Goal: Task Accomplishment & Management: Use online tool/utility

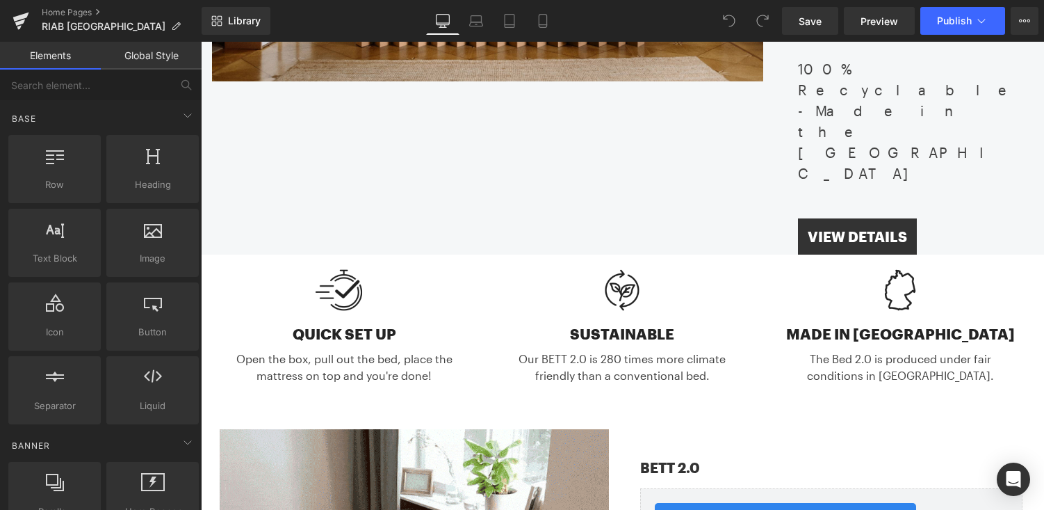
scroll to position [510, 0]
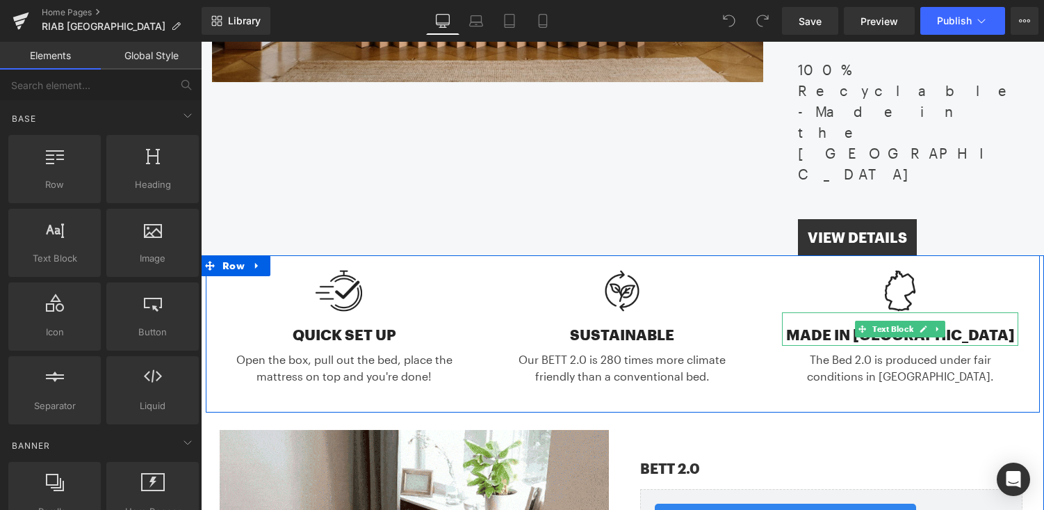
click at [847, 312] on div "MADE IN [GEOGRAPHIC_DATA]" at bounding box center [900, 328] width 236 height 33
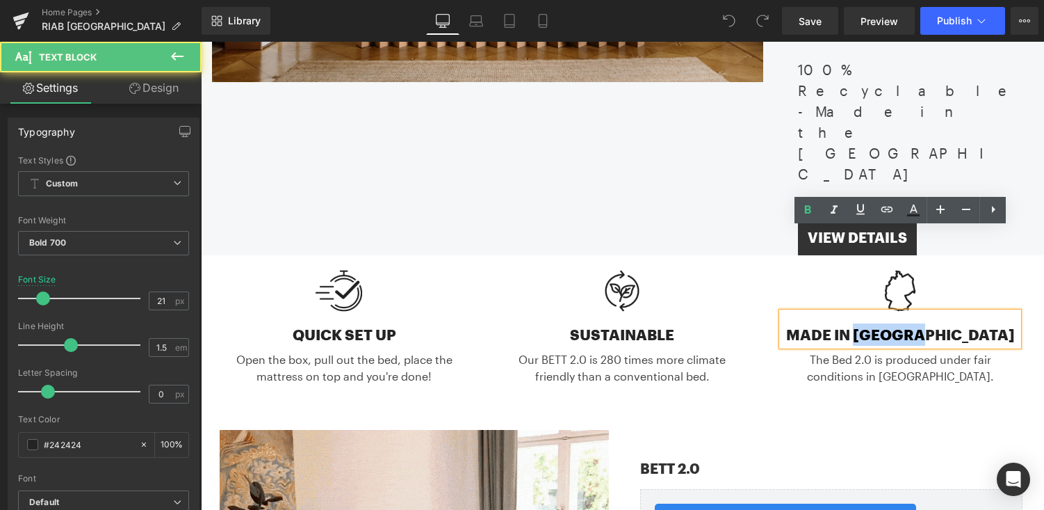
drag, startPoint x: 898, startPoint y: 254, endPoint x: 968, endPoint y: 253, distance: 69.5
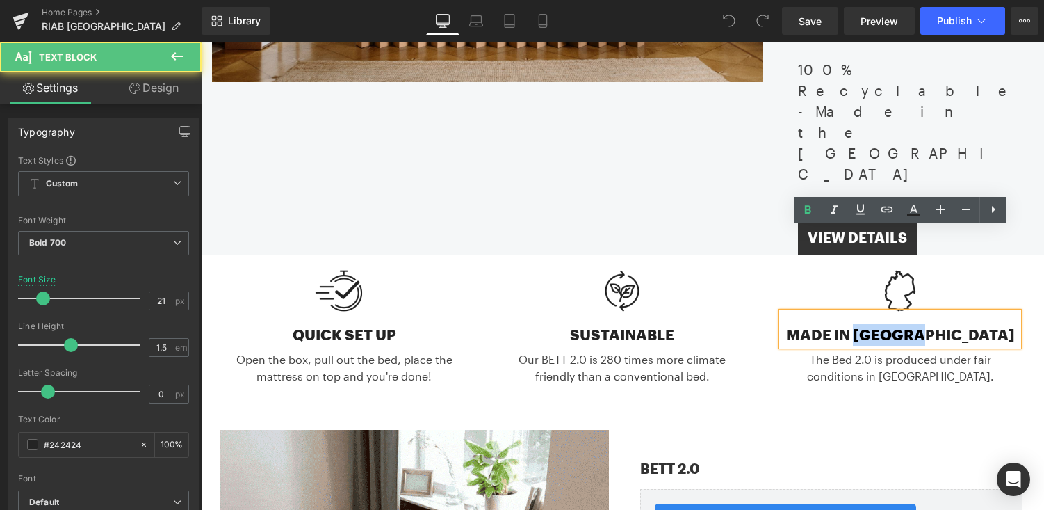
click at [969, 312] on div "MADE IN [GEOGRAPHIC_DATA]" at bounding box center [900, 328] width 236 height 33
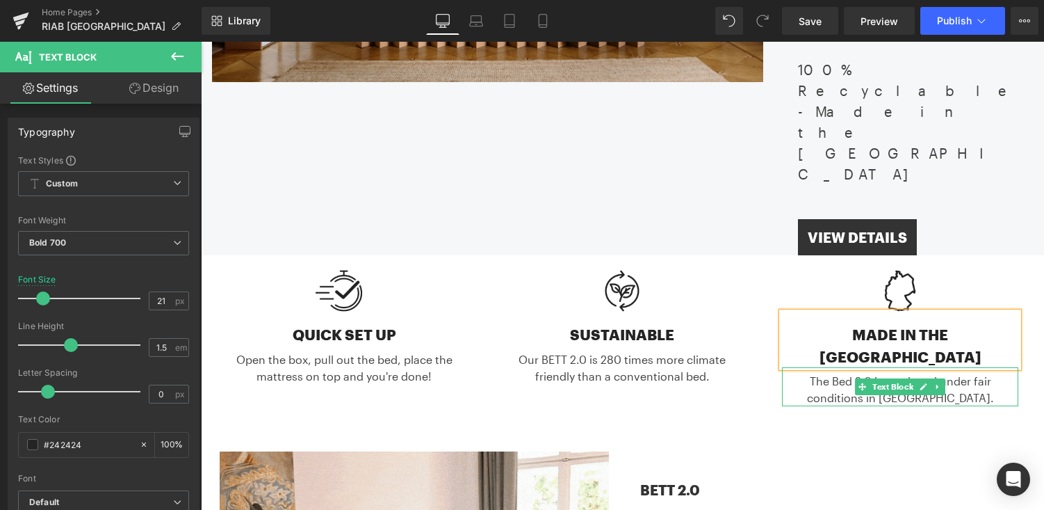
click at [827, 367] on div "The Bed 2.0 is produced under fair conditions in Germany." at bounding box center [900, 386] width 236 height 39
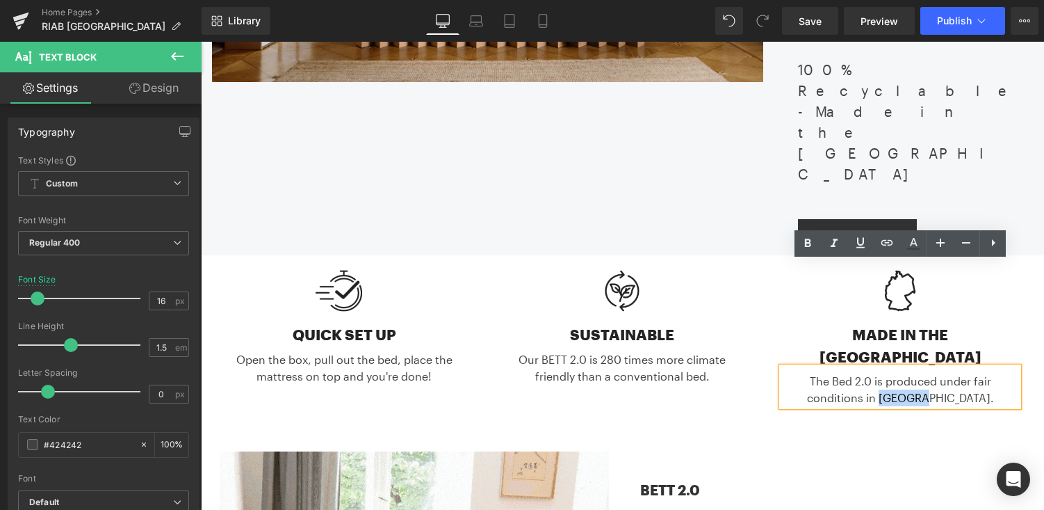
drag, startPoint x: 912, startPoint y: 295, endPoint x: 958, endPoint y: 293, distance: 46.6
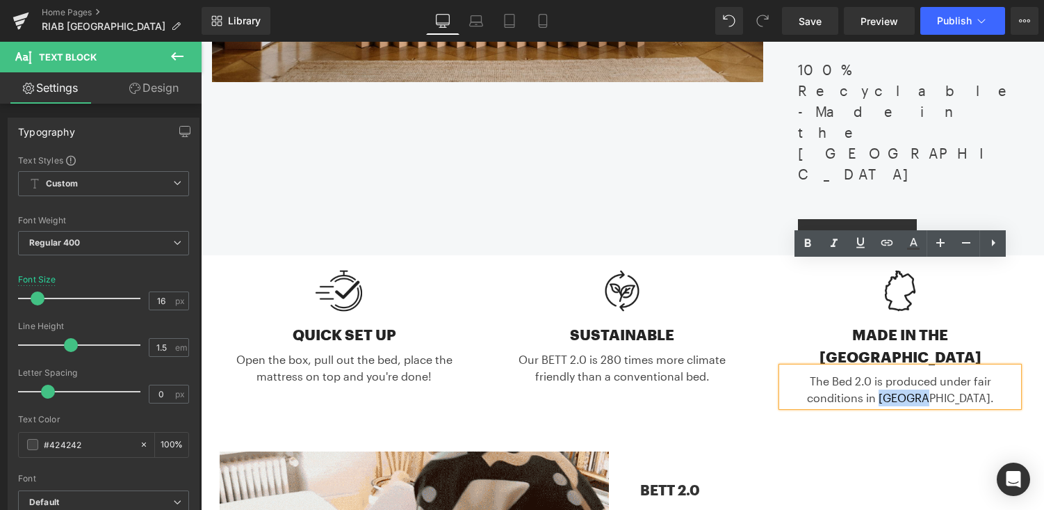
click at [958, 367] on div "The Bed 2.0 is produced under fair conditions in Germany." at bounding box center [900, 386] width 236 height 39
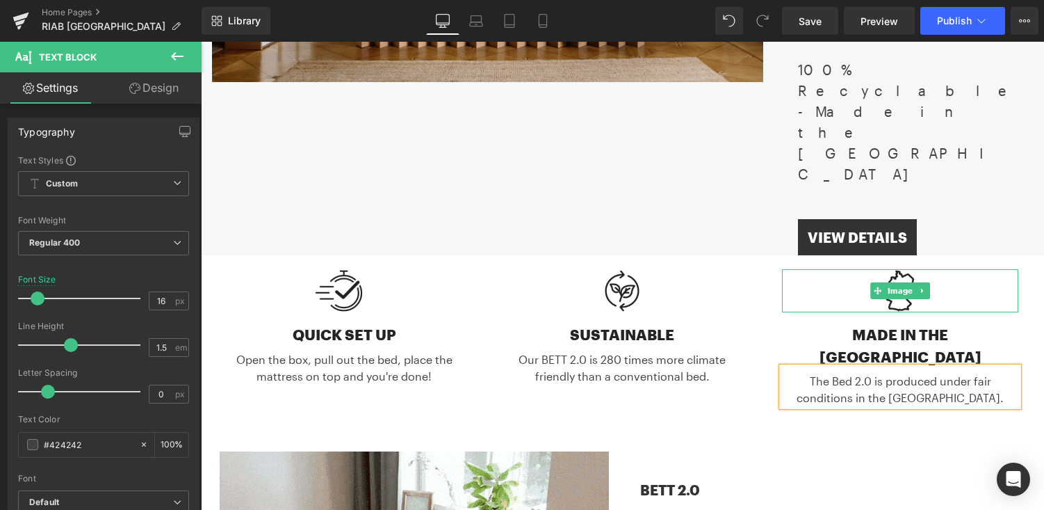
click at [1006, 269] on div at bounding box center [900, 291] width 236 height 44
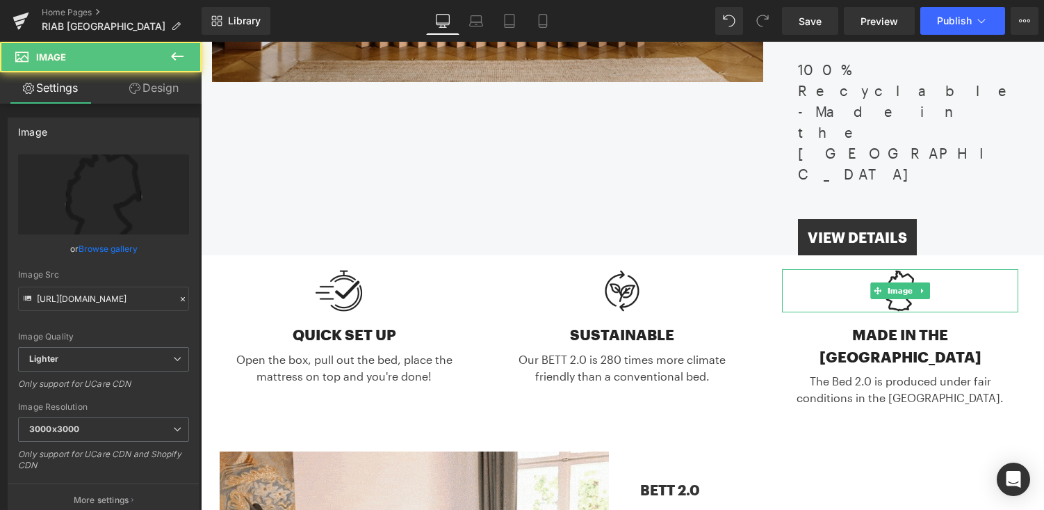
click at [1028, 269] on div "Image MADE IN THE USA Text Block The Bed 2.0 is produced under fair conditions …" at bounding box center [900, 338] width 278 height 138
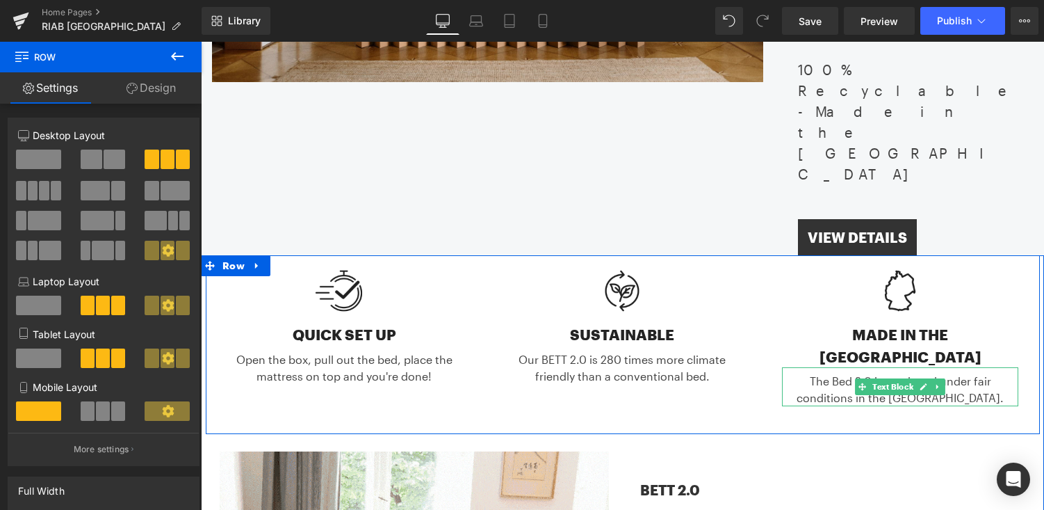
click at [841, 367] on div "The Bed 2.0 is produced under fair conditions in the USA." at bounding box center [900, 386] width 236 height 39
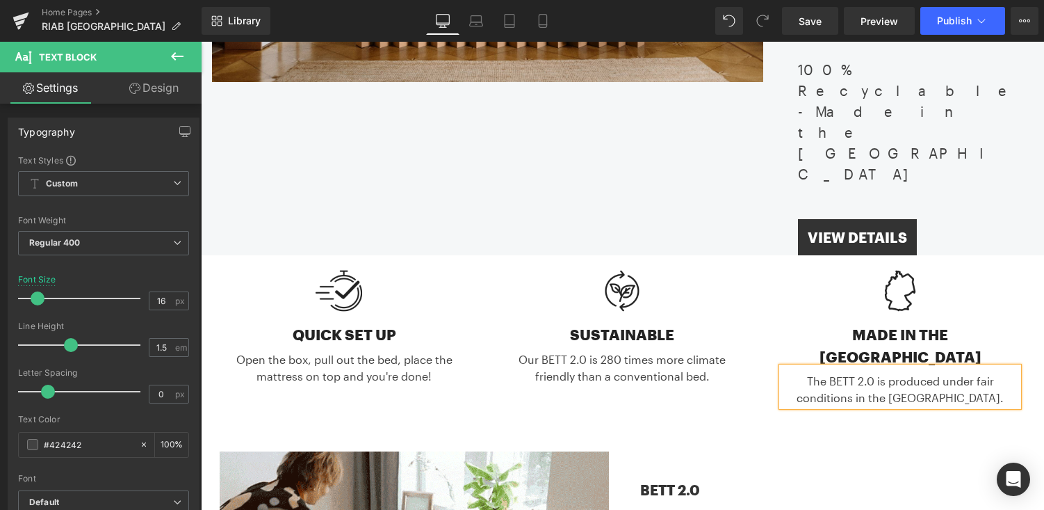
click at [478, 269] on div "Image QUICK SET UP Text Block Open the box, pull out the bed, place the mattres…" at bounding box center [345, 326] width 278 height 115
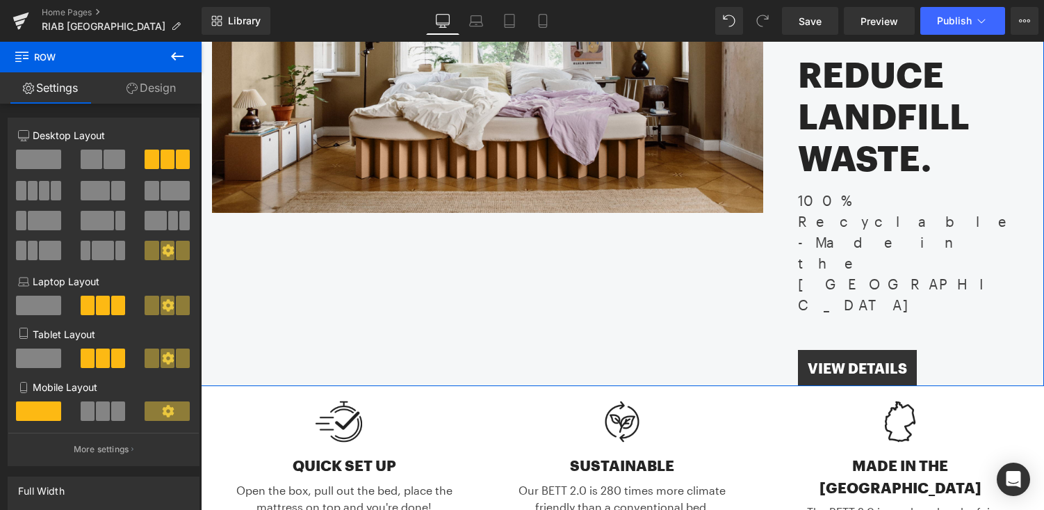
scroll to position [380, 0]
click at [853, 359] on span "Button" at bounding box center [857, 367] width 33 height 17
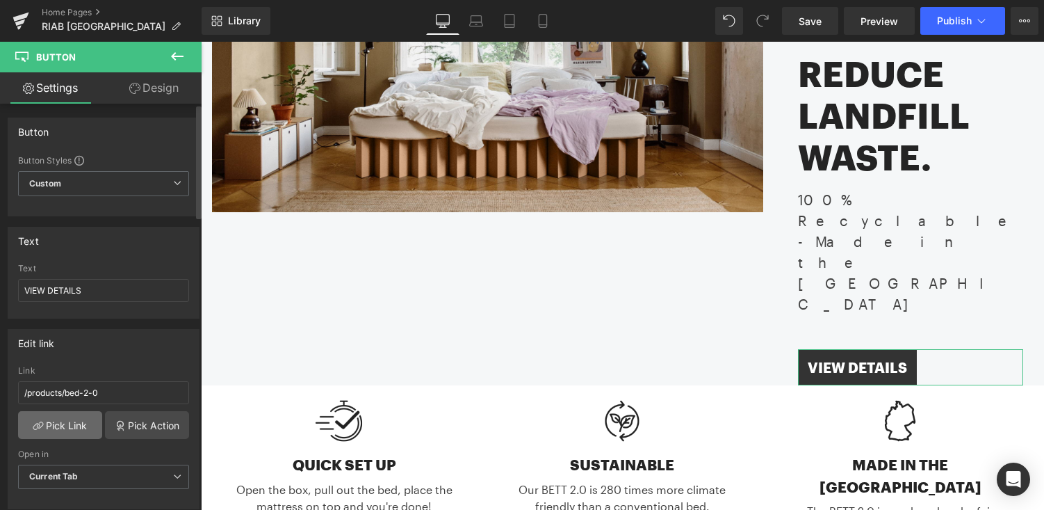
click at [81, 421] on link "Pick Link" at bounding box center [60, 425] width 84 height 28
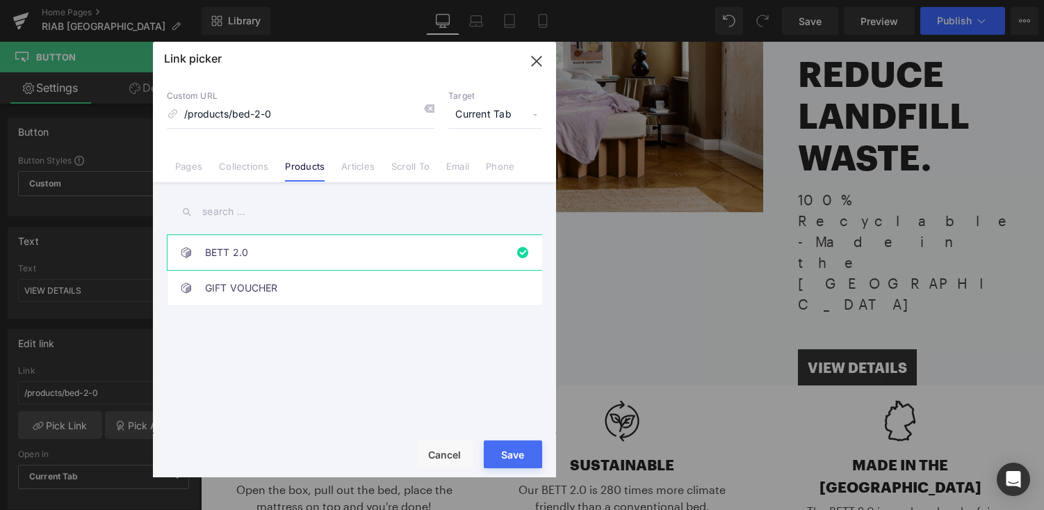
click at [282, 251] on link "BETT 2.0" at bounding box center [358, 252] width 306 height 35
click at [528, 455] on div "Loading Product" at bounding box center [523, 454] width 76 height 15
click at [488, 464] on button "Save" at bounding box center [513, 454] width 58 height 28
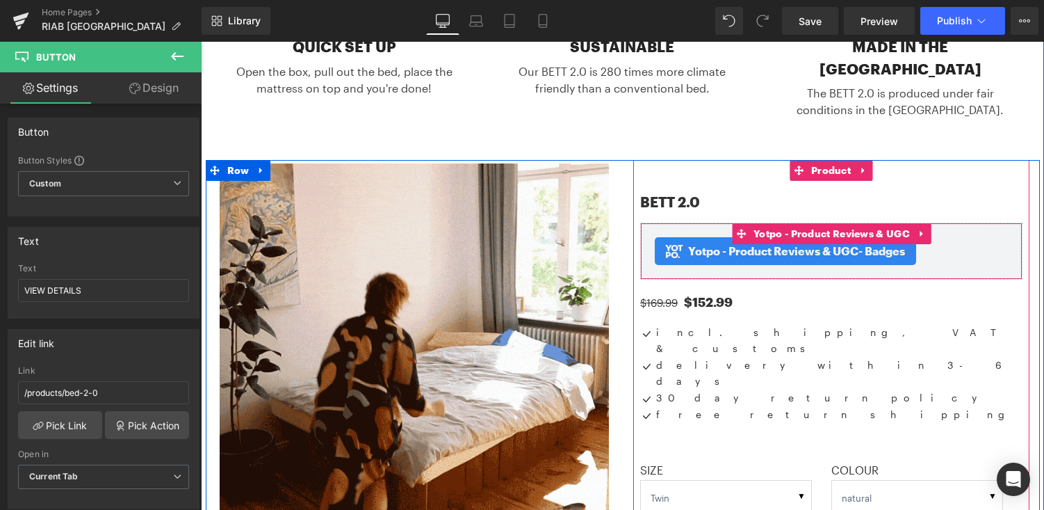
scroll to position [854, 0]
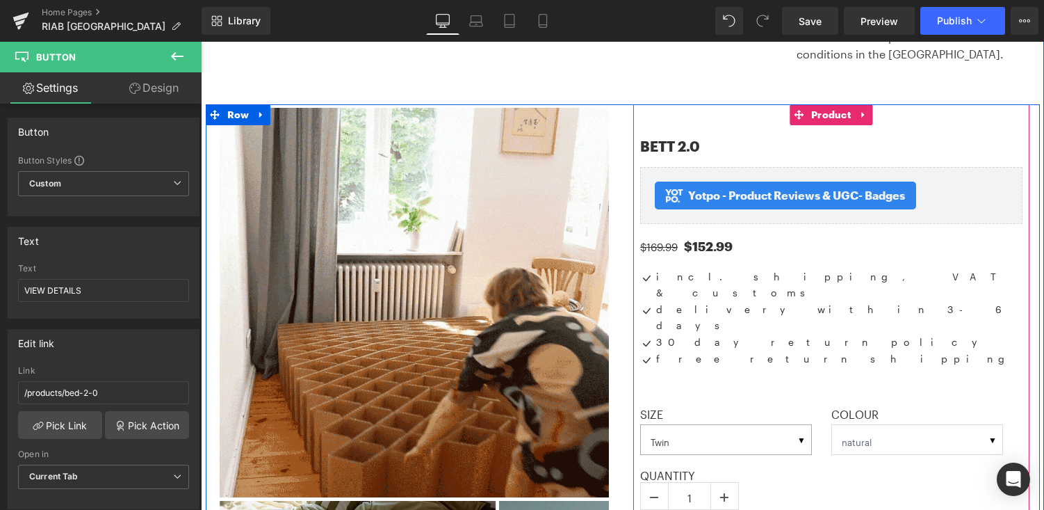
click at [797, 424] on select "Twin Twin XL Full Queen King" at bounding box center [726, 439] width 172 height 31
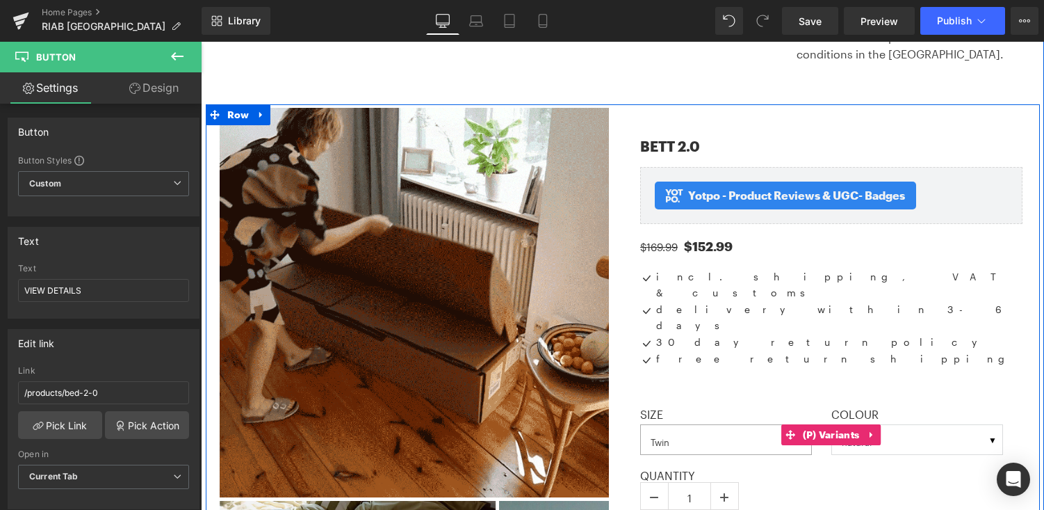
select select "Twin XL"
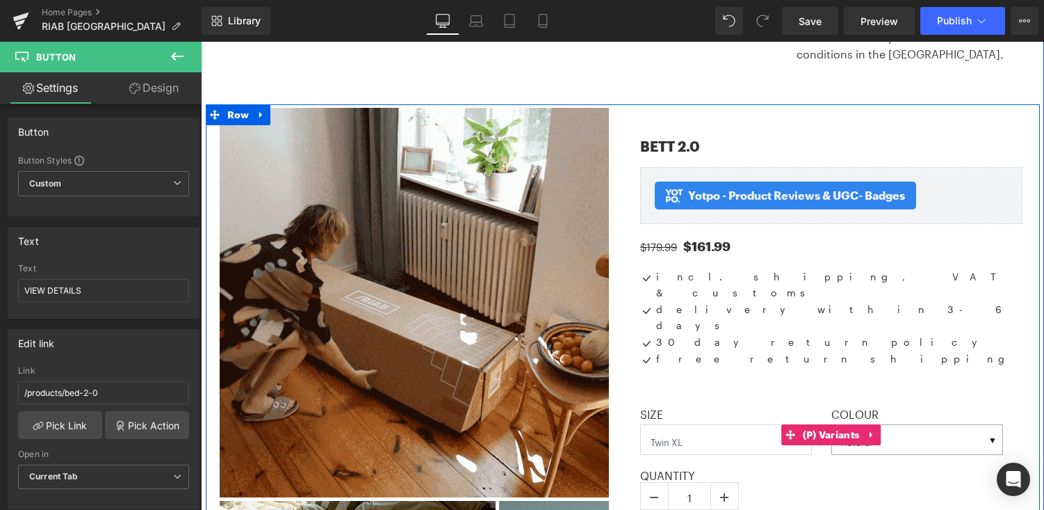
click at [945, 424] on select "natural" at bounding box center [918, 439] width 172 height 31
click at [828, 407] on label "Size" at bounding box center [735, 415] width 191 height 17
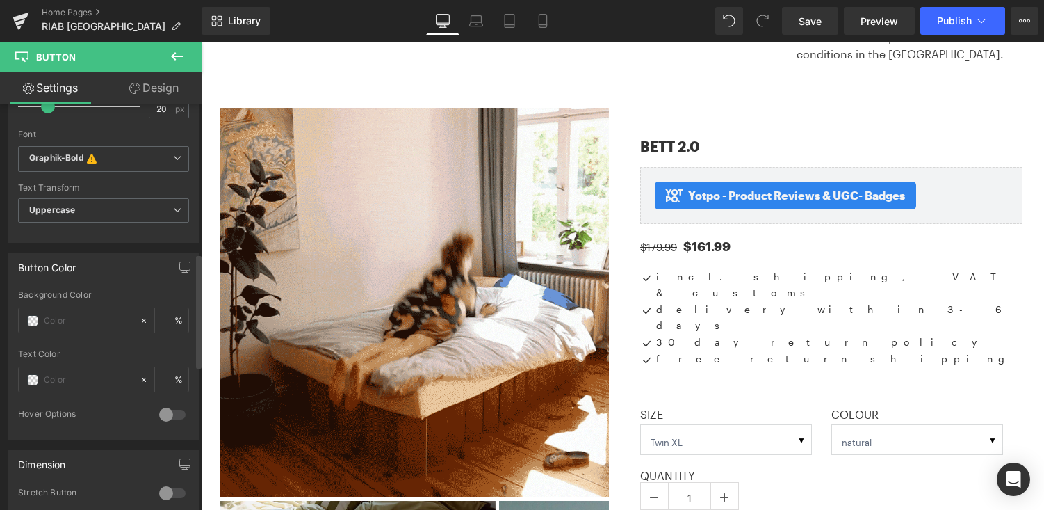
scroll to position [533, 0]
click at [154, 153] on b "Graphik-Bold This font has been deactivated, you can activate in Font Manager o…" at bounding box center [101, 159] width 144 height 14
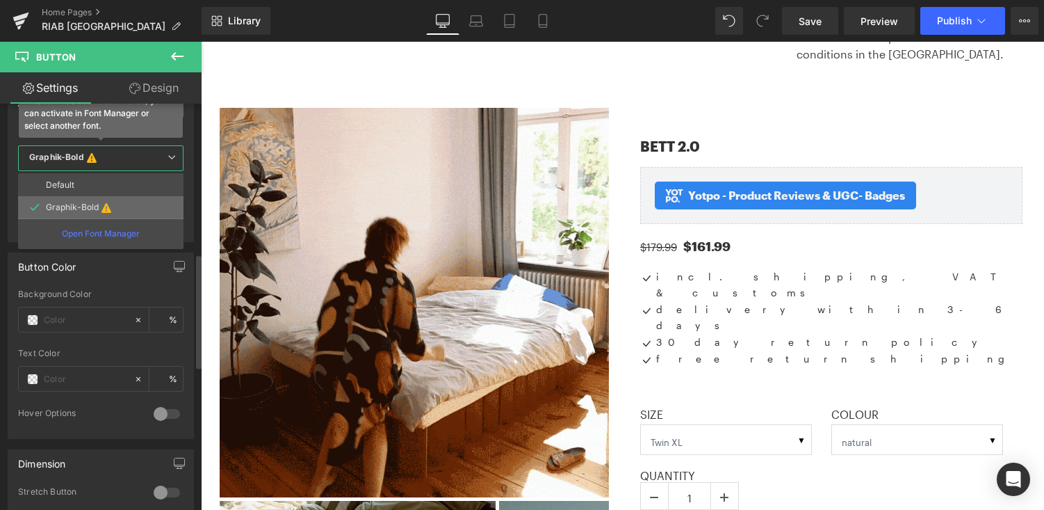
click at [137, 208] on li "Graphik-Bold" at bounding box center [100, 207] width 165 height 22
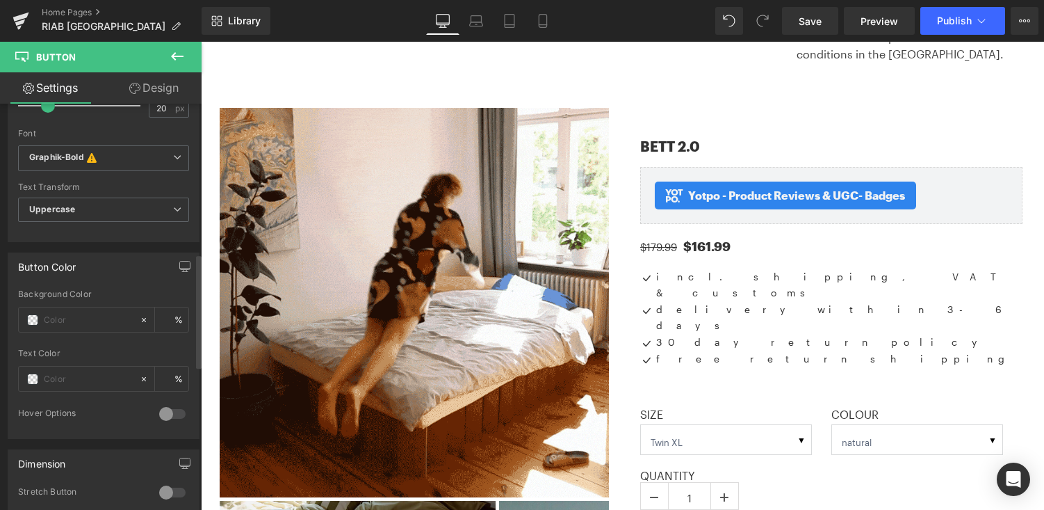
click at [138, 273] on div "Button Color" at bounding box center [103, 266] width 191 height 26
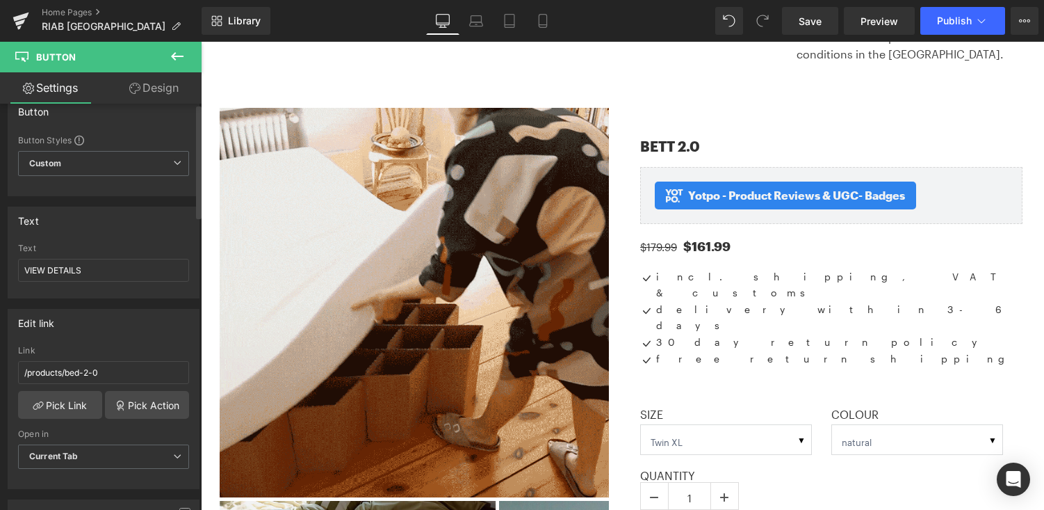
scroll to position [0, 0]
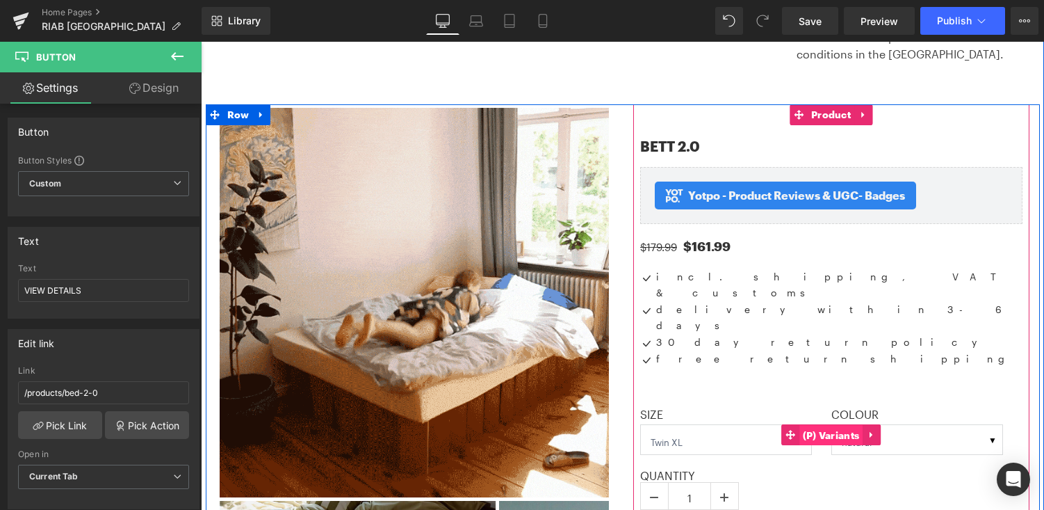
click at [827, 425] on span "(P) Variants" at bounding box center [832, 435] width 64 height 21
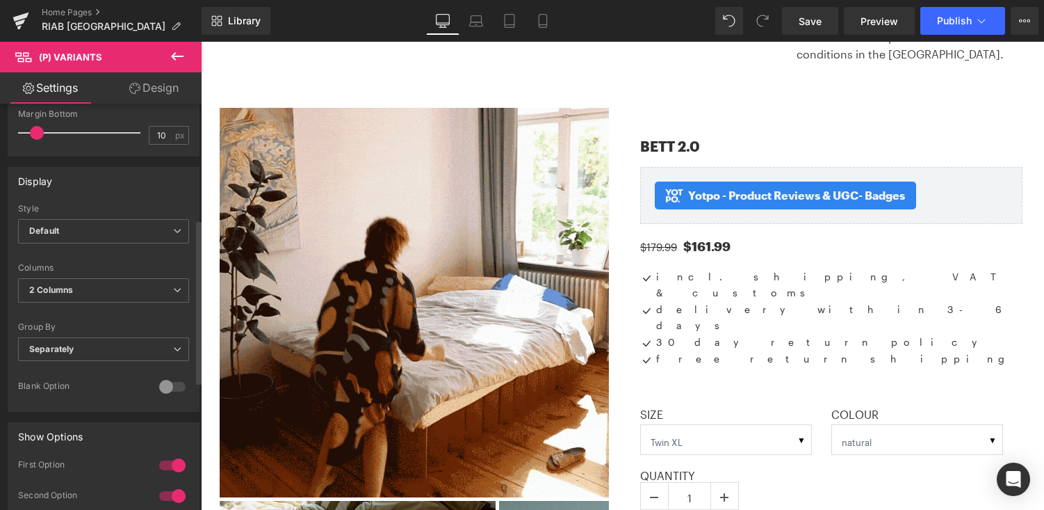
scroll to position [302, 0]
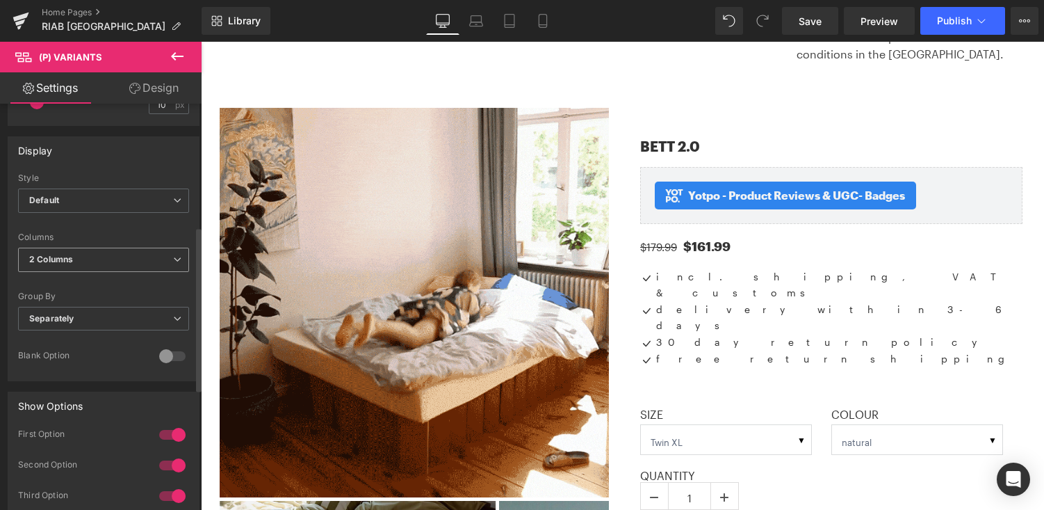
click at [154, 264] on span "2 Columns" at bounding box center [103, 260] width 171 height 24
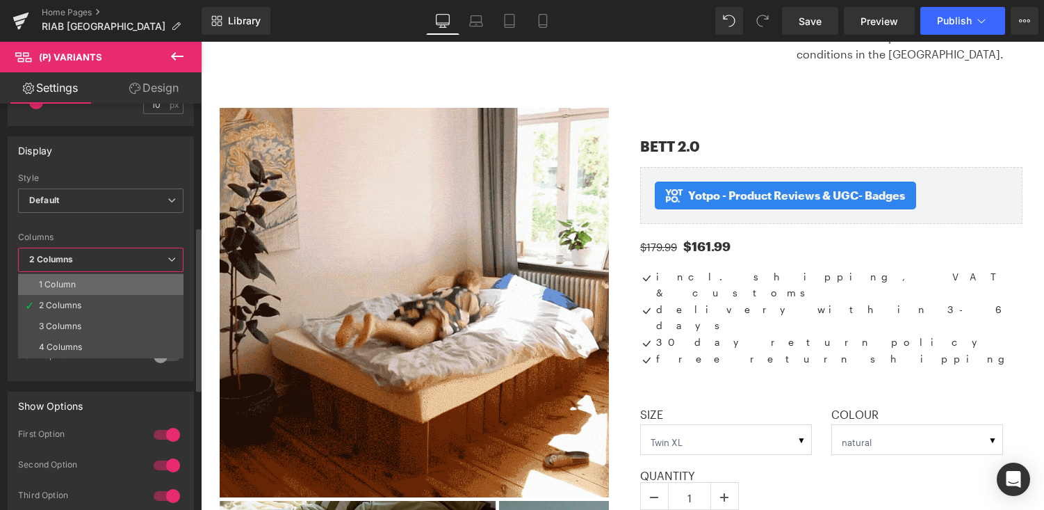
click at [147, 279] on li "1 Column" at bounding box center [100, 284] width 165 height 21
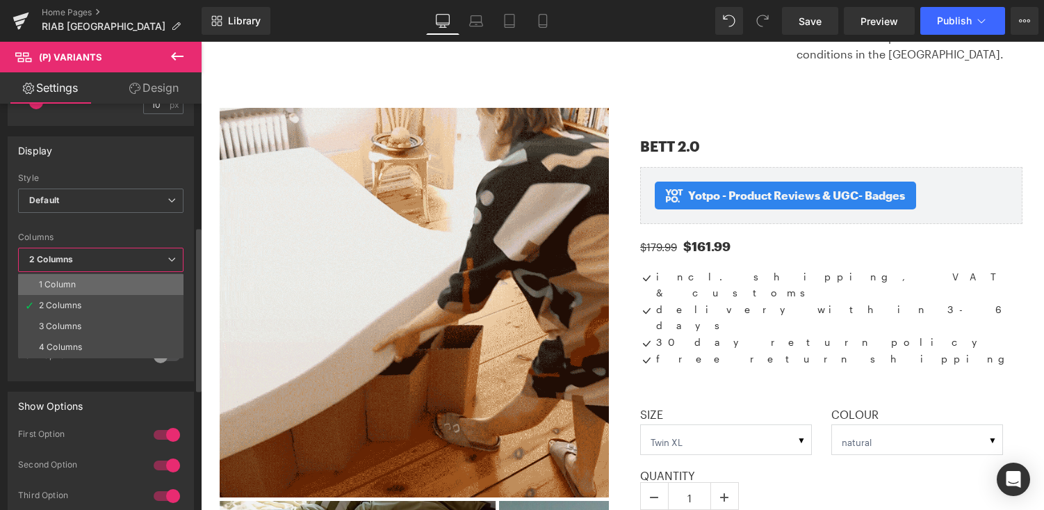
select select "Twin XL"
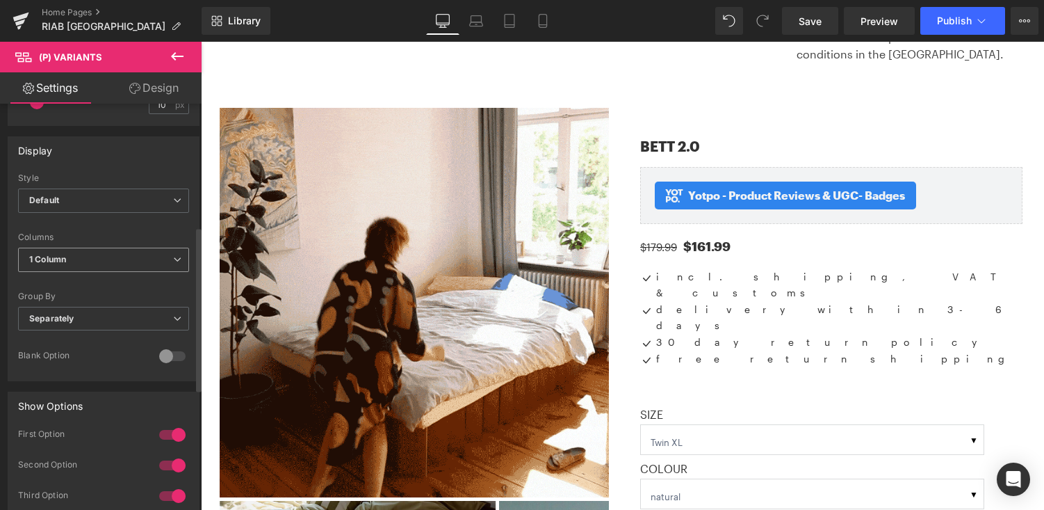
click at [149, 257] on span "1 Column" at bounding box center [103, 260] width 171 height 24
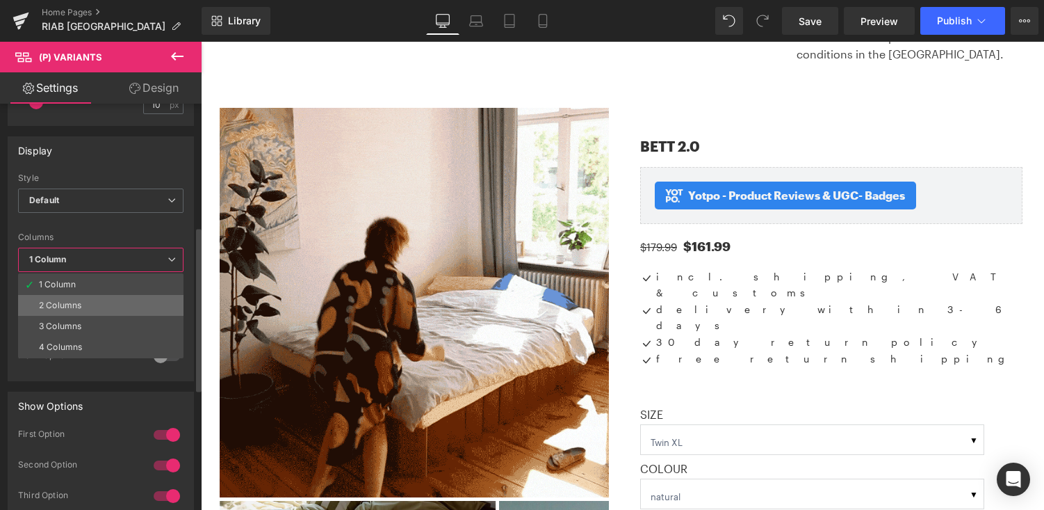
click at [145, 297] on li "2 Columns" at bounding box center [100, 305] width 165 height 21
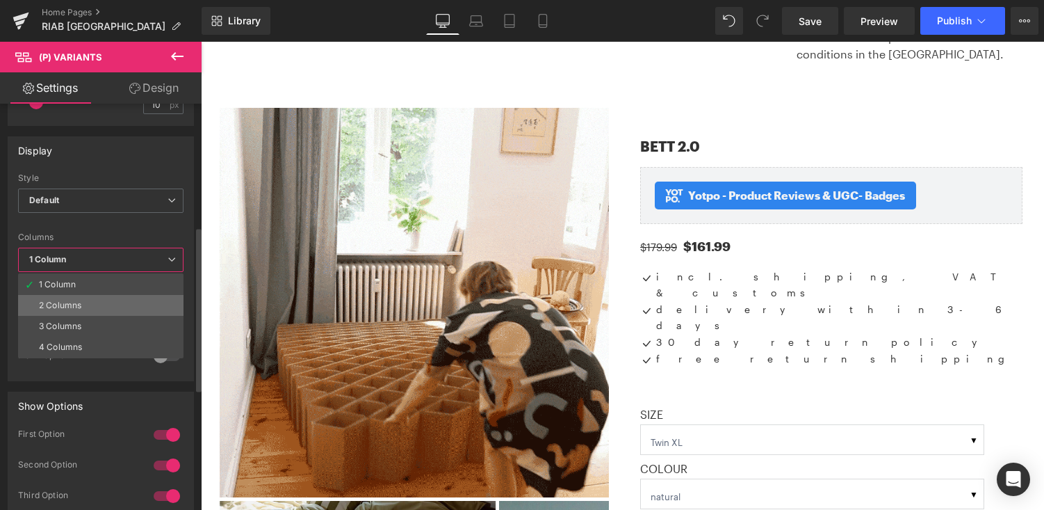
select select "Twin XL"
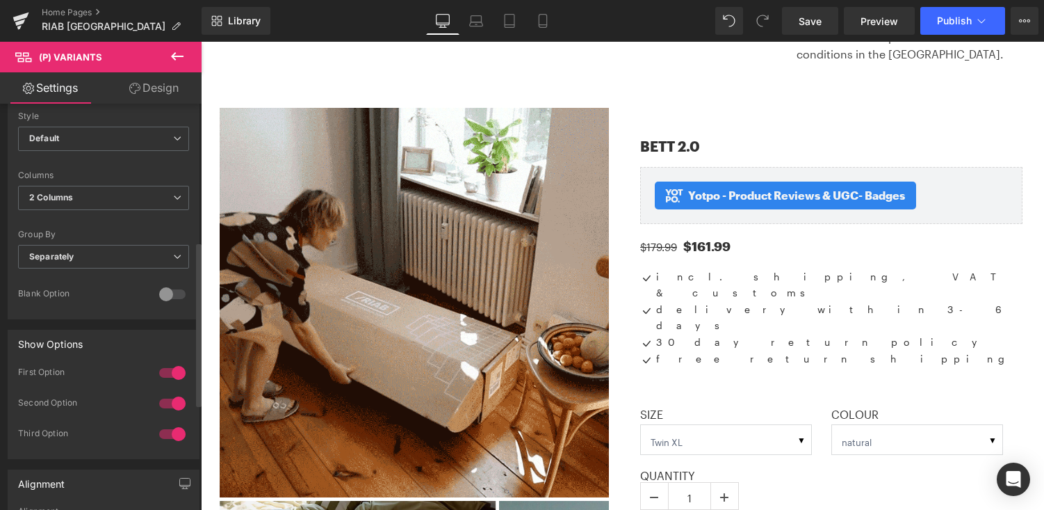
scroll to position [476, 0]
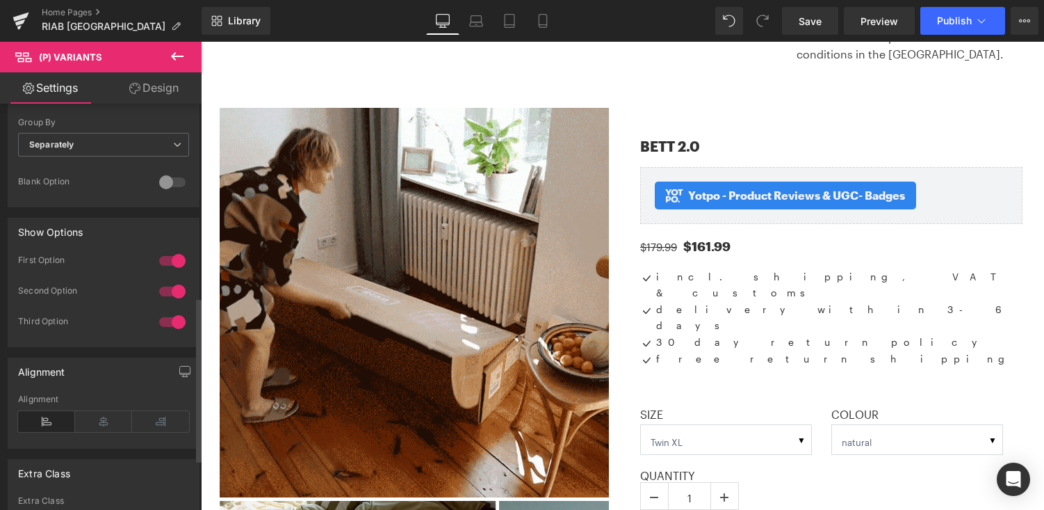
click at [160, 293] on div at bounding box center [172, 291] width 33 height 22
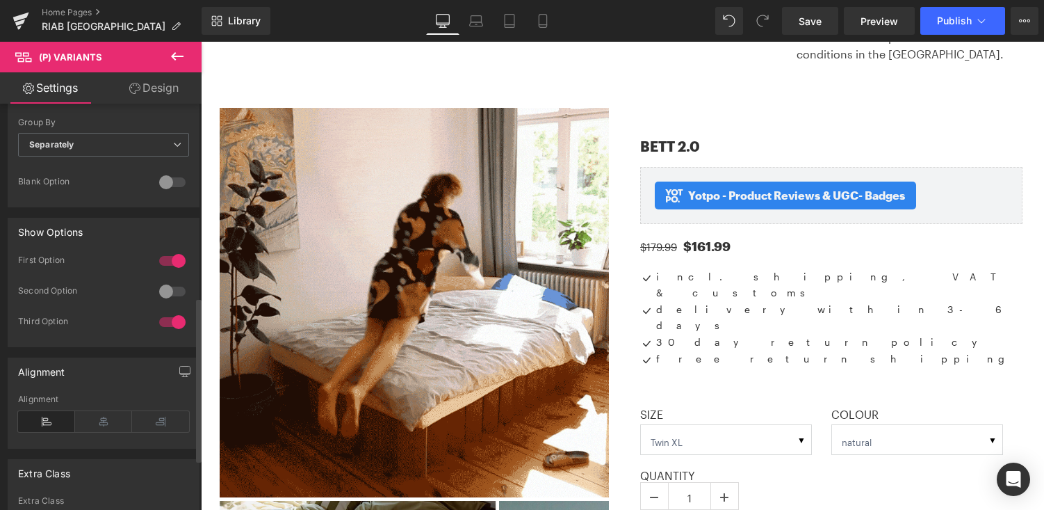
select select "Twin XL"
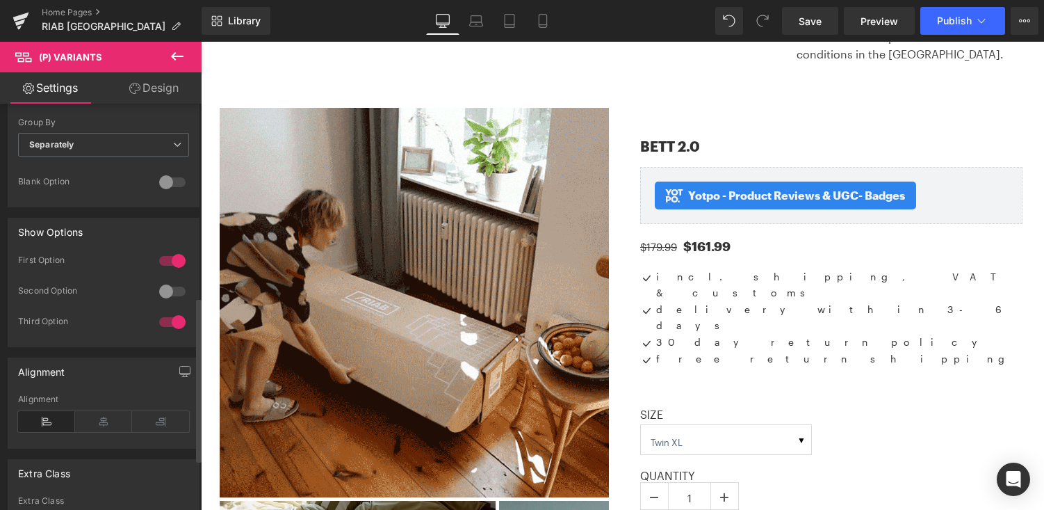
click at [159, 325] on div at bounding box center [172, 322] width 33 height 22
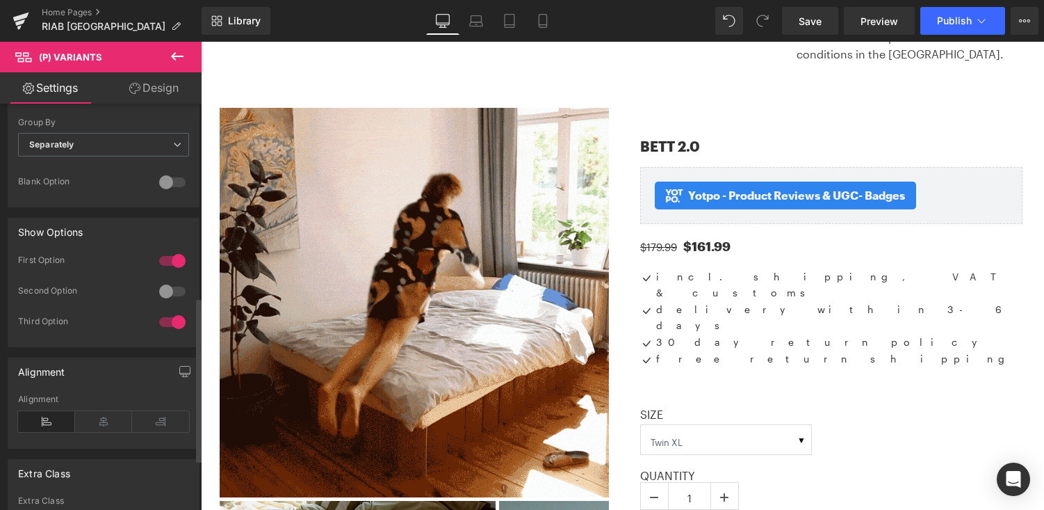
select select "Twin XL"
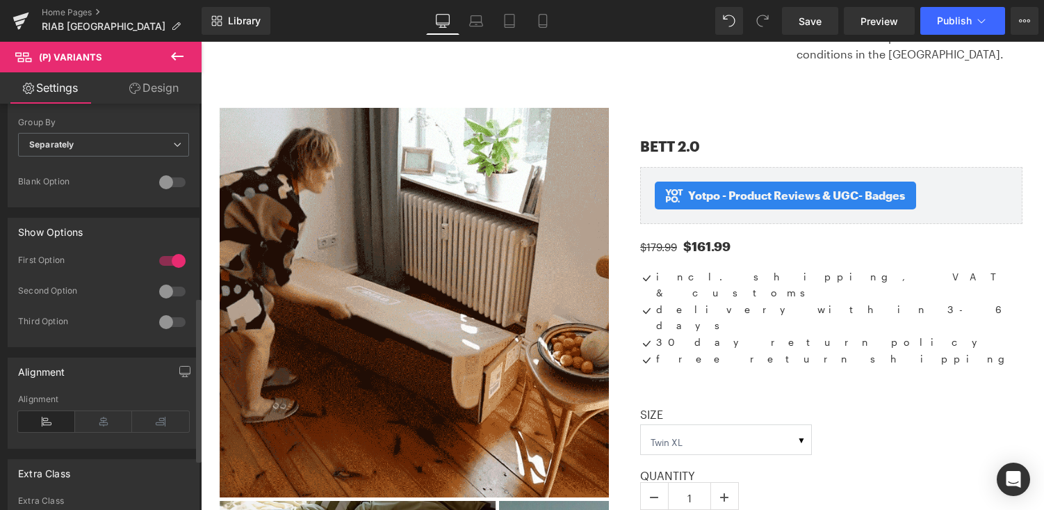
click at [177, 321] on div at bounding box center [172, 322] width 33 height 22
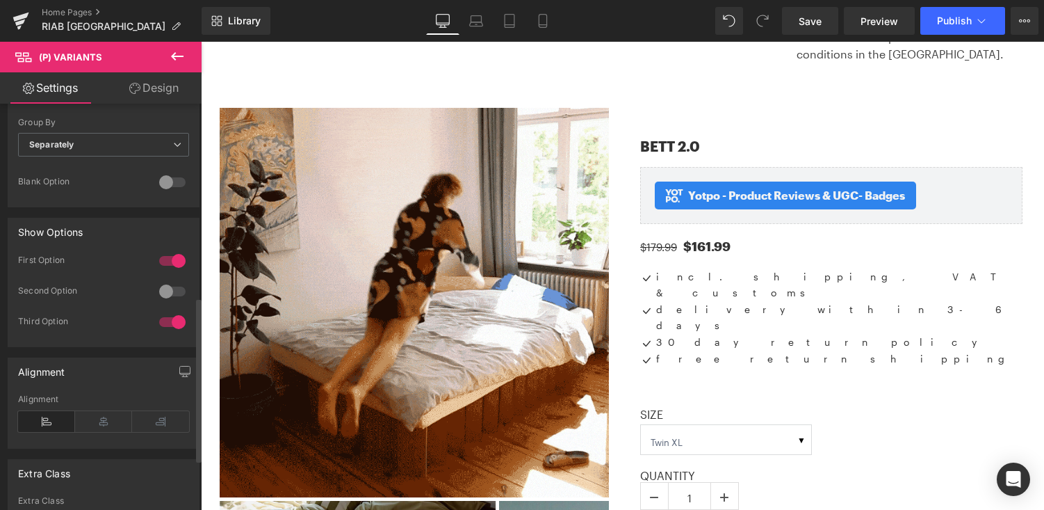
select select "Twin XL"
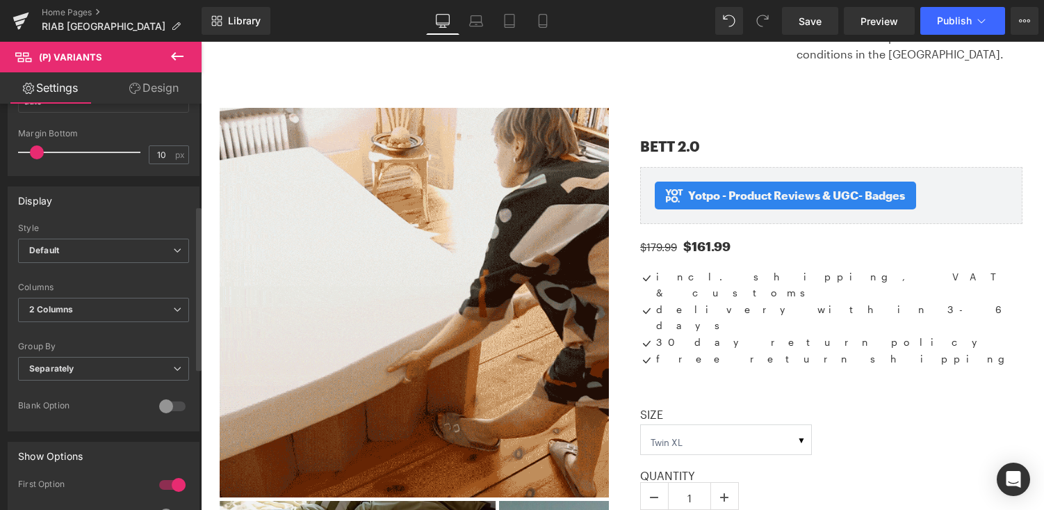
scroll to position [250, 0]
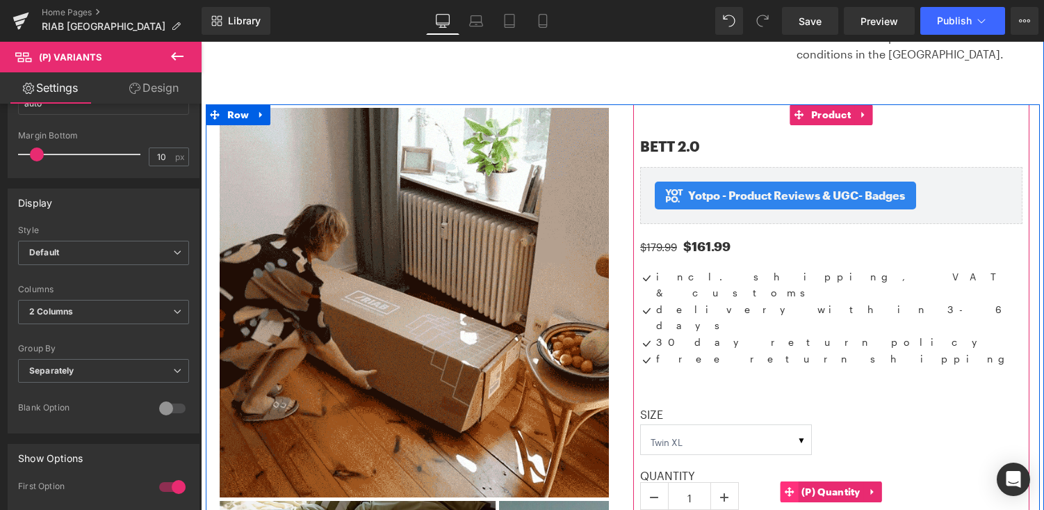
click at [786, 487] on icon at bounding box center [789, 492] width 10 height 10
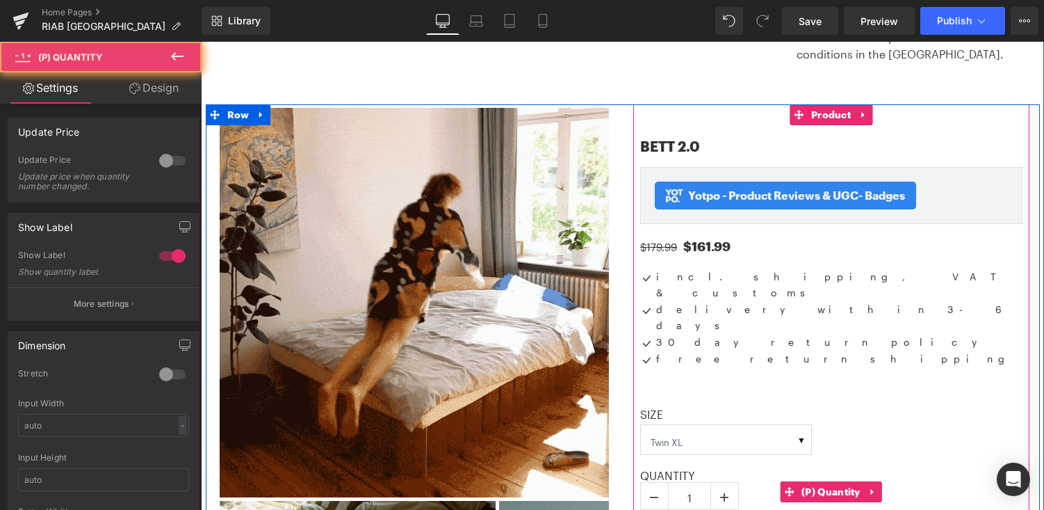
click at [757, 469] on div "Quantity 1" at bounding box center [831, 491] width 382 height 45
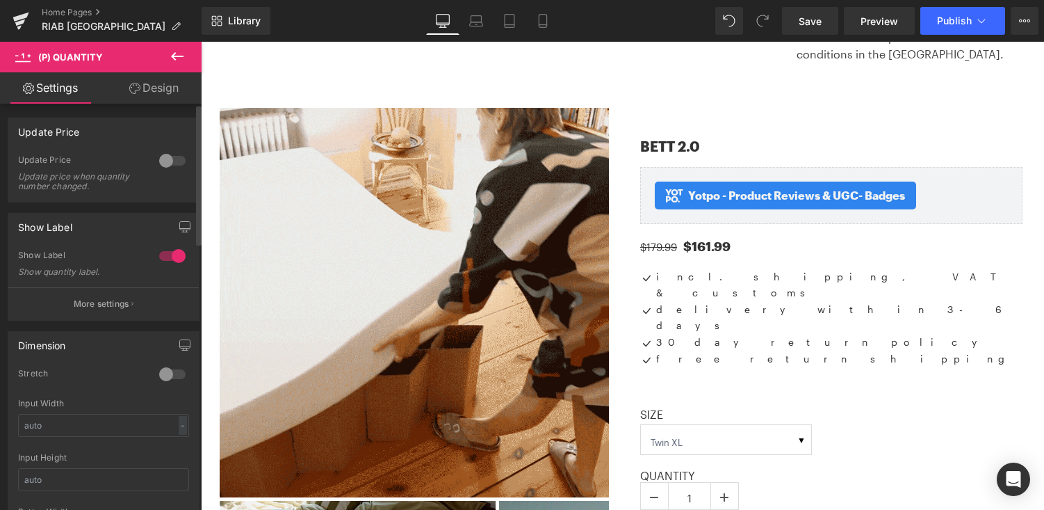
click at [156, 255] on div at bounding box center [172, 256] width 33 height 22
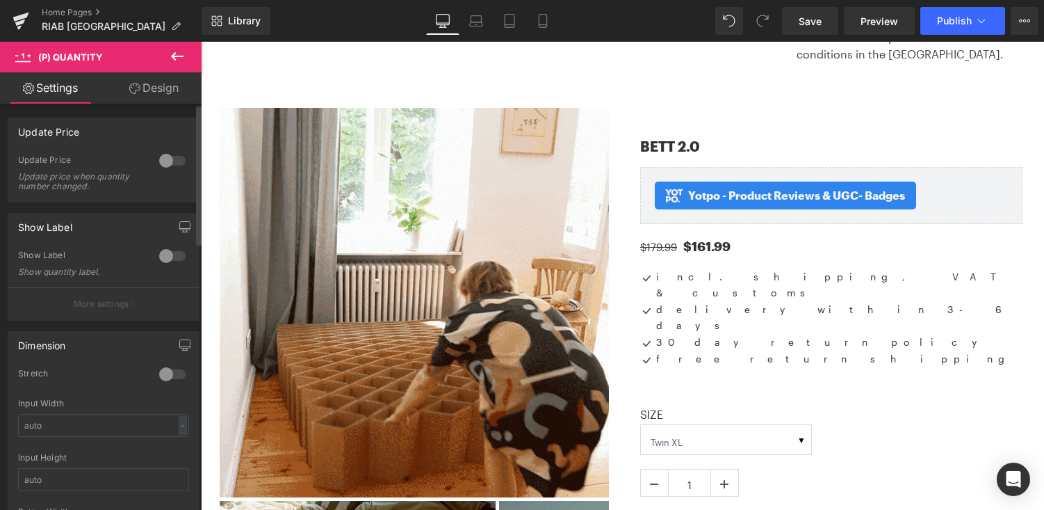
click at [180, 255] on div at bounding box center [172, 256] width 33 height 22
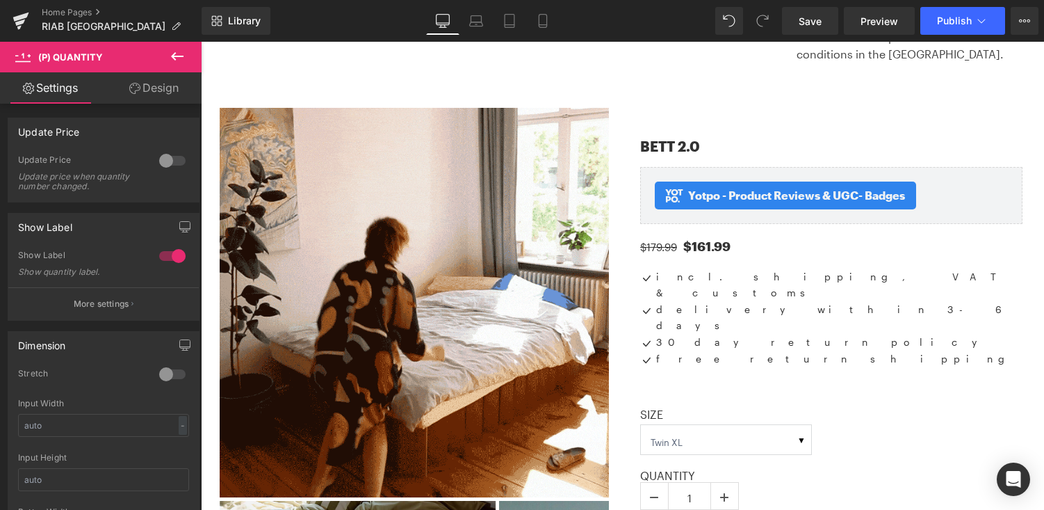
click at [178, 53] on icon at bounding box center [177, 56] width 17 height 17
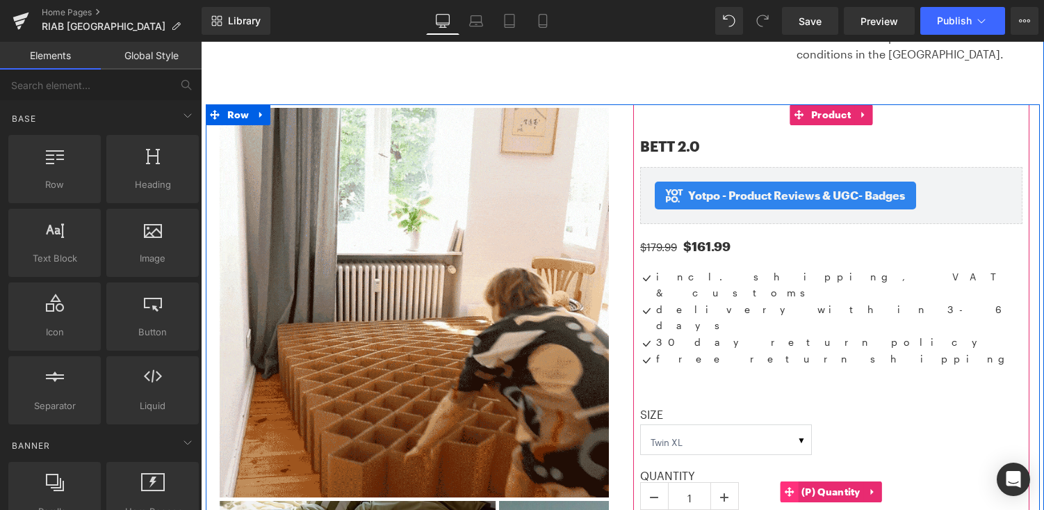
click at [789, 487] on icon at bounding box center [789, 492] width 10 height 10
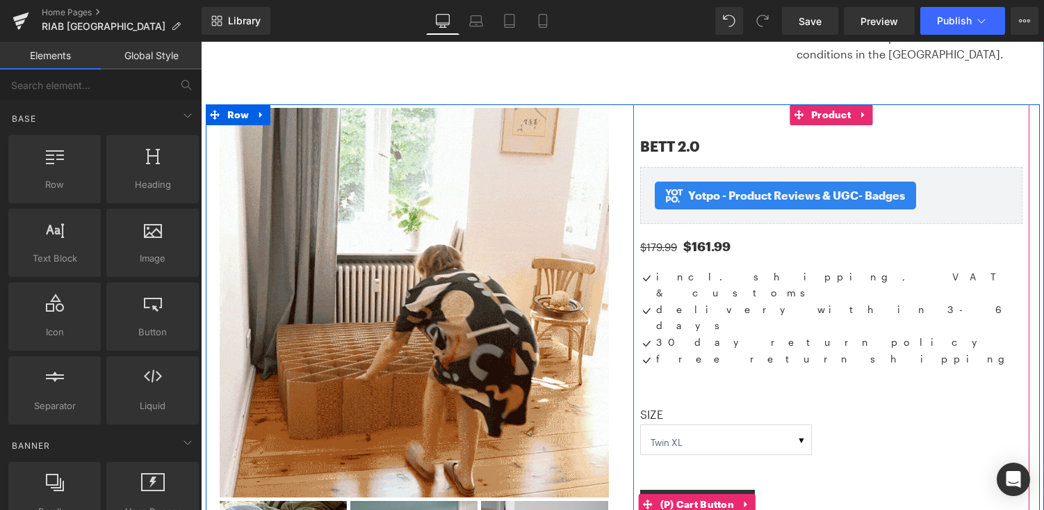
click at [779, 490] on div "Add To Cart" at bounding box center [831, 504] width 382 height 29
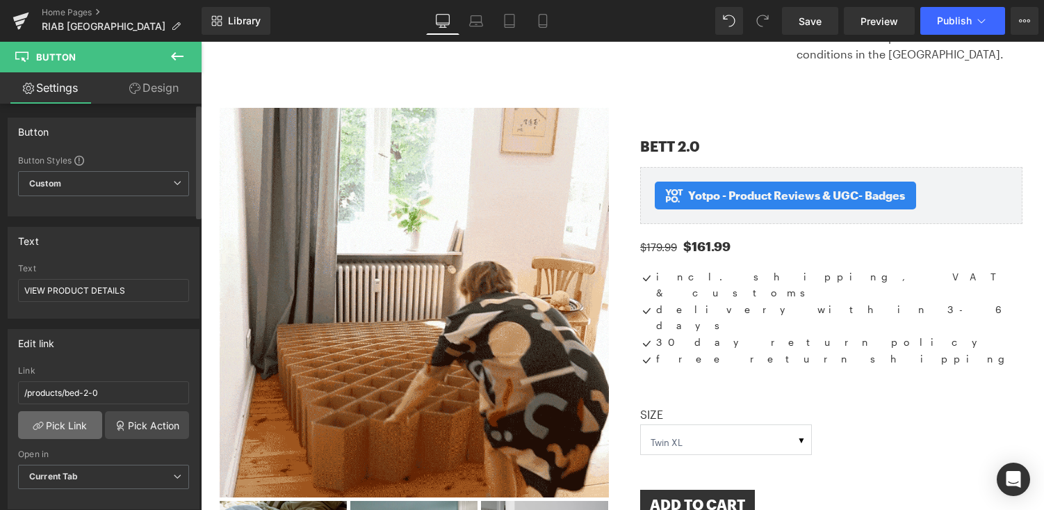
click at [75, 419] on link "Pick Link" at bounding box center [60, 425] width 84 height 28
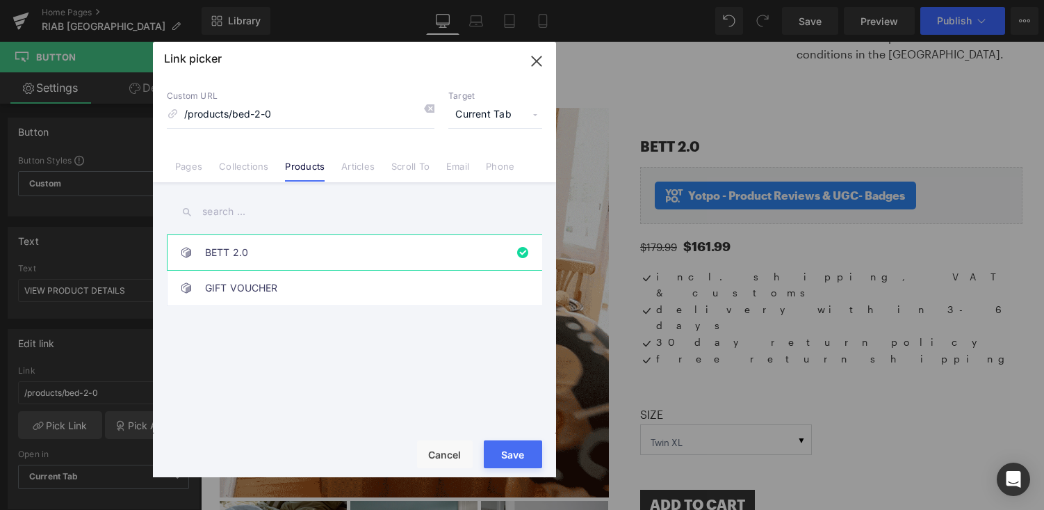
click at [509, 442] on button "Save" at bounding box center [513, 454] width 58 height 28
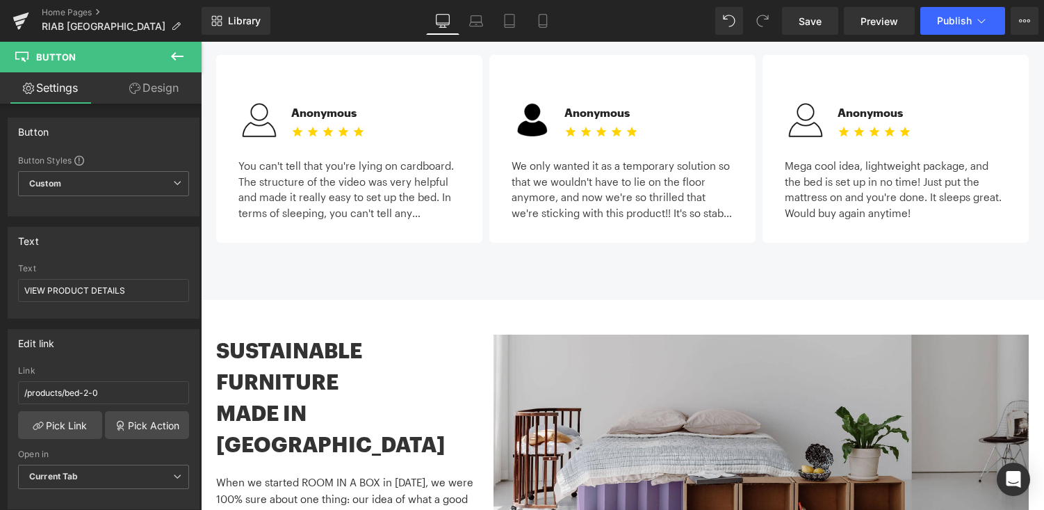
scroll to position [1691, 0]
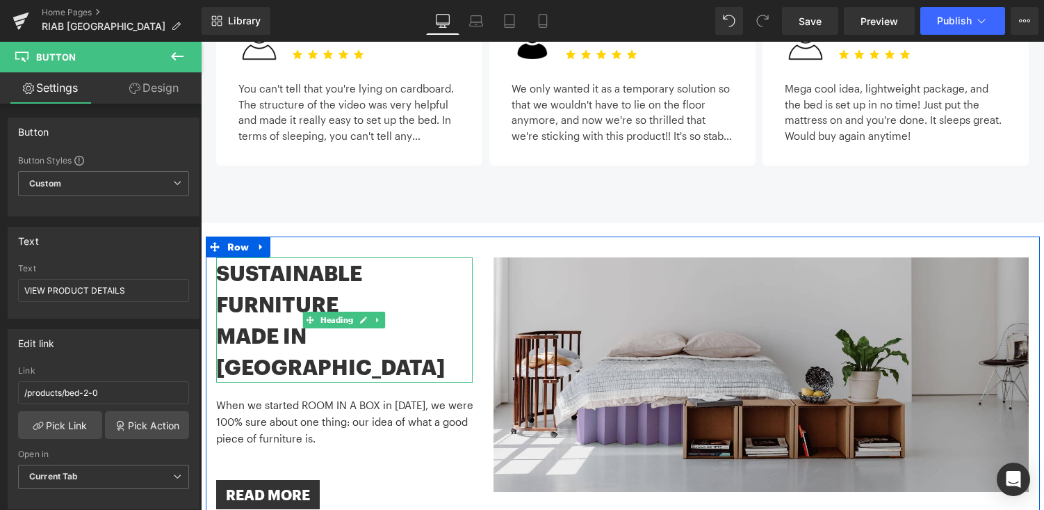
click at [316, 320] on h1 "MADE IN [GEOGRAPHIC_DATA]" at bounding box center [344, 351] width 257 height 63
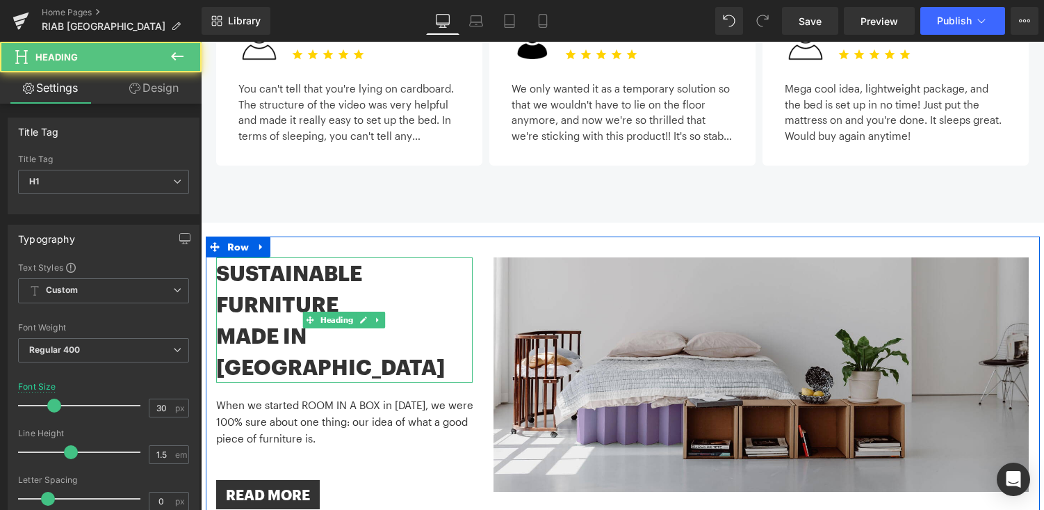
click at [308, 320] on h1 "MADE IN [GEOGRAPHIC_DATA]" at bounding box center [344, 351] width 257 height 63
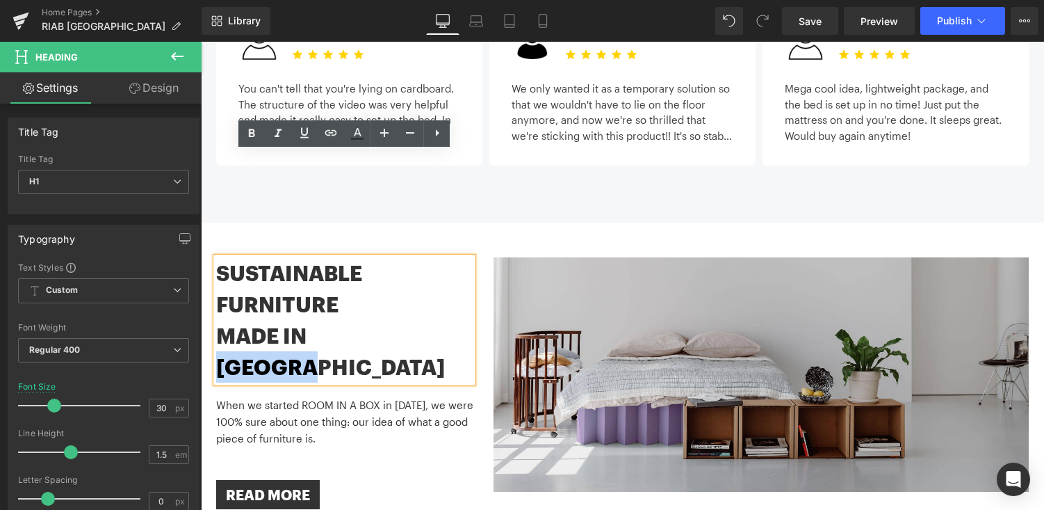
drag, startPoint x: 315, startPoint y: 231, endPoint x: 448, endPoint y: 231, distance: 132.8
click at [448, 320] on h1 "MADE IN [GEOGRAPHIC_DATA]" at bounding box center [344, 351] width 257 height 63
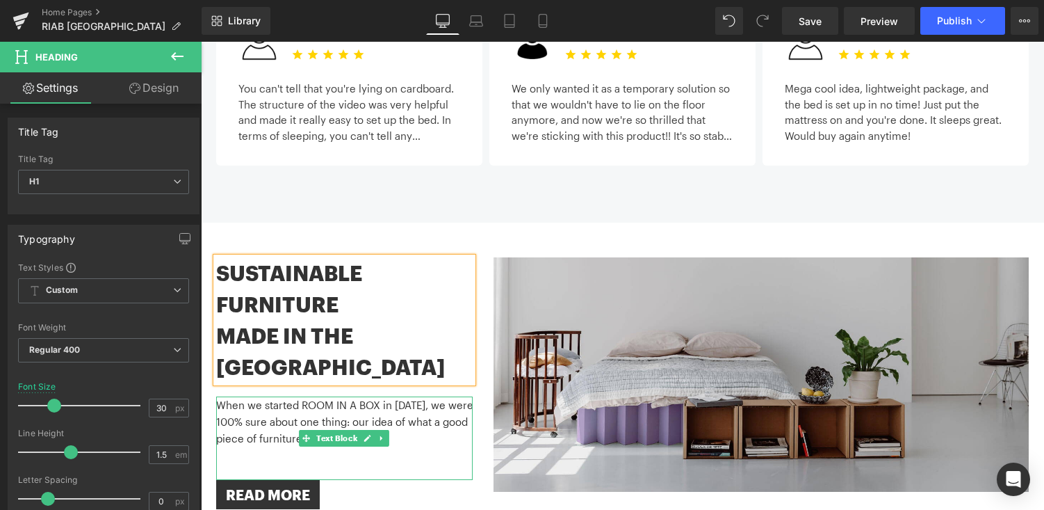
click at [257, 396] on p "When we started ROOM IN A BOX in [DATE], we were 100% sure about one thing: our…" at bounding box center [344, 421] width 257 height 50
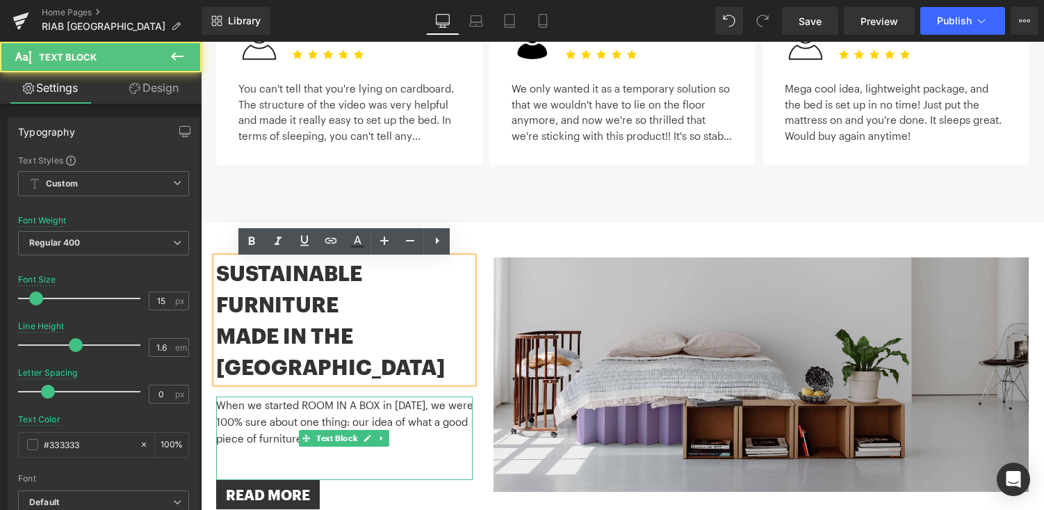
click at [257, 396] on p "When we started ROOM IN A BOX in [DATE], we were 100% sure about one thing: our…" at bounding box center [344, 421] width 257 height 50
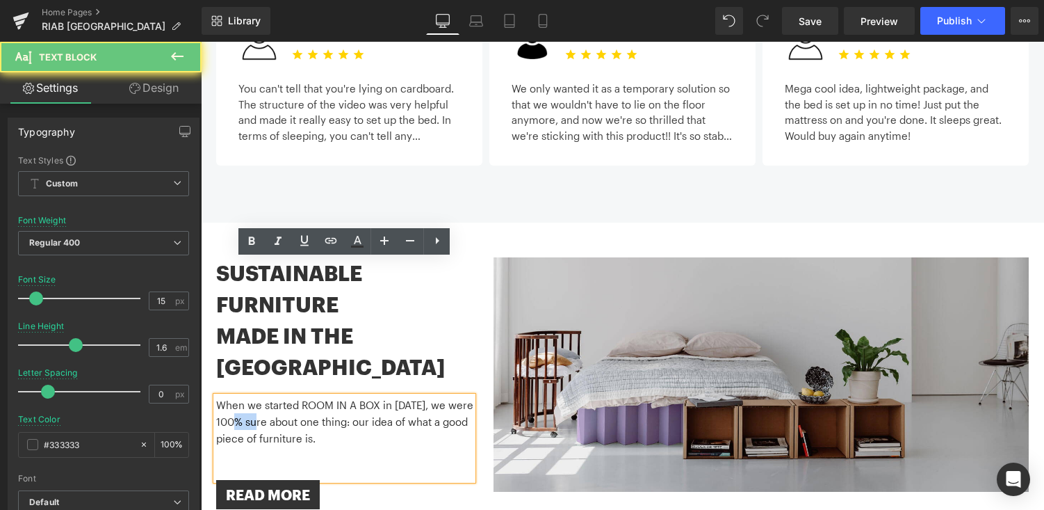
click at [257, 396] on p "When we started ROOM IN A BOX in [DATE], we were 100% sure about one thing: our…" at bounding box center [344, 421] width 257 height 50
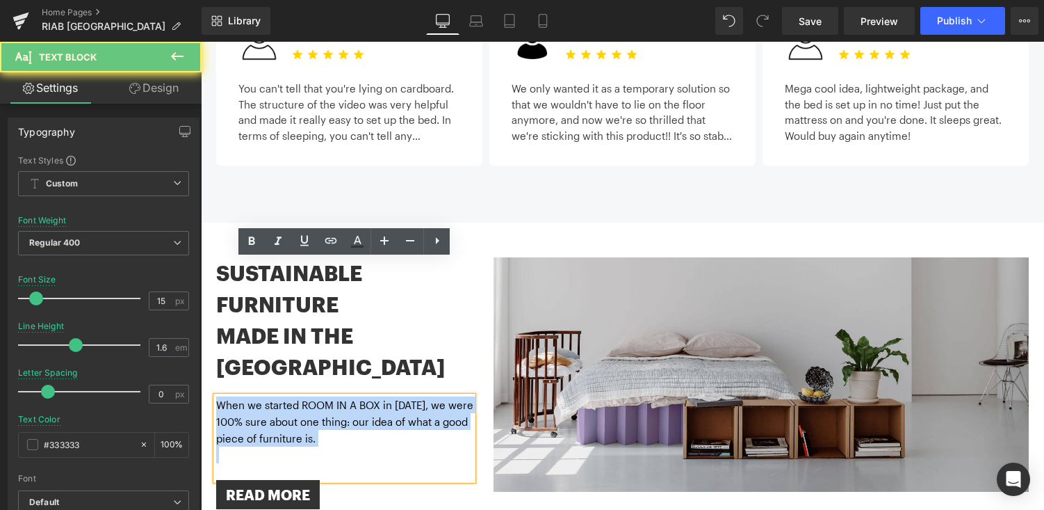
click at [257, 396] on p "When we started ROOM IN A BOX in [DATE], we were 100% sure about one thing: our…" at bounding box center [344, 421] width 257 height 50
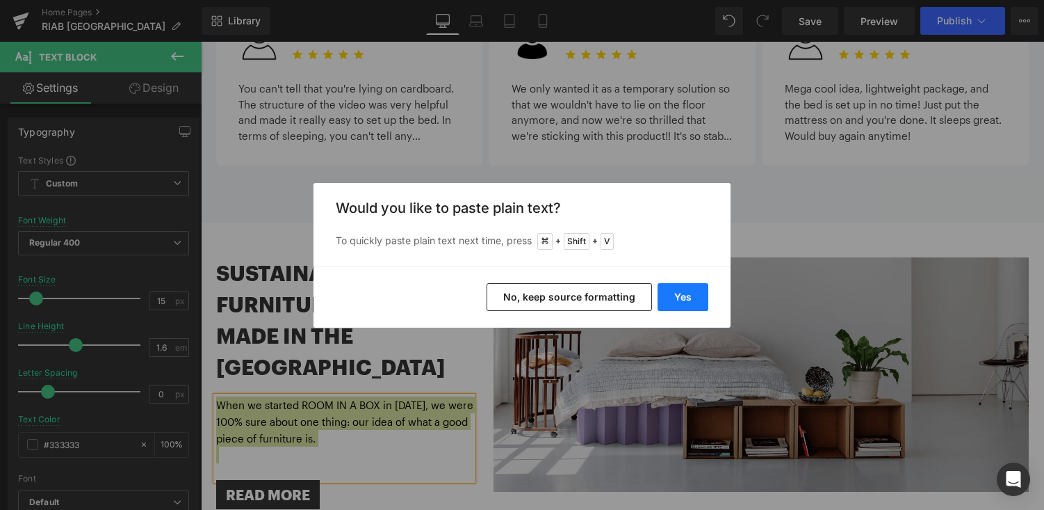
click at [696, 284] on button "Yes" at bounding box center [683, 297] width 51 height 28
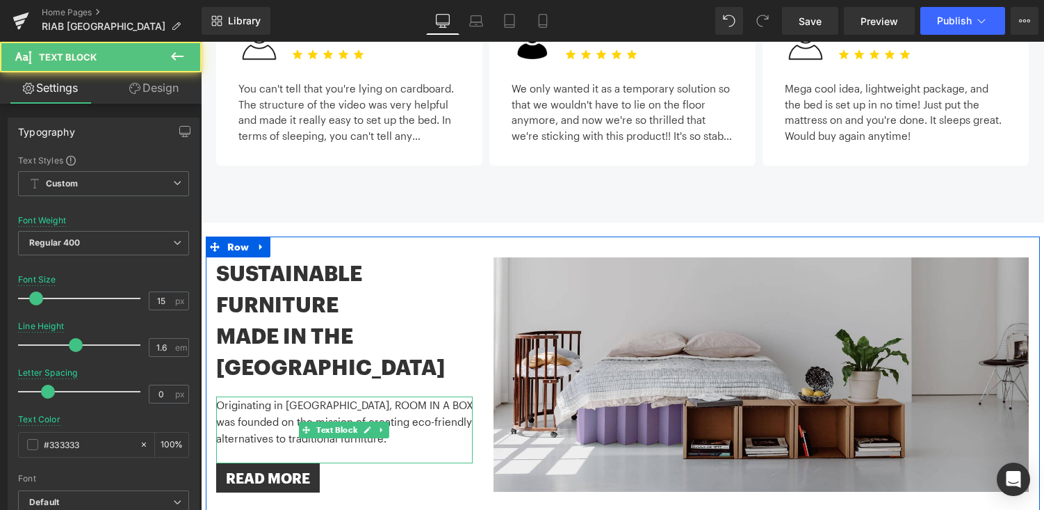
click at [321, 396] on p "Originating in Berlin, ROOM IN A BOX was founded on the mission of creating eco…" at bounding box center [344, 421] width 257 height 50
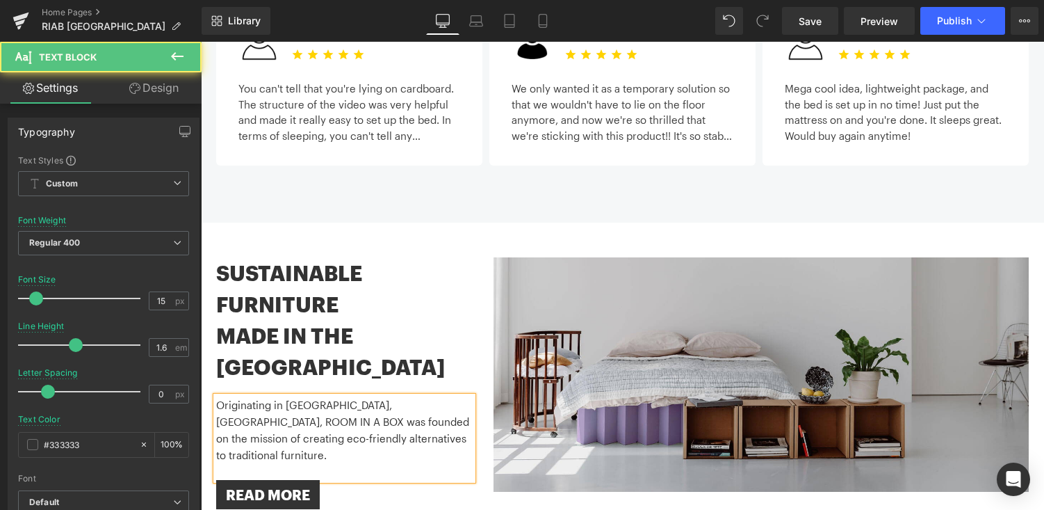
click at [261, 396] on p "Originating in Berlin, Germany, ROOM IN A BOX was founded on the mission of cre…" at bounding box center [344, 429] width 257 height 67
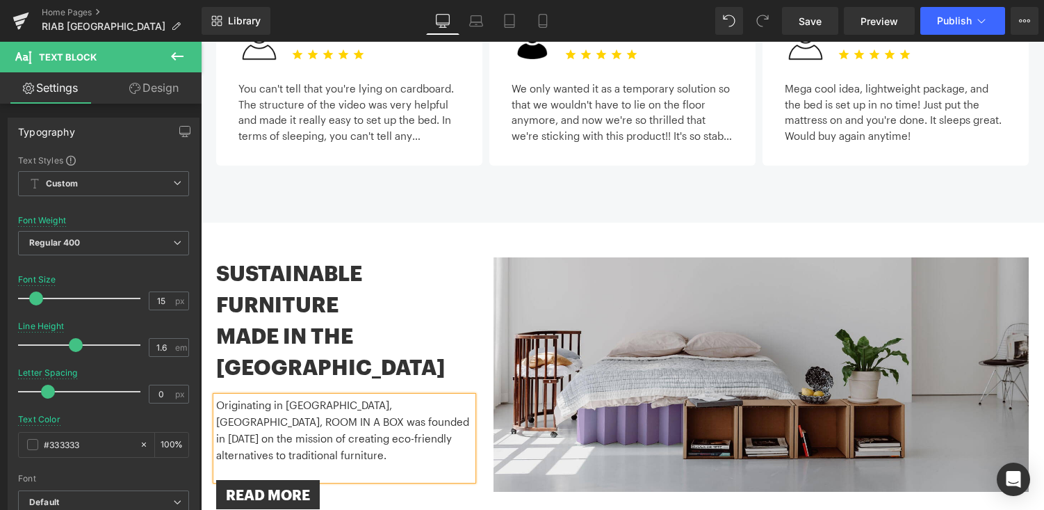
click at [384, 385] on div "SUSTAINABLE FURNITURE MADE IN the usa Heading Originating in Berlin, Germany, R…" at bounding box center [623, 382] width 834 height 293
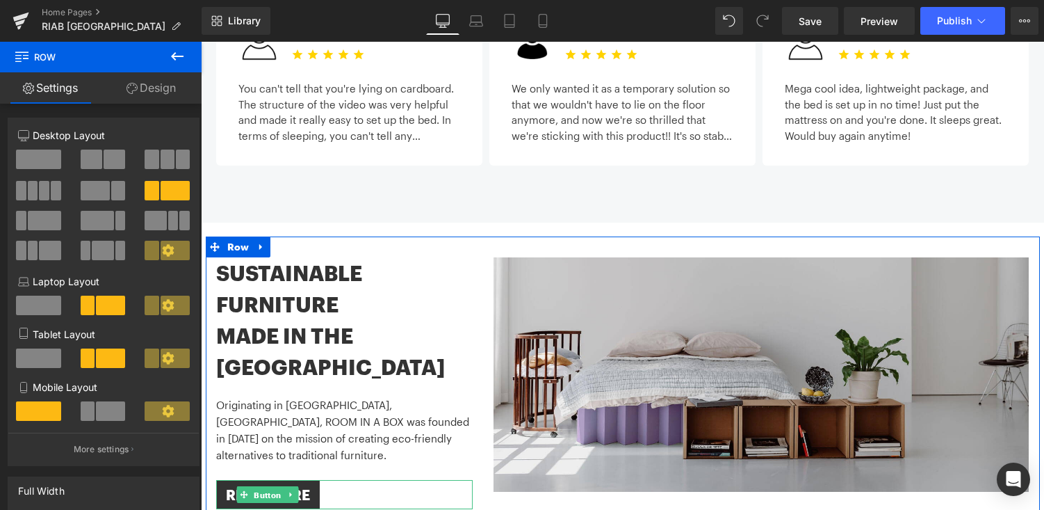
click at [273, 487] on span "Button" at bounding box center [268, 495] width 33 height 17
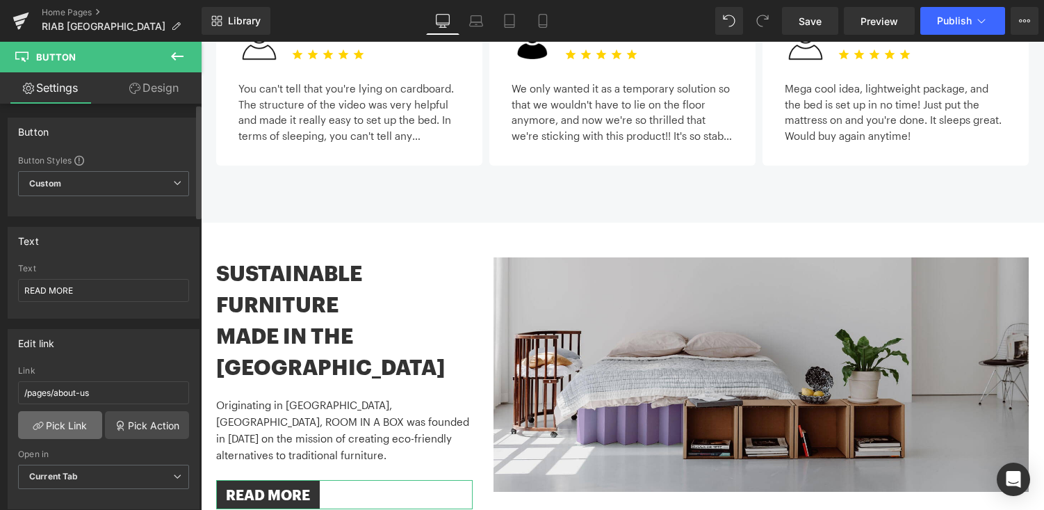
click at [67, 436] on link "Pick Link" at bounding box center [60, 425] width 84 height 28
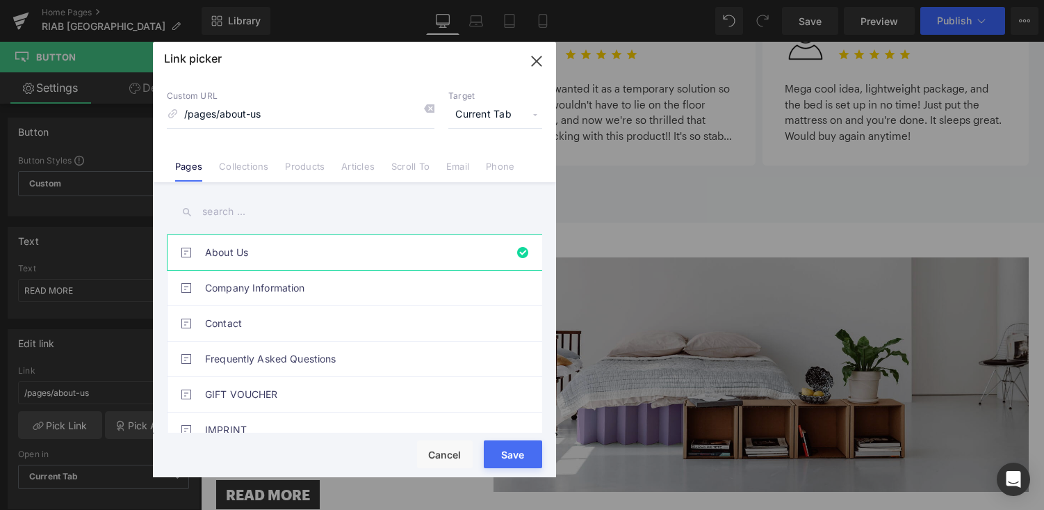
click at [492, 462] on button "Save" at bounding box center [513, 454] width 58 height 28
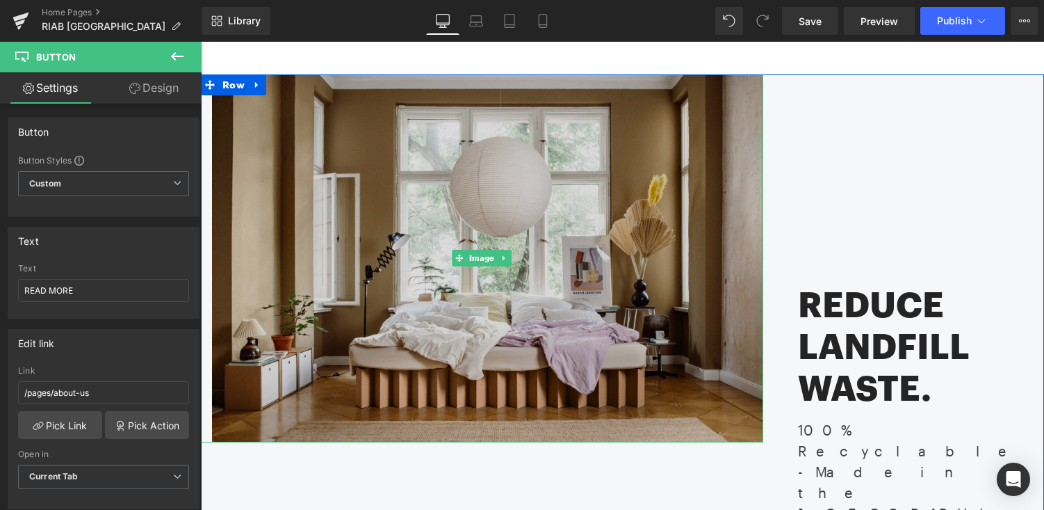
scroll to position [136, 0]
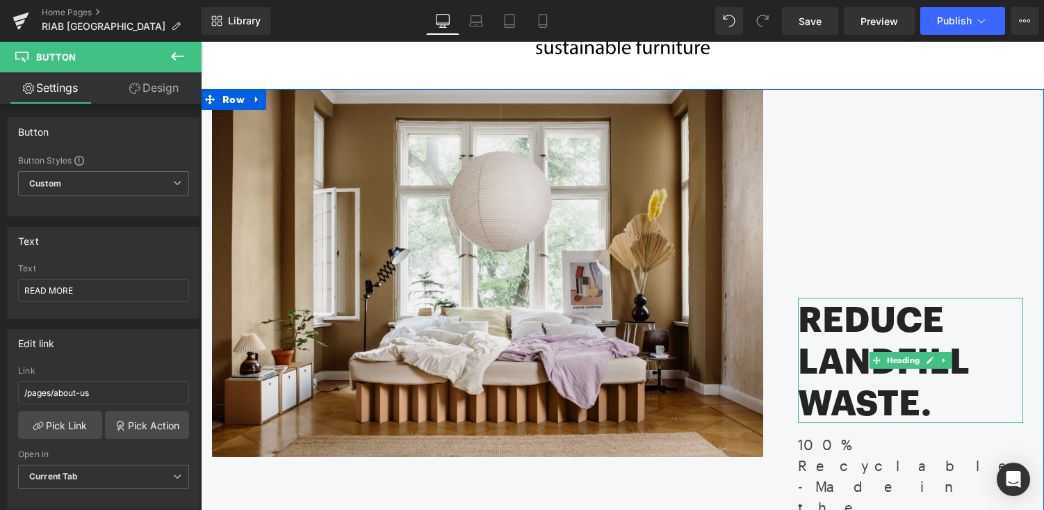
click at [863, 323] on h2 "REDUCE LANDFILL WASTE." at bounding box center [910, 360] width 225 height 125
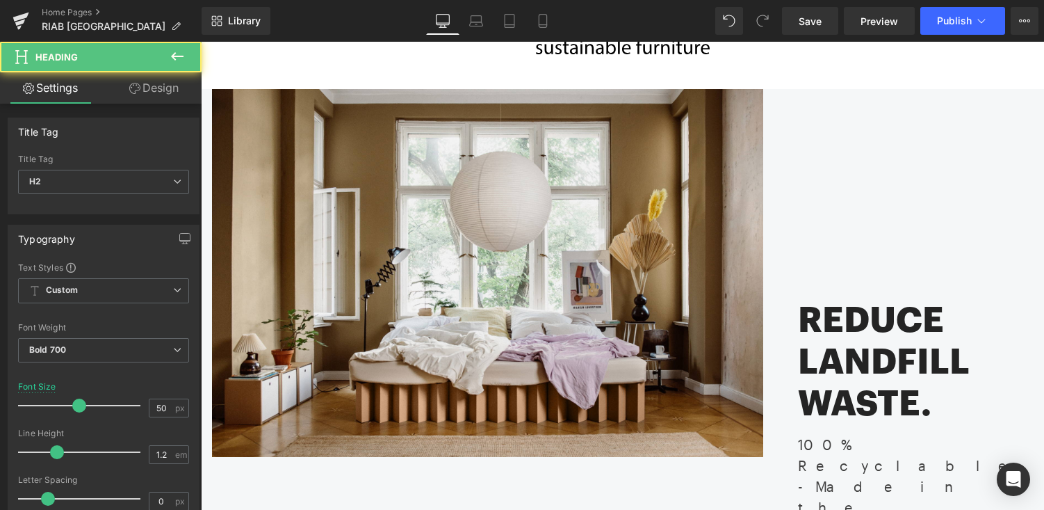
click at [150, 92] on link "Design" at bounding box center [154, 87] width 101 height 31
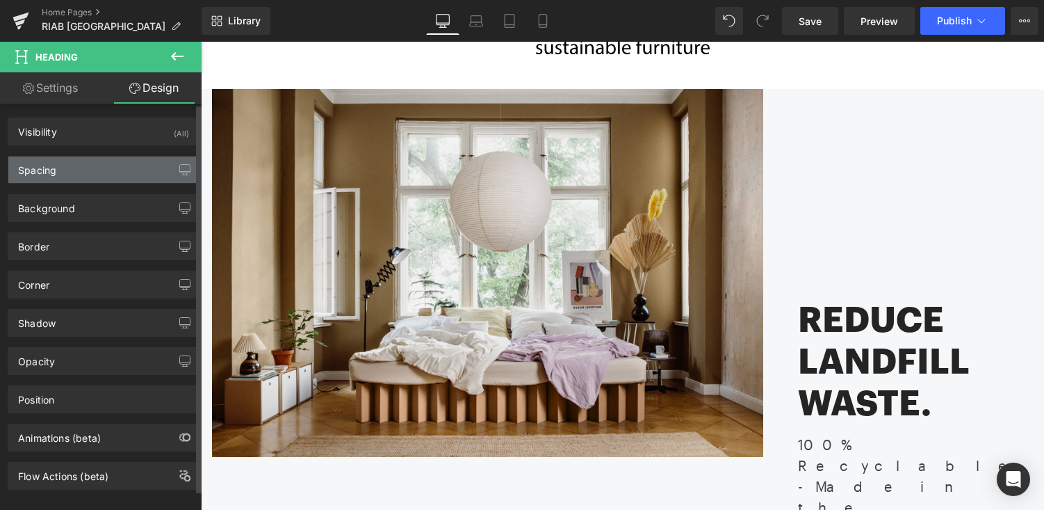
click at [106, 170] on div "Spacing" at bounding box center [103, 169] width 191 height 26
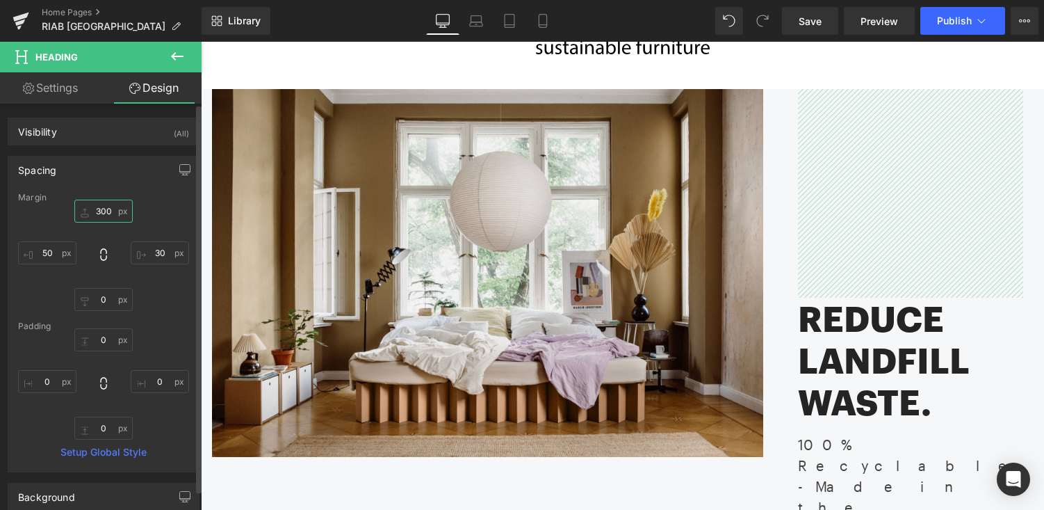
click at [97, 211] on input "300" at bounding box center [103, 211] width 58 height 23
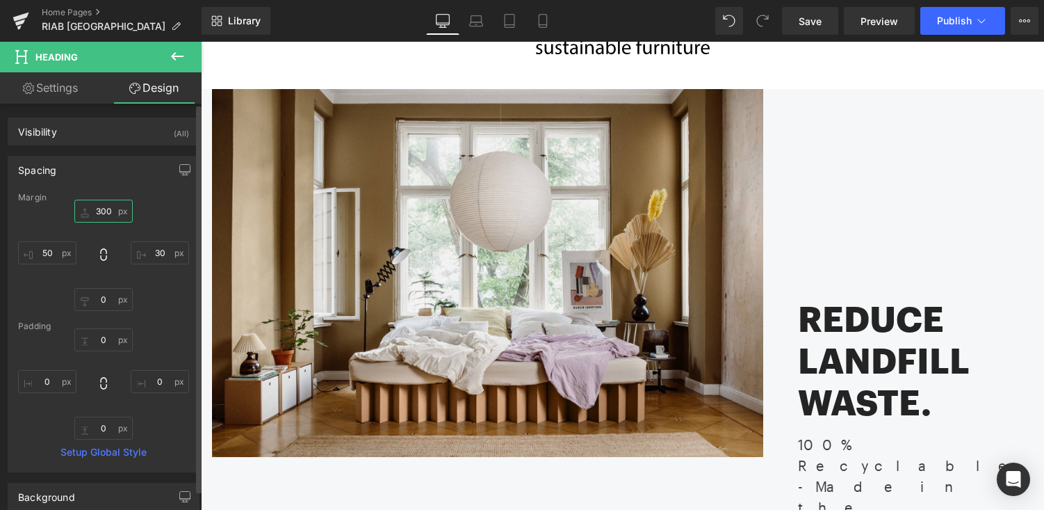
click at [97, 210] on input "300" at bounding box center [103, 211] width 58 height 23
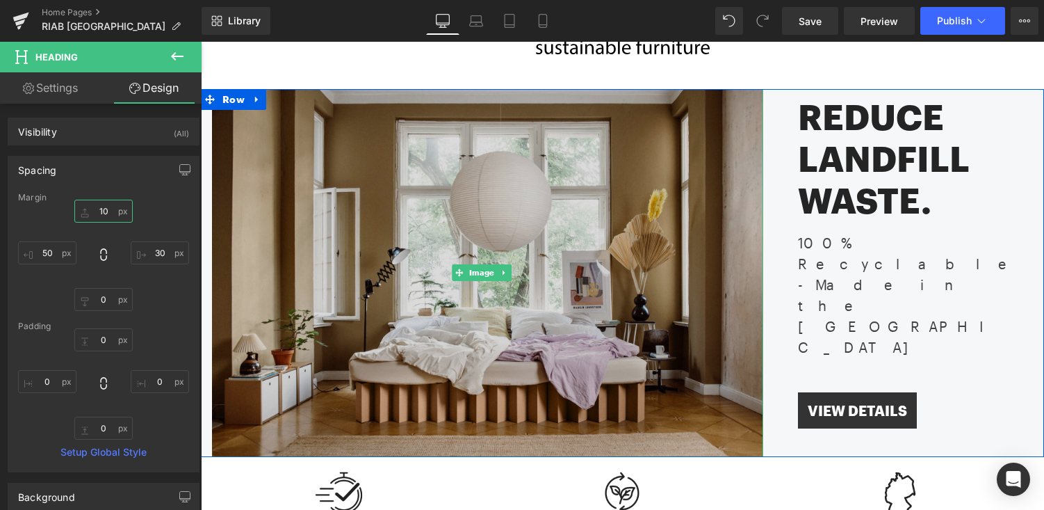
type input "120"
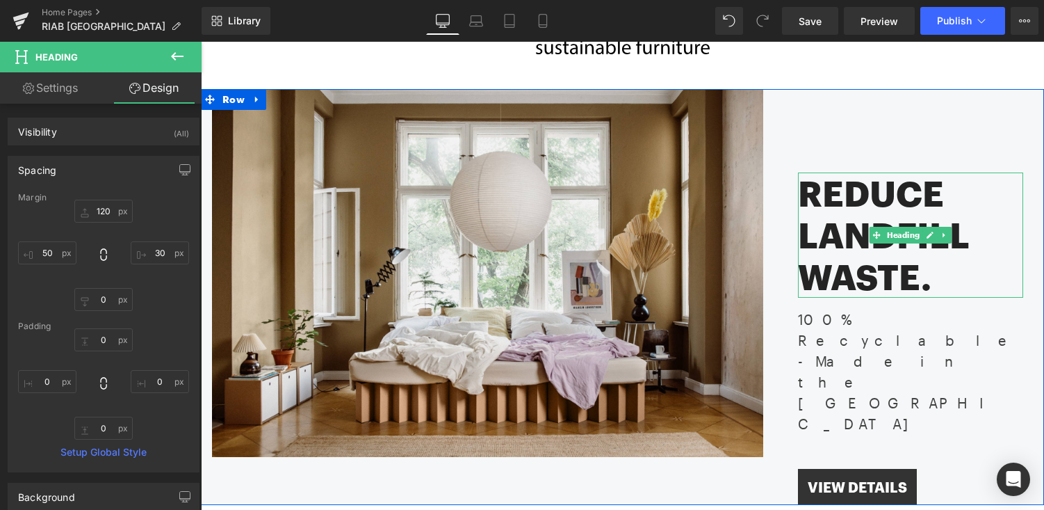
click at [834, 229] on h2 "REDUCE LANDFILL WASTE." at bounding box center [910, 234] width 225 height 125
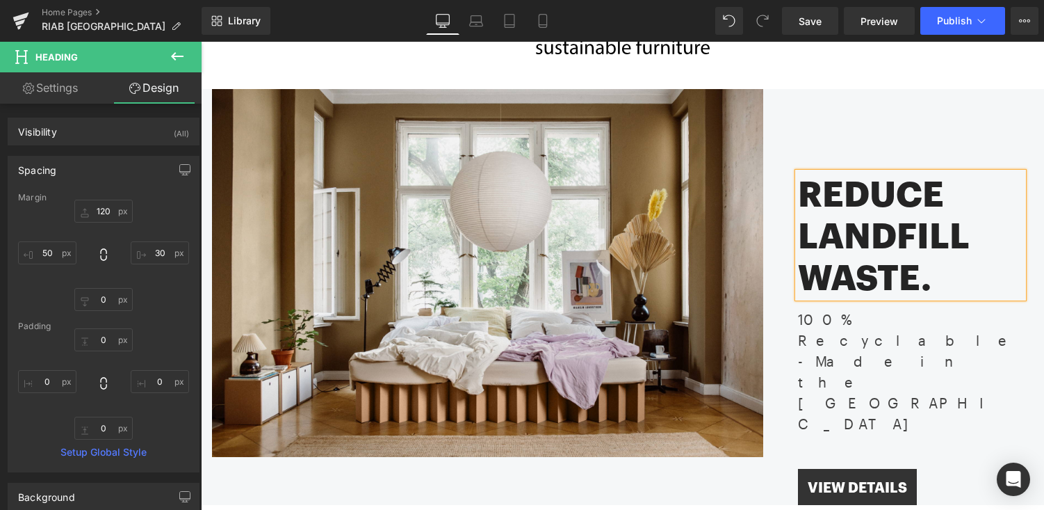
click at [834, 229] on h2 "REDUCE LANDFILL WASTE." at bounding box center [910, 234] width 225 height 125
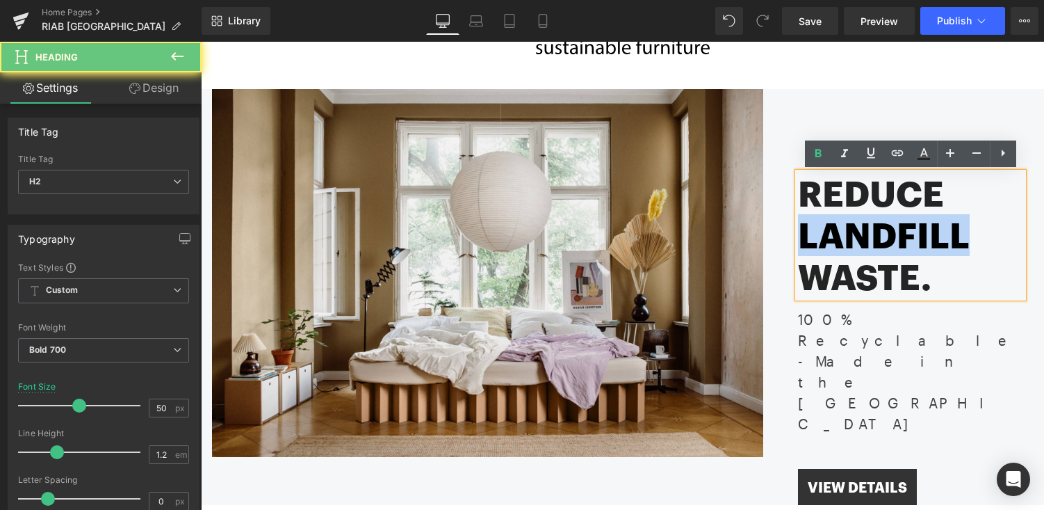
click at [834, 229] on h2 "REDUCE LANDFILL WASTE." at bounding box center [910, 234] width 225 height 125
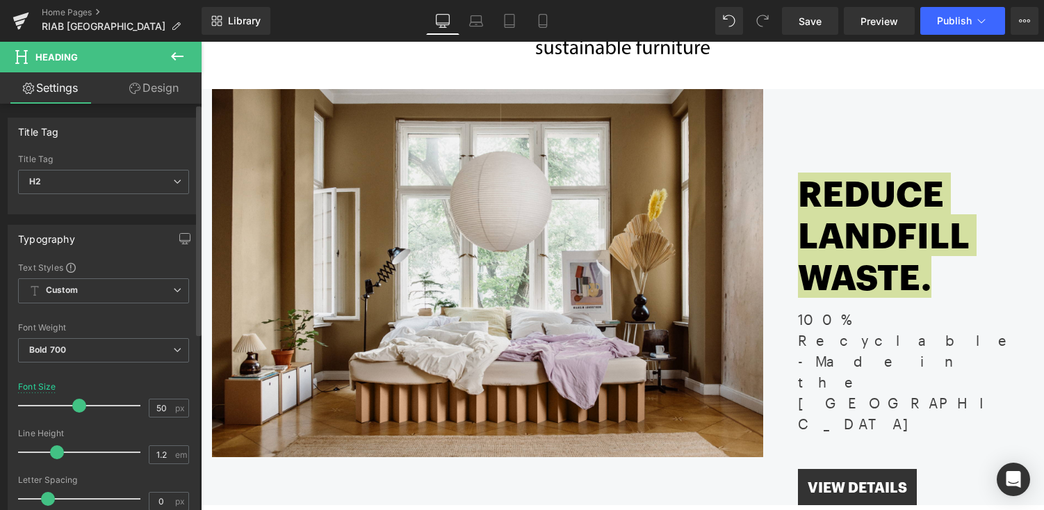
click at [73, 405] on span at bounding box center [79, 405] width 14 height 14
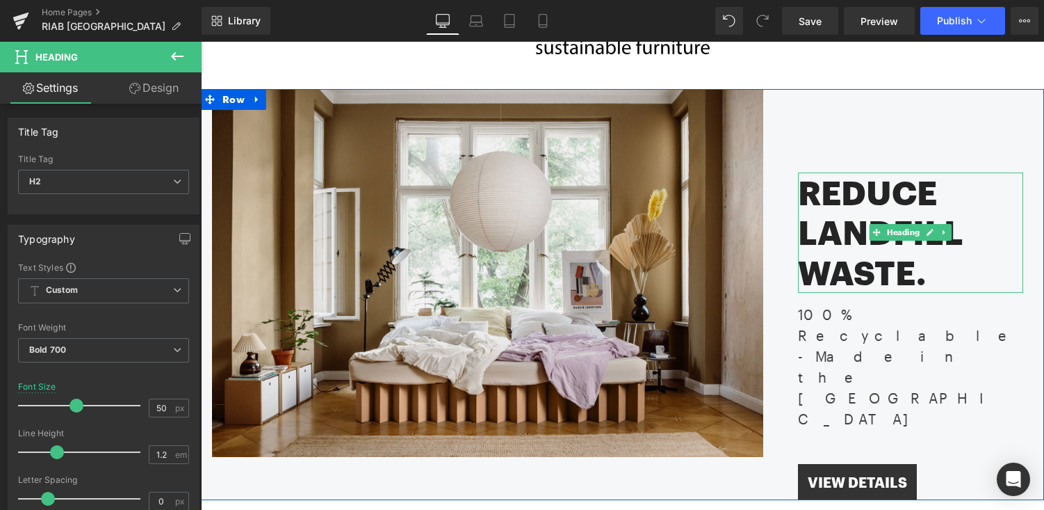
click at [834, 232] on h2 "REDUCE LANDFILL WASTE." at bounding box center [910, 232] width 225 height 120
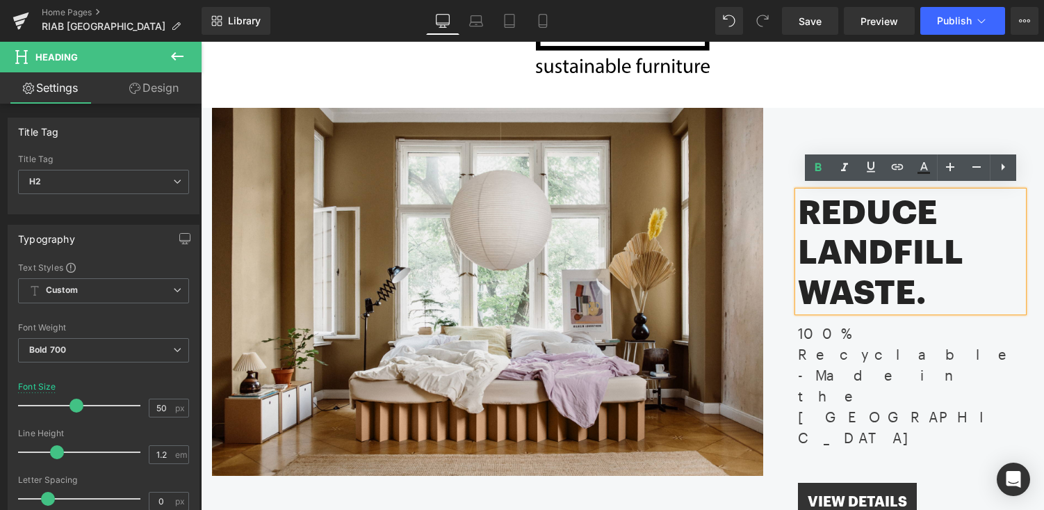
scroll to position [115, 0]
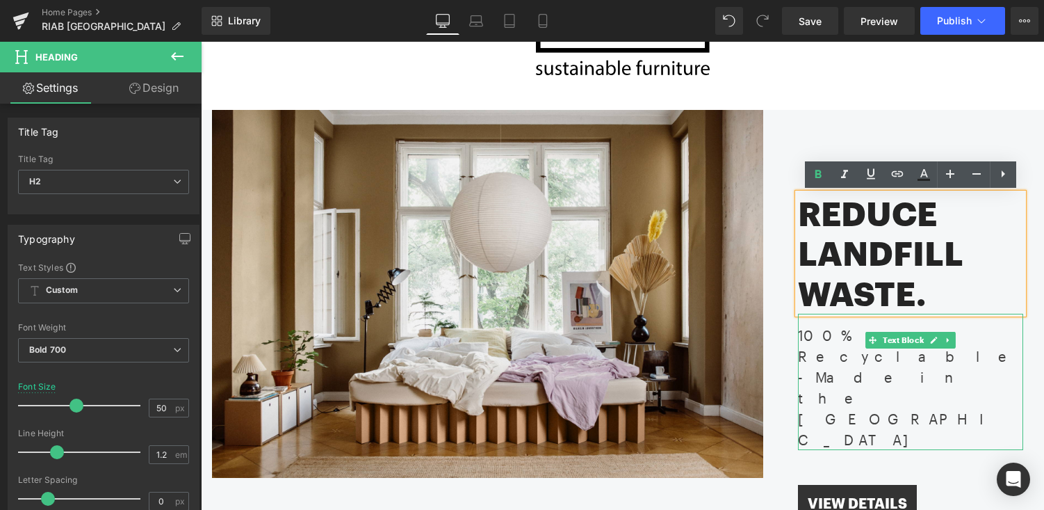
click at [827, 339] on div "100% Recyclable - Made in the USA" at bounding box center [910, 382] width 225 height 136
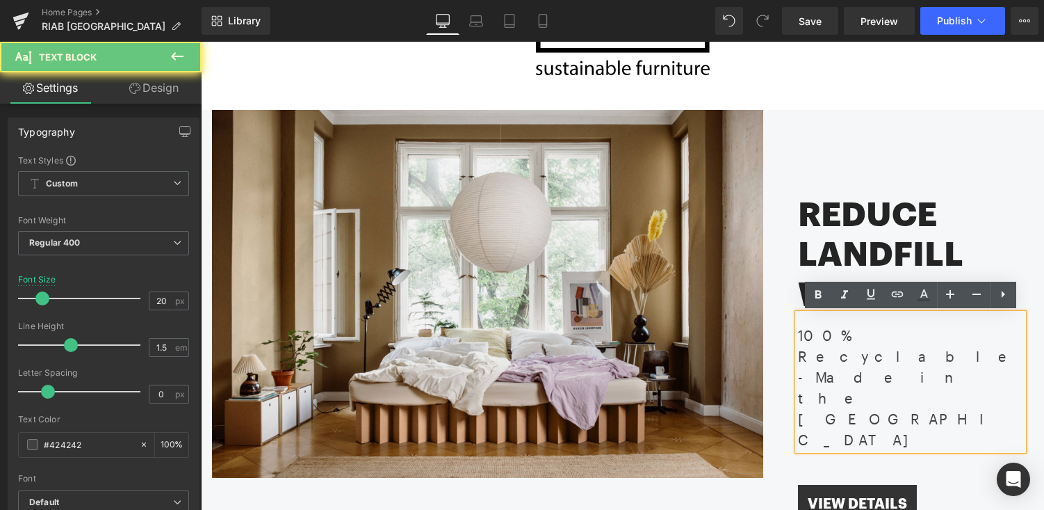
click at [827, 339] on div "100% Recyclable - Made in the USA" at bounding box center [910, 382] width 225 height 136
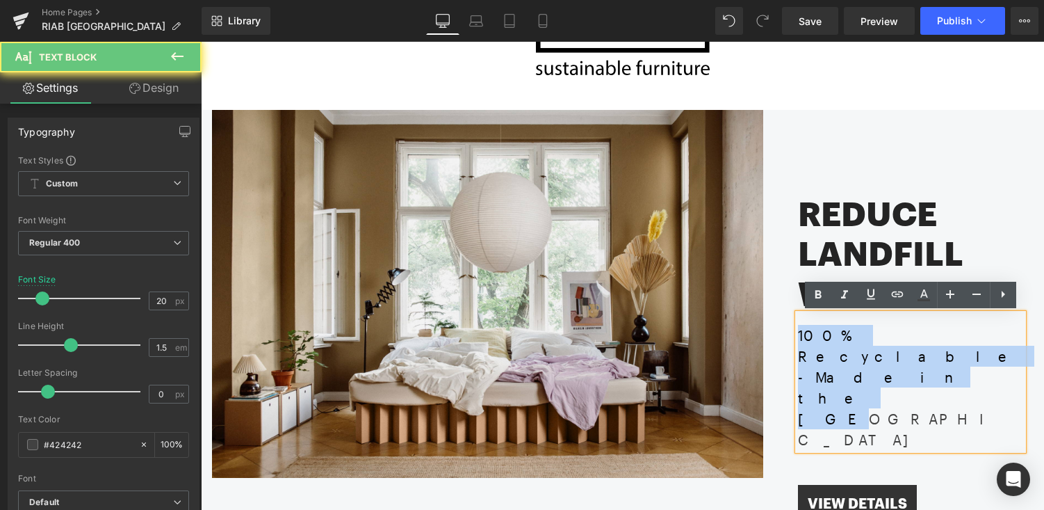
click at [827, 339] on div "100% Recyclable - Made in the USA" at bounding box center [910, 382] width 225 height 136
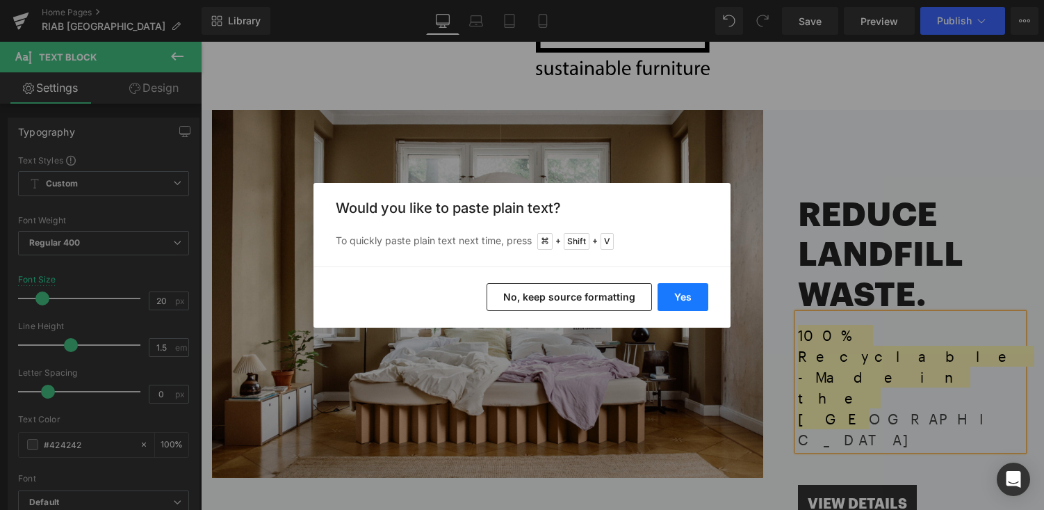
click at [704, 304] on button "Yes" at bounding box center [683, 297] width 51 height 28
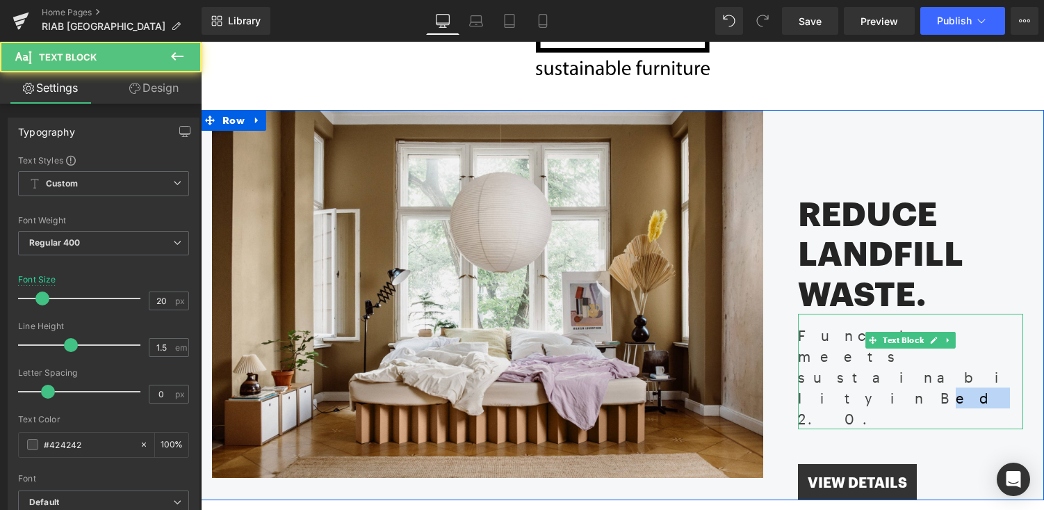
drag, startPoint x: 823, startPoint y: 357, endPoint x: 808, endPoint y: 357, distance: 15.3
click at [808, 357] on div "Function meets sustainability in Bed 2.0." at bounding box center [910, 371] width 225 height 115
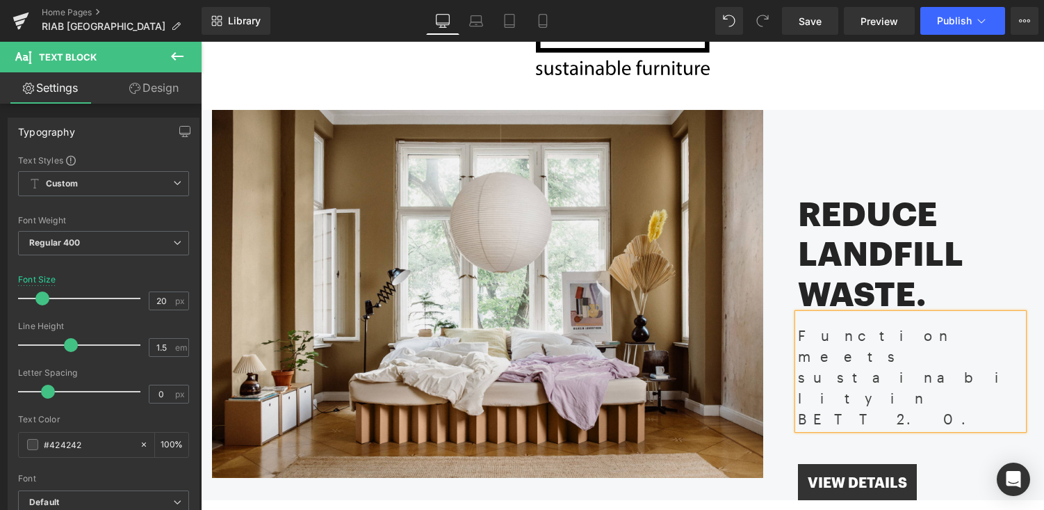
click at [959, 149] on div "REDUCE LANDFILL WASTE. Heading Function meets sustainability in BETT 2.0. Text …" at bounding box center [904, 305] width 281 height 390
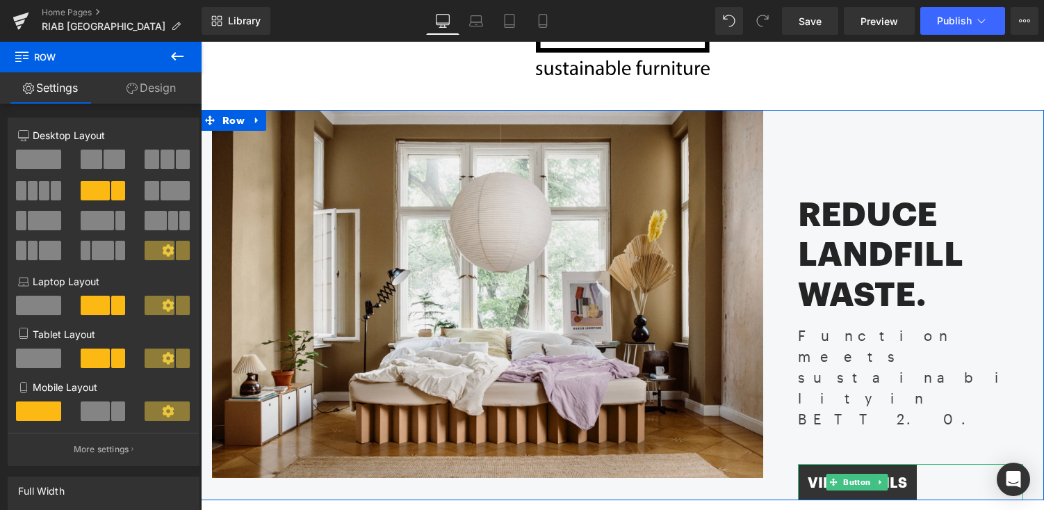
click at [904, 474] on span "VIEW DETAILS" at bounding box center [857, 482] width 99 height 17
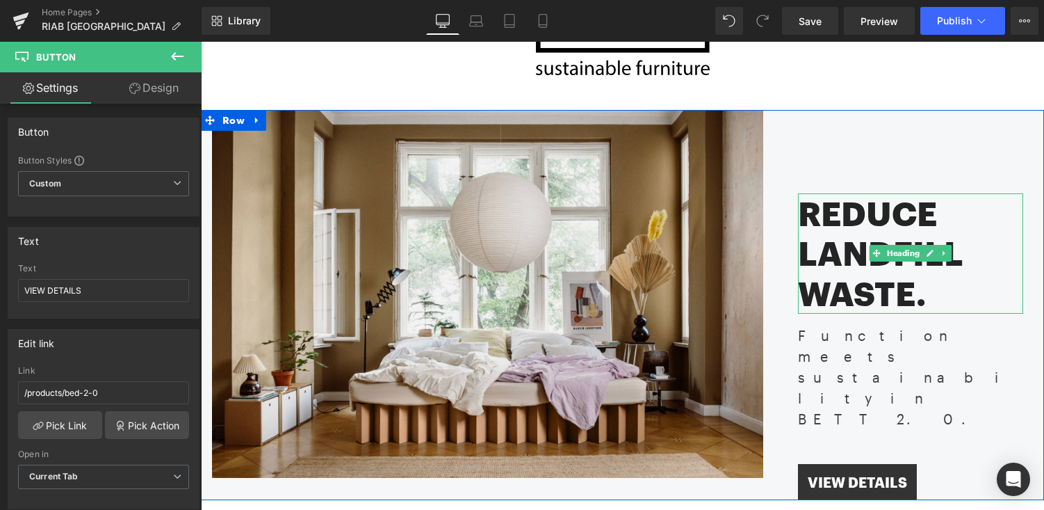
click at [859, 250] on h2 "REDUCE LANDFILL WASTE." at bounding box center [910, 253] width 225 height 120
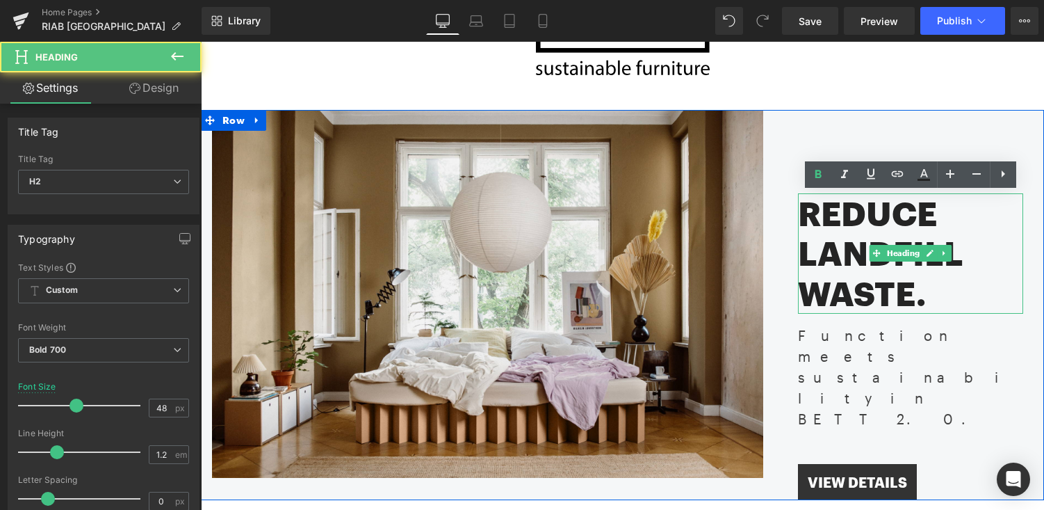
click at [859, 250] on h2 "REDUCE LANDFILL WASTE." at bounding box center [910, 253] width 225 height 120
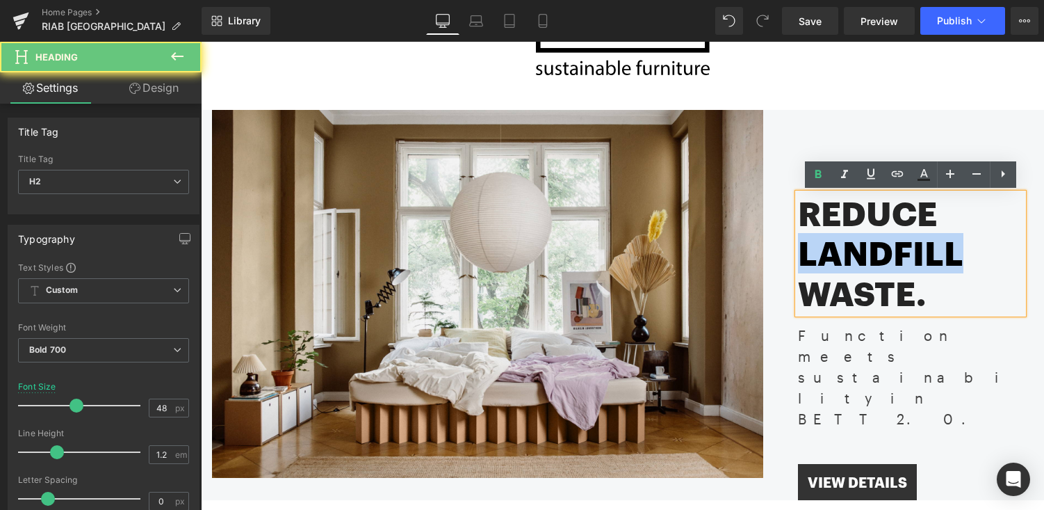
click at [859, 250] on h2 "REDUCE LANDFILL WASTE." at bounding box center [910, 253] width 225 height 120
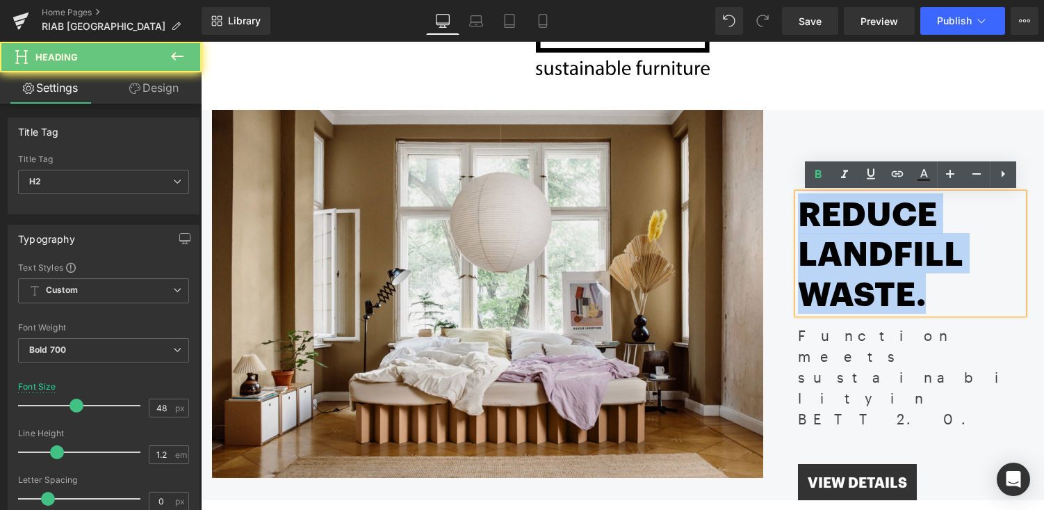
click at [859, 250] on h2 "REDUCE LANDFILL WASTE." at bounding box center [910, 253] width 225 height 120
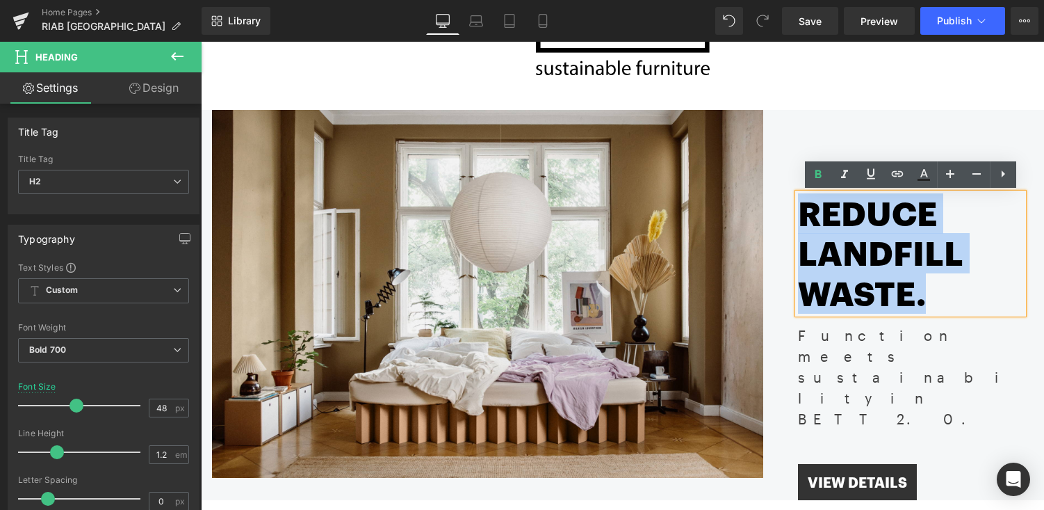
paste div
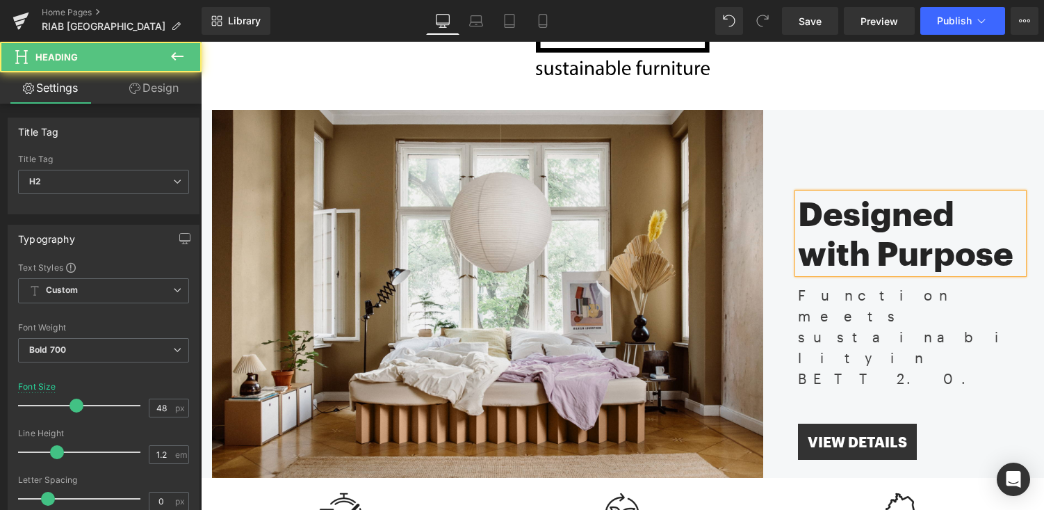
click at [886, 214] on h2 "Designed with Purpose" at bounding box center [910, 233] width 225 height 80
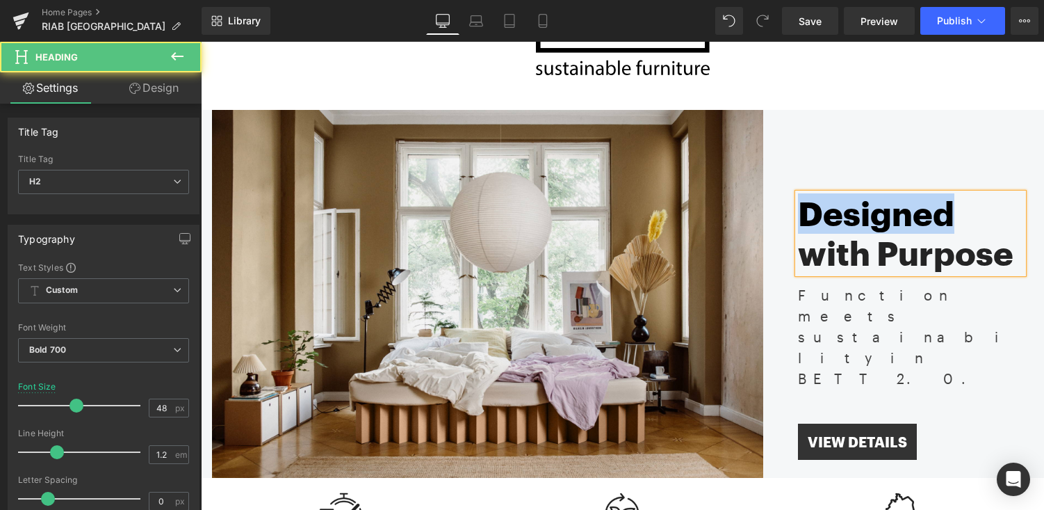
click at [886, 214] on h2 "Designed with Purpose" at bounding box center [910, 233] width 225 height 80
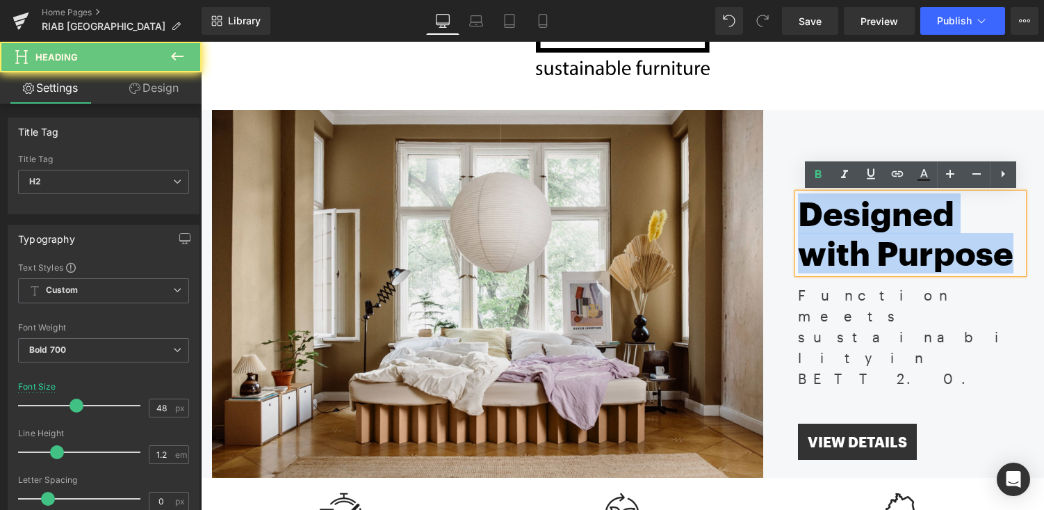
click at [886, 214] on h2 "Designed with Purpose" at bounding box center [910, 233] width 225 height 80
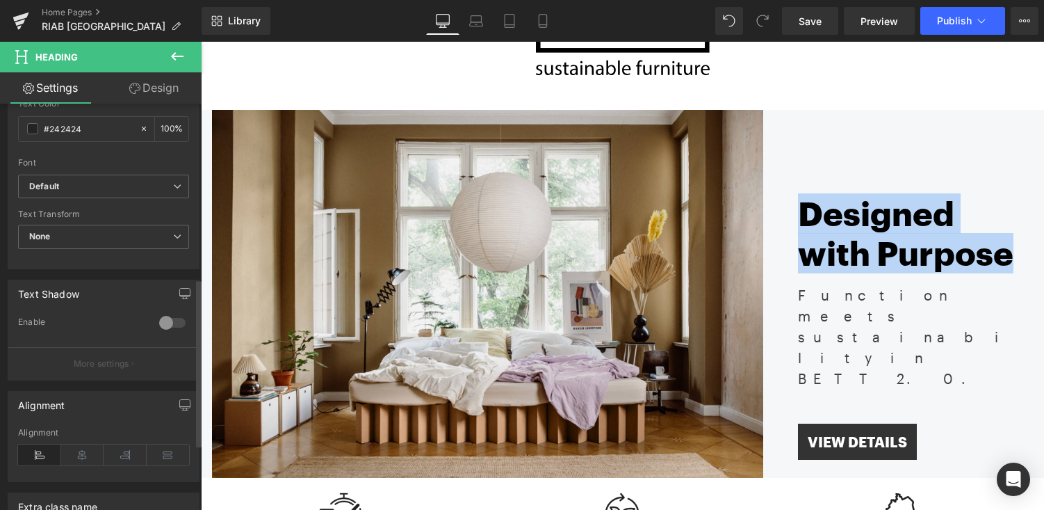
scroll to position [423, 0]
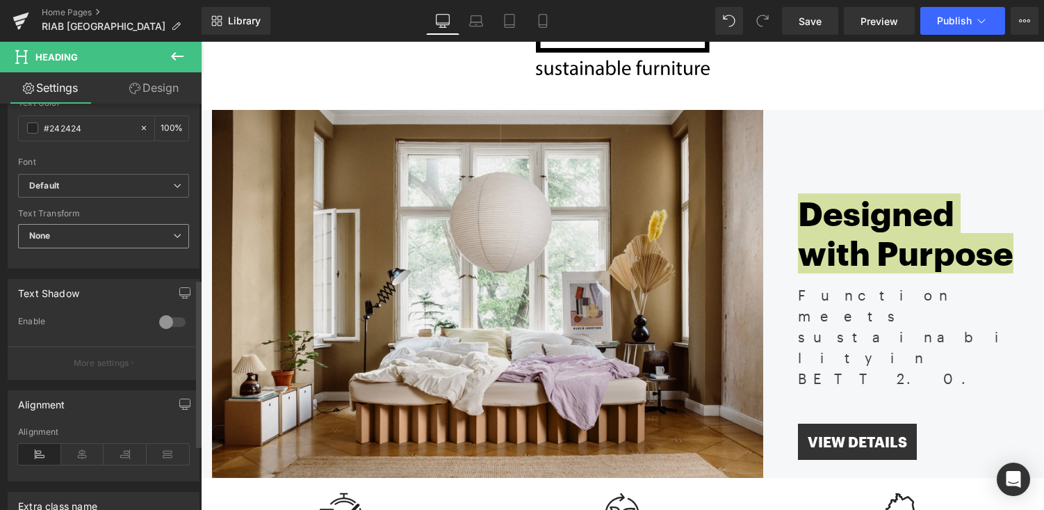
click at [99, 239] on span "None" at bounding box center [103, 236] width 171 height 24
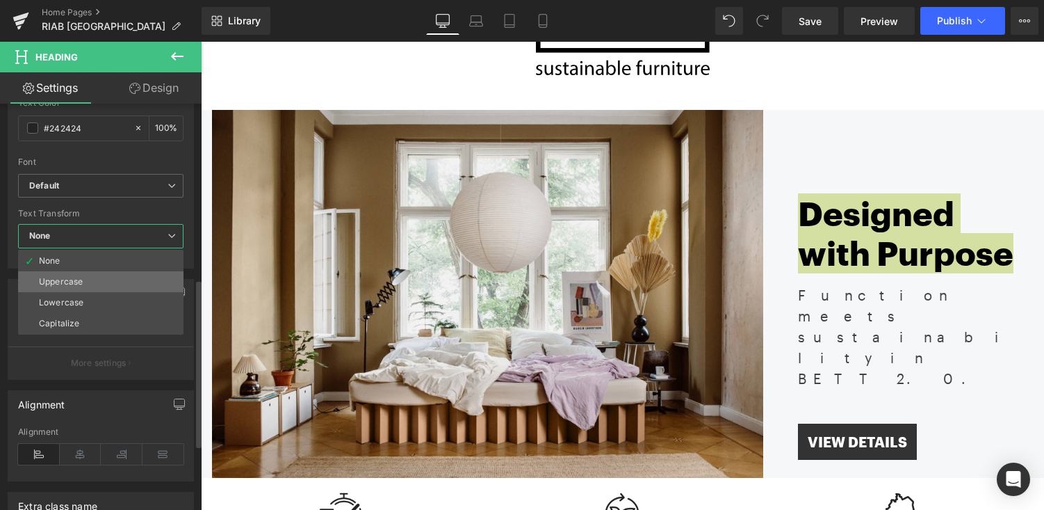
click at [94, 272] on li "Uppercase" at bounding box center [100, 281] width 165 height 21
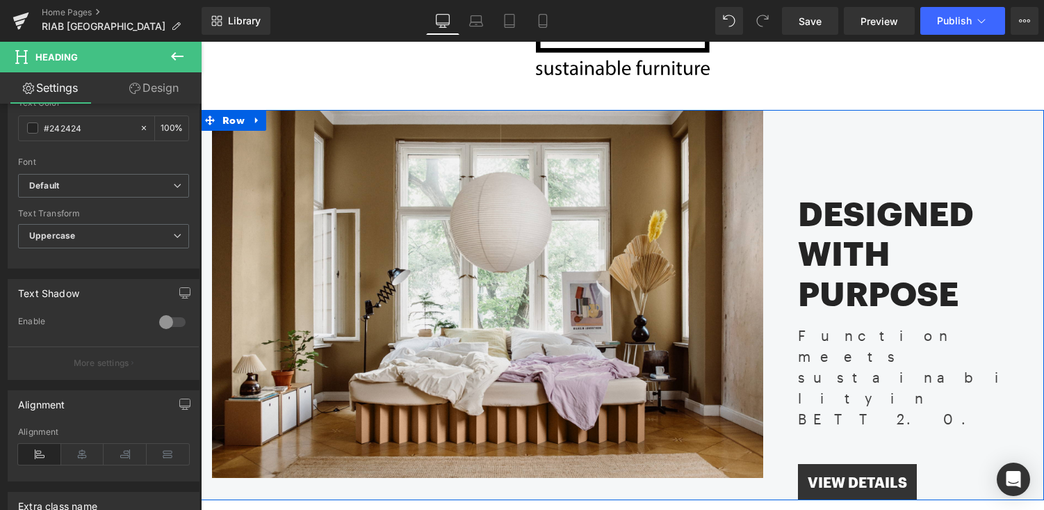
click at [802, 161] on div "Designed with Purpose Heading Function meets sustainability in BETT 2.0. Text B…" at bounding box center [904, 305] width 281 height 390
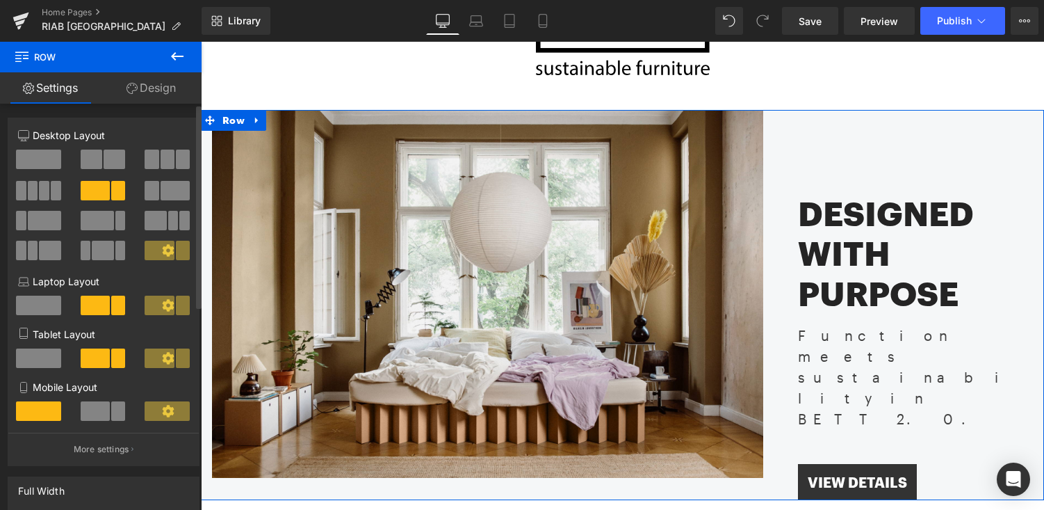
click at [118, 160] on span at bounding box center [115, 159] width 22 height 19
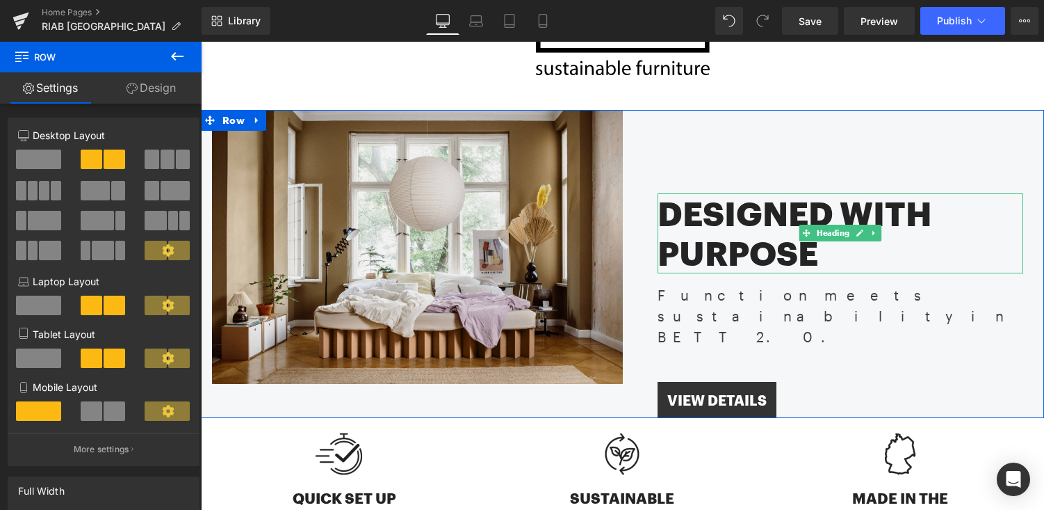
click at [705, 207] on h2 "Designed with Purpose" at bounding box center [841, 233] width 366 height 80
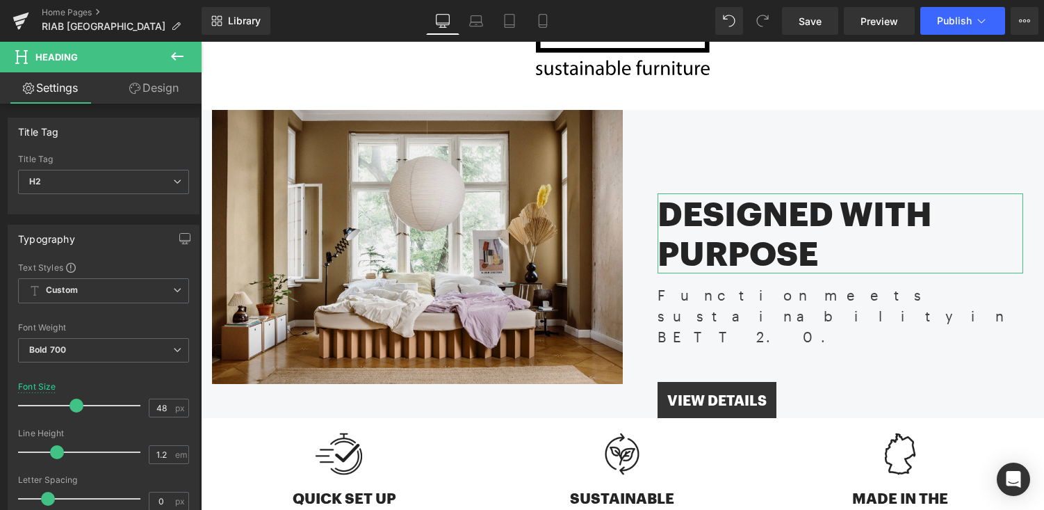
click at [167, 86] on link "Design" at bounding box center [154, 87] width 101 height 31
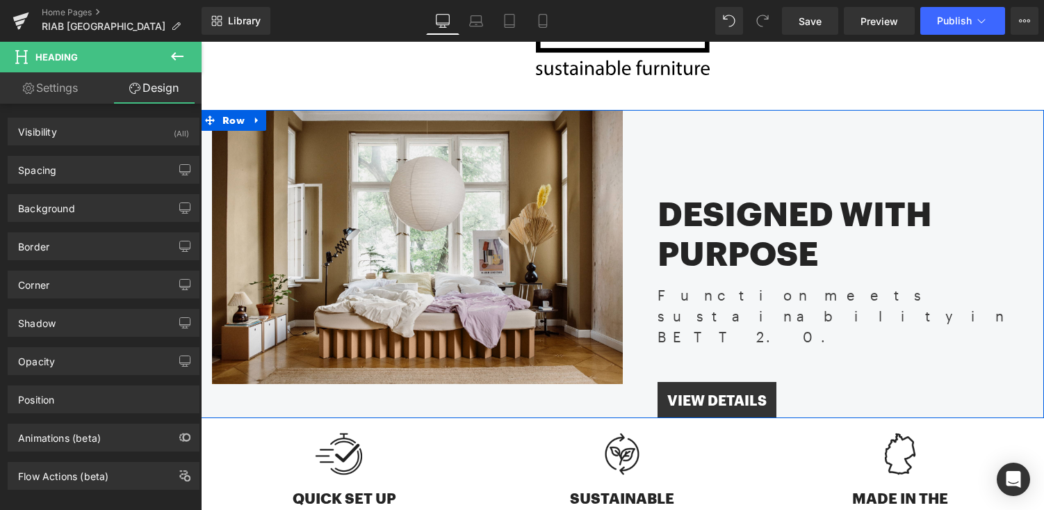
click at [699, 123] on div "Designed with Purpose Heading Function meets sustainability in BETT 2.0. Text B…" at bounding box center [834, 264] width 422 height 308
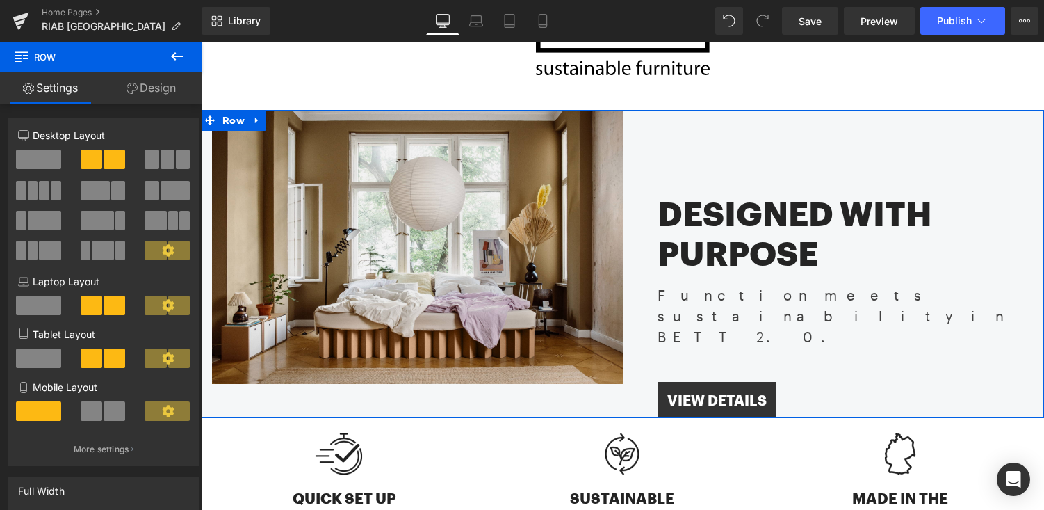
click at [167, 250] on icon at bounding box center [168, 250] width 12 height 12
click at [162, 249] on icon at bounding box center [168, 250] width 12 height 12
click at [114, 450] on p "More settings" at bounding box center [102, 449] width 56 height 13
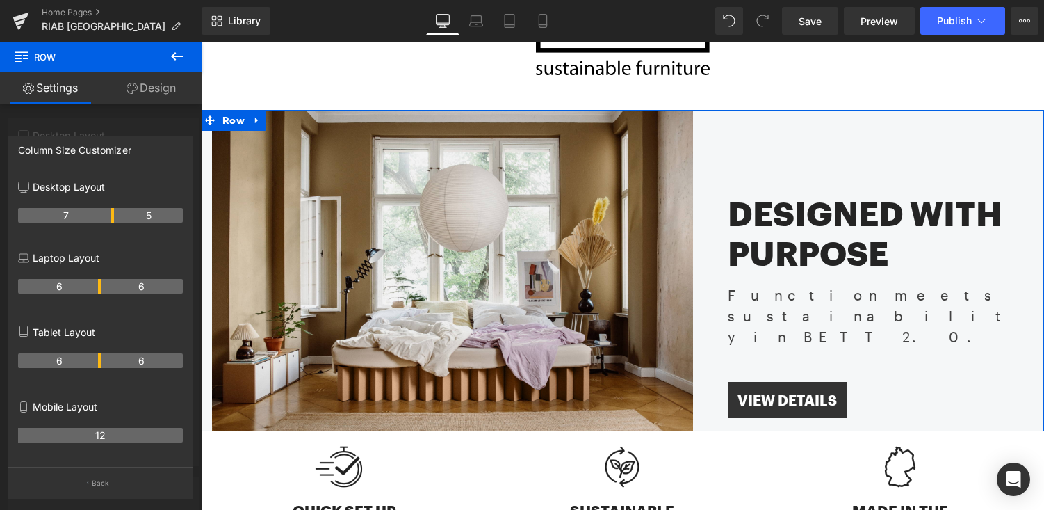
drag, startPoint x: 99, startPoint y: 213, endPoint x: 114, endPoint y: 214, distance: 15.3
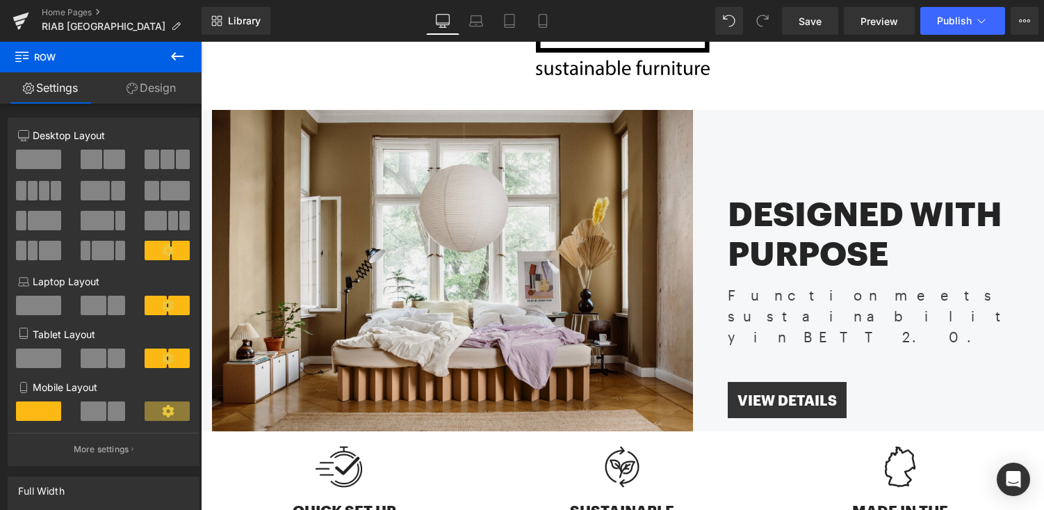
click at [174, 56] on icon at bounding box center [177, 56] width 13 height 8
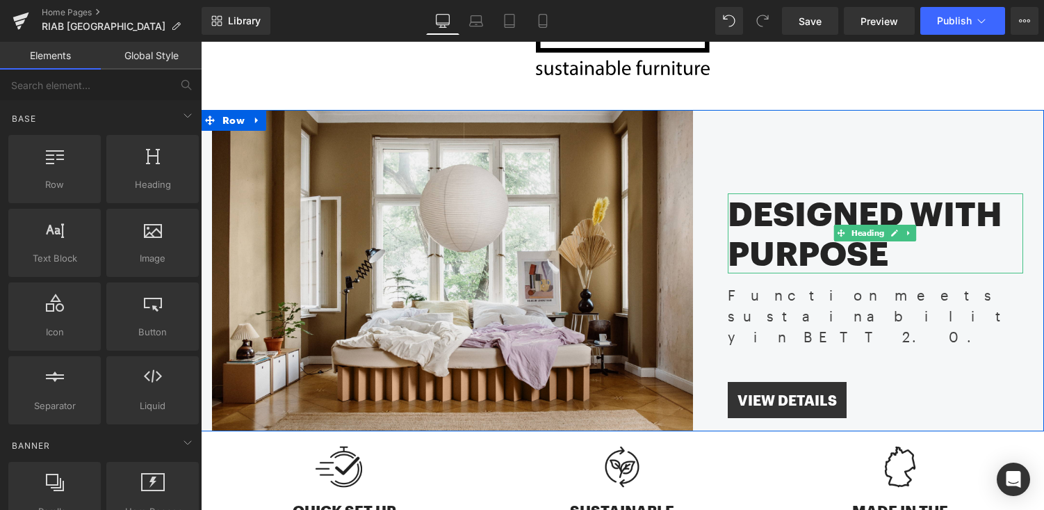
click at [811, 234] on h2 "Designed with Purpose" at bounding box center [876, 233] width 296 height 80
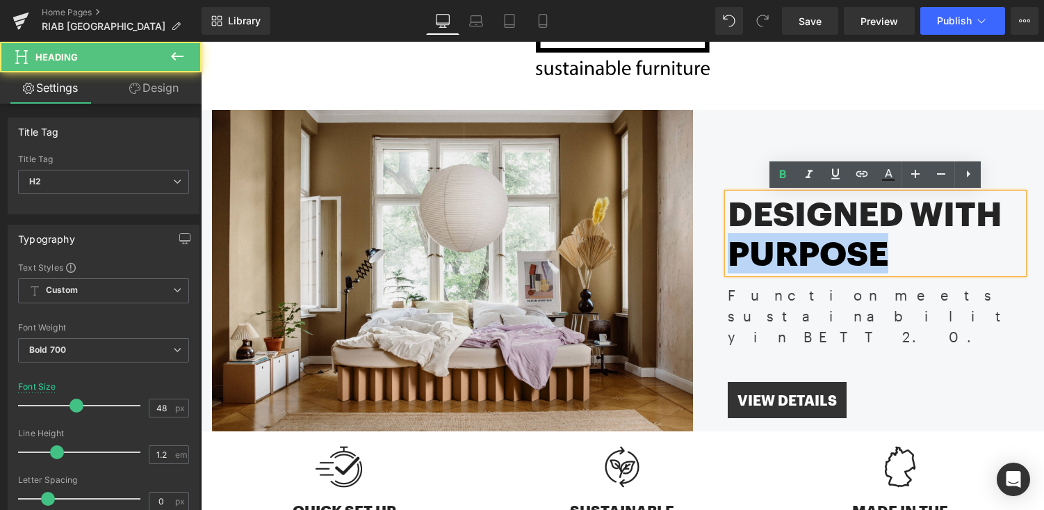
click at [811, 234] on h2 "Designed with Purpose" at bounding box center [876, 233] width 296 height 80
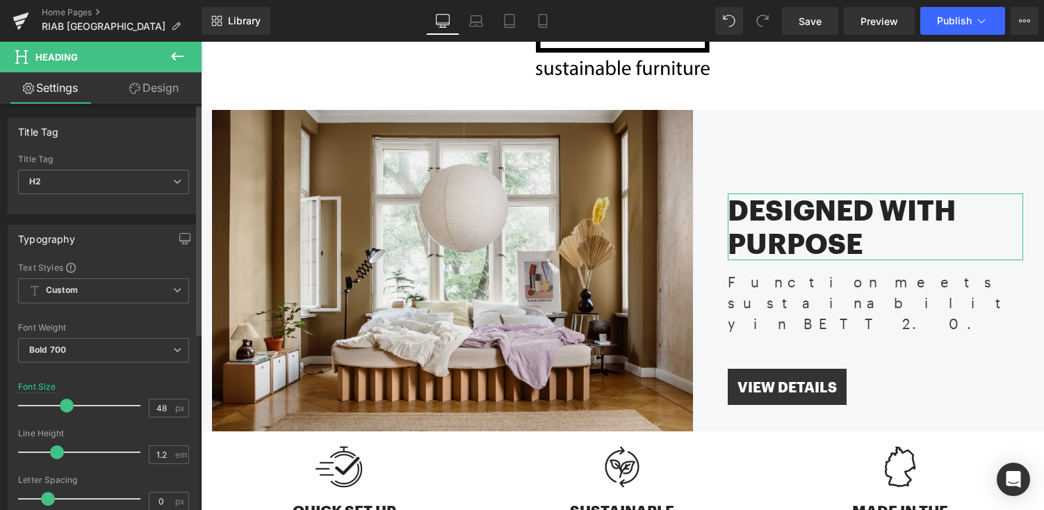
drag, startPoint x: 72, startPoint y: 403, endPoint x: 63, endPoint y: 403, distance: 9.0
click at [63, 403] on span at bounding box center [67, 405] width 14 height 14
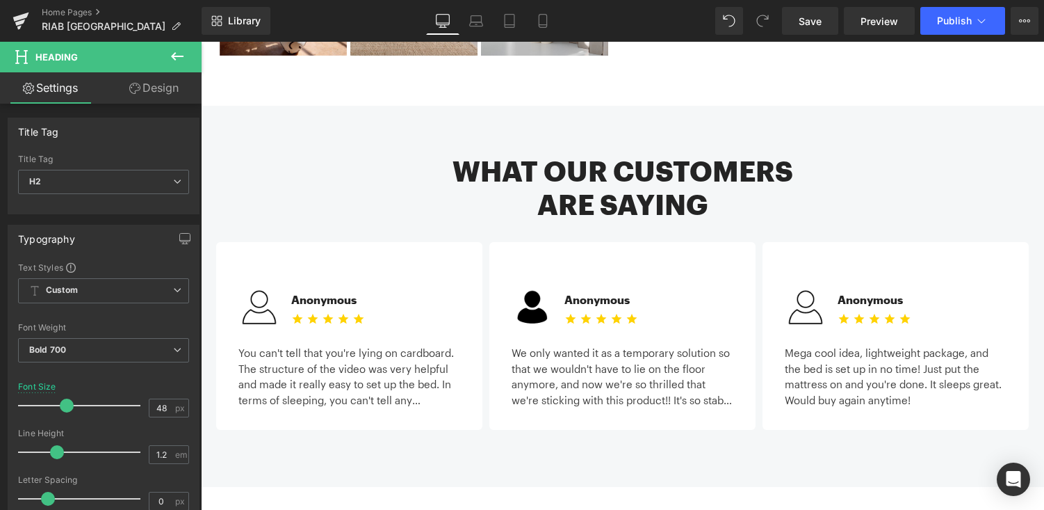
scroll to position [1222, 0]
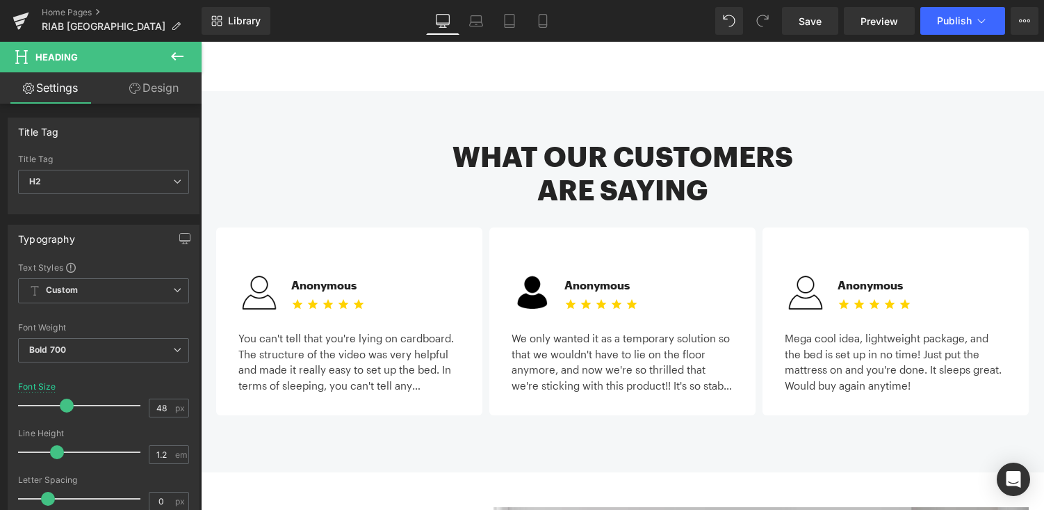
click at [656, 140] on h2 "What our customers" at bounding box center [623, 156] width 814 height 33
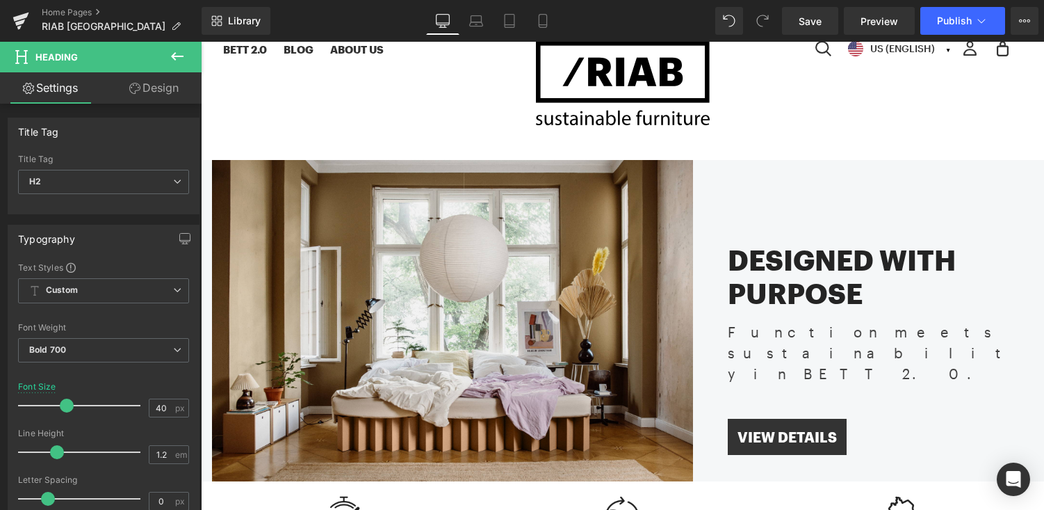
scroll to position [32, 0]
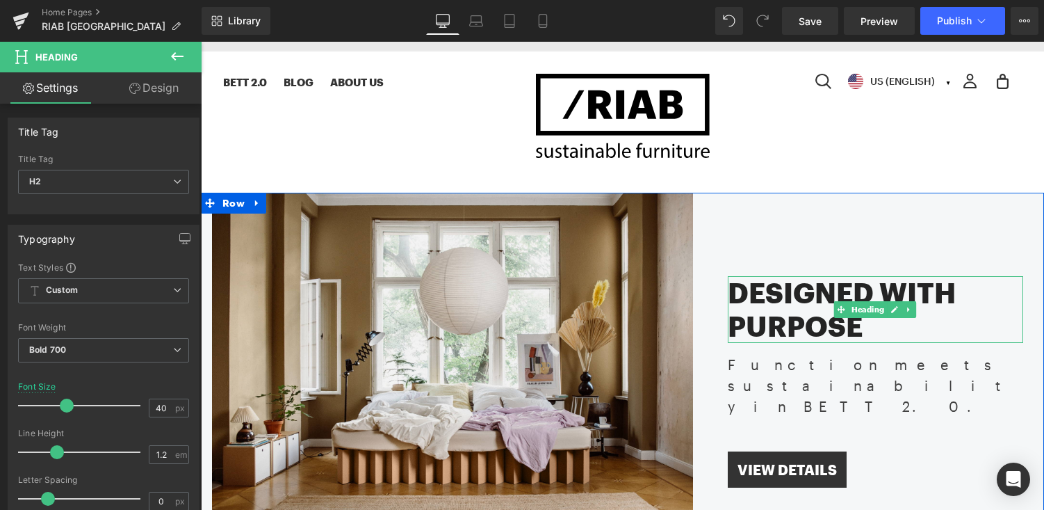
click at [785, 293] on h2 "Designed with Purpose" at bounding box center [876, 309] width 296 height 67
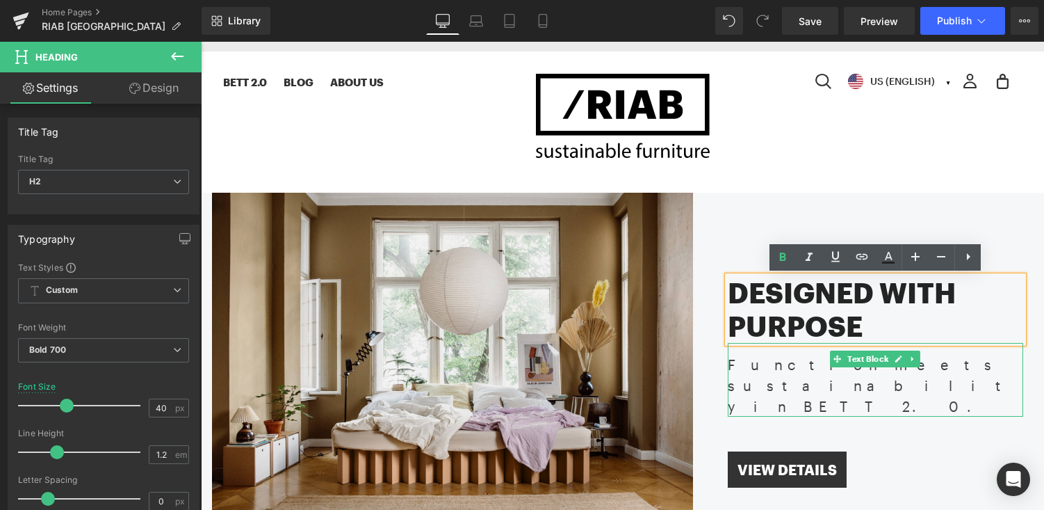
click at [818, 367] on div "Function meets sustainability in BETT 2.0." at bounding box center [876, 380] width 296 height 74
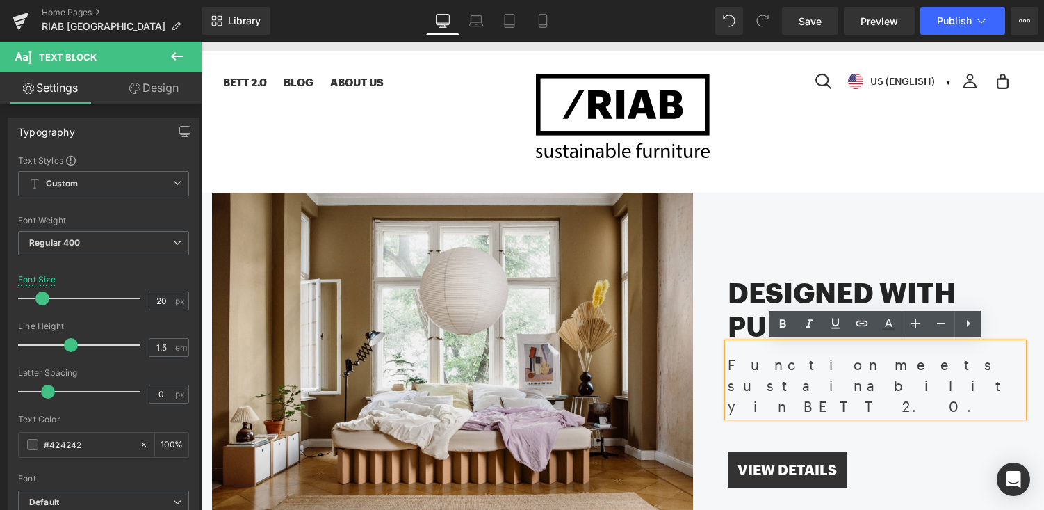
click at [921, 216] on div "Designed with Purpose Heading Function meets sustainability in BETT 2.0. Text B…" at bounding box center [868, 353] width 351 height 321
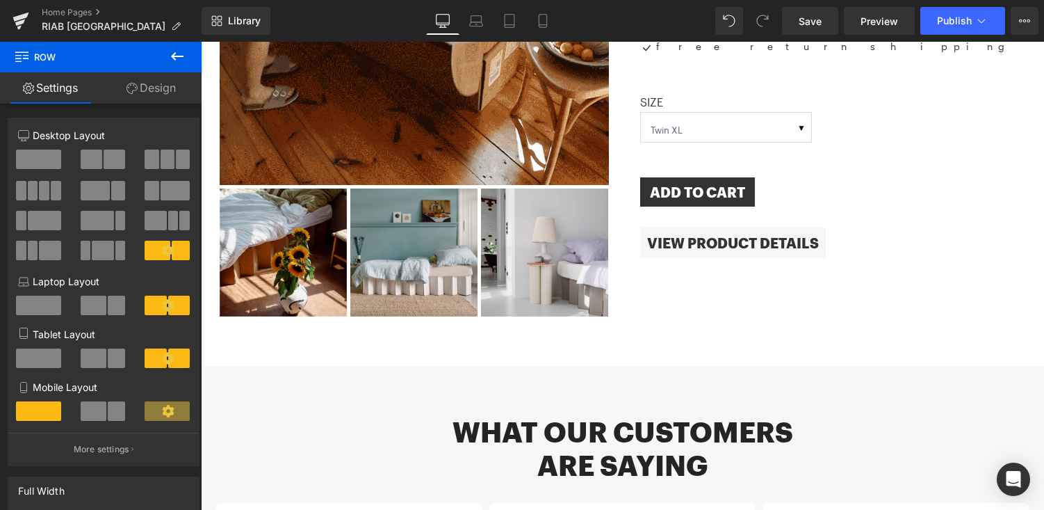
scroll to position [960, 0]
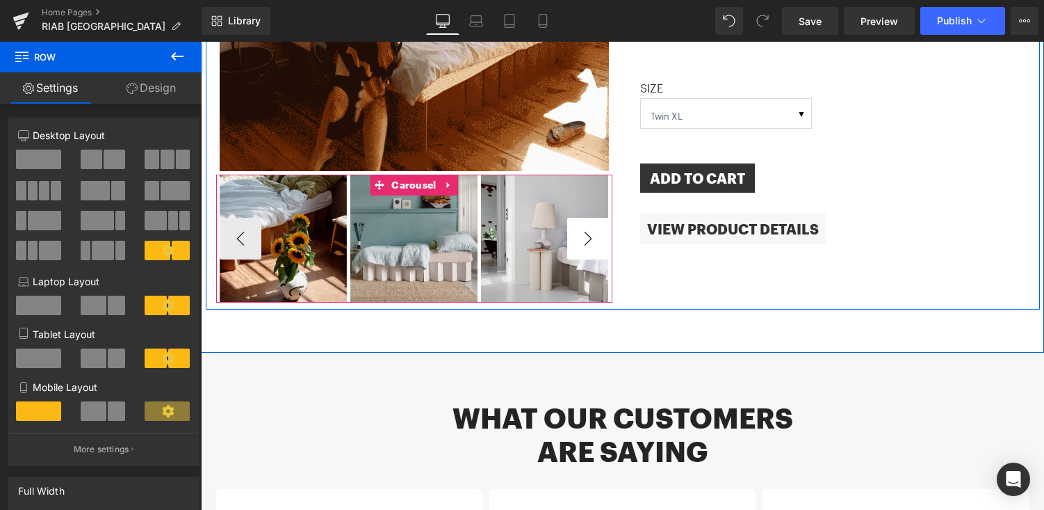
click at [586, 218] on button "›" at bounding box center [588, 239] width 42 height 42
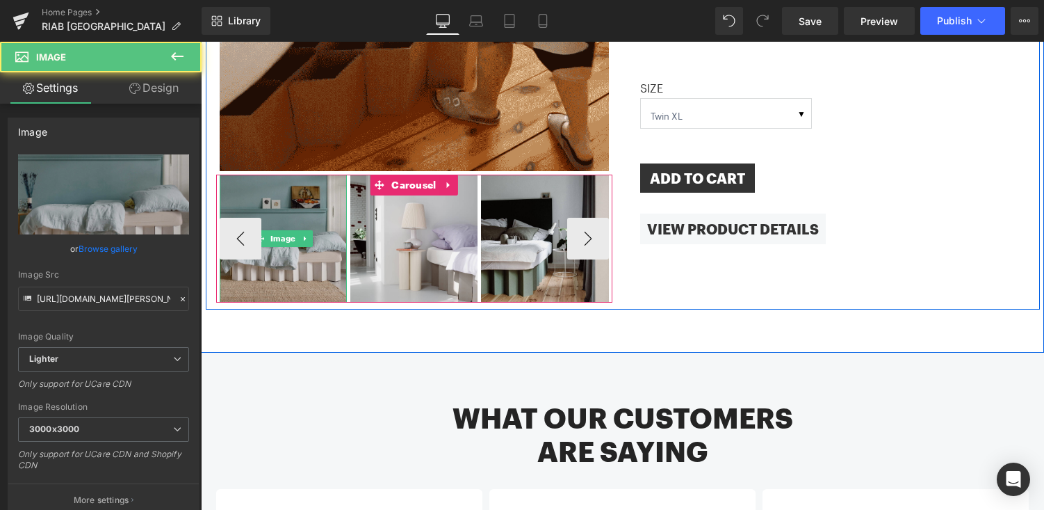
click at [314, 175] on img at bounding box center [283, 238] width 127 height 127
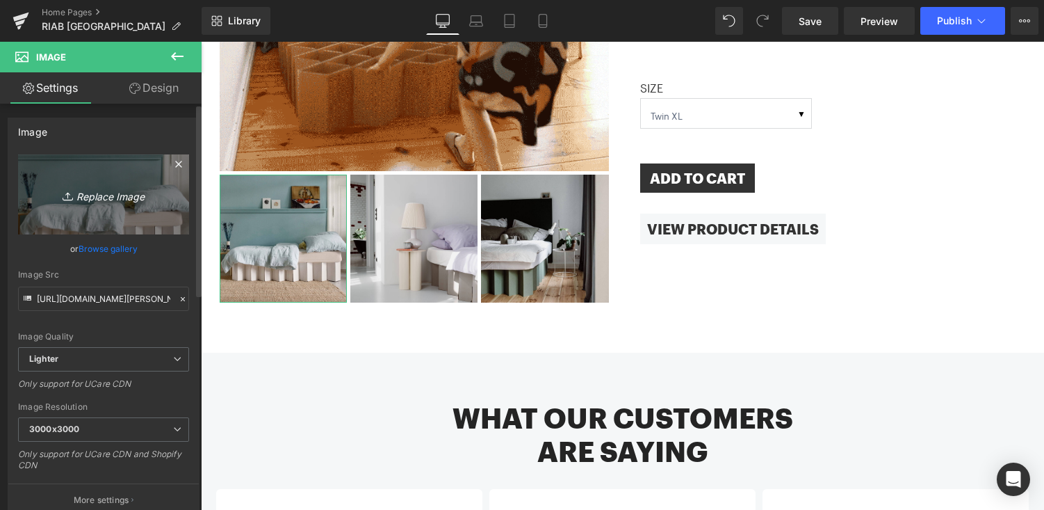
click at [105, 198] on icon "Replace Image" at bounding box center [103, 194] width 111 height 17
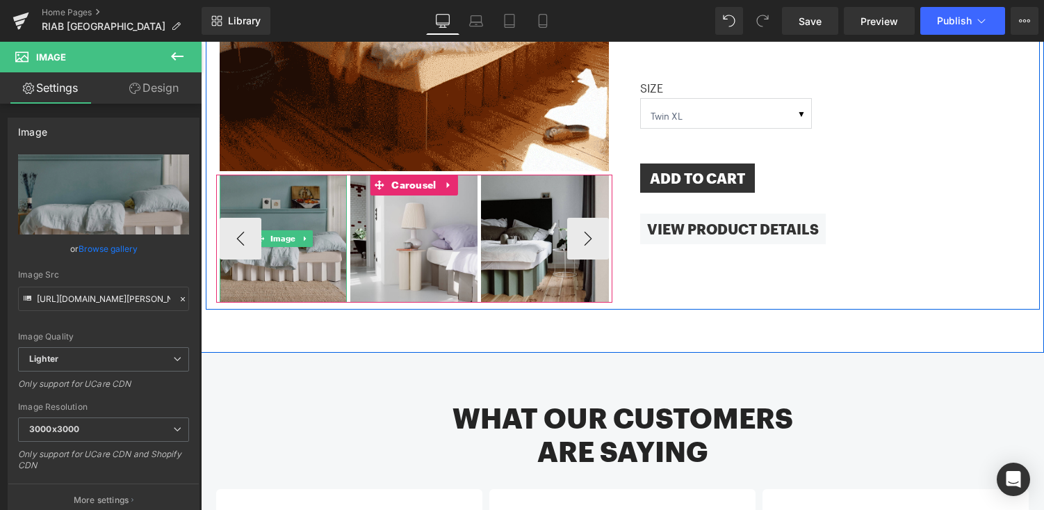
click at [312, 255] on img at bounding box center [283, 238] width 127 height 127
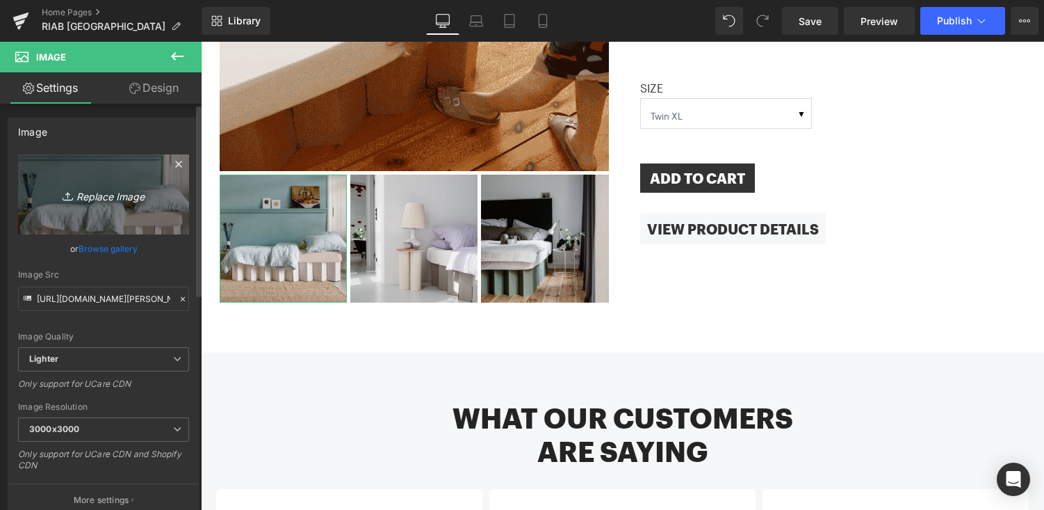
click at [121, 192] on icon "Replace Image" at bounding box center [103, 194] width 111 height 17
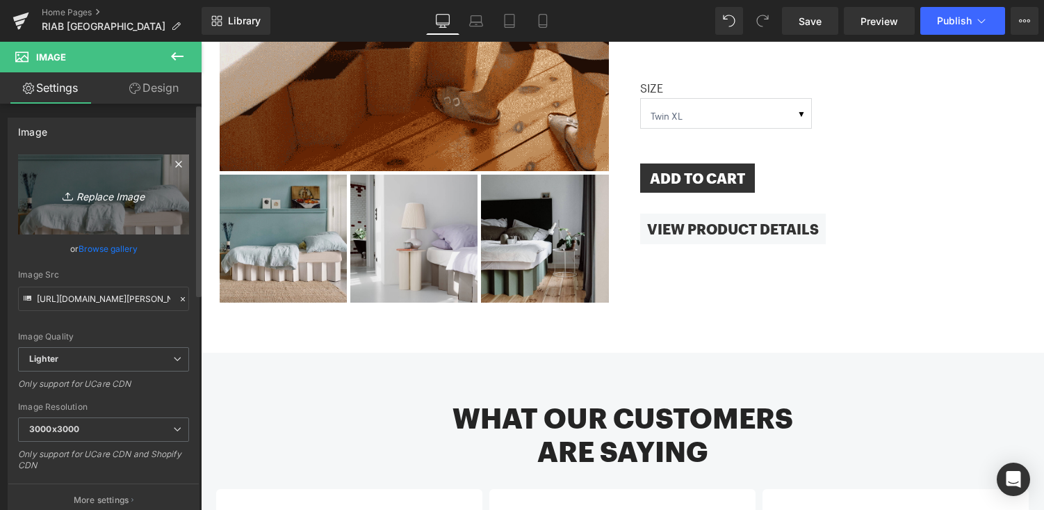
type input "C:\fakepath\us1 (1).jpg"
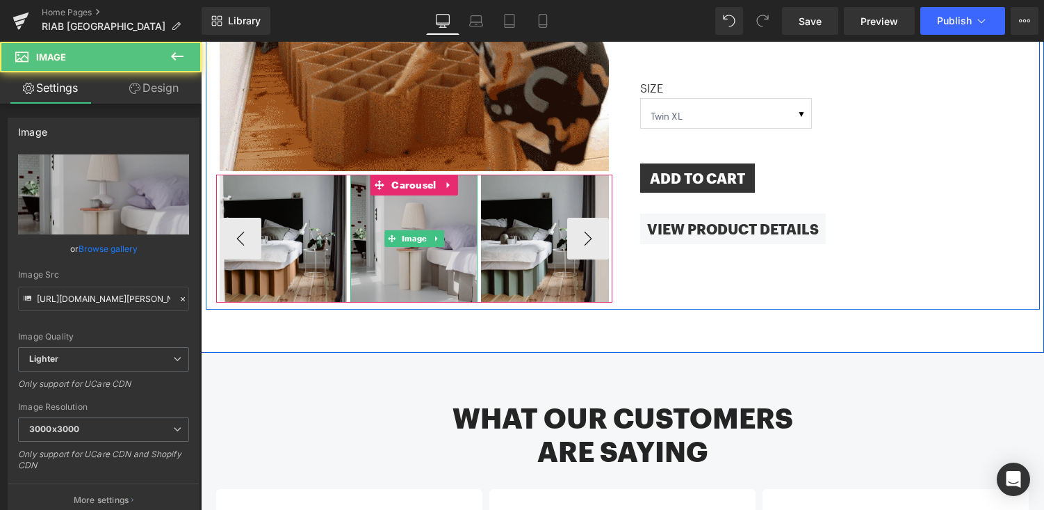
click at [426, 183] on img at bounding box center [413, 238] width 127 height 127
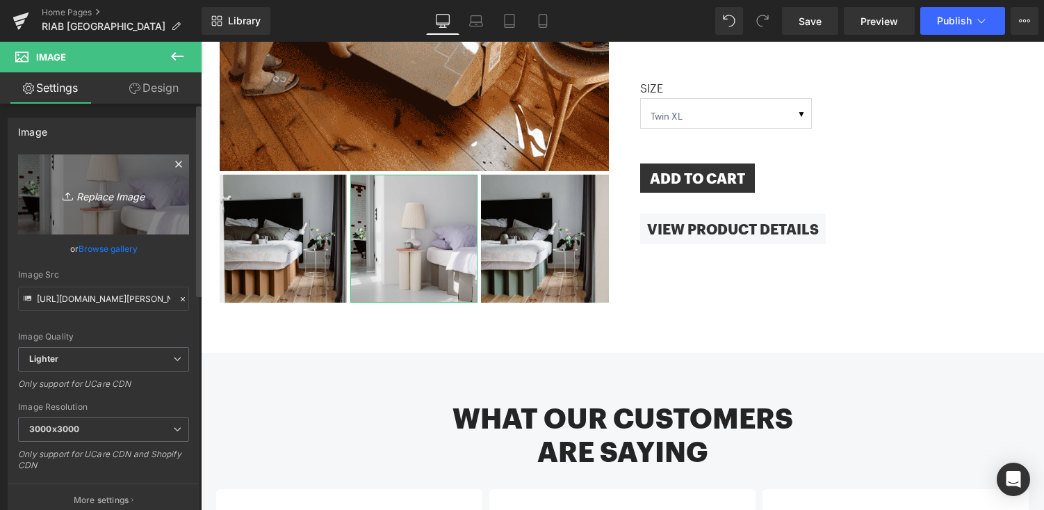
click at [119, 200] on icon "Replace Image" at bounding box center [103, 194] width 111 height 17
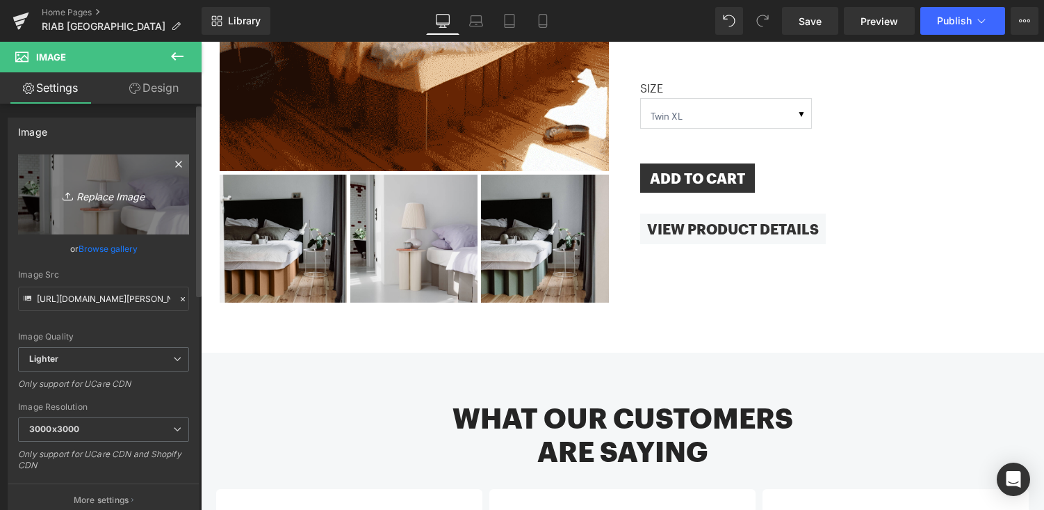
type input "C:\fakepath\us4 (1).jpg"
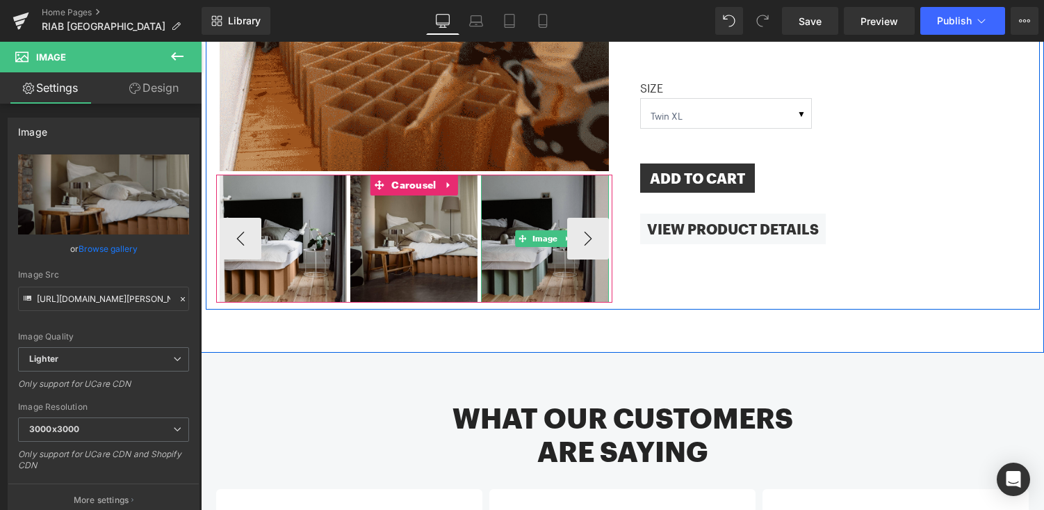
click at [526, 254] on img at bounding box center [544, 238] width 127 height 127
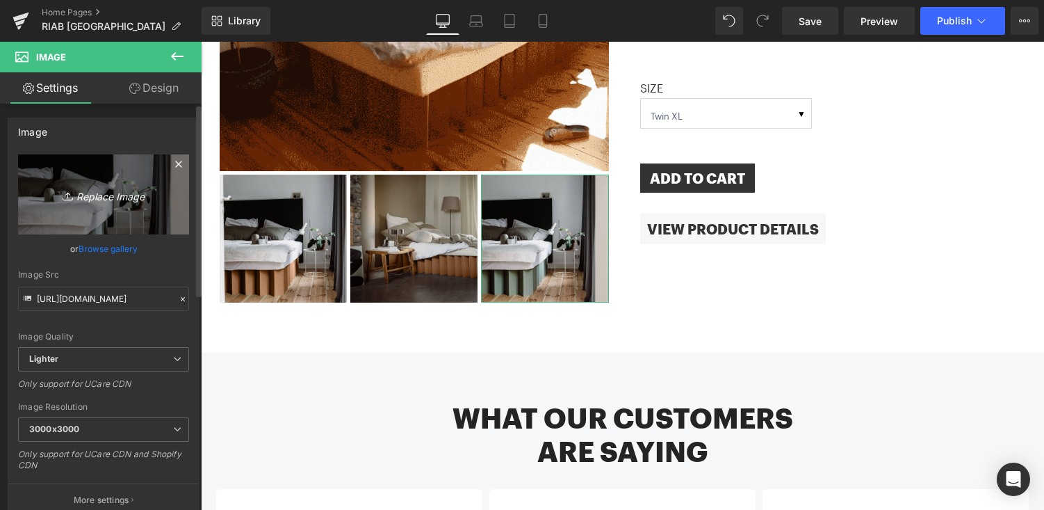
click at [101, 191] on icon "Replace Image" at bounding box center [103, 194] width 111 height 17
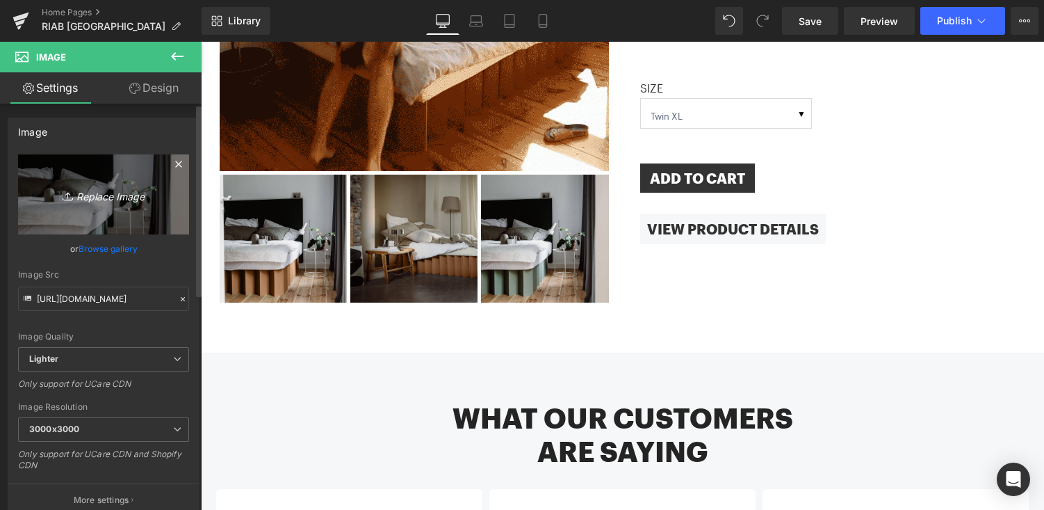
type input "C:\fakepath\us2 (1).jpg"
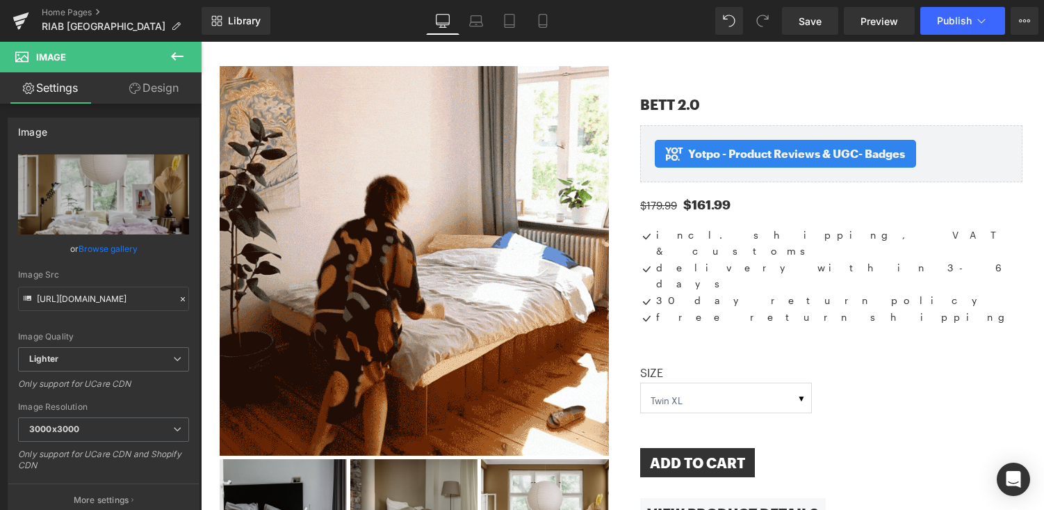
scroll to position [793, 0]
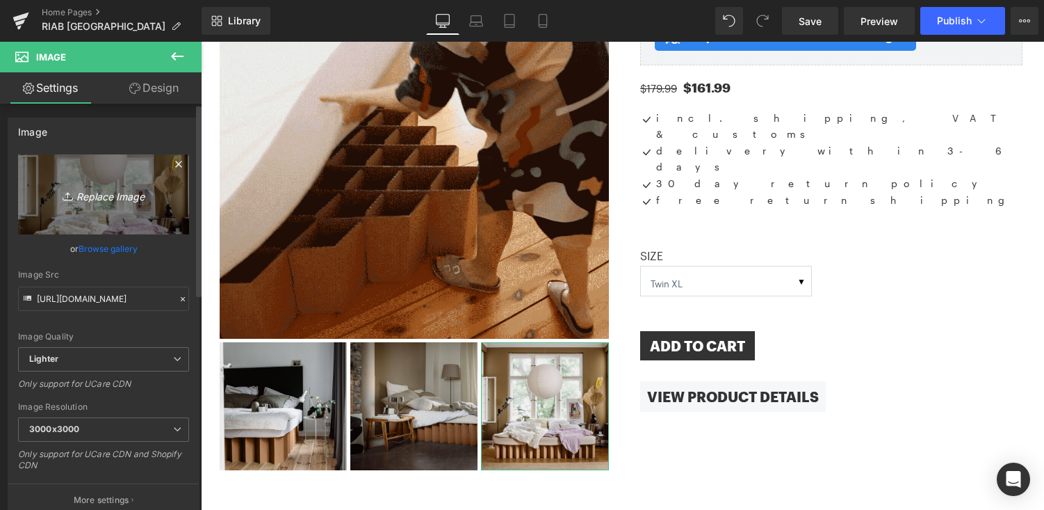
click at [112, 194] on icon "Replace Image" at bounding box center [103, 194] width 111 height 17
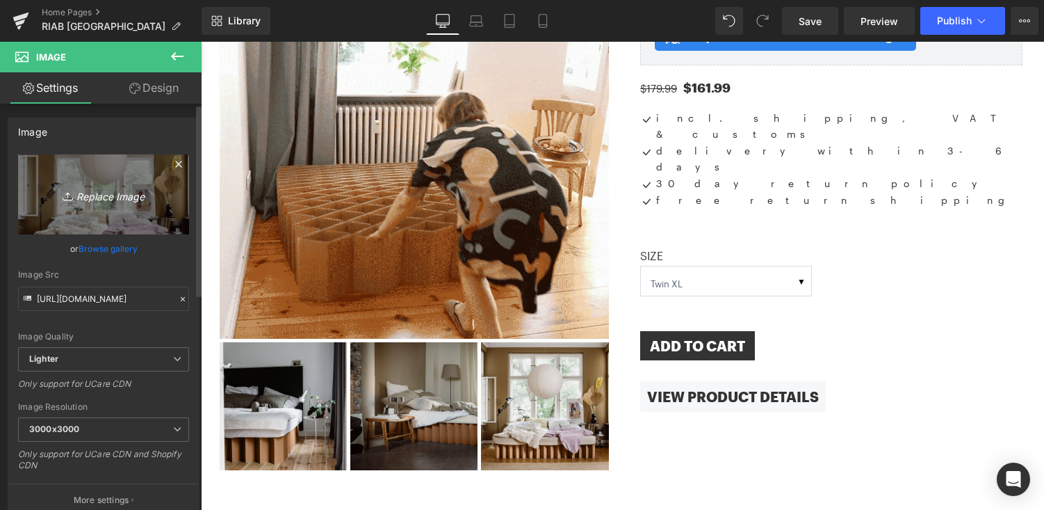
type input "C:\fakepath\us3 (1).jpg"
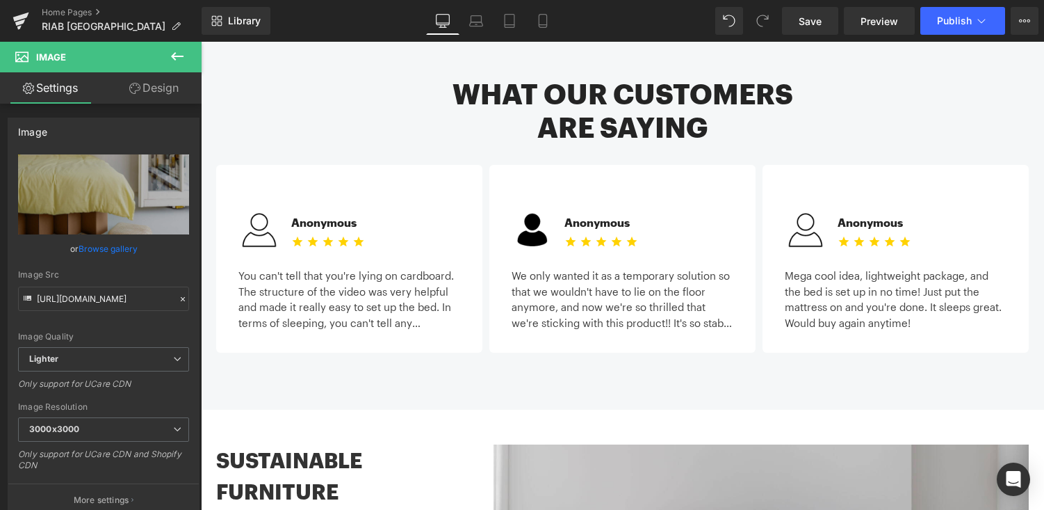
scroll to position [1285, 0]
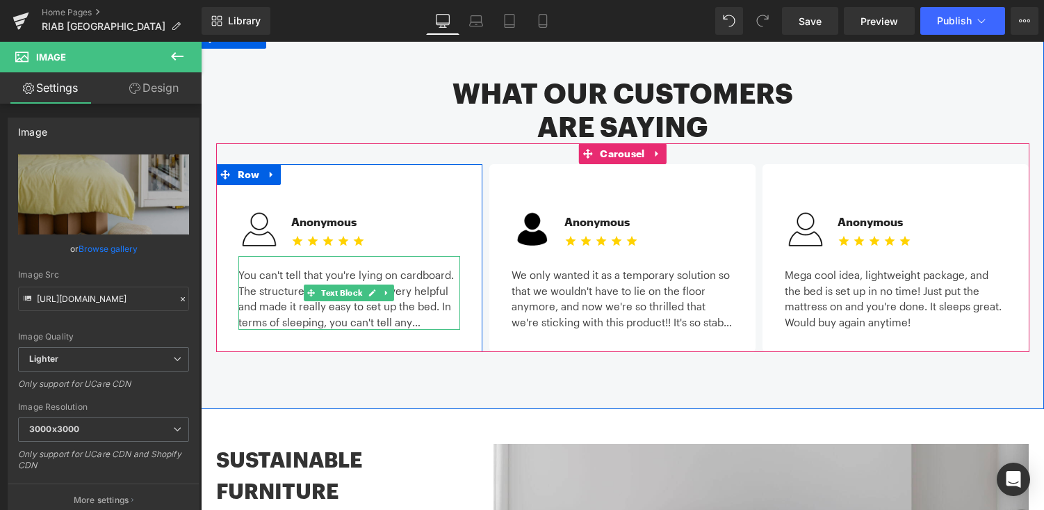
click at [278, 256] on div "You can't tell that you're lying on cardboard. The structure of the video was v…" at bounding box center [350, 293] width 222 height 74
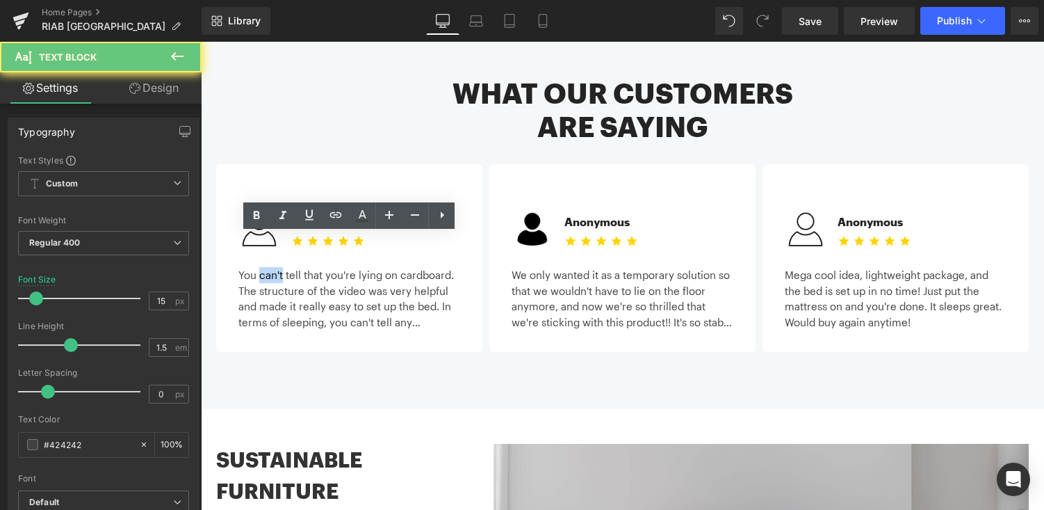
click at [278, 256] on div "You can't tell that you're lying on cardboard. The structure of the video was v…" at bounding box center [350, 293] width 222 height 74
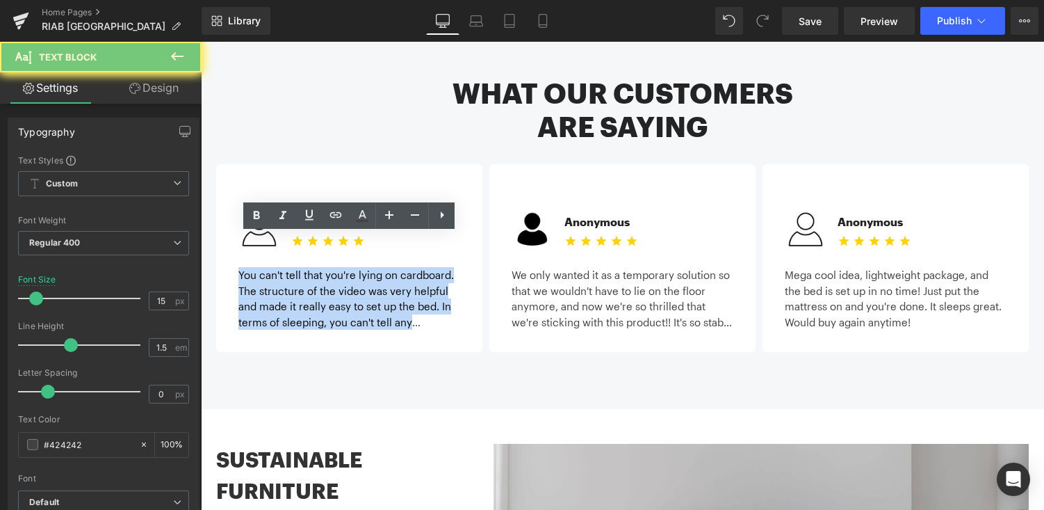
click at [278, 256] on div "You can't tell that you're lying on cardboard. The structure of the video was v…" at bounding box center [350, 293] width 222 height 74
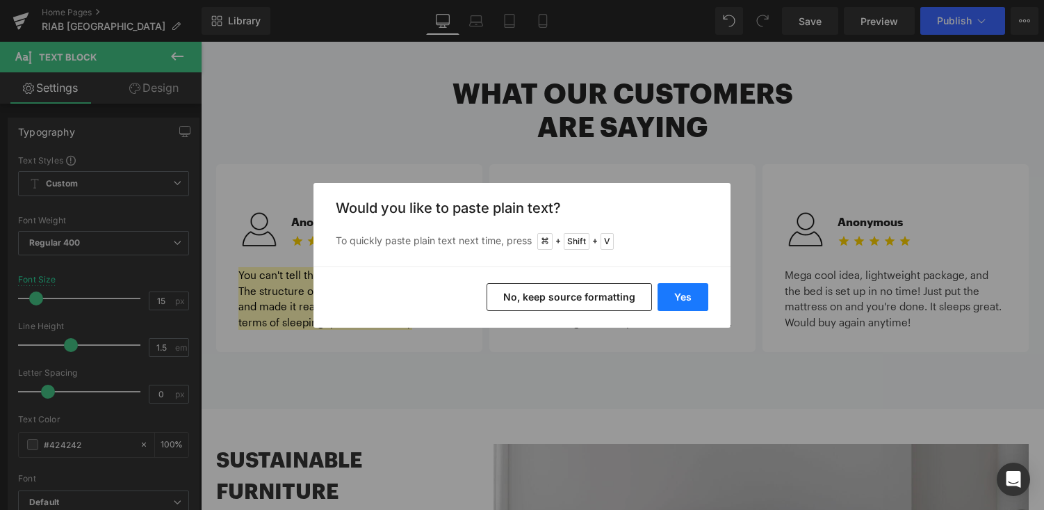
click at [698, 303] on button "Yes" at bounding box center [683, 297] width 51 height 28
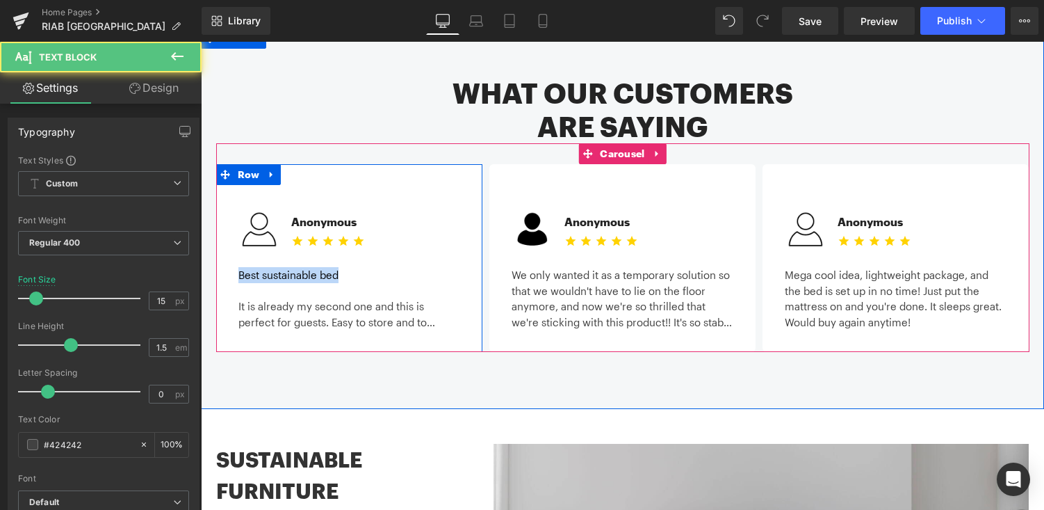
drag, startPoint x: 353, startPoint y: 254, endPoint x: 228, endPoint y: 252, distance: 125.2
click at [228, 252] on div "Image Anonymous Text Block Icon Icon Icon Icon Icon Icon List Hoz Icon List Bes…" at bounding box center [349, 257] width 243 height 143
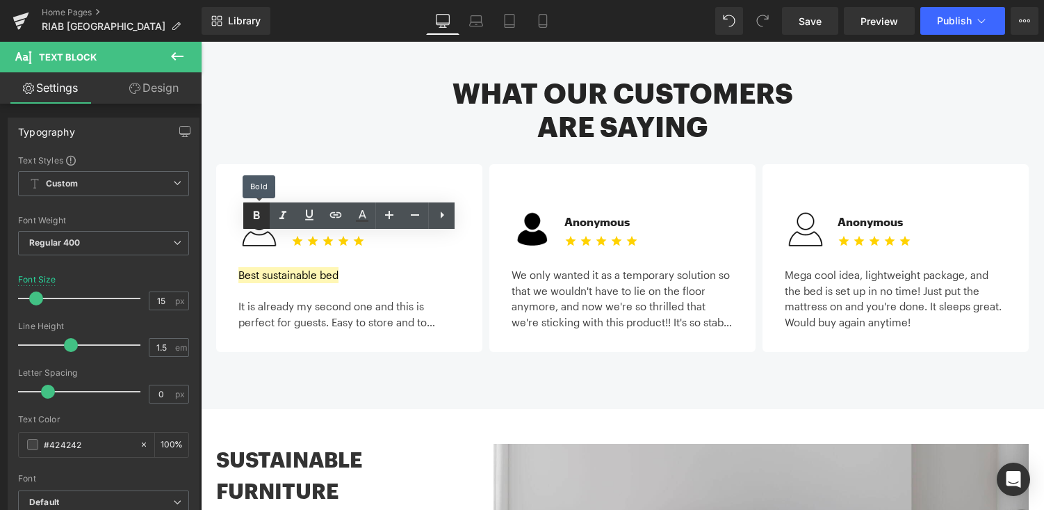
click at [259, 216] on icon at bounding box center [257, 215] width 6 height 8
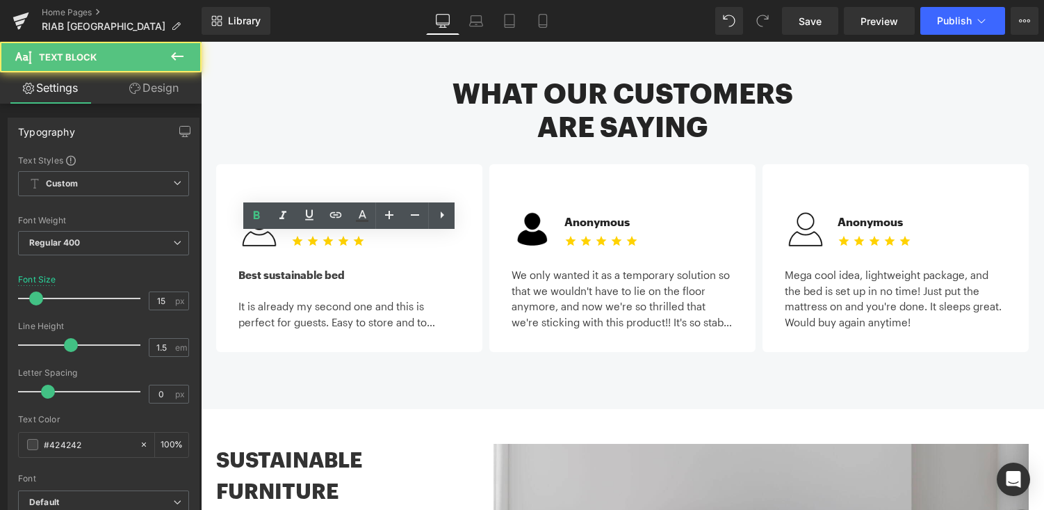
click at [380, 283] on div at bounding box center [350, 291] width 222 height 16
click at [374, 298] on div "It is already my second one and this is perfect for guests. Easy to store and t…" at bounding box center [350, 313] width 222 height 31
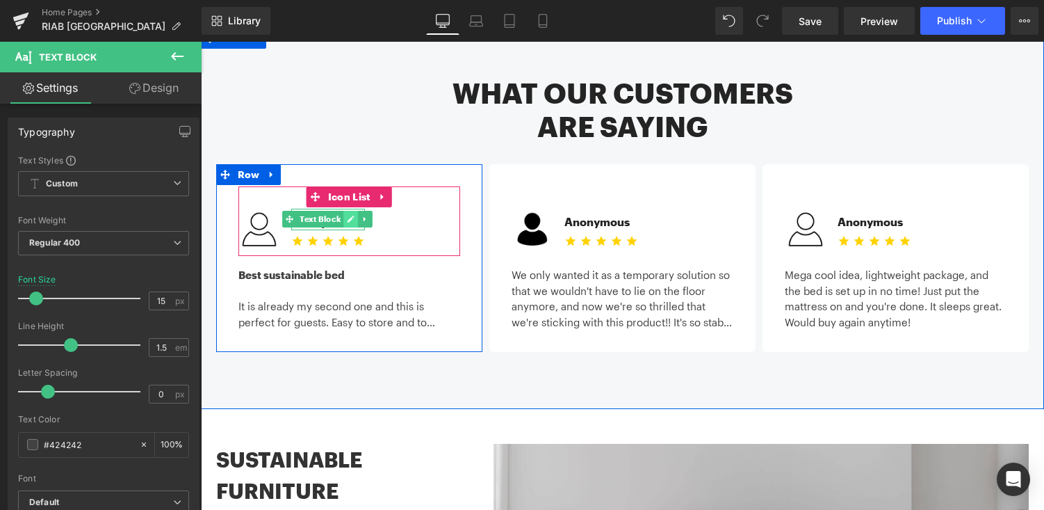
click at [348, 216] on icon at bounding box center [351, 219] width 7 height 7
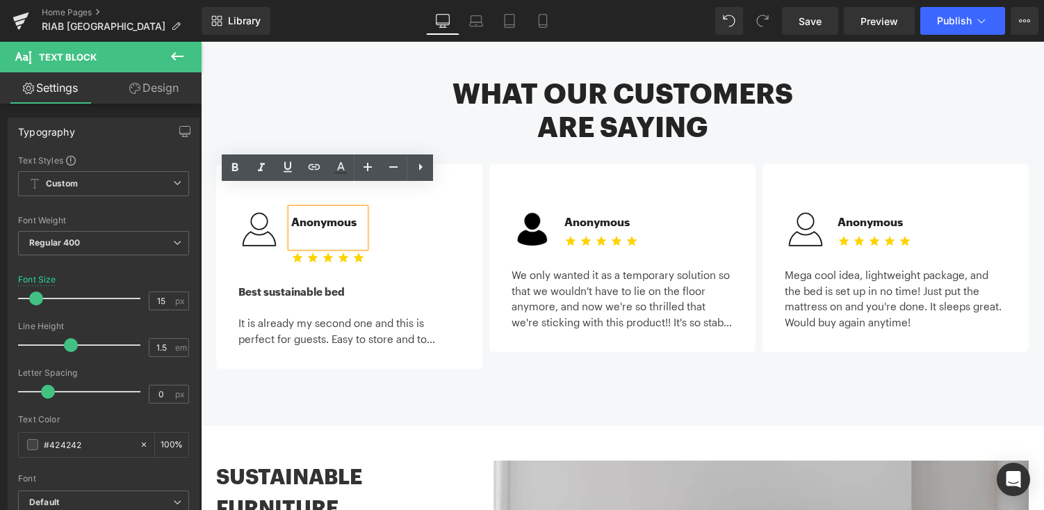
click at [337, 209] on div "Anonymous" at bounding box center [328, 228] width 74 height 38
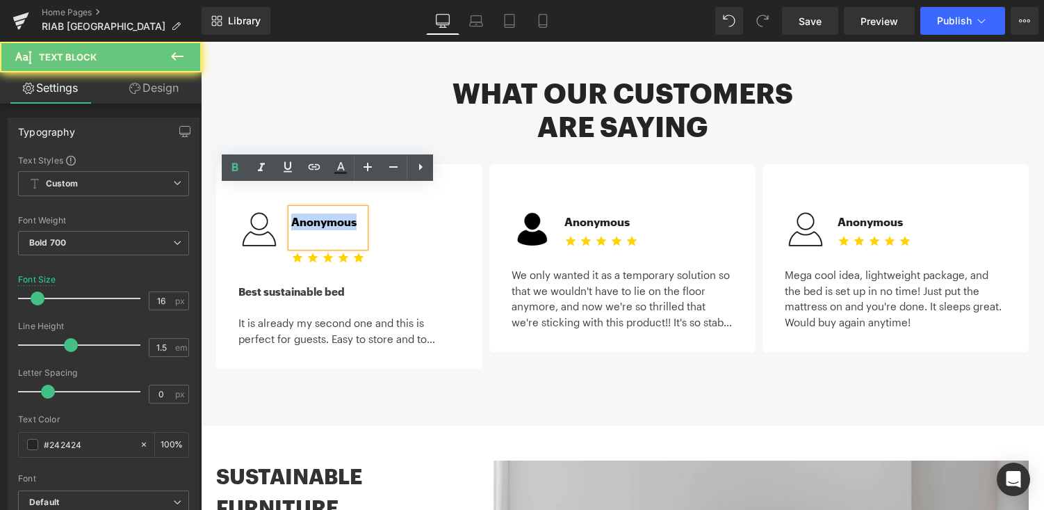
click at [337, 209] on div "Anonymous" at bounding box center [328, 228] width 74 height 38
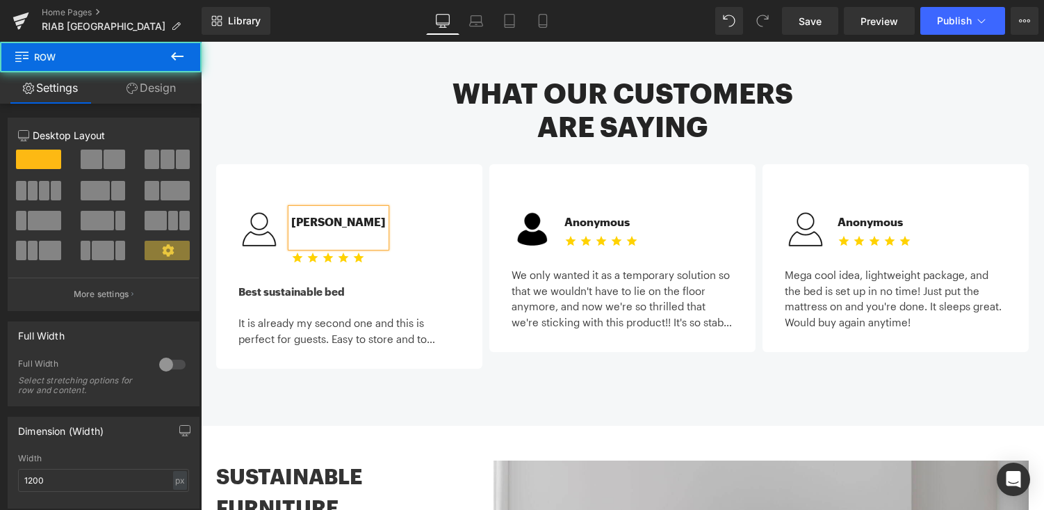
click at [437, 164] on div "Image Michael C. Text Block Icon Icon Icon Icon Icon Icon List Hoz Icon List 32…" at bounding box center [349, 266] width 266 height 204
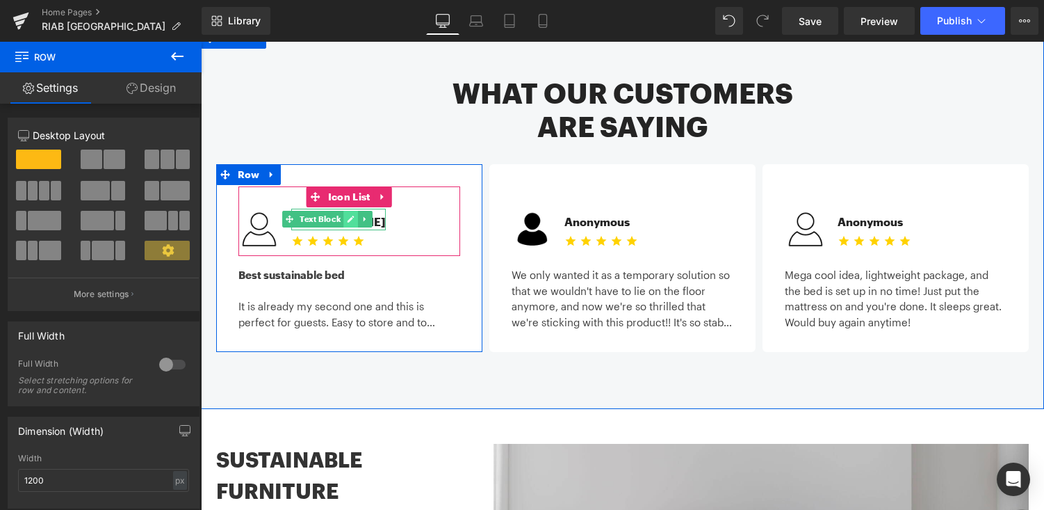
click at [350, 216] on icon at bounding box center [351, 219] width 7 height 7
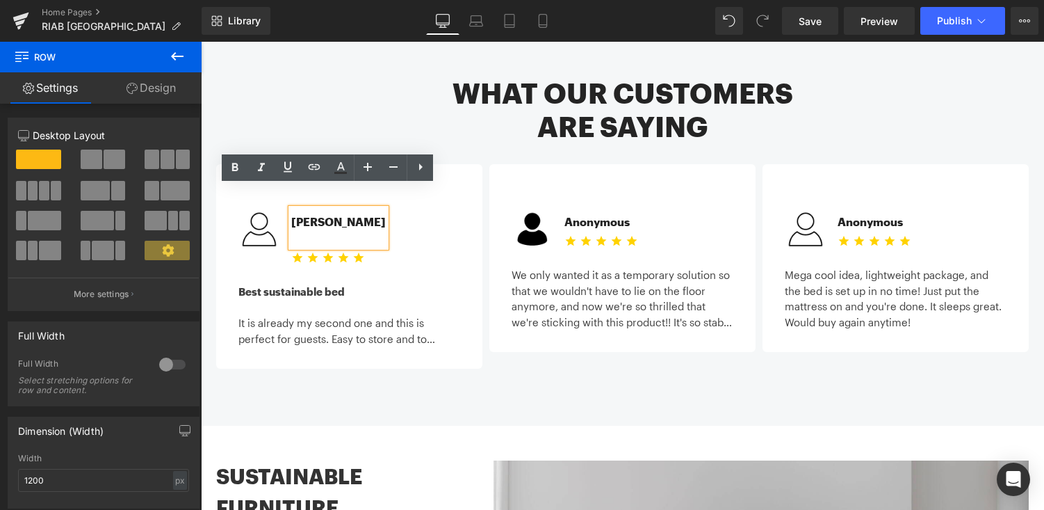
click at [317, 209] on div "[PERSON_NAME]" at bounding box center [338, 228] width 95 height 38
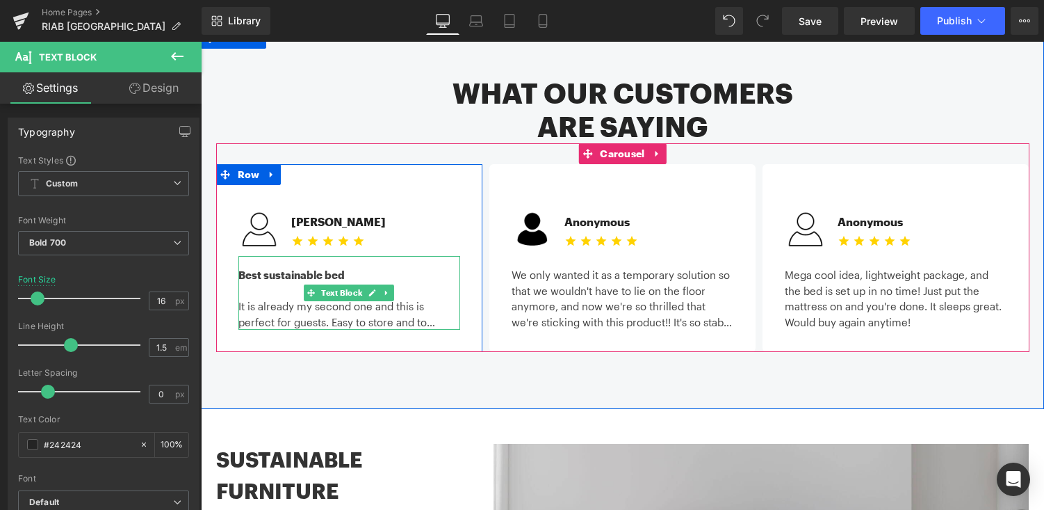
click at [268, 268] on strong "Best sustainable bed" at bounding box center [292, 274] width 106 height 13
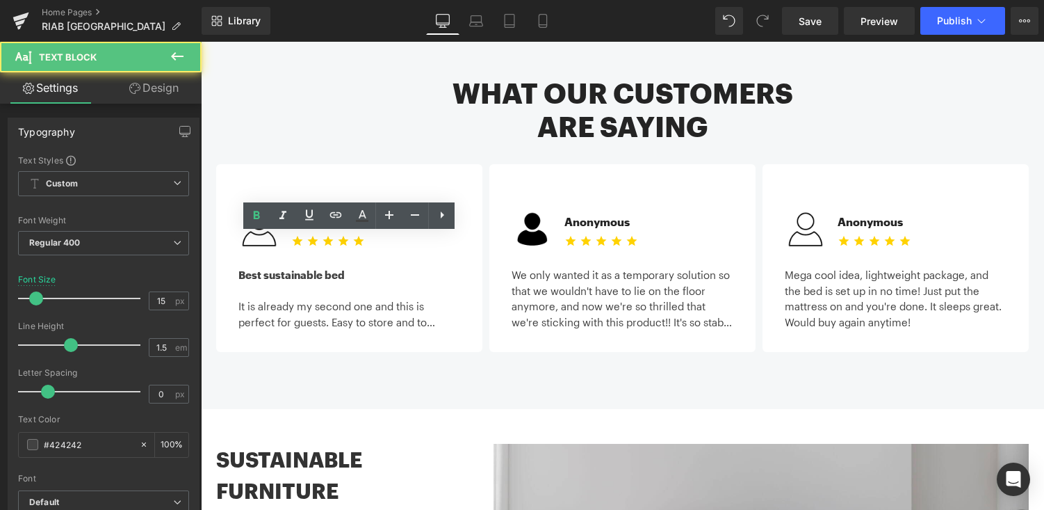
click at [291, 268] on strong "Best sustainable bed" at bounding box center [292, 274] width 106 height 13
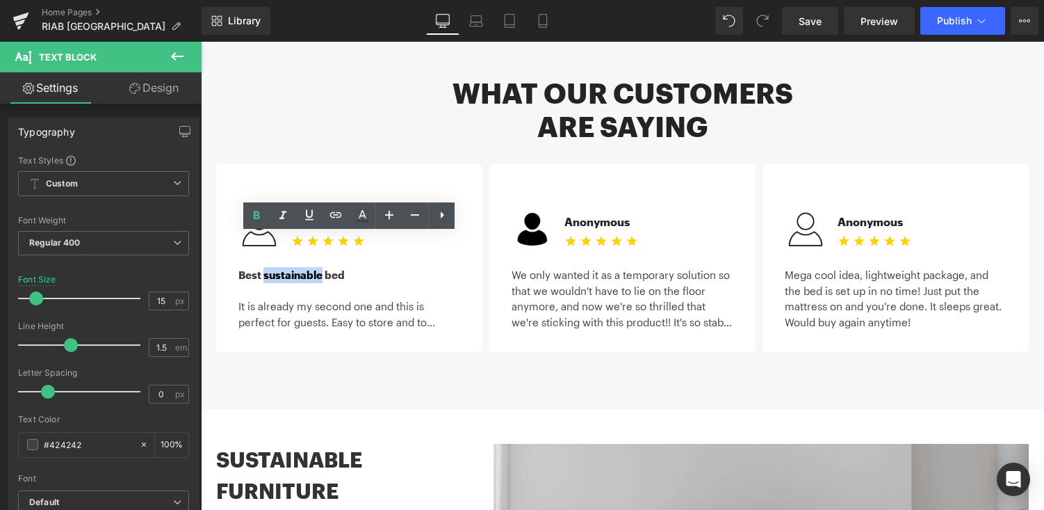
click at [291, 268] on strong "Best sustainable bed" at bounding box center [292, 274] width 106 height 13
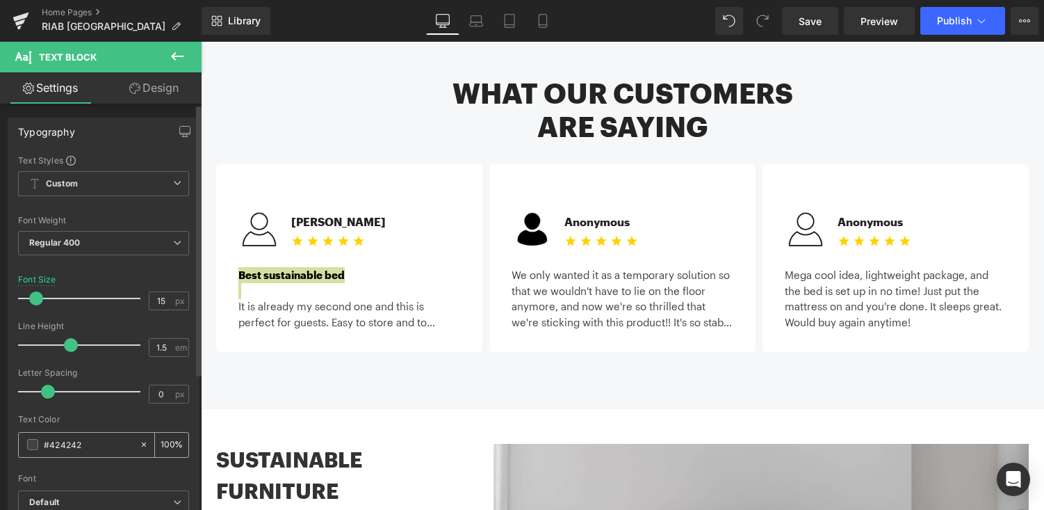
click at [102, 446] on input "#424242" at bounding box center [88, 444] width 89 height 15
type input "#333333"
click at [332, 341] on div "What our customers are saying Heading Image Michael C. Text Block Icon Icon Ico…" at bounding box center [622, 218] width 843 height 381
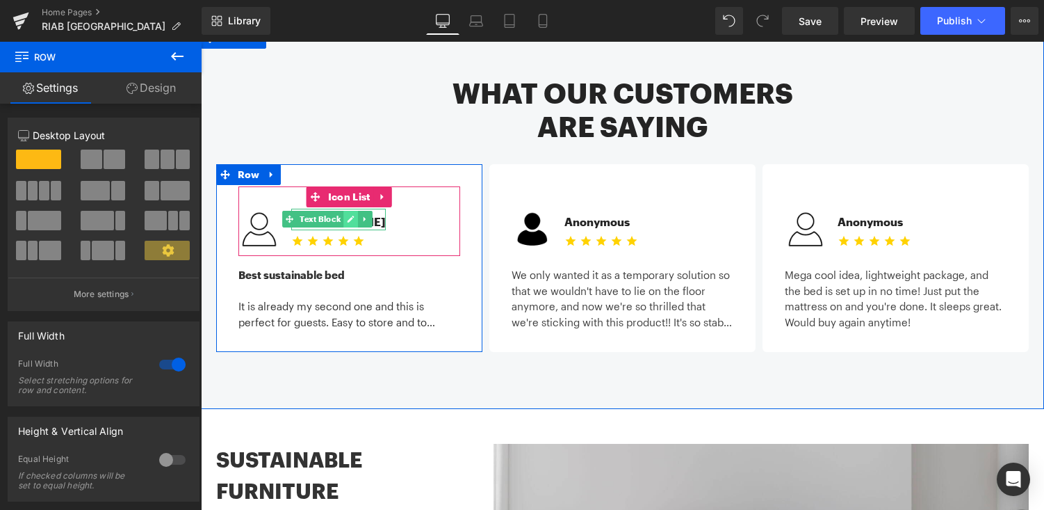
click at [356, 211] on link at bounding box center [351, 219] width 15 height 17
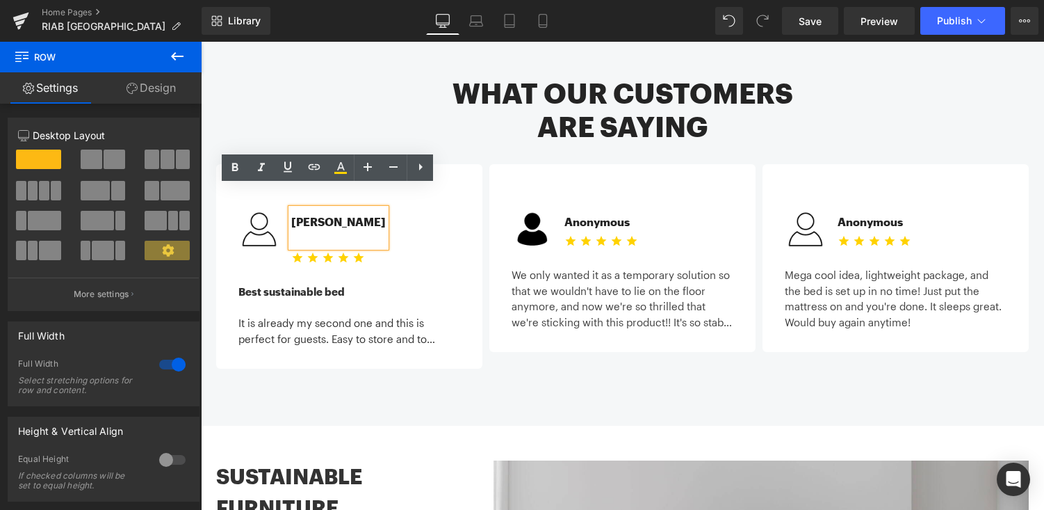
click at [305, 209] on div "[PERSON_NAME]" at bounding box center [338, 228] width 95 height 38
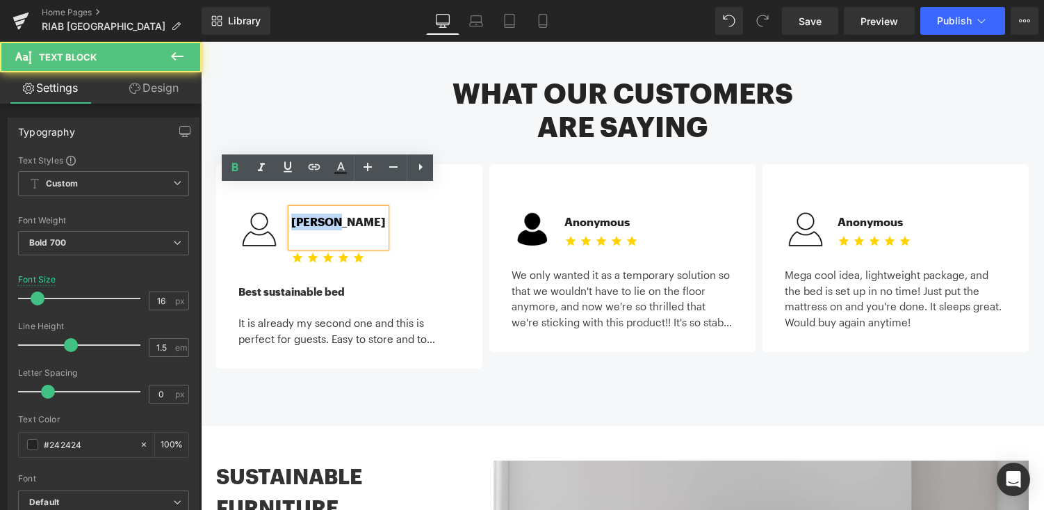
click at [305, 209] on div "[PERSON_NAME]" at bounding box center [338, 228] width 95 height 38
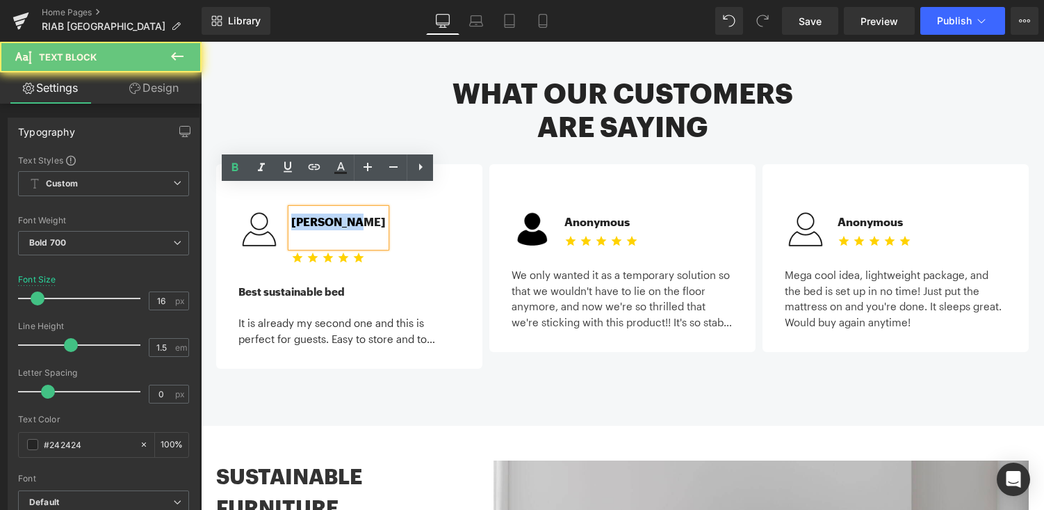
click at [305, 209] on div "[PERSON_NAME]" at bounding box center [338, 228] width 95 height 38
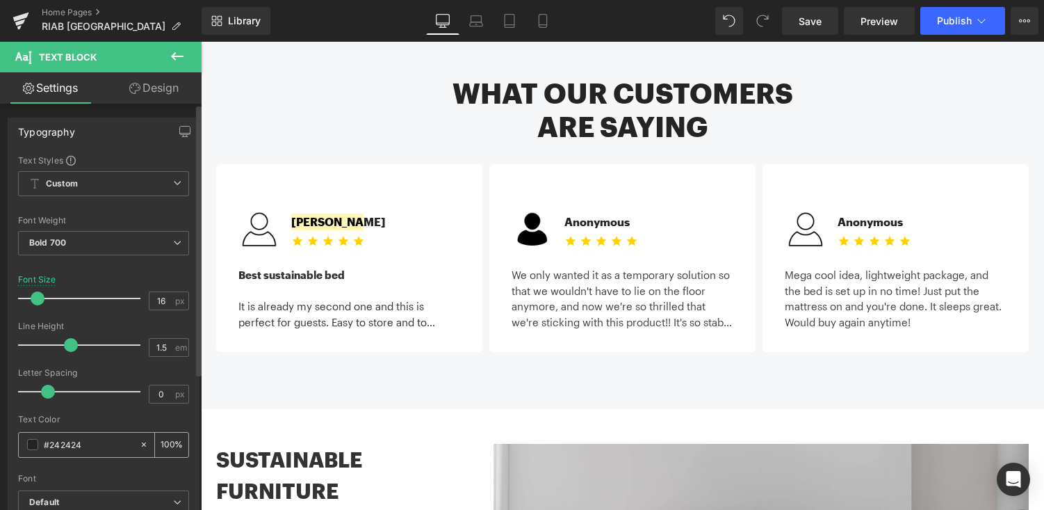
click at [142, 443] on icon at bounding box center [144, 444] width 4 height 4
click at [118, 442] on input "#242424" at bounding box center [88, 444] width 89 height 15
type input "n"
type input "333333"
click at [161, 470] on div at bounding box center [103, 469] width 171 height 9
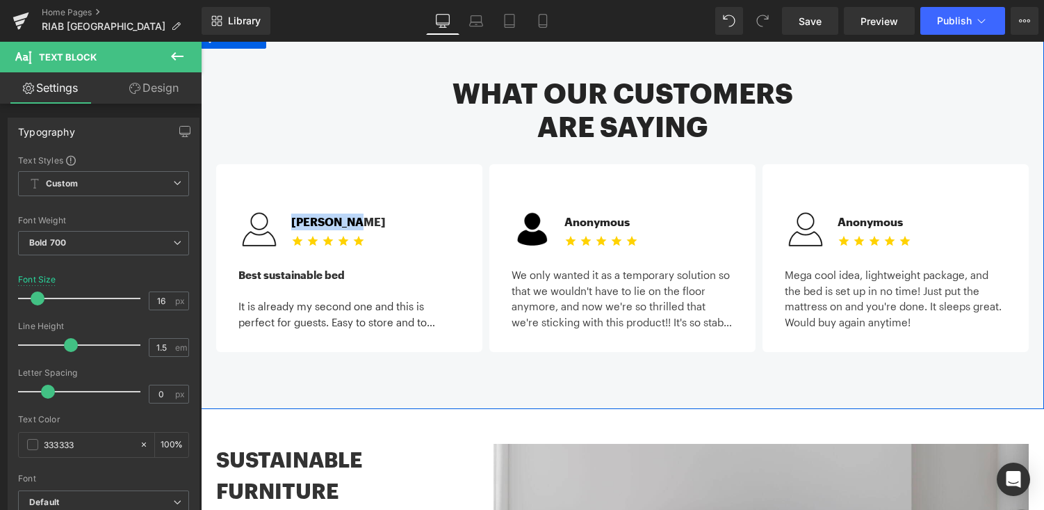
click at [510, 375] on div "What our customers are saying Heading Image Michael C. Text Block Icon Icon Ico…" at bounding box center [622, 218] width 843 height 381
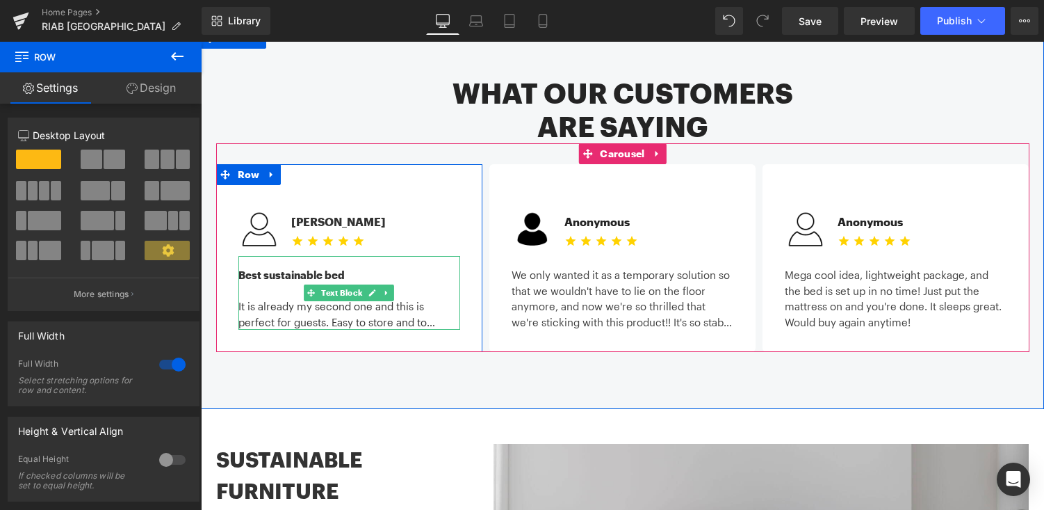
click at [245, 283] on div at bounding box center [350, 291] width 222 height 16
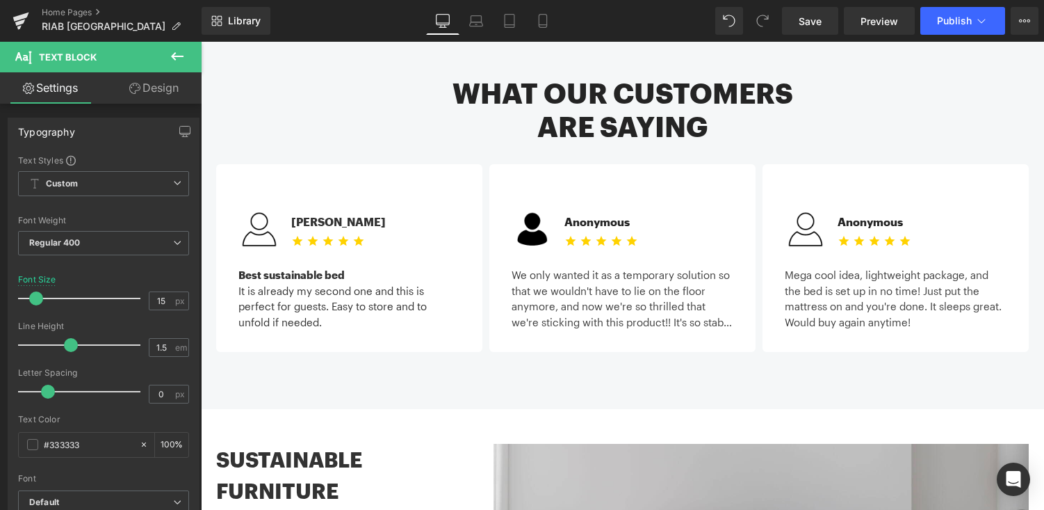
click at [477, 368] on div "What our customers are saying Heading Image Michael C. Text Block Icon Icon Ico…" at bounding box center [622, 218] width 843 height 381
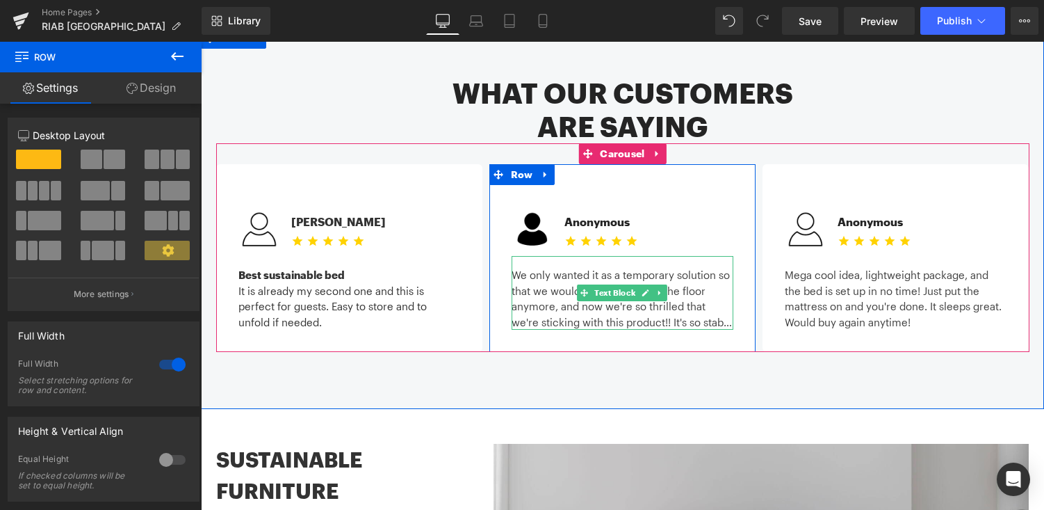
click at [547, 256] on div "We only wanted it as a temporary solution so that we wouldn't have to lie on th…" at bounding box center [623, 293] width 222 height 74
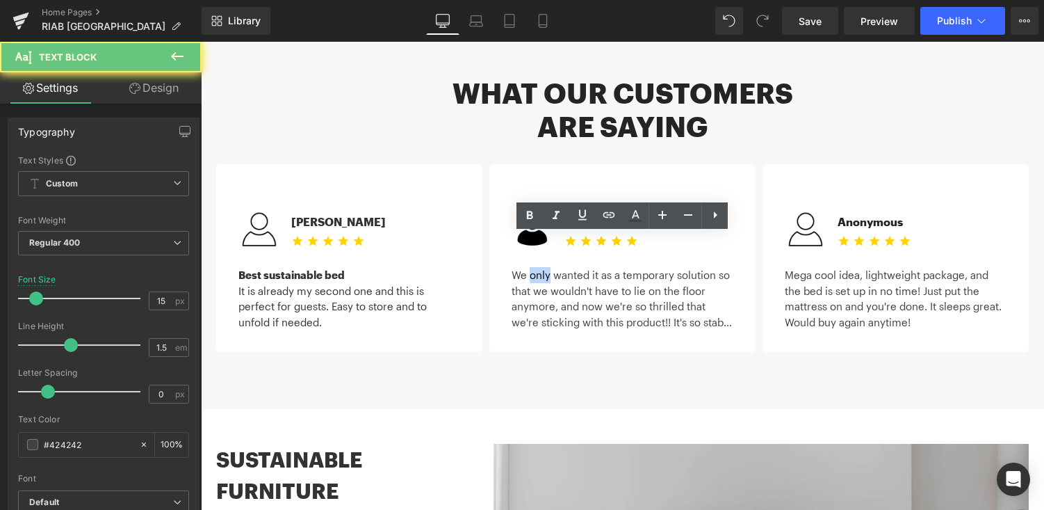
click at [547, 256] on div "We only wanted it as a temporary solution so that we wouldn't have to lie on th…" at bounding box center [623, 293] width 222 height 74
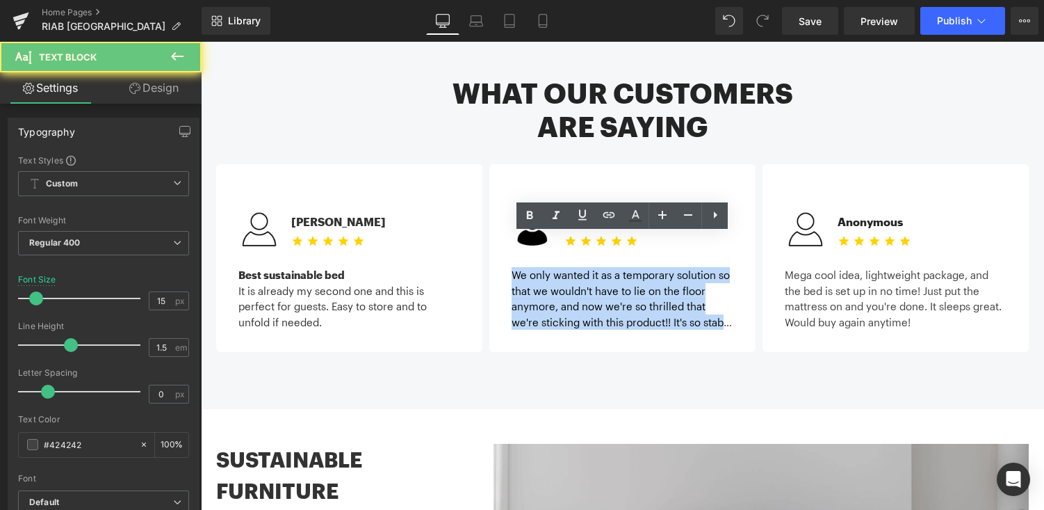
click at [547, 256] on div "We only wanted it as a temporary solution so that we wouldn't have to lie on th…" at bounding box center [623, 293] width 222 height 74
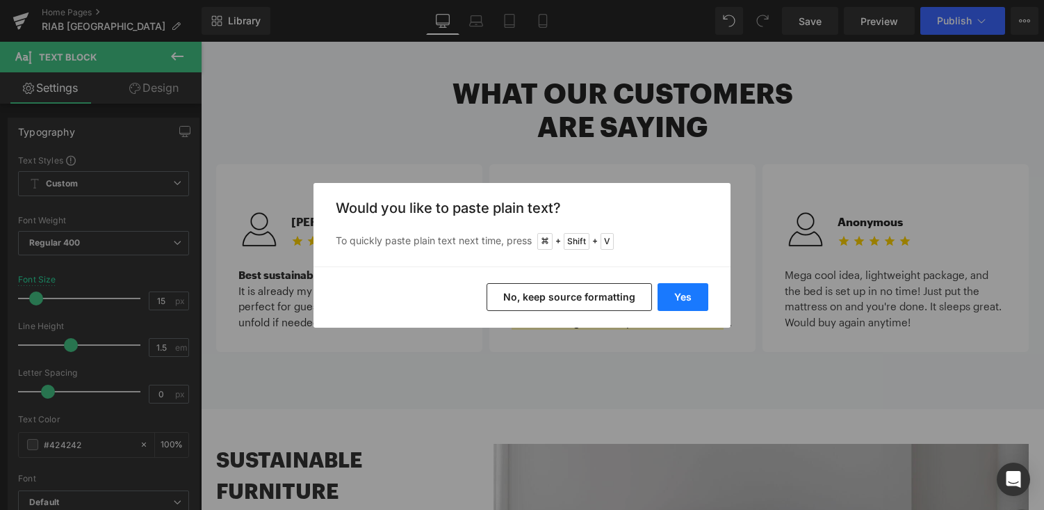
click at [680, 289] on button "Yes" at bounding box center [683, 297] width 51 height 28
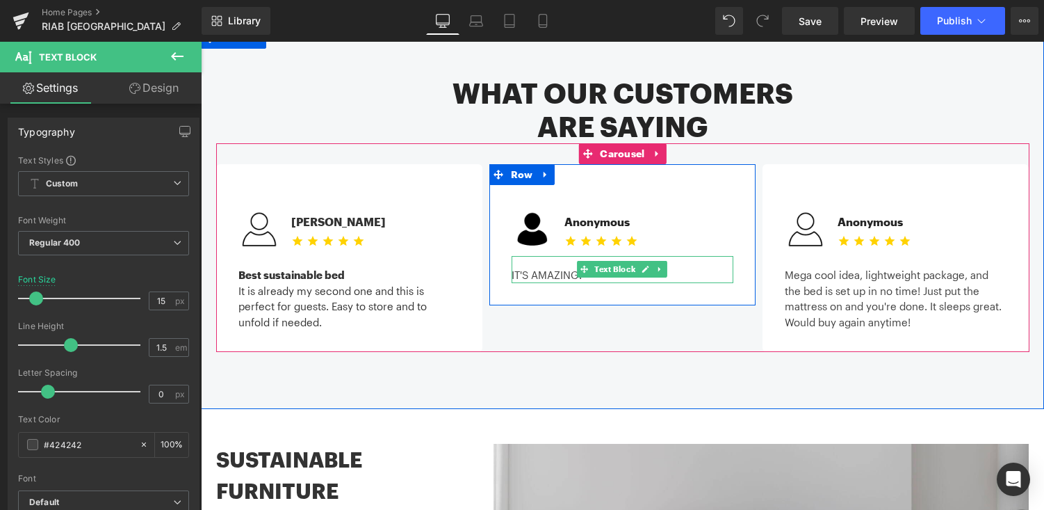
click at [561, 256] on div "IT'S AMAZING!" at bounding box center [623, 269] width 222 height 27
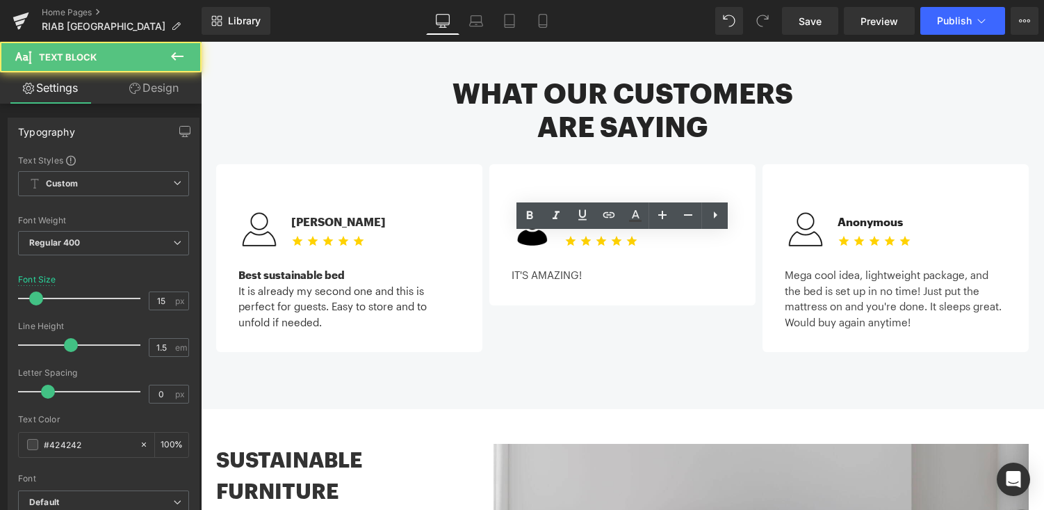
click at [640, 256] on div "IT'S AMAZING!" at bounding box center [623, 269] width 222 height 27
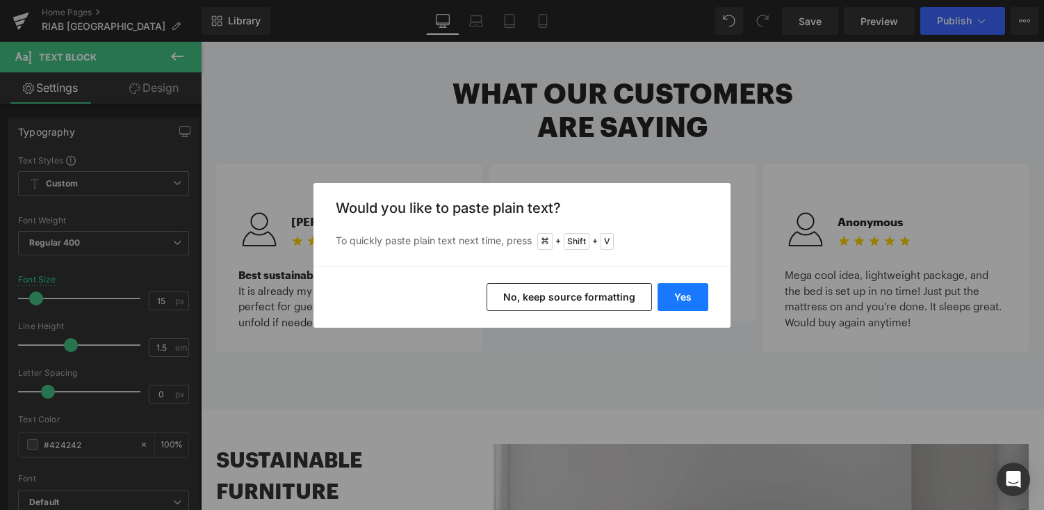
click at [689, 300] on button "Yes" at bounding box center [683, 297] width 51 height 28
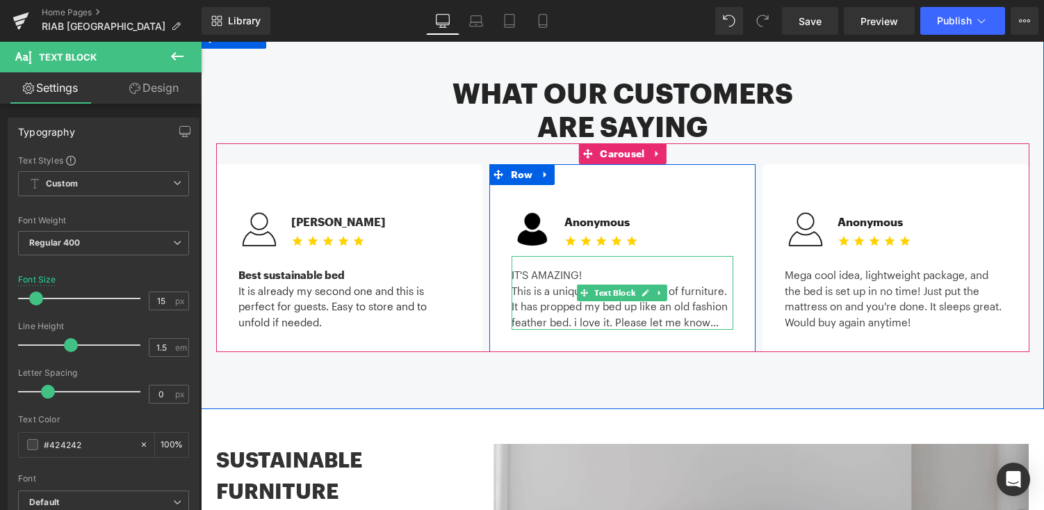
click at [557, 256] on div "IT'S AMAZING! This is a unique, functinal piece of furniture. It has propped my…" at bounding box center [623, 293] width 222 height 74
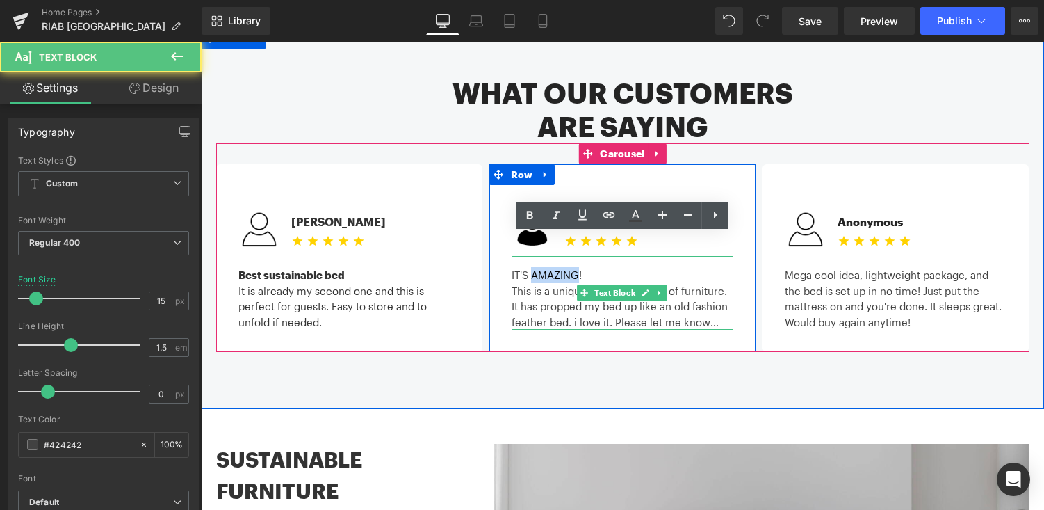
click at [557, 256] on div "IT'S AMAZING! This is a unique, functinal piece of furniture. It has propped my…" at bounding box center [623, 293] width 222 height 74
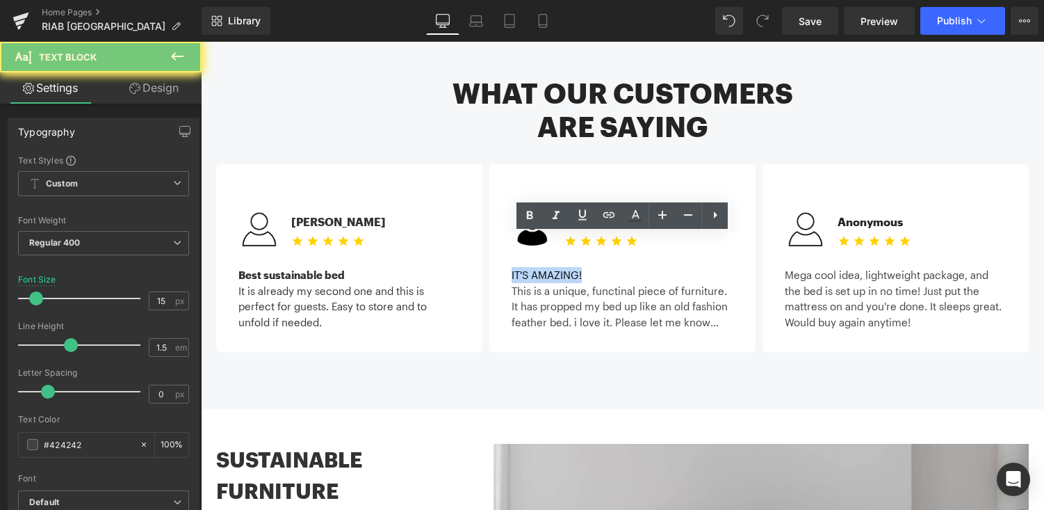
click at [557, 256] on div "IT'S AMAZING! This is a unique, functinal piece of furniture. It has propped my…" at bounding box center [623, 293] width 222 height 74
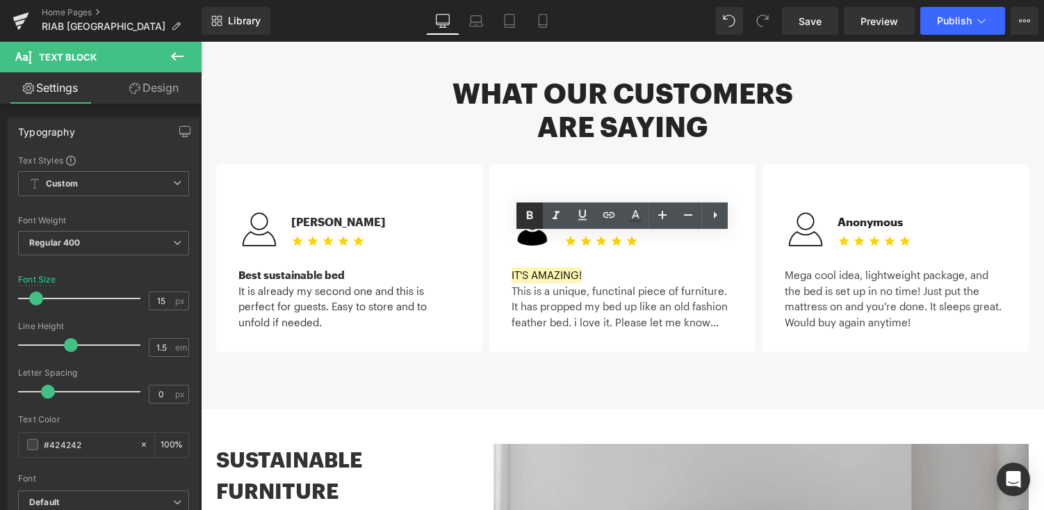
click at [526, 214] on icon at bounding box center [530, 215] width 17 height 17
click at [608, 334] on div "What our customers are saying Heading Image Michael C. Text Block Icon Icon Ico…" at bounding box center [623, 207] width 834 height 303
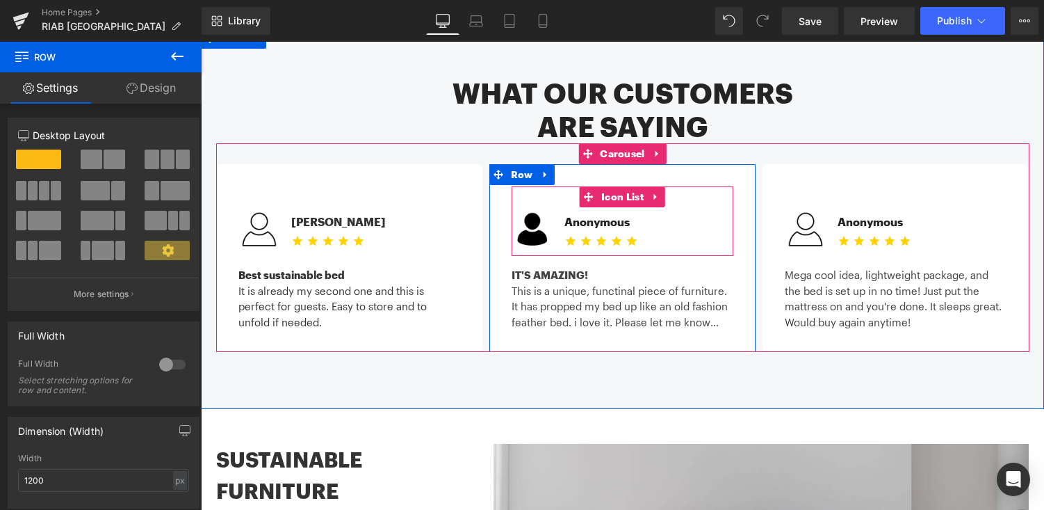
click at [671, 209] on div "Image Anonymous Text Block Icon Icon Icon Icon Icon Icon List Hoz" at bounding box center [623, 232] width 222 height 47
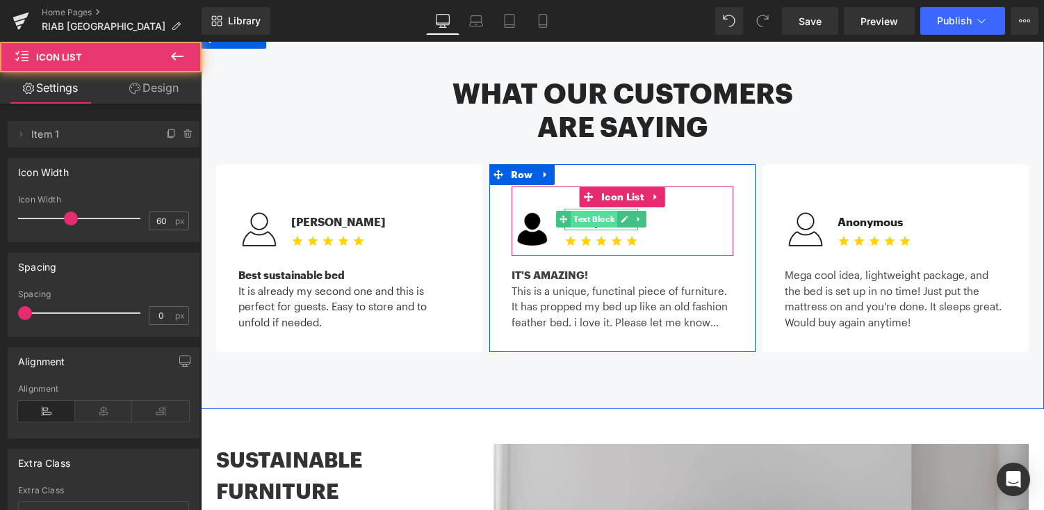
click at [606, 211] on span "Text Block" at bounding box center [594, 219] width 47 height 17
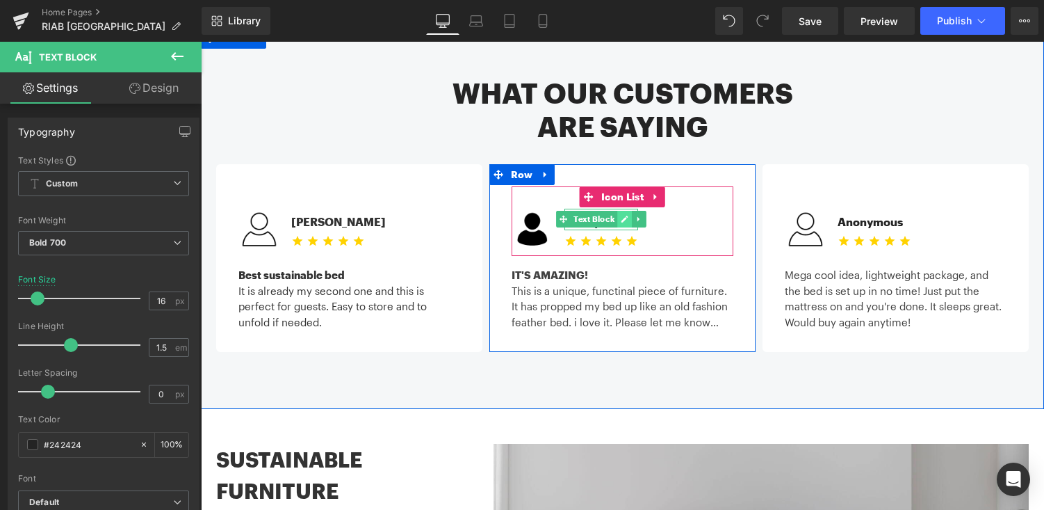
click at [629, 211] on link at bounding box center [624, 219] width 15 height 17
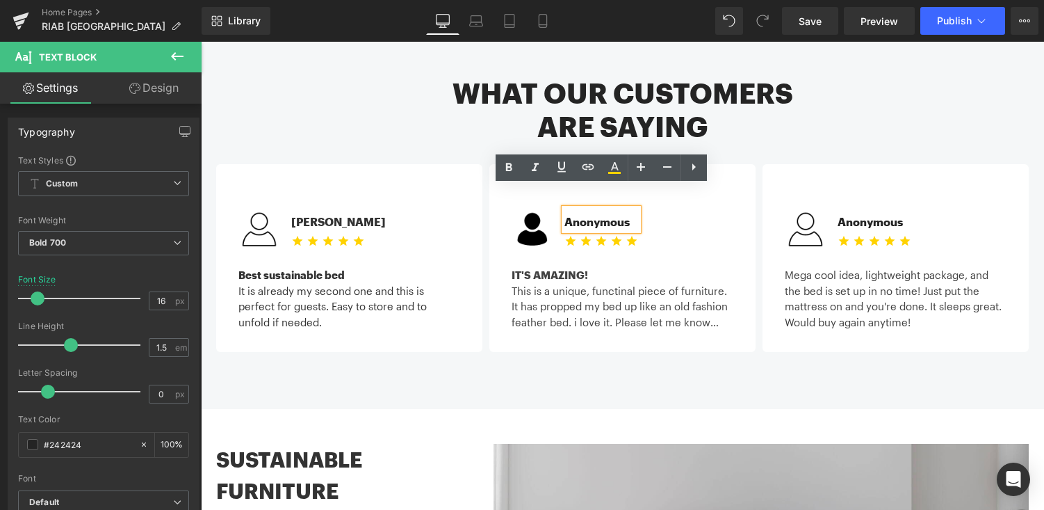
click at [604, 209] on div "Anonymous" at bounding box center [602, 220] width 74 height 22
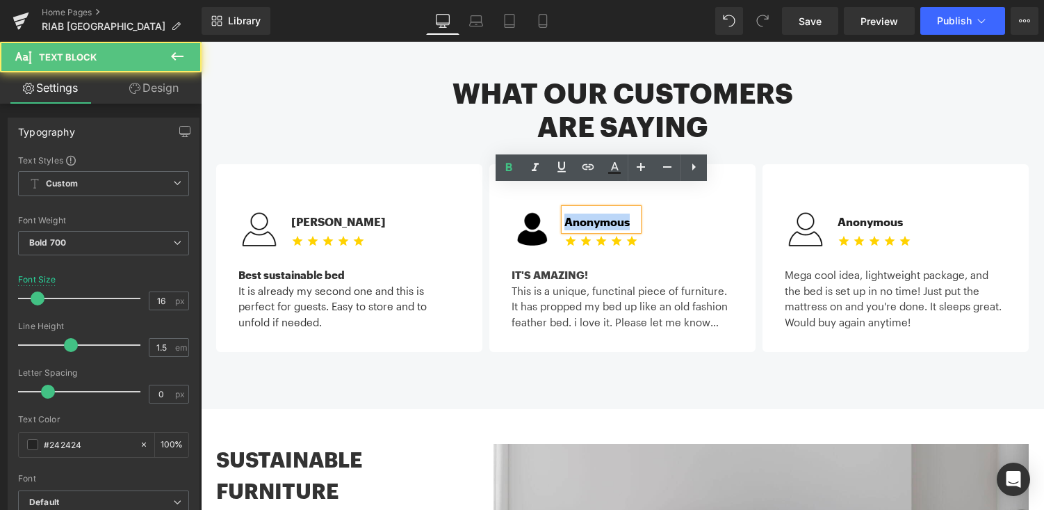
click at [604, 209] on div "Anonymous" at bounding box center [602, 220] width 74 height 22
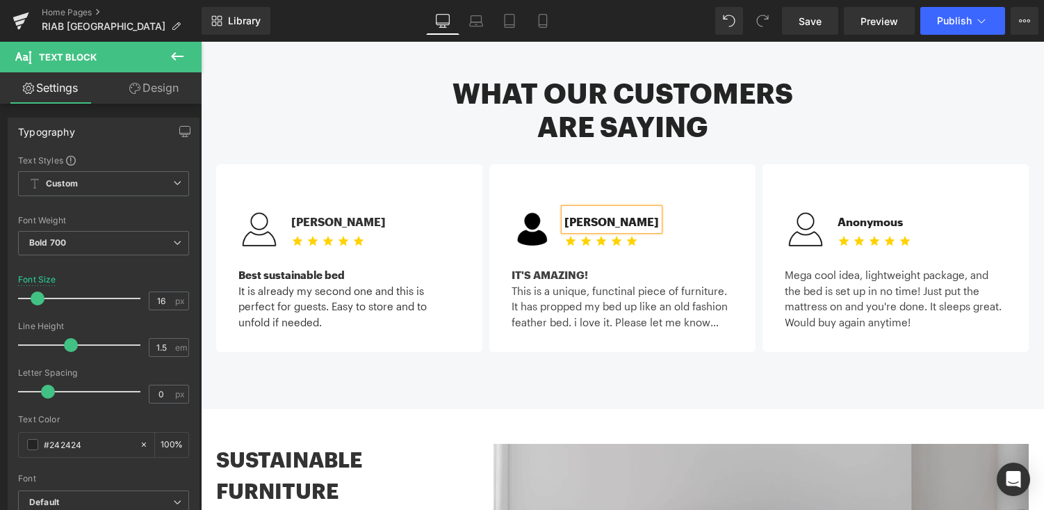
click at [587, 209] on div "Gale C." at bounding box center [612, 220] width 95 height 22
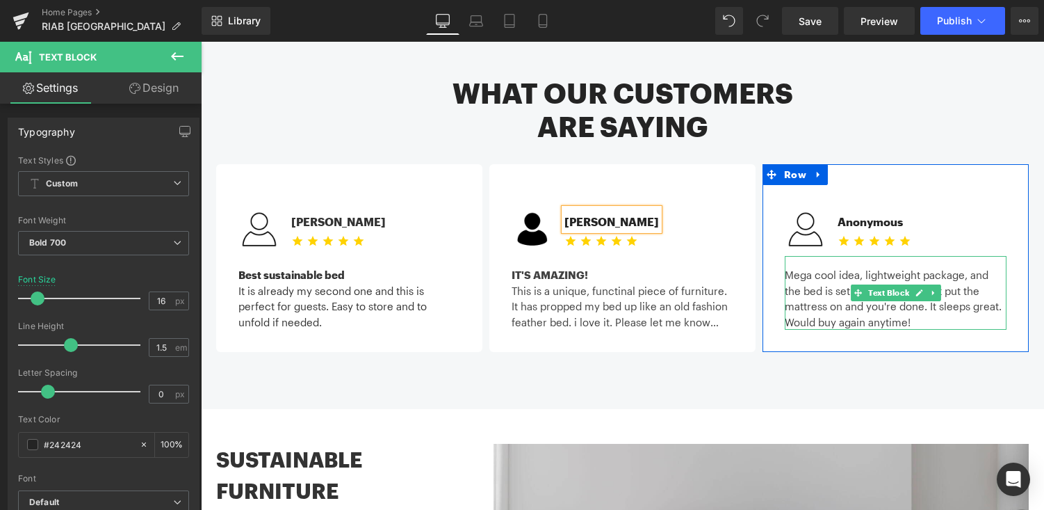
click at [818, 259] on div "Mega cool idea, lightweight package, and the bed is set up in no time! Just put…" at bounding box center [896, 293] width 222 height 74
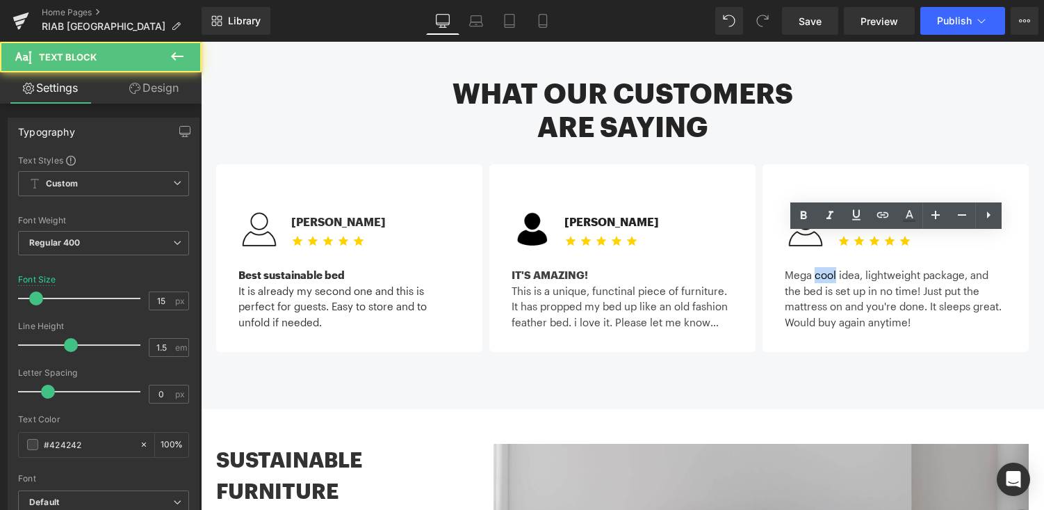
click at [818, 259] on div "Mega cool idea, lightweight package, and the bed is set up in no time! Just put…" at bounding box center [896, 293] width 222 height 74
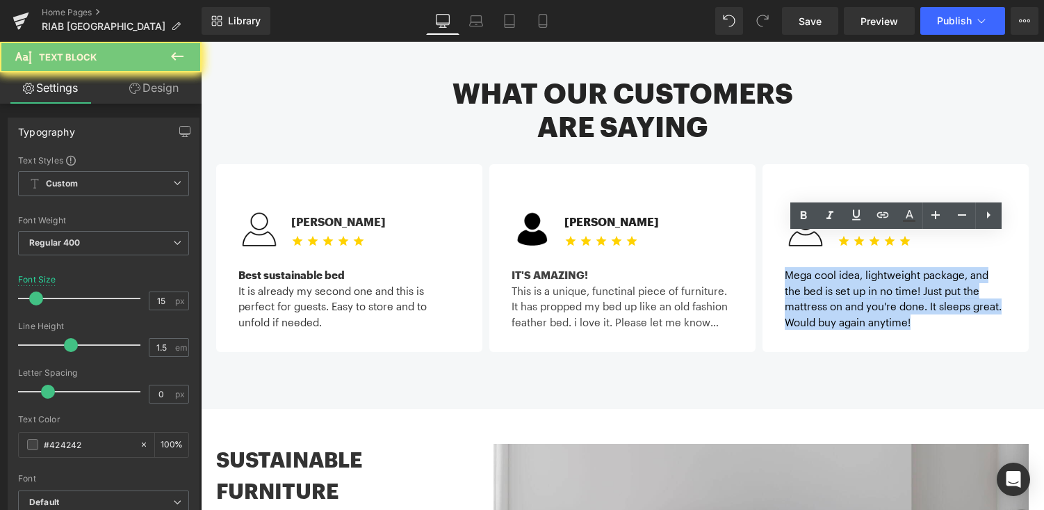
click at [818, 259] on div "Mega cool idea, lightweight package, and the bed is set up in no time! Just put…" at bounding box center [896, 293] width 222 height 74
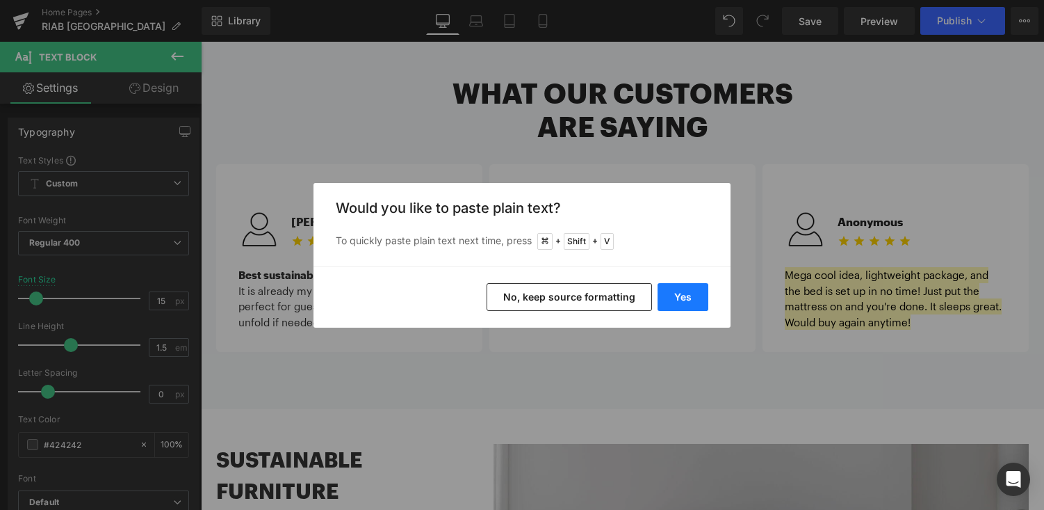
click at [686, 288] on button "Yes" at bounding box center [683, 297] width 51 height 28
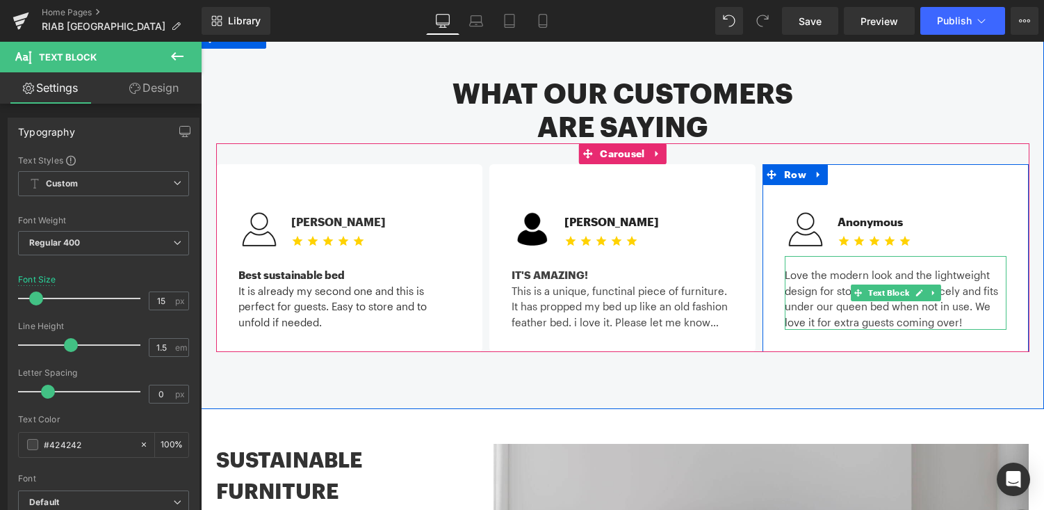
click at [790, 256] on div "Love the modern look and the lightweight design for storage! It folds up nicely…" at bounding box center [896, 293] width 222 height 74
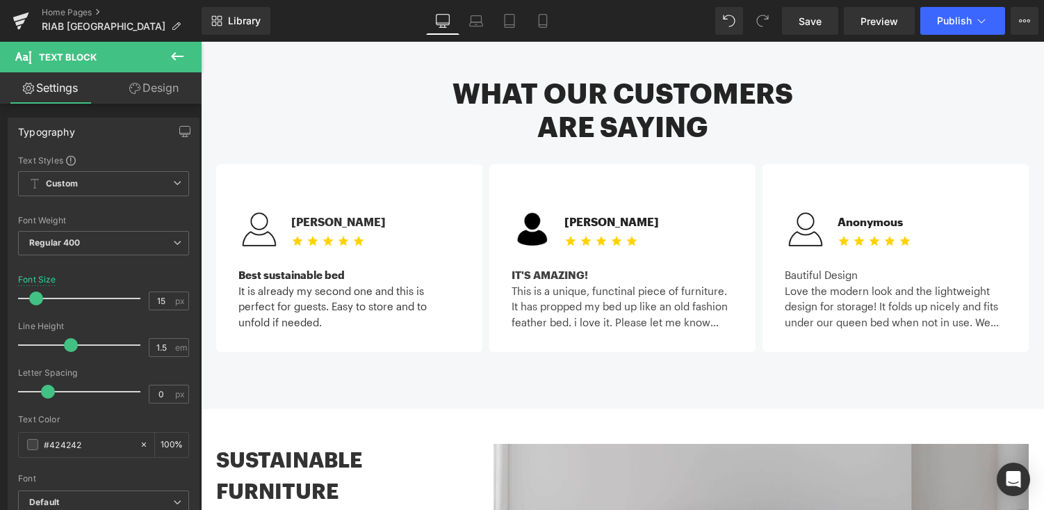
click at [826, 256] on div "Bautiful Design Love the modern look and the lightweight design for storage! It…" at bounding box center [896, 293] width 222 height 74
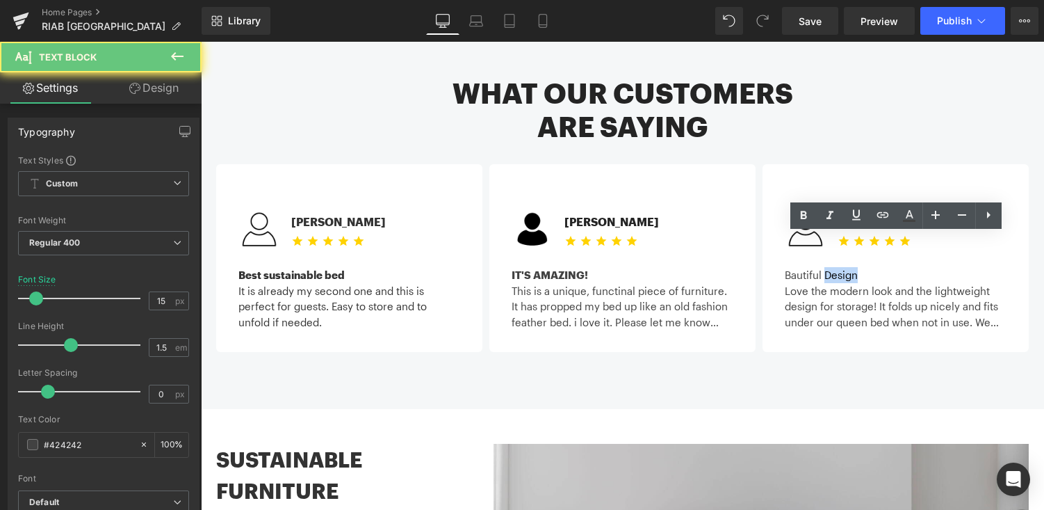
click at [826, 256] on div "Bautiful Design Love the modern look and the lightweight design for storage! It…" at bounding box center [896, 293] width 222 height 74
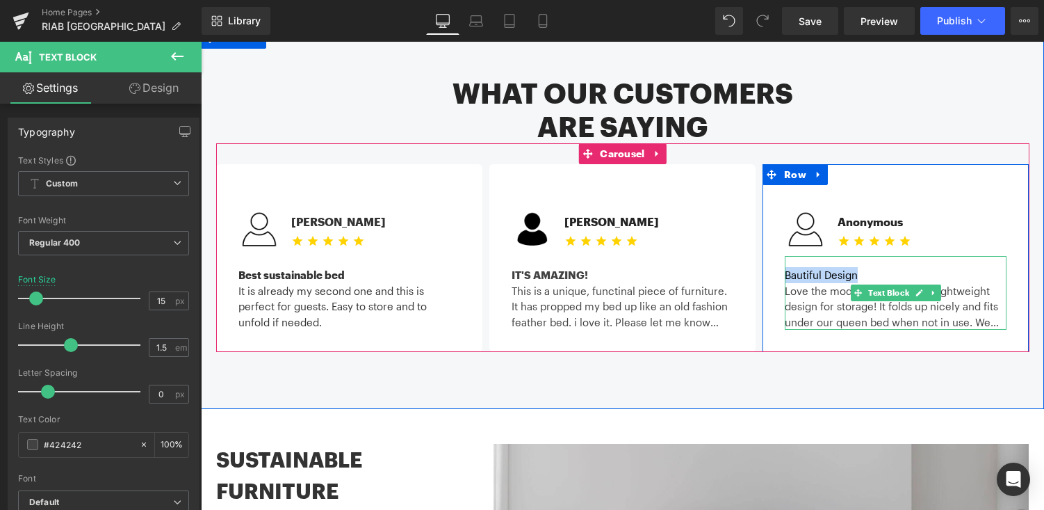
click at [798, 256] on div "Bautiful Design Love the modern look and the lightweight design for storage! It…" at bounding box center [896, 293] width 222 height 74
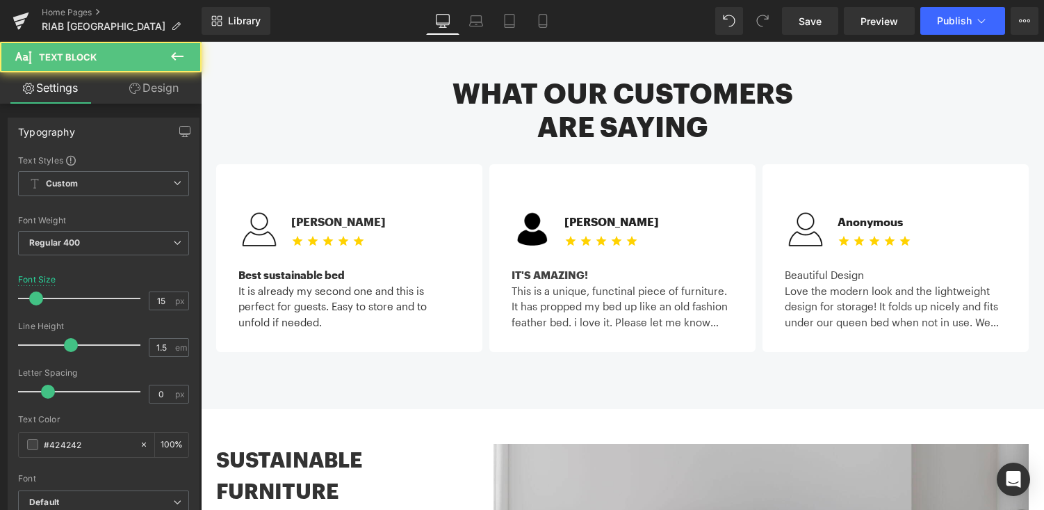
click at [824, 257] on div "Beautiful Design Love the modern look and the lightweight design for storage! I…" at bounding box center [896, 293] width 222 height 74
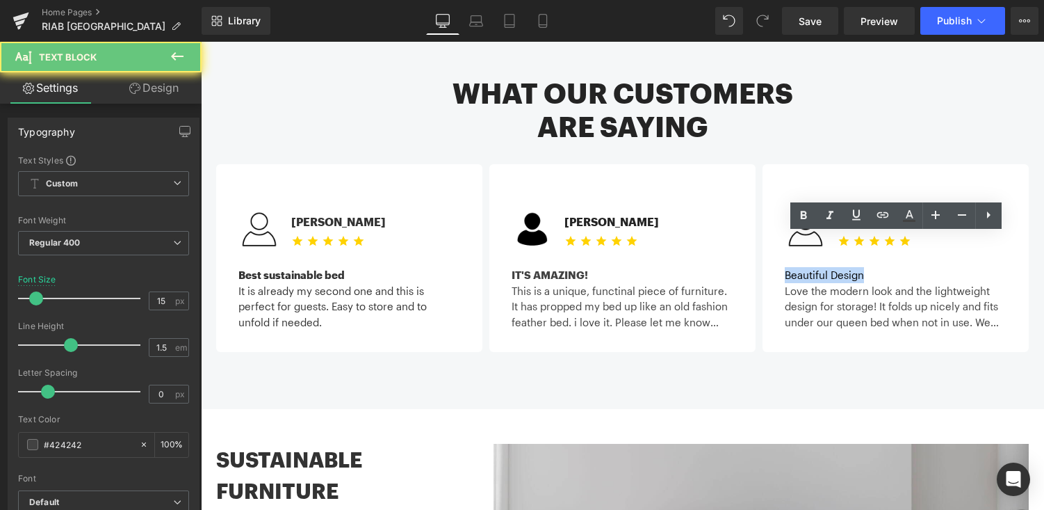
click at [824, 257] on div "Beautiful Design Love the modern look and the lightweight design for storage! I…" at bounding box center [896, 293] width 222 height 74
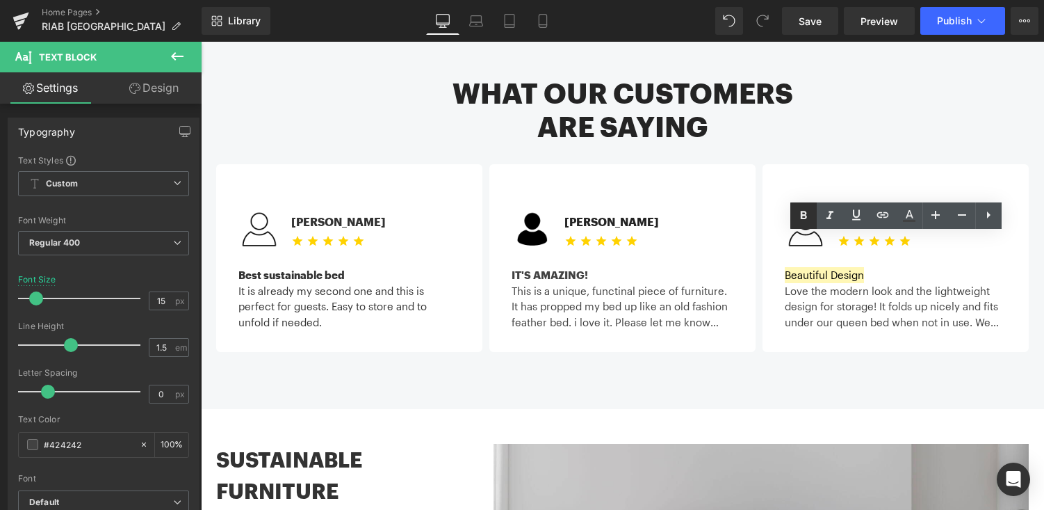
click at [807, 209] on icon at bounding box center [804, 215] width 17 height 17
click at [869, 288] on div "Love the modern look and the lightweight design for storage! It folds up nicely…" at bounding box center [896, 306] width 222 height 47
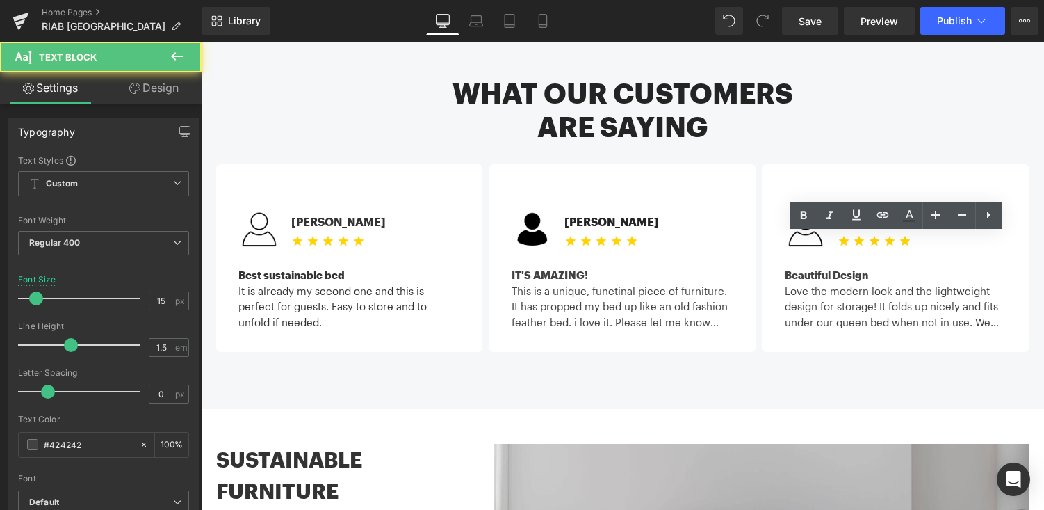
click at [864, 283] on div "Love the modern look and the lightweight design for storage! It folds up nicely…" at bounding box center [896, 306] width 222 height 47
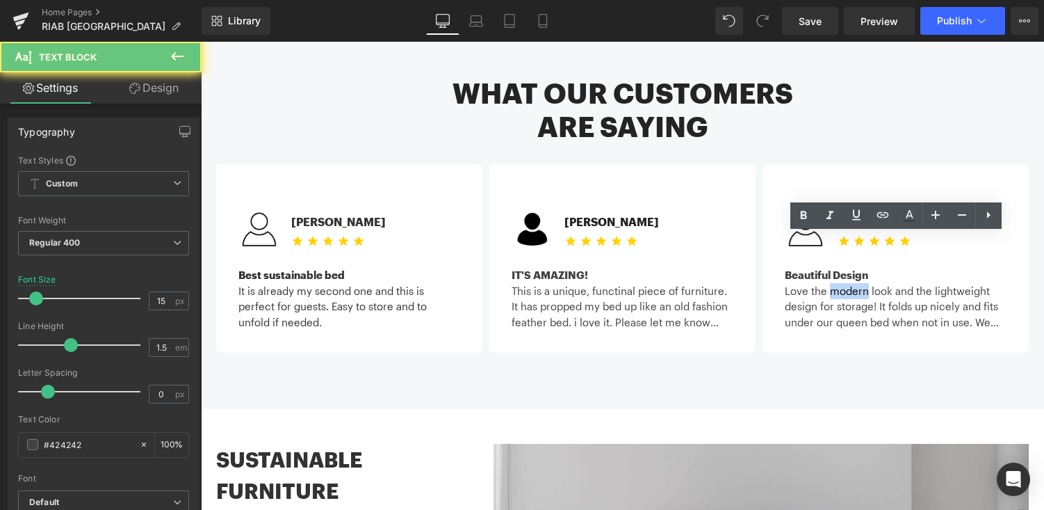
click at [864, 283] on div "Love the modern look and the lightweight design for storage! It folds up nicely…" at bounding box center [896, 306] width 222 height 47
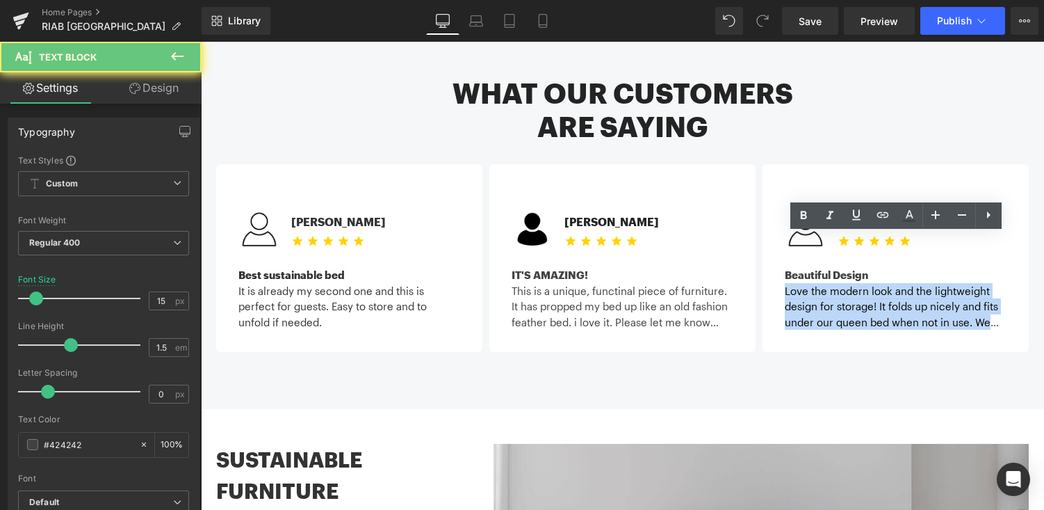
click at [864, 283] on div "Love the modern look and the lightweight design for storage! It folds up nicely…" at bounding box center [896, 306] width 222 height 47
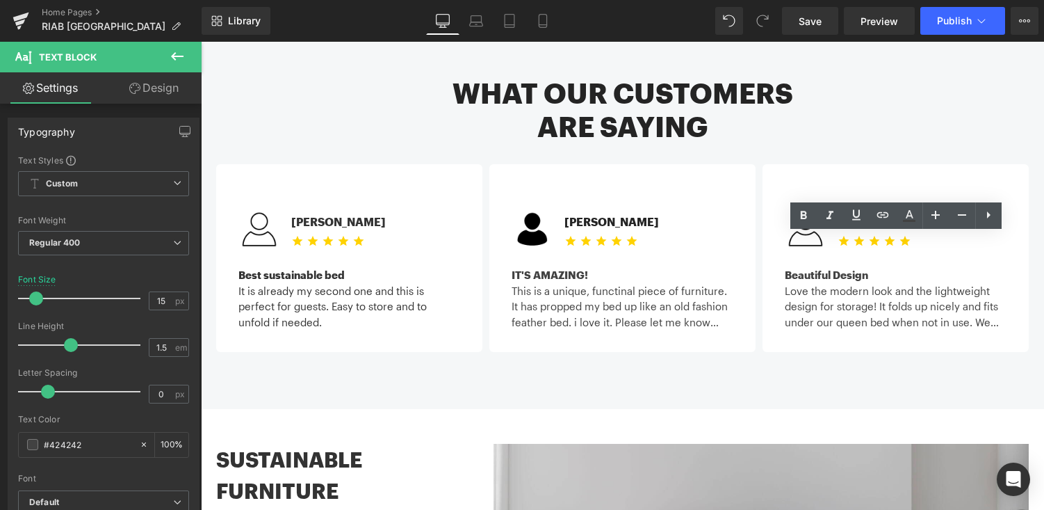
click at [835, 268] on strong "Beautiful Design" at bounding box center [826, 274] width 83 height 13
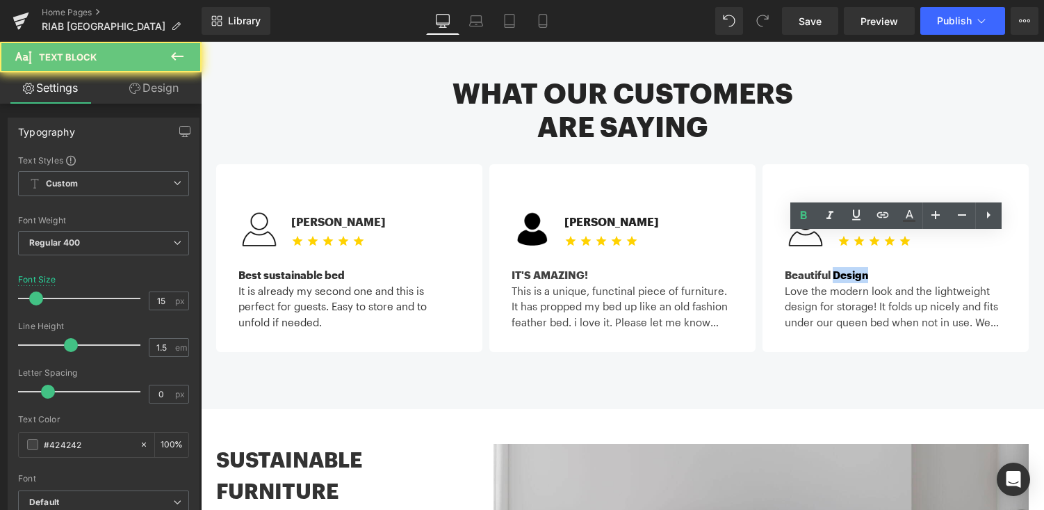
click at [835, 268] on strong "Beautiful Design" at bounding box center [826, 274] width 83 height 13
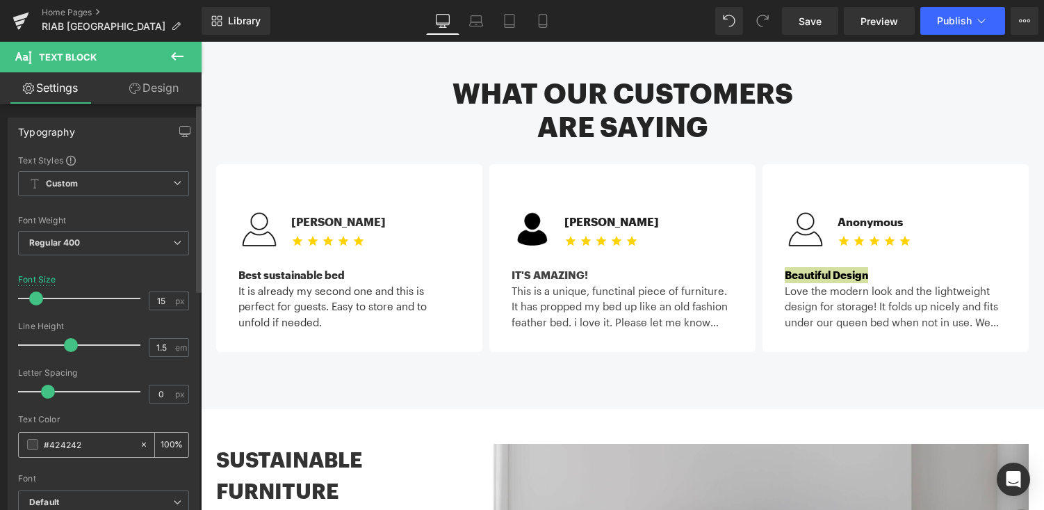
click at [92, 446] on input "#424242" at bounding box center [88, 444] width 89 height 15
type input "#333333"
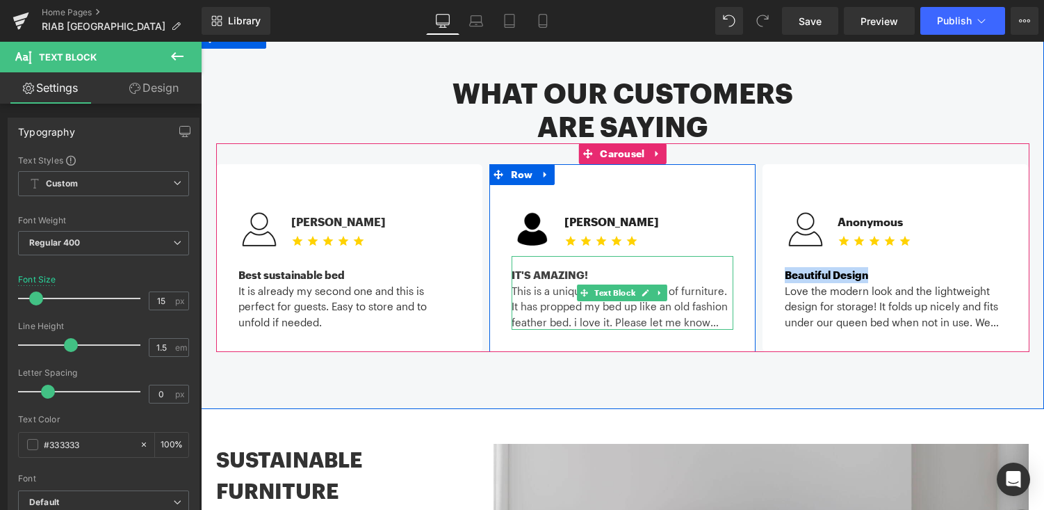
click at [539, 268] on strong "IT'S AMAZING!" at bounding box center [550, 274] width 76 height 13
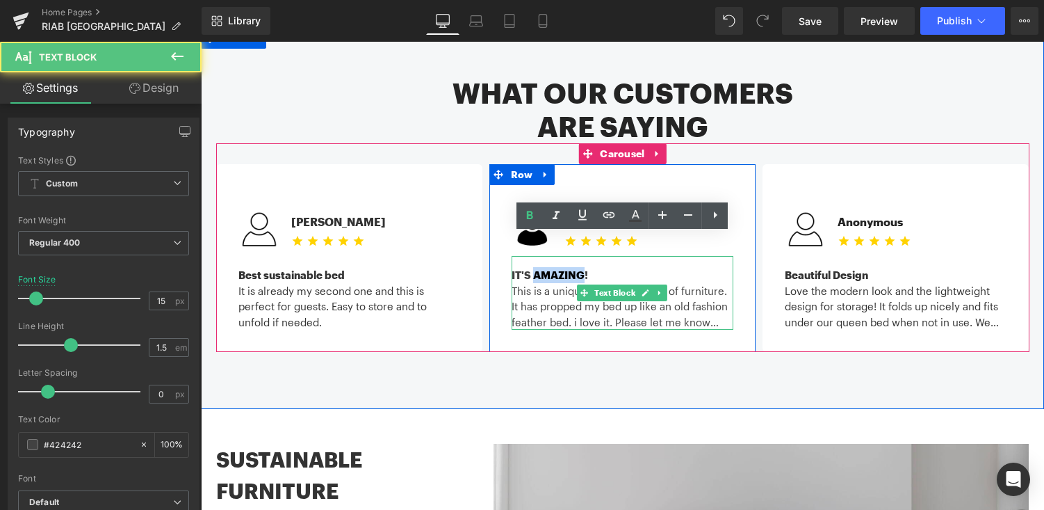
click at [539, 268] on strong "IT'S AMAZING!" at bounding box center [550, 274] width 76 height 13
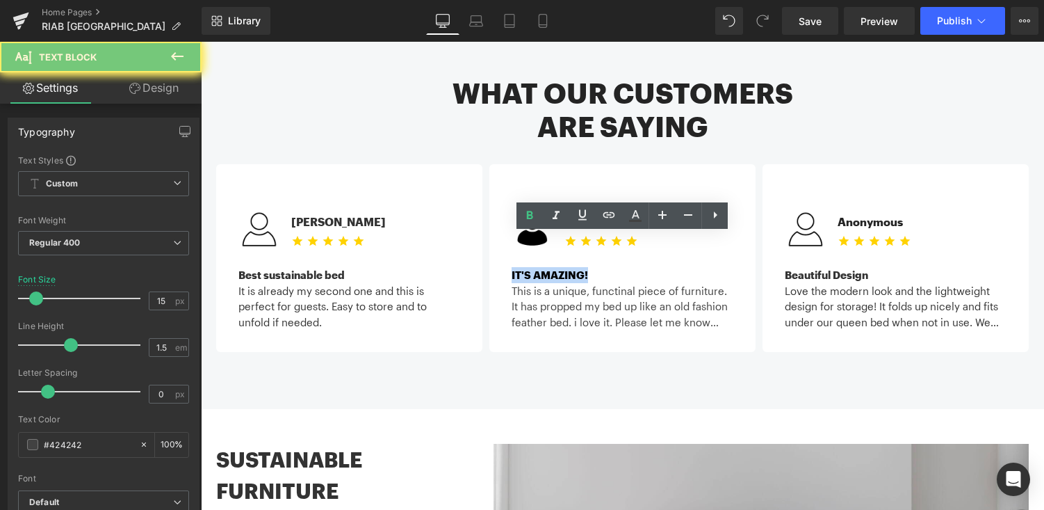
click at [539, 268] on strong "IT'S AMAZING!" at bounding box center [550, 274] width 76 height 13
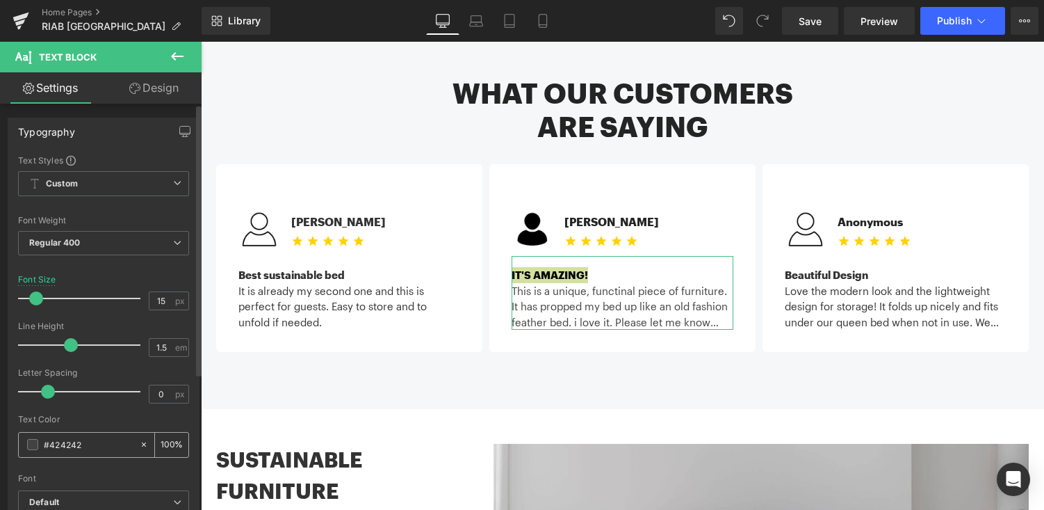
click at [73, 448] on input "#424242" at bounding box center [88, 444] width 89 height 15
type input "#333333"
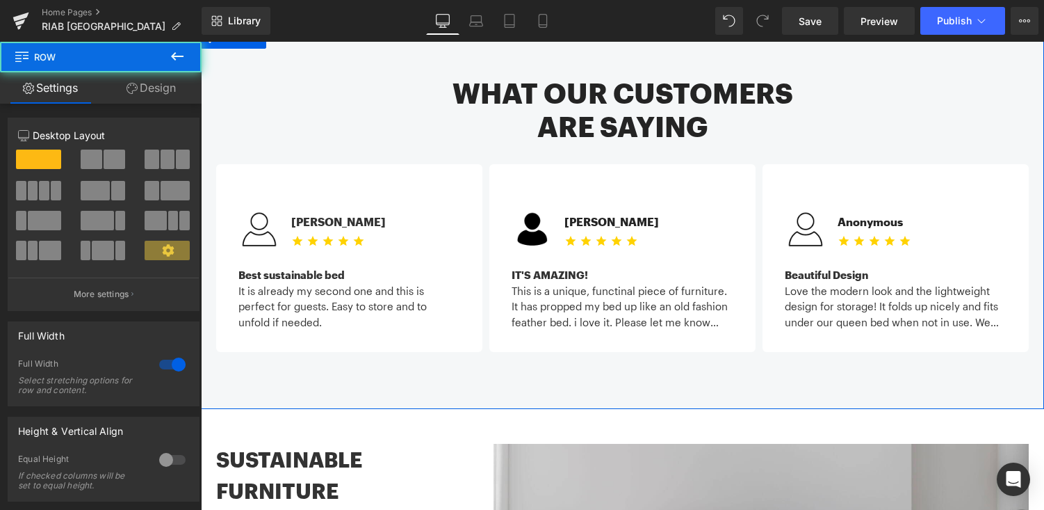
click at [652, 343] on div "What our customers are saying Heading Image Michael C. Text Block Icon Icon Ico…" at bounding box center [622, 218] width 843 height 381
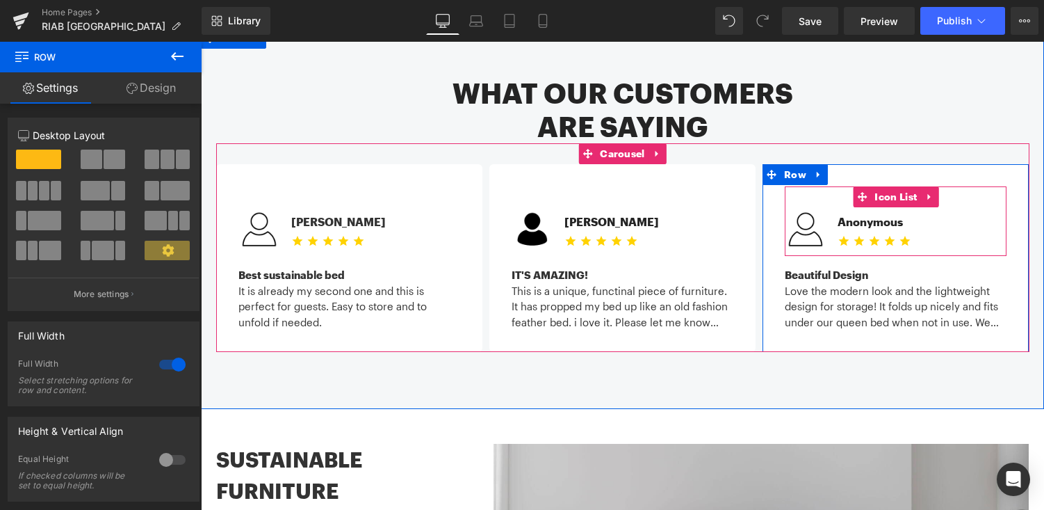
click at [896, 216] on icon at bounding box center [898, 219] width 7 height 7
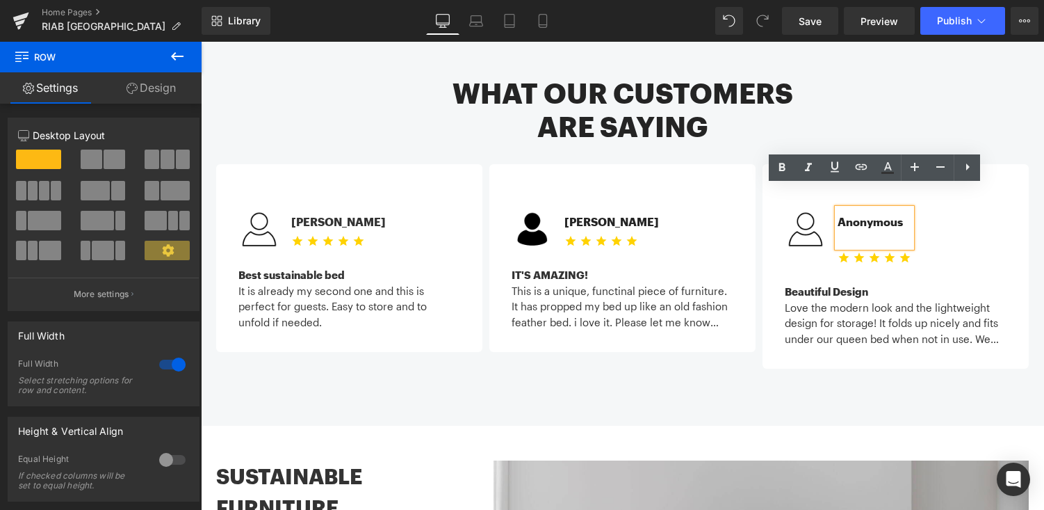
click at [879, 209] on div "Anonymous" at bounding box center [875, 228] width 74 height 38
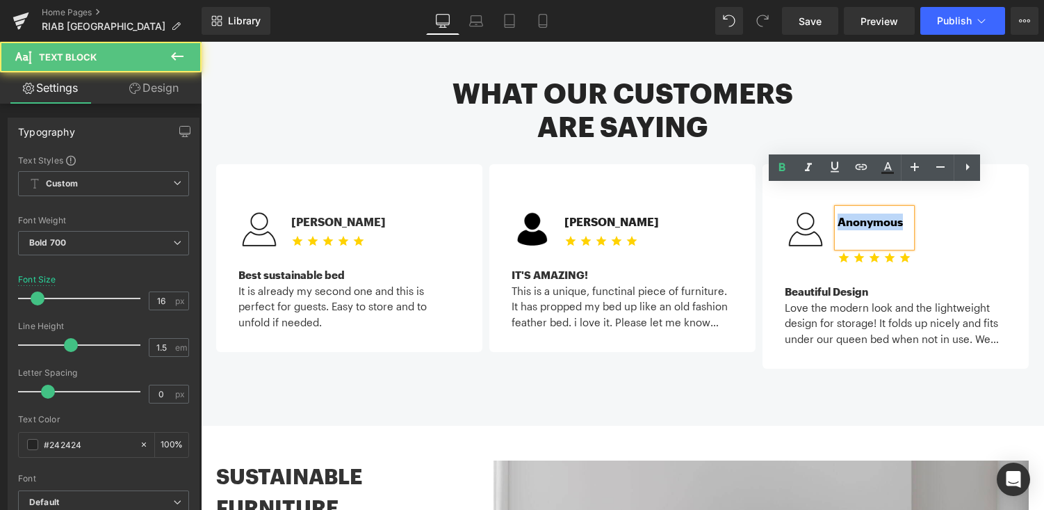
click at [879, 209] on div "Anonymous" at bounding box center [875, 228] width 74 height 38
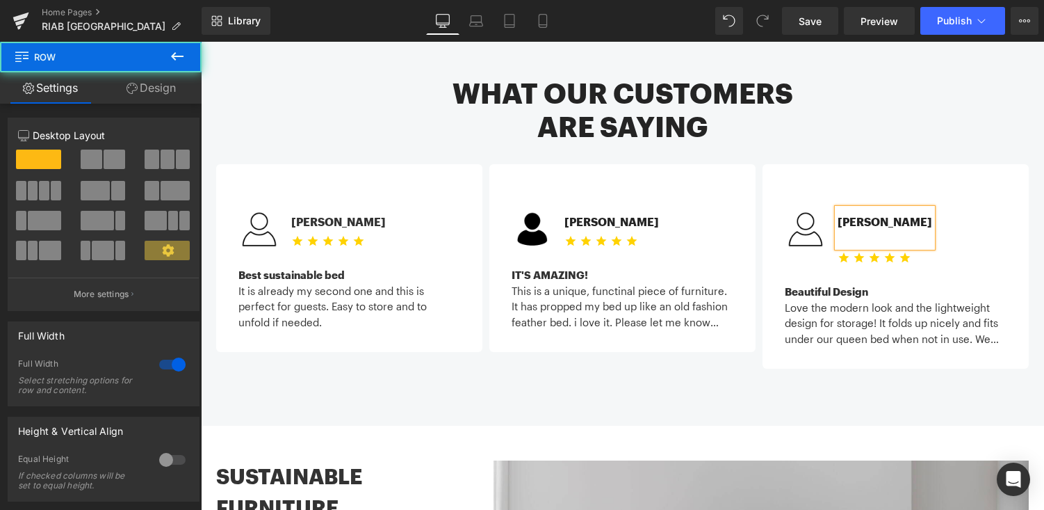
click at [909, 380] on div "What our customers are saying Heading Image Michael C. Text Block Icon Icon Ico…" at bounding box center [622, 227] width 843 height 398
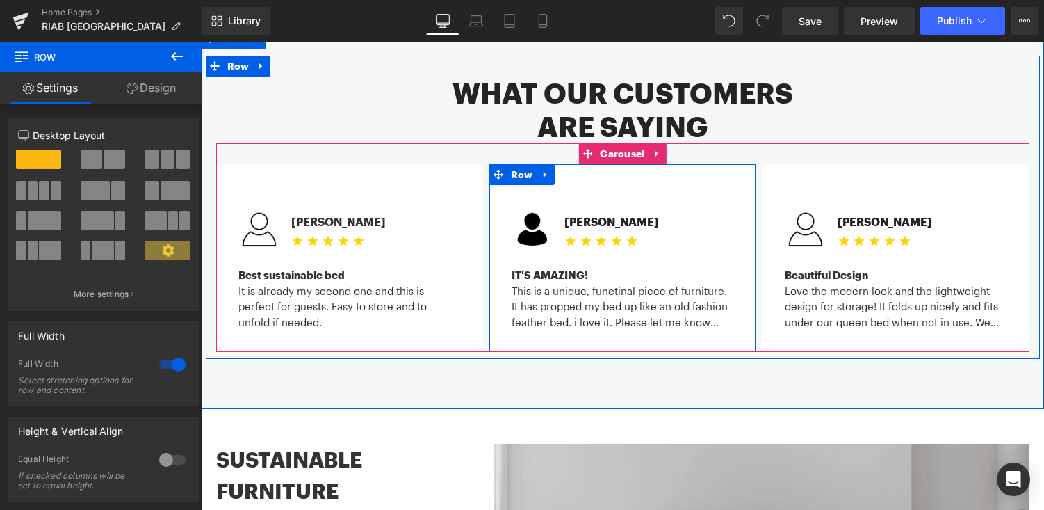
click at [743, 186] on div "Image Gail C. Text Block Icon Icon Icon Icon Icon Icon List Hoz Icon List IT'S …" at bounding box center [622, 257] width 243 height 143
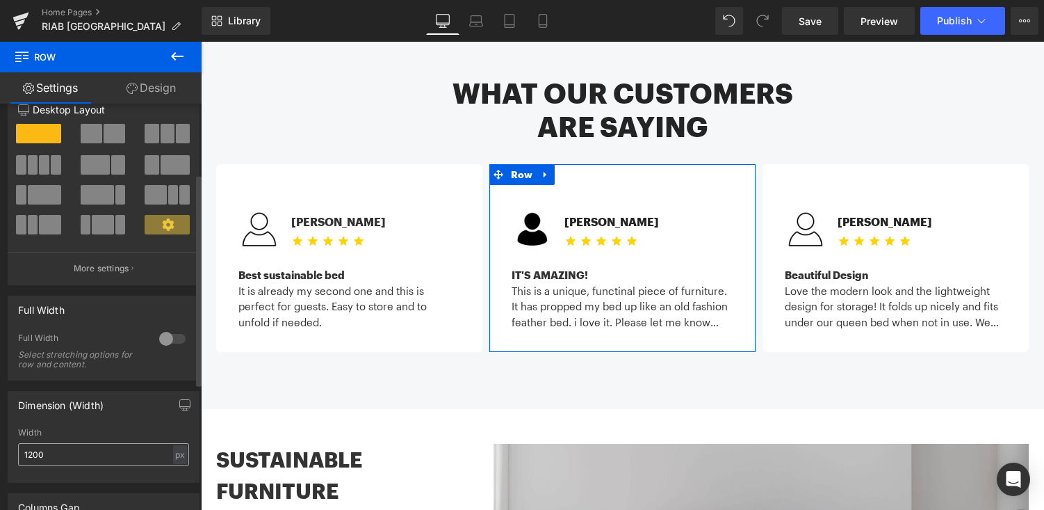
scroll to position [0, 0]
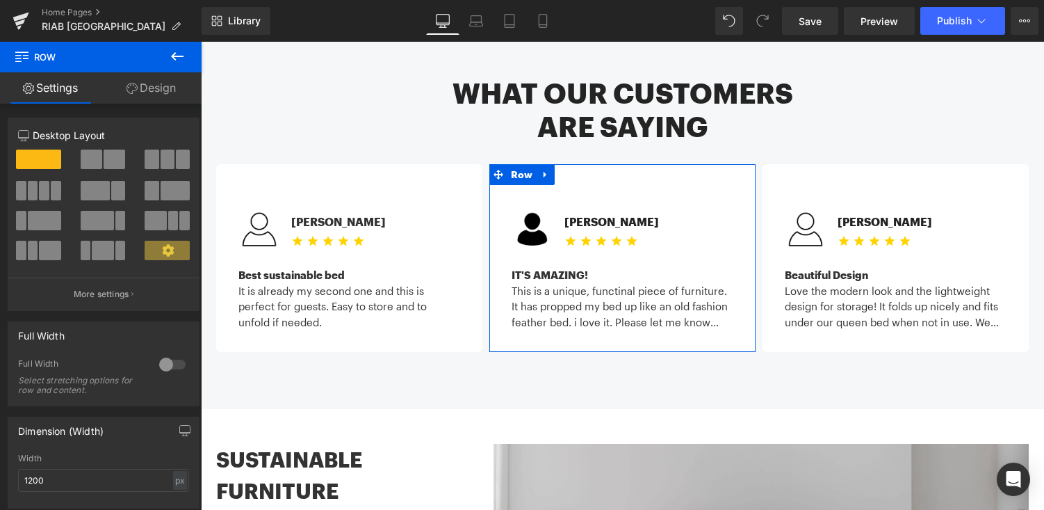
click at [160, 83] on link "Design" at bounding box center [151, 87] width 101 height 31
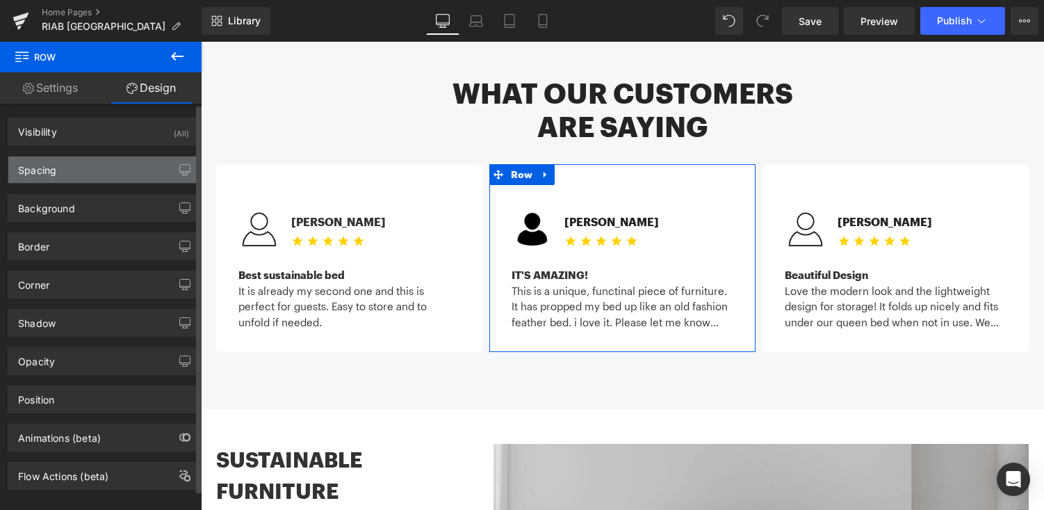
click at [113, 171] on div "Spacing" at bounding box center [103, 169] width 191 height 26
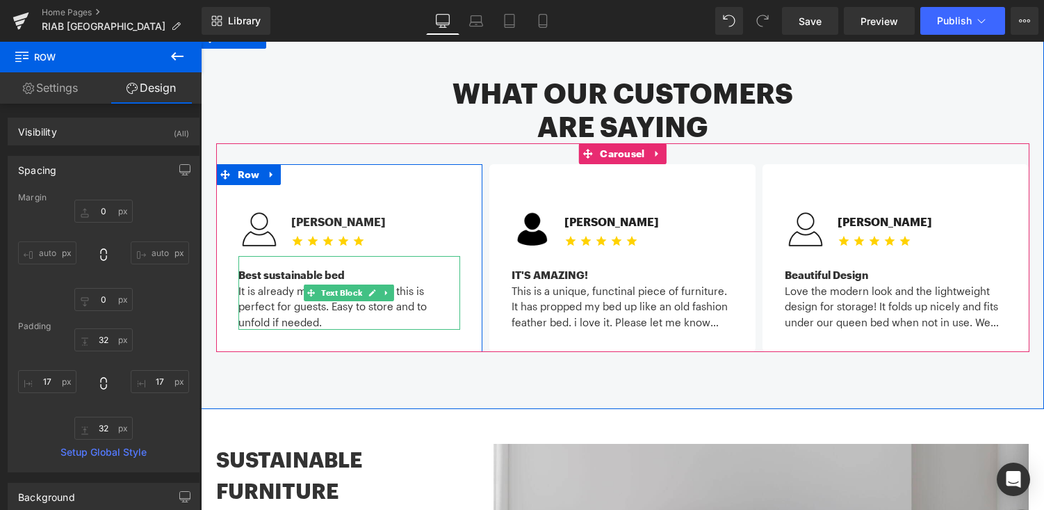
click at [333, 297] on div "It is already my second one and this is perfect for guests. Easy to store and t…" at bounding box center [350, 306] width 222 height 47
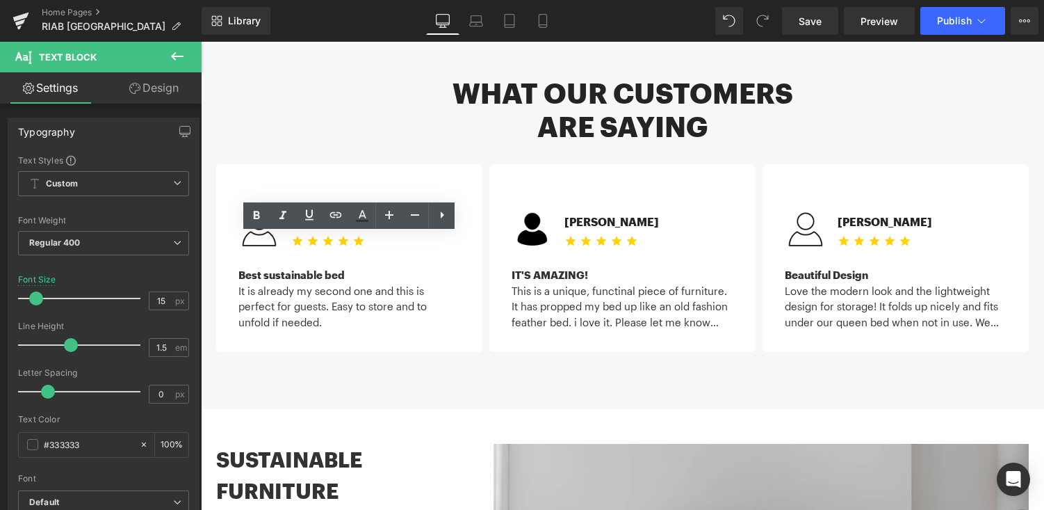
click at [338, 283] on div "It is already my second one and this is perfect for guests. Easy to store and t…" at bounding box center [350, 306] width 222 height 47
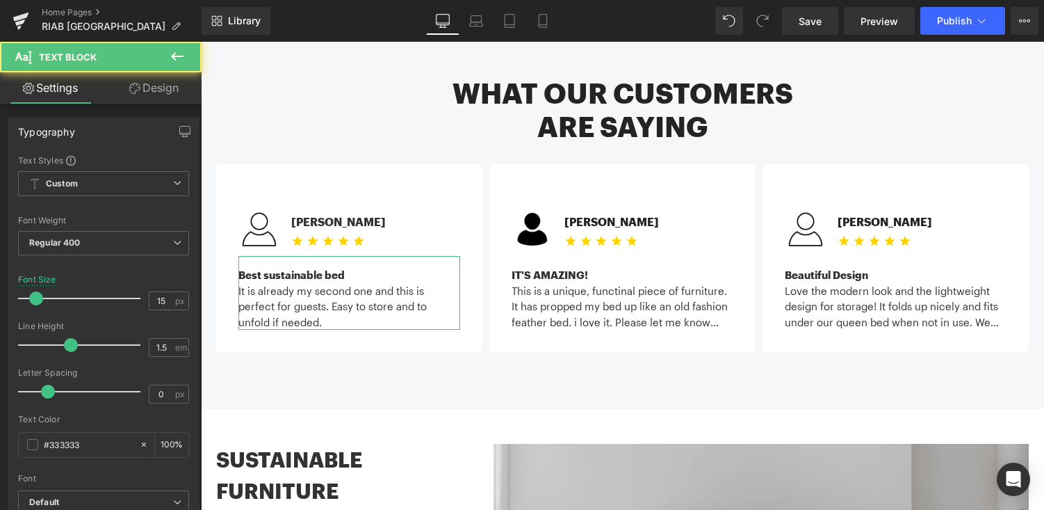
click at [158, 80] on link "Design" at bounding box center [154, 87] width 101 height 31
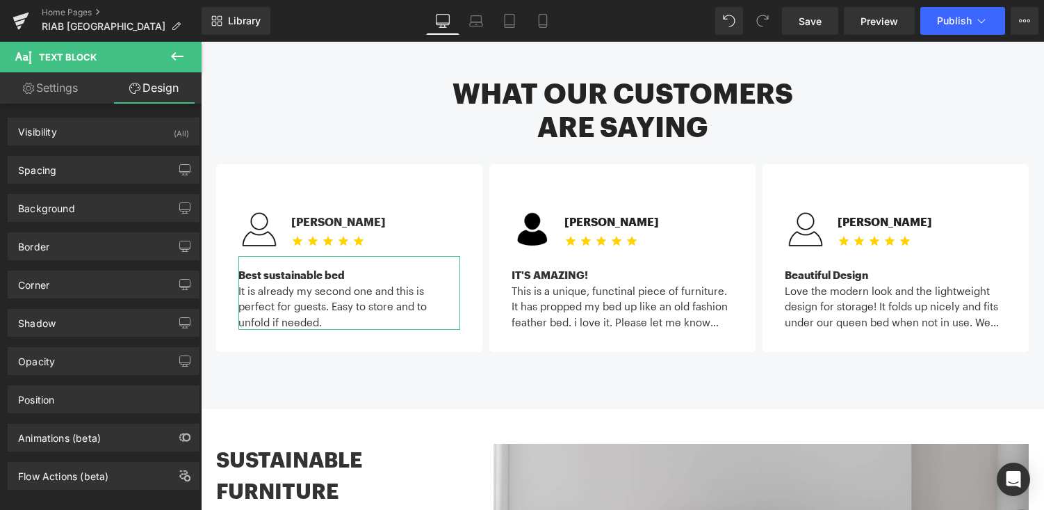
click at [32, 93] on link "Settings" at bounding box center [50, 87] width 101 height 31
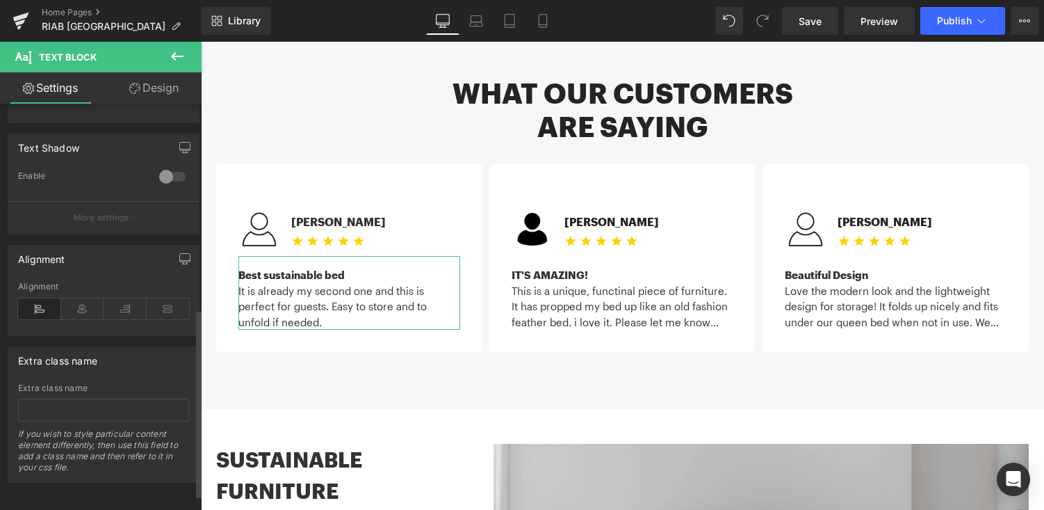
scroll to position [474, 0]
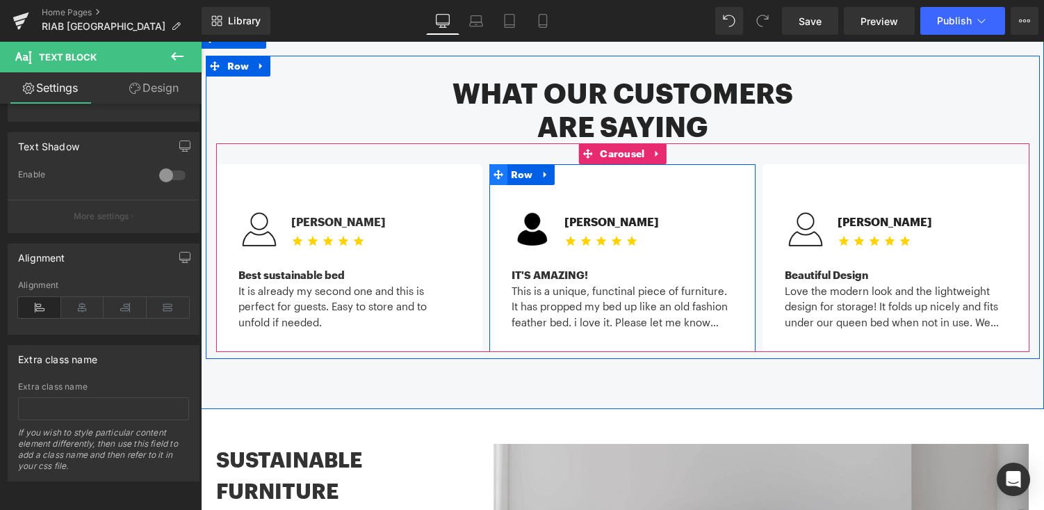
click at [500, 170] on icon at bounding box center [499, 175] width 10 height 10
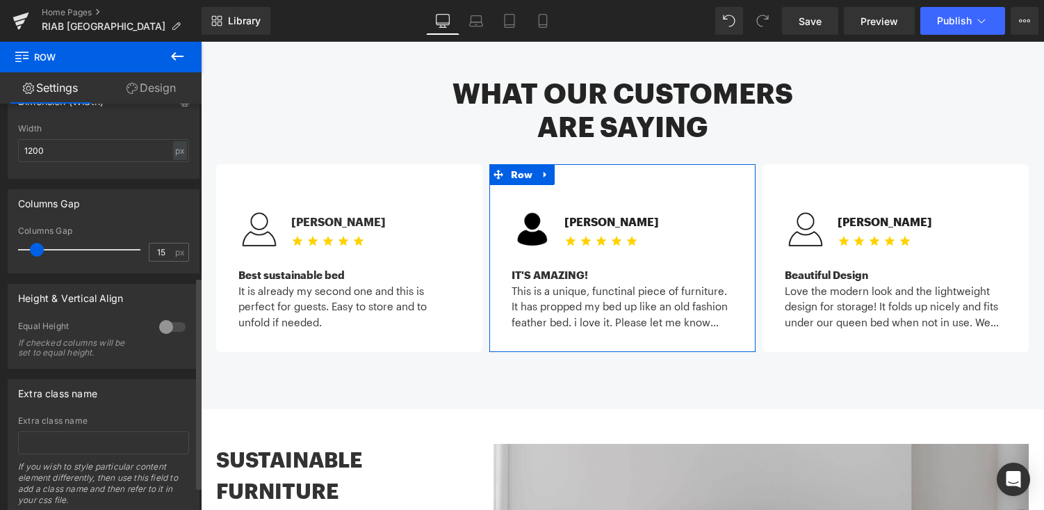
scroll to position [333, 0]
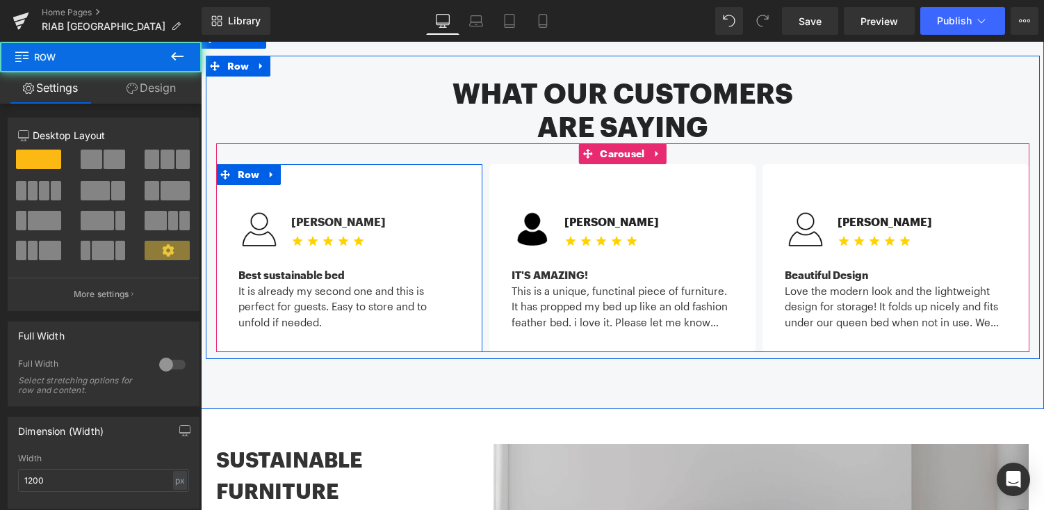
click at [350, 164] on div "Image Michael C. Text Block Icon Icon Icon Icon Icon Icon List Hoz Icon List 32…" at bounding box center [349, 258] width 266 height 188
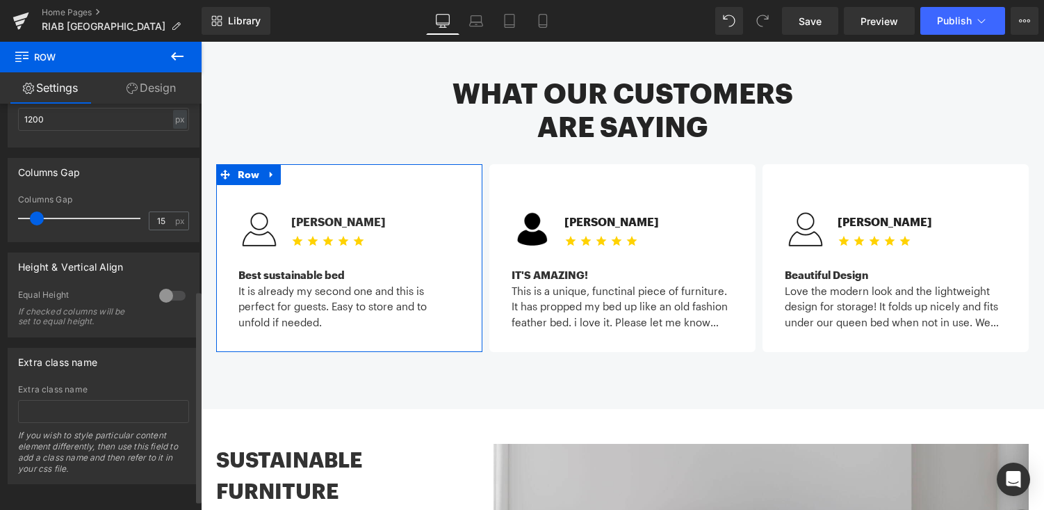
scroll to position [364, 0]
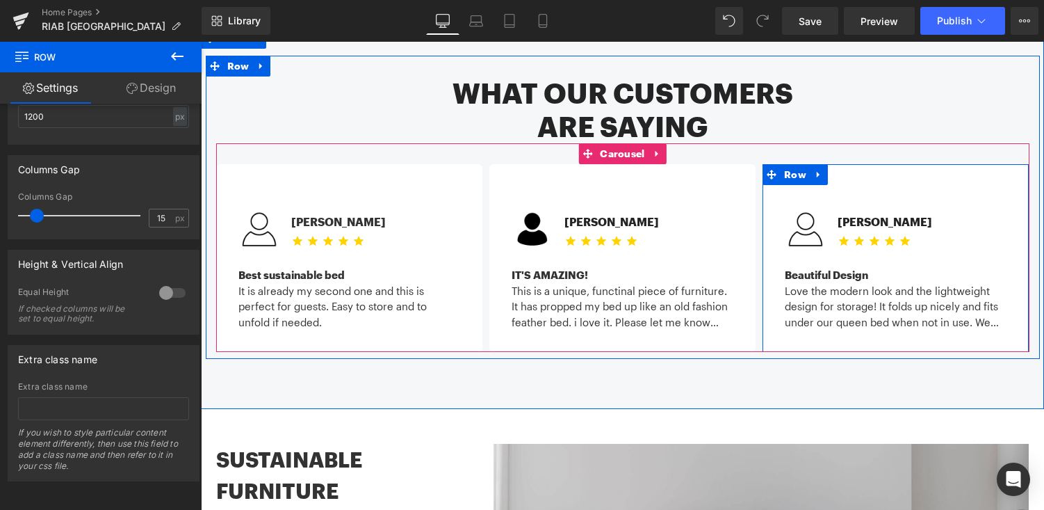
click at [781, 191] on div "Image Kirsten S. Text Block Icon Icon Icon Icon Icon Icon List Hoz Icon List Be…" at bounding box center [896, 257] width 243 height 143
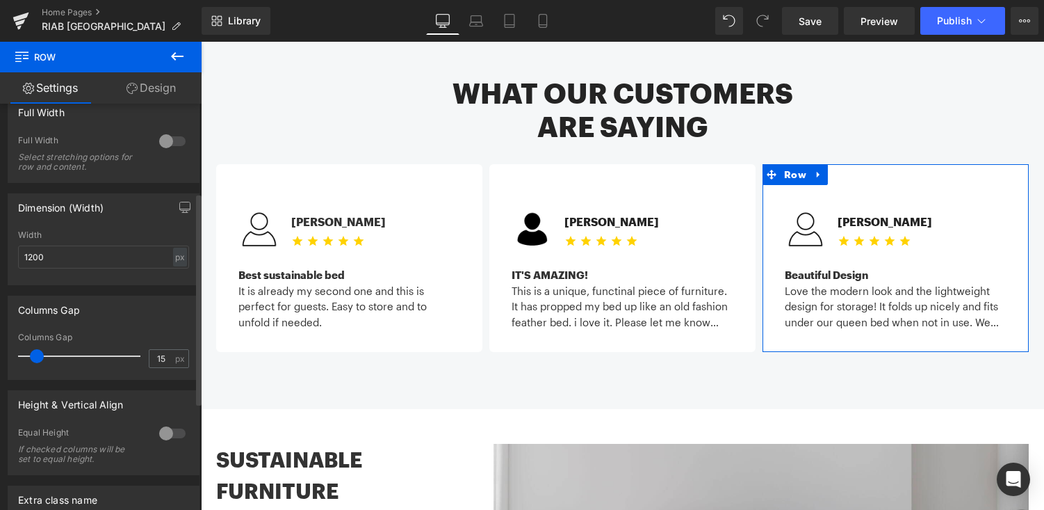
scroll to position [350, 0]
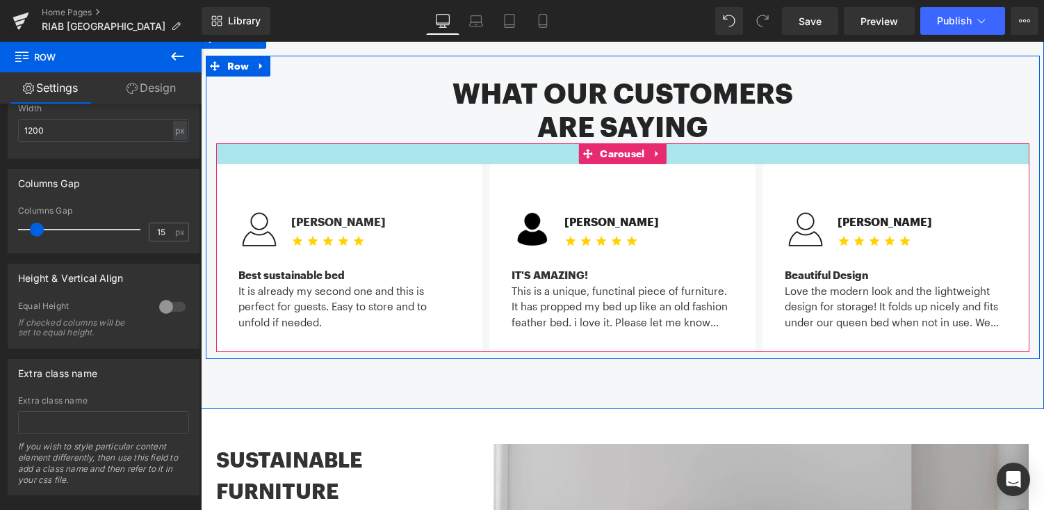
click at [406, 143] on div at bounding box center [623, 153] width 814 height 21
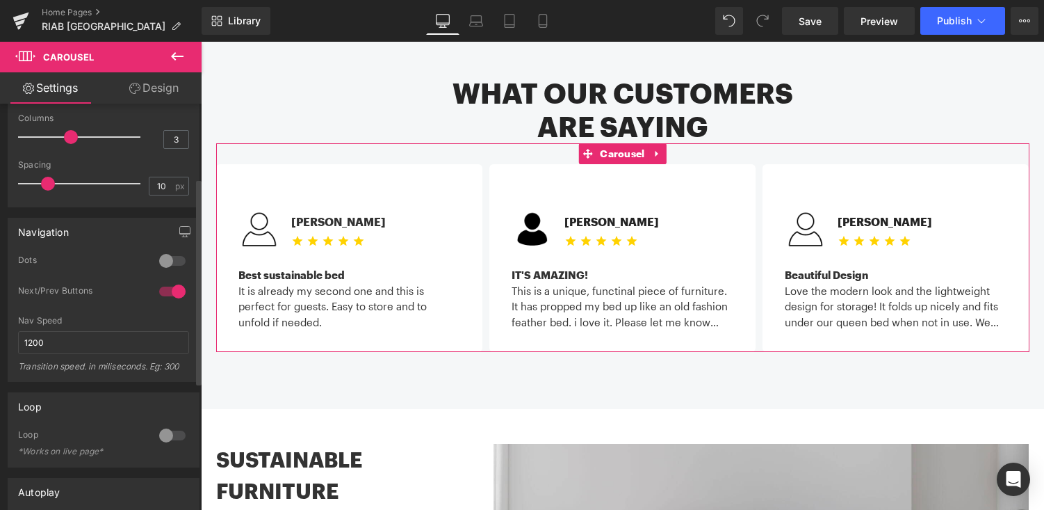
scroll to position [139, 0]
click at [158, 293] on div at bounding box center [172, 292] width 33 height 22
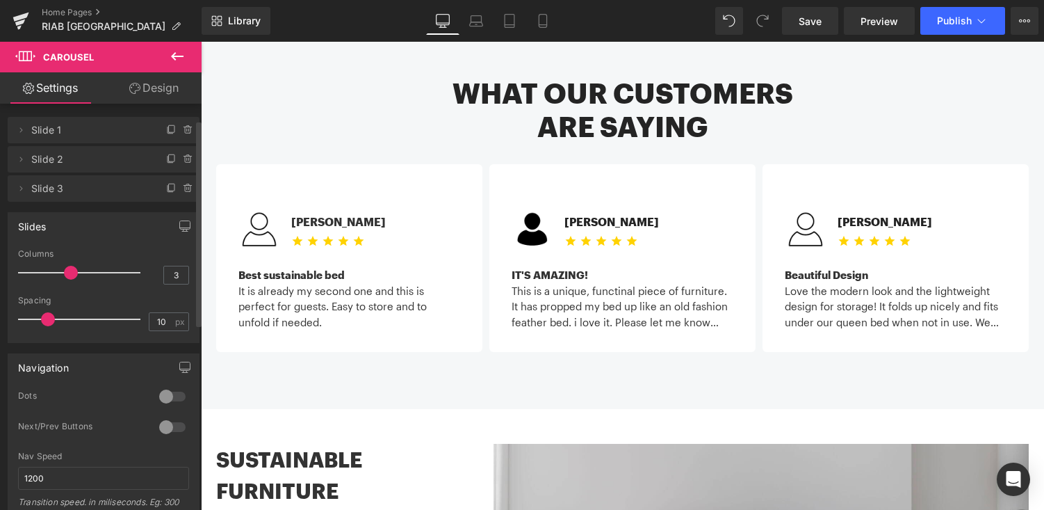
scroll to position [0, 0]
click at [154, 82] on link "Design" at bounding box center [154, 87] width 101 height 31
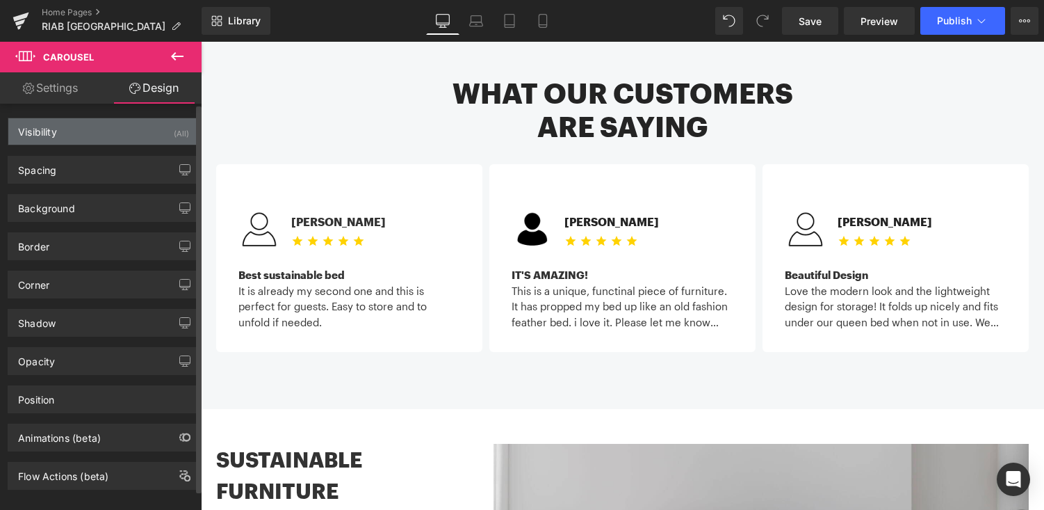
click at [108, 126] on div "Visibility (All)" at bounding box center [103, 131] width 191 height 26
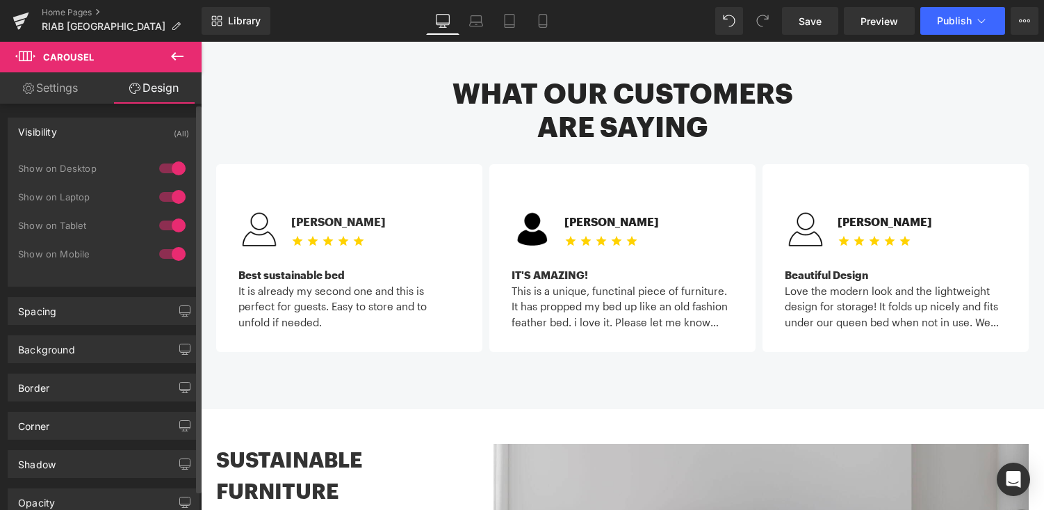
click at [108, 126] on div "Visibility (All)" at bounding box center [103, 131] width 191 height 26
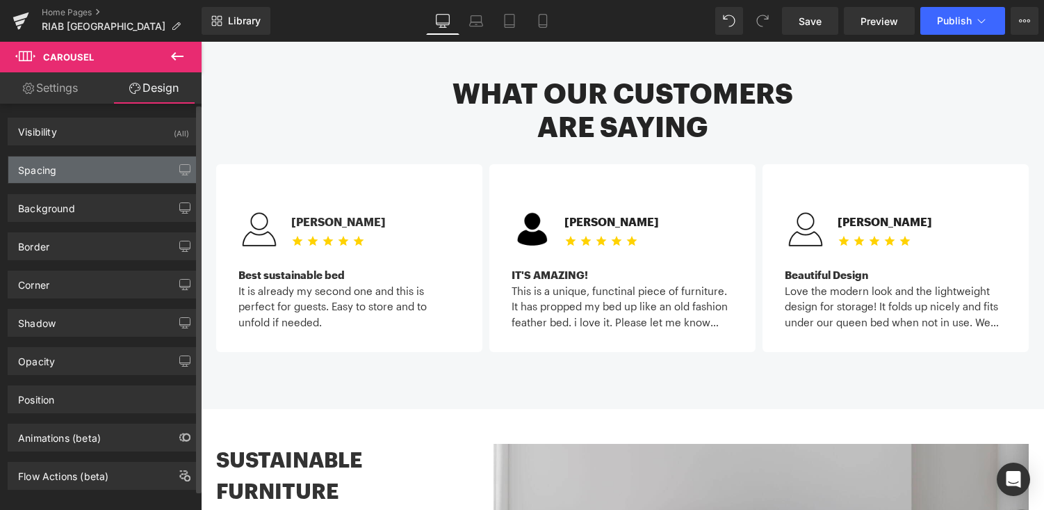
click at [103, 169] on div "Spacing" at bounding box center [103, 169] width 191 height 26
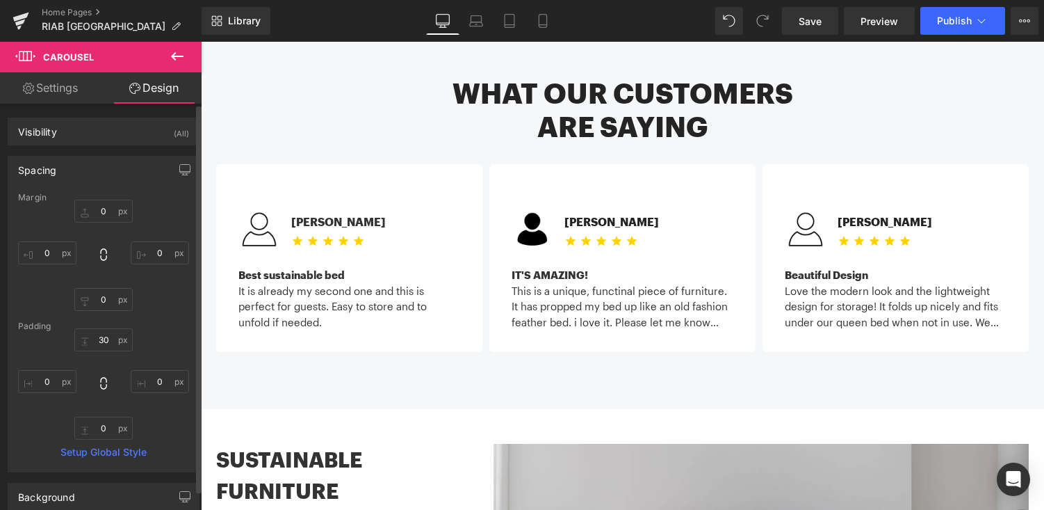
click at [103, 169] on div "Spacing" at bounding box center [103, 169] width 191 height 26
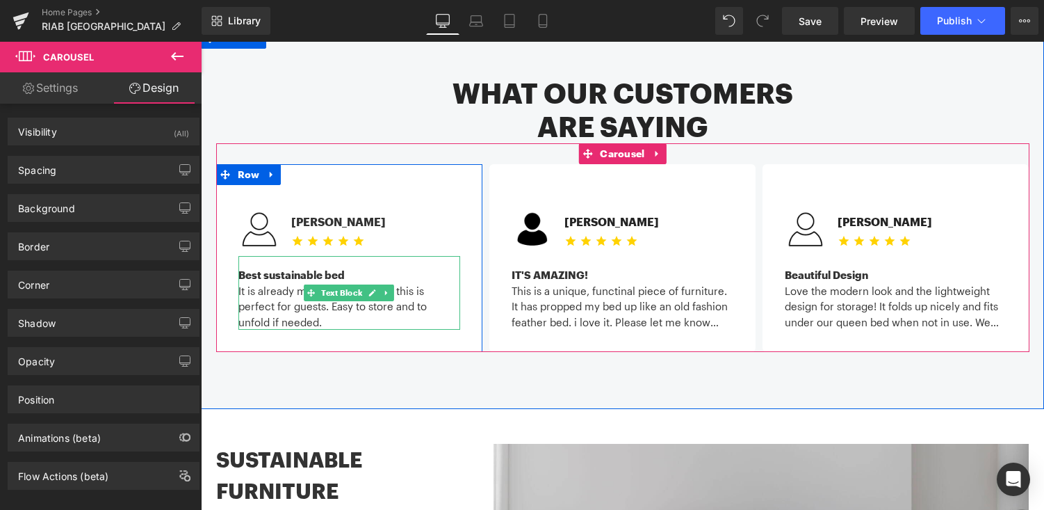
click at [410, 287] on div "It is already my second one and this is perfect for guests. Easy to store and t…" at bounding box center [350, 306] width 222 height 47
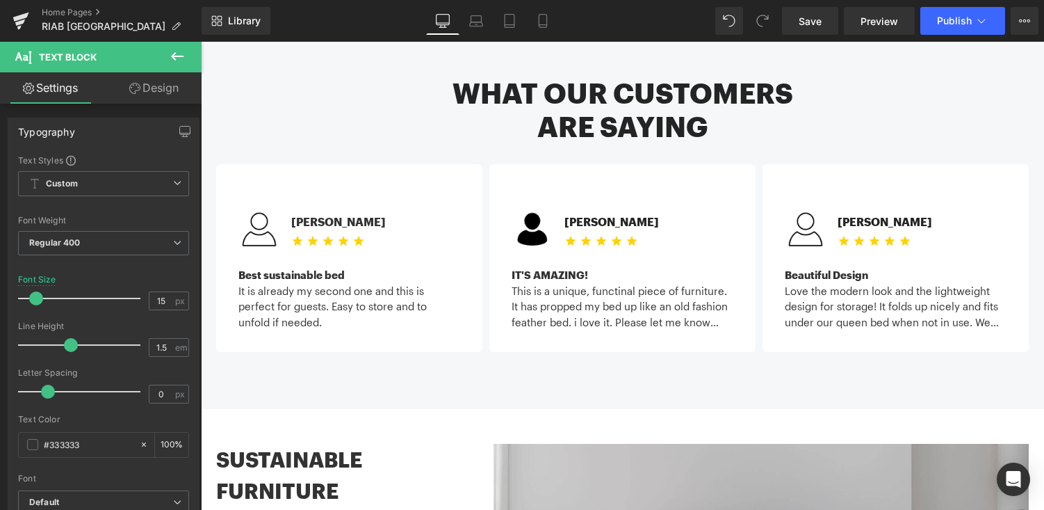
click at [177, 94] on link "Design" at bounding box center [154, 87] width 101 height 31
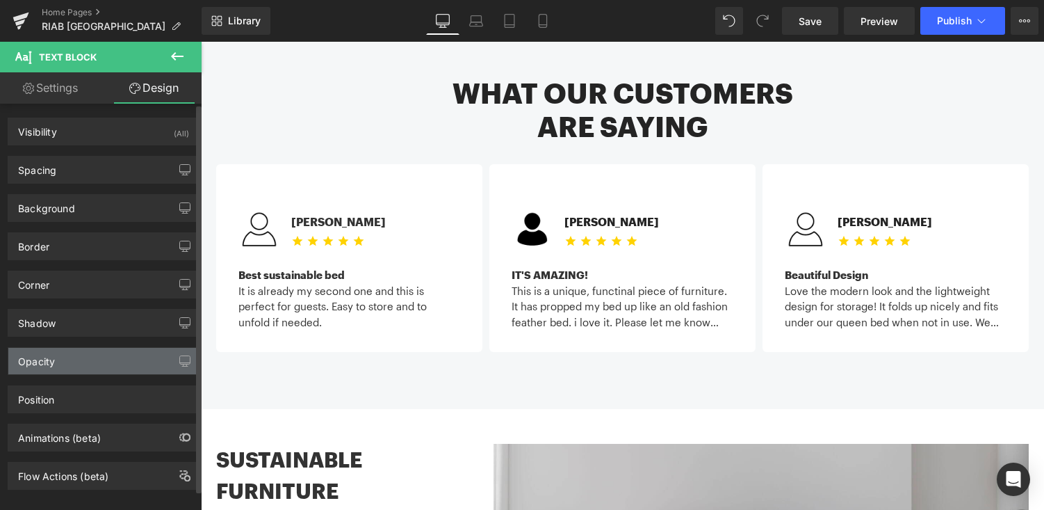
click at [101, 357] on div "Opacity" at bounding box center [103, 361] width 191 height 26
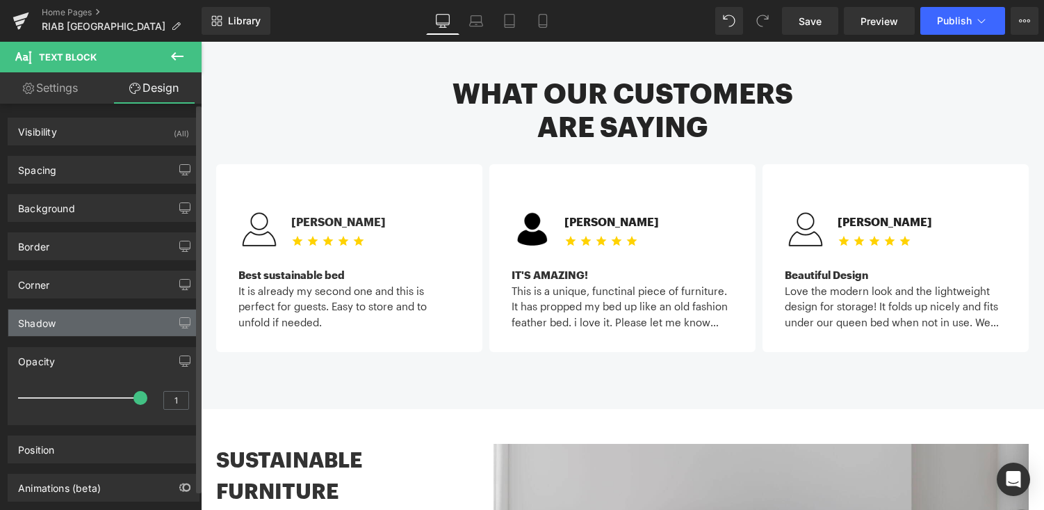
click at [102, 323] on div "Shadow" at bounding box center [103, 322] width 191 height 26
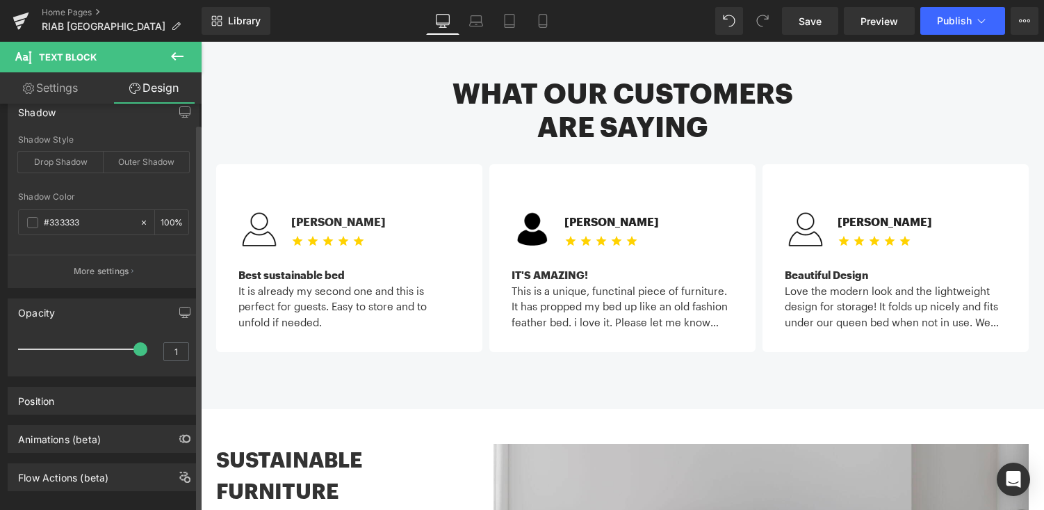
scroll to position [232, 0]
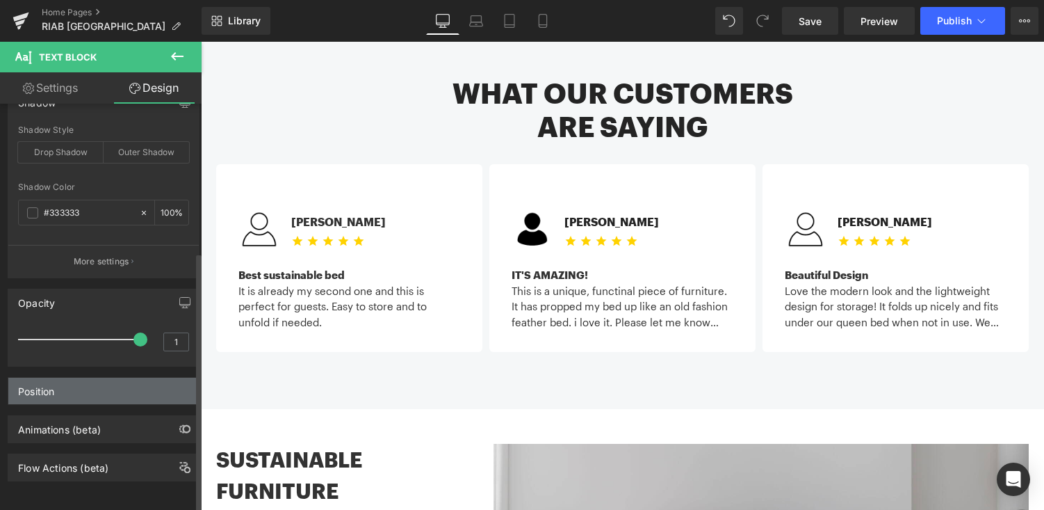
click at [108, 378] on div "Position" at bounding box center [103, 391] width 191 height 26
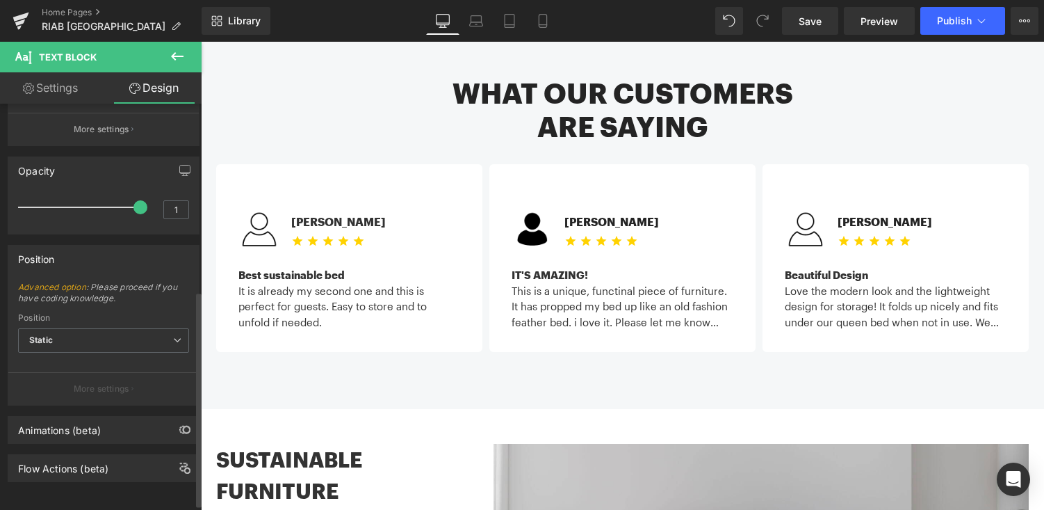
scroll to position [364, 0]
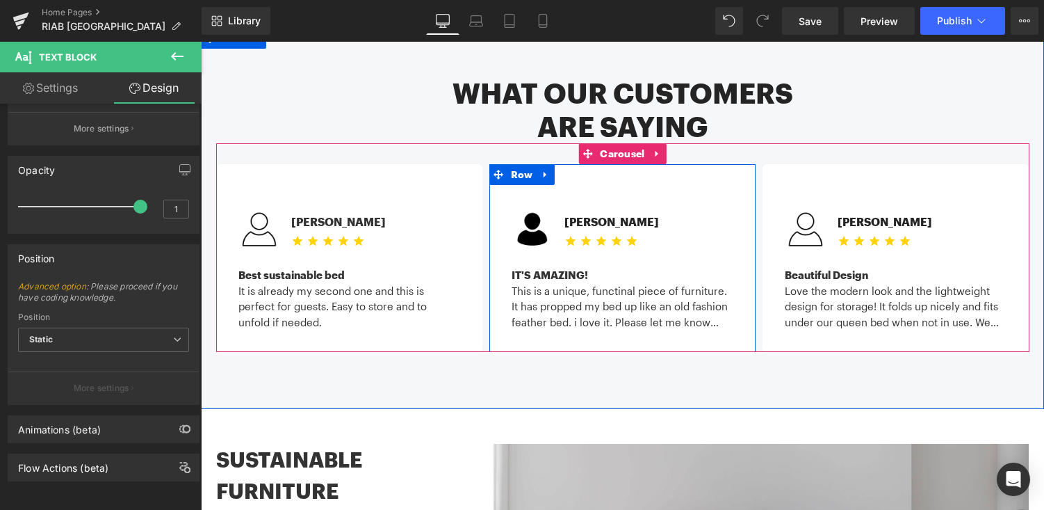
click at [709, 342] on div "What our customers are saying Heading Image Michael C. Text Block Icon Icon Ico…" at bounding box center [622, 218] width 843 height 381
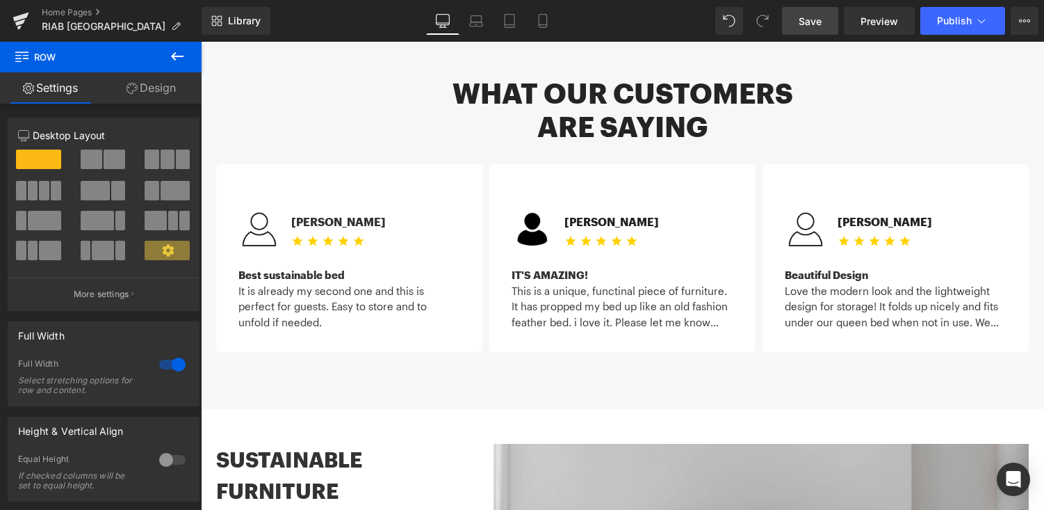
click at [822, 29] on link "Save" at bounding box center [810, 21] width 56 height 28
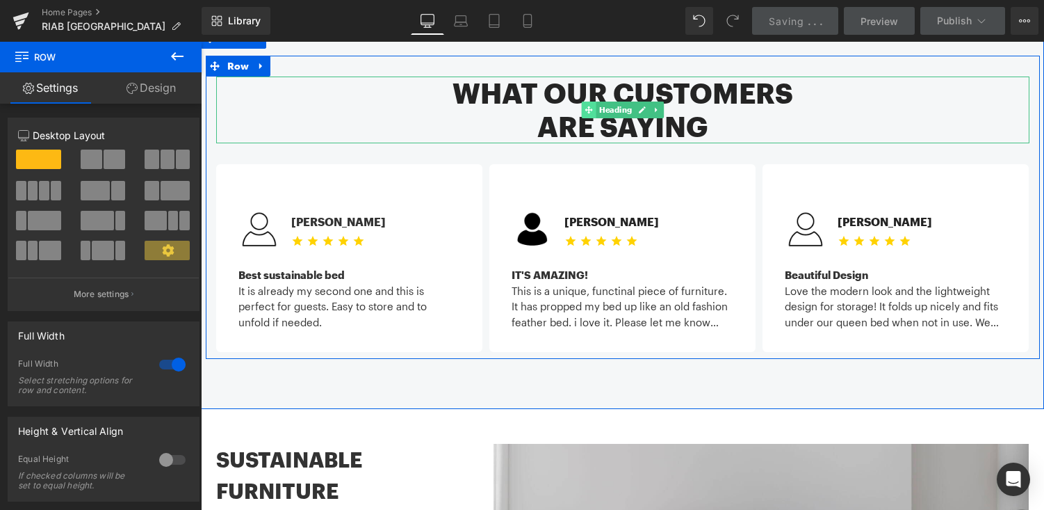
click at [594, 102] on span at bounding box center [588, 110] width 15 height 17
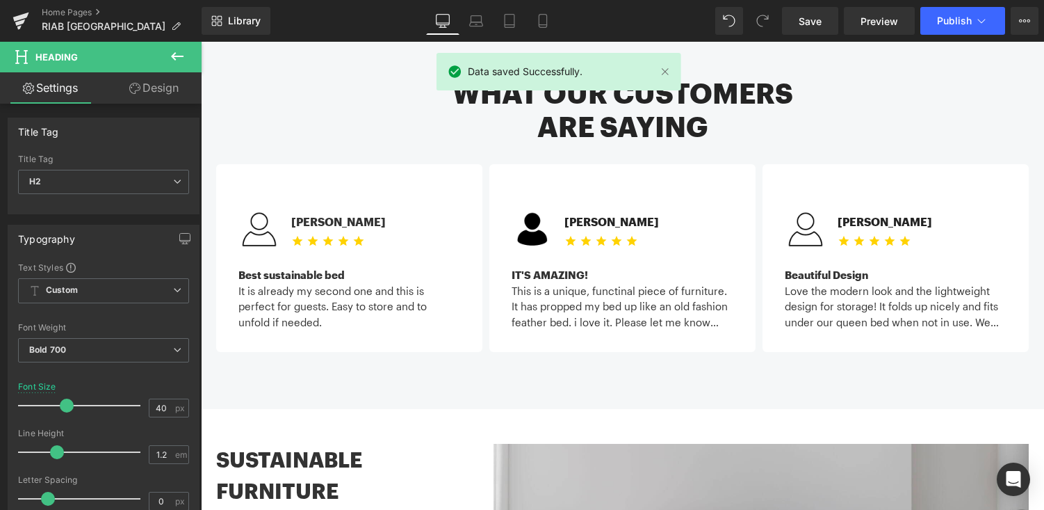
click at [514, 79] on div "Data saved Successfully." at bounding box center [559, 72] width 245 height 38
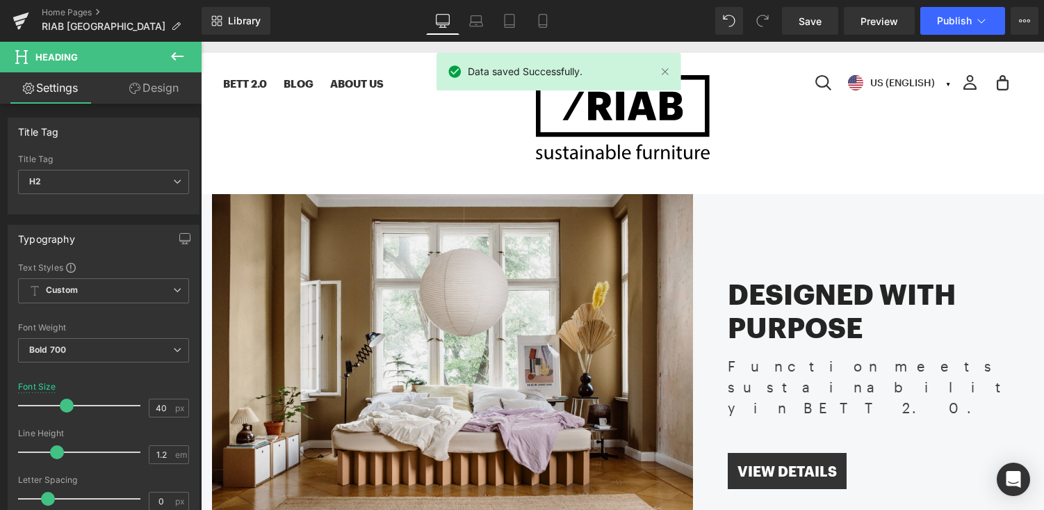
scroll to position [0, 0]
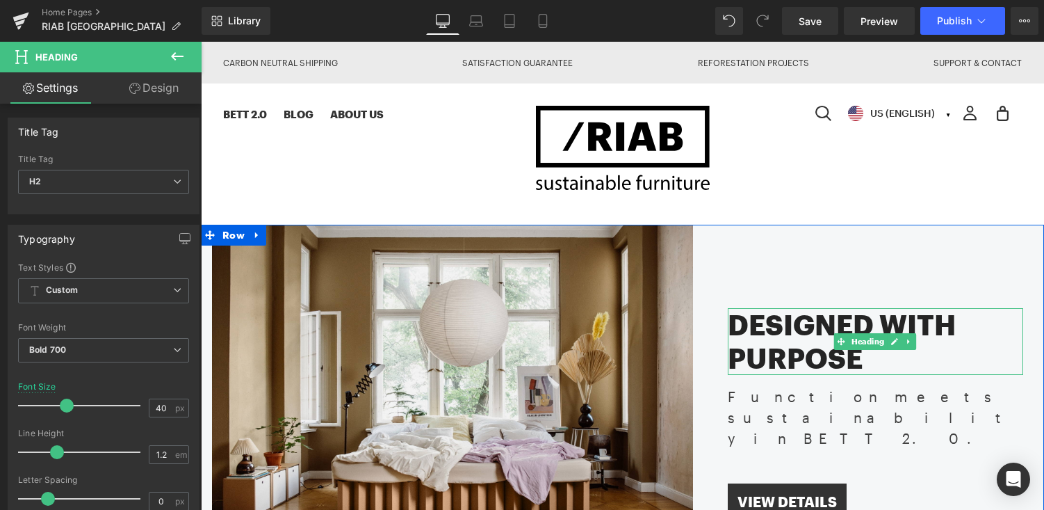
click at [796, 335] on h2 "Designed with Purpose" at bounding box center [876, 341] width 296 height 67
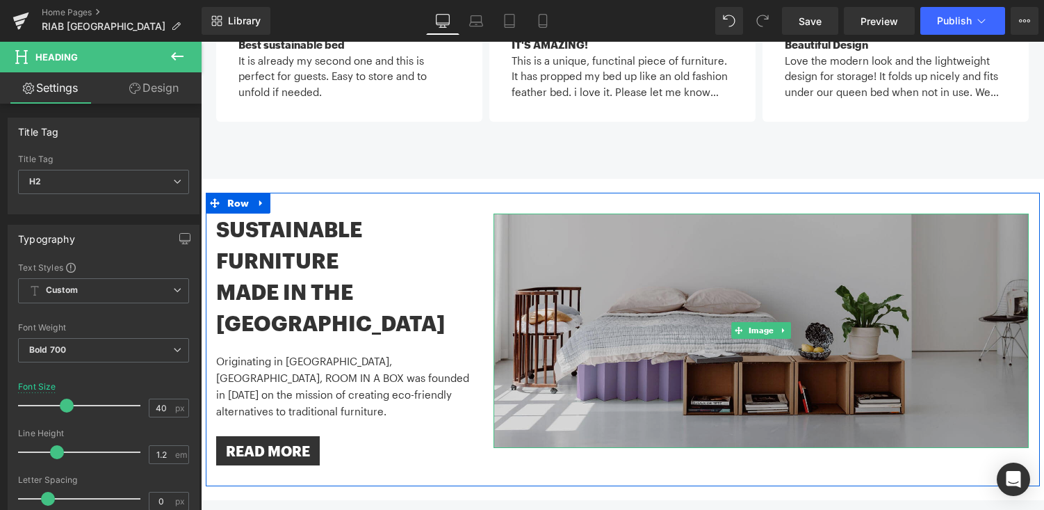
scroll to position [1507, 0]
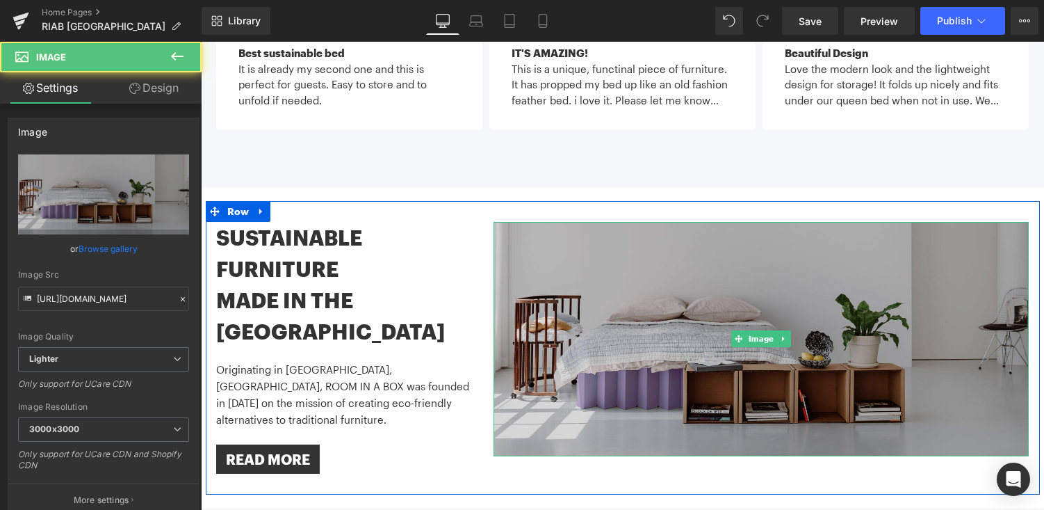
click at [608, 266] on img at bounding box center [761, 339] width 535 height 234
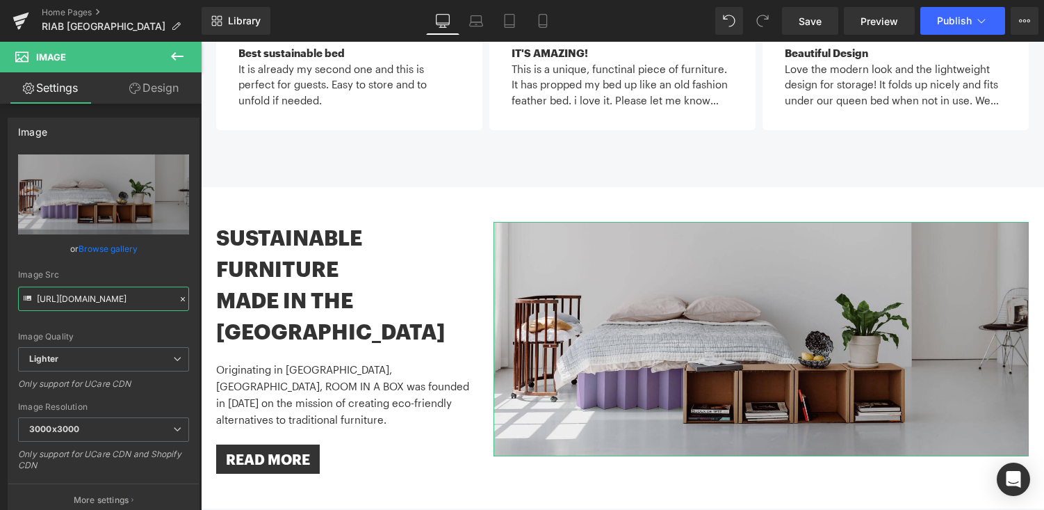
scroll to position [0, 419]
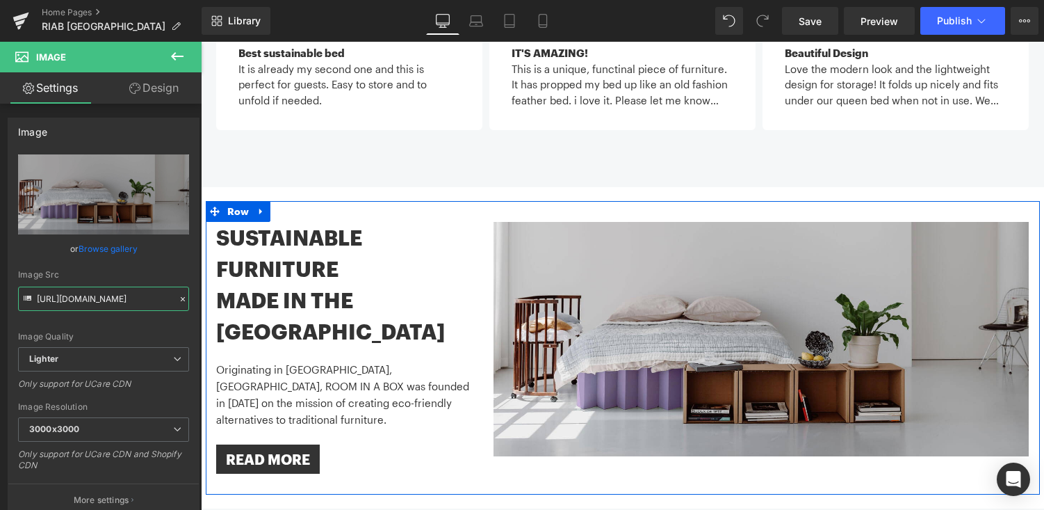
drag, startPoint x: 354, startPoint y: 340, endPoint x: 218, endPoint y: 298, distance: 142.5
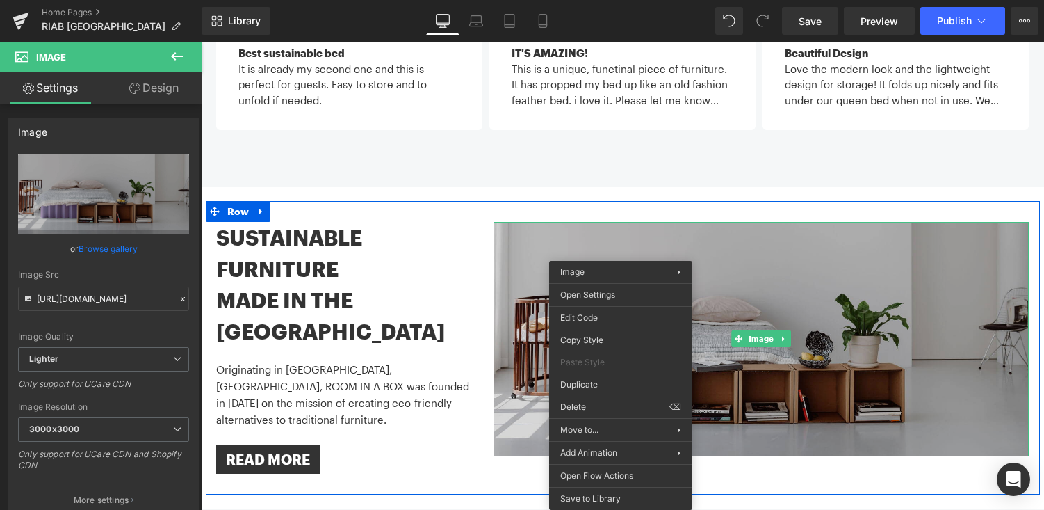
scroll to position [0, 0]
click at [522, 234] on img at bounding box center [761, 339] width 535 height 234
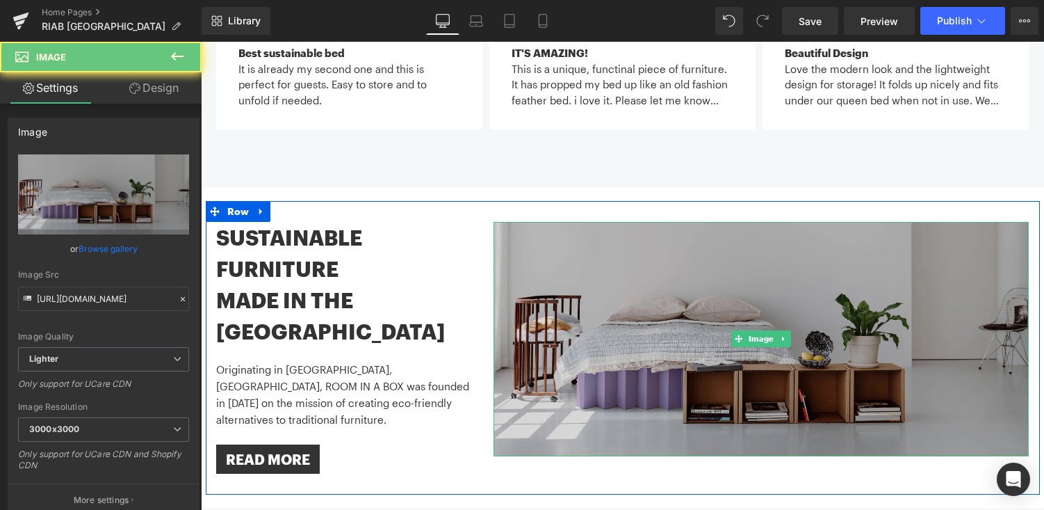
click at [522, 234] on img at bounding box center [761, 339] width 535 height 234
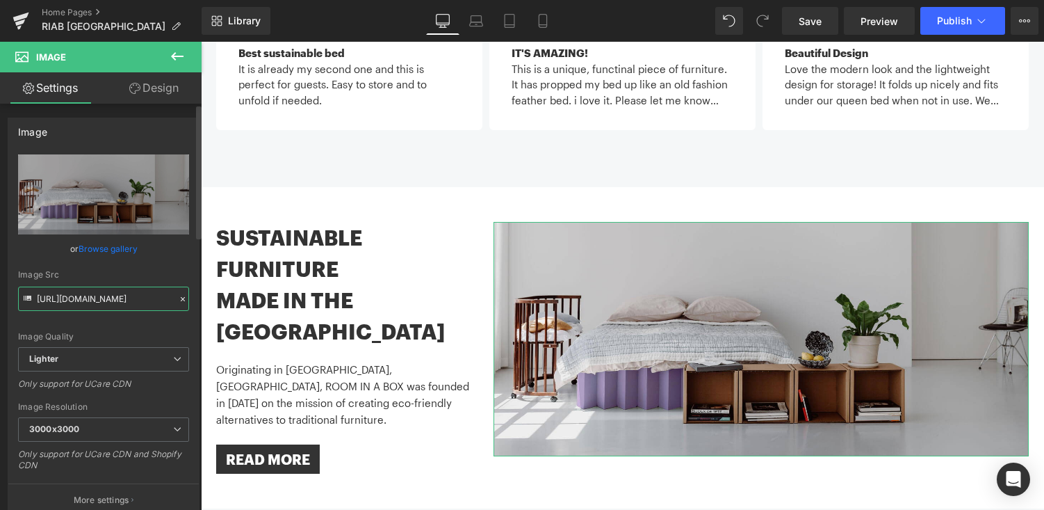
click at [90, 299] on input "https://ucarecdn.com/9ff424c0-0c1f-4d90-9e01-f2be1a44b194/-/format/auto/-/previ…" at bounding box center [103, 298] width 171 height 24
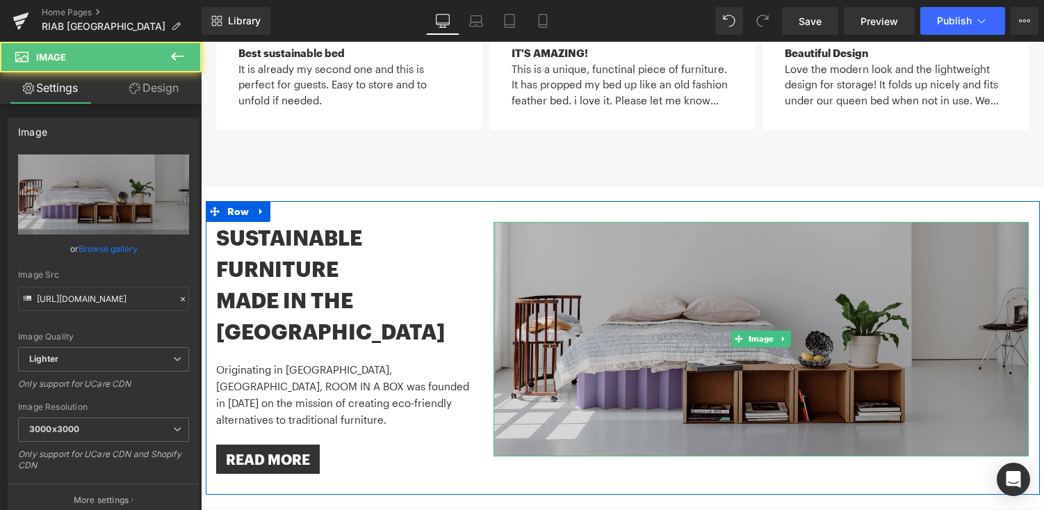
click at [672, 264] on img at bounding box center [761, 339] width 535 height 234
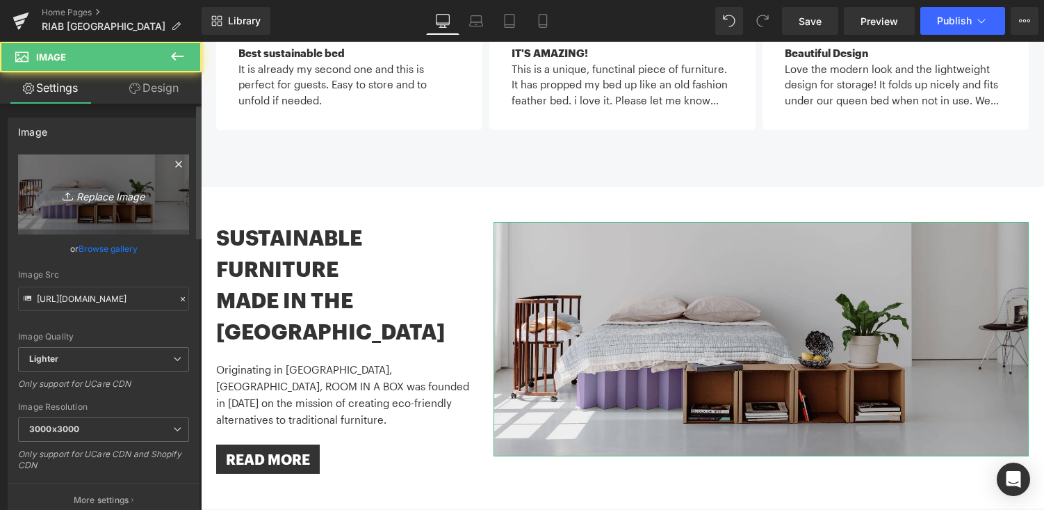
click at [131, 182] on link "Replace Image" at bounding box center [103, 194] width 171 height 80
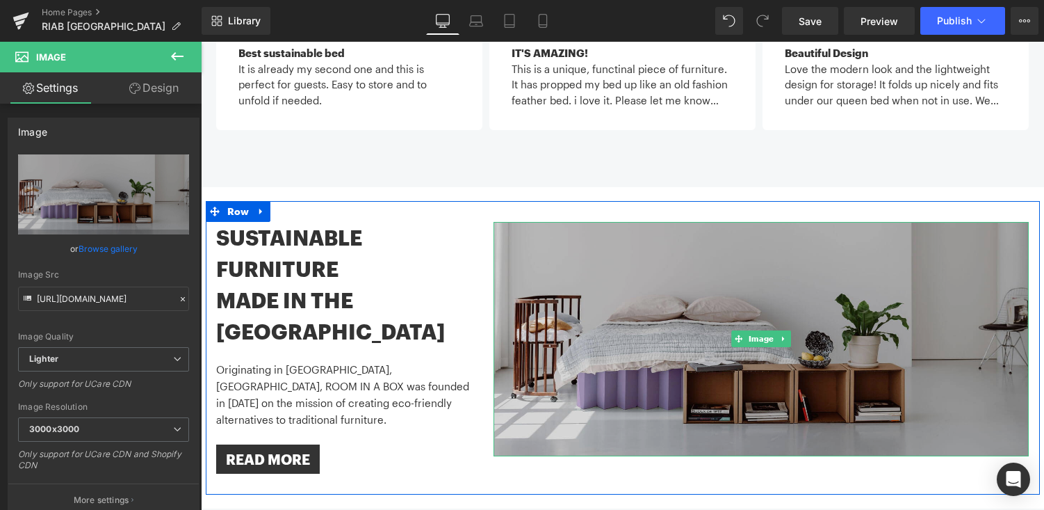
click at [622, 279] on img at bounding box center [761, 339] width 535 height 234
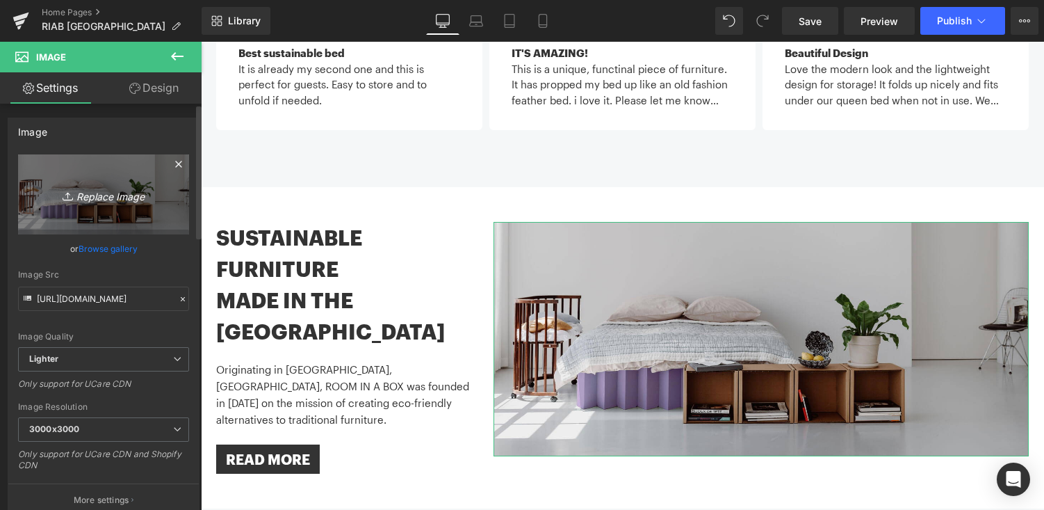
click at [108, 193] on icon "Replace Image" at bounding box center [103, 194] width 111 height 17
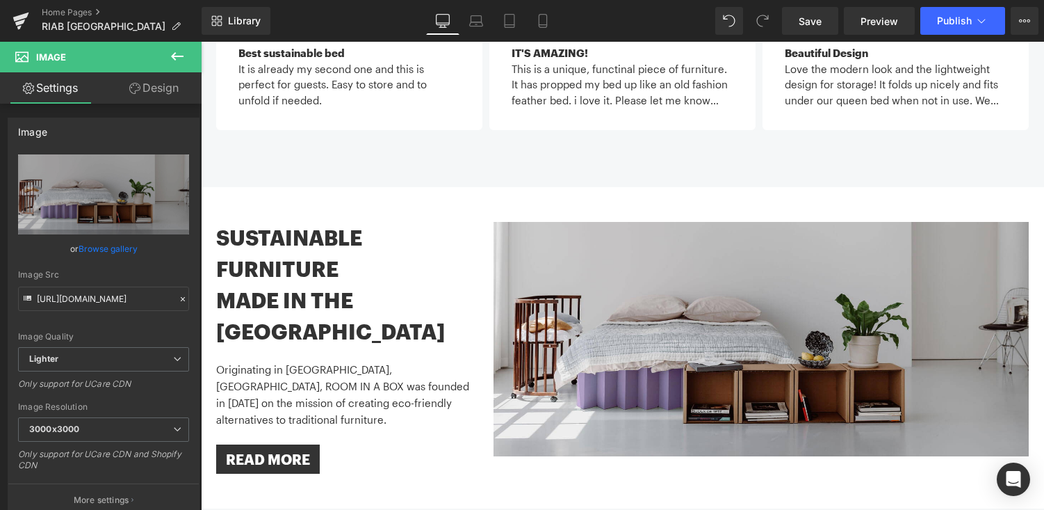
type input "C:\fakepath\us8 (1).jpg"
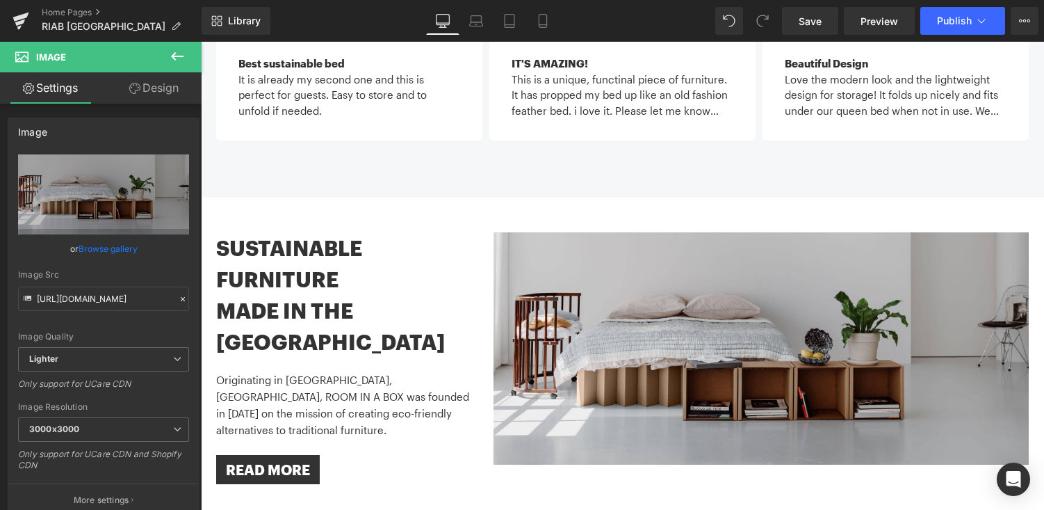
scroll to position [1556, 0]
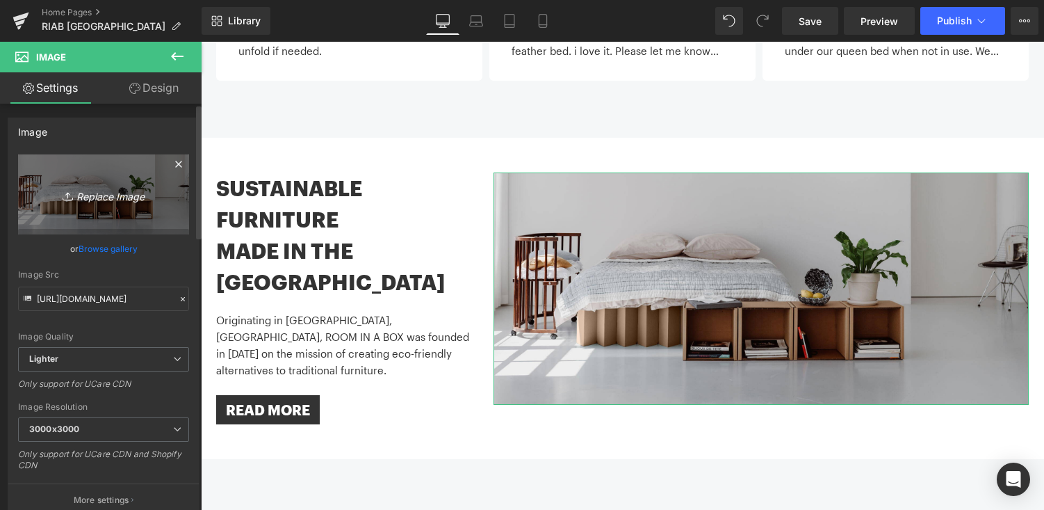
click at [108, 198] on icon "Replace Image" at bounding box center [103, 194] width 111 height 17
type input "C:\fakepath\us6 (1).jpg"
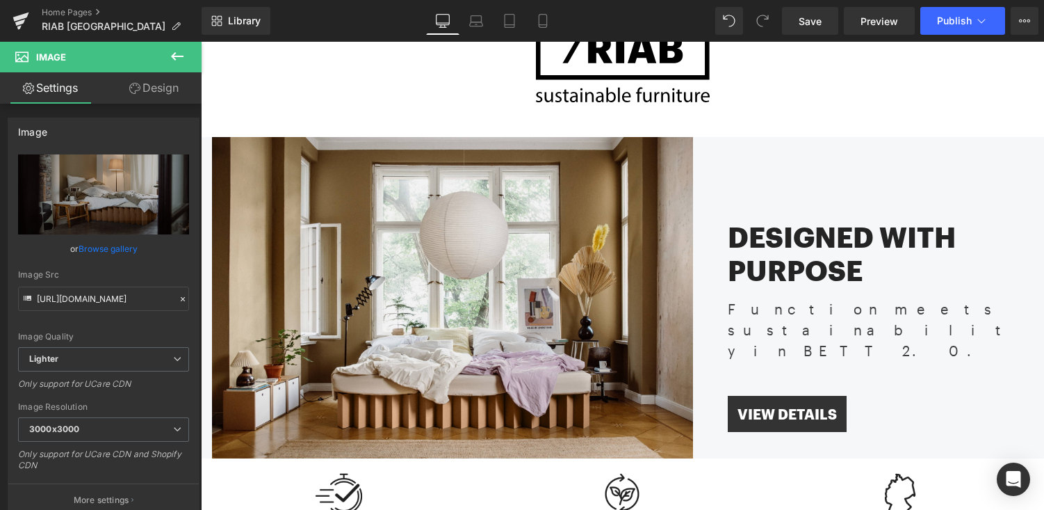
scroll to position [0, 0]
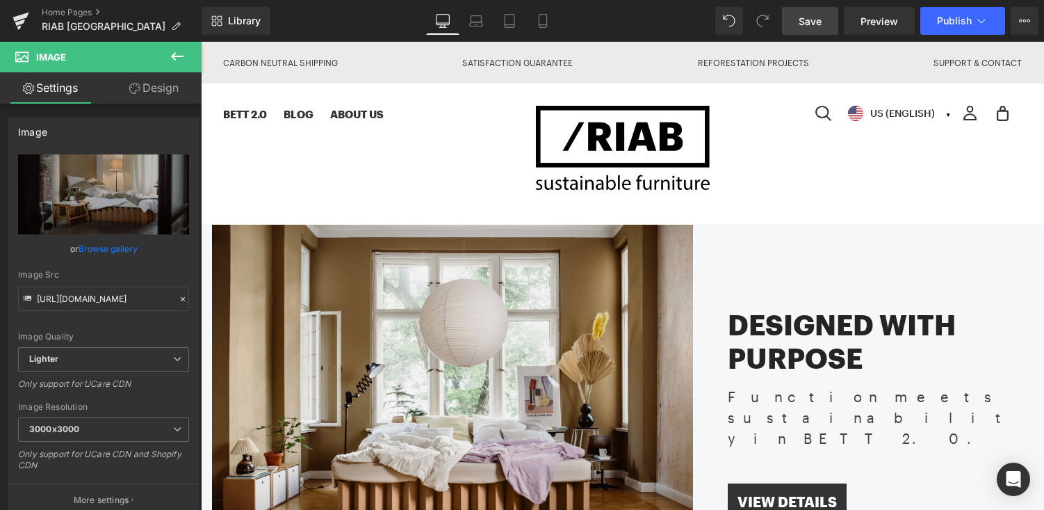
drag, startPoint x: 809, startPoint y: 19, endPoint x: 644, endPoint y: 167, distance: 221.1
click at [809, 19] on span "Save" at bounding box center [810, 21] width 23 height 15
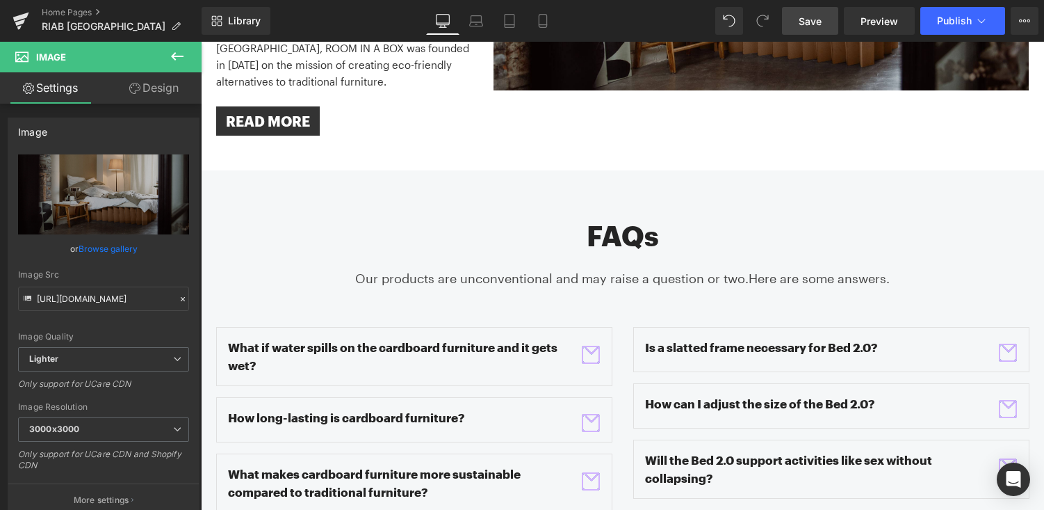
scroll to position [1934, 0]
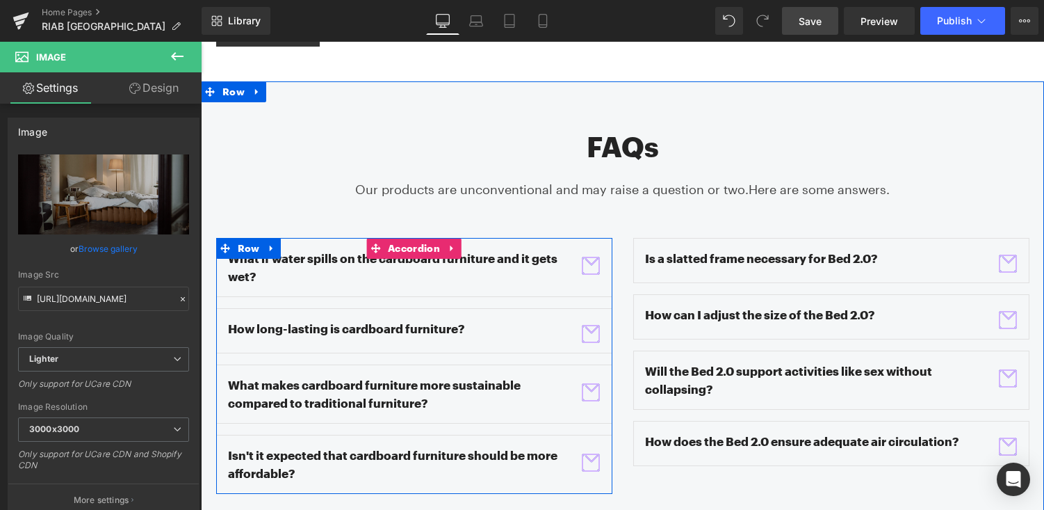
click at [593, 257] on span "button" at bounding box center [591, 266] width 18 height 18
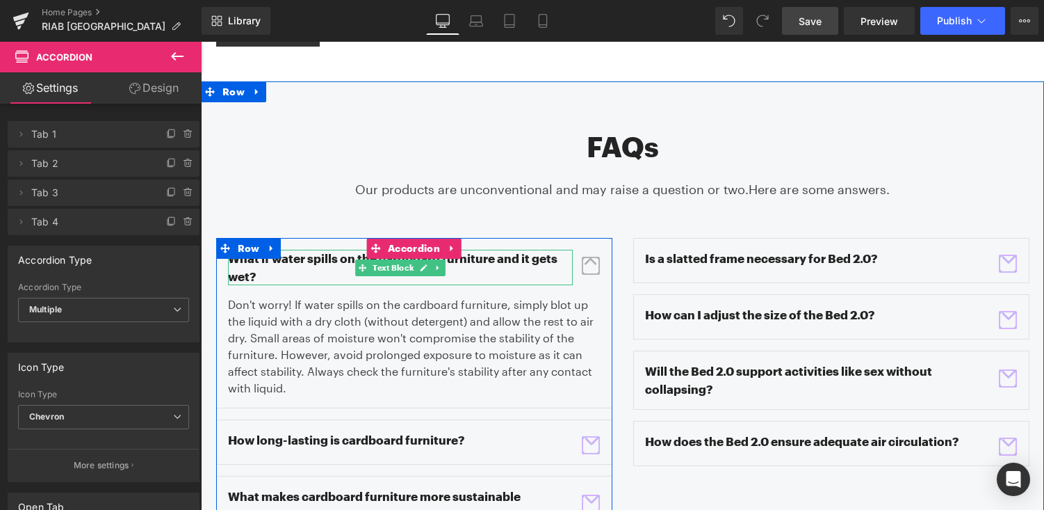
click at [304, 250] on p "What if water spills on the cardboard furniture and it gets wet?" at bounding box center [400, 267] width 345 height 35
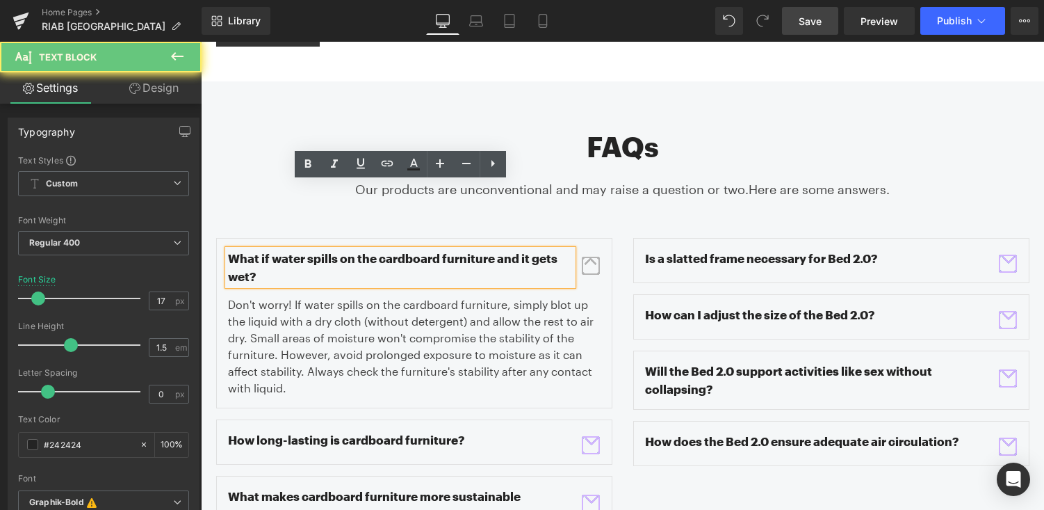
click at [320, 250] on p "What if water spills on the cardboard furniture and it gets wet?" at bounding box center [400, 267] width 345 height 35
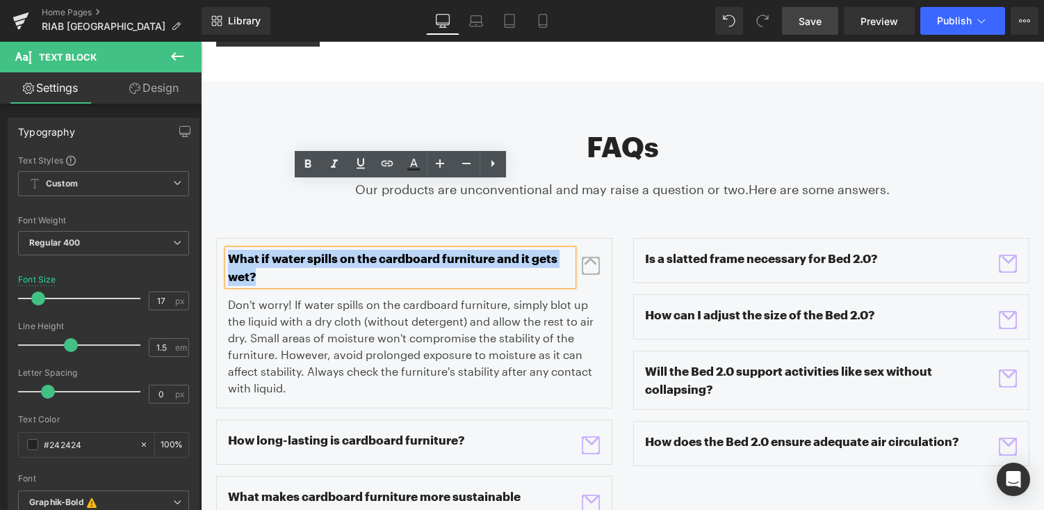
click at [320, 250] on p "What if water spills on the cardboard furniture and it gets wet?" at bounding box center [400, 267] width 345 height 35
copy p "What if water spills on the cardboard furniture and it gets wet?"
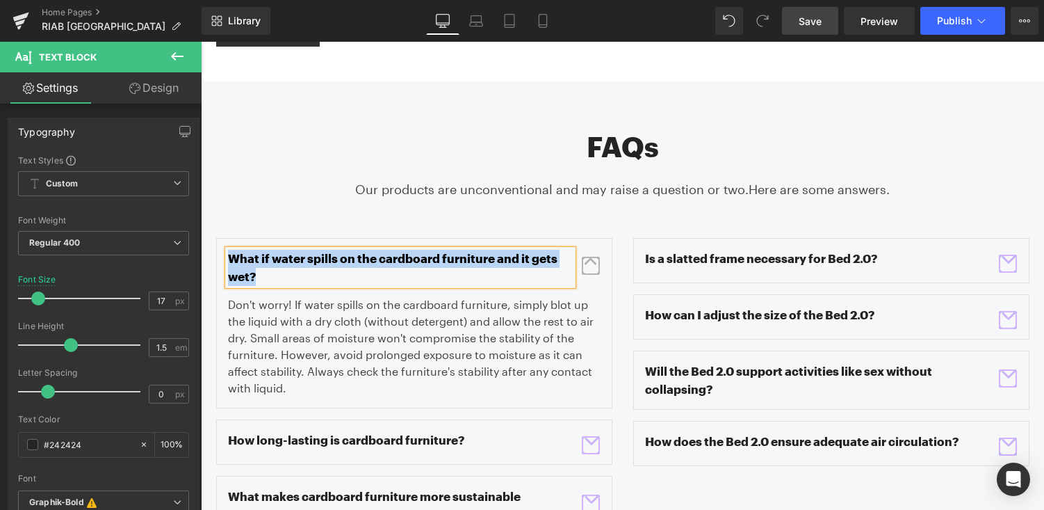
click at [337, 296] on p "Don't worry! If water spills on the cardboard furniture, simply blot up the liq…" at bounding box center [414, 346] width 373 height 100
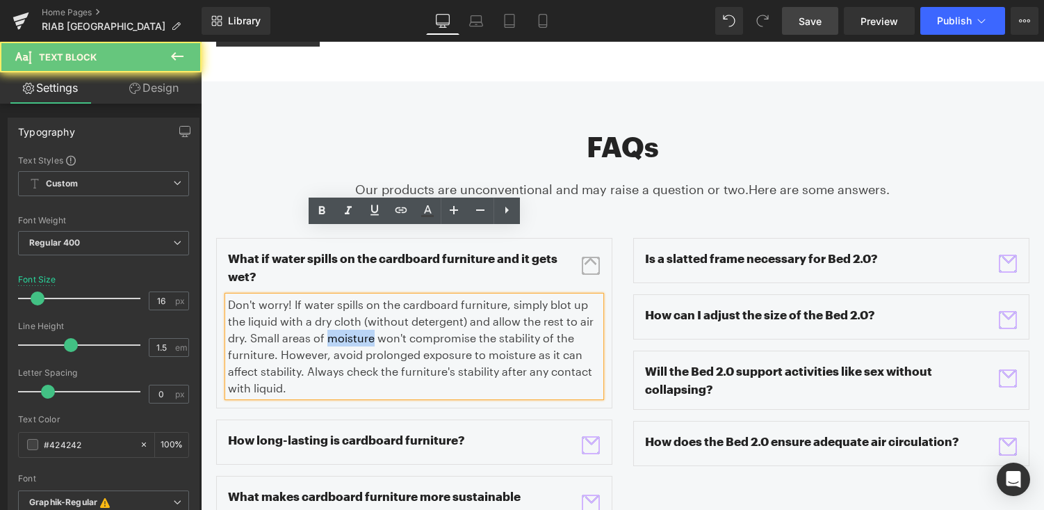
click at [337, 296] on p "Don't worry! If water spills on the cardboard furniture, simply blot up the liq…" at bounding box center [414, 346] width 373 height 100
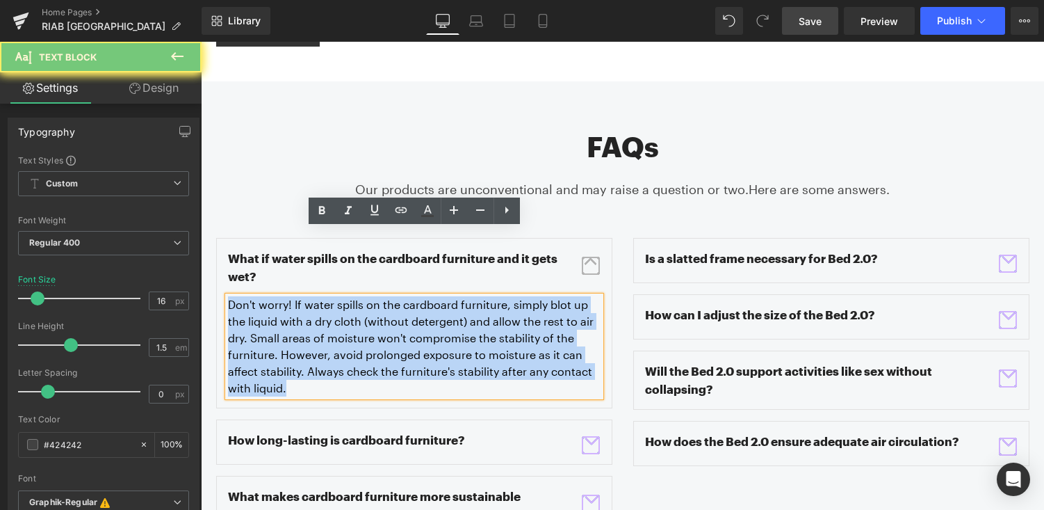
click at [337, 296] on p "Don't worry! If water spills on the cardboard furniture, simply blot up the liq…" at bounding box center [414, 346] width 373 height 100
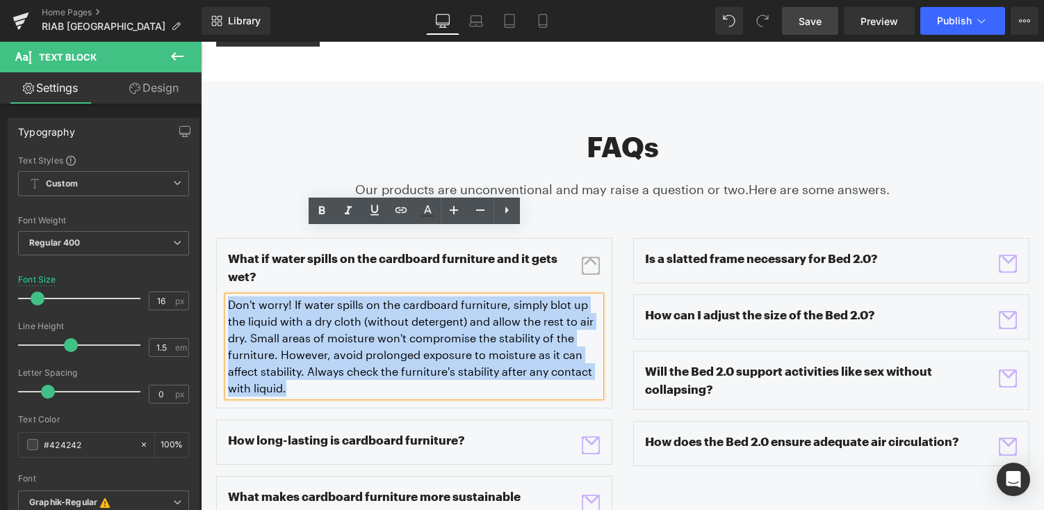
copy p "Don't worry! If water spills on the cardboard furniture, simply blot up the liq…"
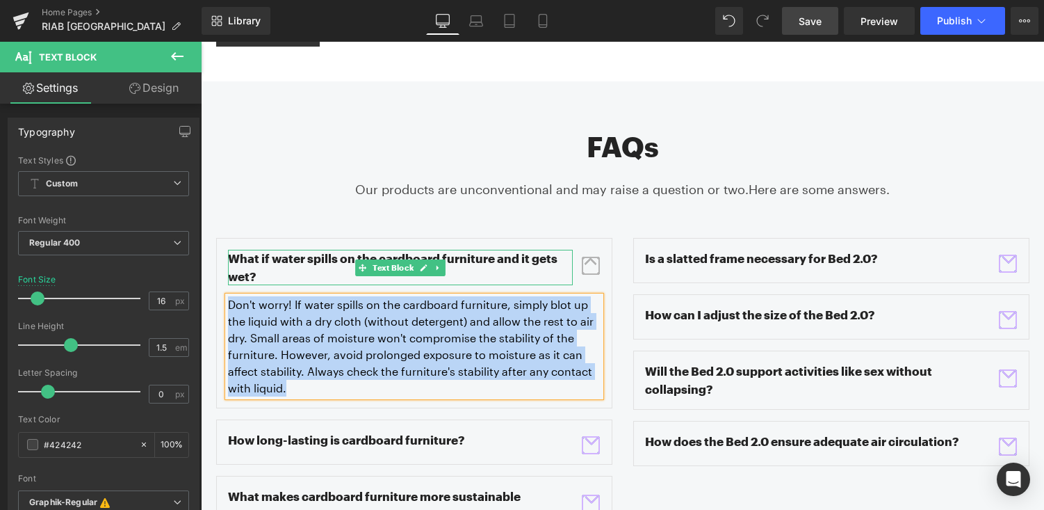
click at [533, 250] on p "What if water spills on the cardboard furniture and it gets wet?" at bounding box center [400, 267] width 345 height 35
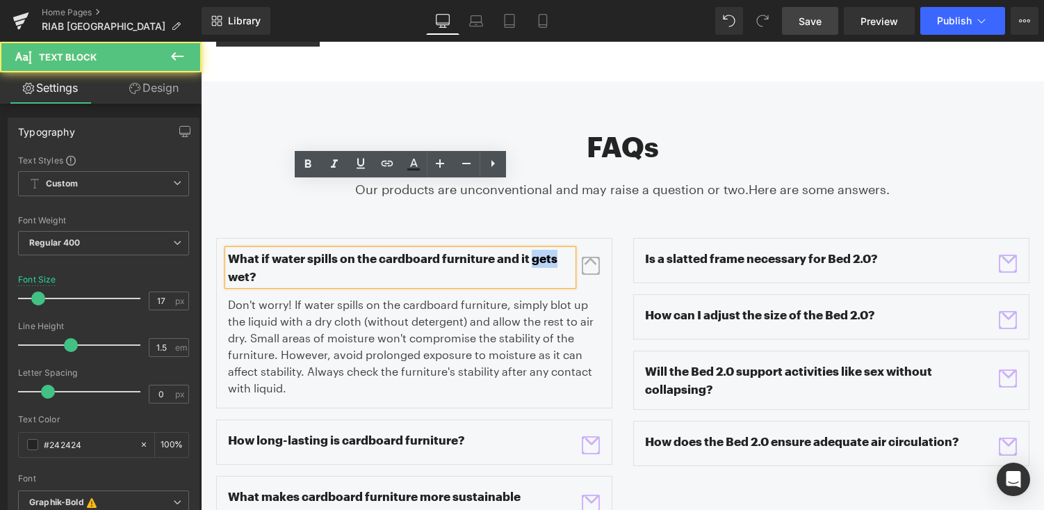
click at [533, 250] on p "What if water spills on the cardboard furniture and it gets wet?" at bounding box center [400, 267] width 345 height 35
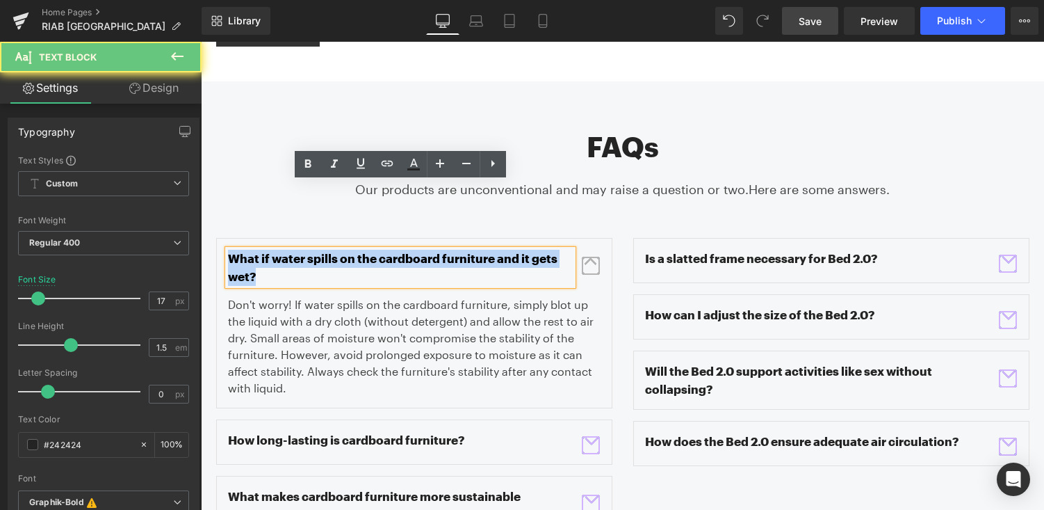
click at [533, 250] on p "What if water spills on the cardboard furniture and it gets wet?" at bounding box center [400, 267] width 345 height 35
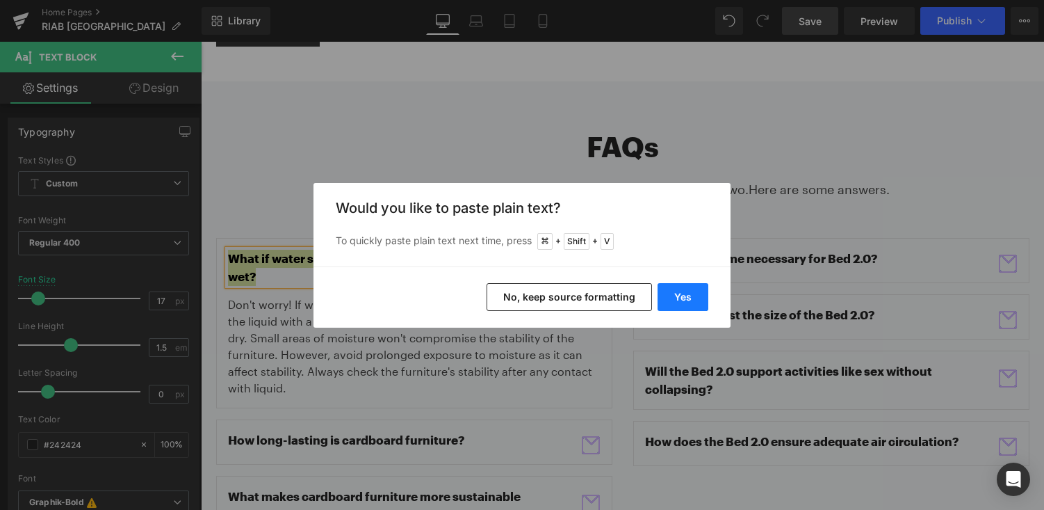
click at [701, 302] on button "Yes" at bounding box center [683, 297] width 51 height 28
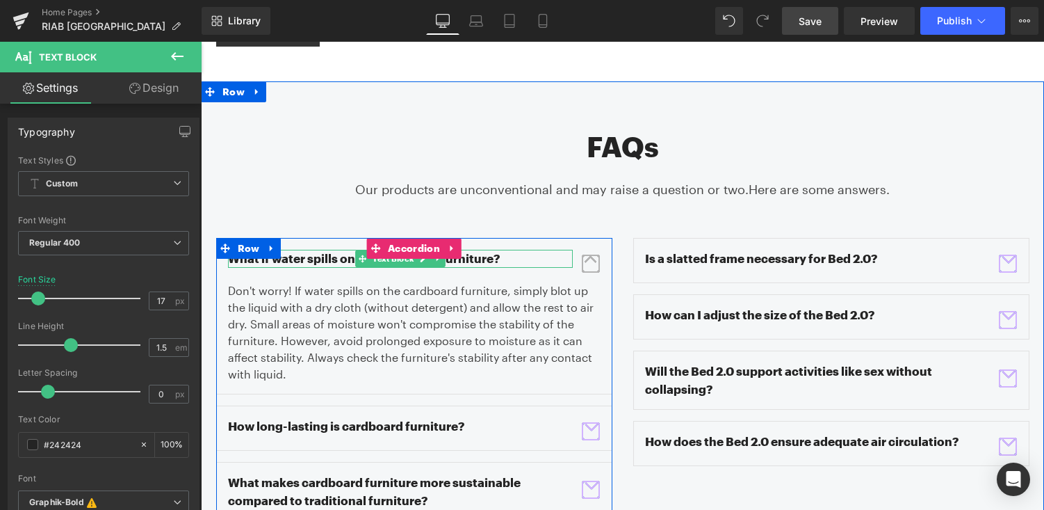
click at [480, 250] on p "What if water spills on my cardboard furniture?" at bounding box center [400, 259] width 345 height 18
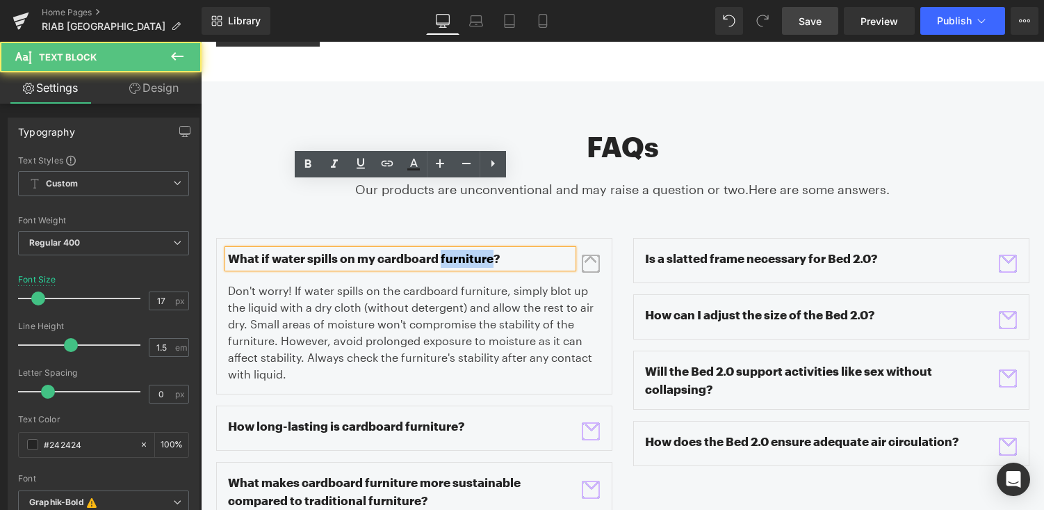
click at [480, 250] on p "What if water spills on my cardboard furniture?" at bounding box center [400, 259] width 345 height 18
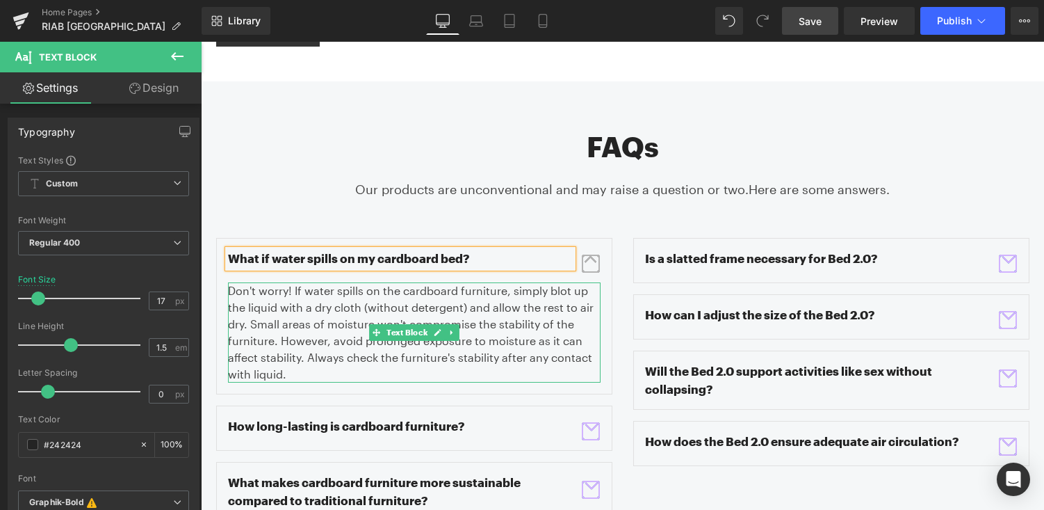
click at [490, 282] on p "Don't worry! If water spills on the cardboard furniture, simply blot up the liq…" at bounding box center [414, 332] width 373 height 100
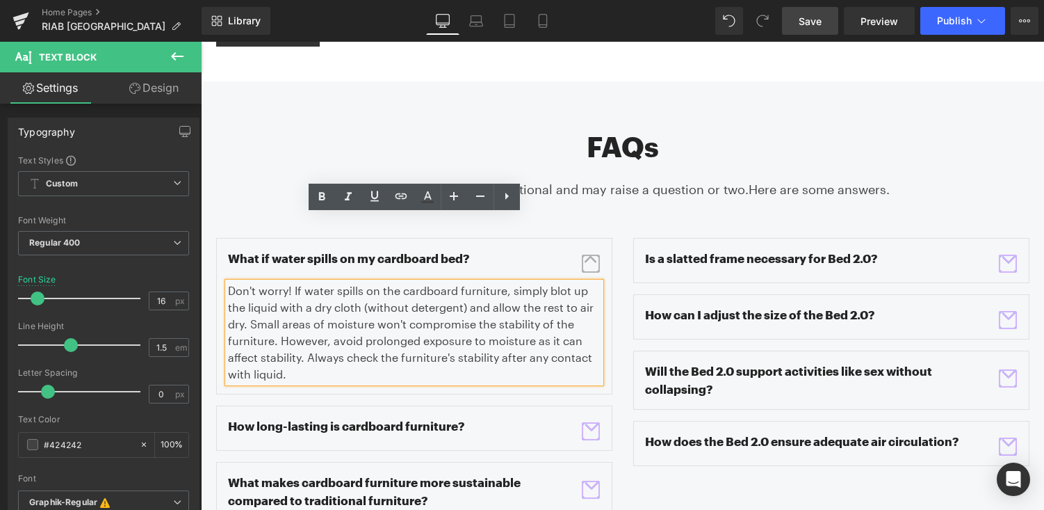
click at [392, 282] on p "Don't worry! If water spills on the cardboard furniture, simply blot up the liq…" at bounding box center [414, 332] width 373 height 100
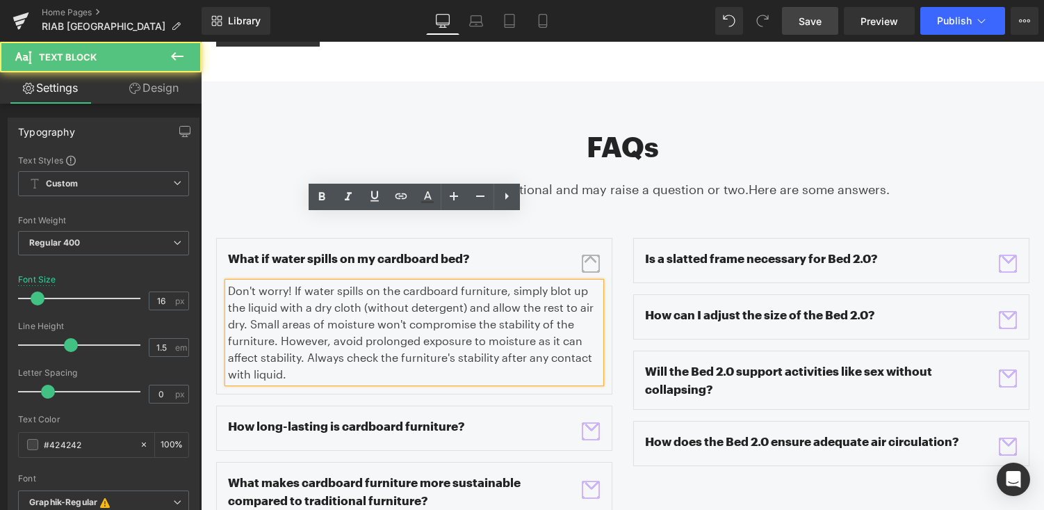
click at [392, 282] on p "Don't worry! If water spills on the cardboard furniture, simply blot up the liq…" at bounding box center [414, 332] width 373 height 100
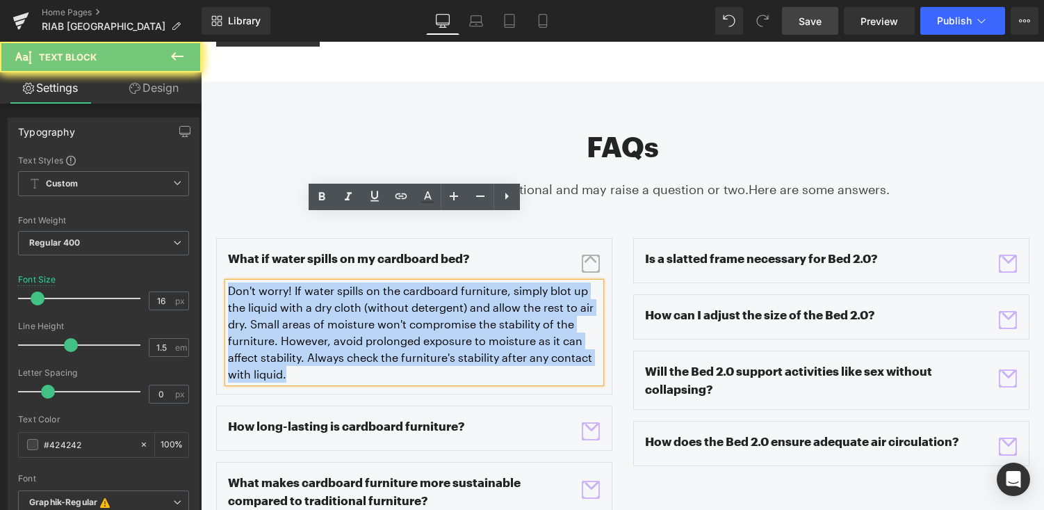
click at [392, 282] on p "Don't worry! If water spills on the cardboard furniture, simply blot up the liq…" at bounding box center [414, 332] width 373 height 100
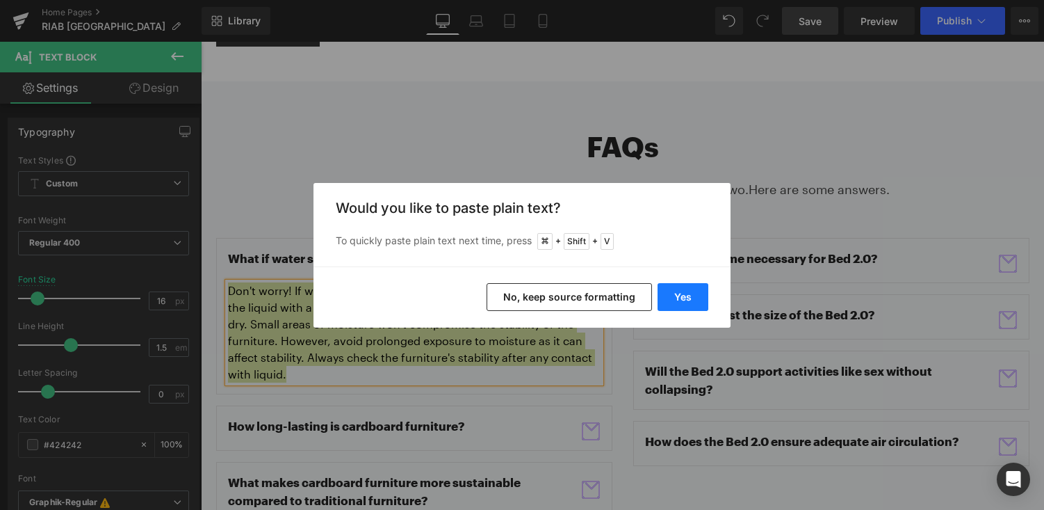
click at [700, 301] on button "Yes" at bounding box center [683, 297] width 51 height 28
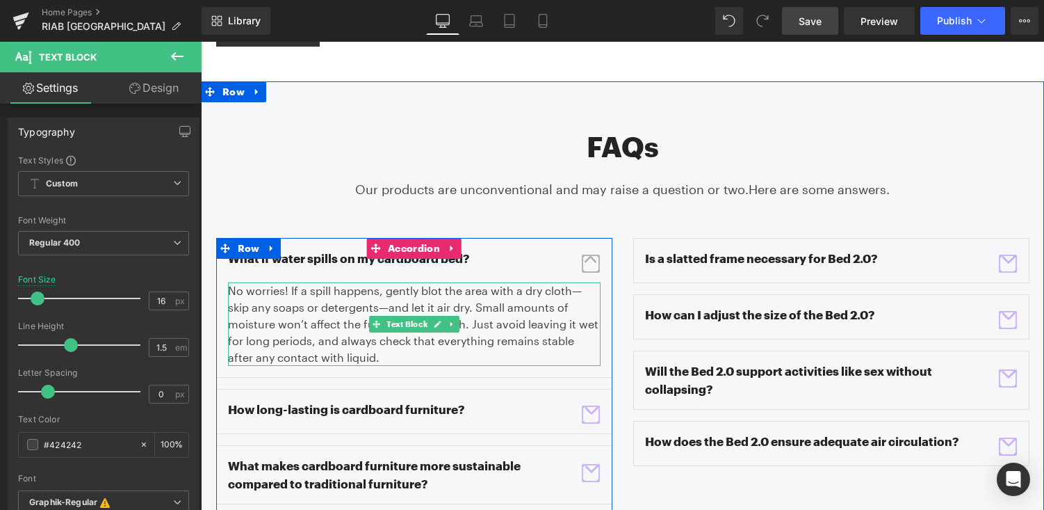
click at [579, 282] on p "No worries! If a spill happens, gently blot the area with a dry cloth—skip any …" at bounding box center [414, 323] width 373 height 83
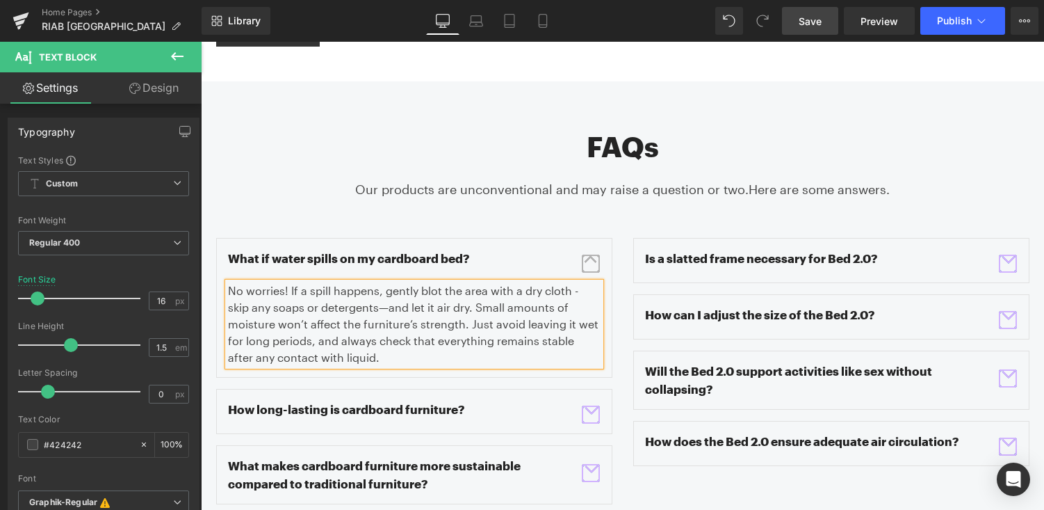
click at [363, 282] on p "No worries! If a spill happens, gently blot the area with a dry cloth - skip an…" at bounding box center [414, 323] width 373 height 83
click at [592, 405] on span "button" at bounding box center [591, 414] width 18 height 18
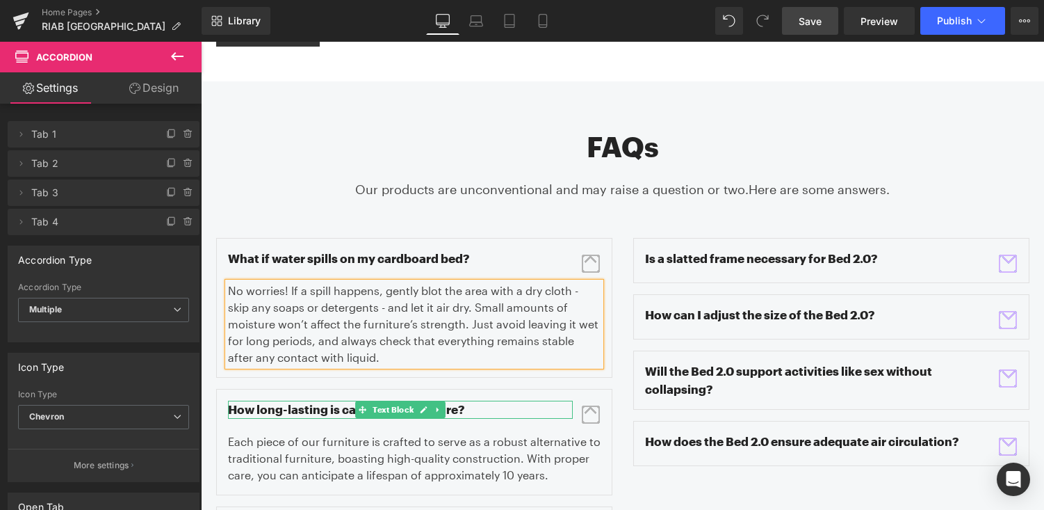
click at [316, 401] on p "How long-lasting is cardboard furniture?" at bounding box center [400, 410] width 345 height 18
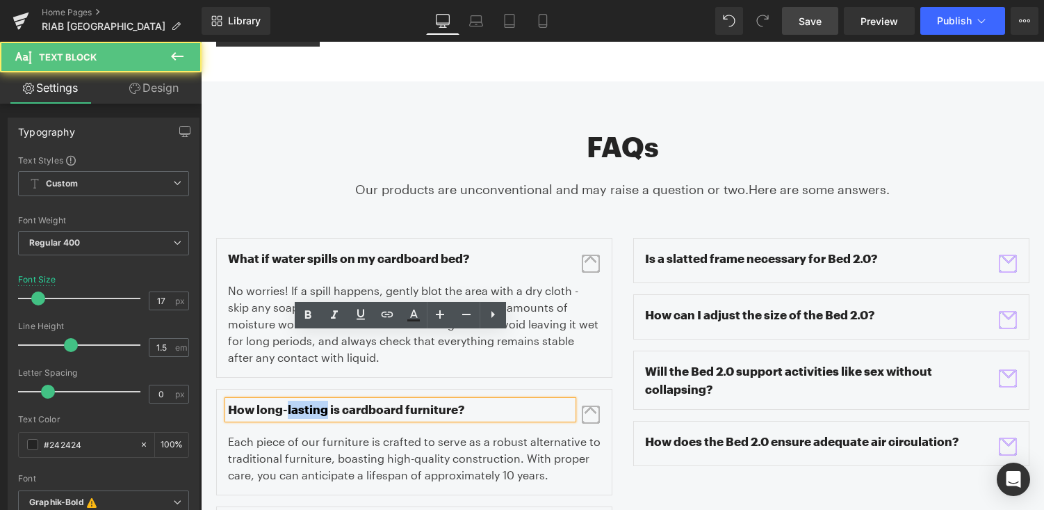
click at [316, 401] on p "How long-lasting is cardboard furniture?" at bounding box center [400, 410] width 345 height 18
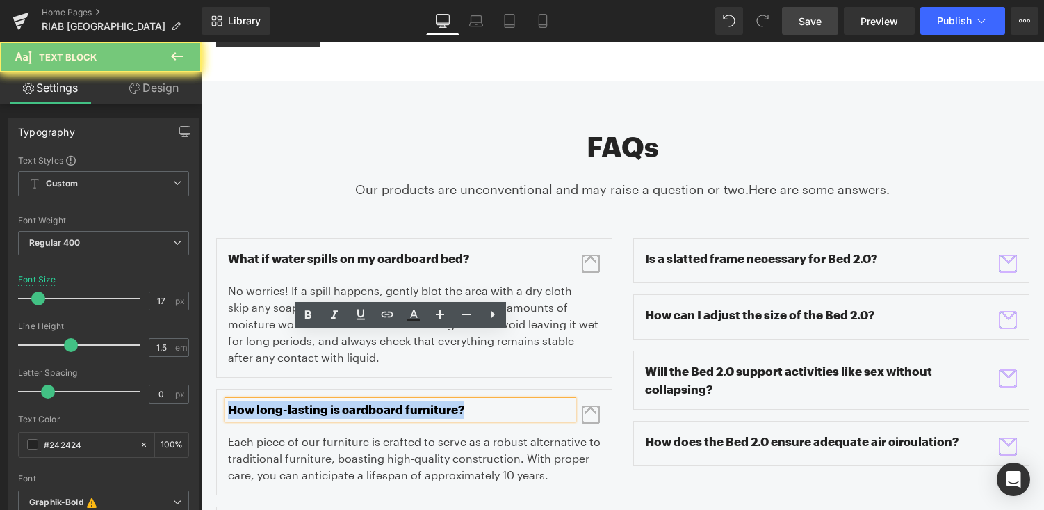
click at [316, 401] on p "How long-lasting is cardboard furniture?" at bounding box center [400, 410] width 345 height 18
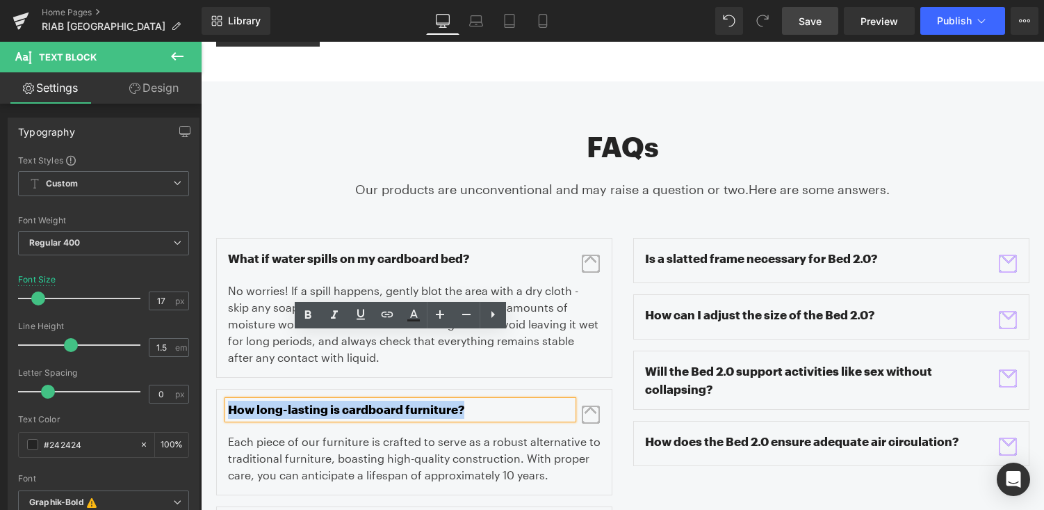
copy p "How long-lasting is cardboard furniture?"
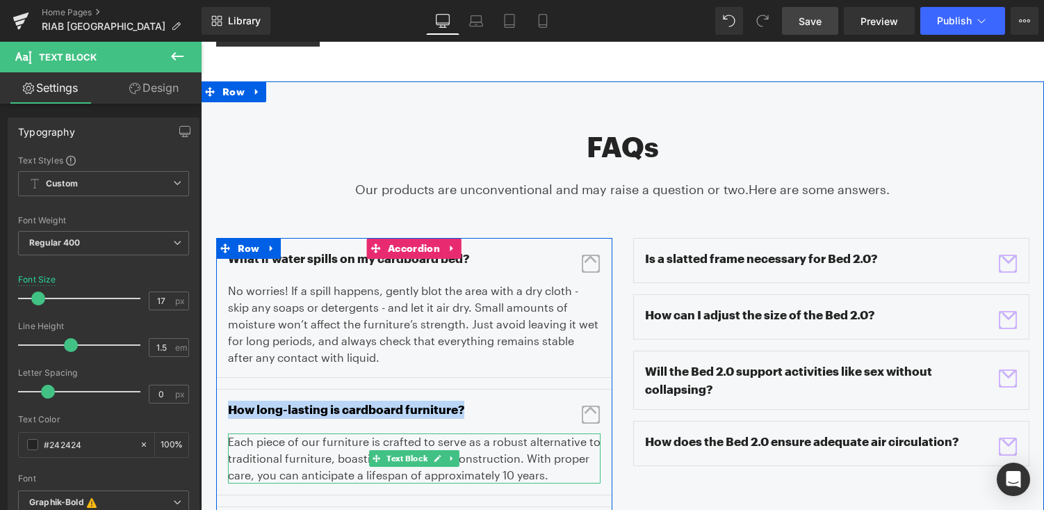
click at [305, 433] on div "Each piece of our furniture is crafted to serve as a robust alternative to trad…" at bounding box center [414, 458] width 373 height 50
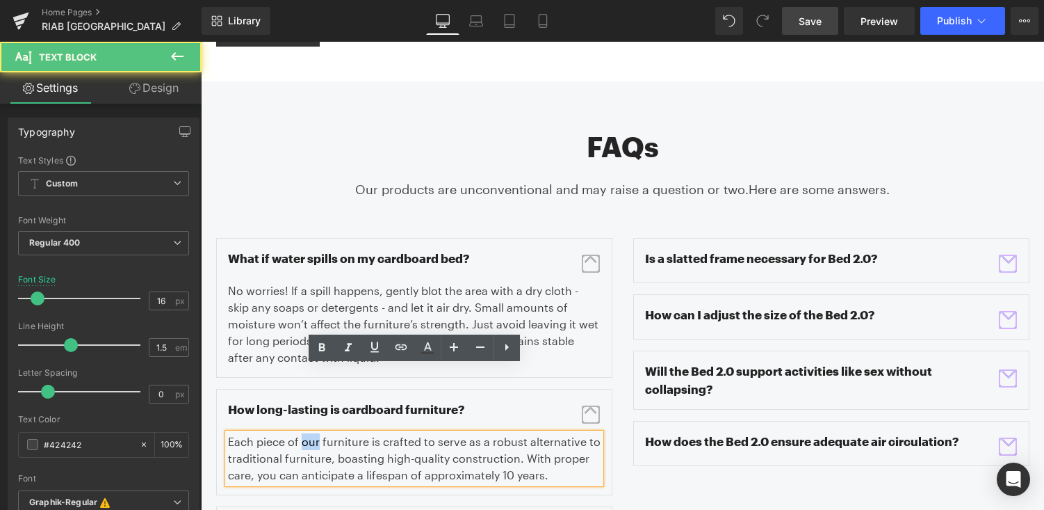
click at [305, 433] on div "Each piece of our furniture is crafted to serve as a robust alternative to trad…" at bounding box center [414, 458] width 373 height 50
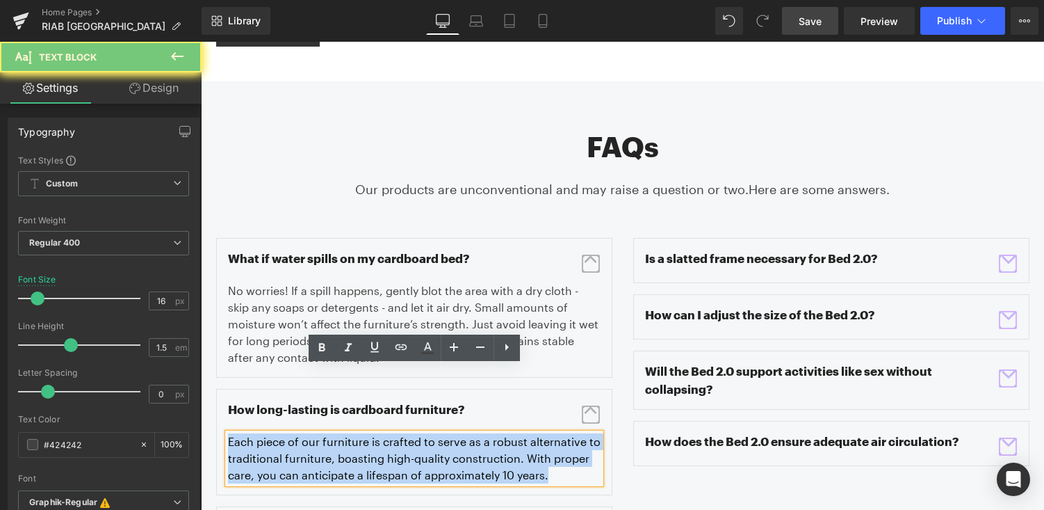
click at [305, 433] on div "Each piece of our furniture is crafted to serve as a robust alternative to trad…" at bounding box center [414, 458] width 373 height 50
copy div "Each piece of our furniture is crafted to serve as a robust alternative to trad…"
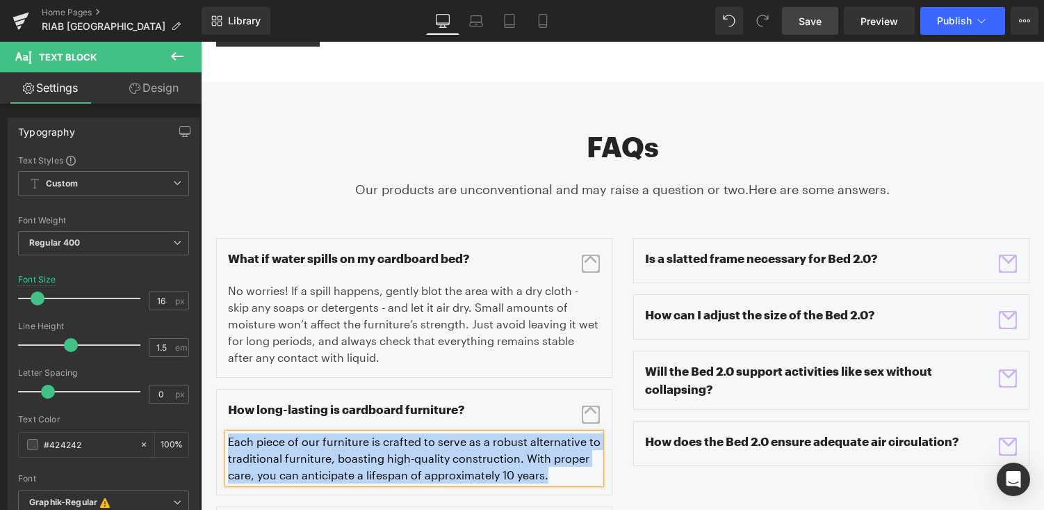
click at [592, 255] on span "button" at bounding box center [591, 264] width 18 height 18
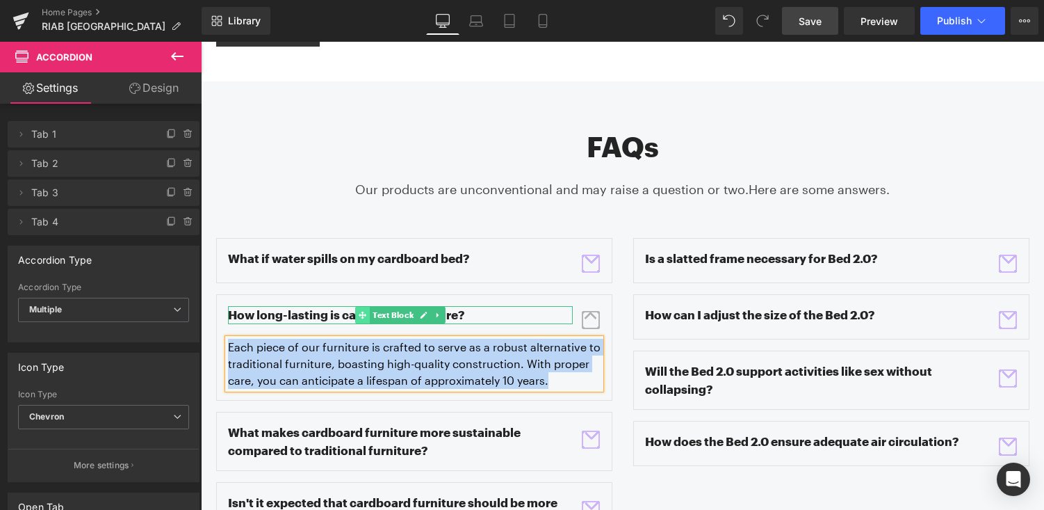
click at [364, 311] on icon at bounding box center [363, 315] width 8 height 8
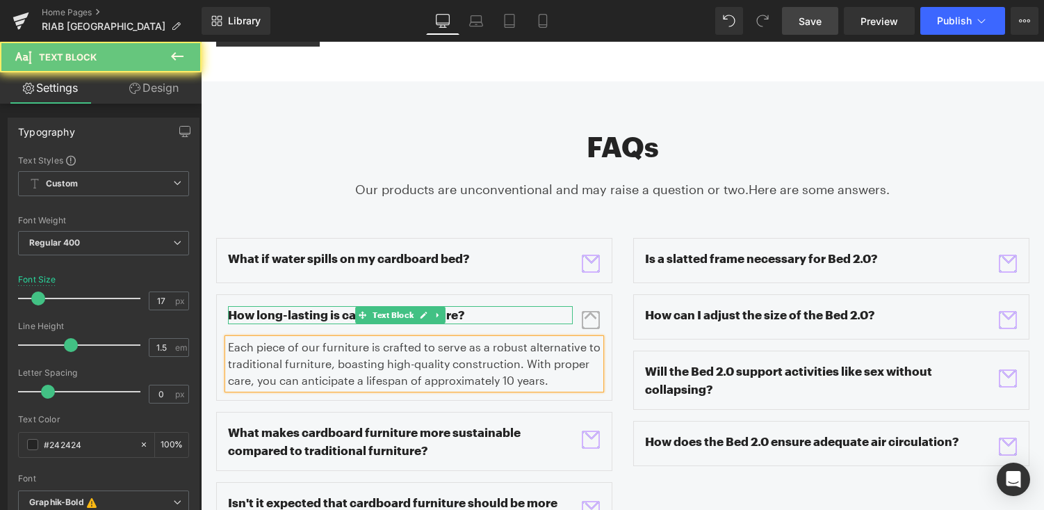
click at [330, 306] on p "How long-lasting is cardboard furniture?" at bounding box center [400, 315] width 345 height 18
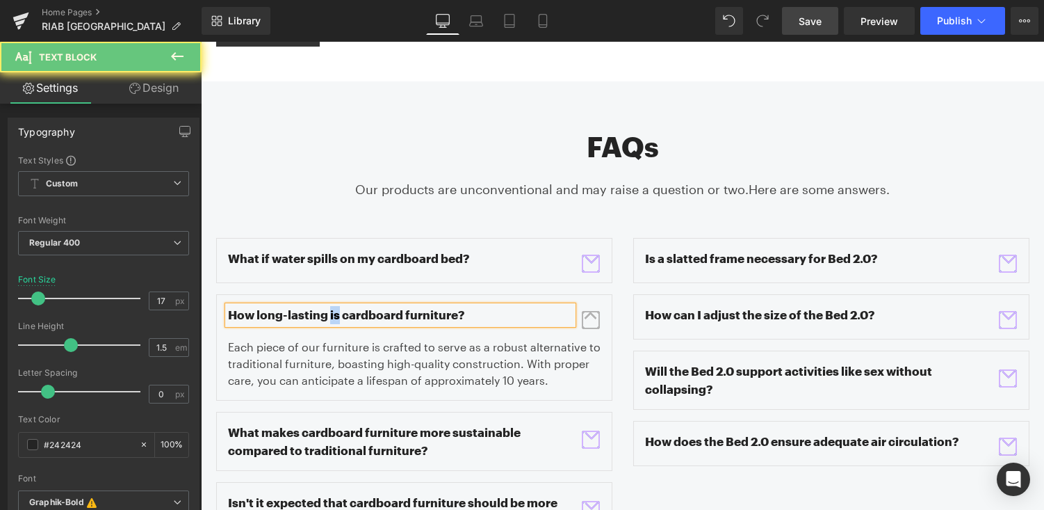
click at [330, 306] on p "How long-lasting is cardboard furniture?" at bounding box center [400, 315] width 345 height 18
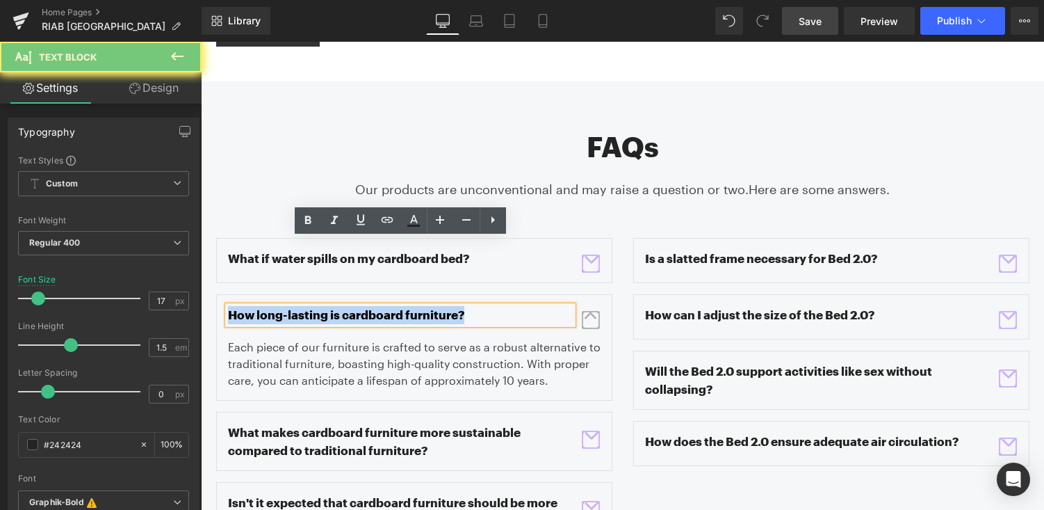
click at [330, 306] on p "How long-lasting is cardboard furniture?" at bounding box center [400, 315] width 345 height 18
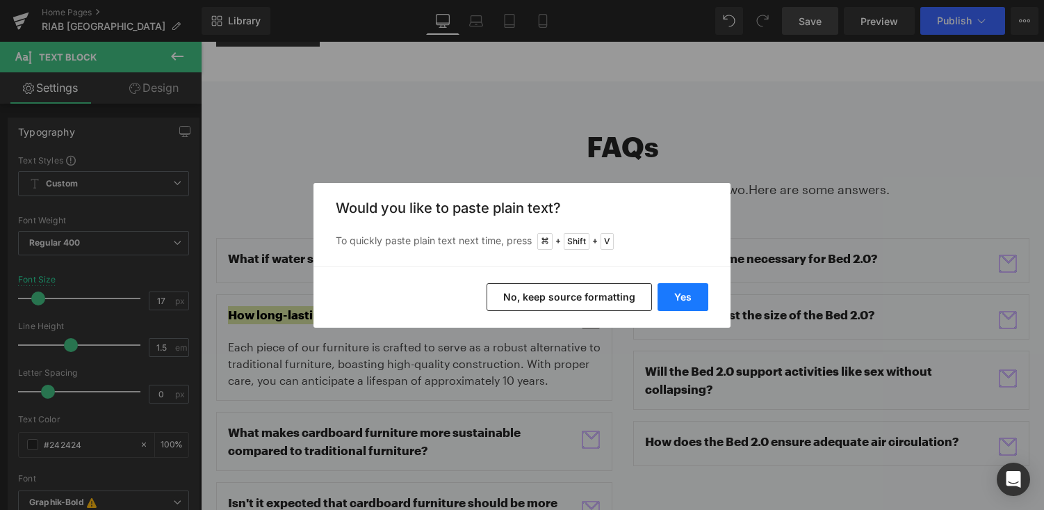
click at [694, 305] on button "Yes" at bounding box center [683, 297] width 51 height 28
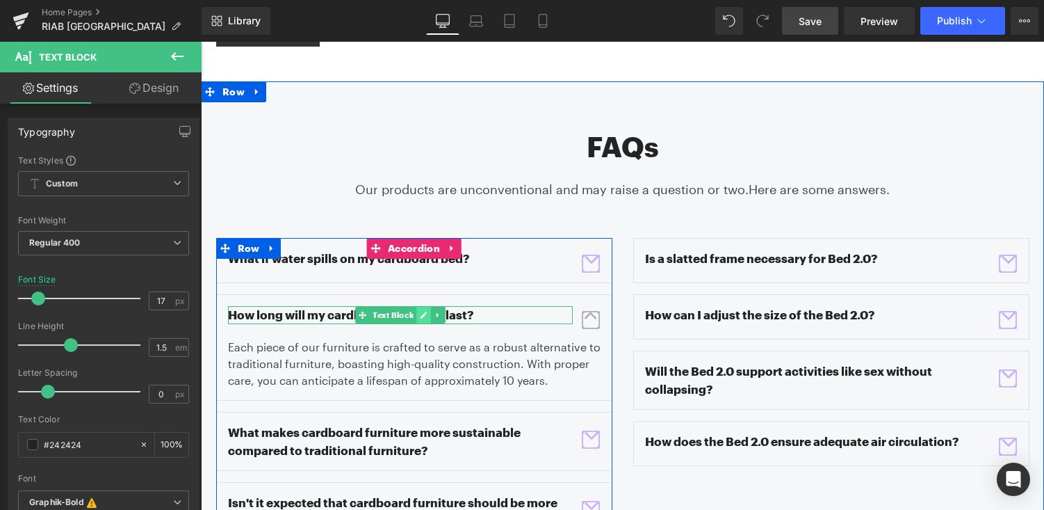
click at [417, 307] on link at bounding box center [424, 315] width 15 height 17
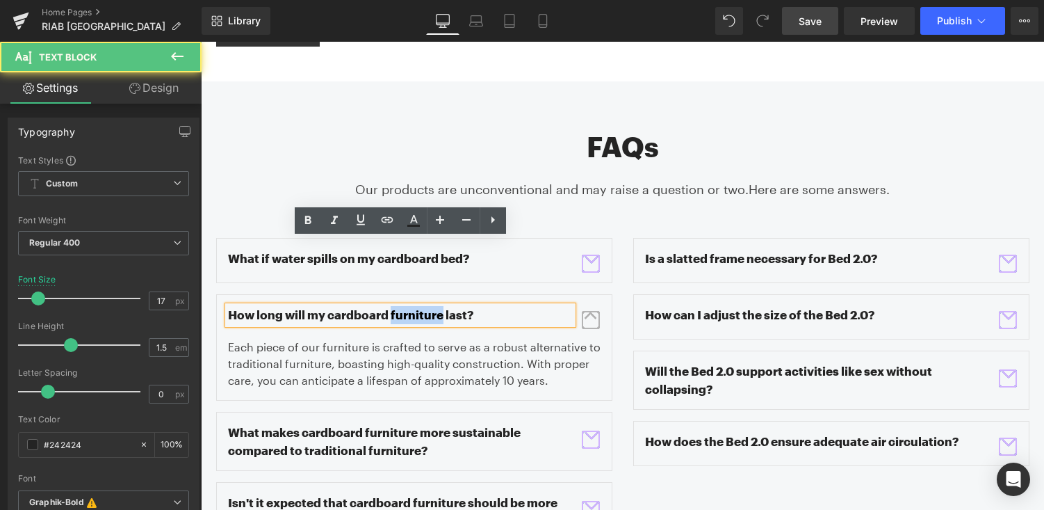
click at [416, 306] on p "How long will my cardboard furniture last?" at bounding box center [400, 315] width 345 height 18
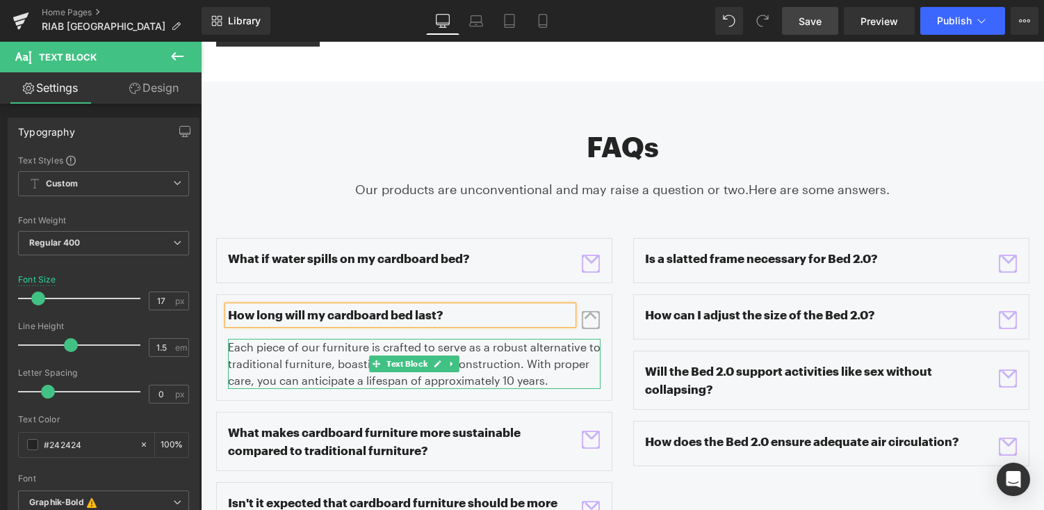
click at [345, 339] on div "Each piece of our furniture is crafted to serve as a robust alternative to trad…" at bounding box center [414, 364] width 373 height 50
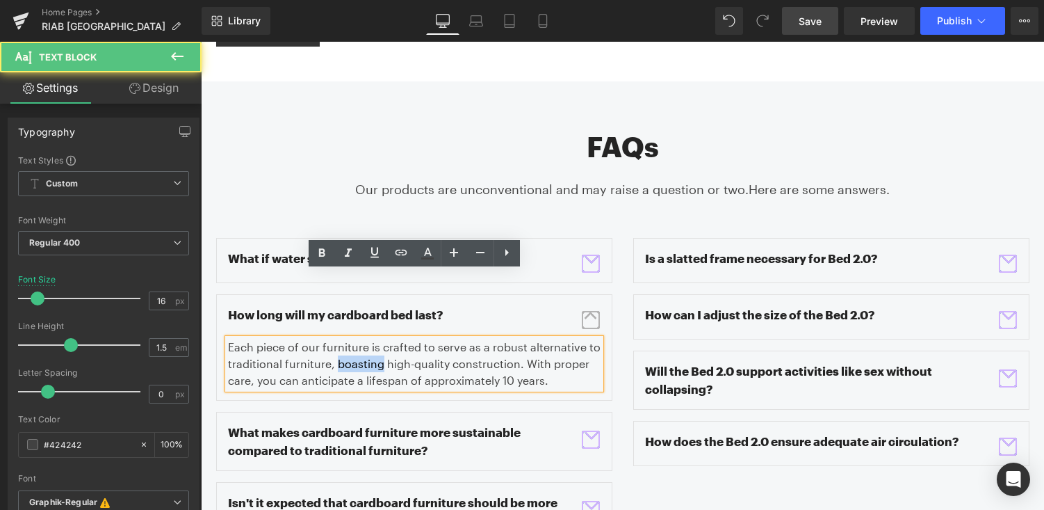
click at [345, 339] on div "Each piece of our furniture is crafted to serve as a robust alternative to trad…" at bounding box center [414, 364] width 373 height 50
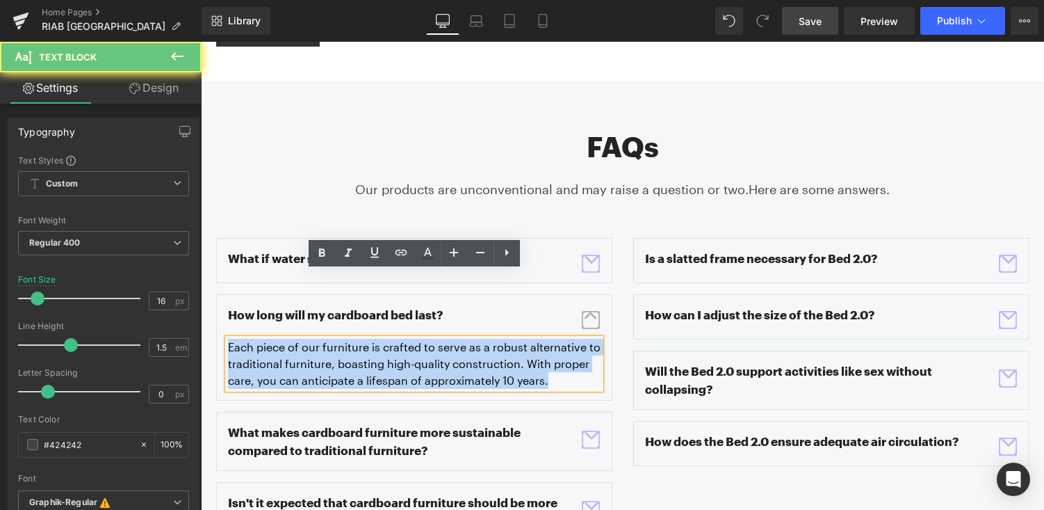
click at [345, 339] on div "Each piece of our furniture is crafted to serve as a robust alternative to trad…" at bounding box center [414, 364] width 373 height 50
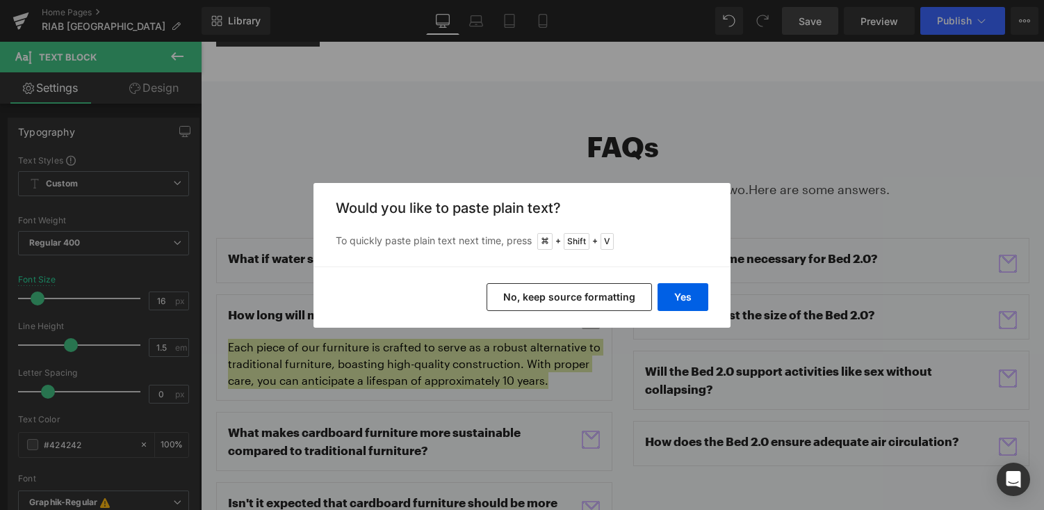
click at [709, 300] on div "Yes No, keep source formatting" at bounding box center [522, 296] width 417 height 61
click at [696, 300] on button "Yes" at bounding box center [683, 297] width 51 height 28
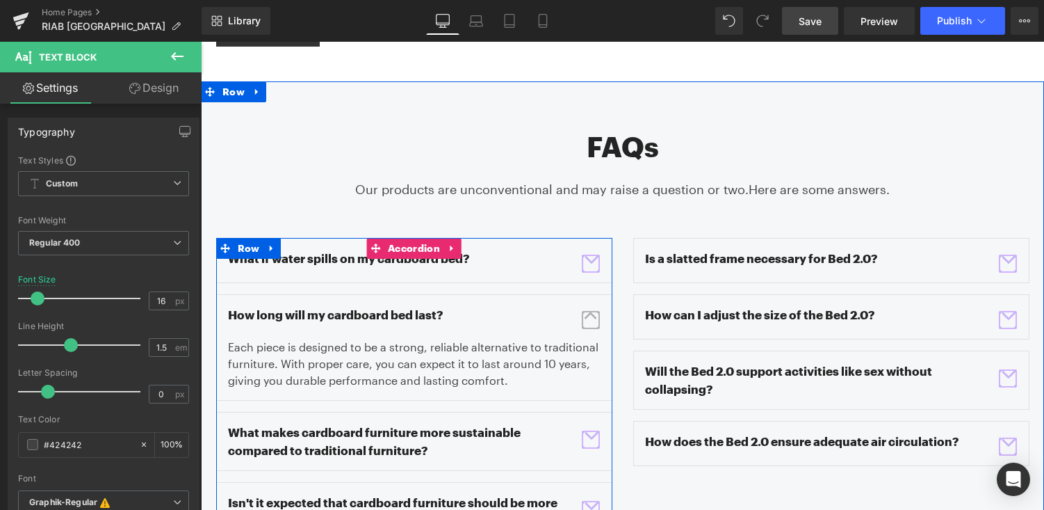
click at [597, 311] on span "button" at bounding box center [591, 320] width 18 height 18
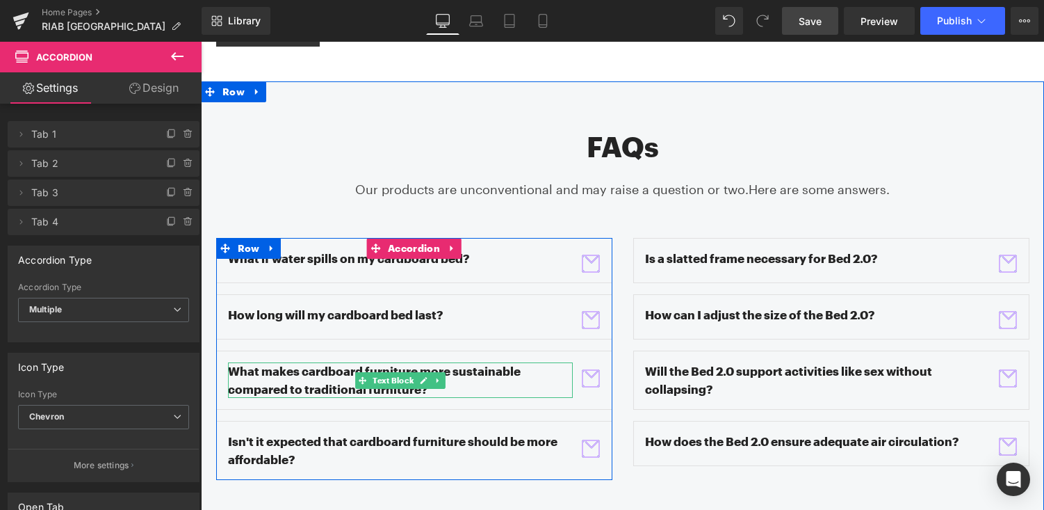
click at [318, 362] on p "What makes cardboard furniture more sustainable compared to traditional furnitu…" at bounding box center [400, 379] width 345 height 35
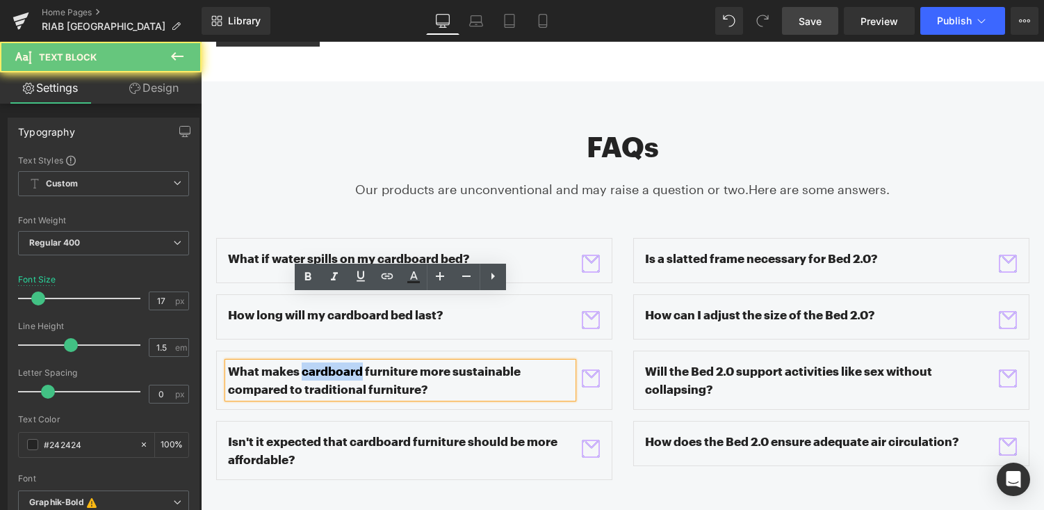
click at [318, 362] on p "What makes cardboard furniture more sustainable compared to traditional furnitu…" at bounding box center [400, 379] width 345 height 35
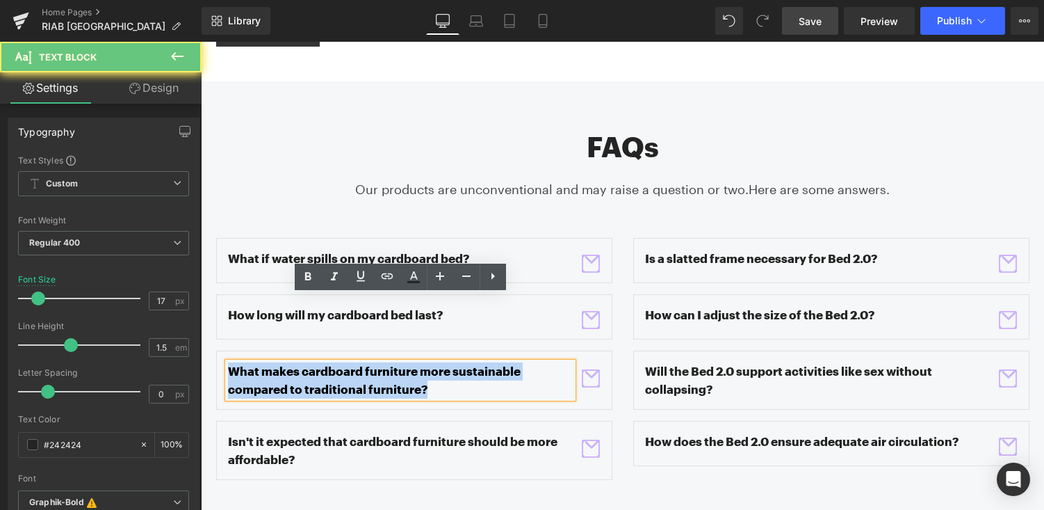
click at [318, 362] on p "What makes cardboard furniture more sustainable compared to traditional furnitu…" at bounding box center [400, 379] width 345 height 35
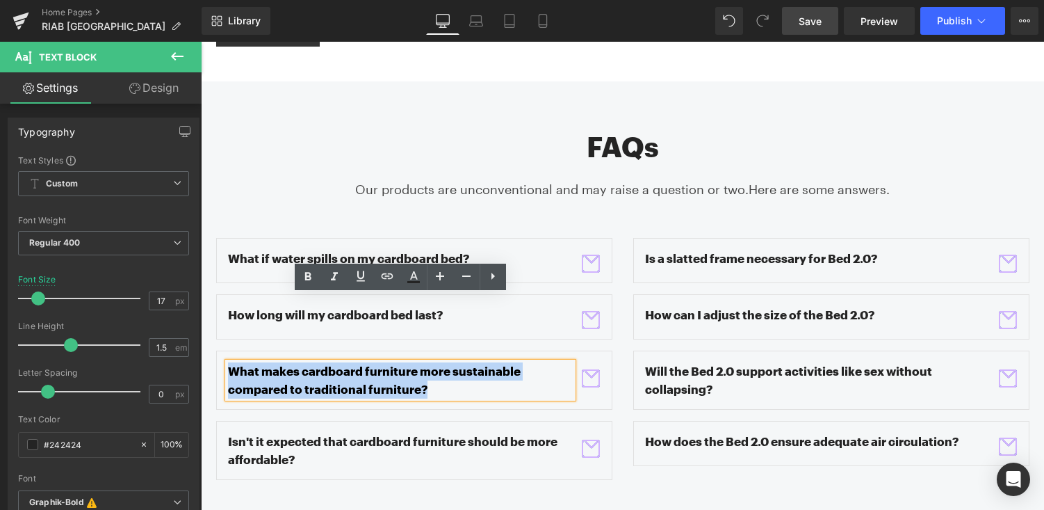
copy p "What makes cardboard furniture more sustainable compared to traditional furnitu…"
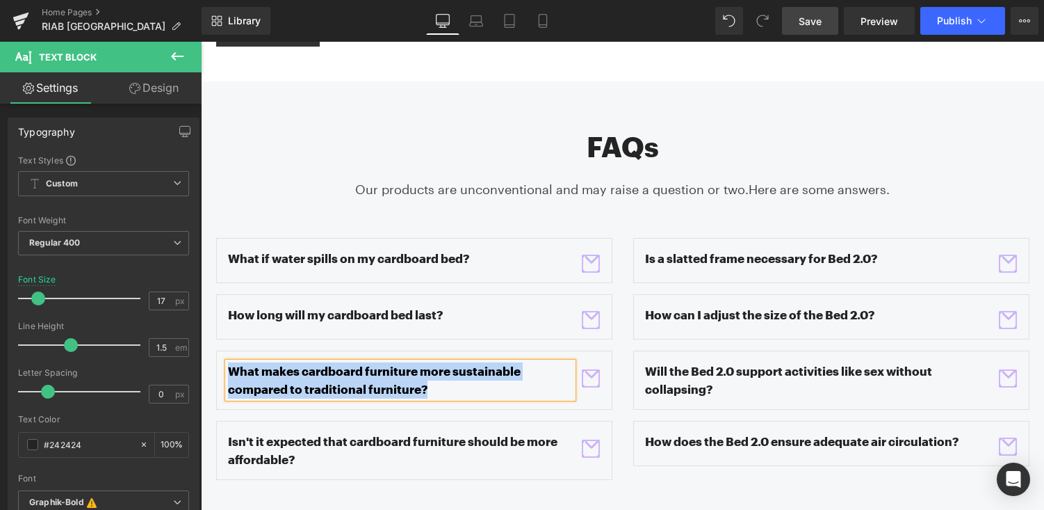
click at [588, 369] on span "button" at bounding box center [591, 378] width 18 height 18
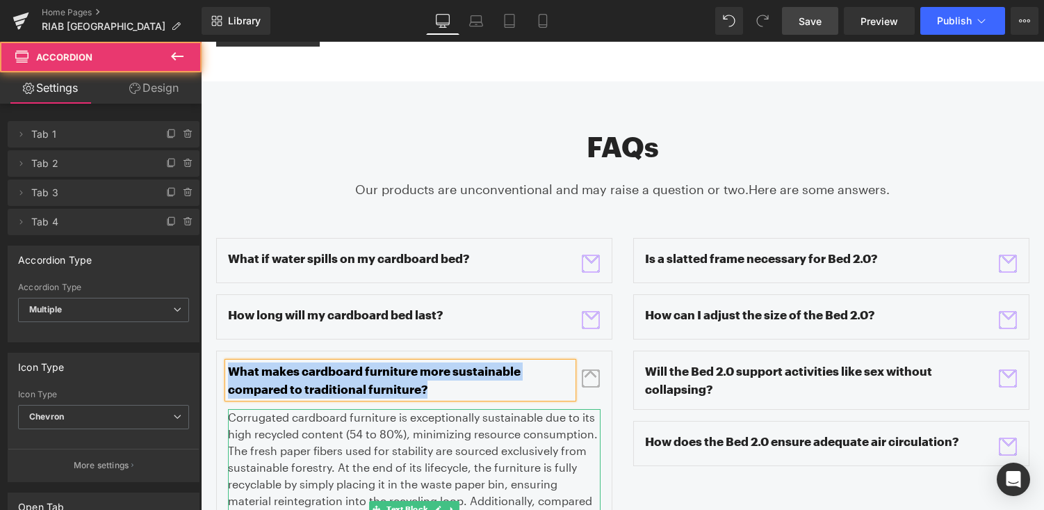
click at [332, 409] on p "Corrugated cardboard furniture is exceptionally sustainable due to its high rec…" at bounding box center [414, 509] width 373 height 200
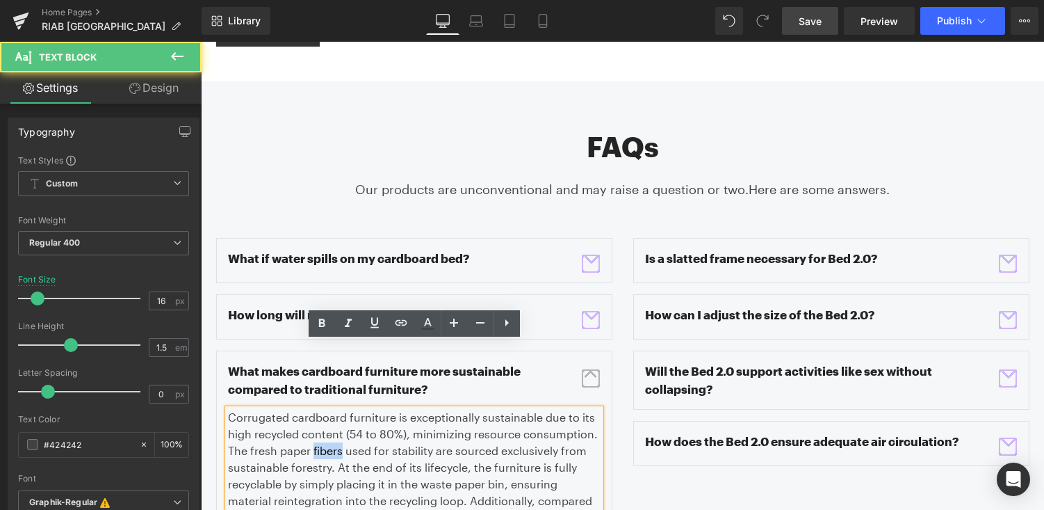
click at [332, 409] on p "Corrugated cardboard furniture is exceptionally sustainable due to its high rec…" at bounding box center [414, 509] width 373 height 200
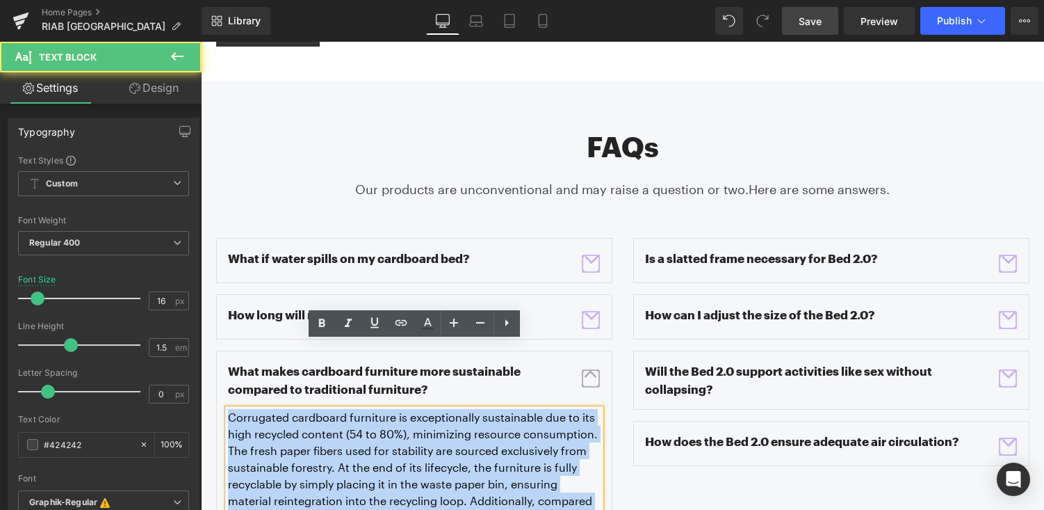
click at [332, 409] on p "Corrugated cardboard furniture is exceptionally sustainable due to its high rec…" at bounding box center [414, 509] width 373 height 200
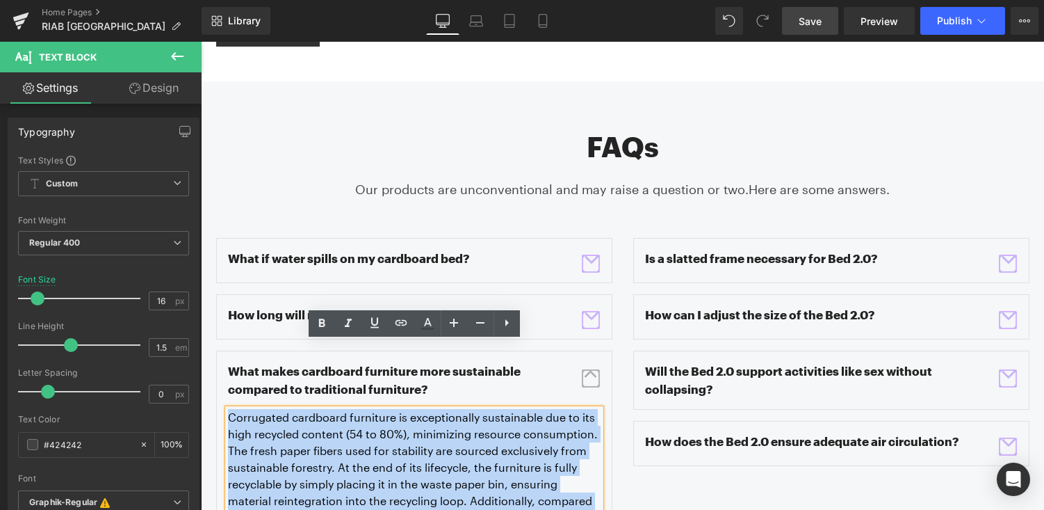
copy p "Corrugated cardboard furniture is exceptionally sustainable due to its high rec…"
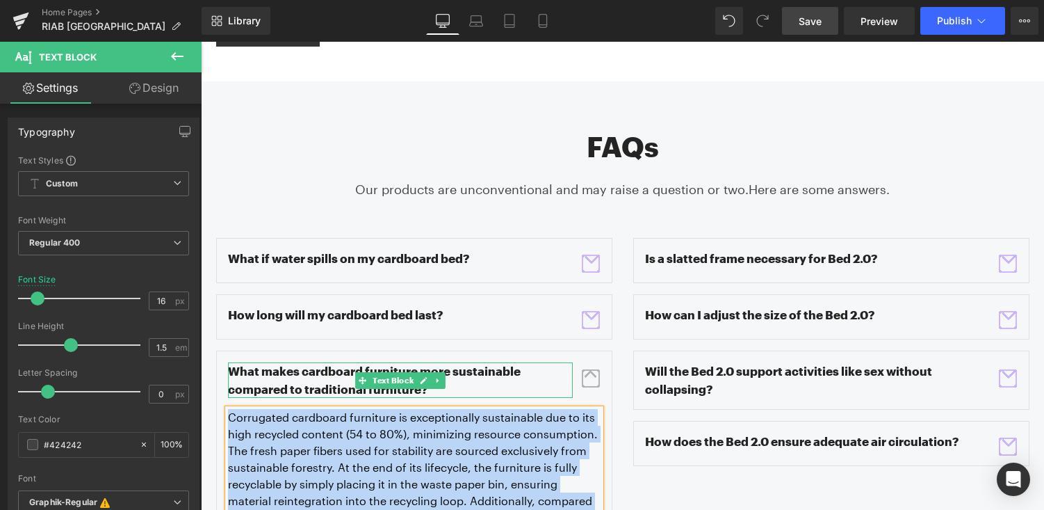
click at [318, 362] on p "What makes cardboard furniture more sustainable compared to traditional furnitu…" at bounding box center [400, 379] width 345 height 35
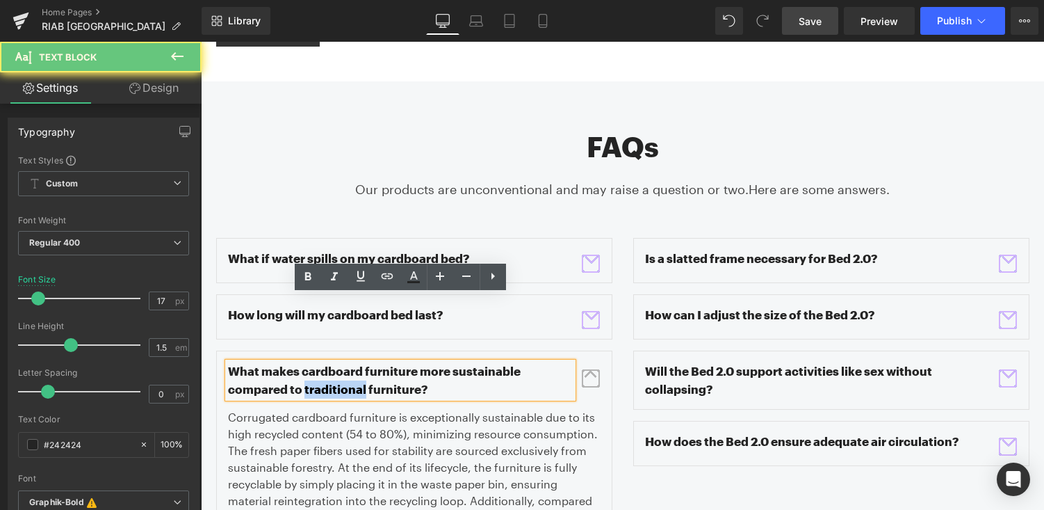
click at [318, 362] on p "What makes cardboard furniture more sustainable compared to traditional furnitu…" at bounding box center [400, 379] width 345 height 35
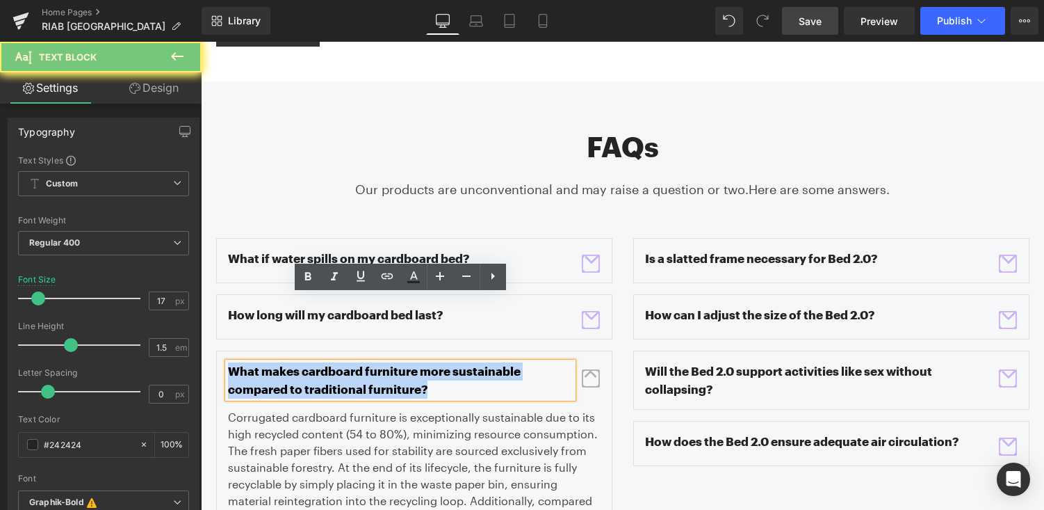
click at [318, 362] on p "What makes cardboard furniture more sustainable compared to traditional furnitu…" at bounding box center [400, 379] width 345 height 35
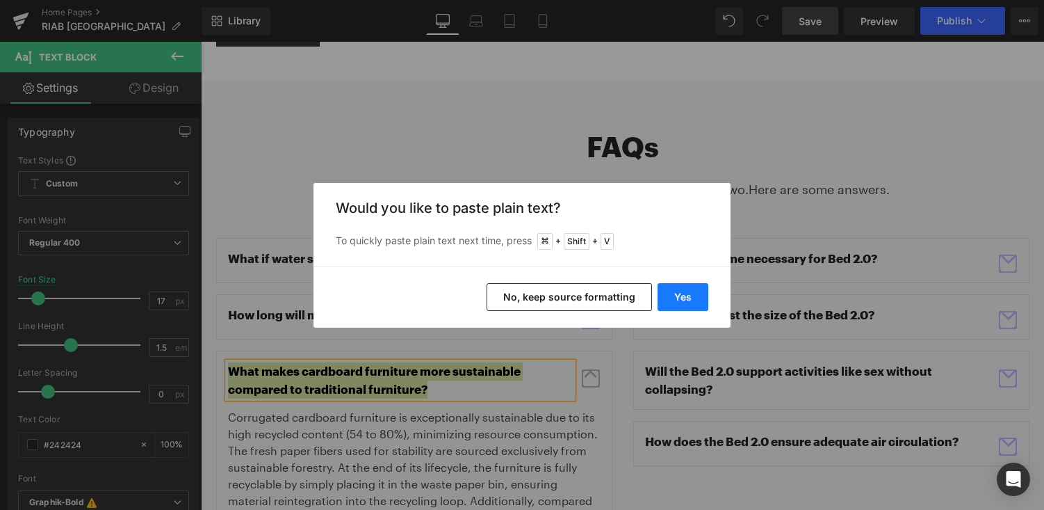
click at [705, 305] on button "Yes" at bounding box center [683, 297] width 51 height 28
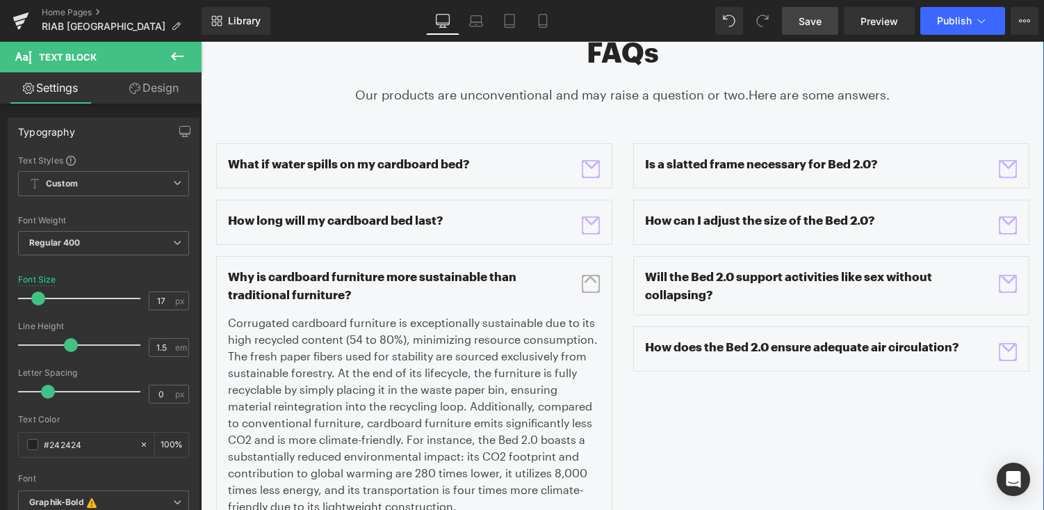
scroll to position [2153, 0]
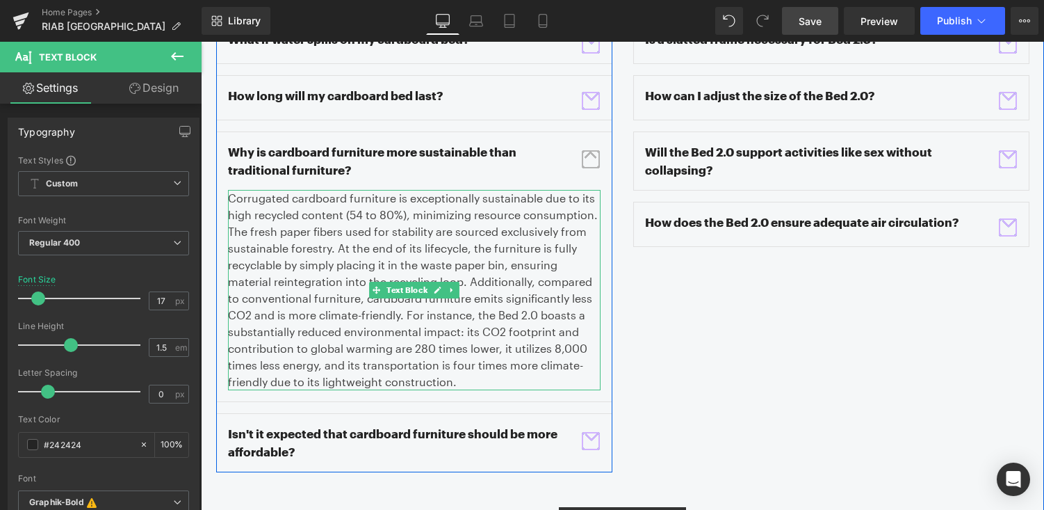
click at [356, 240] on p "Corrugated cardboard furniture is exceptionally sustainable due to its high rec…" at bounding box center [414, 290] width 373 height 200
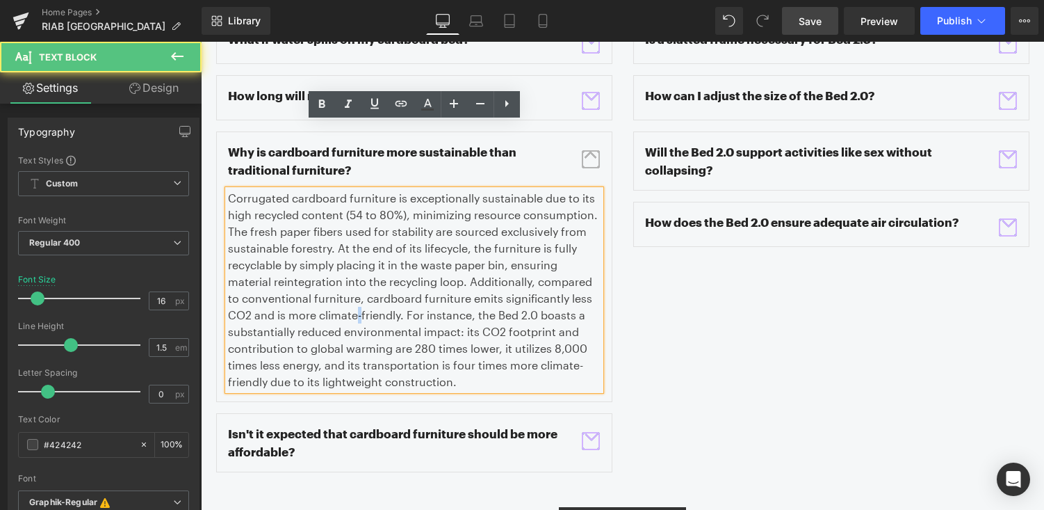
click at [356, 240] on p "Corrugated cardboard furniture is exceptionally sustainable due to its high rec…" at bounding box center [414, 290] width 373 height 200
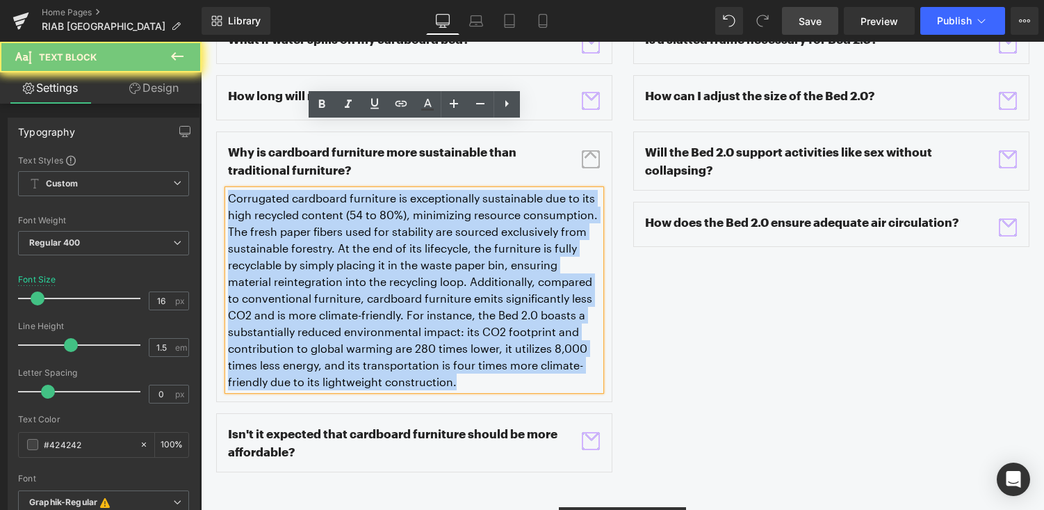
click at [356, 240] on p "Corrugated cardboard furniture is exceptionally sustainable due to its high rec…" at bounding box center [414, 290] width 373 height 200
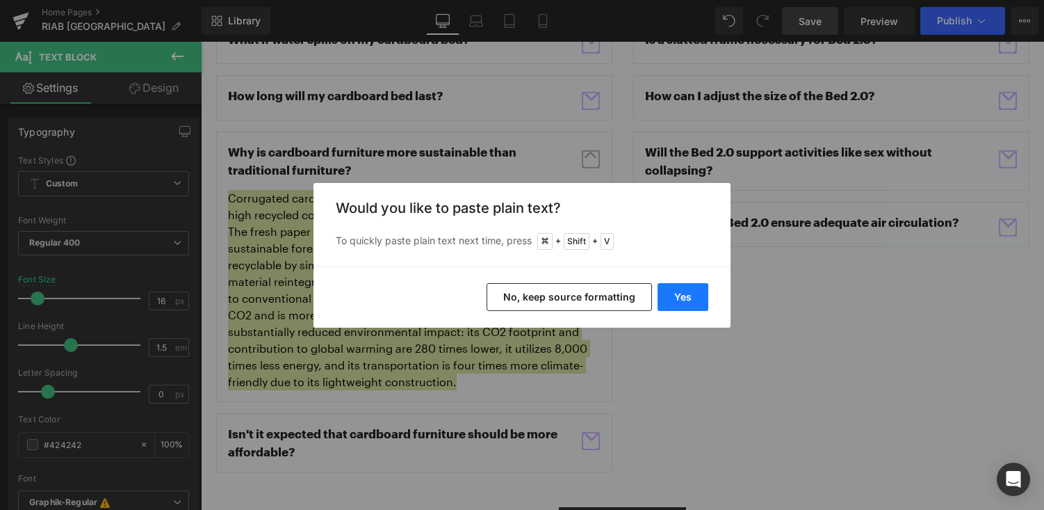
click at [700, 304] on button "Yes" at bounding box center [683, 297] width 51 height 28
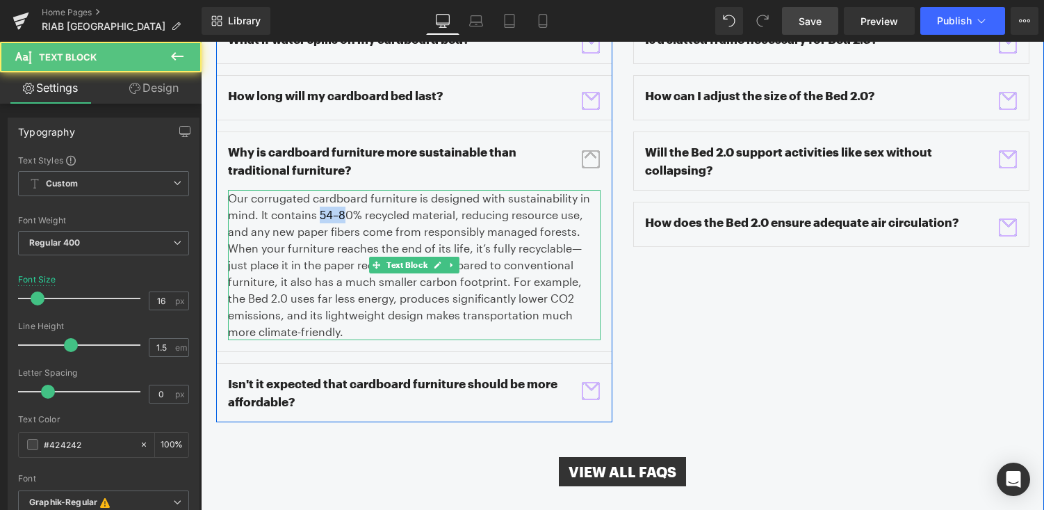
drag, startPoint x: 319, startPoint y: 149, endPoint x: 343, endPoint y: 150, distance: 23.7
click at [343, 190] on p "Our corrugated cardboard furniture is designed with sustainability in mind. It …" at bounding box center [414, 265] width 373 height 150
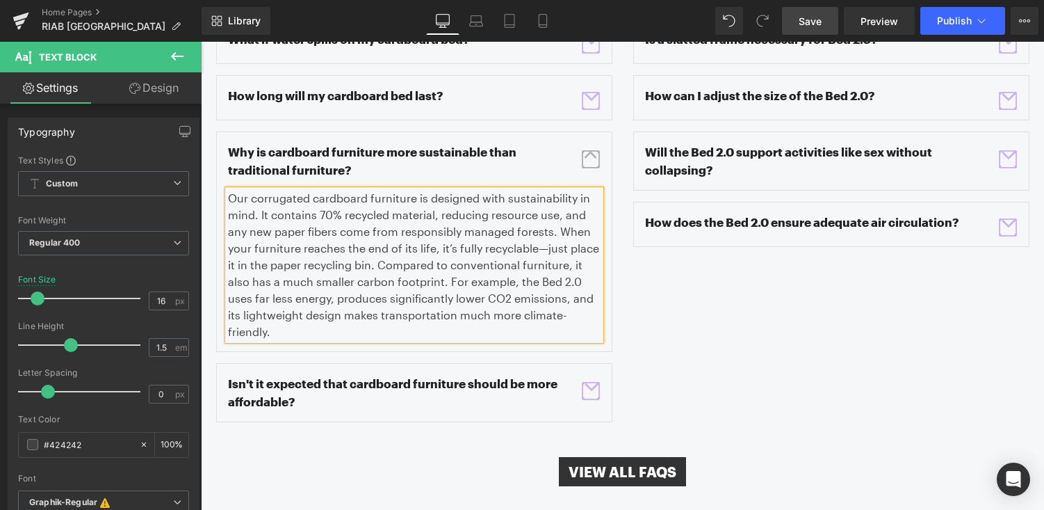
click at [437, 190] on p "Our corrugated cardboard furniture is designed with sustainability in mind. It …" at bounding box center [414, 265] width 373 height 150
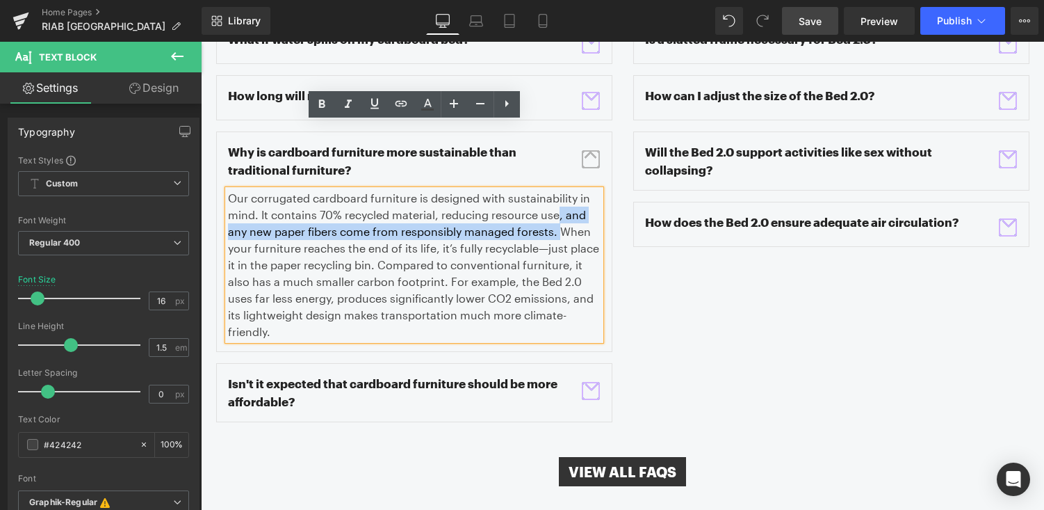
drag, startPoint x: 557, startPoint y: 168, endPoint x: 554, endPoint y: 143, distance: 25.3
click at [554, 190] on p "Our corrugated cardboard furniture is designed with sustainability in mind. It …" at bounding box center [414, 265] width 373 height 150
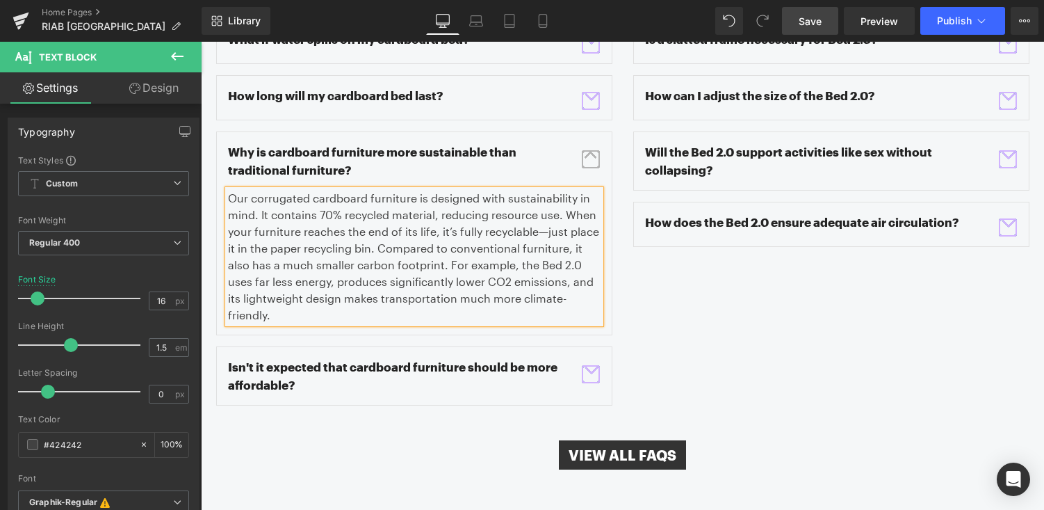
click at [541, 190] on p "Our corrugated cardboard furniture is designed with sustainability in mind. It …" at bounding box center [414, 257] width 373 height 134
drag, startPoint x: 556, startPoint y: 198, endPoint x: 548, endPoint y: 195, distance: 8.8
click at [548, 195] on p "Our corrugated cardboard furniture is designed with sustainability in mind. It …" at bounding box center [414, 257] width 373 height 134
click at [743, 332] on div "What if water spills on my cardboard bed? Text Block Text Block Text Block" at bounding box center [623, 212] width 834 height 387
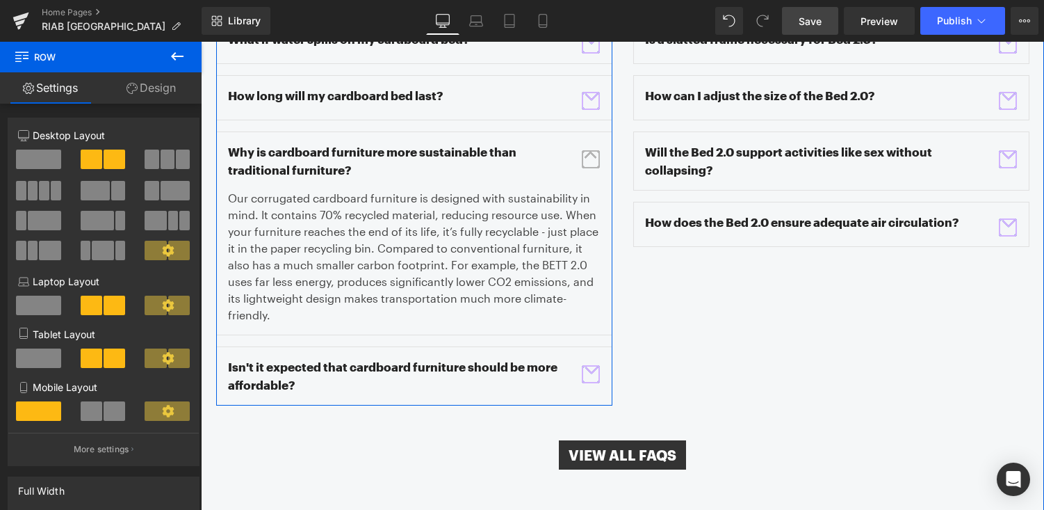
click at [595, 150] on span "button" at bounding box center [591, 159] width 18 height 18
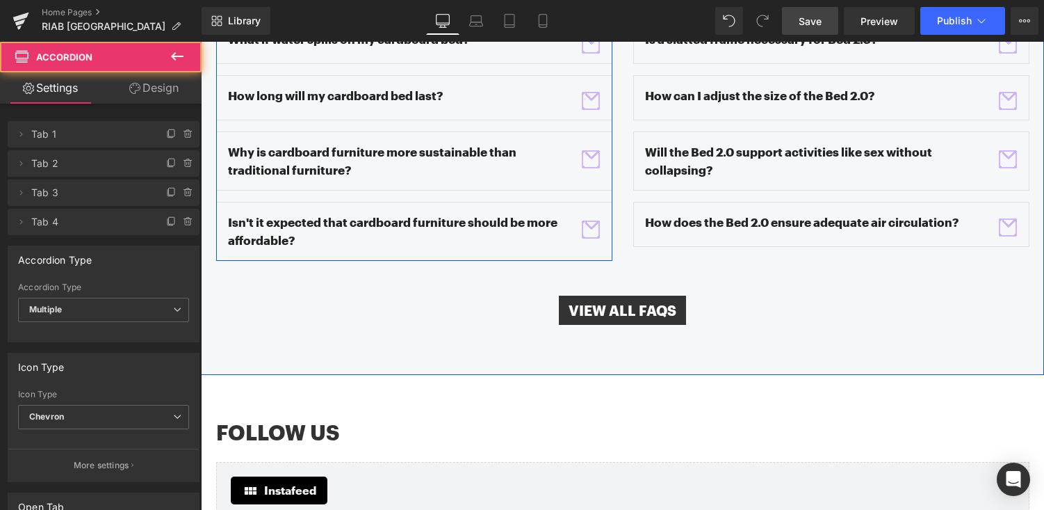
click at [588, 220] on span "button" at bounding box center [591, 229] width 18 height 18
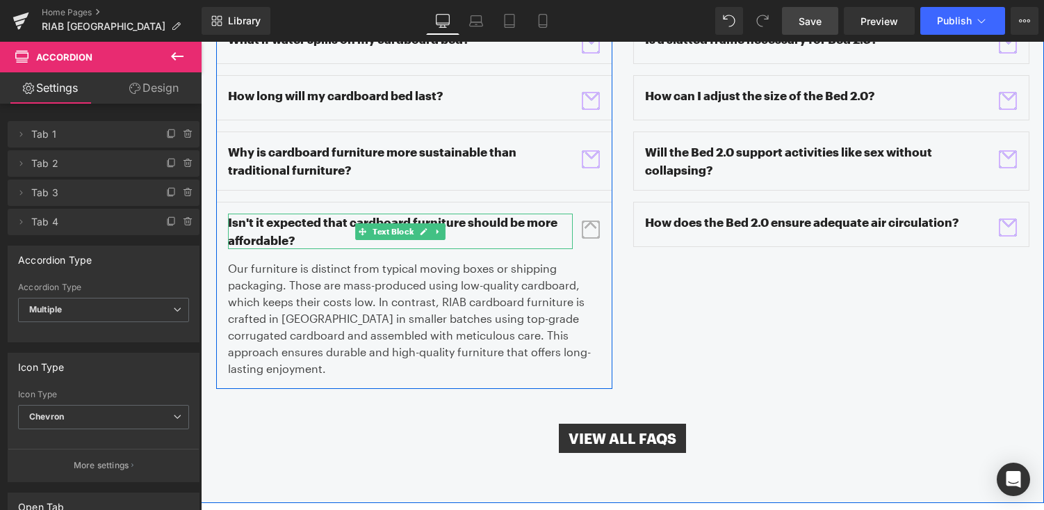
click at [322, 213] on p "Isn't it expected that cardboard furniture should be more affordable?" at bounding box center [400, 230] width 345 height 35
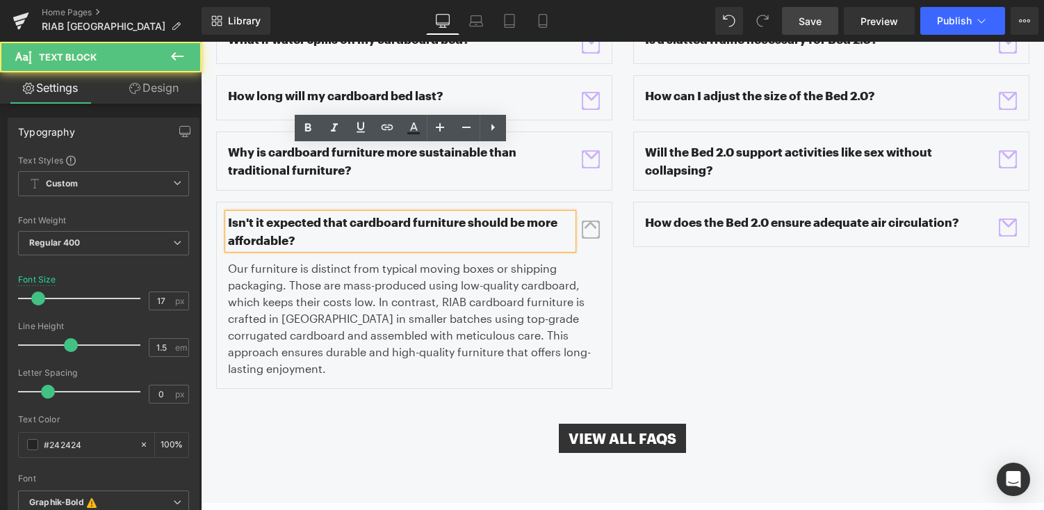
click at [322, 213] on p "Isn't it expected that cardboard furniture should be more affordable?" at bounding box center [400, 230] width 345 height 35
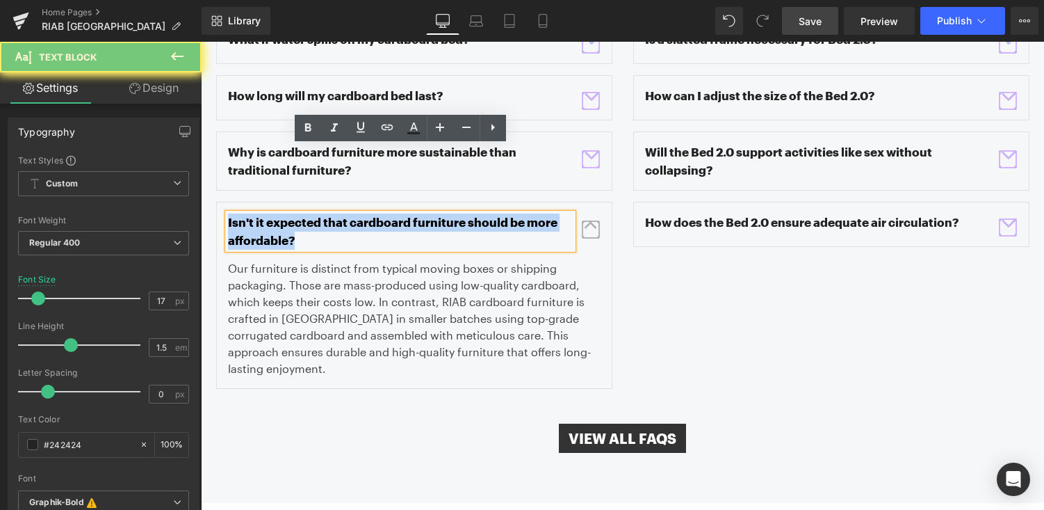
click at [322, 213] on p "Isn't it expected that cardboard furniture should be more affordable?" at bounding box center [400, 230] width 345 height 35
copy p "Isn't it expected that cardboard furniture should be more affordable?"
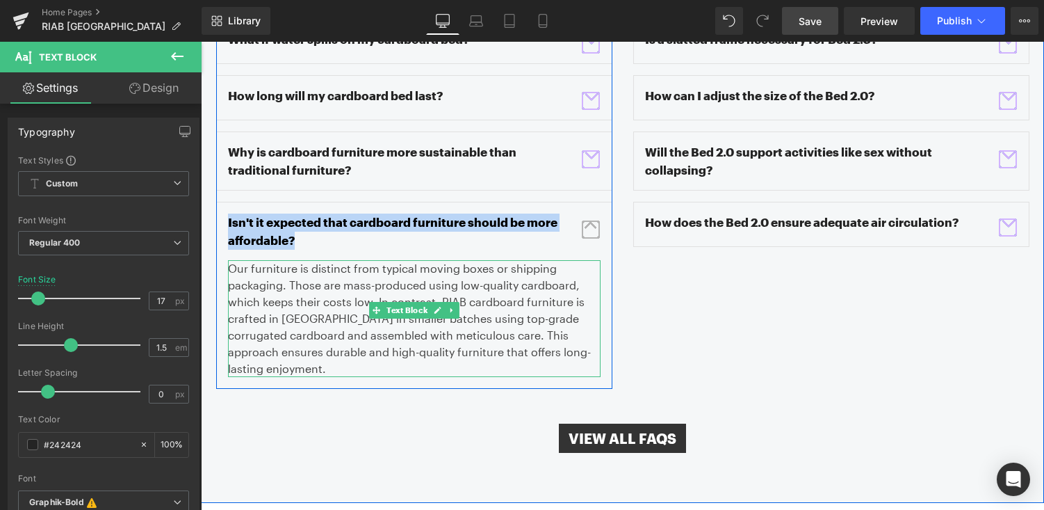
click at [387, 260] on p "Our furniture is distinct from typical moving boxes or shipping packaging. Thos…" at bounding box center [414, 318] width 373 height 117
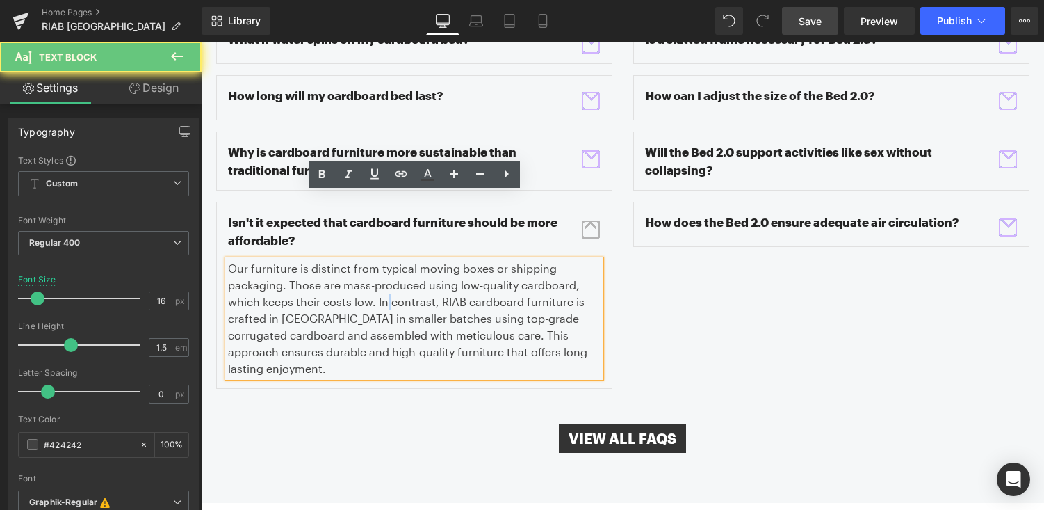
click at [387, 260] on p "Our furniture is distinct from typical moving boxes or shipping packaging. Thos…" at bounding box center [414, 318] width 373 height 117
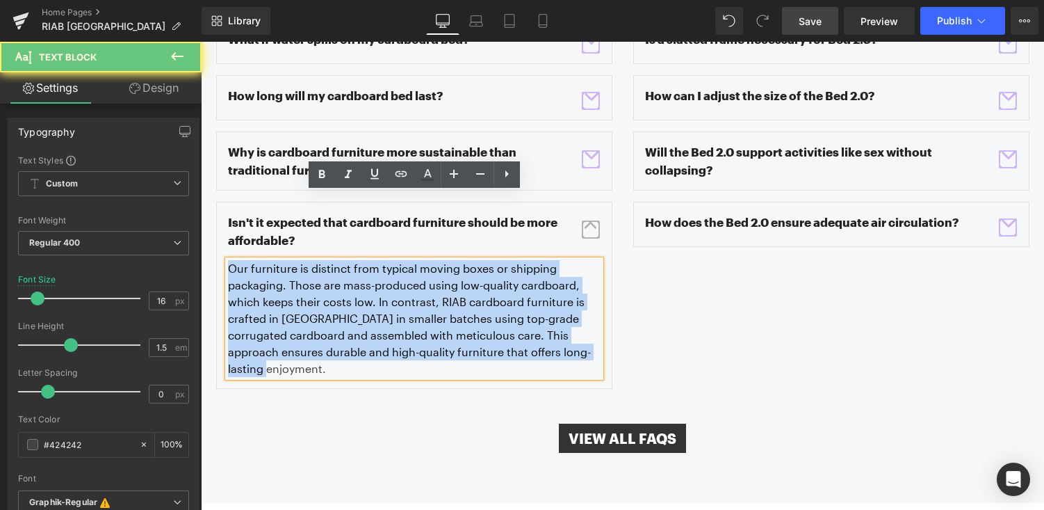
click at [387, 260] on p "Our furniture is distinct from typical moving boxes or shipping packaging. Thos…" at bounding box center [414, 318] width 373 height 117
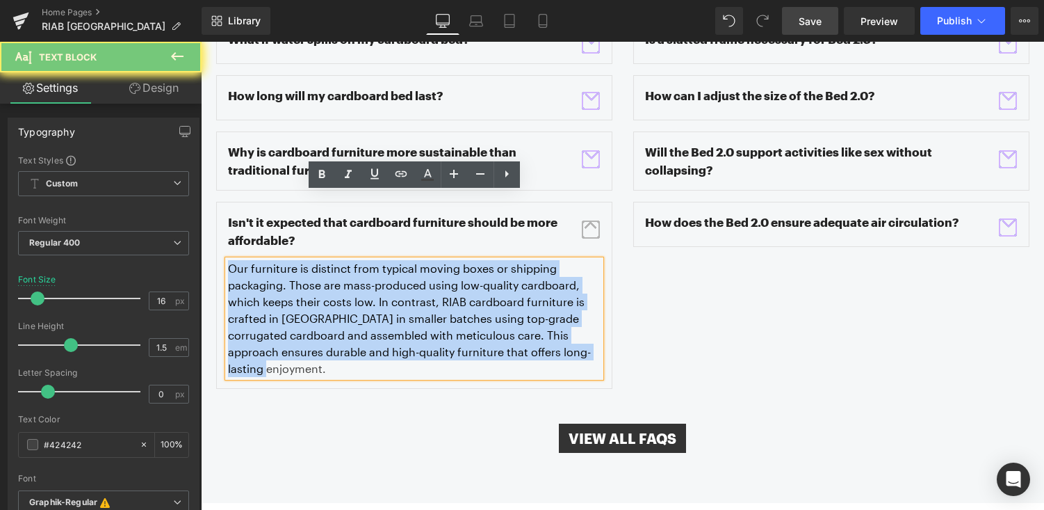
copy p "Our furniture is distinct from typical moving boxes or shipping packaging. Thos…"
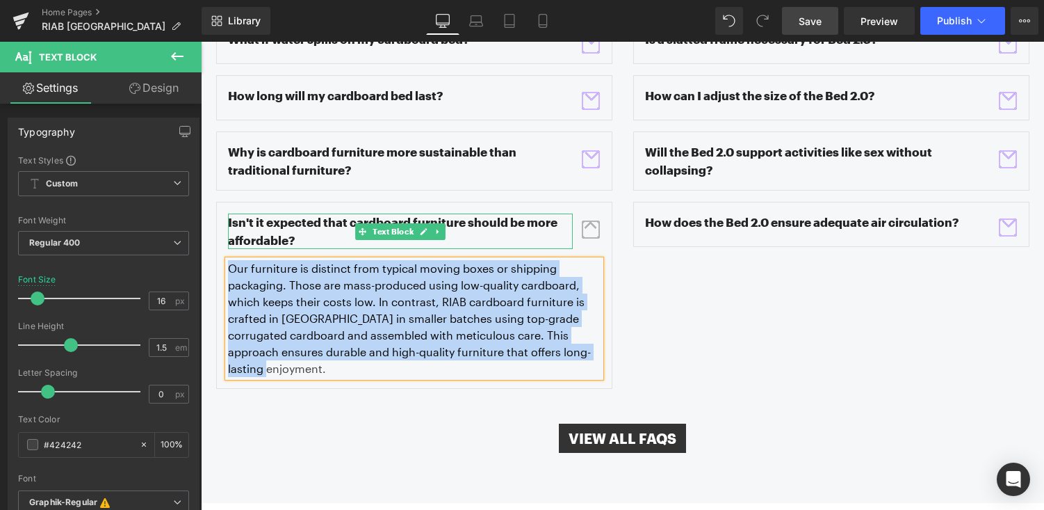
click at [298, 213] on p "Isn't it expected that cardboard furniture should be more affordable?" at bounding box center [400, 230] width 345 height 35
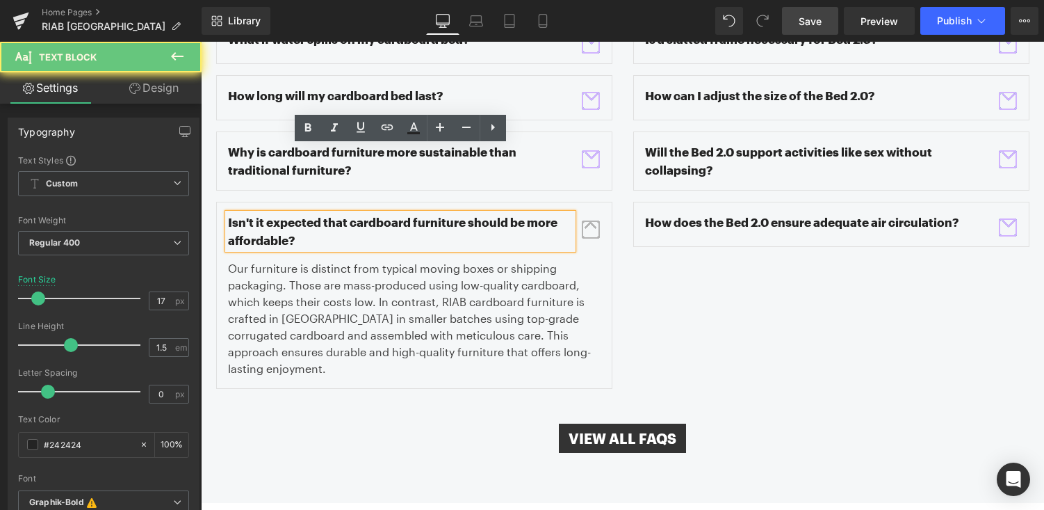
click at [298, 213] on p "Isn't it expected that cardboard furniture should be more affordable?" at bounding box center [400, 230] width 345 height 35
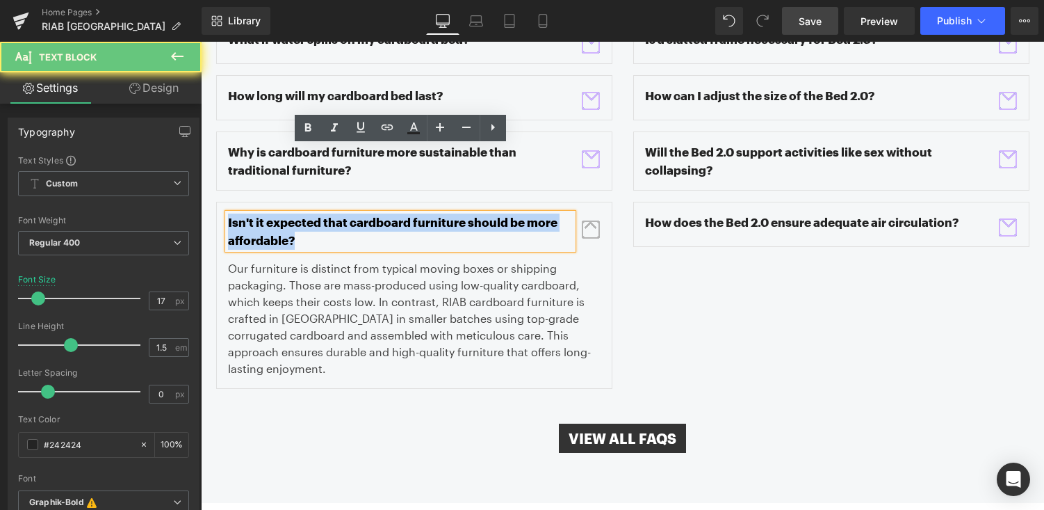
click at [298, 213] on p "Isn't it expected that cardboard furniture should be more affordable?" at bounding box center [400, 230] width 345 height 35
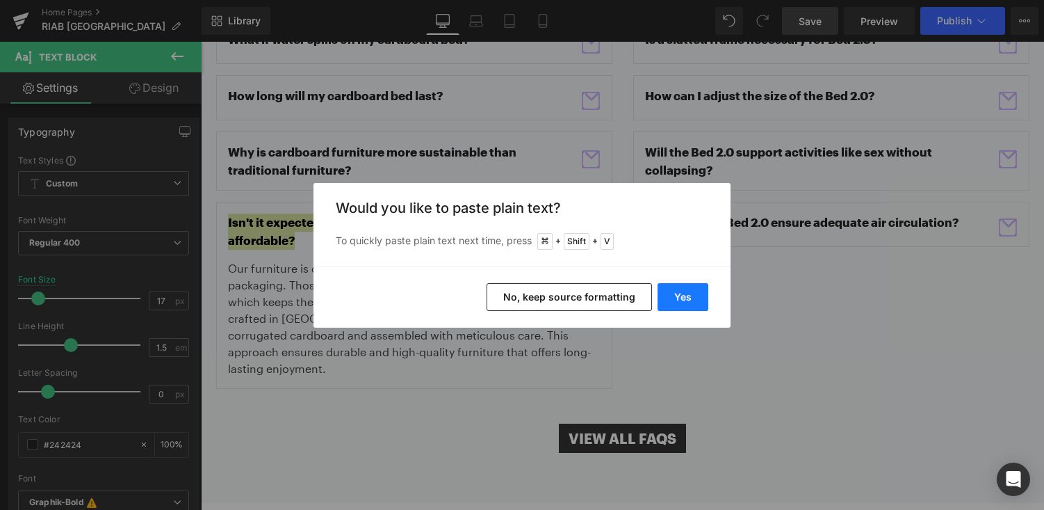
click at [679, 302] on button "Yes" at bounding box center [683, 297] width 51 height 28
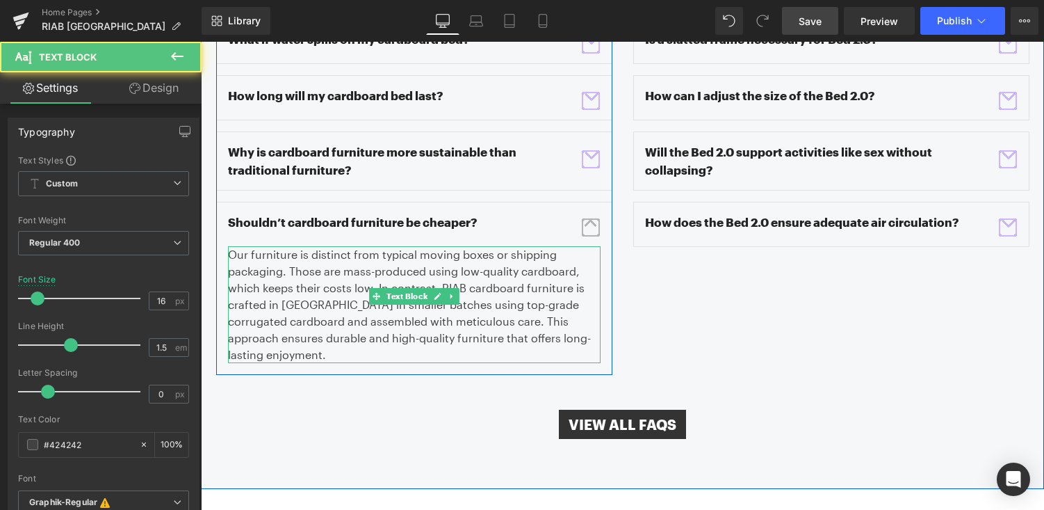
click at [325, 255] on p "Our furniture is distinct from typical moving boxes or shipping packaging. Thos…" at bounding box center [414, 304] width 373 height 117
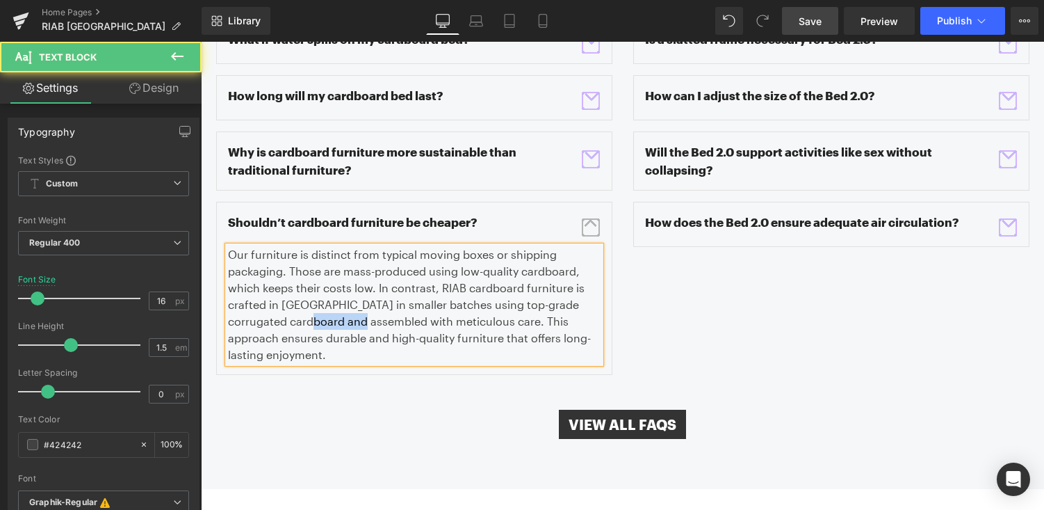
click at [325, 255] on p "Our furniture is distinct from typical moving boxes or shipping packaging. Thos…" at bounding box center [414, 304] width 373 height 117
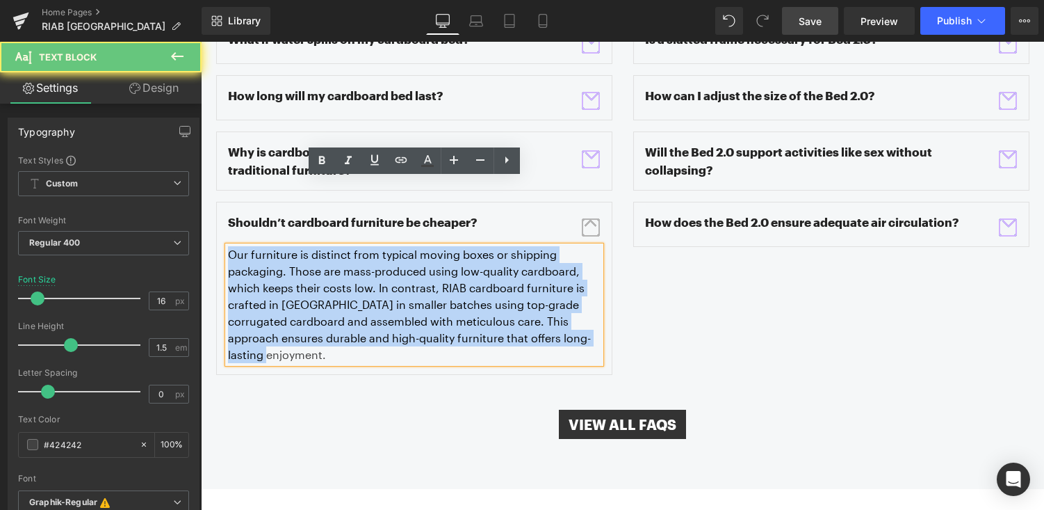
click at [325, 255] on p "Our furniture is distinct from typical moving boxes or shipping packaging. Thos…" at bounding box center [414, 304] width 373 height 117
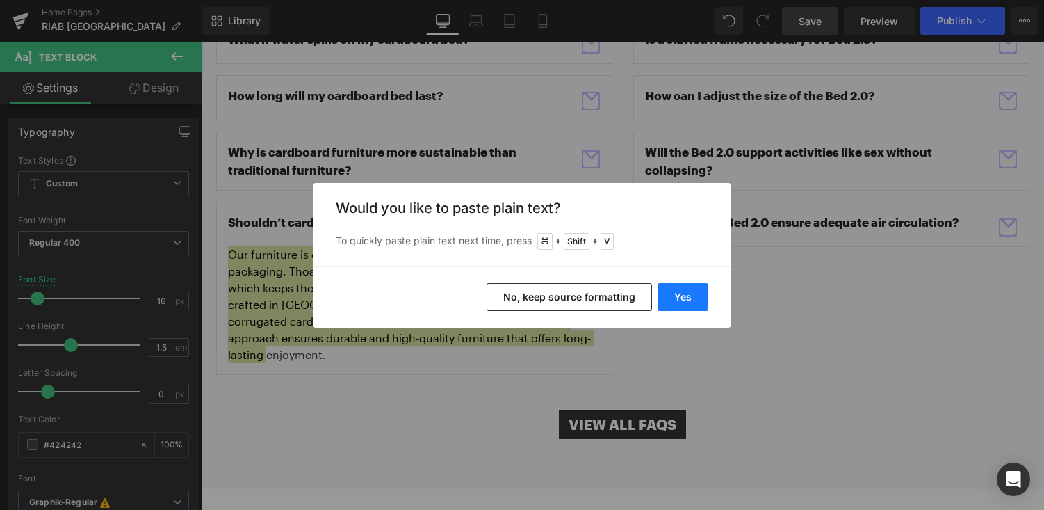
click at [686, 290] on button "Yes" at bounding box center [683, 297] width 51 height 28
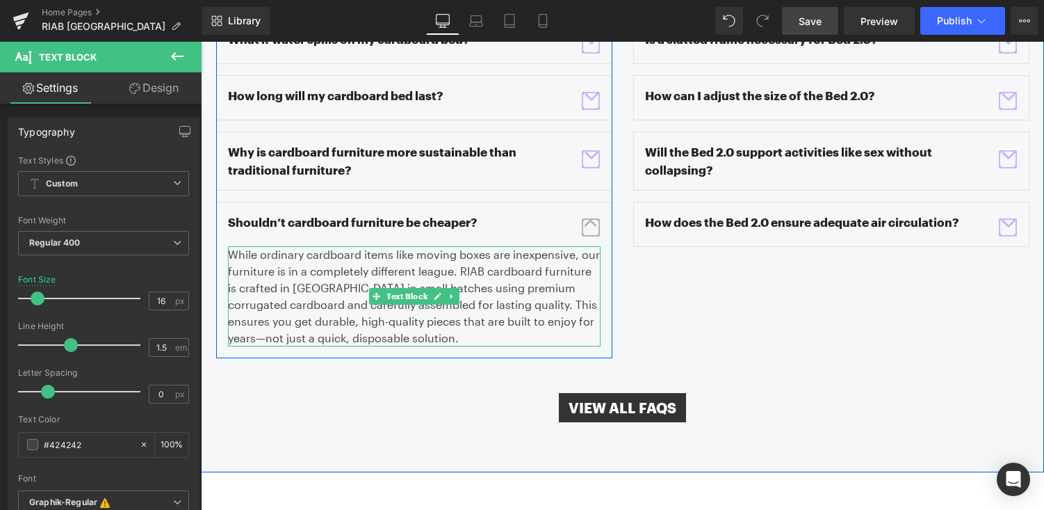
click at [297, 246] on p "While ordinary cardboard items like moving boxes are inexpensive, our furniture…" at bounding box center [414, 296] width 373 height 100
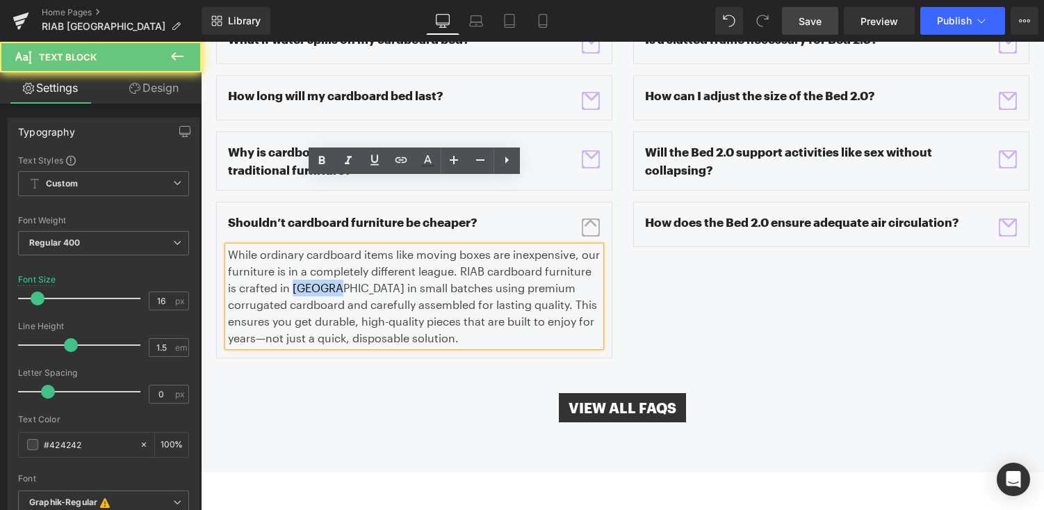
click at [297, 246] on p "While ordinary cardboard items like moving boxes are inexpensive, our furniture…" at bounding box center [414, 296] width 373 height 100
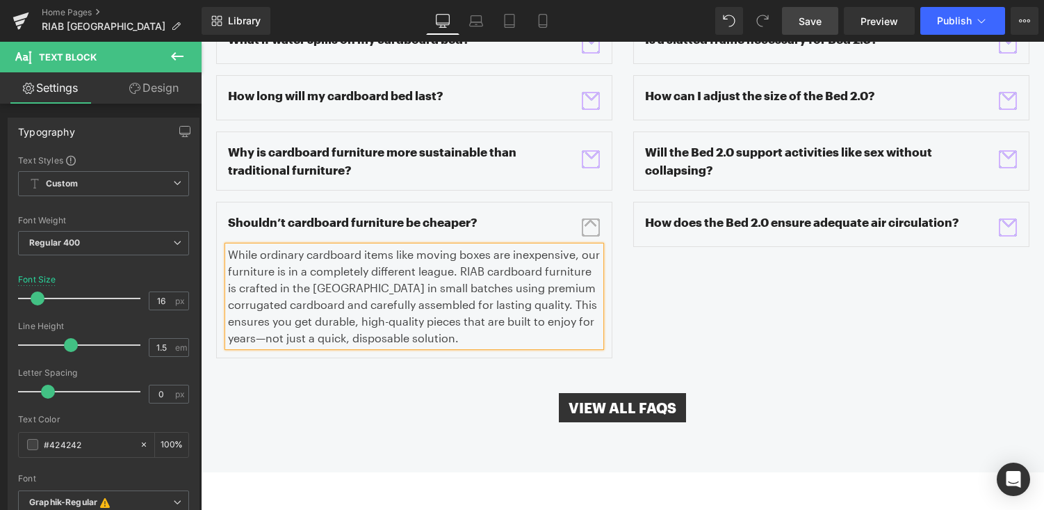
click at [565, 255] on p "While ordinary cardboard items like moving boxes are inexpensive, our furniture…" at bounding box center [414, 296] width 373 height 100
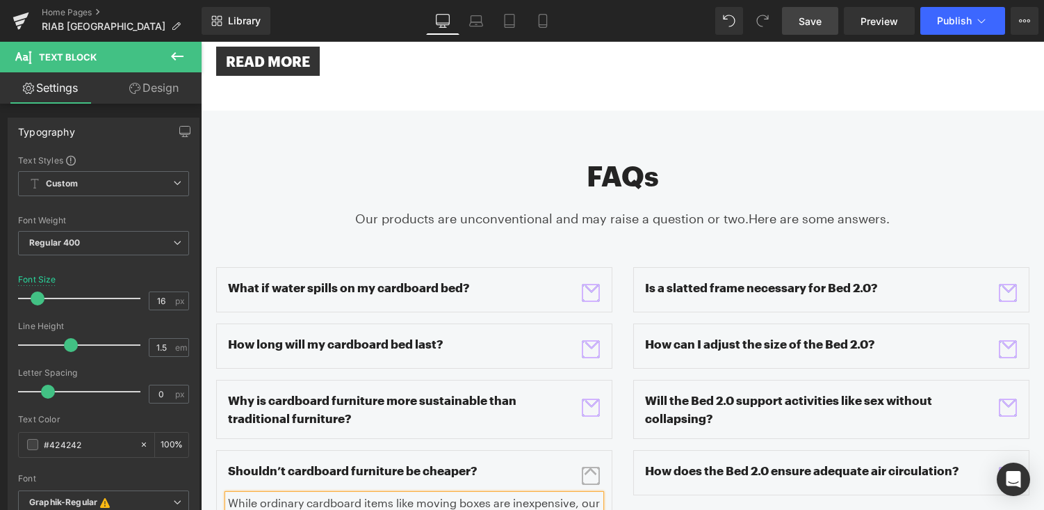
scroll to position [1896, 0]
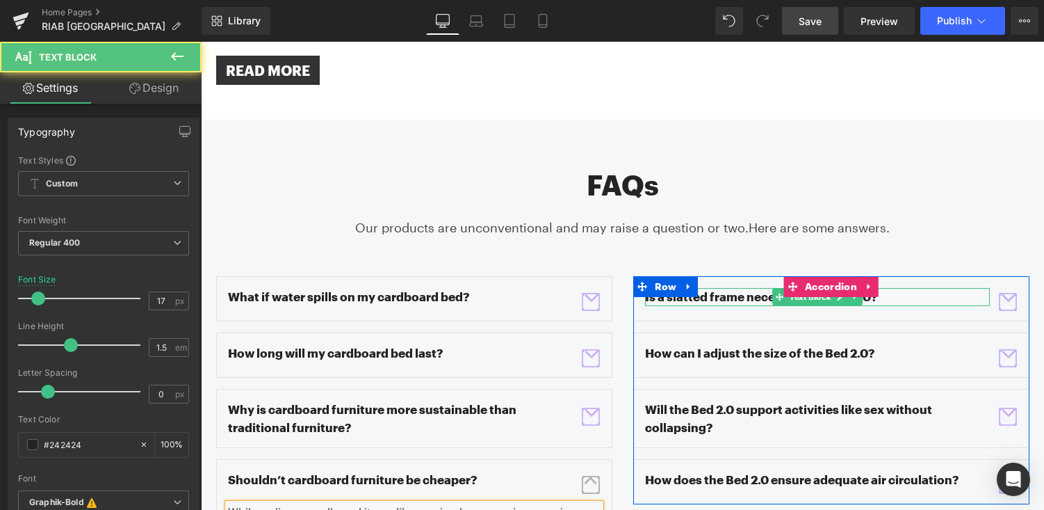
click at [749, 288] on p "Is a slatted frame necessary for Bed 2.0?" at bounding box center [817, 297] width 345 height 18
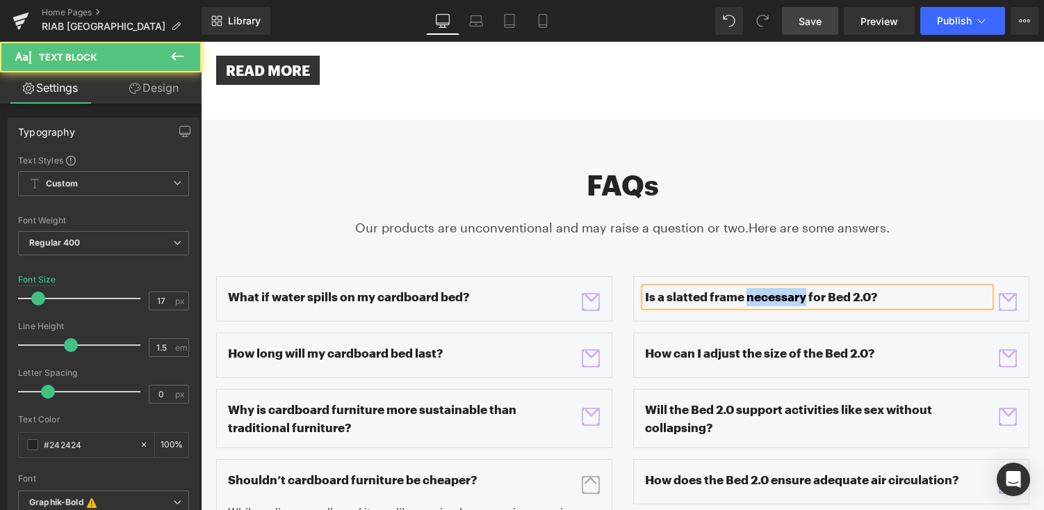
click at [749, 288] on p "Is a slatted frame necessary for Bed 2.0?" at bounding box center [817, 297] width 345 height 18
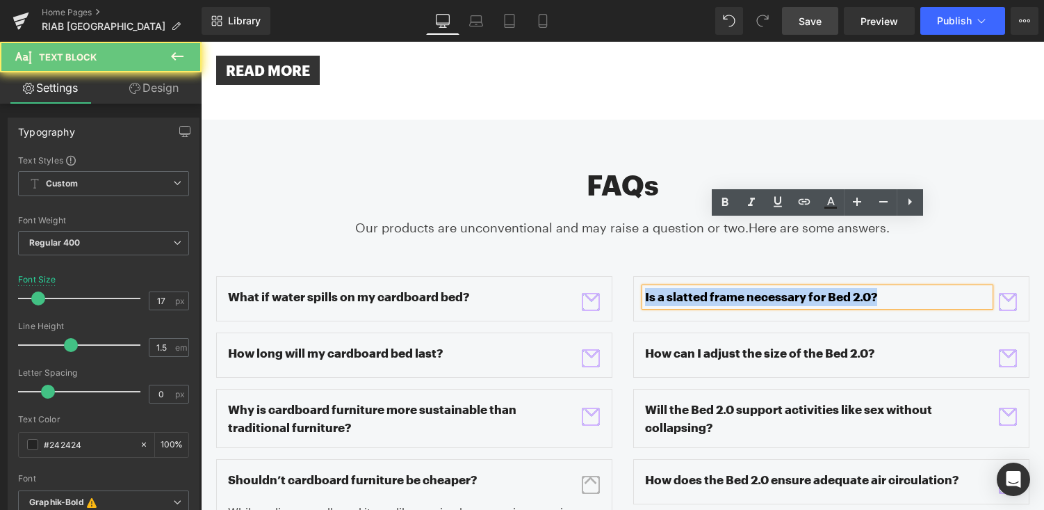
click at [749, 288] on p "Is a slatted frame necessary for Bed 2.0?" at bounding box center [817, 297] width 345 height 18
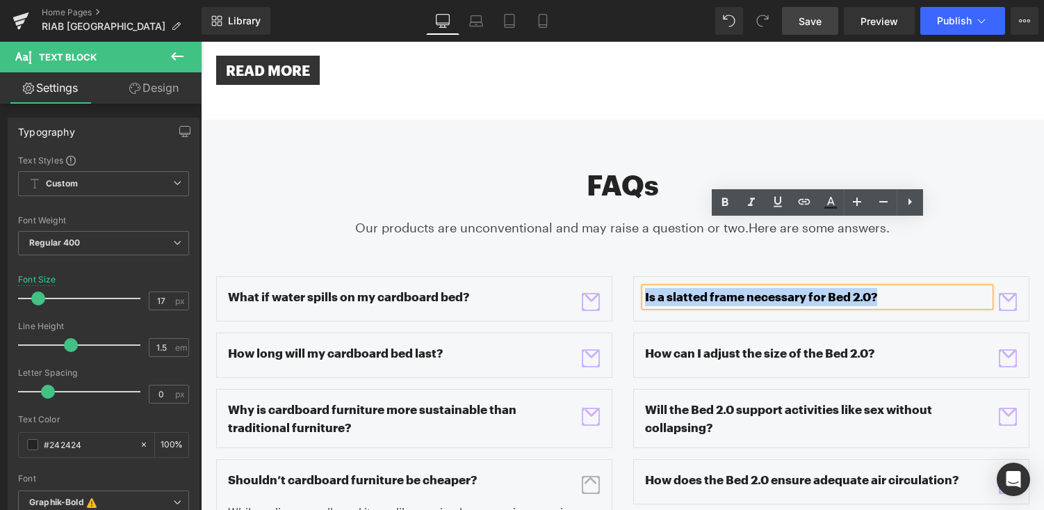
copy p "Is a slatted frame necessary for Bed 2.0?"
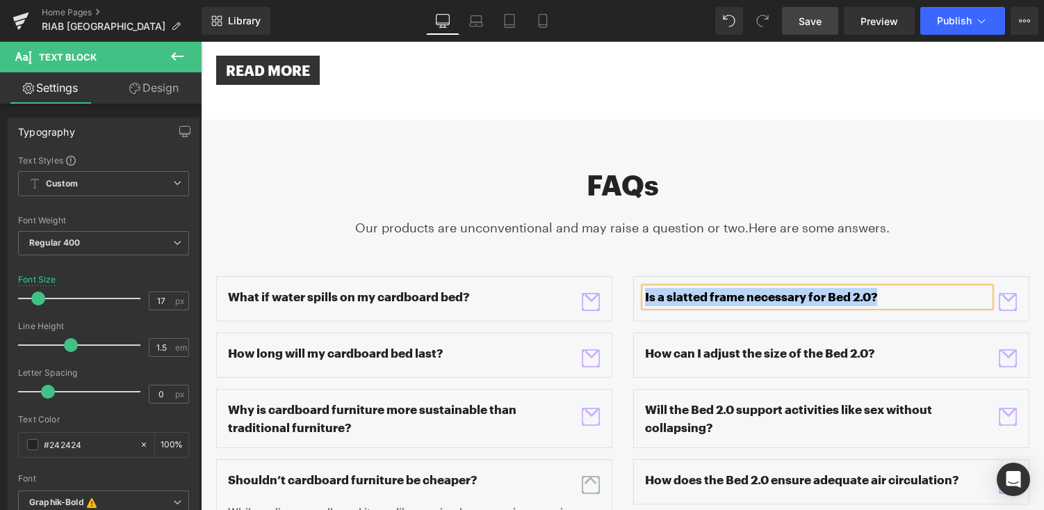
click at [999, 293] on span "button" at bounding box center [1008, 302] width 18 height 18
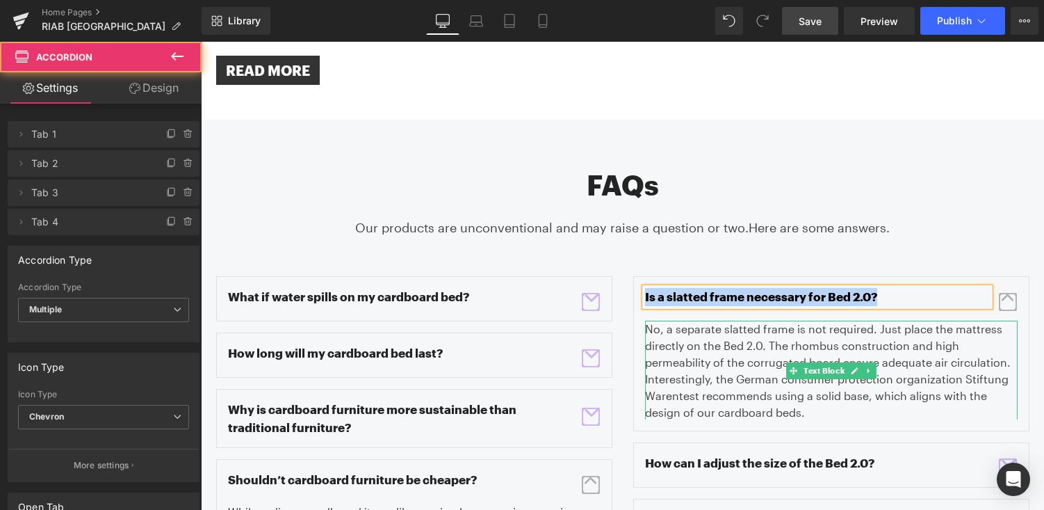
click at [663, 321] on p "No, a separate slatted frame is not required. Just place the mattress directly …" at bounding box center [831, 371] width 373 height 100
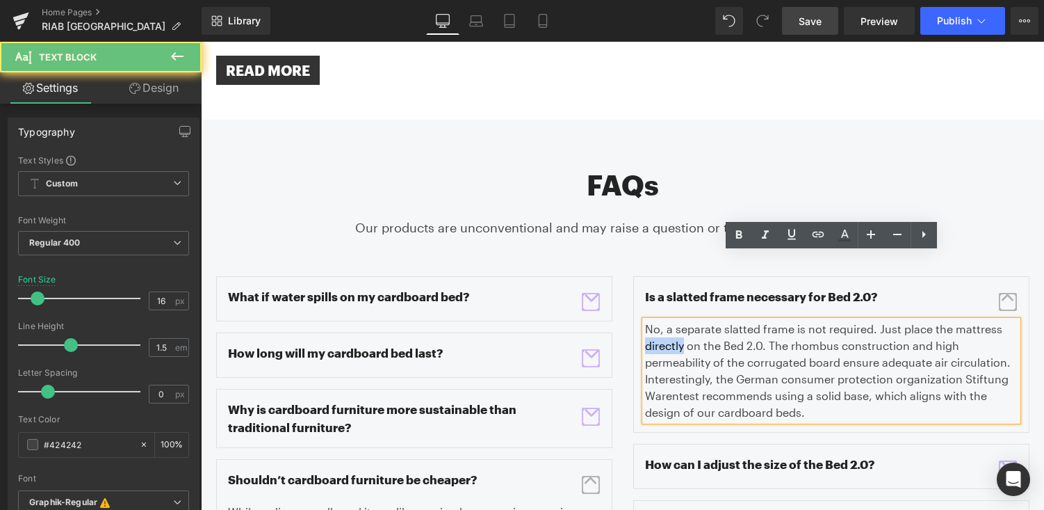
click at [663, 321] on p "No, a separate slatted frame is not required. Just place the mattress directly …" at bounding box center [831, 371] width 373 height 100
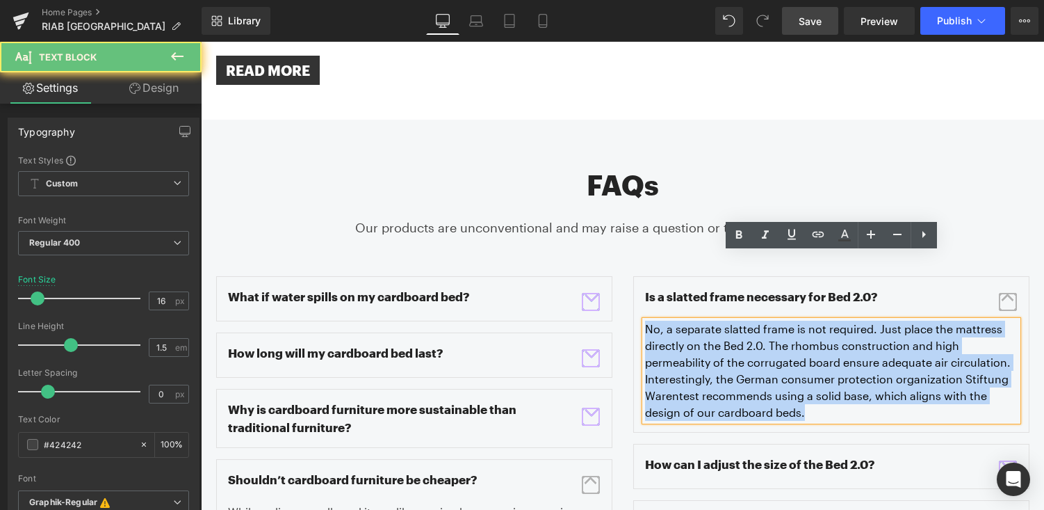
click at [663, 321] on p "No, a separate slatted frame is not required. Just place the mattress directly …" at bounding box center [831, 371] width 373 height 100
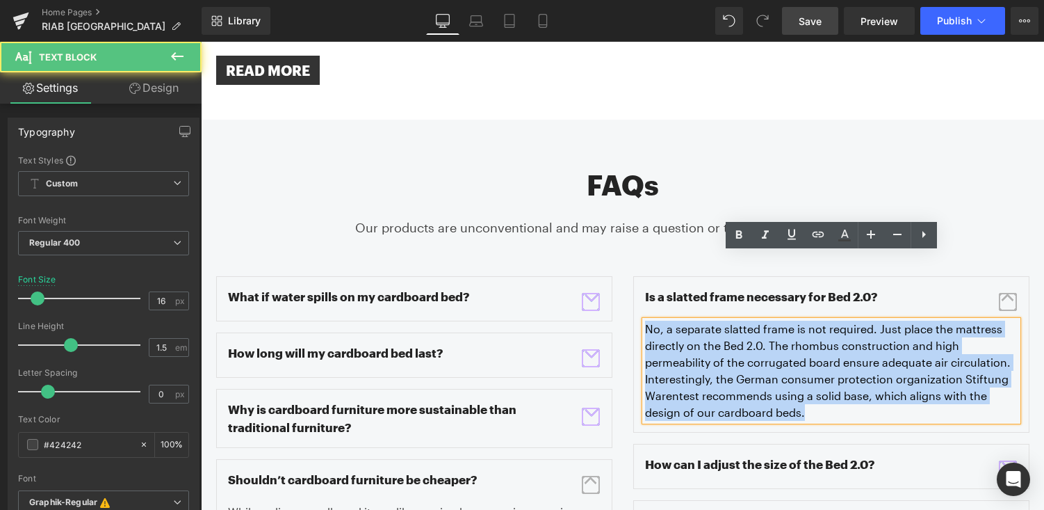
copy p "No, a separate slatted frame is not required. Just place the mattress directly …"
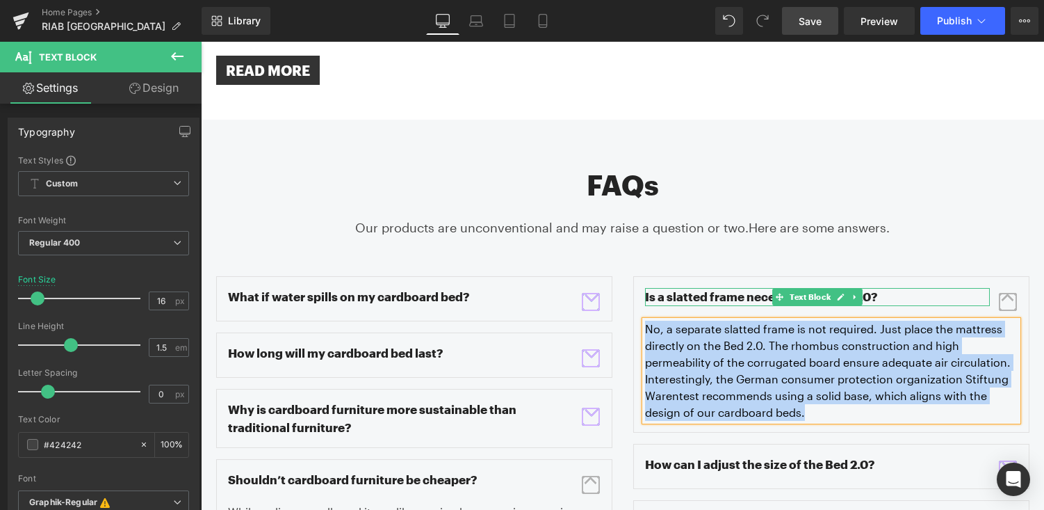
click at [726, 288] on p "Is a slatted frame necessary for Bed 2.0?" at bounding box center [817, 297] width 345 height 18
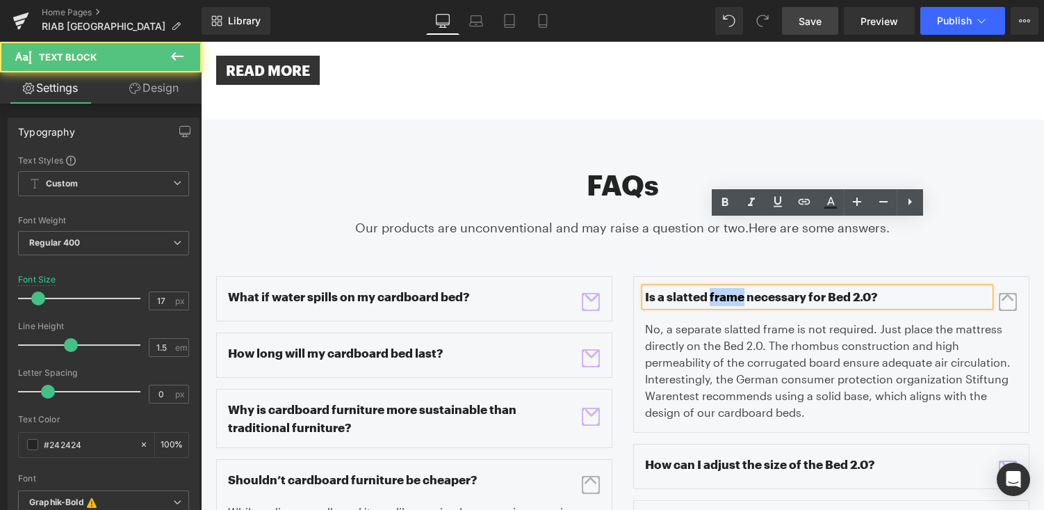
click at [726, 288] on p "Is a slatted frame necessary for Bed 2.0?" at bounding box center [817, 297] width 345 height 18
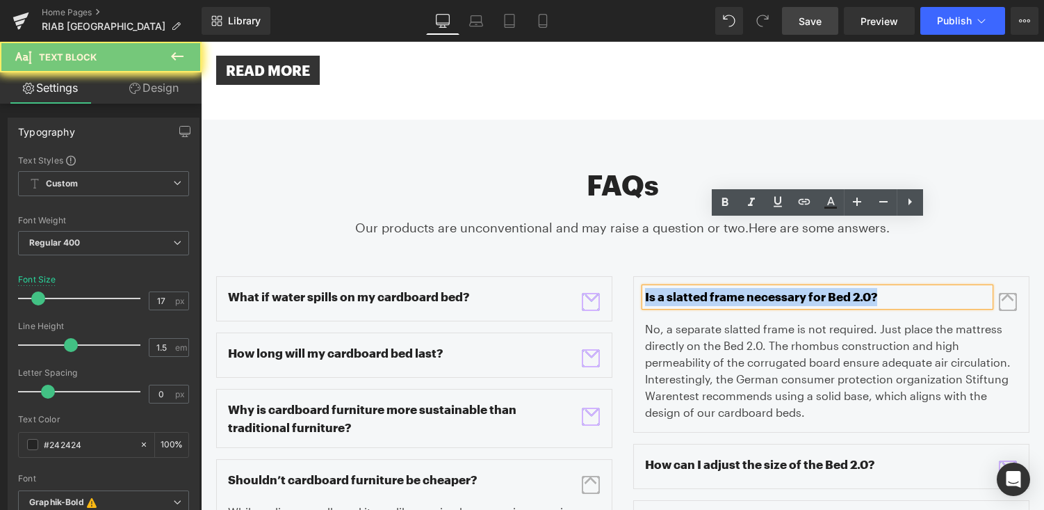
click at [726, 288] on p "Is a slatted frame necessary for Bed 2.0?" at bounding box center [817, 297] width 345 height 18
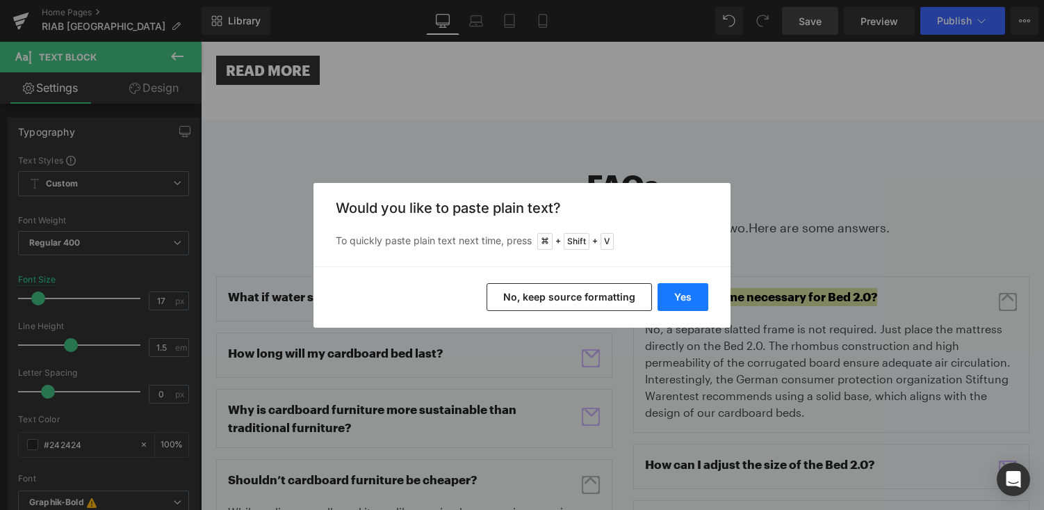
click at [704, 308] on button "Yes" at bounding box center [683, 297] width 51 height 28
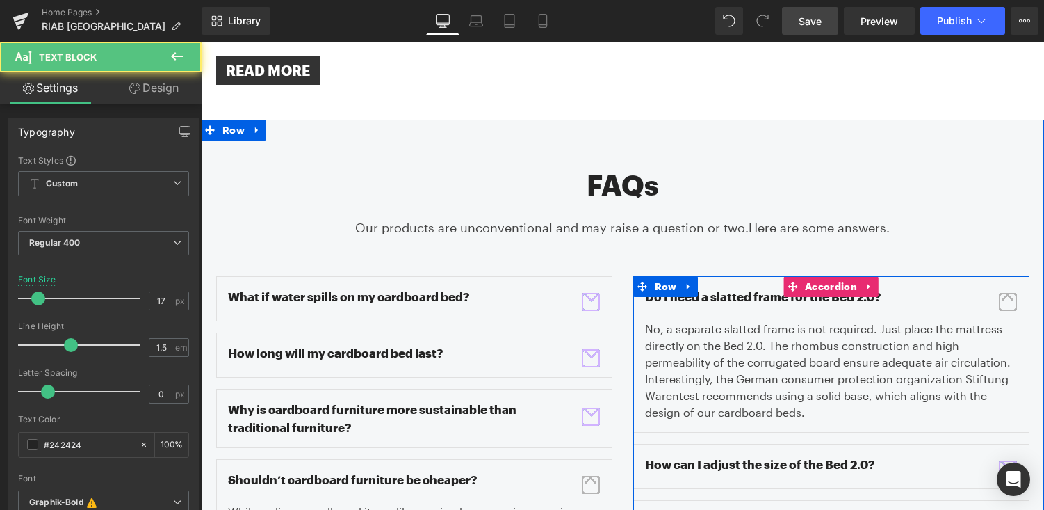
click at [903, 288] on div "Do I need a slatted frame for the Bed 2.0? Text Block" at bounding box center [817, 297] width 345 height 18
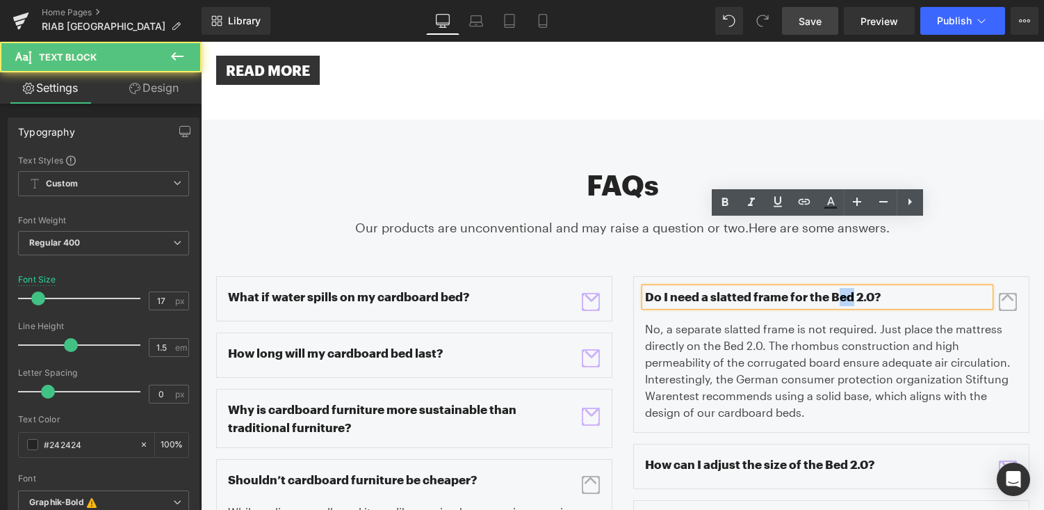
drag, startPoint x: 851, startPoint y: 232, endPoint x: 839, endPoint y: 232, distance: 12.5
click at [839, 288] on p "Do I need a slatted frame for the Bed 2.0?" at bounding box center [817, 297] width 345 height 18
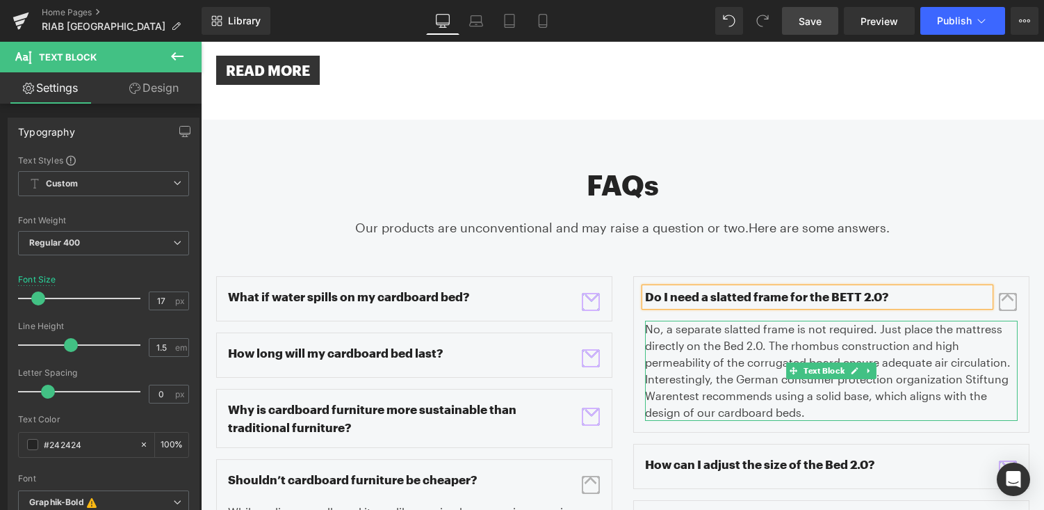
click at [699, 328] on p "No, a separate slatted frame is not required. Just place the mattress directly …" at bounding box center [831, 371] width 373 height 100
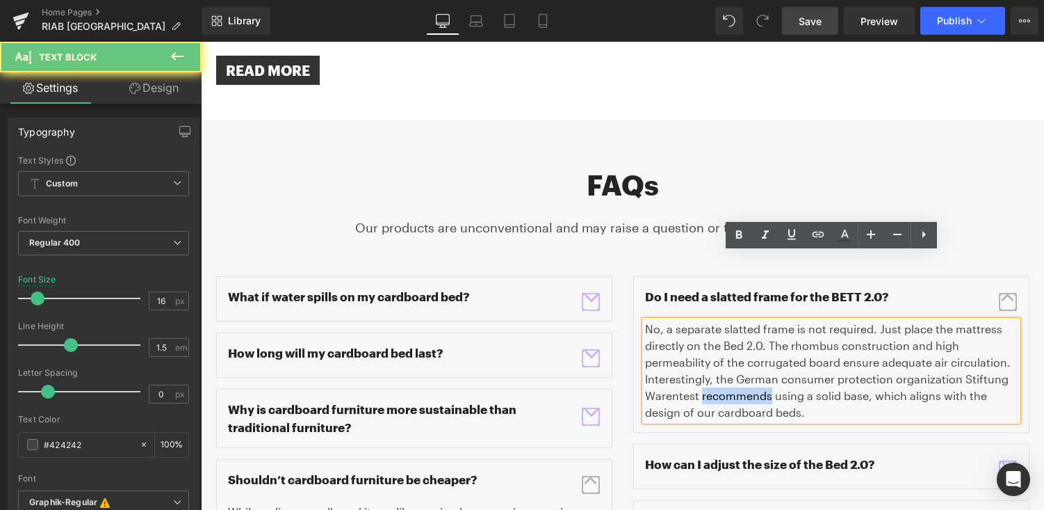
click at [699, 328] on p "No, a separate slatted frame is not required. Just place the mattress directly …" at bounding box center [831, 371] width 373 height 100
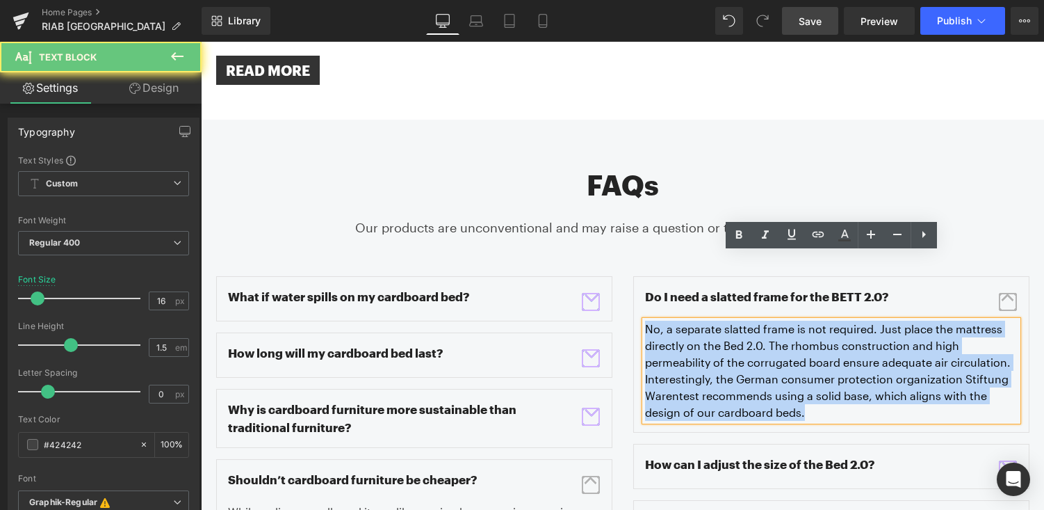
click at [699, 328] on p "No, a separate slatted frame is not required. Just place the mattress directly …" at bounding box center [831, 371] width 373 height 100
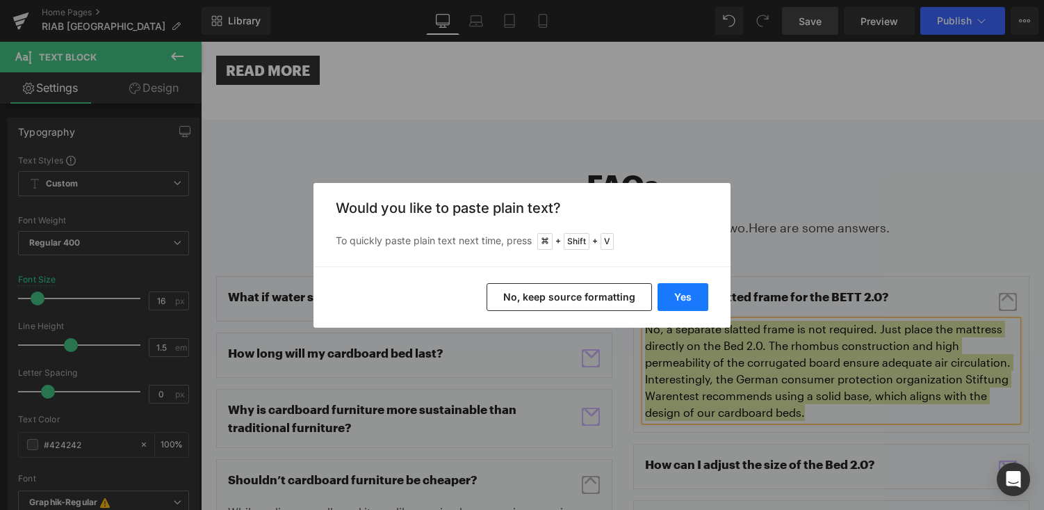
click at [696, 305] on button "Yes" at bounding box center [683, 297] width 51 height 28
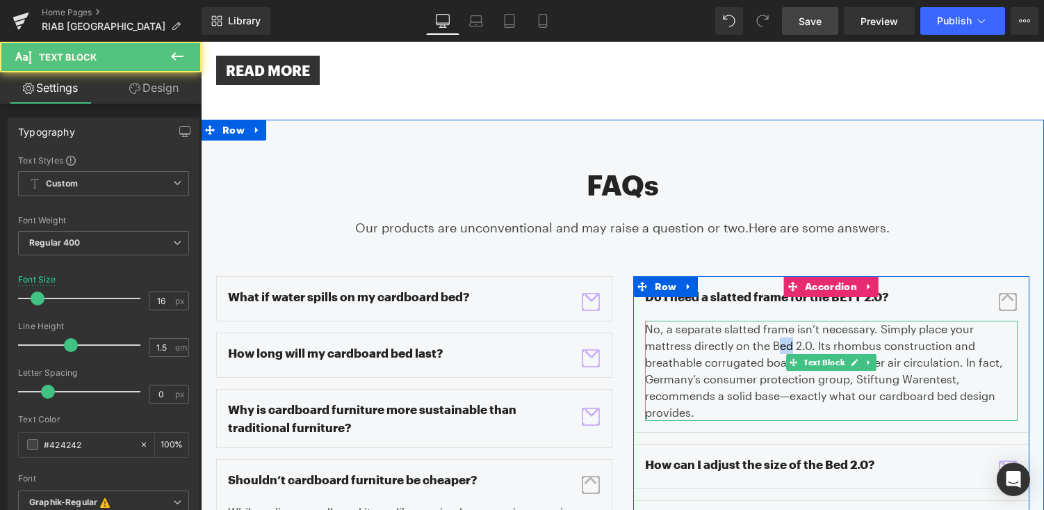
drag, startPoint x: 742, startPoint y: 283, endPoint x: 731, endPoint y: 283, distance: 11.1
click at [731, 321] on p "No, a separate slatted frame isn’t necessary. Simply place your mattress direct…" at bounding box center [831, 371] width 373 height 100
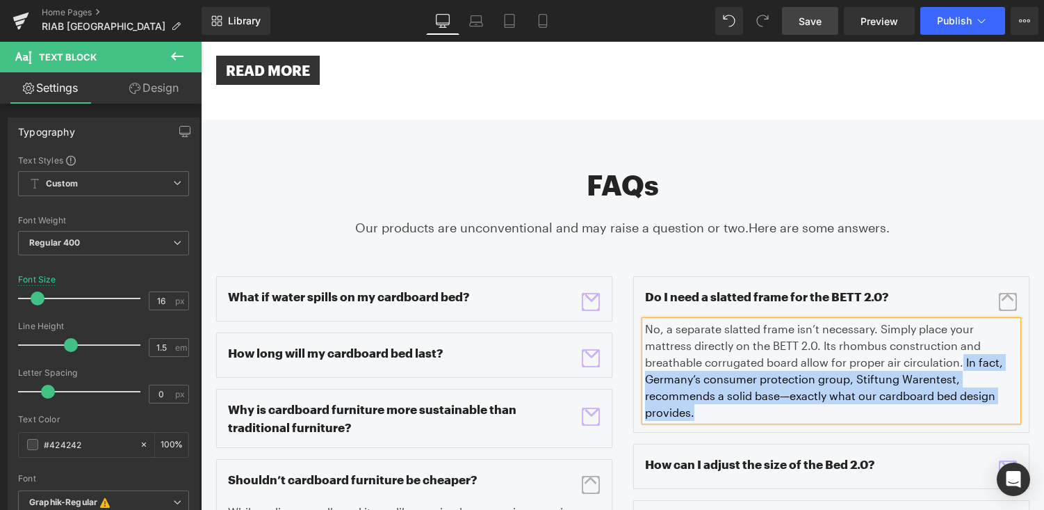
drag, startPoint x: 958, startPoint y: 328, endPoint x: 901, endPoint y: 299, distance: 63.1
click at [901, 321] on p "No, a separate slatted frame isn’t necessary. Simply place your mattress direct…" at bounding box center [831, 371] width 373 height 100
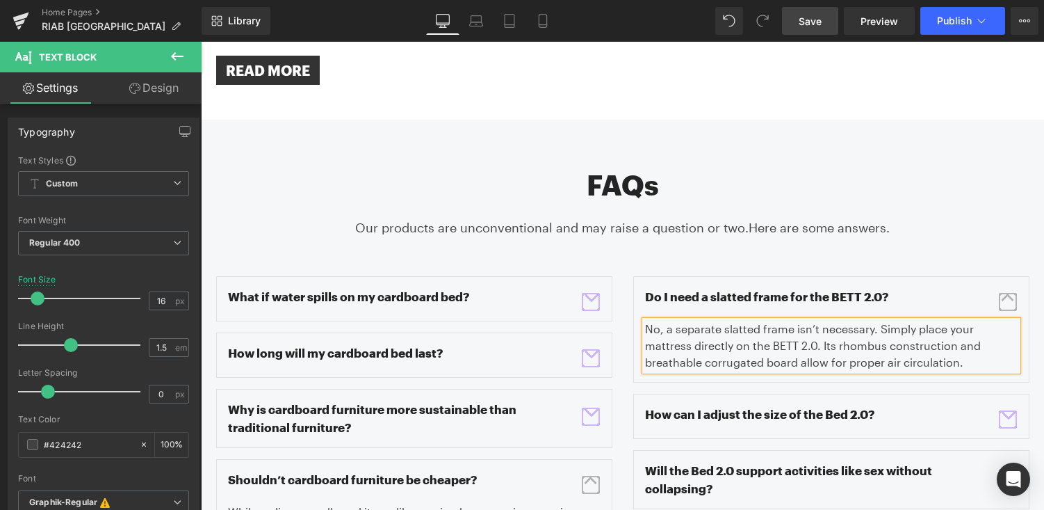
click at [1008, 293] on span "button" at bounding box center [1008, 302] width 18 height 18
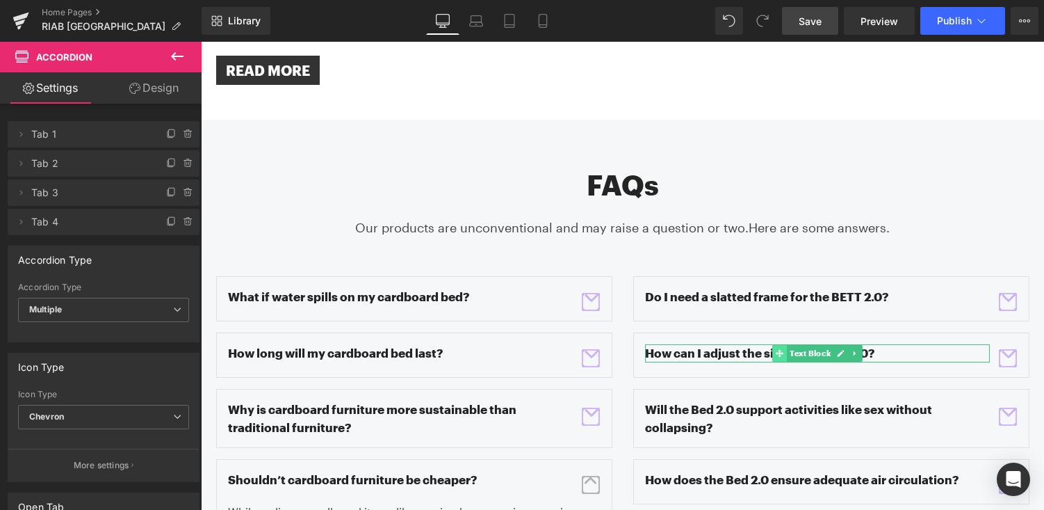
click at [780, 349] on icon at bounding box center [780, 353] width 8 height 8
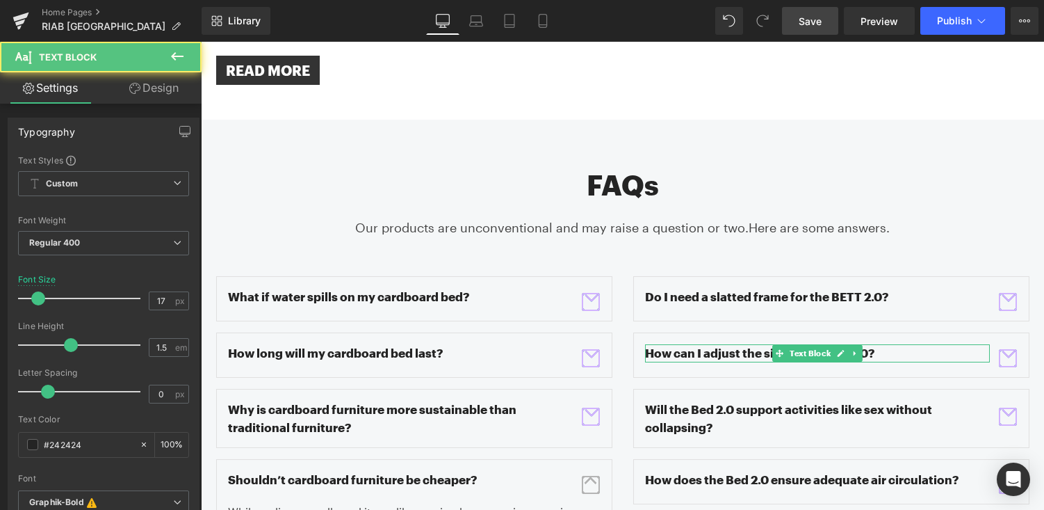
click at [746, 344] on p "How can I adjust the size of the Bed 2.0?" at bounding box center [817, 353] width 345 height 18
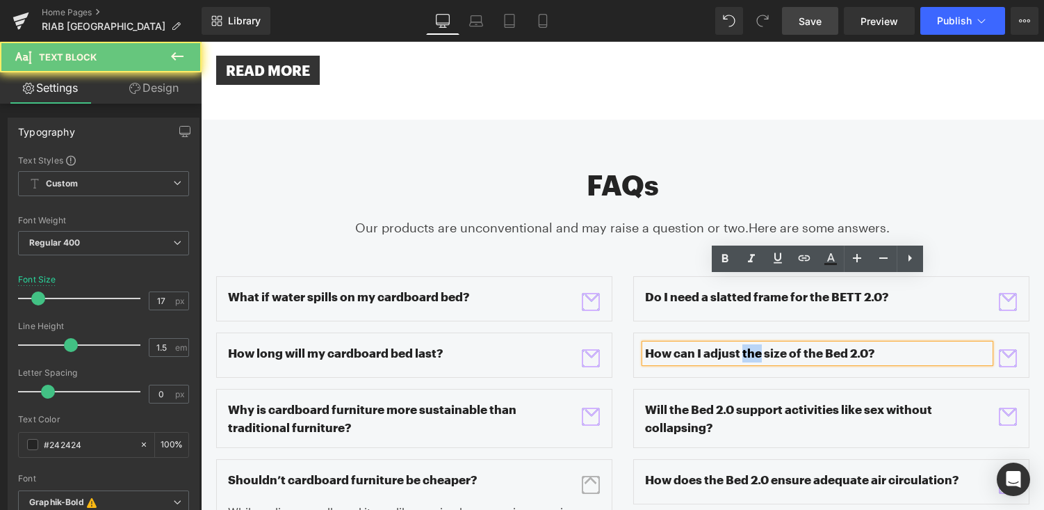
click at [746, 344] on p "How can I adjust the size of the Bed 2.0?" at bounding box center [817, 353] width 345 height 18
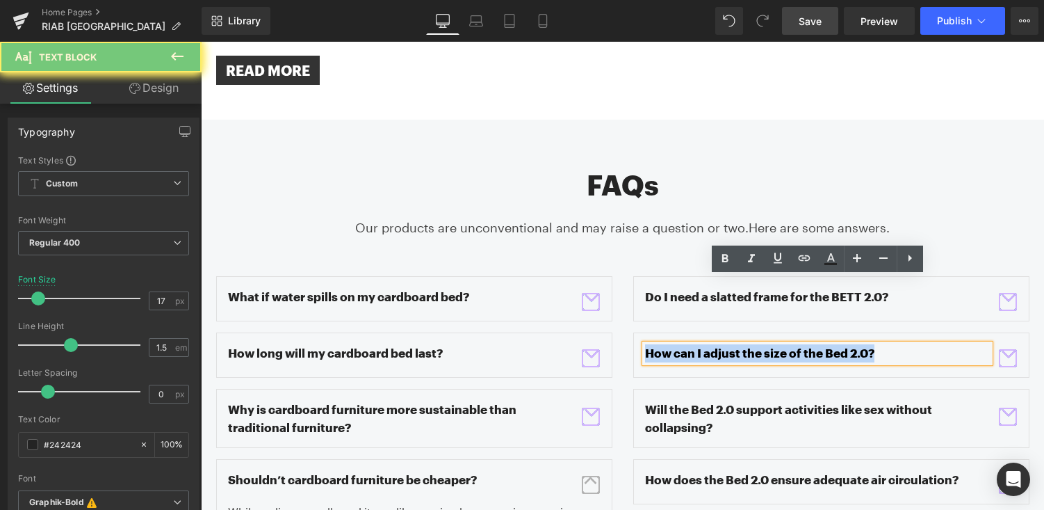
click at [746, 344] on p "How can I adjust the size of the Bed 2.0?" at bounding box center [817, 353] width 345 height 18
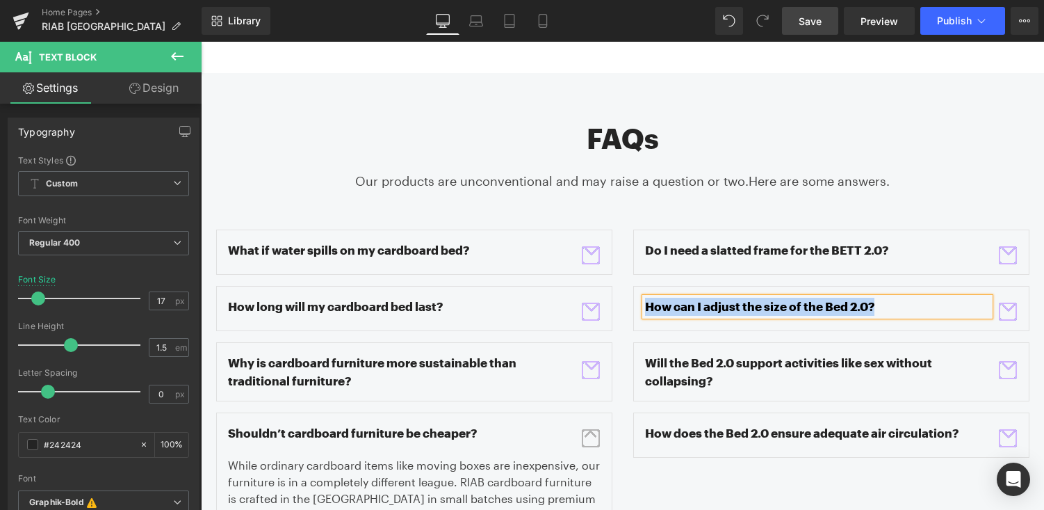
scroll to position [1944, 0]
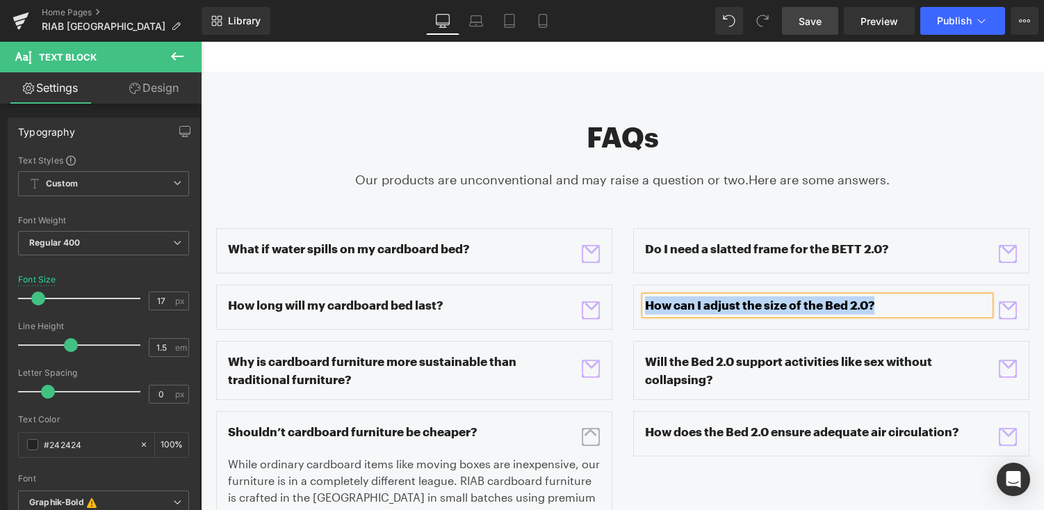
click at [595, 428] on span "button" at bounding box center [591, 437] width 18 height 18
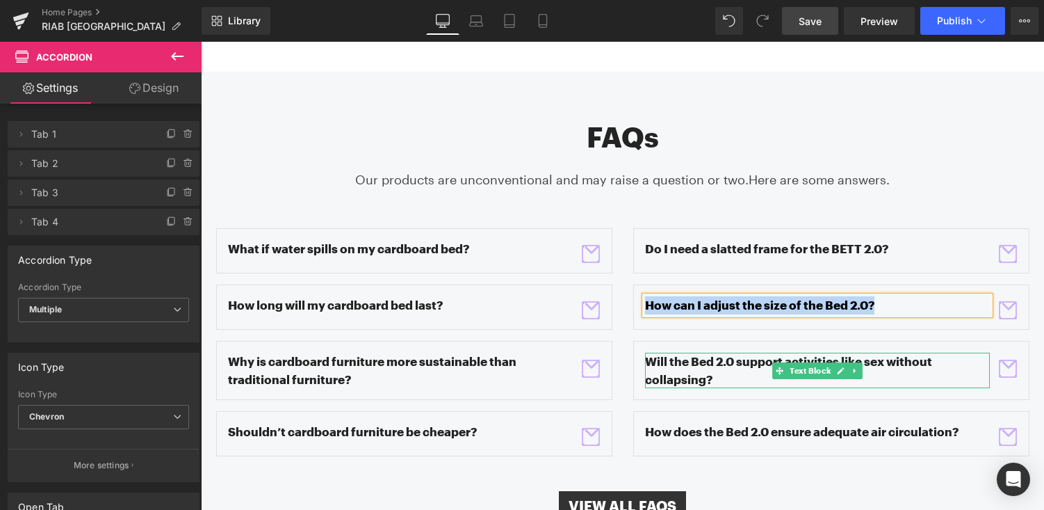
click at [697, 353] on p "Will the Bed 2.0 support activities like sex without collapsing?" at bounding box center [817, 370] width 345 height 35
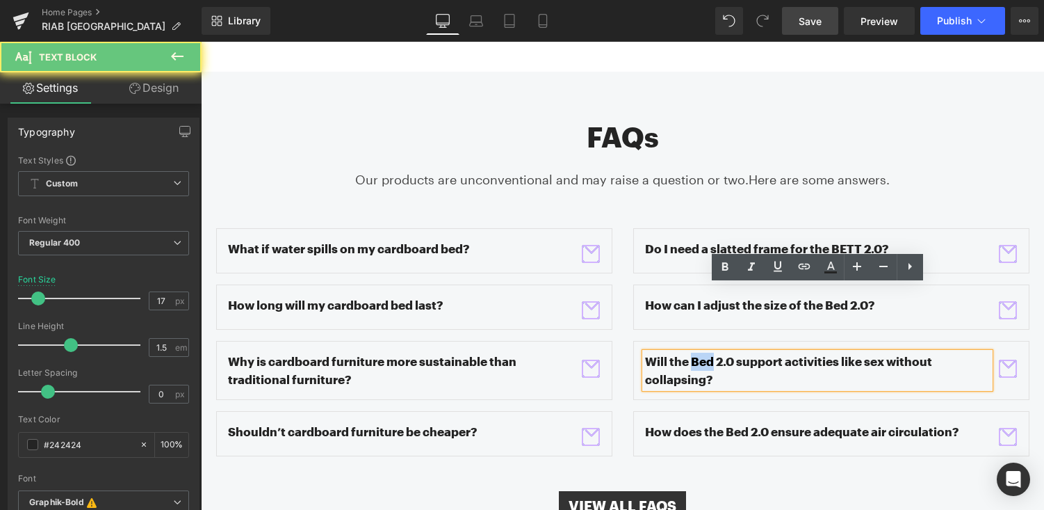
click at [697, 353] on p "Will the Bed 2.0 support activities like sex without collapsing?" at bounding box center [817, 370] width 345 height 35
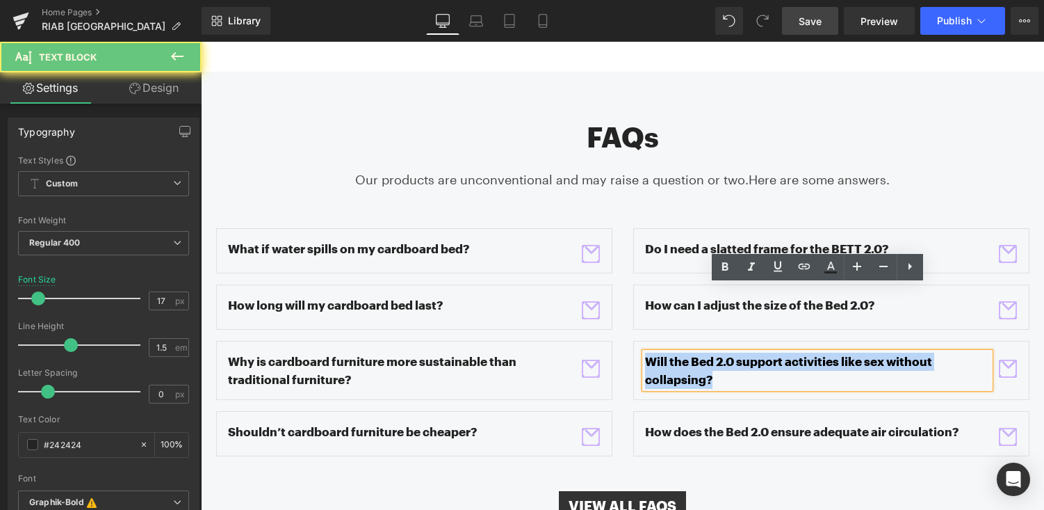
click at [697, 353] on p "Will the Bed 2.0 support activities like sex without collapsing?" at bounding box center [817, 370] width 345 height 35
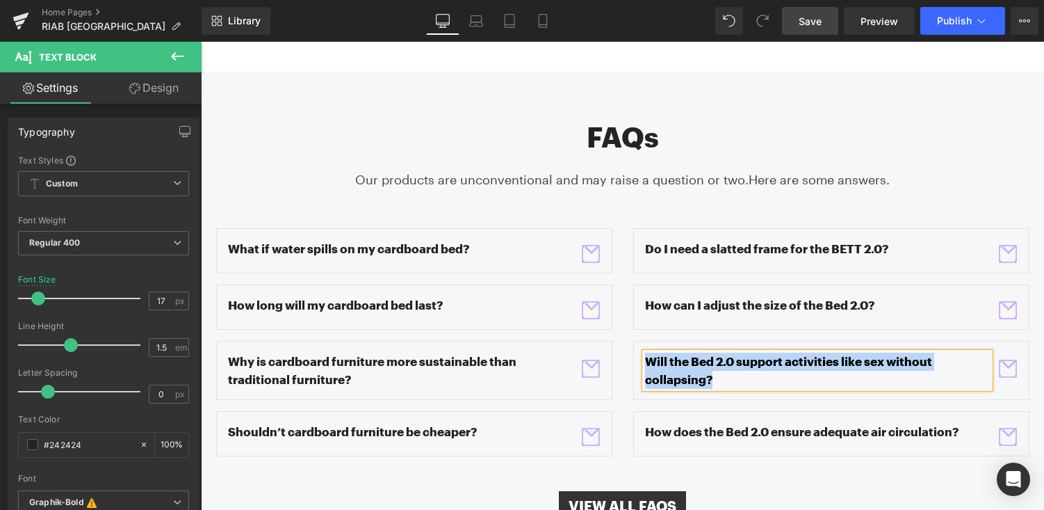
click at [999, 360] on span "button" at bounding box center [1008, 369] width 18 height 18
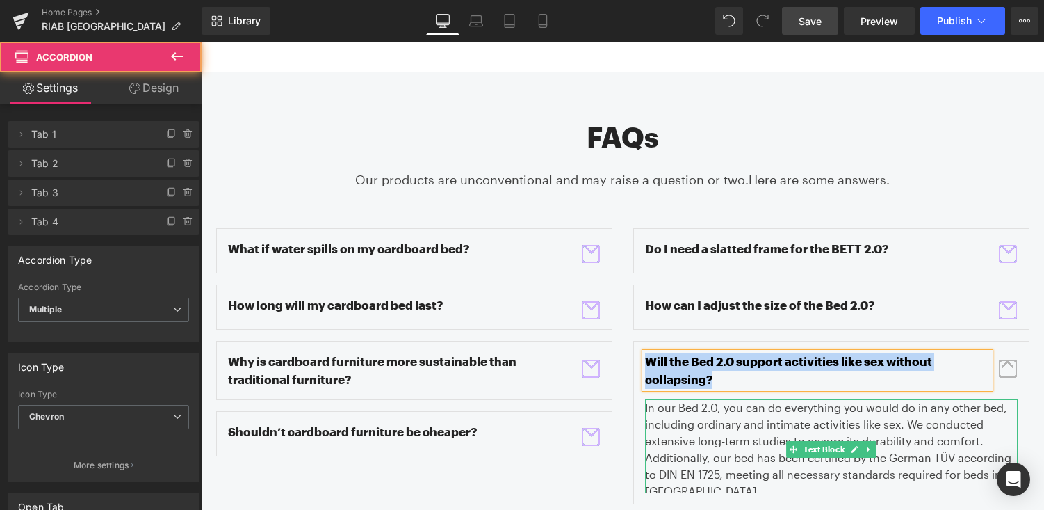
click at [711, 399] on p "In our Bed 2.0, you can do everything you would do in any other bed, including …" at bounding box center [831, 449] width 373 height 100
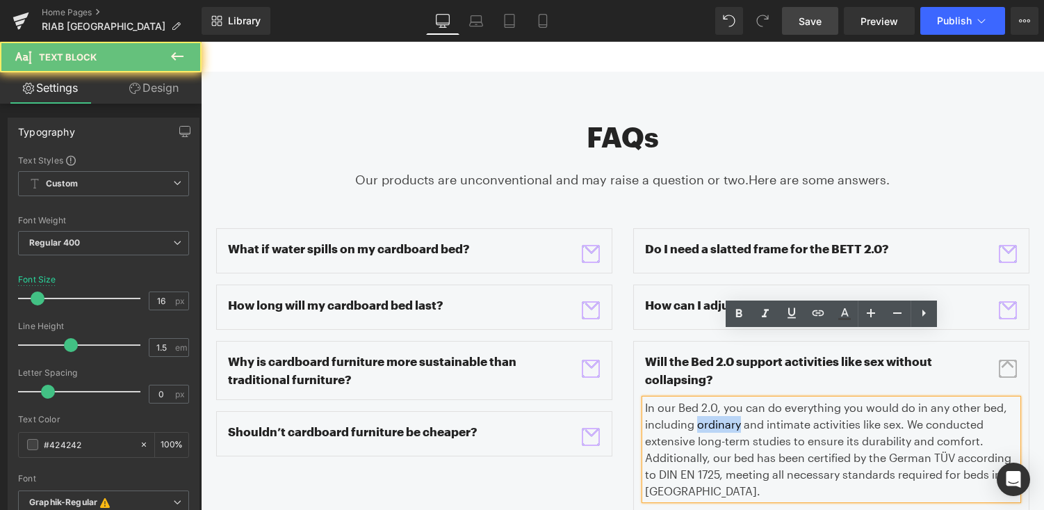
click at [711, 399] on p "In our Bed 2.0, you can do everything you would do in any other bed, including …" at bounding box center [831, 449] width 373 height 100
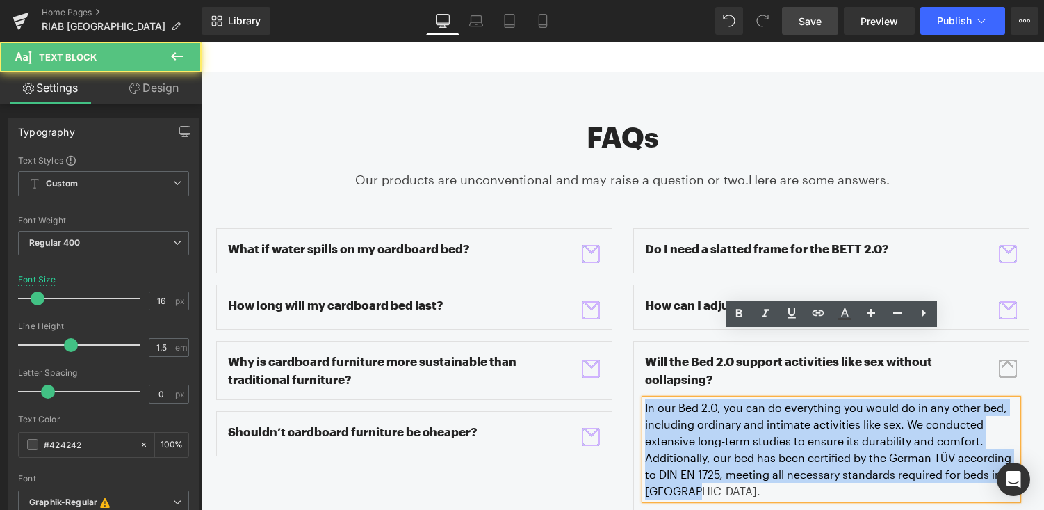
click at [711, 399] on p "In our Bed 2.0, you can do everything you would do in any other bed, including …" at bounding box center [831, 449] width 373 height 100
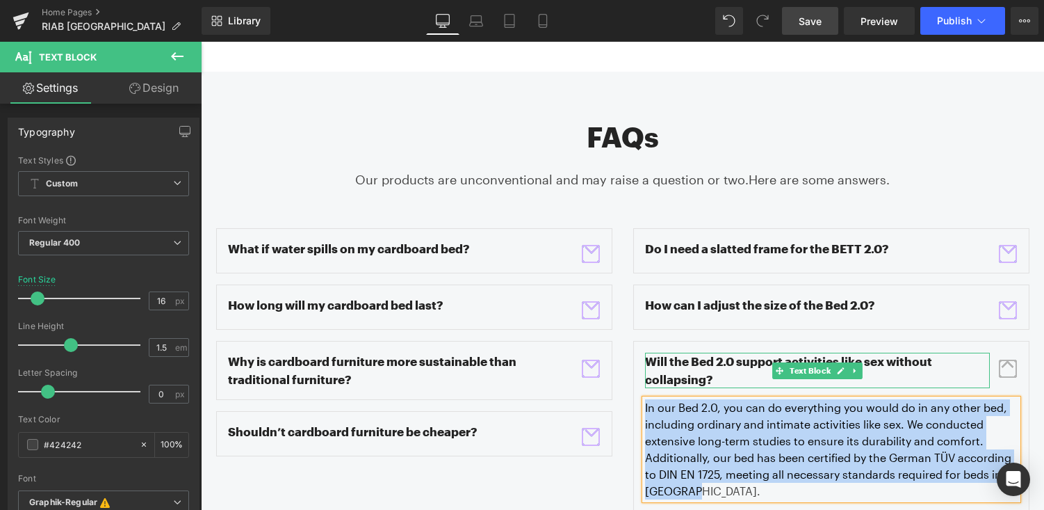
click at [679, 353] on p "Will the Bed 2.0 support activities like sex without collapsing?" at bounding box center [817, 370] width 345 height 35
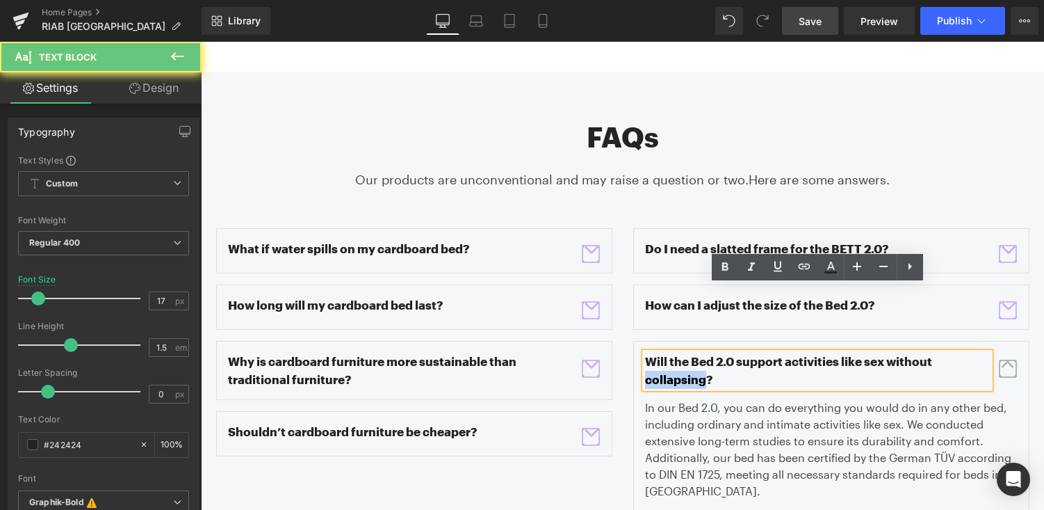
click at [679, 353] on p "Will the Bed 2.0 support activities like sex without collapsing?" at bounding box center [817, 370] width 345 height 35
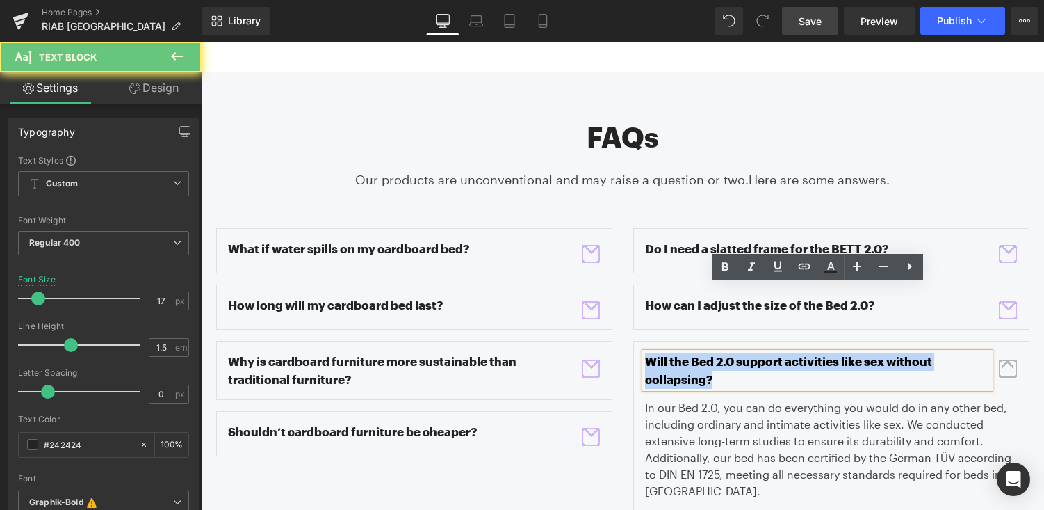
click at [679, 353] on p "Will the Bed 2.0 support activities like sex without collapsing?" at bounding box center [817, 370] width 345 height 35
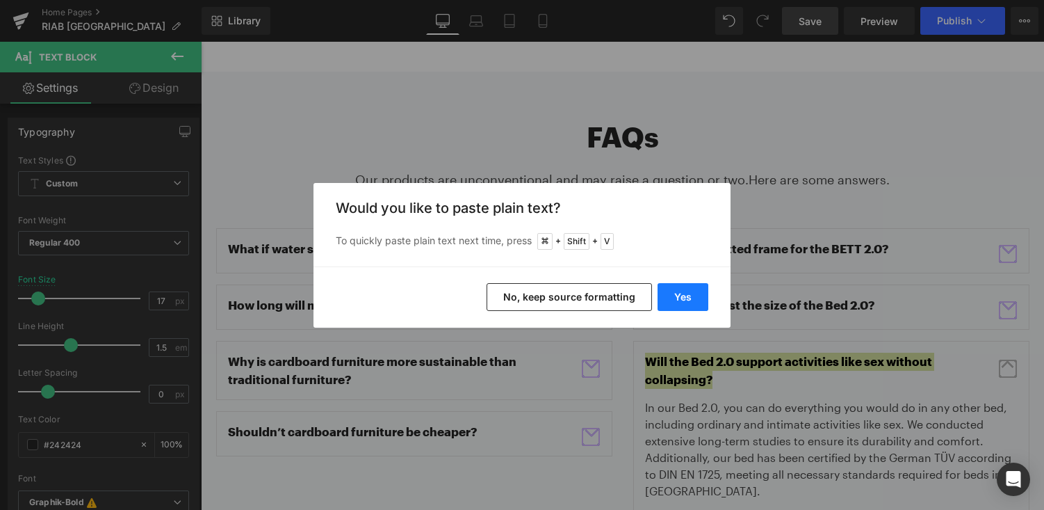
click at [687, 293] on button "Yes" at bounding box center [683, 297] width 51 height 28
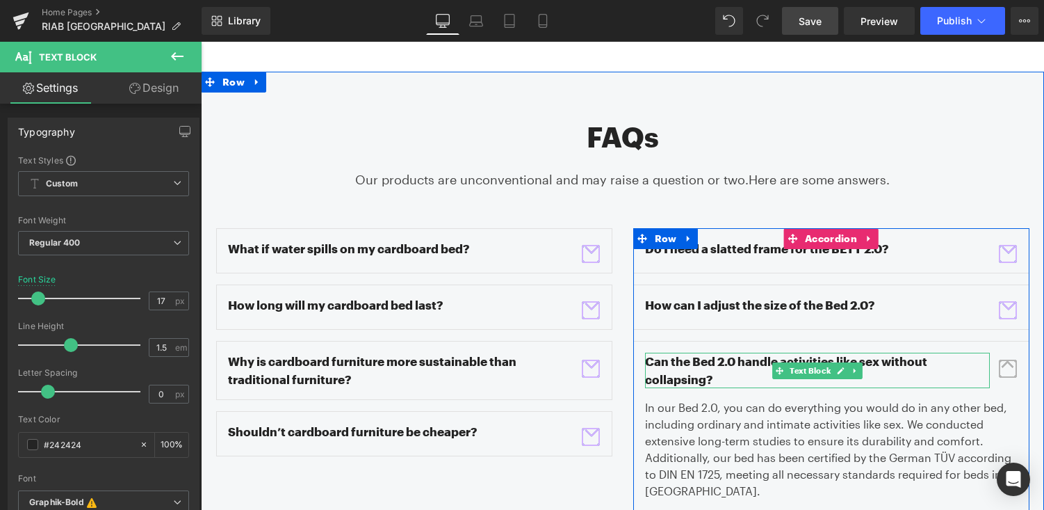
click at [716, 353] on p "Can the Bed 2.0 handle activities like sex without collapsing?" at bounding box center [817, 370] width 345 height 35
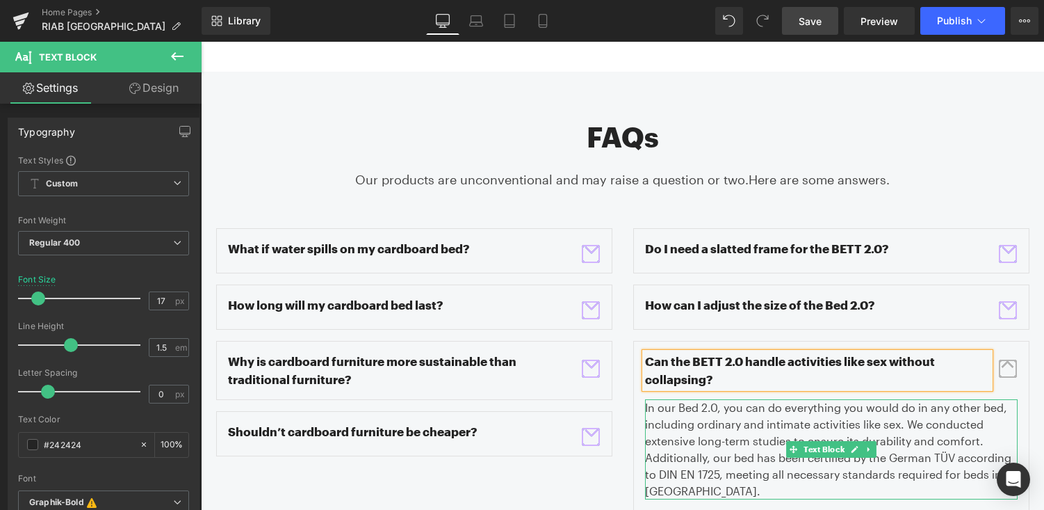
click at [704, 399] on p "In our Bed 2.0, you can do everything you would do in any other bed, including …" at bounding box center [831, 449] width 373 height 100
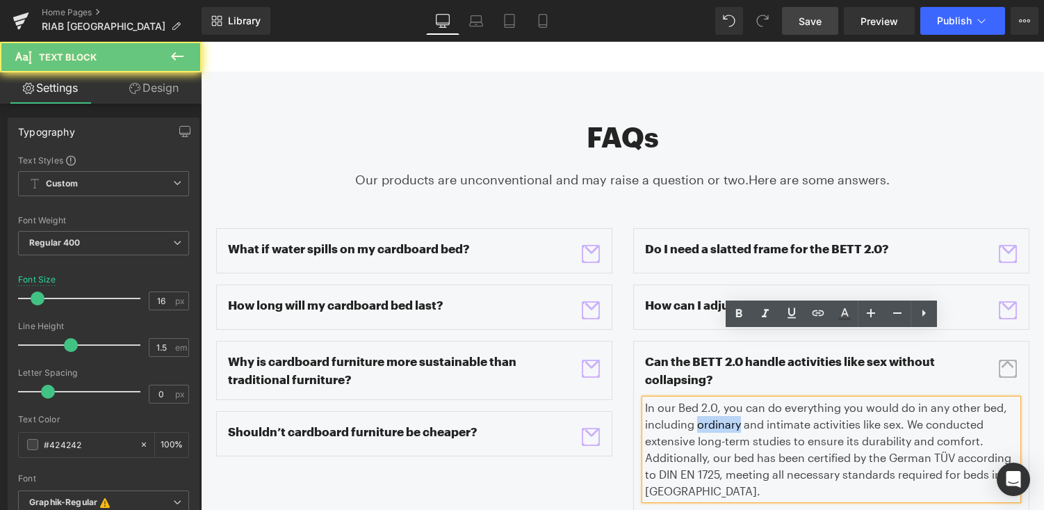
click at [704, 399] on p "In our Bed 2.0, you can do everything you would do in any other bed, including …" at bounding box center [831, 449] width 373 height 100
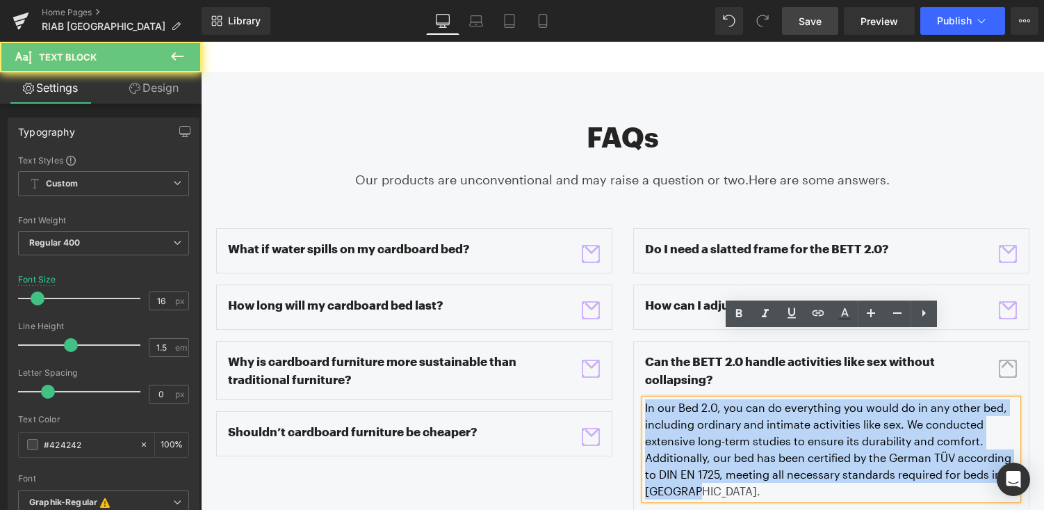
click at [704, 399] on p "In our Bed 2.0, you can do everything you would do in any other bed, including …" at bounding box center [831, 449] width 373 height 100
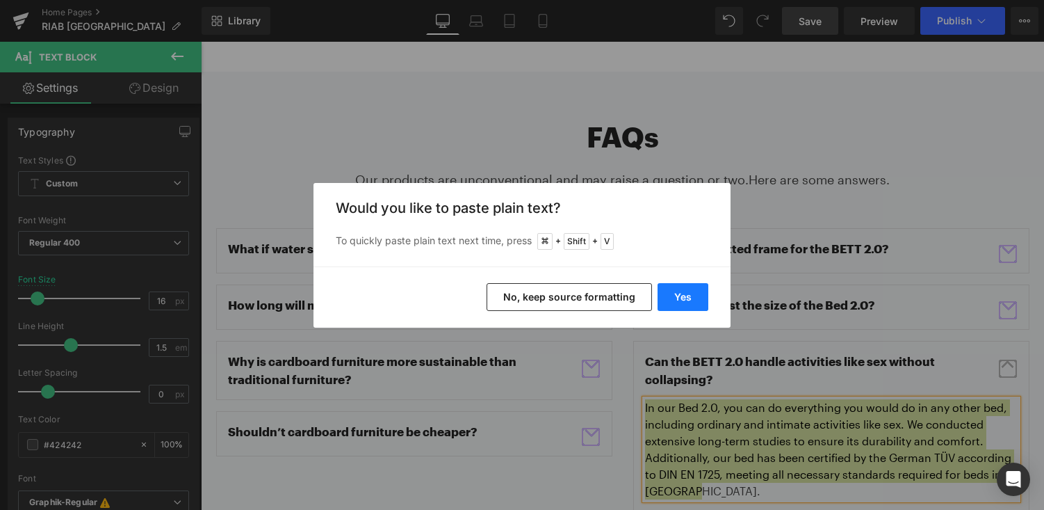
click at [697, 306] on button "Yes" at bounding box center [683, 297] width 51 height 28
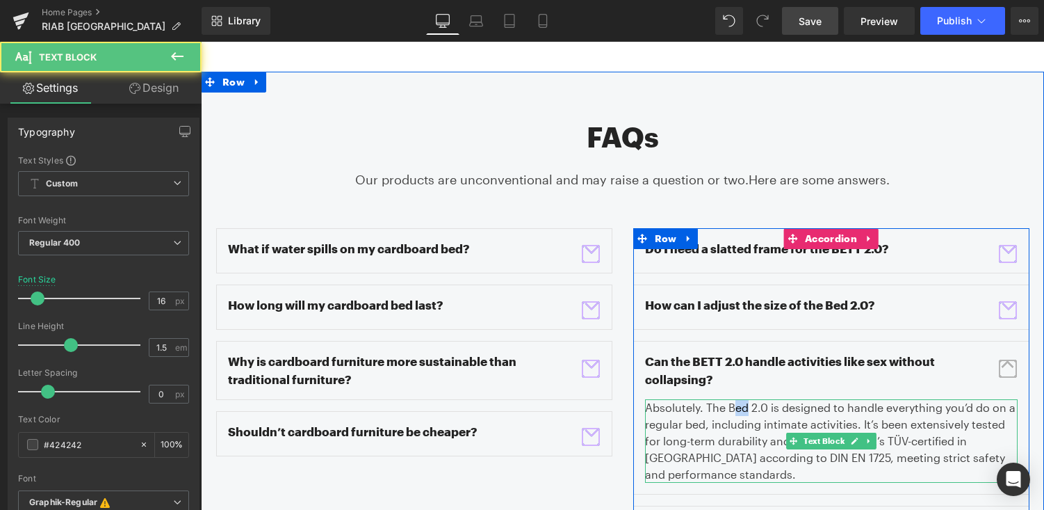
drag, startPoint x: 745, startPoint y: 342, endPoint x: 735, endPoint y: 342, distance: 10.4
click at [735, 399] on p "Absolutely. The Bed 2.0 is designed to handle everything you’d do on a regular …" at bounding box center [831, 440] width 373 height 83
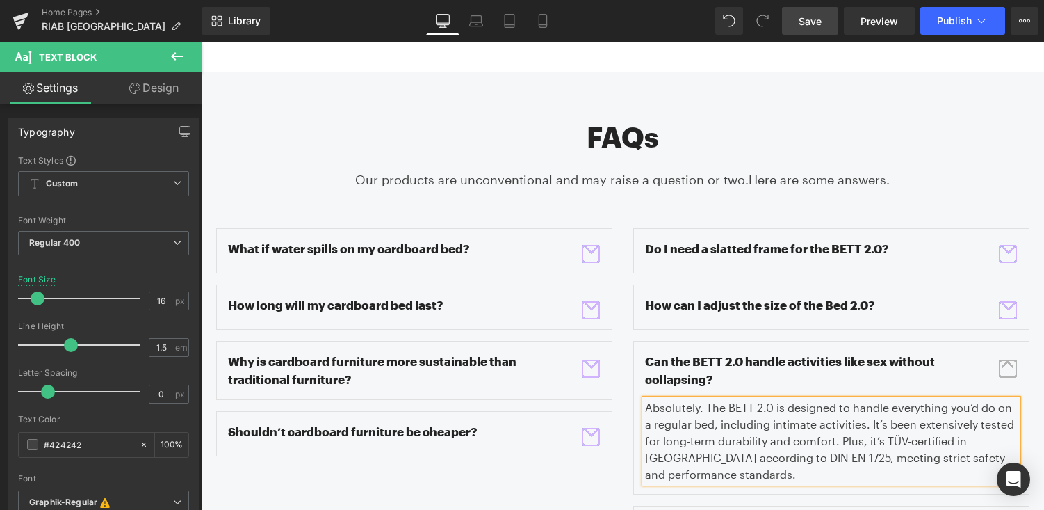
click at [1004, 360] on span "button" at bounding box center [1008, 369] width 18 height 18
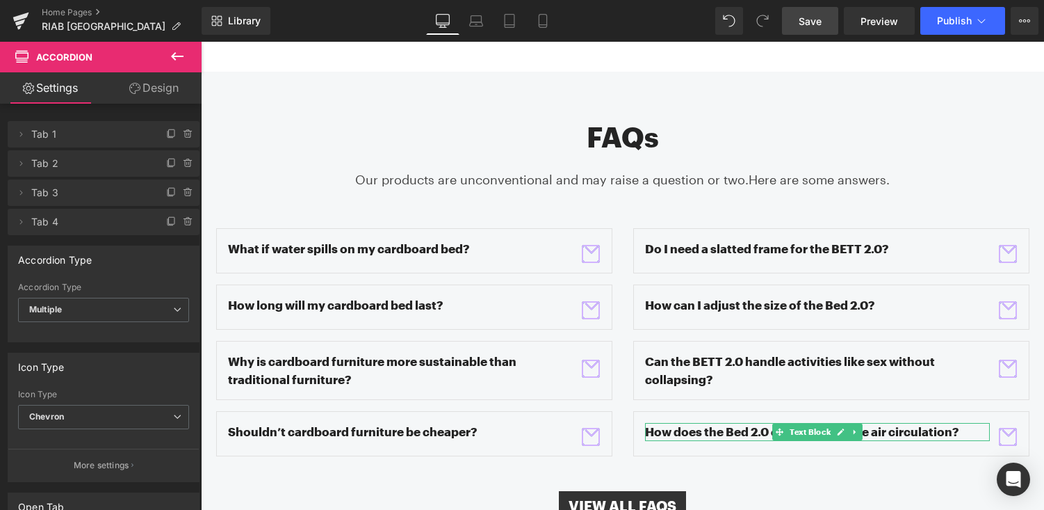
click at [700, 423] on div at bounding box center [817, 424] width 345 height 3
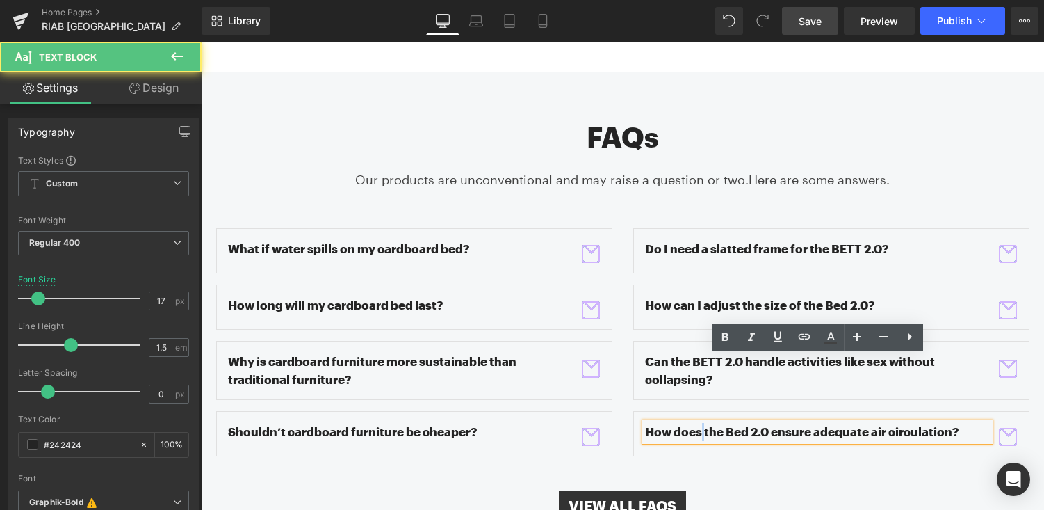
click at [700, 423] on p "How does the Bed 2.0 ensure adequate air circulation?" at bounding box center [817, 432] width 345 height 18
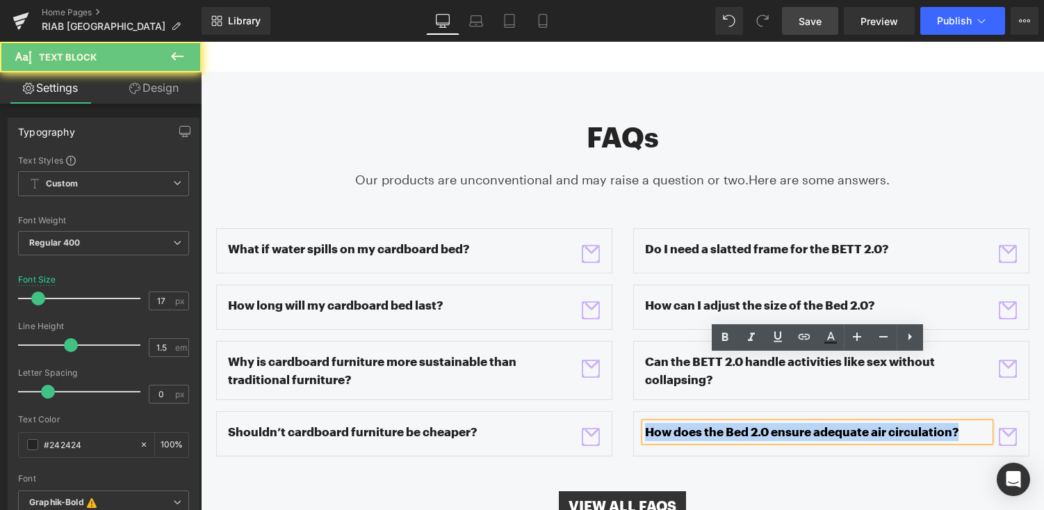
click at [700, 423] on p "How does the Bed 2.0 ensure adequate air circulation?" at bounding box center [817, 432] width 345 height 18
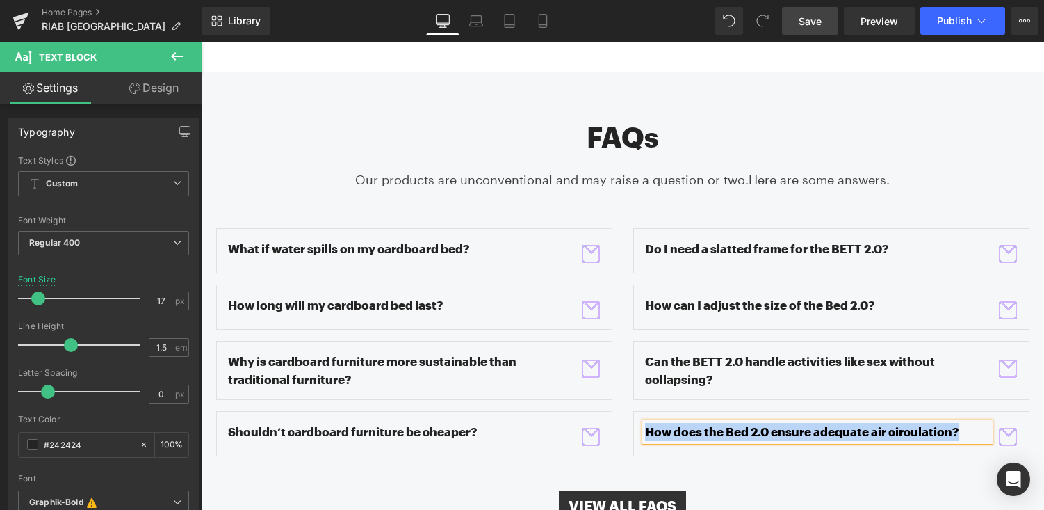
click at [1017, 423] on button "button" at bounding box center [1008, 438] width 19 height 31
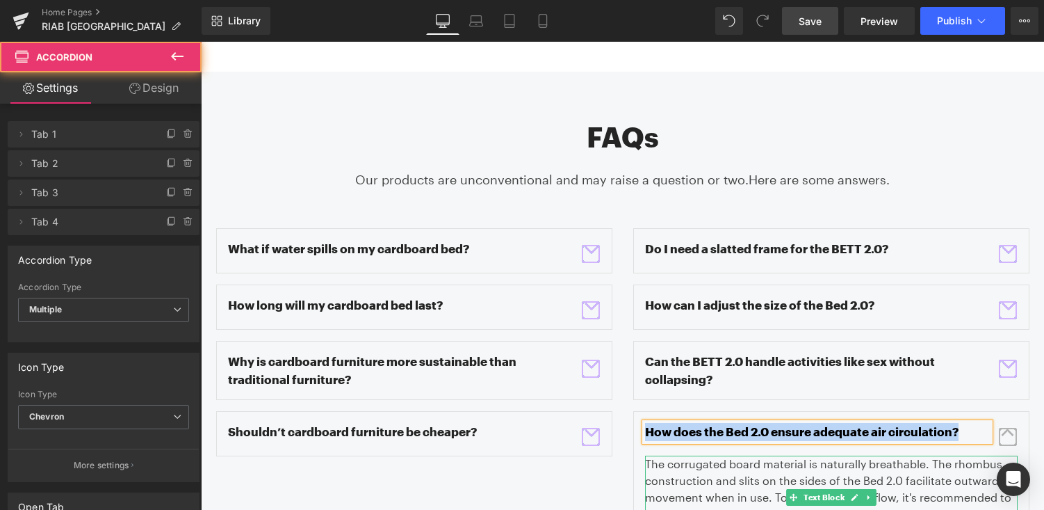
click at [695, 455] on p "The corrugated board material is naturally breathable. The rhombus construction…" at bounding box center [831, 505] width 373 height 100
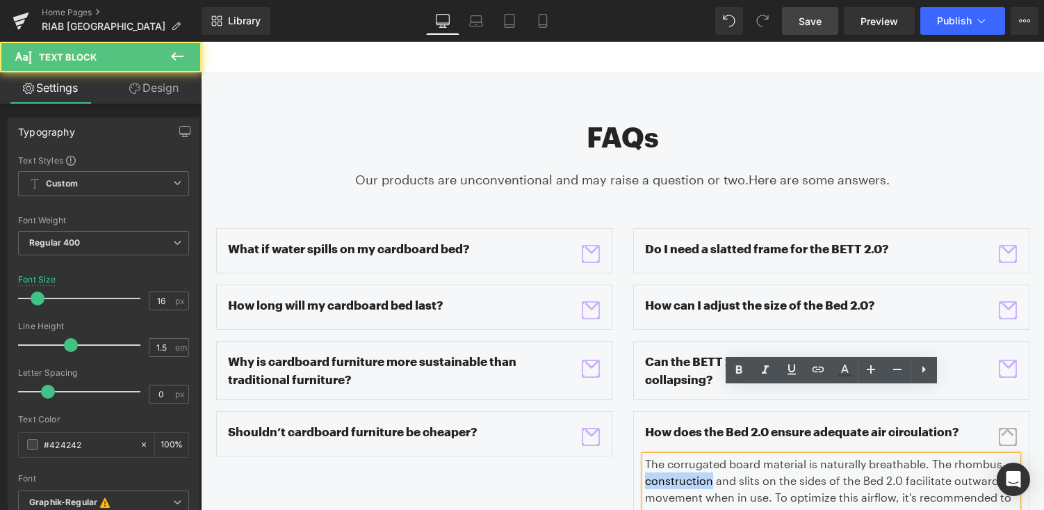
click at [695, 455] on p "The corrugated board material is naturally breathable. The rhombus construction…" at bounding box center [831, 505] width 373 height 100
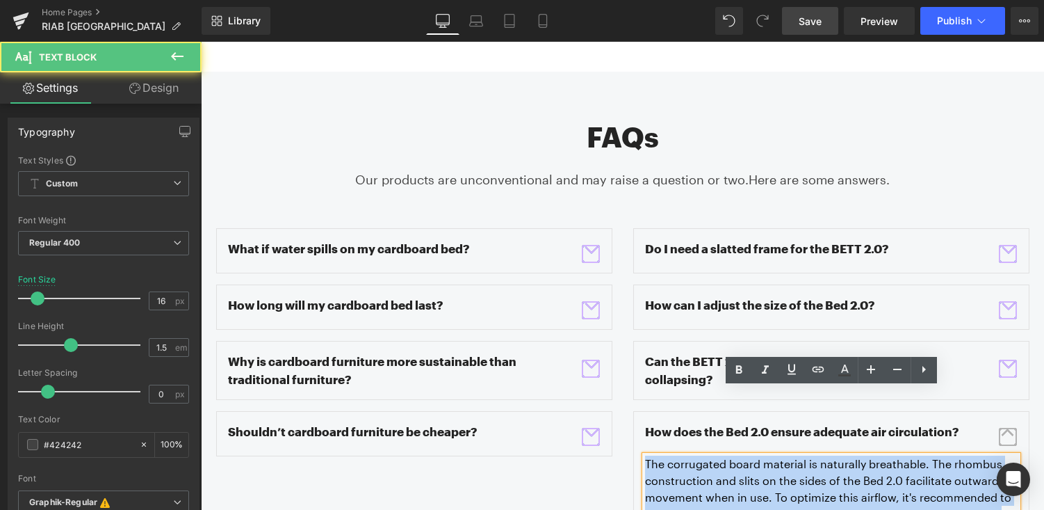
click at [695, 455] on p "The corrugated board material is naturally breathable. The rhombus construction…" at bounding box center [831, 505] width 373 height 100
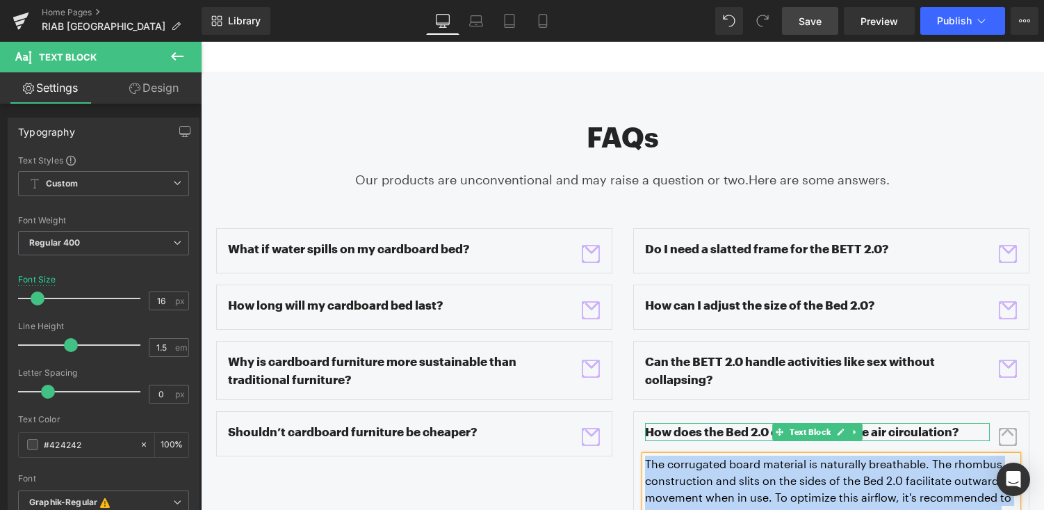
click at [714, 423] on p "How does the Bed 2.0 ensure adequate air circulation?" at bounding box center [817, 432] width 345 height 18
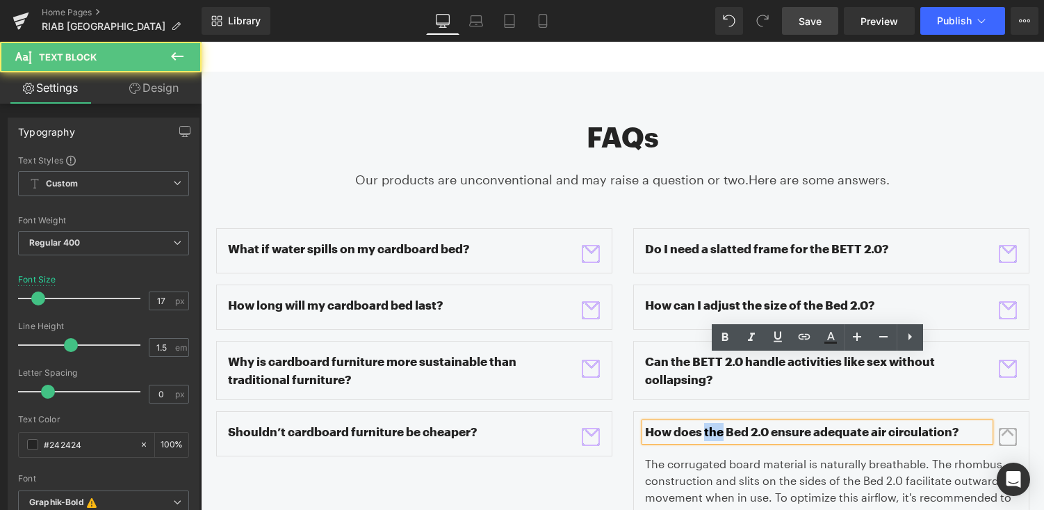
click at [714, 423] on p "How does the Bed 2.0 ensure adequate air circulation?" at bounding box center [817, 432] width 345 height 18
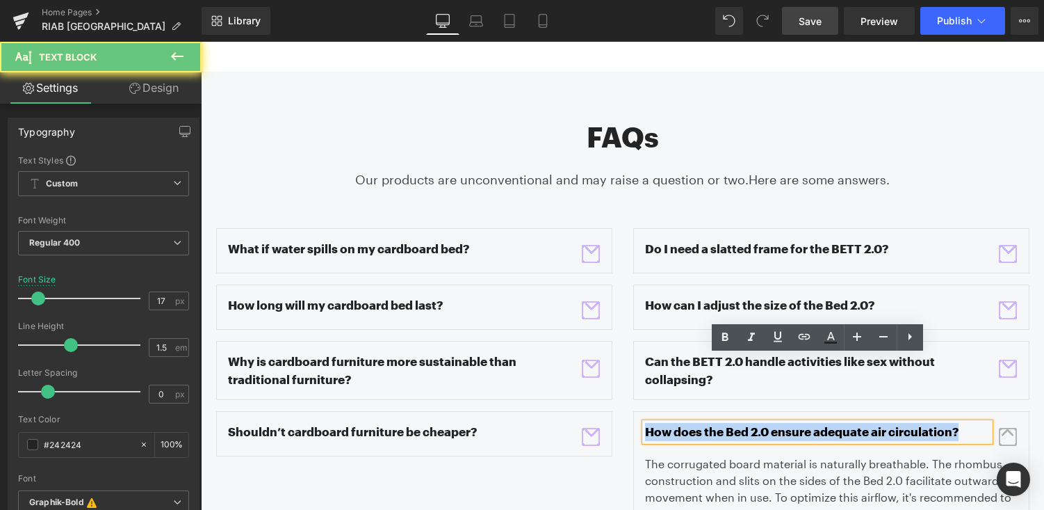
click at [714, 423] on p "How does the Bed 2.0 ensure adequate air circulation?" at bounding box center [817, 432] width 345 height 18
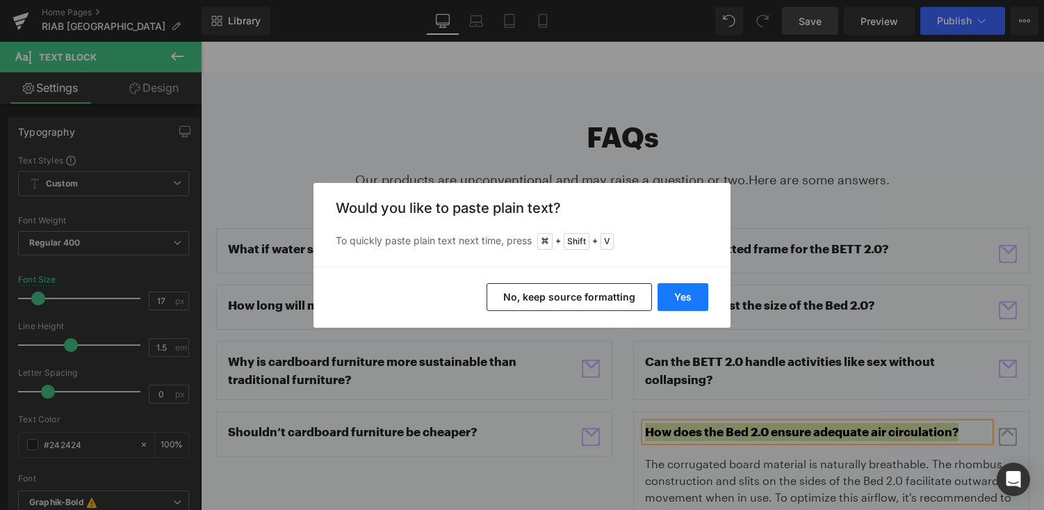
click at [688, 291] on button "Yes" at bounding box center [683, 297] width 51 height 28
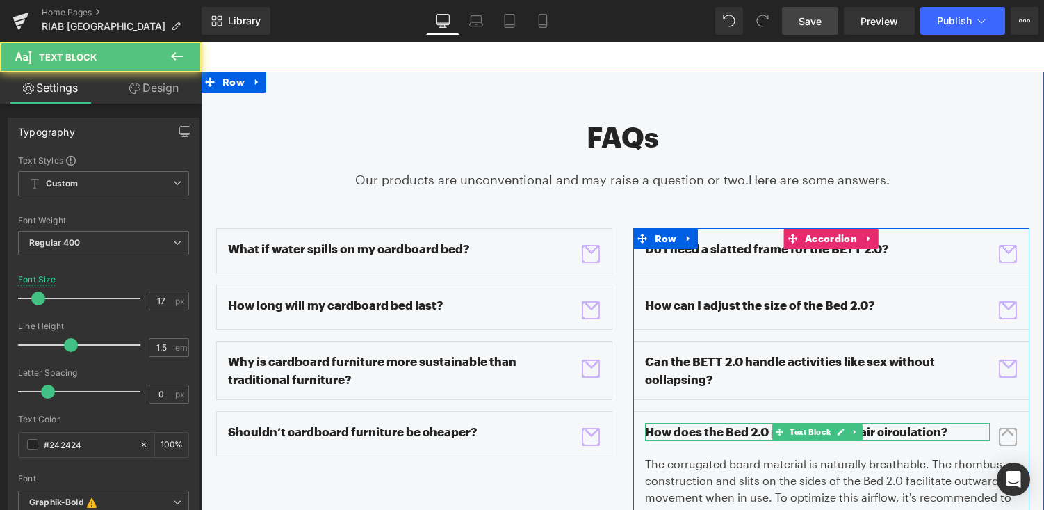
click at [746, 423] on p "How does the Bed 2.0 provide proper air circulation?" at bounding box center [817, 432] width 345 height 18
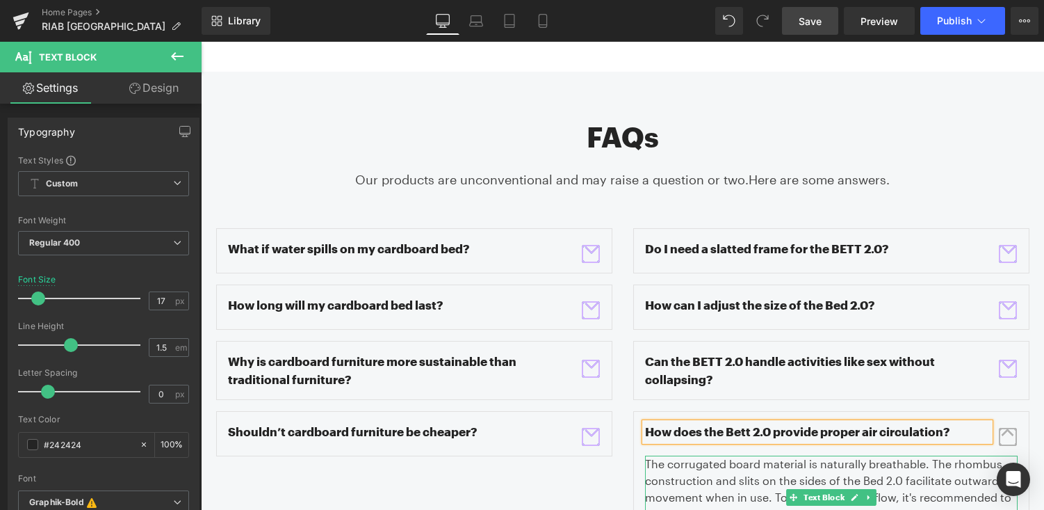
click at [714, 455] on p "The corrugated board material is naturally breathable. The rhombus construction…" at bounding box center [831, 505] width 373 height 100
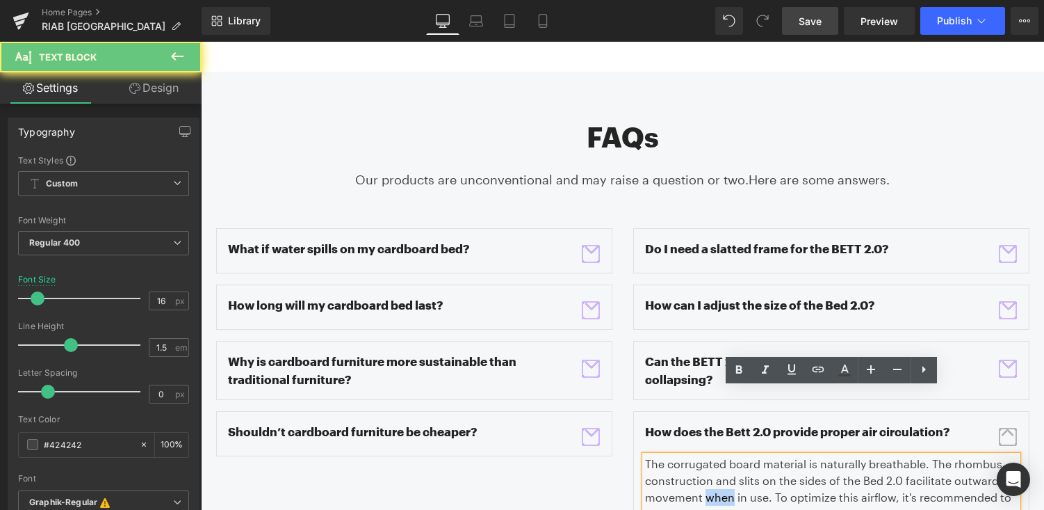
click at [714, 455] on p "The corrugated board material is naturally breathable. The rhombus construction…" at bounding box center [831, 505] width 373 height 100
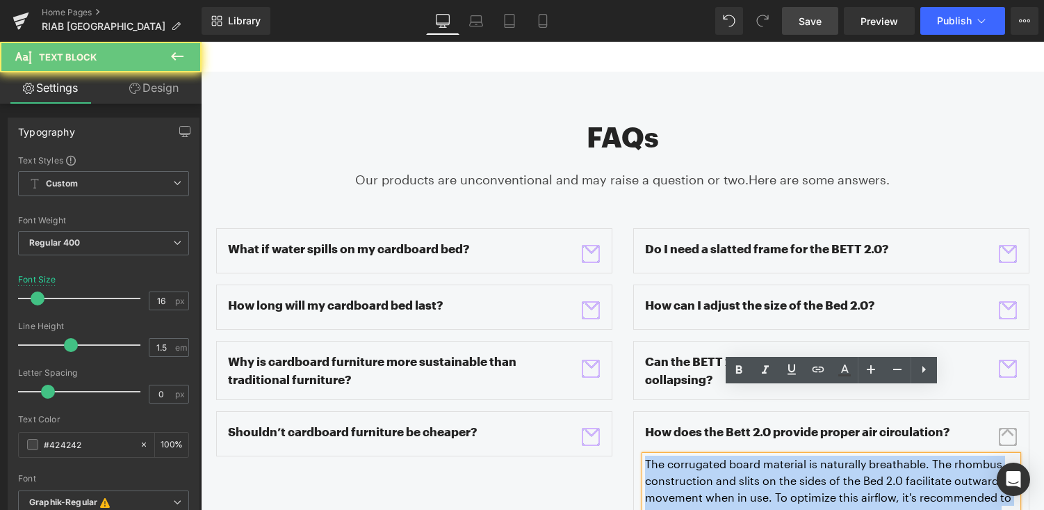
click at [714, 455] on p "The corrugated board material is naturally breathable. The rhombus construction…" at bounding box center [831, 505] width 373 height 100
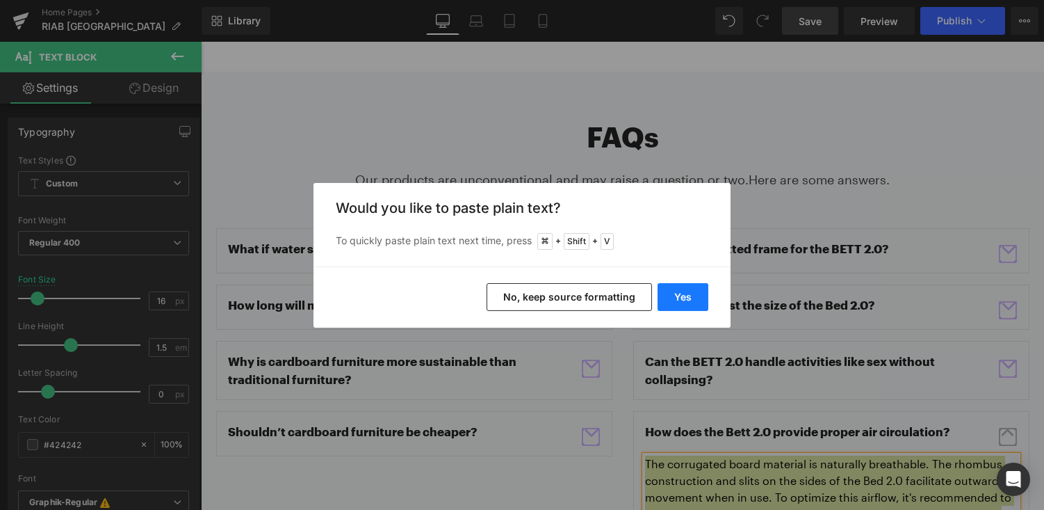
click at [697, 297] on button "Yes" at bounding box center [683, 297] width 51 height 28
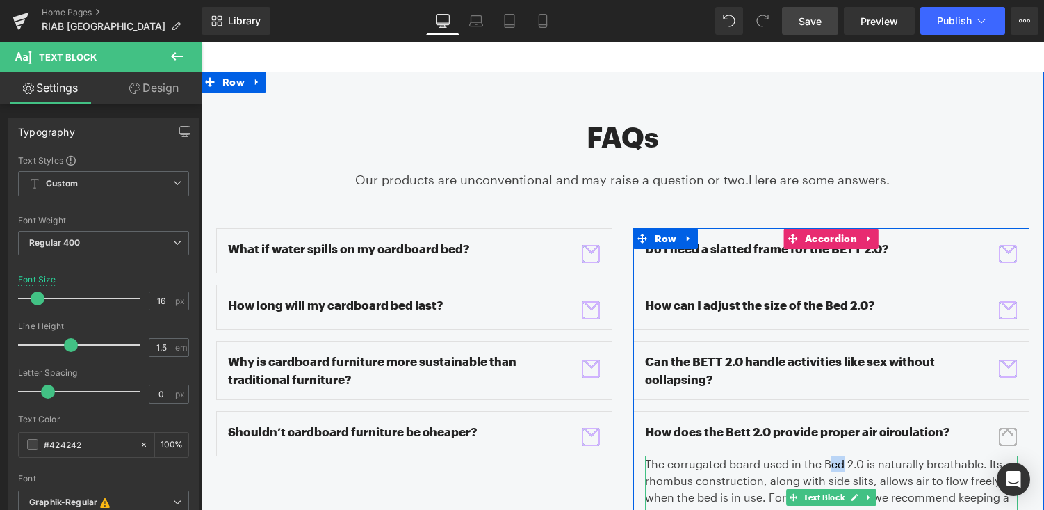
drag, startPoint x: 841, startPoint y: 401, endPoint x: 830, endPoint y: 400, distance: 11.1
click at [830, 455] on p "The corrugated board used in the Bed 2.0 is naturally breathable. Its rhombus c…" at bounding box center [831, 496] width 373 height 83
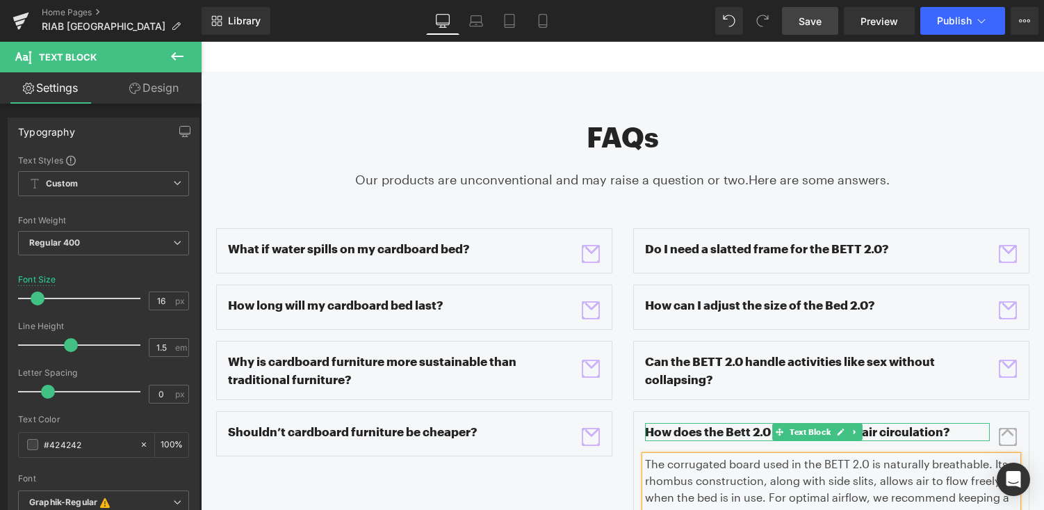
click at [751, 423] on p "How does the Bett 2.0 provide proper air circulation?" at bounding box center [817, 432] width 345 height 18
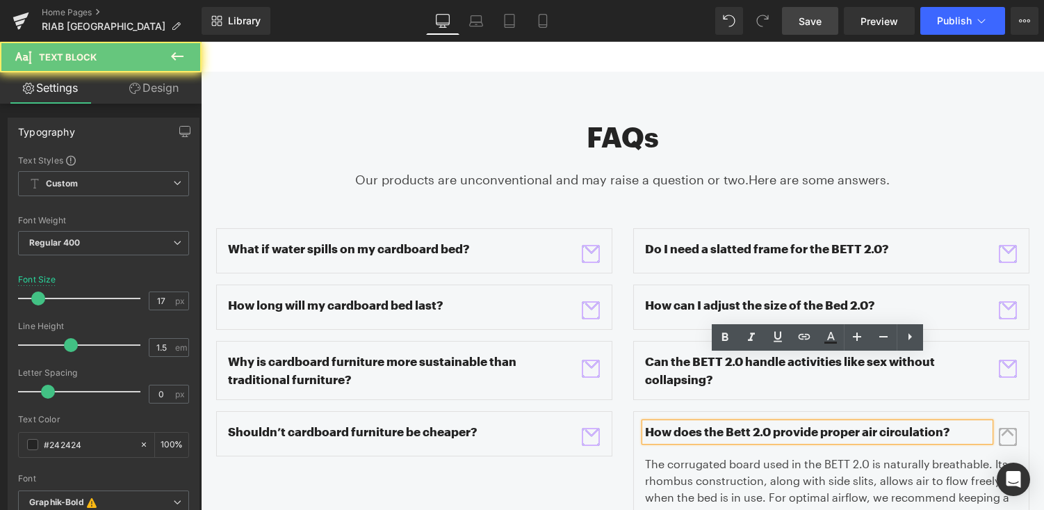
click at [746, 423] on p "How does the Bett 2.0 provide proper air circulation?" at bounding box center [817, 432] width 345 height 18
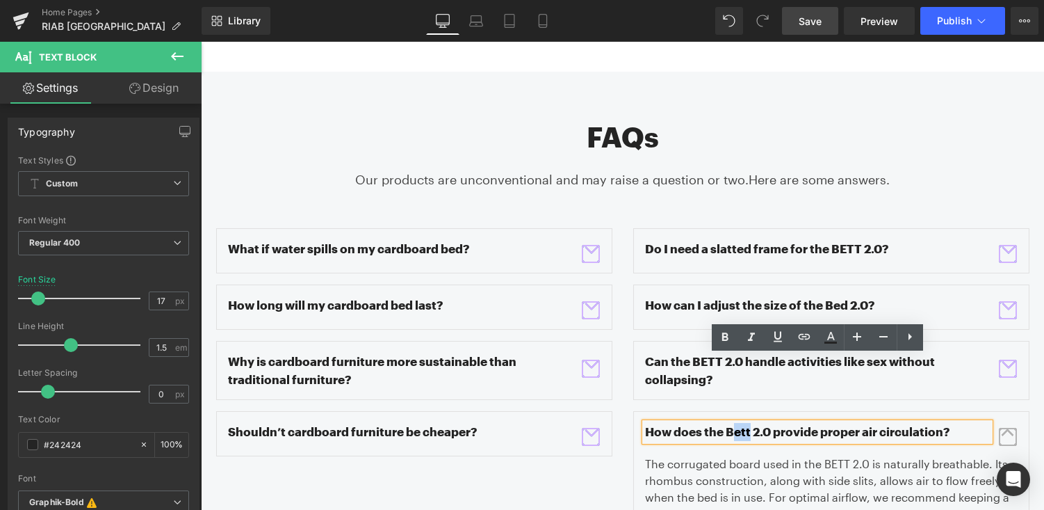
drag, startPoint x: 750, startPoint y: 367, endPoint x: 732, endPoint y: 367, distance: 18.1
click at [732, 423] on p "How does the Bett 2.0 provide proper air circulation?" at bounding box center [817, 432] width 345 height 18
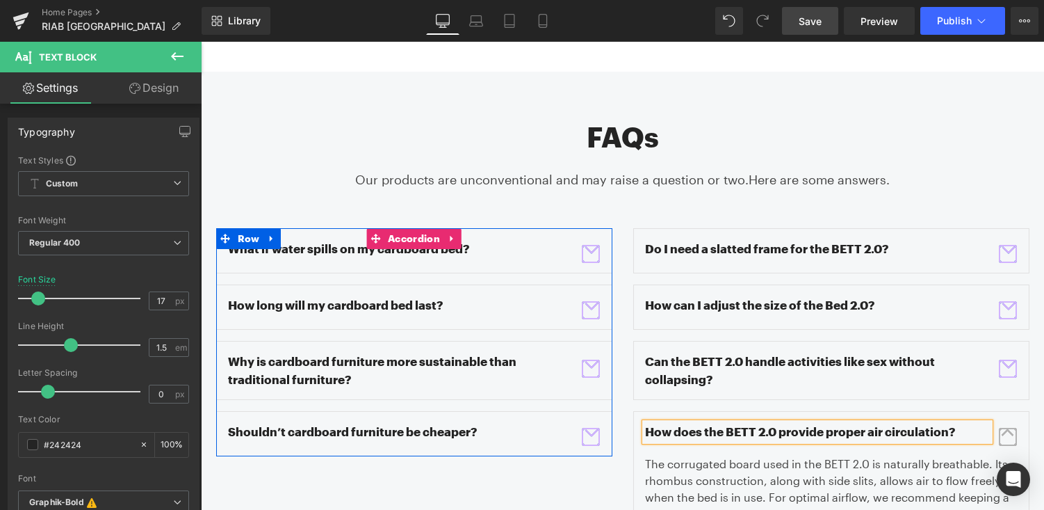
click at [591, 253] on span "button" at bounding box center [591, 253] width 0 height 0
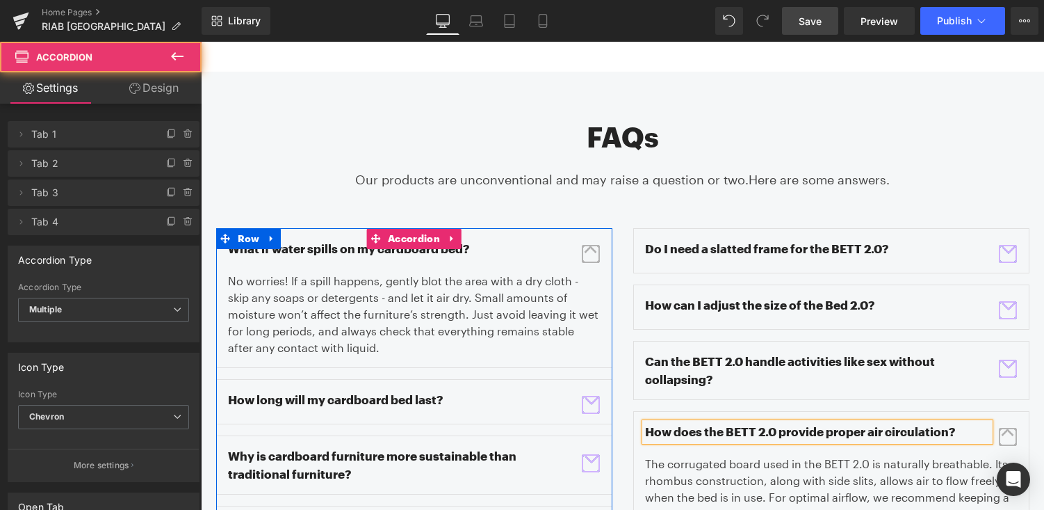
click at [592, 245] on span "button" at bounding box center [591, 254] width 18 height 18
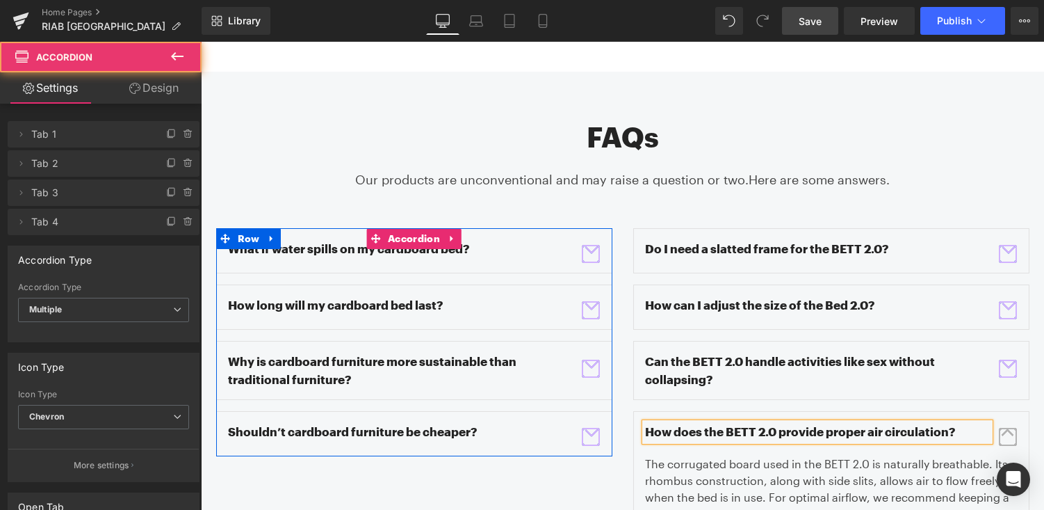
click at [593, 301] on span "button" at bounding box center [591, 310] width 18 height 18
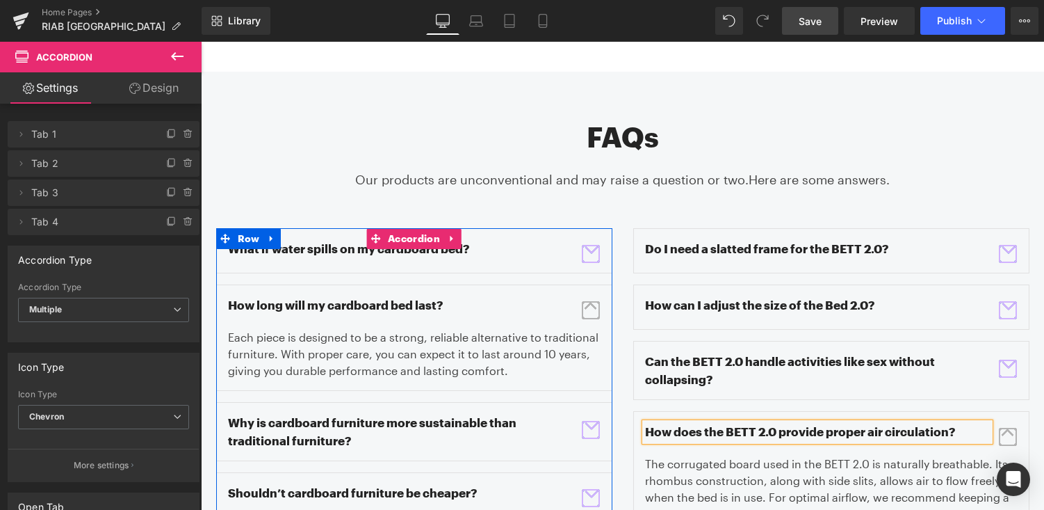
click at [593, 301] on span "button" at bounding box center [591, 310] width 18 height 18
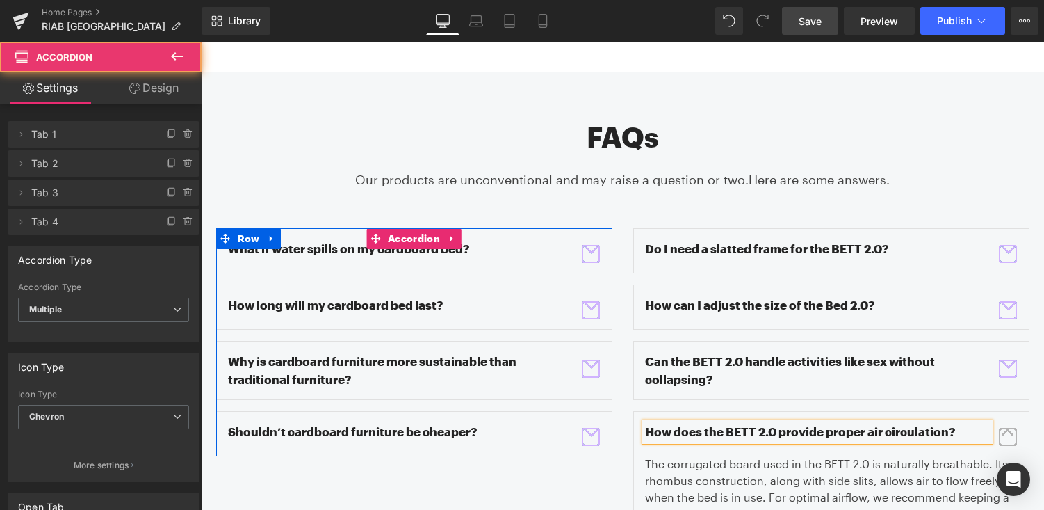
click at [596, 353] on button "button" at bounding box center [590, 370] width 19 height 35
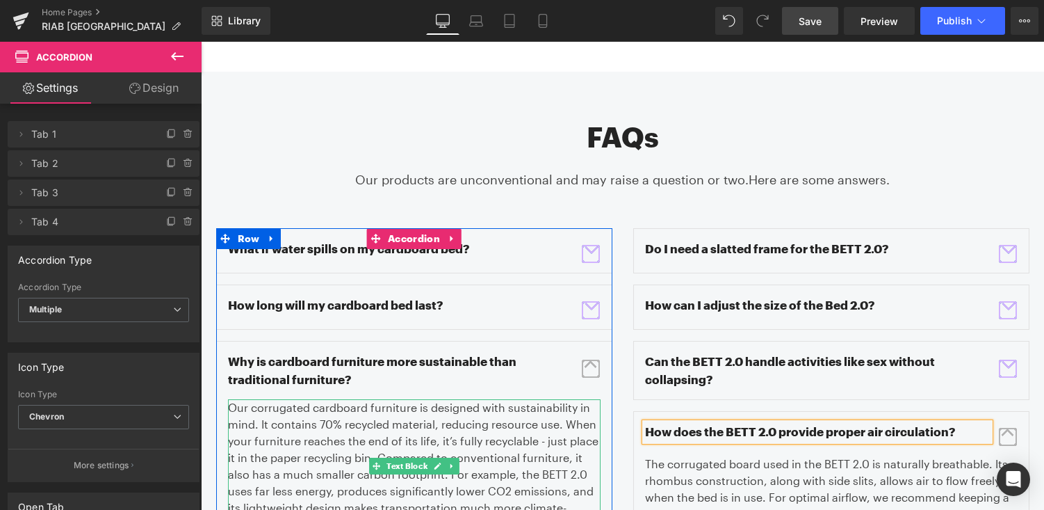
click at [560, 410] on p "Our corrugated cardboard furniture is designed with sustainability in mind. It …" at bounding box center [414, 466] width 373 height 134
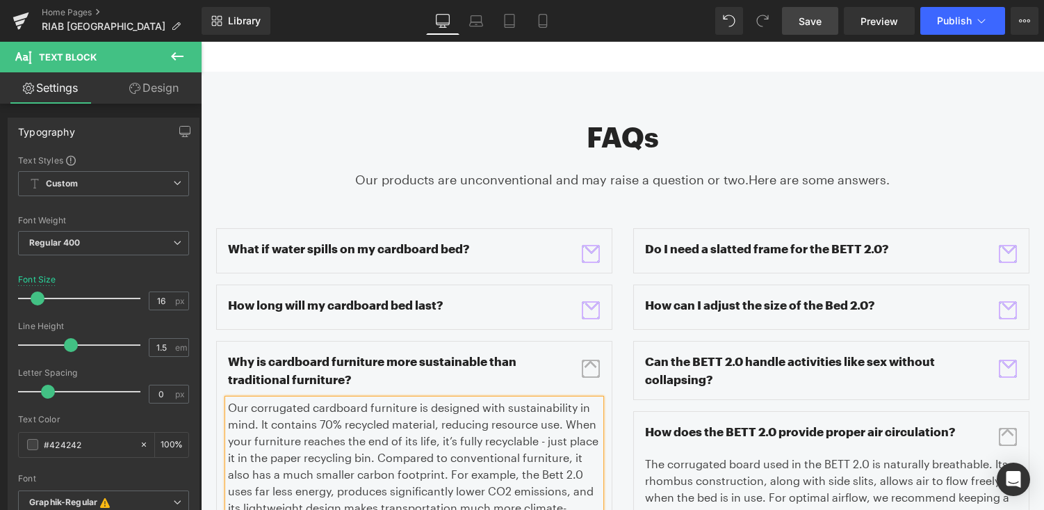
click at [591, 360] on span "button" at bounding box center [591, 369] width 18 height 18
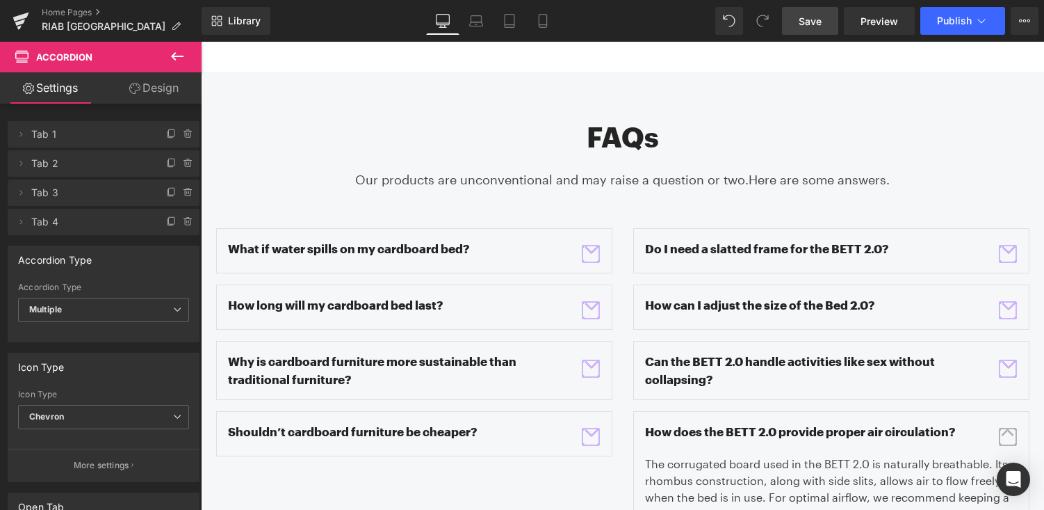
click at [593, 428] on span "button" at bounding box center [591, 437] width 18 height 18
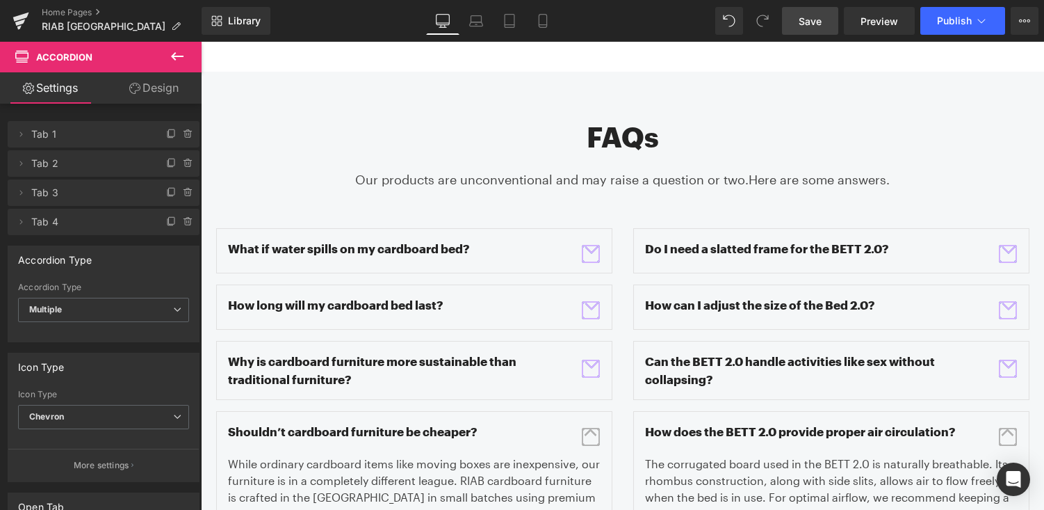
click at [591, 436] on span "button" at bounding box center [591, 436] width 0 height 0
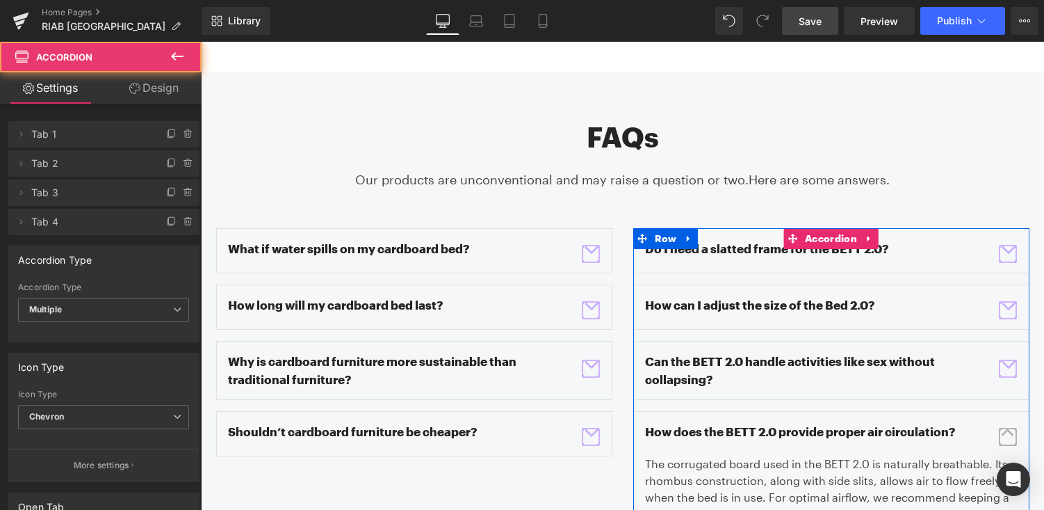
click at [877, 228] on div "Do I need a slatted frame for the BETT 2.0? Text Block Text Block" at bounding box center [831, 250] width 396 height 45
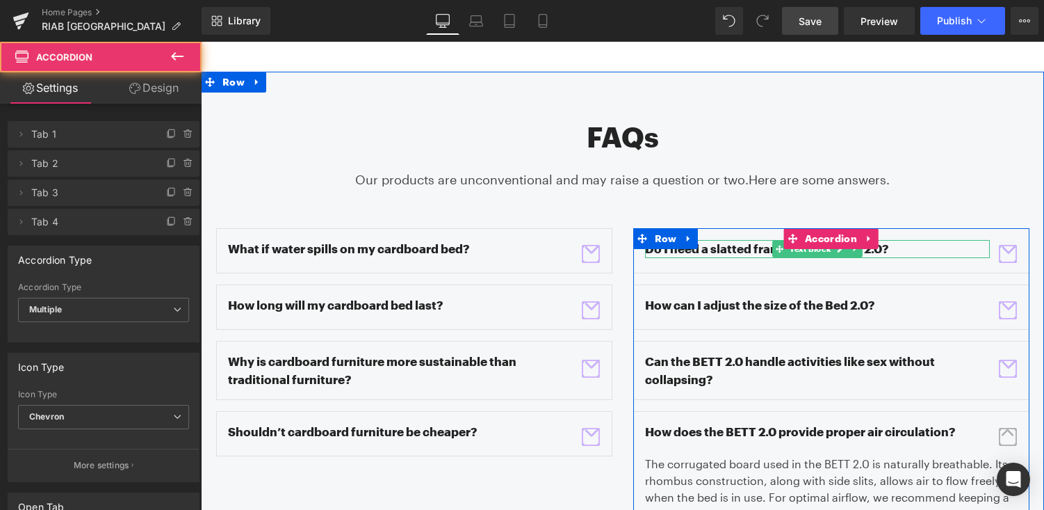
click at [890, 240] on p "Do I need a slatted frame for the BETT 2.0?" at bounding box center [817, 249] width 345 height 18
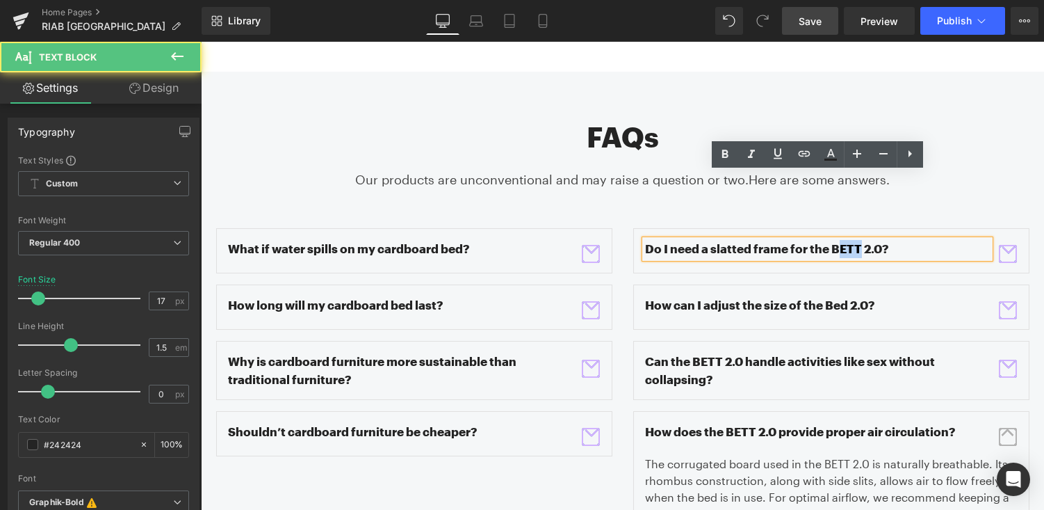
drag, startPoint x: 861, startPoint y: 182, endPoint x: 837, endPoint y: 182, distance: 23.6
click at [837, 240] on p "Do I need a slatted frame for the BETT 2.0?" at bounding box center [817, 249] width 345 height 18
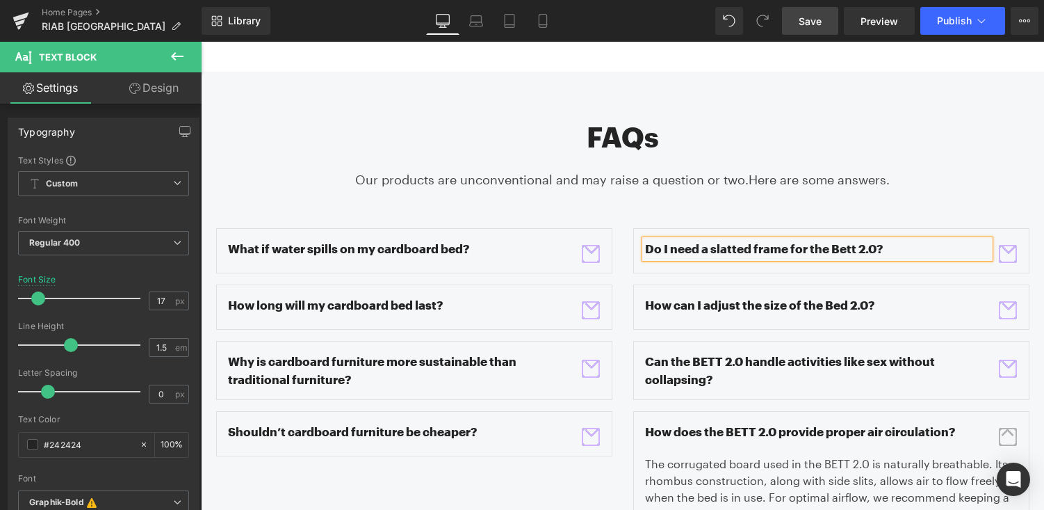
click at [1013, 245] on span "button" at bounding box center [1008, 254] width 18 height 18
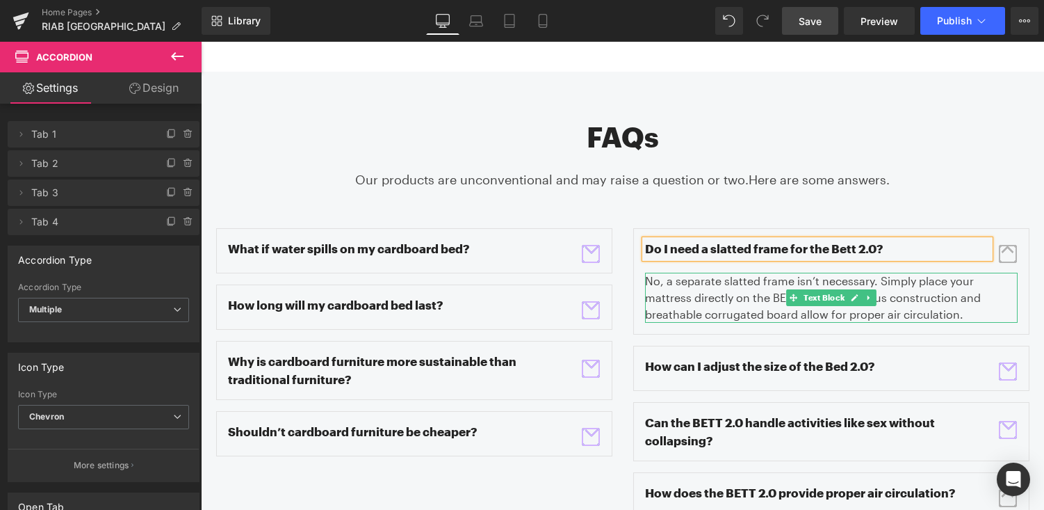
click at [759, 273] on p "No, a separate slatted frame isn’t necessary. Simply place your mattress direct…" at bounding box center [831, 298] width 373 height 50
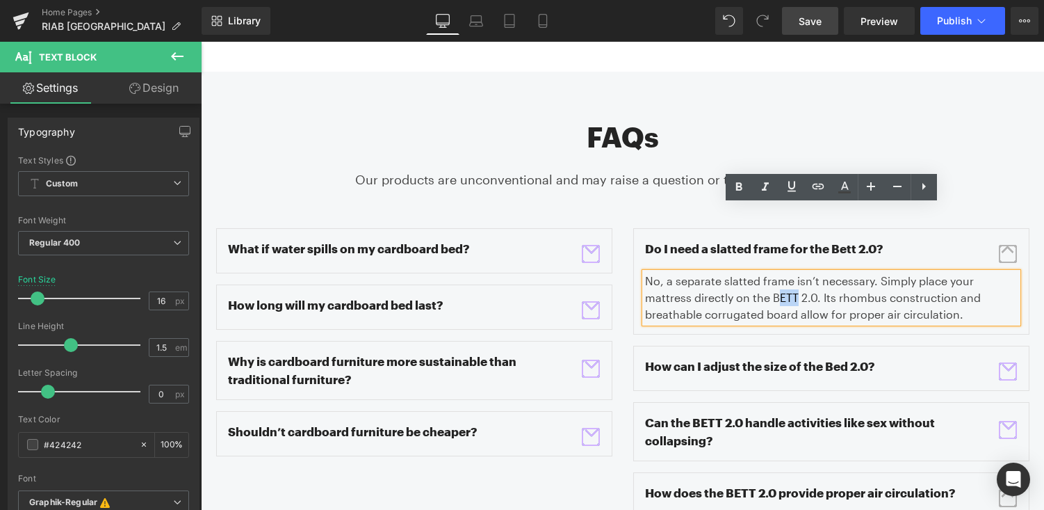
drag, startPoint x: 748, startPoint y: 232, endPoint x: 733, endPoint y: 232, distance: 14.6
click at [733, 273] on p "No, a separate slatted frame isn’t necessary. Simply place your mattress direct…" at bounding box center [831, 298] width 373 height 50
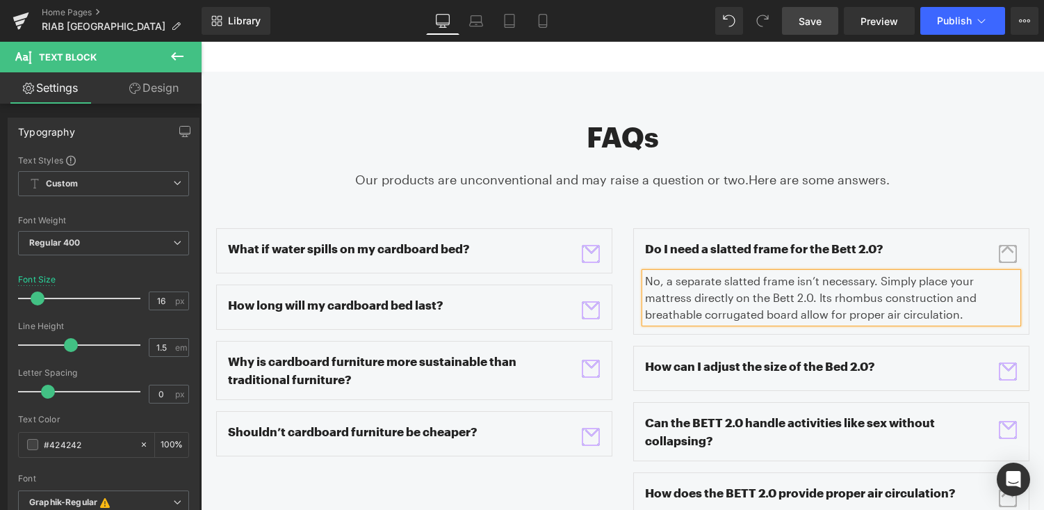
click at [1006, 245] on span "button" at bounding box center [1008, 254] width 18 height 18
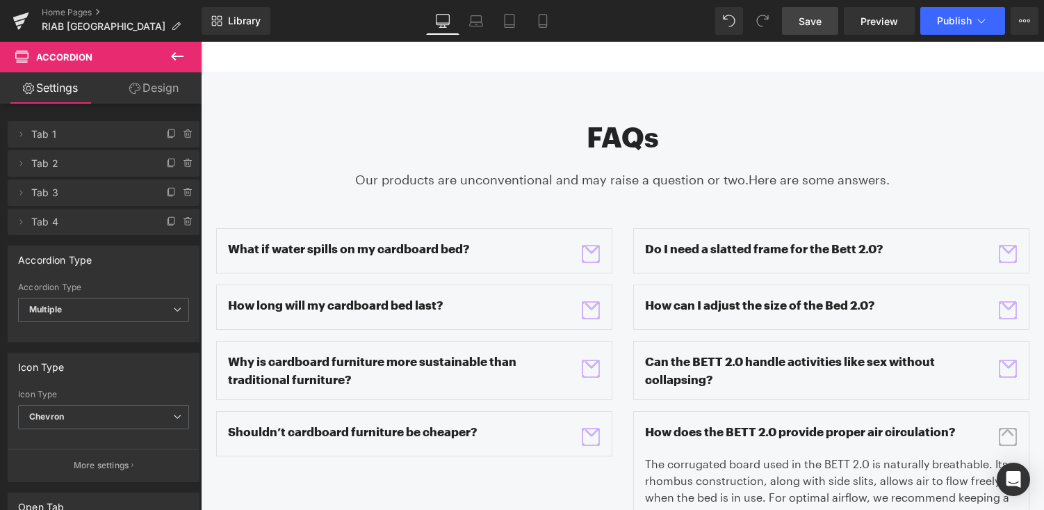
click at [1008, 368] on span "button" at bounding box center [1008, 368] width 0 height 0
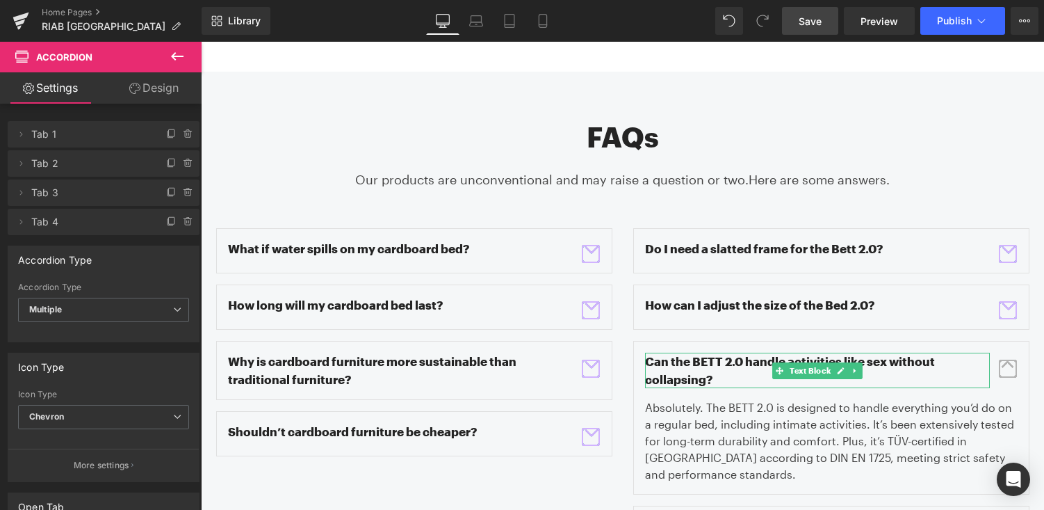
click at [711, 353] on p "Can the BETT 2.0 handle activities like sex without collapsing?" at bounding box center [817, 370] width 345 height 35
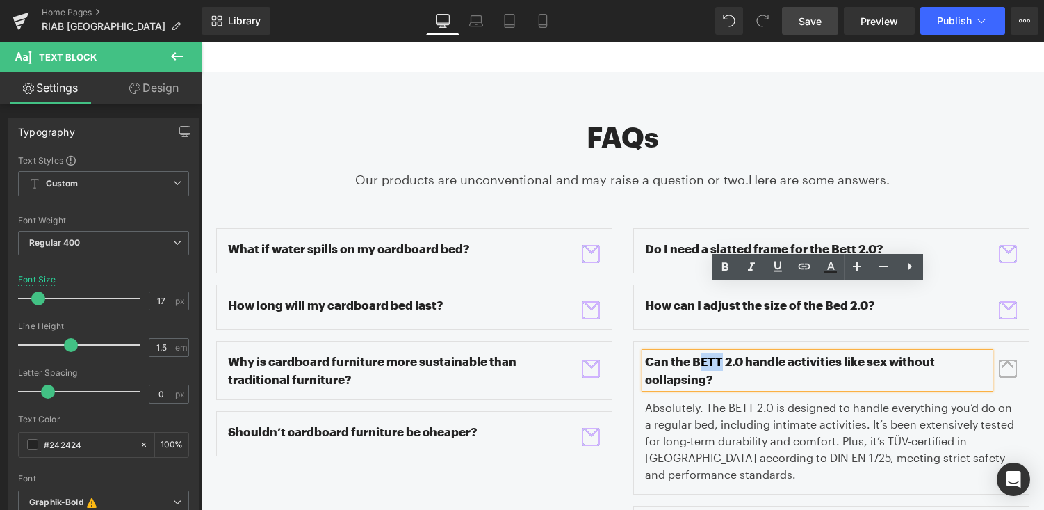
drag, startPoint x: 719, startPoint y: 295, endPoint x: 702, endPoint y: 295, distance: 16.7
click at [702, 353] on p "Can the BETT 2.0 handle activities like sex without collapsing?" at bounding box center [817, 370] width 345 height 35
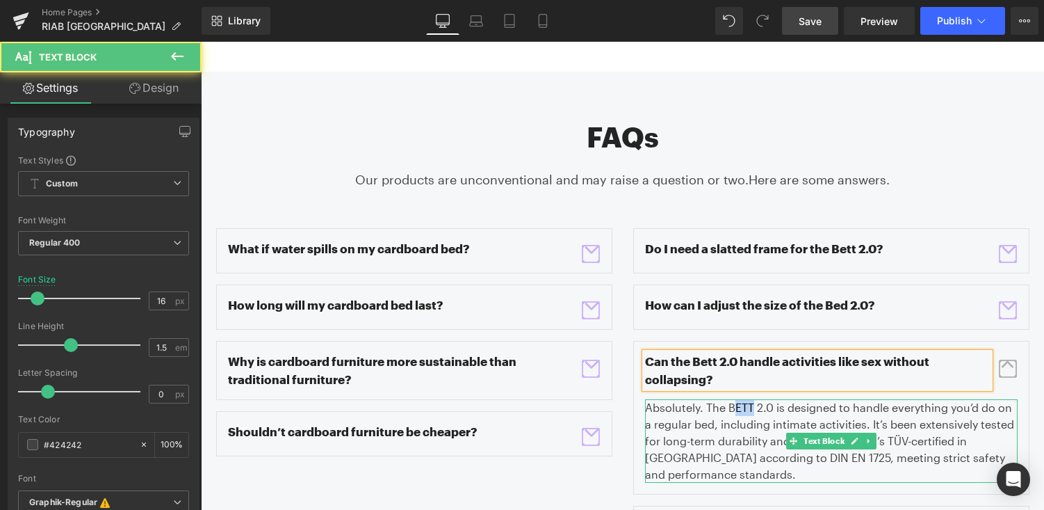
drag, startPoint x: 751, startPoint y: 341, endPoint x: 733, endPoint y: 341, distance: 18.1
click at [733, 399] on p "Absolutely. The BETT 2.0 is designed to handle everything you’d do on a regular…" at bounding box center [831, 440] width 373 height 83
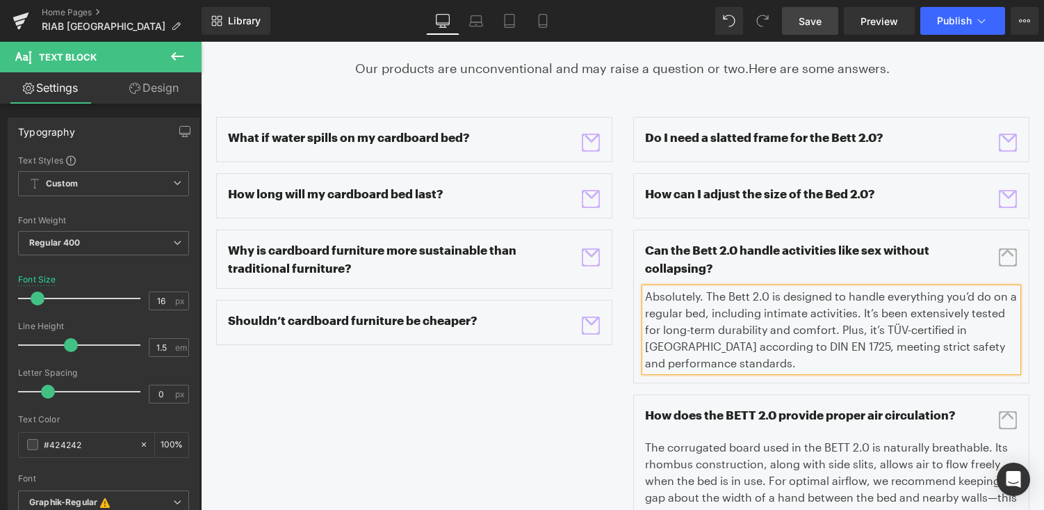
scroll to position [2063, 0]
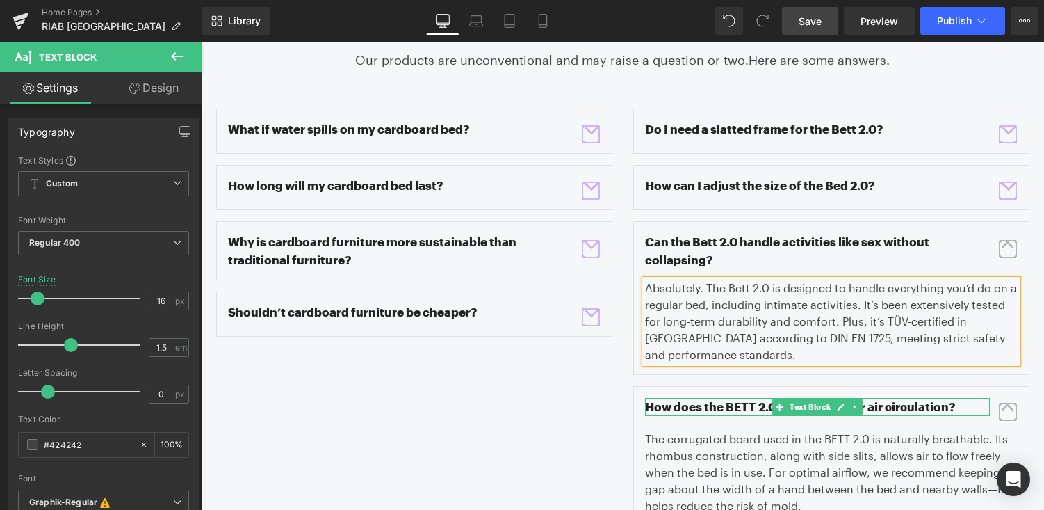
click at [754, 398] on p "How does the BETT 2.0 provide proper air circulation?" at bounding box center [817, 407] width 345 height 18
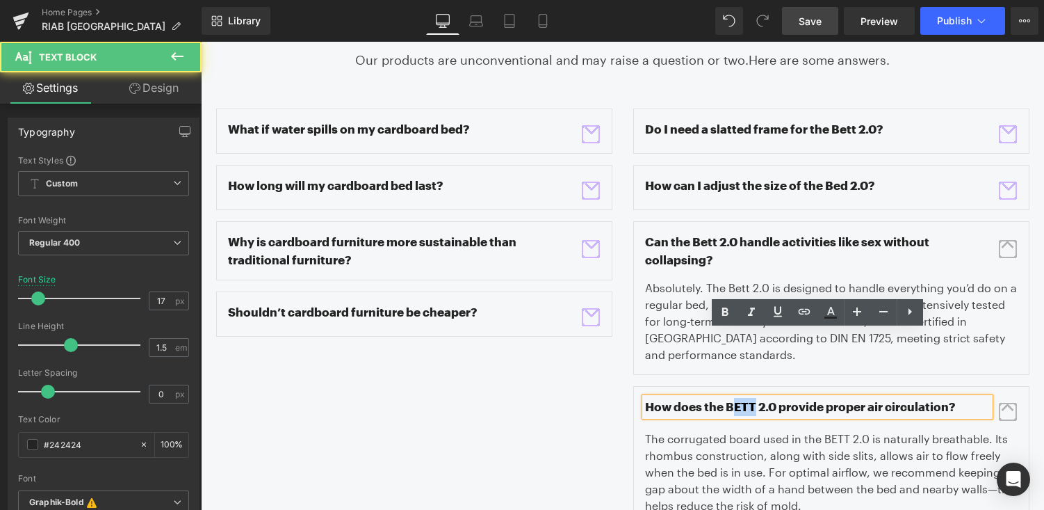
drag, startPoint x: 754, startPoint y: 342, endPoint x: 736, endPoint y: 342, distance: 18.8
click at [736, 398] on p "How does the BETT 2.0 provide proper air circulation?" at bounding box center [817, 407] width 345 height 18
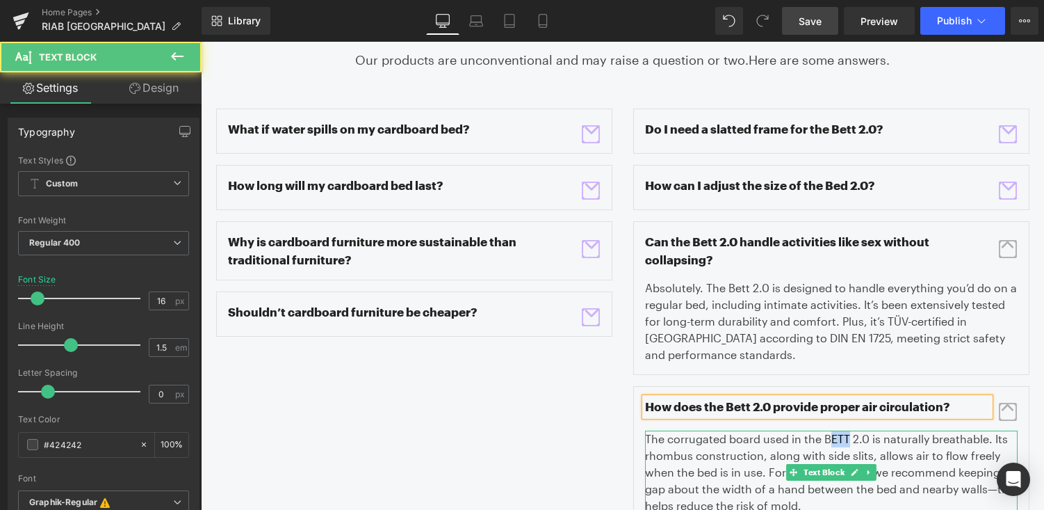
drag, startPoint x: 848, startPoint y: 375, endPoint x: 830, endPoint y: 375, distance: 18.1
click at [830, 430] on p "The corrugated board used in the BETT 2.0 is naturally breathable. Its rhombus …" at bounding box center [831, 471] width 373 height 83
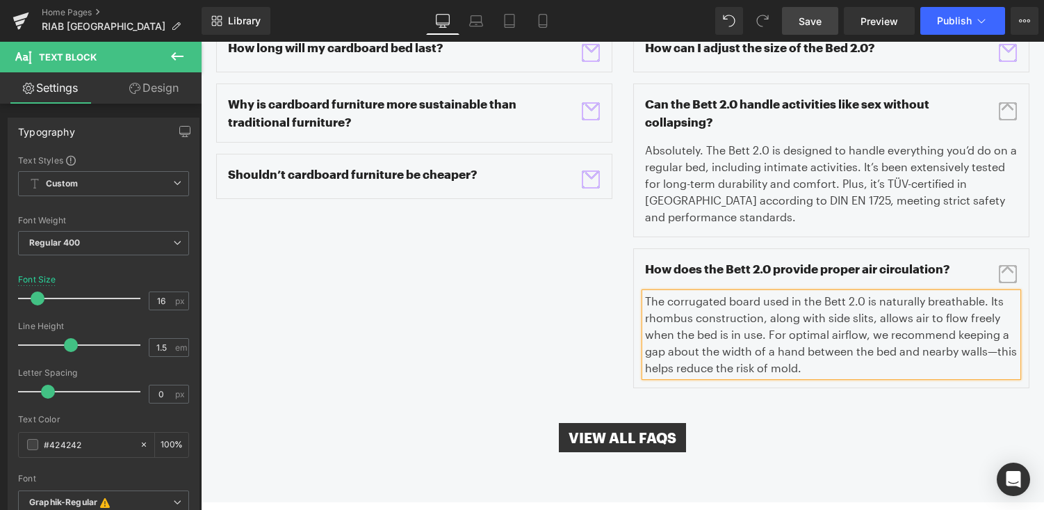
scroll to position [2204, 0]
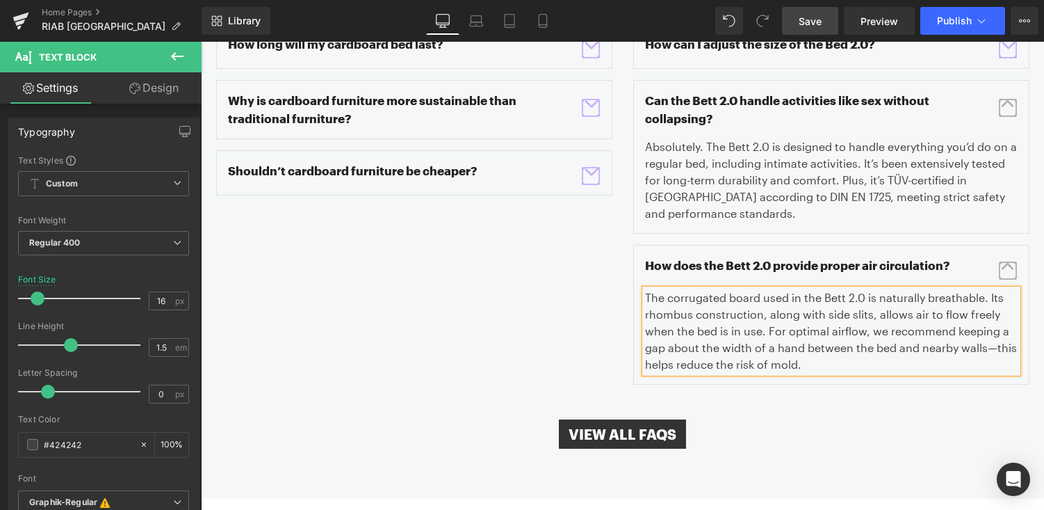
click at [987, 289] on p "The corrugated board used in the Bett 2.0 is naturally breathable. Its rhombus …" at bounding box center [831, 330] width 373 height 83
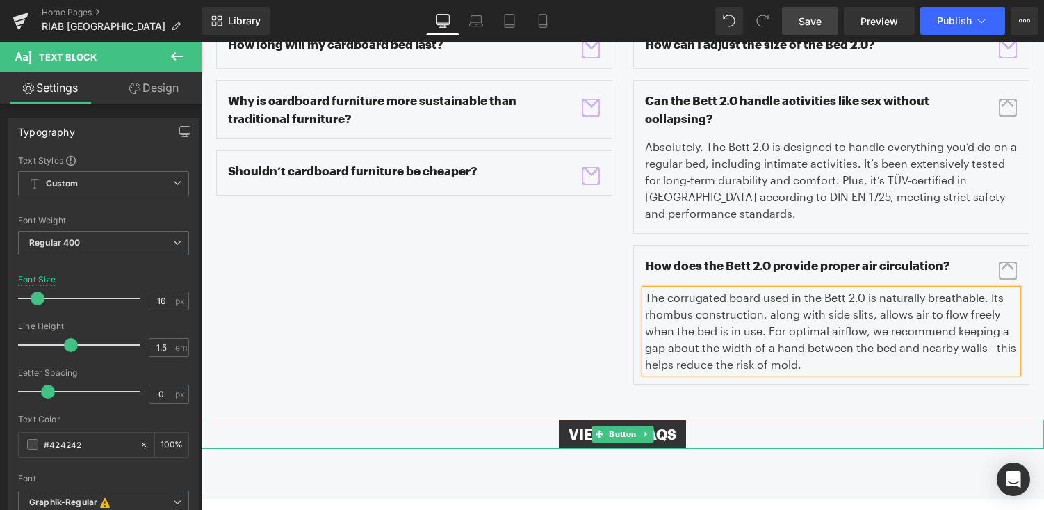
click at [885, 419] on div "view all faqs" at bounding box center [622, 433] width 843 height 29
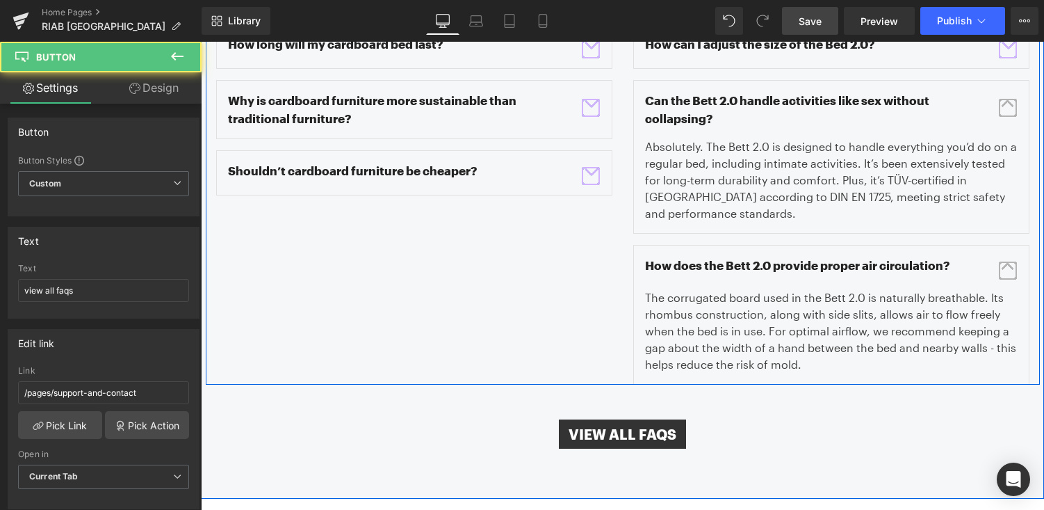
click at [1003, 261] on span "button" at bounding box center [1008, 270] width 18 height 18
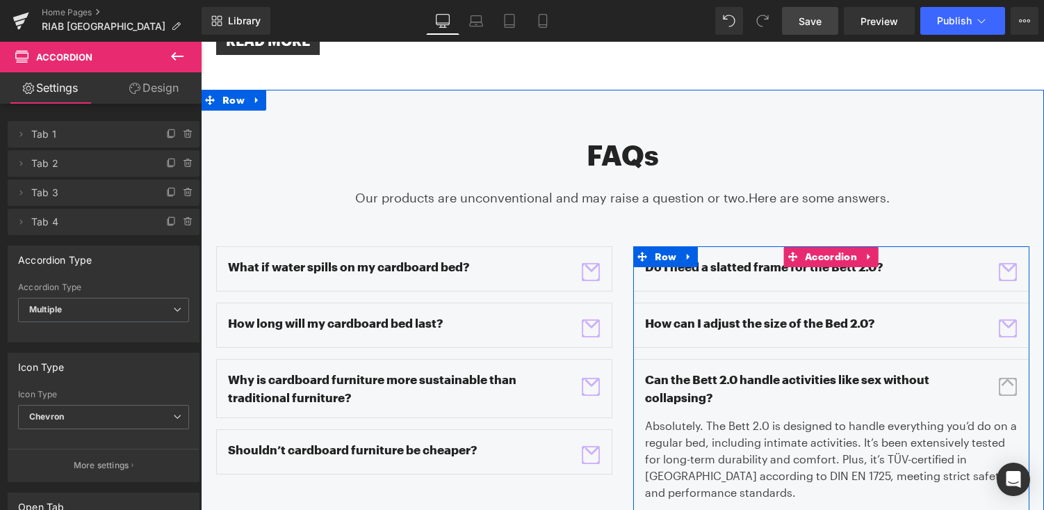
scroll to position [1919, 0]
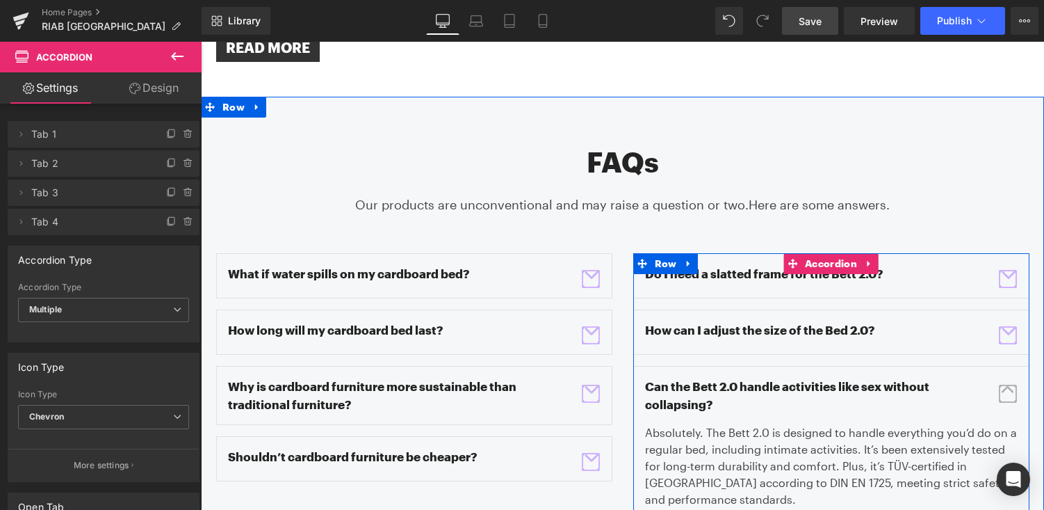
click at [1011, 385] on span "button" at bounding box center [1008, 394] width 18 height 18
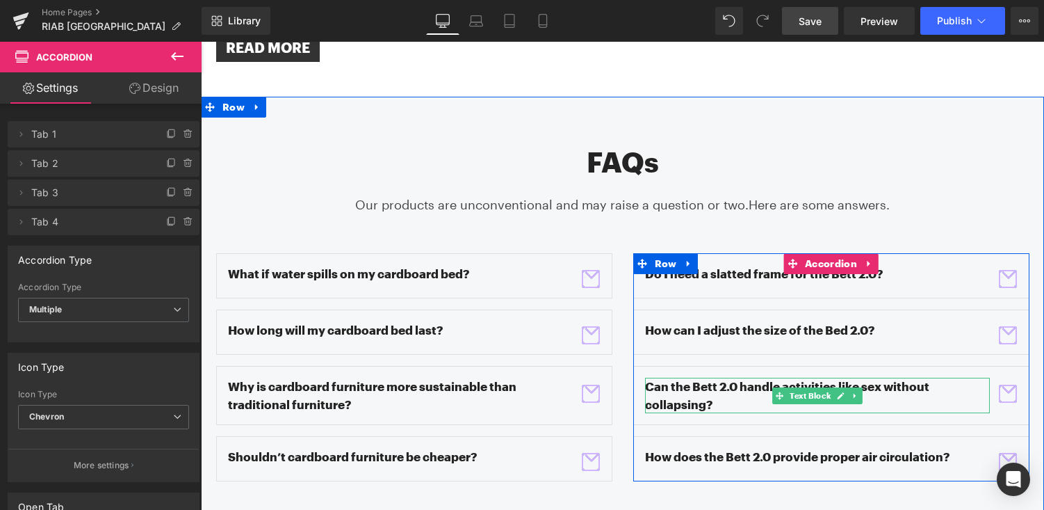
click at [682, 378] on p "Can the Bett 2.0 handle activities like sex without collapsing?" at bounding box center [817, 395] width 345 height 35
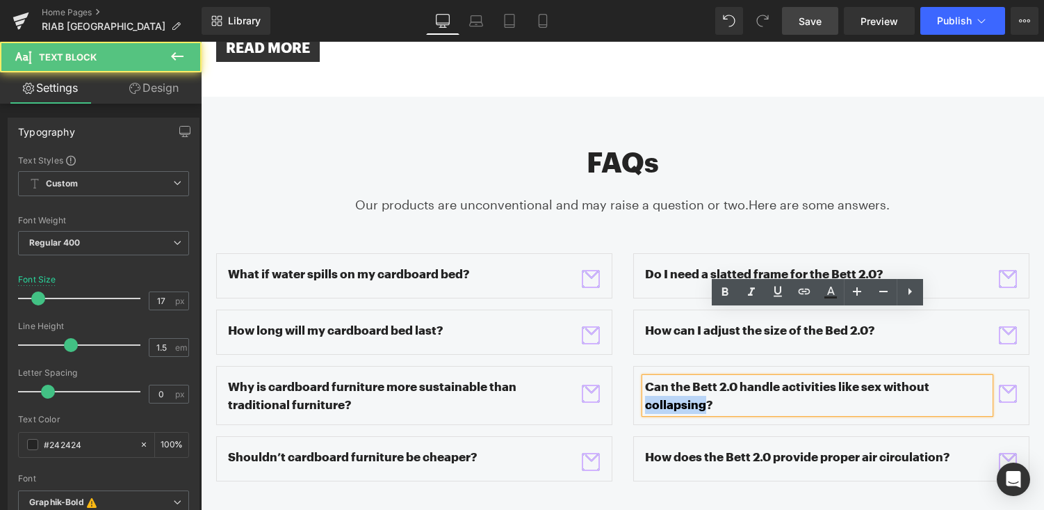
click at [682, 378] on p "Can the Bett 2.0 handle activities like sex without collapsing?" at bounding box center [817, 395] width 345 height 35
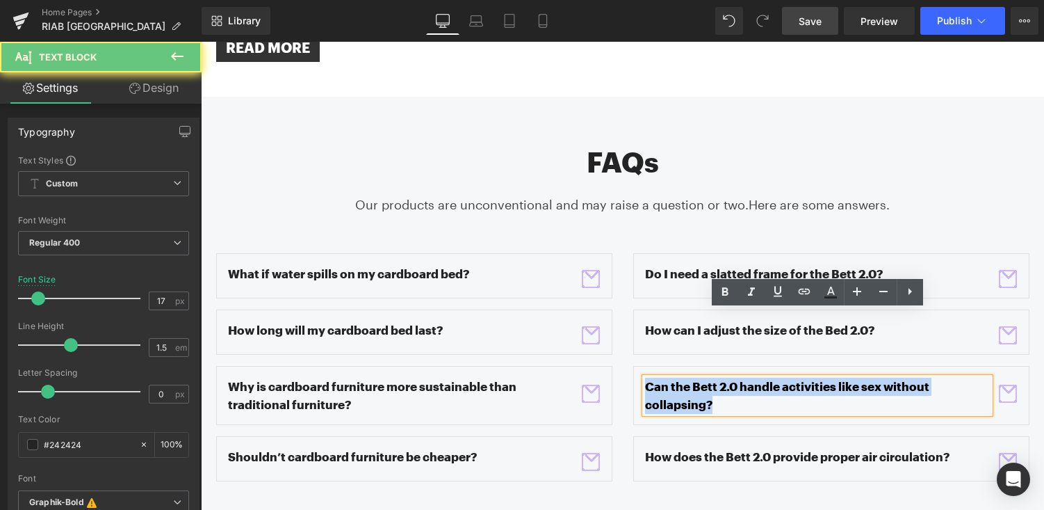
click at [682, 378] on p "Can the Bett 2.0 handle activities like sex without collapsing?" at bounding box center [817, 395] width 345 height 35
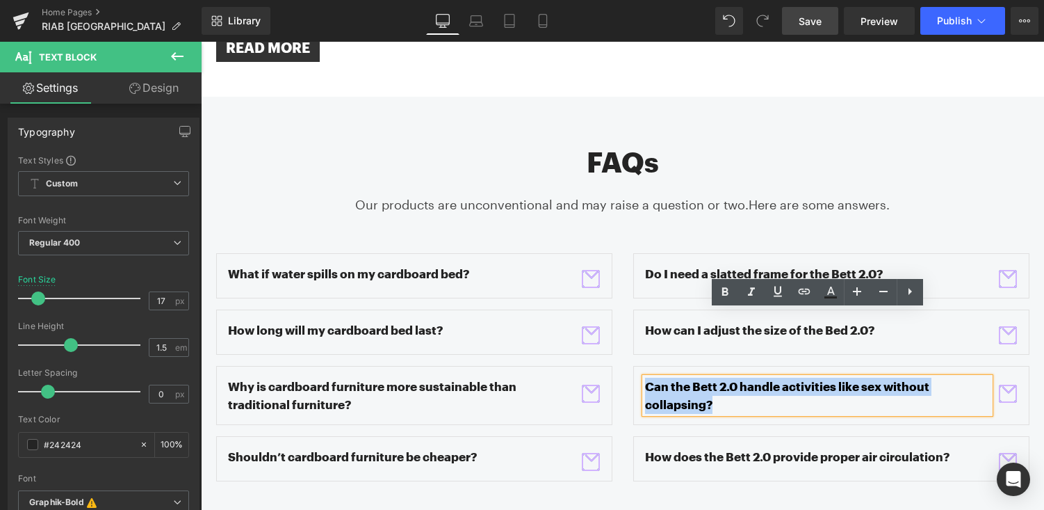
click at [668, 321] on p "How can I adjust the size of the Bed 2.0?" at bounding box center [817, 330] width 345 height 18
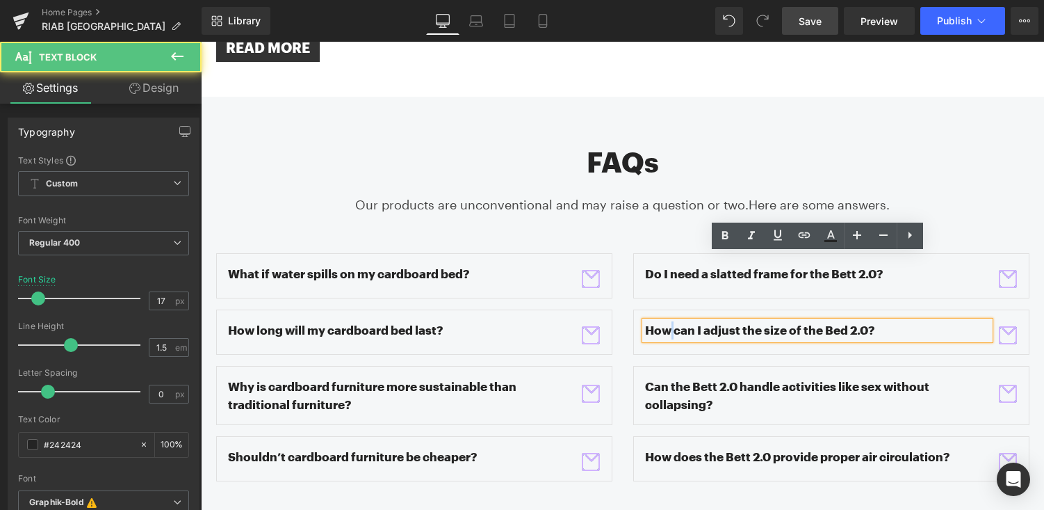
click at [668, 321] on p "How can I adjust the size of the Bed 2.0?" at bounding box center [817, 330] width 345 height 18
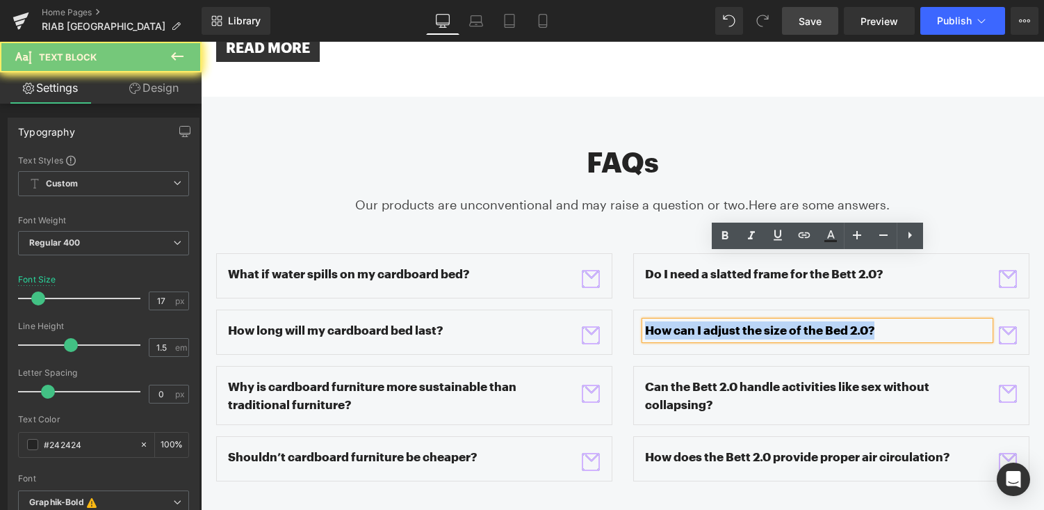
click at [668, 321] on p "How can I adjust the size of the Bed 2.0?" at bounding box center [817, 330] width 345 height 18
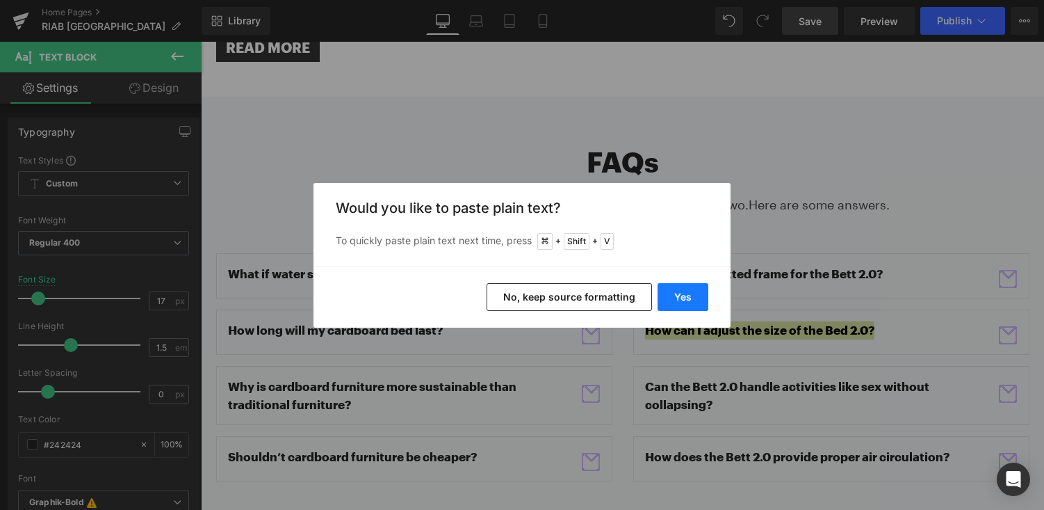
click at [686, 298] on button "Yes" at bounding box center [683, 297] width 51 height 28
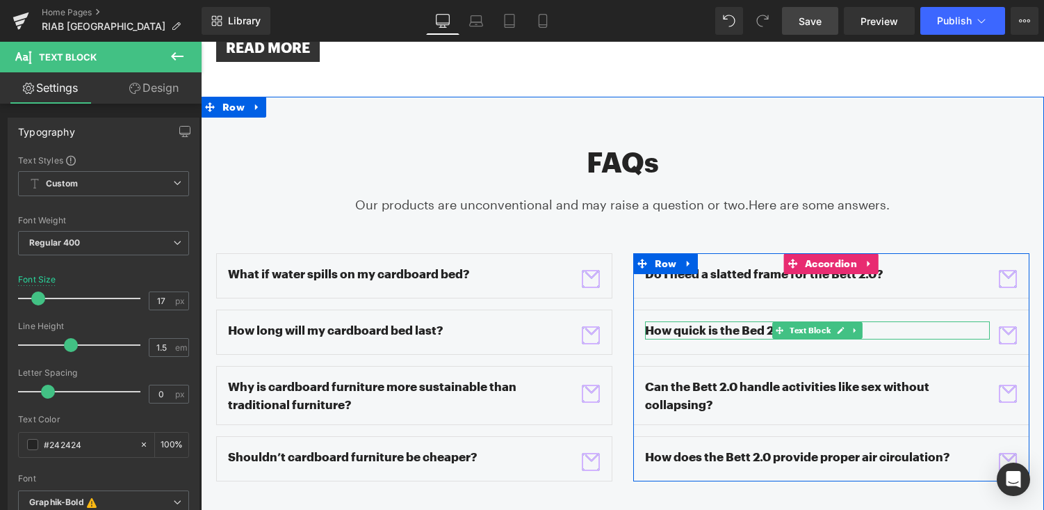
click at [761, 321] on p "How quick is the Bed 2.0 setup?" at bounding box center [817, 330] width 345 height 18
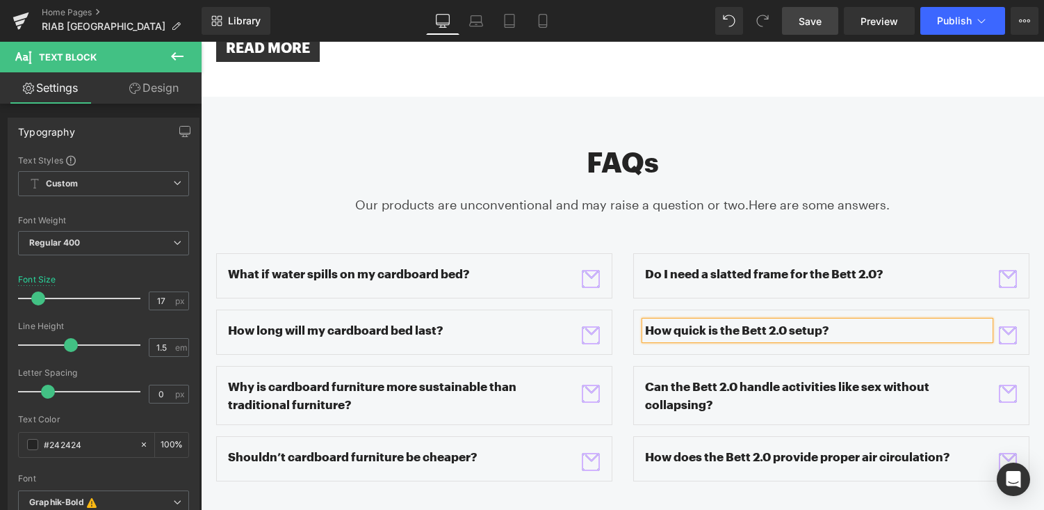
click at [1008, 334] on span "button" at bounding box center [1008, 334] width 0 height 0
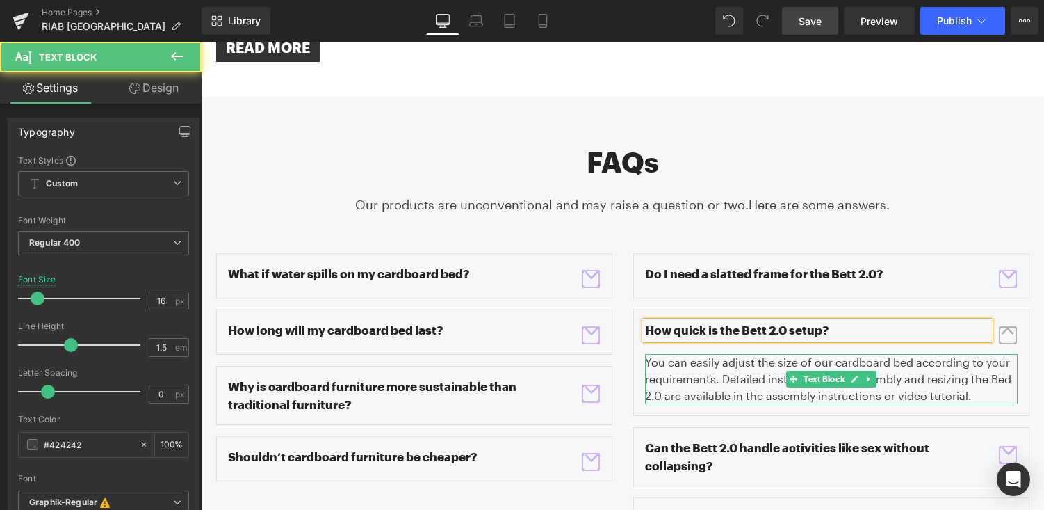
click at [720, 354] on div "You can easily adjust the size of our cardboard bed according to your requireme…" at bounding box center [831, 379] width 373 height 50
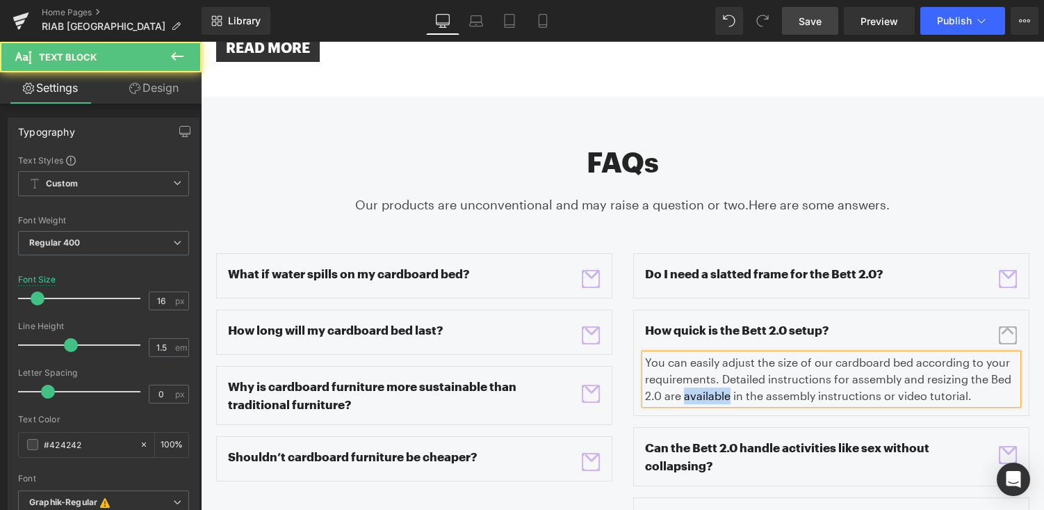
click at [720, 354] on div "You can easily adjust the size of our cardboard bed according to your requireme…" at bounding box center [831, 379] width 373 height 50
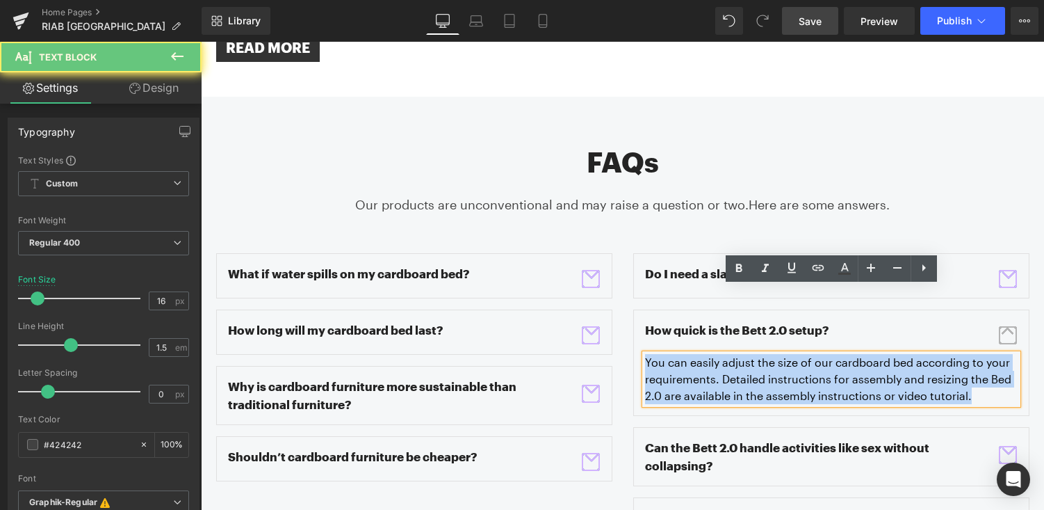
click at [720, 354] on div "You can easily adjust the size of our cardboard bed according to your requireme…" at bounding box center [831, 379] width 373 height 50
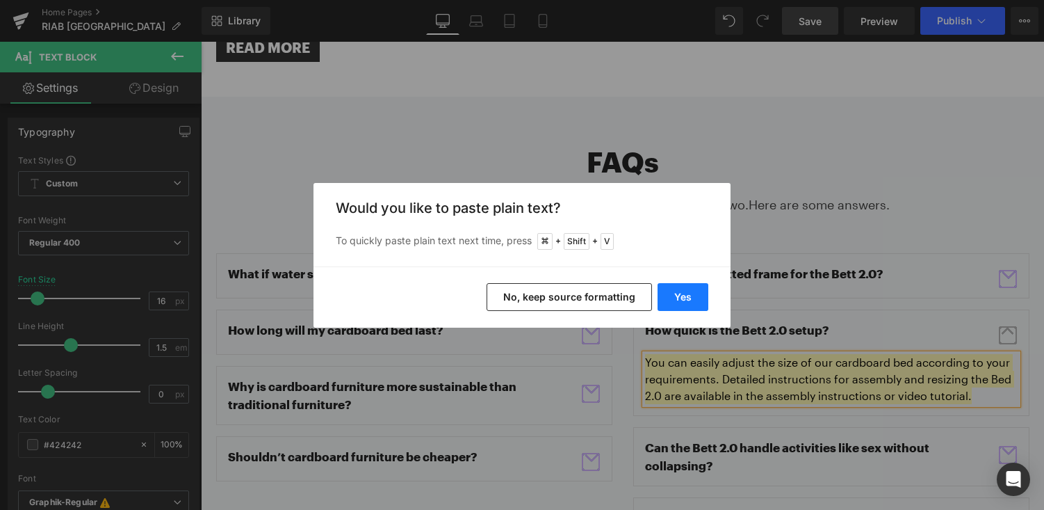
click at [675, 303] on button "Yes" at bounding box center [683, 297] width 51 height 28
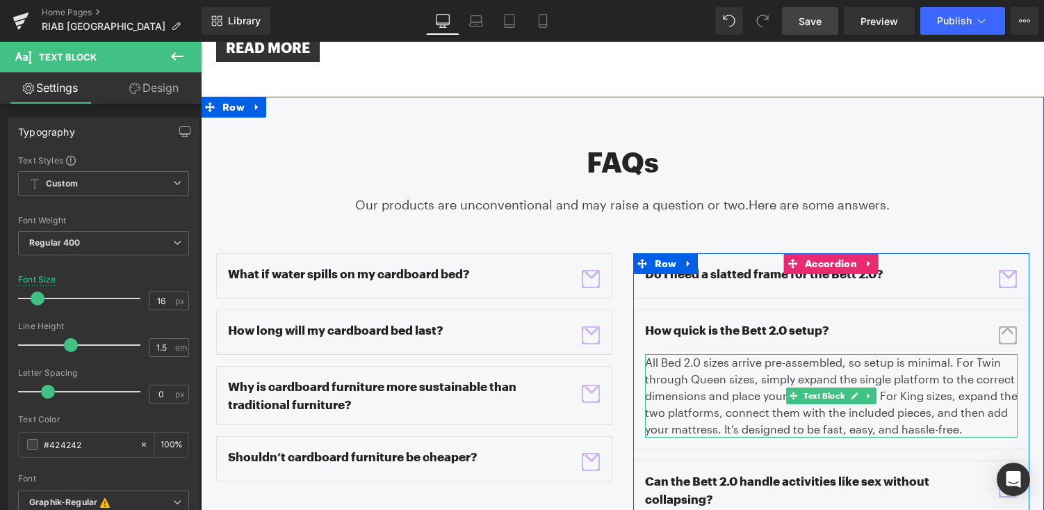
click at [898, 354] on div "All Bed 2.0 sizes arrive pre-assembled, so setup is minimal. For Twin through Q…" at bounding box center [831, 395] width 373 height 83
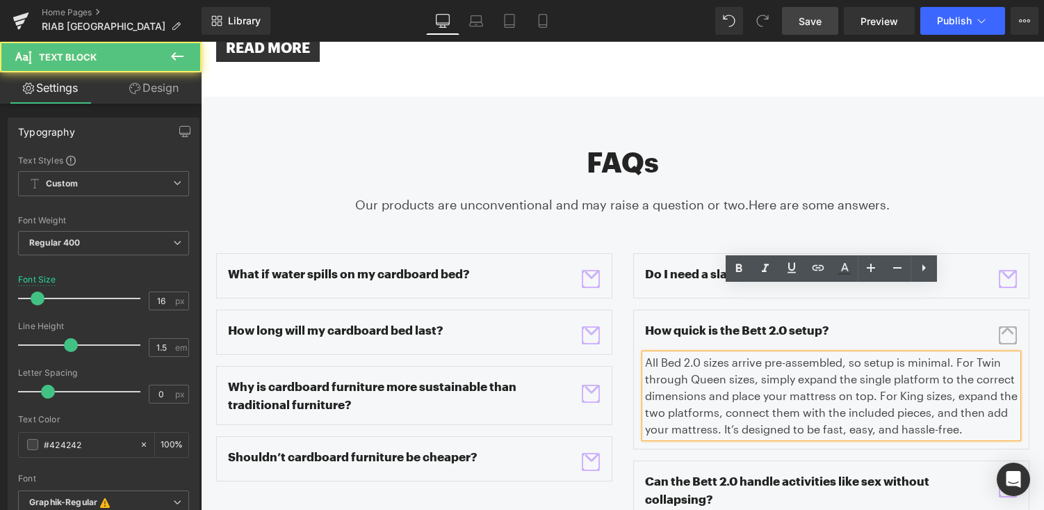
click at [946, 354] on div "All Bed 2.0 sizes arrive pre-assembled, so setup is minimal. For Twin through Q…" at bounding box center [831, 395] width 373 height 83
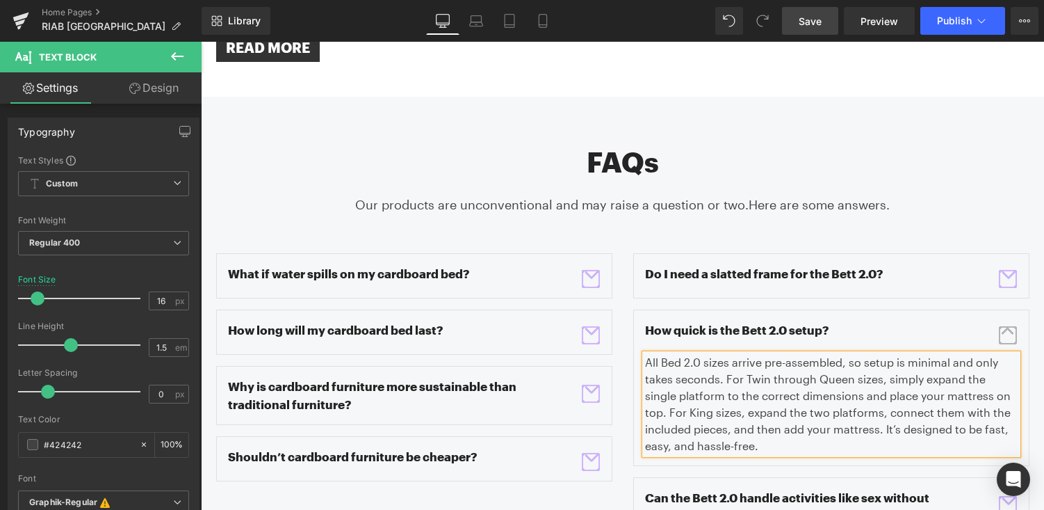
click at [786, 385] on div "All Bed 2.0 sizes arrive pre-assembled, so setup is minimal and only takes seco…" at bounding box center [831, 404] width 373 height 100
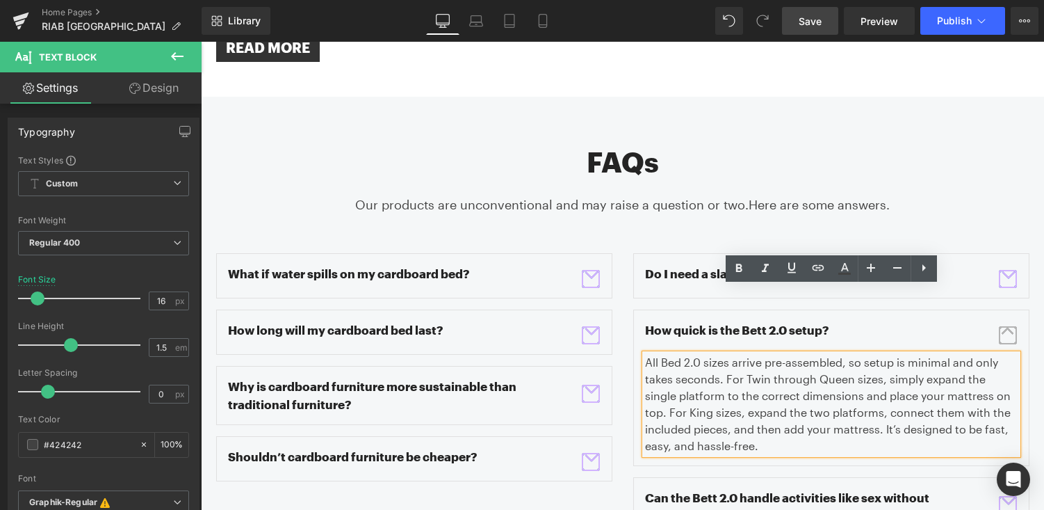
click at [663, 363] on div "All Bed 2.0 sizes arrive pre-assembled, so setup is minimal and only takes seco…" at bounding box center [831, 404] width 373 height 100
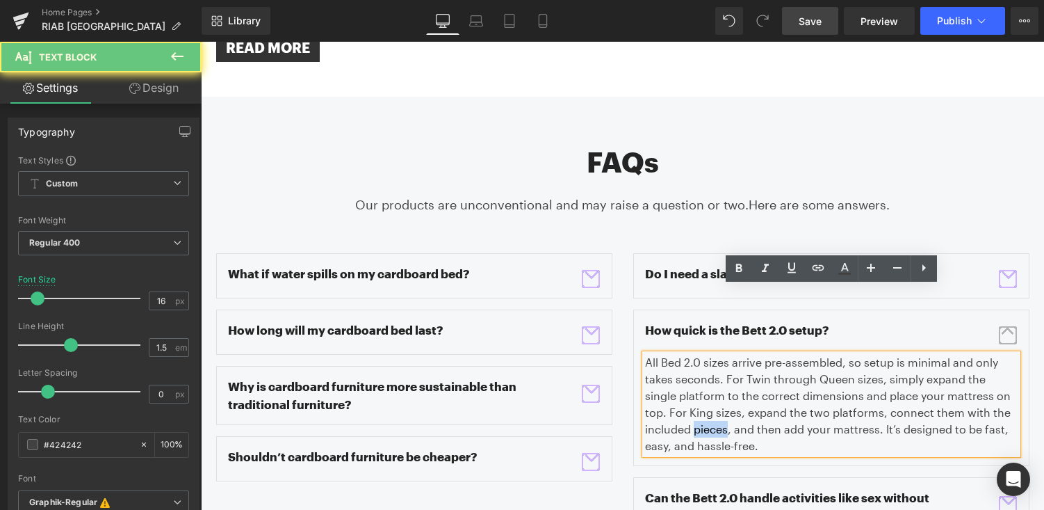
click at [663, 363] on div "All Bed 2.0 sizes arrive pre-assembled, so setup is minimal and only takes seco…" at bounding box center [831, 404] width 373 height 100
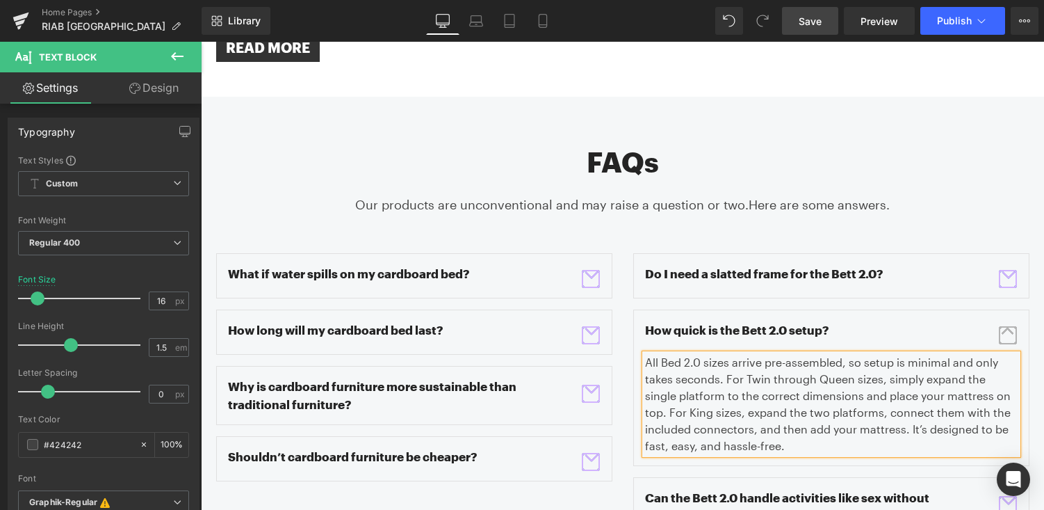
click at [886, 401] on div "Do I need a slatted frame for the Bett 2.0? Text Block Text Block" at bounding box center [831, 422] width 396 height 339
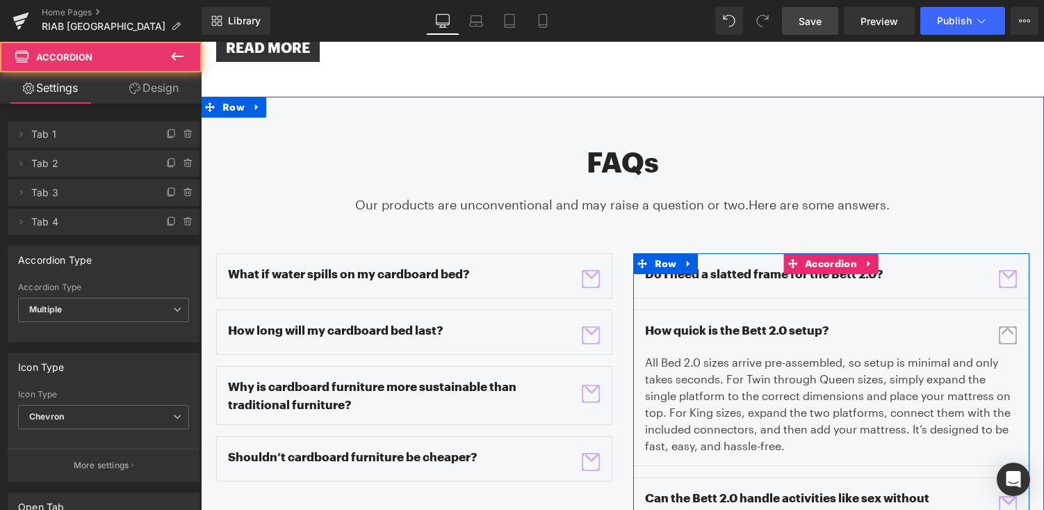
click at [1012, 326] on span "button" at bounding box center [1008, 335] width 18 height 18
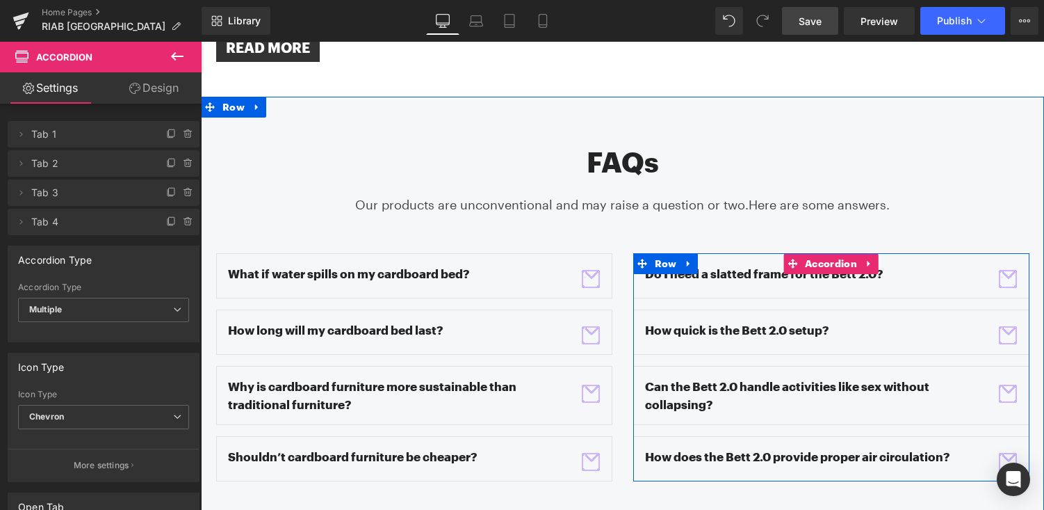
click at [1008, 334] on span "button" at bounding box center [1008, 334] width 0 height 0
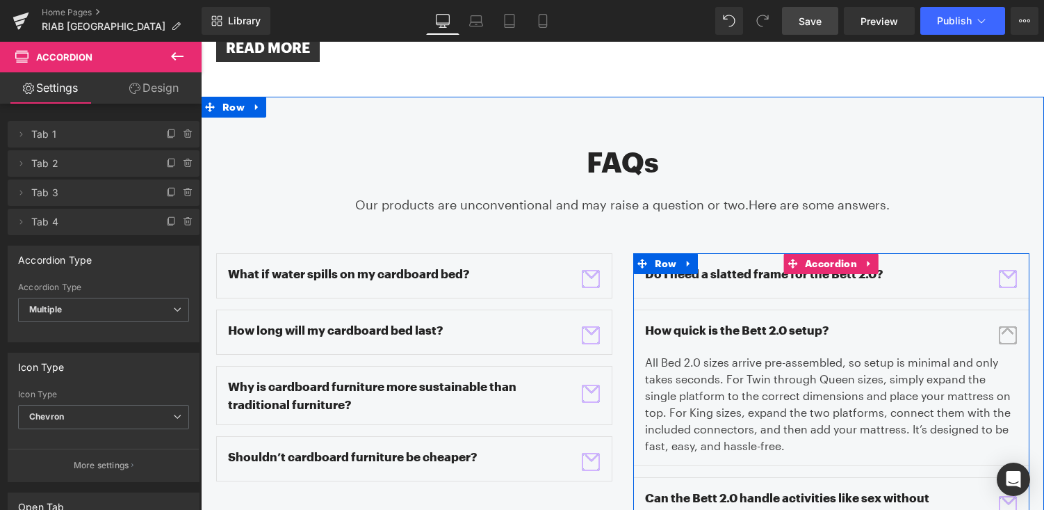
click at [1012, 326] on span "button" at bounding box center [1008, 335] width 18 height 18
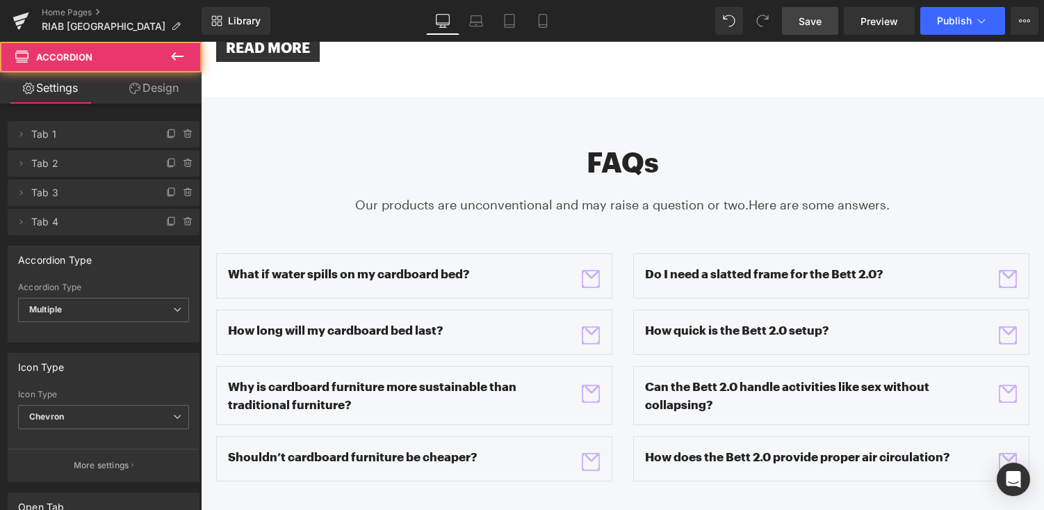
click at [801, 19] on span "Save" at bounding box center [810, 21] width 23 height 15
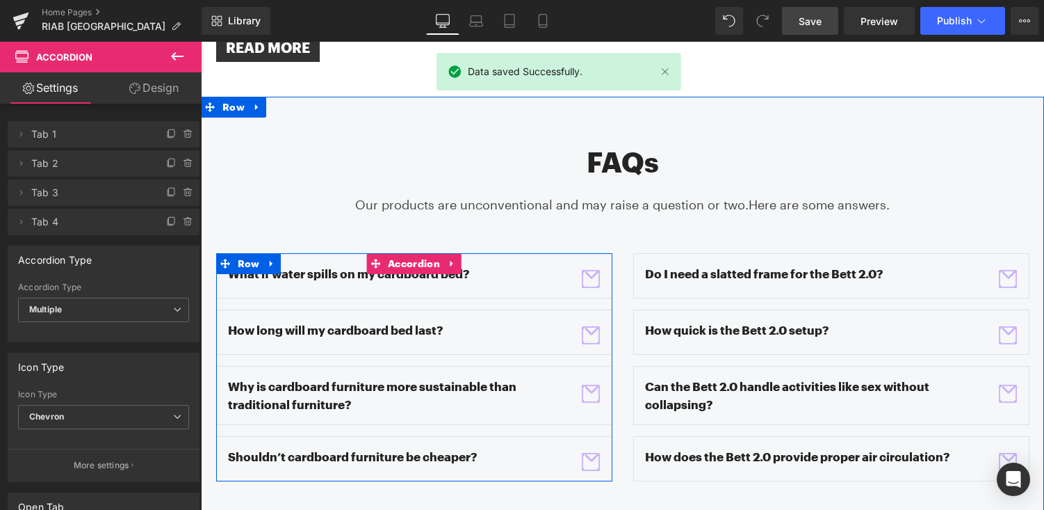
click at [579, 253] on div "What if water spills on my cardboard bed? Text Block Text Block" at bounding box center [414, 275] width 396 height 45
click at [595, 270] on span "button" at bounding box center [591, 279] width 18 height 18
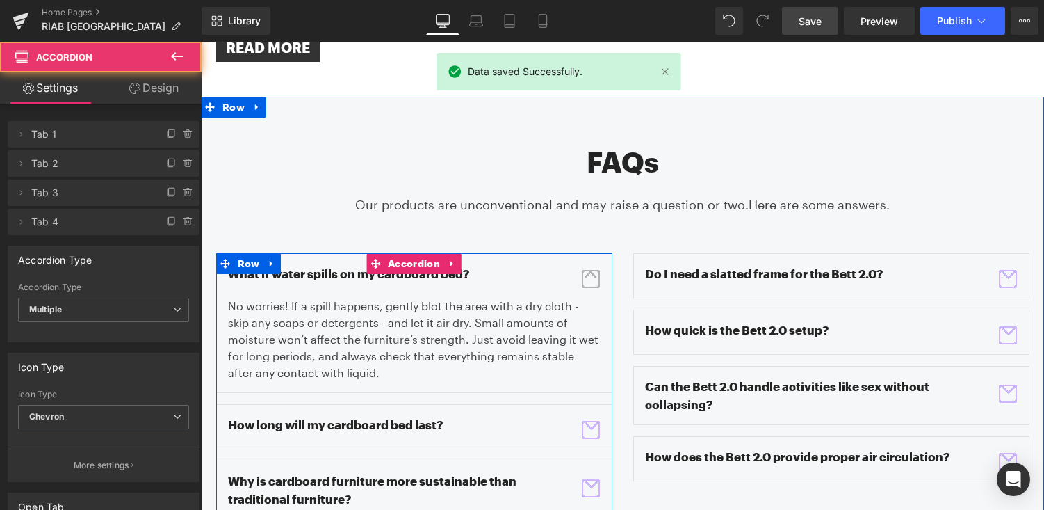
click at [595, 270] on span "button" at bounding box center [591, 279] width 18 height 18
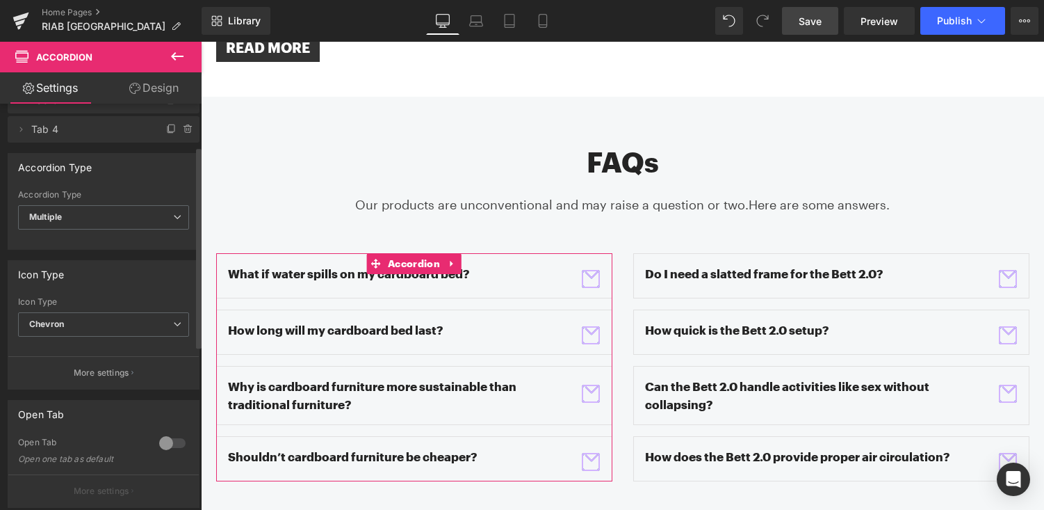
scroll to position [212, 0]
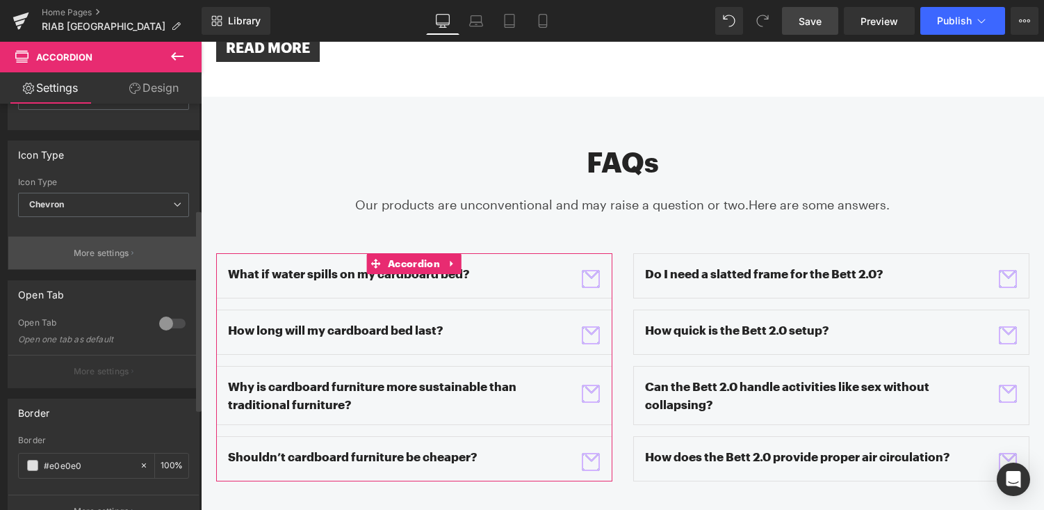
click at [119, 257] on p "More settings" at bounding box center [102, 253] width 56 height 13
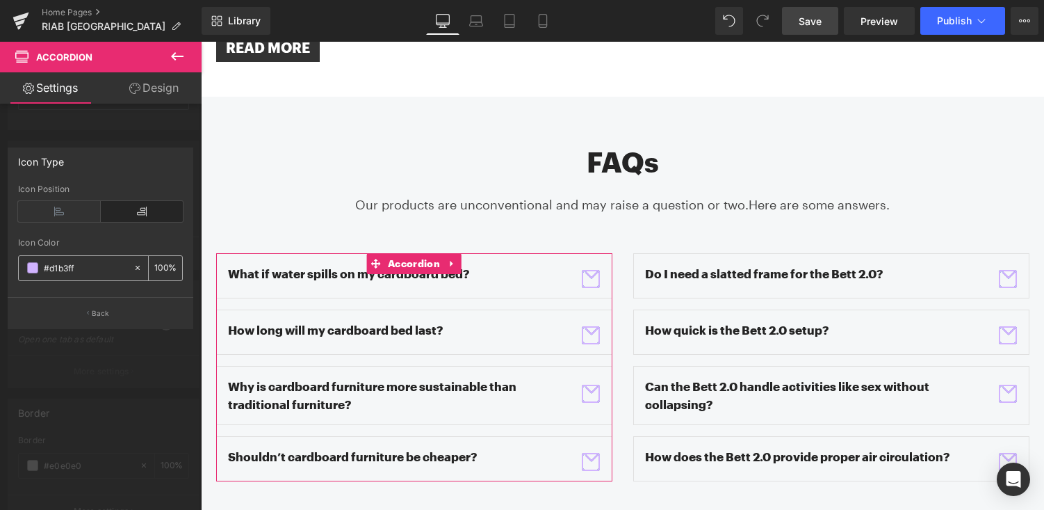
drag, startPoint x: 49, startPoint y: 269, endPoint x: 92, endPoint y: 269, distance: 43.1
click at [92, 269] on input "#d1b3ff" at bounding box center [85, 267] width 83 height 15
type input "#333333"
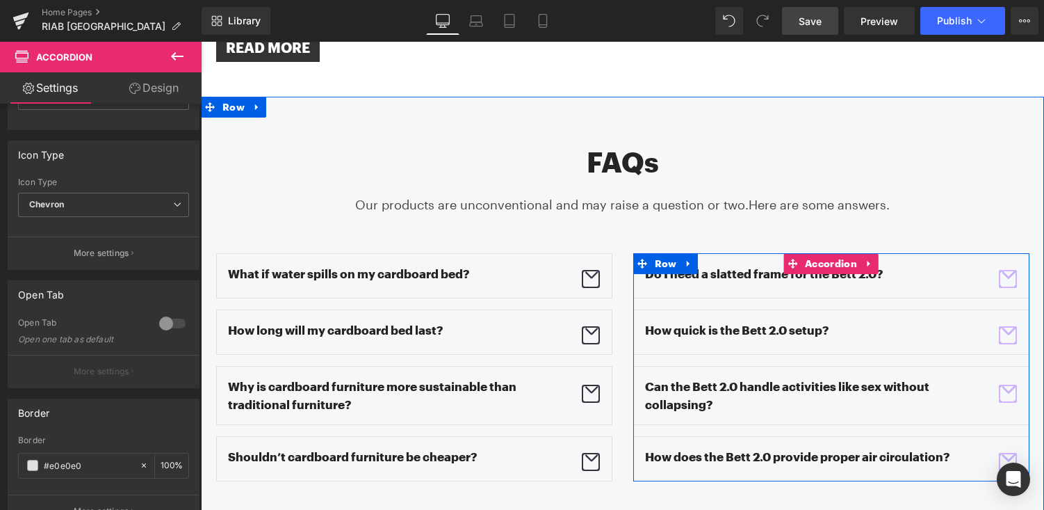
click at [1008, 265] on button "button" at bounding box center [1008, 280] width 19 height 31
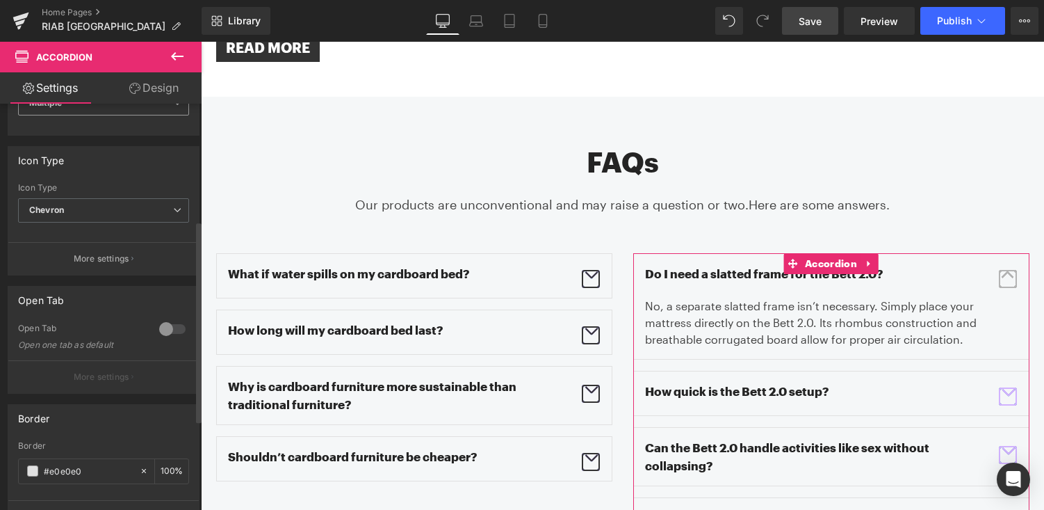
scroll to position [240, 0]
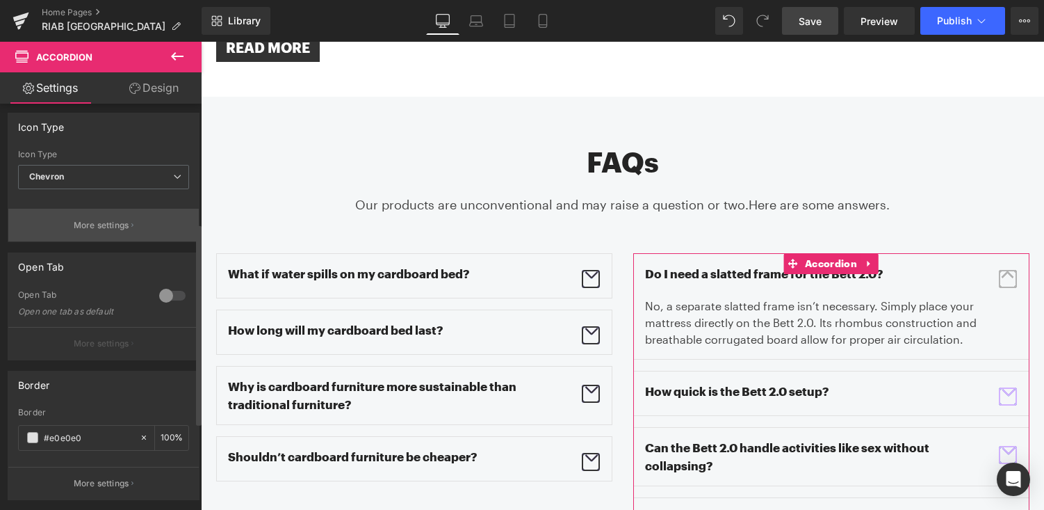
click at [111, 228] on p "More settings" at bounding box center [102, 225] width 56 height 13
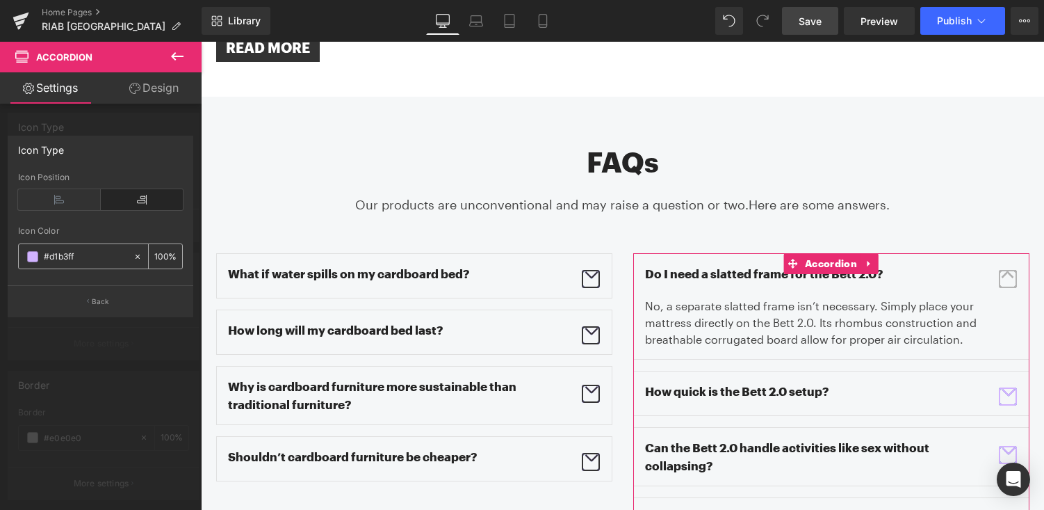
drag, startPoint x: 49, startPoint y: 257, endPoint x: 147, endPoint y: 257, distance: 98.7
click at [146, 257] on div "#d1b3ff 100 %" at bounding box center [100, 256] width 165 height 26
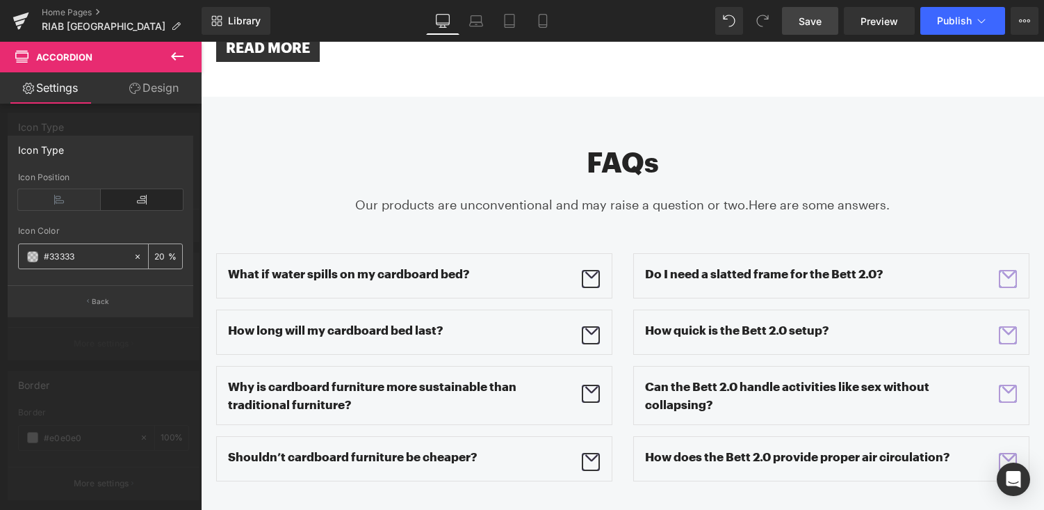
type input "#333333"
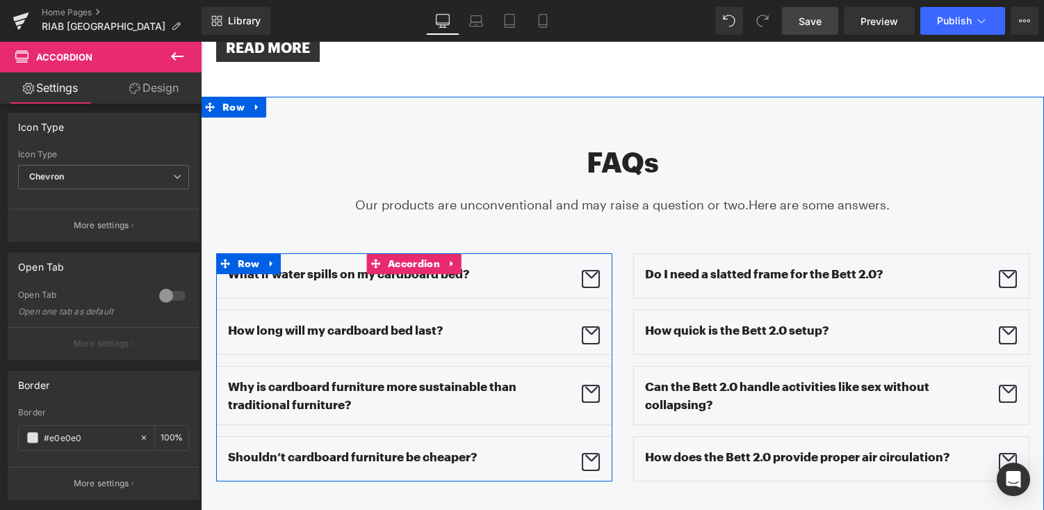
click at [593, 270] on span "button" at bounding box center [591, 279] width 18 height 18
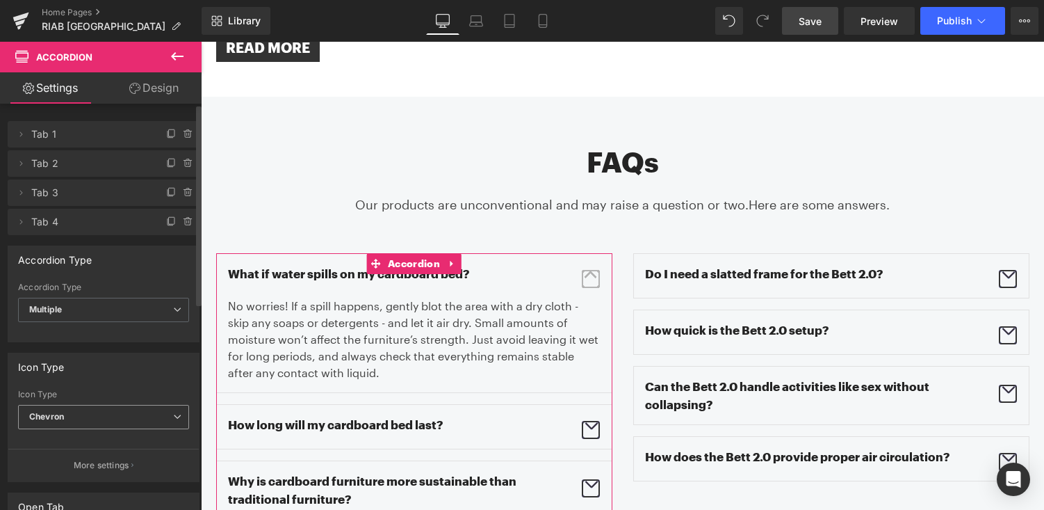
click at [87, 419] on span "Chevron" at bounding box center [103, 417] width 171 height 24
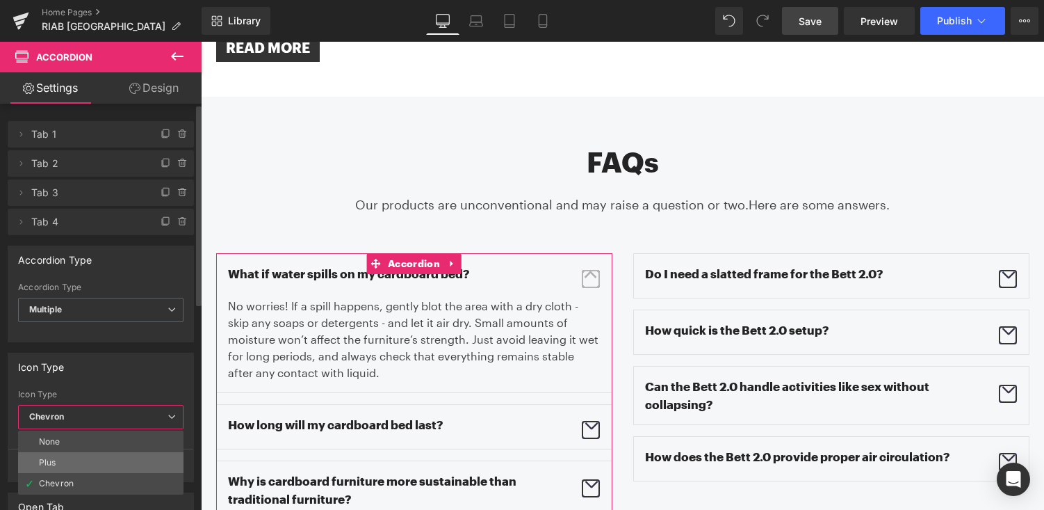
click at [73, 458] on li "Plus" at bounding box center [100, 462] width 165 height 21
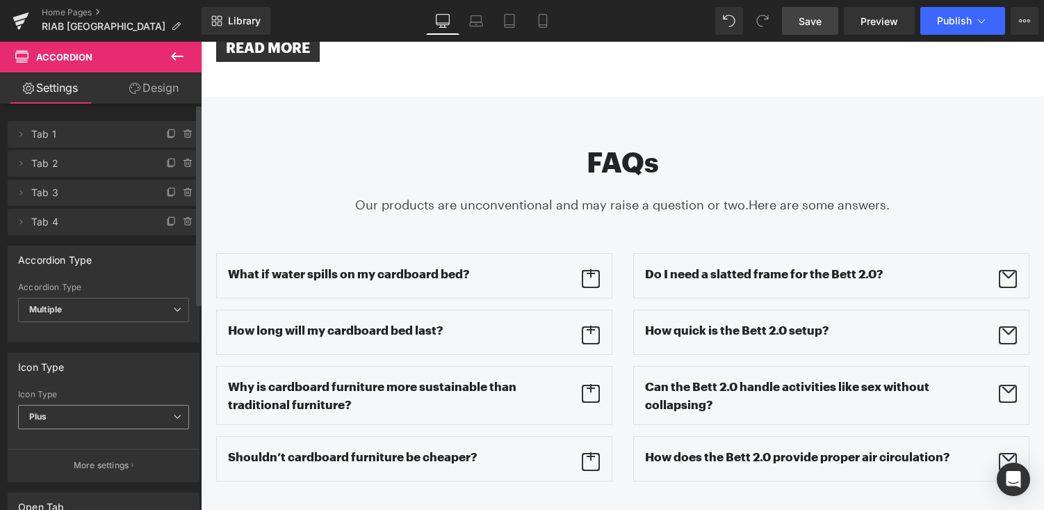
click at [74, 413] on span "Plus" at bounding box center [103, 417] width 171 height 24
click at [74, 494] on div "Open Tab" at bounding box center [103, 506] width 191 height 26
click at [83, 419] on span "Plus" at bounding box center [103, 417] width 171 height 24
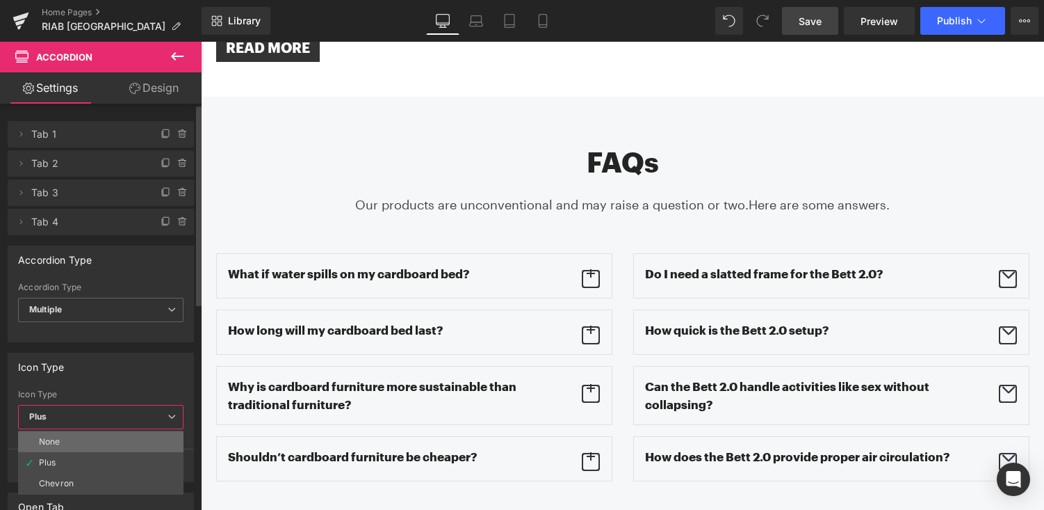
click at [78, 440] on li "None" at bounding box center [100, 441] width 165 height 21
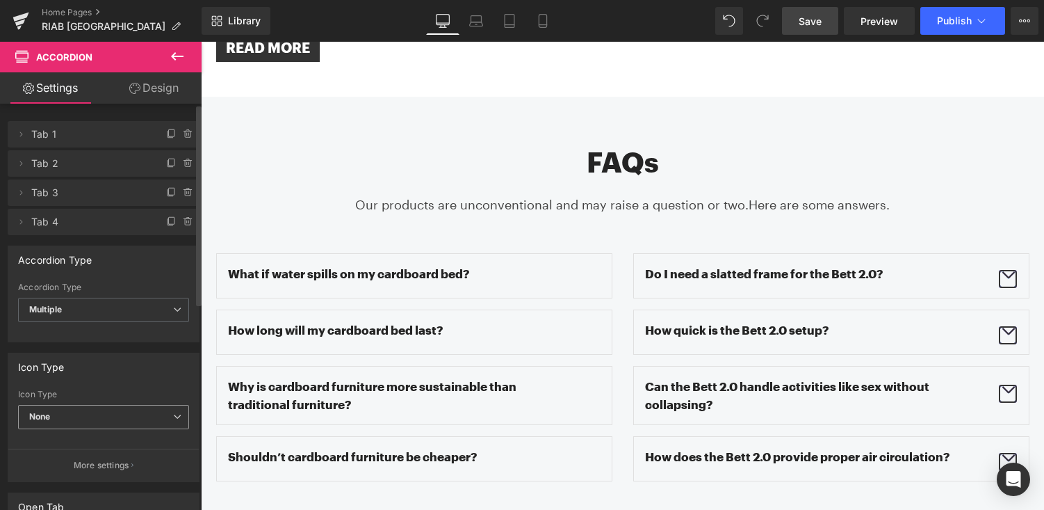
click at [108, 414] on span "None" at bounding box center [103, 417] width 171 height 24
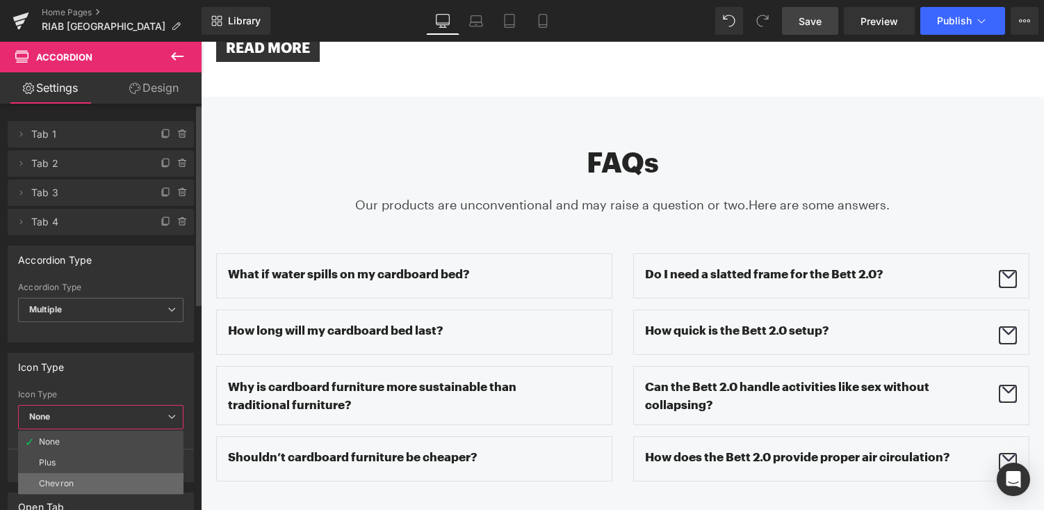
click at [99, 474] on li "Chevron" at bounding box center [100, 483] width 165 height 21
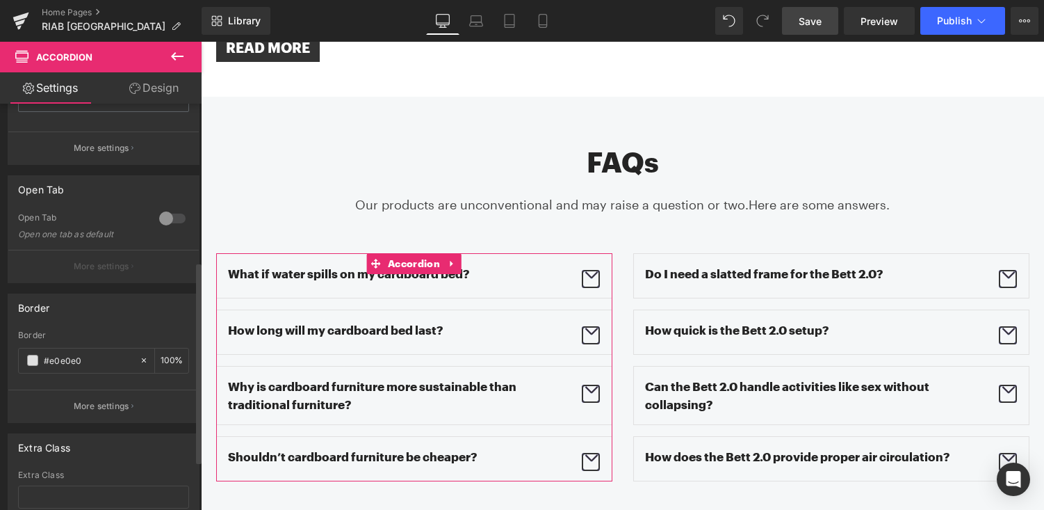
scroll to position [318, 0]
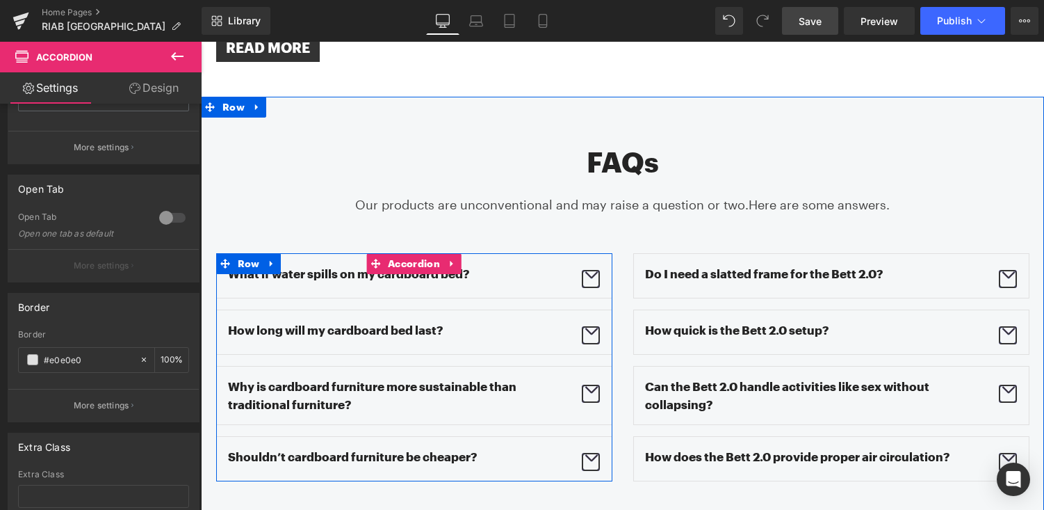
click at [590, 270] on span "button" at bounding box center [591, 279] width 18 height 18
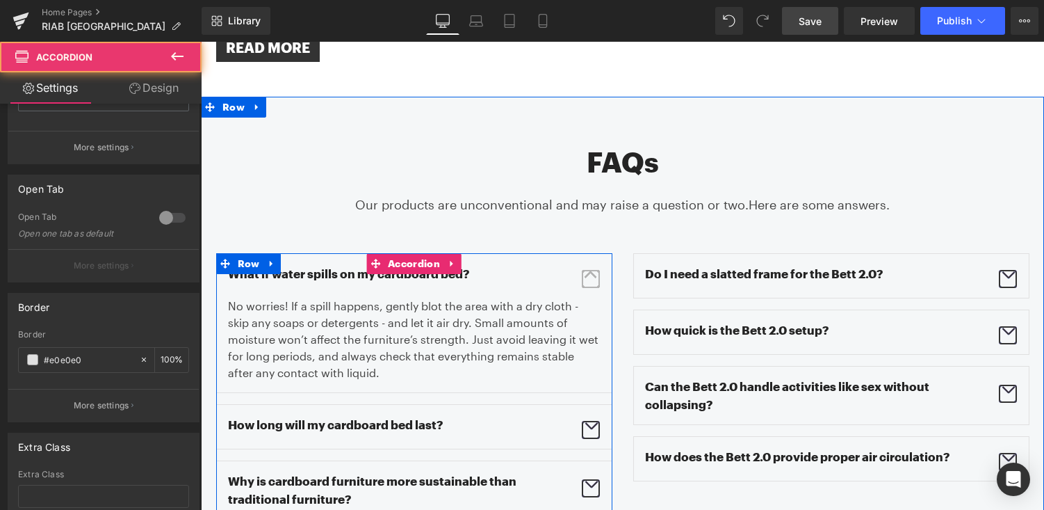
click at [590, 270] on span "button" at bounding box center [591, 279] width 18 height 18
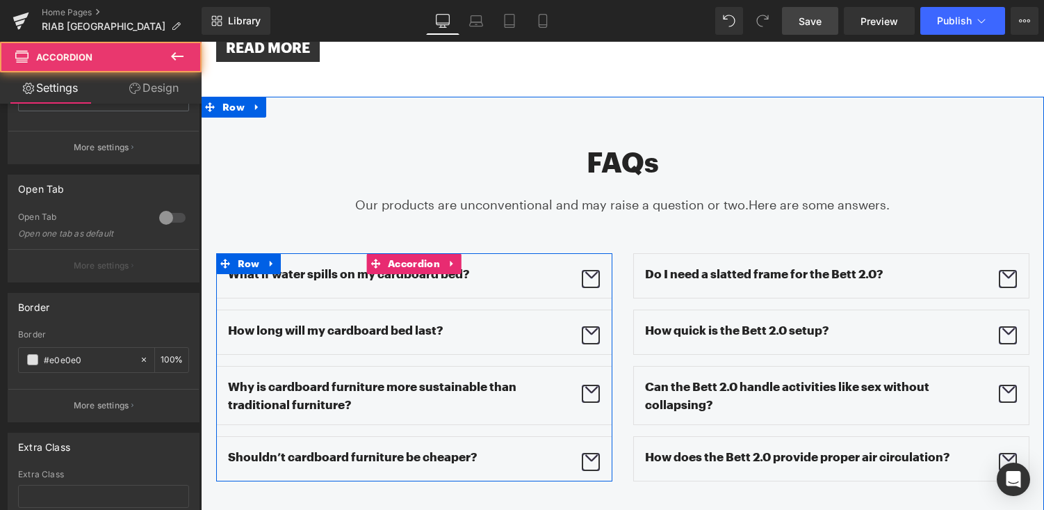
click at [590, 270] on span "button" at bounding box center [591, 279] width 18 height 18
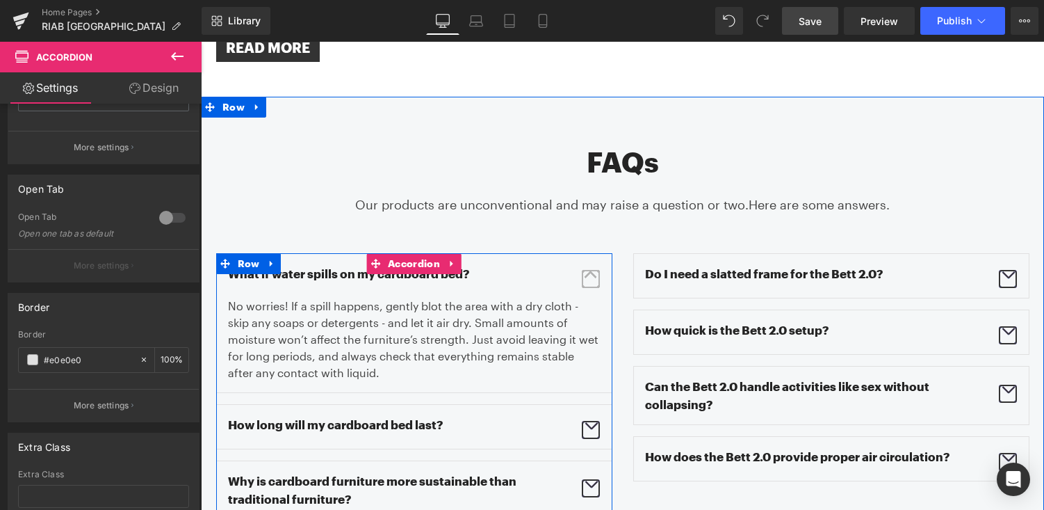
click at [592, 270] on span "button" at bounding box center [591, 279] width 18 height 18
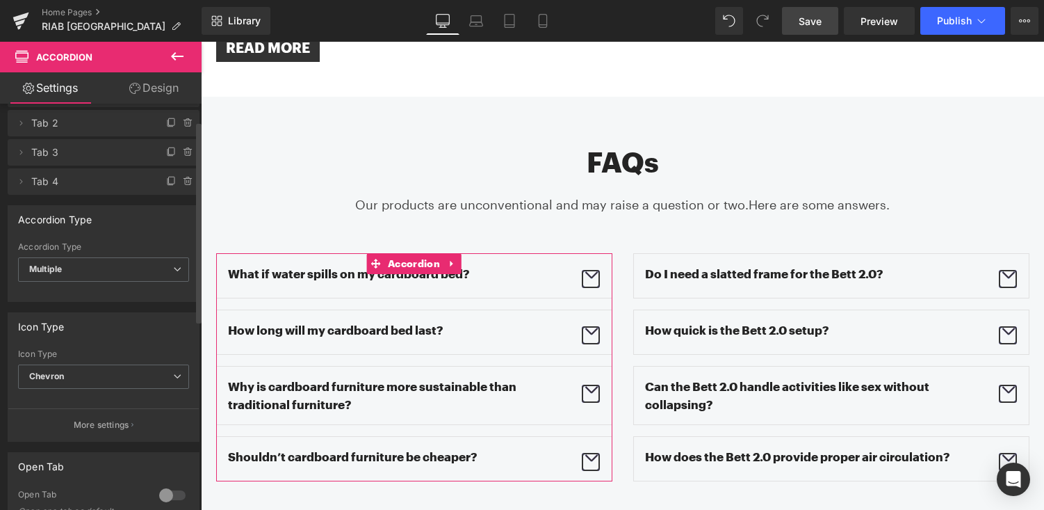
scroll to position [32, 0]
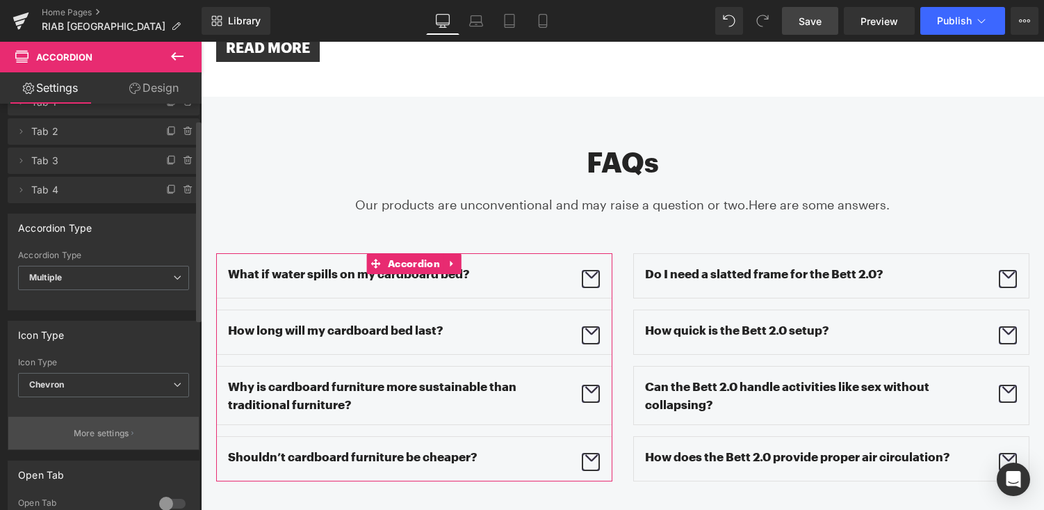
click at [100, 442] on button "More settings" at bounding box center [103, 433] width 191 height 33
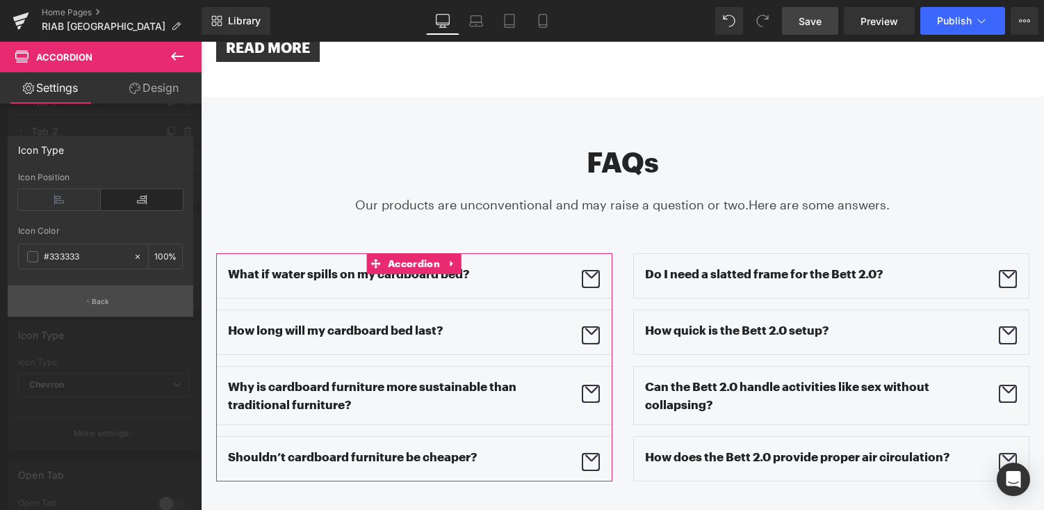
click at [102, 302] on p "Back" at bounding box center [101, 301] width 18 height 10
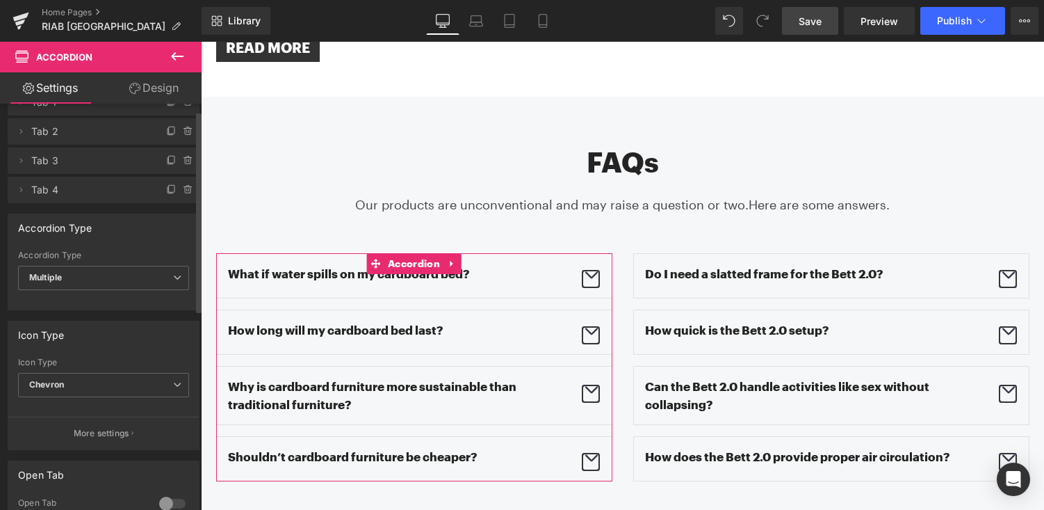
scroll to position [0, 0]
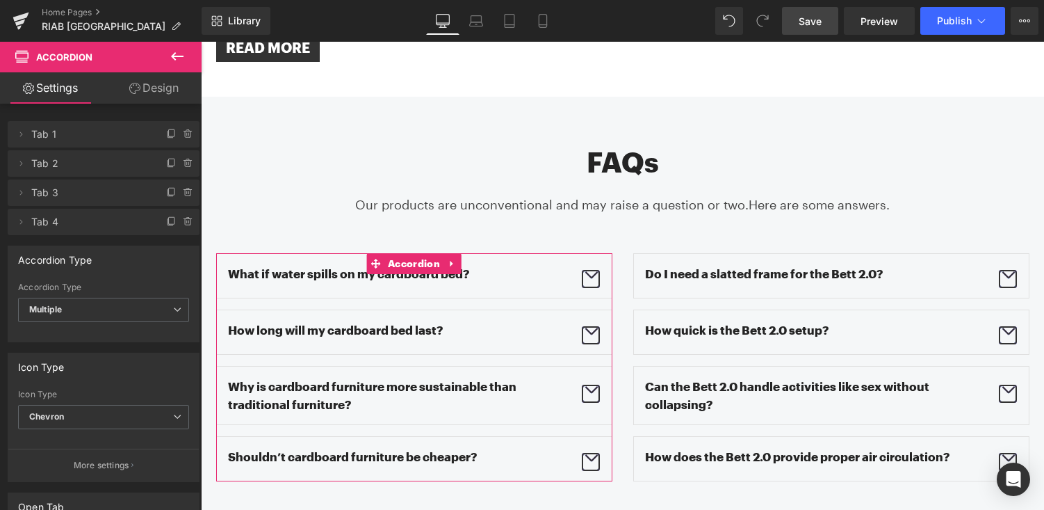
click at [176, 94] on link "Design" at bounding box center [154, 87] width 101 height 31
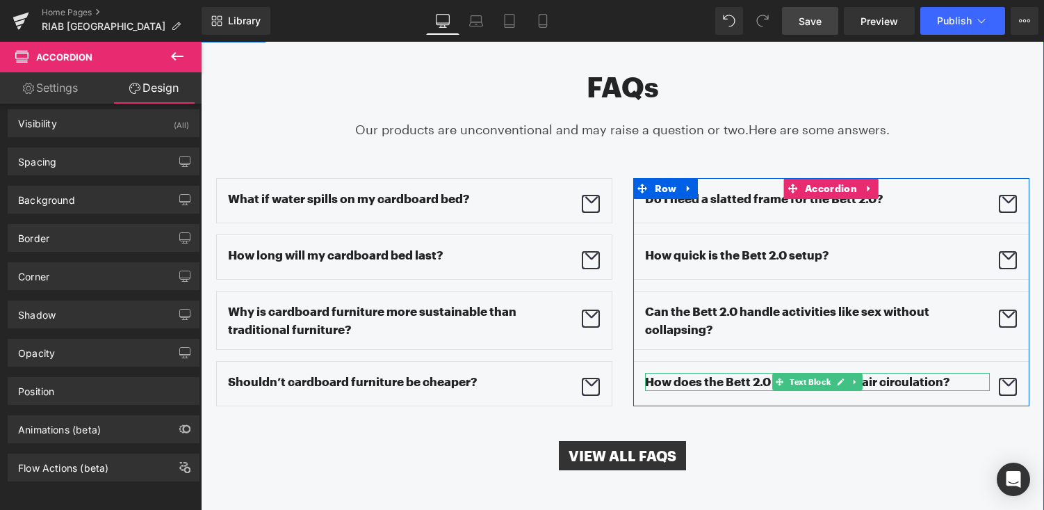
scroll to position [2037, 0]
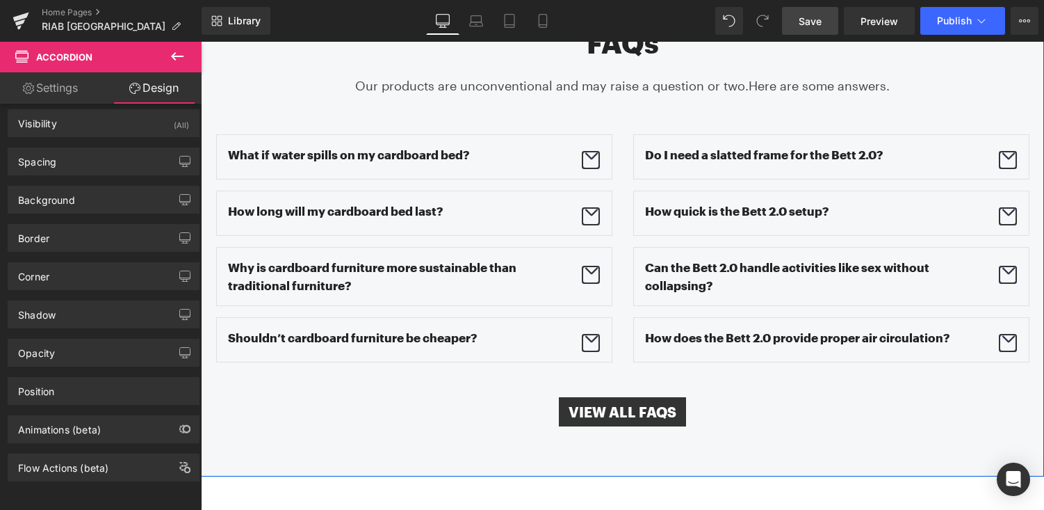
click at [646, 397] on div "view all faqs Button" at bounding box center [622, 411] width 843 height 29
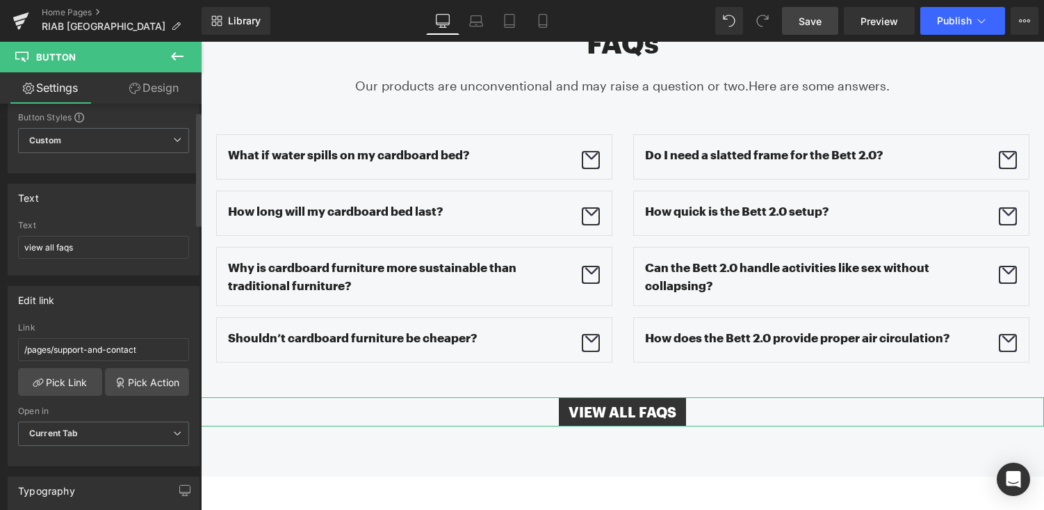
scroll to position [46, 0]
click at [49, 387] on link "Pick Link" at bounding box center [60, 379] width 84 height 28
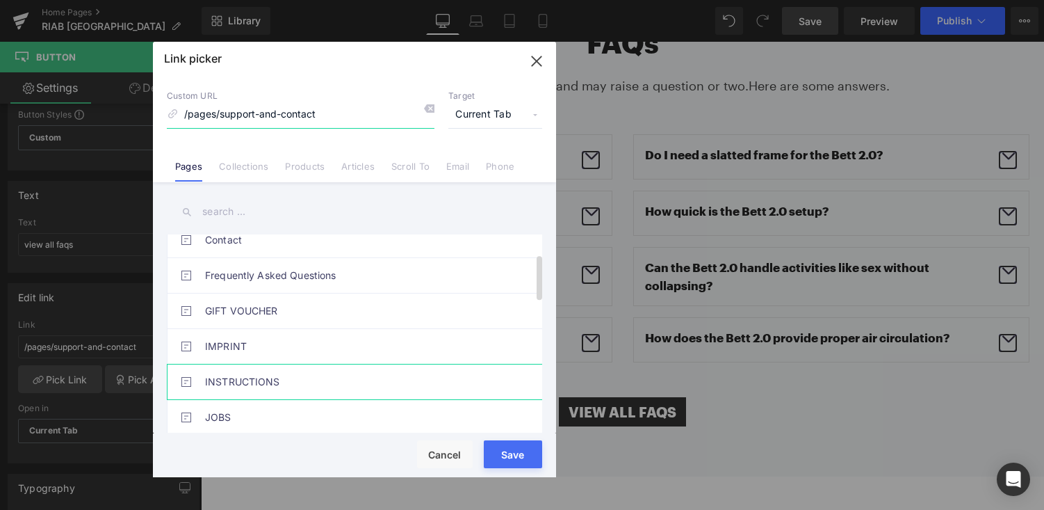
scroll to position [75, 0]
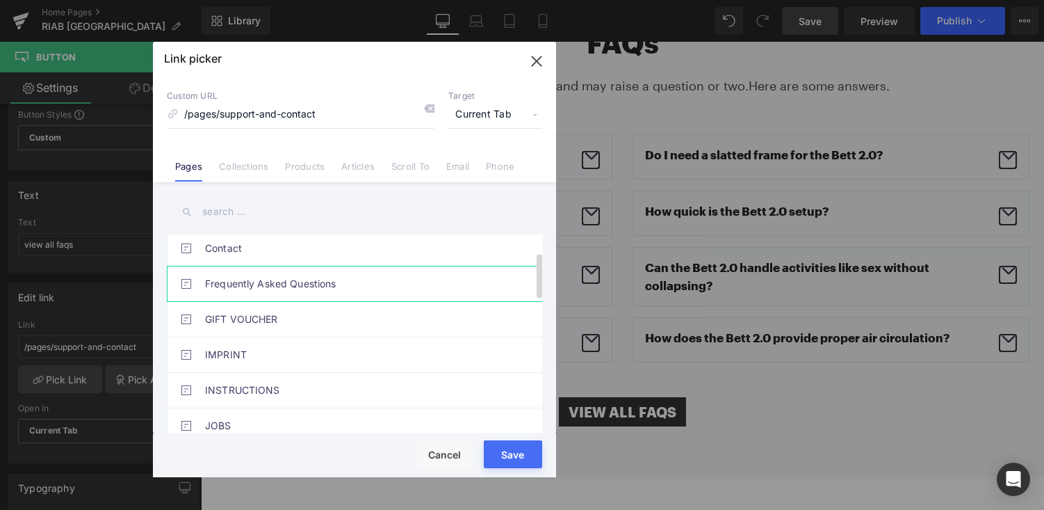
click at [277, 282] on link "Frequently Asked Questions" at bounding box center [358, 283] width 306 height 35
click at [531, 462] on button "Save" at bounding box center [513, 454] width 58 height 28
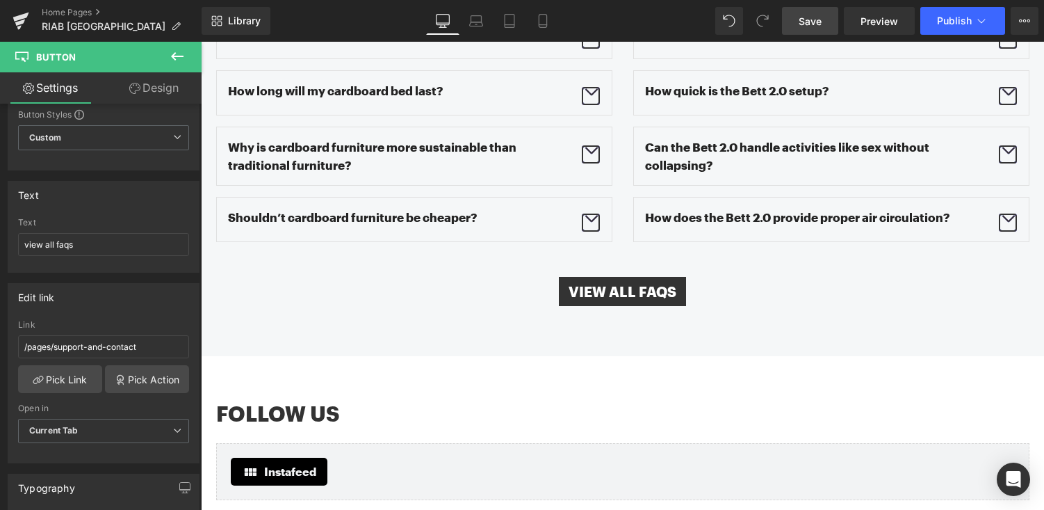
scroll to position [2220, 0]
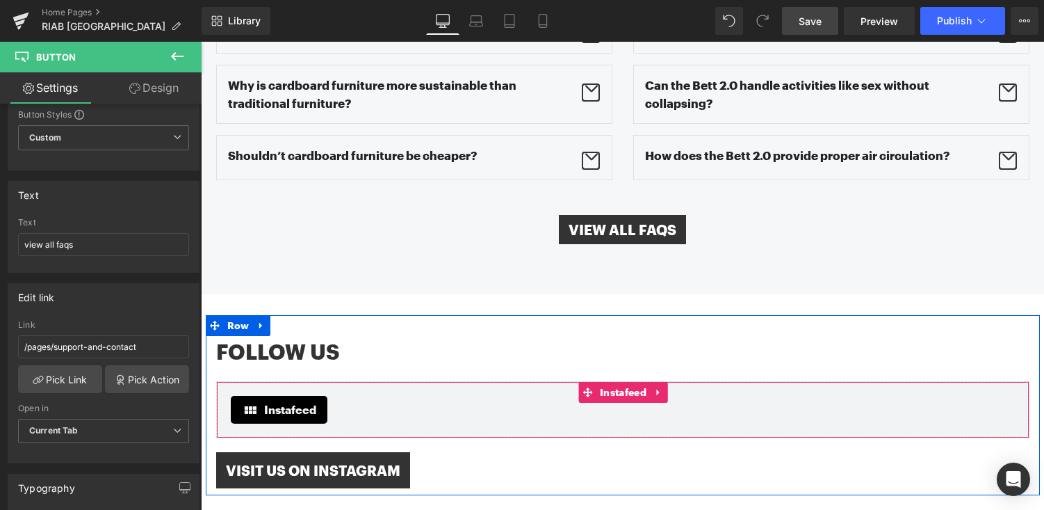
click at [358, 396] on div "Instafeed" at bounding box center [623, 410] width 784 height 28
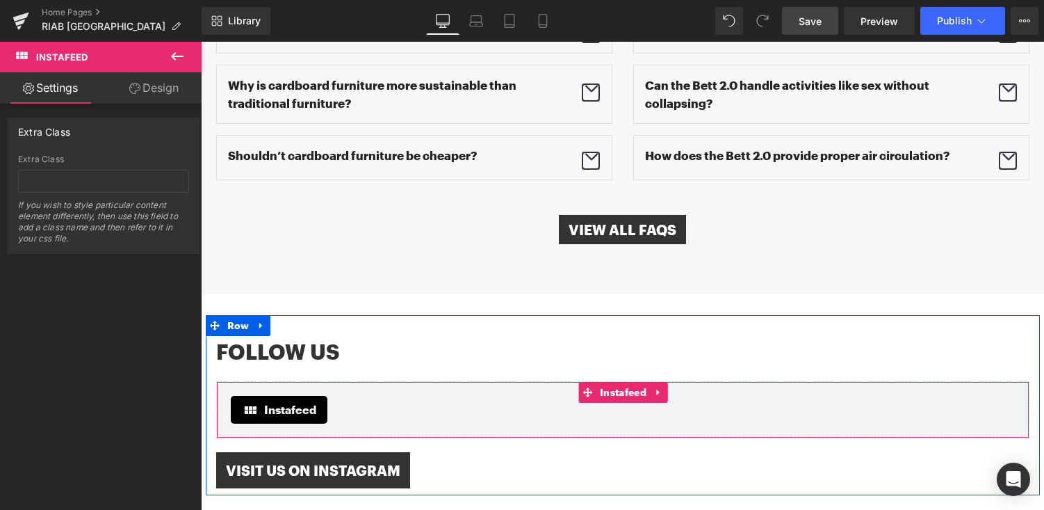
click at [279, 401] on span "Instafeed" at bounding box center [290, 409] width 52 height 17
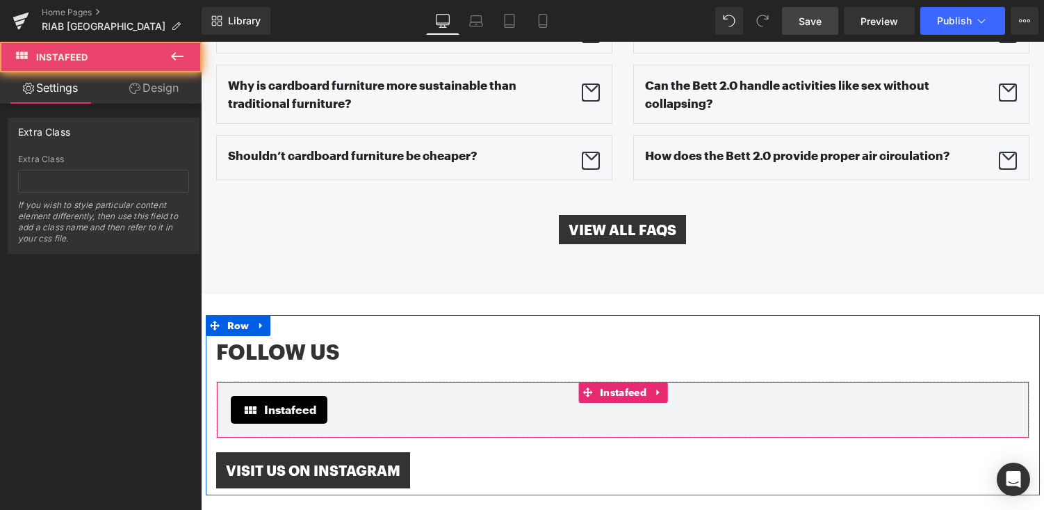
click at [401, 396] on div "Instafeed" at bounding box center [623, 410] width 784 height 28
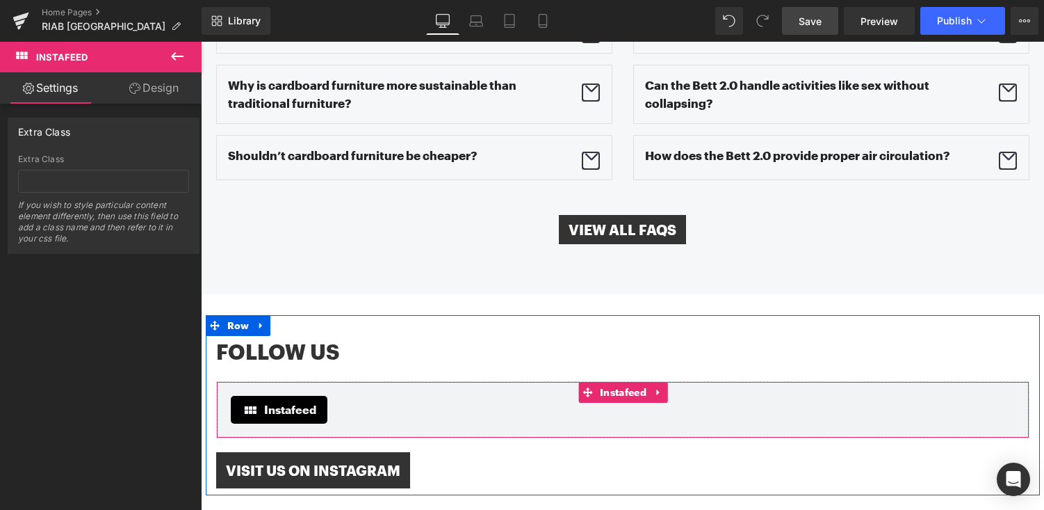
click at [293, 401] on span "Instafeed" at bounding box center [290, 409] width 52 height 17
click at [396, 396] on div "Instafeed" at bounding box center [623, 410] width 784 height 28
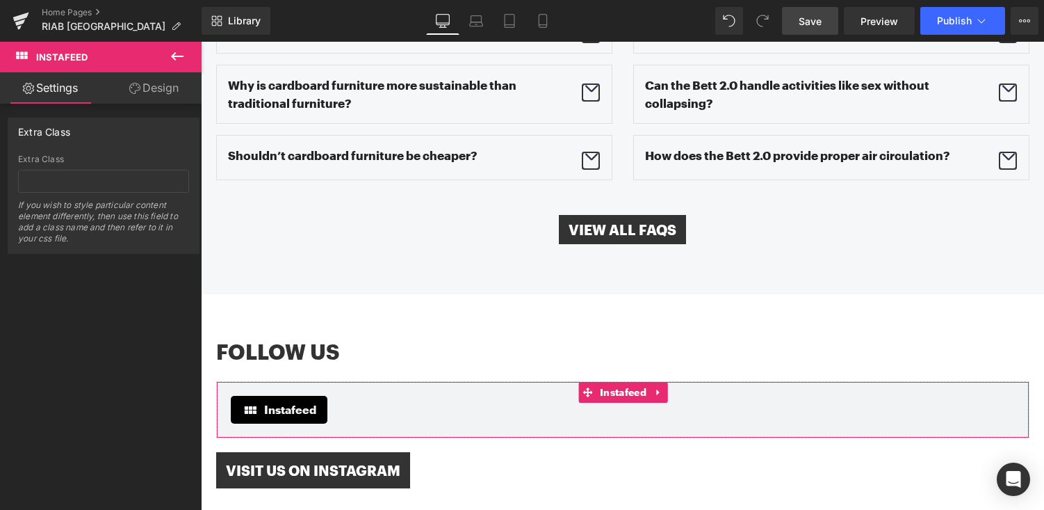
click at [154, 90] on link "Design" at bounding box center [154, 87] width 101 height 31
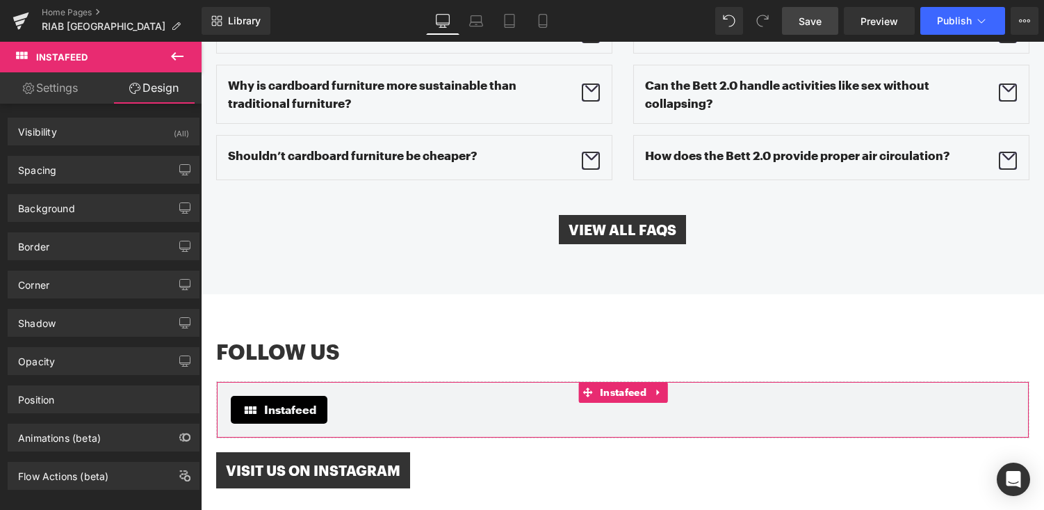
click at [45, 92] on link "Settings" at bounding box center [50, 87] width 101 height 31
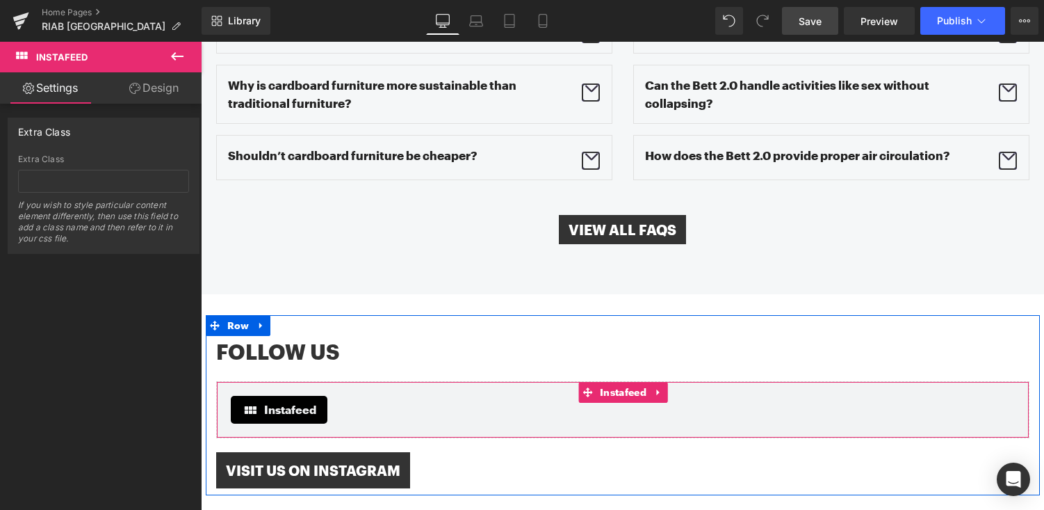
click at [295, 401] on span "Instafeed" at bounding box center [290, 409] width 52 height 17
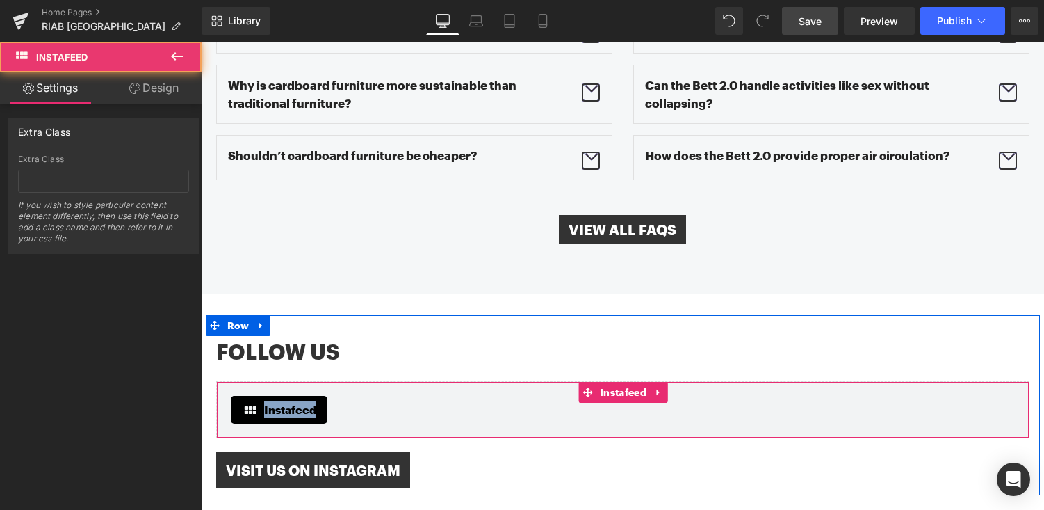
click at [295, 401] on span "Instafeed" at bounding box center [290, 409] width 52 height 17
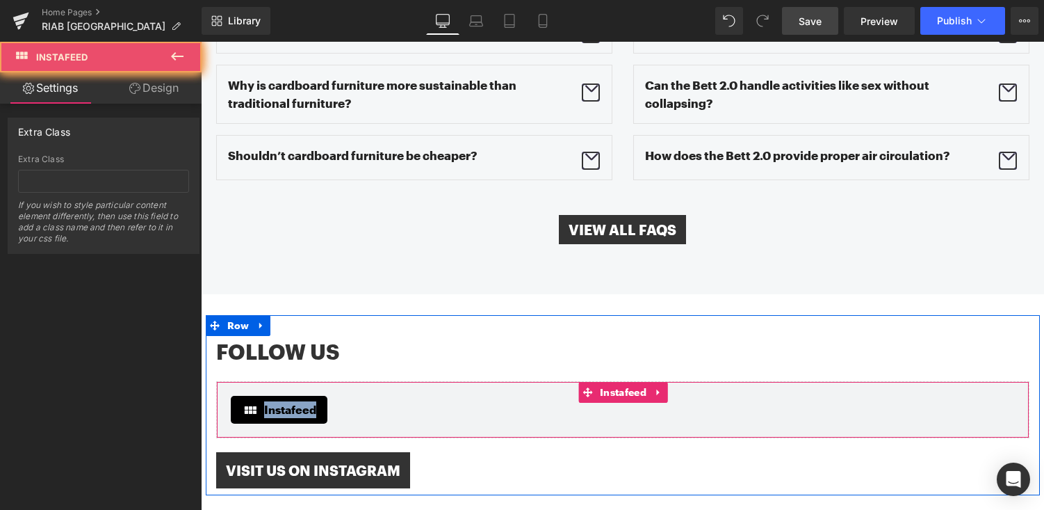
click at [295, 401] on span "Instafeed" at bounding box center [290, 409] width 52 height 17
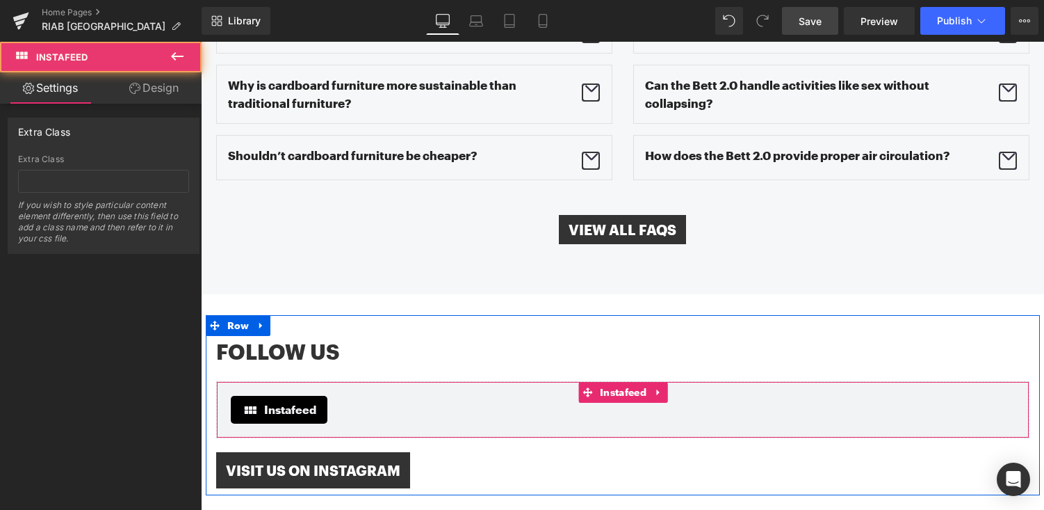
click at [242, 401] on icon at bounding box center [250, 409] width 17 height 17
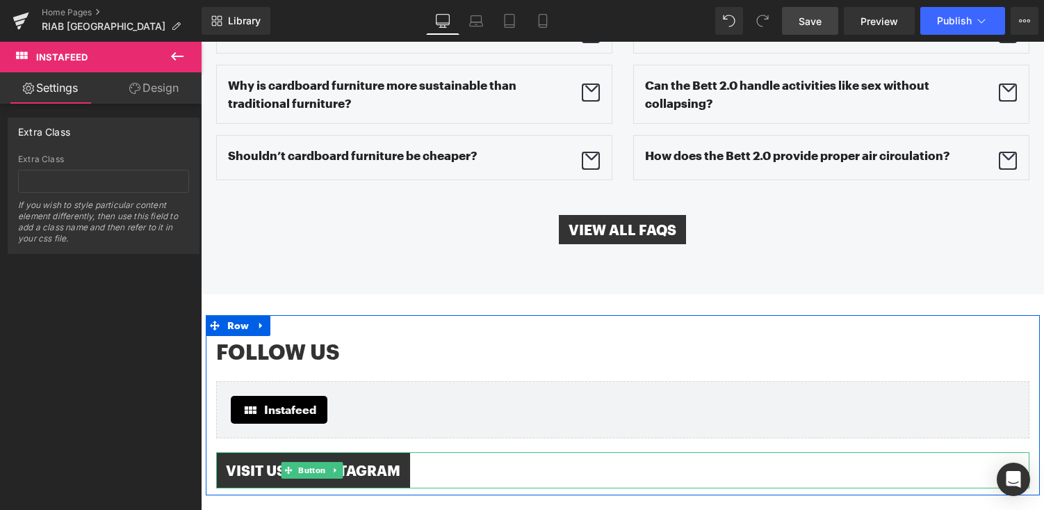
click at [268, 462] on span "VIsit US ON INSTAGRAM" at bounding box center [313, 470] width 175 height 17
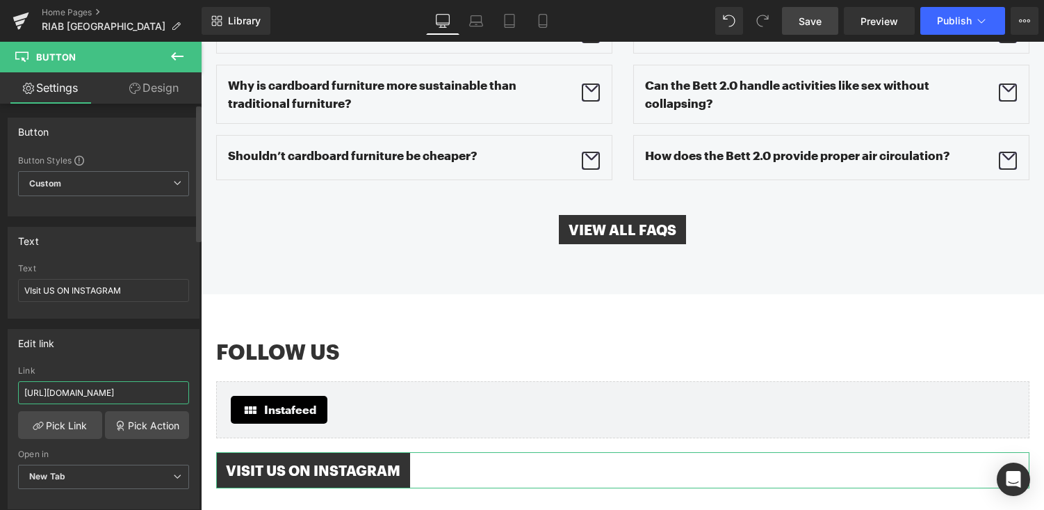
click at [143, 396] on input "https://www.instagram.com/roominabox" at bounding box center [103, 392] width 171 height 23
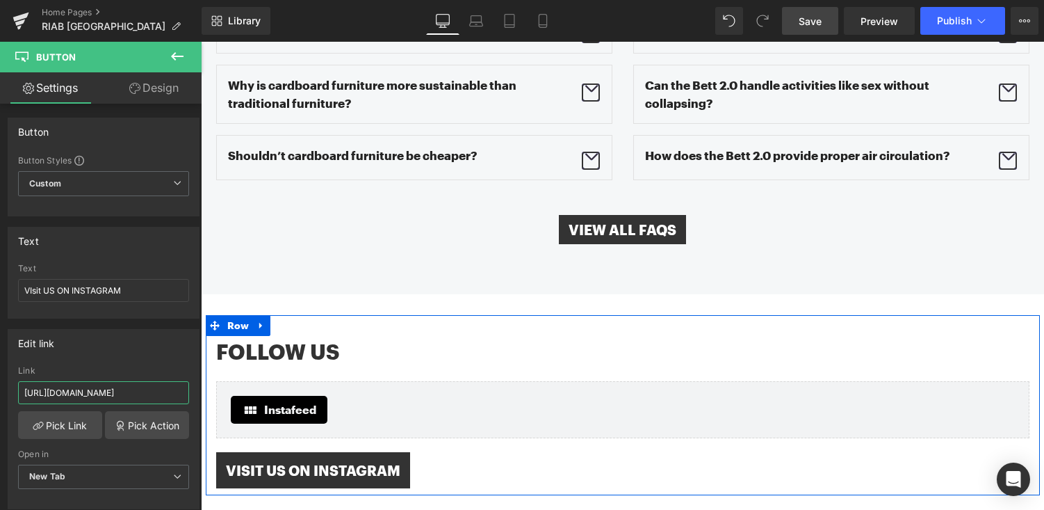
drag, startPoint x: 332, startPoint y: 434, endPoint x: 210, endPoint y: 392, distance: 129.3
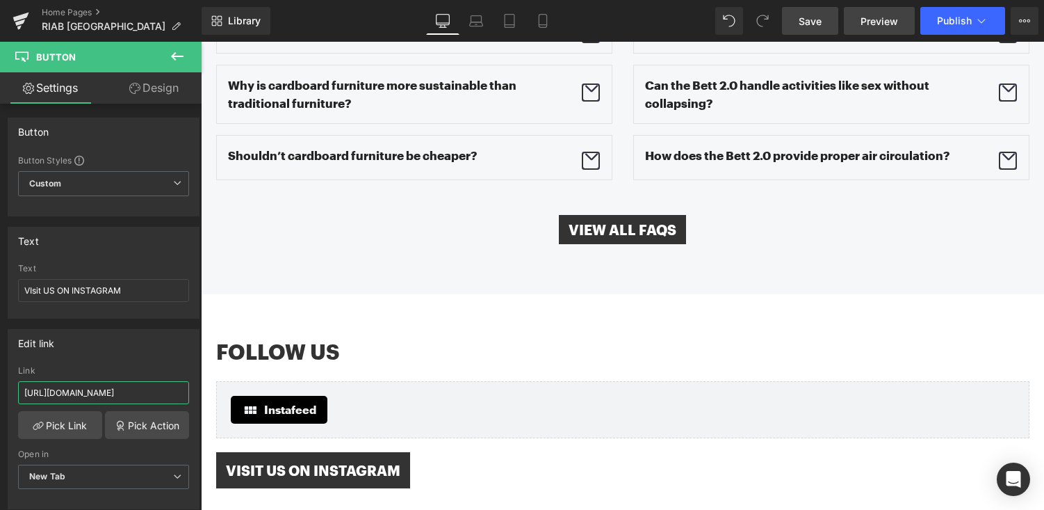
type input "https://www.instagram.com/riab_usa"
click at [805, 23] on span "Save" at bounding box center [810, 21] width 23 height 15
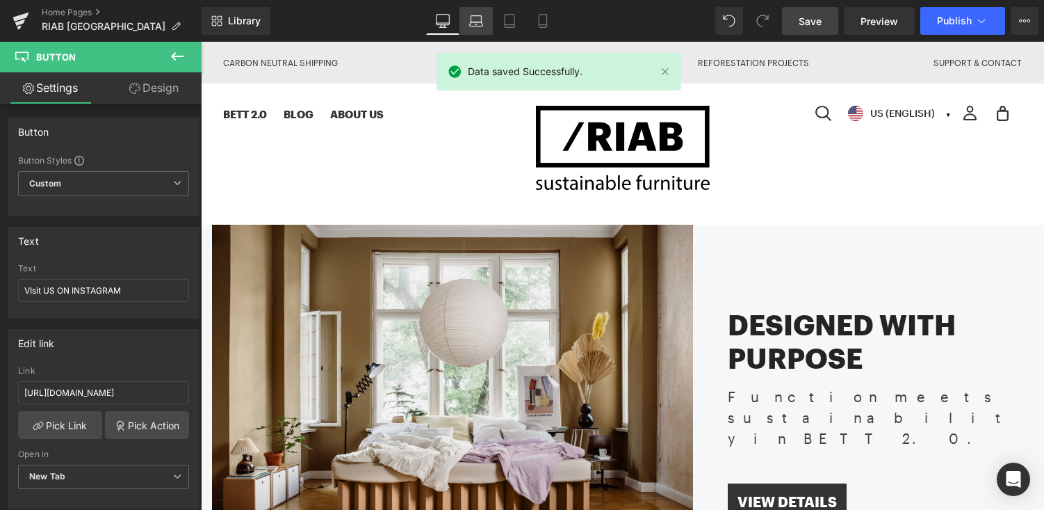
click at [479, 17] on icon at bounding box center [476, 21] width 14 height 14
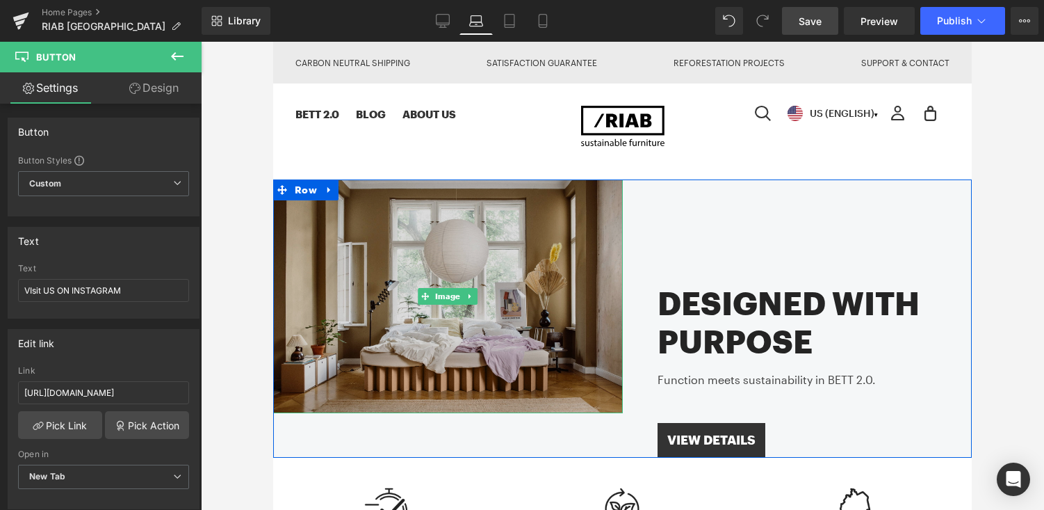
click at [600, 201] on img at bounding box center [448, 296] width 350 height 234
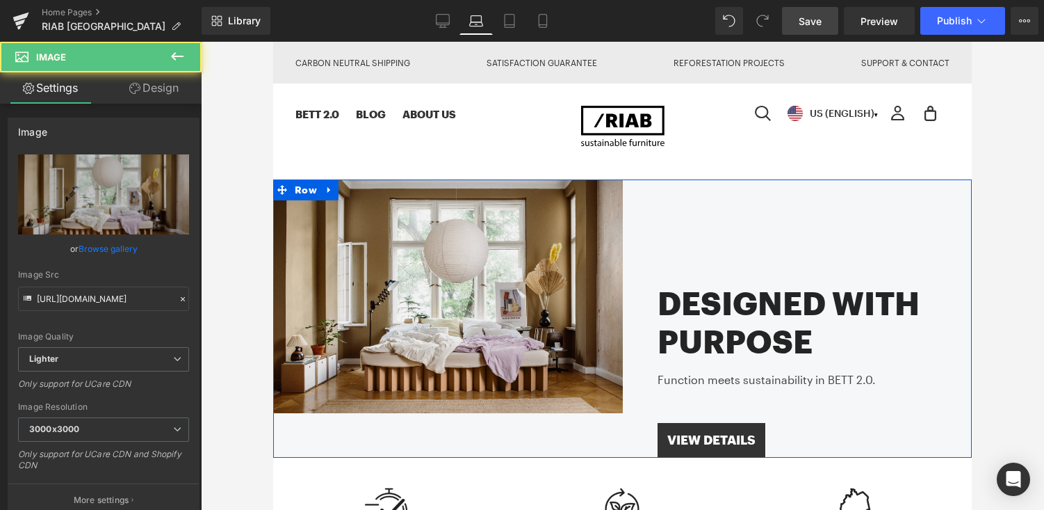
click at [690, 197] on div "Designed with Purpose Heading Function meets sustainability in BETT 2.0. Text B…" at bounding box center [798, 318] width 350 height 278
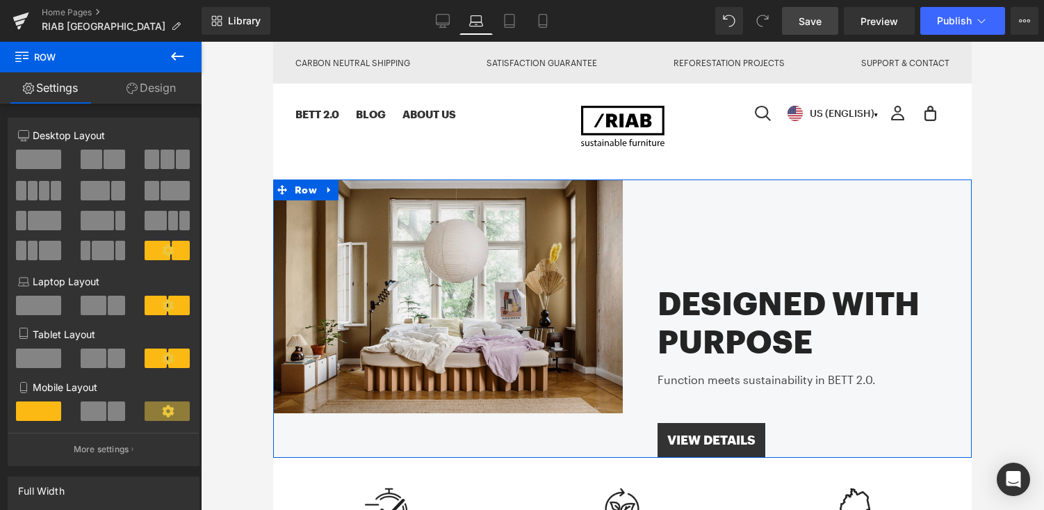
click at [162, 412] on icon at bounding box center [168, 411] width 12 height 12
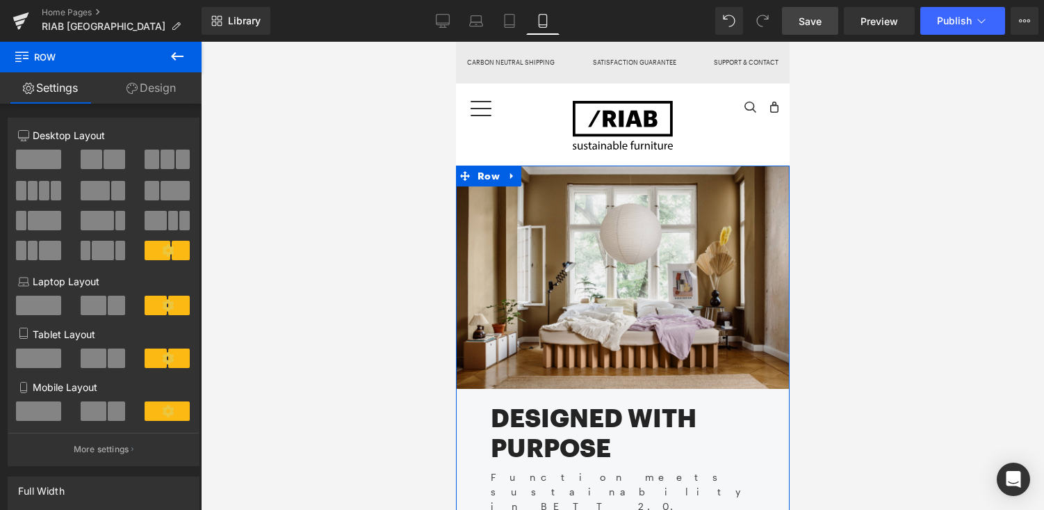
click at [174, 417] on span at bounding box center [167, 410] width 45 height 19
click at [101, 413] on span at bounding box center [94, 410] width 26 height 19
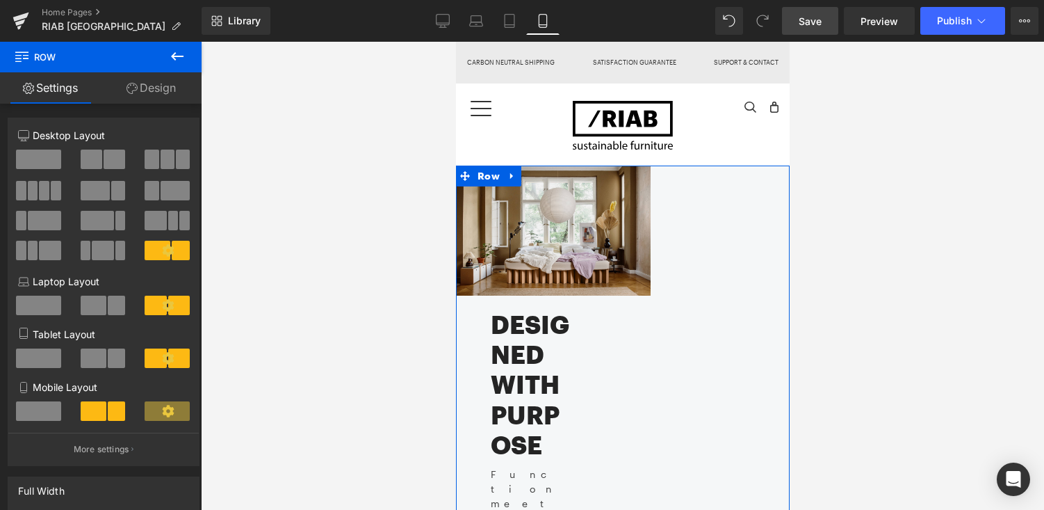
click at [22, 415] on span at bounding box center [38, 410] width 45 height 19
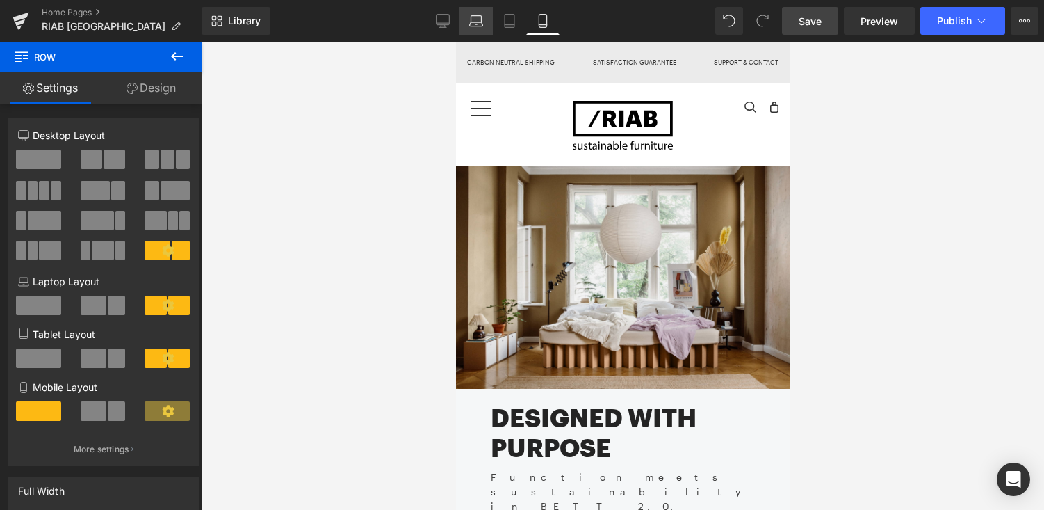
click at [478, 22] on icon at bounding box center [476, 24] width 13 height 4
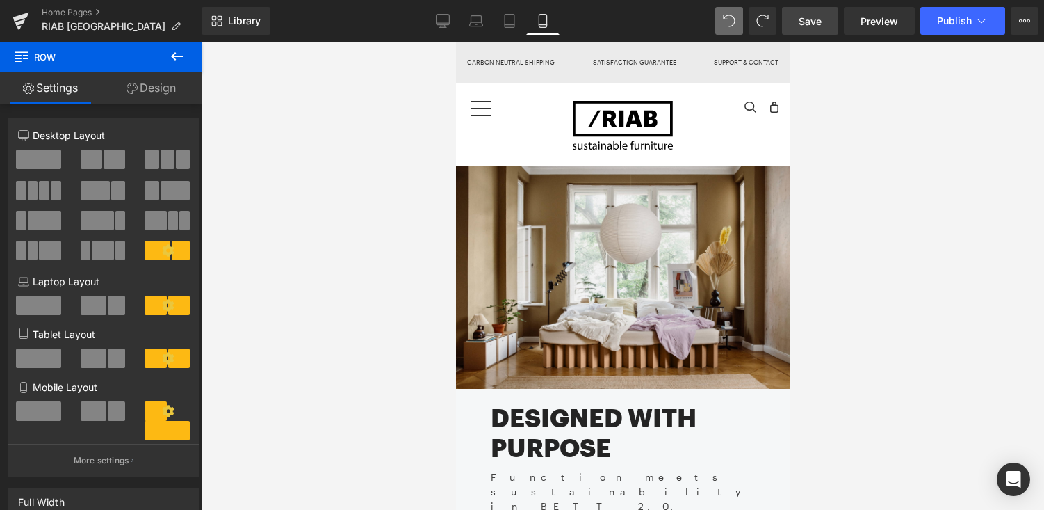
scroll to position [14, 0]
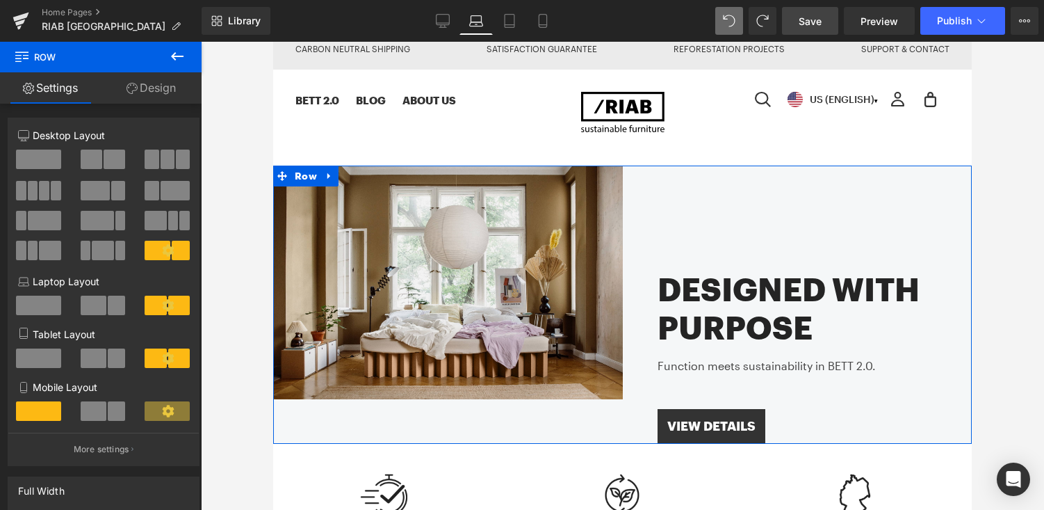
click at [694, 177] on div "Designed with Purpose Heading Function meets sustainability in BETT 2.0. Text B…" at bounding box center [798, 304] width 350 height 278
click at [172, 91] on link "Design" at bounding box center [151, 87] width 101 height 31
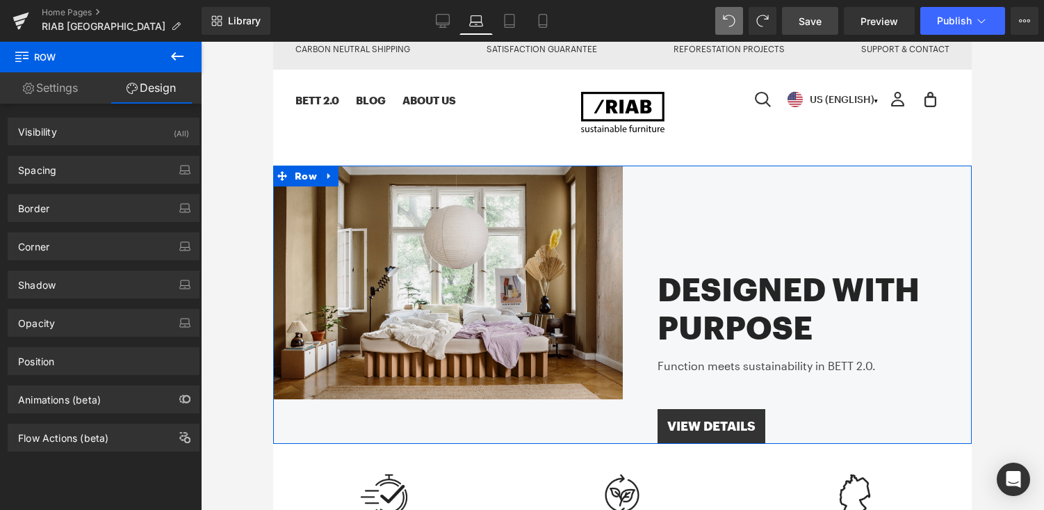
click at [49, 92] on link "Settings" at bounding box center [50, 87] width 101 height 31
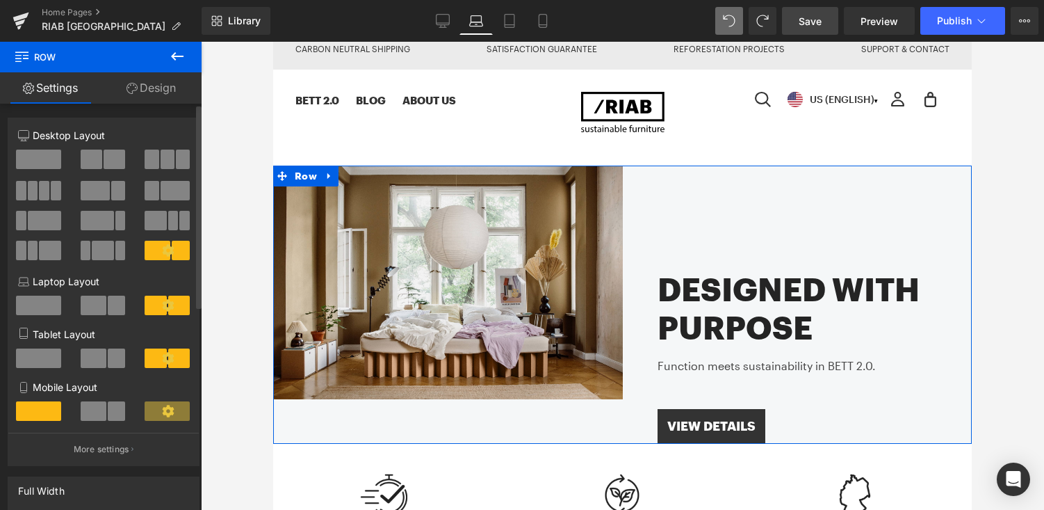
click at [162, 306] on icon at bounding box center [168, 305] width 13 height 13
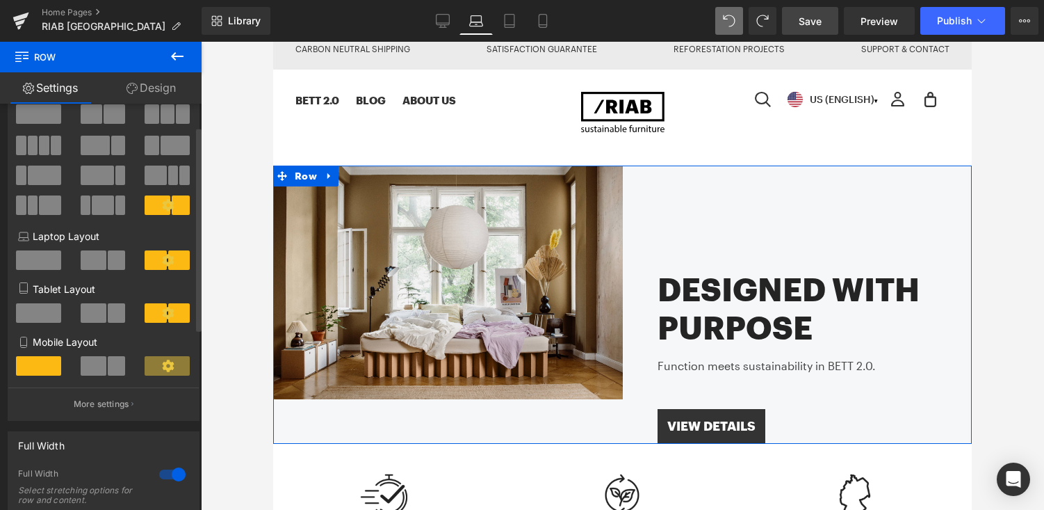
scroll to position [90, 0]
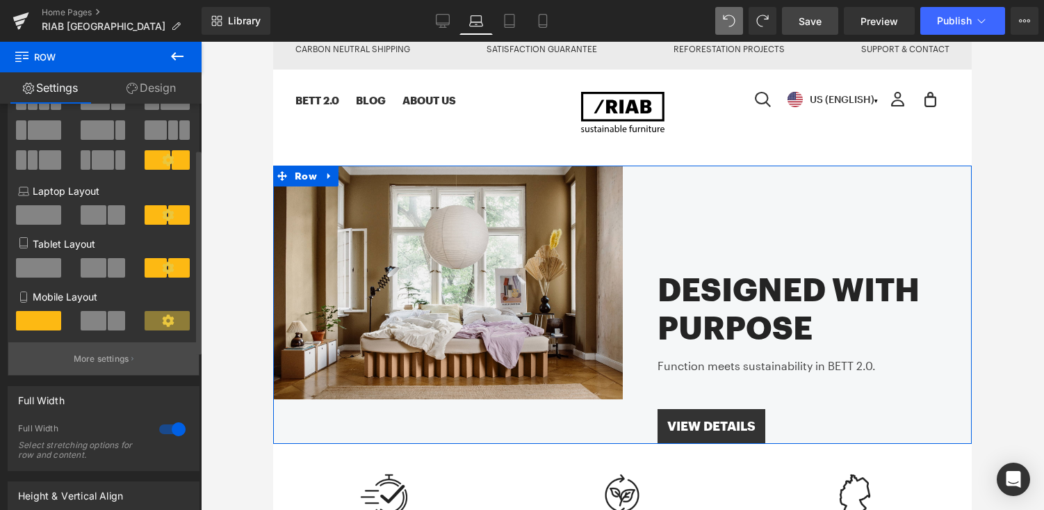
click at [106, 362] on p "More settings" at bounding box center [102, 359] width 56 height 13
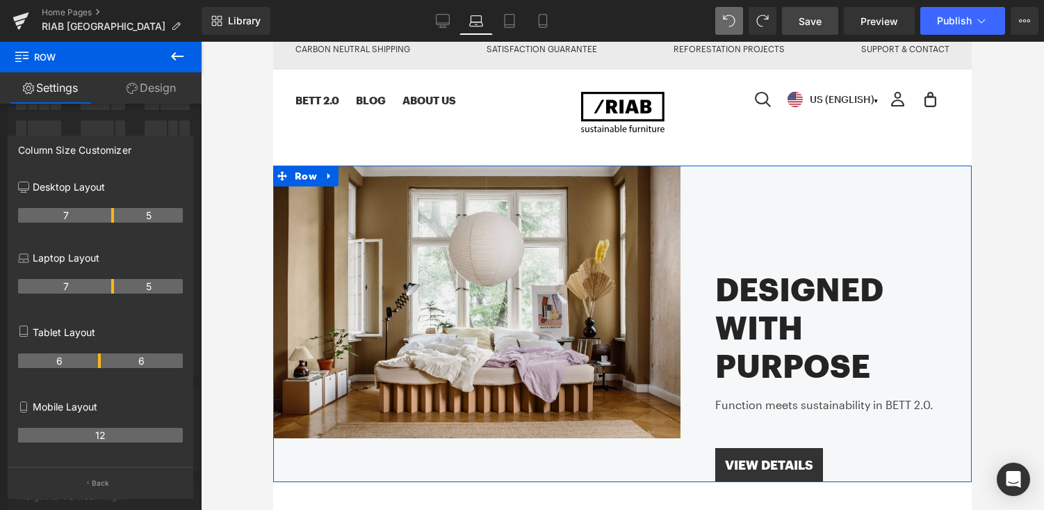
drag, startPoint x: 97, startPoint y: 286, endPoint x: 111, endPoint y: 285, distance: 13.3
click at [111, 285] on th "7" at bounding box center [66, 286] width 96 height 15
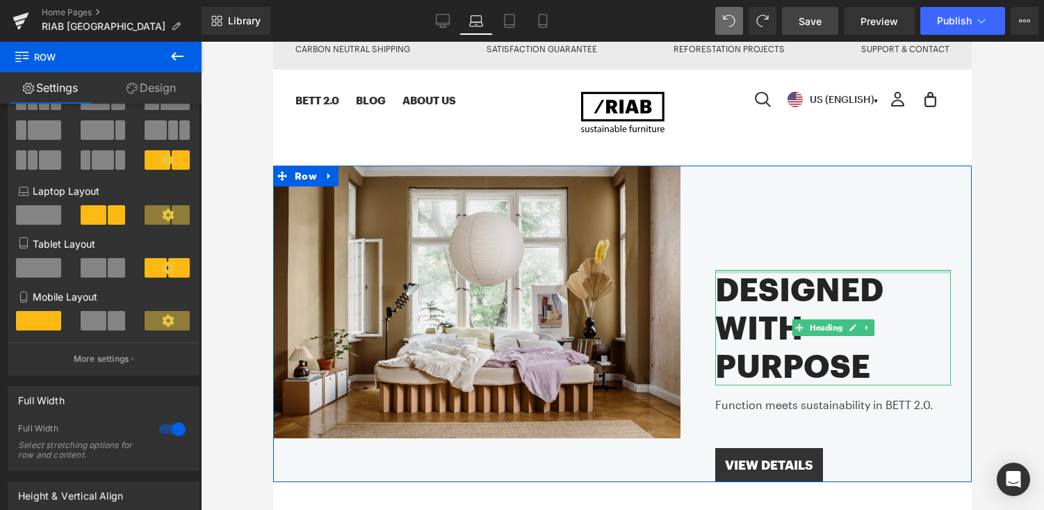
click at [745, 272] on div at bounding box center [834, 271] width 236 height 3
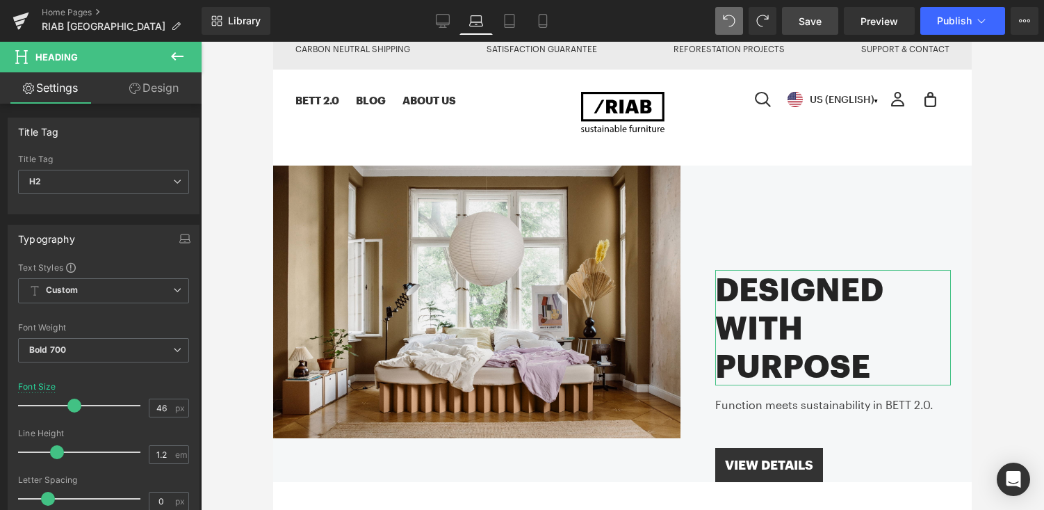
click at [165, 86] on link "Design" at bounding box center [154, 87] width 101 height 31
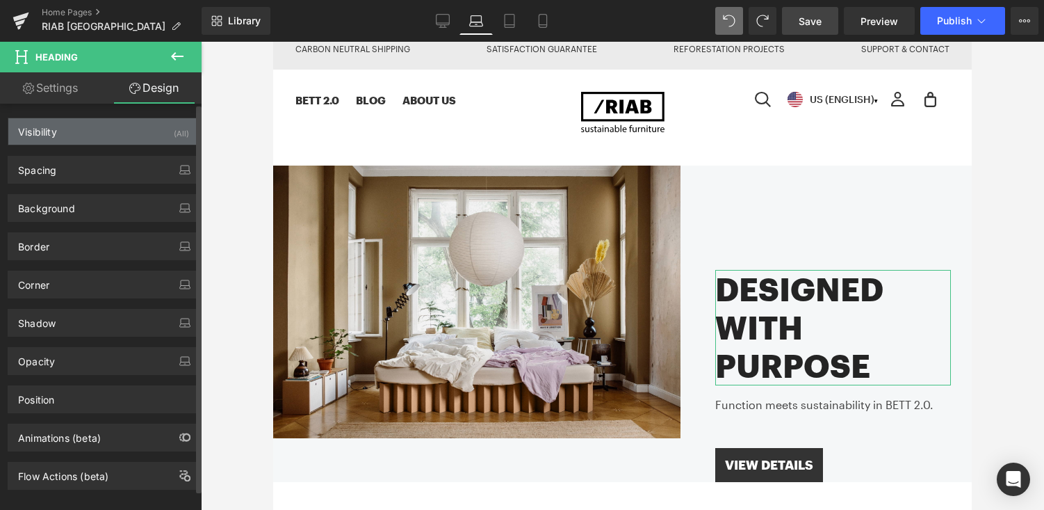
click at [126, 133] on div "Visibility (All)" at bounding box center [103, 131] width 191 height 26
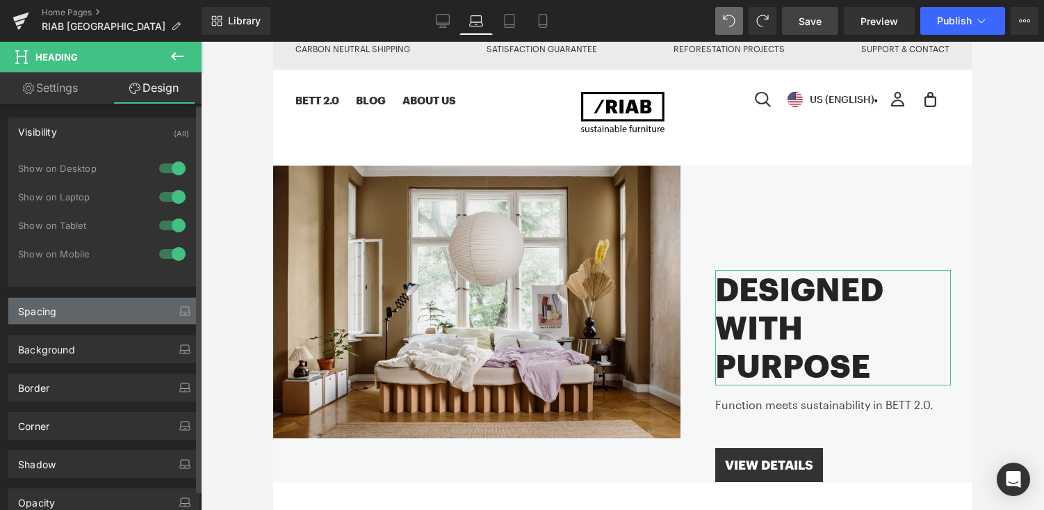
click at [113, 309] on div "Spacing" at bounding box center [103, 311] width 191 height 26
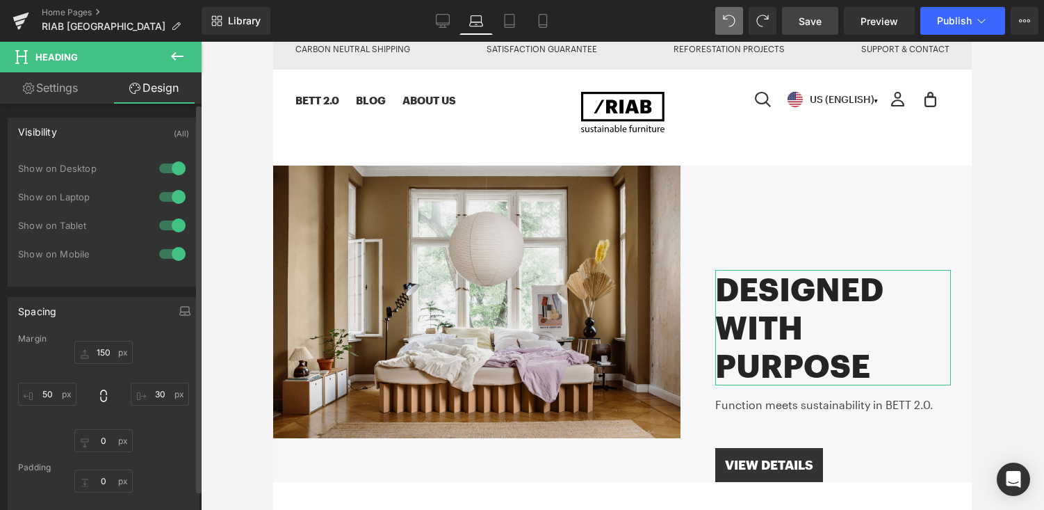
click at [138, 131] on div "Visibility (All)" at bounding box center [103, 131] width 191 height 26
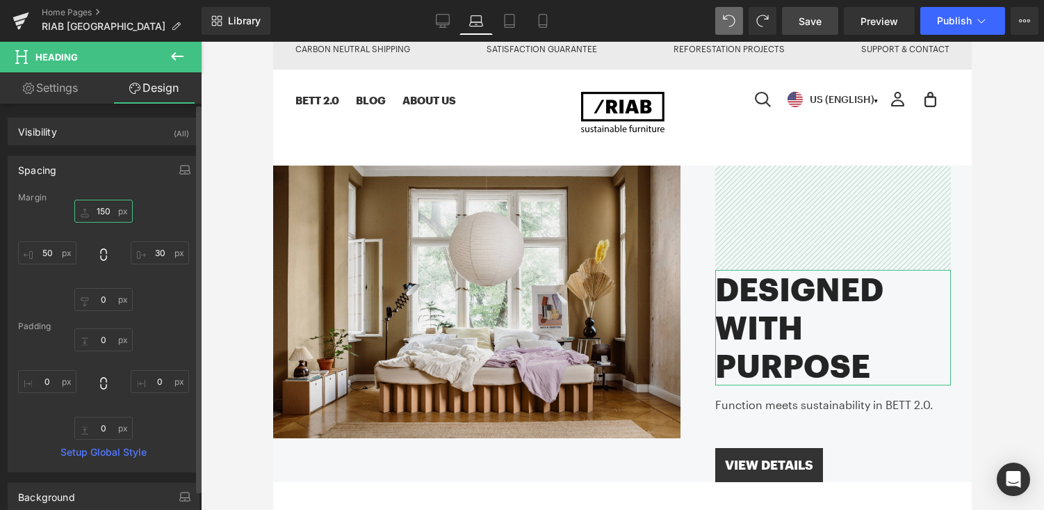
click at [102, 211] on input "150" at bounding box center [103, 211] width 58 height 23
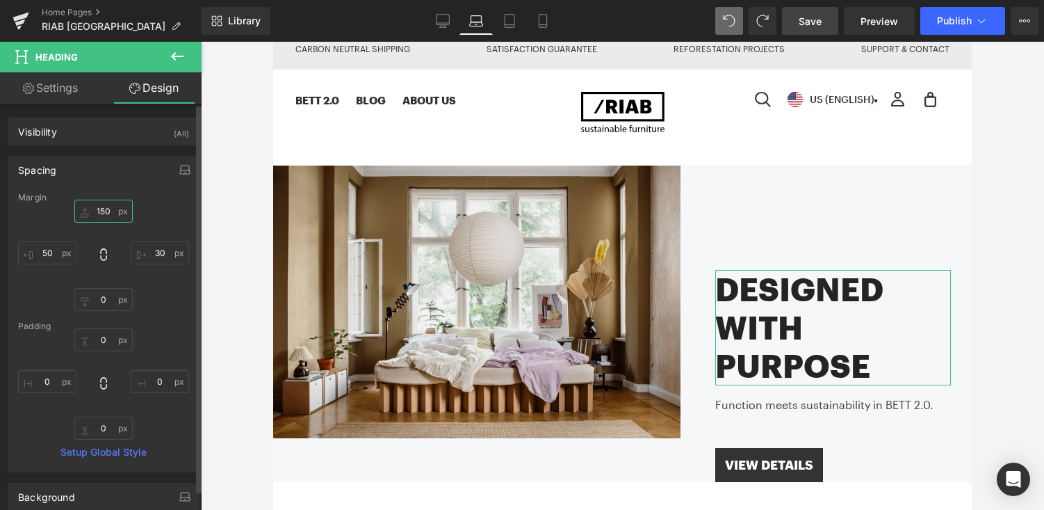
click at [99, 211] on input "150" at bounding box center [103, 211] width 58 height 23
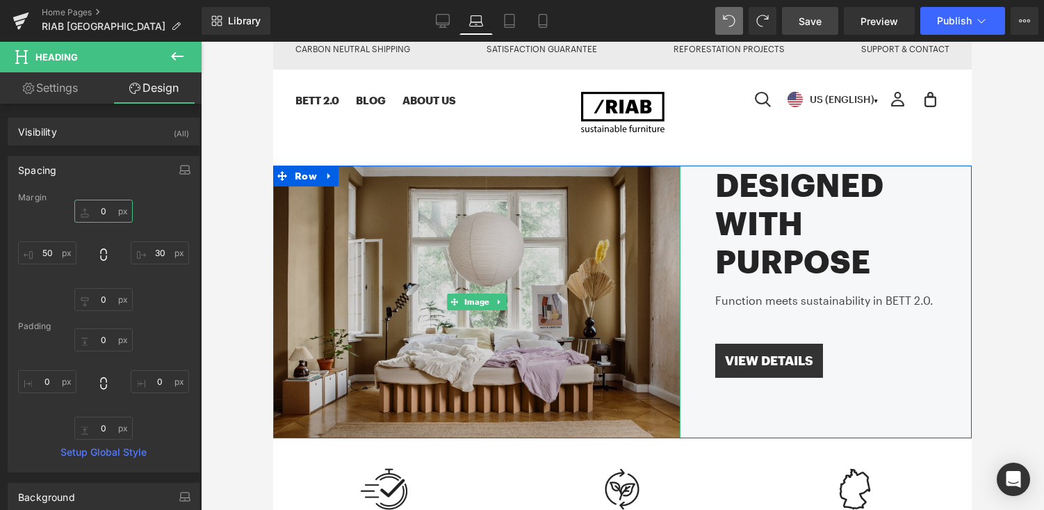
type input "60"
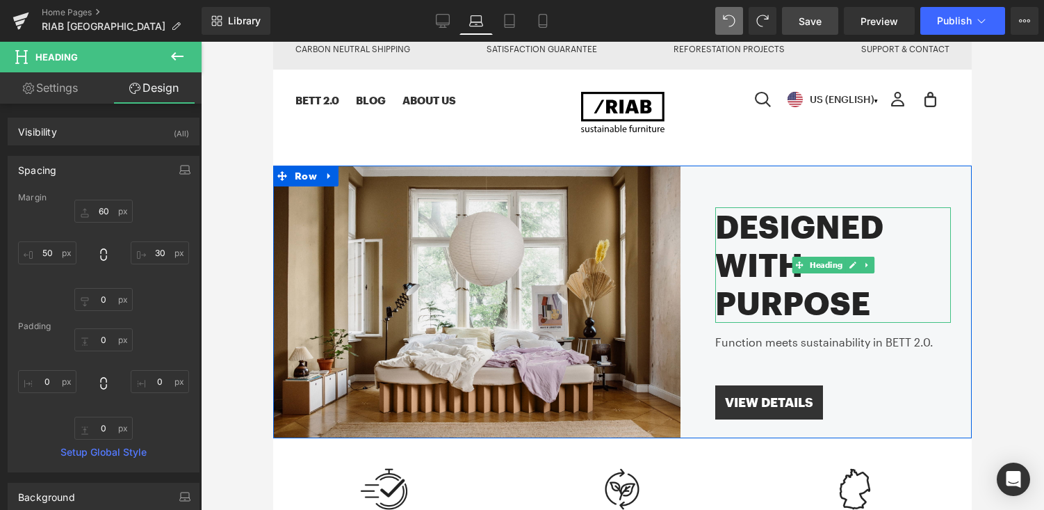
click at [763, 289] on h2 "Designed with Purpose" at bounding box center [834, 264] width 236 height 115
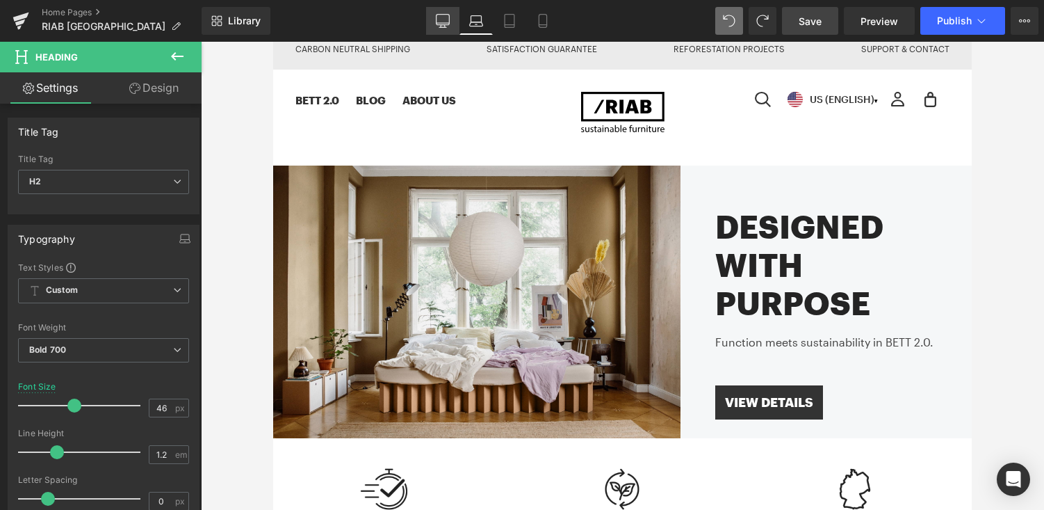
click at [444, 18] on icon at bounding box center [443, 21] width 14 height 14
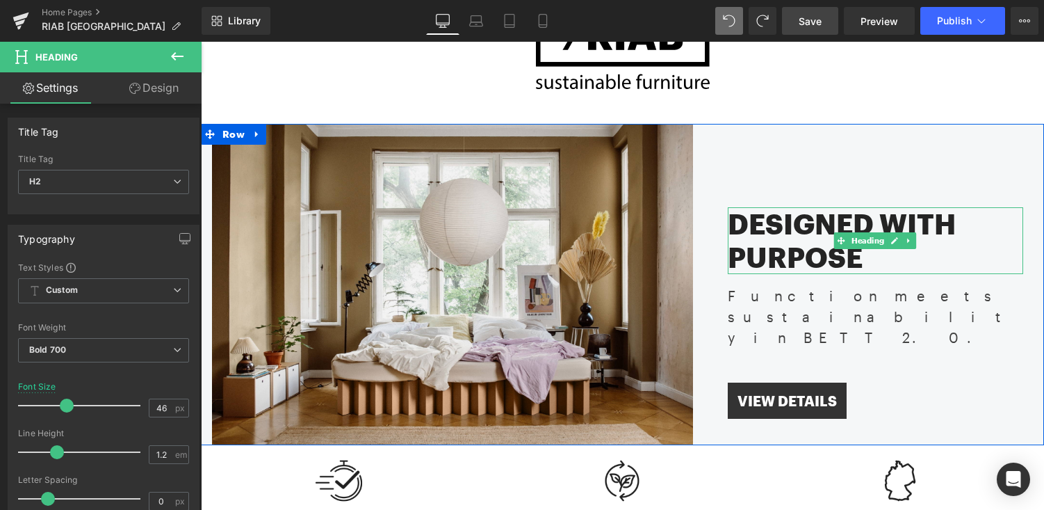
click at [784, 233] on h2 "Designed with Purpose" at bounding box center [876, 240] width 296 height 67
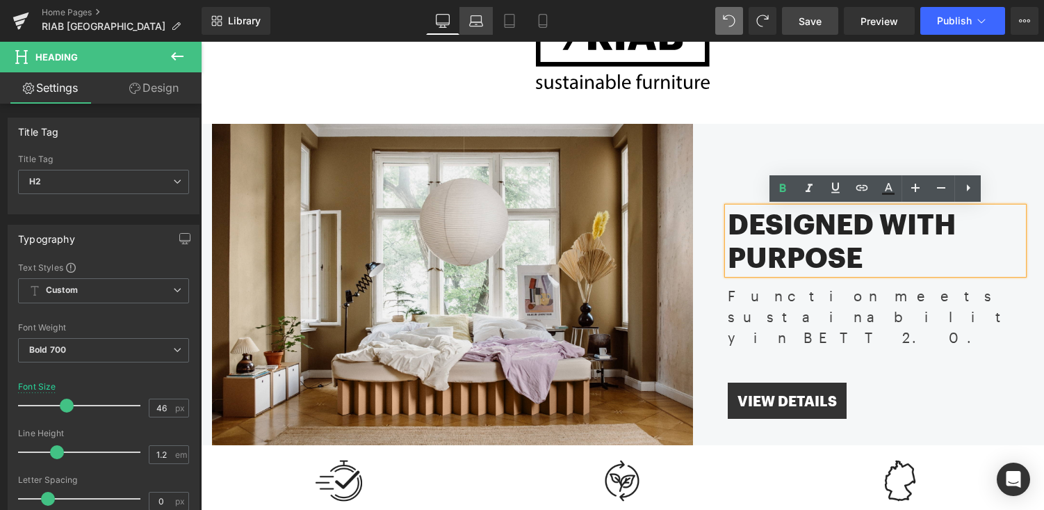
click at [475, 24] on icon at bounding box center [476, 21] width 14 height 14
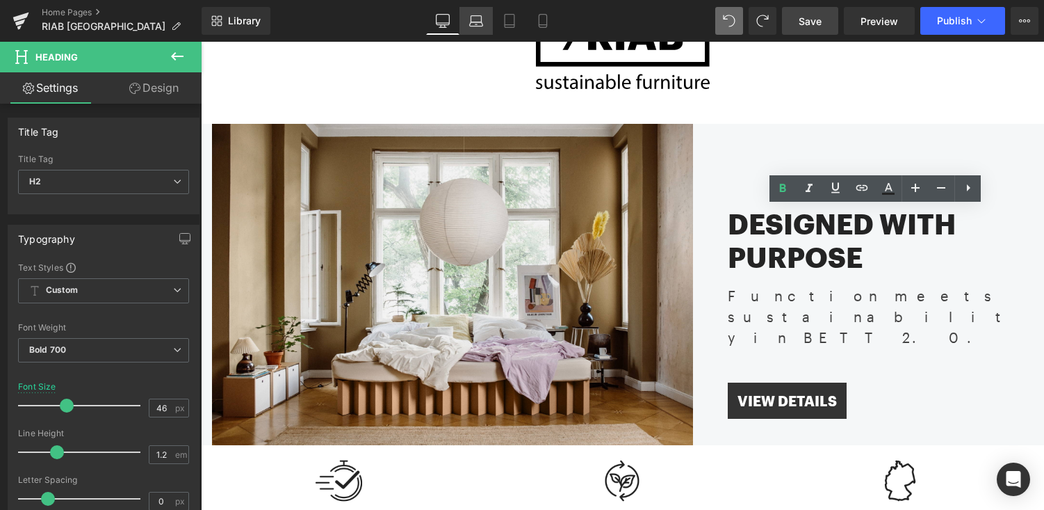
scroll to position [14, 0]
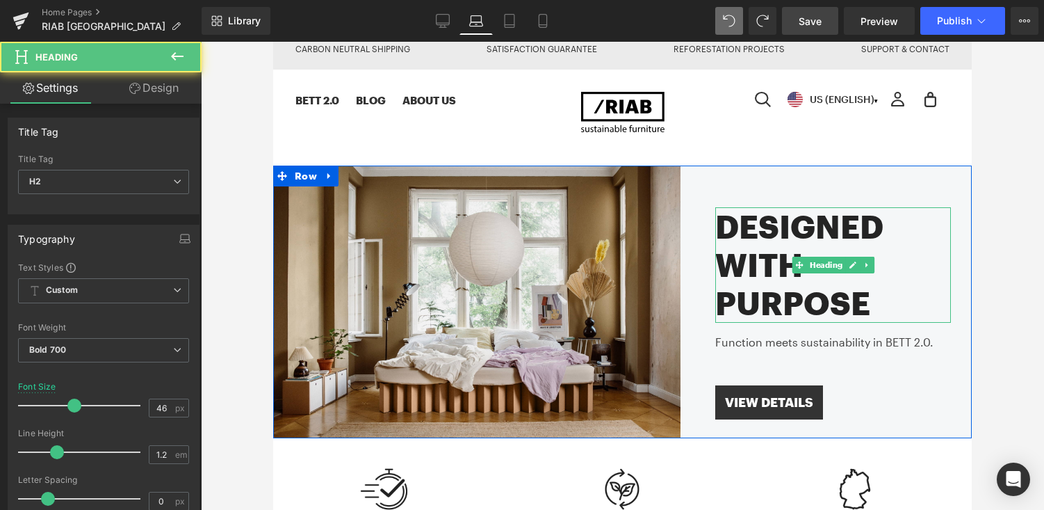
click at [769, 257] on h2 "Designed with Purpose" at bounding box center [834, 264] width 236 height 115
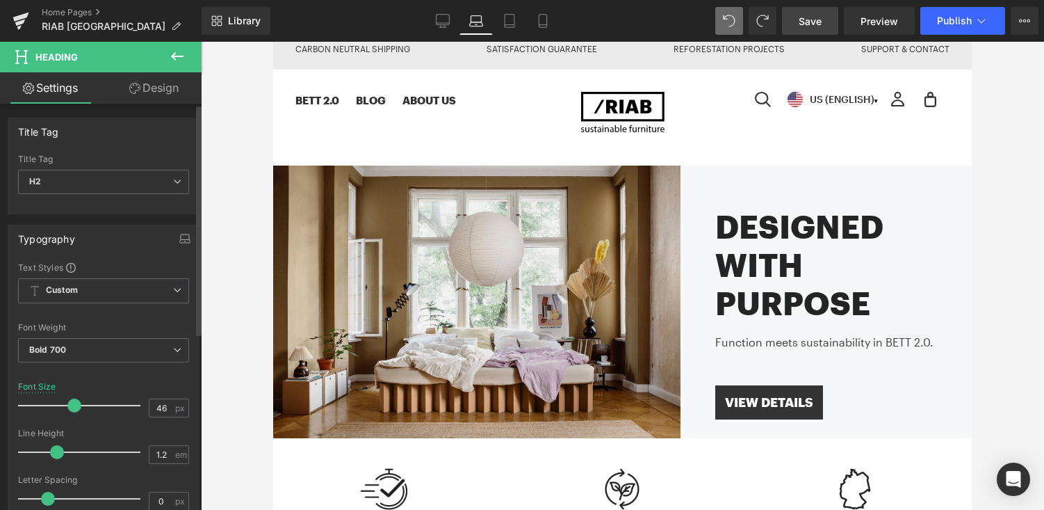
click at [73, 409] on span at bounding box center [74, 405] width 14 height 14
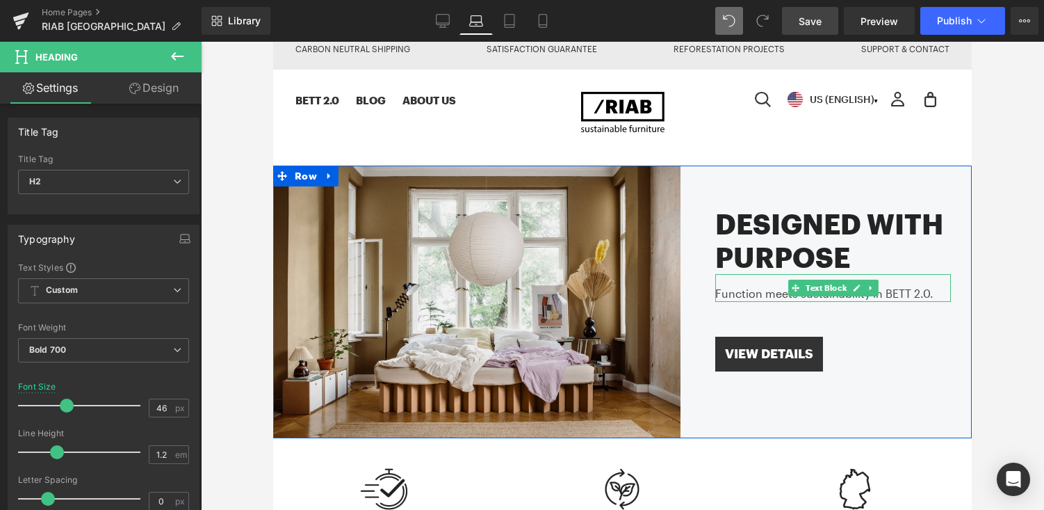
click at [766, 292] on div "Function meets sustainability in BETT 2.0." at bounding box center [834, 288] width 236 height 28
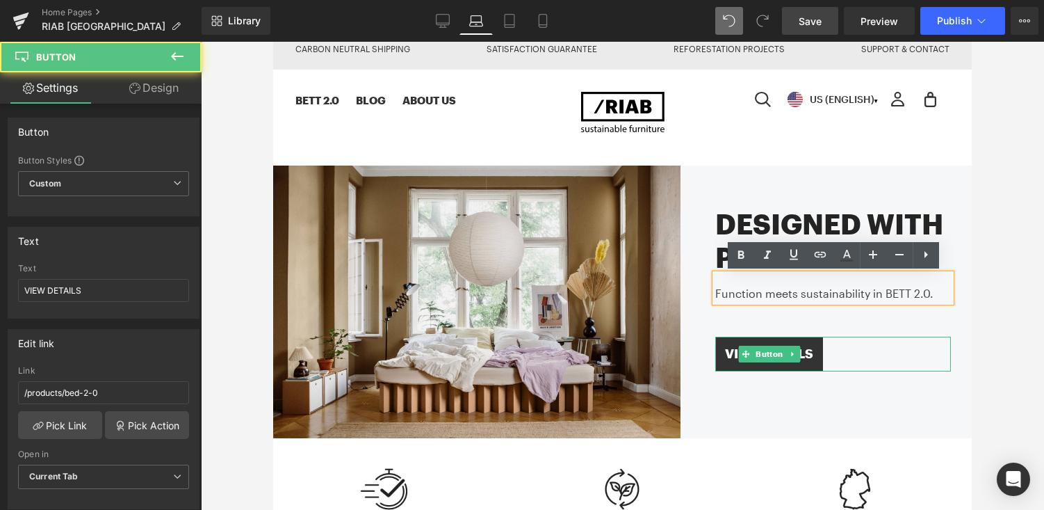
click at [753, 343] on link "VIEW DETAILS" at bounding box center [770, 354] width 108 height 35
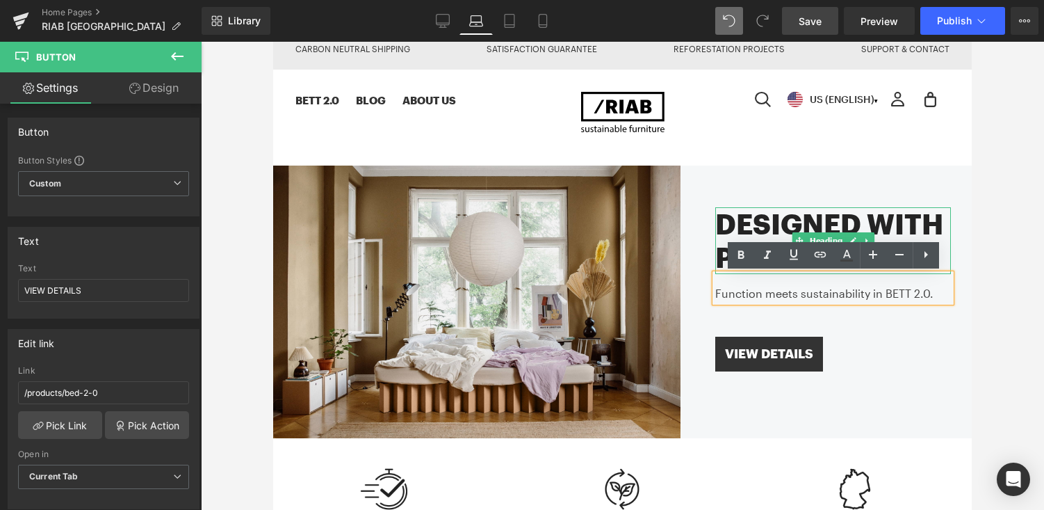
click at [764, 223] on h2 "Designed with Purpose" at bounding box center [834, 240] width 236 height 67
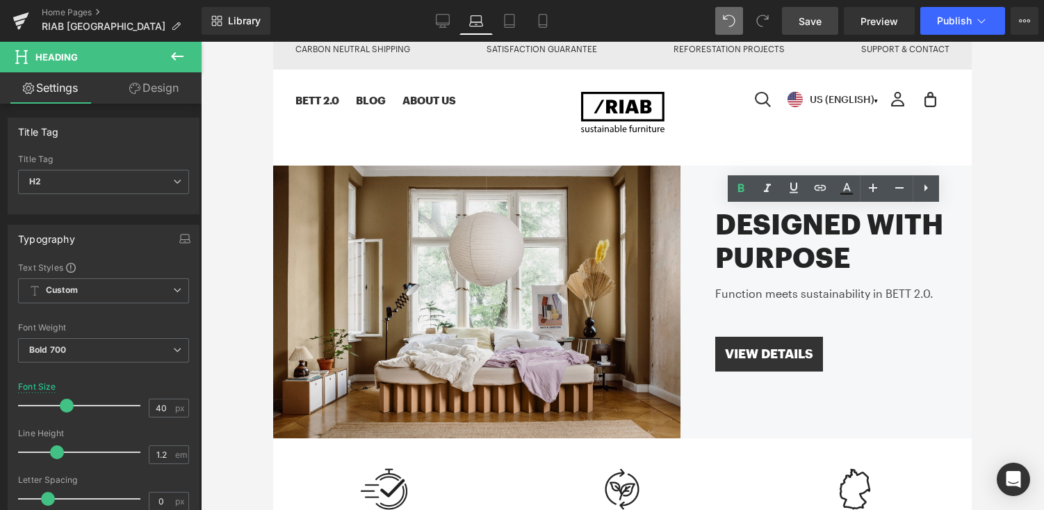
click at [164, 90] on link "Design" at bounding box center [154, 87] width 101 height 31
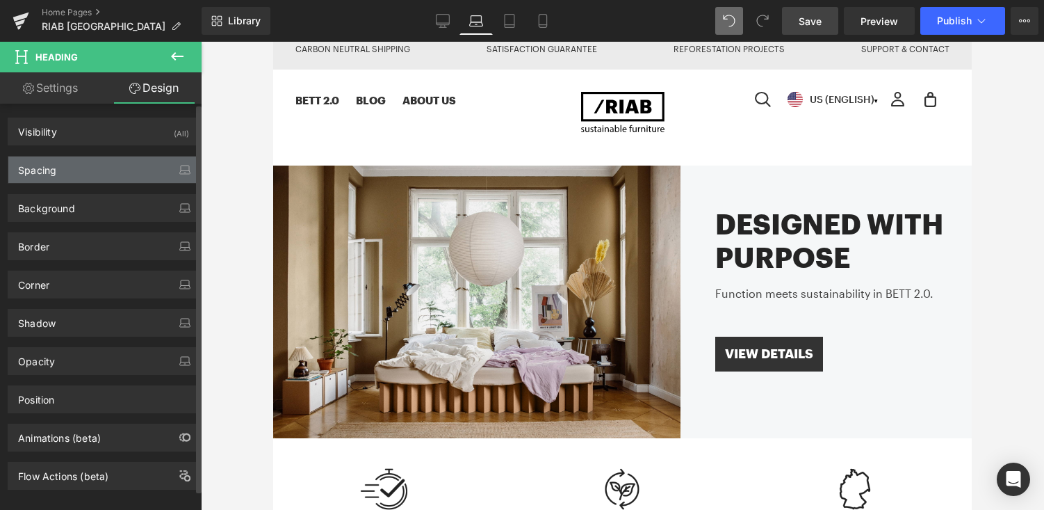
click at [101, 173] on div "Spacing" at bounding box center [103, 169] width 191 height 26
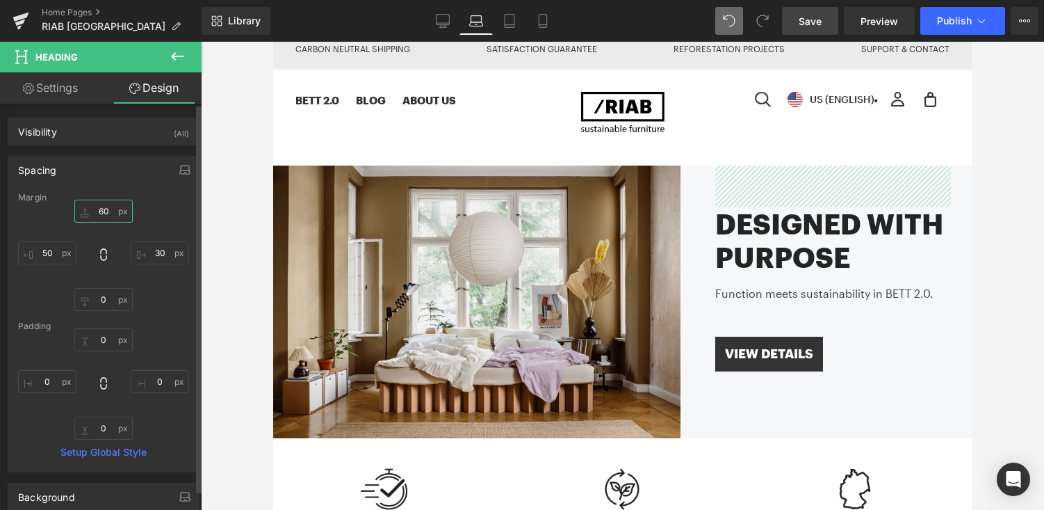
click at [96, 208] on input "60" at bounding box center [103, 211] width 58 height 23
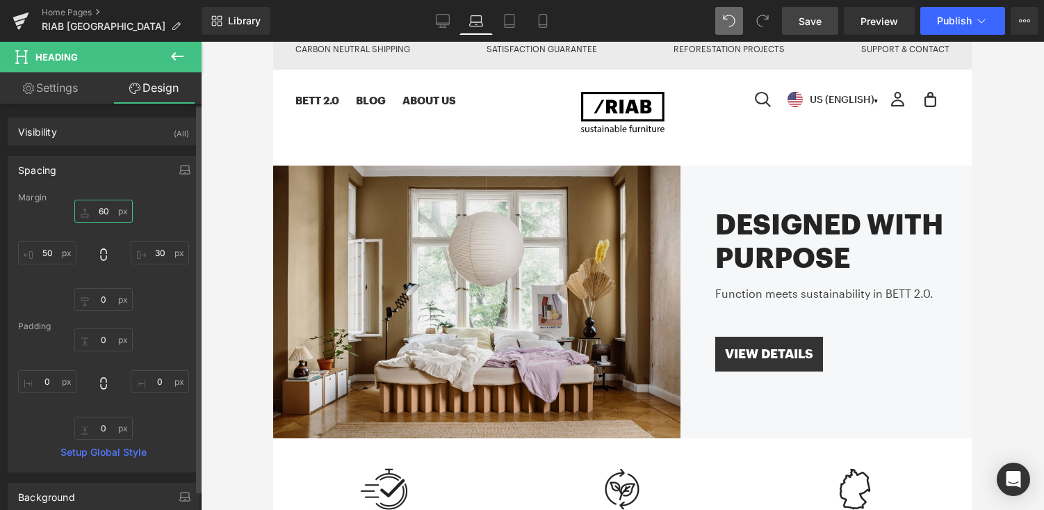
drag, startPoint x: 102, startPoint y: 209, endPoint x: 92, endPoint y: 209, distance: 9.0
click at [92, 209] on input "60" at bounding box center [103, 211] width 58 height 23
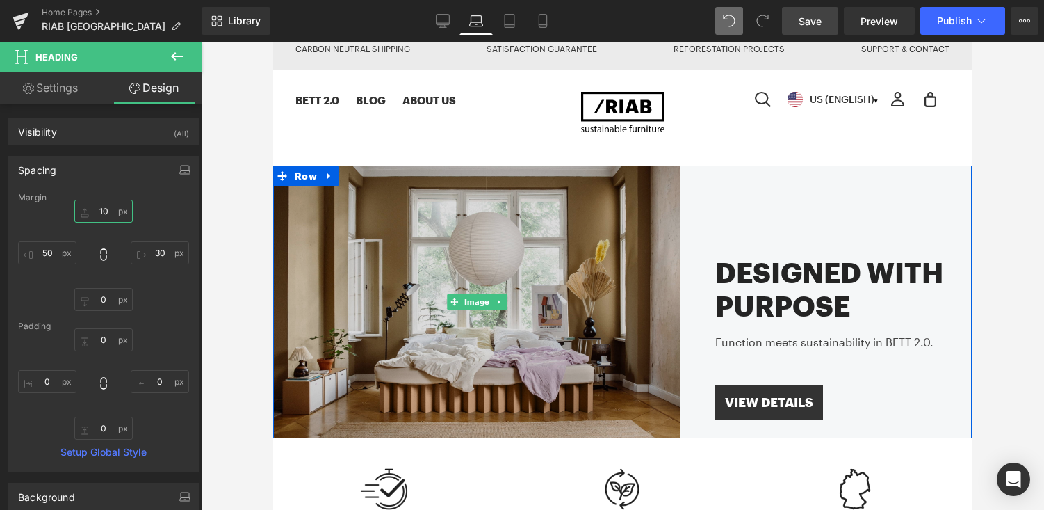
type input "120"
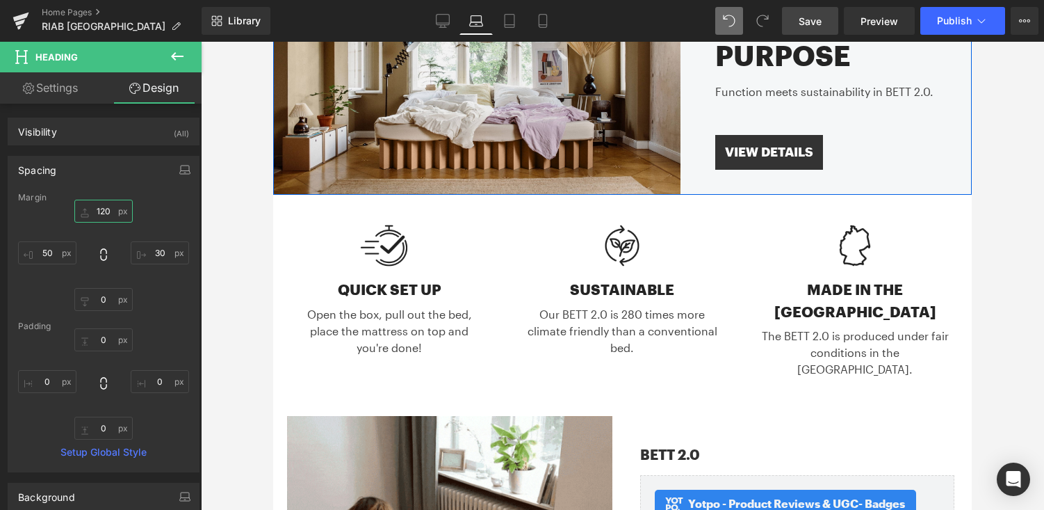
scroll to position [258, 0]
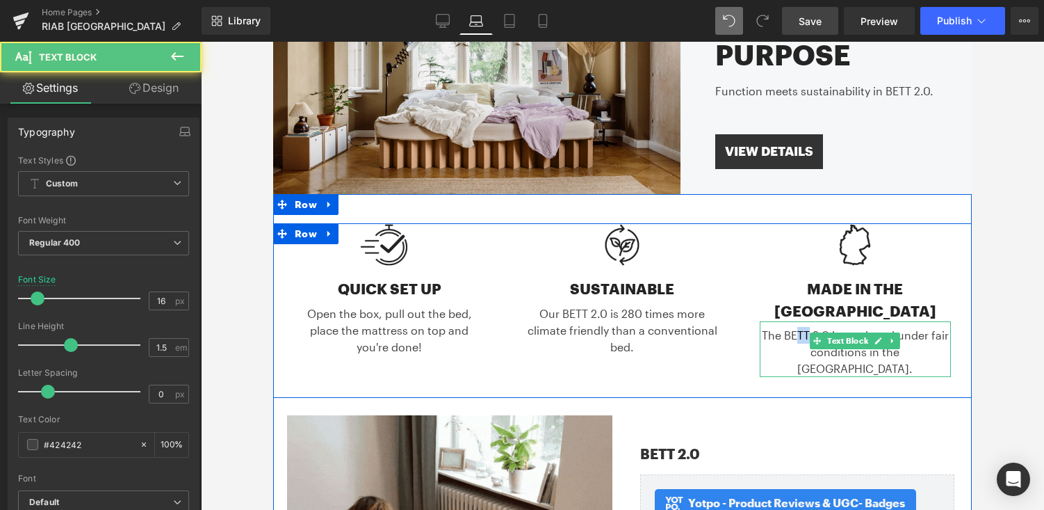
drag, startPoint x: 809, startPoint y: 314, endPoint x: 795, endPoint y: 314, distance: 14.6
click at [795, 321] on div "The BETT 2.0 is produced under fair conditions in the USA." at bounding box center [855, 349] width 191 height 56
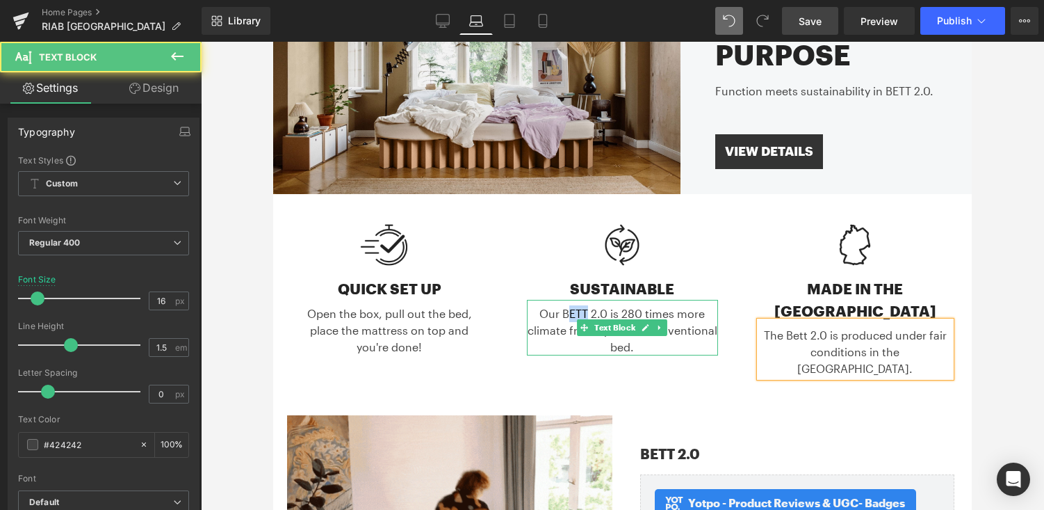
drag, startPoint x: 587, startPoint y: 313, endPoint x: 572, endPoint y: 313, distance: 14.6
click at [572, 313] on div "Our BETT 2.0 is 280 times more climate friendly than a conventional bed." at bounding box center [622, 328] width 191 height 56
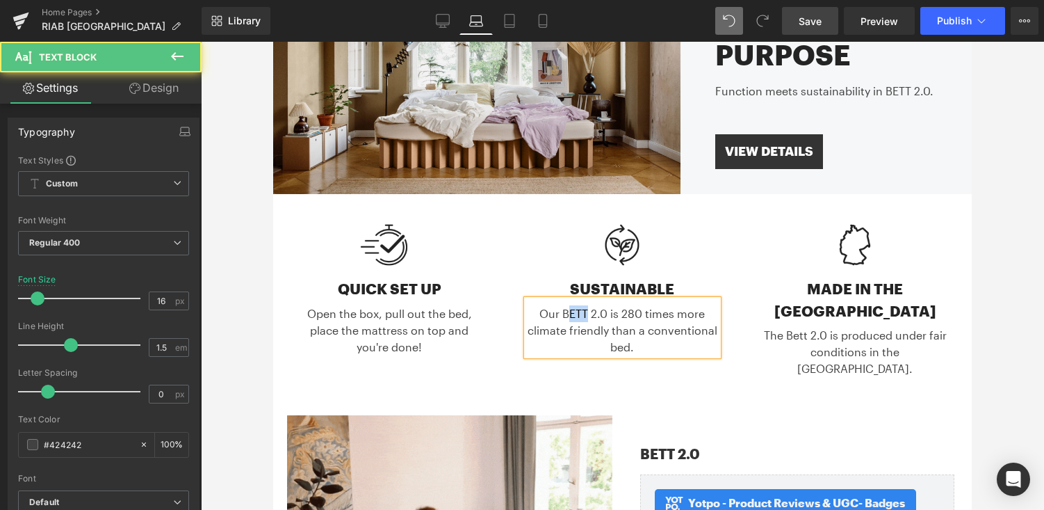
click at [582, 318] on div "Our BETT 2.0 is 280 times more climate friendly than a conventional bed." at bounding box center [622, 328] width 191 height 56
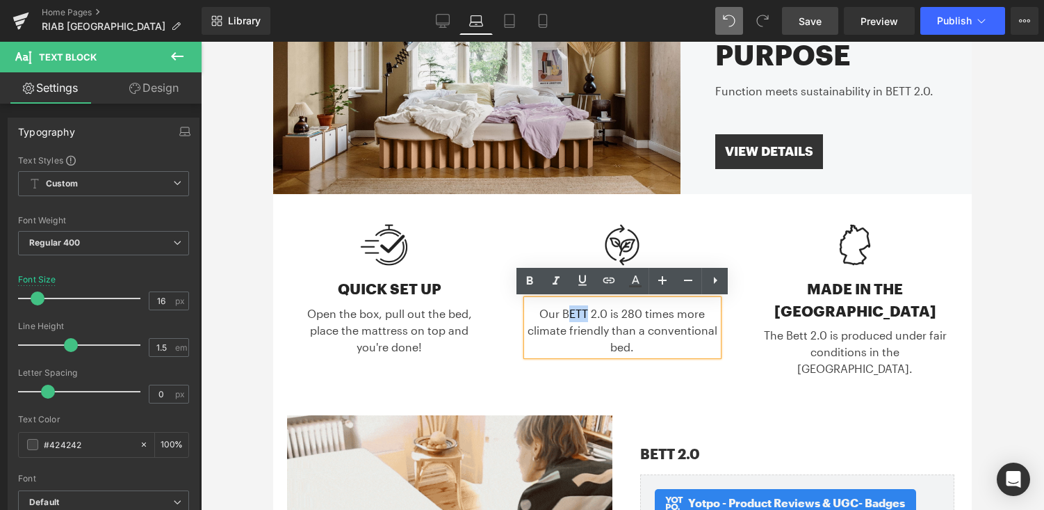
drag, startPoint x: 587, startPoint y: 314, endPoint x: 573, endPoint y: 314, distance: 13.9
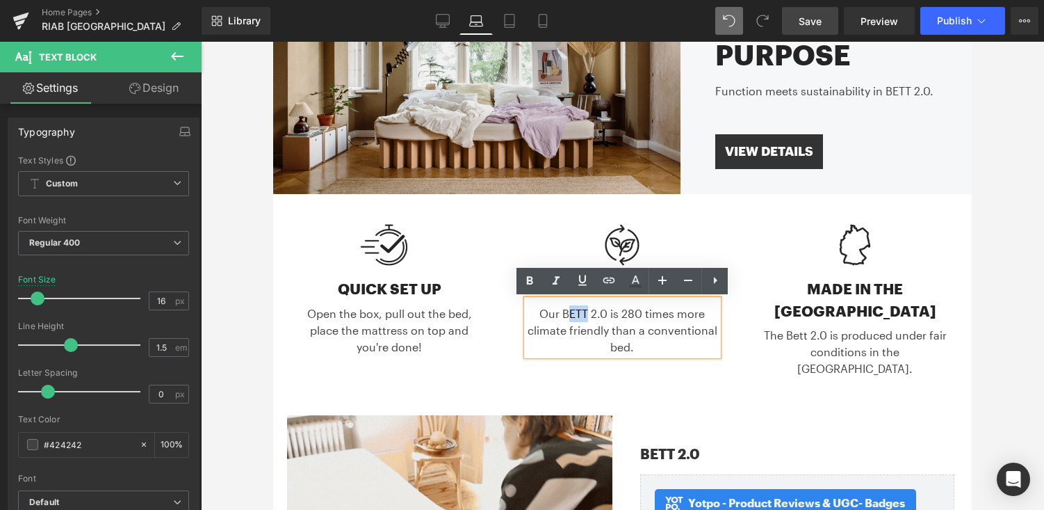
click at [573, 314] on div "Our BETT 2.0 is 280 times more climate friendly than a conventional bed." at bounding box center [622, 328] width 191 height 56
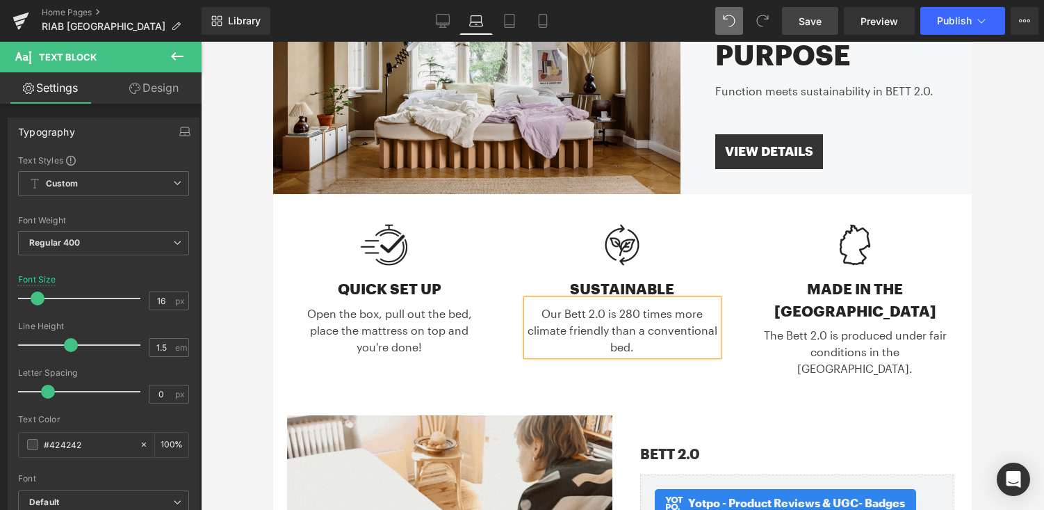
click at [991, 372] on div at bounding box center [622, 276] width 843 height 468
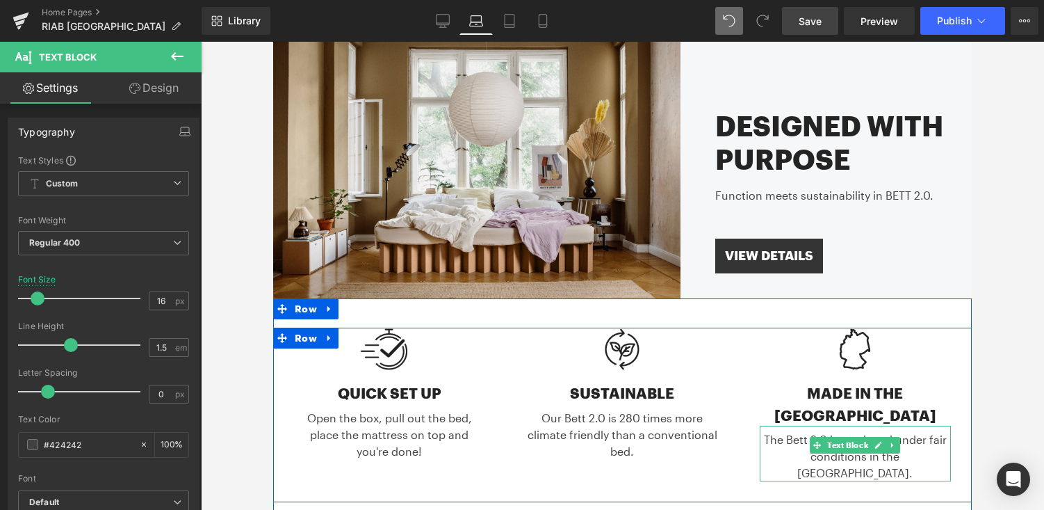
scroll to position [152, 0]
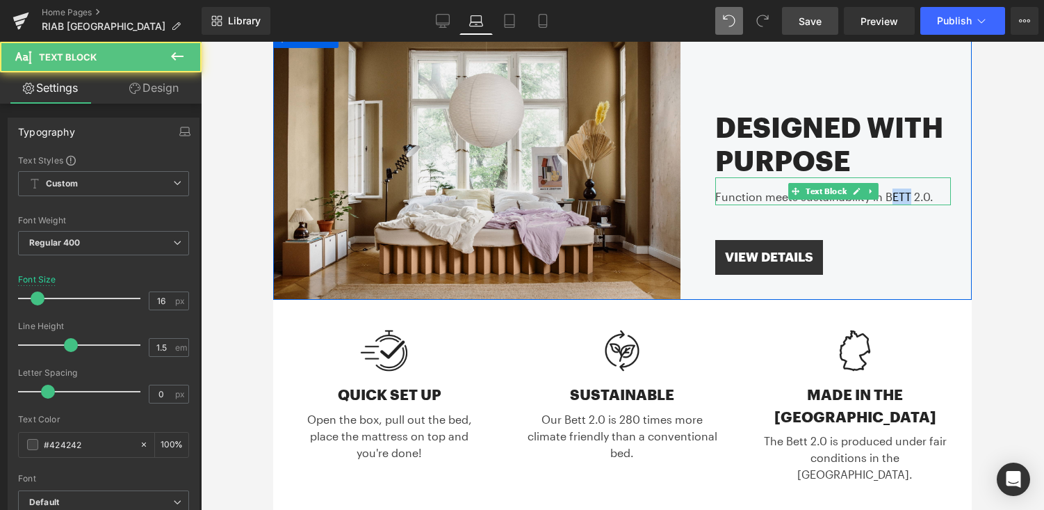
drag, startPoint x: 906, startPoint y: 197, endPoint x: 893, endPoint y: 197, distance: 13.2
click at [893, 197] on div "Function meets sustainability in BETT 2.0." at bounding box center [834, 191] width 236 height 28
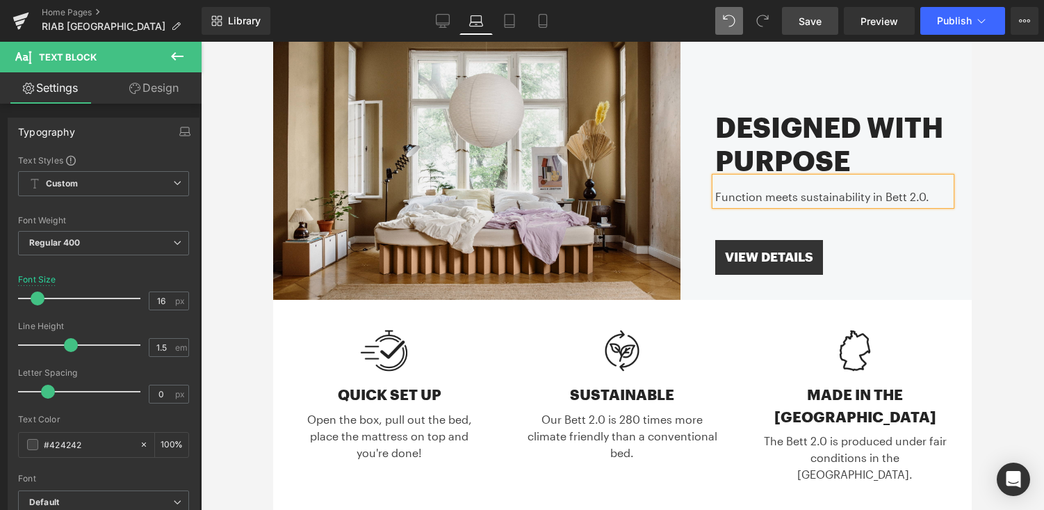
click at [1021, 243] on div at bounding box center [622, 276] width 843 height 468
click at [446, 15] on icon at bounding box center [443, 21] width 14 height 14
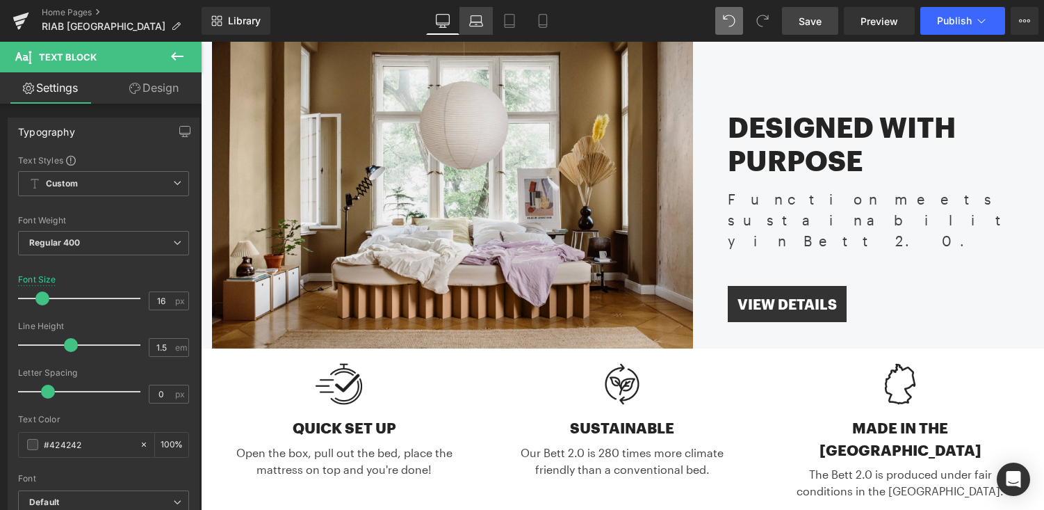
click at [479, 26] on icon at bounding box center [476, 24] width 13 height 4
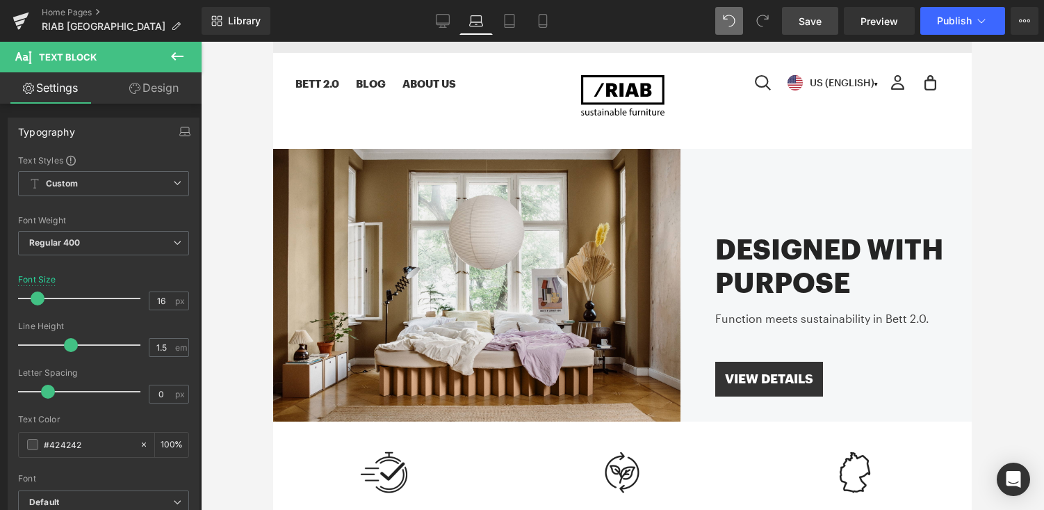
scroll to position [0, 0]
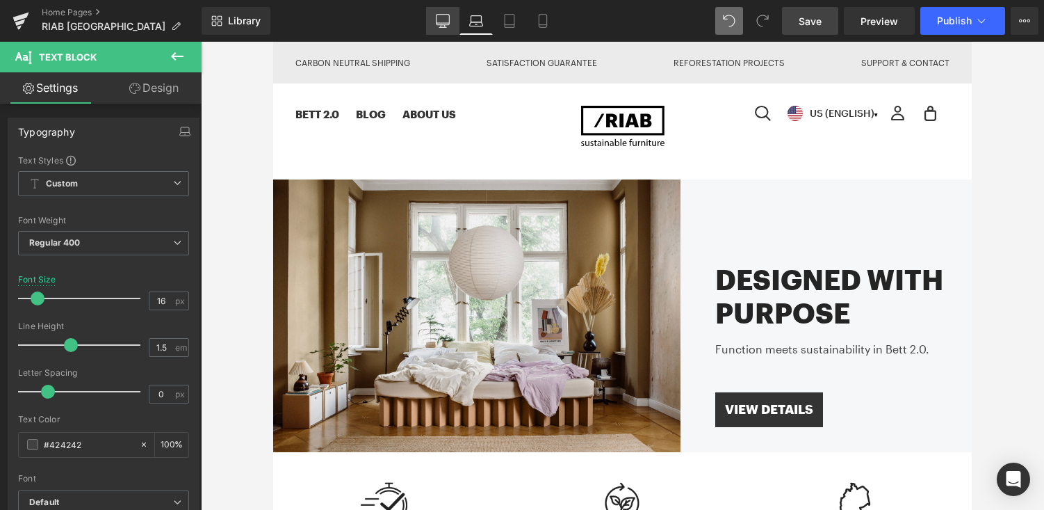
click at [445, 27] on icon at bounding box center [442, 27] width 7 height 0
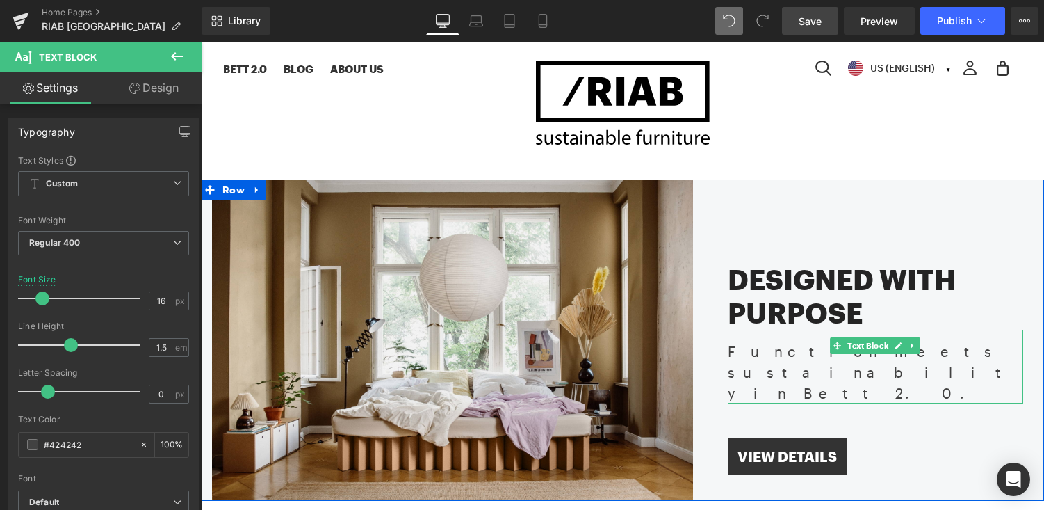
click at [752, 349] on div "Function meets sustainability in Bett 2.0." at bounding box center [876, 367] width 296 height 74
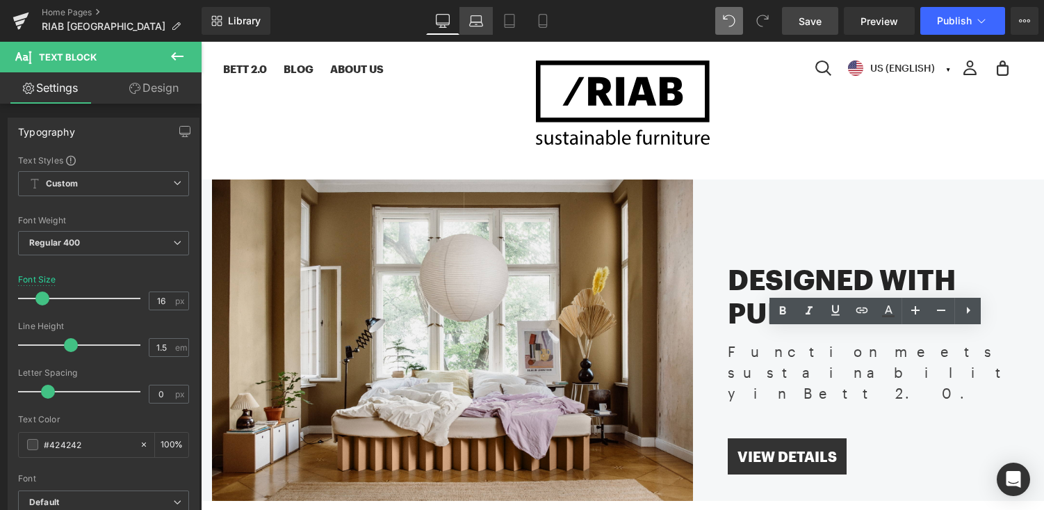
click at [473, 14] on icon at bounding box center [476, 21] width 14 height 14
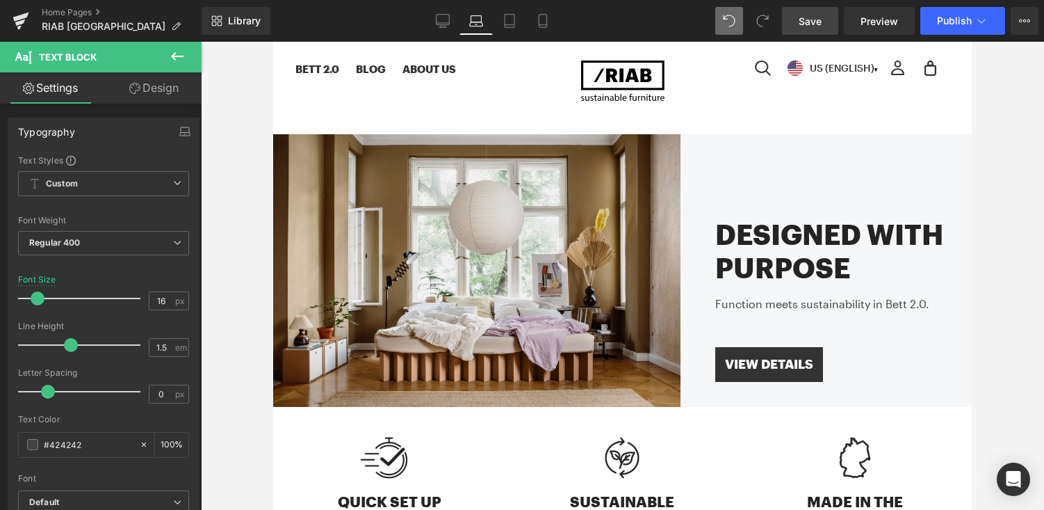
scroll to position [0, 0]
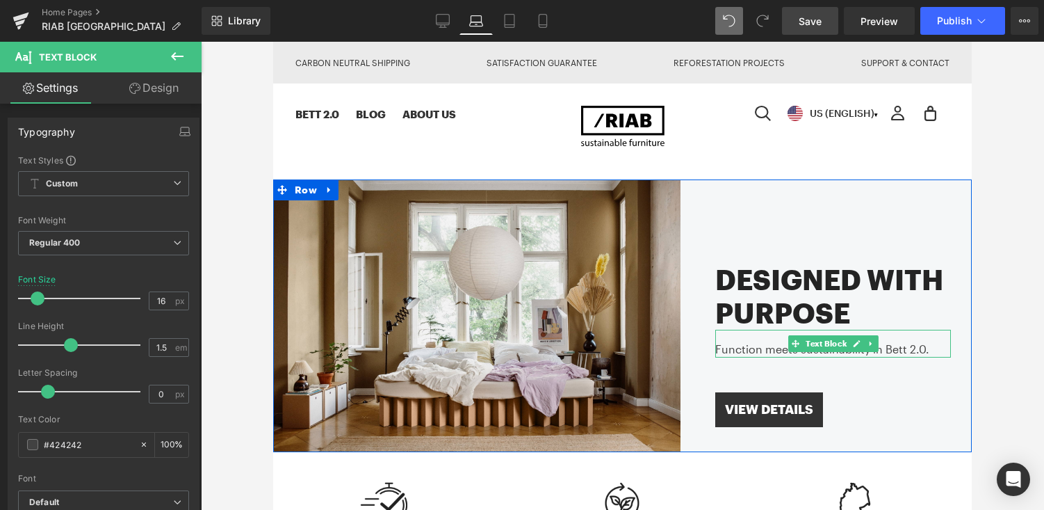
click at [736, 348] on div "Function meets sustainability in Bett 2.0." at bounding box center [834, 344] width 236 height 28
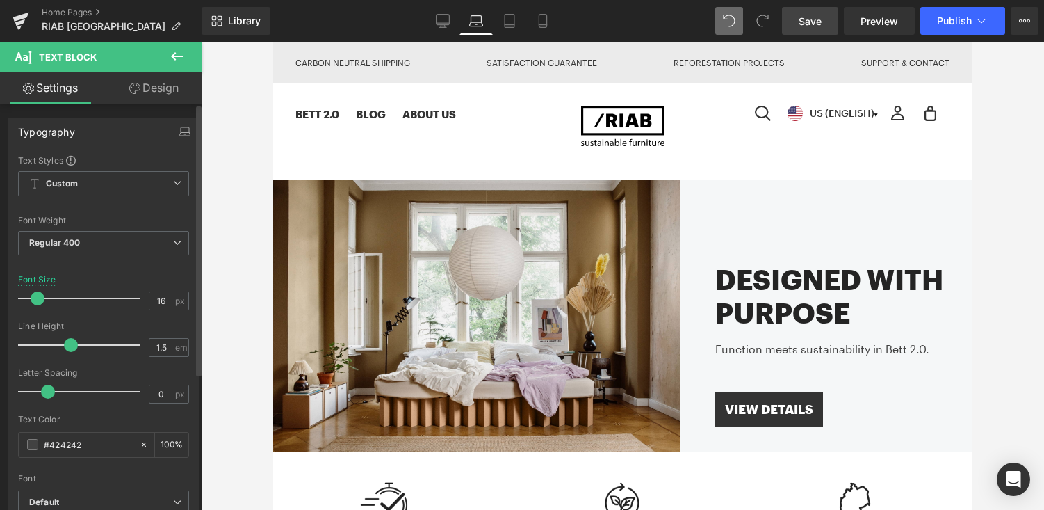
click at [38, 296] on span at bounding box center [38, 298] width 14 height 14
click at [995, 249] on div at bounding box center [622, 276] width 843 height 468
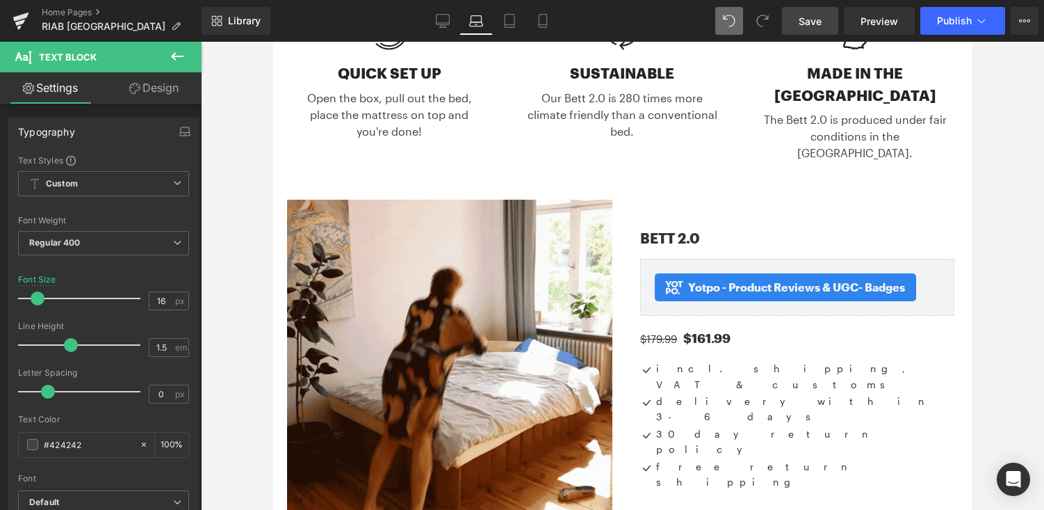
scroll to position [474, 0]
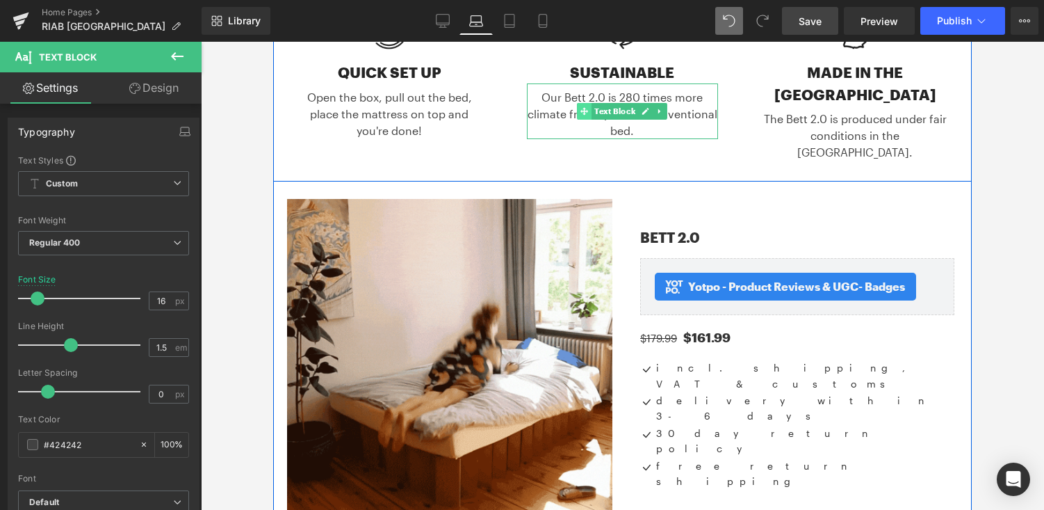
click at [588, 104] on span at bounding box center [585, 111] width 15 height 17
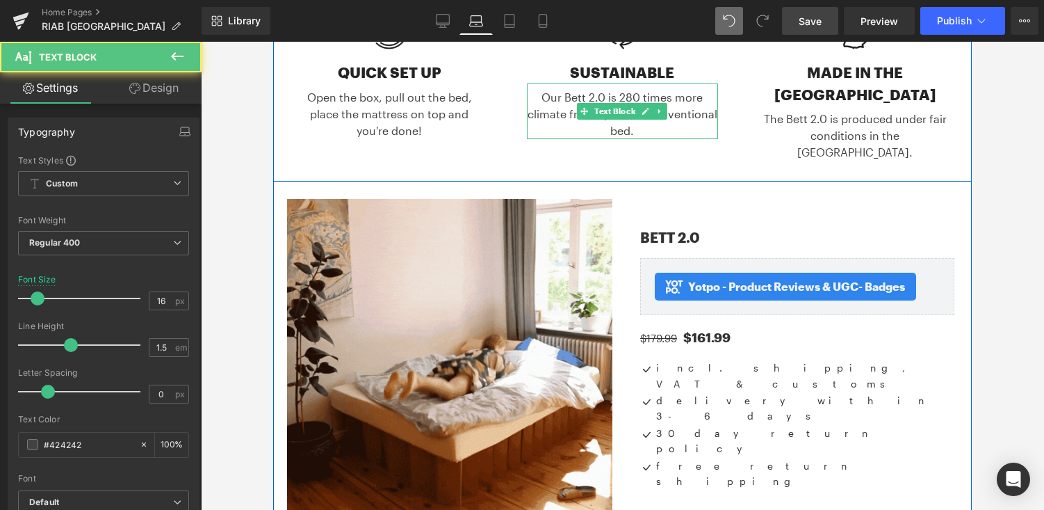
click at [607, 95] on div "Our Bett 2.0 is 280 times more climate friendly than a conventional bed." at bounding box center [622, 111] width 191 height 56
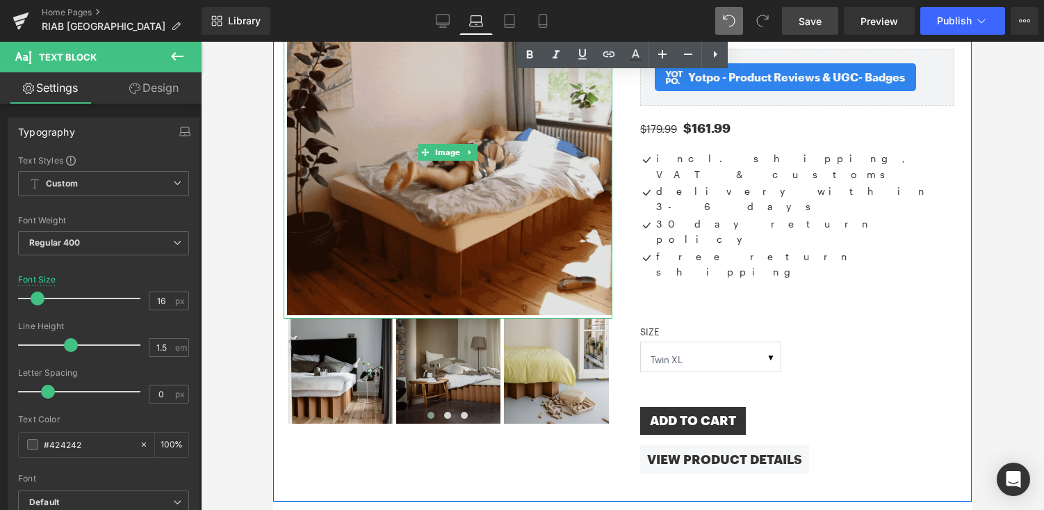
scroll to position [834, 0]
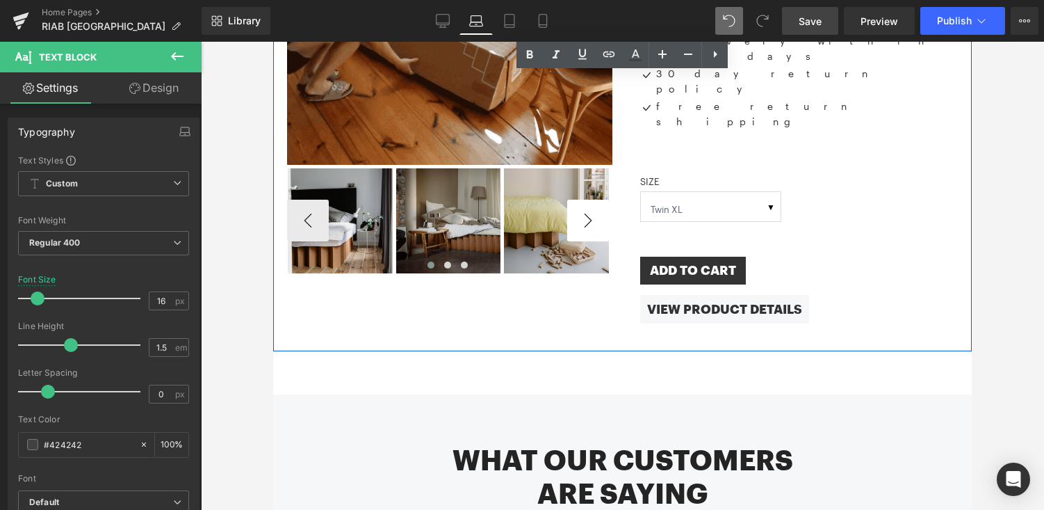
click at [586, 200] on button "›" at bounding box center [588, 221] width 42 height 42
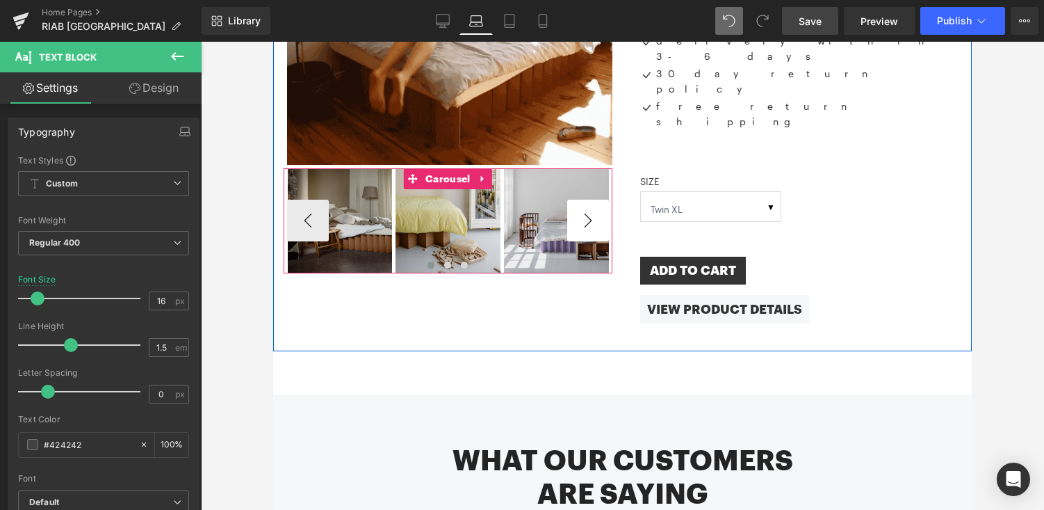
click at [586, 200] on button "›" at bounding box center [588, 221] width 42 height 42
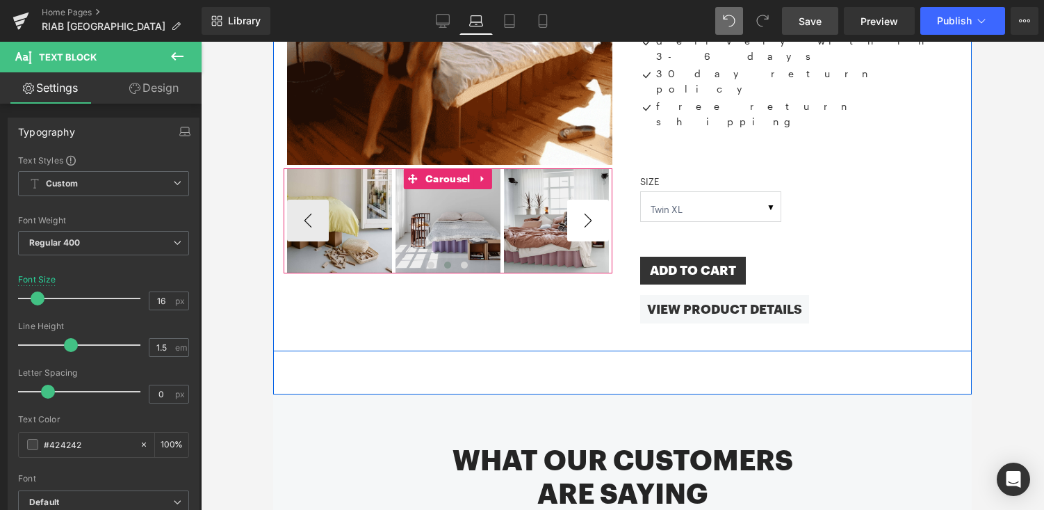
click at [586, 200] on button "›" at bounding box center [588, 221] width 42 height 42
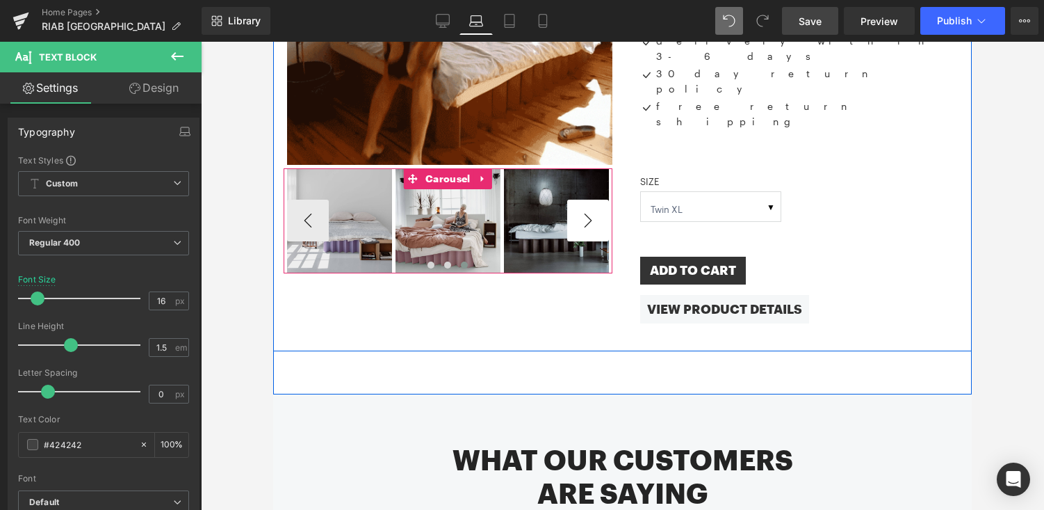
click at [586, 197] on div "Image" at bounding box center [556, 220] width 105 height 105
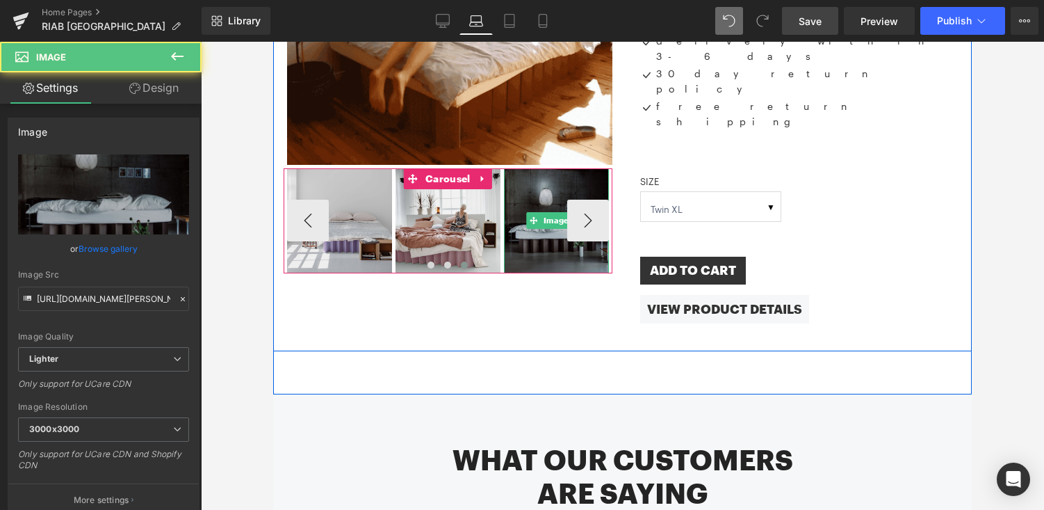
click at [598, 195] on img at bounding box center [556, 220] width 105 height 105
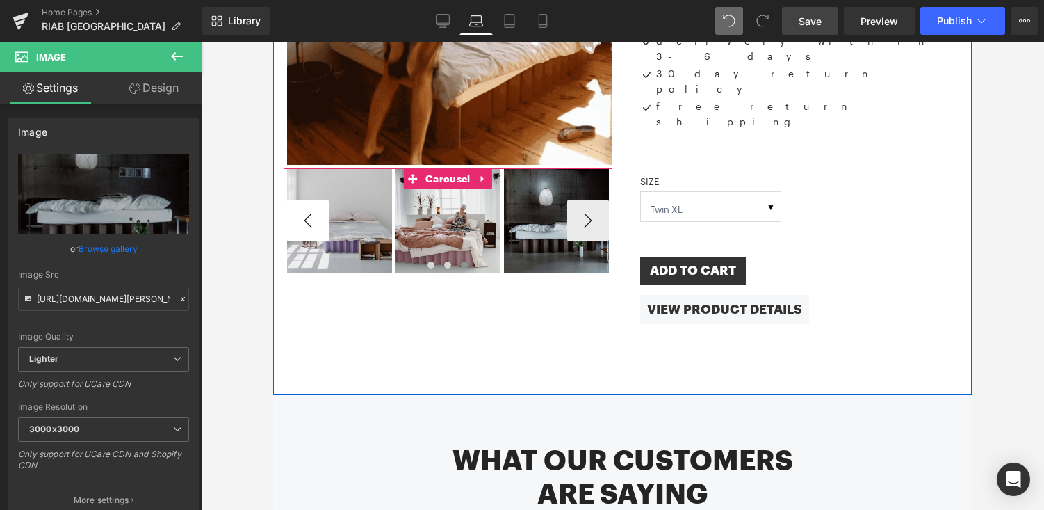
click at [296, 200] on button "‹" at bounding box center [308, 221] width 42 height 42
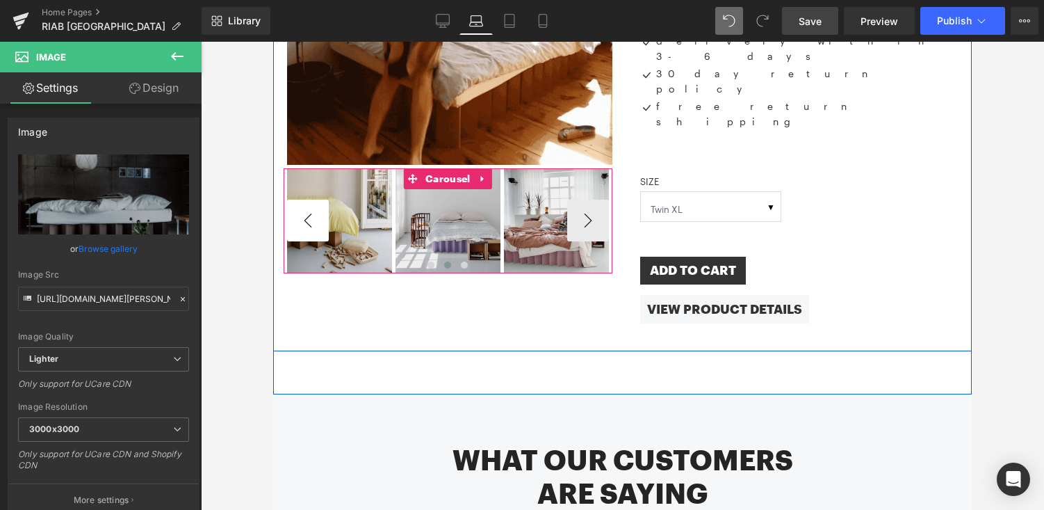
click at [311, 200] on button "‹" at bounding box center [308, 221] width 42 height 42
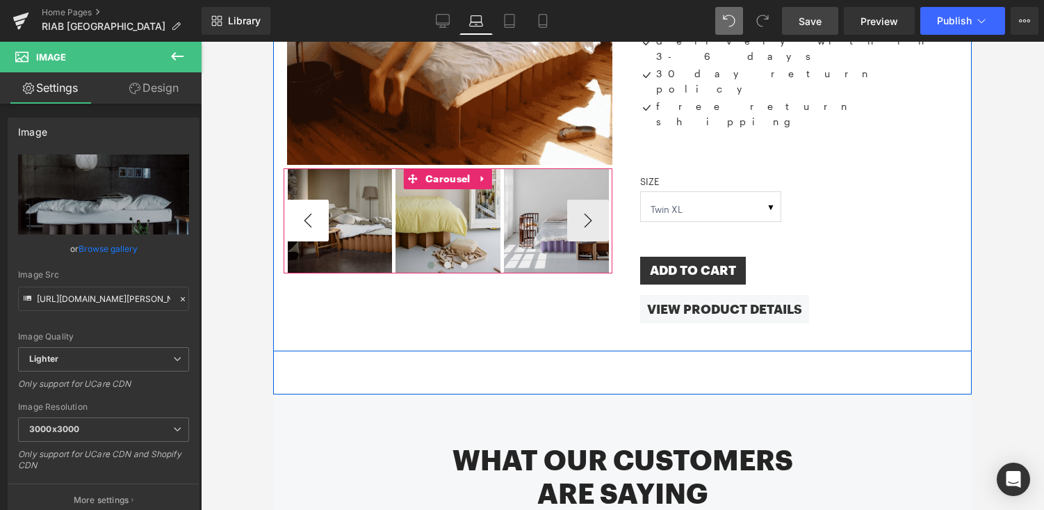
click at [318, 200] on button "‹" at bounding box center [308, 221] width 42 height 42
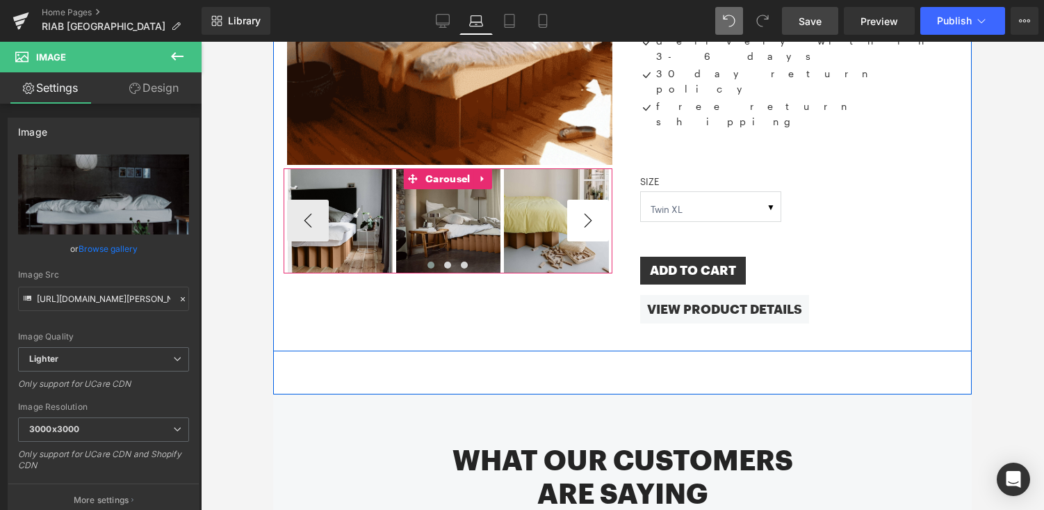
click at [592, 200] on button "›" at bounding box center [588, 221] width 42 height 42
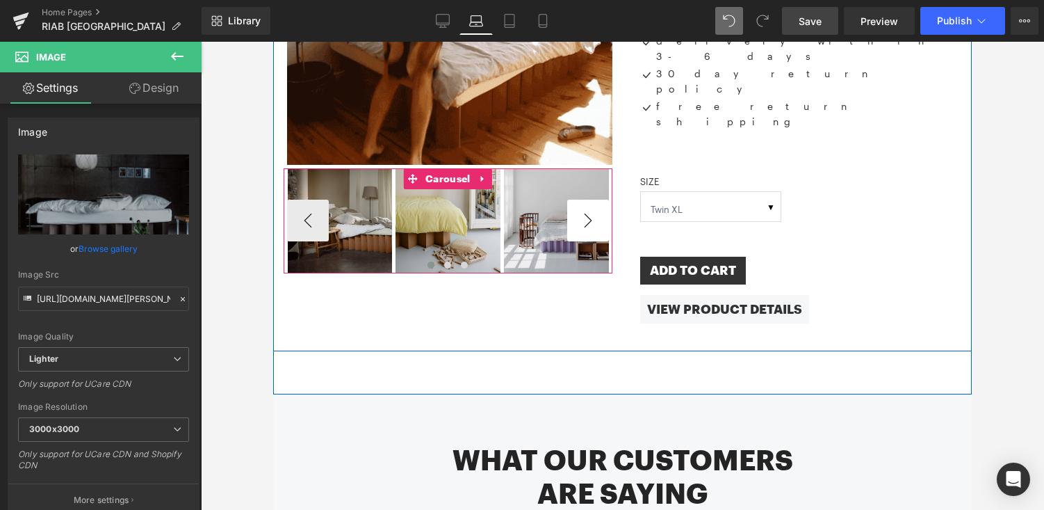
click at [592, 200] on button "›" at bounding box center [588, 221] width 42 height 42
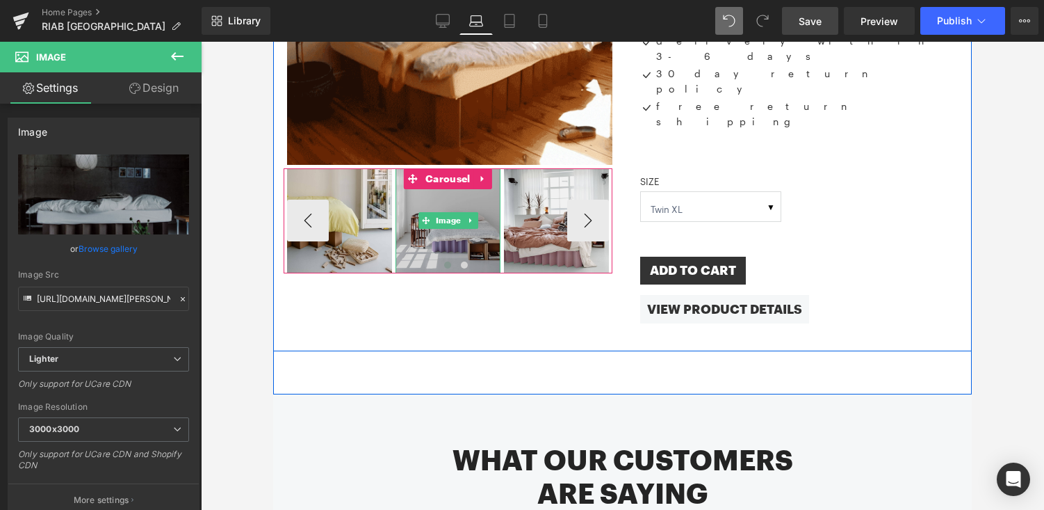
click at [453, 215] on img at bounding box center [448, 220] width 105 height 105
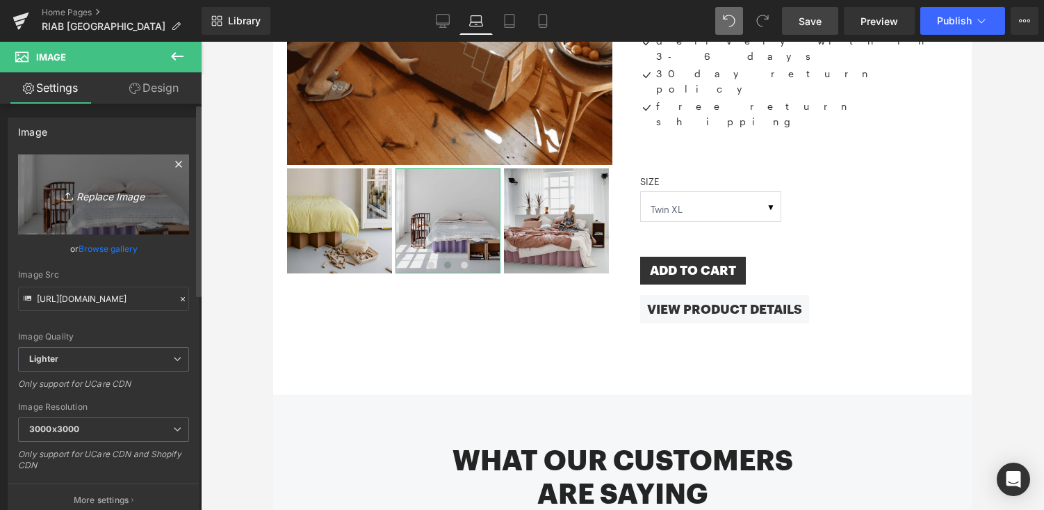
click at [127, 194] on icon "Replace Image" at bounding box center [103, 194] width 111 height 17
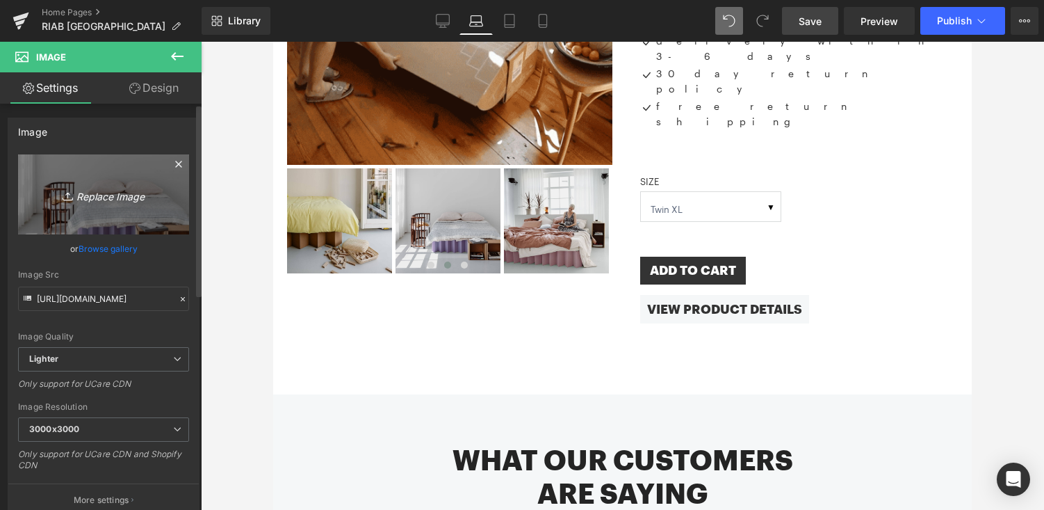
type input "C:\fakepath\us5 (1).jpg"
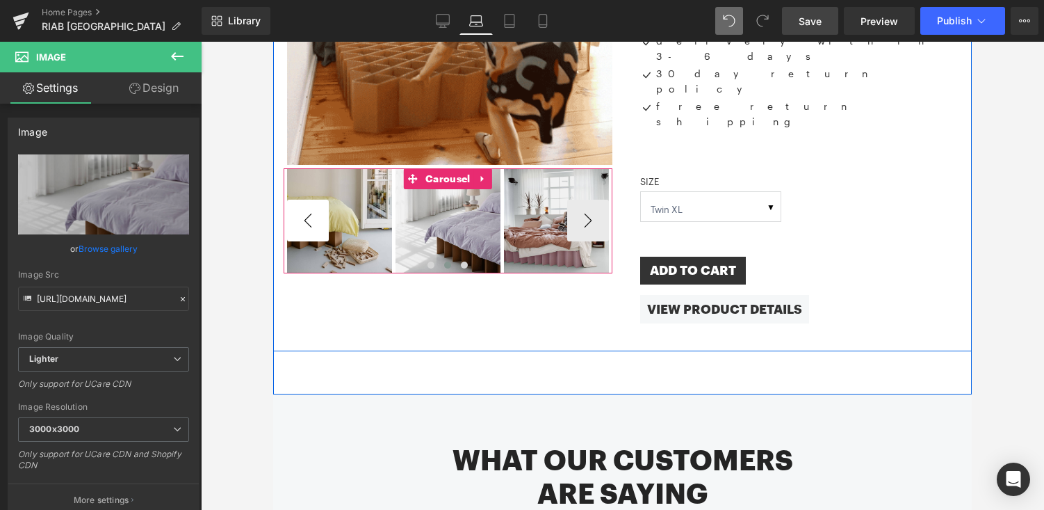
click at [294, 200] on button "‹" at bounding box center [308, 221] width 42 height 42
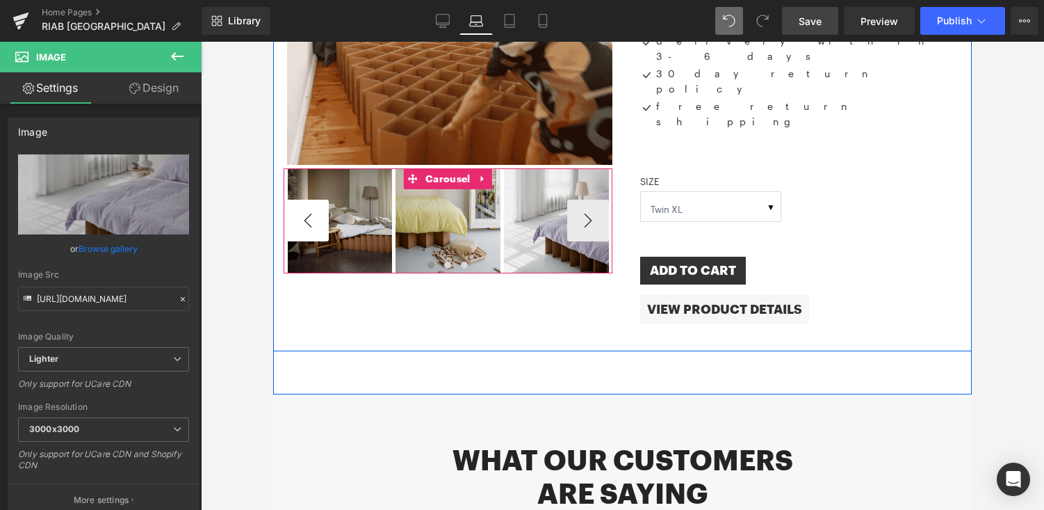
click at [294, 200] on button "‹" at bounding box center [308, 221] width 42 height 42
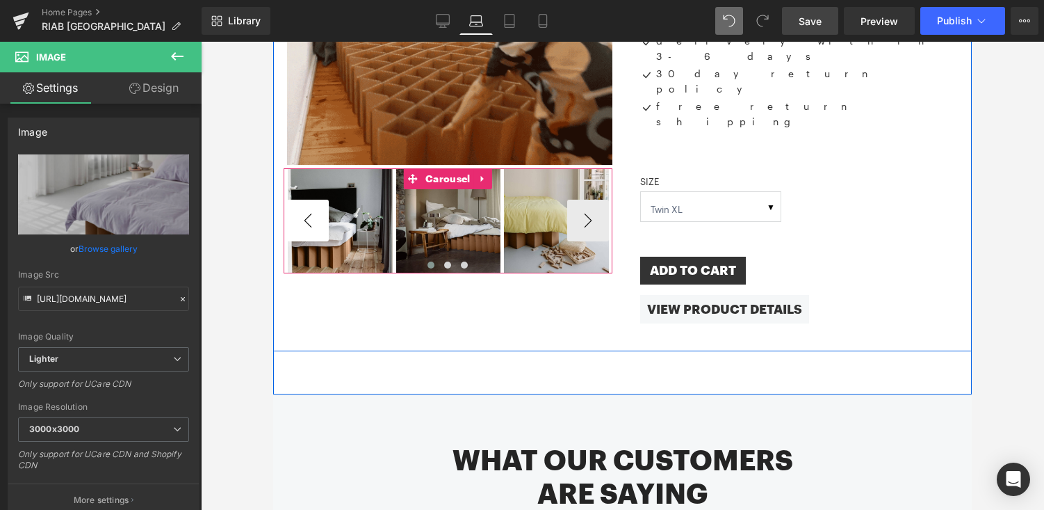
click at [294, 200] on button "‹" at bounding box center [308, 221] width 42 height 42
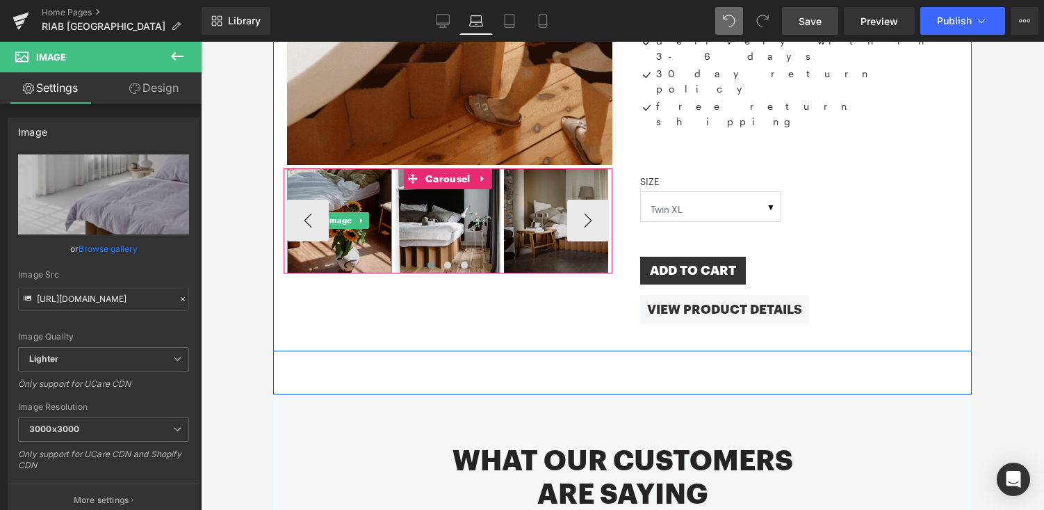
click at [297, 201] on img at bounding box center [339, 220] width 105 height 105
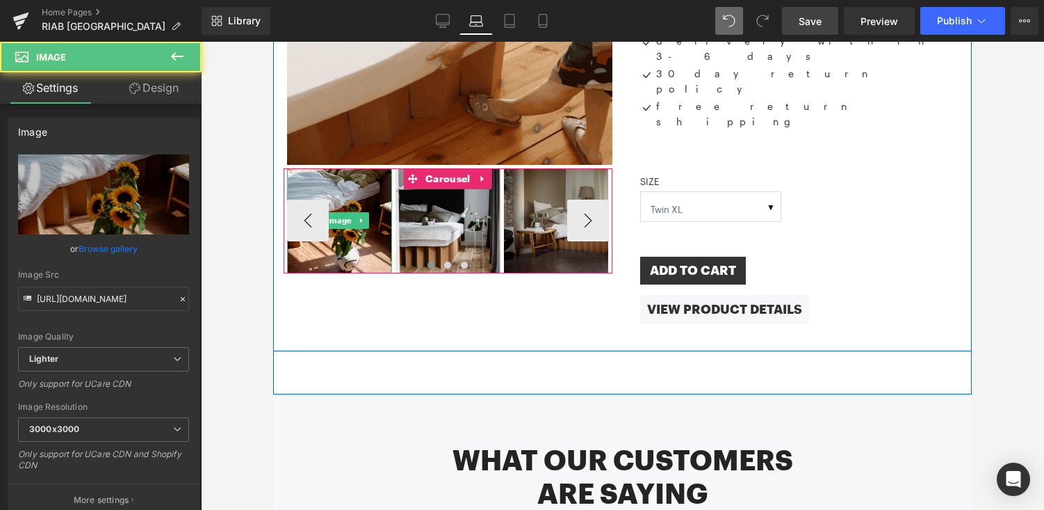
click at [312, 212] on span at bounding box center [317, 220] width 15 height 17
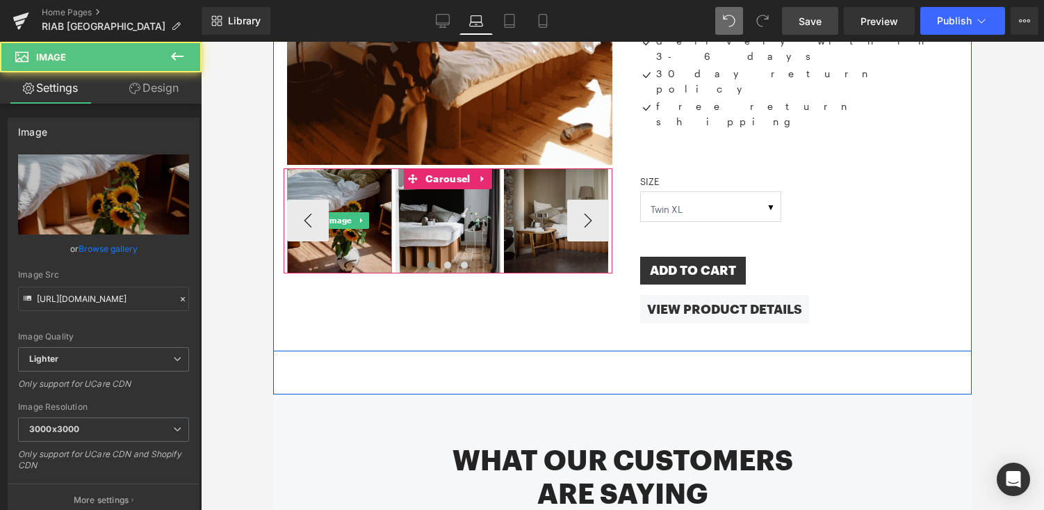
click at [319, 208] on img at bounding box center [339, 220] width 105 height 105
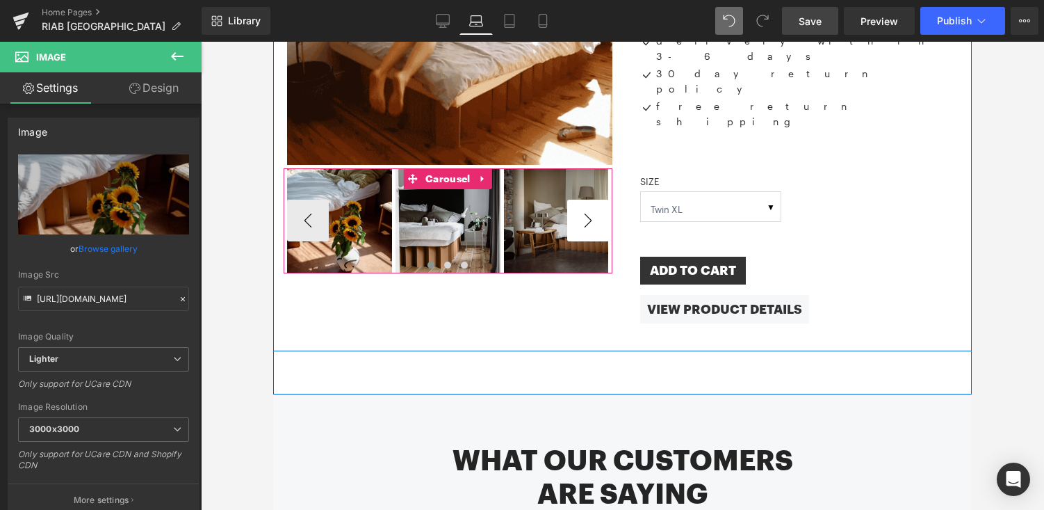
click at [590, 200] on button "›" at bounding box center [588, 221] width 42 height 42
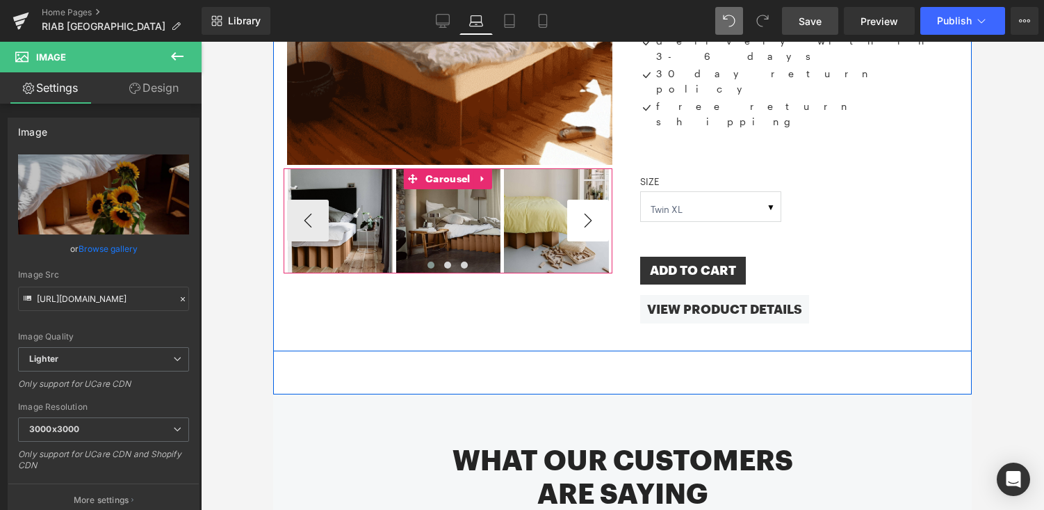
click at [590, 200] on button "›" at bounding box center [588, 221] width 42 height 42
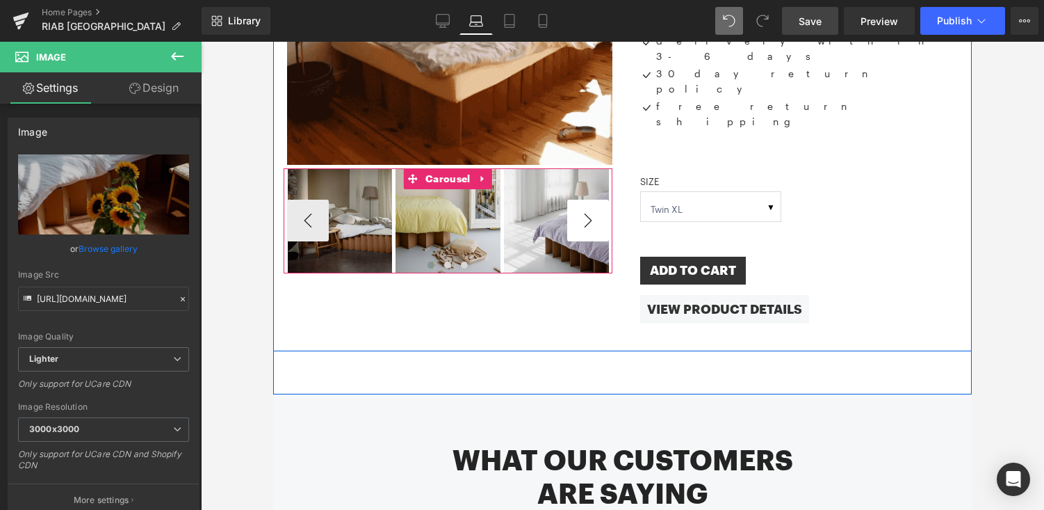
click at [590, 200] on button "›" at bounding box center [588, 221] width 42 height 42
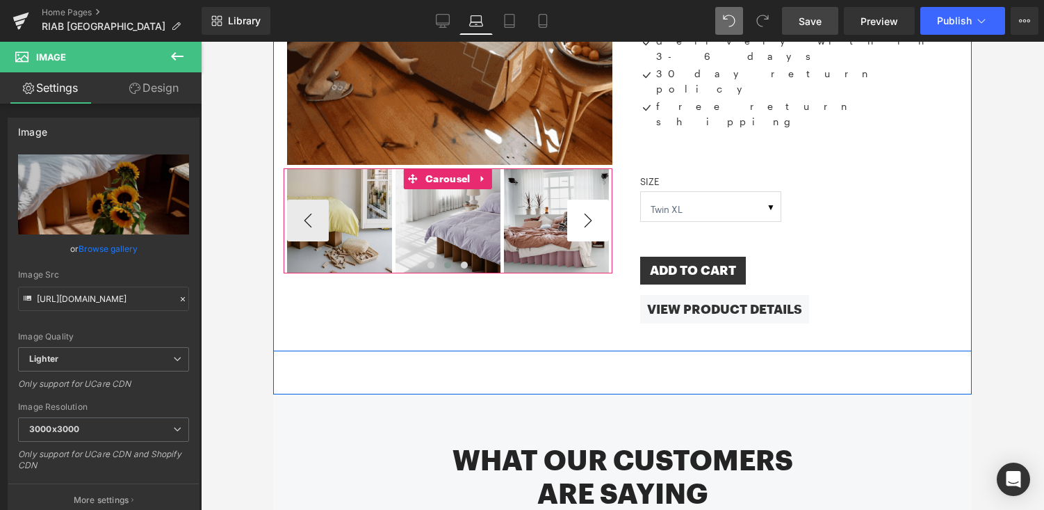
click at [590, 200] on button "›" at bounding box center [588, 221] width 42 height 42
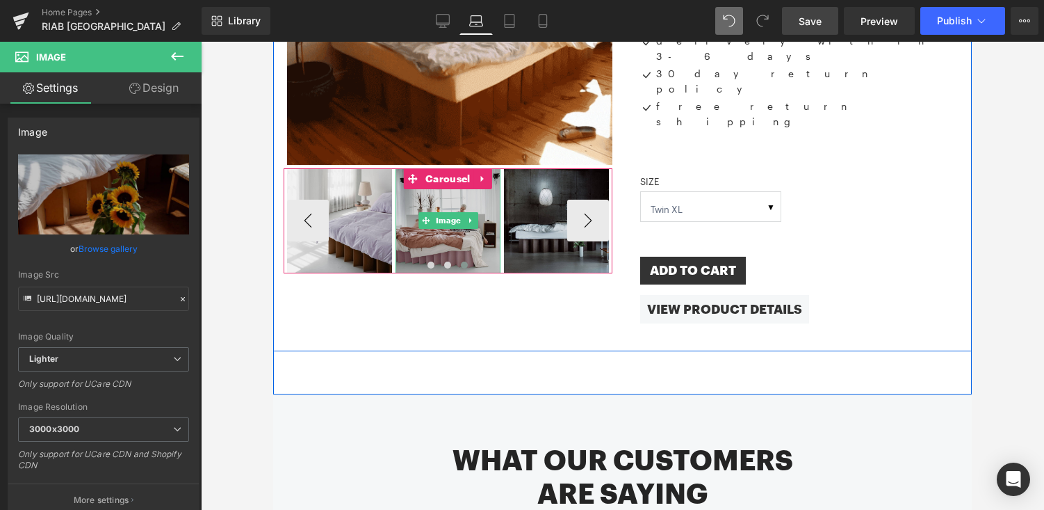
click at [453, 218] on img at bounding box center [448, 220] width 105 height 105
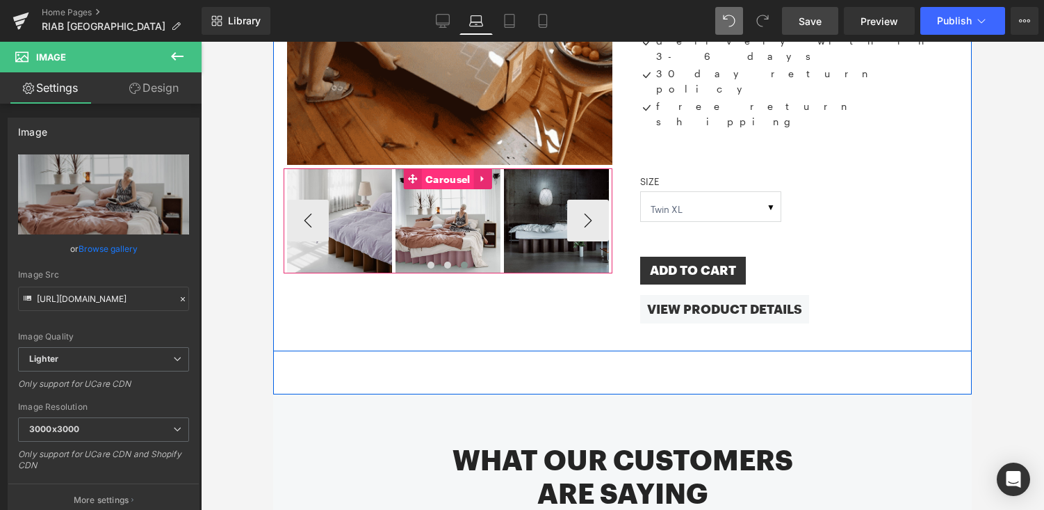
click at [432, 169] on span "Carousel" at bounding box center [447, 179] width 51 height 21
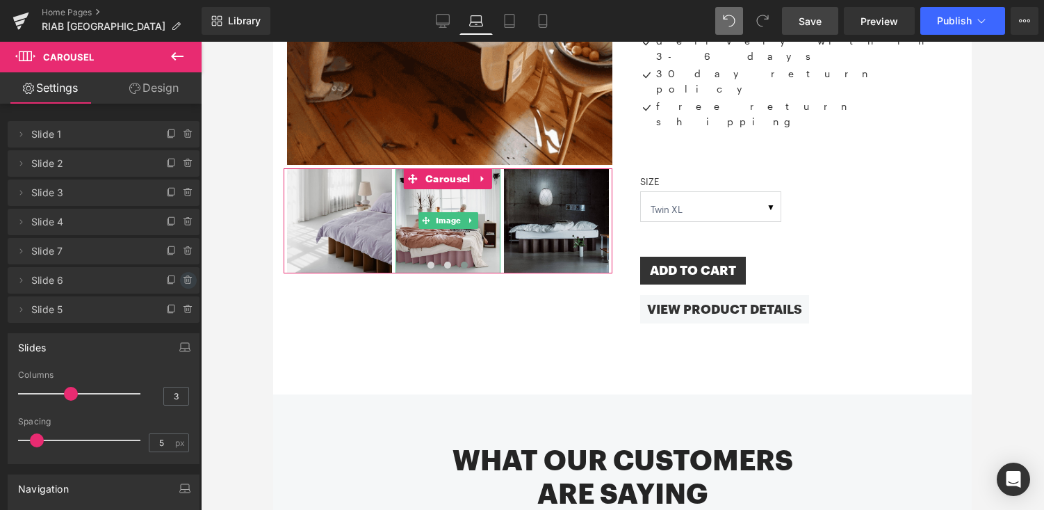
click at [187, 279] on icon at bounding box center [187, 280] width 0 height 3
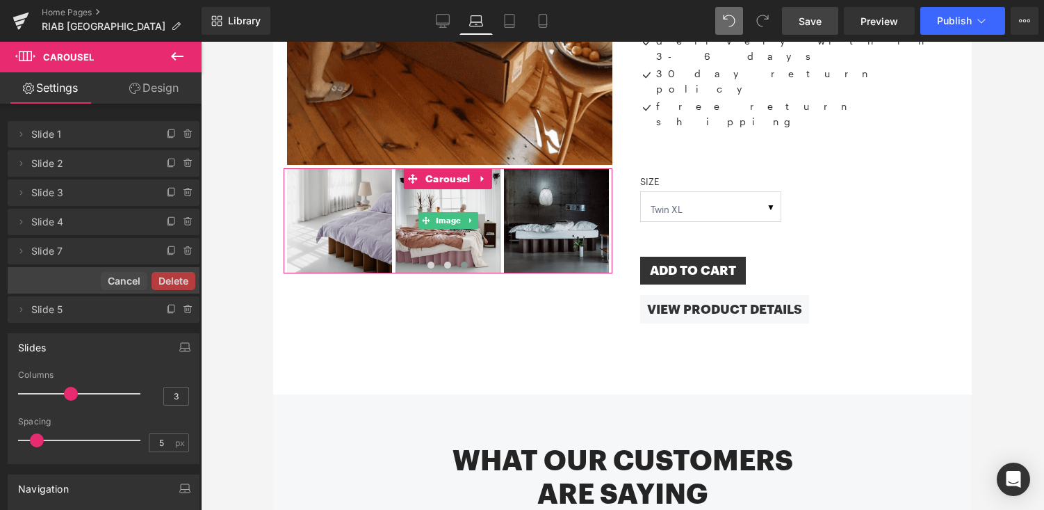
click at [181, 278] on button "Delete" at bounding box center [174, 281] width 44 height 18
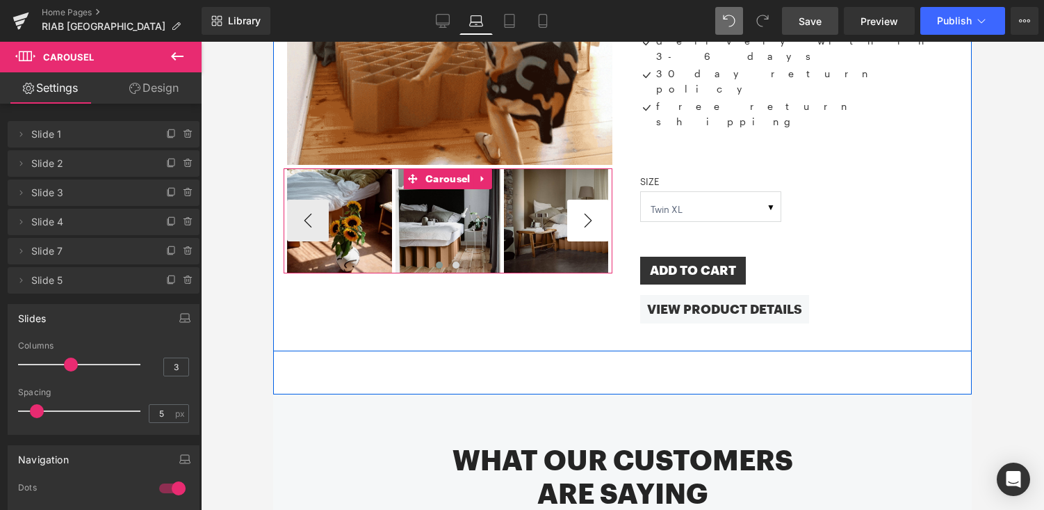
click at [581, 200] on button "›" at bounding box center [588, 221] width 42 height 42
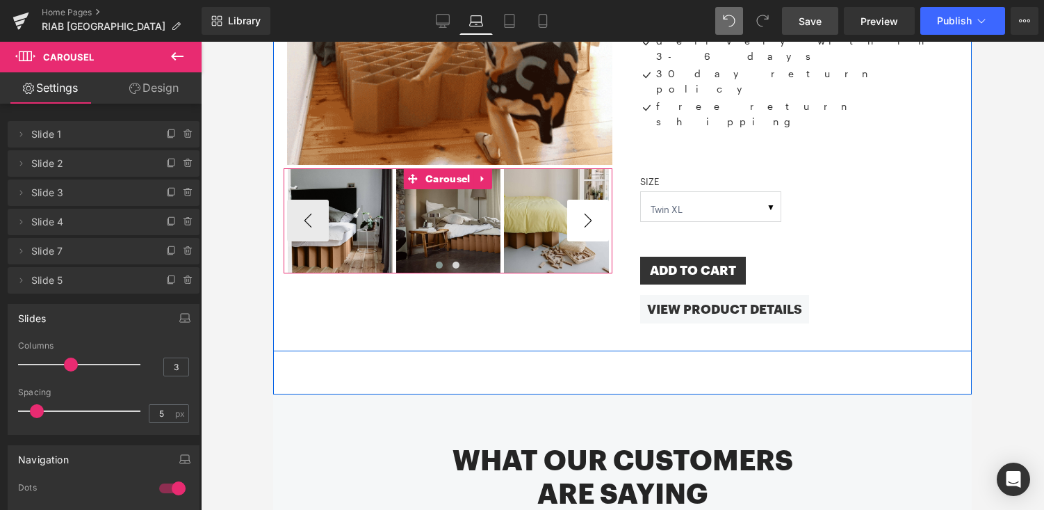
click at [581, 200] on button "›" at bounding box center [588, 221] width 42 height 42
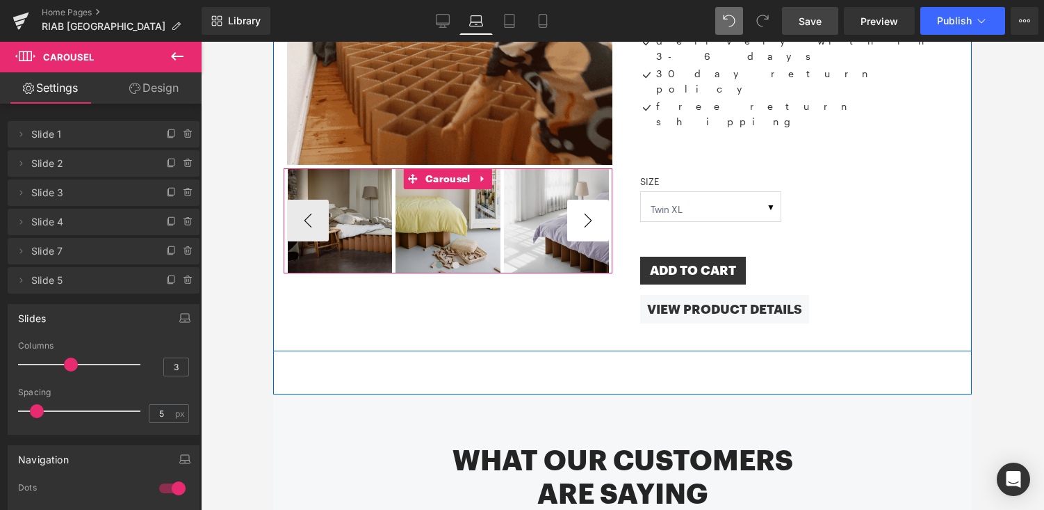
click at [581, 200] on button "›" at bounding box center [588, 221] width 42 height 42
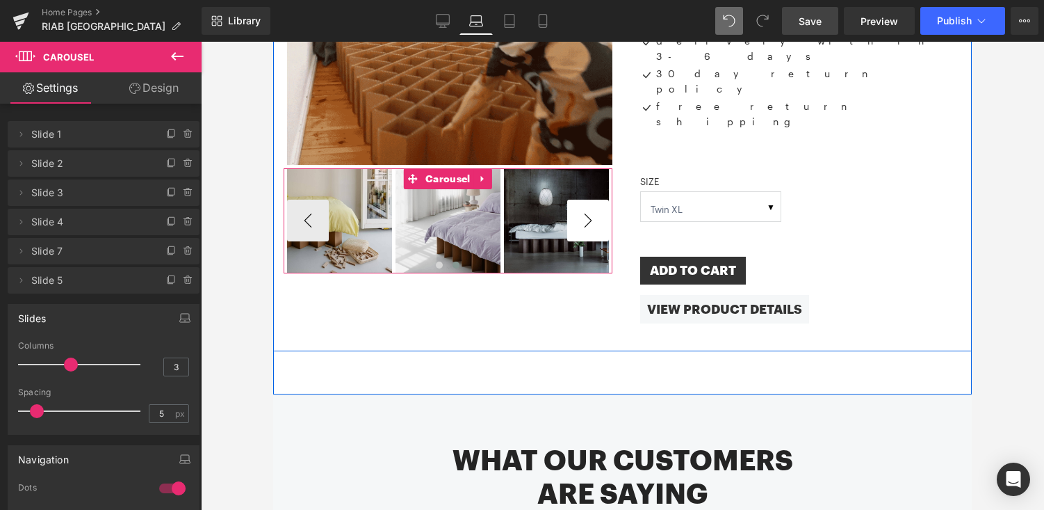
click at [581, 200] on div "Image" at bounding box center [556, 220] width 105 height 105
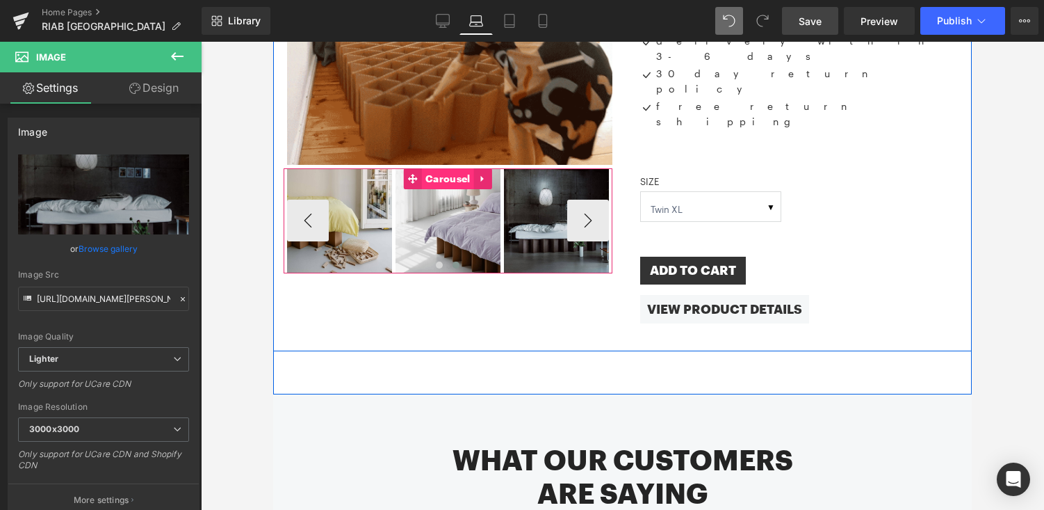
click at [453, 168] on span "Carousel" at bounding box center [447, 178] width 51 height 21
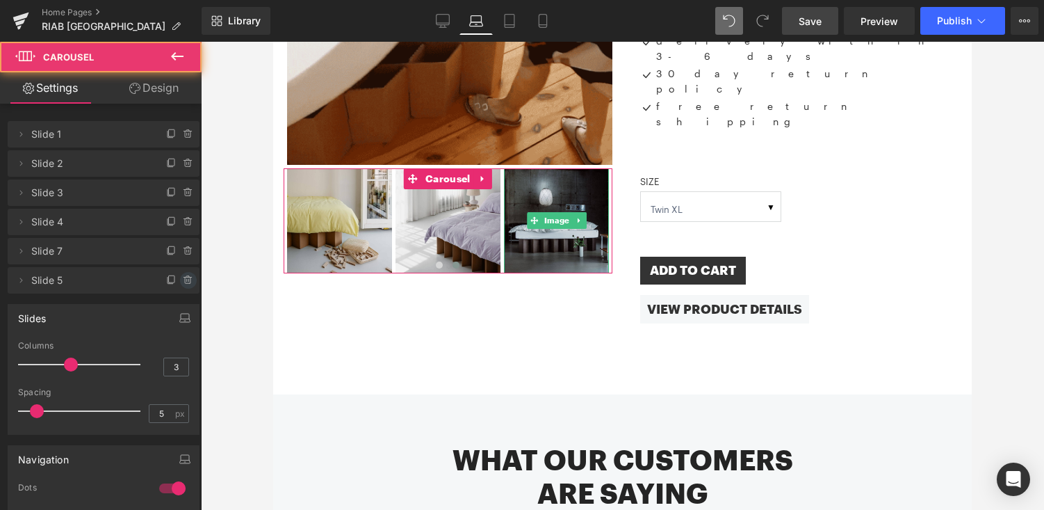
click at [185, 277] on icon at bounding box center [188, 280] width 6 height 6
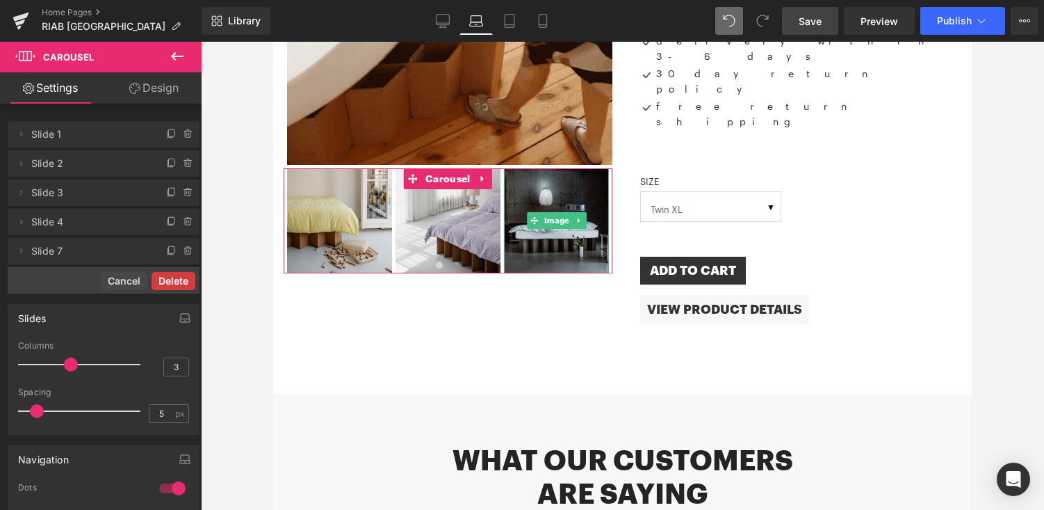
click at [181, 277] on button "Delete" at bounding box center [174, 281] width 44 height 18
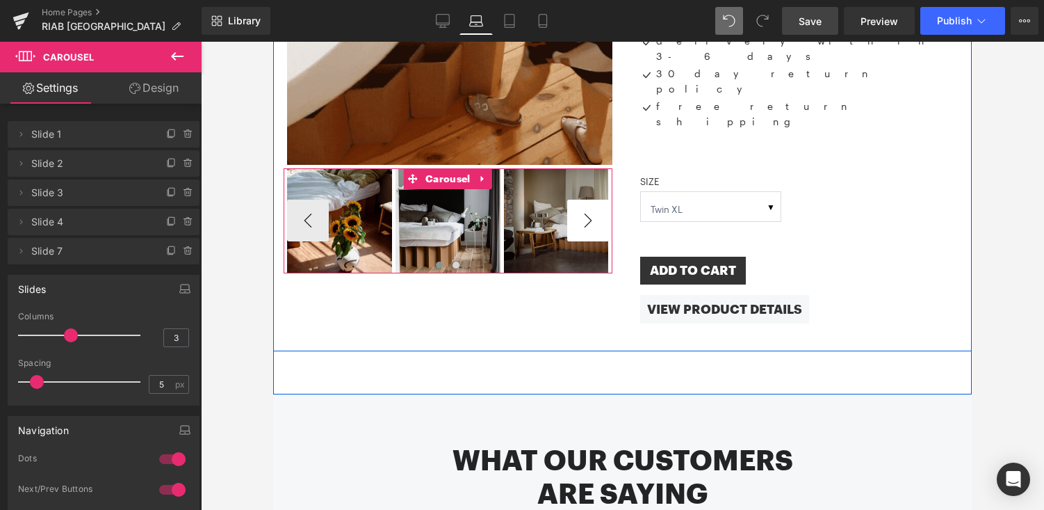
click at [595, 202] on button "›" at bounding box center [588, 221] width 42 height 42
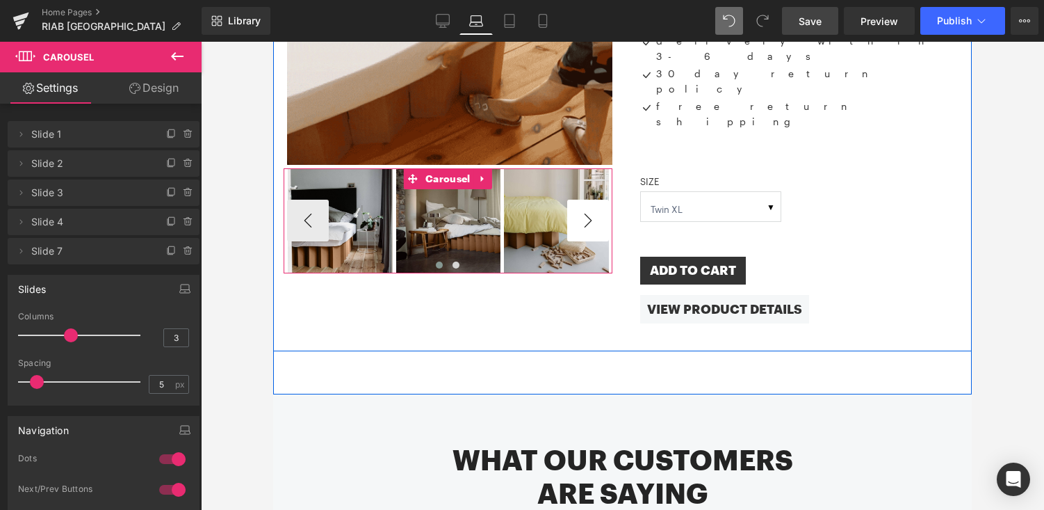
click at [595, 202] on button "›" at bounding box center [588, 221] width 42 height 42
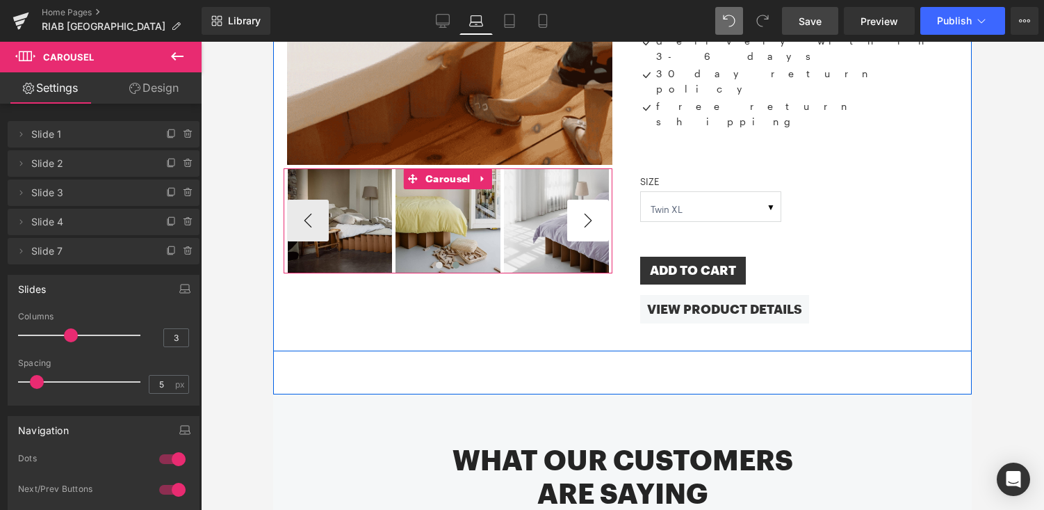
click at [595, 202] on div "Image" at bounding box center [556, 220] width 105 height 105
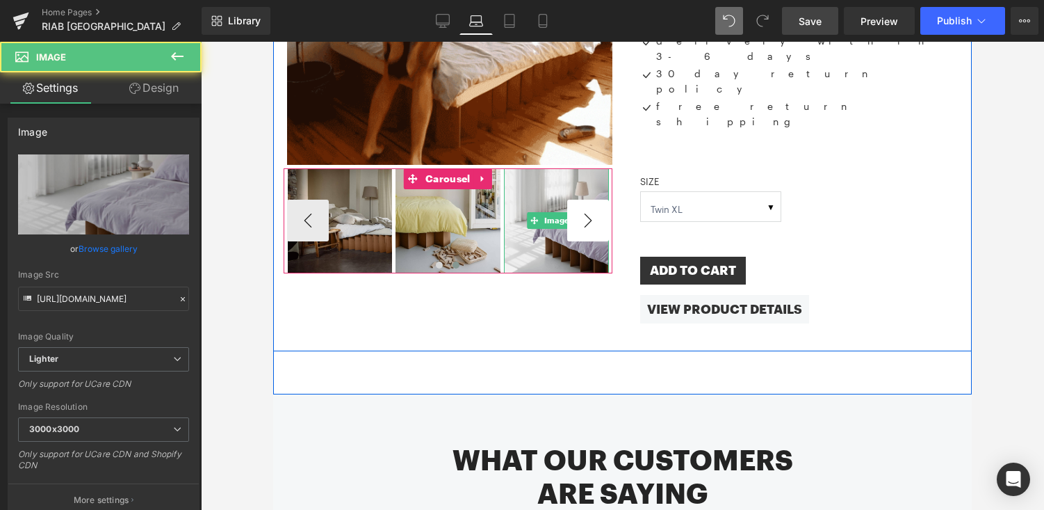
click at [583, 216] on icon at bounding box center [579, 220] width 8 height 8
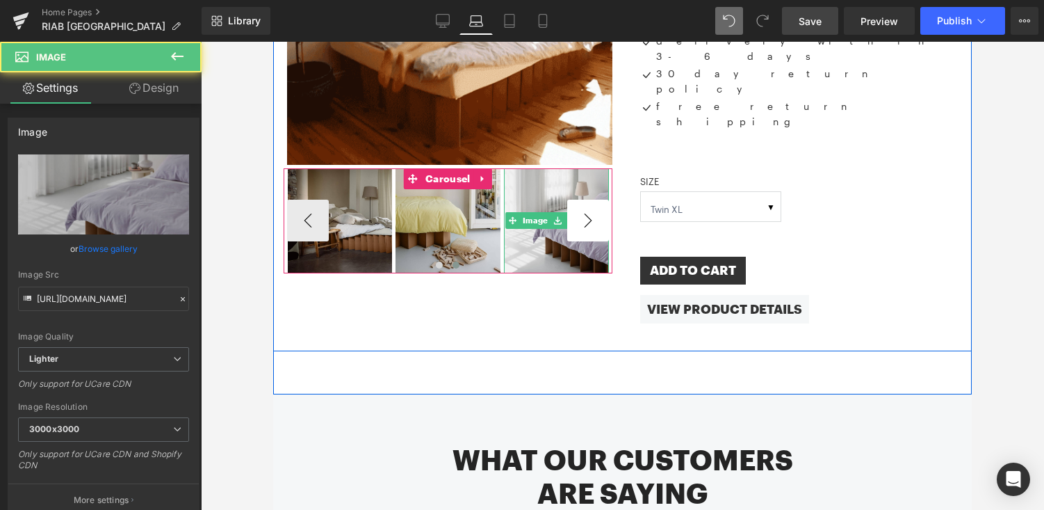
click at [595, 212] on link at bounding box center [601, 220] width 15 height 17
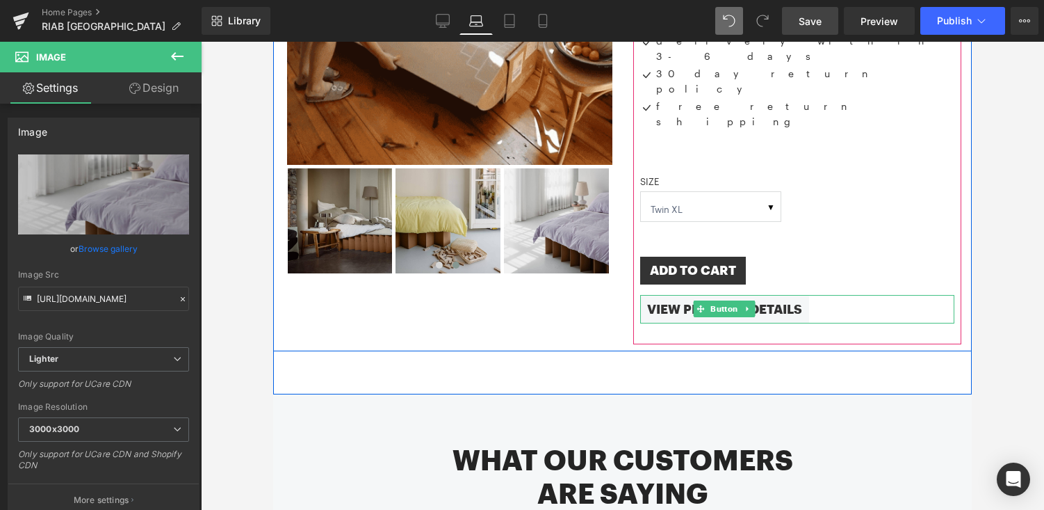
click at [802, 295] on link "VIEW PRODUCT DETAILS" at bounding box center [724, 309] width 169 height 29
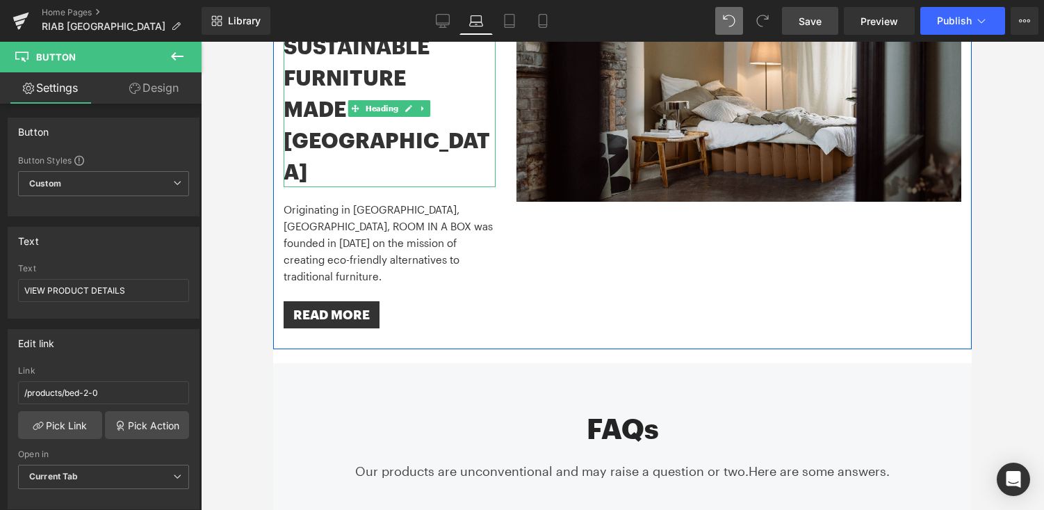
scroll to position [1637, 0]
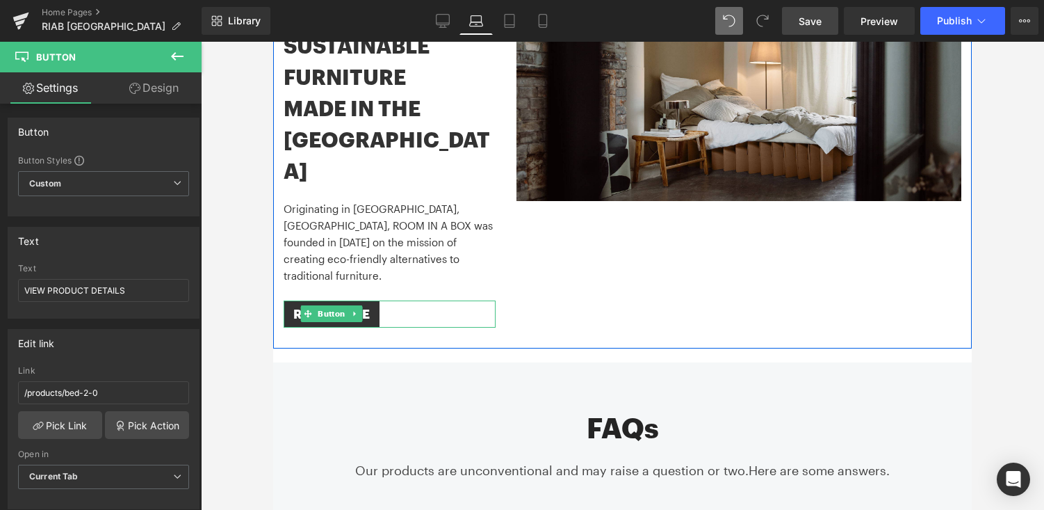
click at [385, 300] on div "READ MORE" at bounding box center [390, 314] width 212 height 28
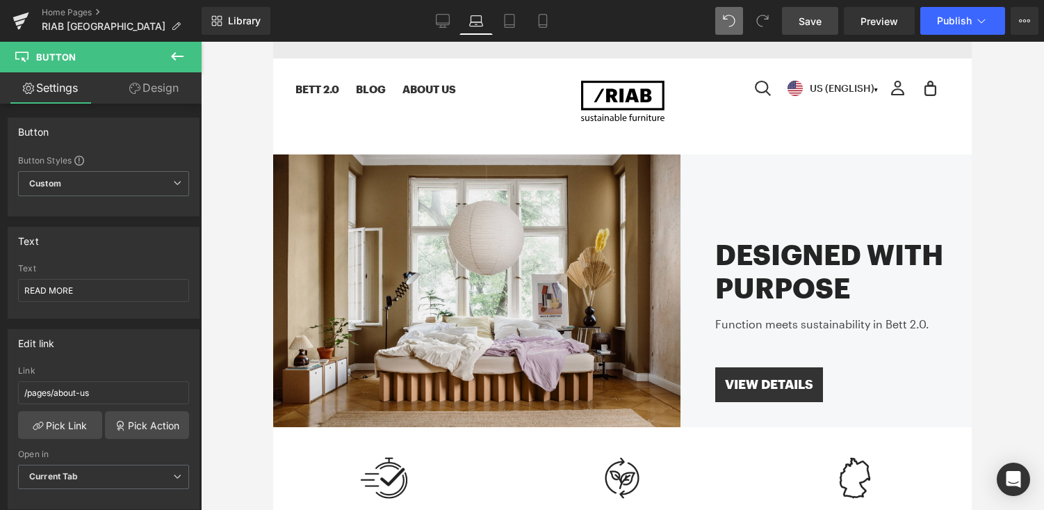
scroll to position [0, 0]
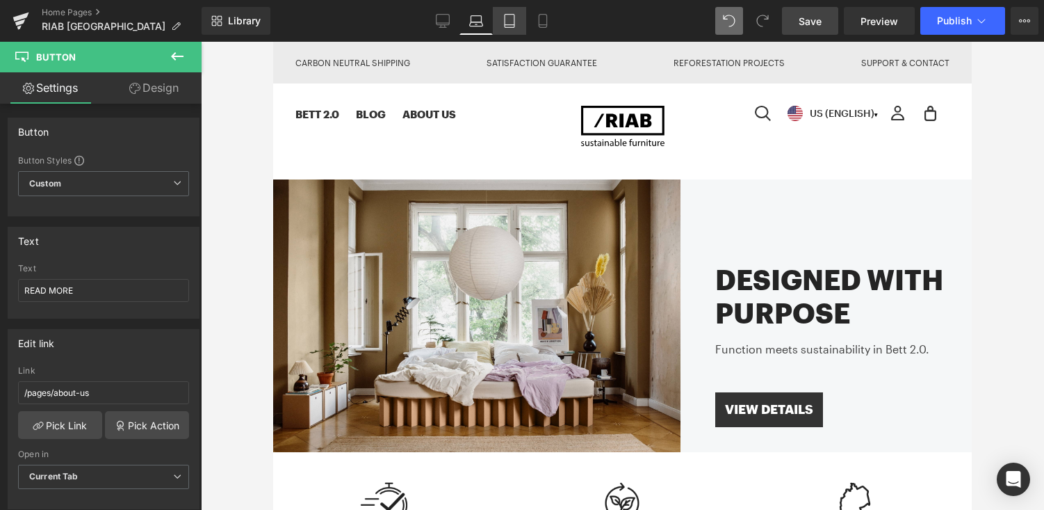
click at [510, 25] on icon at bounding box center [510, 21] width 14 height 14
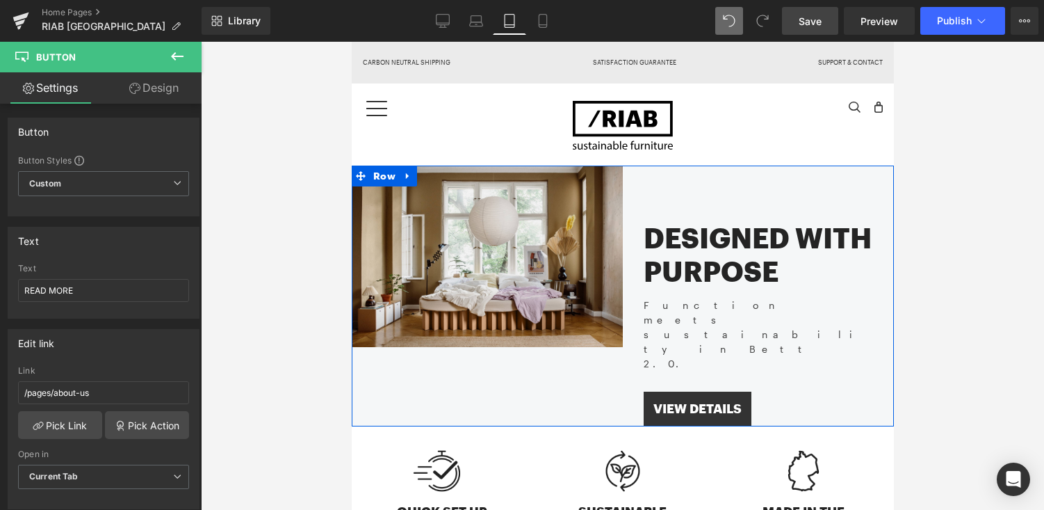
click at [712, 179] on div "Designed with Purpose Heading Function meets sustainability in Bett 2.0. Text B…" at bounding box center [757, 295] width 271 height 261
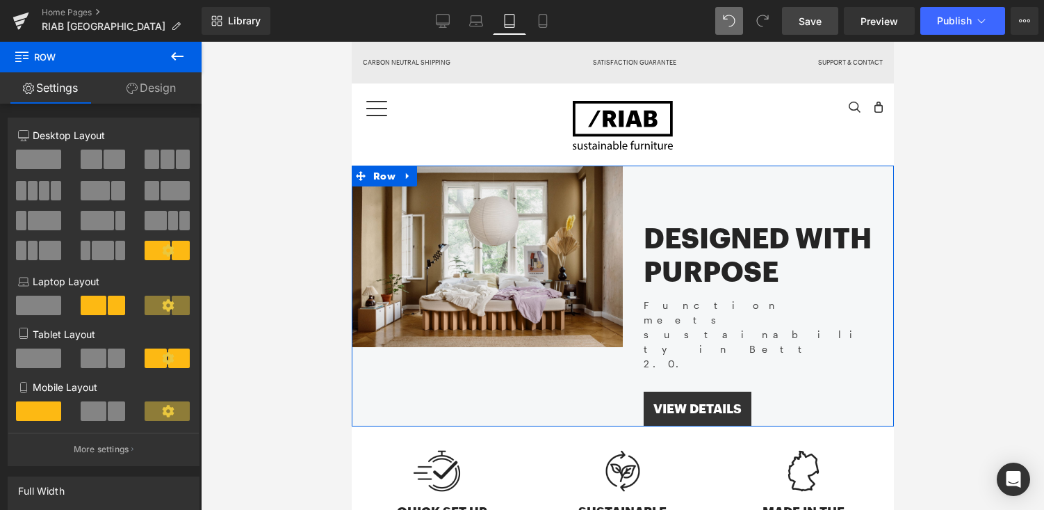
click at [115, 363] on span at bounding box center [117, 357] width 18 height 19
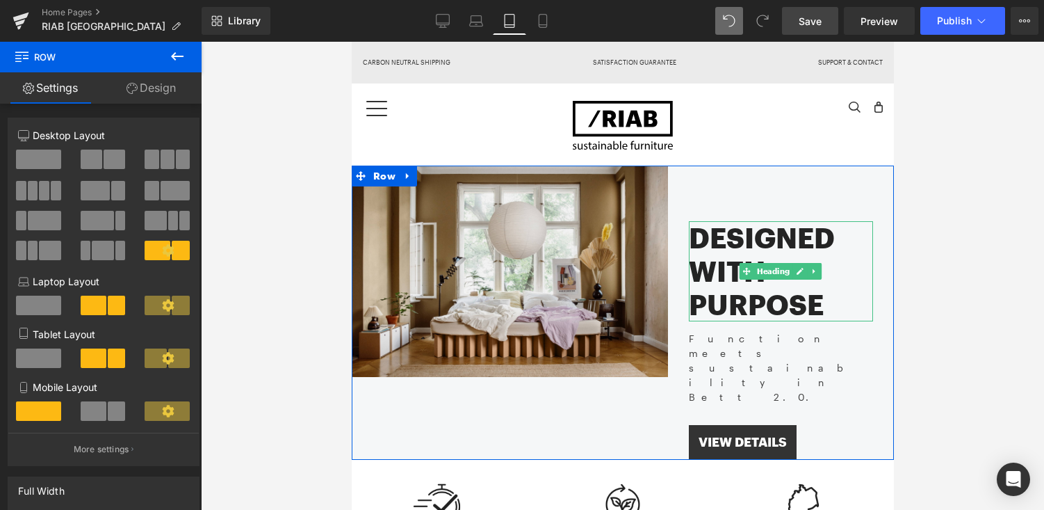
click at [731, 248] on h2 "Designed with Purpose" at bounding box center [780, 271] width 184 height 100
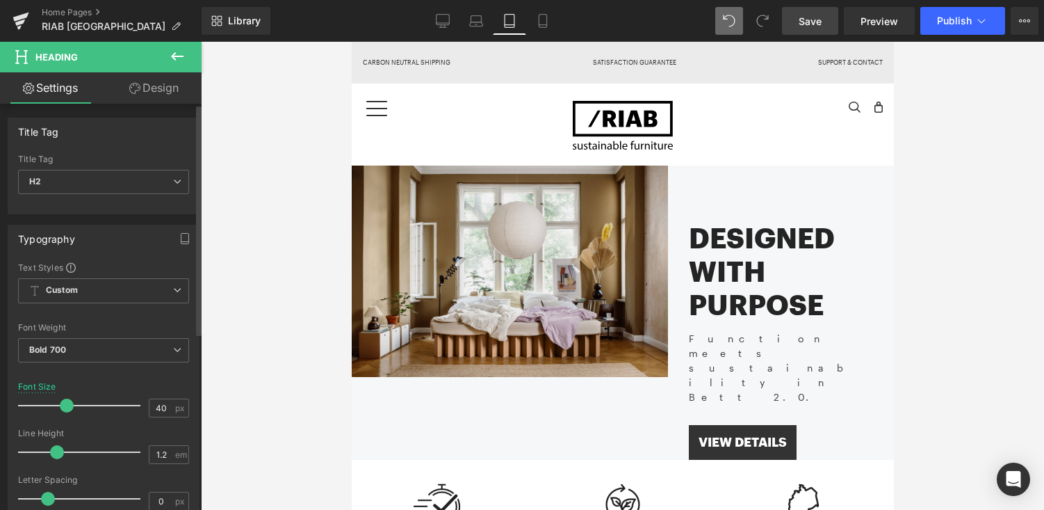
click at [64, 403] on span at bounding box center [67, 405] width 14 height 14
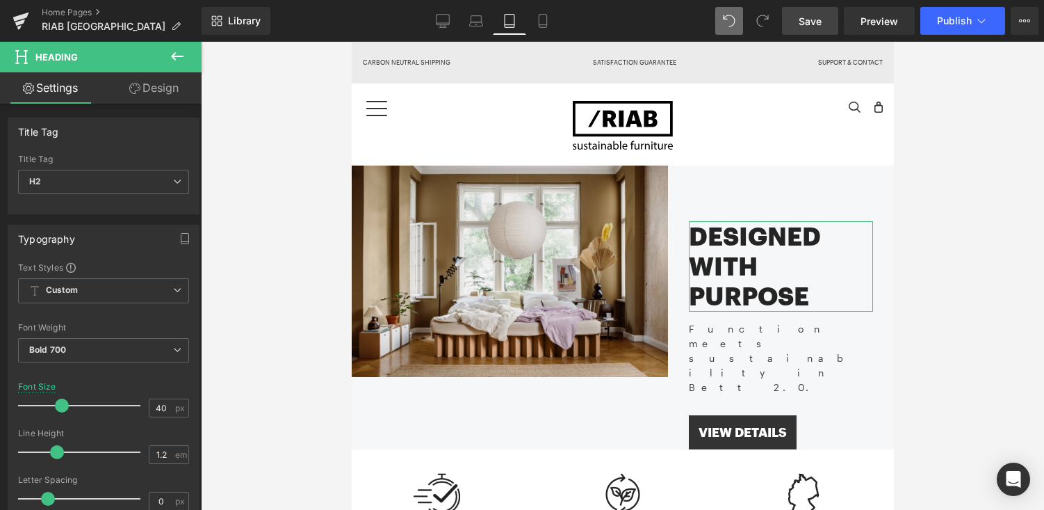
click at [141, 97] on link "Design" at bounding box center [154, 87] width 101 height 31
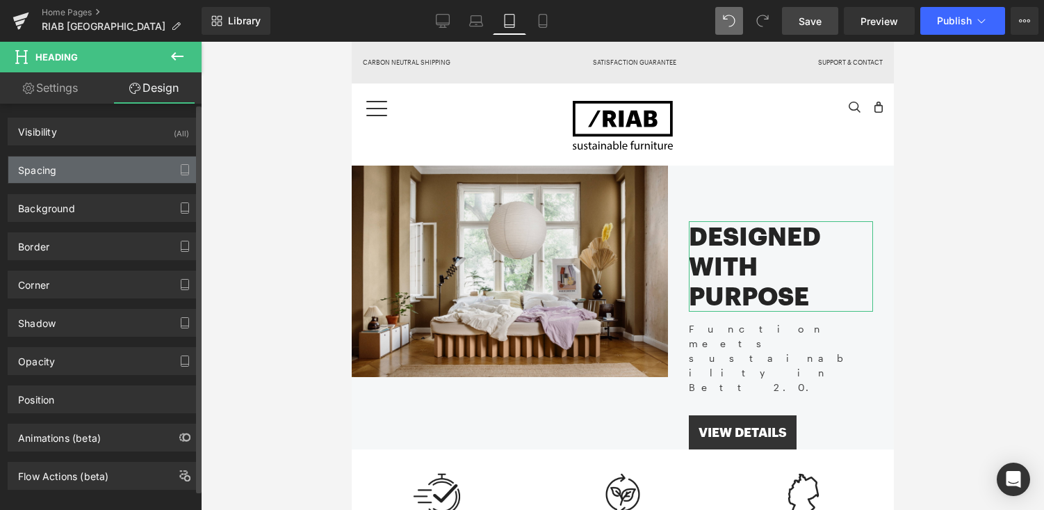
click at [112, 181] on div "Spacing" at bounding box center [103, 169] width 191 height 26
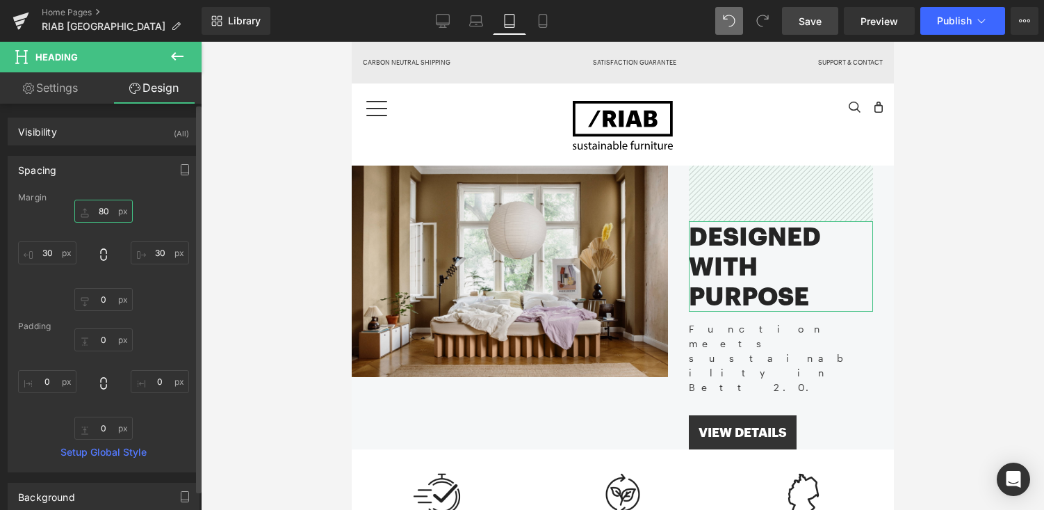
click at [101, 211] on input "80" at bounding box center [103, 211] width 58 height 23
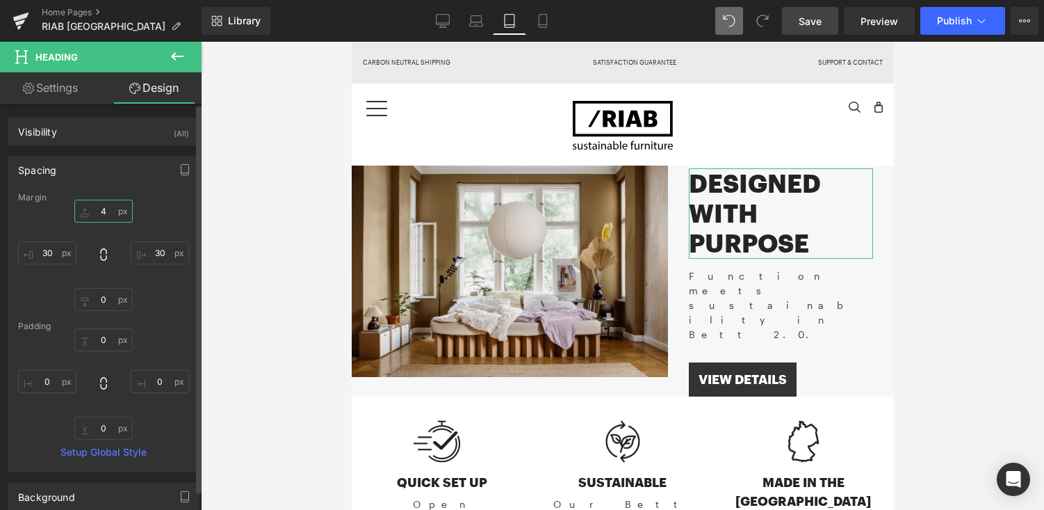
type input "40"
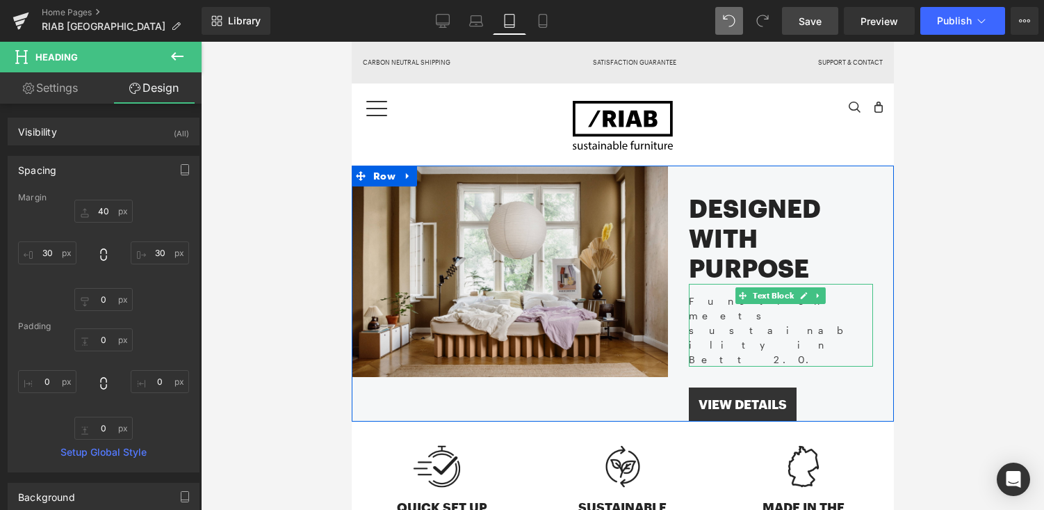
click at [720, 302] on div "Function meets sustainability in Bett 2.0." at bounding box center [780, 325] width 184 height 83
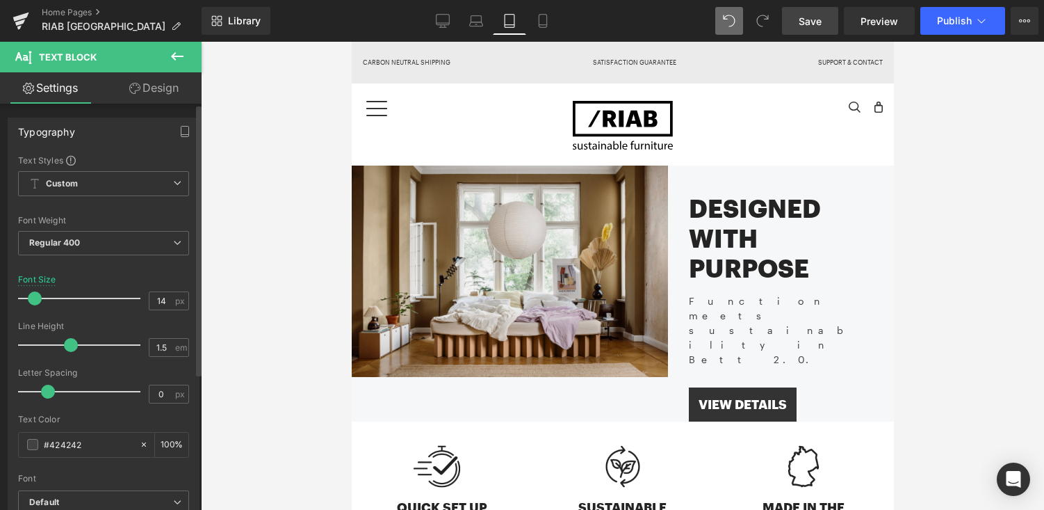
click at [33, 302] on span at bounding box center [35, 298] width 14 height 14
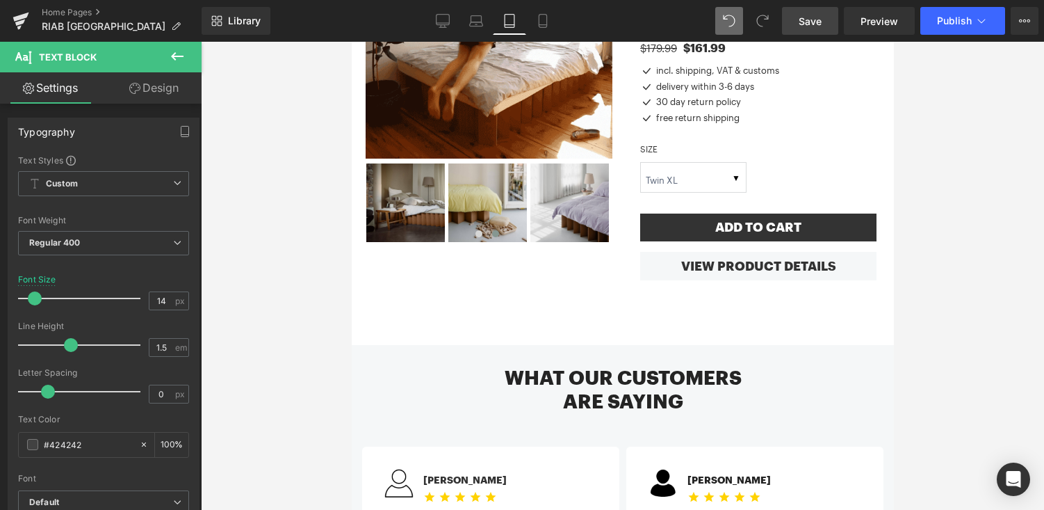
scroll to position [773, 0]
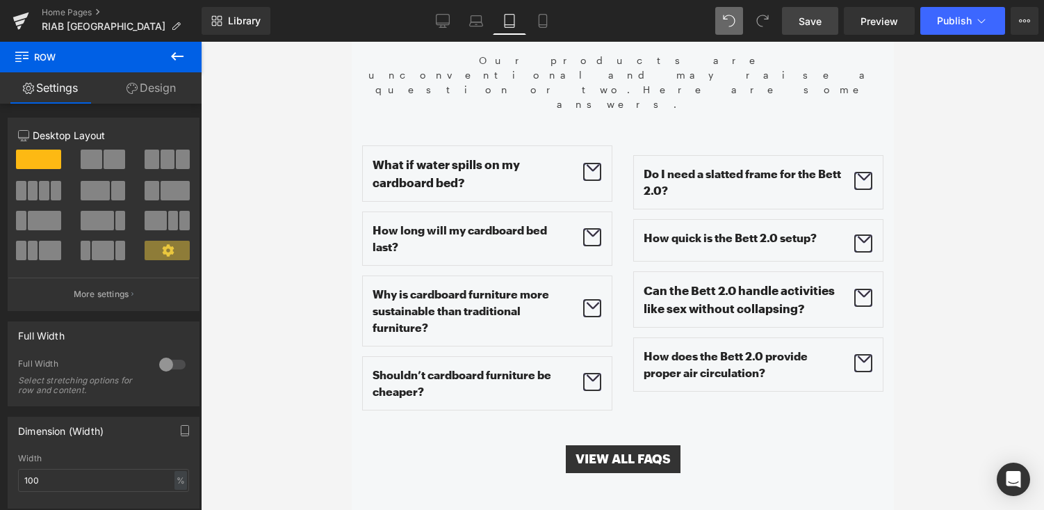
scroll to position [1946, 0]
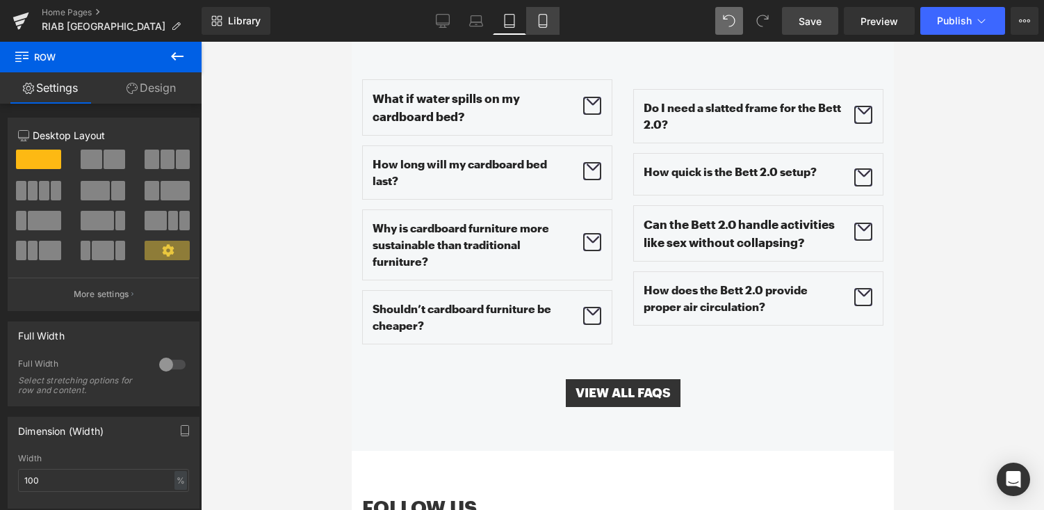
click at [550, 18] on icon at bounding box center [543, 21] width 14 height 14
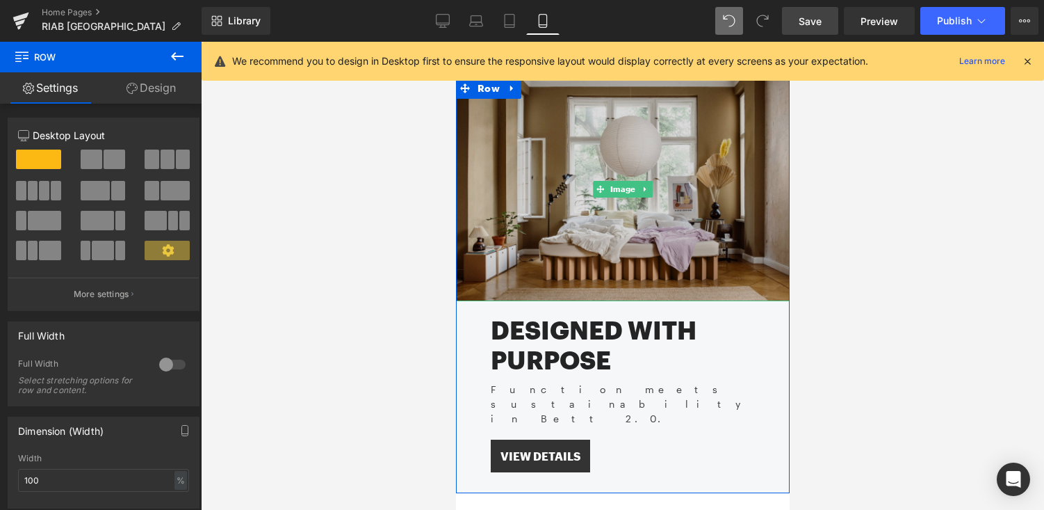
scroll to position [138, 0]
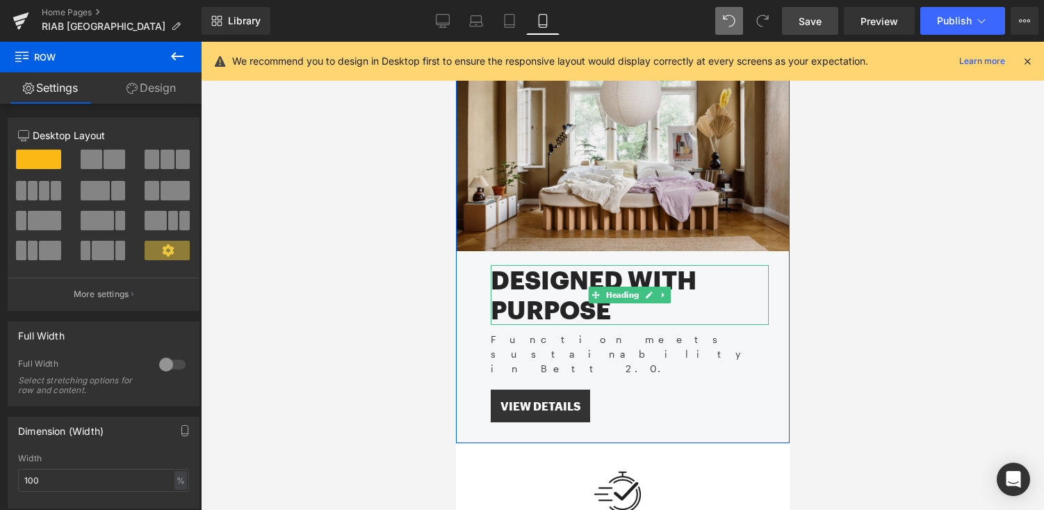
click at [574, 285] on h2 "Designed with Purpose" at bounding box center [629, 295] width 278 height 60
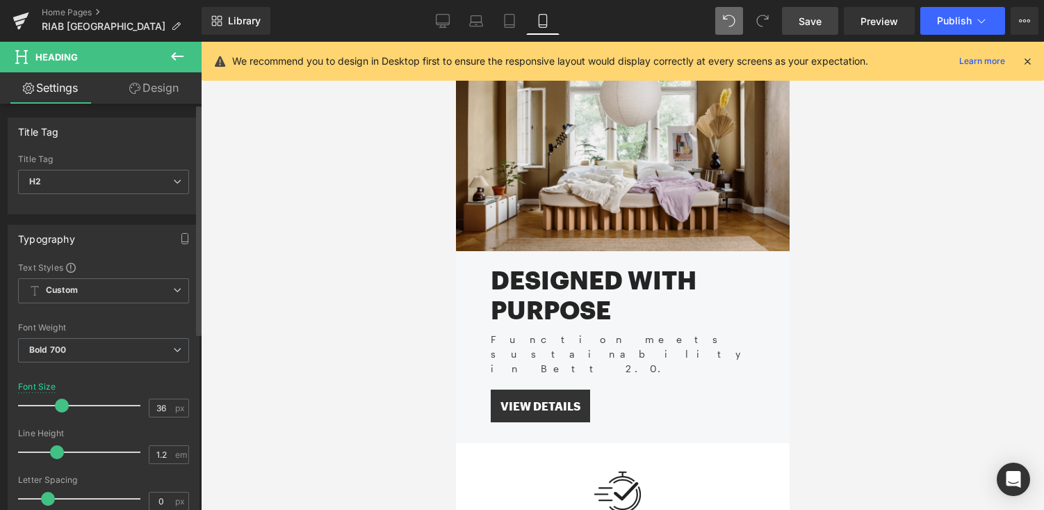
click at [62, 404] on span at bounding box center [62, 405] width 14 height 14
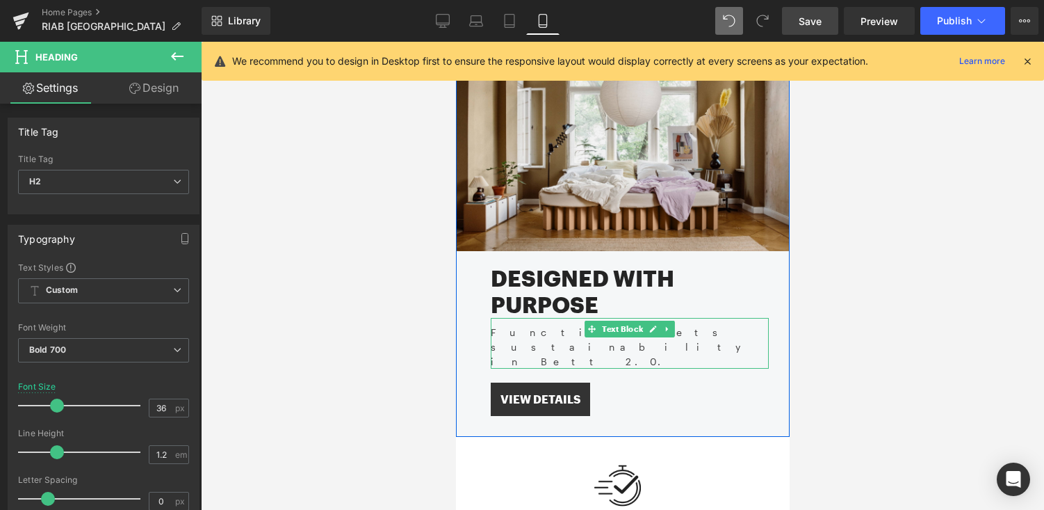
click at [550, 331] on div "Function meets sustainability in Bett 2.0." at bounding box center [629, 343] width 278 height 51
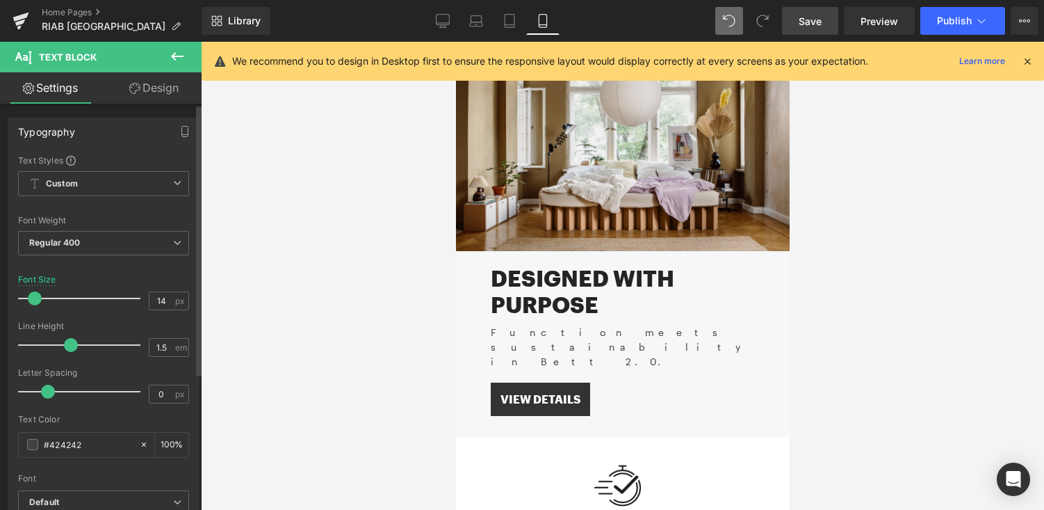
click at [33, 296] on span at bounding box center [35, 298] width 14 height 14
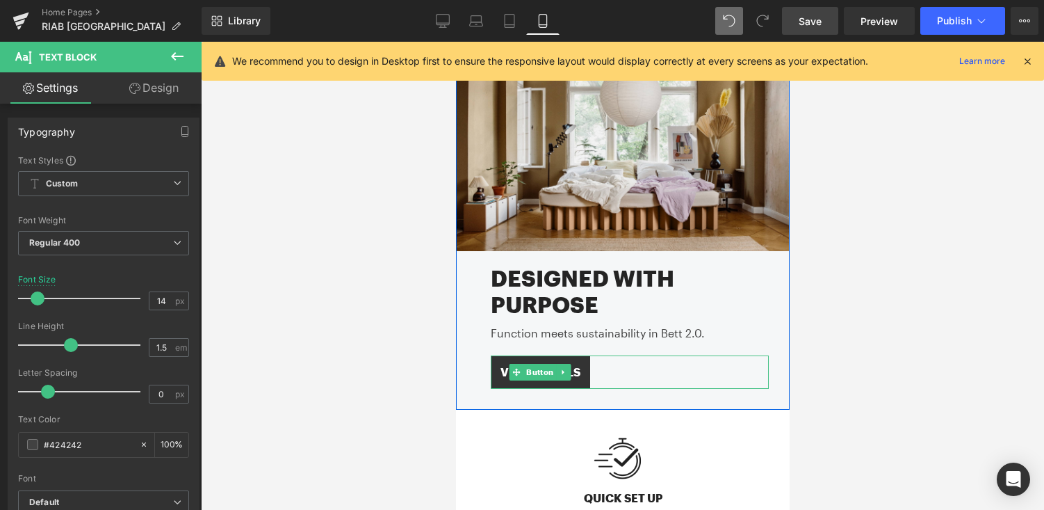
click at [606, 371] on div "VIEW DETAILS" at bounding box center [629, 371] width 278 height 33
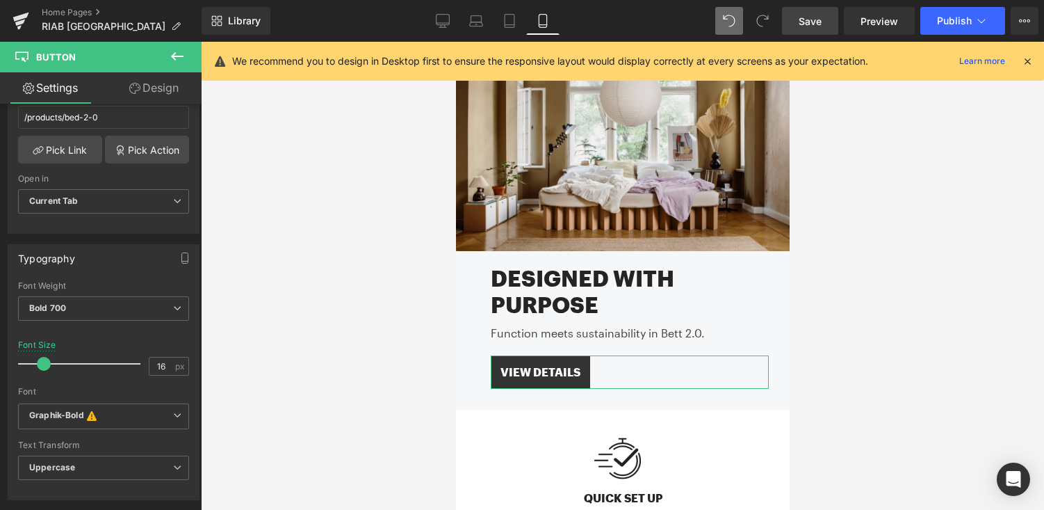
scroll to position [278, 0]
click at [45, 362] on span at bounding box center [44, 361] width 14 height 14
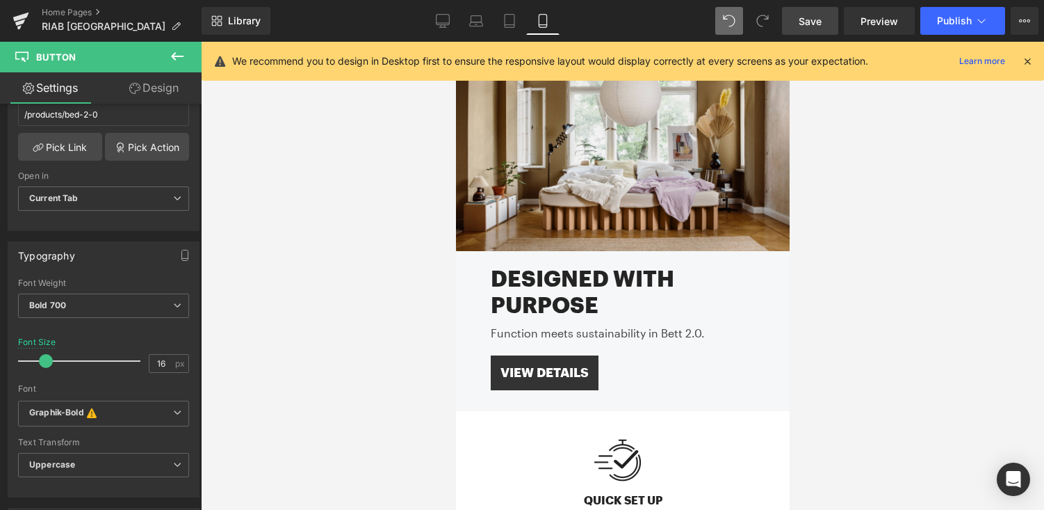
click at [901, 318] on div at bounding box center [622, 276] width 843 height 468
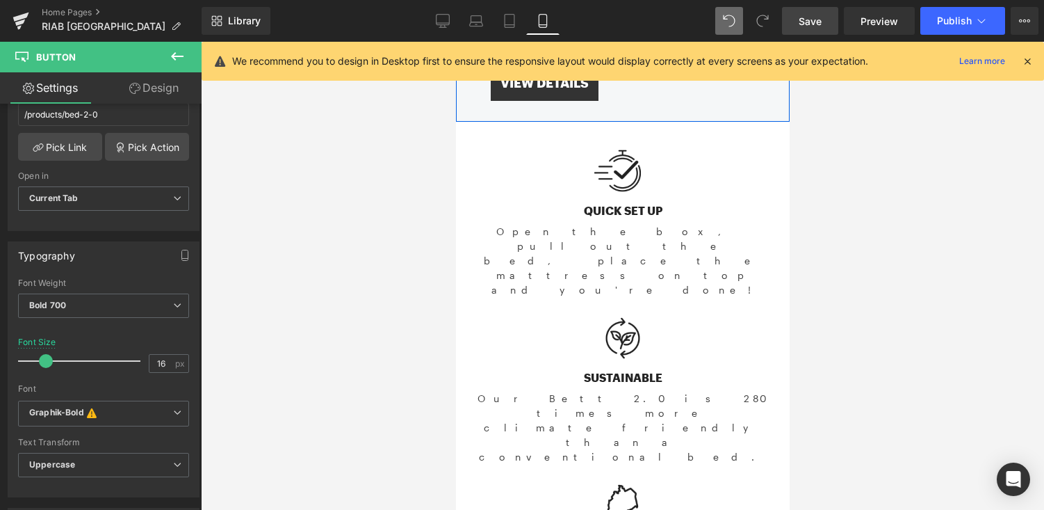
scroll to position [428, 0]
click at [597, 233] on div "Open the box, pull out the bed, place the mattress on top and you're done! Text…" at bounding box center [622, 257] width 292 height 78
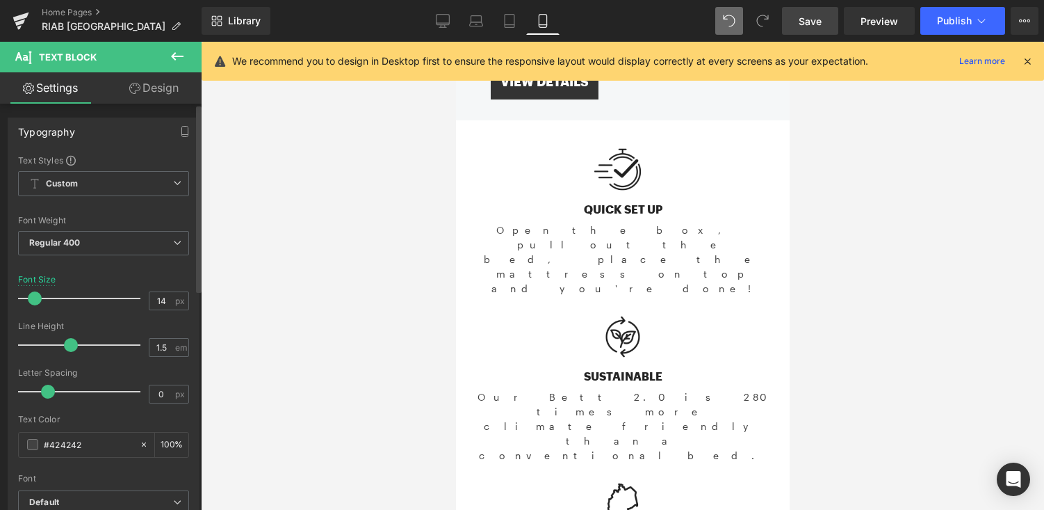
click at [32, 295] on span at bounding box center [35, 298] width 14 height 14
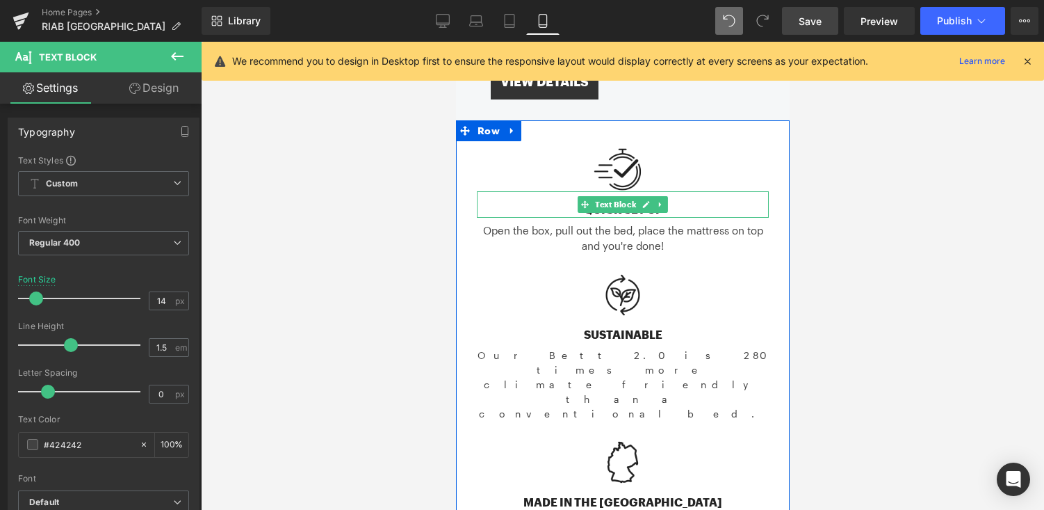
click at [566, 202] on div "QUICK SET UP" at bounding box center [622, 204] width 292 height 26
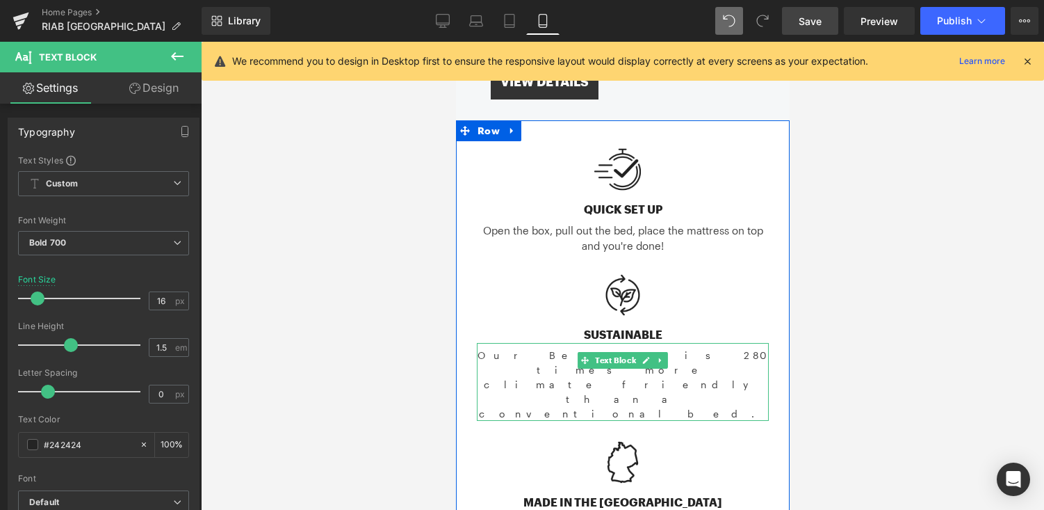
click at [567, 360] on div "Our Bett 2.0 is 280 times more climate friendly than a conventional bed." at bounding box center [622, 382] width 292 height 78
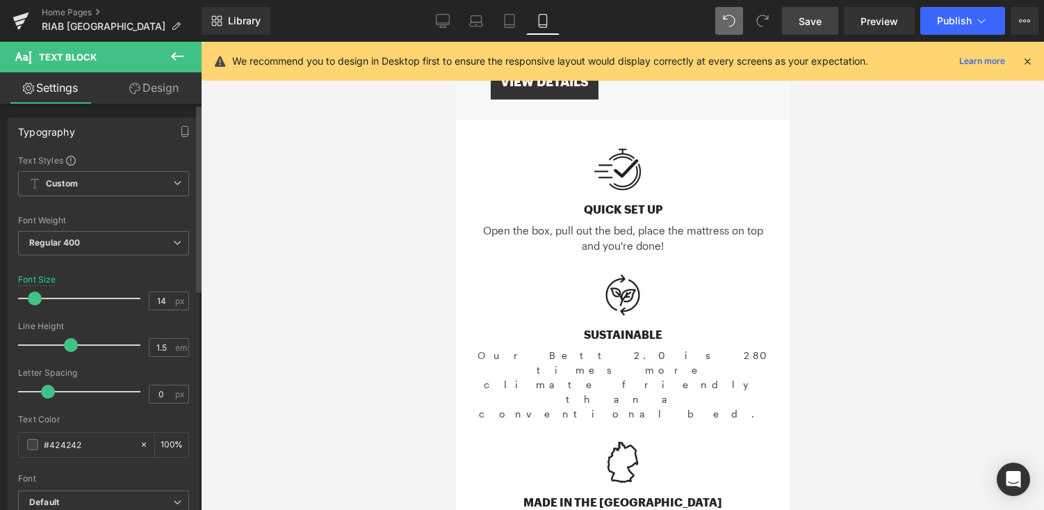
click at [34, 300] on span at bounding box center [35, 298] width 14 height 14
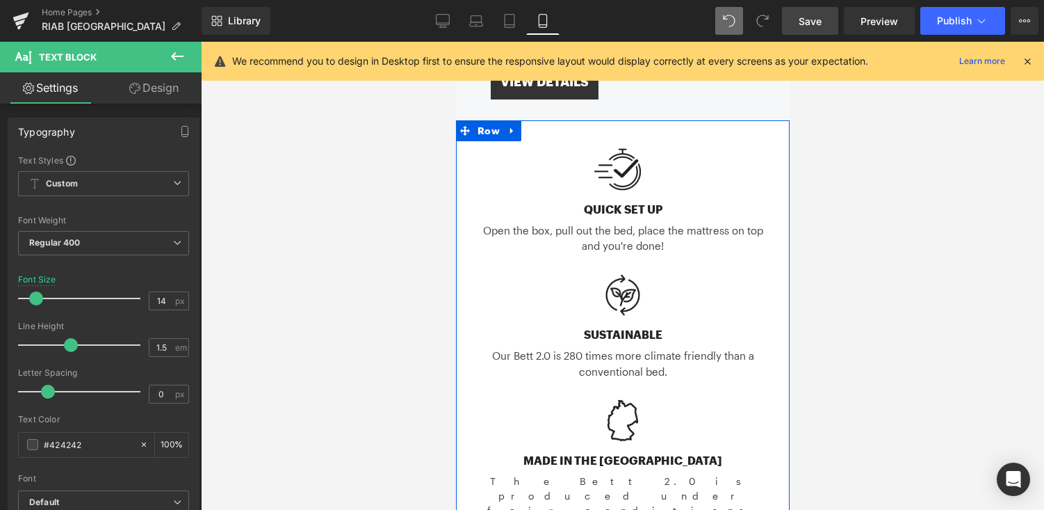
click at [545, 478] on div "The Bett 2.0 is produced under fair conditions in the [GEOGRAPHIC_DATA]." at bounding box center [622, 515] width 292 height 92
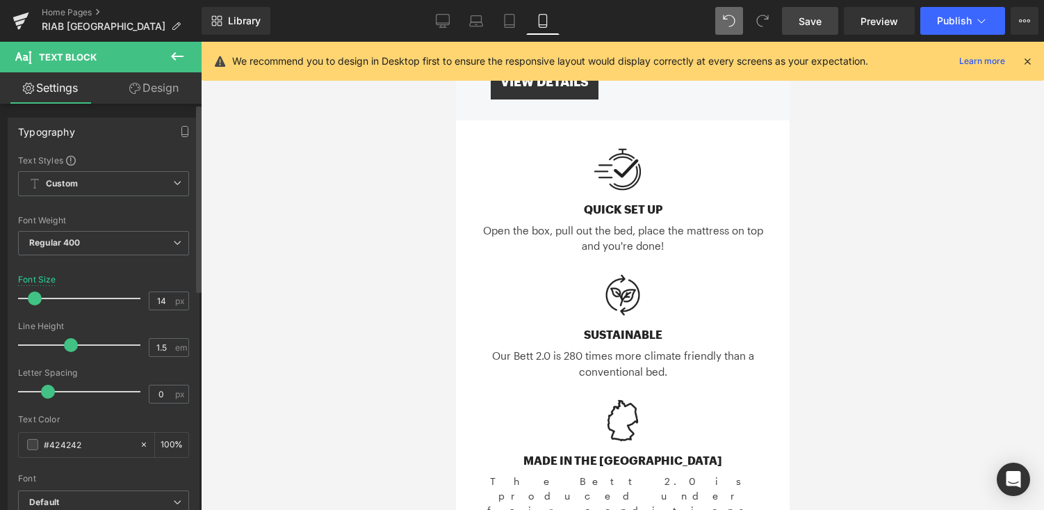
click at [31, 299] on span at bounding box center [35, 298] width 14 height 14
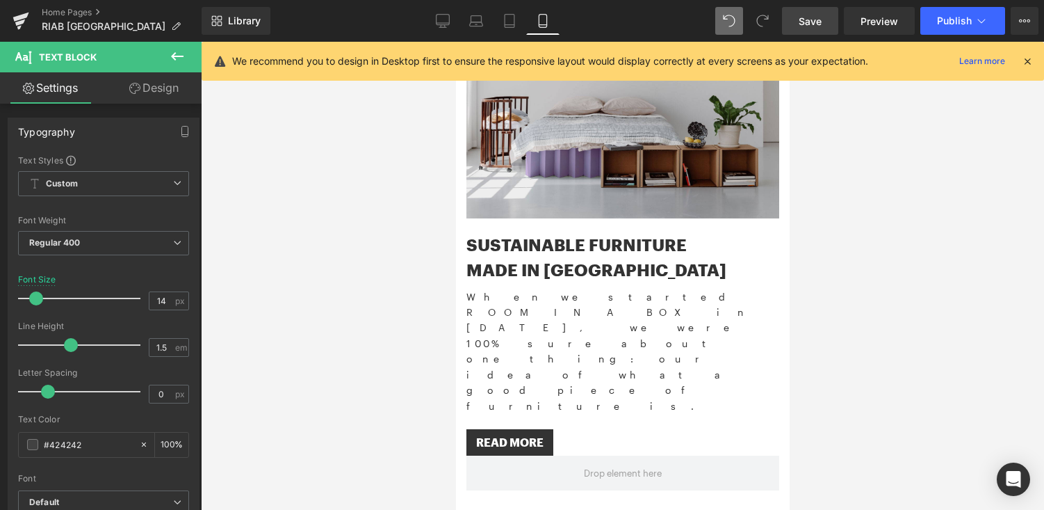
scroll to position [2133, 0]
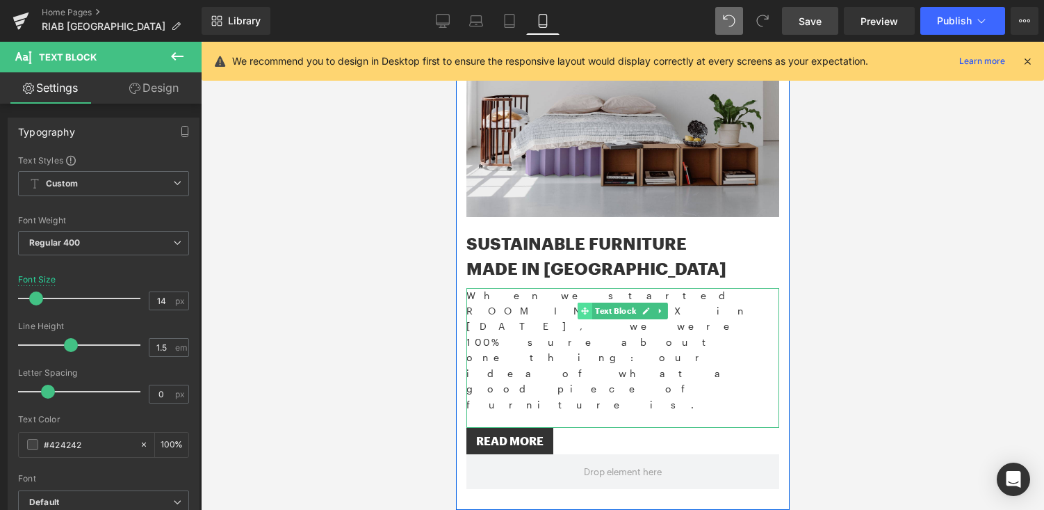
click at [579, 302] on span at bounding box center [584, 310] width 15 height 17
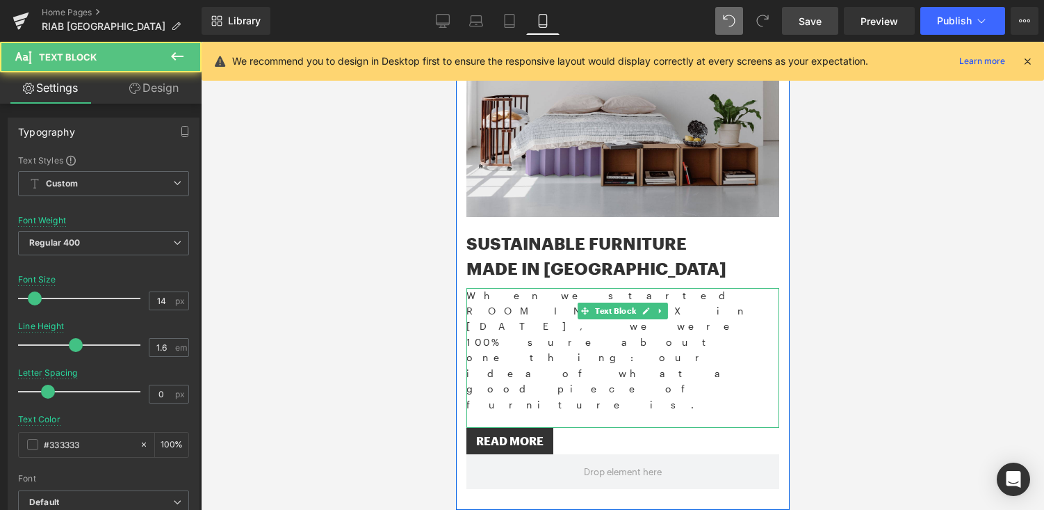
click at [547, 290] on p "When we started ROOM IN A BOX in [DATE], we were 100% sure about one thing: our…" at bounding box center [622, 350] width 313 height 124
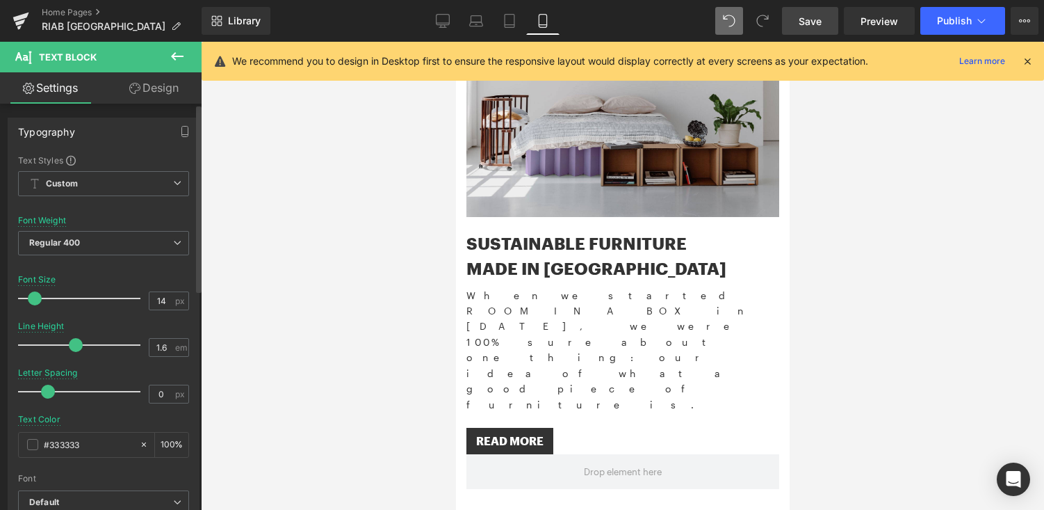
click at [33, 299] on span at bounding box center [35, 298] width 14 height 14
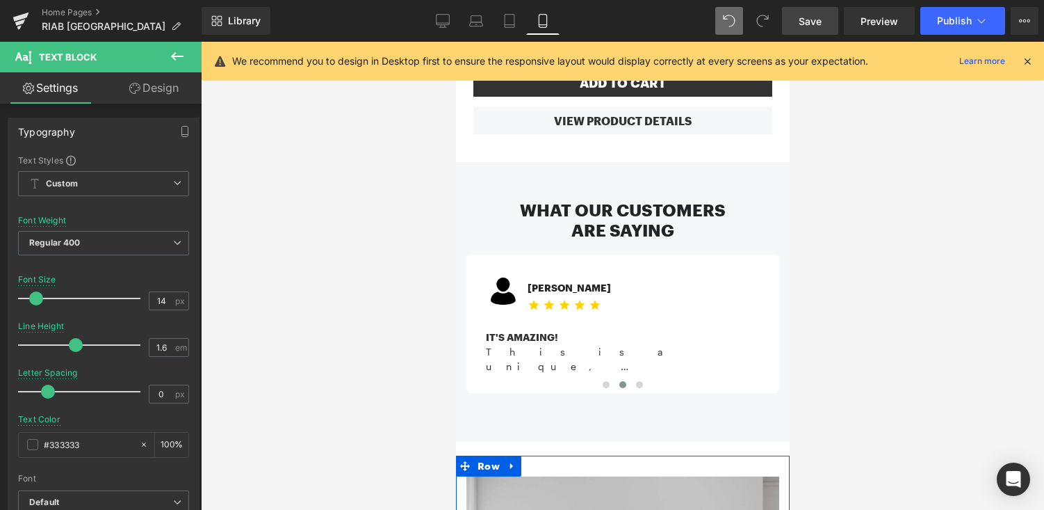
scroll to position [1593, 0]
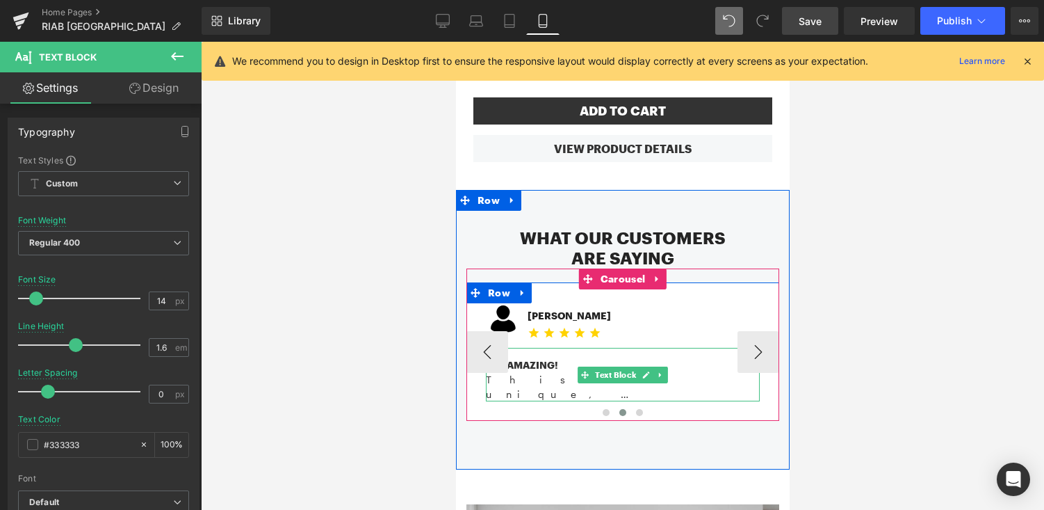
click at [515, 372] on div "This is a unique, functinal piece of furniture. It has propped my bed up like a…" at bounding box center [622, 386] width 274 height 29
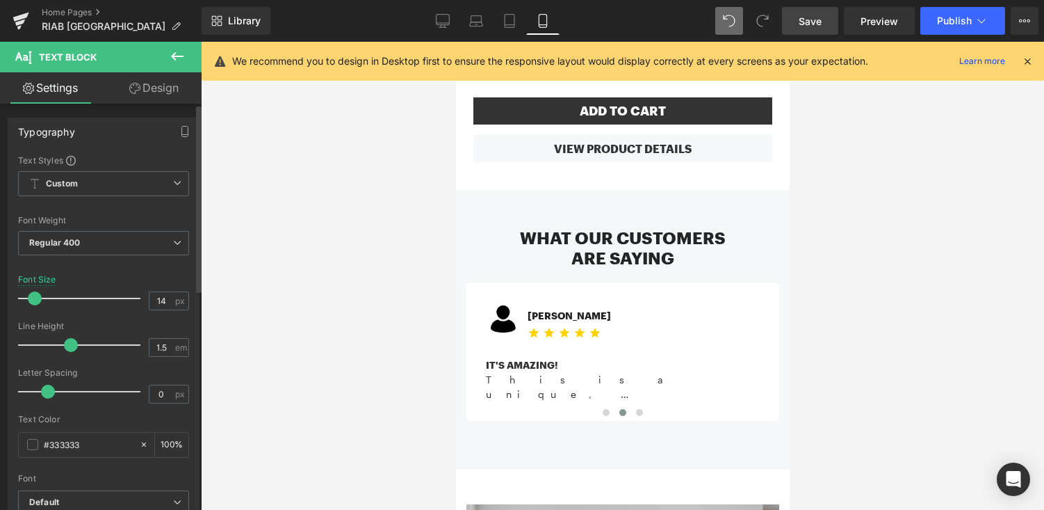
click at [37, 296] on span at bounding box center [35, 298] width 14 height 14
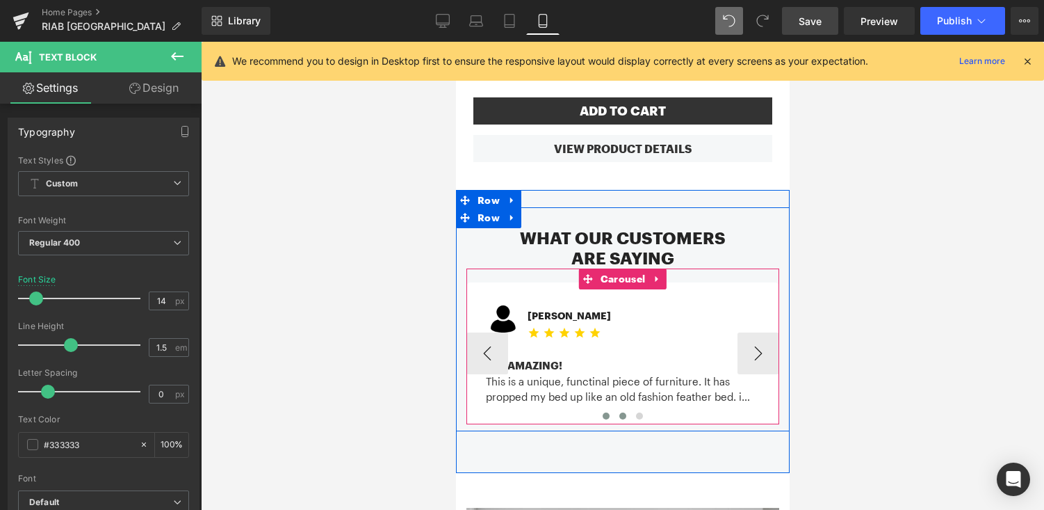
click at [610, 409] on button at bounding box center [605, 416] width 17 height 14
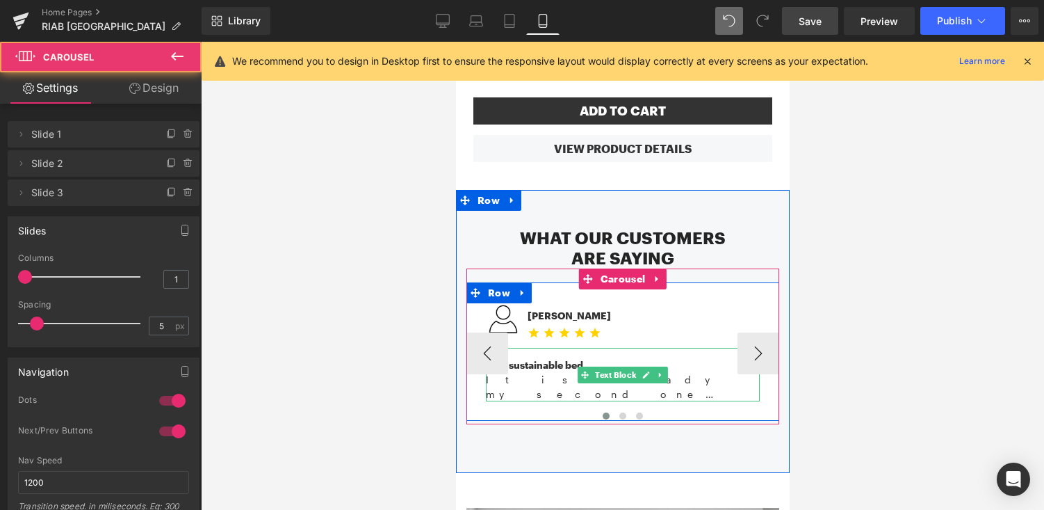
click at [592, 368] on span "Text Block" at bounding box center [615, 374] width 47 height 17
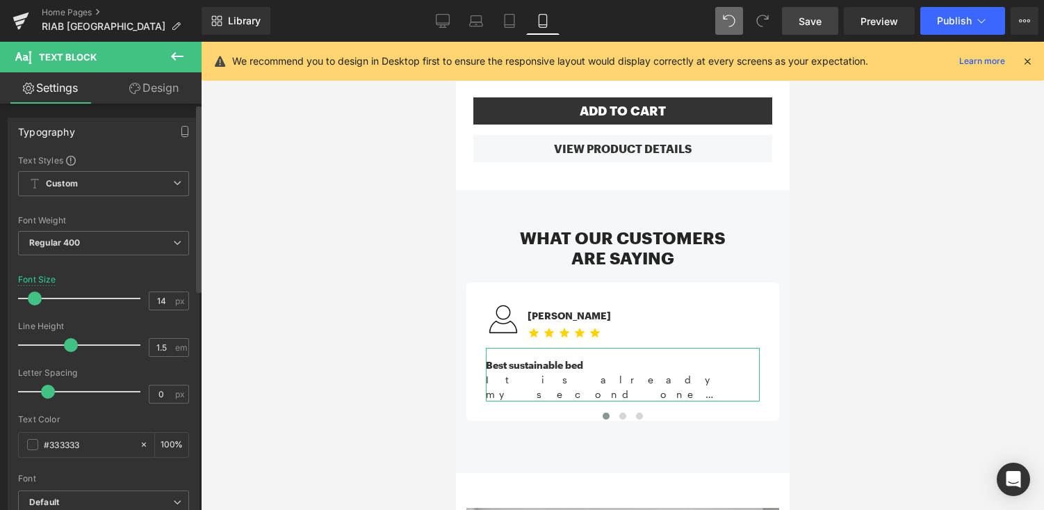
click at [37, 302] on span at bounding box center [35, 298] width 14 height 14
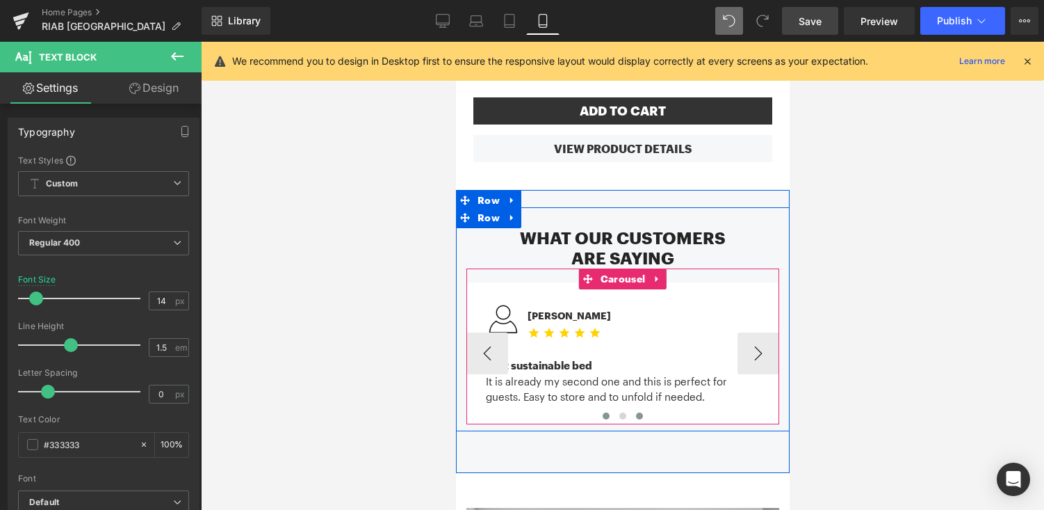
click at [641, 412] on span at bounding box center [639, 415] width 7 height 7
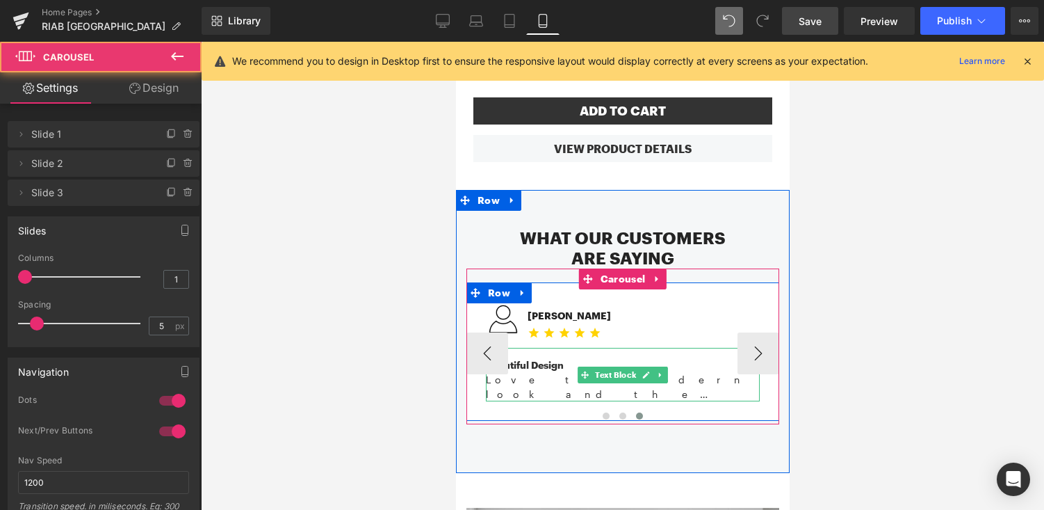
click at [549, 372] on div "Love the modern look and the lightweight design for storage! It folds up nicely…" at bounding box center [622, 386] width 274 height 29
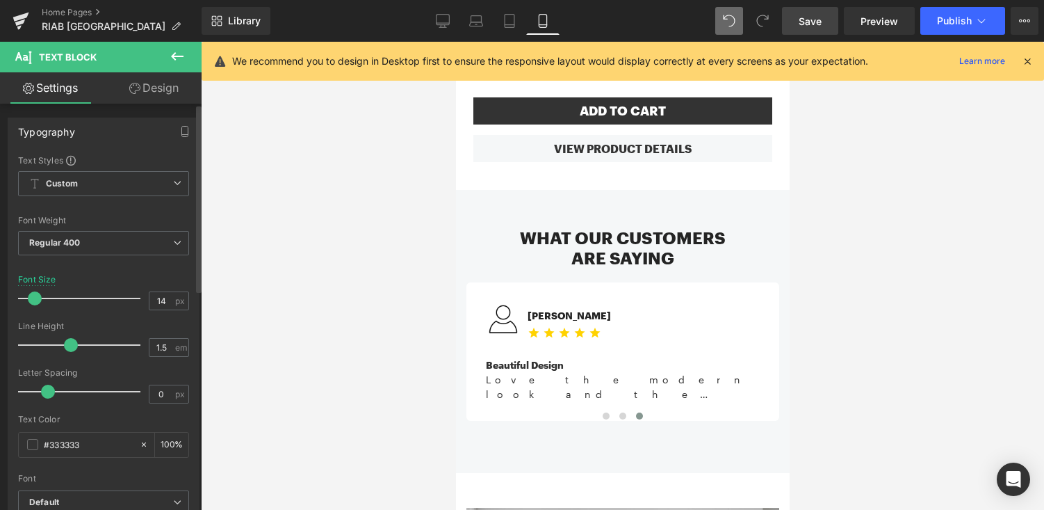
click at [36, 298] on span at bounding box center [35, 298] width 14 height 14
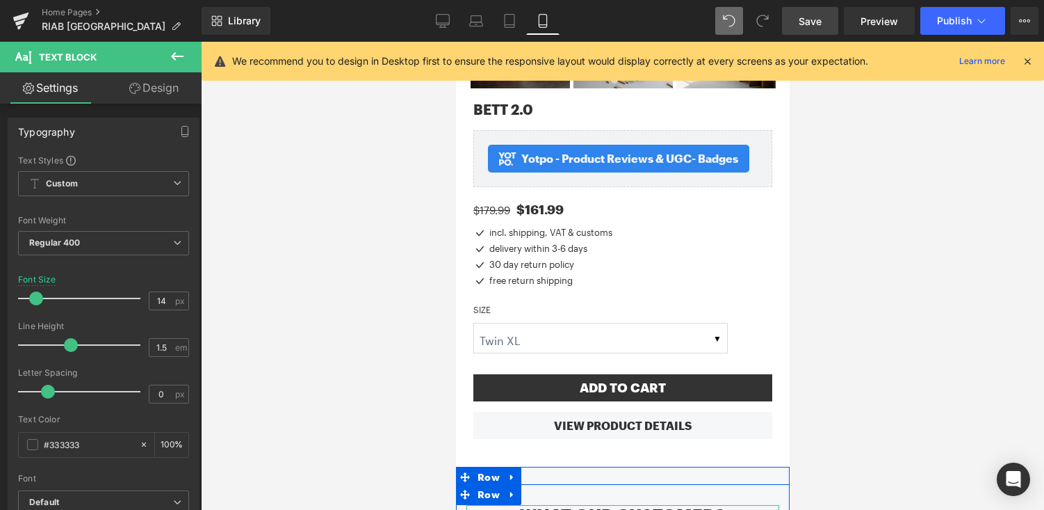
scroll to position [1311, 0]
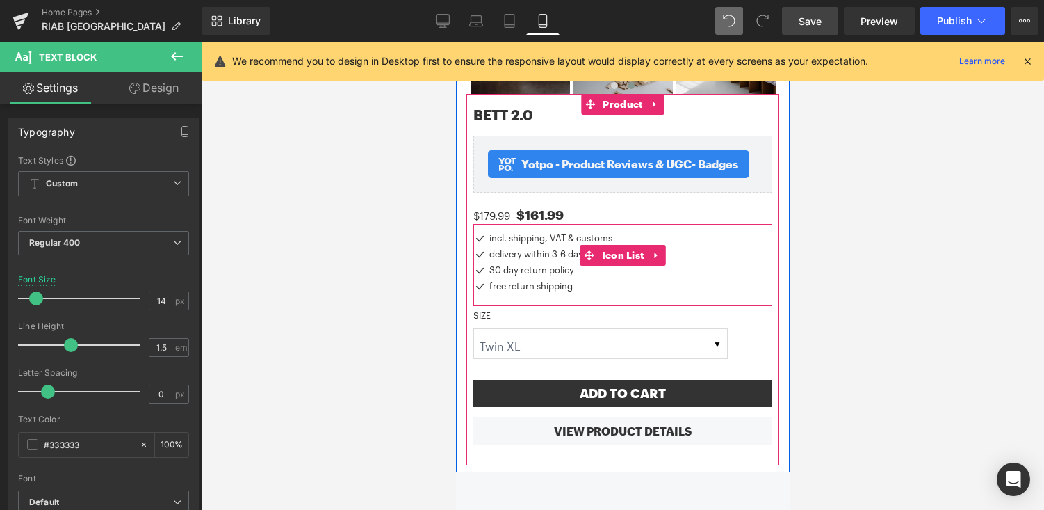
click at [723, 269] on div "Icon incl. shipping, VAT & customs Text Block Icon delivery within 3-6 days Tex…" at bounding box center [622, 264] width 299 height 66
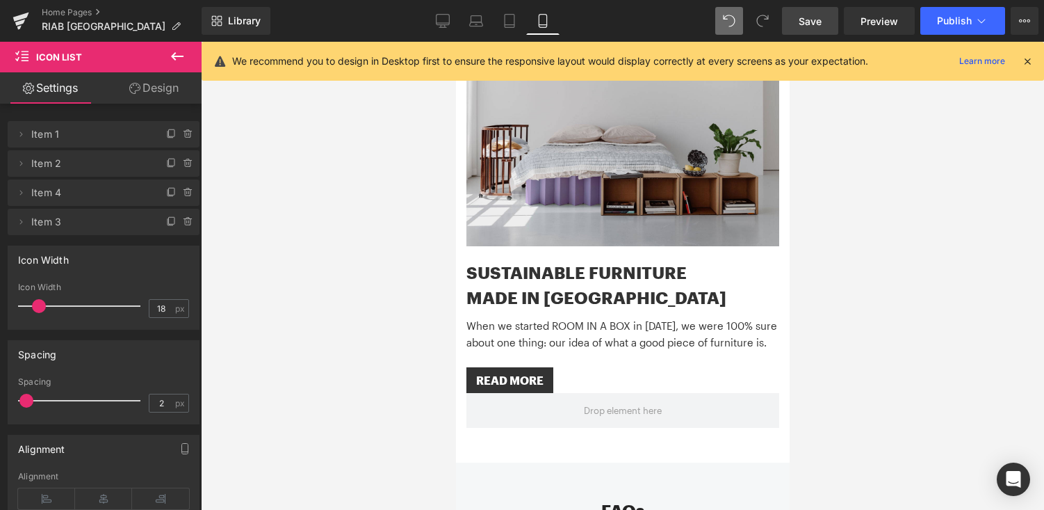
scroll to position [2176, 0]
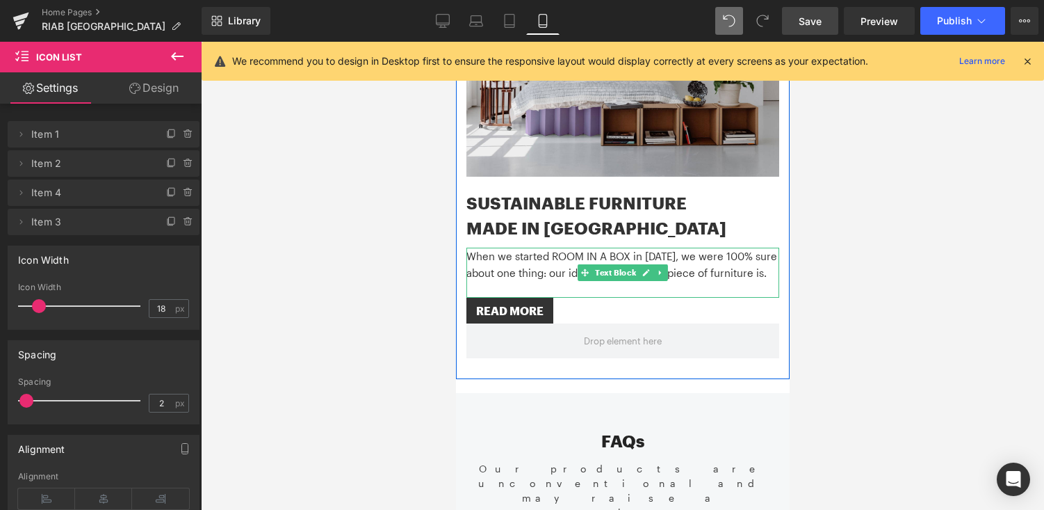
click at [717, 248] on p "When we started ROOM IN A BOX in [DATE], we were 100% sure about one thing: our…" at bounding box center [622, 264] width 313 height 33
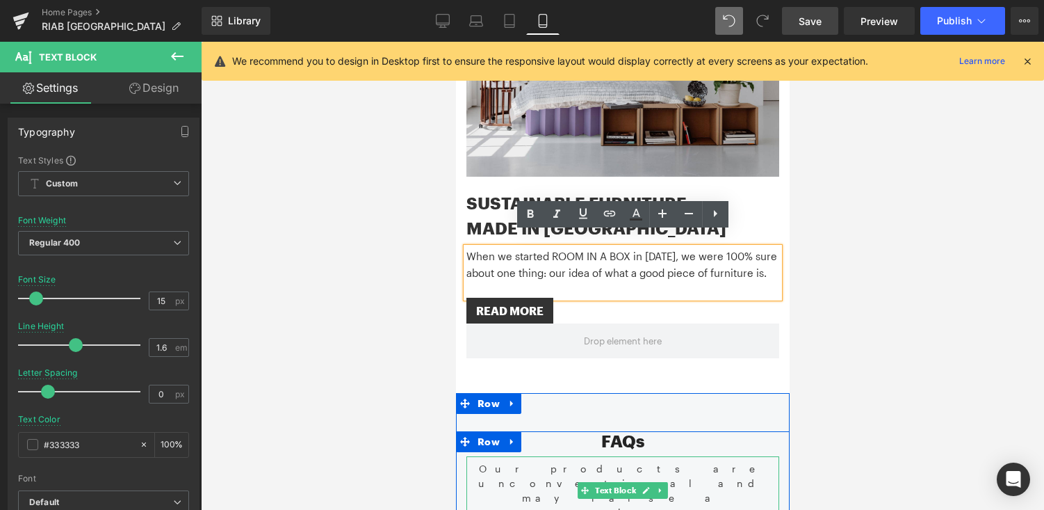
click at [597, 461] on p "Our products are unconventional and may raise a question or two. Here are some …" at bounding box center [622, 505] width 313 height 88
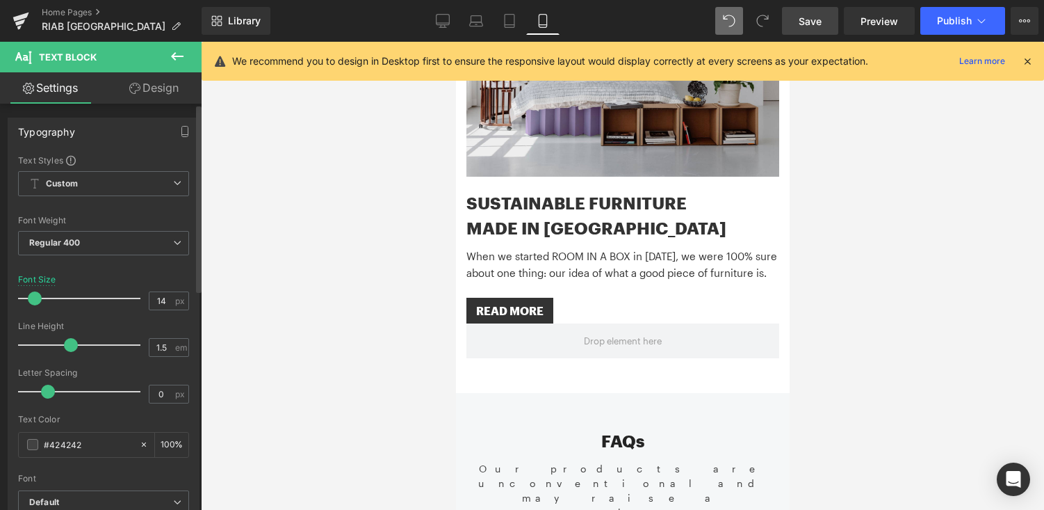
click at [34, 297] on span at bounding box center [35, 298] width 14 height 14
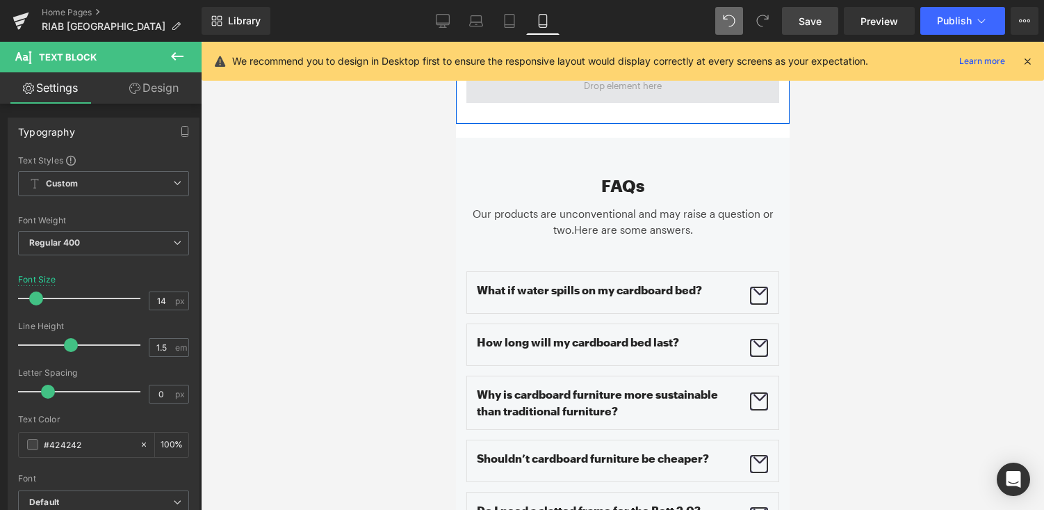
scroll to position [2450, 0]
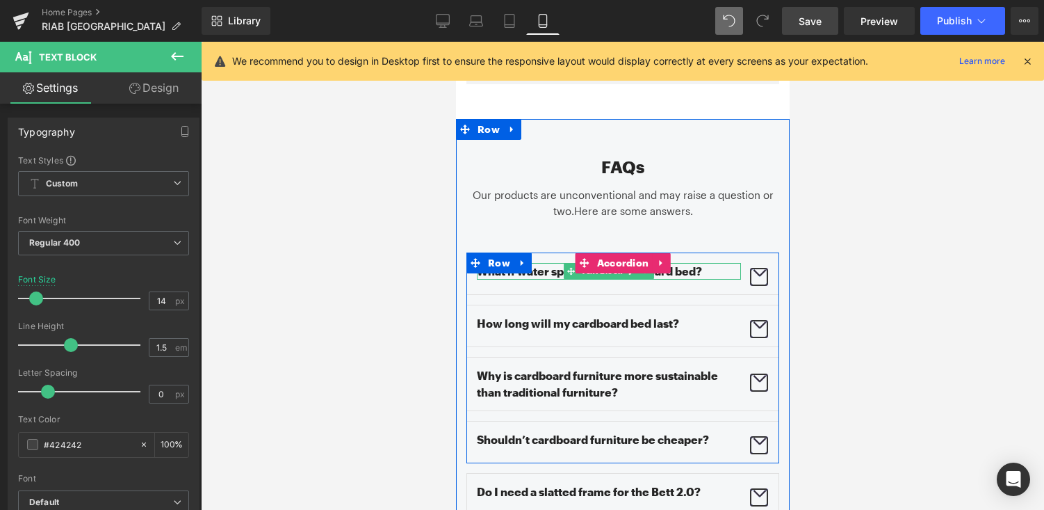
click at [554, 263] on p "What if water spills on my cardboard bed?" at bounding box center [608, 271] width 264 height 17
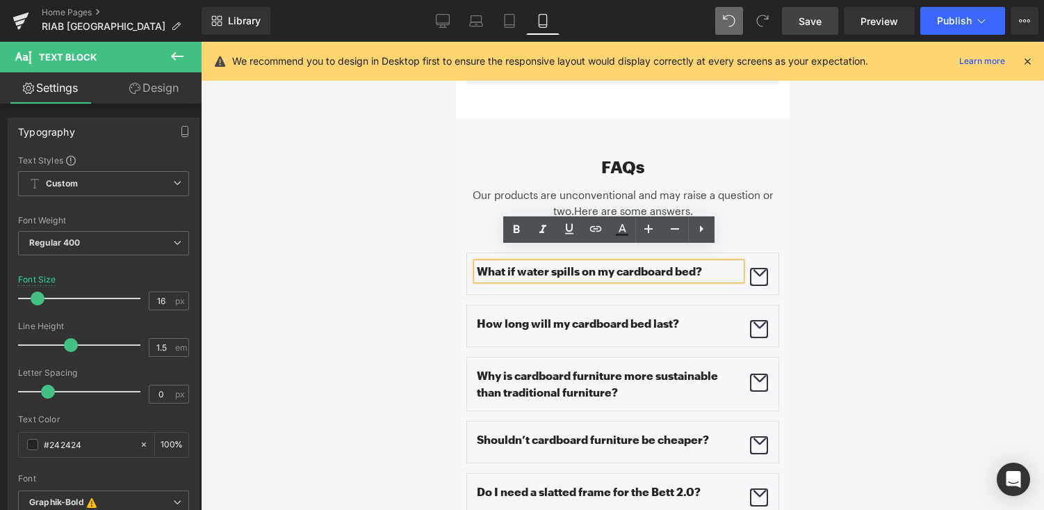
click at [759, 276] on span "button" at bounding box center [759, 276] width 0 height 0
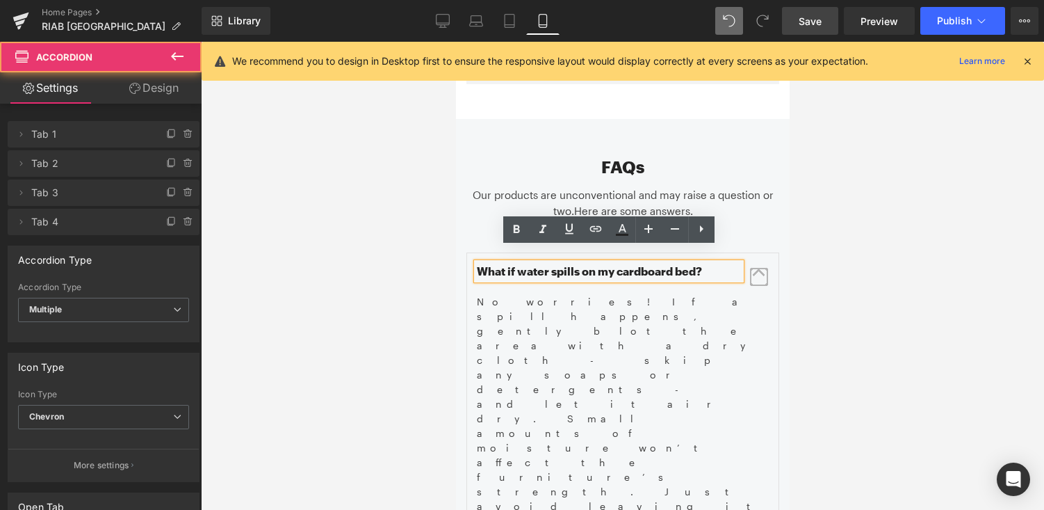
click at [759, 276] on span "button" at bounding box center [759, 276] width 0 height 0
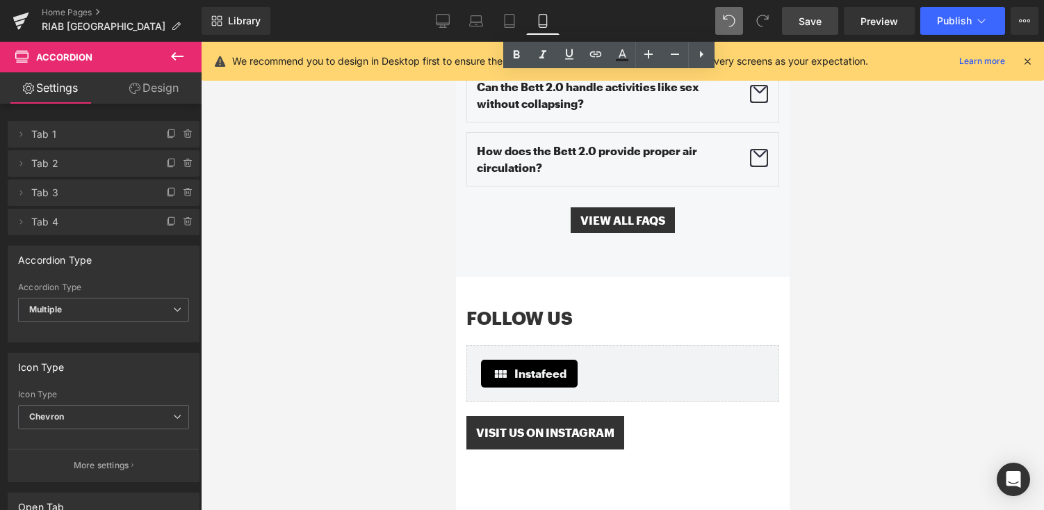
scroll to position [3055, 0]
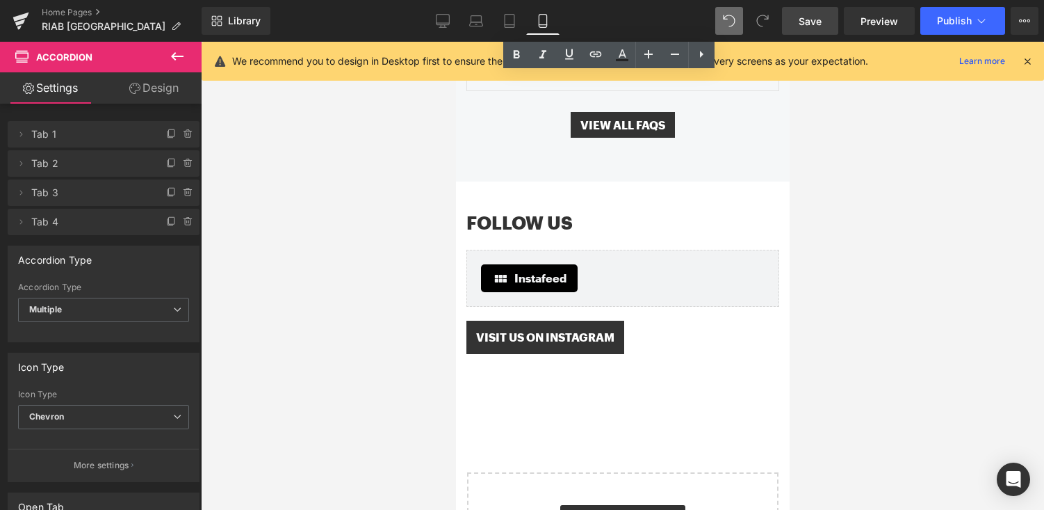
click at [821, 14] on span "Save" at bounding box center [810, 21] width 23 height 15
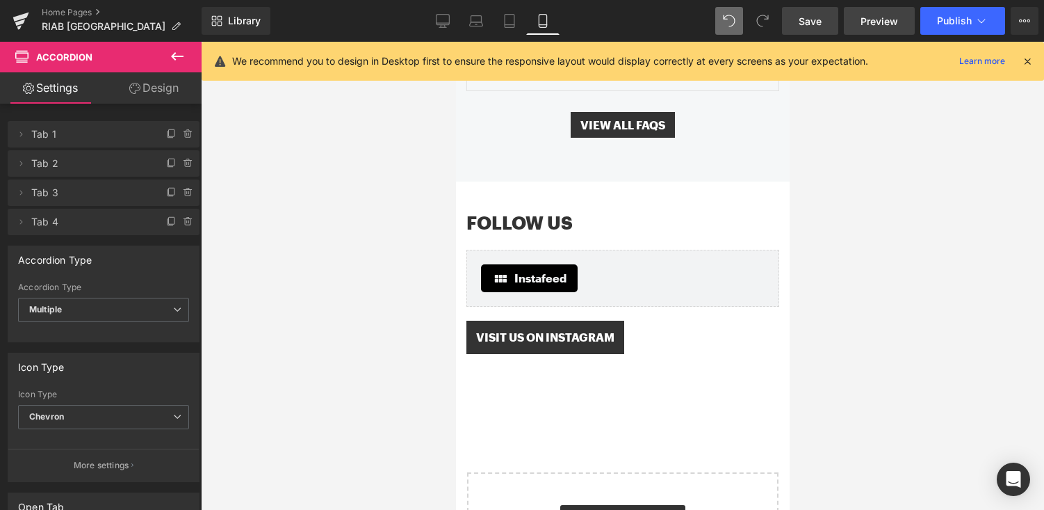
click at [880, 24] on span "Preview" at bounding box center [880, 21] width 38 height 15
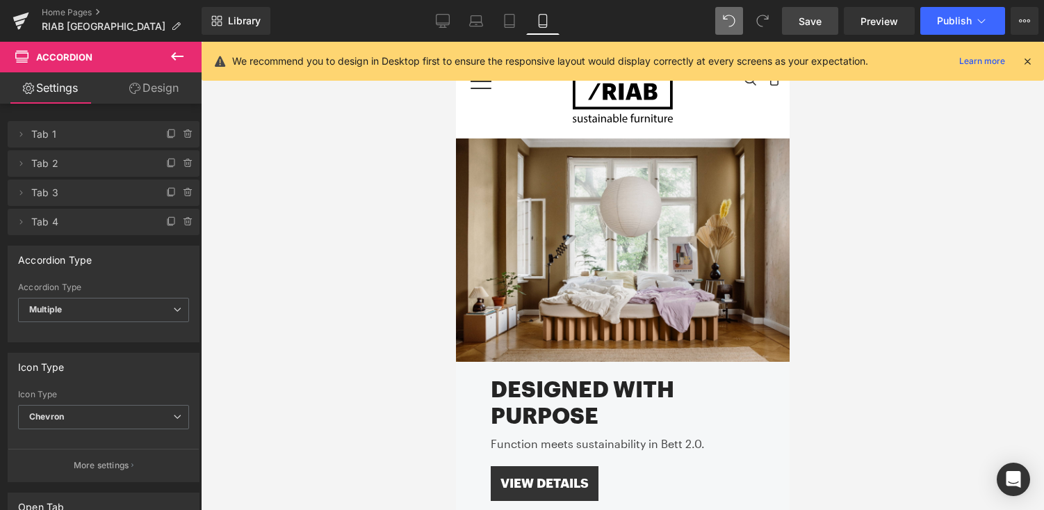
scroll to position [0, 0]
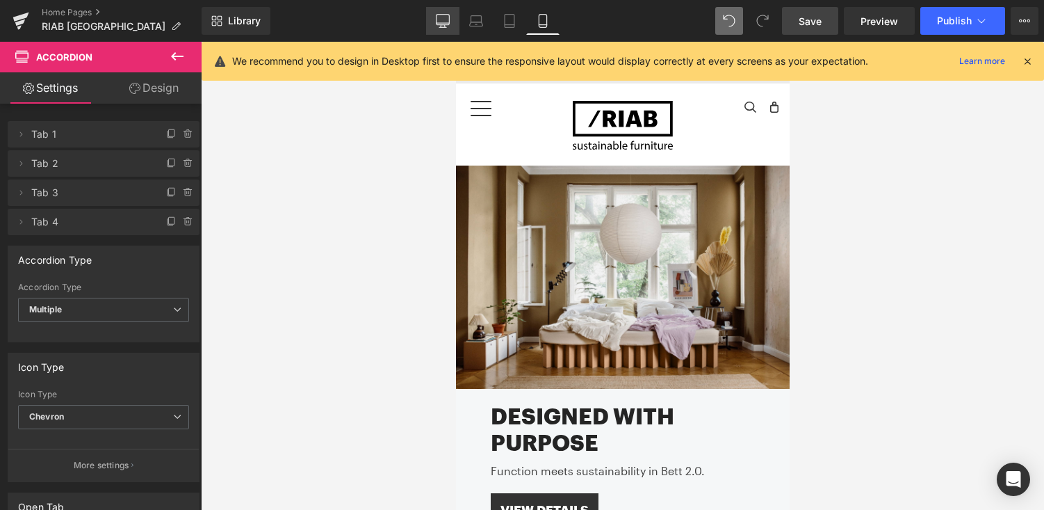
click at [437, 31] on link "Desktop" at bounding box center [442, 21] width 33 height 28
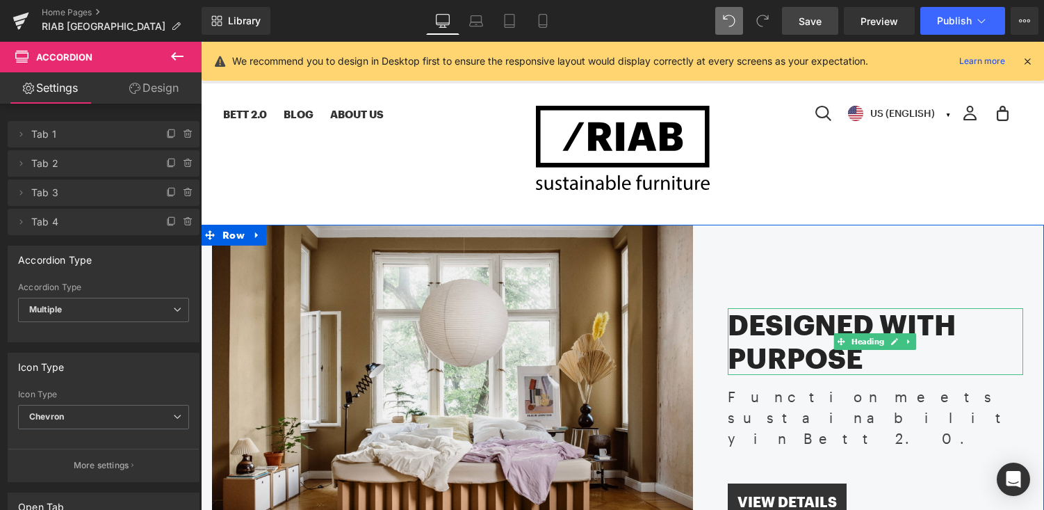
click at [806, 325] on h2 "Designed with Purpose" at bounding box center [876, 341] width 296 height 67
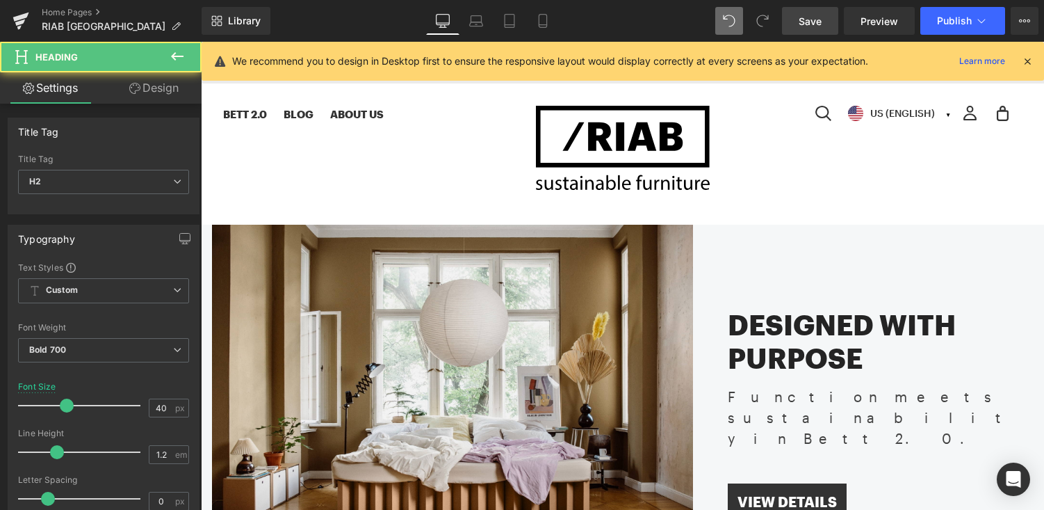
click at [154, 90] on link "Design" at bounding box center [154, 87] width 101 height 31
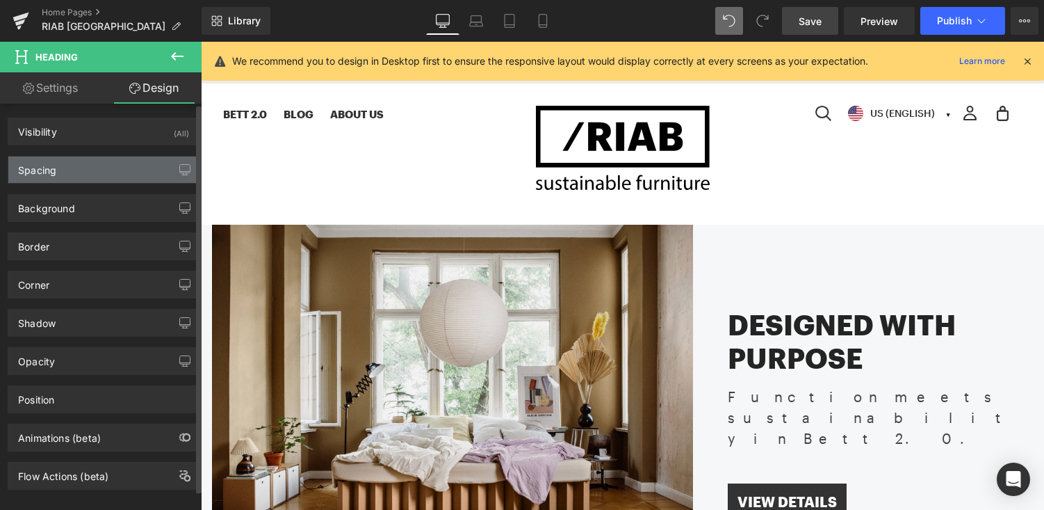
click at [114, 176] on div "Spacing" at bounding box center [103, 169] width 191 height 26
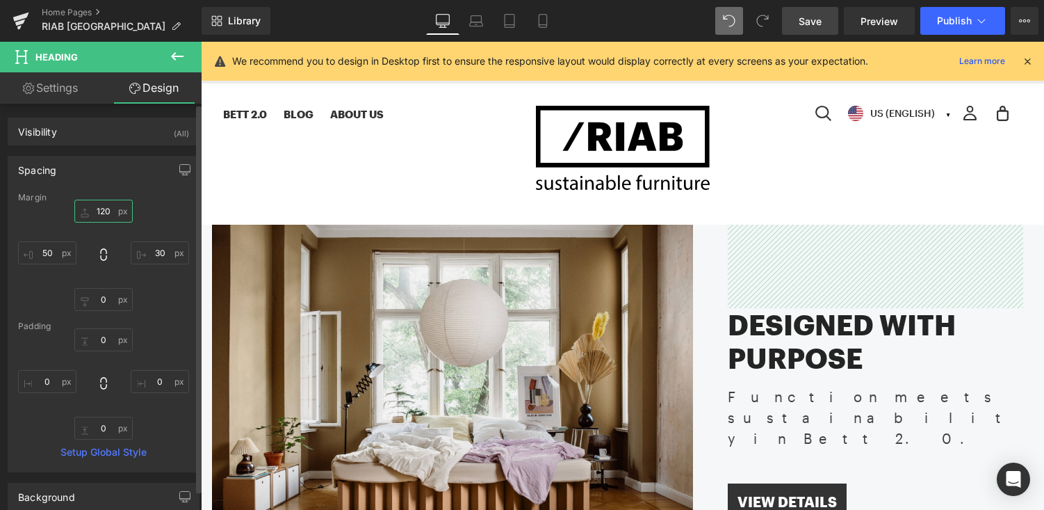
click at [100, 210] on input "text" at bounding box center [103, 211] width 58 height 23
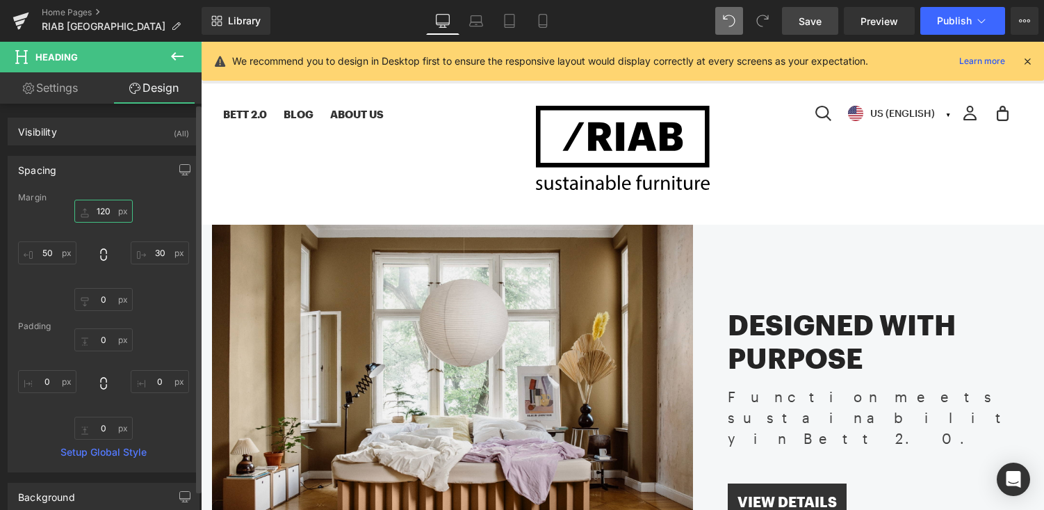
click at [93, 211] on input "text" at bounding box center [103, 211] width 58 height 23
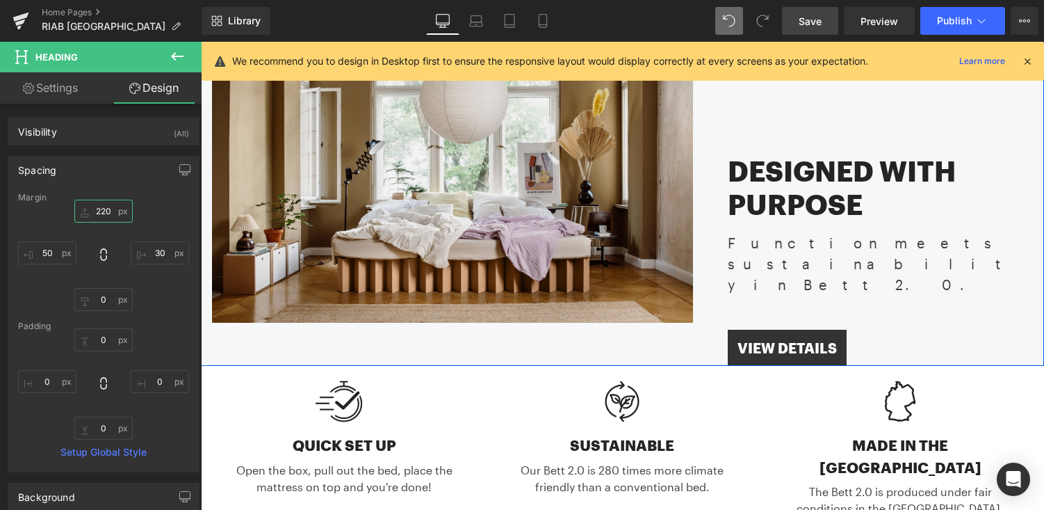
scroll to position [227, 0]
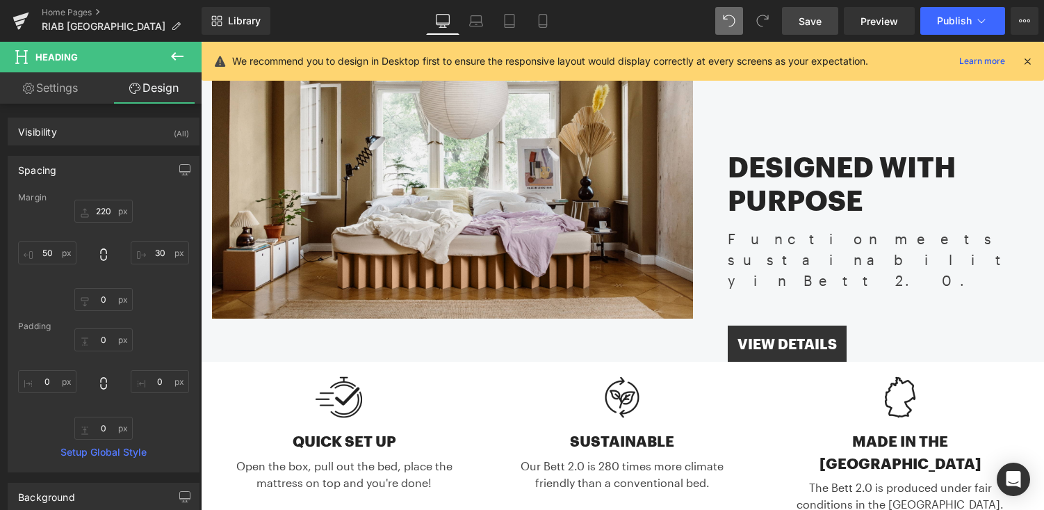
click at [806, 18] on span "Save" at bounding box center [810, 21] width 23 height 15
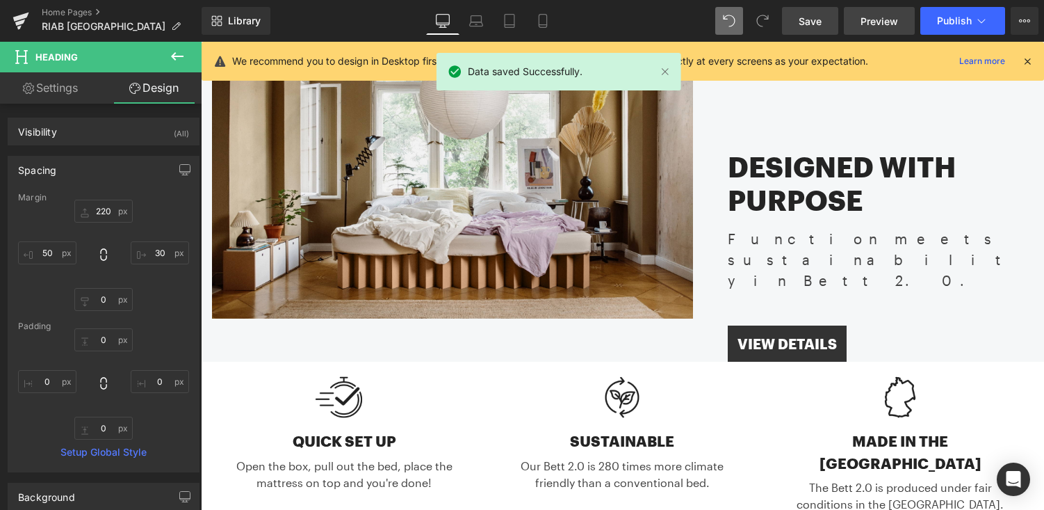
click at [880, 20] on span "Preview" at bounding box center [880, 21] width 38 height 15
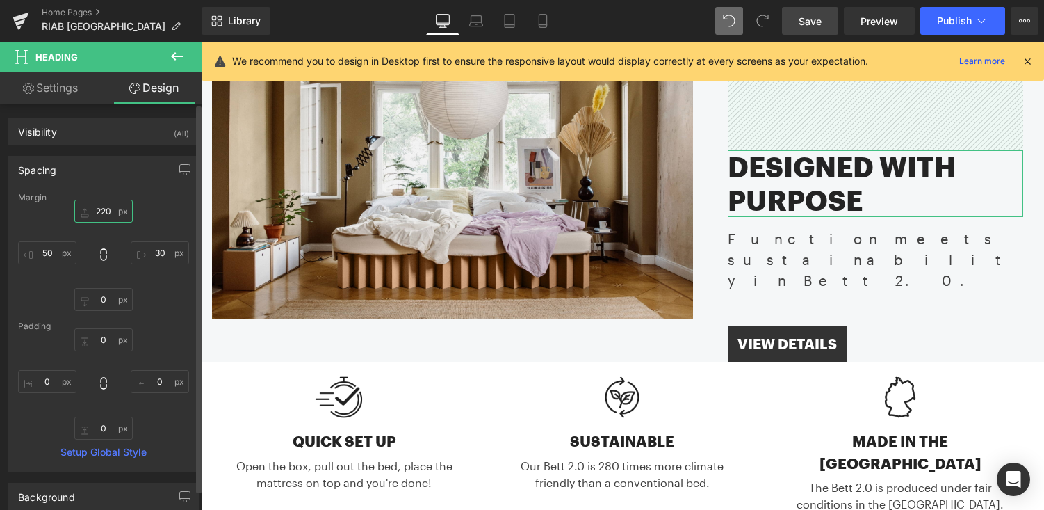
click at [99, 211] on input "220" at bounding box center [103, 211] width 58 height 23
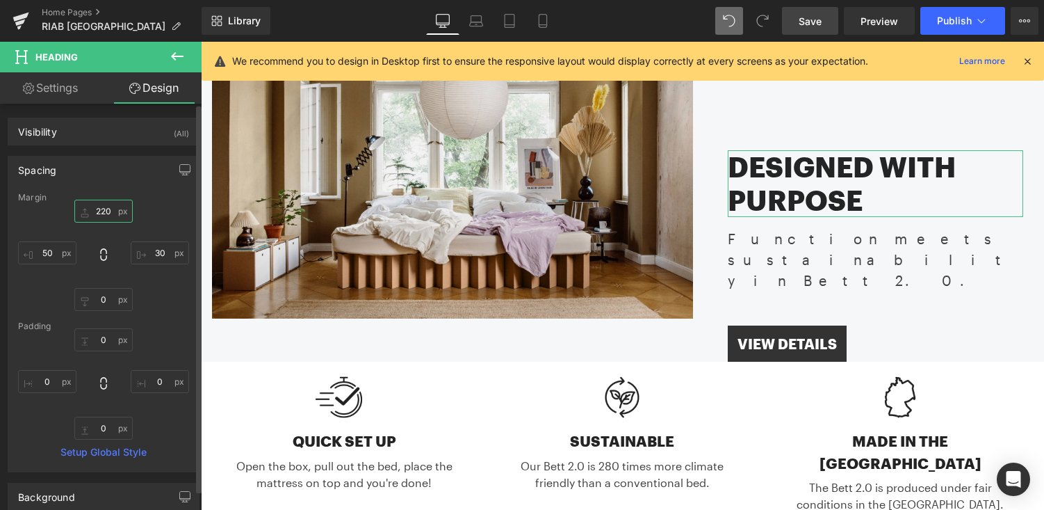
click at [100, 211] on input "220" at bounding box center [103, 211] width 58 height 23
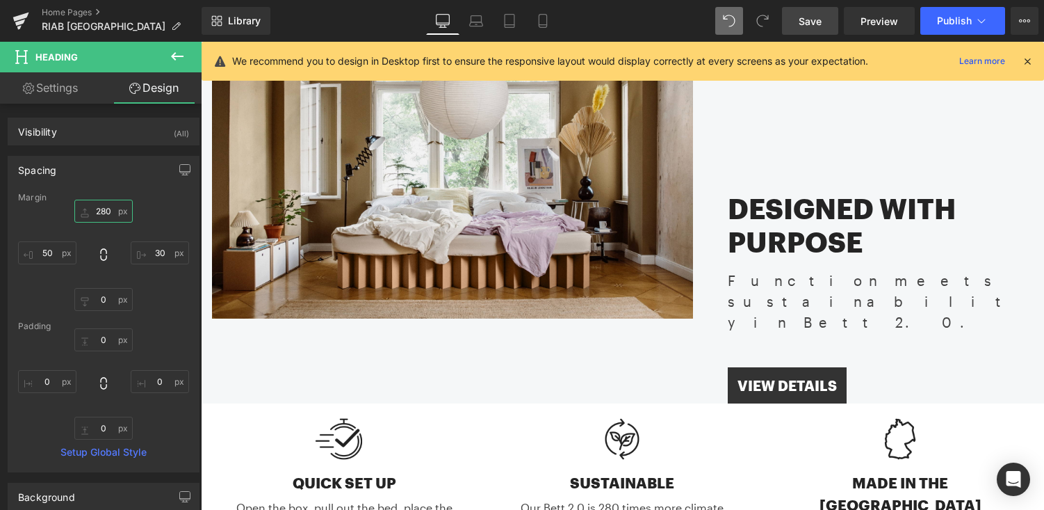
type input "280"
click at [829, 22] on link "Save" at bounding box center [810, 21] width 56 height 28
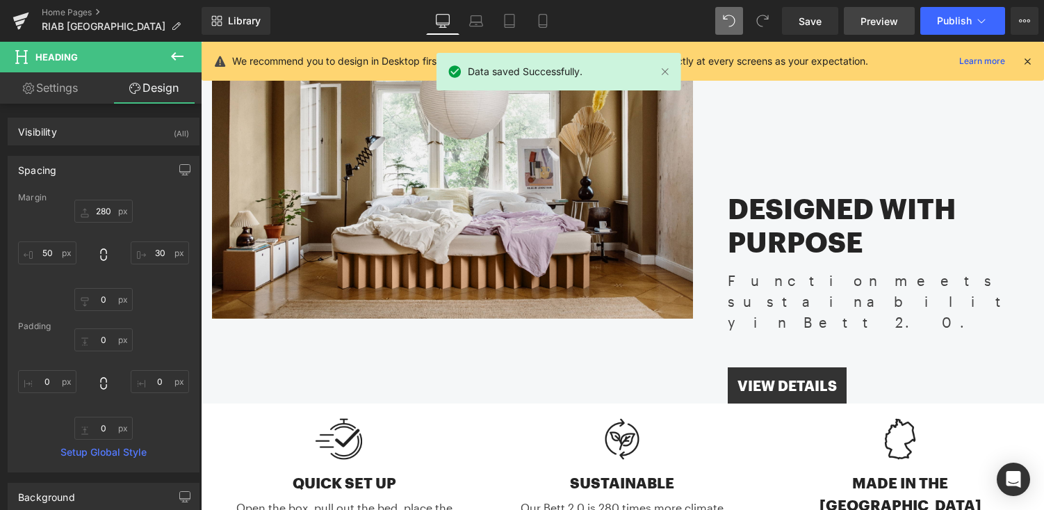
click at [875, 17] on span "Preview" at bounding box center [880, 21] width 38 height 15
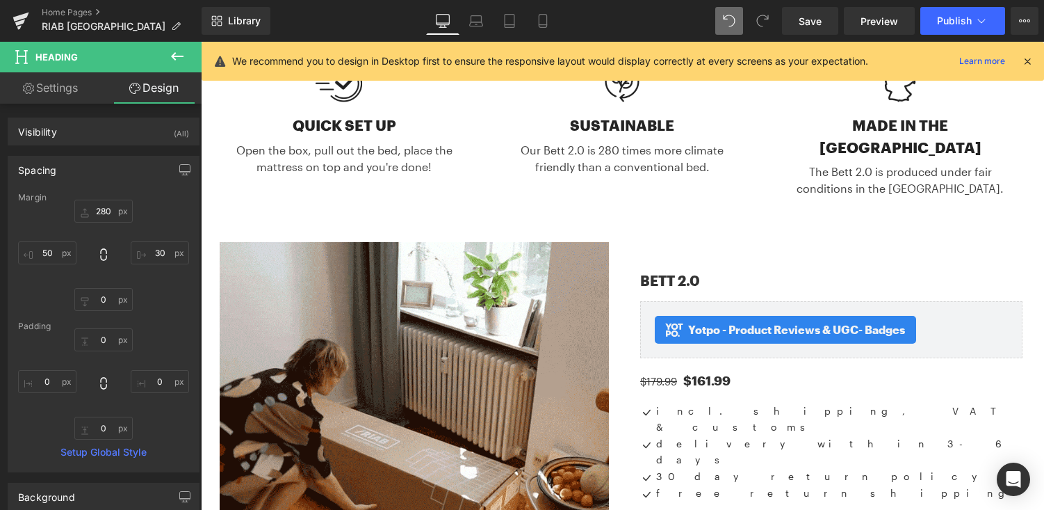
scroll to position [585, 0]
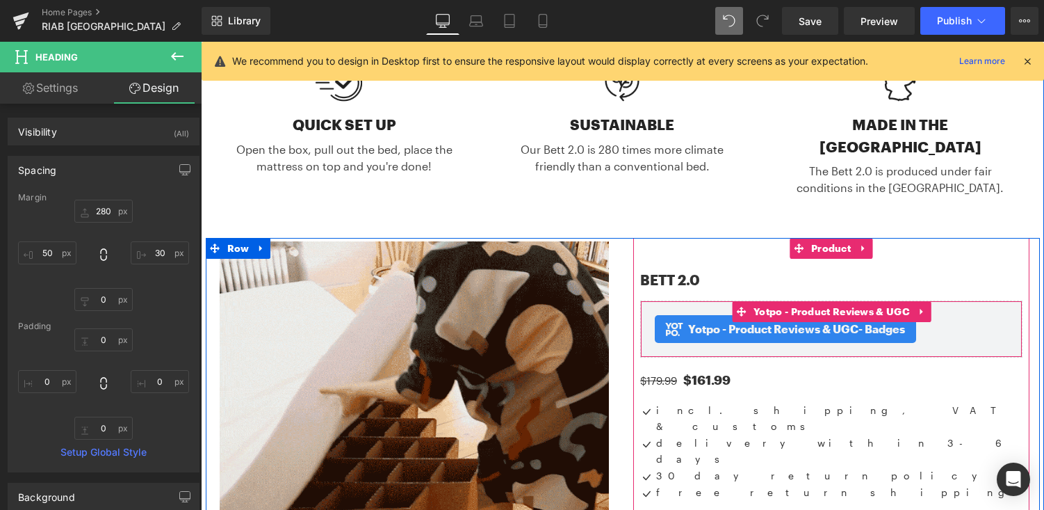
click at [953, 315] on div "Yotpo - Product Reviews & UGC - Badges" at bounding box center [831, 329] width 353 height 28
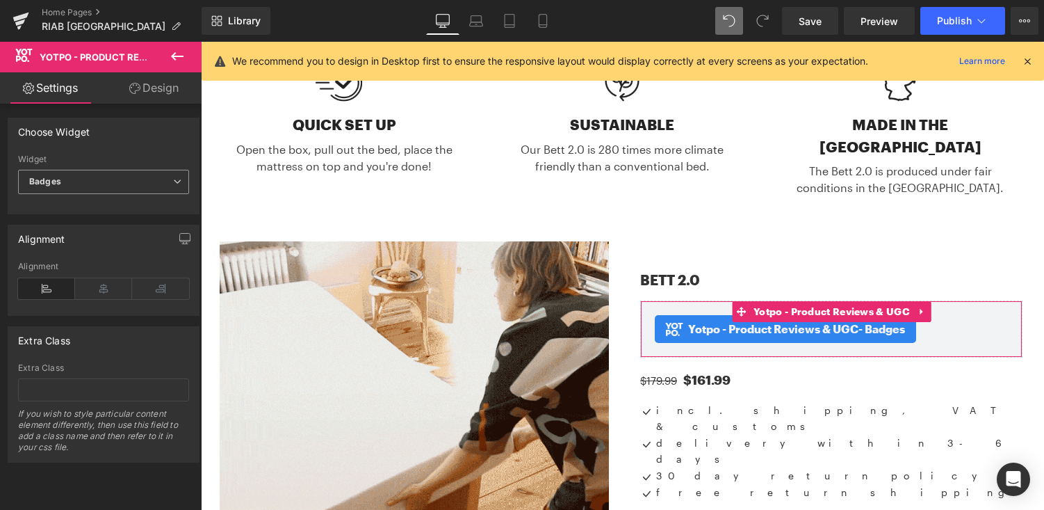
click at [135, 174] on span "Badges" at bounding box center [103, 182] width 171 height 24
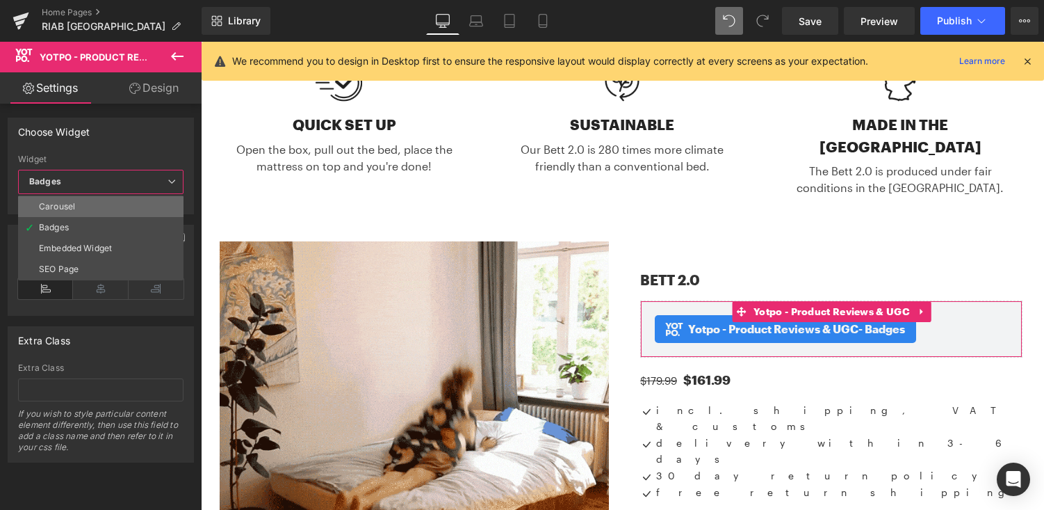
click at [124, 199] on li "Carousel" at bounding box center [100, 206] width 165 height 21
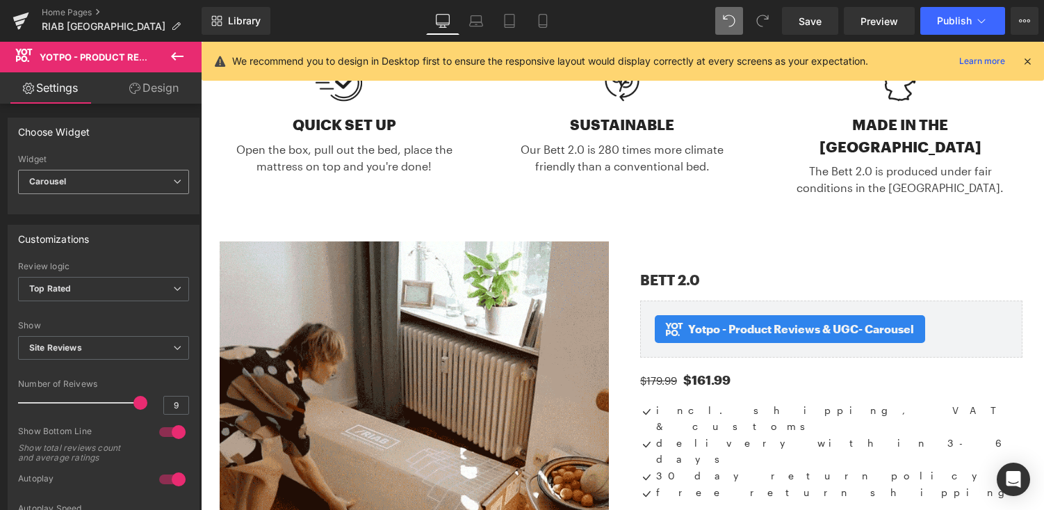
click at [124, 178] on span "Carousel" at bounding box center [103, 182] width 171 height 24
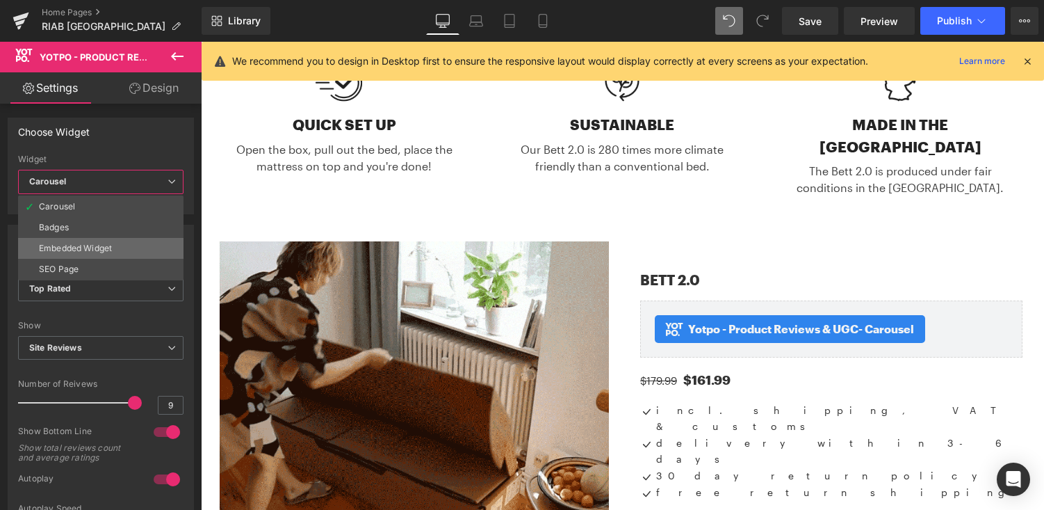
click at [115, 250] on li "Embedded Widget" at bounding box center [100, 248] width 165 height 21
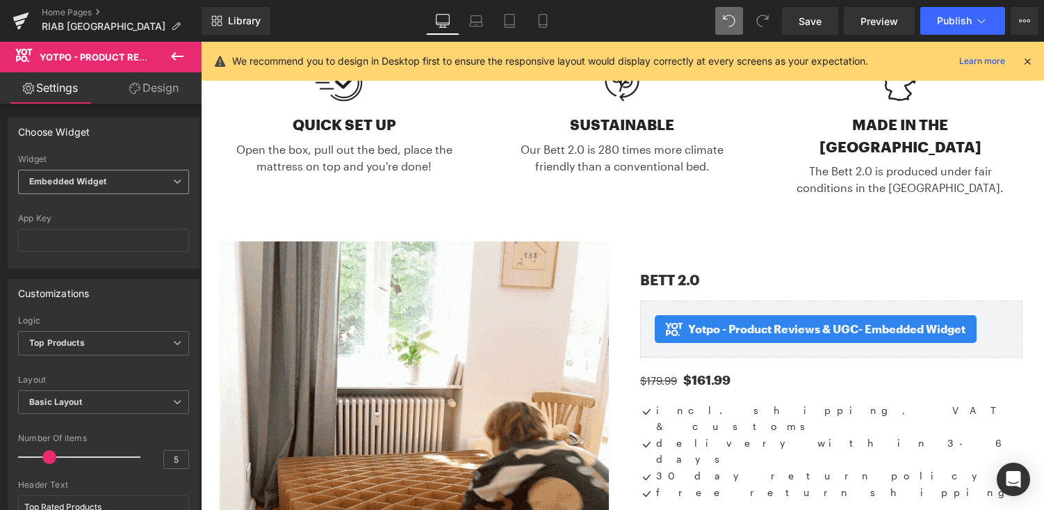
click at [122, 184] on span "Embedded Widget" at bounding box center [103, 182] width 171 height 24
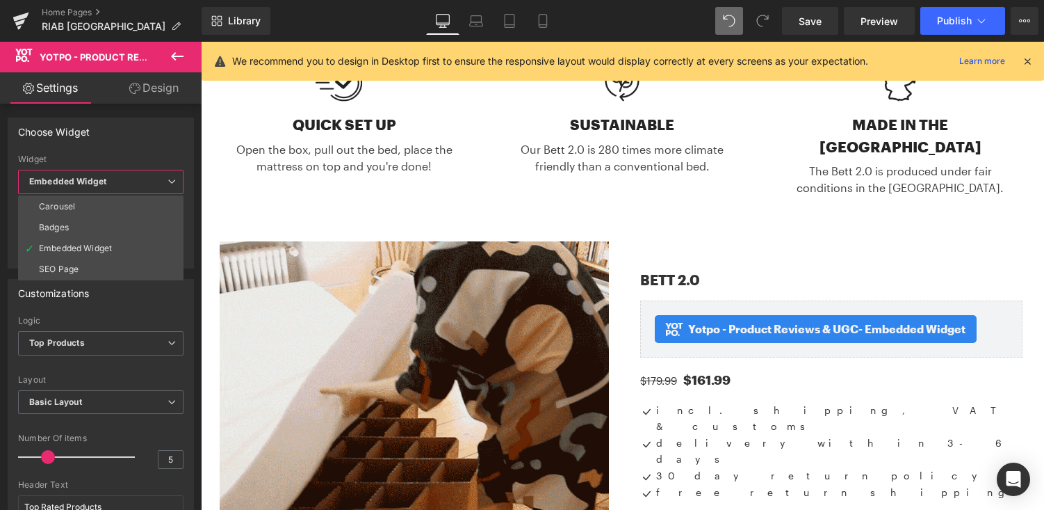
click at [137, 140] on div "Choose Widget" at bounding box center [100, 131] width 185 height 26
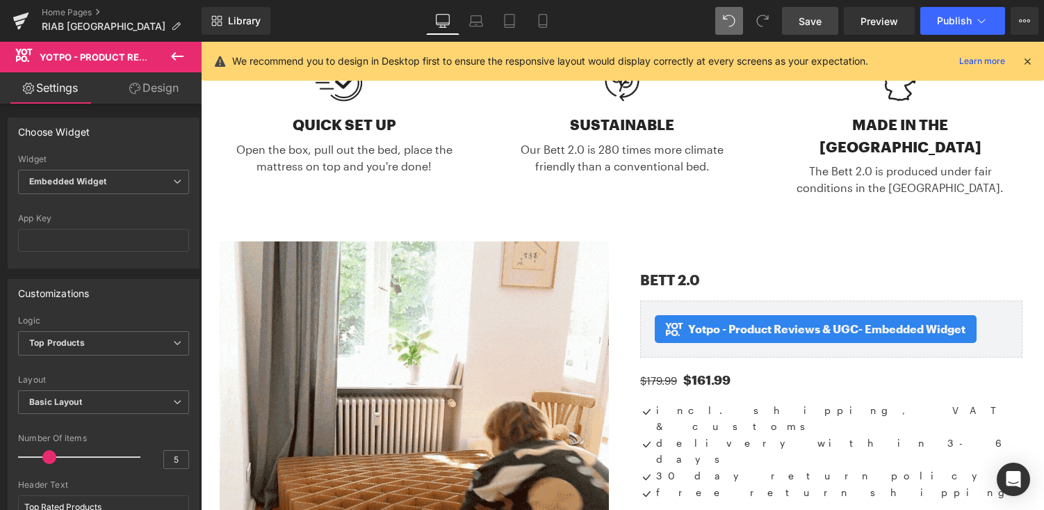
click at [819, 23] on span "Save" at bounding box center [810, 21] width 23 height 15
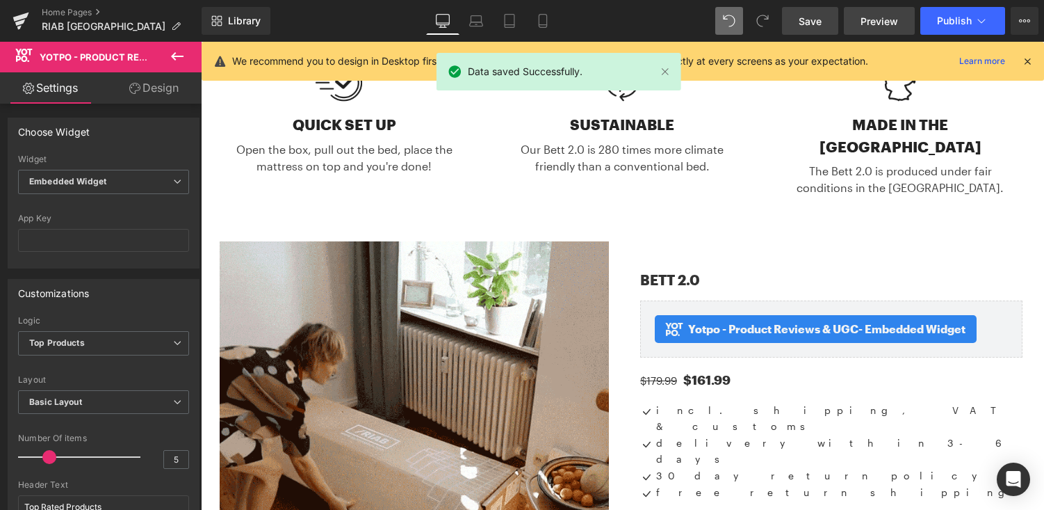
click at [884, 19] on span "Preview" at bounding box center [880, 21] width 38 height 15
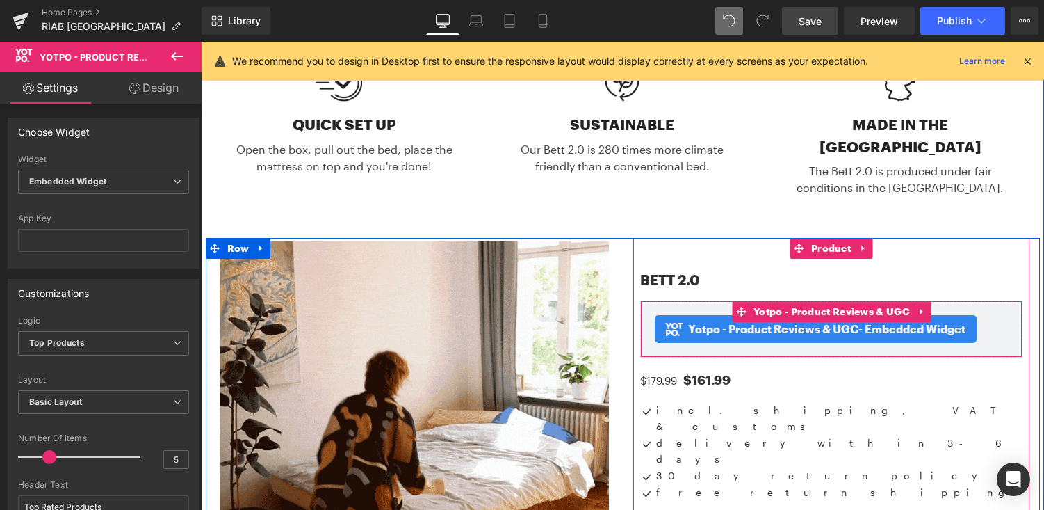
click at [720, 300] on div "Yotpo - Product Reviews & UGC - Embedded Widget Yotpo - Product Reviews & UGC" at bounding box center [831, 328] width 382 height 57
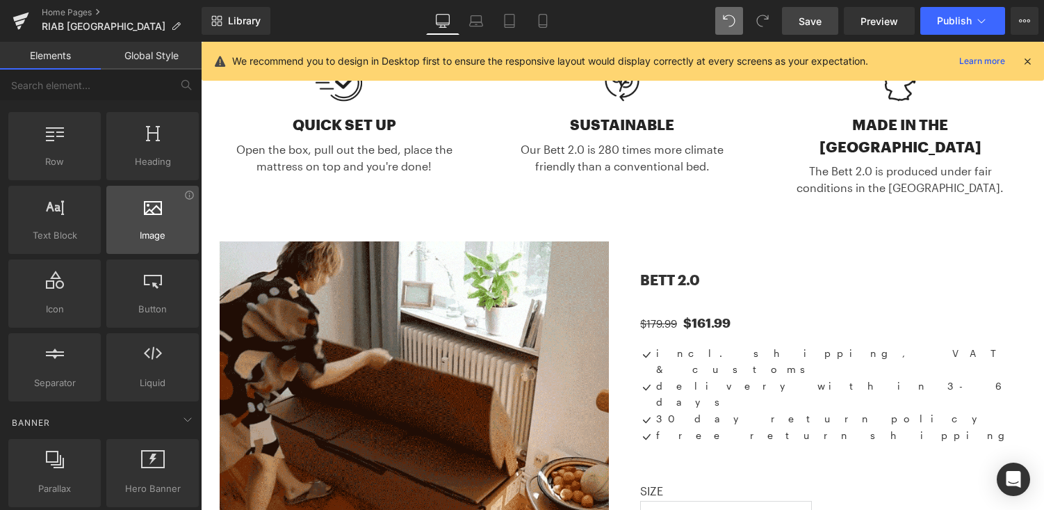
scroll to position [34, 0]
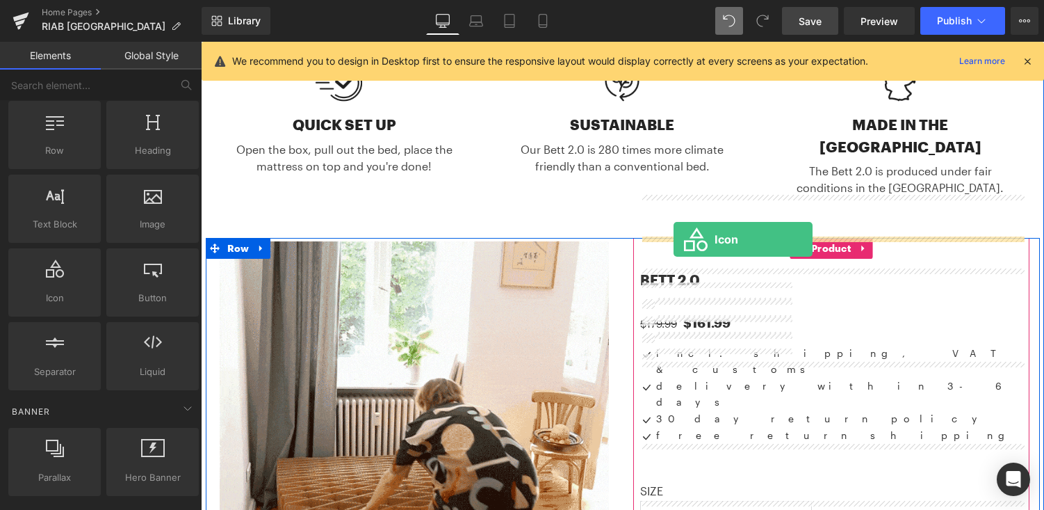
drag, startPoint x: 257, startPoint y: 319, endPoint x: 674, endPoint y: 239, distance: 424.1
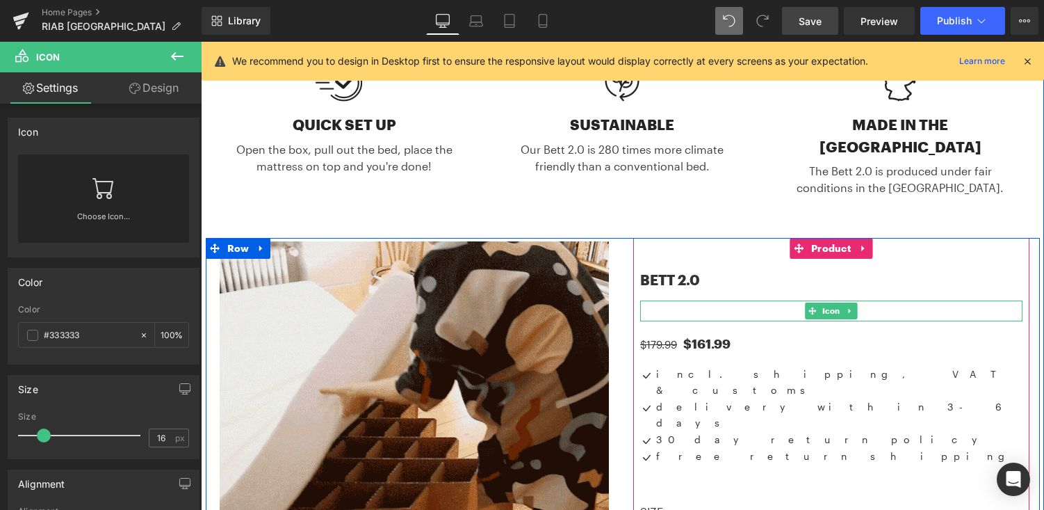
click at [694, 300] on div at bounding box center [831, 310] width 382 height 21
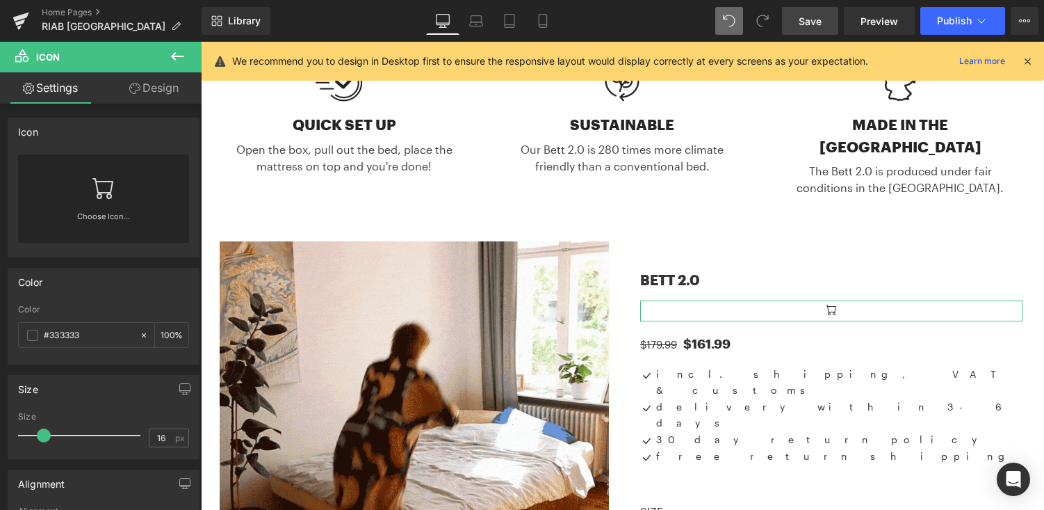
click at [102, 195] on icon at bounding box center [103, 188] width 22 height 22
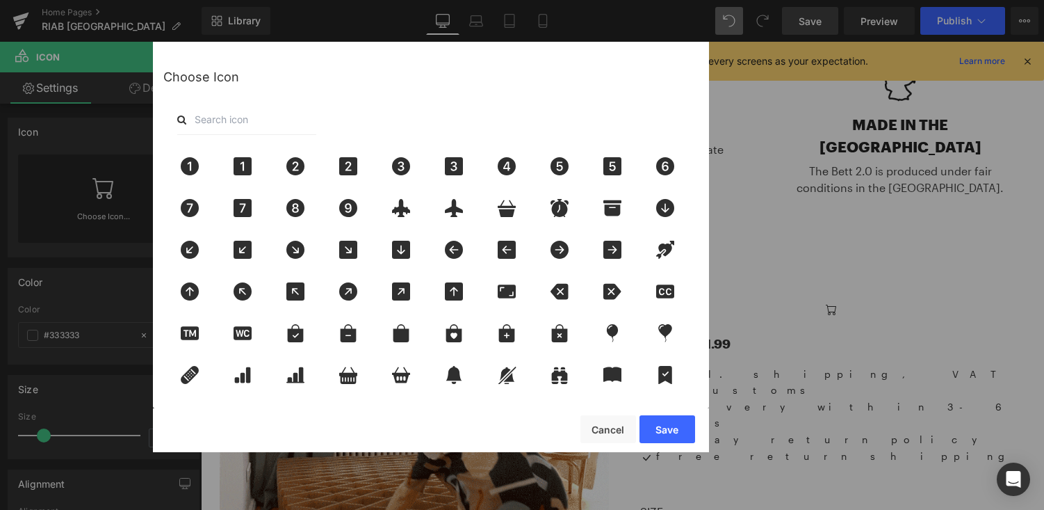
click at [213, 118] on input "text" at bounding box center [246, 119] width 139 height 31
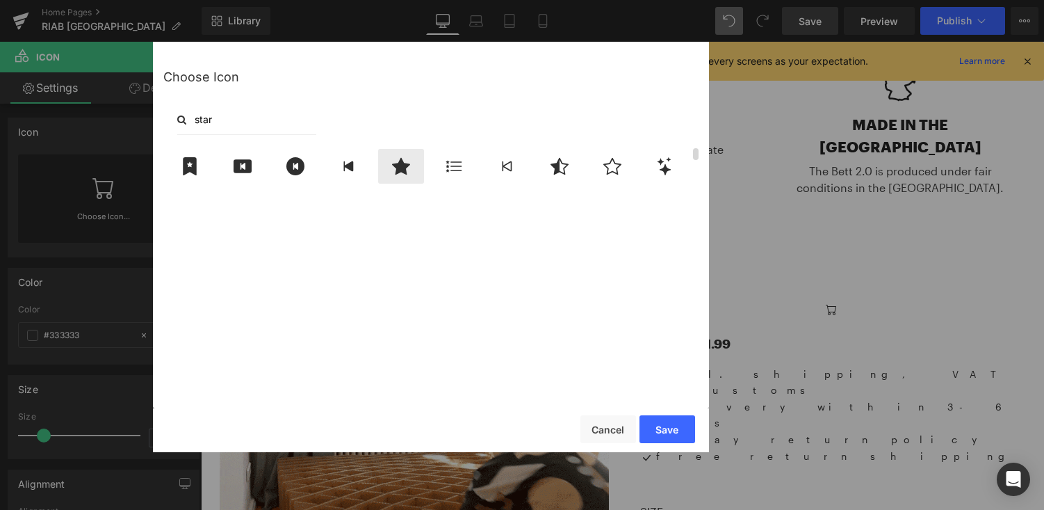
type input "star"
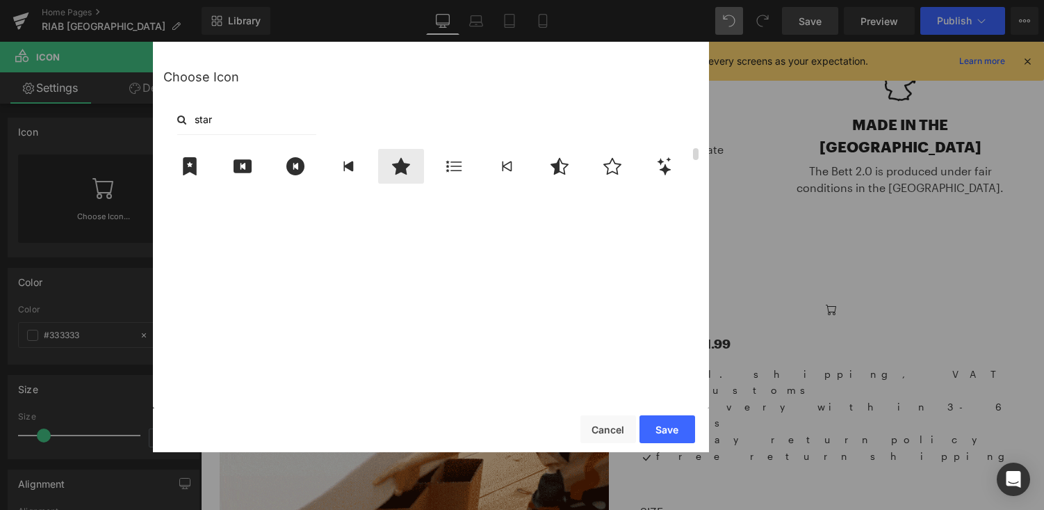
click at [404, 165] on icon at bounding box center [401, 166] width 18 height 17
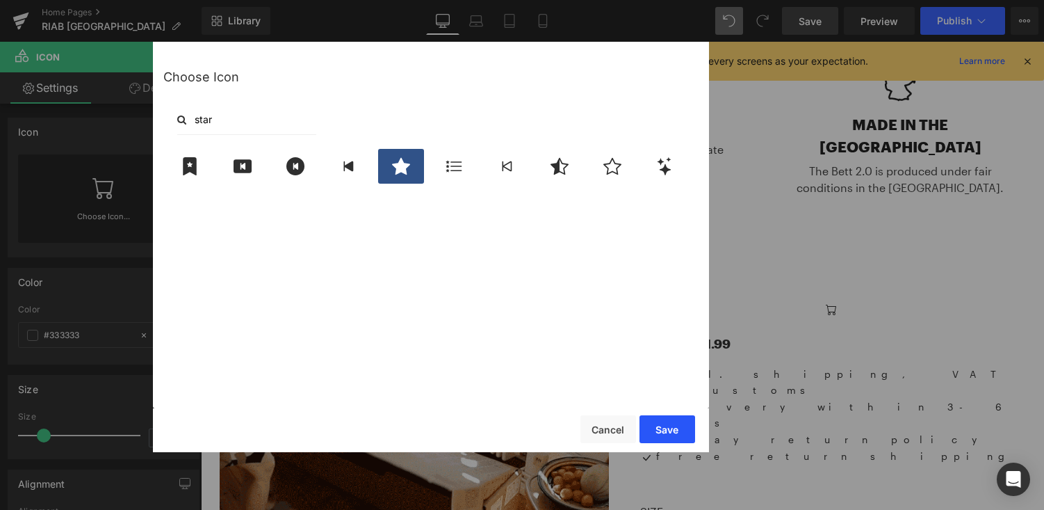
click at [673, 421] on button "Save" at bounding box center [668, 429] width 56 height 28
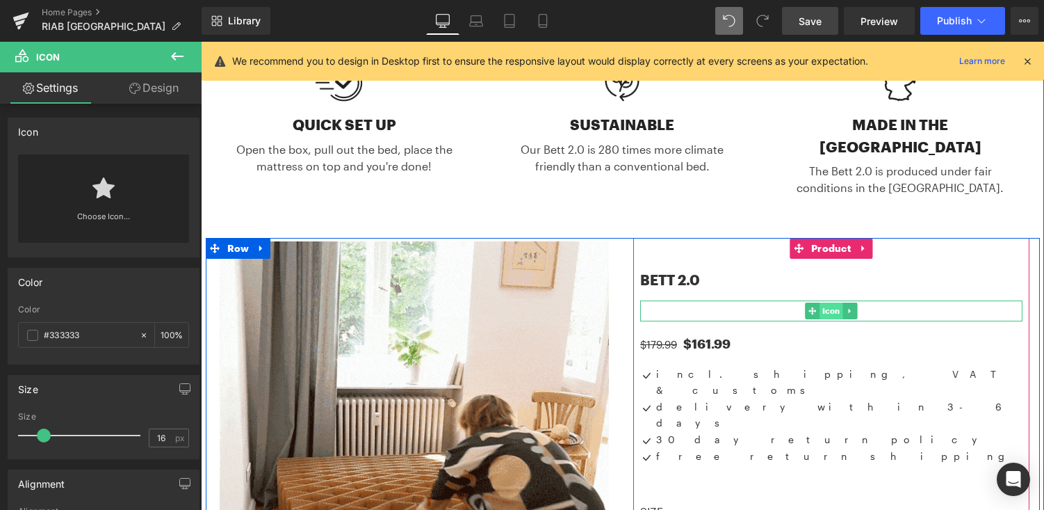
click at [824, 302] on span "Icon" at bounding box center [832, 310] width 24 height 17
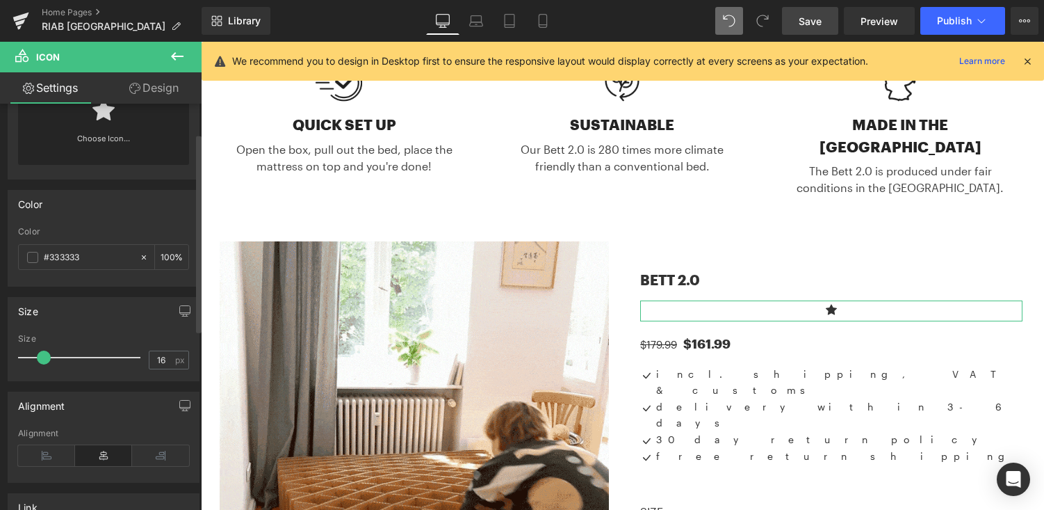
scroll to position [83, 0]
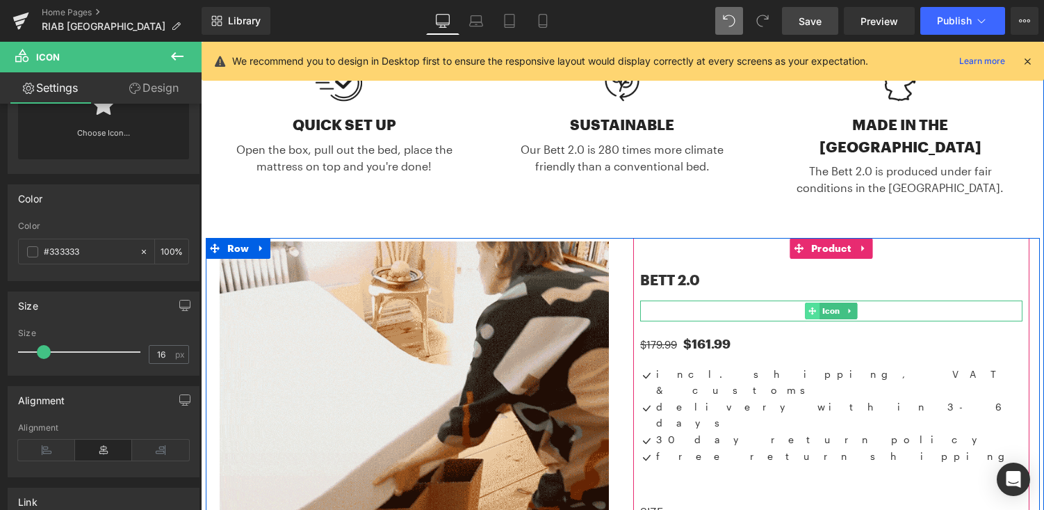
click at [812, 307] on icon at bounding box center [813, 311] width 8 height 8
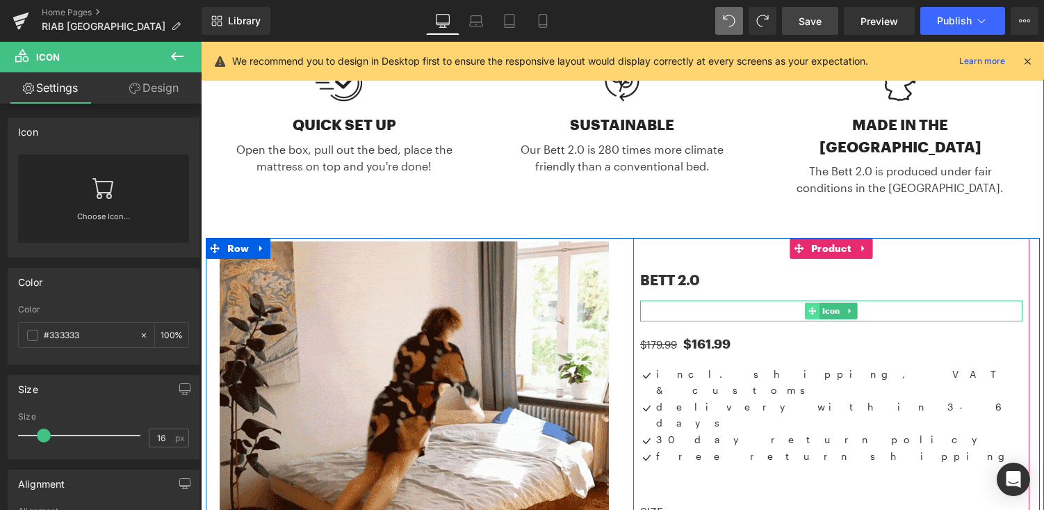
click at [809, 307] on icon at bounding box center [813, 311] width 8 height 8
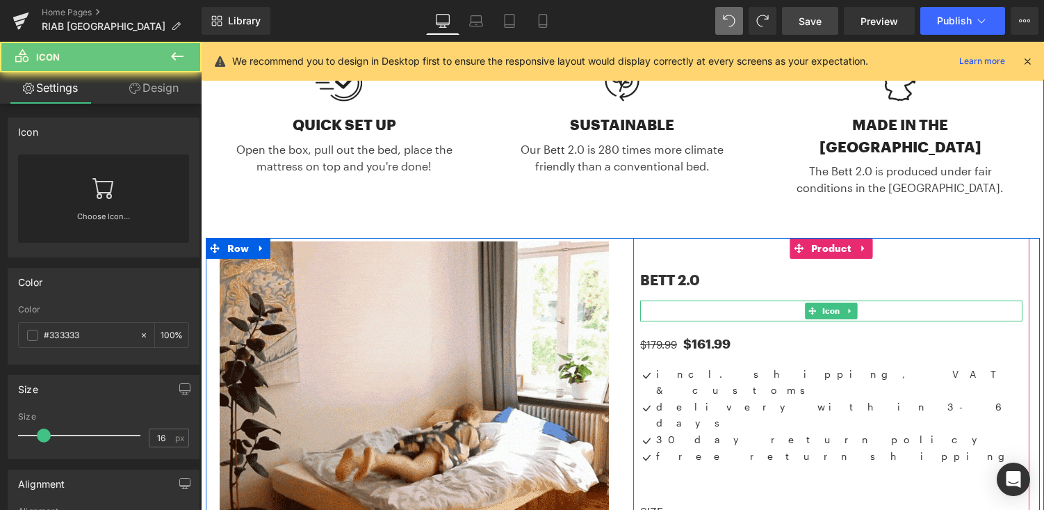
click at [898, 300] on div at bounding box center [831, 310] width 382 height 21
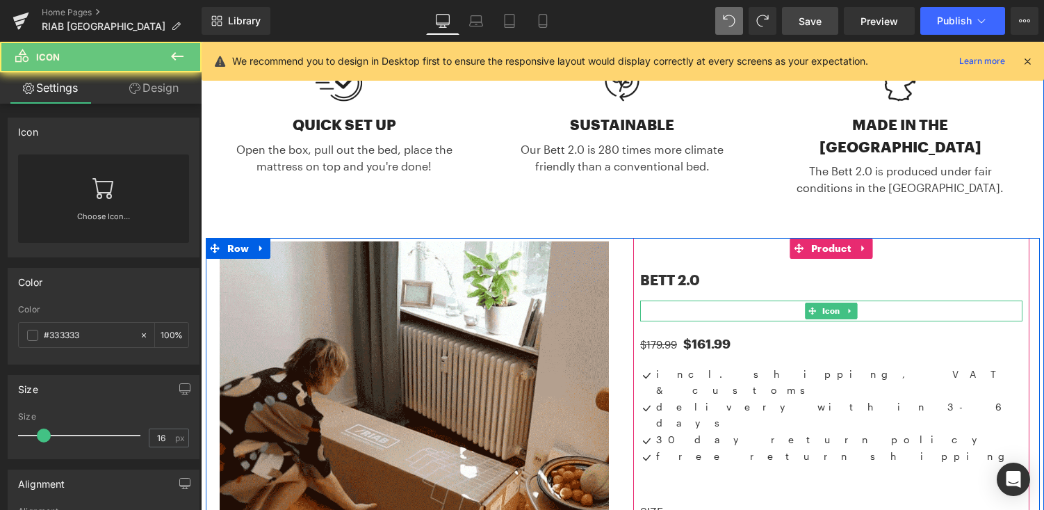
click at [898, 300] on div at bounding box center [831, 310] width 382 height 21
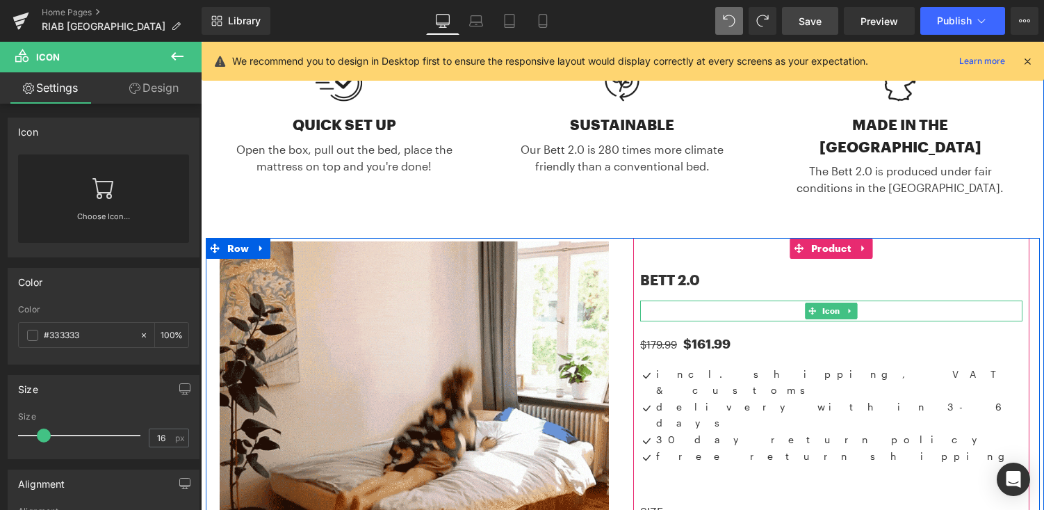
click at [871, 300] on div at bounding box center [831, 310] width 382 height 21
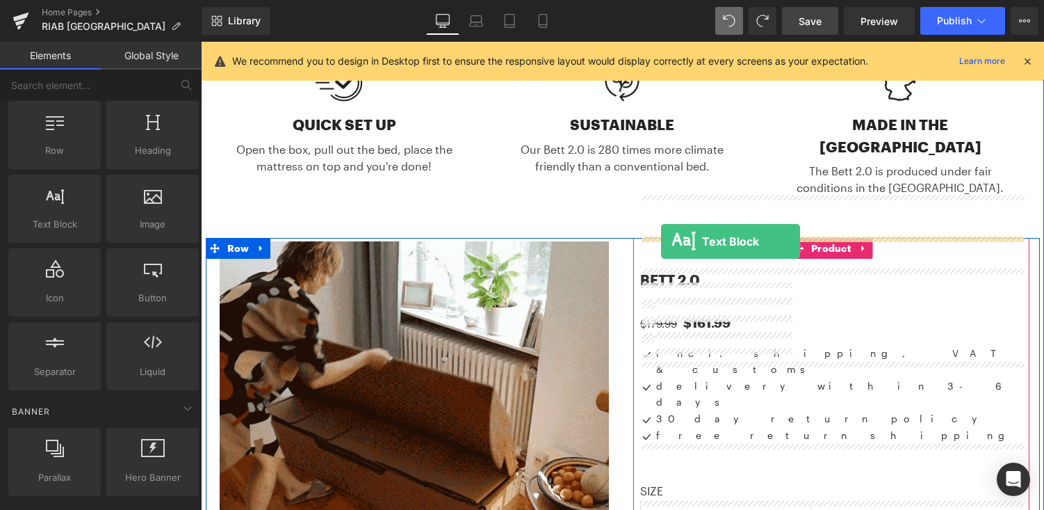
drag, startPoint x: 261, startPoint y: 236, endPoint x: 661, endPoint y: 241, distance: 400.6
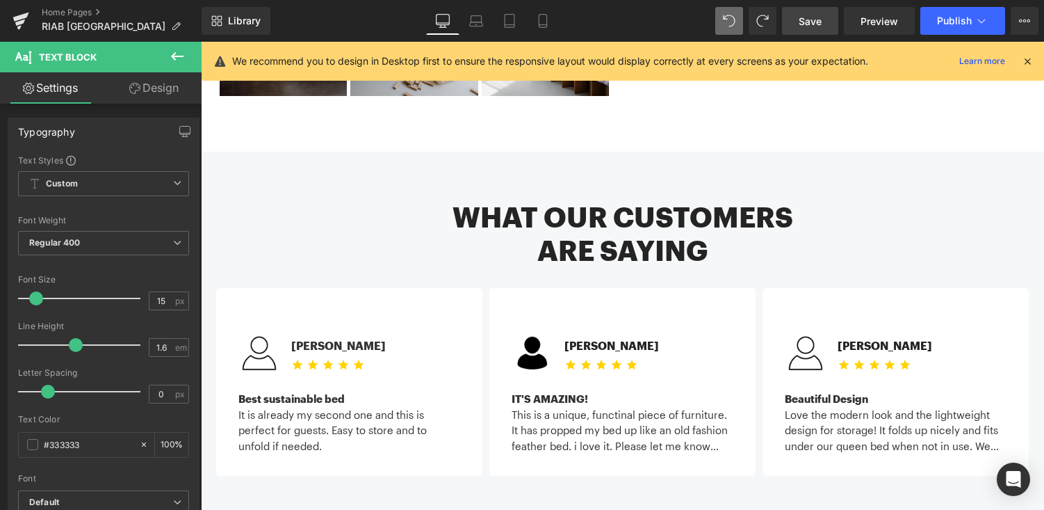
scroll to position [1254, 0]
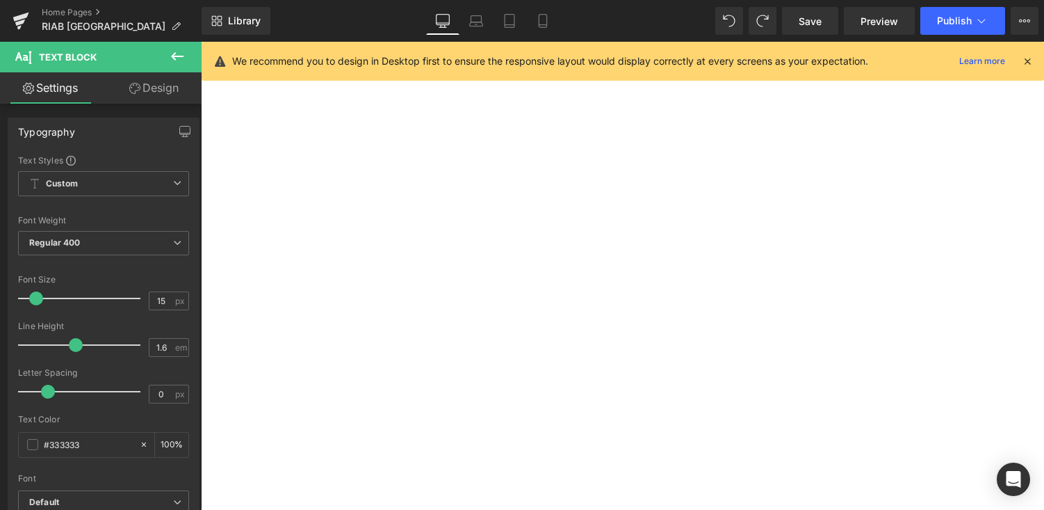
select select "Twin XL"
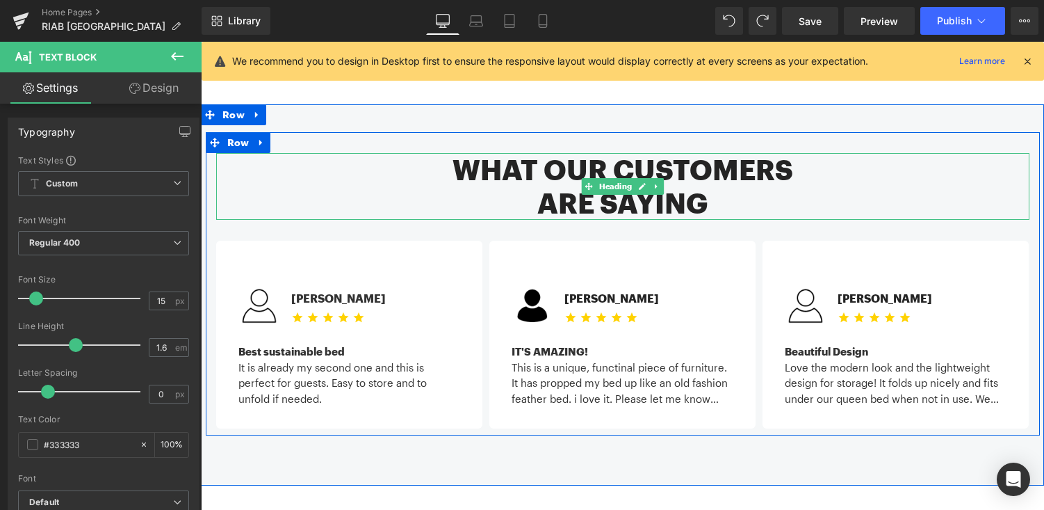
scroll to position [1301, 0]
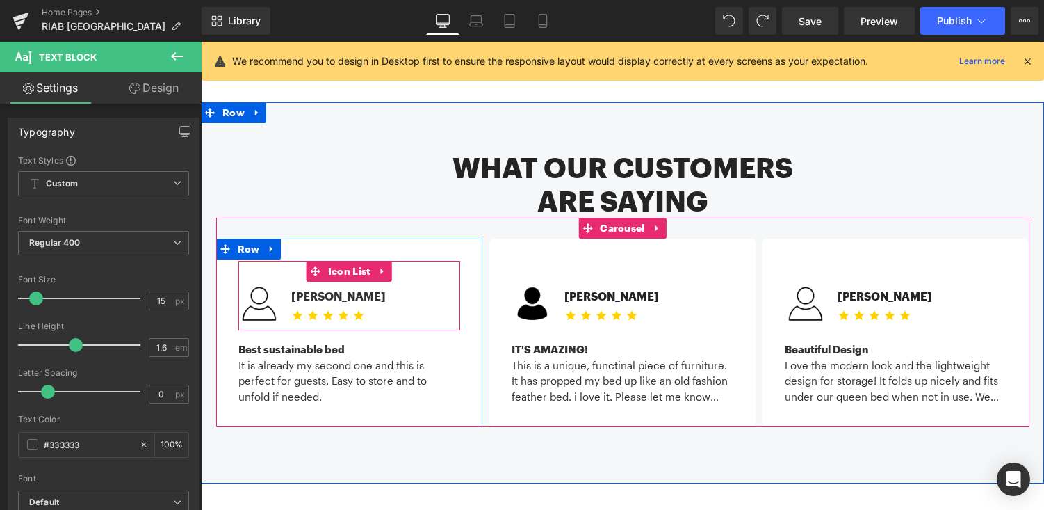
click at [407, 283] on div "Image [PERSON_NAME] Text Block Icon Icon Icon Icon Icon Icon List Hoz" at bounding box center [350, 306] width 222 height 47
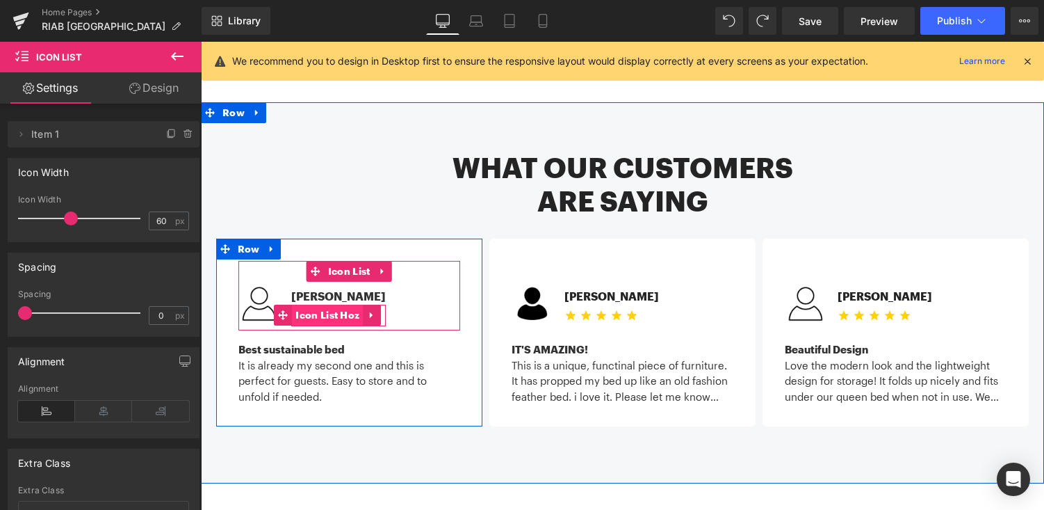
click at [338, 305] on span "Icon List Hoz" at bounding box center [327, 315] width 71 height 21
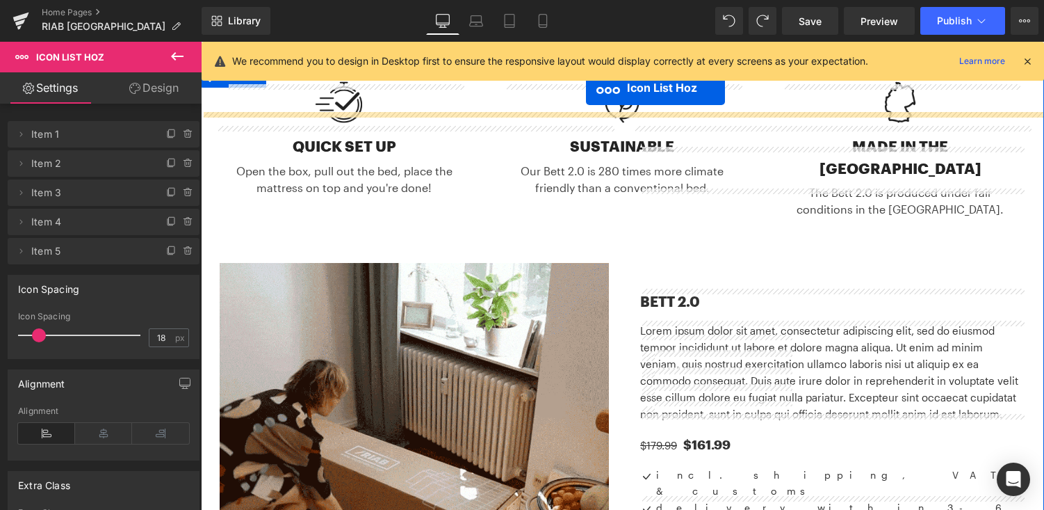
scroll to position [425, 0]
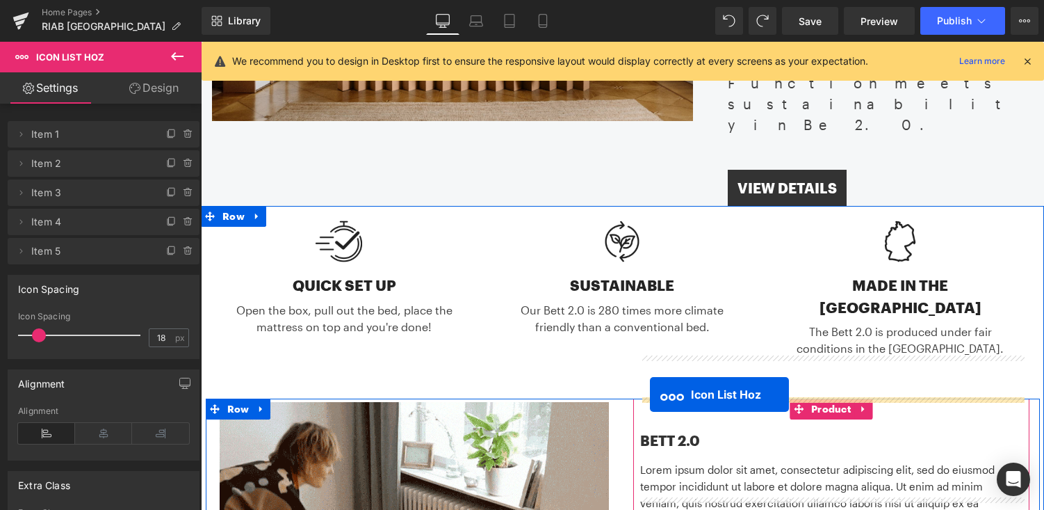
drag, startPoint x: 282, startPoint y: 270, endPoint x: 650, endPoint y: 394, distance: 389.0
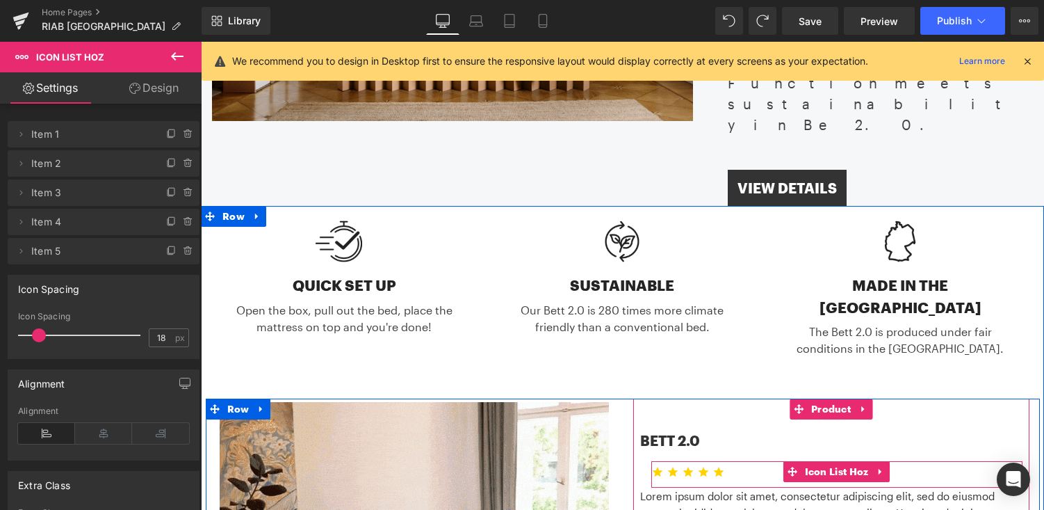
click at [730, 467] on ul "Icon Icon Icon Icon Icon" at bounding box center [837, 477] width 371 height 20
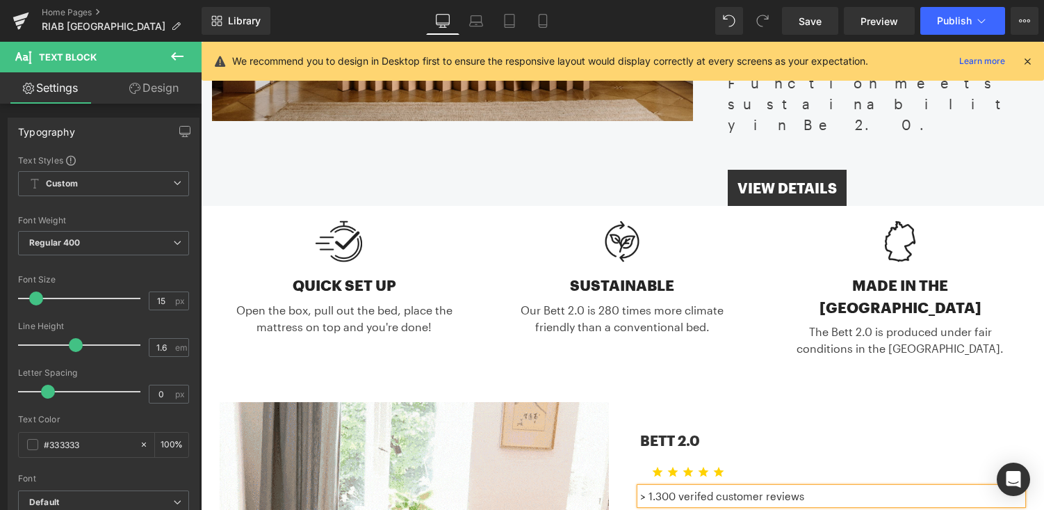
click at [717, 487] on p "> 1.300 verifed customer reviews" at bounding box center [831, 495] width 382 height 17
click at [843, 419] on h1 "BETT 2.0" at bounding box center [831, 440] width 382 height 42
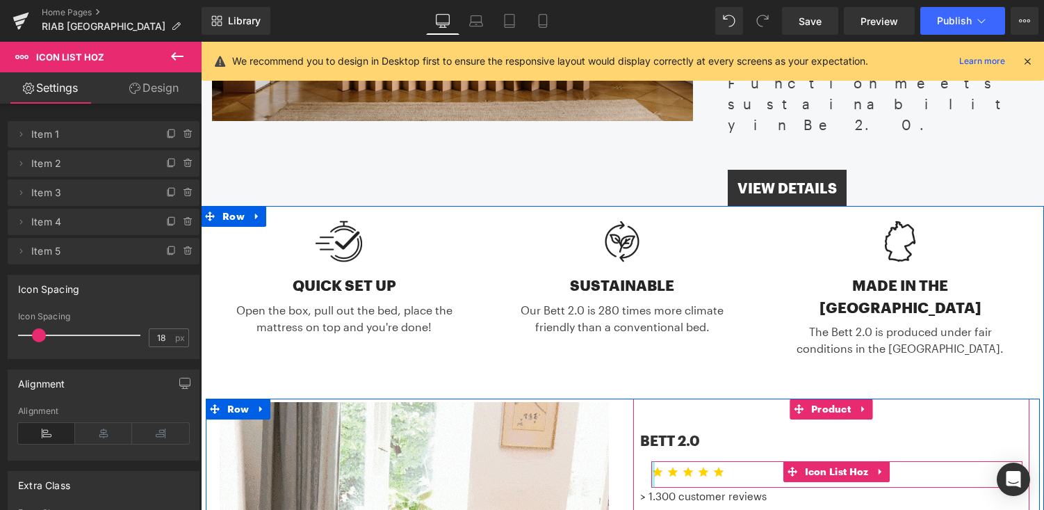
drag, startPoint x: 732, startPoint y: 410, endPoint x: 652, endPoint y: 407, distance: 80.7
click at [652, 461] on div "Icon Icon Icon Icon Icon Icon List Hoz" at bounding box center [837, 474] width 371 height 26
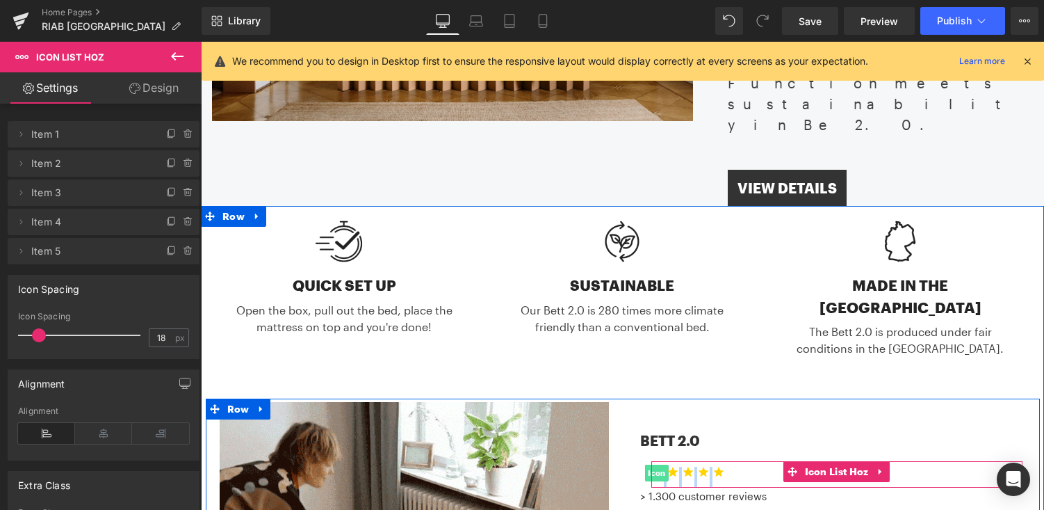
drag, startPoint x: 755, startPoint y: 407, endPoint x: 658, endPoint y: 409, distance: 97.4
click at [658, 467] on ul "Icon Icon Icon Icon Icon" at bounding box center [837, 477] width 371 height 20
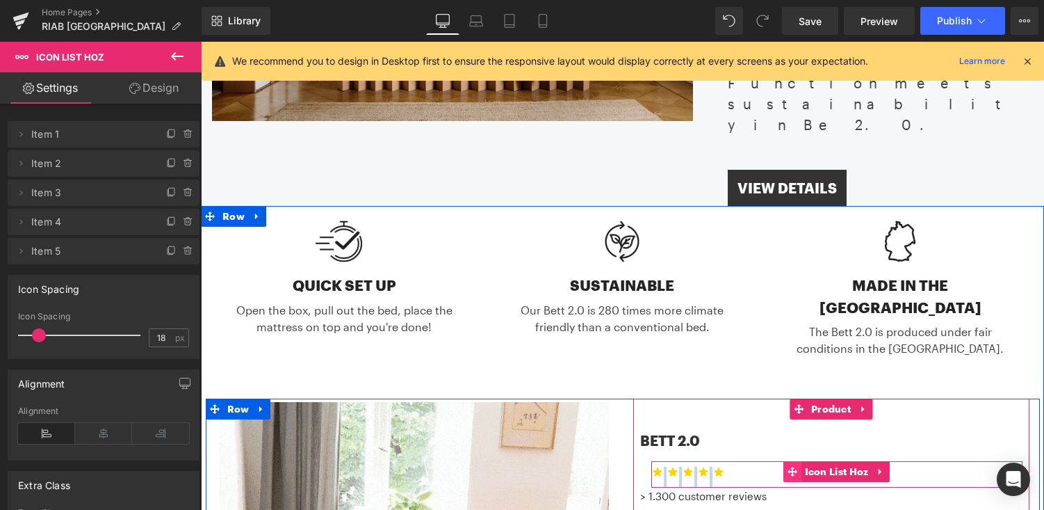
copy ul "Icon Icon Icon"
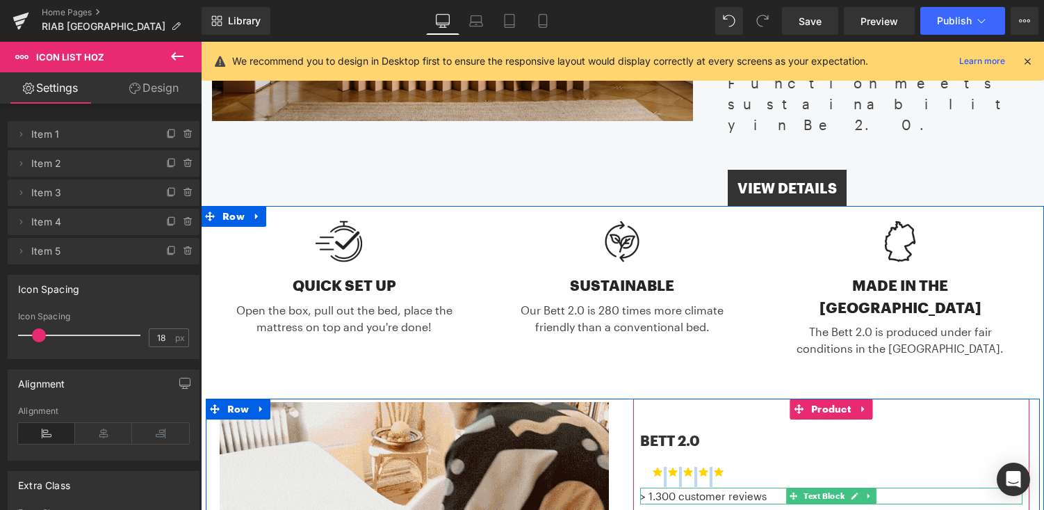
click at [649, 487] on p "> 1.300 customer reviews" at bounding box center [831, 495] width 382 height 17
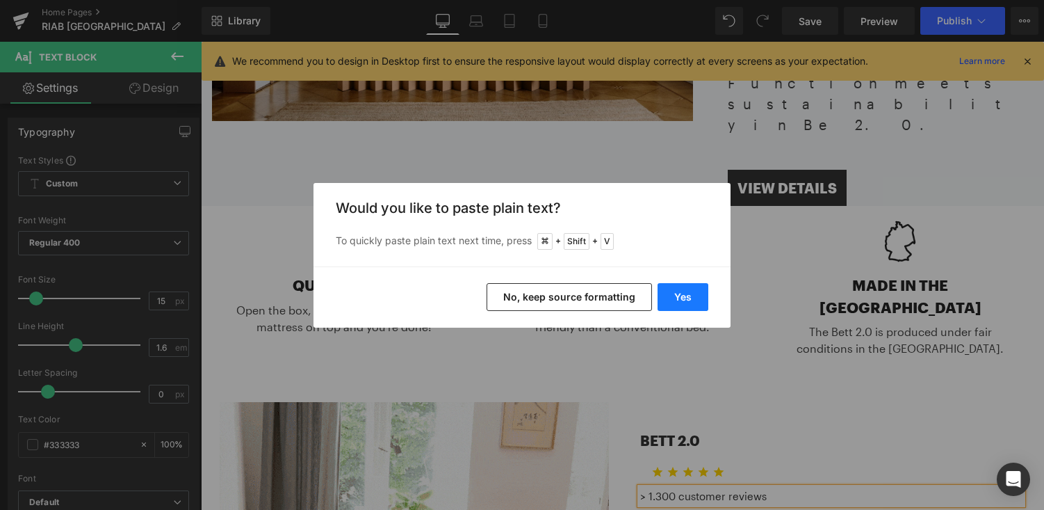
click at [690, 292] on button "Yes" at bounding box center [683, 297] width 51 height 28
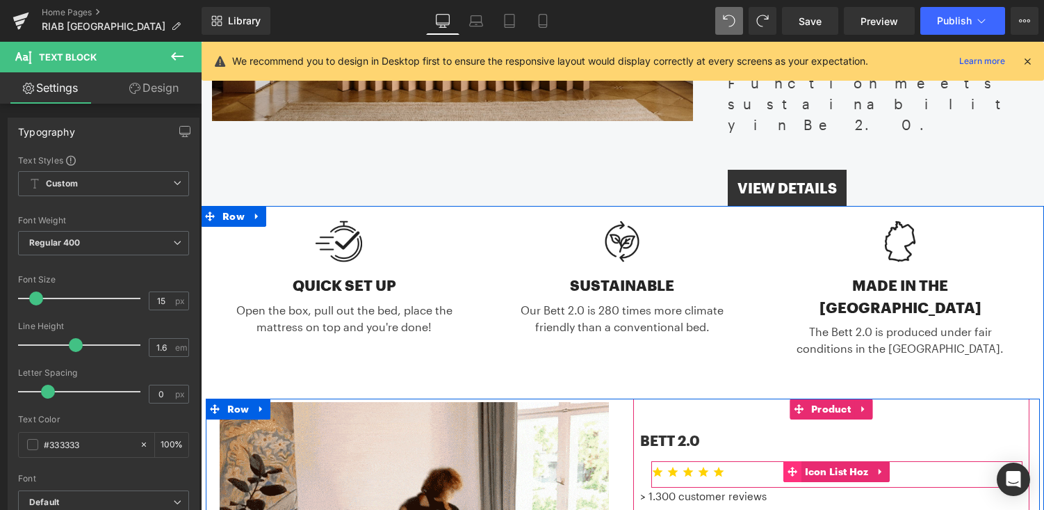
click at [793, 467] on icon at bounding box center [793, 472] width 10 height 10
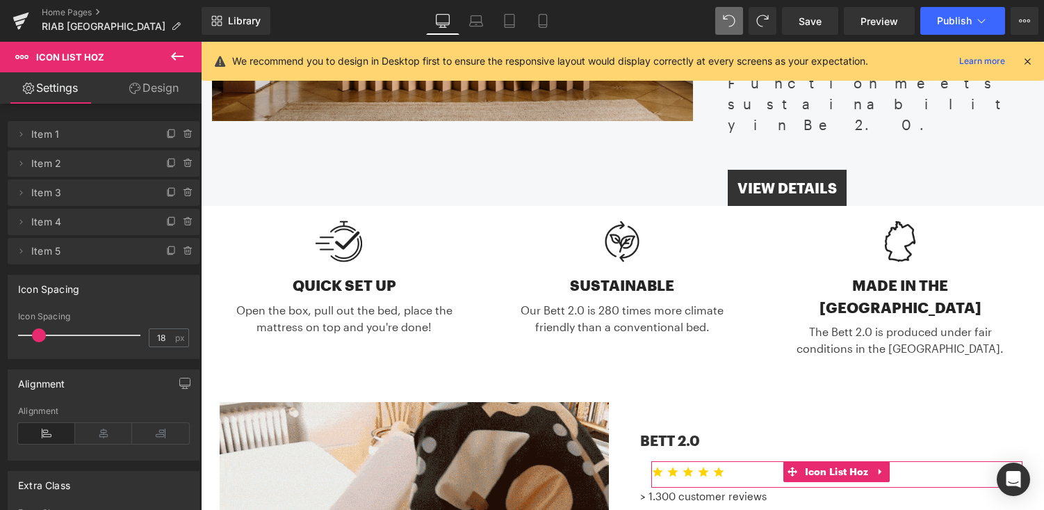
click at [151, 92] on link "Design" at bounding box center [154, 87] width 101 height 31
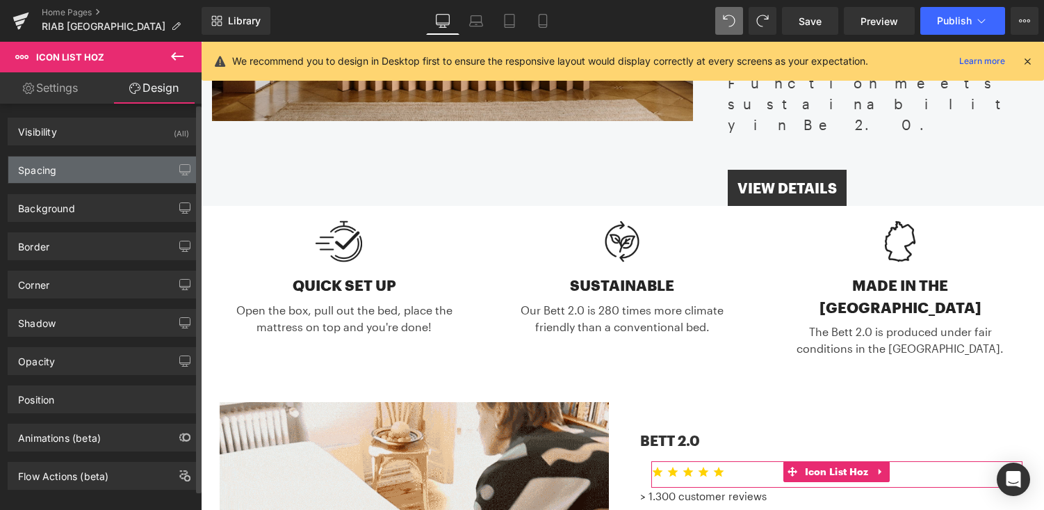
type input "0"
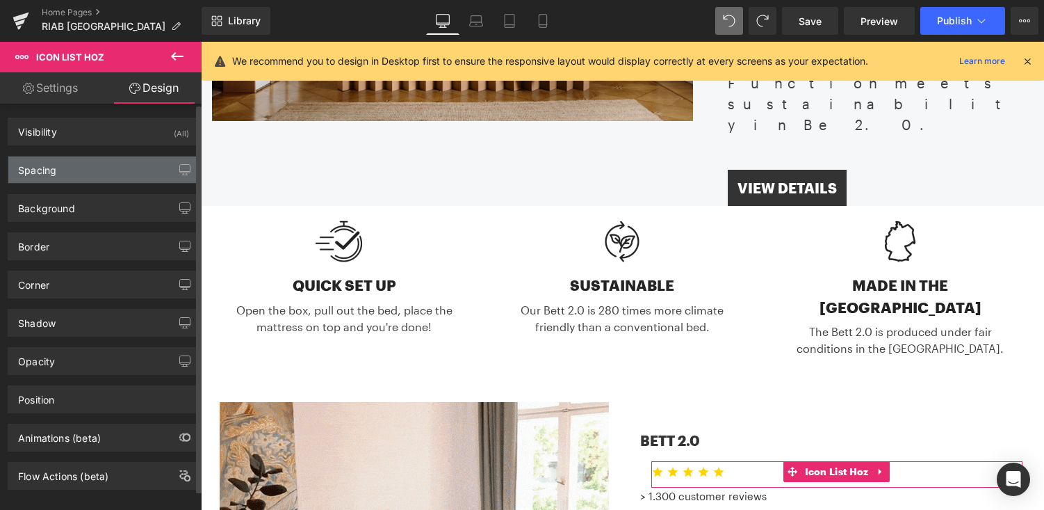
type input "0"
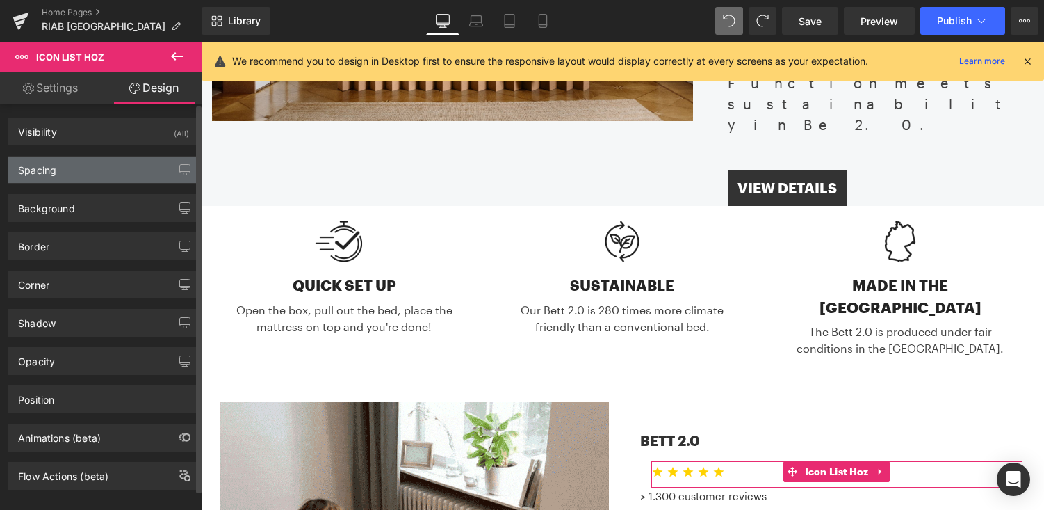
type input "0"
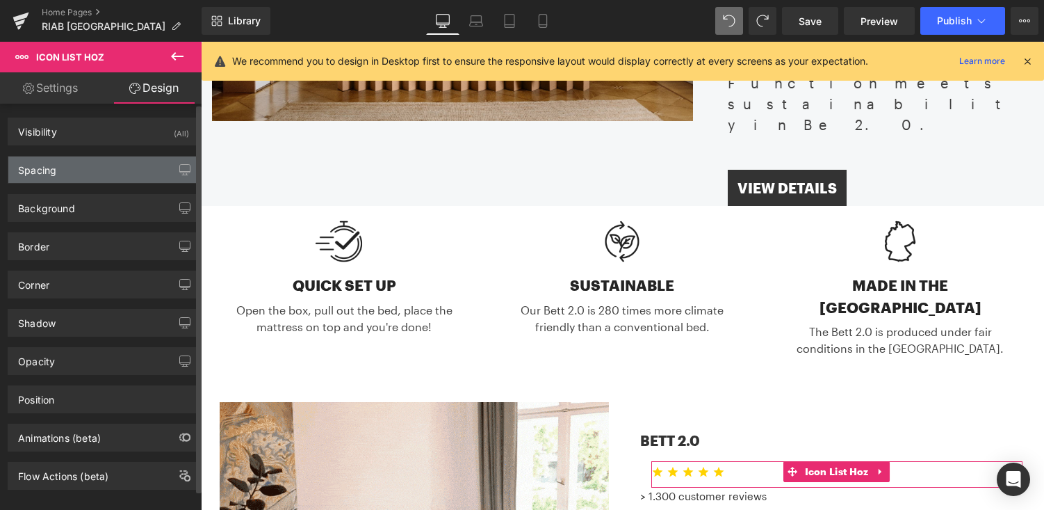
type input "16"
type input "8"
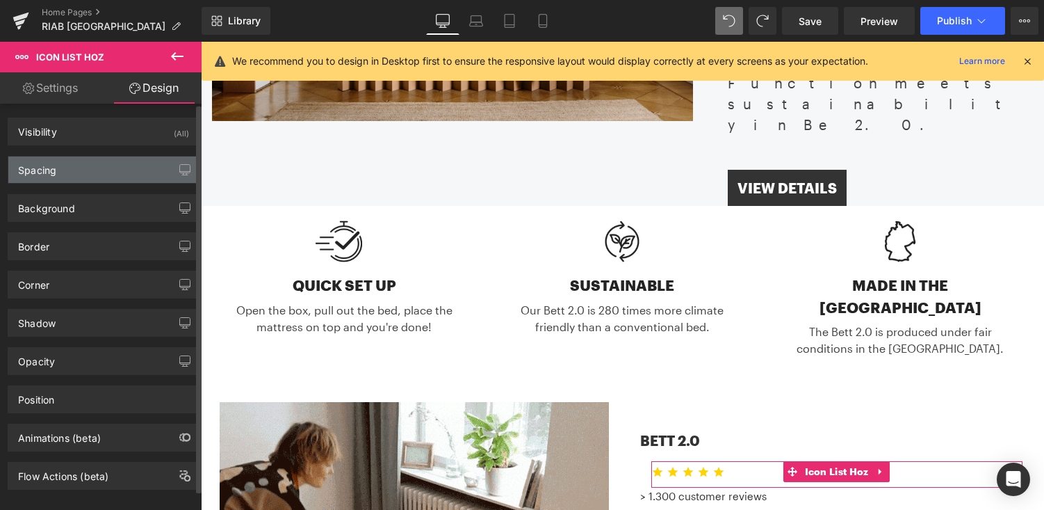
type input "0"
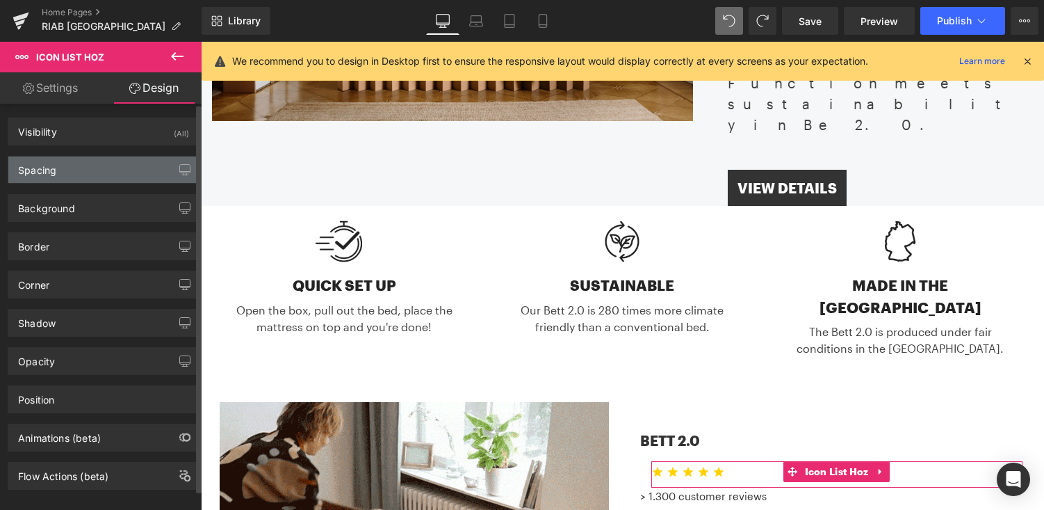
type input "0"
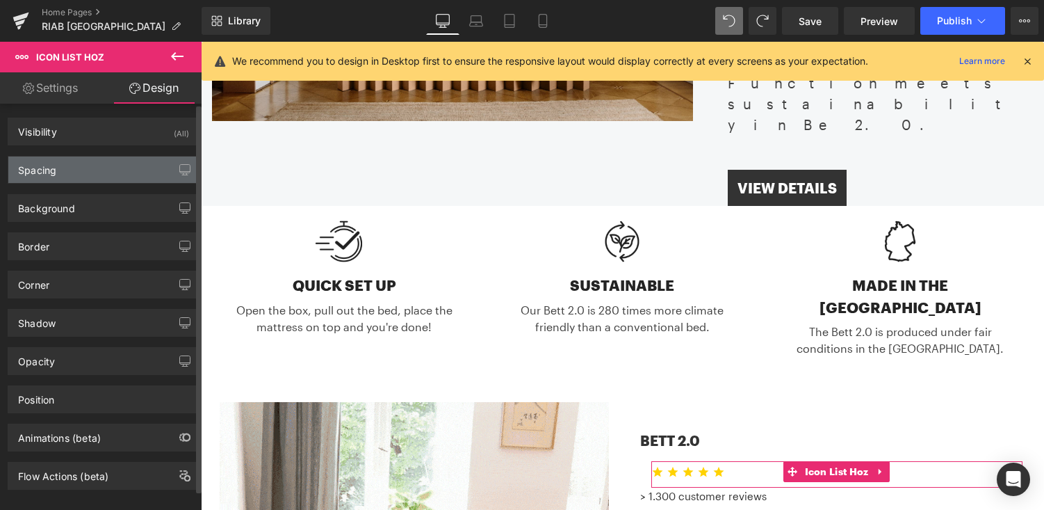
type input "0"
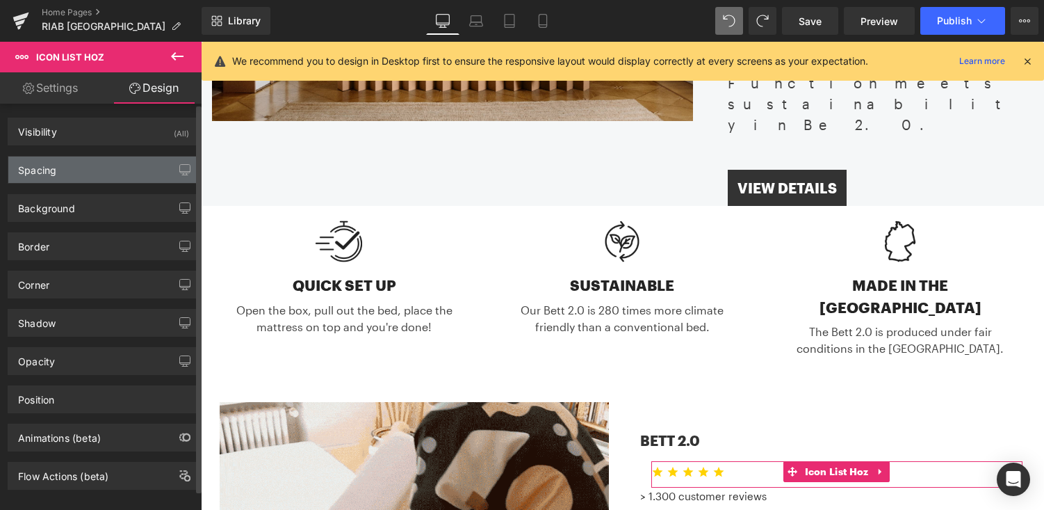
click at [105, 168] on div "Spacing" at bounding box center [103, 169] width 191 height 26
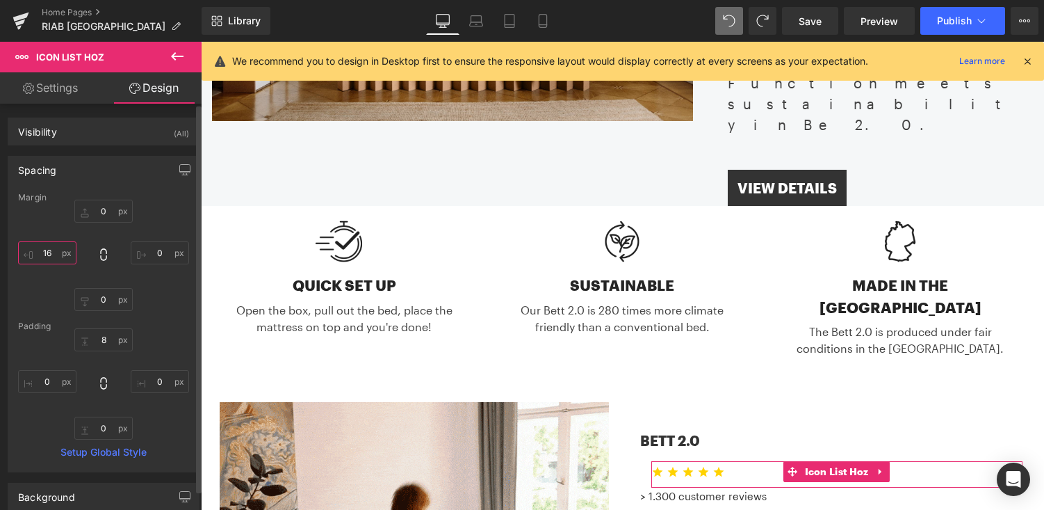
click at [51, 254] on input "16" at bounding box center [47, 252] width 58 height 23
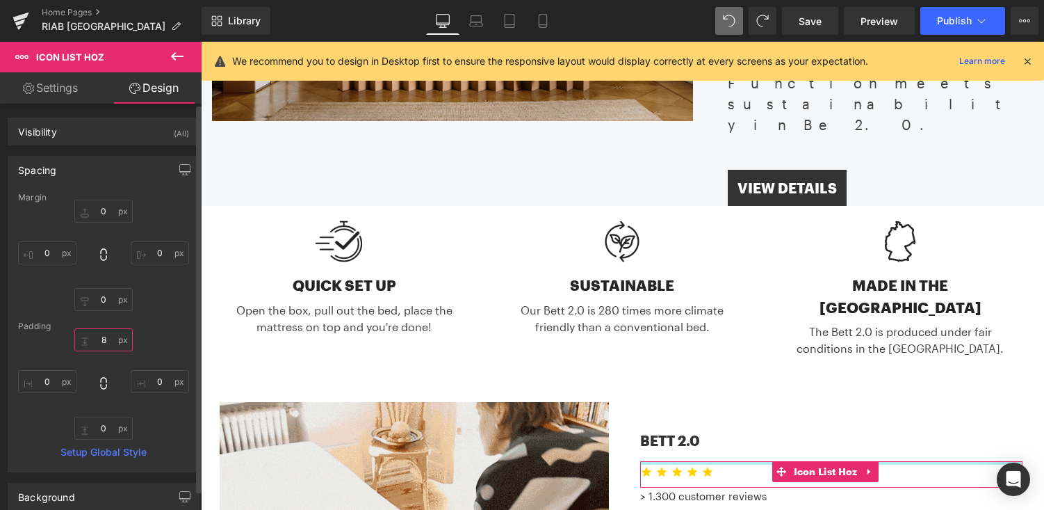
click at [108, 338] on input "8" at bounding box center [103, 339] width 58 height 23
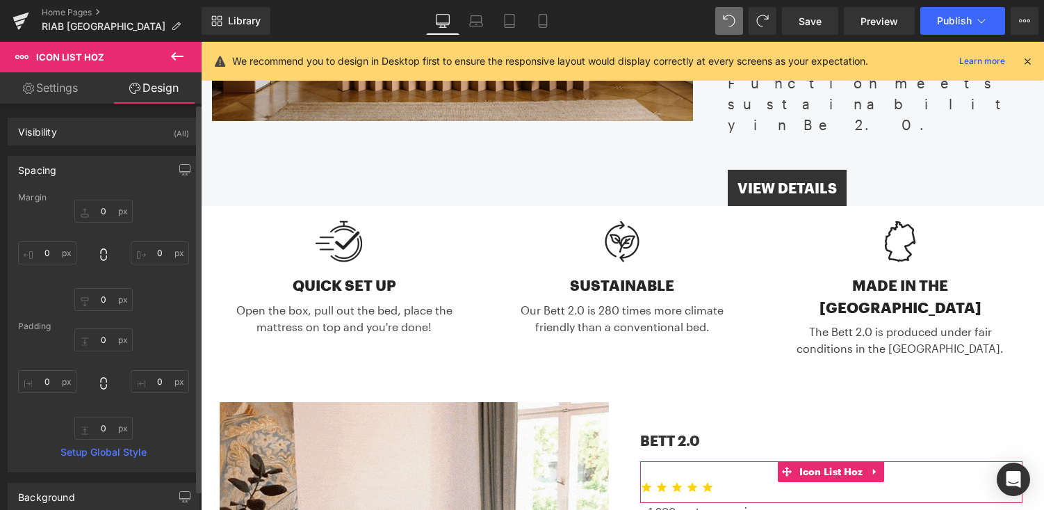
click at [156, 285] on div "0px 0 0px 0 0px 0" at bounding box center [103, 255] width 171 height 111
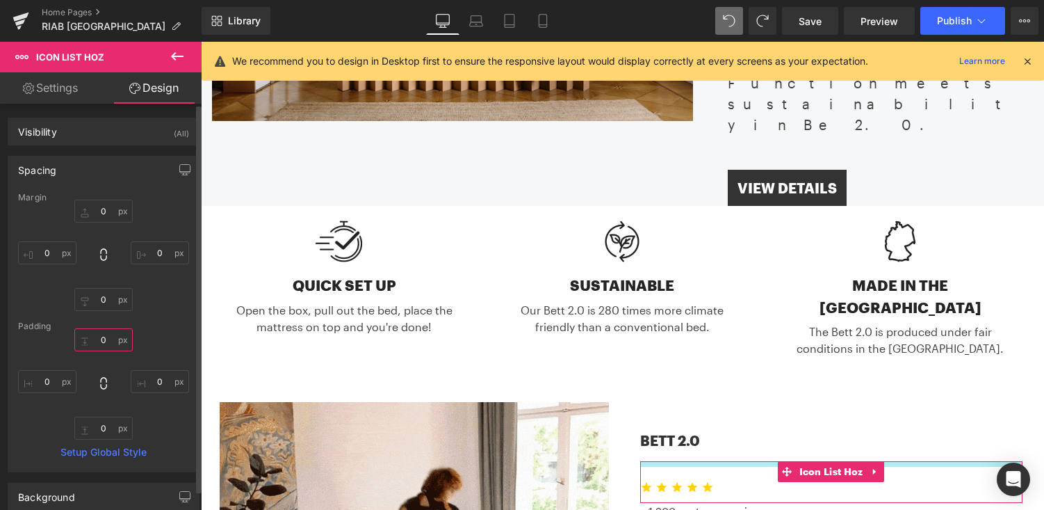
click at [102, 341] on input "text" at bounding box center [103, 339] width 58 height 23
type input "8"
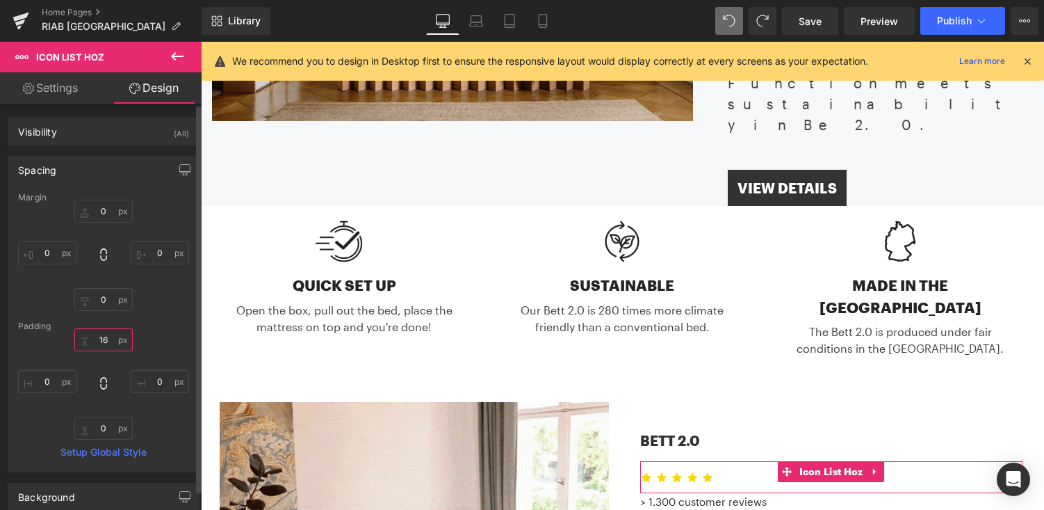
type input "1"
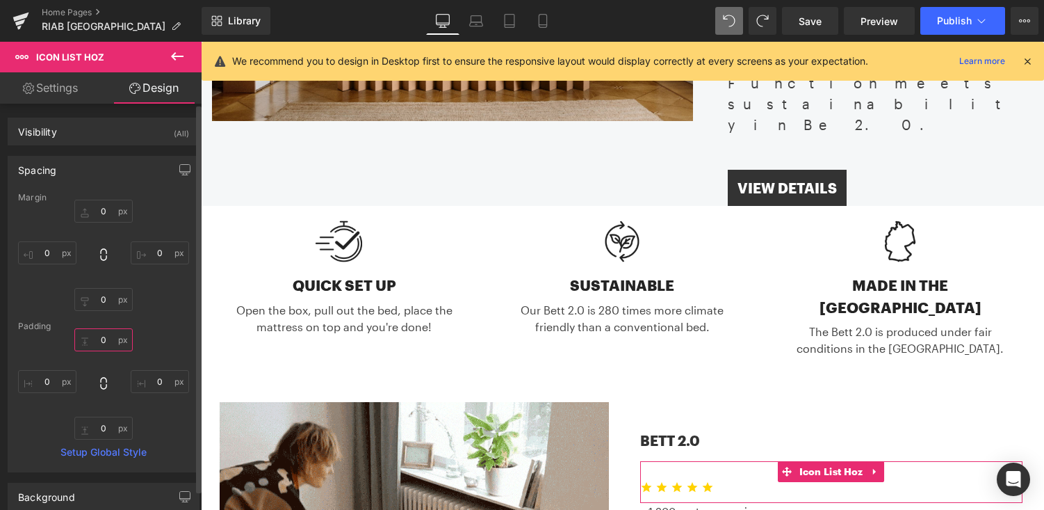
type input "8"
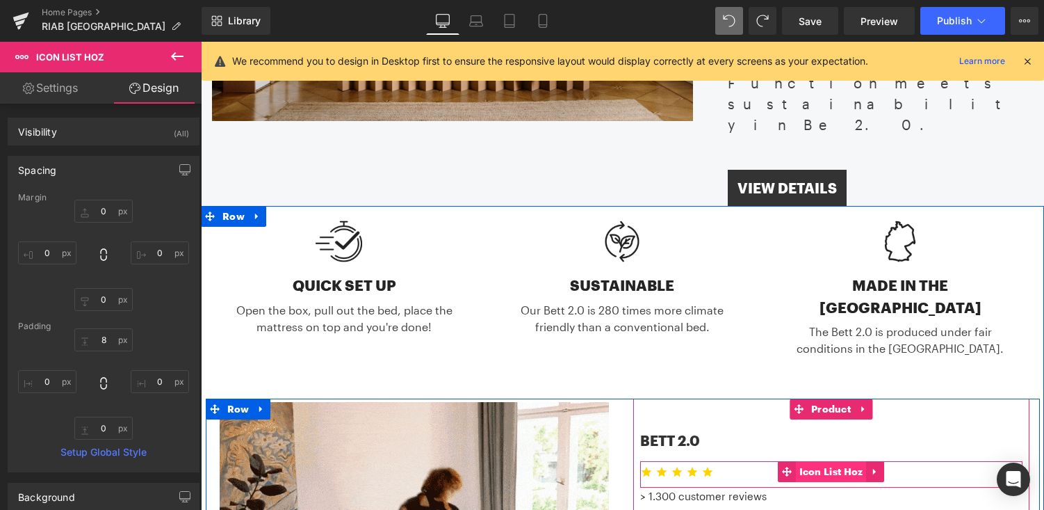
click at [852, 461] on span "Icon List Hoz" at bounding box center [831, 471] width 71 height 21
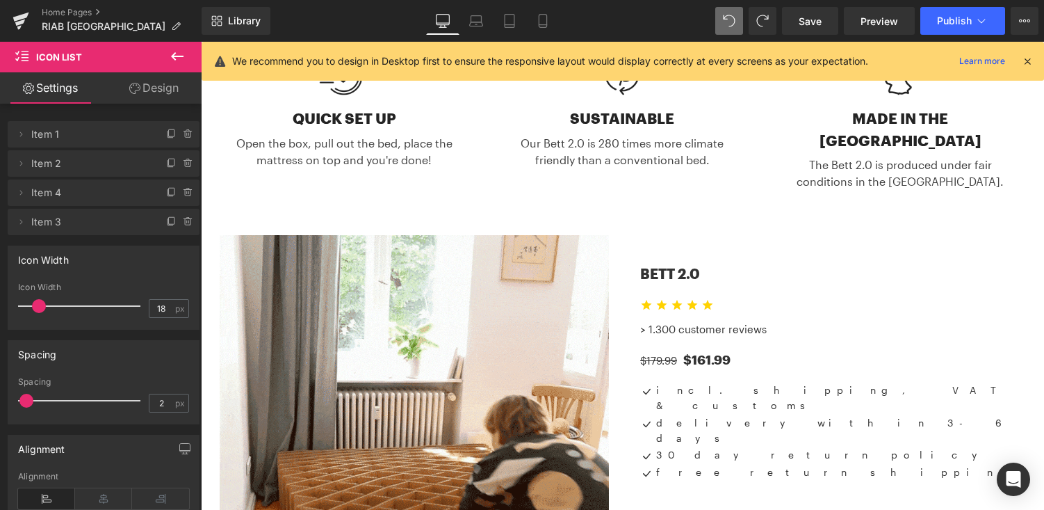
scroll to position [605, 0]
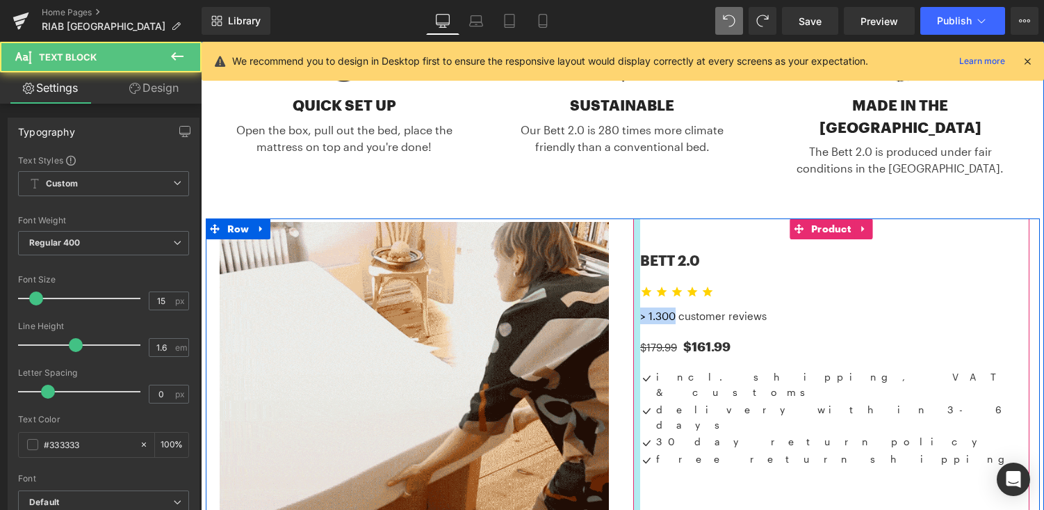
drag, startPoint x: 675, startPoint y: 253, endPoint x: 639, endPoint y: 253, distance: 36.2
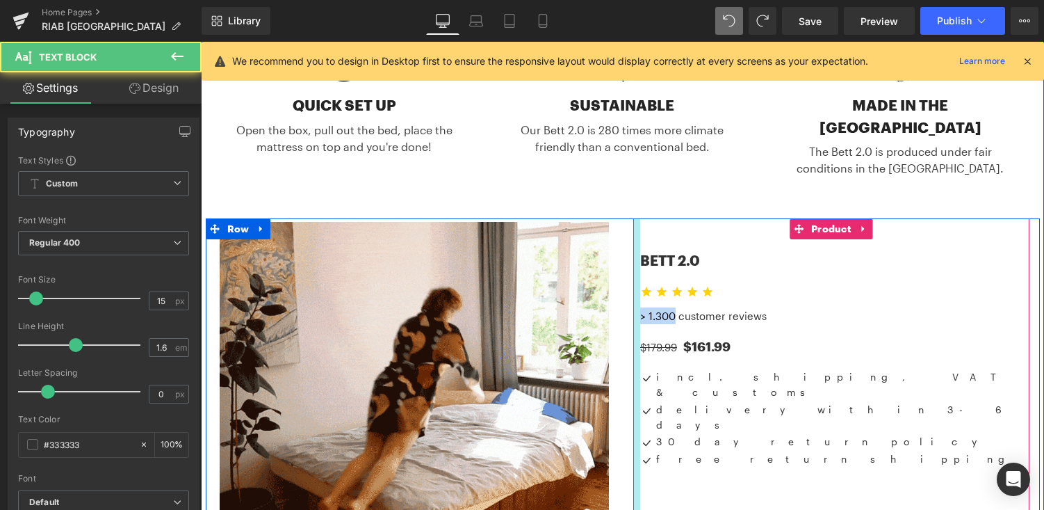
click at [639, 253] on div "BETT 2.0 (P) Title Icon Icon Icon Icon Icon Icon List Hoz > 1.300 customer revi…" at bounding box center [831, 454] width 396 height 472
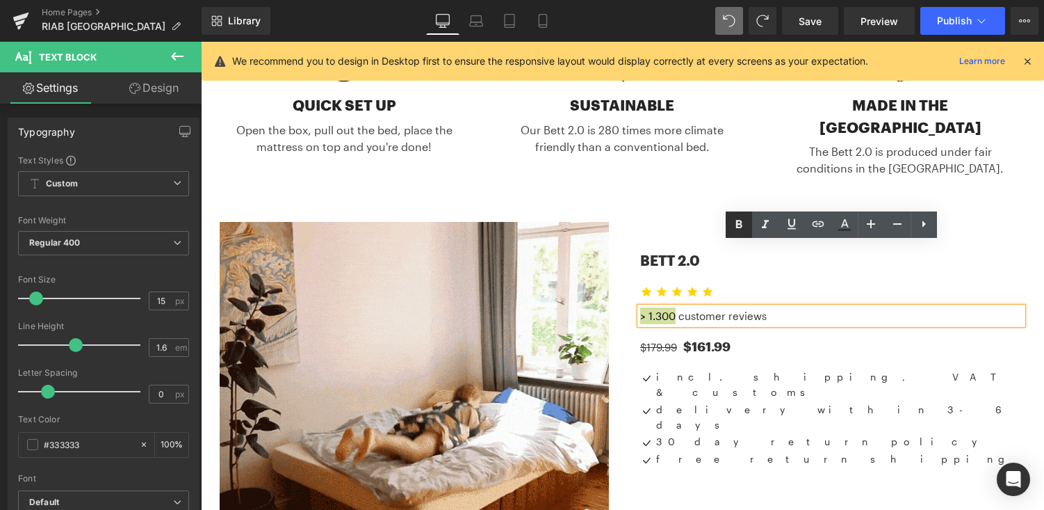
click at [738, 224] on icon at bounding box center [739, 224] width 6 height 8
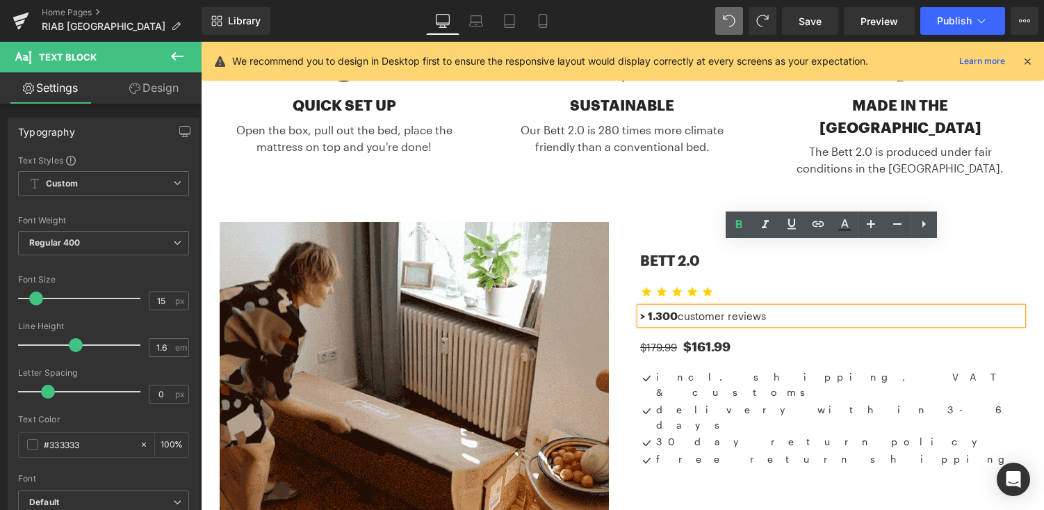
click at [840, 324] on div "$179.99 $161.99" at bounding box center [831, 339] width 382 height 31
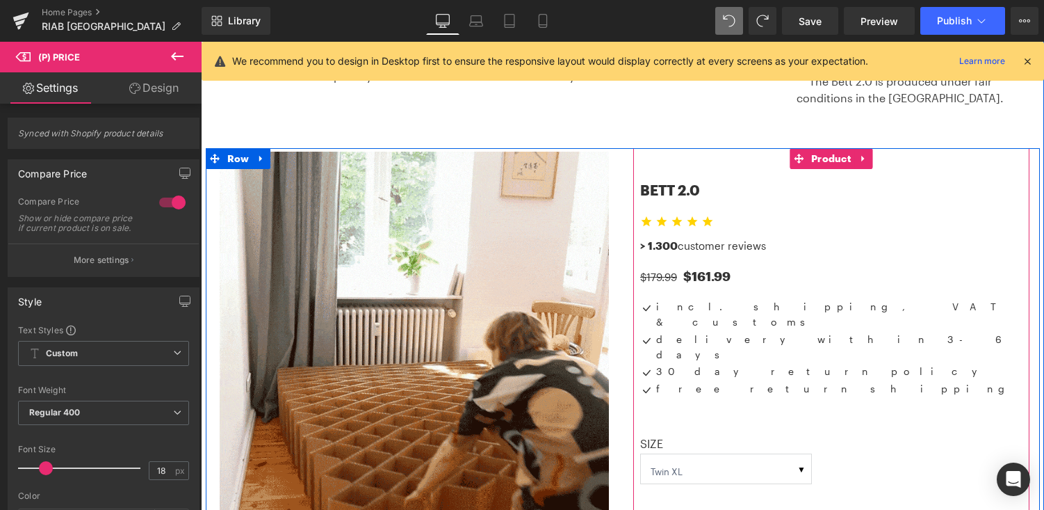
scroll to position [684, 0]
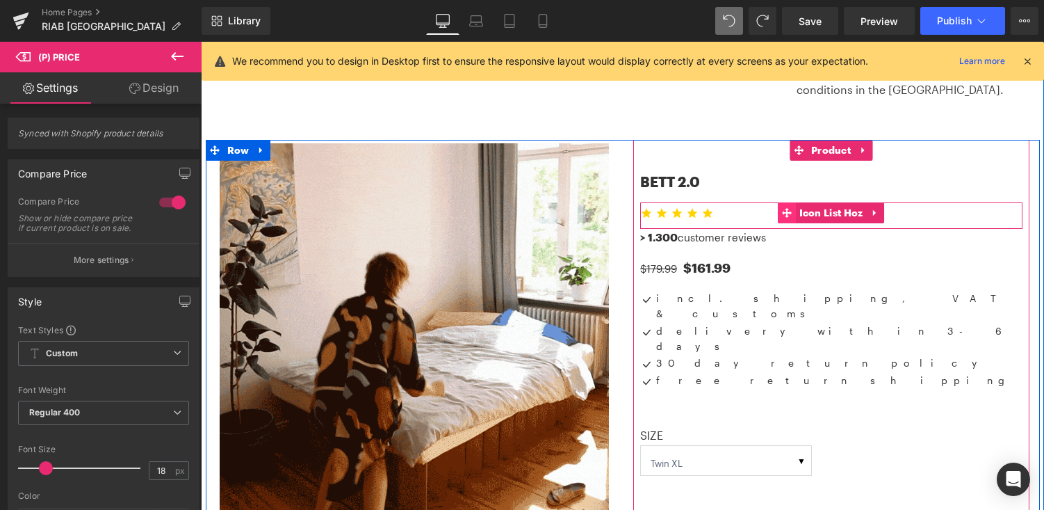
click at [786, 208] on icon at bounding box center [787, 213] width 10 height 10
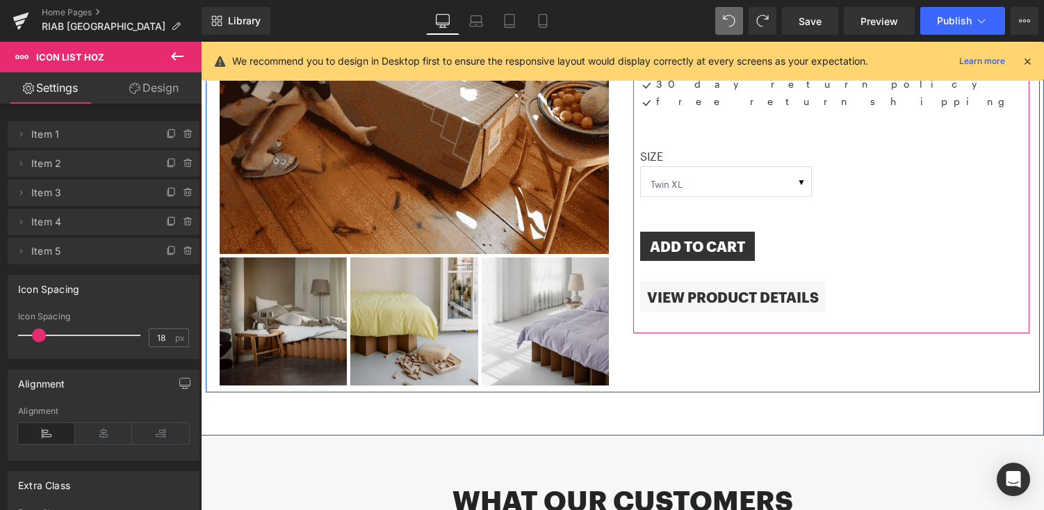
scroll to position [1106, 0]
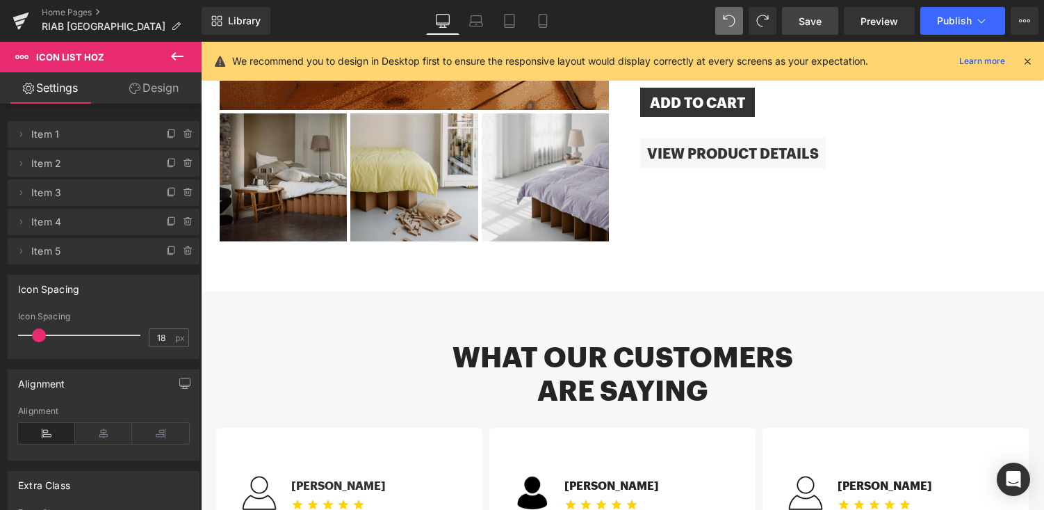
click at [814, 18] on span "Save" at bounding box center [810, 21] width 23 height 15
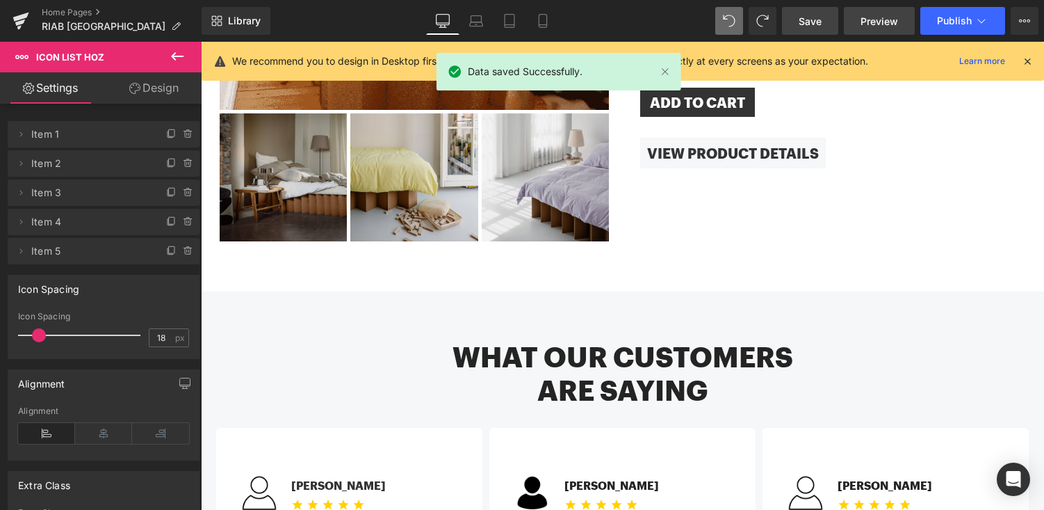
click at [881, 14] on span "Preview" at bounding box center [880, 21] width 38 height 15
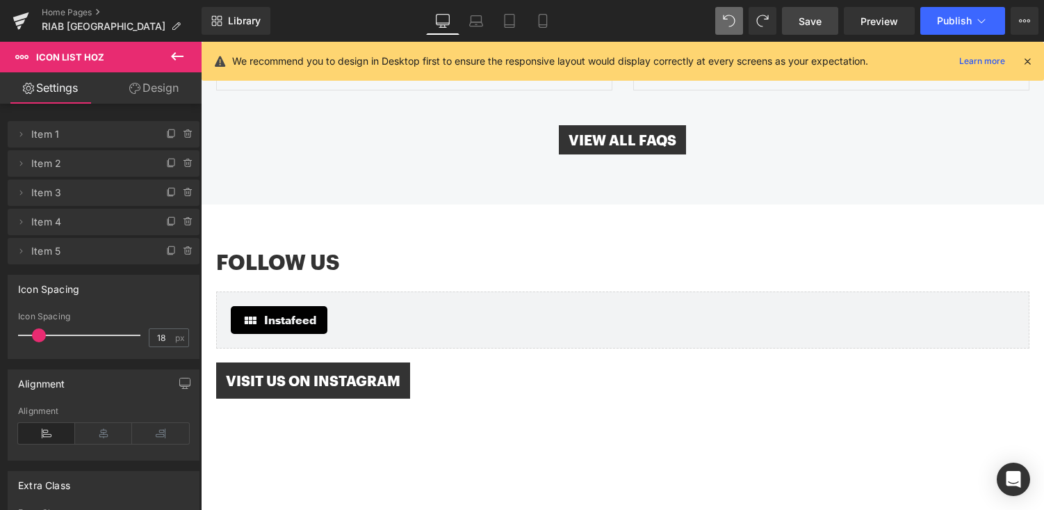
scroll to position [2393, 0]
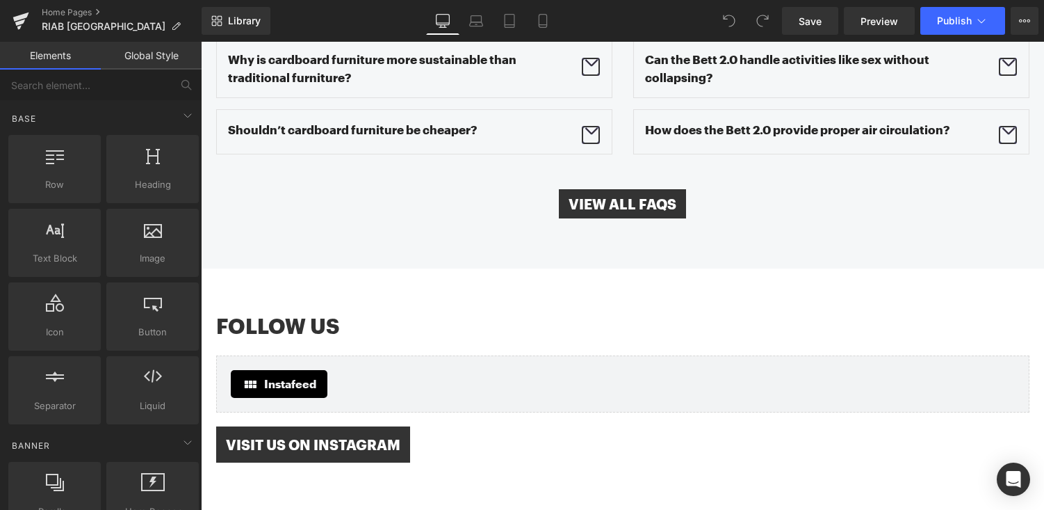
scroll to position [2378, 0]
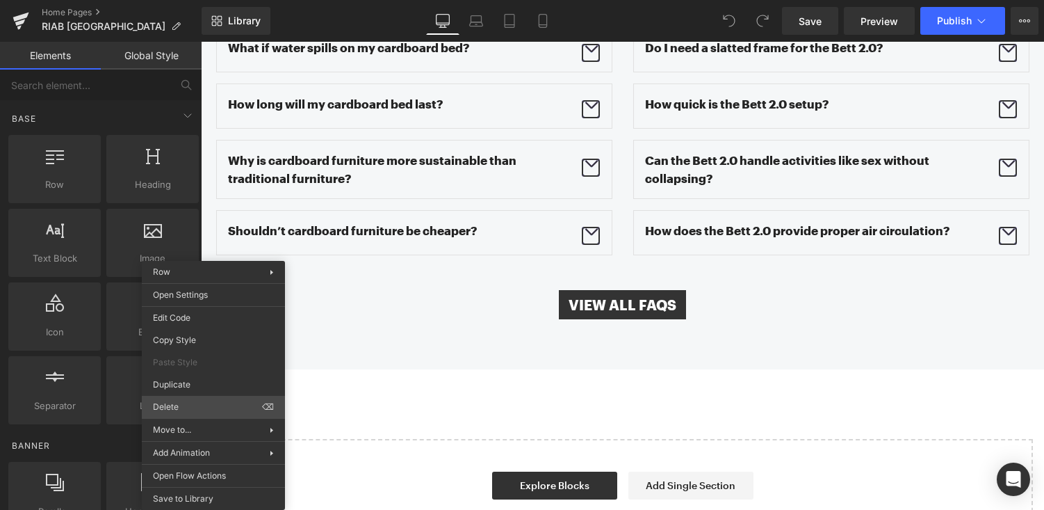
click at [188, 407] on div "You are previewing how the will restyle your page. You can not edit Elements in…" at bounding box center [522, 266] width 1044 height 533
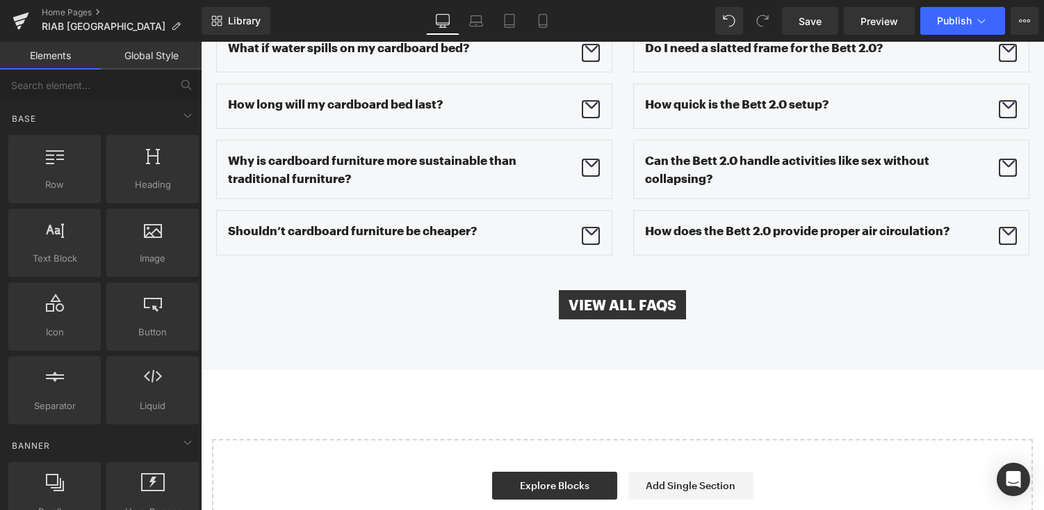
scroll to position [2229, 0]
click at [549, 22] on icon at bounding box center [543, 21] width 14 height 14
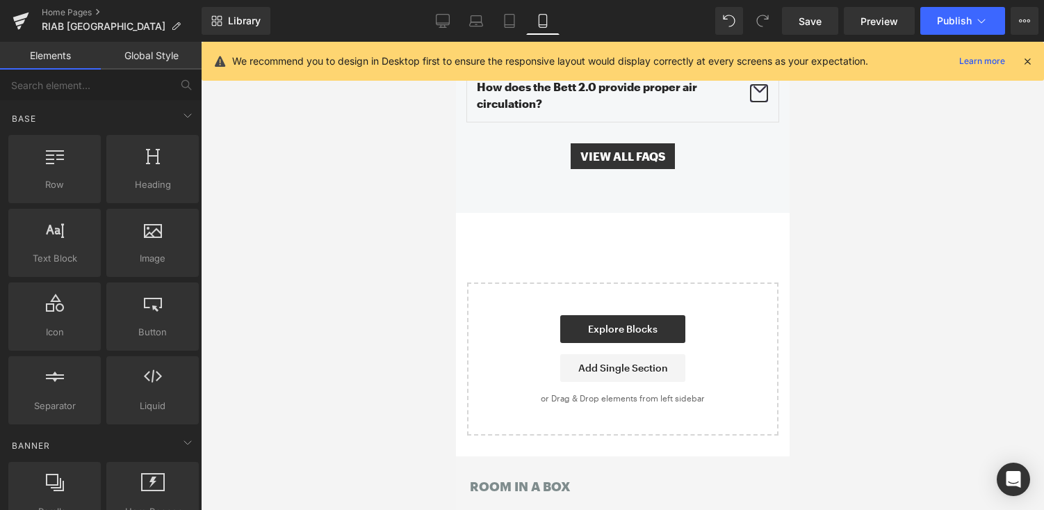
scroll to position [3012, 0]
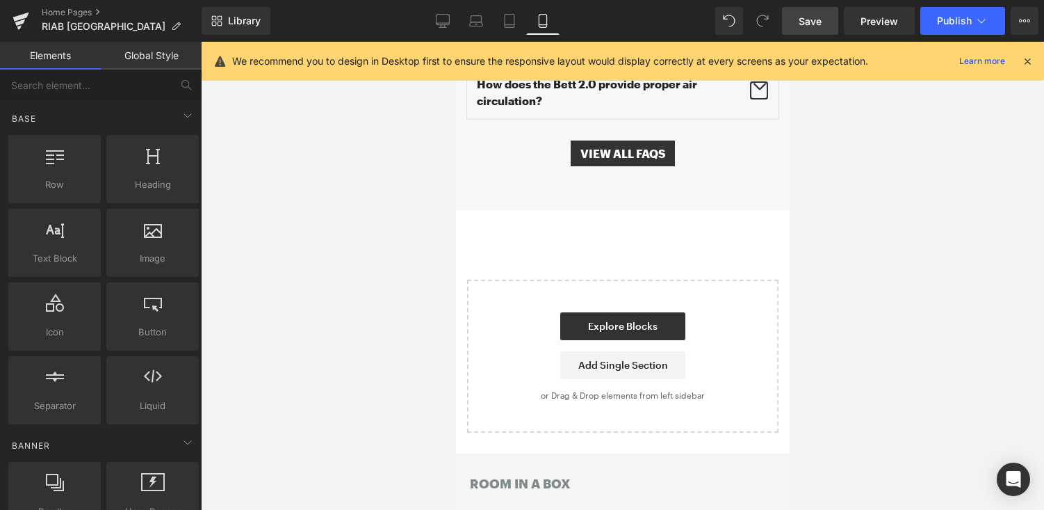
click at [809, 24] on span "Save" at bounding box center [810, 21] width 23 height 15
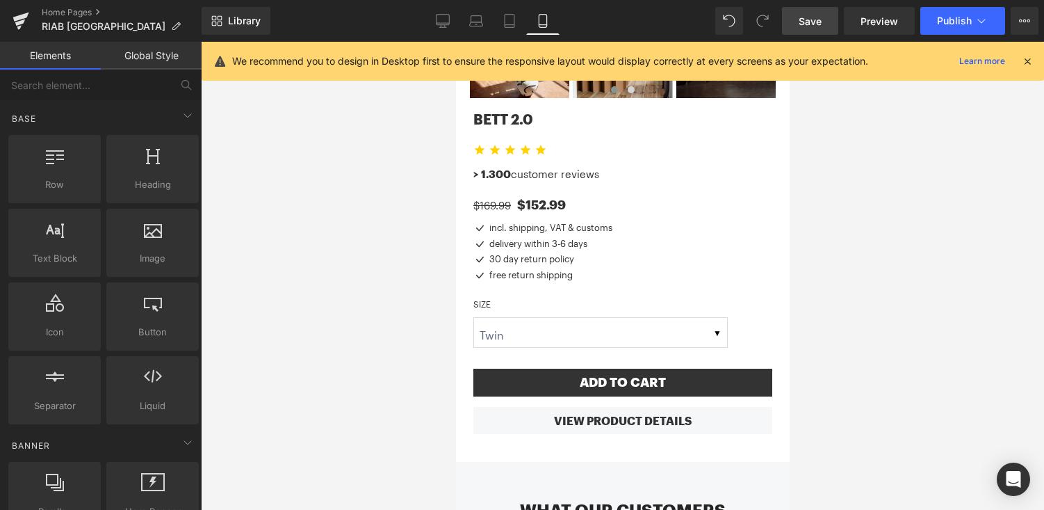
scroll to position [1311, 0]
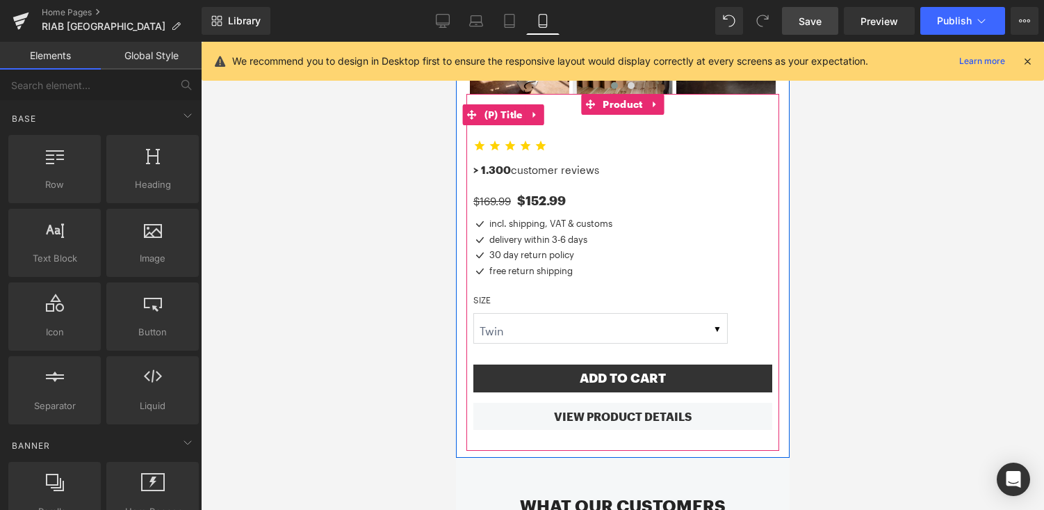
click at [558, 99] on h1 "BETT 2.0" at bounding box center [622, 115] width 299 height 42
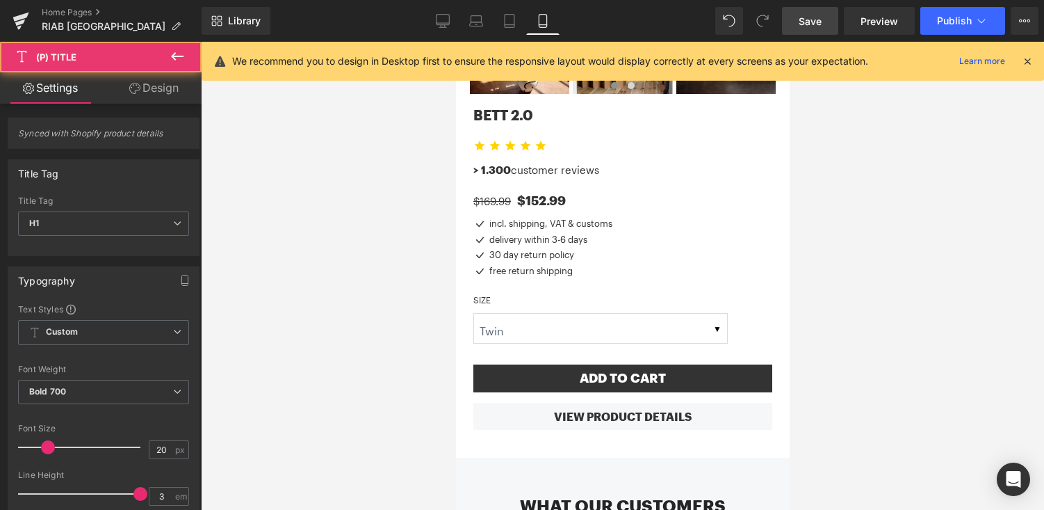
click at [165, 91] on link "Design" at bounding box center [154, 87] width 101 height 31
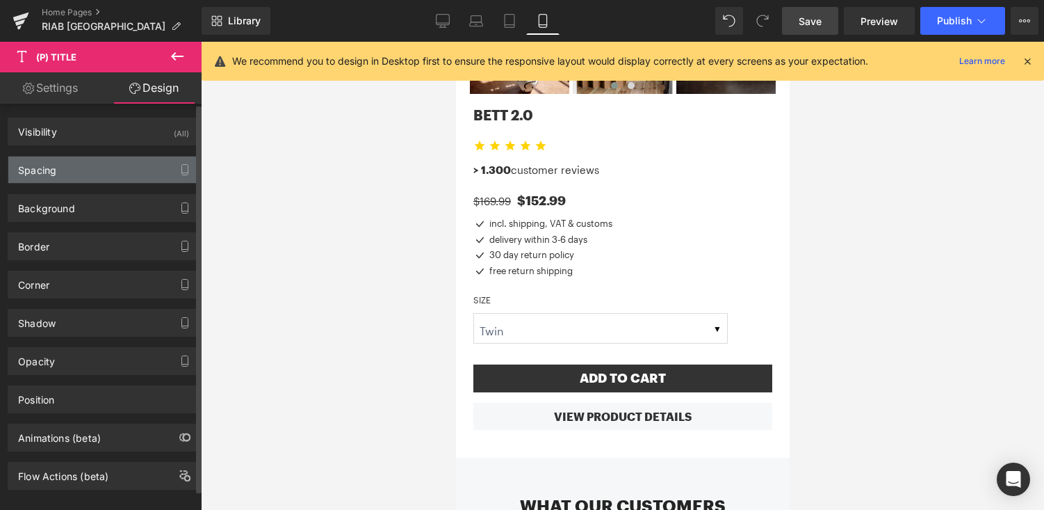
click at [93, 172] on div "Spacing" at bounding box center [103, 169] width 191 height 26
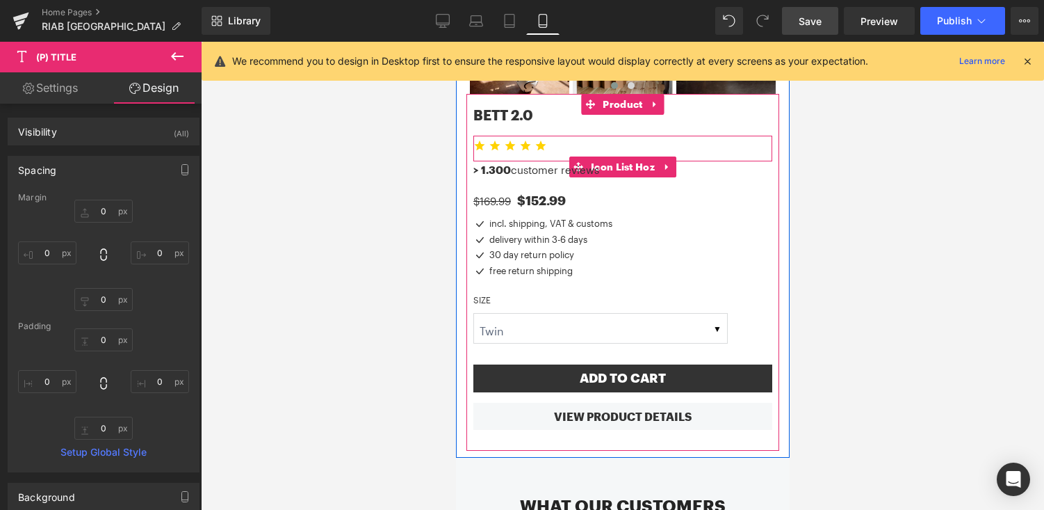
click at [583, 140] on ul "Icon Icon Icon Icon Icon" at bounding box center [622, 150] width 299 height 20
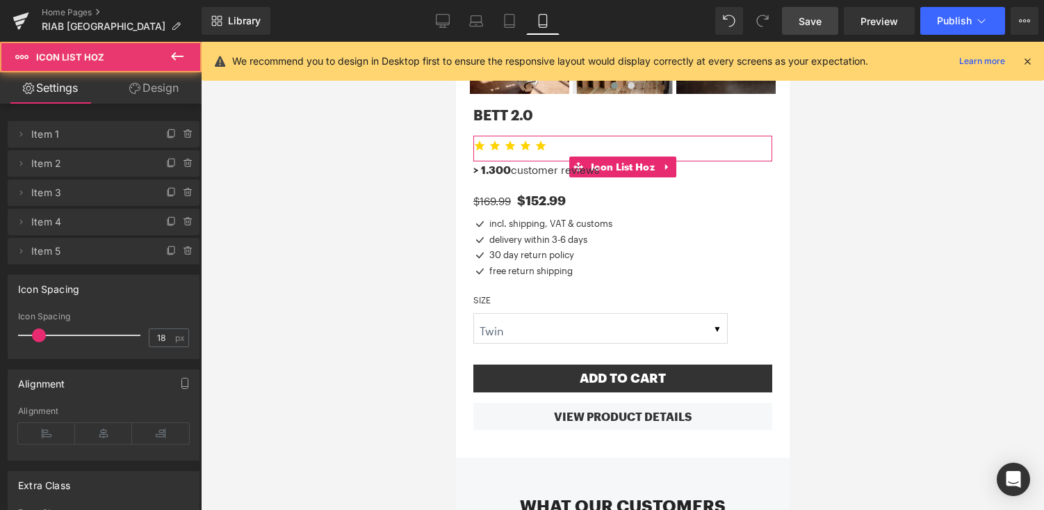
click at [147, 96] on link "Design" at bounding box center [154, 87] width 101 height 31
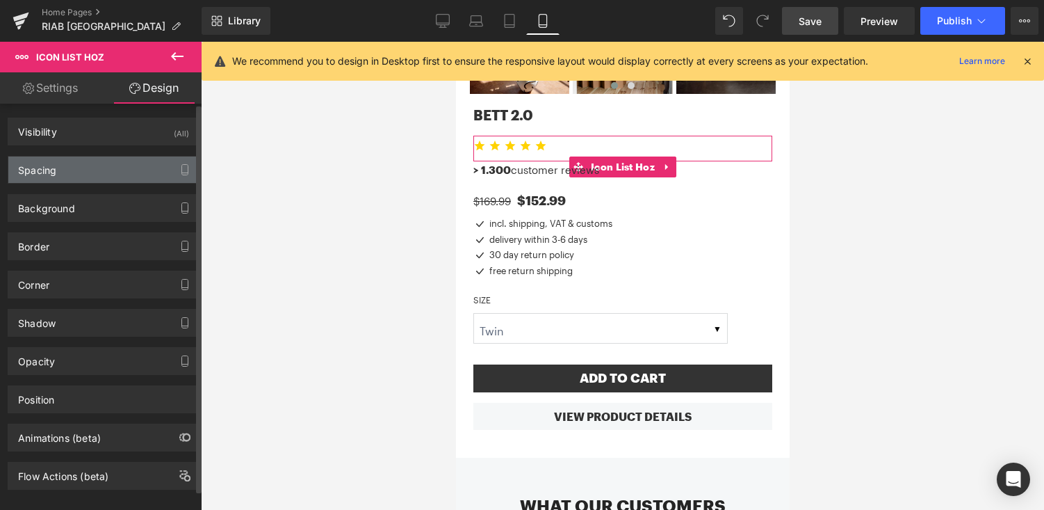
click at [118, 169] on div "Spacing" at bounding box center [103, 169] width 191 height 26
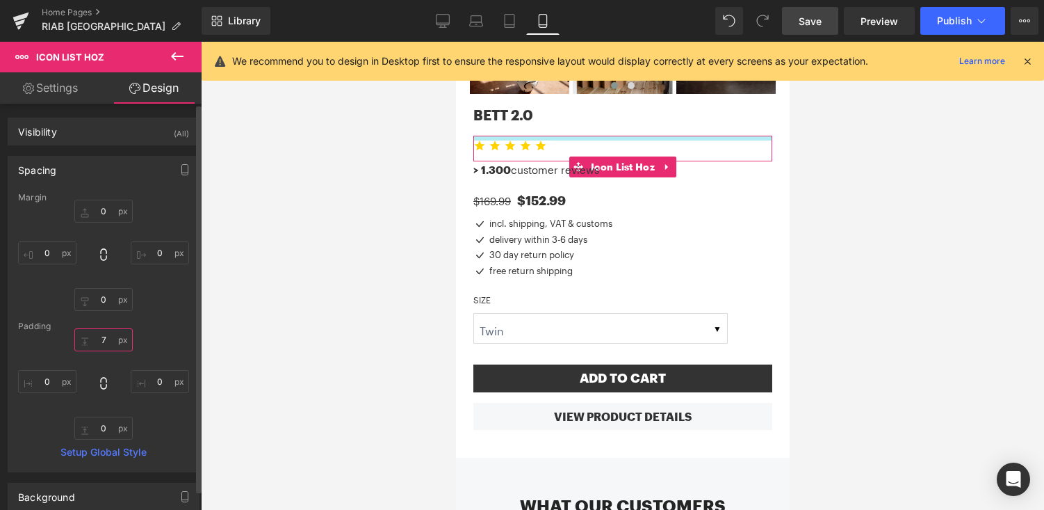
click at [102, 336] on input "7" at bounding box center [103, 339] width 58 height 23
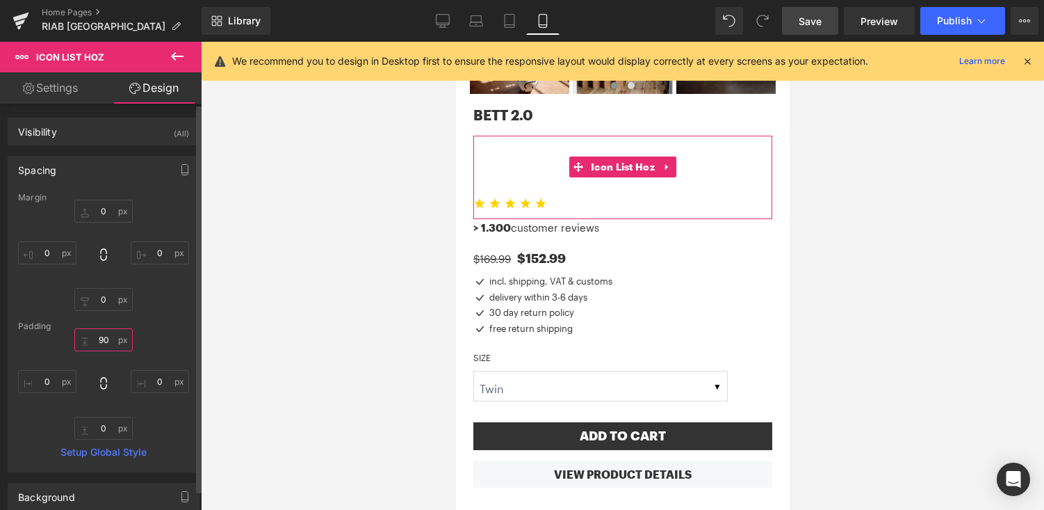
type input "9"
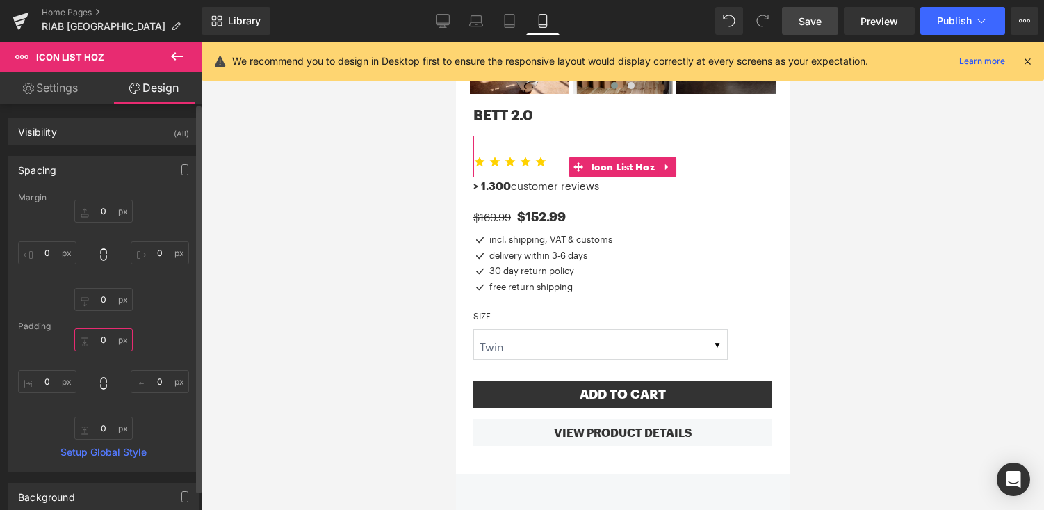
type input "3"
type input "1"
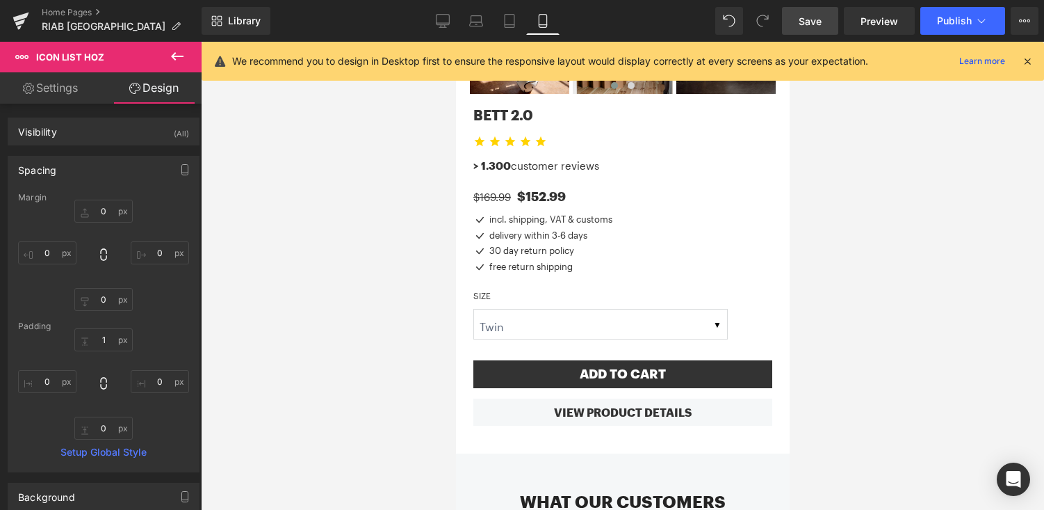
click at [887, 236] on div at bounding box center [622, 276] width 843 height 468
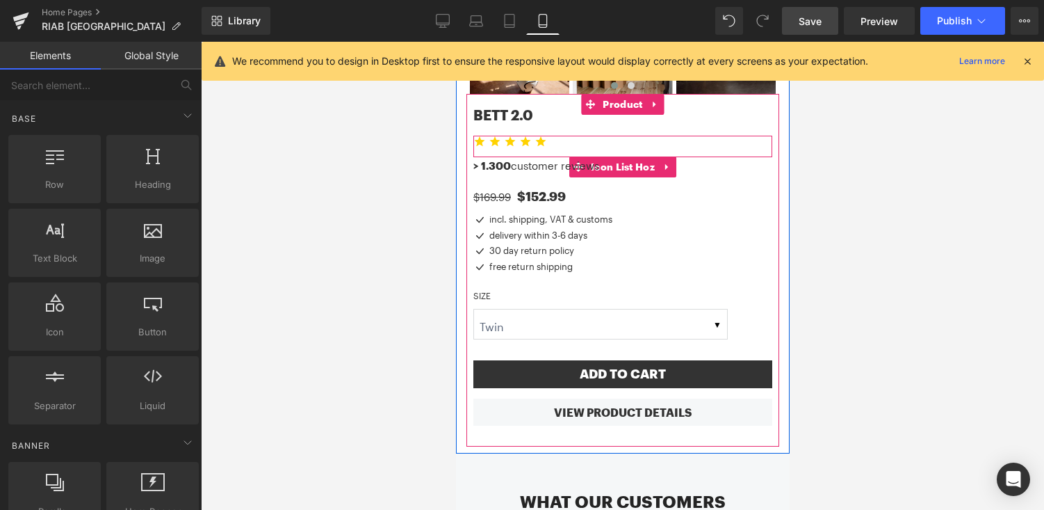
click at [591, 136] on ul "Icon Icon Icon Icon Icon" at bounding box center [622, 146] width 299 height 20
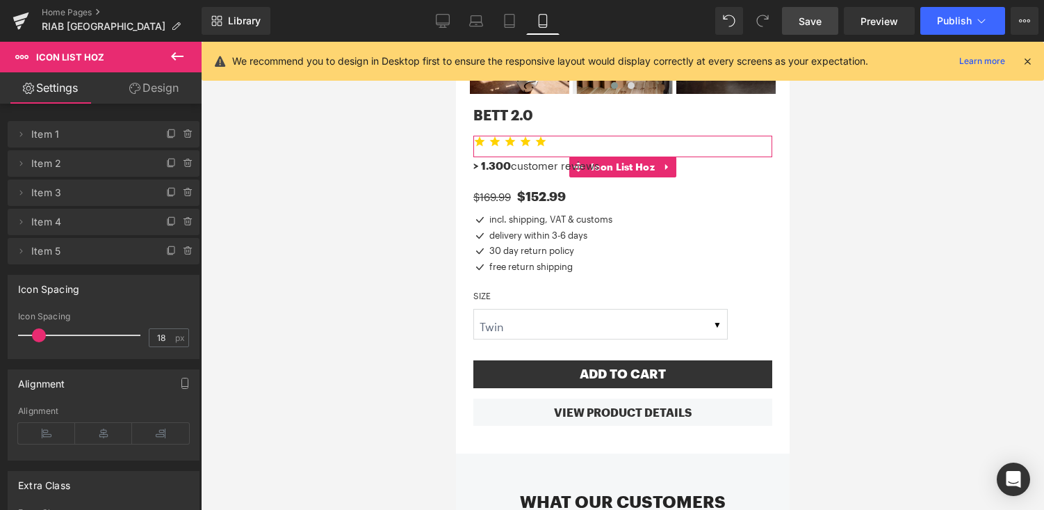
click at [151, 91] on link "Design" at bounding box center [154, 87] width 101 height 31
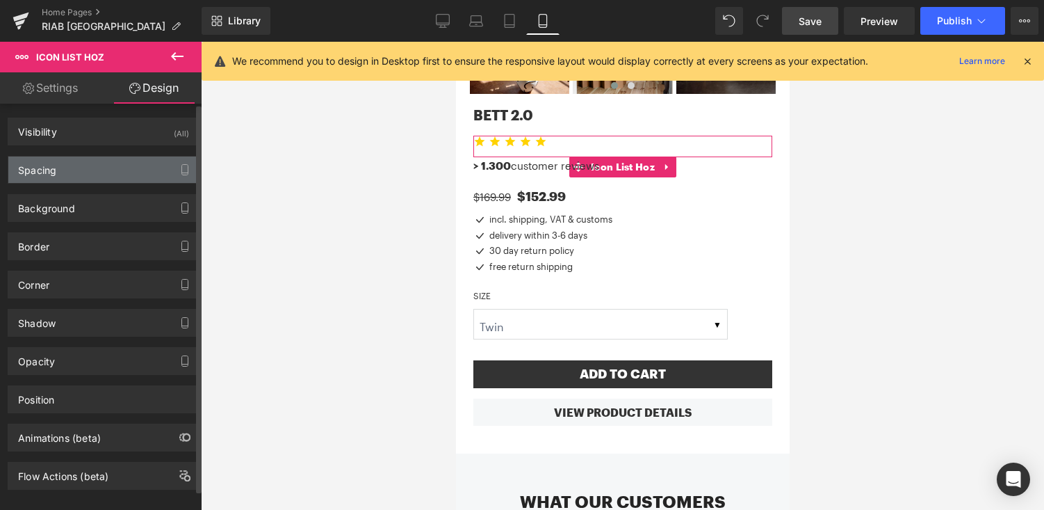
click at [102, 175] on div "Spacing" at bounding box center [103, 169] width 191 height 26
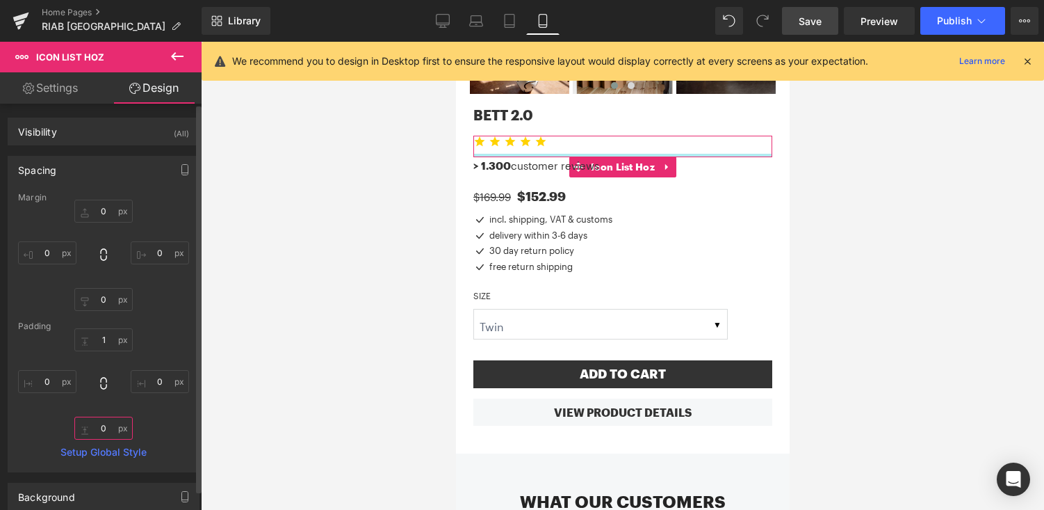
click at [94, 432] on input "0" at bounding box center [103, 428] width 58 height 23
type input "1"
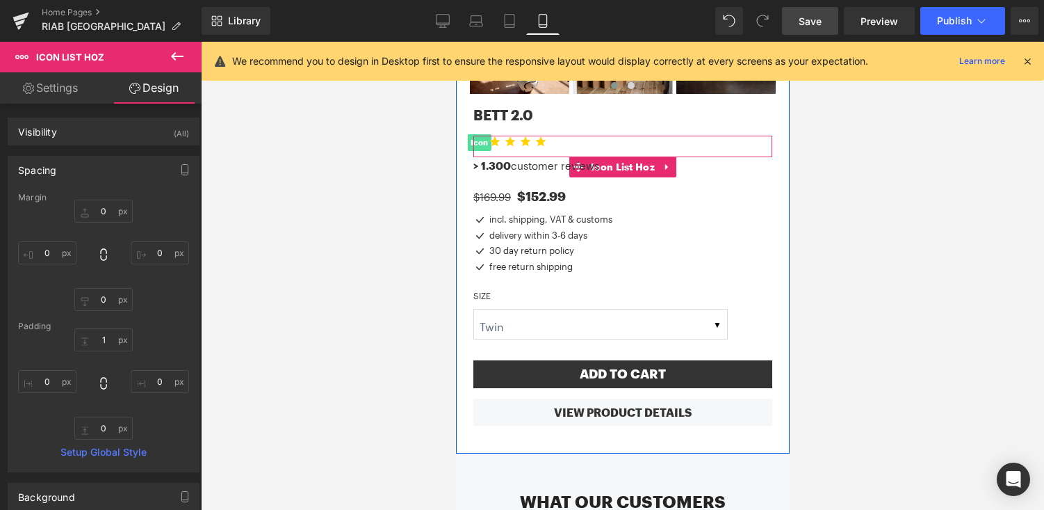
click at [478, 134] on span "Icon" at bounding box center [479, 142] width 24 height 17
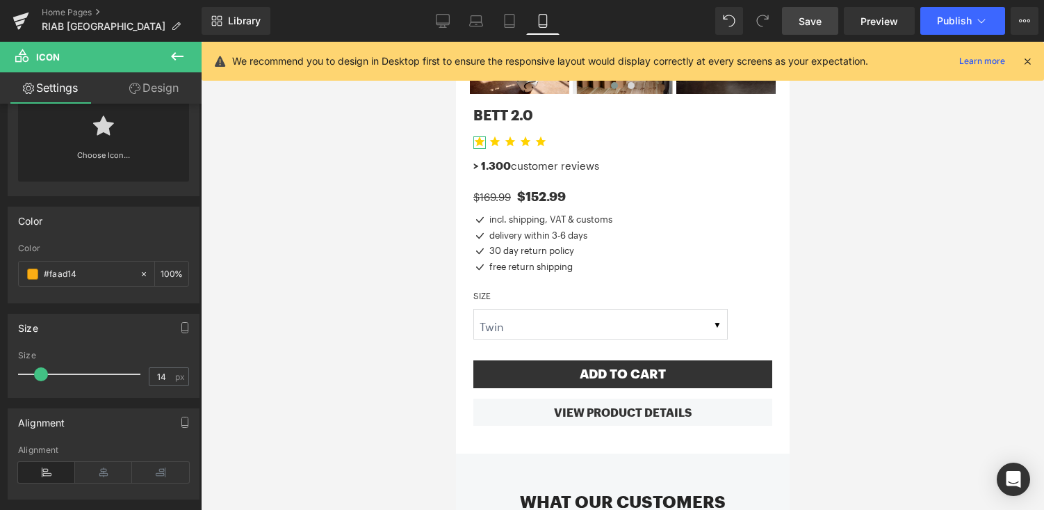
scroll to position [0, 0]
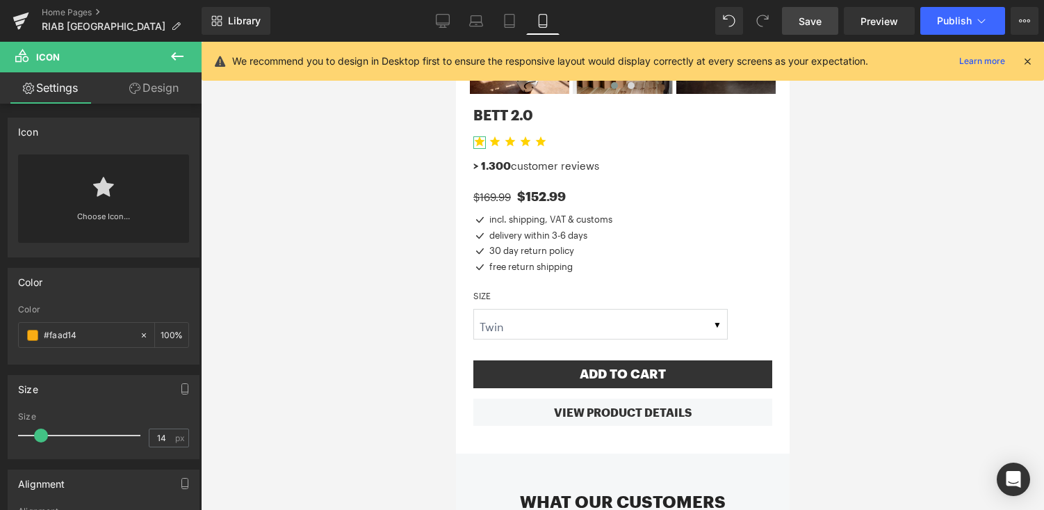
click at [166, 88] on link "Design" at bounding box center [154, 87] width 101 height 31
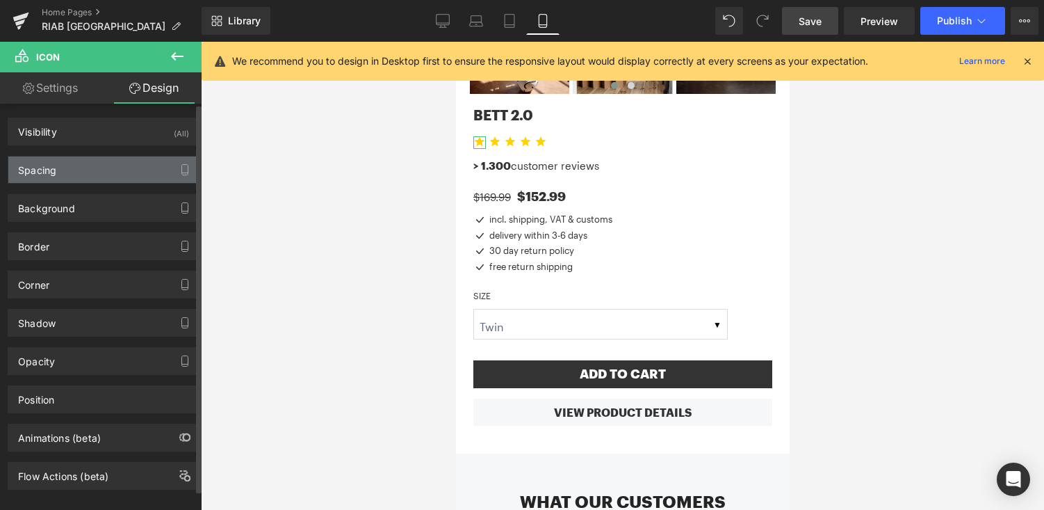
click at [115, 179] on div "Spacing" at bounding box center [103, 169] width 191 height 26
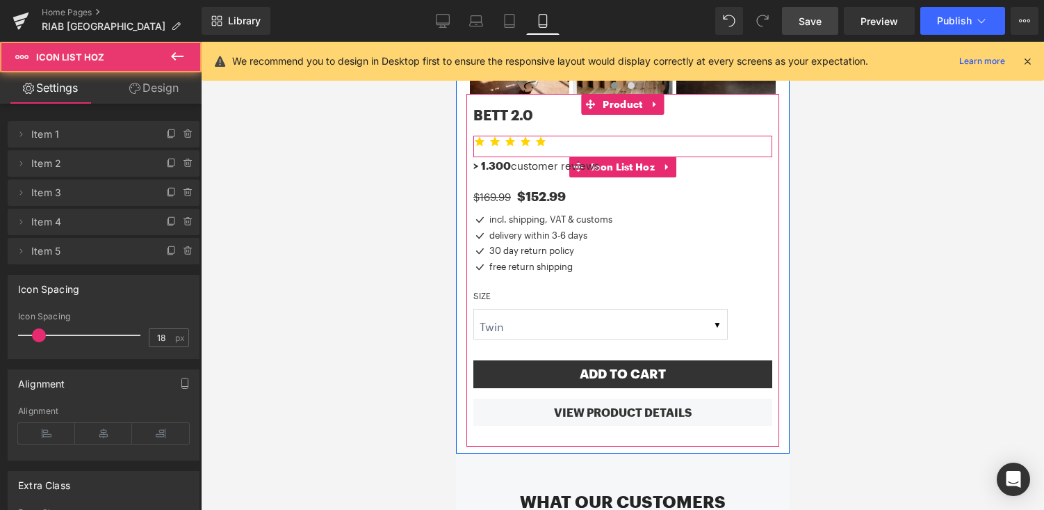
click at [589, 136] on ul "Icon Icon Icon Icon Icon" at bounding box center [622, 146] width 299 height 20
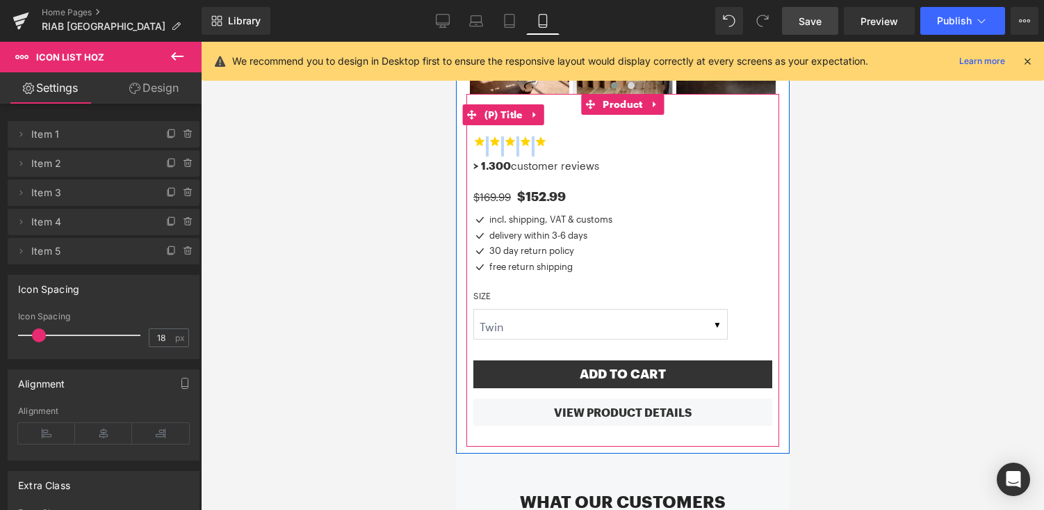
drag, startPoint x: 733, startPoint y: 131, endPoint x: 736, endPoint y: 109, distance: 21.8
click at [736, 109] on div "BETT 2.0 (P) Title Icon Icon Icon Icon Icon Icon List Hoz NaNpx > 1.300 custome…" at bounding box center [622, 259] width 299 height 331
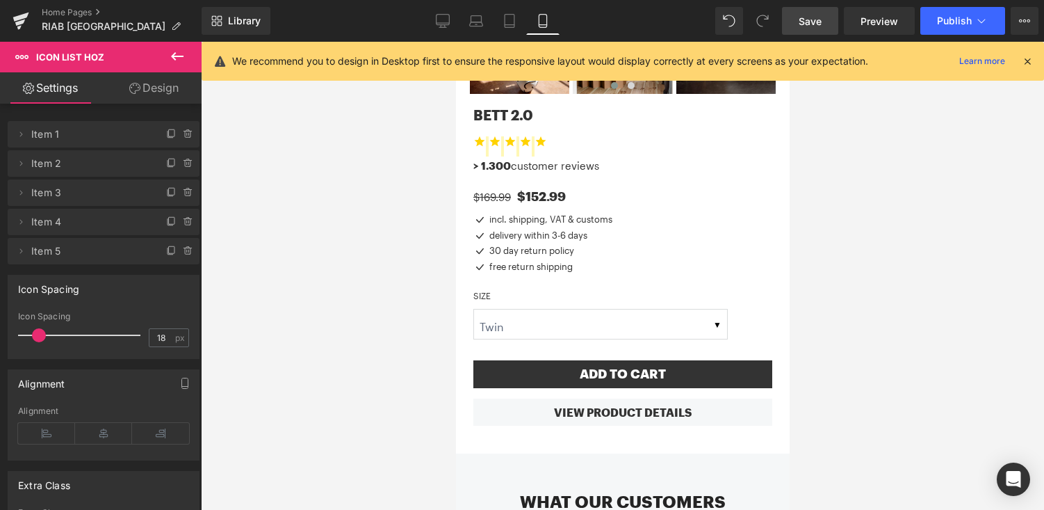
click at [859, 145] on div at bounding box center [622, 276] width 843 height 468
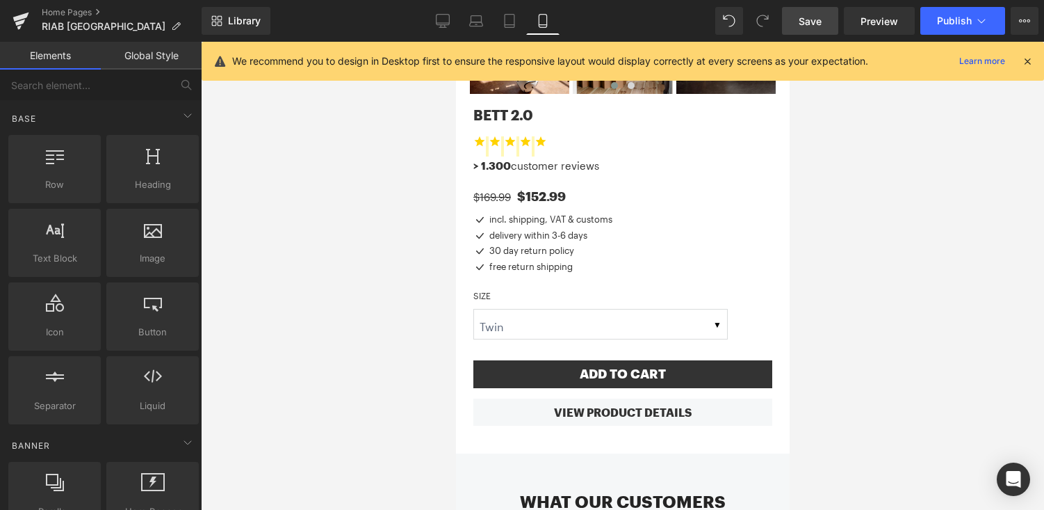
click at [859, 145] on div at bounding box center [622, 276] width 843 height 468
click at [638, 174] on div "$169.99 $152.99" at bounding box center [622, 189] width 299 height 31
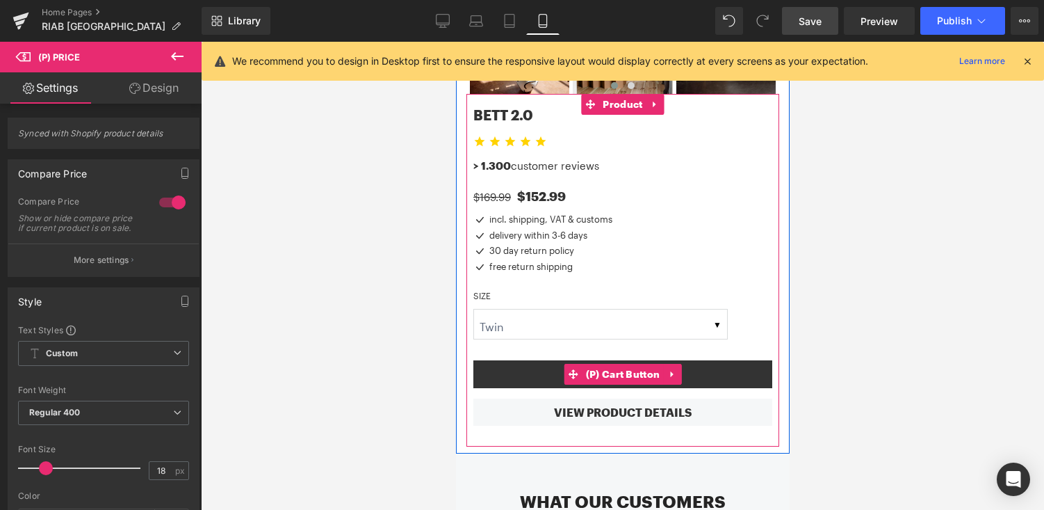
click at [544, 361] on button "Add To Cart" at bounding box center [622, 374] width 299 height 28
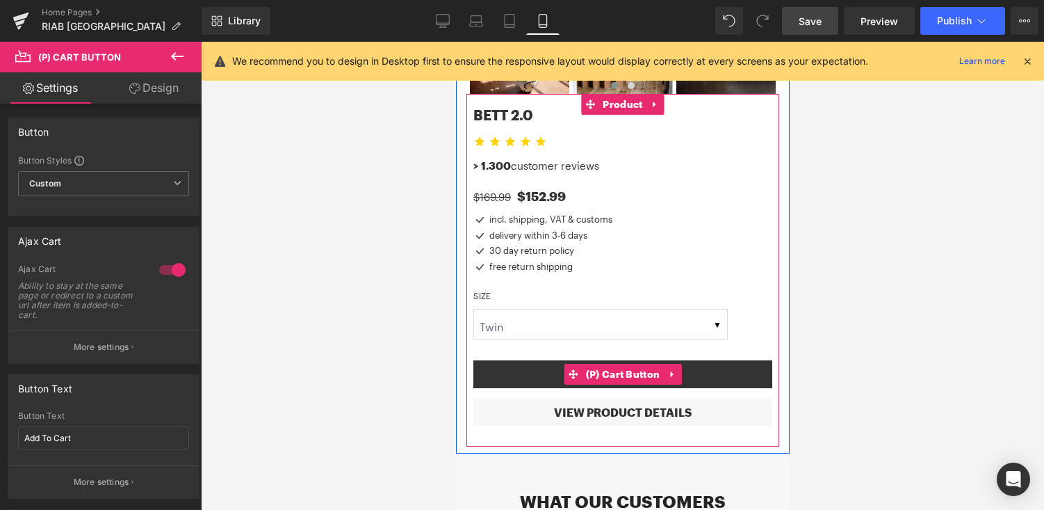
click at [545, 360] on button "Add To Cart" at bounding box center [622, 374] width 299 height 28
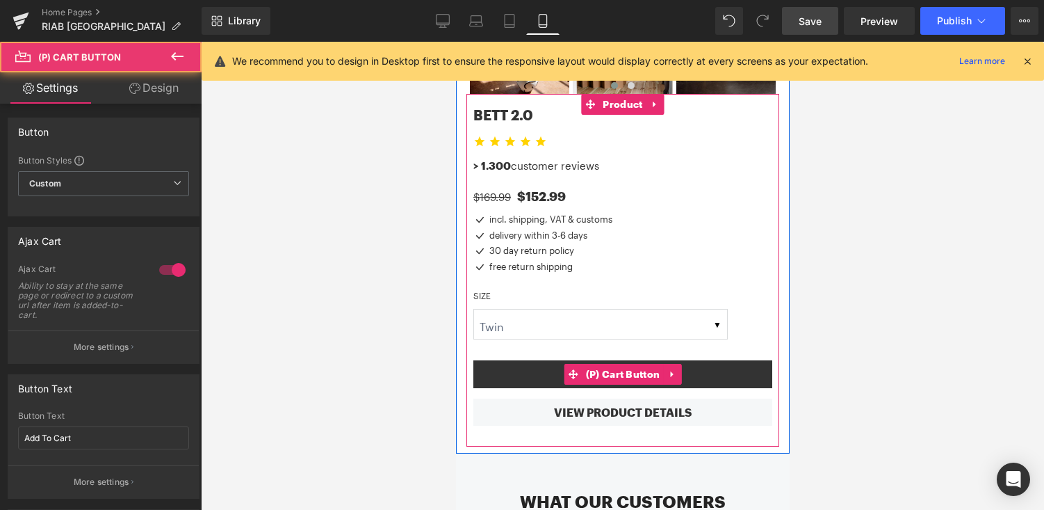
click at [545, 360] on button "Adding..." at bounding box center [622, 374] width 299 height 28
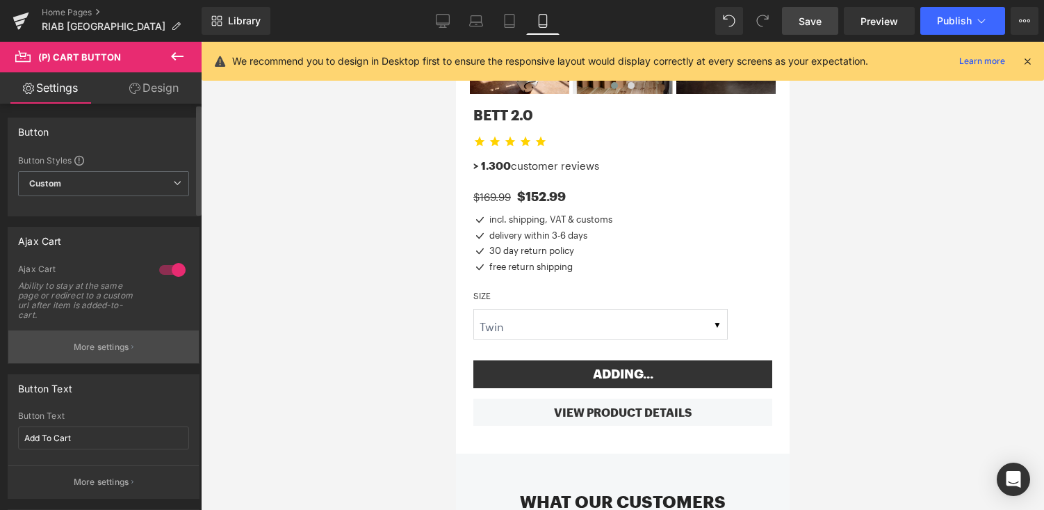
click at [102, 338] on button "More settings" at bounding box center [103, 346] width 191 height 33
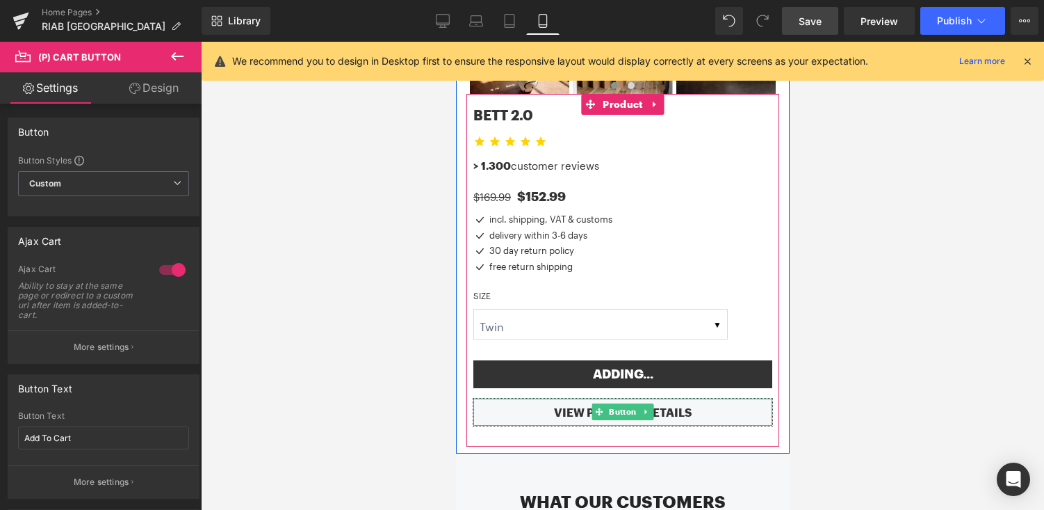
click at [519, 398] on link "VIEW PRODUCT DETAILS" at bounding box center [622, 411] width 299 height 27
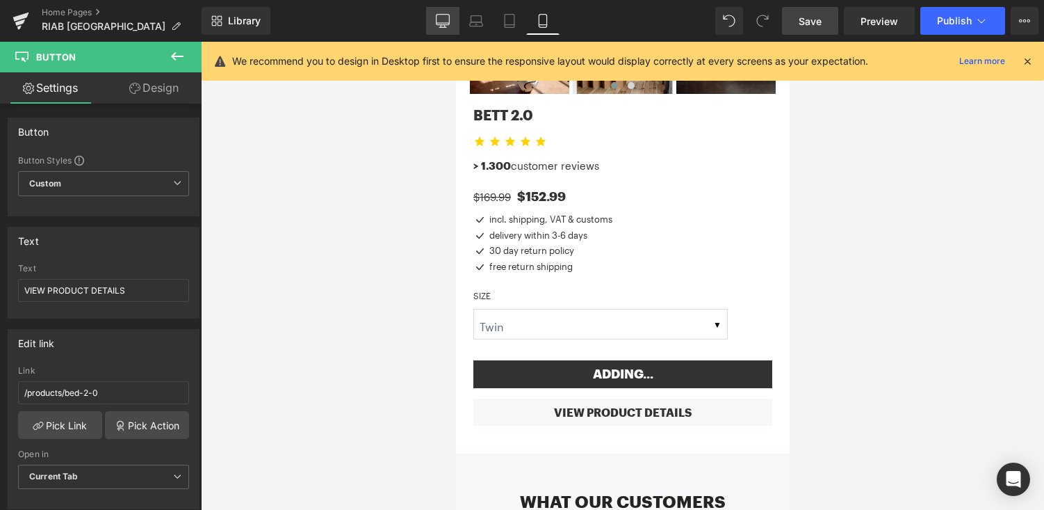
click at [455, 27] on link "Desktop" at bounding box center [442, 21] width 33 height 28
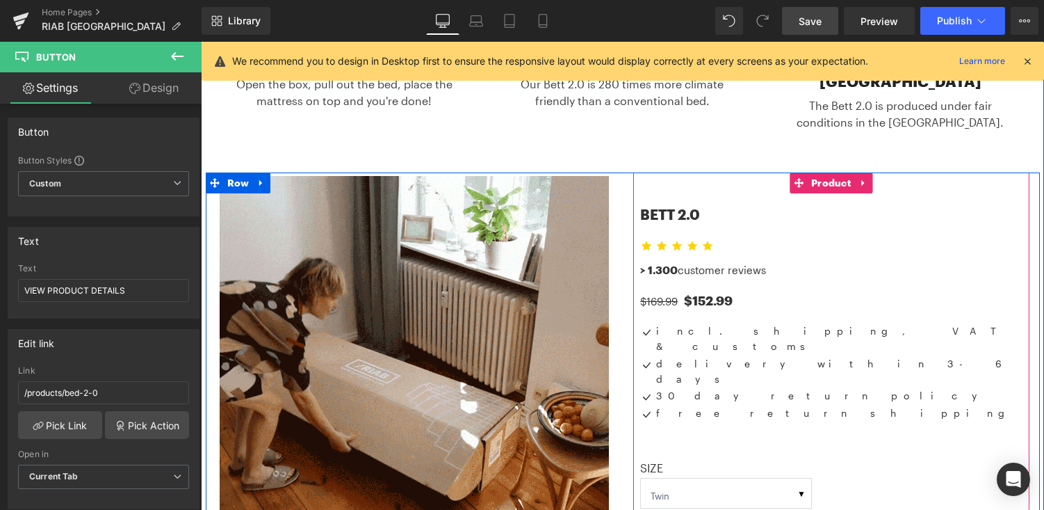
scroll to position [648, 0]
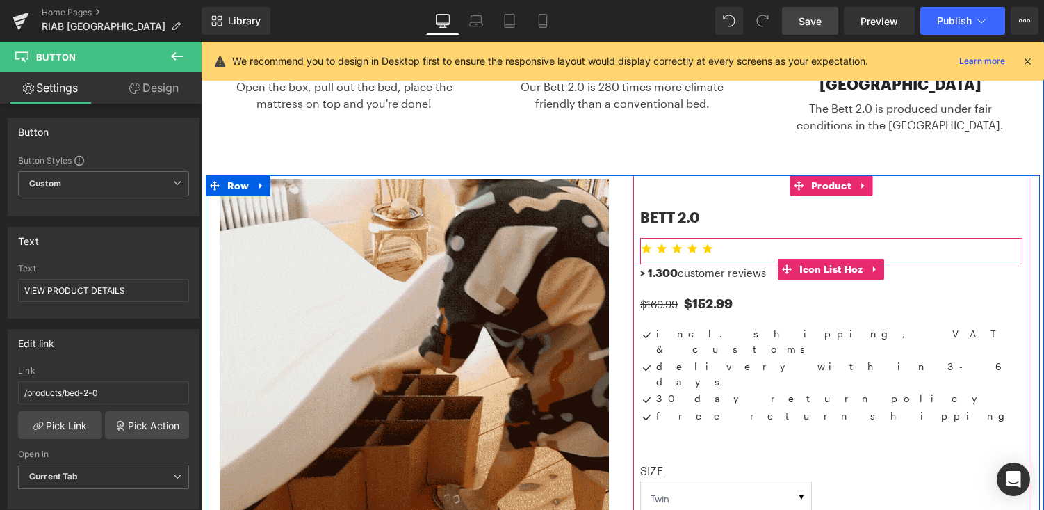
click at [735, 243] on ul "Icon Icon Icon Icon Icon" at bounding box center [831, 253] width 382 height 20
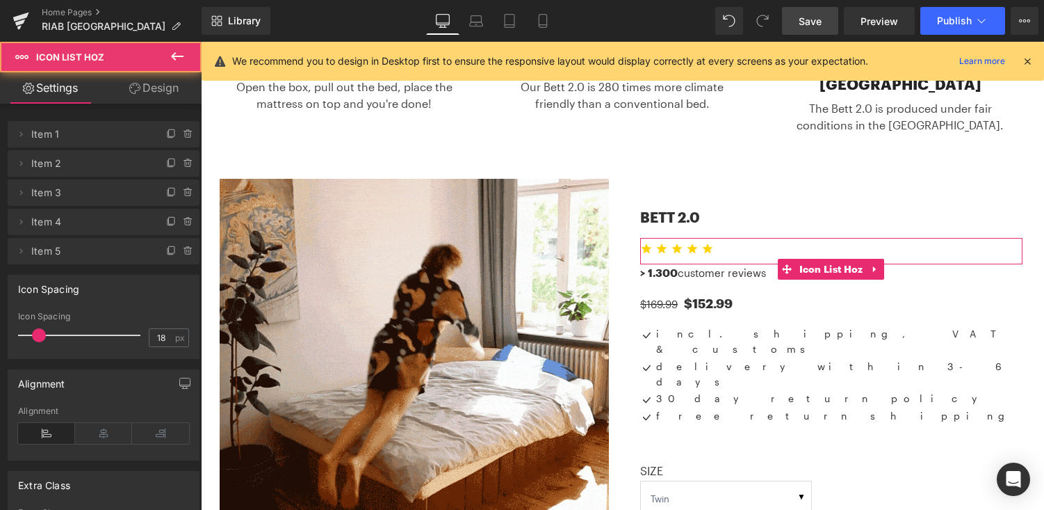
click at [183, 87] on link "Design" at bounding box center [154, 87] width 101 height 31
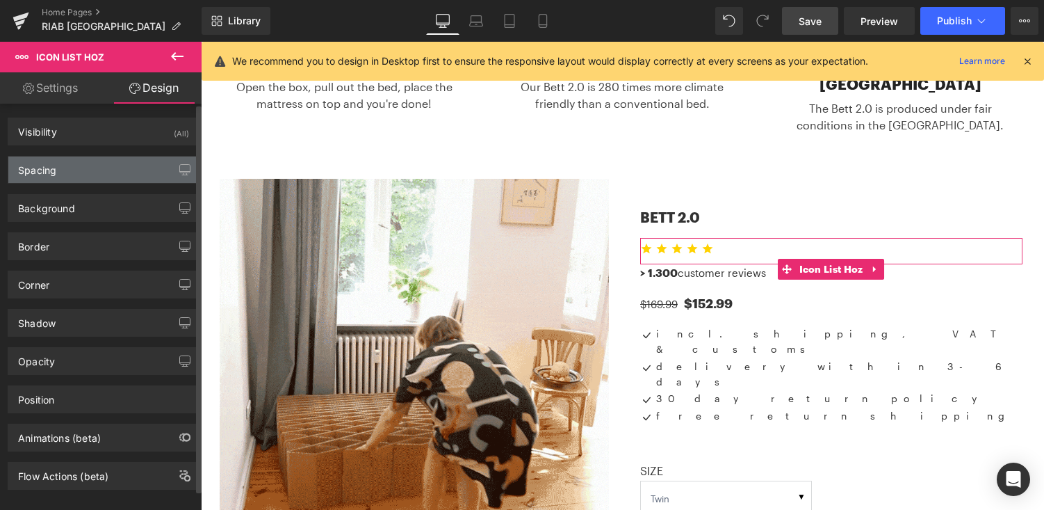
click at [105, 173] on div "Spacing" at bounding box center [103, 169] width 191 height 26
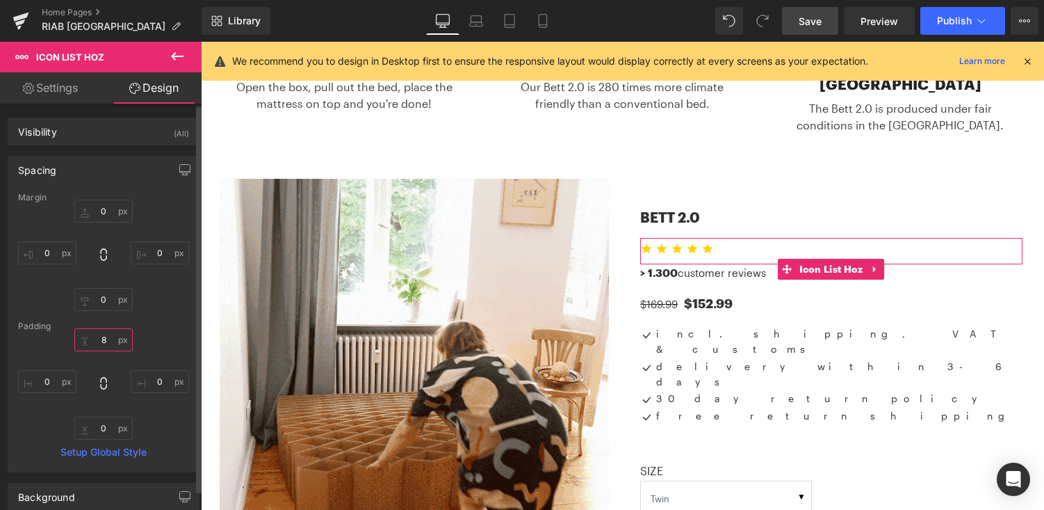
click at [102, 340] on input "8" at bounding box center [103, 339] width 58 height 23
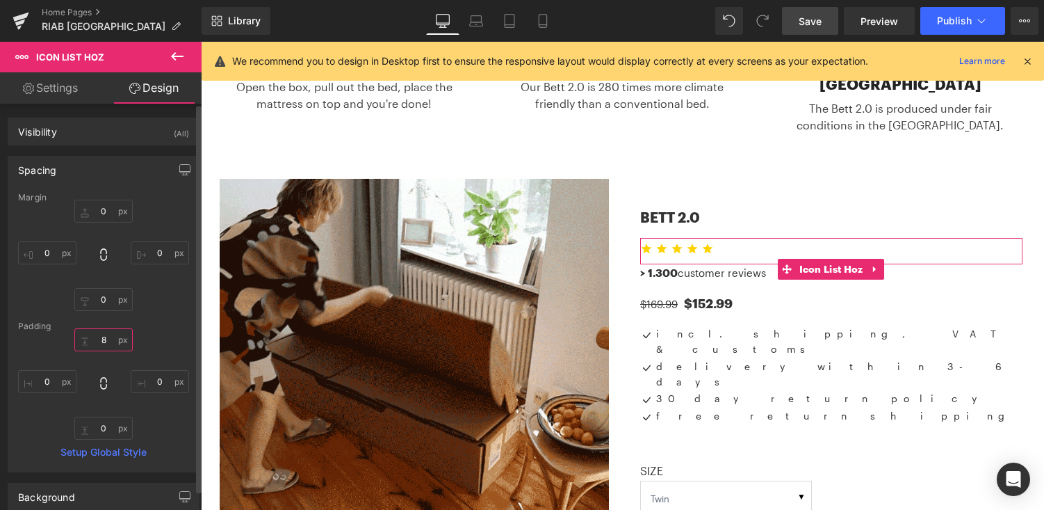
type input "1"
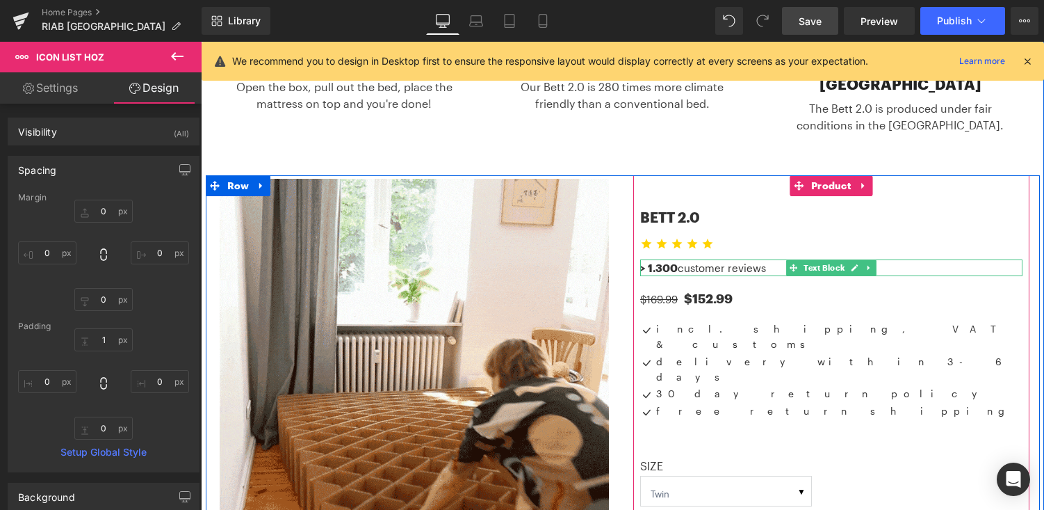
click at [767, 259] on p "> 1.300 customer reviews" at bounding box center [831, 267] width 382 height 17
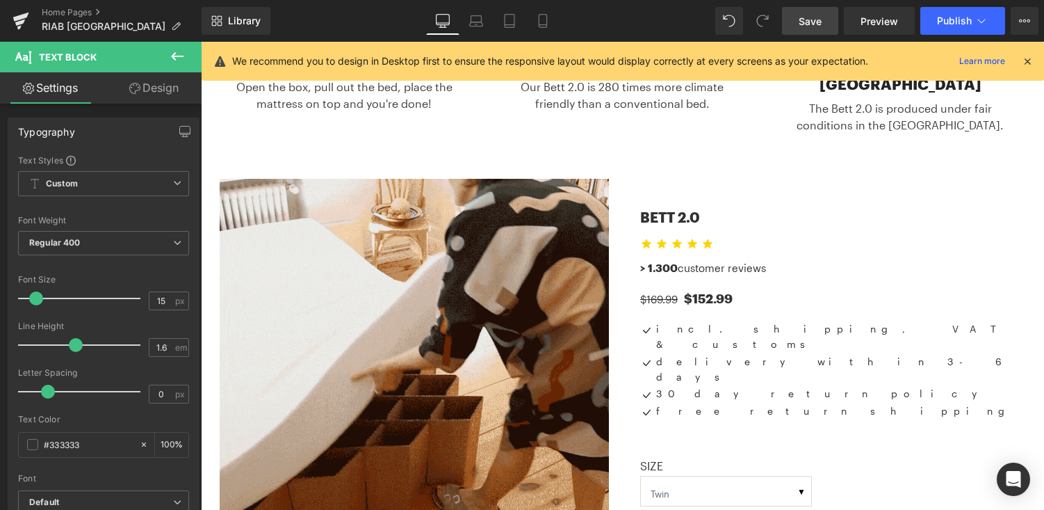
click at [161, 96] on link "Design" at bounding box center [154, 87] width 101 height 31
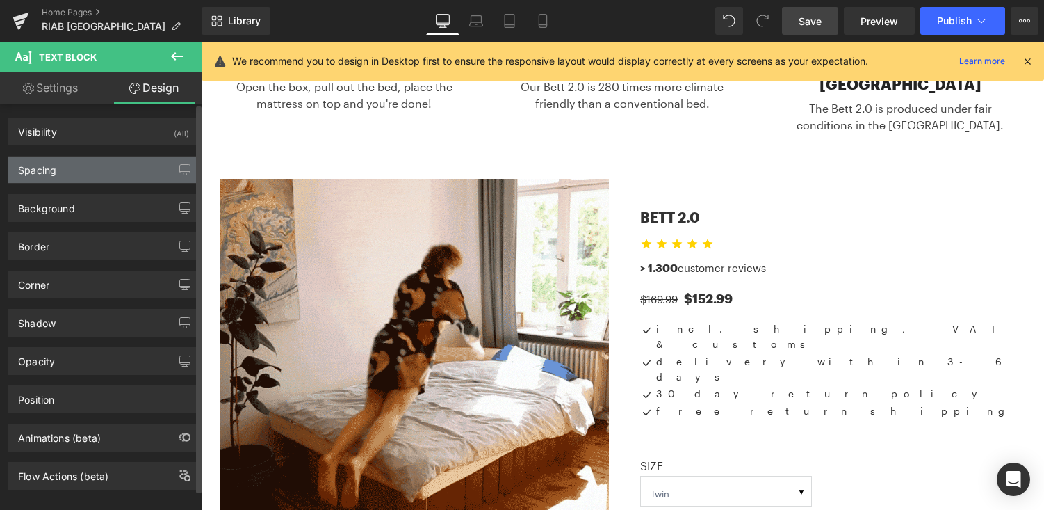
click at [120, 172] on div "Spacing" at bounding box center [103, 169] width 191 height 26
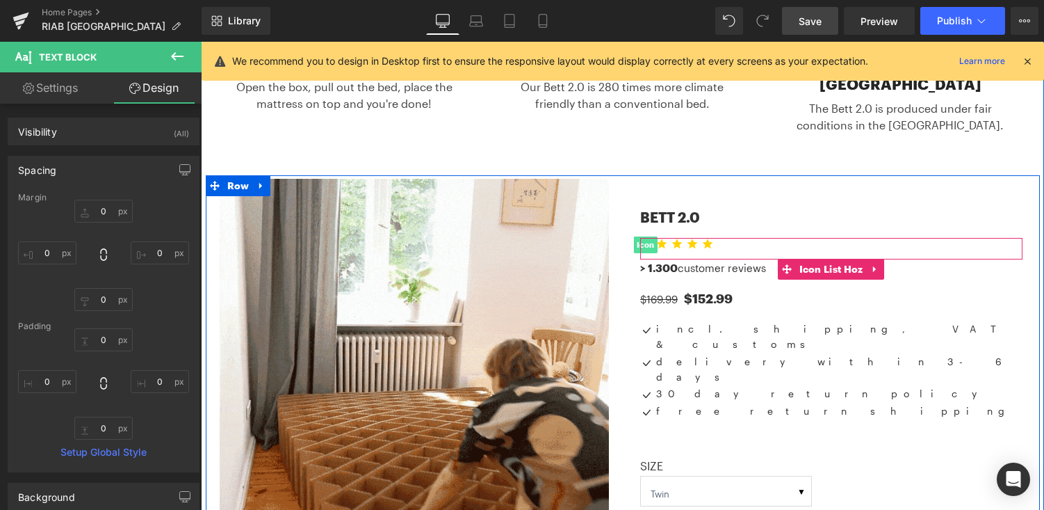
click at [650, 236] on span "Icon" at bounding box center [646, 244] width 24 height 17
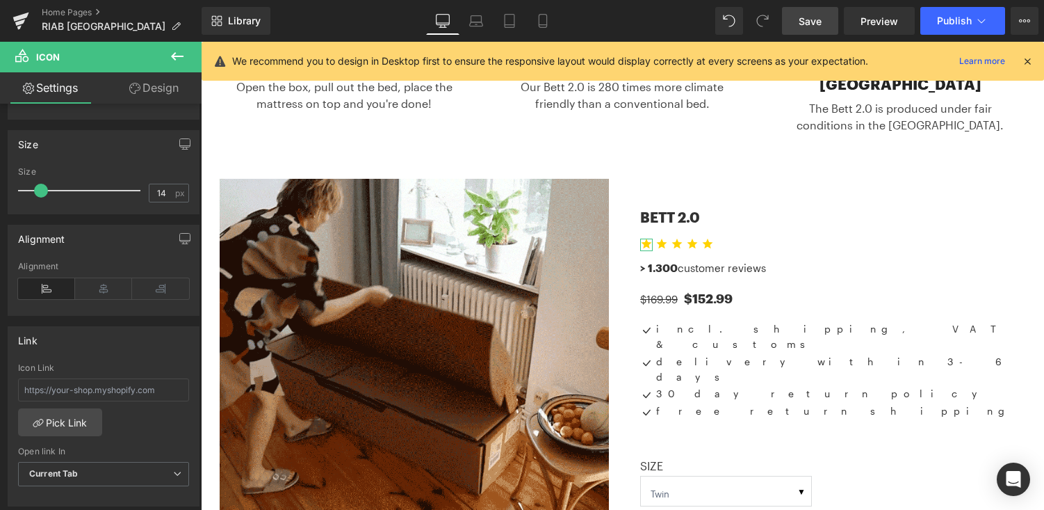
scroll to position [247, 0]
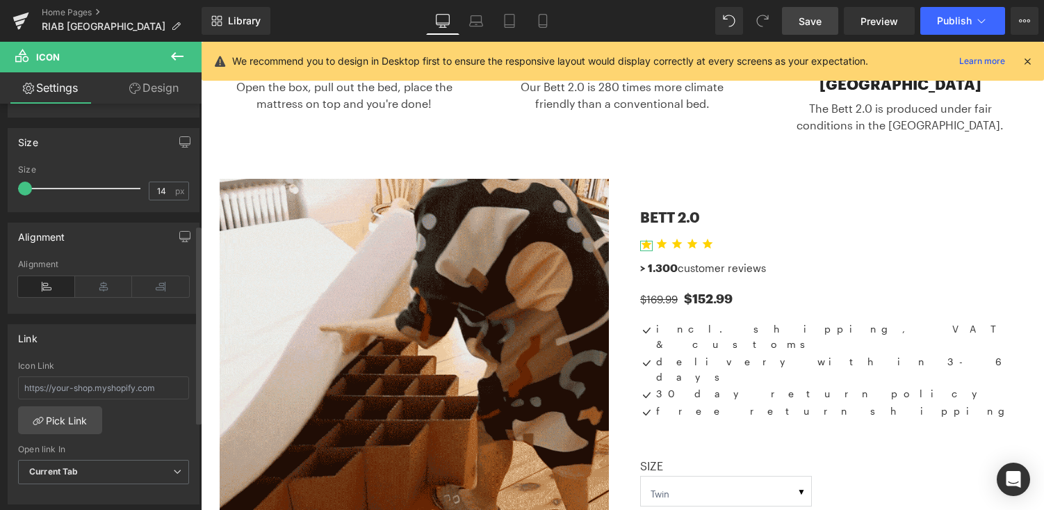
drag, startPoint x: 43, startPoint y: 190, endPoint x: 13, endPoint y: 186, distance: 30.8
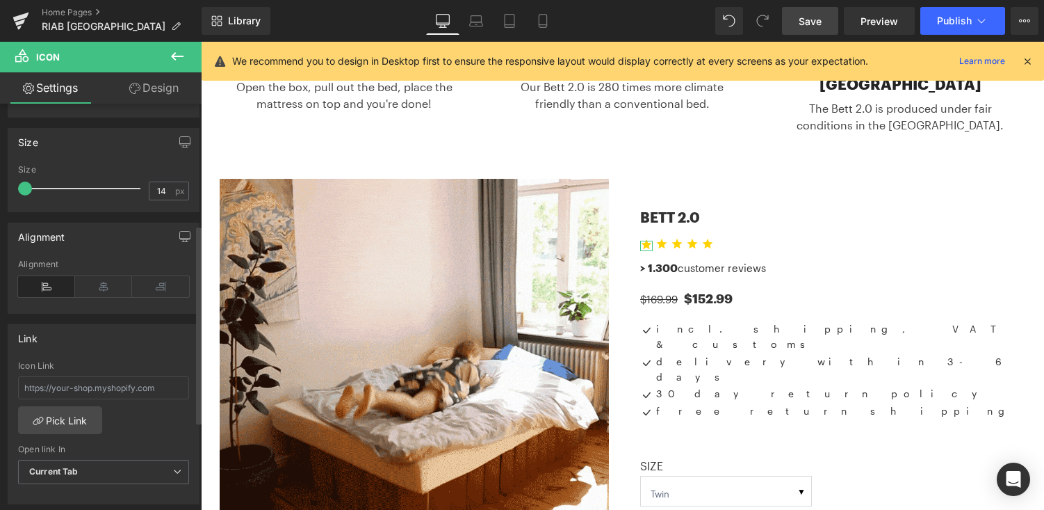
click at [13, 186] on div "14px Size 14 px" at bounding box center [103, 188] width 191 height 47
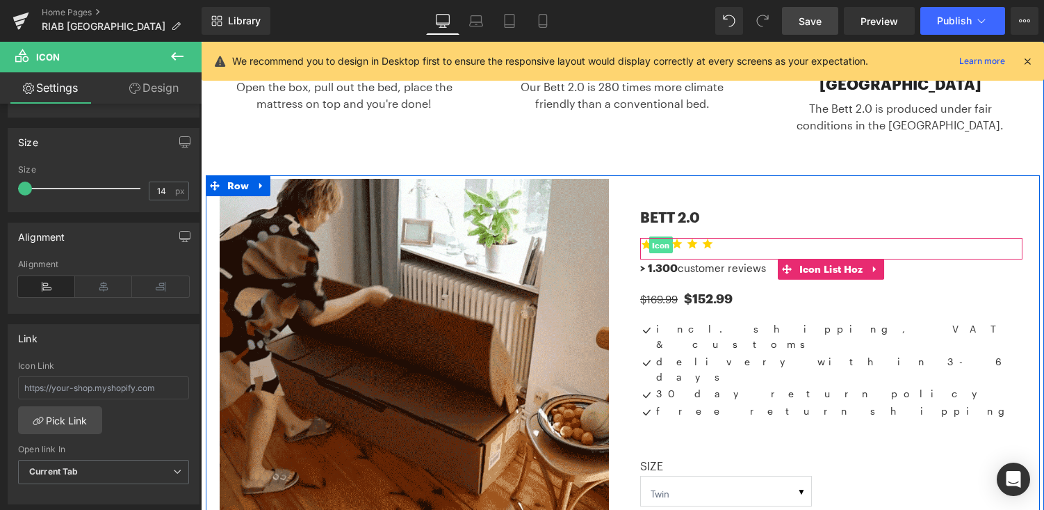
click at [659, 237] on span "Icon" at bounding box center [661, 245] width 24 height 17
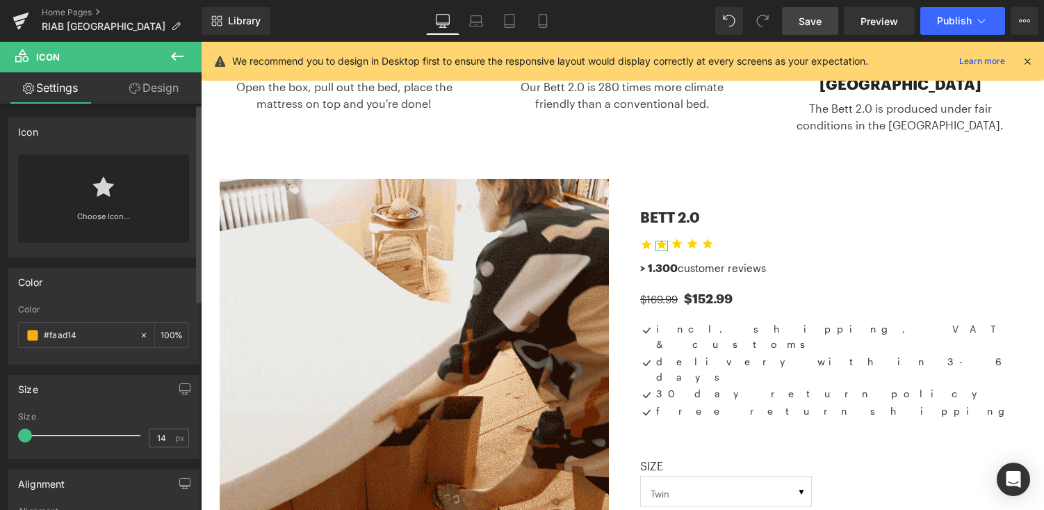
drag, startPoint x: 42, startPoint y: 433, endPoint x: 5, endPoint y: 432, distance: 37.6
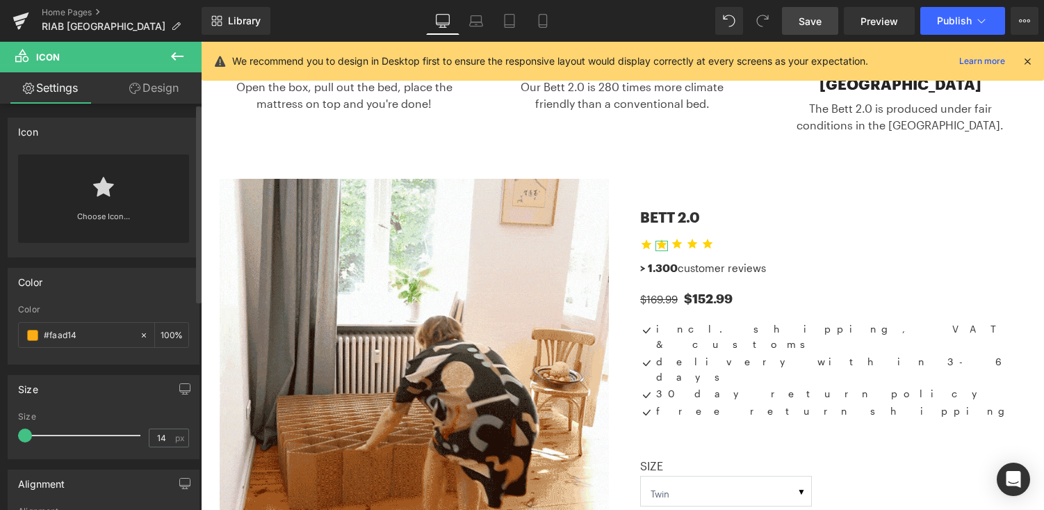
click at [5, 432] on div "Size 14px Size 14 px" at bounding box center [104, 411] width 208 height 95
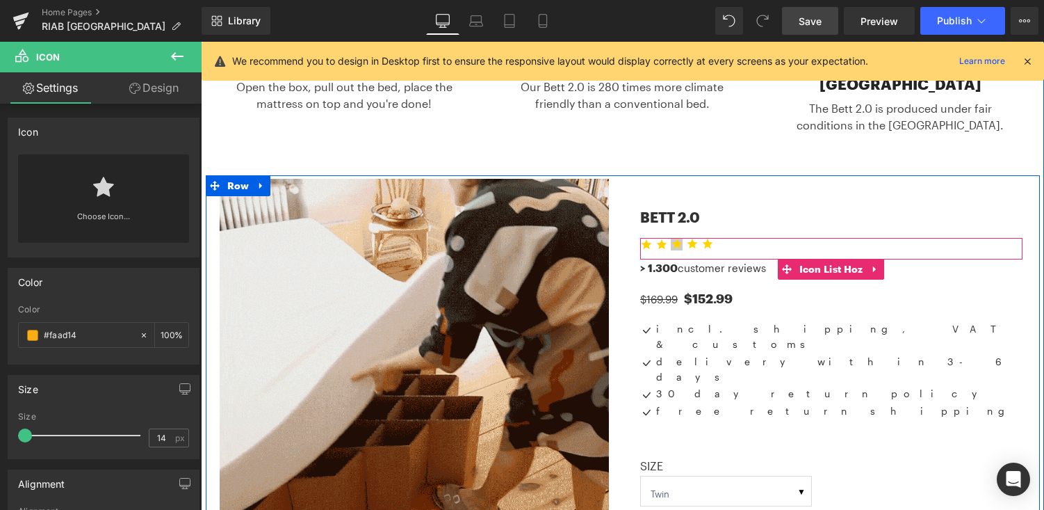
click at [677, 236] on span "Icon" at bounding box center [677, 244] width 24 height 17
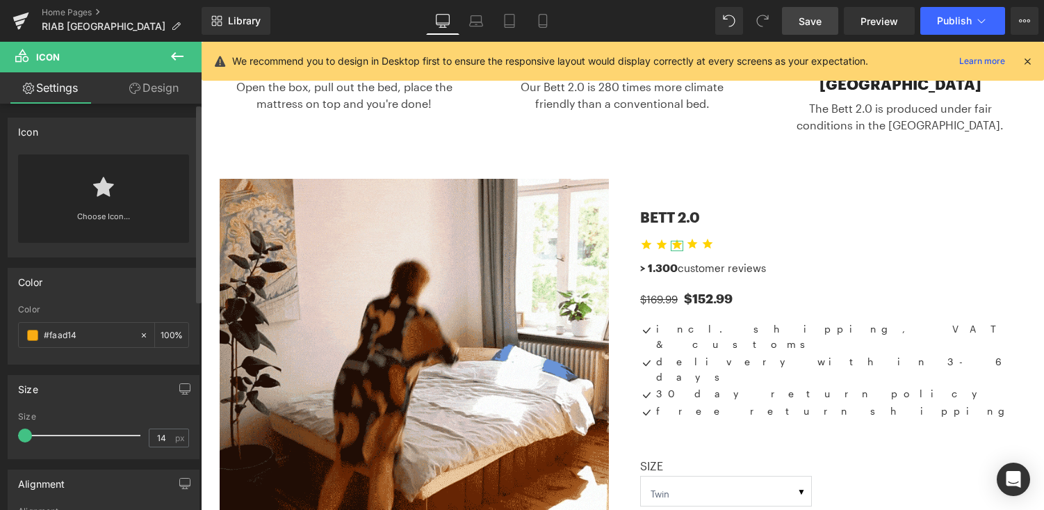
drag, startPoint x: 40, startPoint y: 433, endPoint x: 16, endPoint y: 433, distance: 24.3
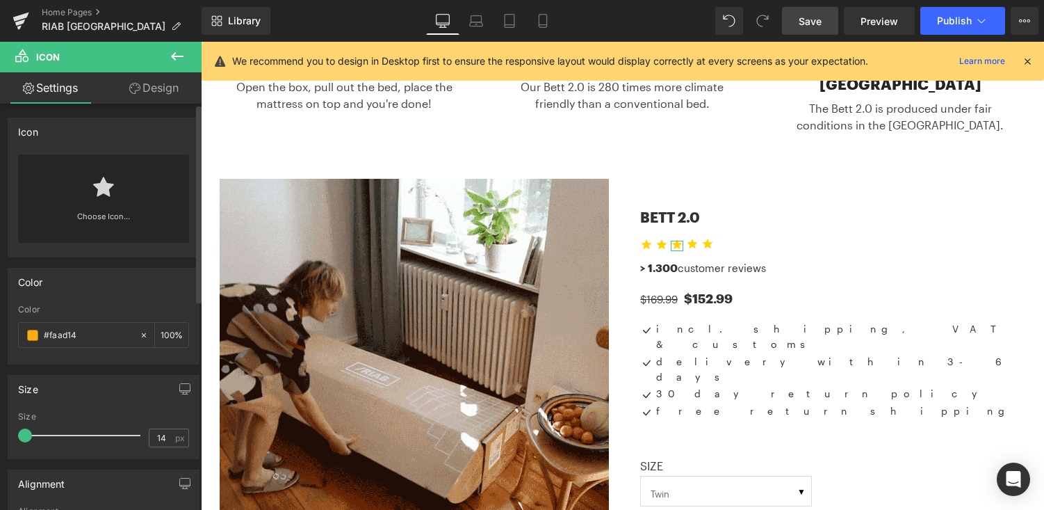
click at [16, 433] on div "14px Size 14 px" at bounding box center [103, 435] width 191 height 47
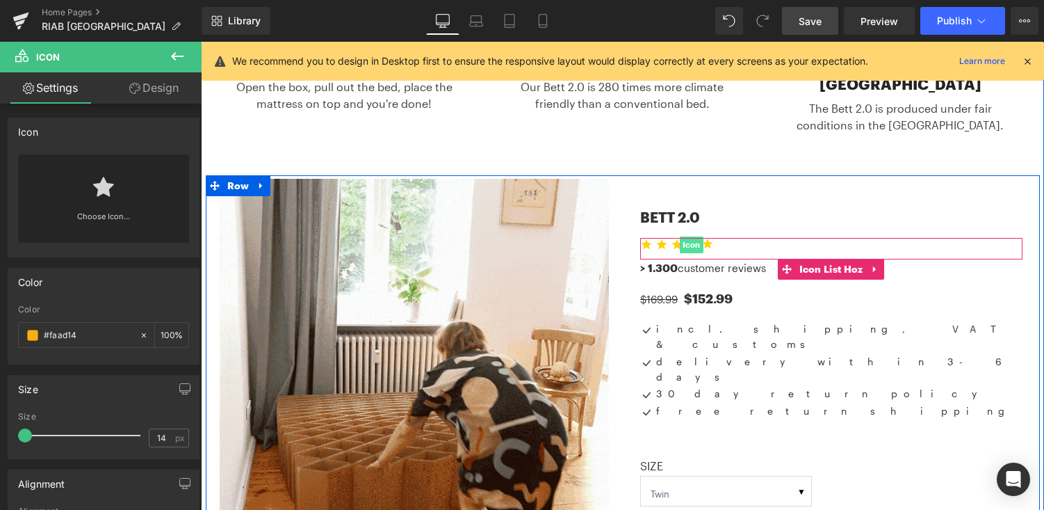
click at [695, 236] on span "Icon" at bounding box center [692, 244] width 24 height 17
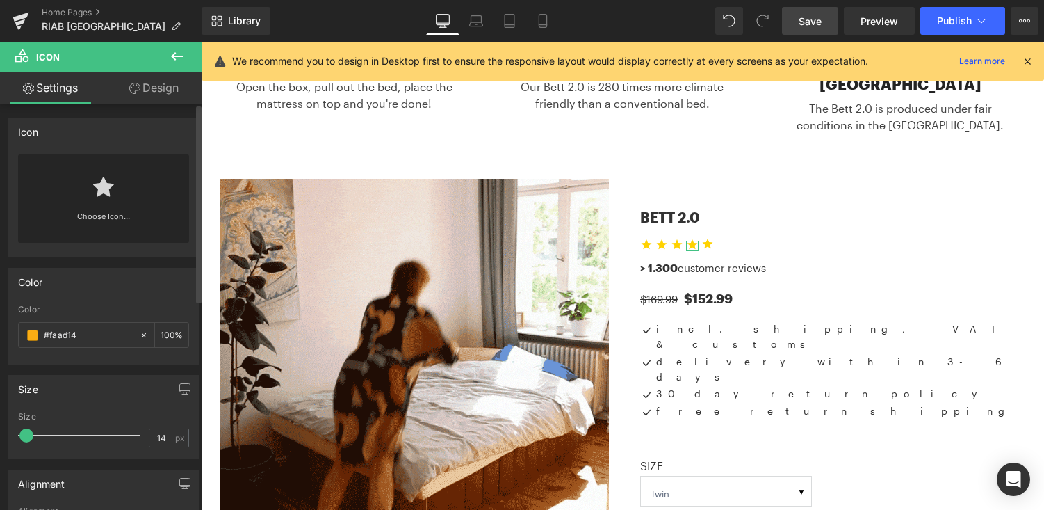
drag, startPoint x: 40, startPoint y: 434, endPoint x: 17, endPoint y: 434, distance: 22.3
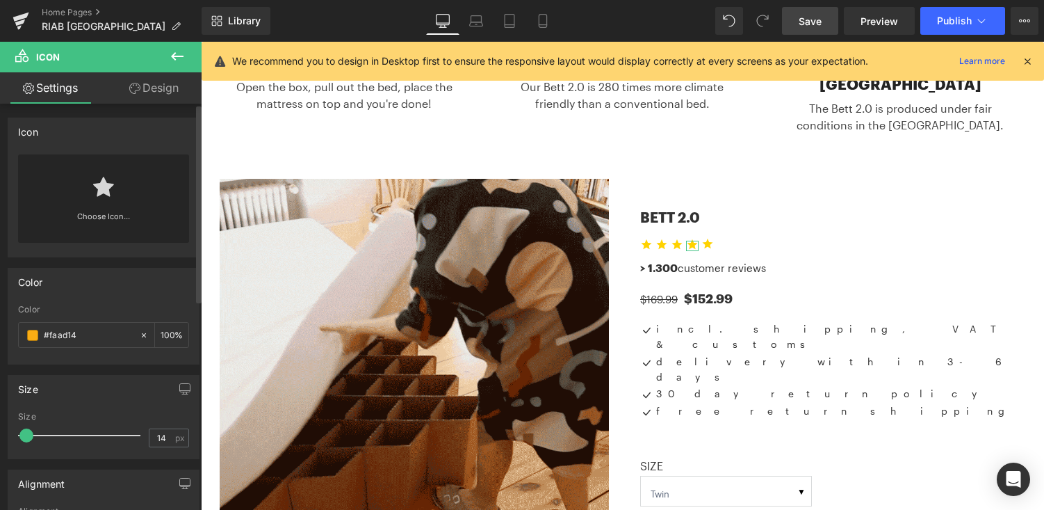
click at [19, 434] on span at bounding box center [26, 435] width 14 height 14
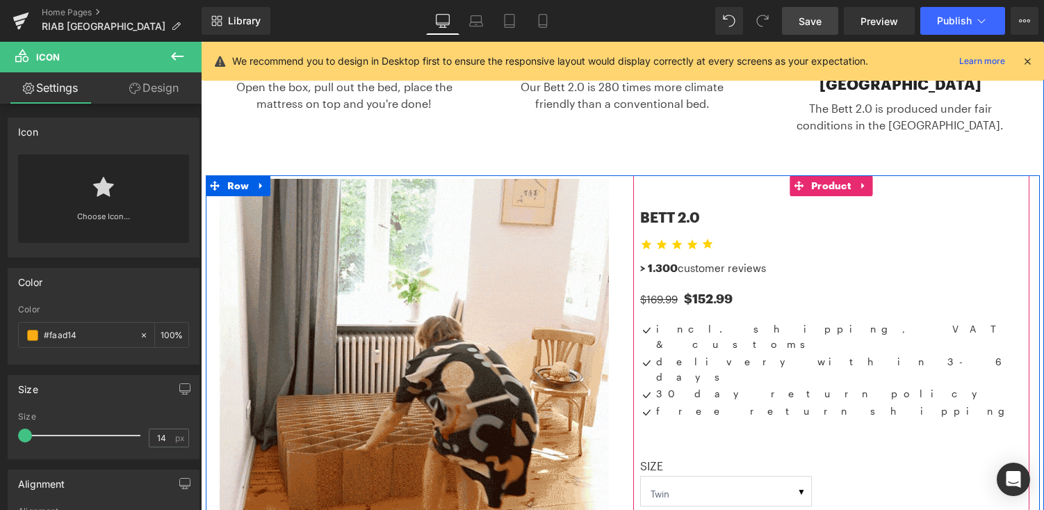
click at [710, 236] on span "Icon" at bounding box center [707, 244] width 24 height 17
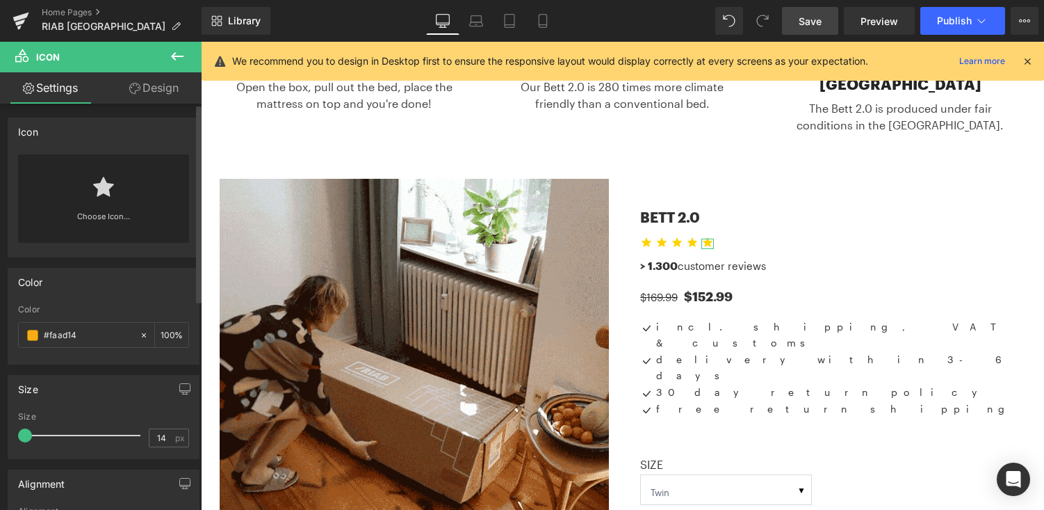
drag, startPoint x: 40, startPoint y: 436, endPoint x: 8, endPoint y: 434, distance: 31.4
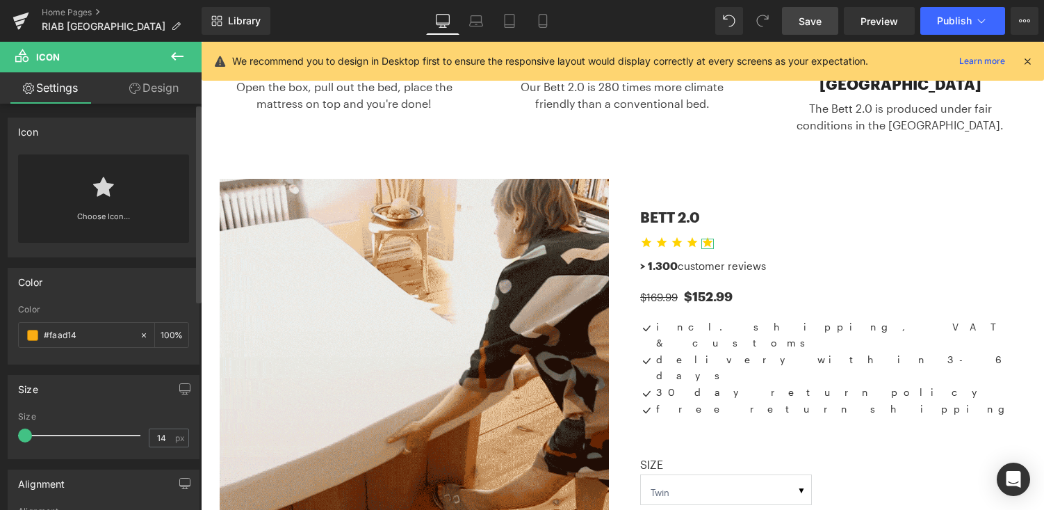
click at [8, 434] on div "14px Size 14 px" at bounding box center [103, 435] width 191 height 47
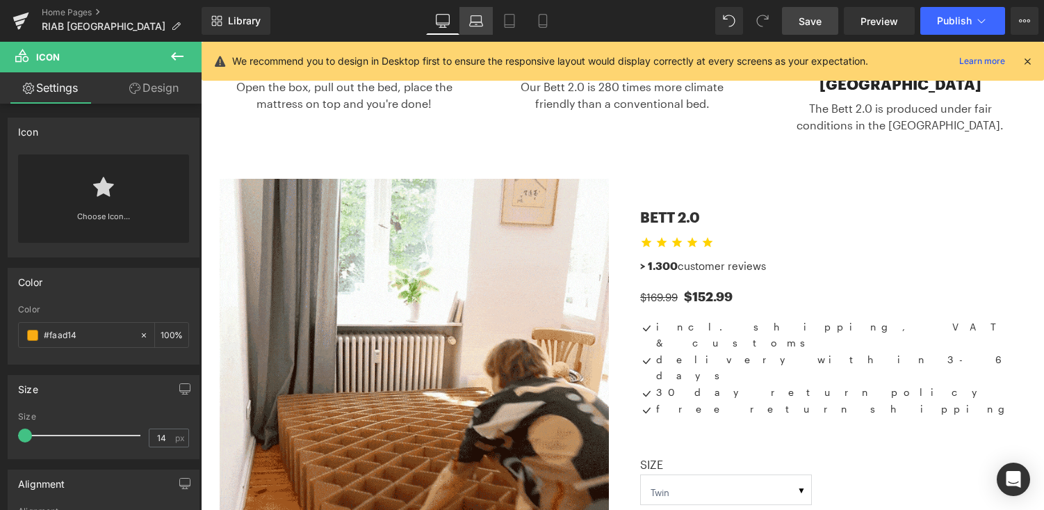
click at [475, 29] on link "Laptop" at bounding box center [476, 21] width 33 height 28
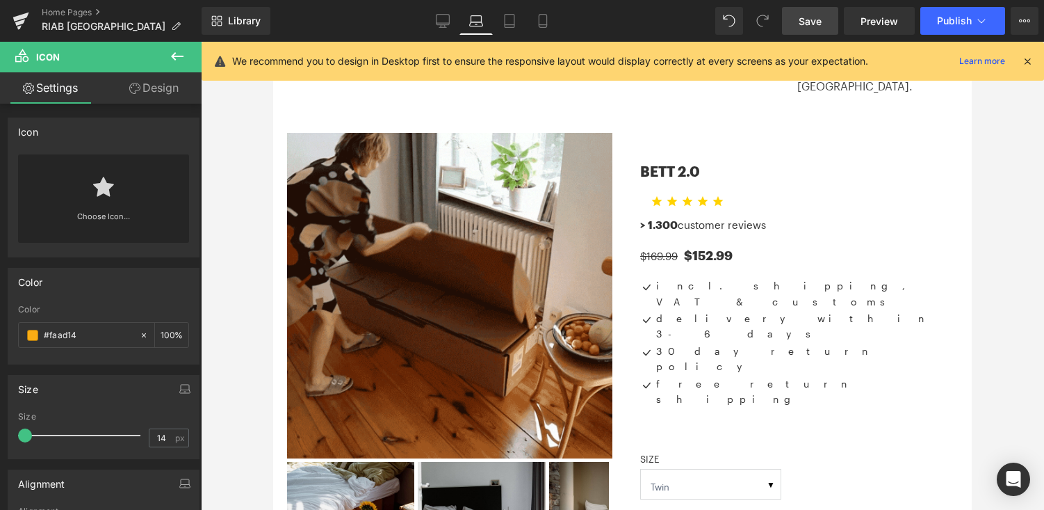
scroll to position [541, 0]
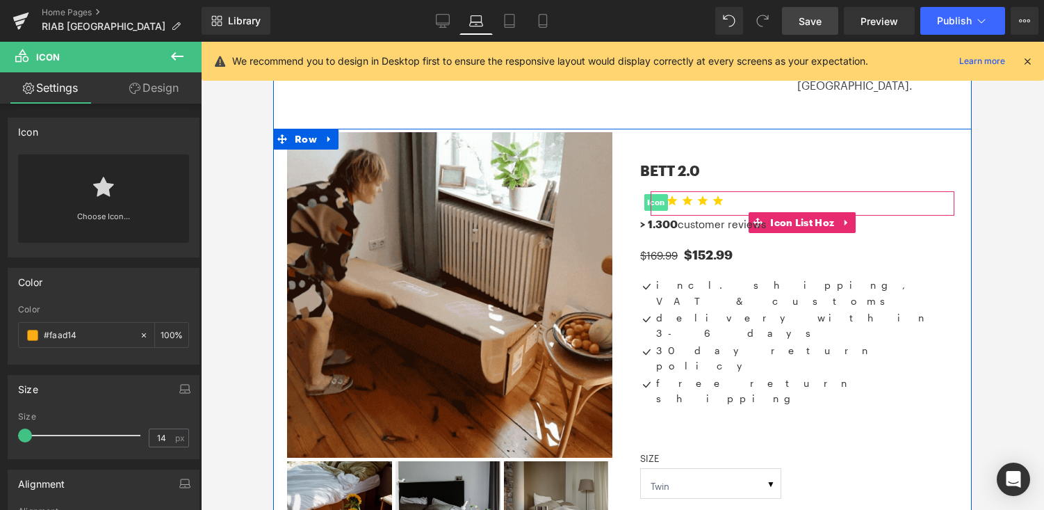
click at [659, 194] on span "Icon" at bounding box center [657, 202] width 24 height 17
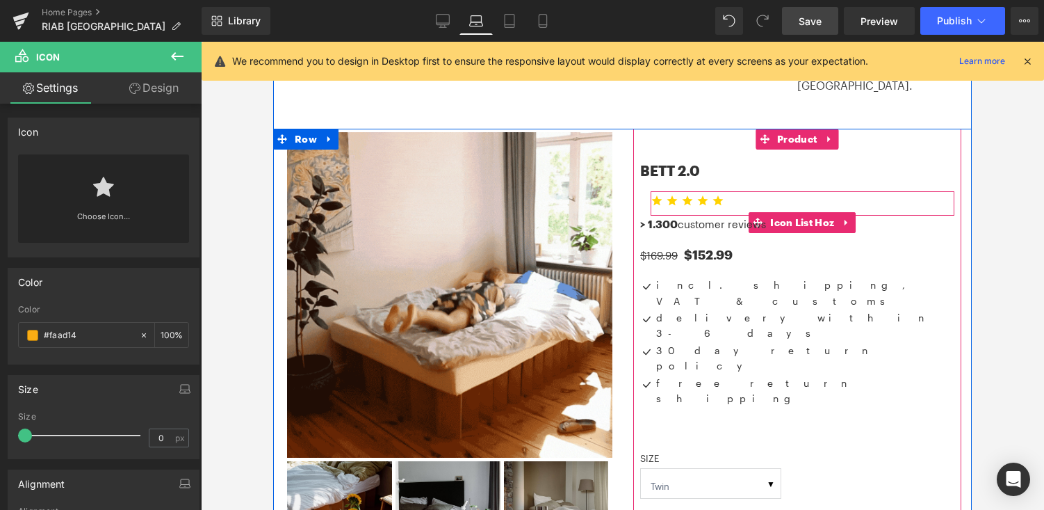
click at [759, 197] on ul "Icon Icon Icon Icon Icon" at bounding box center [803, 206] width 305 height 19
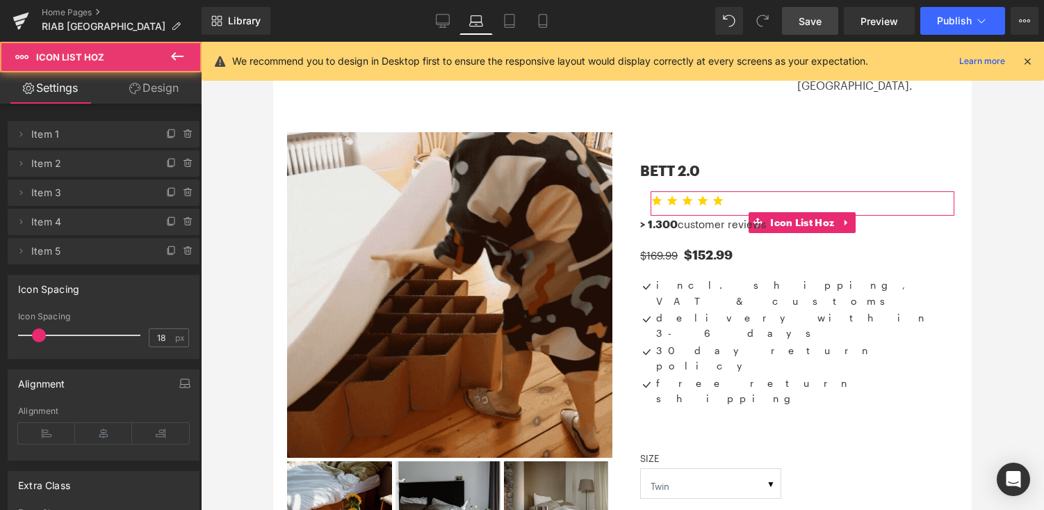
click at [150, 90] on link "Design" at bounding box center [154, 87] width 101 height 31
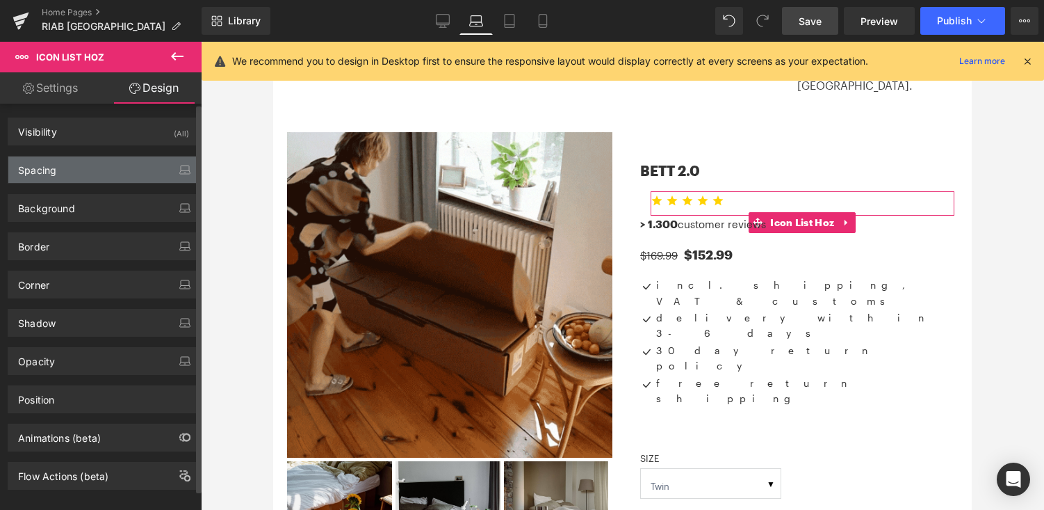
click at [120, 170] on div "Spacing" at bounding box center [103, 169] width 191 height 26
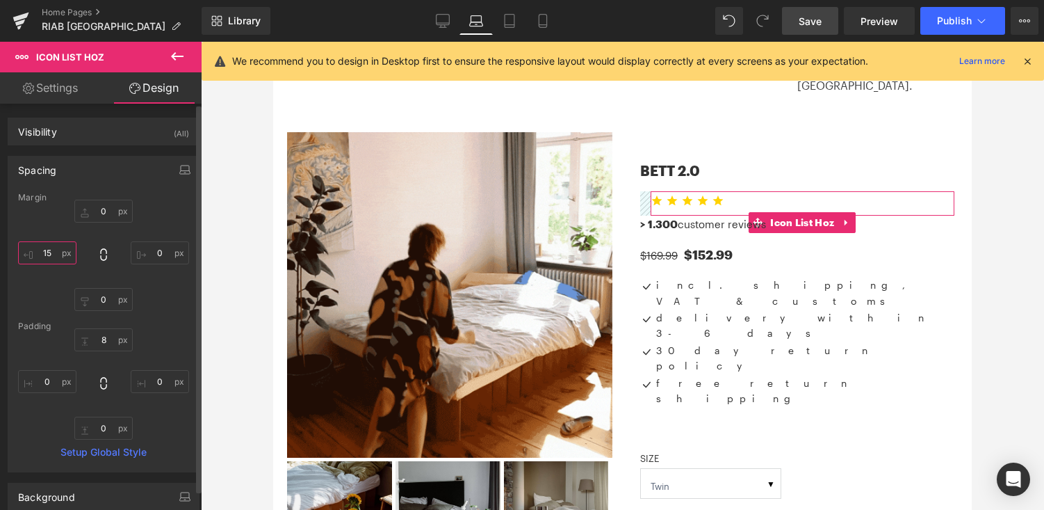
click at [48, 254] on input "15" at bounding box center [47, 252] width 58 height 23
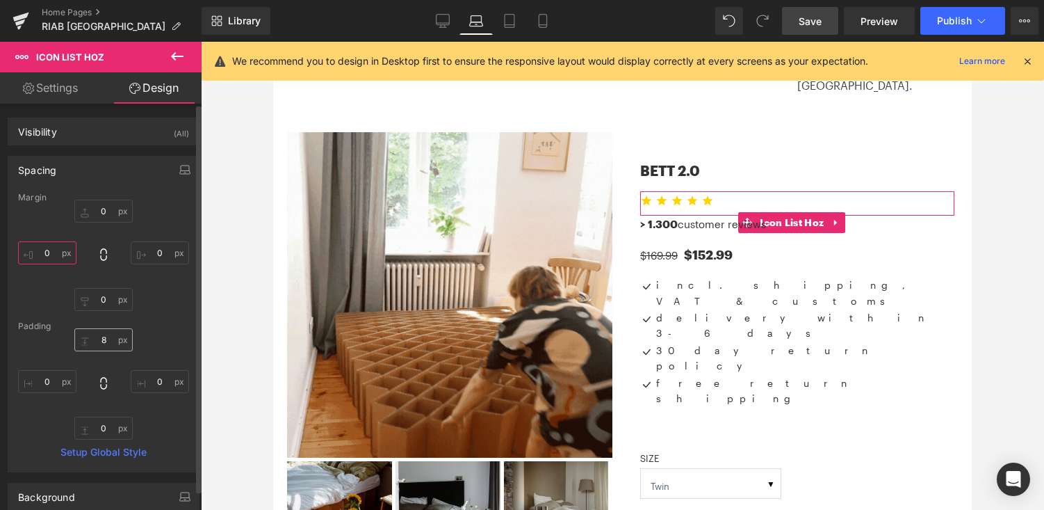
type input "0"
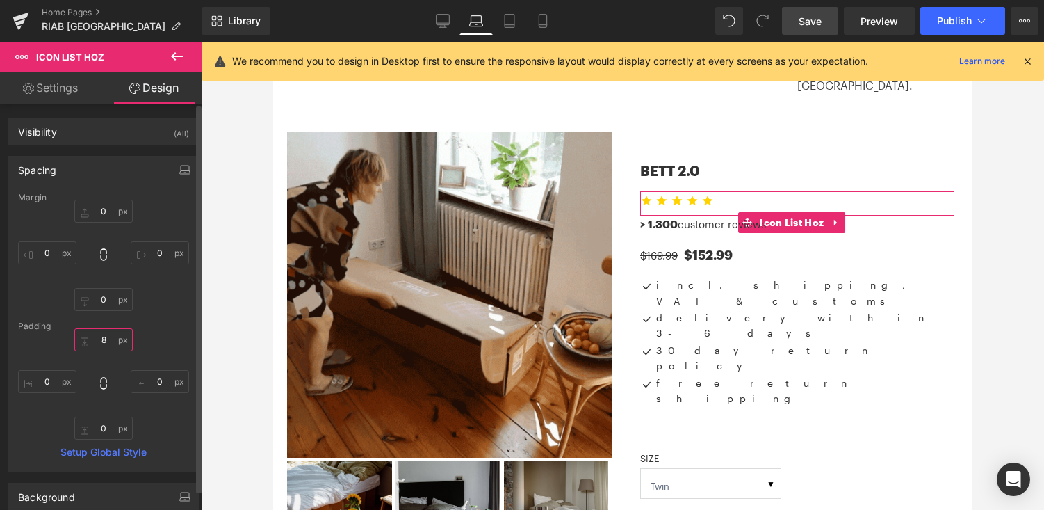
click at [104, 339] on input "8" at bounding box center [103, 339] width 58 height 23
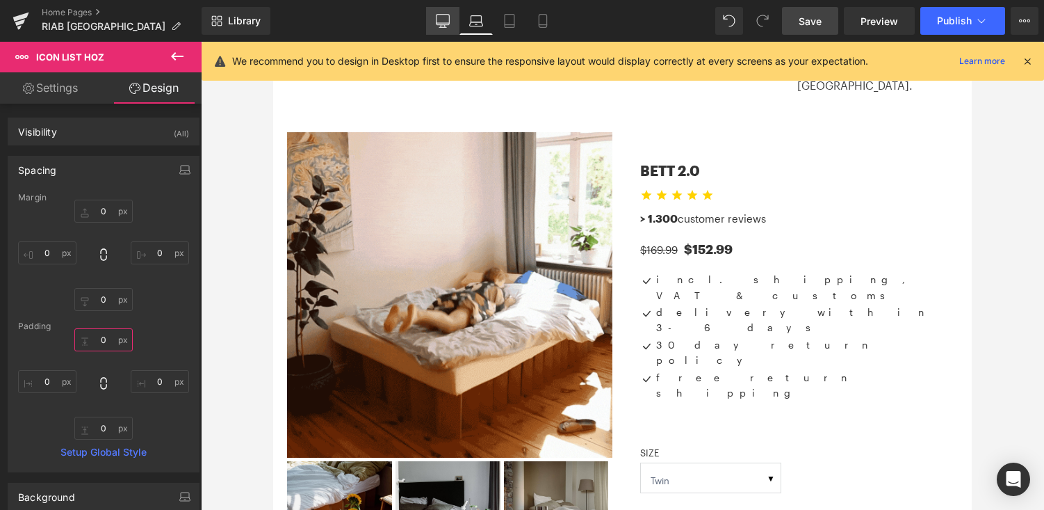
type input "0"
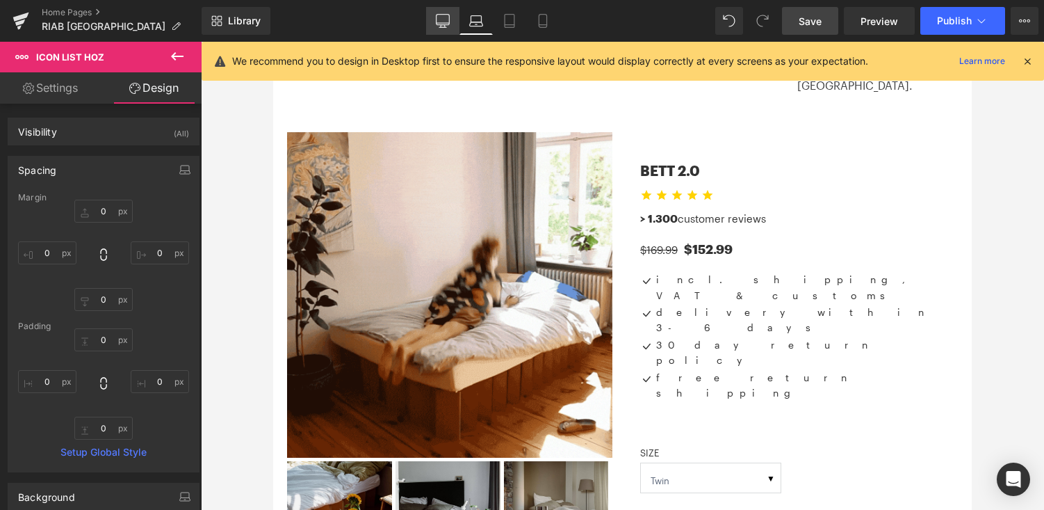
click at [444, 29] on link "Desktop" at bounding box center [442, 21] width 33 height 28
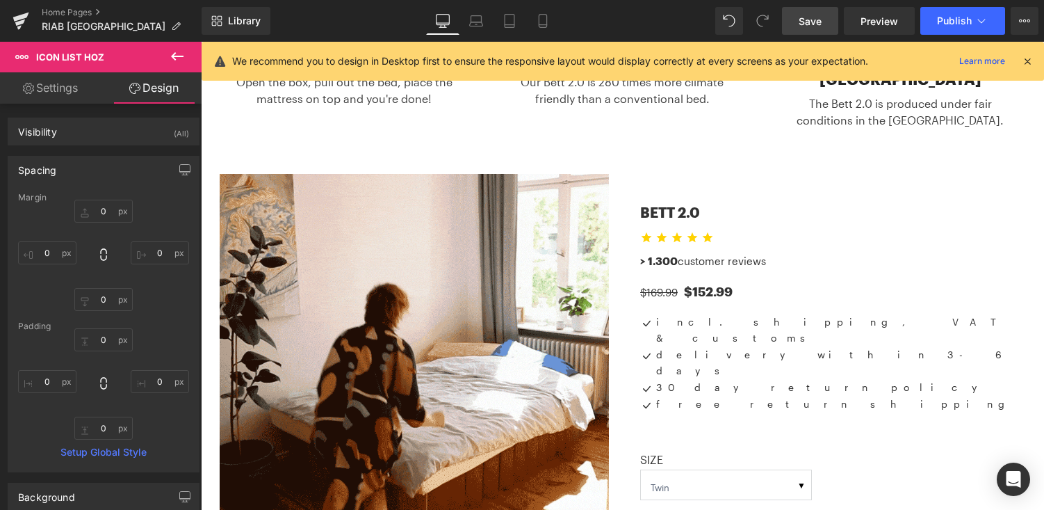
scroll to position [653, 0]
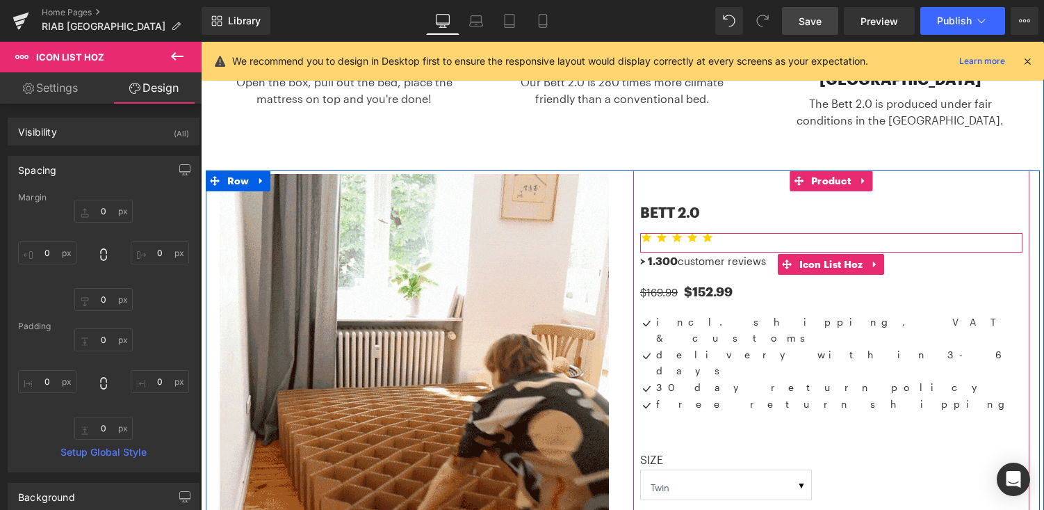
click at [720, 234] on ul "Icon Icon Icon Icon Icon" at bounding box center [831, 243] width 382 height 19
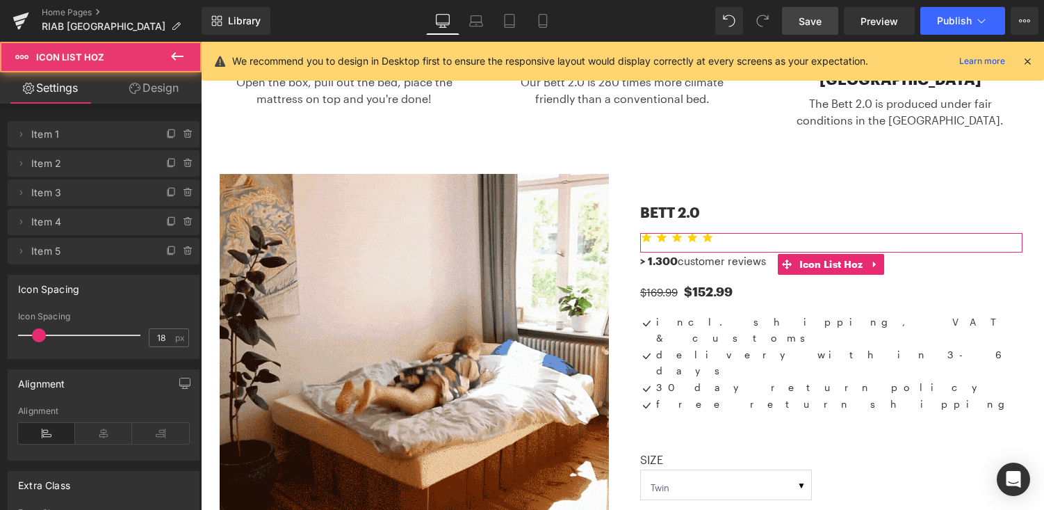
click at [152, 99] on link "Design" at bounding box center [154, 87] width 101 height 31
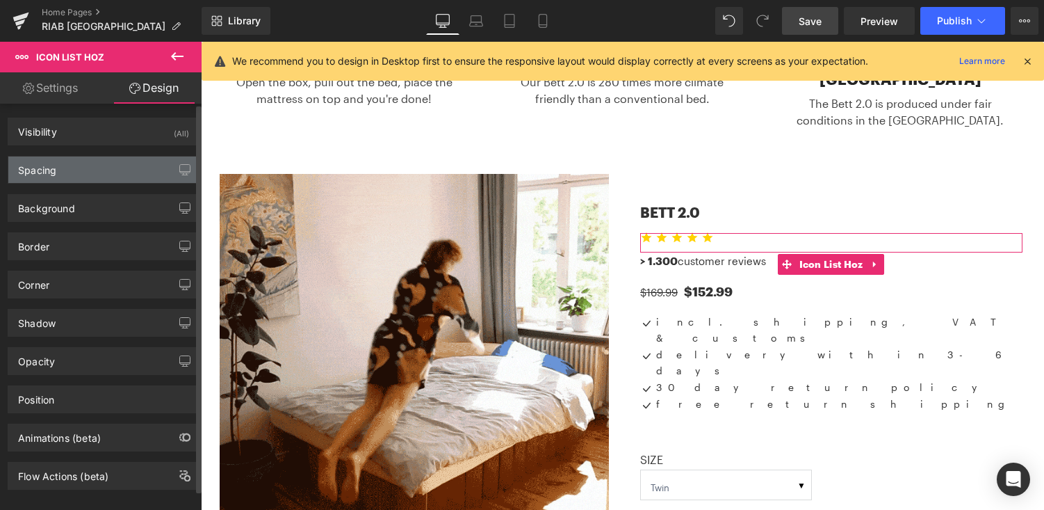
click at [127, 169] on div "Spacing" at bounding box center [103, 169] width 191 height 26
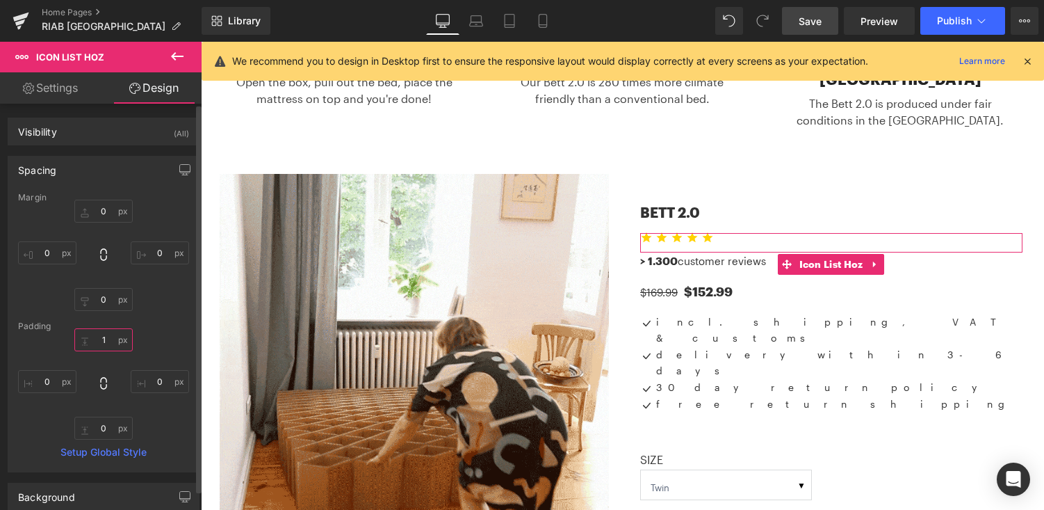
click at [105, 342] on input "1" at bounding box center [103, 339] width 58 height 23
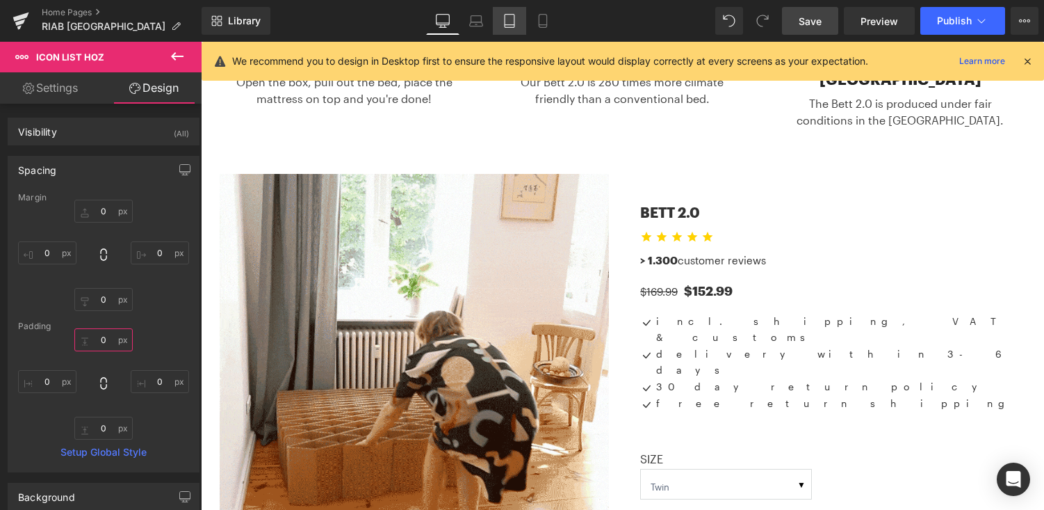
type input "0"
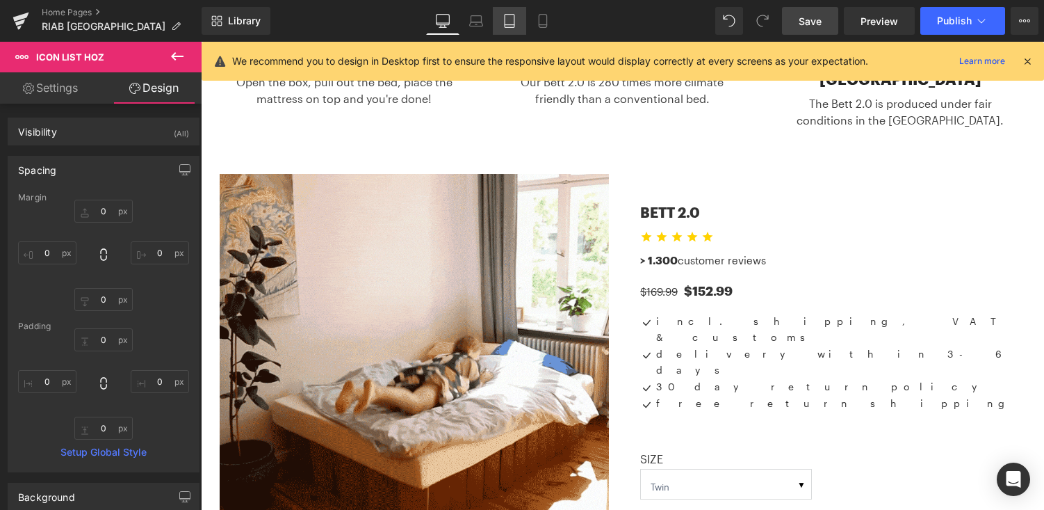
click at [517, 16] on icon at bounding box center [510, 21] width 14 height 14
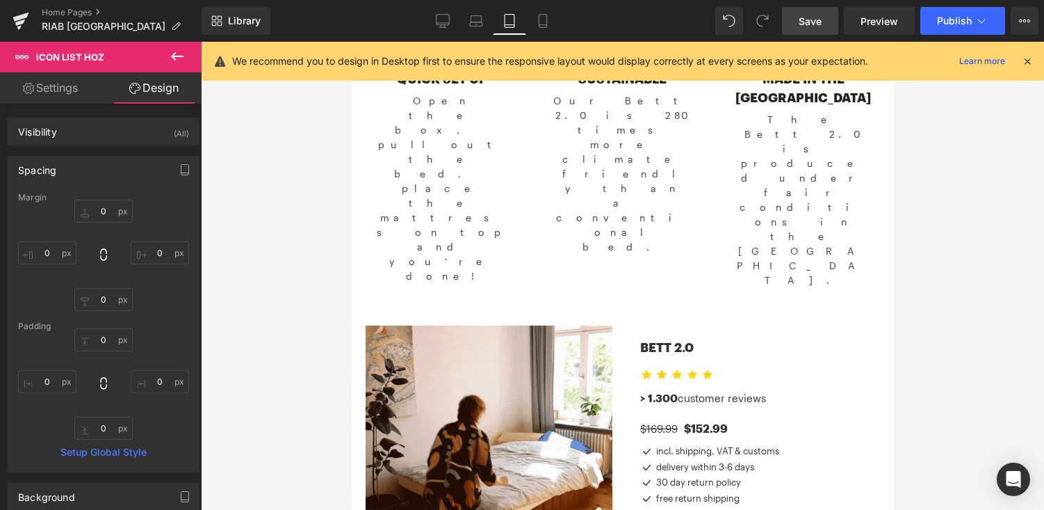
scroll to position [430, 0]
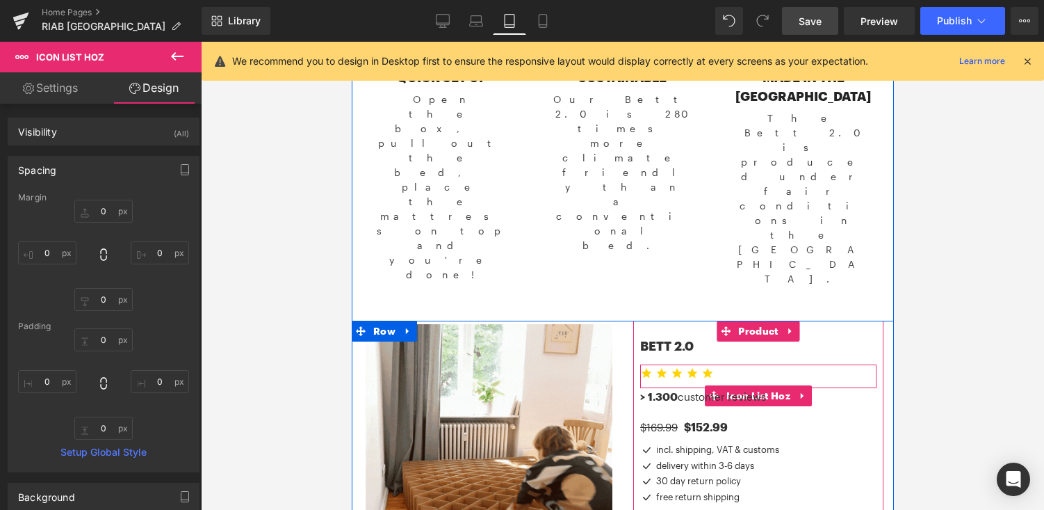
click at [720, 369] on ul "Icon Icon Icon Icon Icon" at bounding box center [758, 378] width 236 height 19
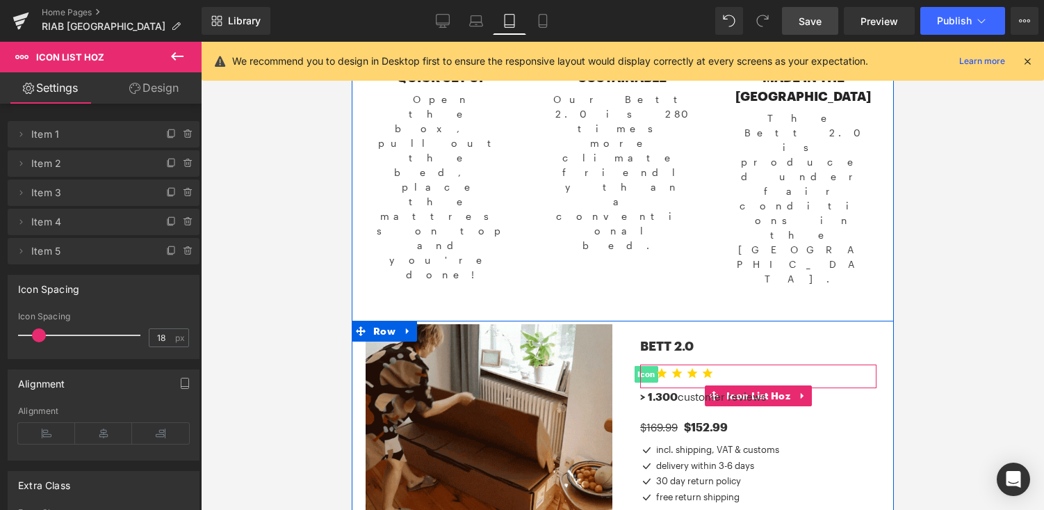
click at [650, 366] on span "Icon" at bounding box center [646, 374] width 24 height 17
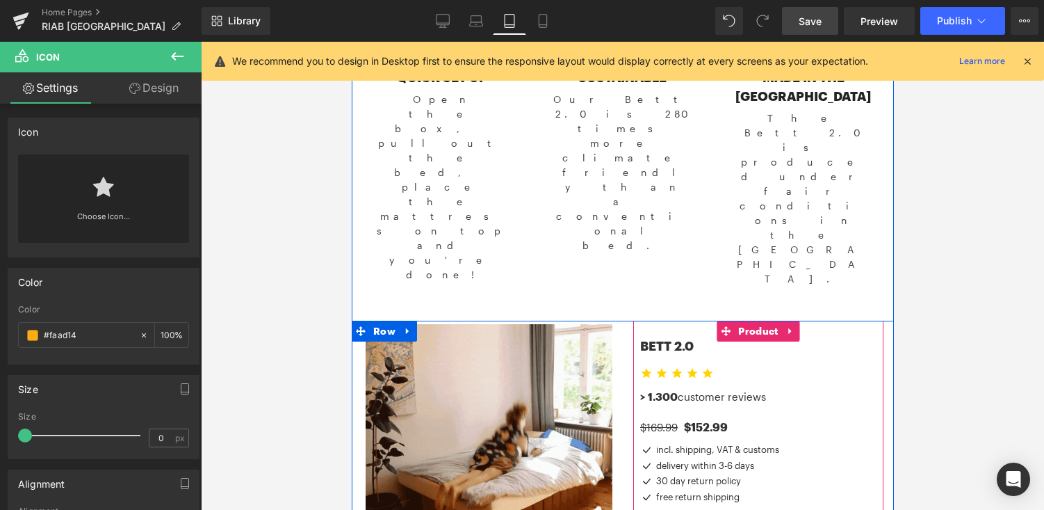
click at [737, 369] on ul "Icon Icon Icon Icon Icon" at bounding box center [758, 378] width 236 height 19
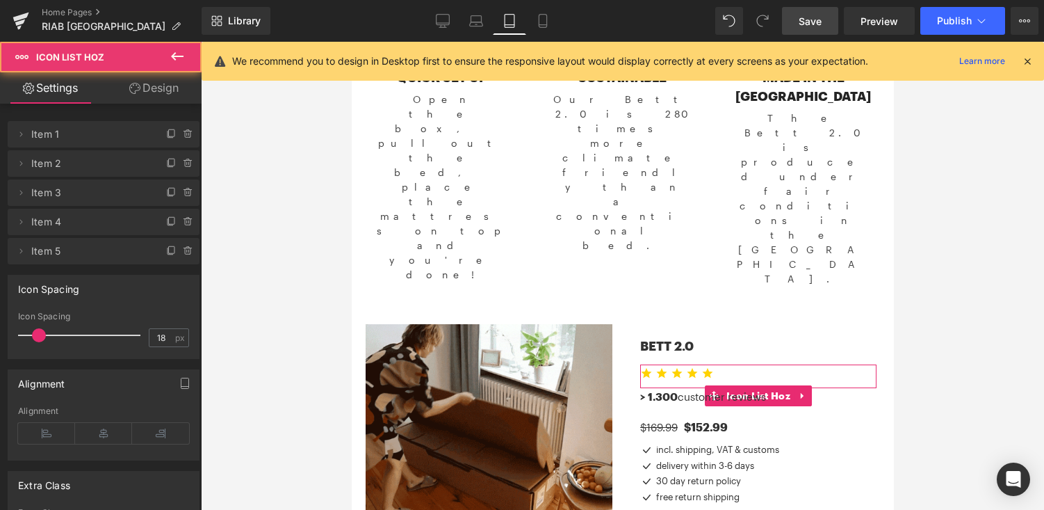
click at [156, 91] on link "Design" at bounding box center [154, 87] width 101 height 31
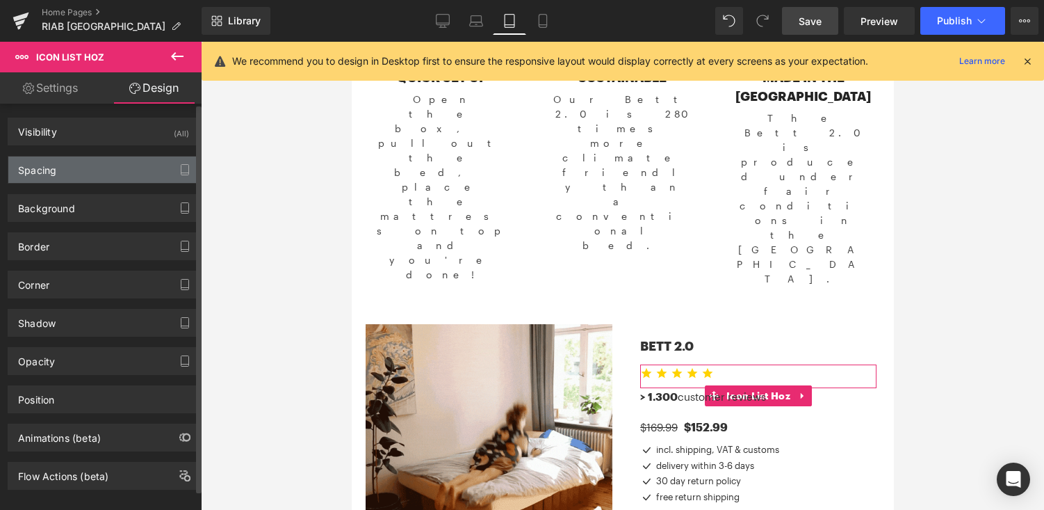
click at [125, 161] on div "Spacing" at bounding box center [103, 169] width 191 height 26
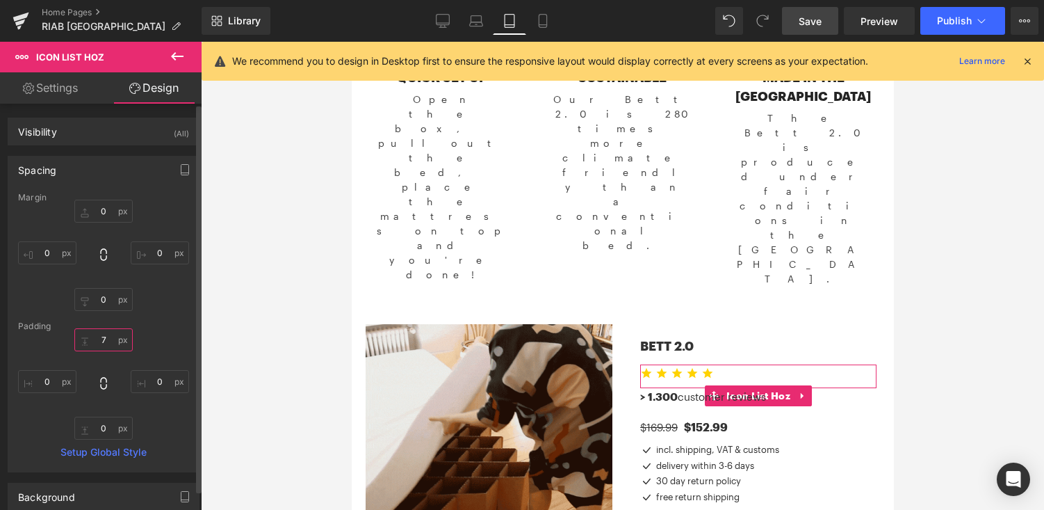
click at [107, 334] on input "text" at bounding box center [103, 339] width 58 height 23
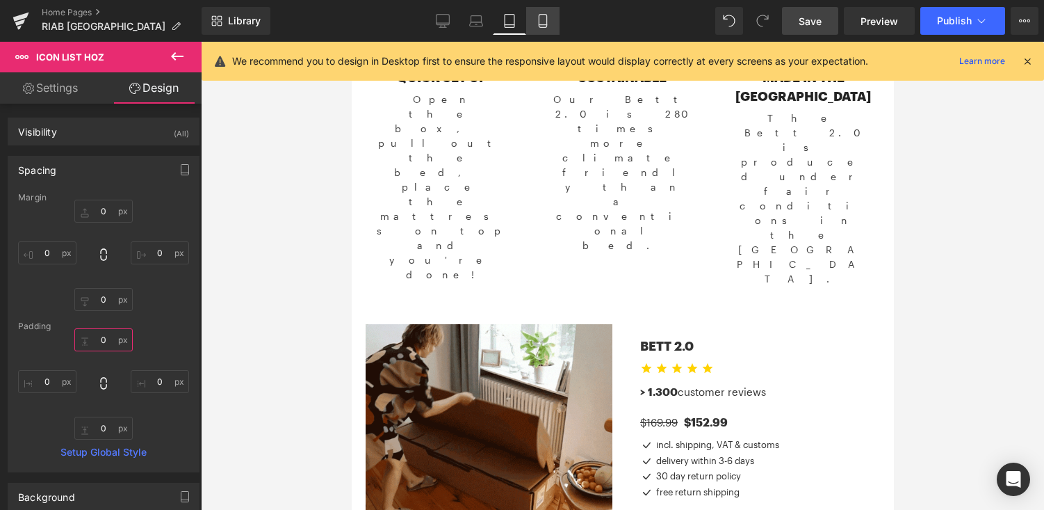
type input "0"
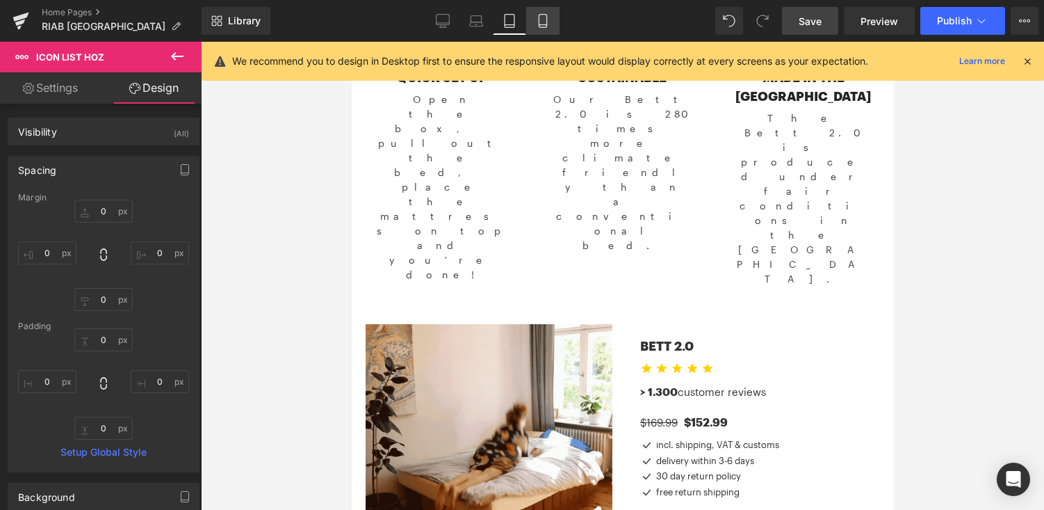
click at [545, 20] on icon at bounding box center [543, 21] width 14 height 14
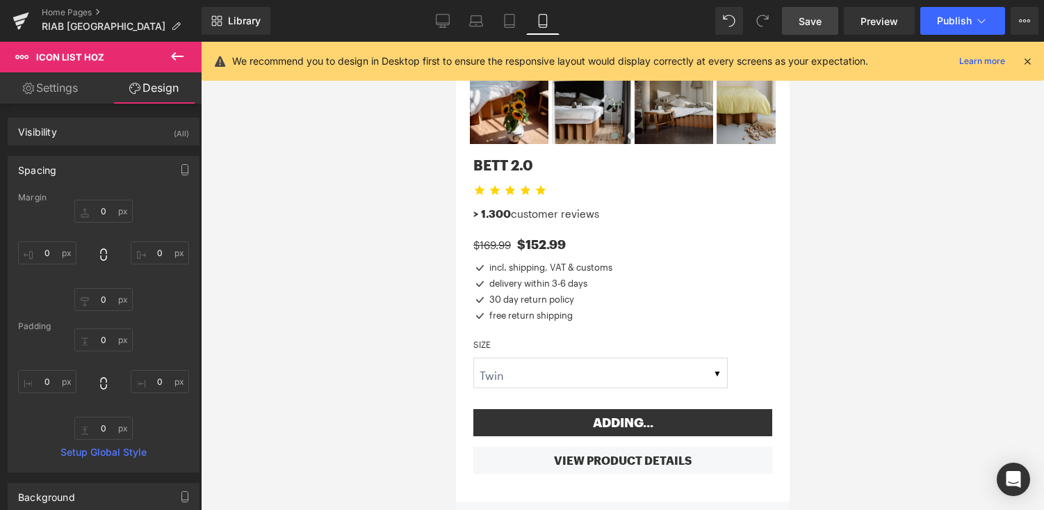
scroll to position [1242, 0]
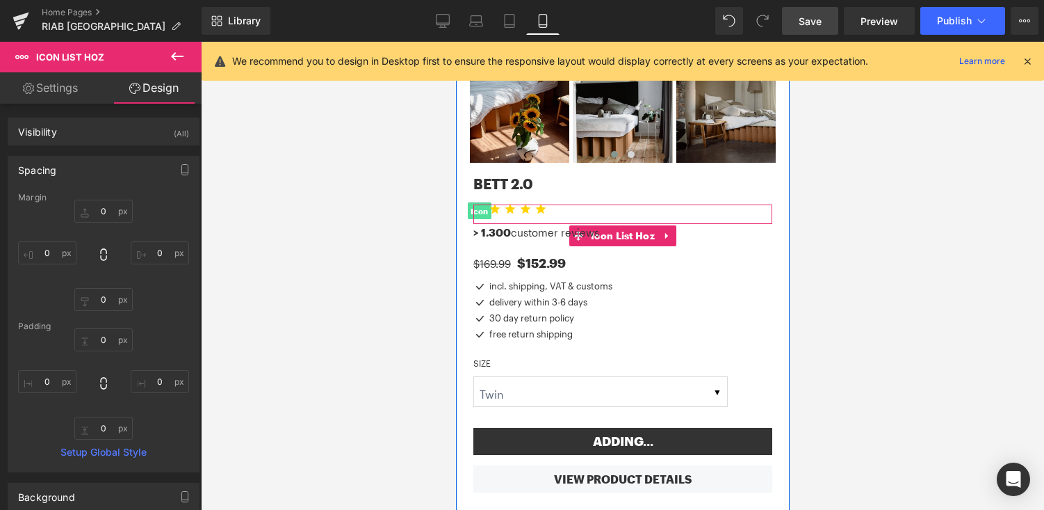
click at [481, 203] on span "Icon" at bounding box center [479, 211] width 24 height 17
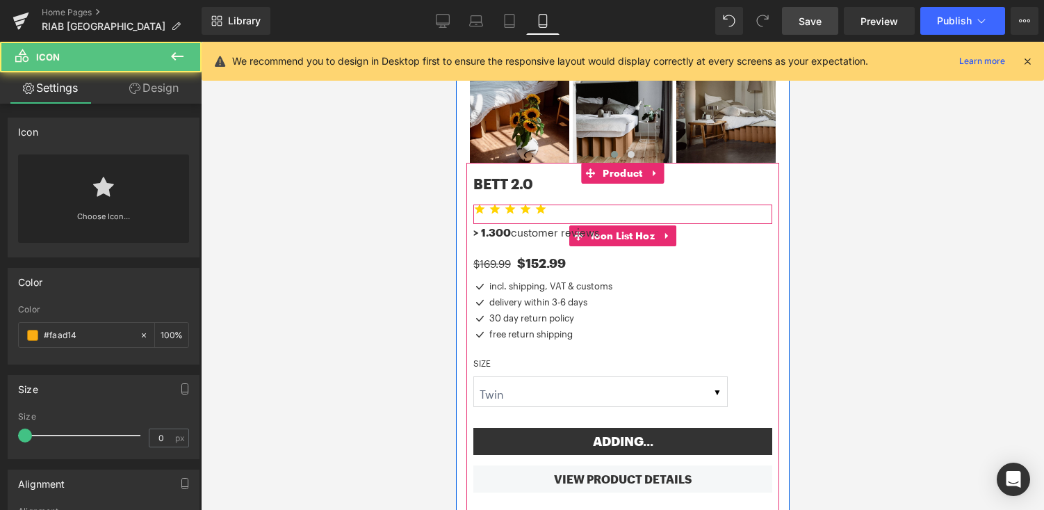
click at [576, 205] on ul "Icon Icon Icon Icon Icon" at bounding box center [622, 214] width 299 height 19
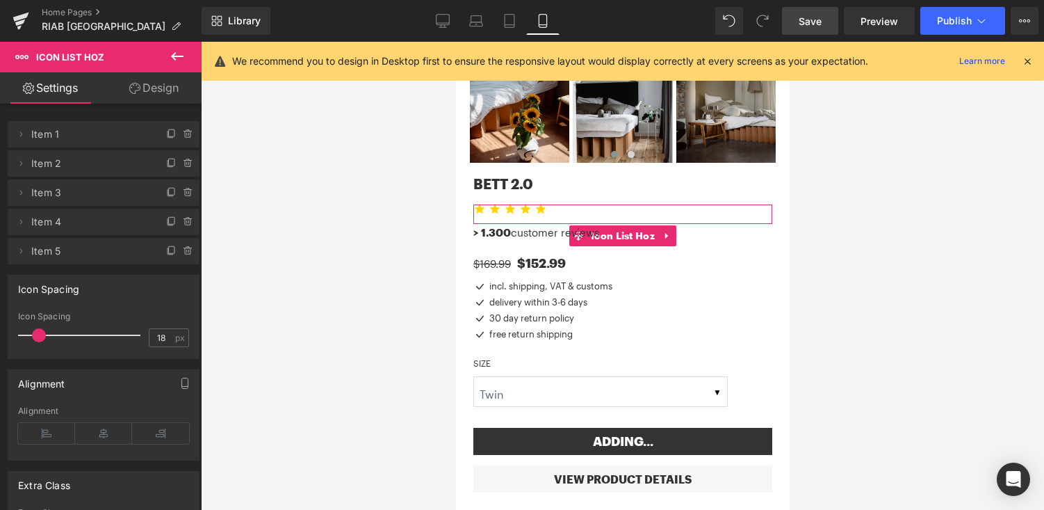
click at [156, 87] on link "Design" at bounding box center [154, 87] width 101 height 31
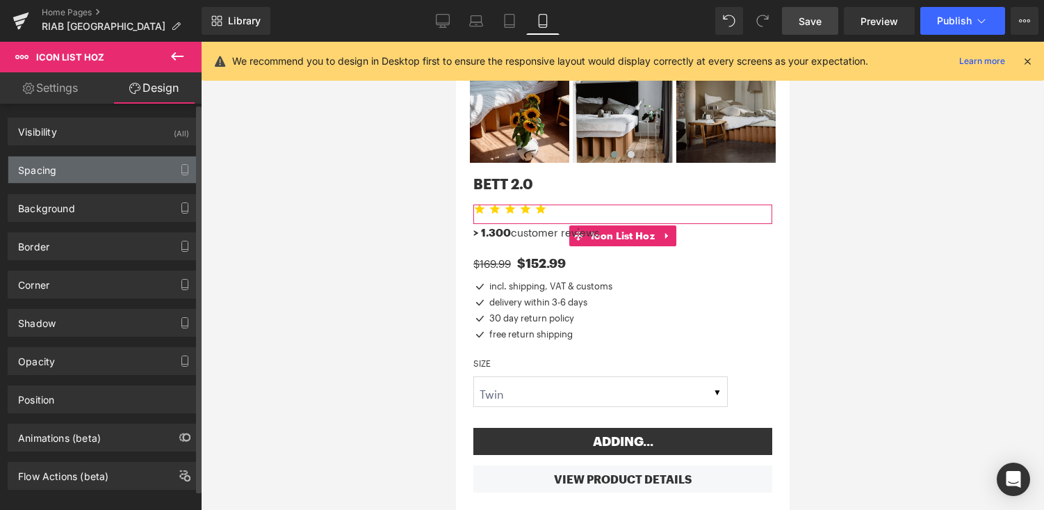
click at [136, 171] on div "Spacing" at bounding box center [103, 169] width 191 height 26
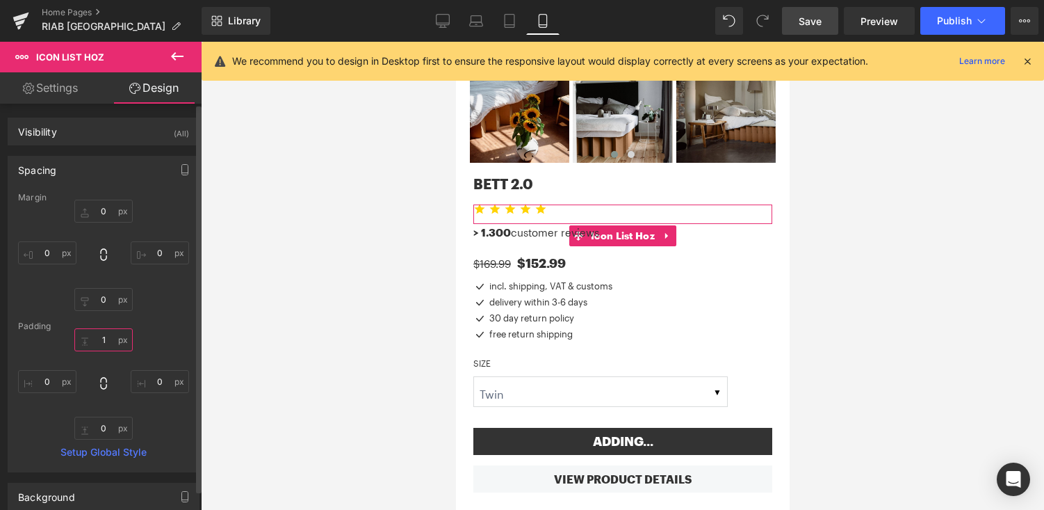
click at [104, 342] on input "1" at bounding box center [103, 339] width 58 height 23
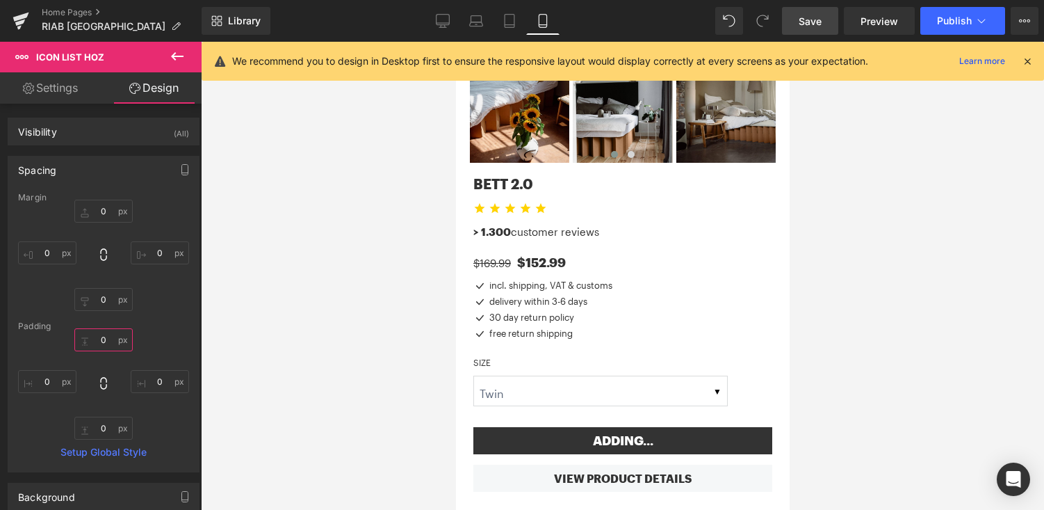
type input "0"
click at [821, 29] on link "Save" at bounding box center [810, 21] width 56 height 28
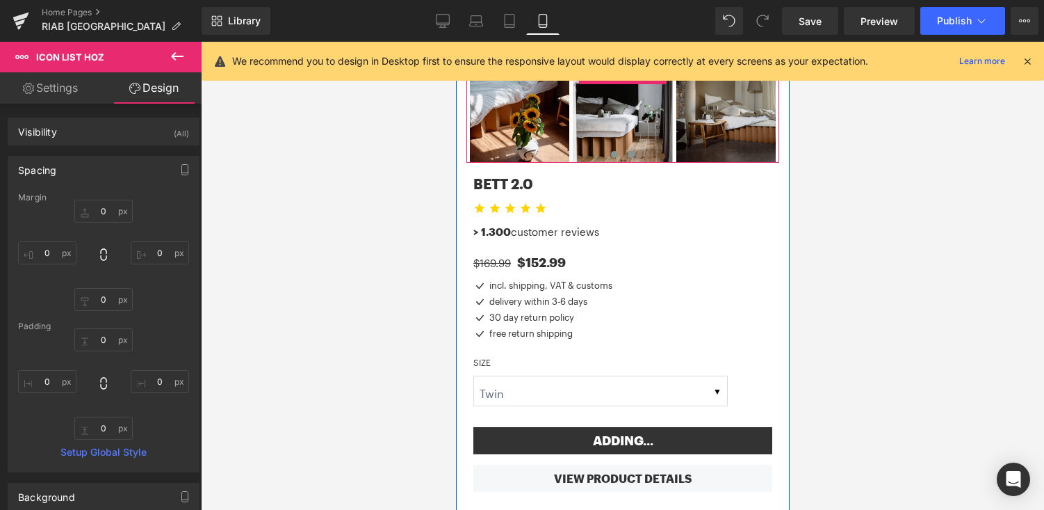
click at [632, 151] on span at bounding box center [630, 154] width 7 height 7
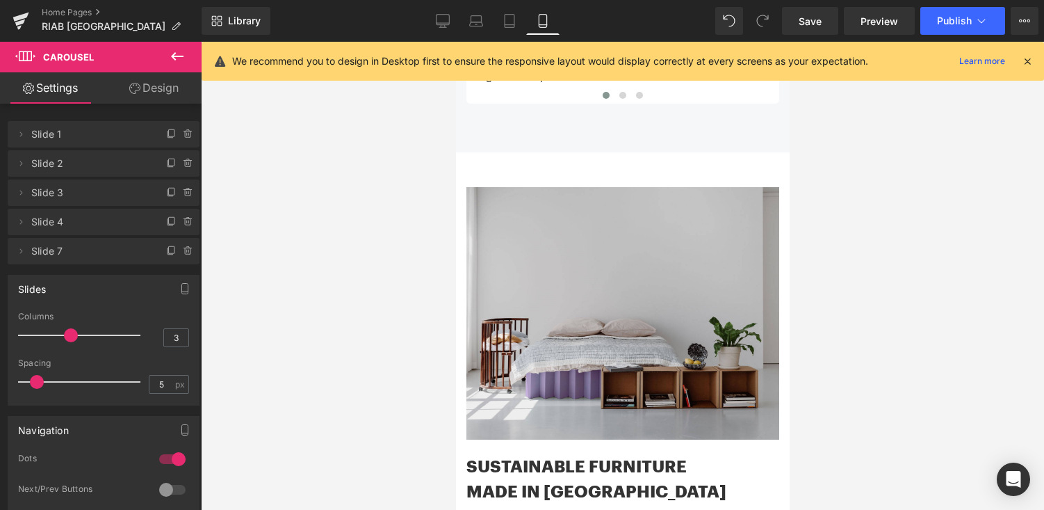
scroll to position [1878, 0]
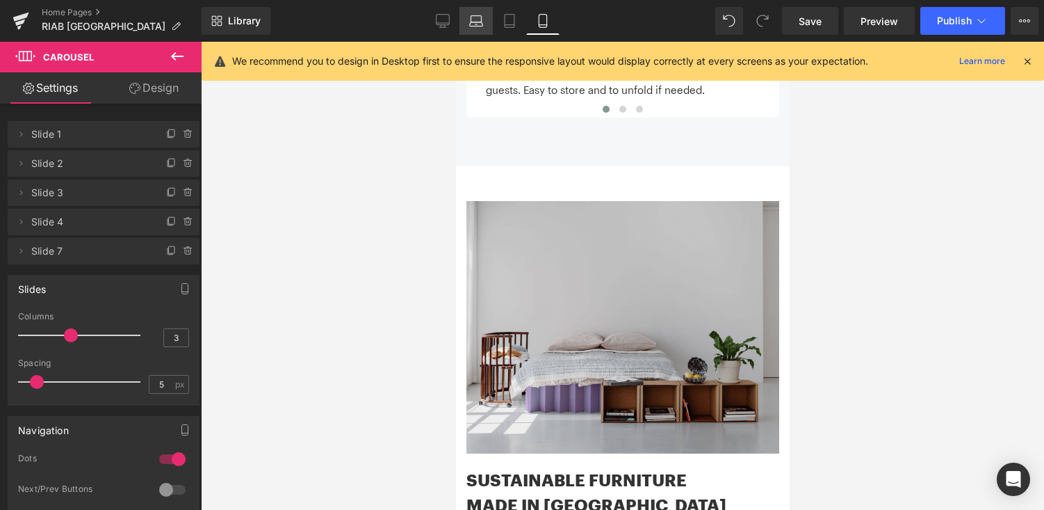
click at [464, 23] on link "Laptop" at bounding box center [476, 21] width 33 height 28
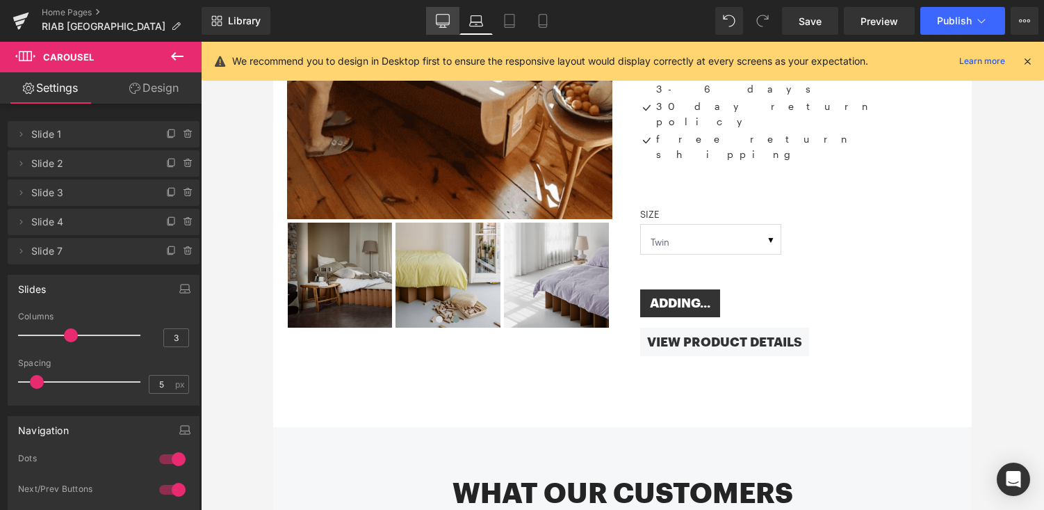
click at [442, 22] on icon at bounding box center [443, 21] width 14 height 14
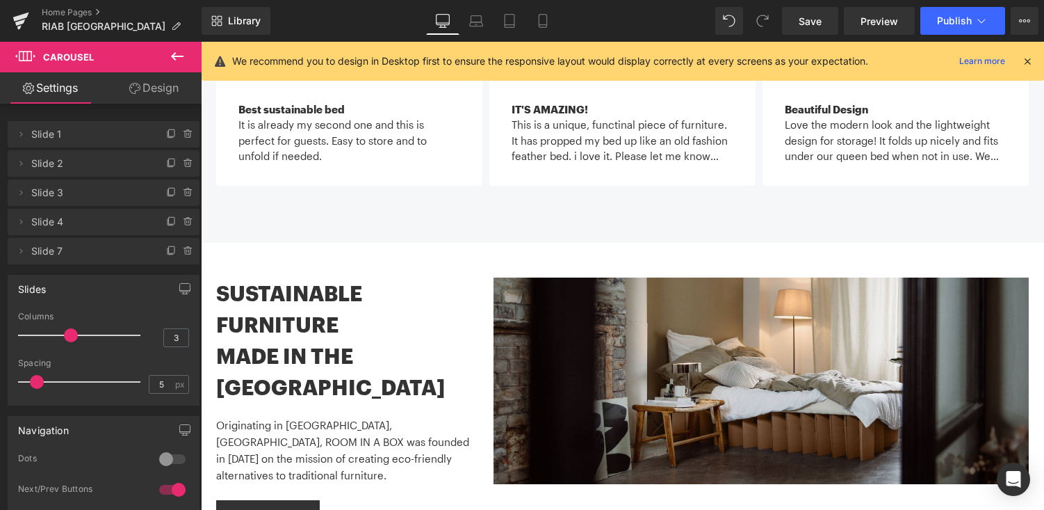
scroll to position [1578, 0]
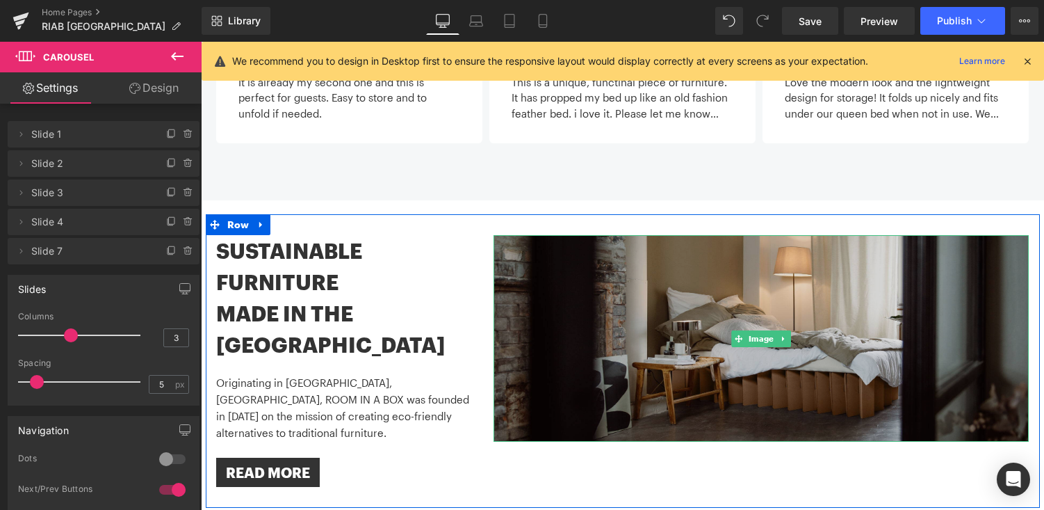
click at [699, 235] on img at bounding box center [761, 338] width 535 height 207
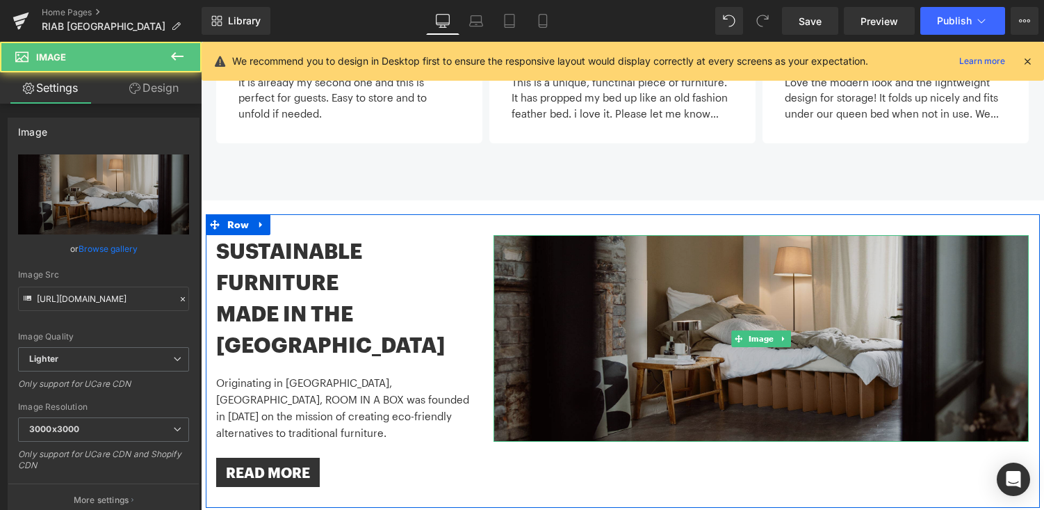
click at [618, 235] on img at bounding box center [761, 338] width 535 height 207
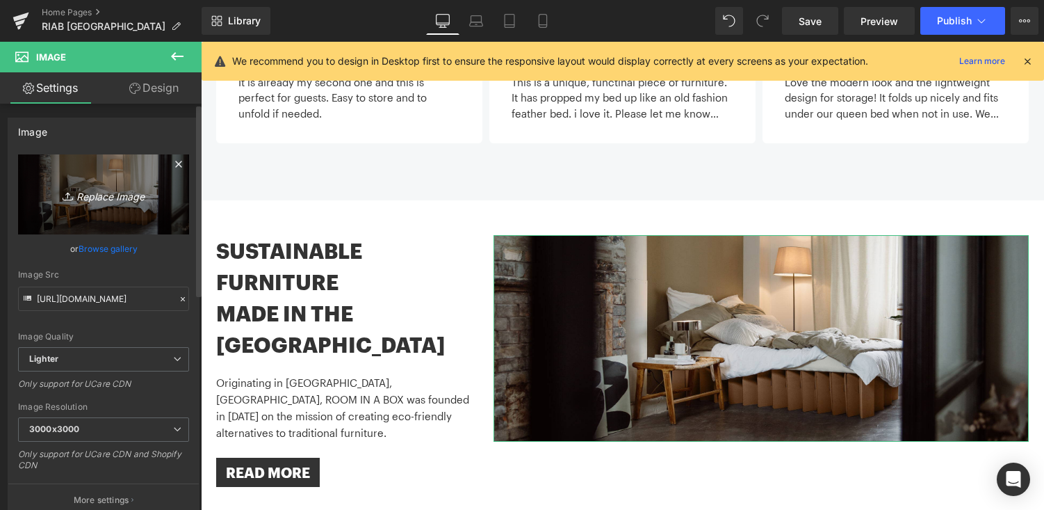
click at [114, 186] on icon "Replace Image" at bounding box center [103, 194] width 111 height 17
type input "C:\fakepath\chrisabatzis_RIAB_kollwitzstr_1905-6075.jpg"
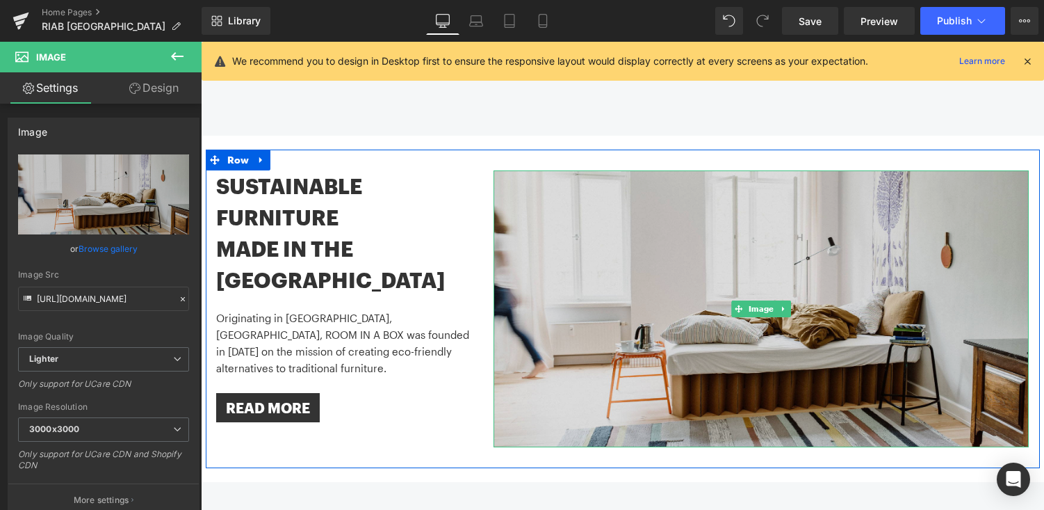
scroll to position [1675, 0]
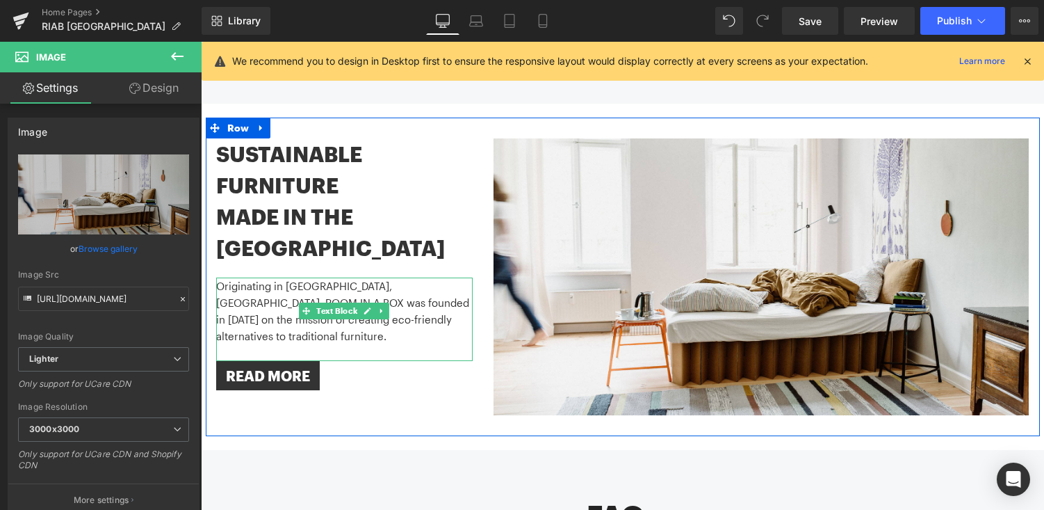
click at [239, 277] on p "Originating in [GEOGRAPHIC_DATA], [GEOGRAPHIC_DATA], ROOM IN A BOX was founded …" at bounding box center [344, 310] width 257 height 67
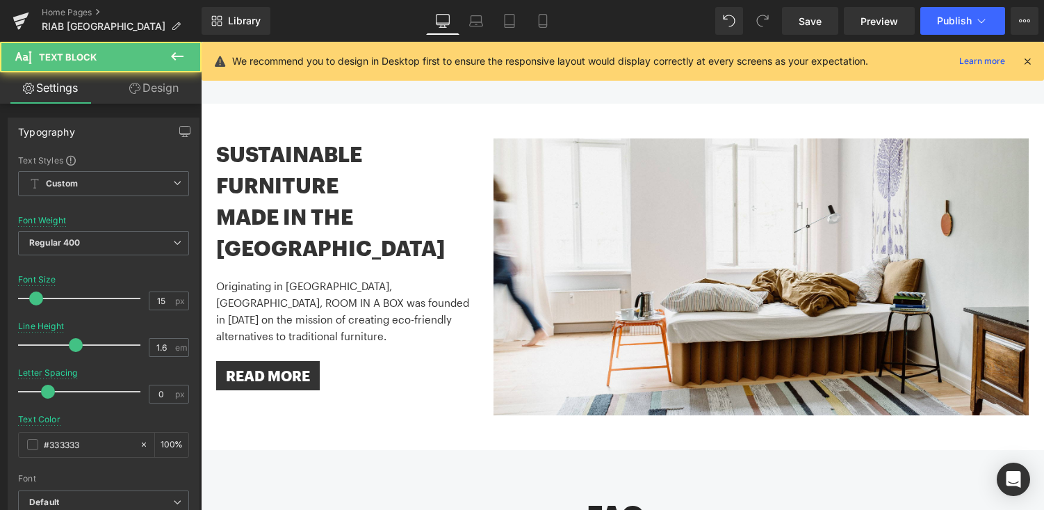
click at [154, 88] on link "Design" at bounding box center [154, 87] width 101 height 31
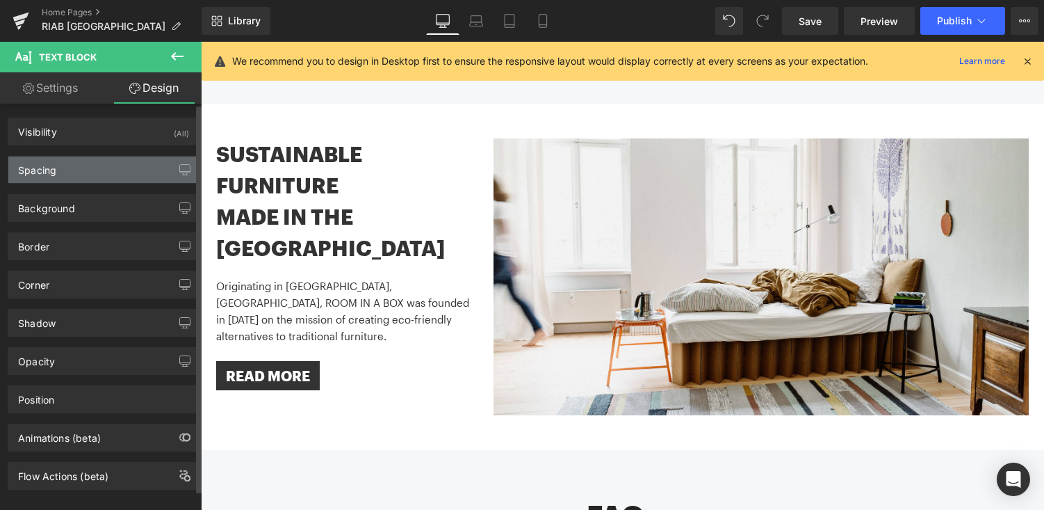
click at [109, 168] on div "Spacing" at bounding box center [103, 169] width 191 height 26
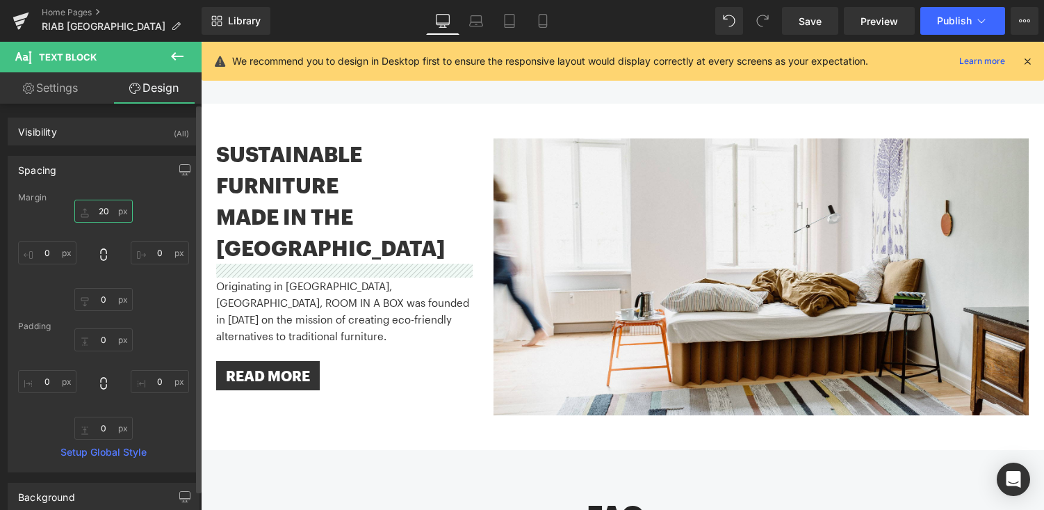
click at [102, 209] on input "20" at bounding box center [103, 211] width 58 height 23
click at [99, 212] on input "20" at bounding box center [103, 211] width 58 height 23
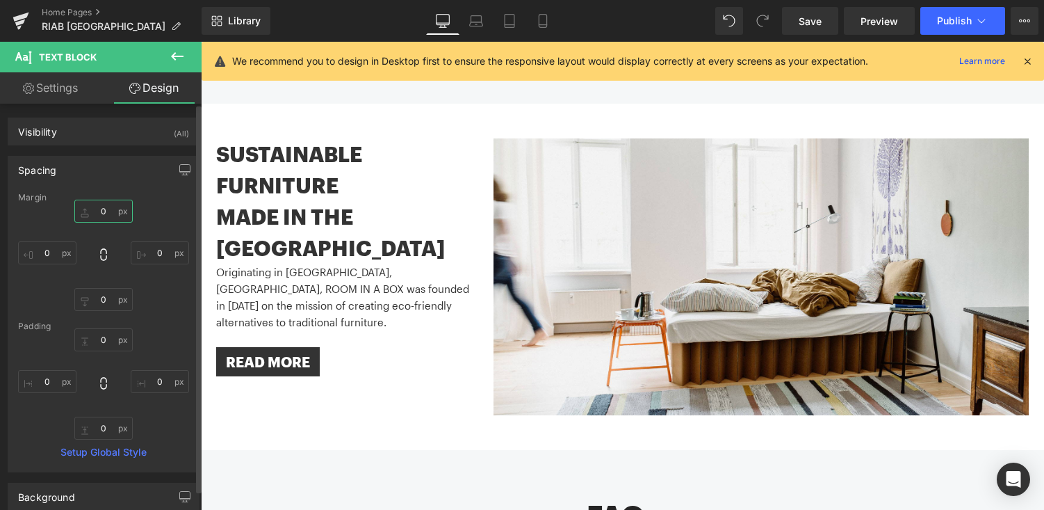
type input "40"
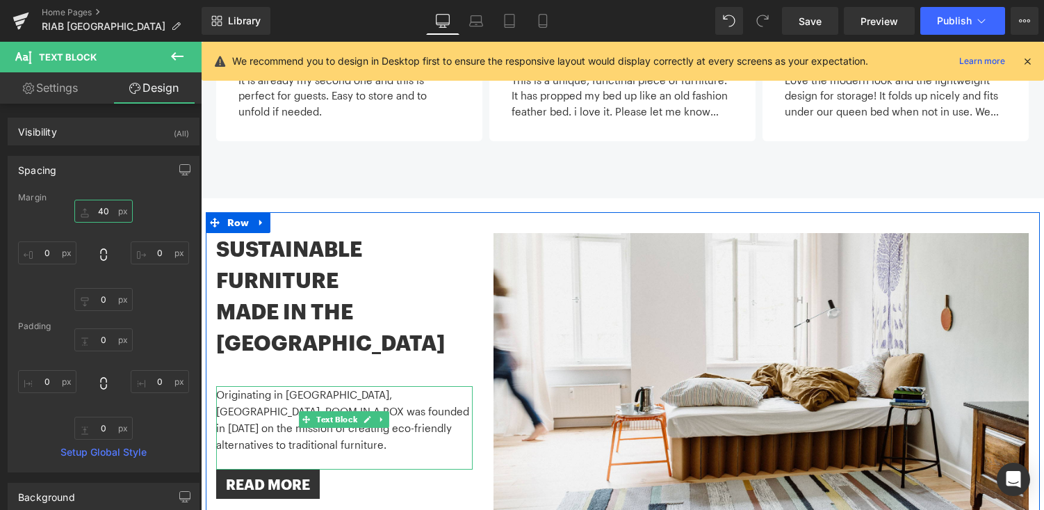
scroll to position [1576, 0]
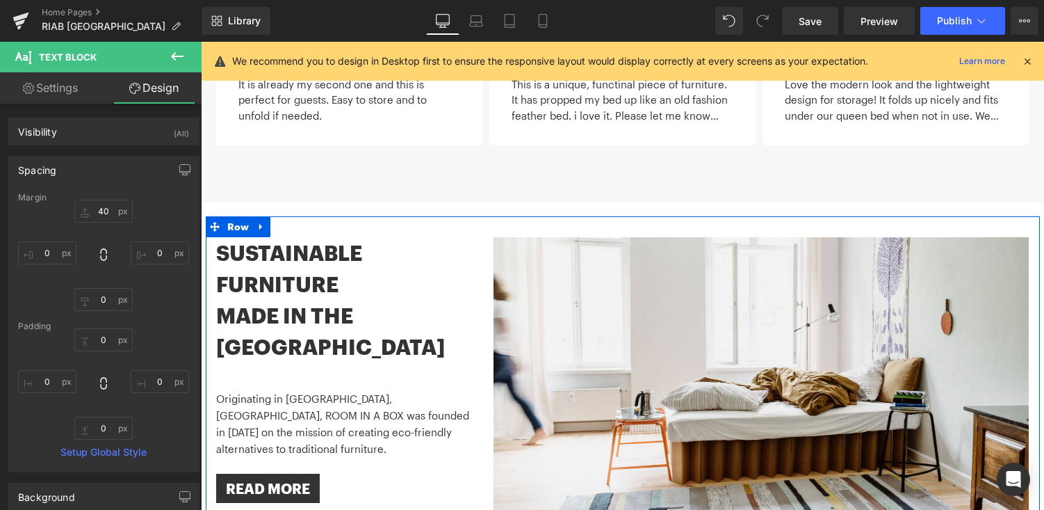
click at [301, 237] on h1 "SUSTAINABLE FURNITURE" at bounding box center [344, 268] width 257 height 63
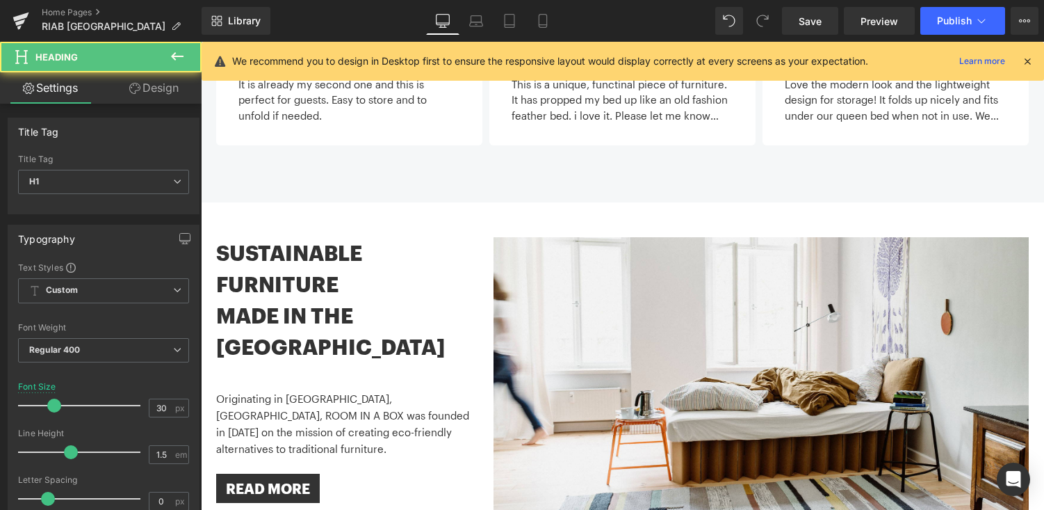
click at [170, 93] on link "Design" at bounding box center [154, 87] width 101 height 31
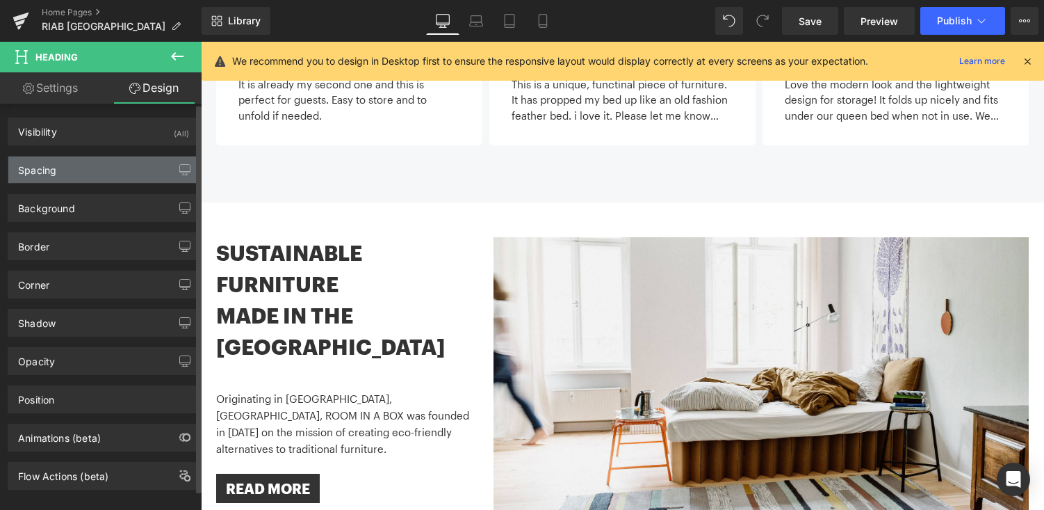
click at [104, 171] on div "Spacing" at bounding box center [103, 169] width 191 height 26
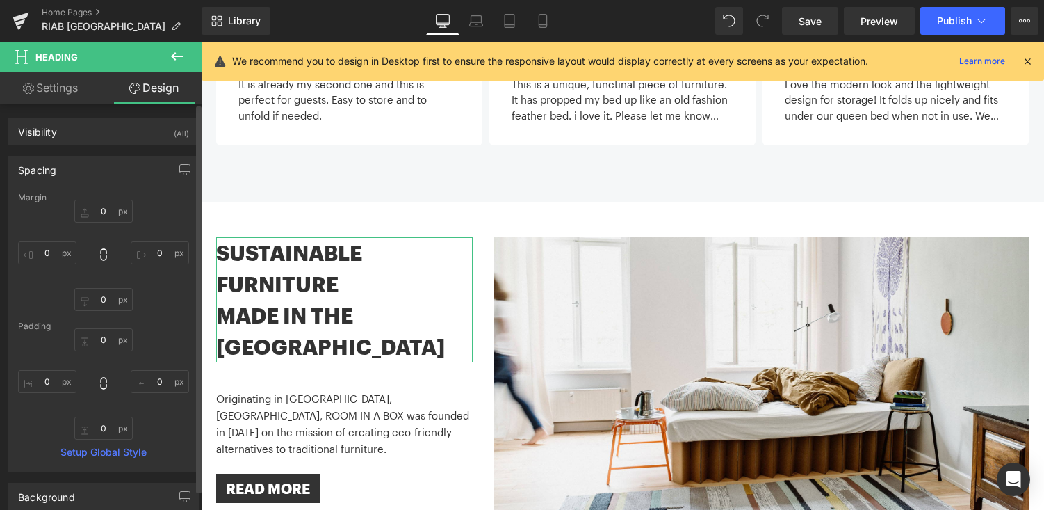
click at [99, 222] on div "0 0 0 0" at bounding box center [103, 255] width 171 height 111
click at [98, 211] on input "0" at bounding box center [103, 211] width 58 height 23
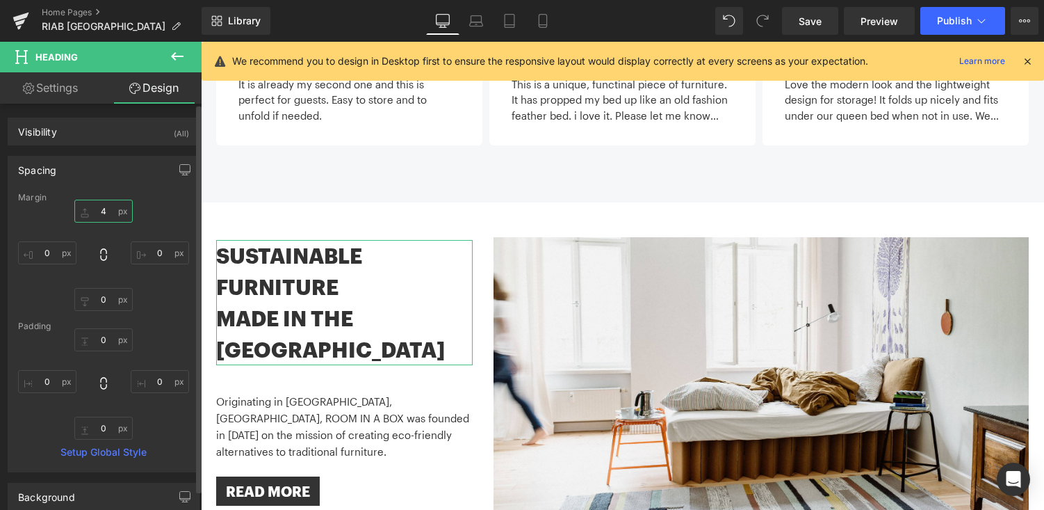
type input "40"
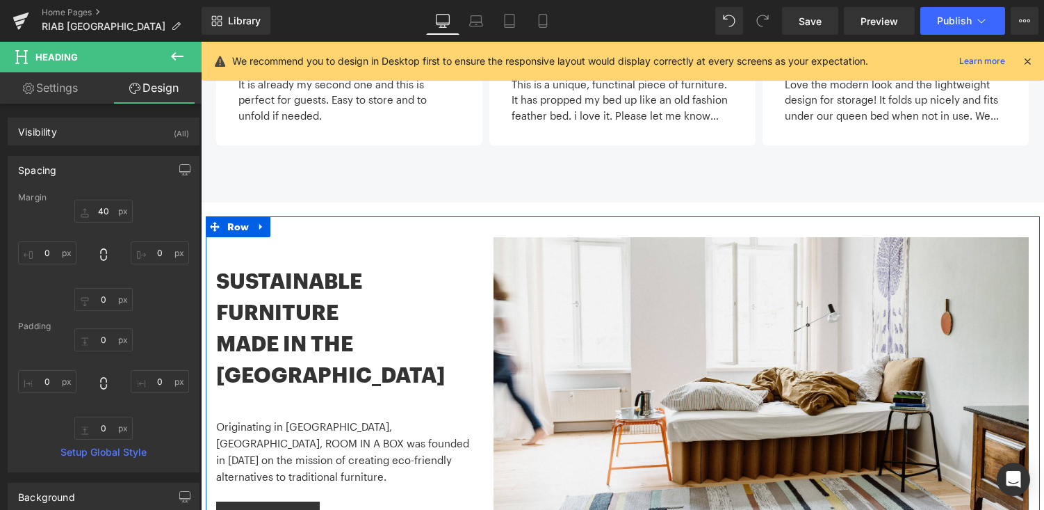
click at [325, 418] on p "Originating in [GEOGRAPHIC_DATA], [GEOGRAPHIC_DATA], ROOM IN A BOX was founded …" at bounding box center [344, 451] width 257 height 67
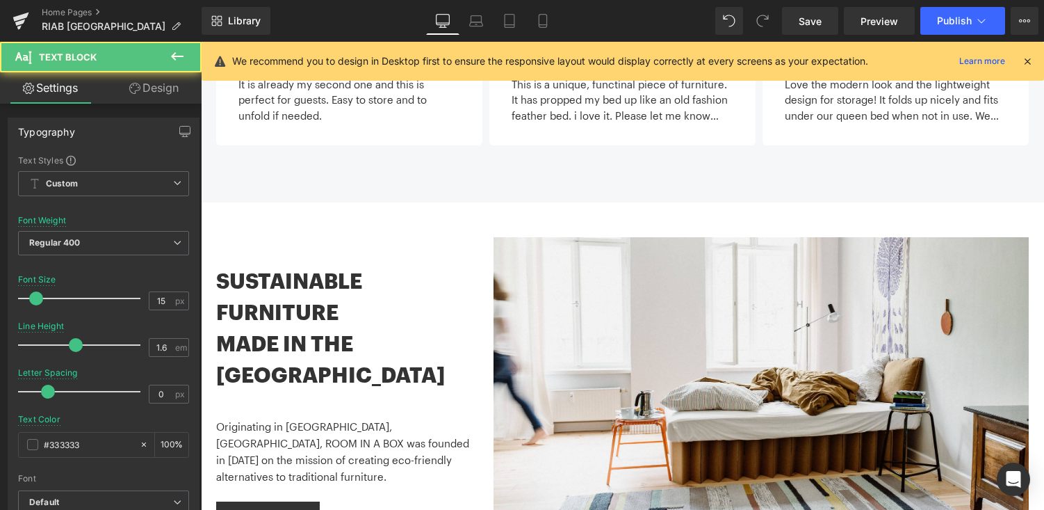
click at [150, 92] on link "Design" at bounding box center [154, 87] width 101 height 31
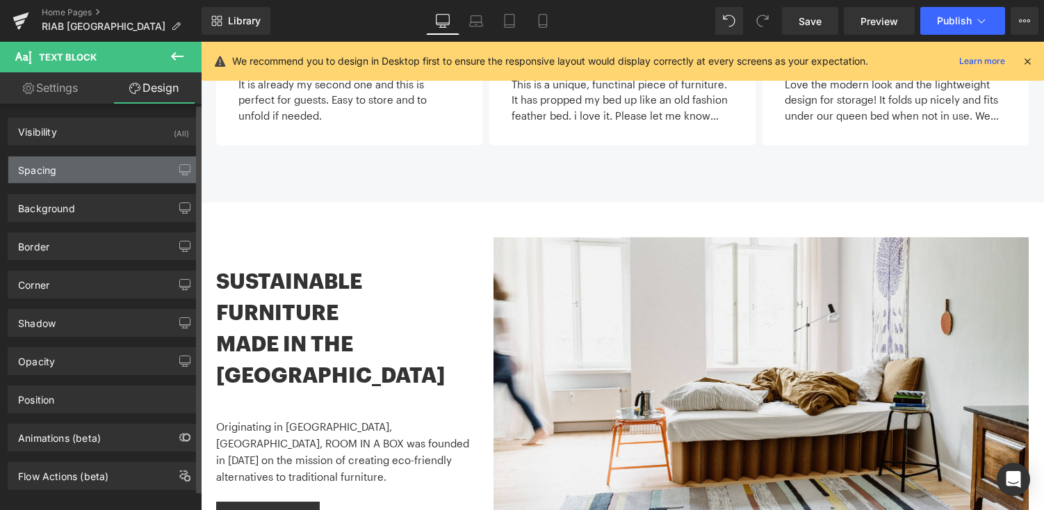
click at [123, 182] on div "Spacing" at bounding box center [103, 169] width 191 height 26
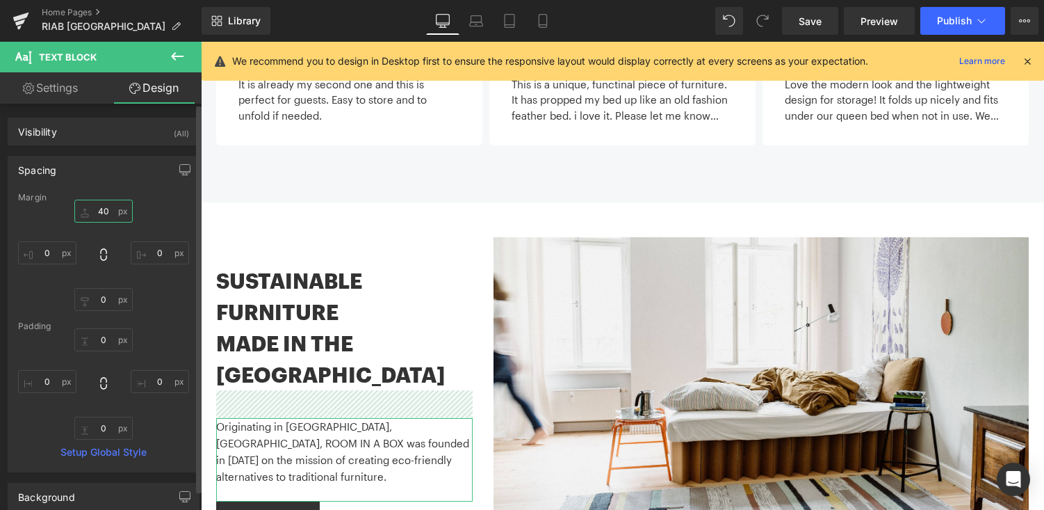
click at [102, 211] on input "40" at bounding box center [103, 211] width 58 height 23
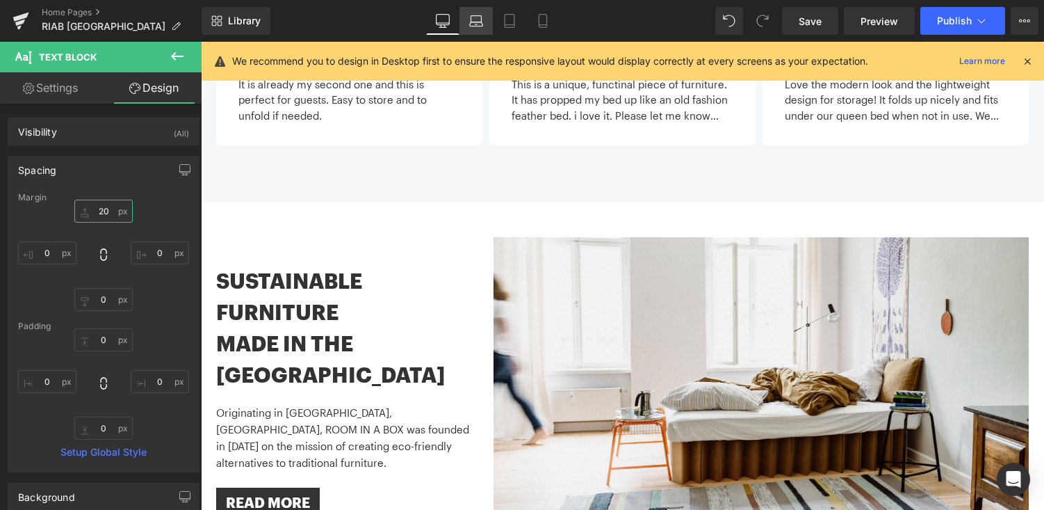
type input "20"
click at [479, 26] on icon at bounding box center [476, 24] width 13 height 4
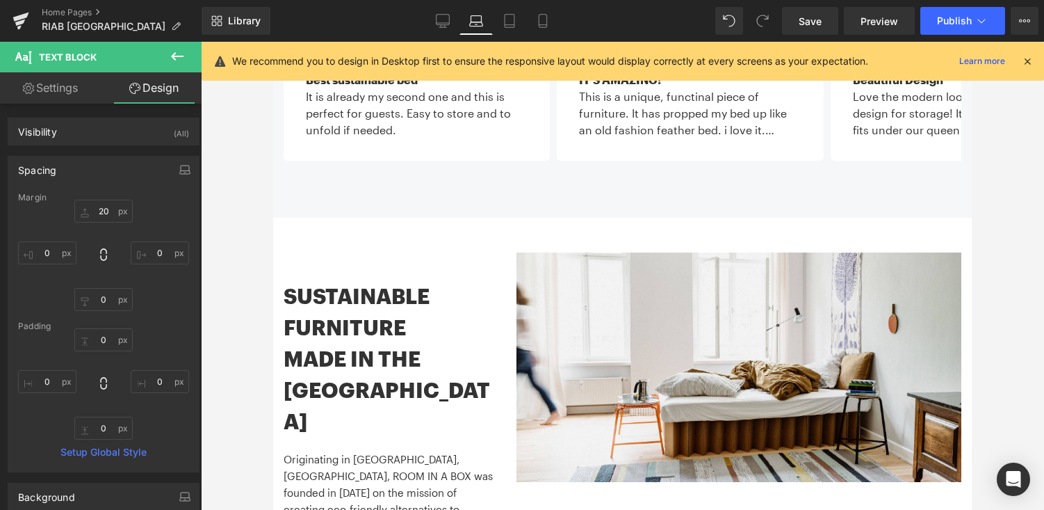
scroll to position [1371, 0]
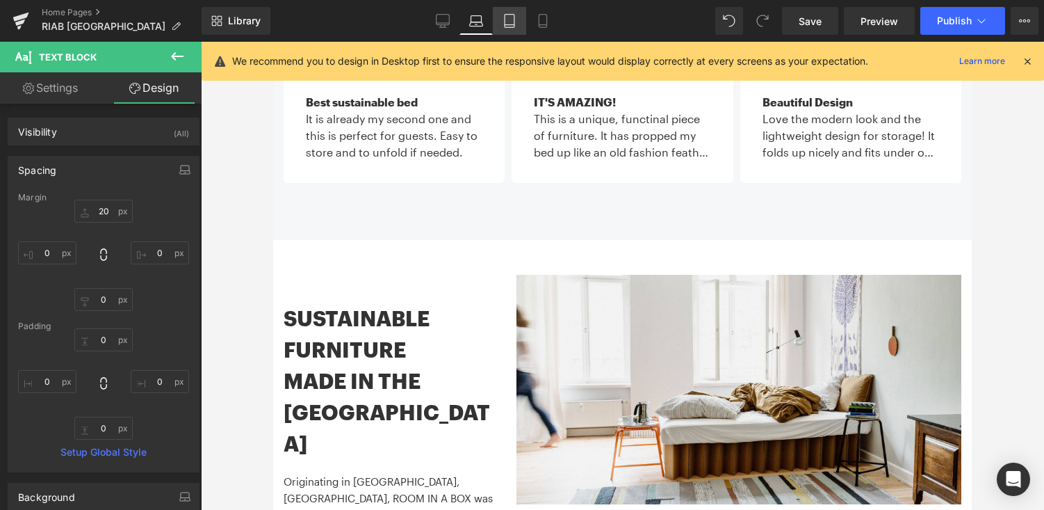
click at [512, 22] on icon at bounding box center [510, 21] width 14 height 14
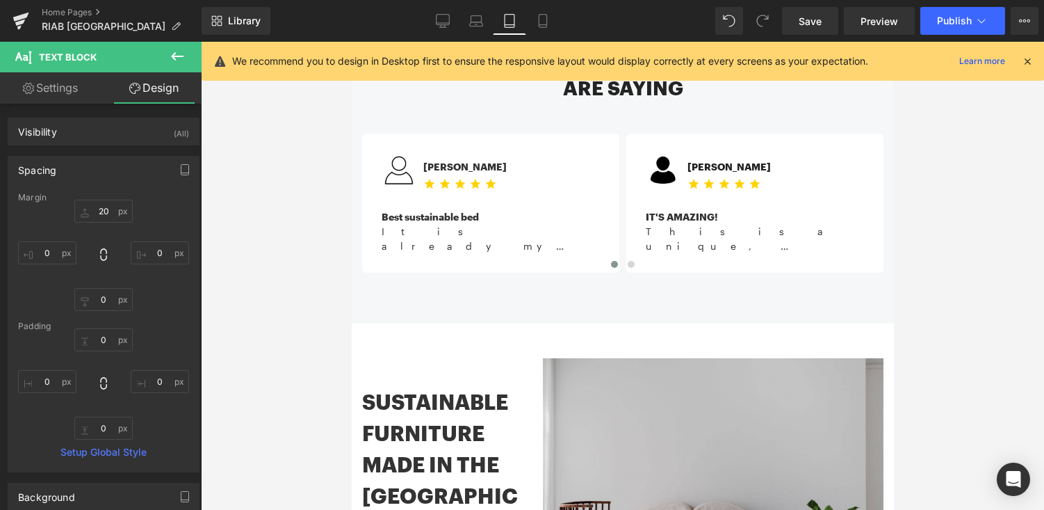
scroll to position [1113, 0]
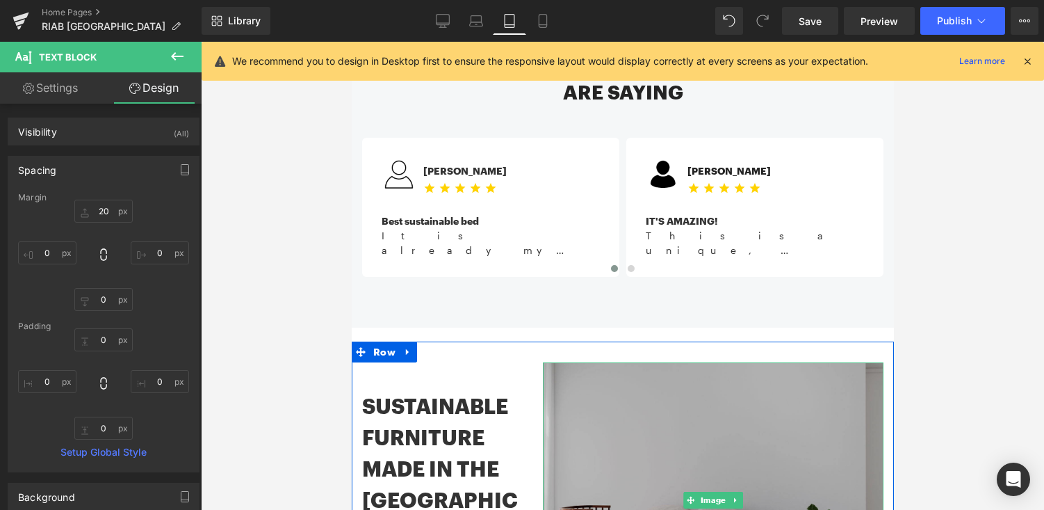
click at [693, 367] on img at bounding box center [712, 499] width 341 height 275
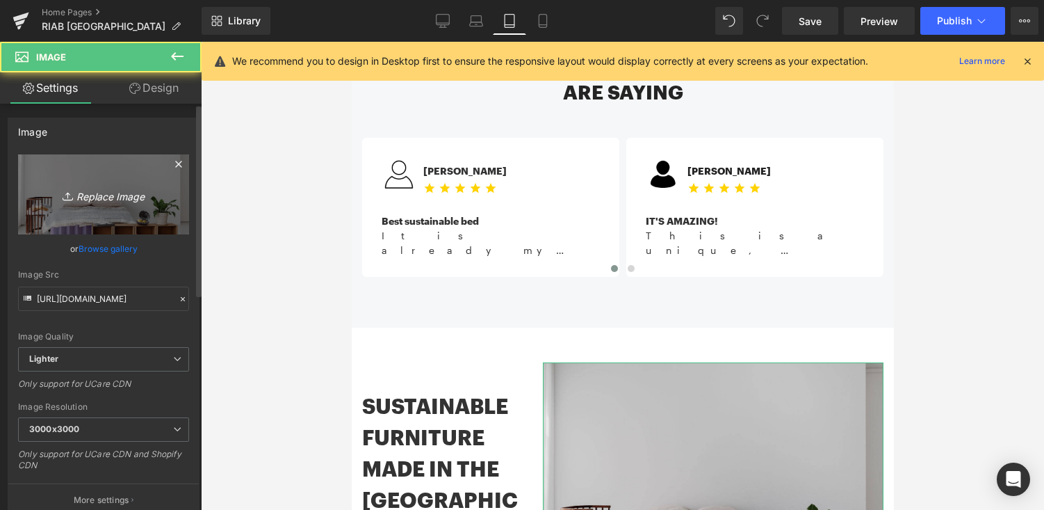
click at [111, 201] on icon "Replace Image" at bounding box center [103, 194] width 111 height 17
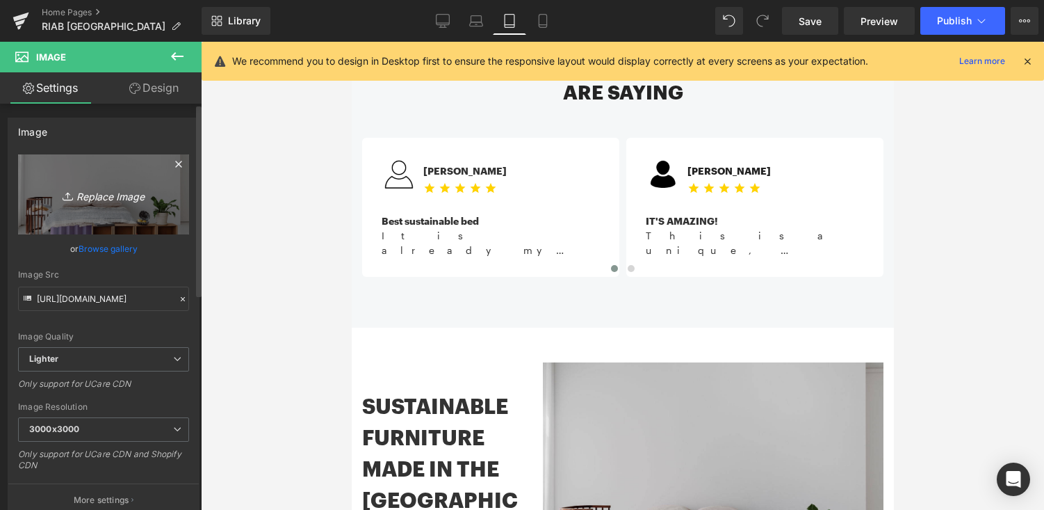
type input "C:\fakepath\chrisabatzis_RIAB_kollwitzstr_1905-6075_2 (1).jpg"
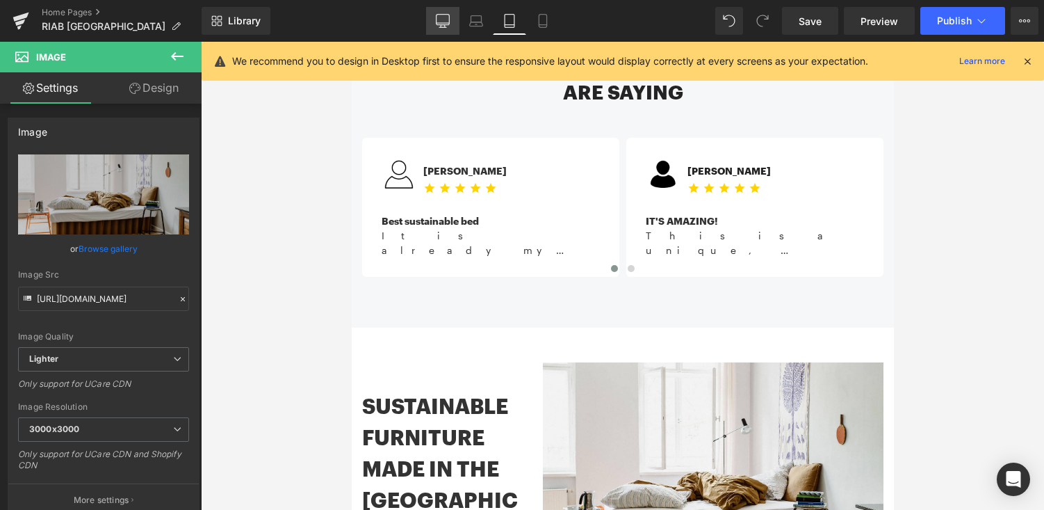
click at [443, 16] on icon at bounding box center [443, 21] width 14 height 14
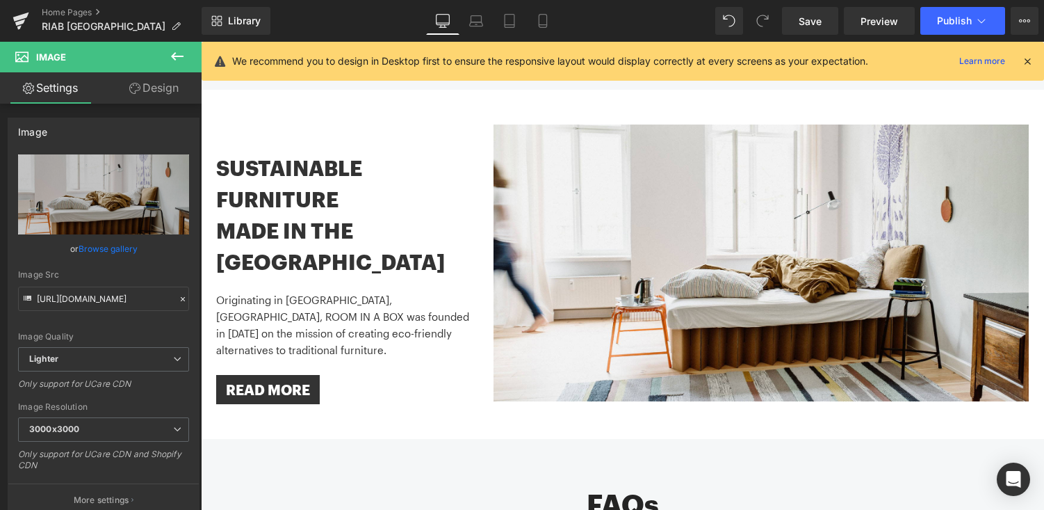
scroll to position [1647, 0]
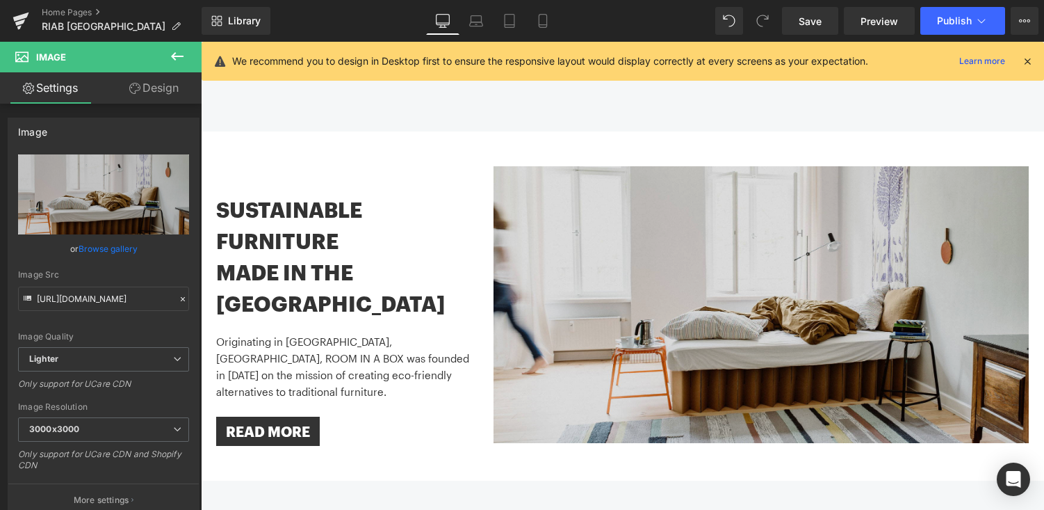
click at [727, 204] on img at bounding box center [761, 304] width 535 height 276
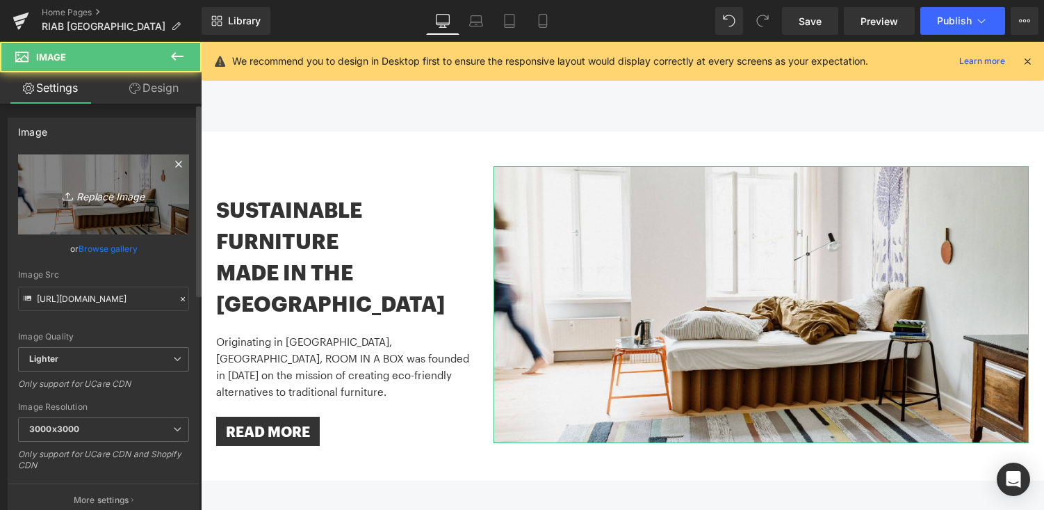
click at [115, 188] on icon "Replace Image" at bounding box center [103, 194] width 111 height 17
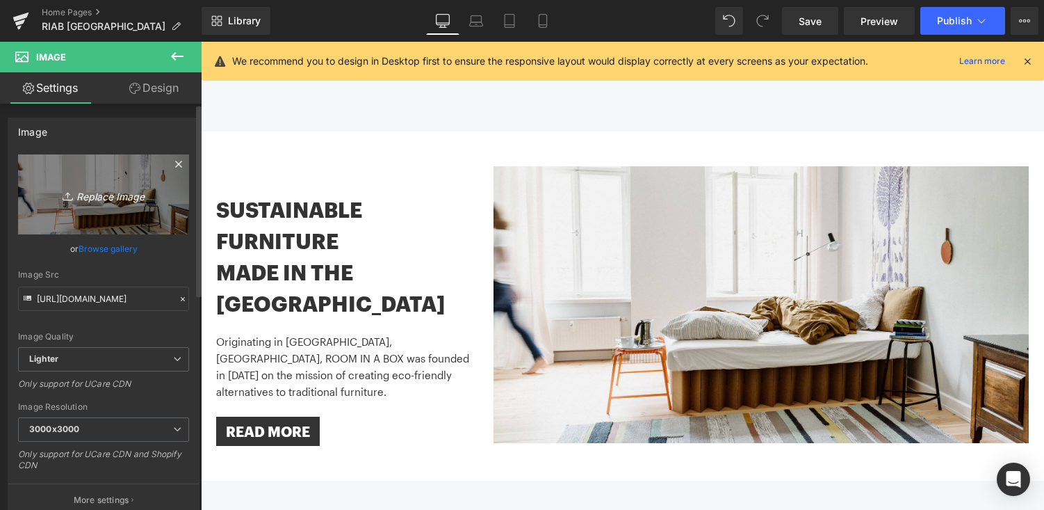
type input "C:\fakepath\chrisabatzis_RIAB_kollwitzstr_1905-6075 (1).jpg"
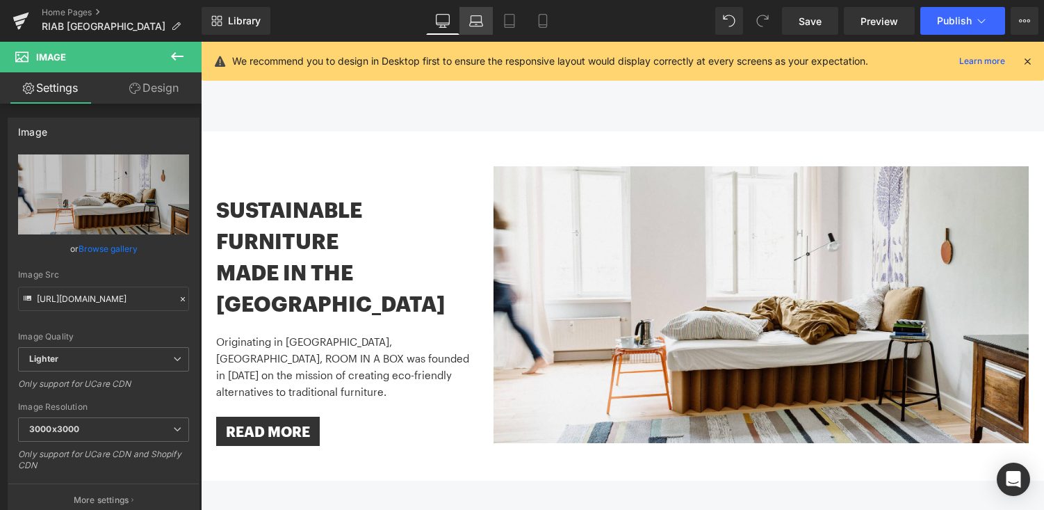
click at [479, 26] on icon at bounding box center [476, 24] width 13 height 4
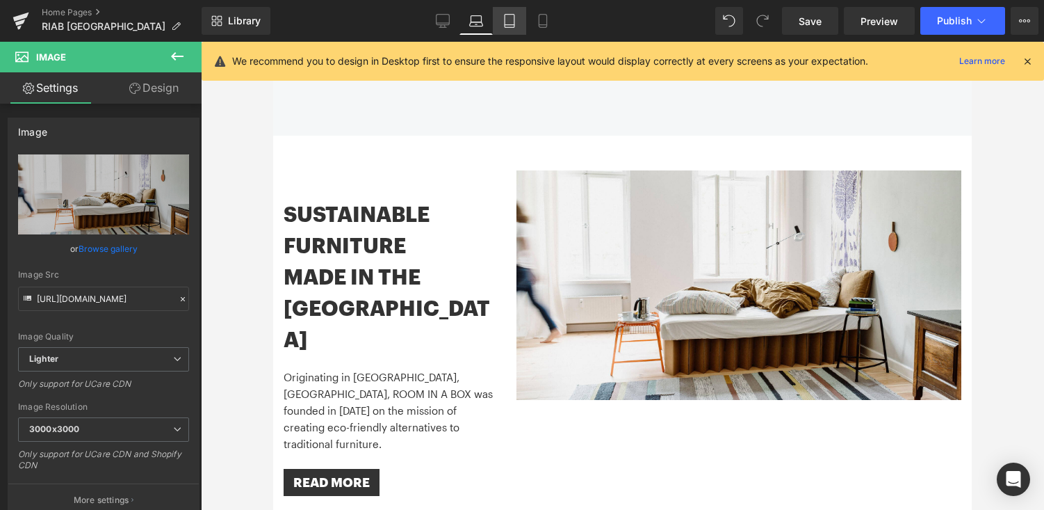
scroll to position [1452, 0]
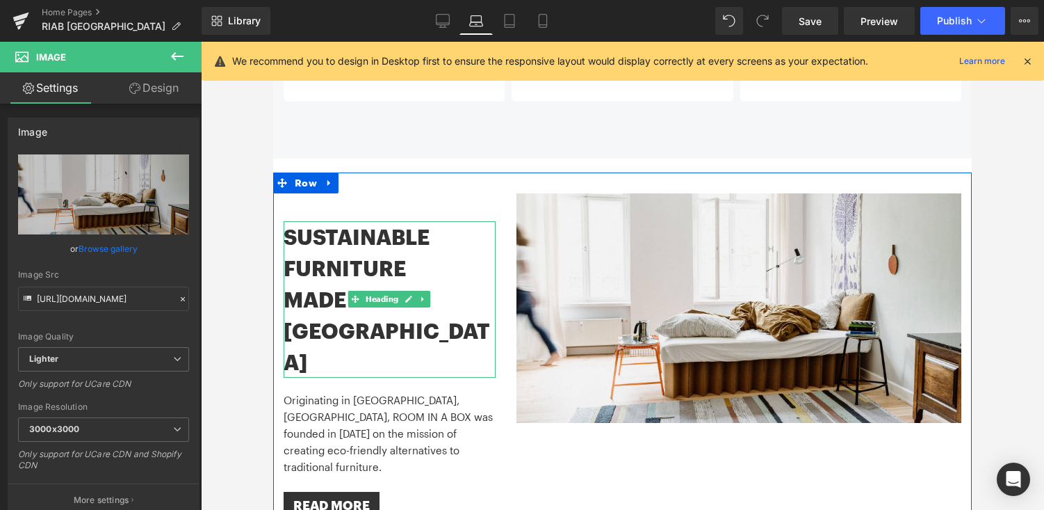
click at [450, 221] on h1 "SUSTAINABLE FURNITURE" at bounding box center [390, 252] width 212 height 63
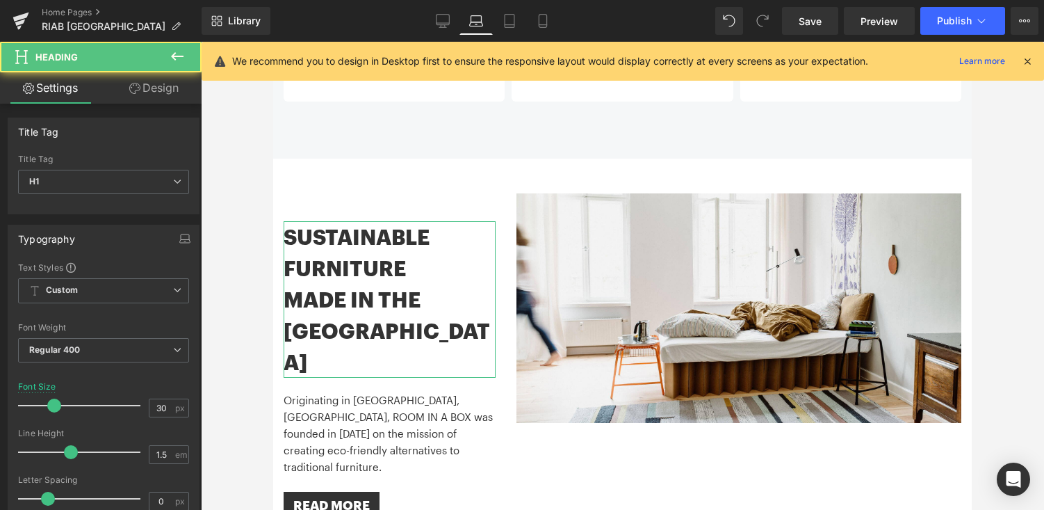
drag, startPoint x: 147, startPoint y: 93, endPoint x: 123, endPoint y: 129, distance: 43.2
click at [147, 93] on link "Design" at bounding box center [154, 87] width 101 height 31
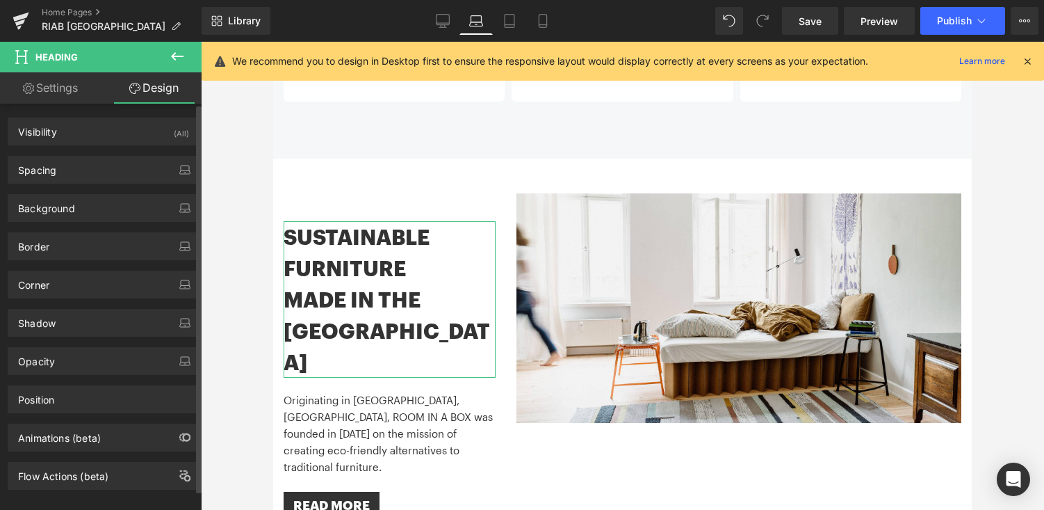
click at [107, 184] on div "Background Color & Image color Color transparent 0 % Image Replace Image Upload…" at bounding box center [104, 203] width 208 height 38
click at [114, 167] on div "Spacing" at bounding box center [103, 169] width 191 height 26
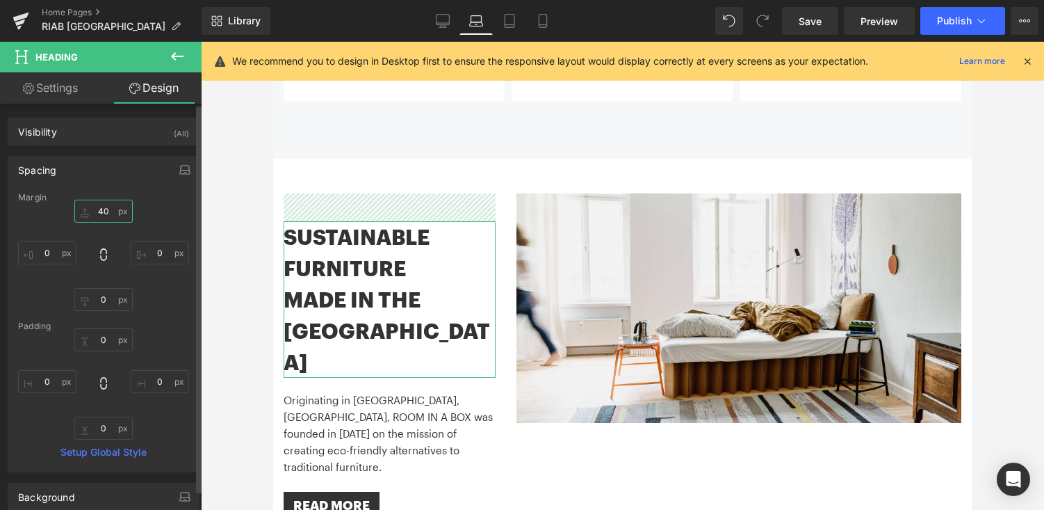
click at [100, 213] on input "40" at bounding box center [103, 211] width 58 height 23
click at [99, 211] on input "40" at bounding box center [103, 211] width 58 height 23
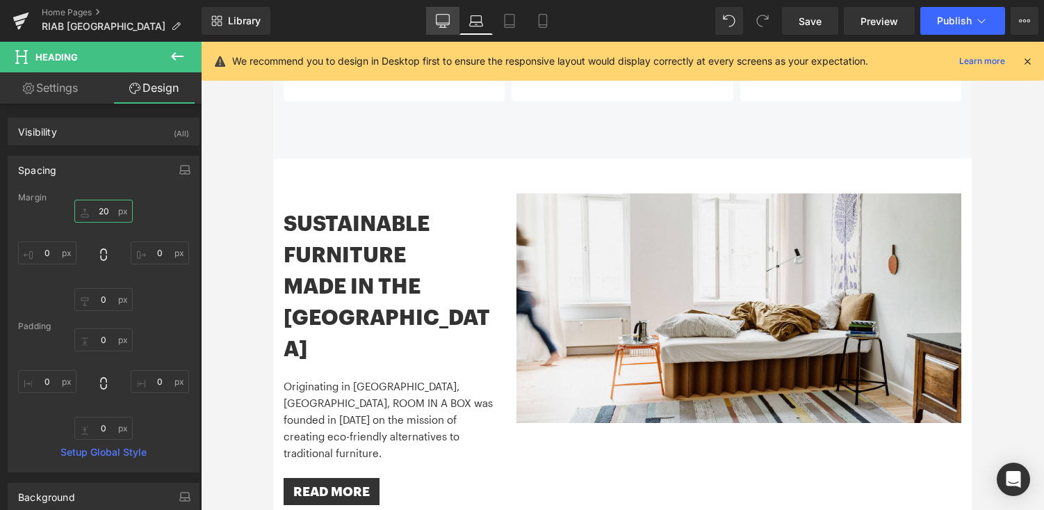
type input "20"
click at [442, 24] on icon at bounding box center [443, 20] width 13 height 10
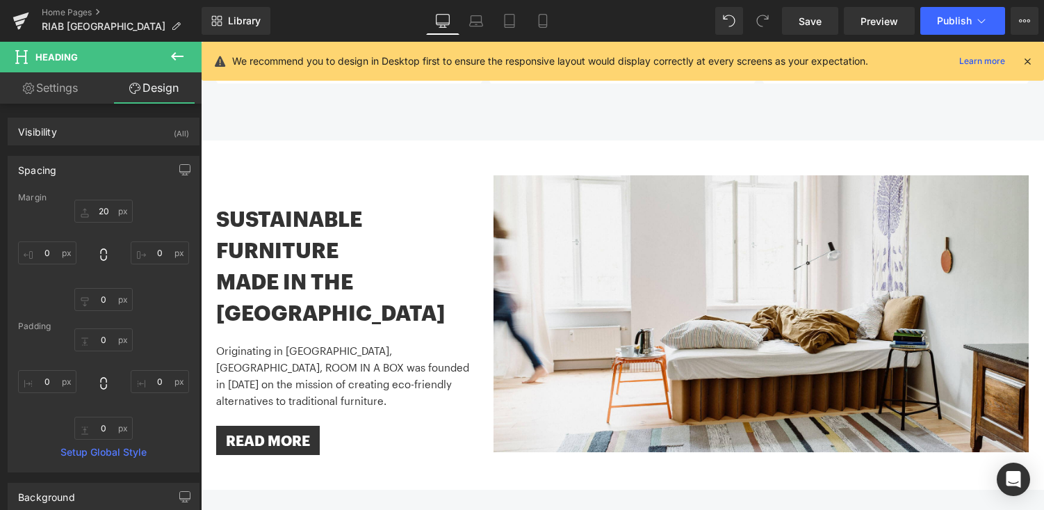
scroll to position [1661, 0]
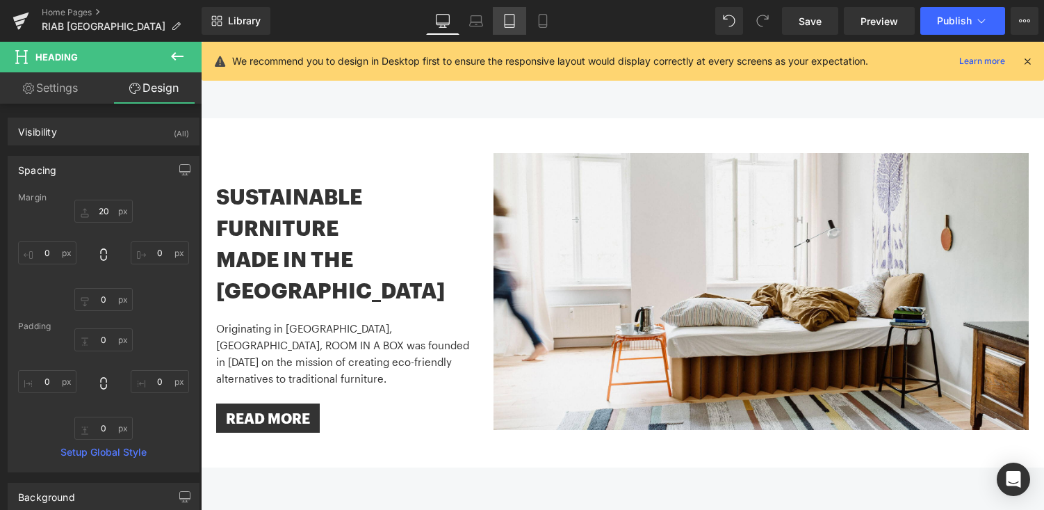
click at [508, 22] on icon at bounding box center [510, 21] width 14 height 14
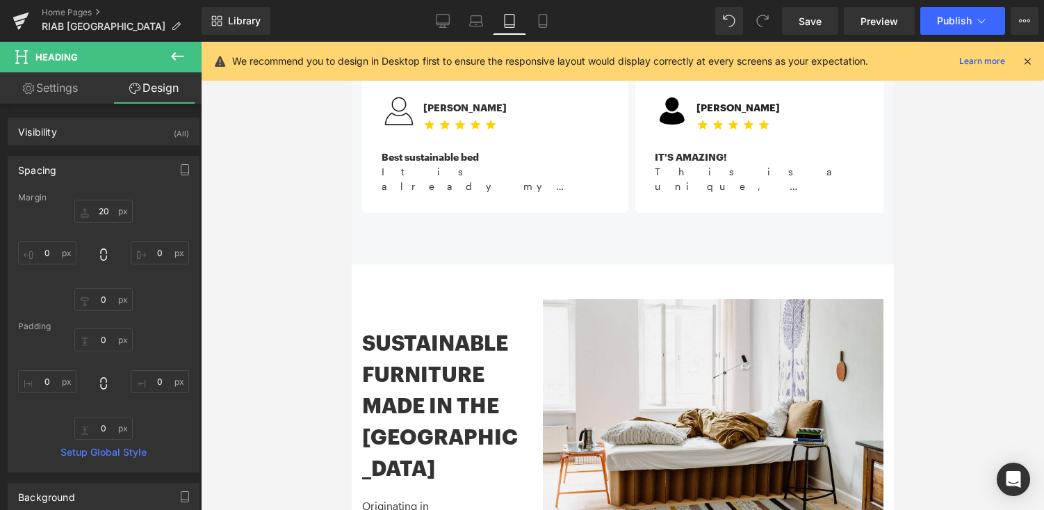
scroll to position [1178, 0]
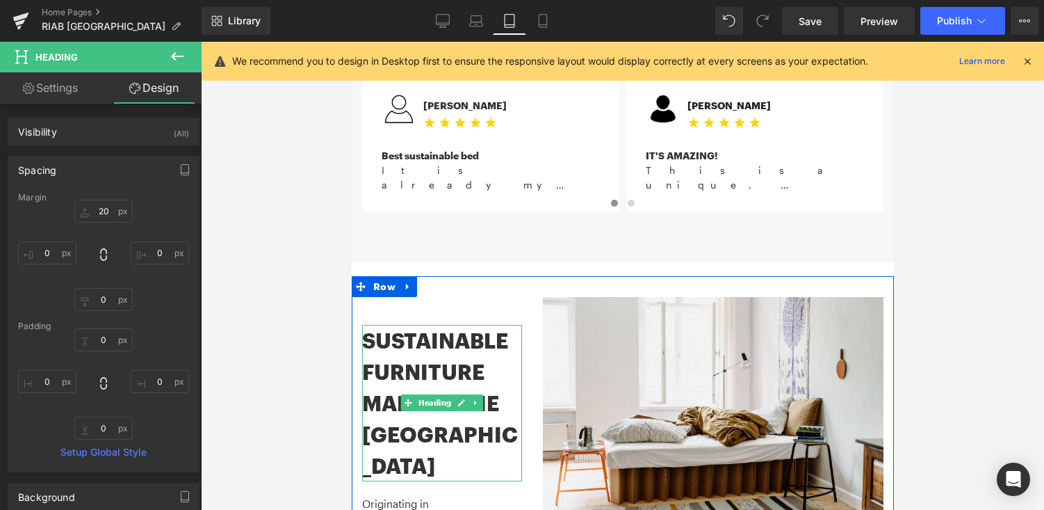
click at [500, 325] on h1 "SUSTAINABLE FURNITURE" at bounding box center [442, 356] width 160 height 63
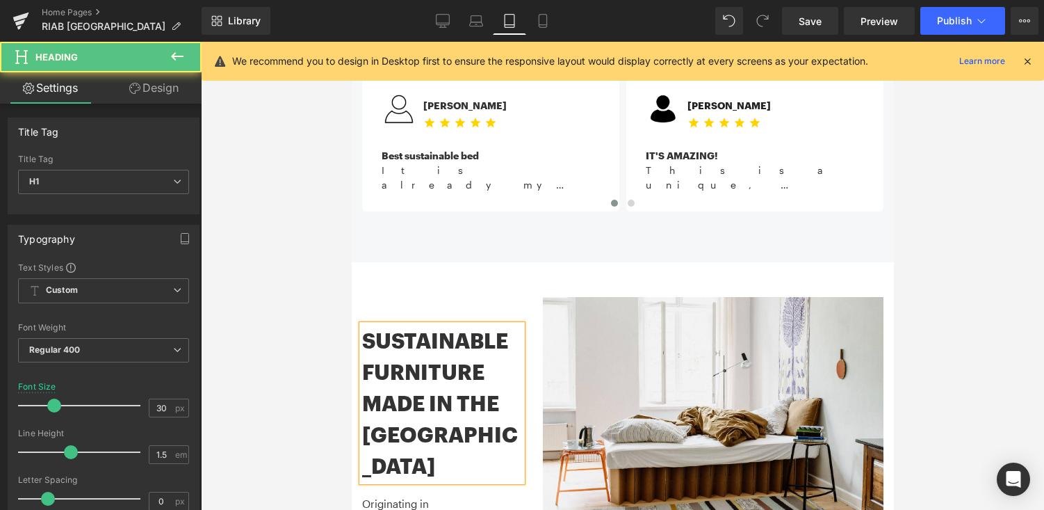
click at [181, 78] on link "Design" at bounding box center [154, 87] width 101 height 31
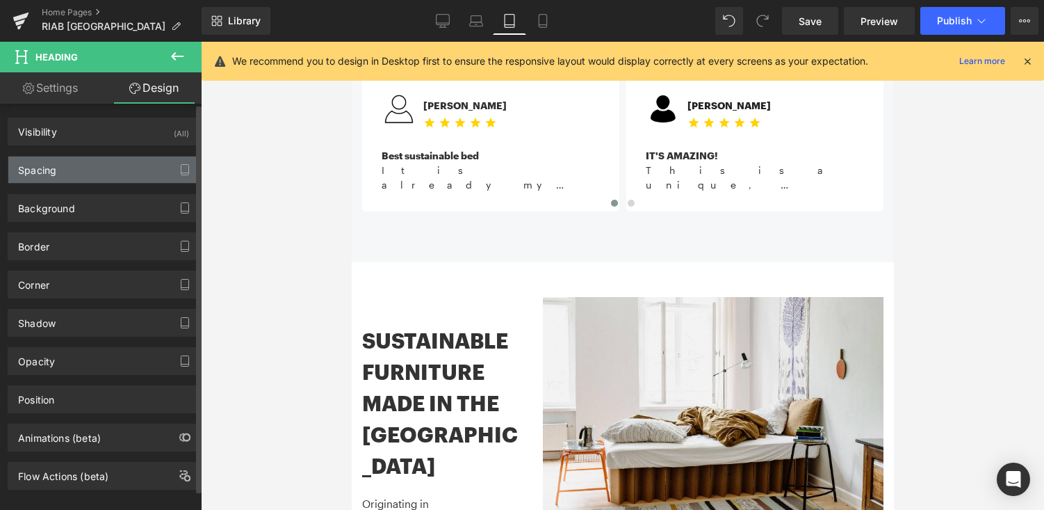
click at [104, 169] on div "Spacing" at bounding box center [103, 169] width 191 height 26
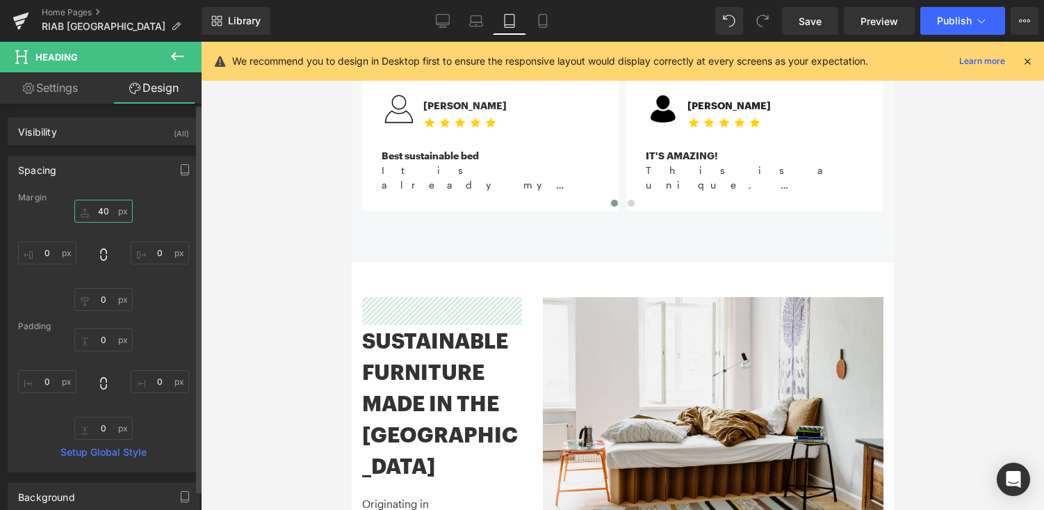
click at [98, 210] on input "40" at bounding box center [103, 211] width 58 height 23
click at [100, 211] on input "40" at bounding box center [103, 211] width 58 height 23
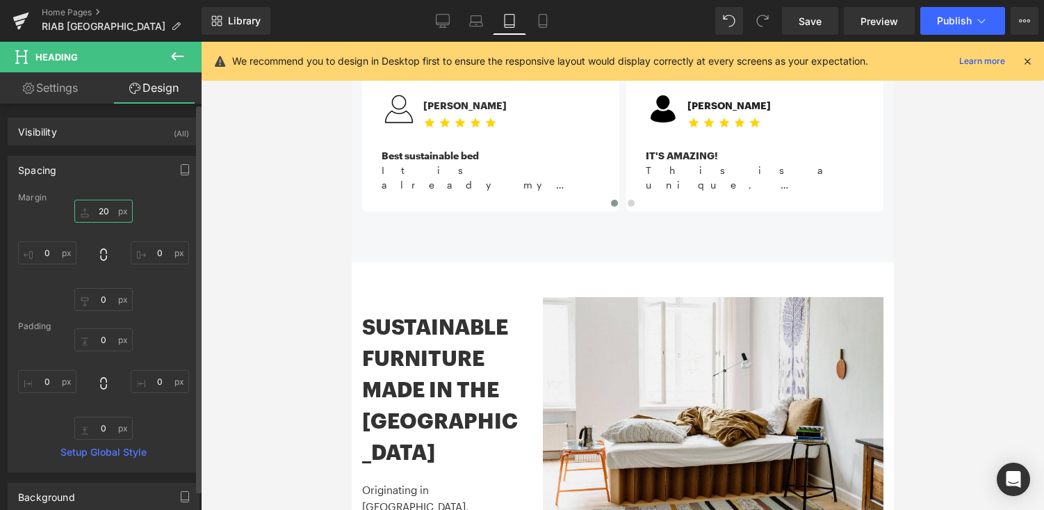
type input "0"
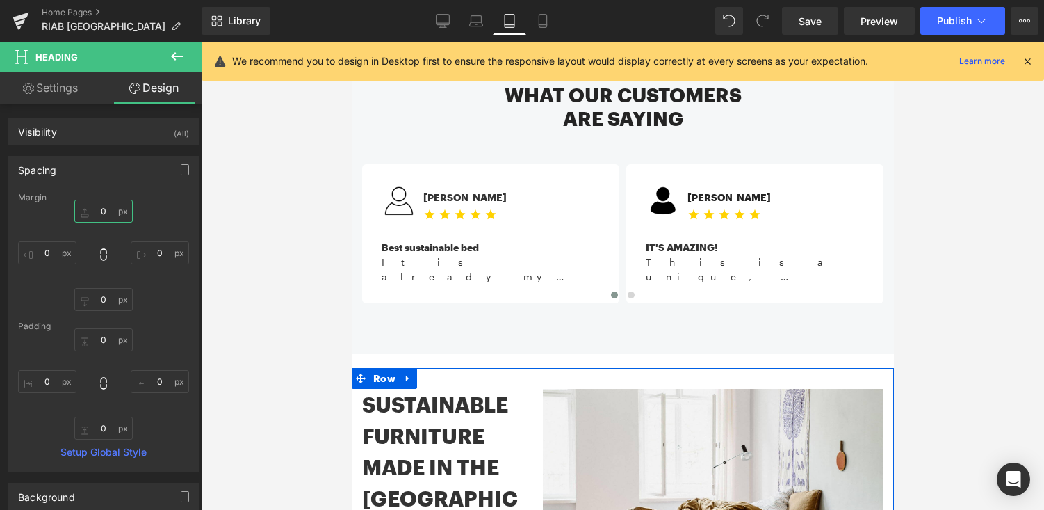
scroll to position [1084, 0]
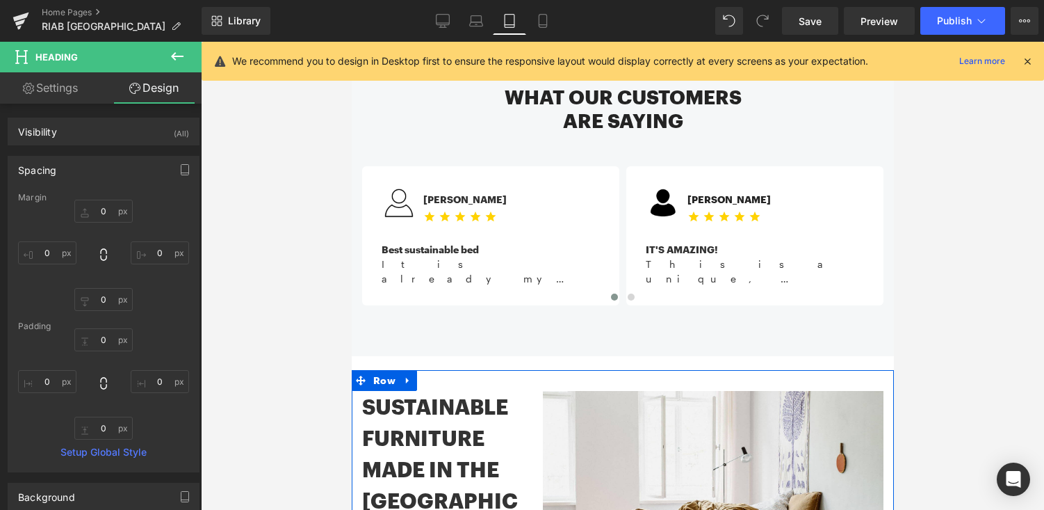
click at [412, 391] on div "SUSTAINABLE FURNITURE MADE IN the usa Heading" at bounding box center [442, 469] width 160 height 156
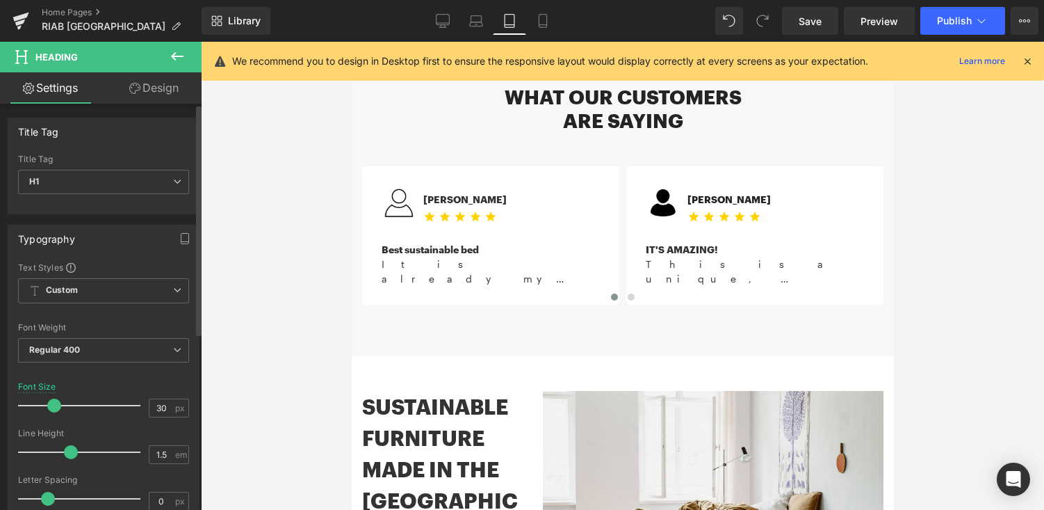
click at [55, 406] on span at bounding box center [54, 405] width 14 height 14
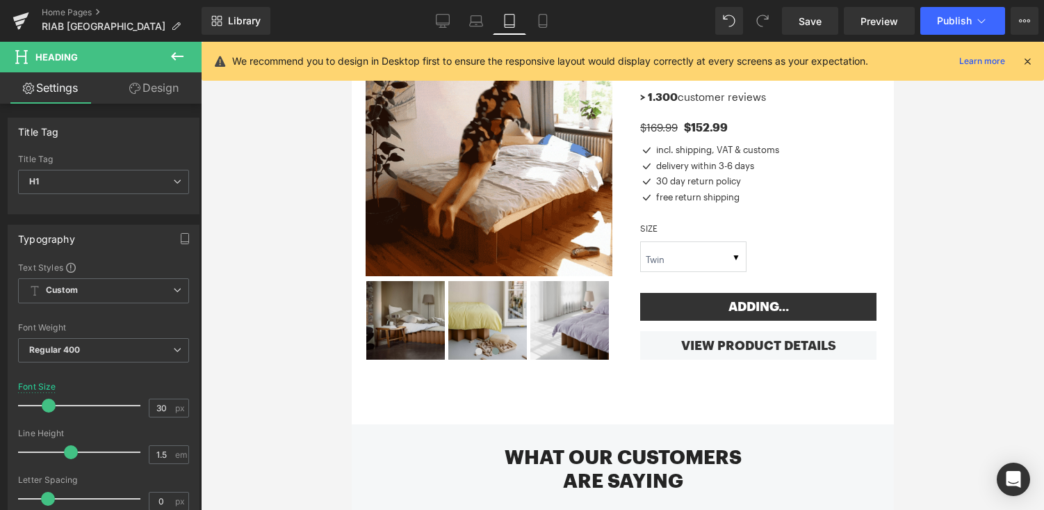
scroll to position [871, 0]
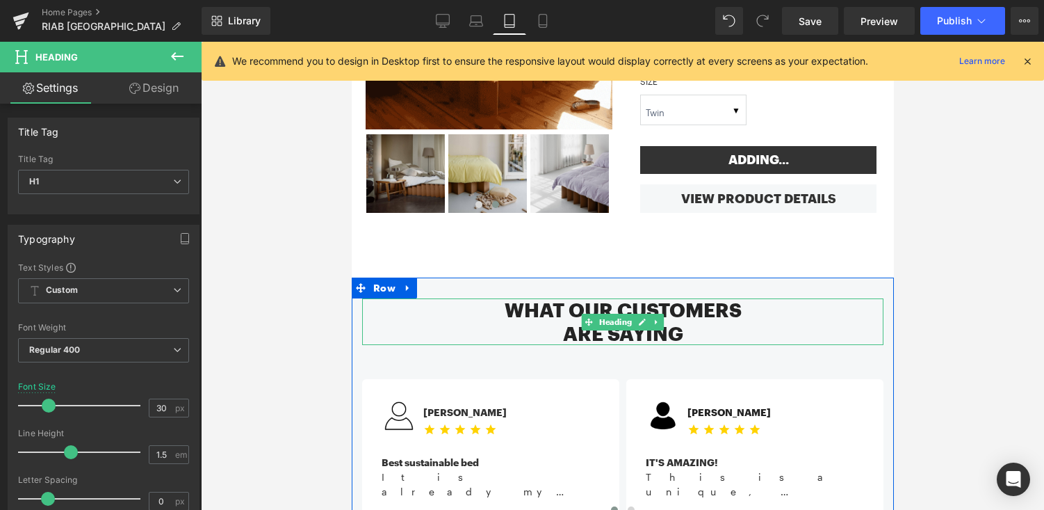
click at [549, 298] on h2 "What our customers" at bounding box center [623, 310] width 522 height 24
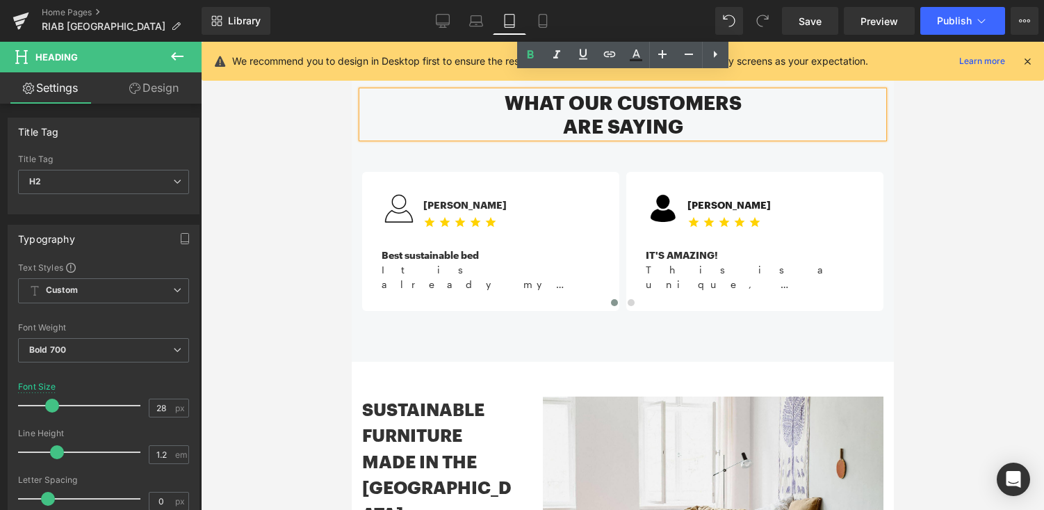
scroll to position [1168, 0]
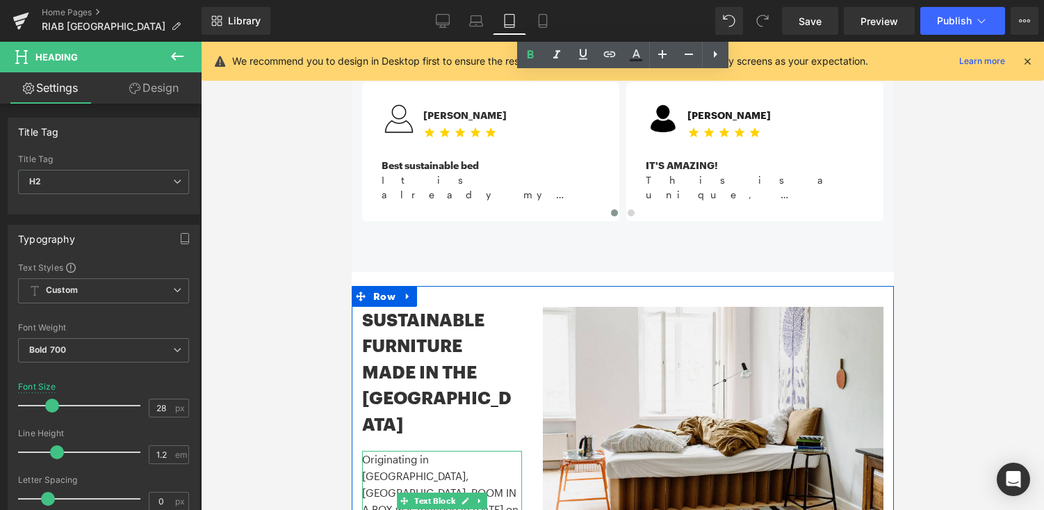
click at [512, 451] on p "Originating in [GEOGRAPHIC_DATA], [GEOGRAPHIC_DATA], ROOM IN A BOX was founded …" at bounding box center [442, 509] width 160 height 117
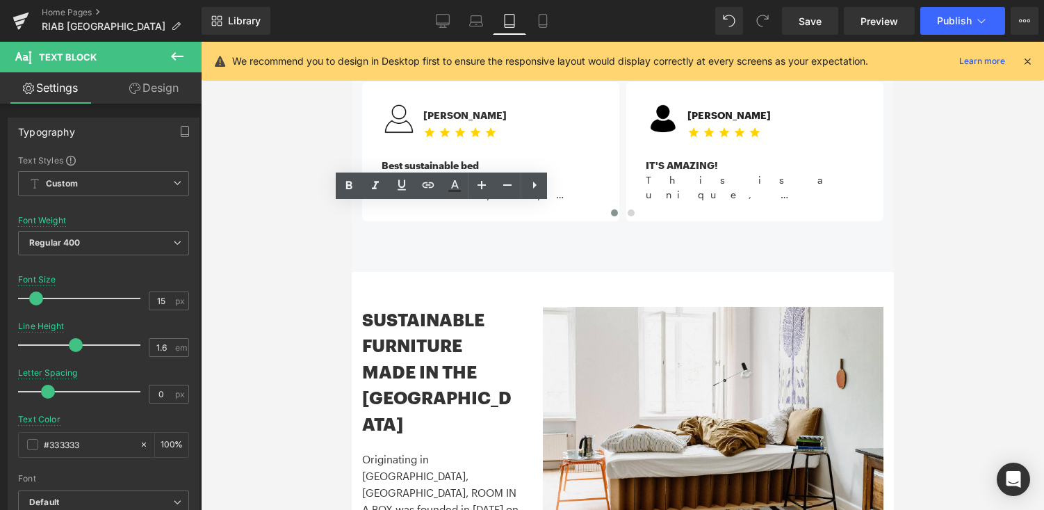
click at [304, 348] on div at bounding box center [622, 276] width 843 height 468
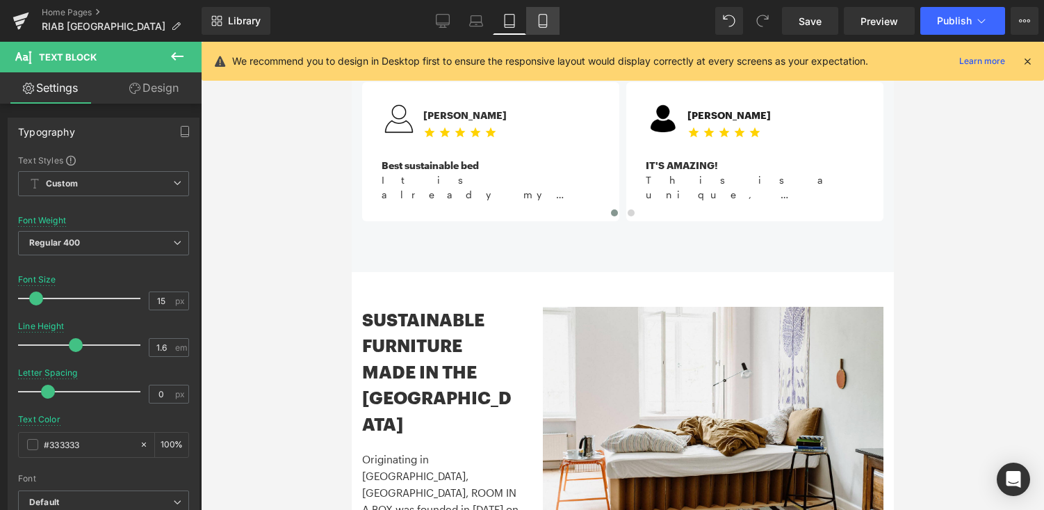
click at [548, 23] on icon at bounding box center [543, 21] width 14 height 14
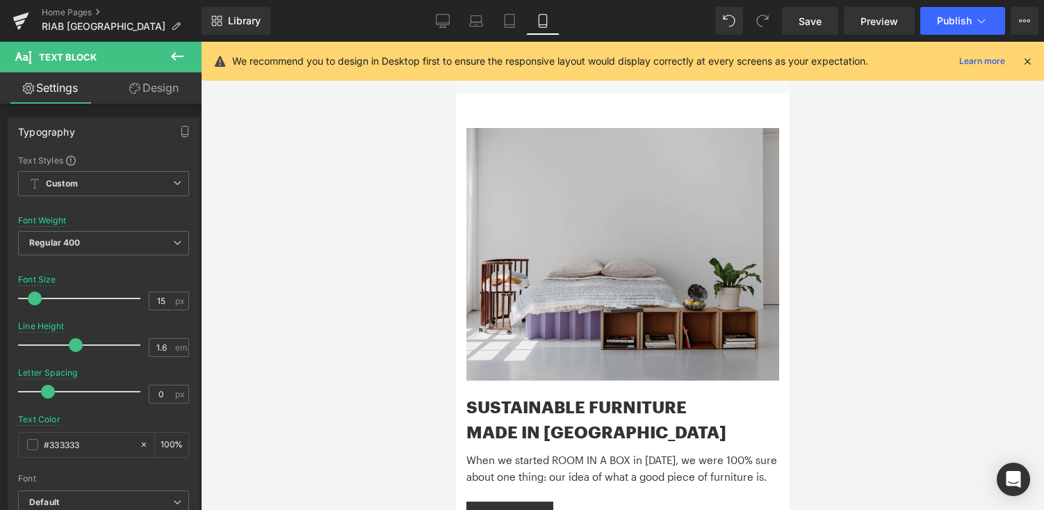
scroll to position [1952, 0]
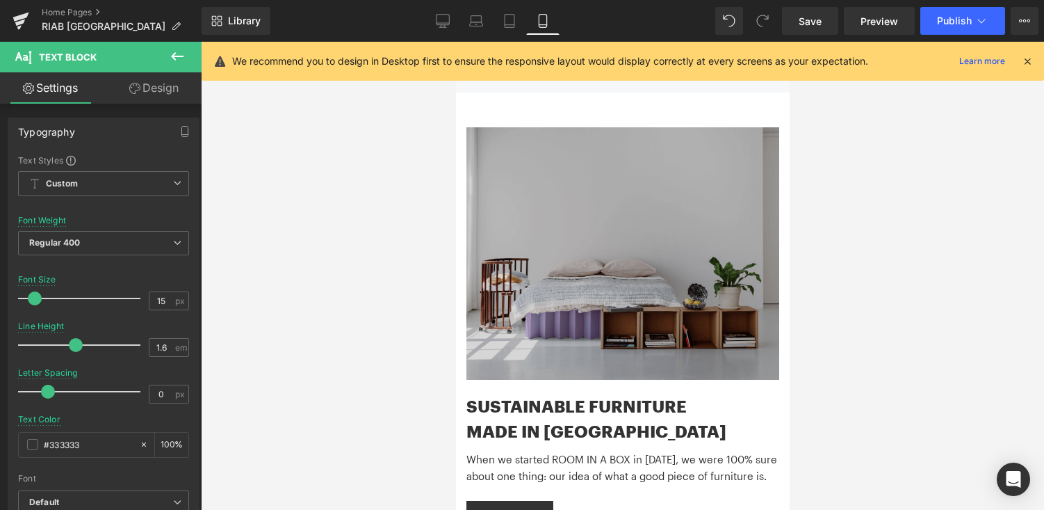
click at [566, 227] on img at bounding box center [622, 253] width 313 height 252
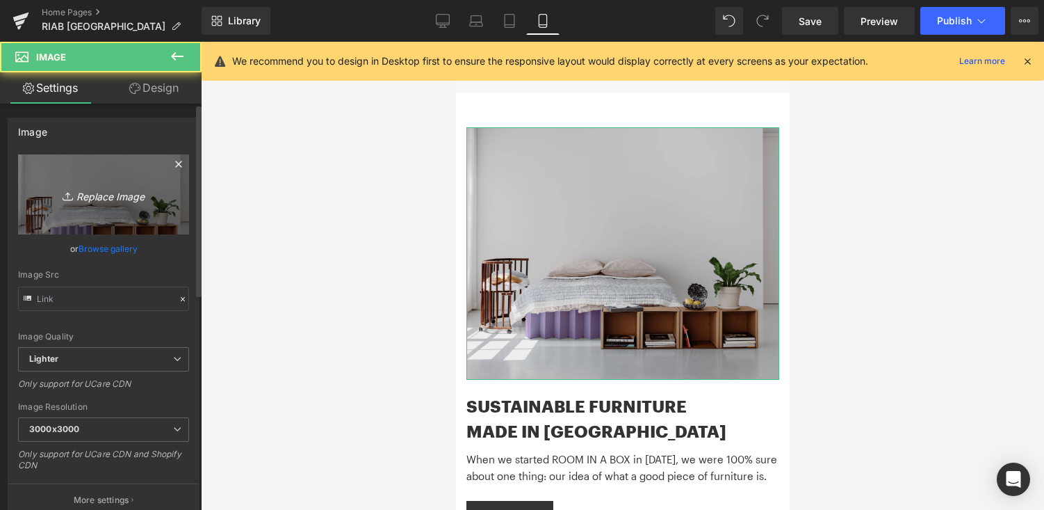
click at [92, 218] on link "Replace Image" at bounding box center [103, 194] width 171 height 80
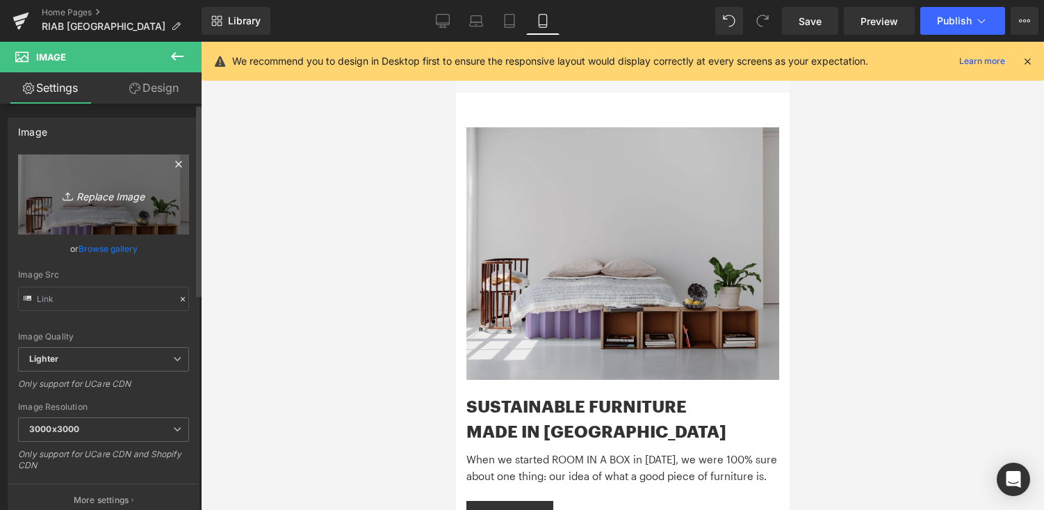
type input "C:\fakepath\chrisabatzis_RIAB_kollwitzstr_1905-6075_2 (1).jpg"
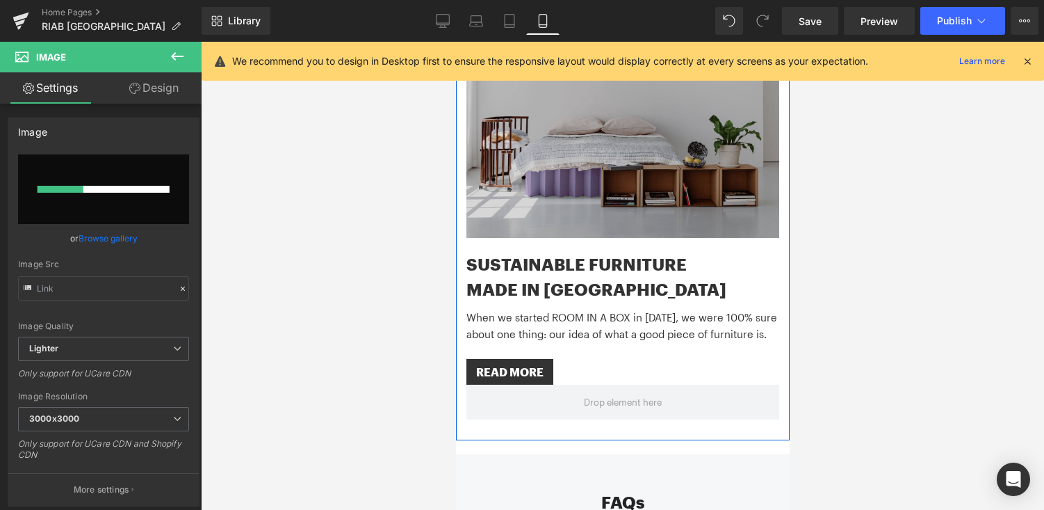
scroll to position [2115, 0]
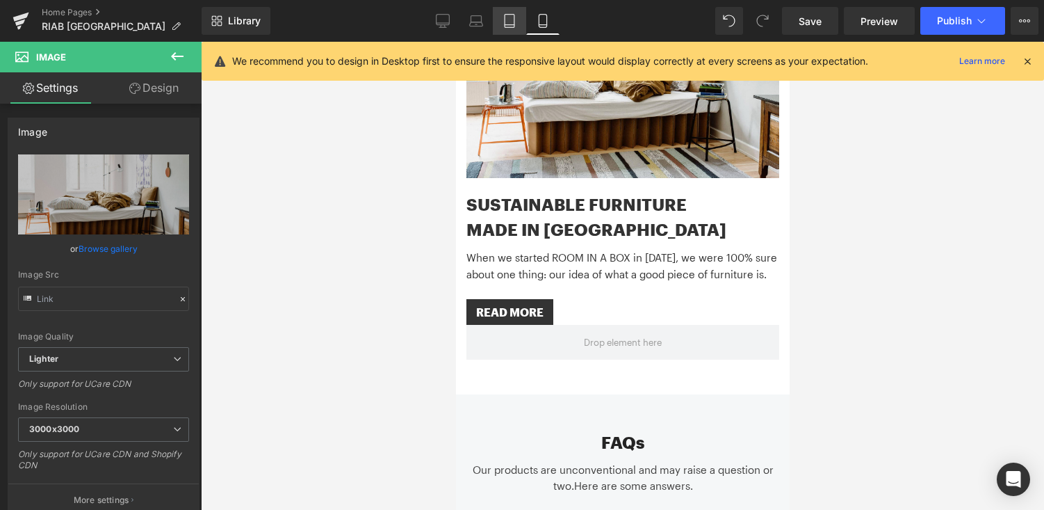
click at [508, 21] on icon at bounding box center [510, 21] width 14 height 14
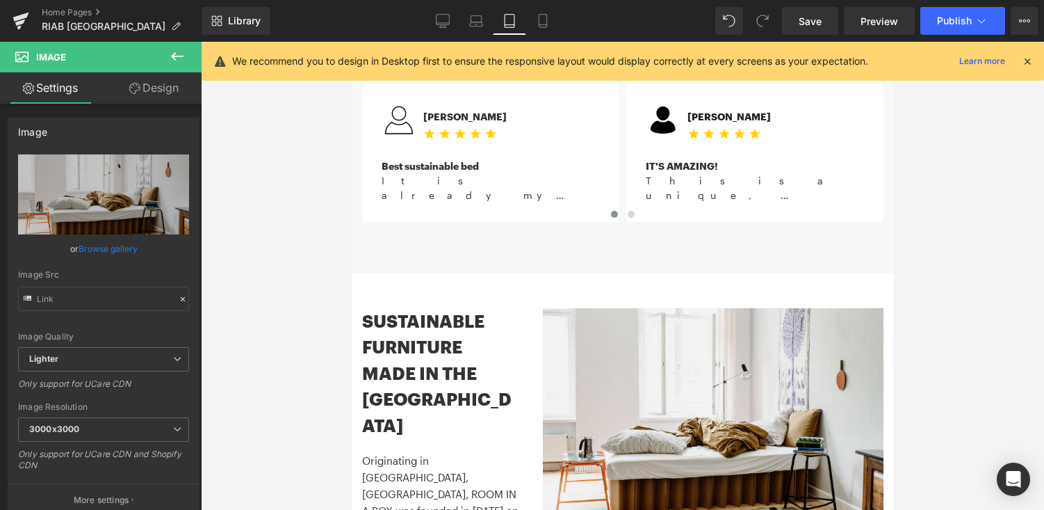
scroll to position [1164, 0]
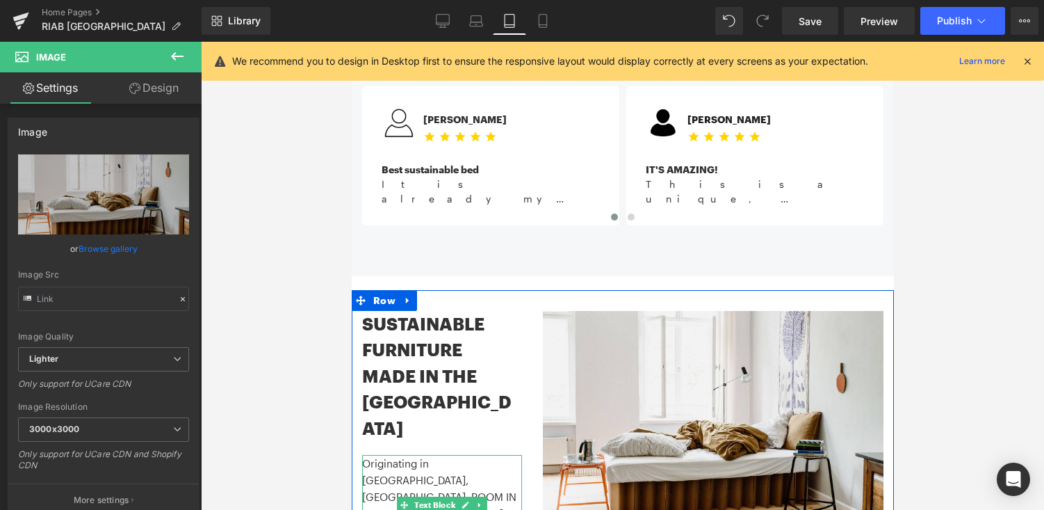
click at [402, 455] on p "Originating in [GEOGRAPHIC_DATA], [GEOGRAPHIC_DATA], ROOM IN A BOX was founded …" at bounding box center [442, 513] width 160 height 117
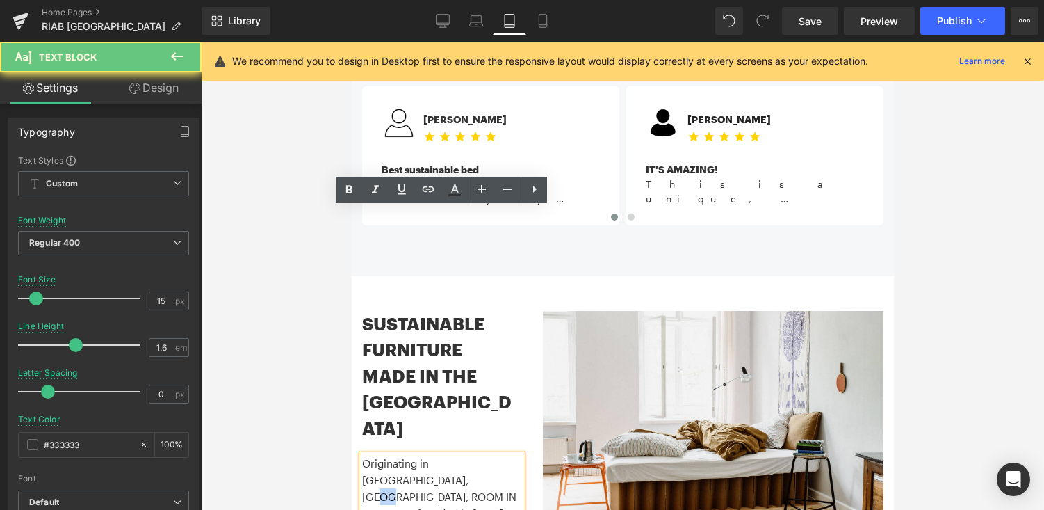
click at [402, 455] on p "Originating in [GEOGRAPHIC_DATA], [GEOGRAPHIC_DATA], ROOM IN A BOX was founded …" at bounding box center [442, 513] width 160 height 117
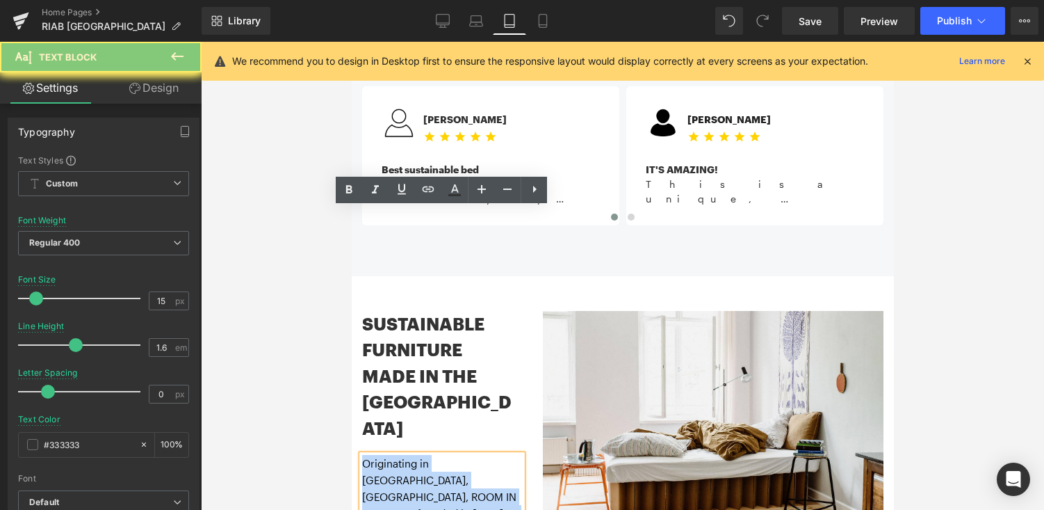
click at [402, 455] on p "Originating in [GEOGRAPHIC_DATA], [GEOGRAPHIC_DATA], ROOM IN A BOX was founded …" at bounding box center [442, 513] width 160 height 117
copy p "Originating in [GEOGRAPHIC_DATA], [GEOGRAPHIC_DATA], ROOM IN A BOX was founded …"
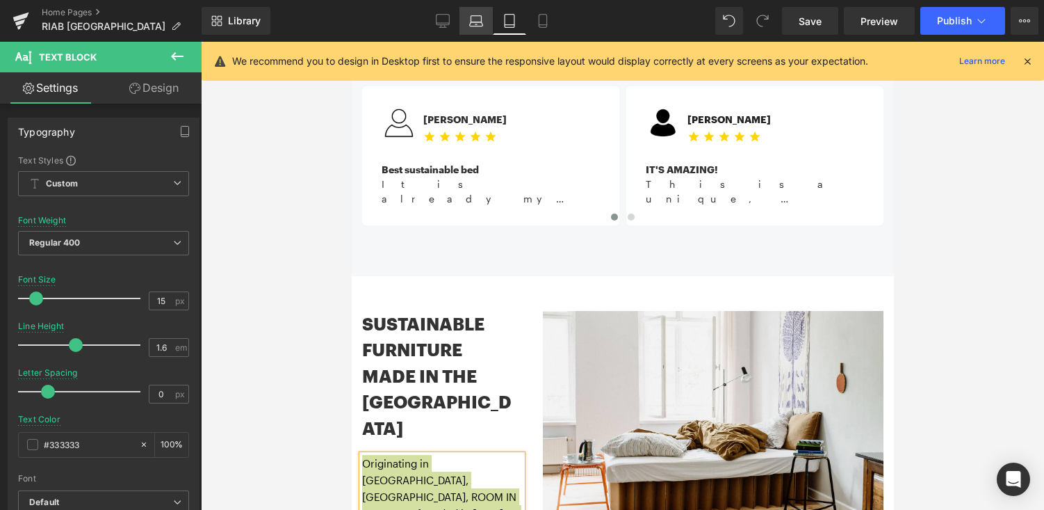
click at [479, 20] on icon at bounding box center [476, 21] width 14 height 14
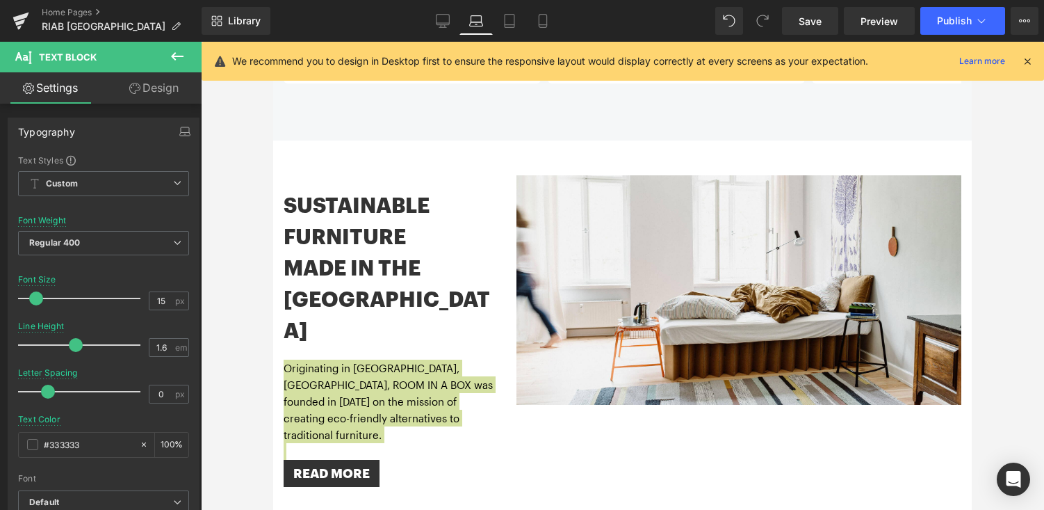
scroll to position [1482, 0]
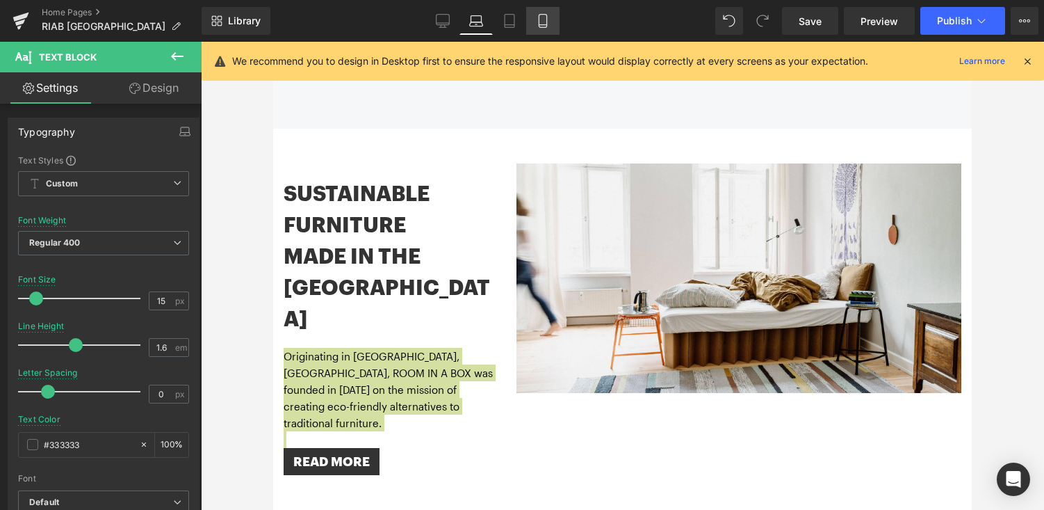
click at [540, 25] on icon at bounding box center [543, 21] width 8 height 13
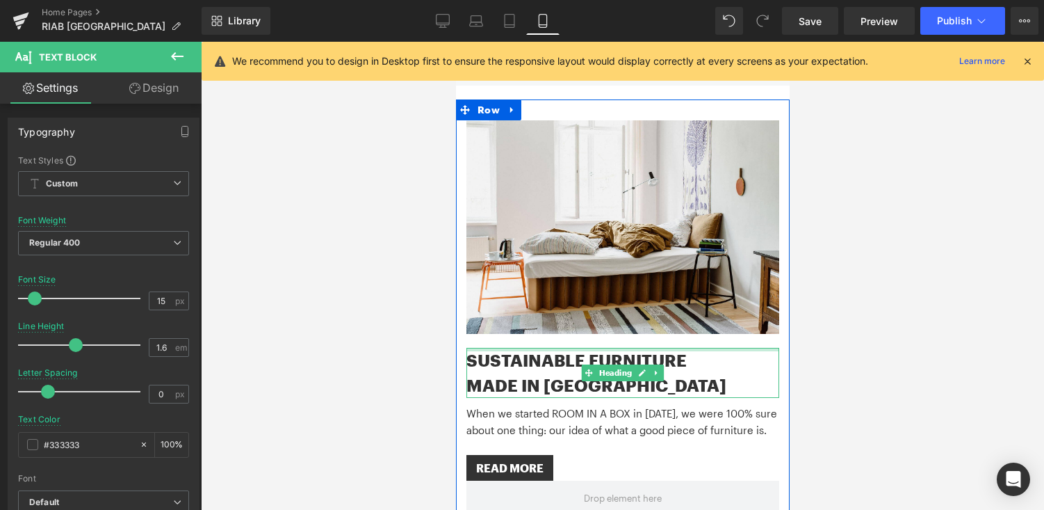
scroll to position [1963, 0]
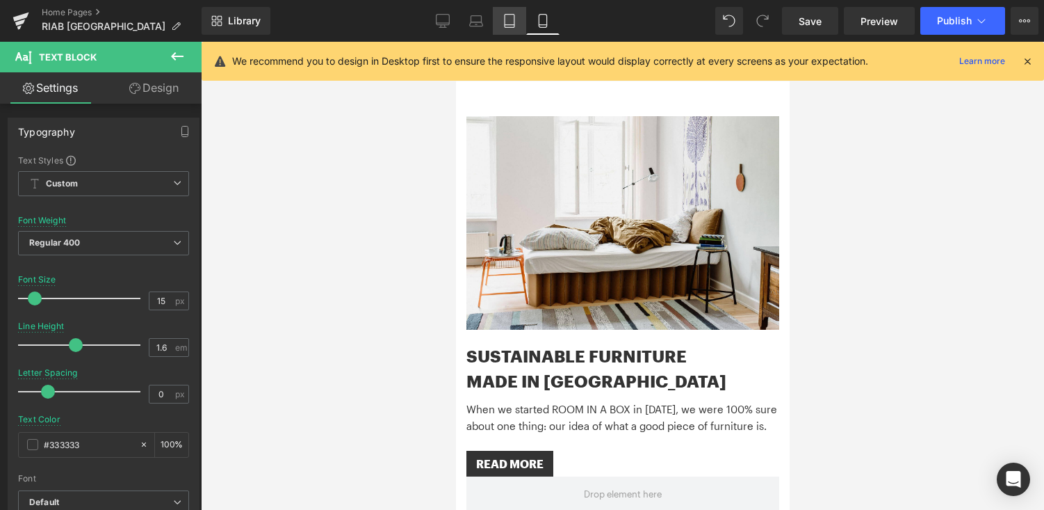
click at [511, 25] on icon at bounding box center [510, 25] width 10 height 0
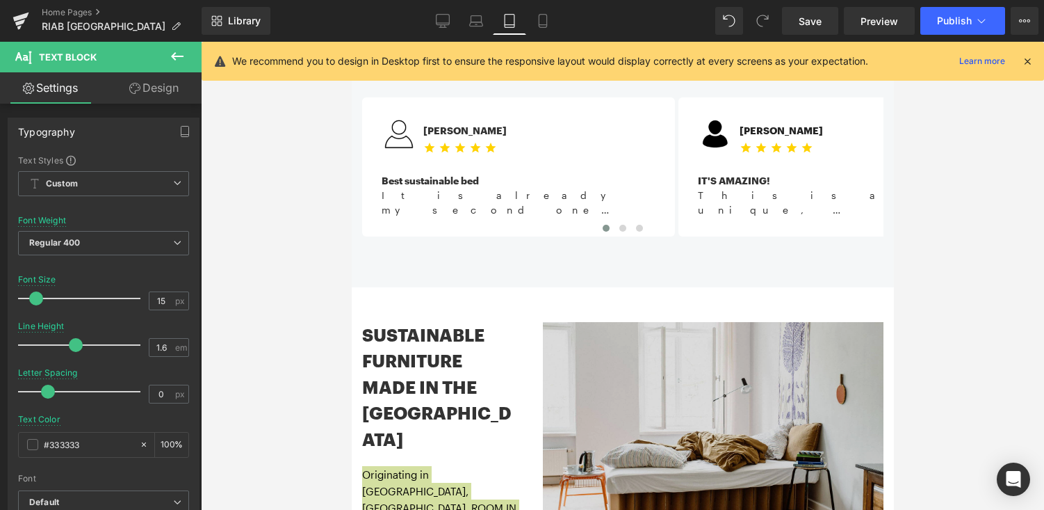
scroll to position [1153, 0]
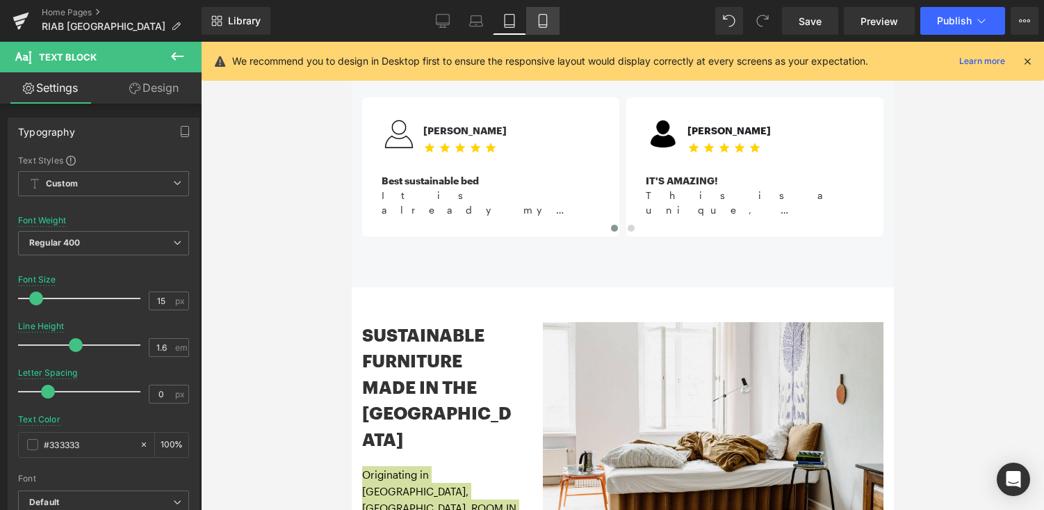
click at [546, 20] on icon at bounding box center [543, 21] width 14 height 14
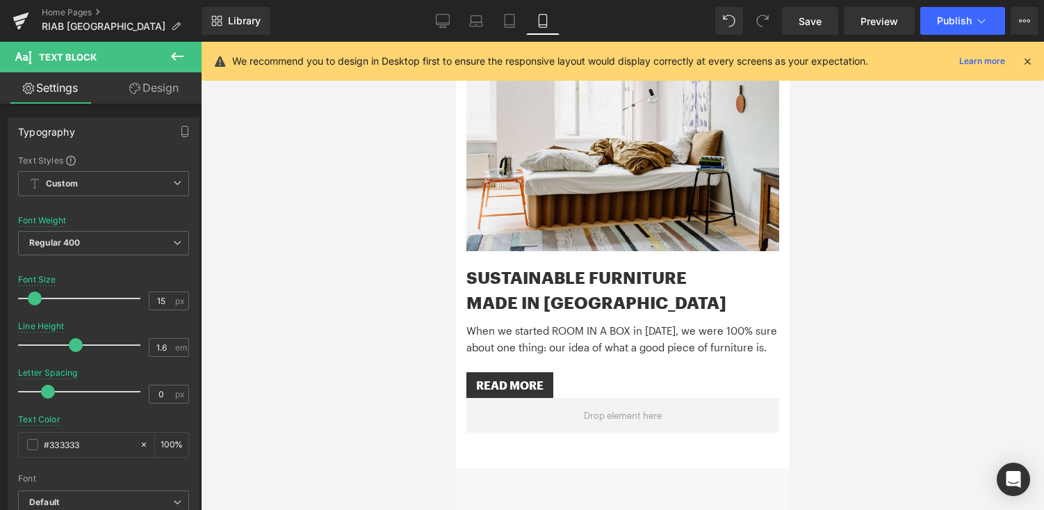
scroll to position [2149, 0]
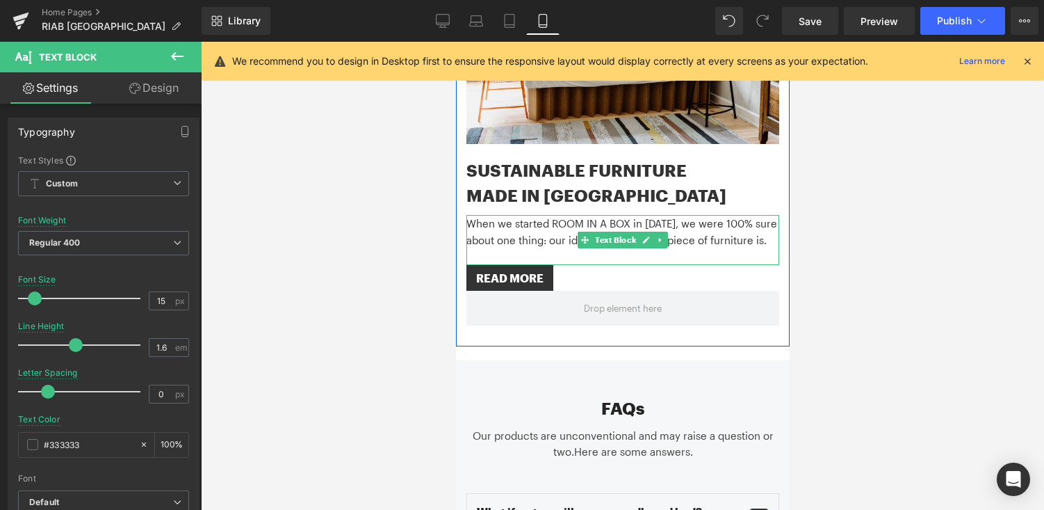
click at [535, 215] on p "When we started ROOM IN A BOX in [DATE], we were 100% sure about one thing: our…" at bounding box center [622, 231] width 313 height 33
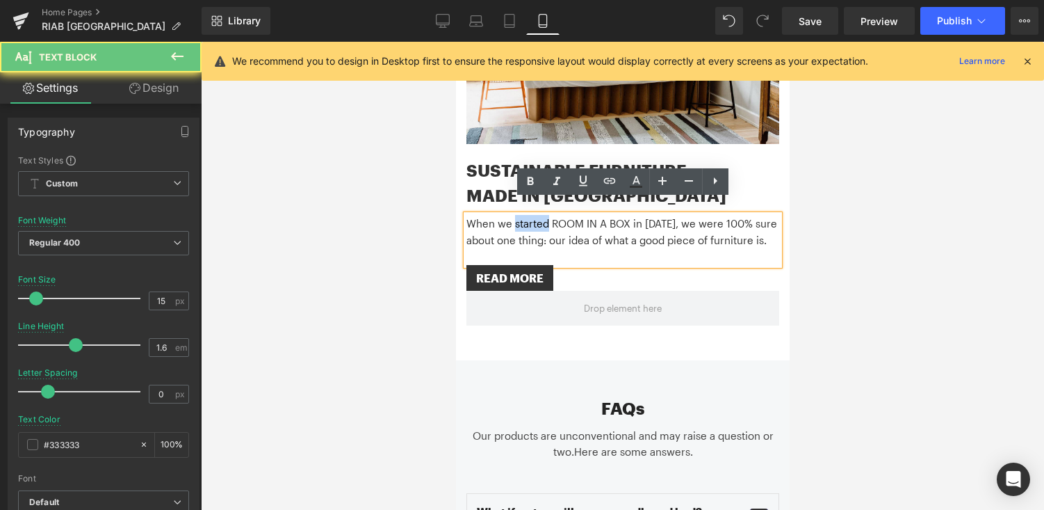
click at [535, 215] on p "When we started ROOM IN A BOX in [DATE], we were 100% sure about one thing: our…" at bounding box center [622, 231] width 313 height 33
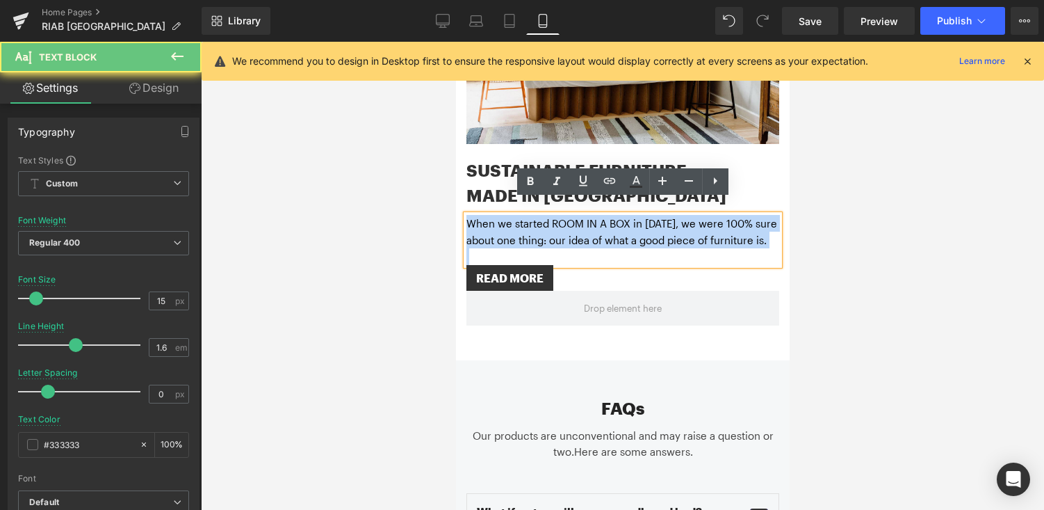
click at [535, 215] on p "When we started ROOM IN A BOX in [DATE], we were 100% sure about one thing: our…" at bounding box center [622, 231] width 313 height 33
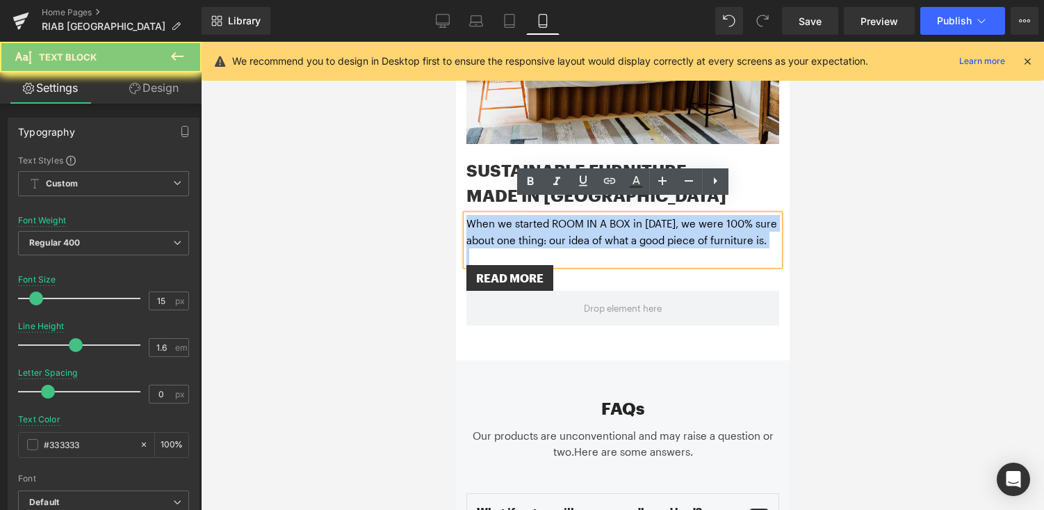
click at [535, 215] on p "When we started ROOM IN A BOX in [DATE], we were 100% sure about one thing: our…" at bounding box center [622, 231] width 313 height 33
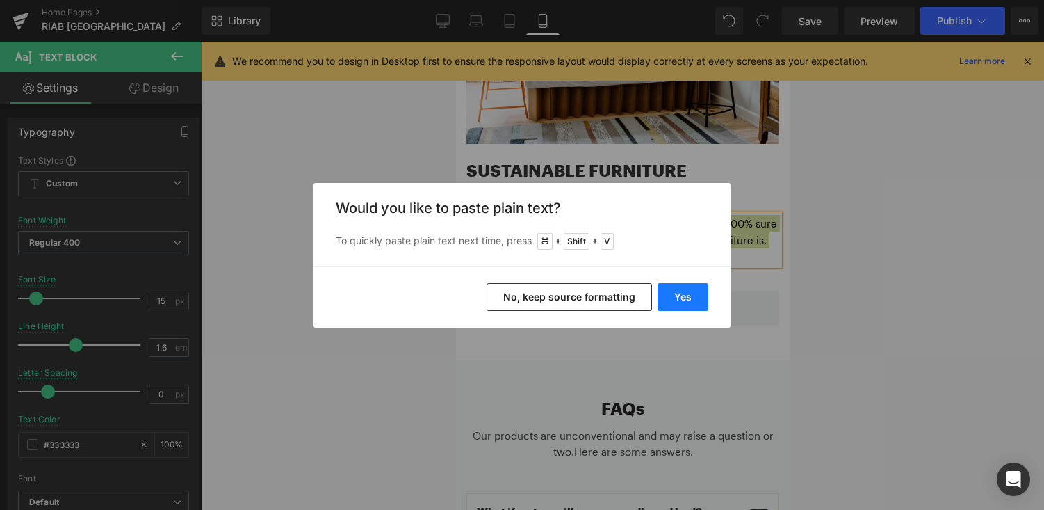
click at [675, 285] on button "Yes" at bounding box center [683, 297] width 51 height 28
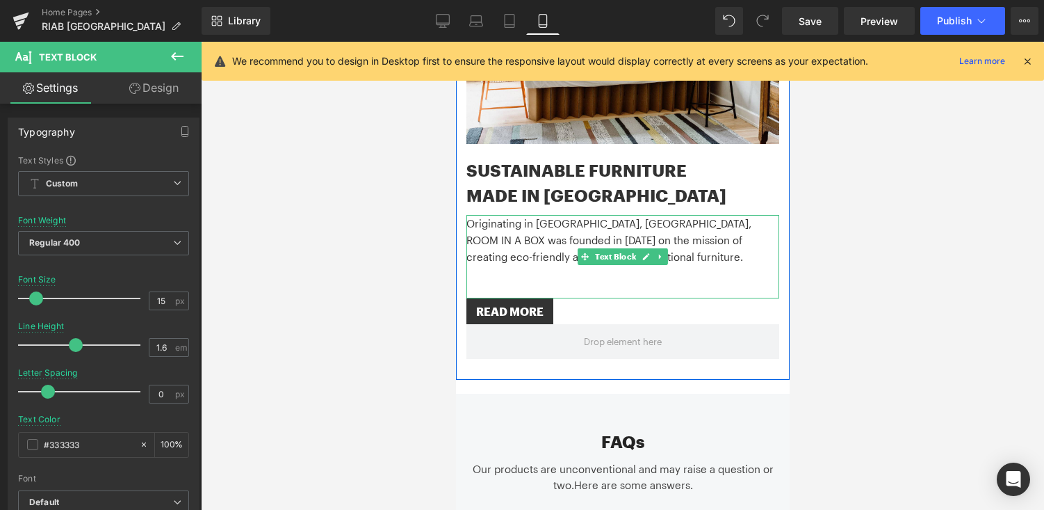
click at [512, 265] on p at bounding box center [622, 273] width 313 height 17
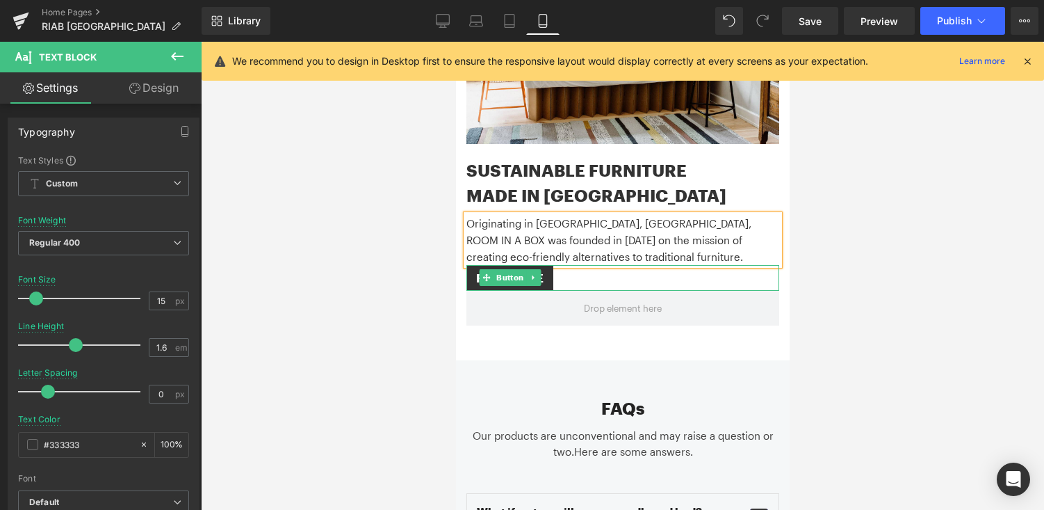
click at [658, 265] on div "READ MORE" at bounding box center [622, 278] width 313 height 26
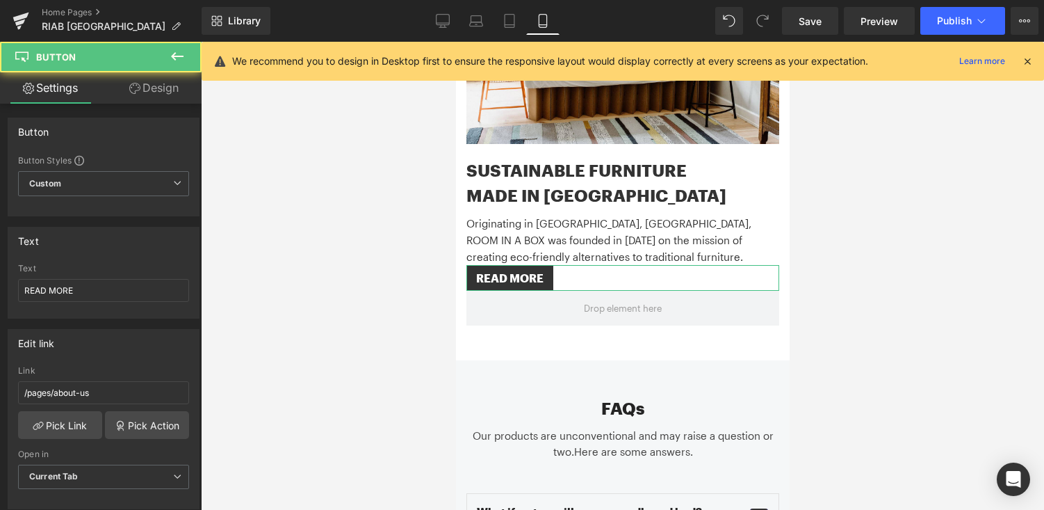
click at [153, 96] on link "Design" at bounding box center [154, 87] width 101 height 31
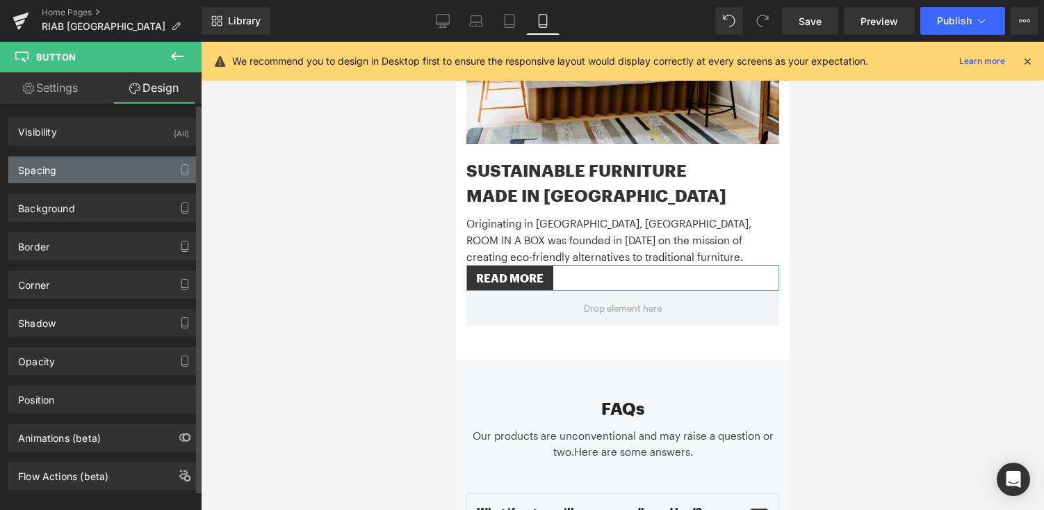
click at [127, 171] on div "Spacing" at bounding box center [103, 169] width 191 height 26
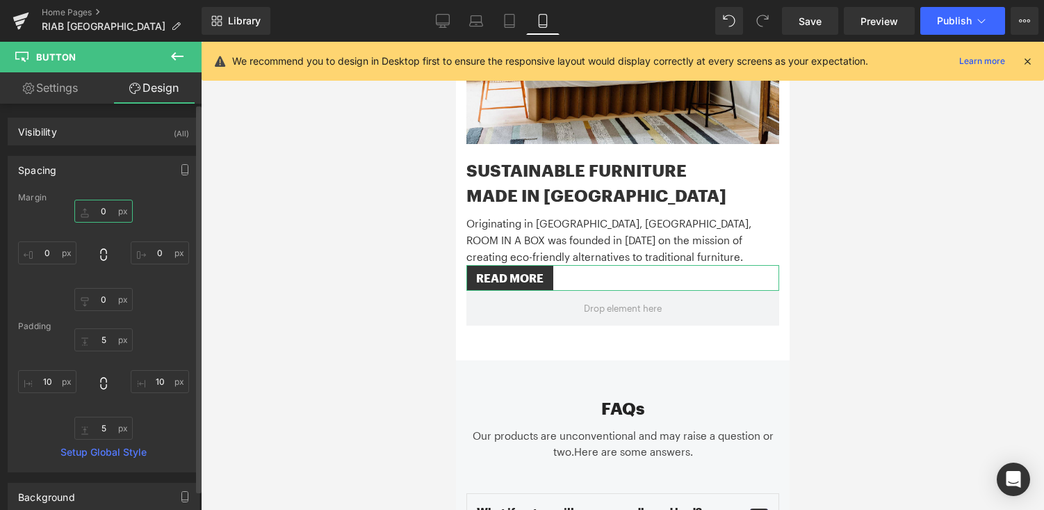
click at [100, 213] on input "0" at bounding box center [103, 211] width 58 height 23
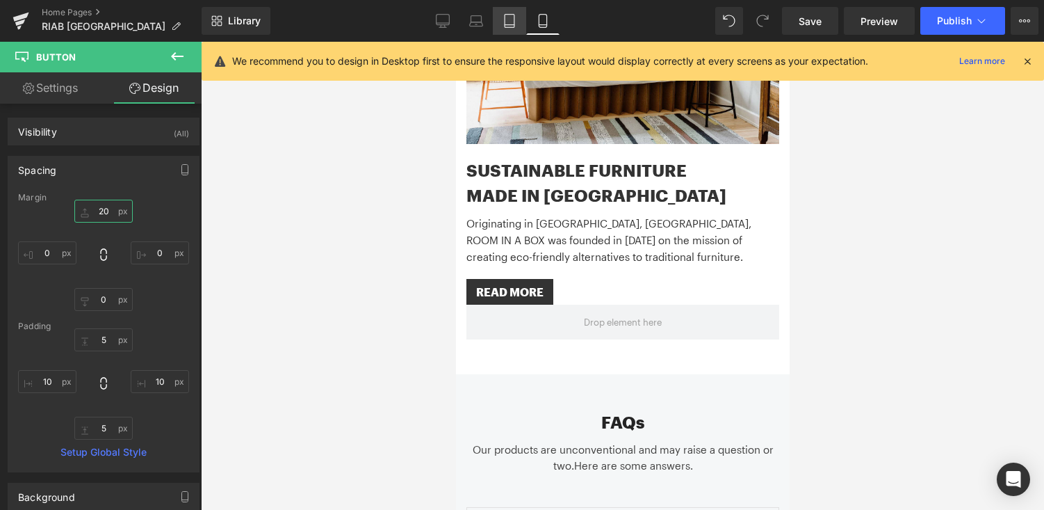
type input "20"
click at [513, 27] on icon at bounding box center [510, 21] width 10 height 13
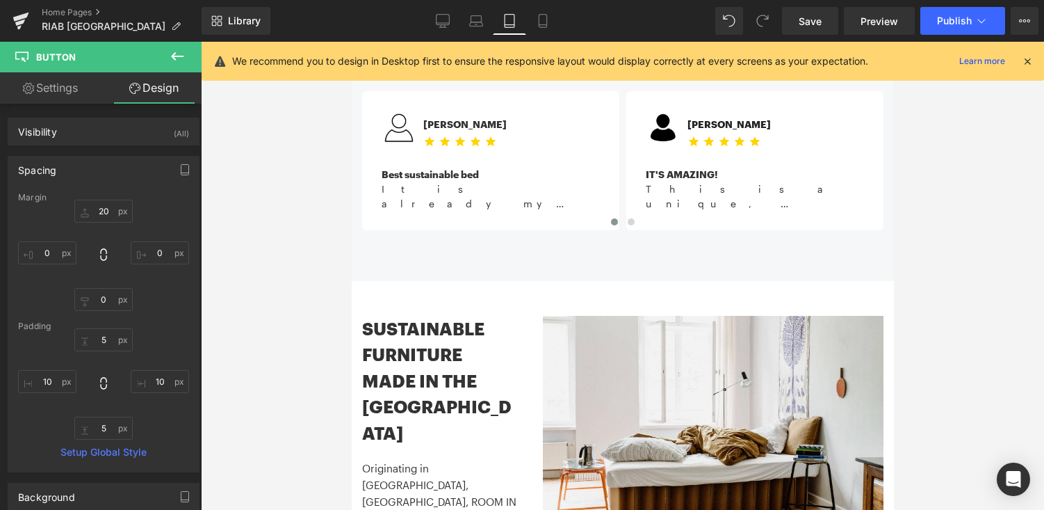
scroll to position [1097, 0]
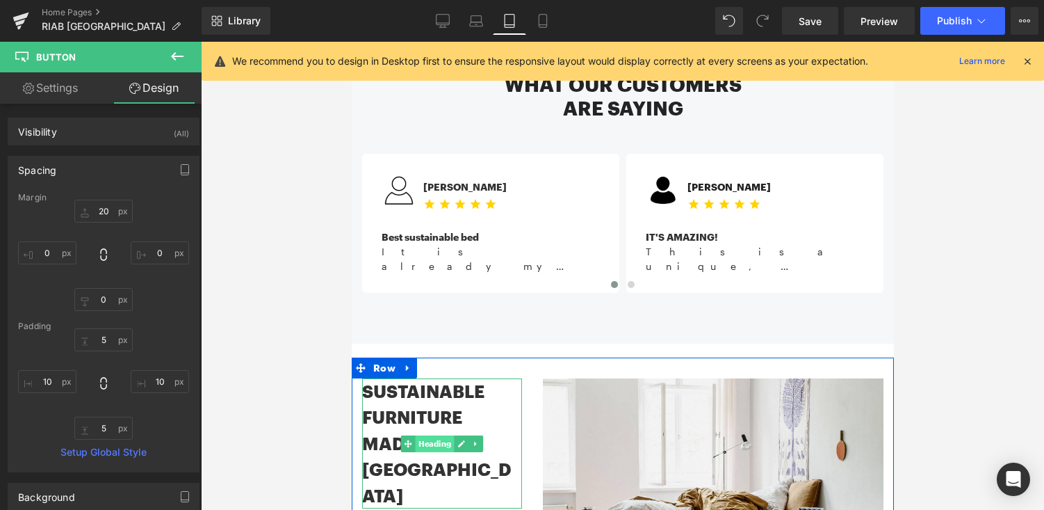
click at [419, 435] on span "Heading" at bounding box center [434, 443] width 39 height 17
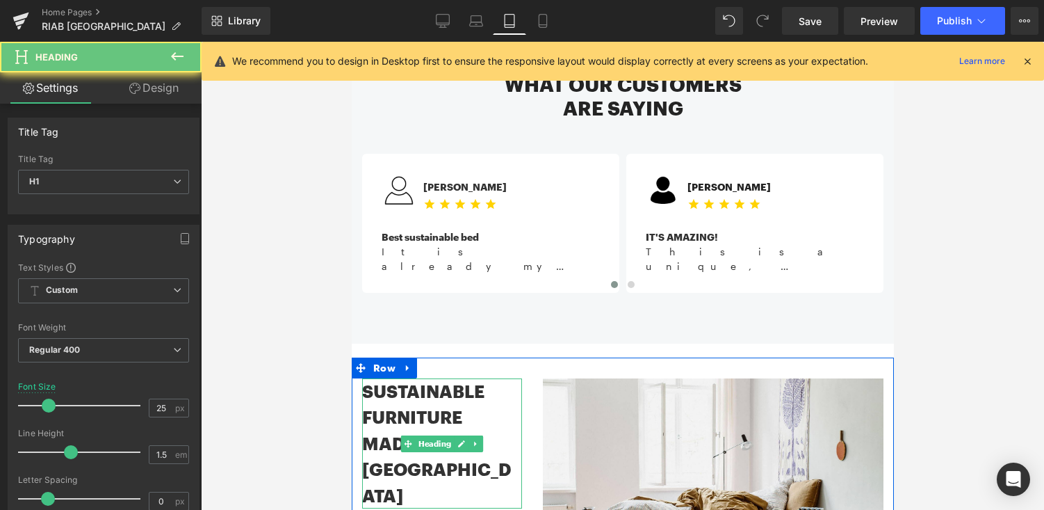
click at [377, 378] on h1 "SUSTAINABLE FURNITURE" at bounding box center [442, 404] width 160 height 52
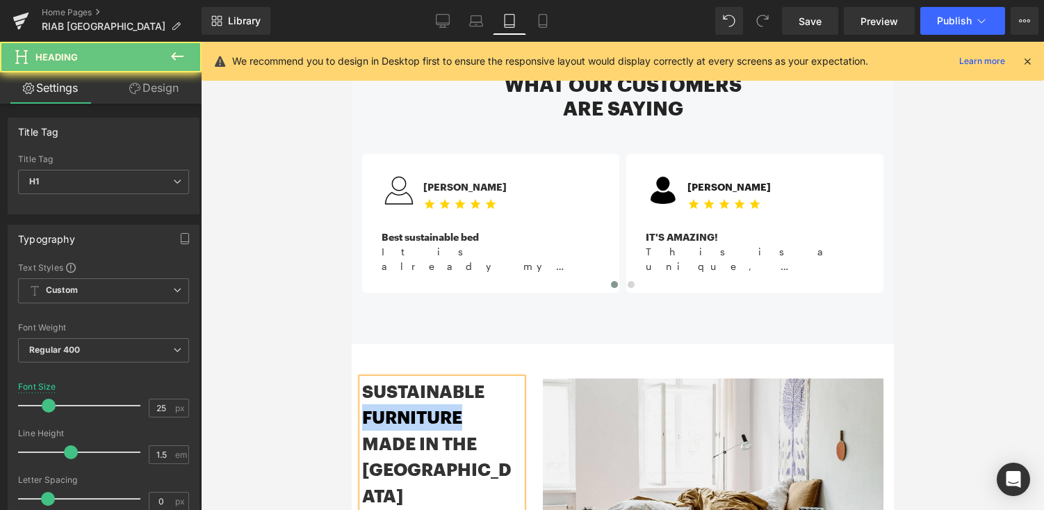
click at [377, 378] on h1 "SUSTAINABLE FURNITURE" at bounding box center [442, 404] width 160 height 52
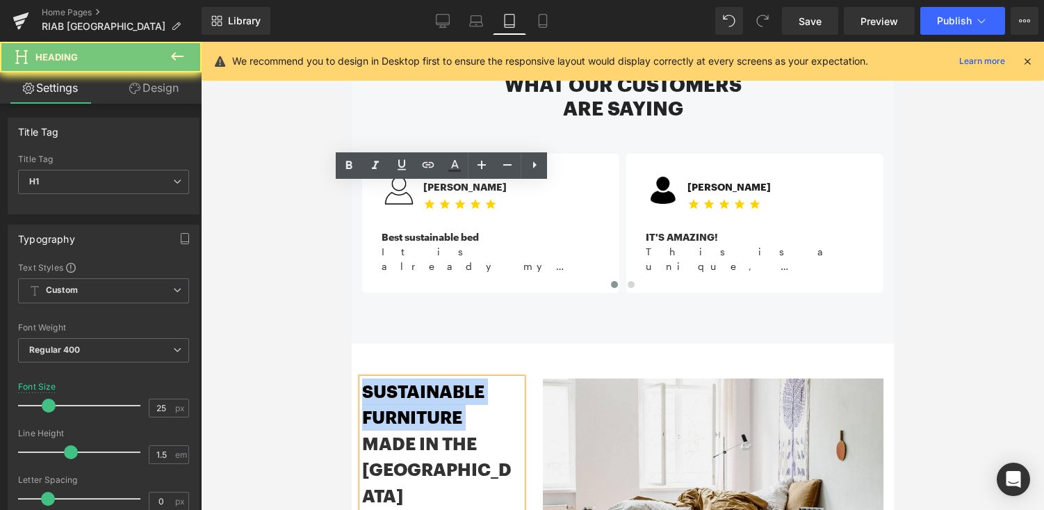
click at [377, 378] on h1 "SUSTAINABLE FURNITURE" at bounding box center [442, 404] width 160 height 52
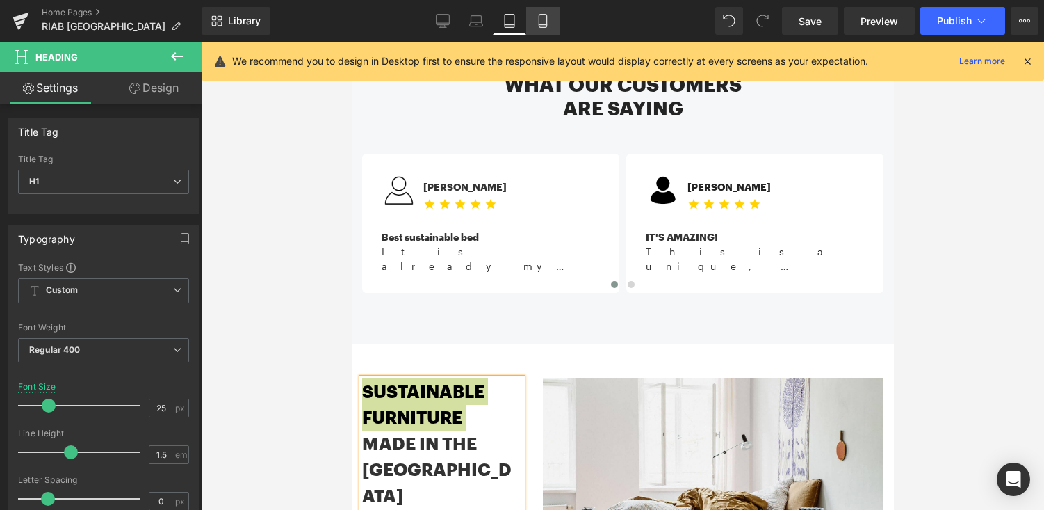
click at [542, 21] on icon at bounding box center [543, 21] width 14 height 14
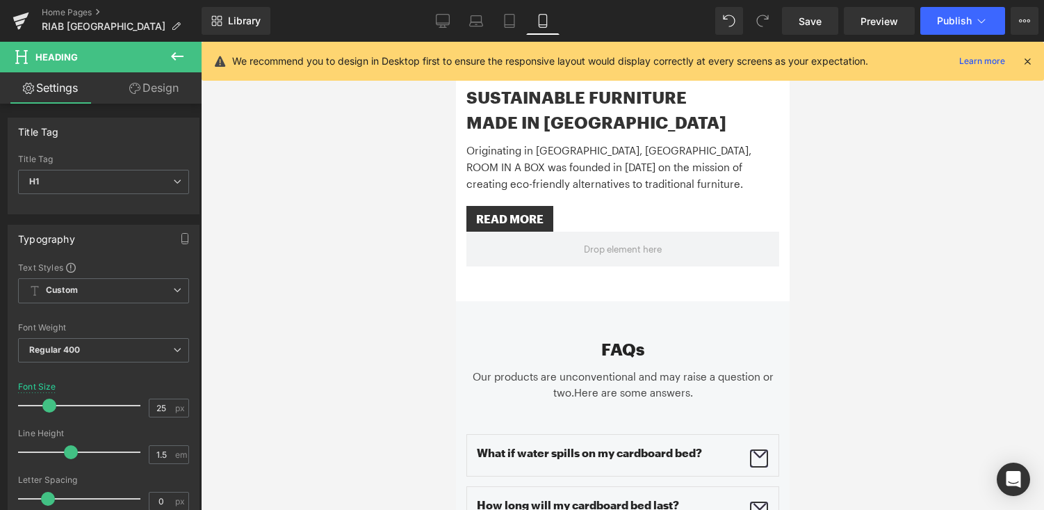
scroll to position [2164, 0]
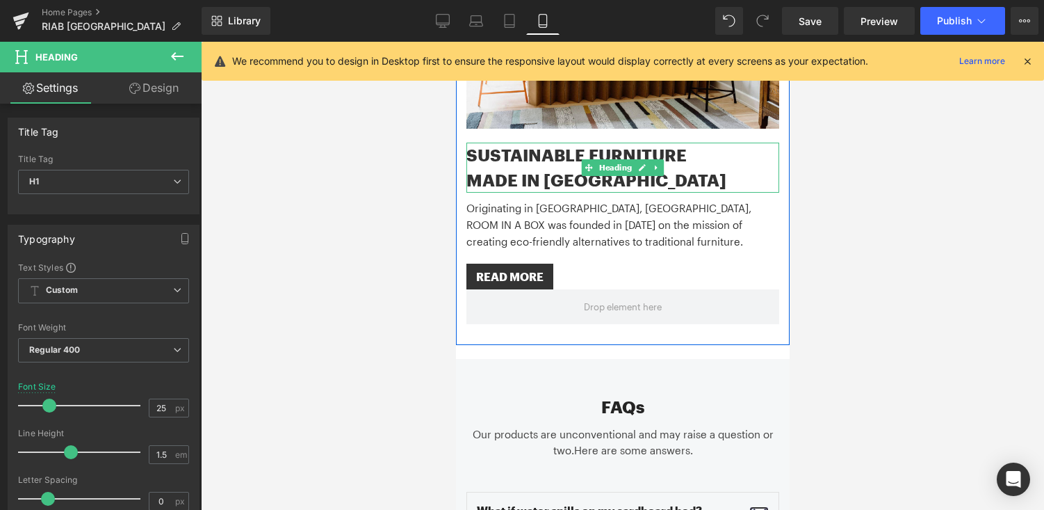
click at [524, 168] on h1 "MADE IN [GEOGRAPHIC_DATA]" at bounding box center [622, 180] width 313 height 25
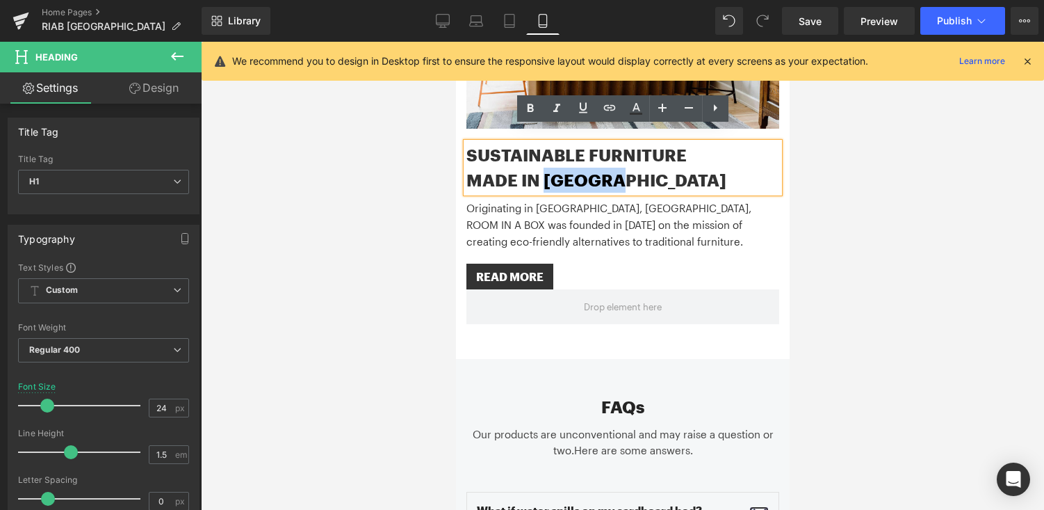
drag, startPoint x: 544, startPoint y: 168, endPoint x: 661, endPoint y: 166, distance: 117.5
click at [661, 168] on h1 "MADE IN [GEOGRAPHIC_DATA]" at bounding box center [622, 180] width 313 height 25
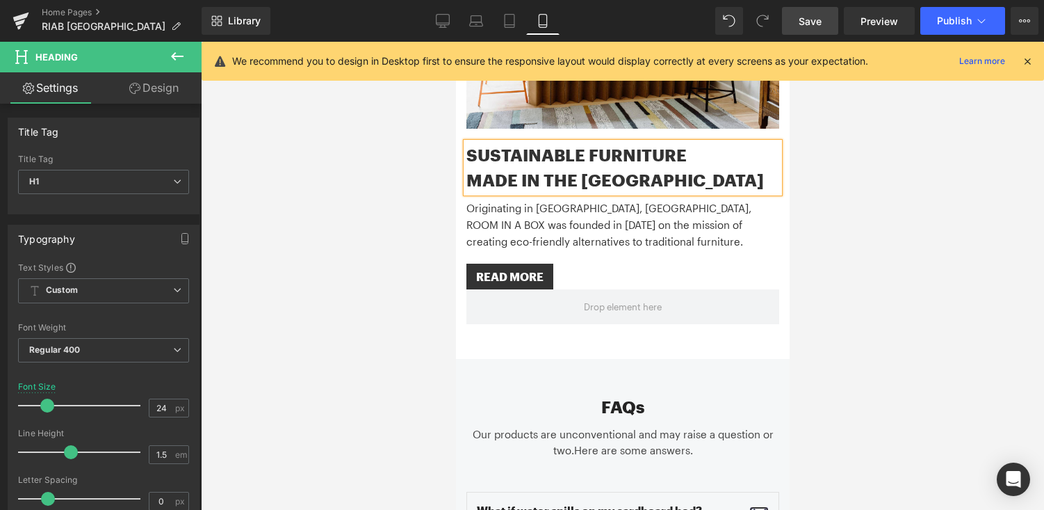
click at [830, 10] on link "Save" at bounding box center [810, 21] width 56 height 28
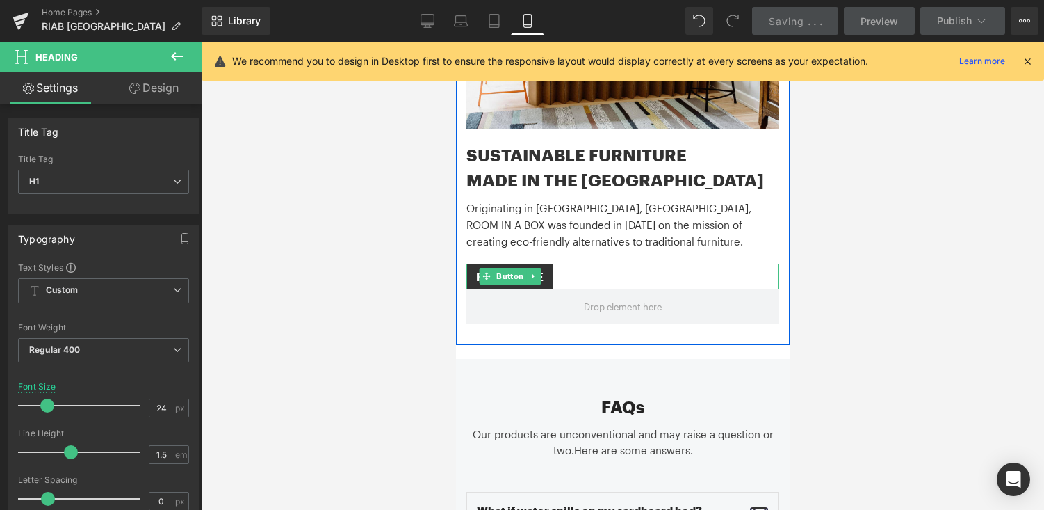
click at [573, 264] on div "READ MORE" at bounding box center [622, 277] width 313 height 26
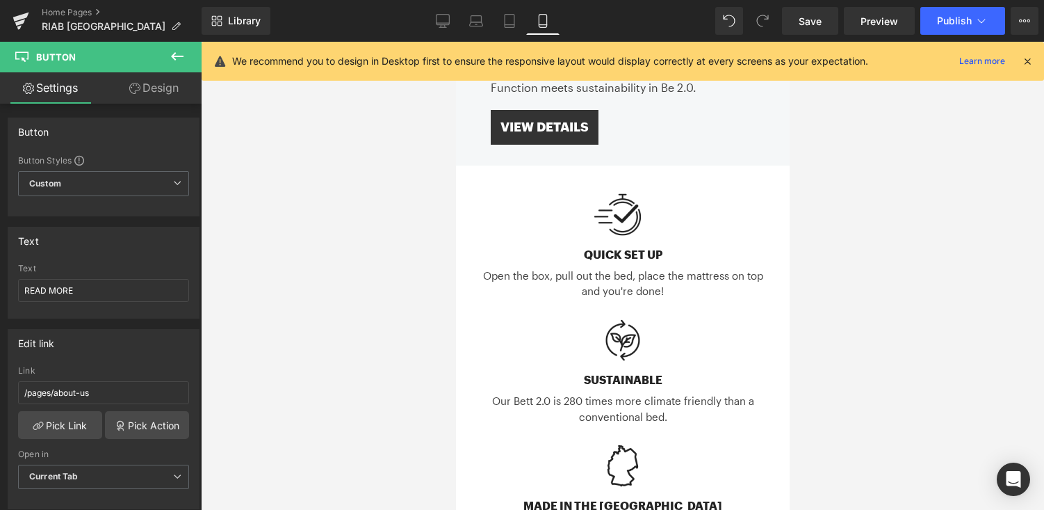
scroll to position [492, 0]
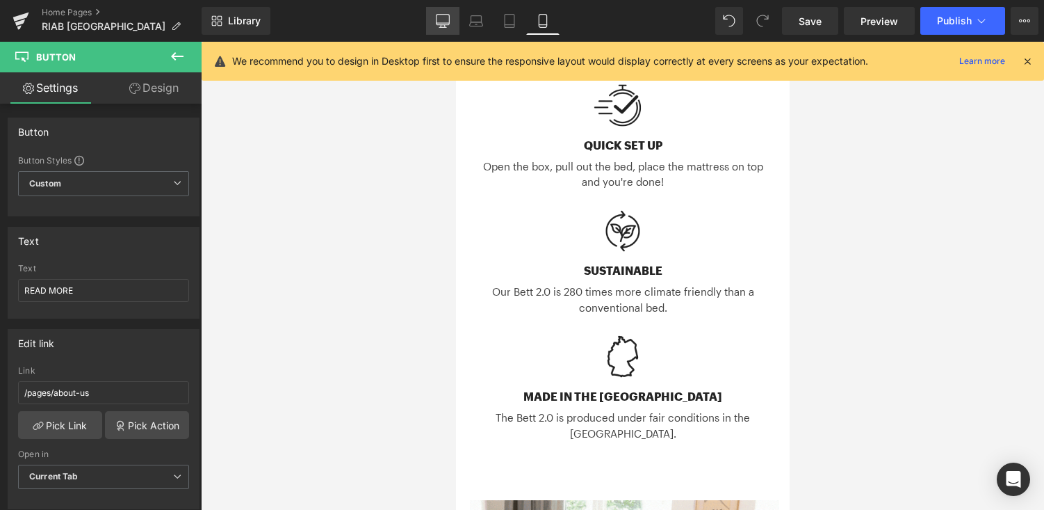
click at [446, 15] on icon at bounding box center [443, 21] width 14 height 14
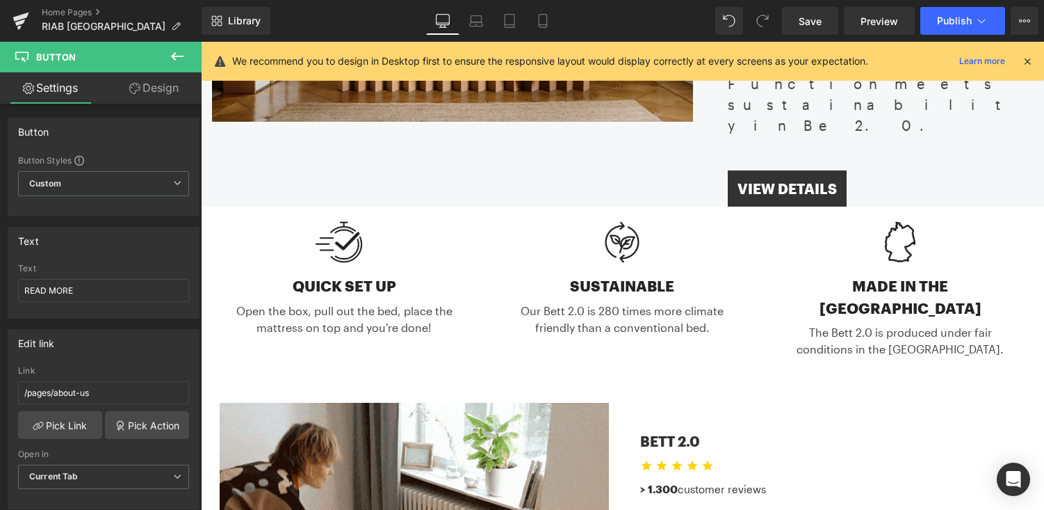
scroll to position [390, 0]
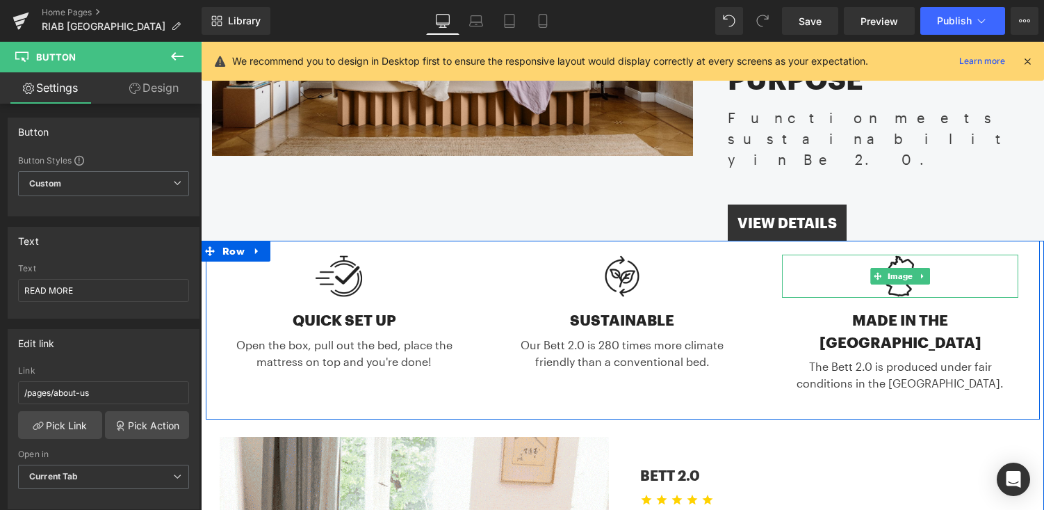
click at [909, 255] on img at bounding box center [901, 277] width 70 height 44
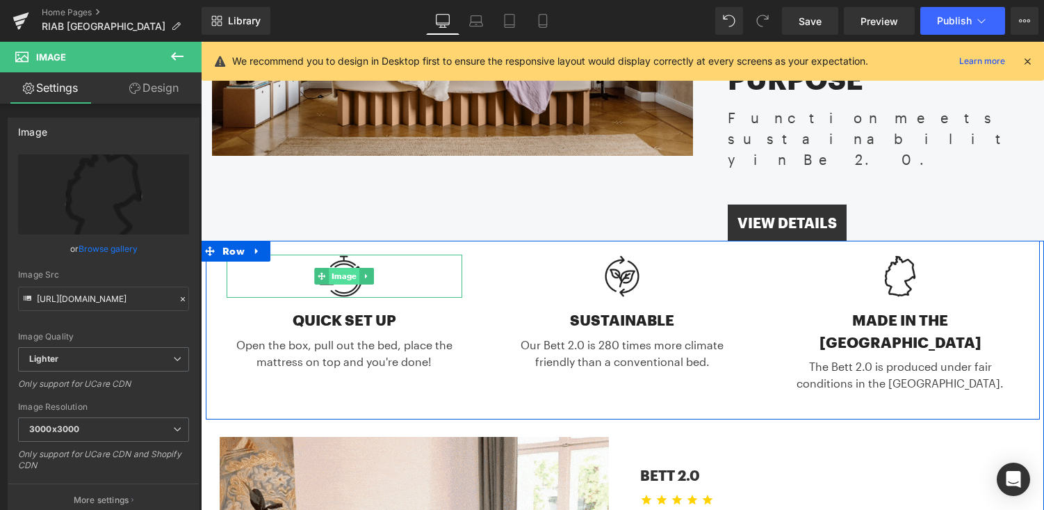
click at [353, 268] on span "Image" at bounding box center [345, 276] width 31 height 17
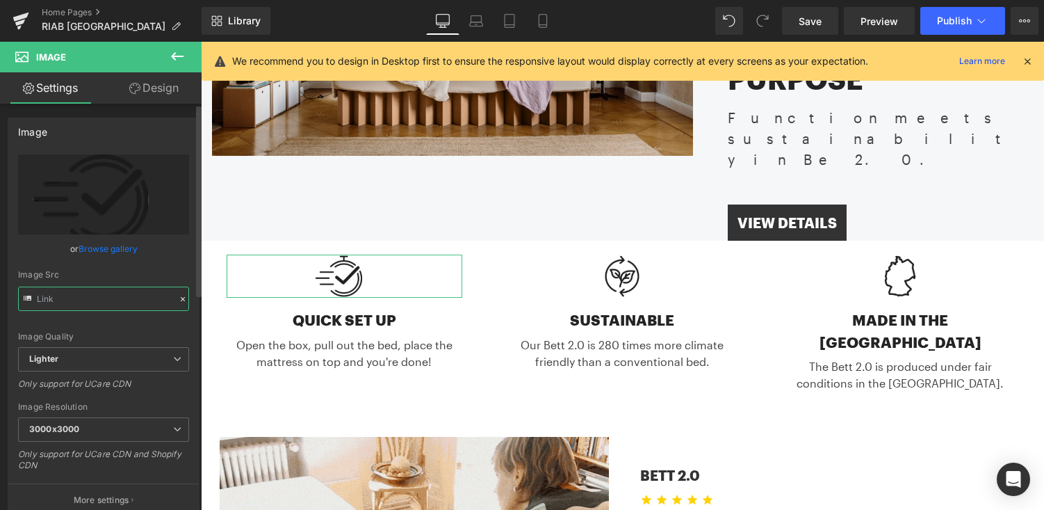
click at [132, 294] on input "text" at bounding box center [103, 298] width 171 height 24
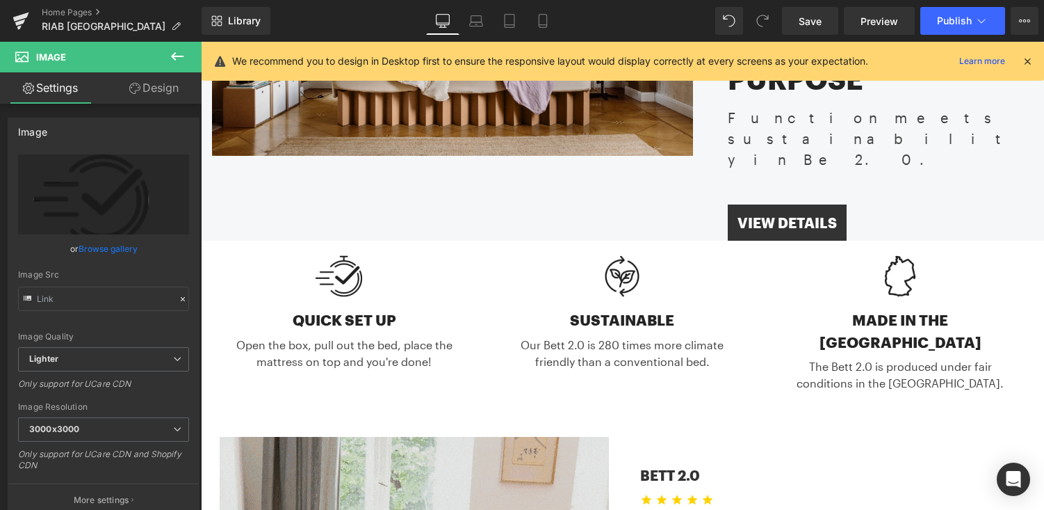
scroll to position [0, 0]
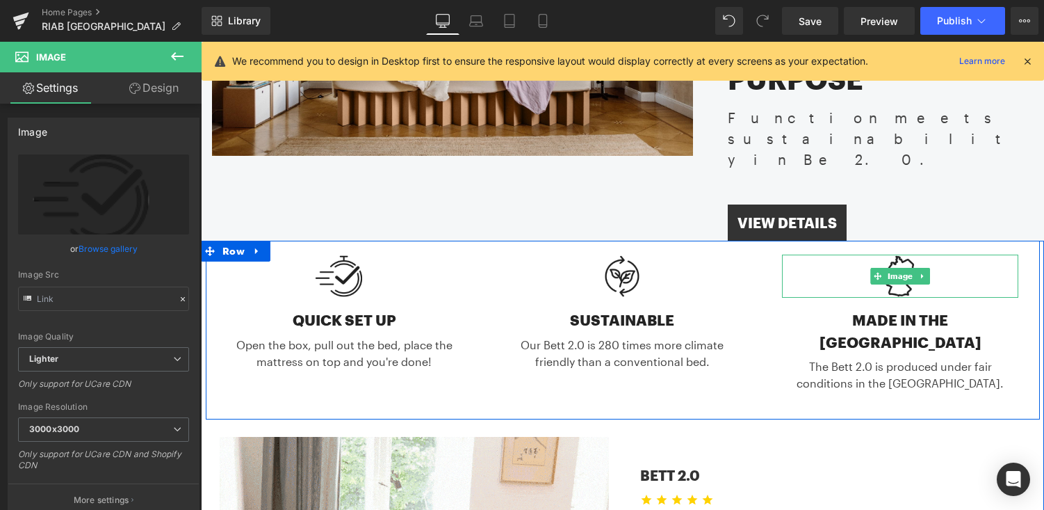
click at [948, 255] on div at bounding box center [900, 277] width 236 height 44
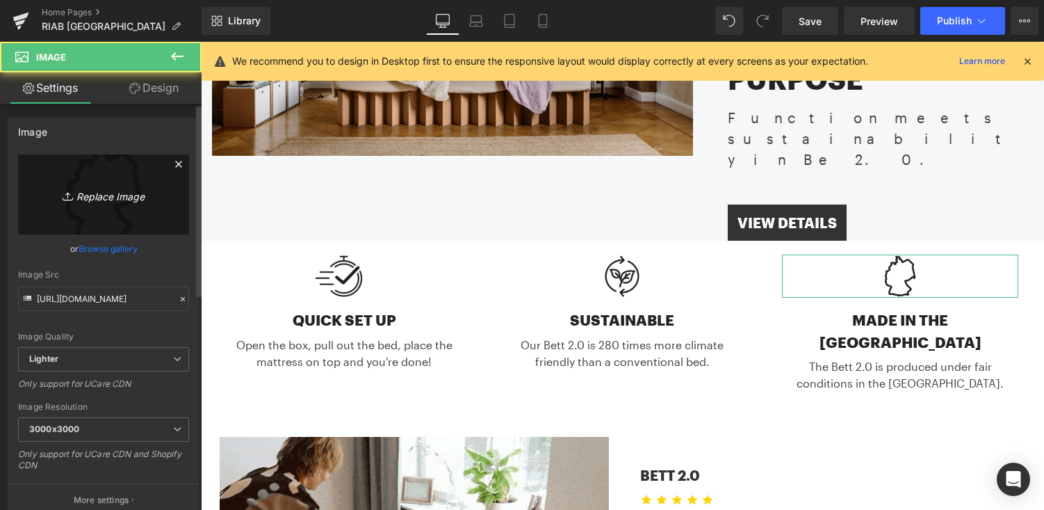
click at [111, 184] on link "Replace Image" at bounding box center [103, 194] width 171 height 80
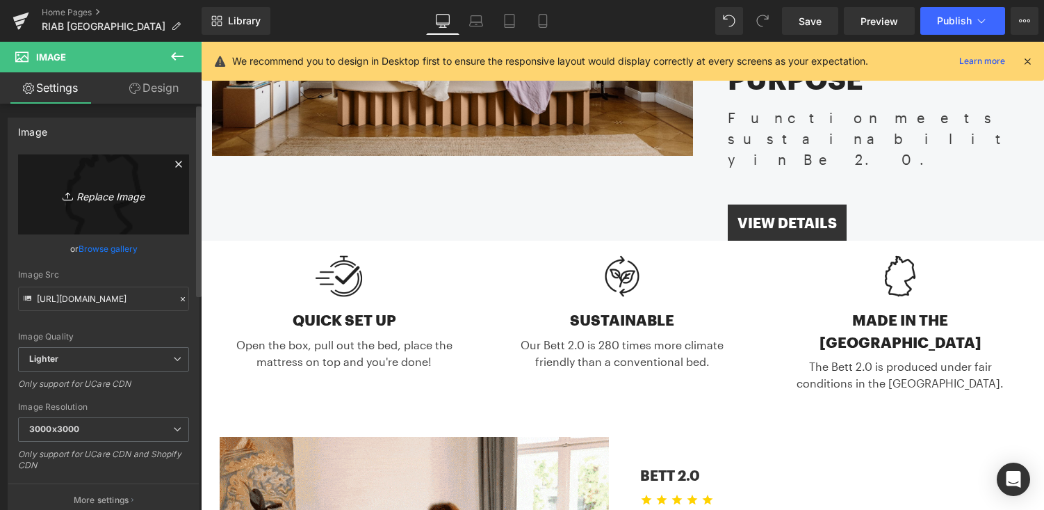
type input "C:\fakepath\usamapicon.png"
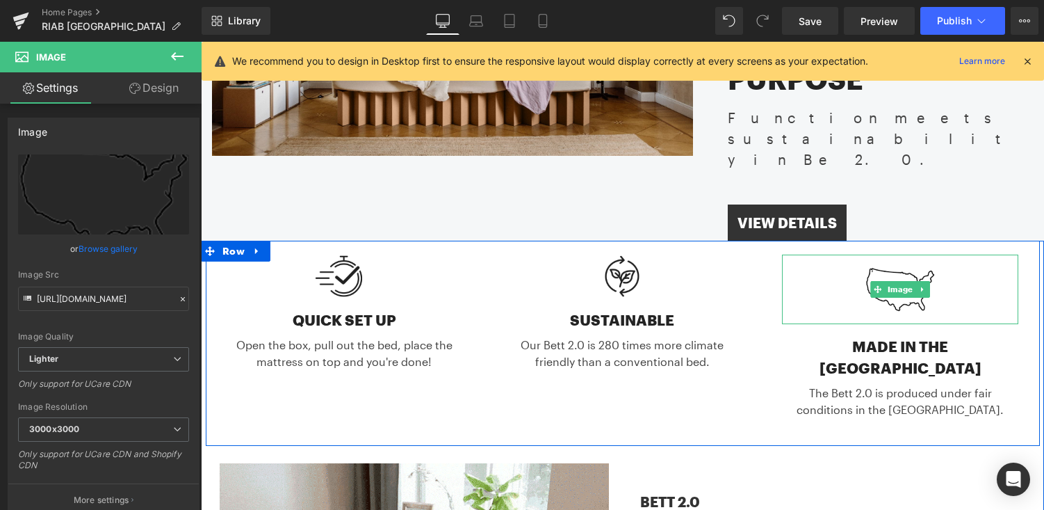
click at [914, 255] on img at bounding box center [901, 290] width 70 height 70
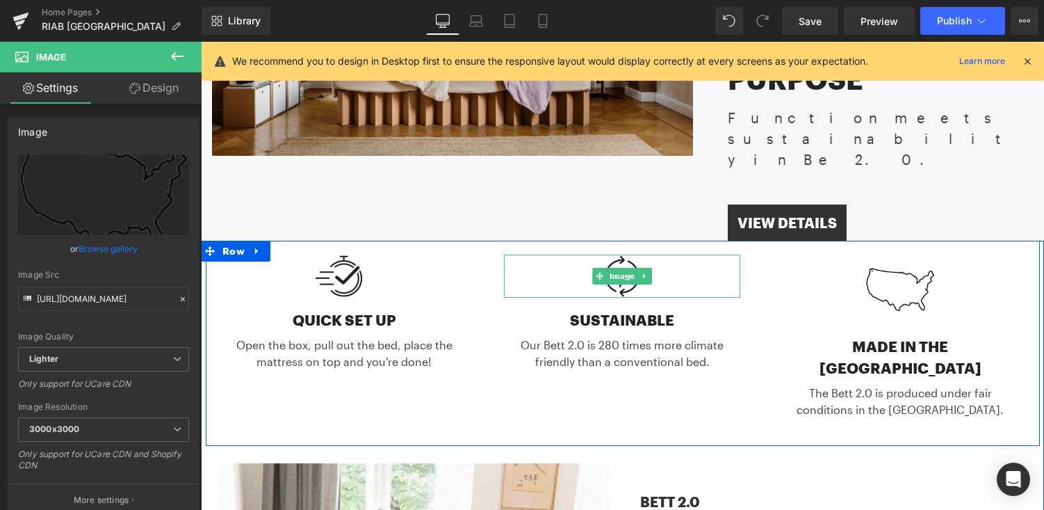
click at [649, 255] on img at bounding box center [623, 277] width 70 height 44
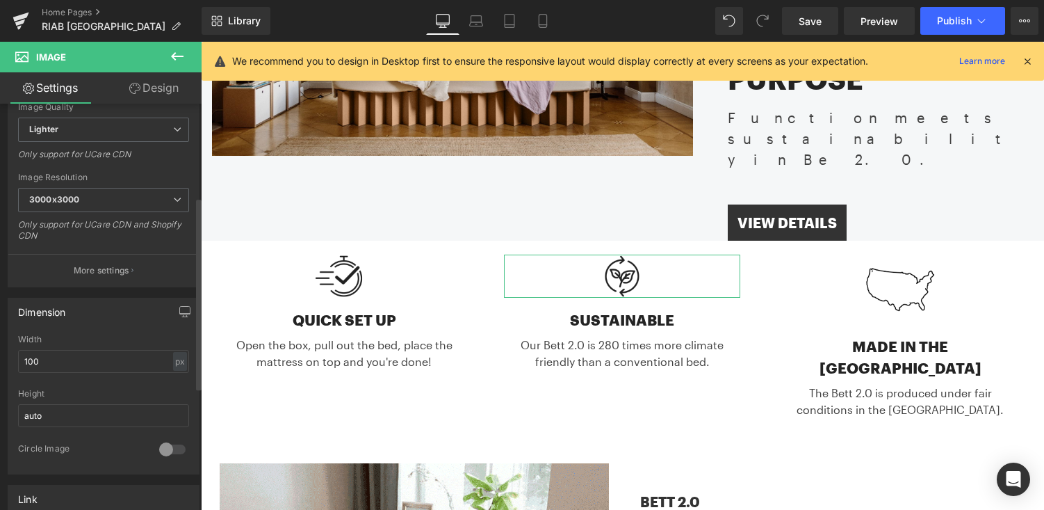
scroll to position [239, 0]
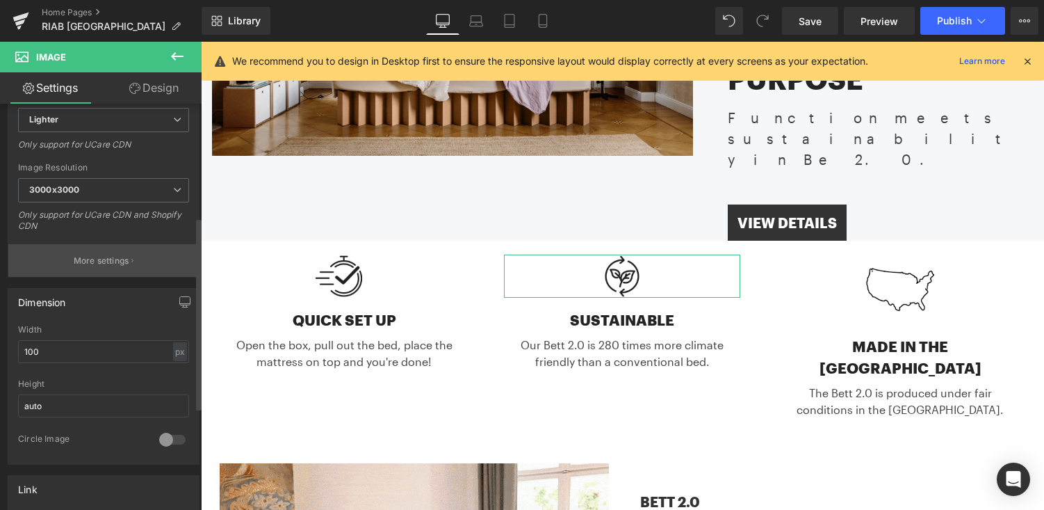
click at [115, 257] on p "More settings" at bounding box center [102, 261] width 56 height 13
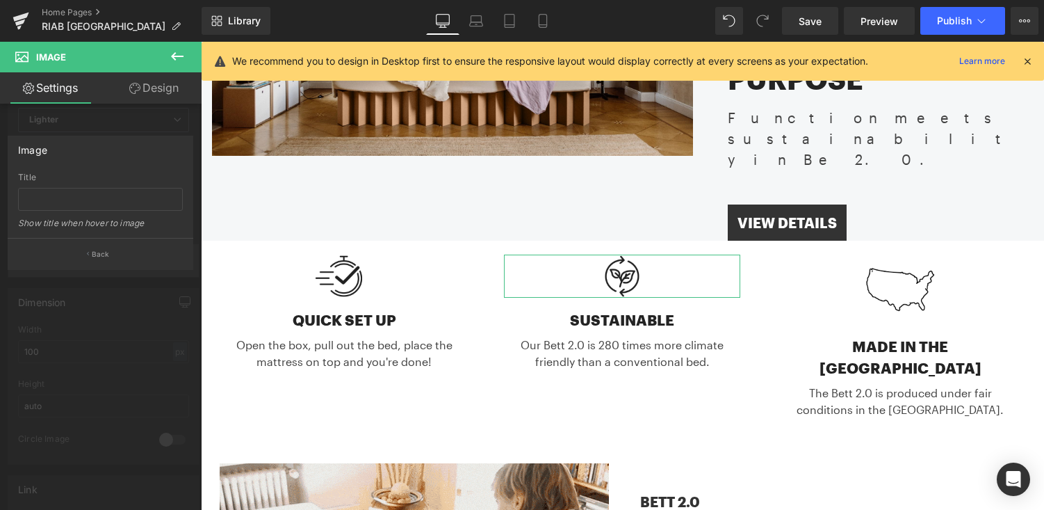
click at [115, 257] on button "Back" at bounding box center [101, 253] width 186 height 31
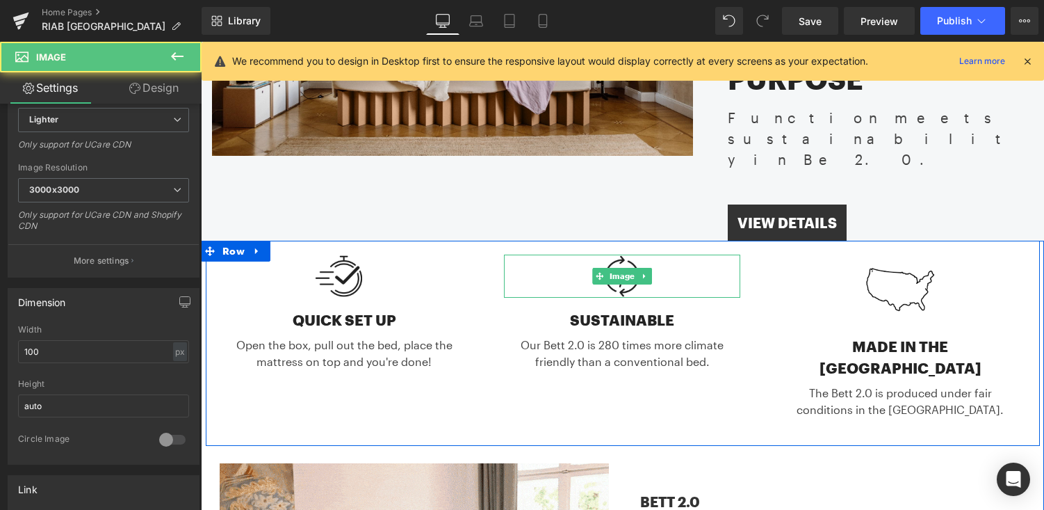
click at [675, 255] on div at bounding box center [622, 277] width 236 height 44
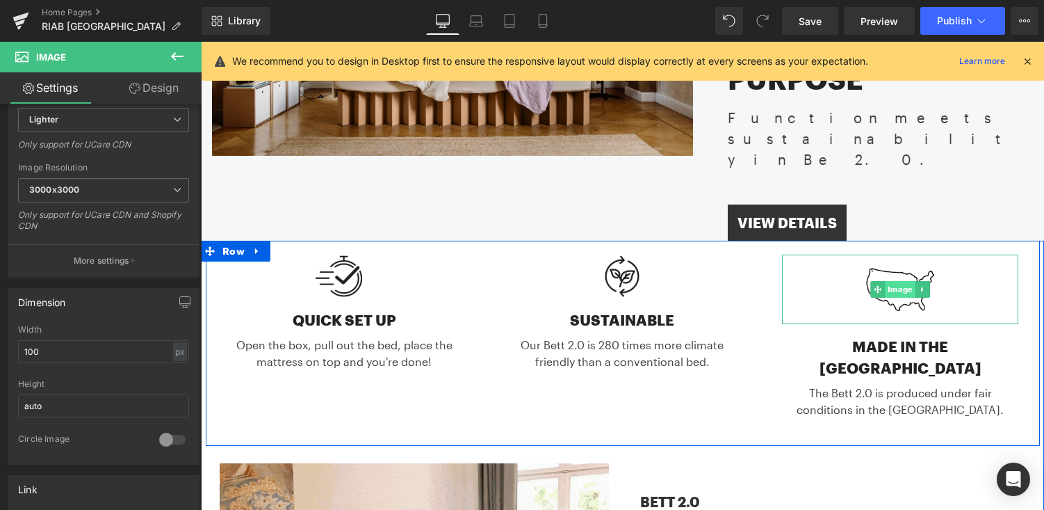
click at [889, 281] on span "Image" at bounding box center [901, 289] width 31 height 17
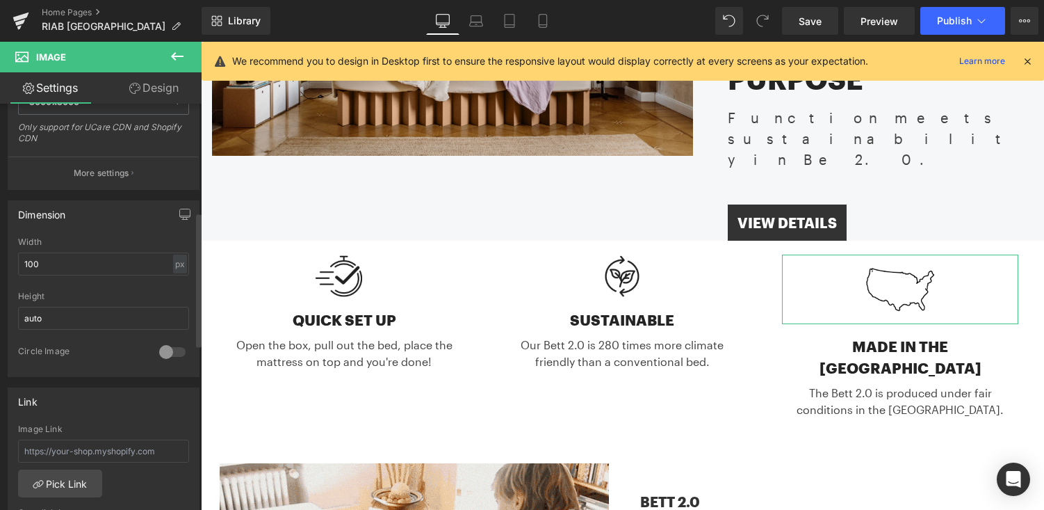
scroll to position [334, 0]
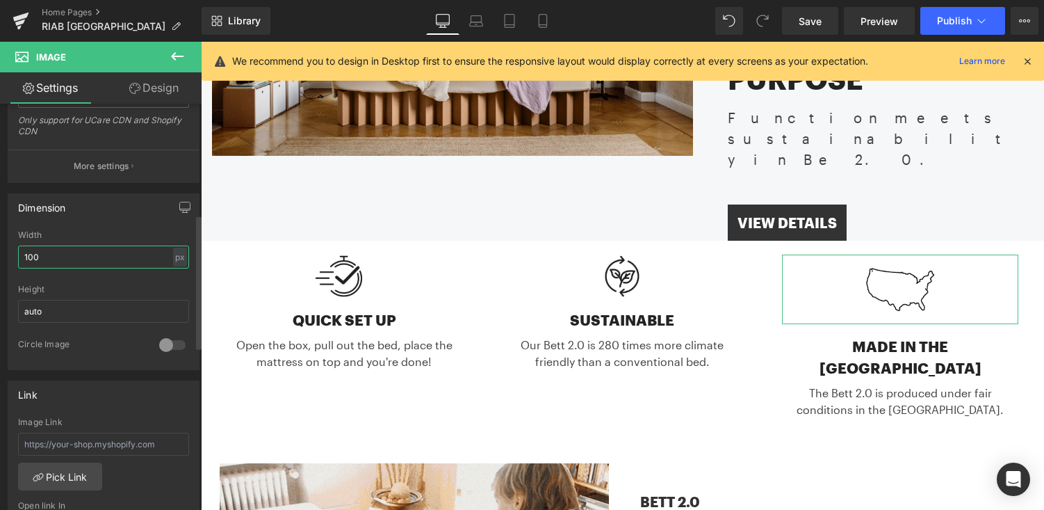
click at [164, 259] on input "100" at bounding box center [103, 256] width 171 height 23
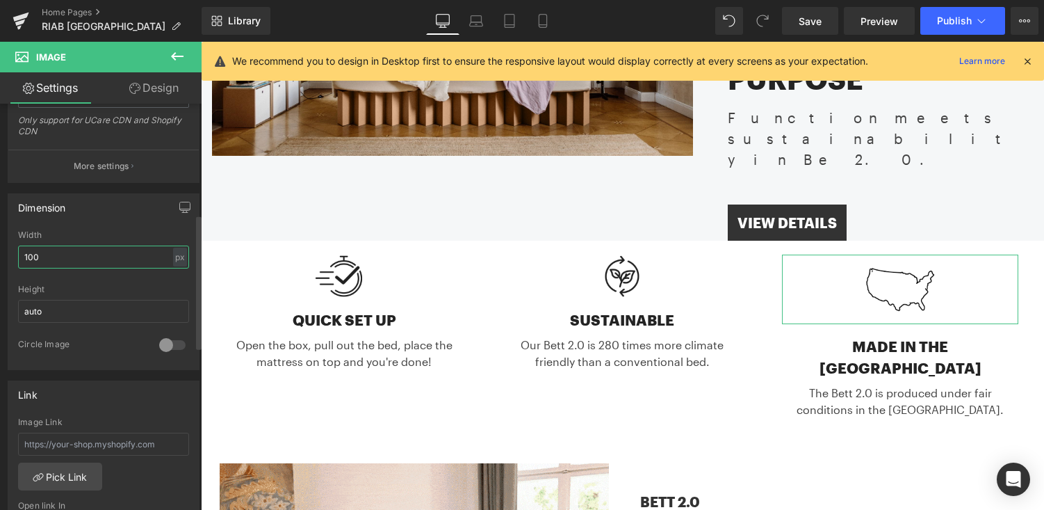
click at [164, 259] on input "100" at bounding box center [103, 256] width 171 height 23
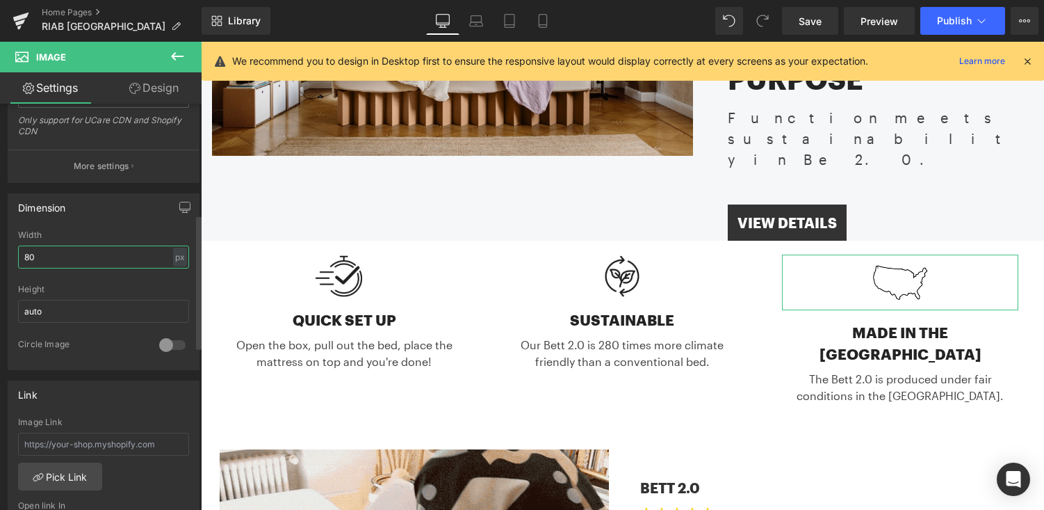
type input "8"
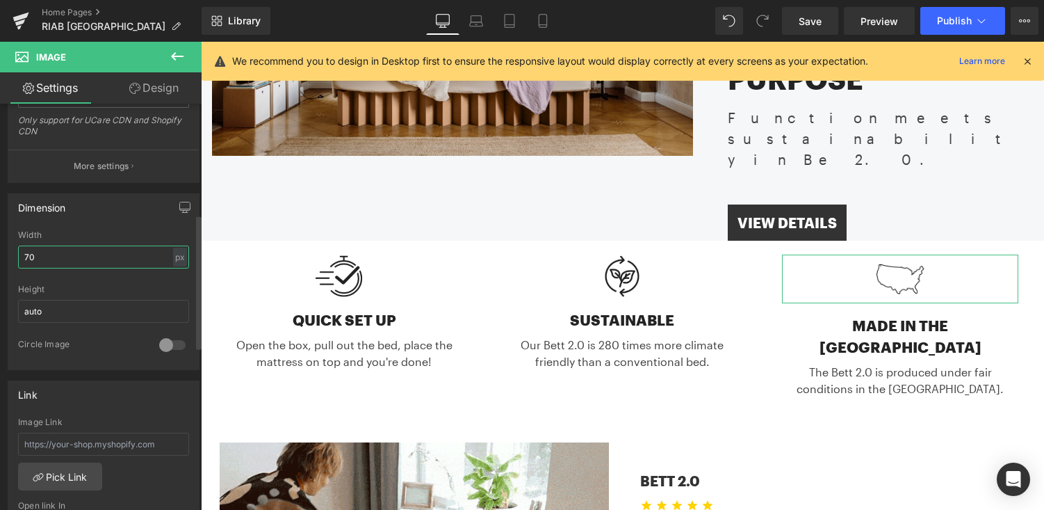
type input "7"
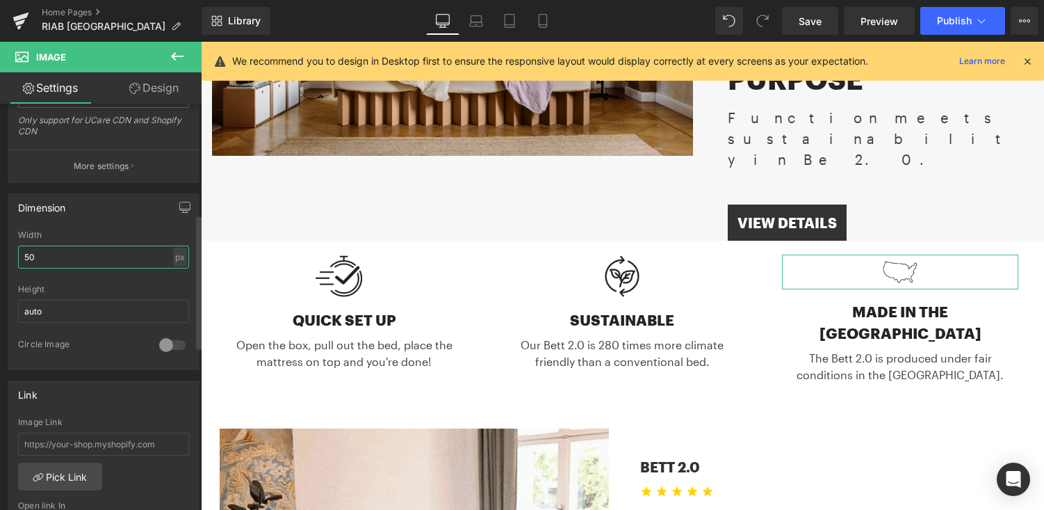
type input "5"
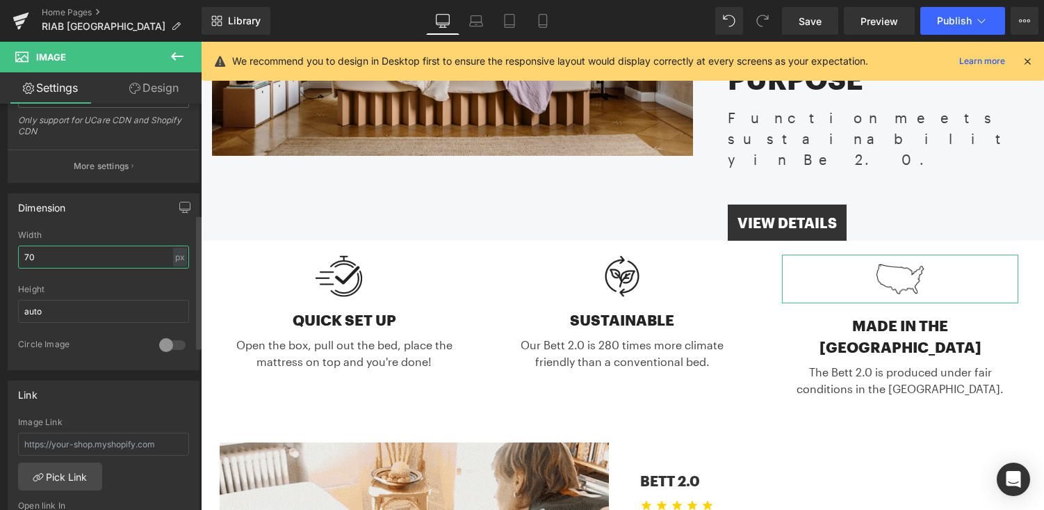
type input "7"
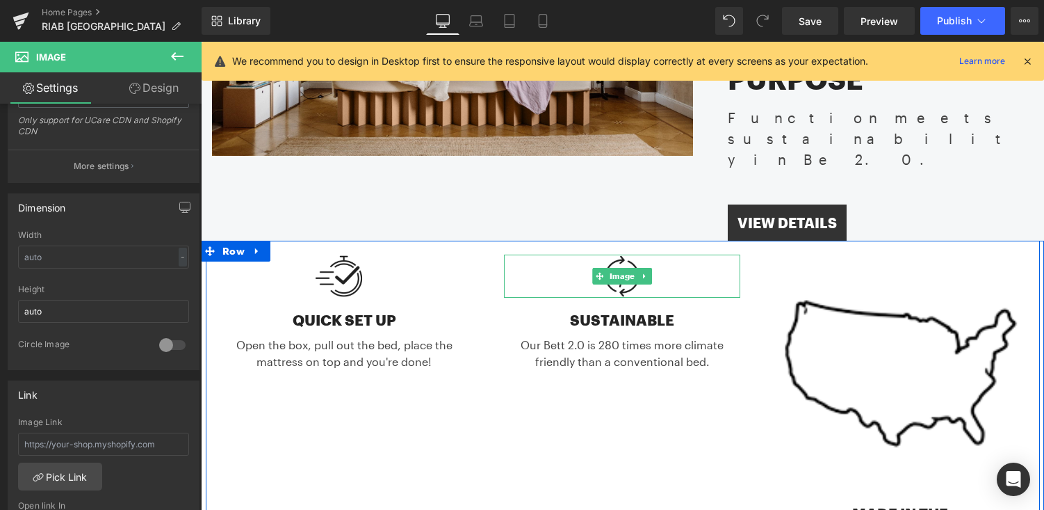
click at [690, 255] on div at bounding box center [622, 277] width 236 height 44
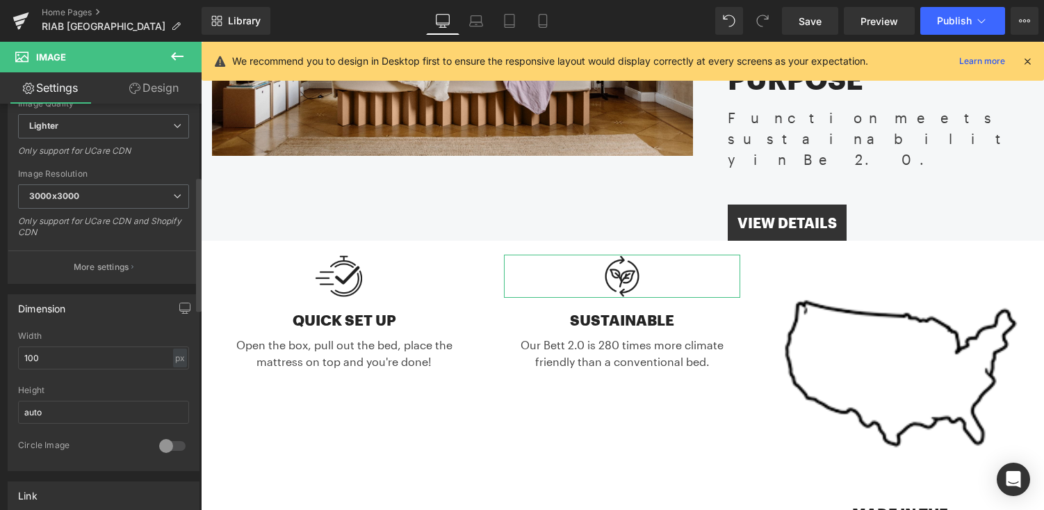
scroll to position [239, 0]
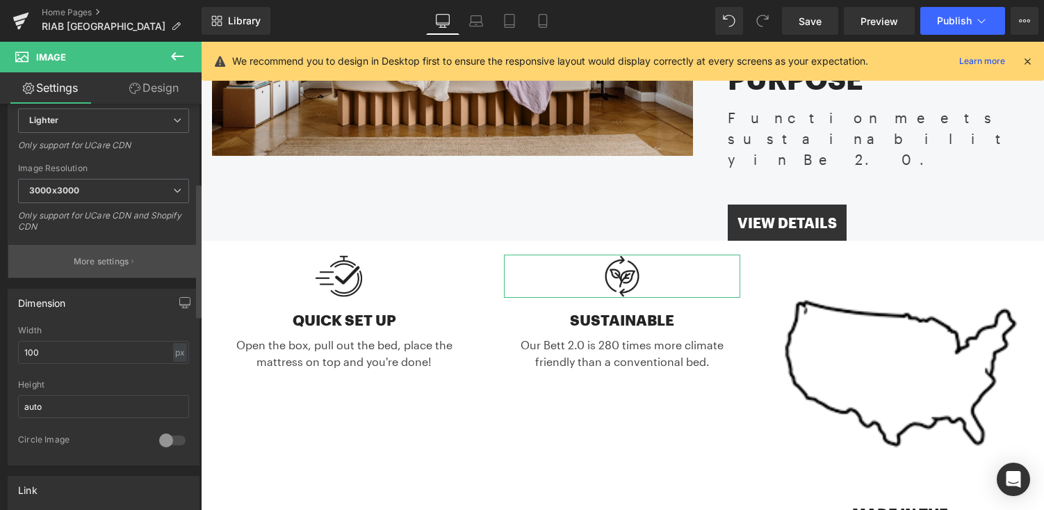
click at [104, 264] on p "More settings" at bounding box center [102, 261] width 56 height 13
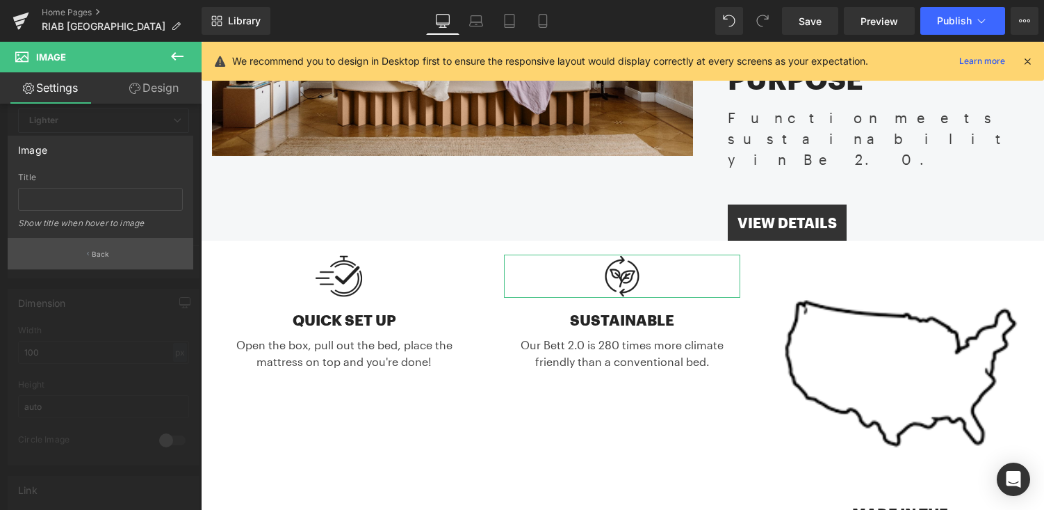
click at [103, 259] on button "Back" at bounding box center [101, 253] width 186 height 31
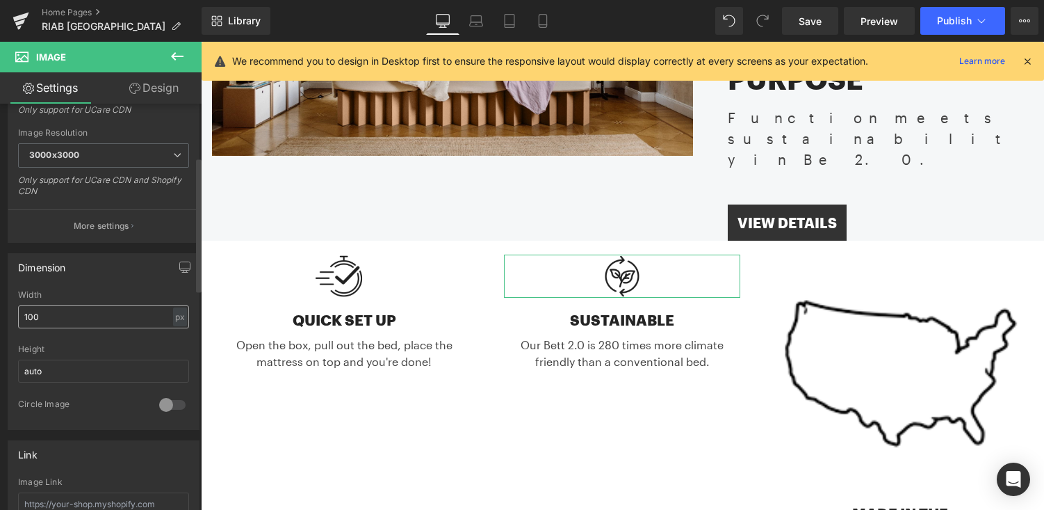
scroll to position [0, 0]
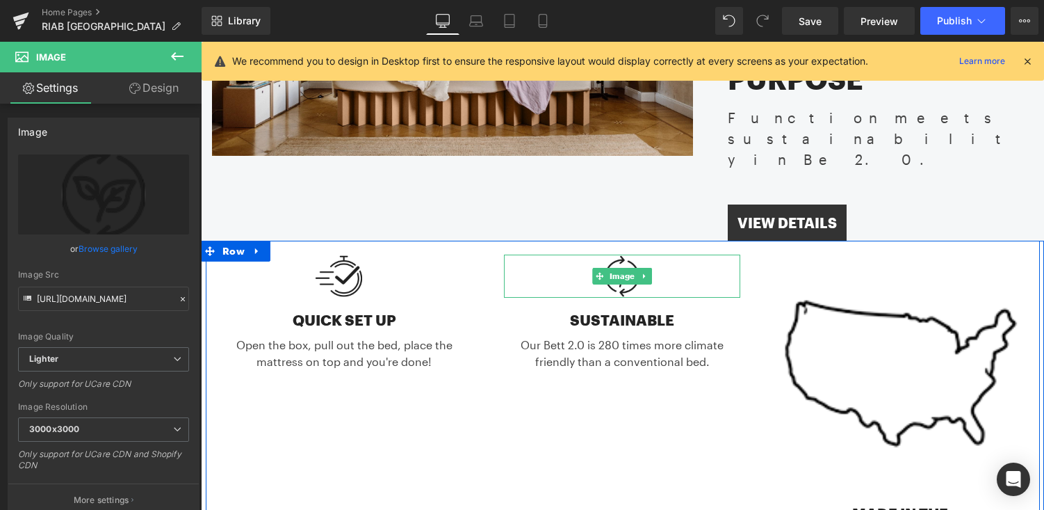
click at [659, 255] on div at bounding box center [622, 277] width 236 height 44
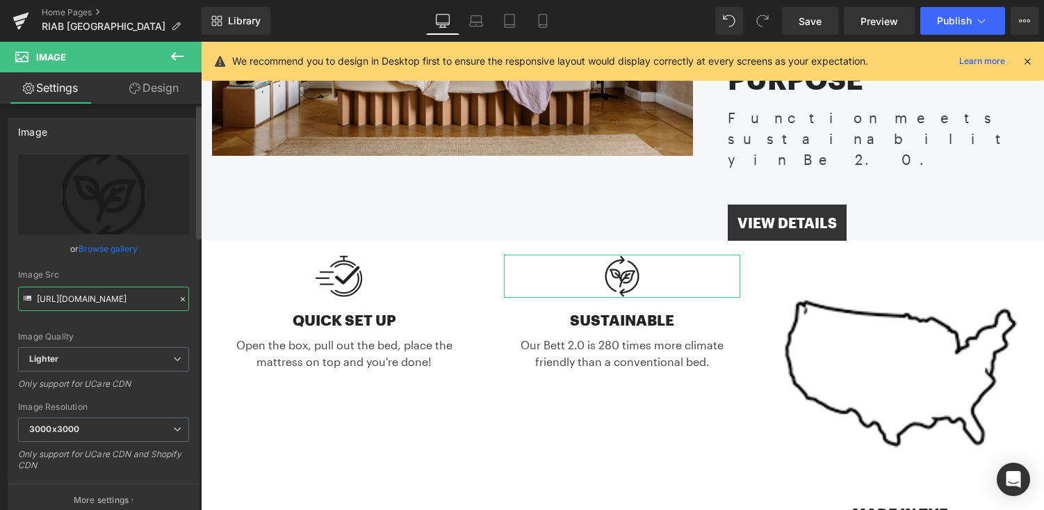
click at [97, 290] on input "https://ucarecdn.com/71543b12-4e9a-4029-af20-f371cffa05d8/-/format/auto/-/previ…" at bounding box center [103, 298] width 171 height 24
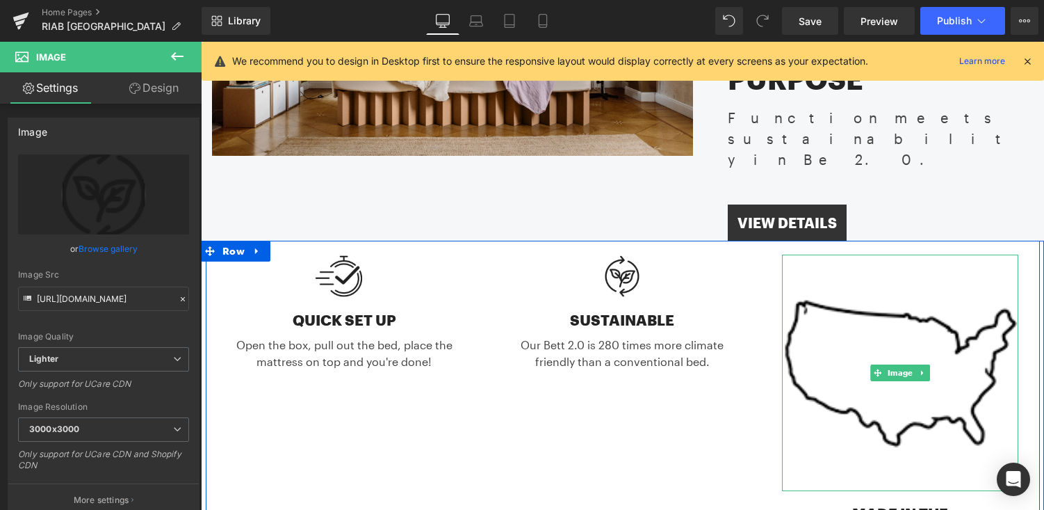
click at [849, 302] on img at bounding box center [900, 373] width 236 height 236
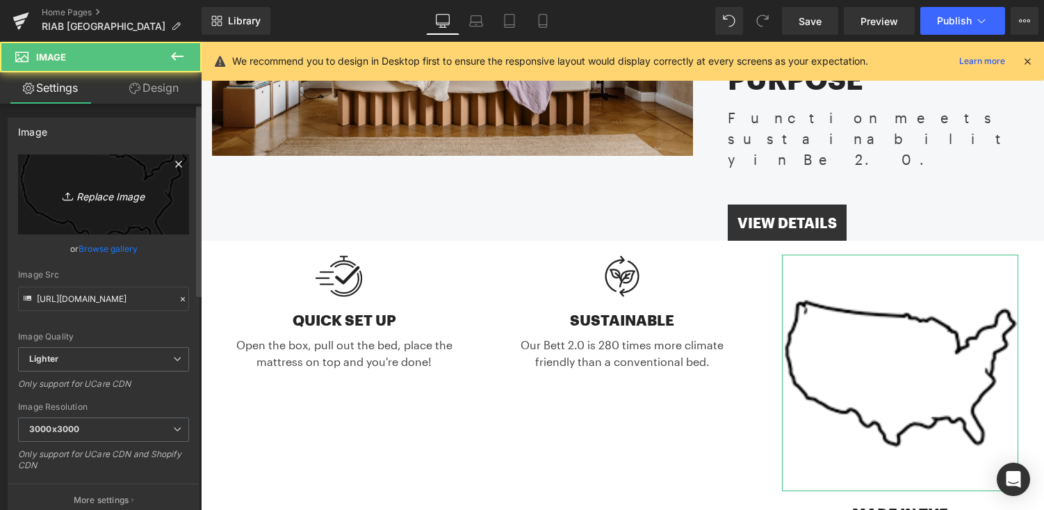
click at [101, 190] on icon "Replace Image" at bounding box center [103, 194] width 111 height 17
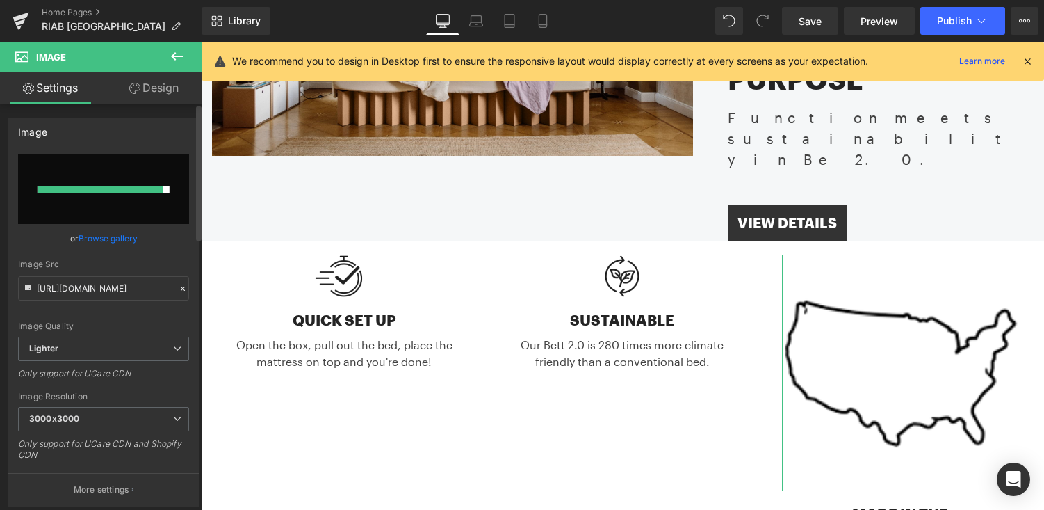
click at [123, 235] on link "Browse gallery" at bounding box center [108, 238] width 59 height 24
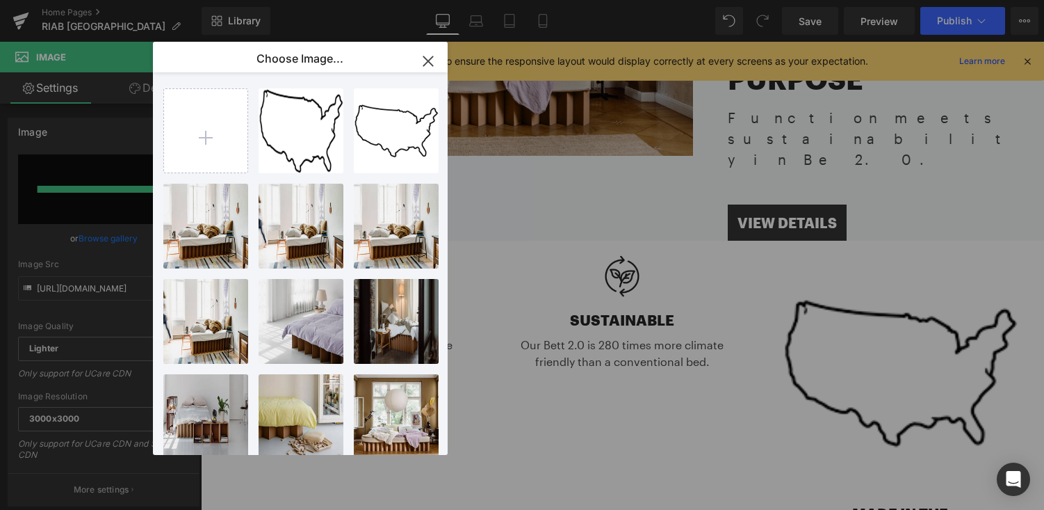
click at [433, 60] on icon "button" at bounding box center [428, 61] width 22 height 22
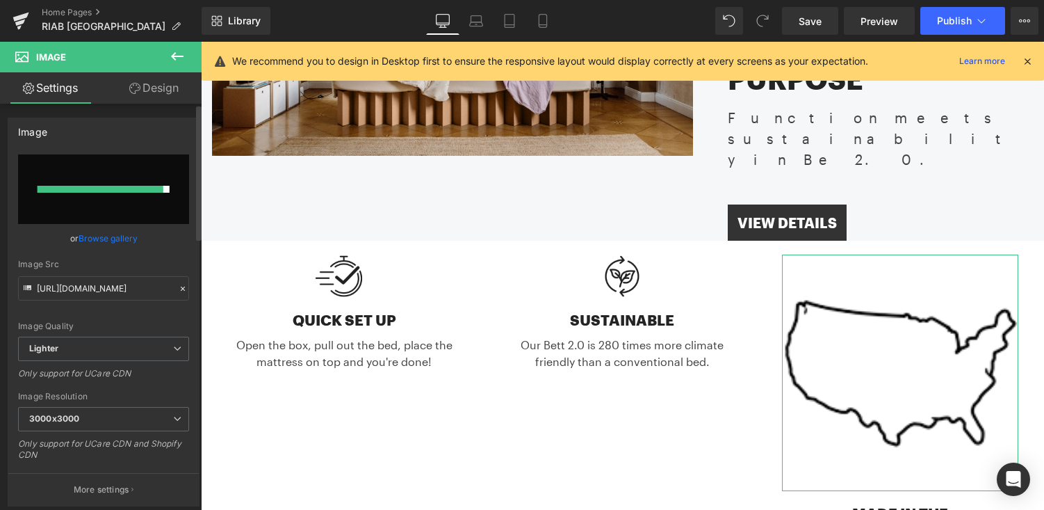
click at [104, 184] on input "file" at bounding box center [103, 189] width 171 height 70
type input "C:\fakepath\usamapicon-150x94.png"
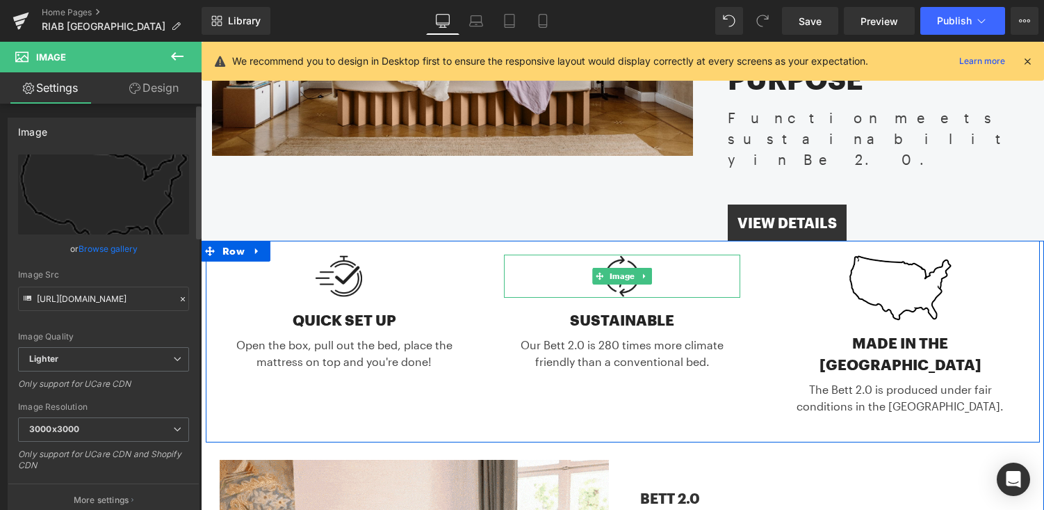
click at [687, 255] on div at bounding box center [622, 277] width 236 height 44
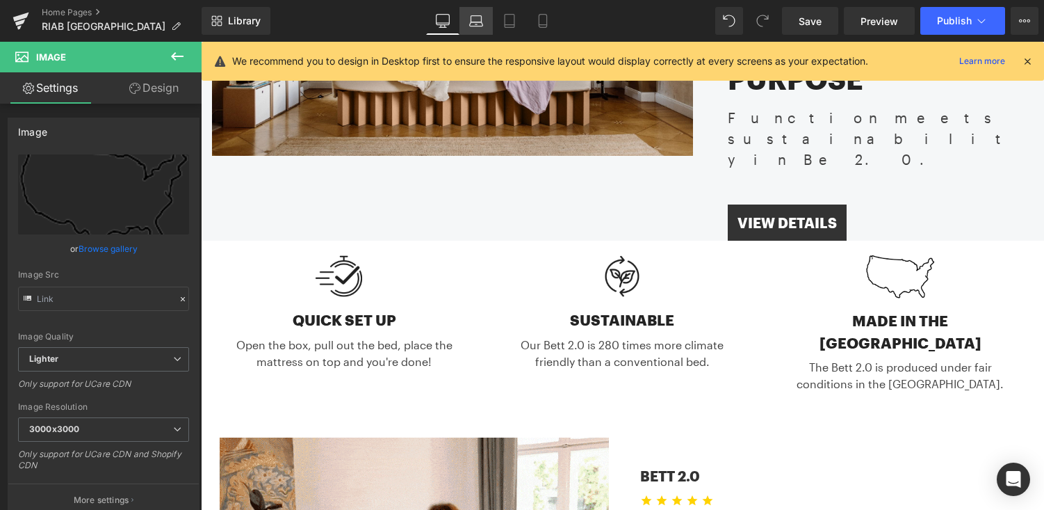
click at [474, 16] on icon at bounding box center [476, 19] width 10 height 6
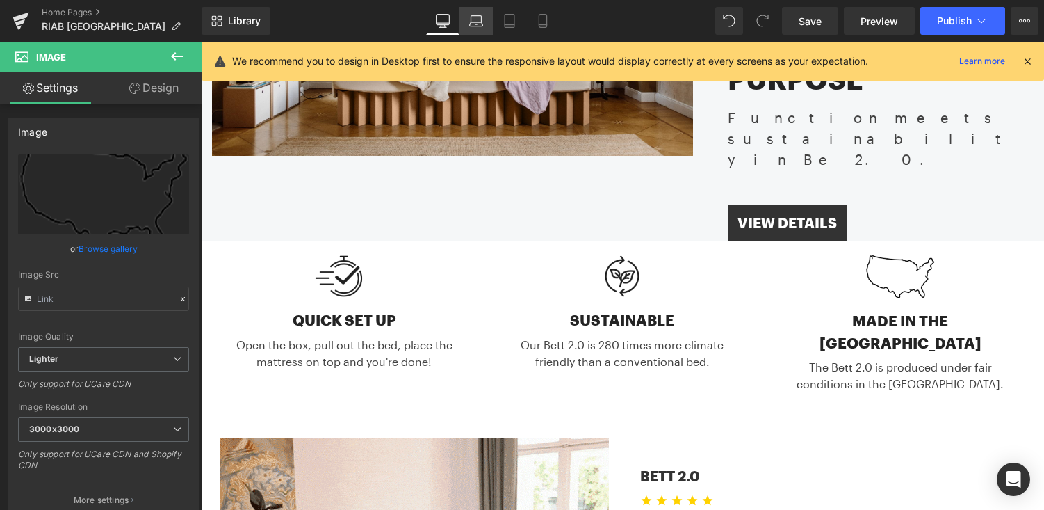
scroll to position [261, 0]
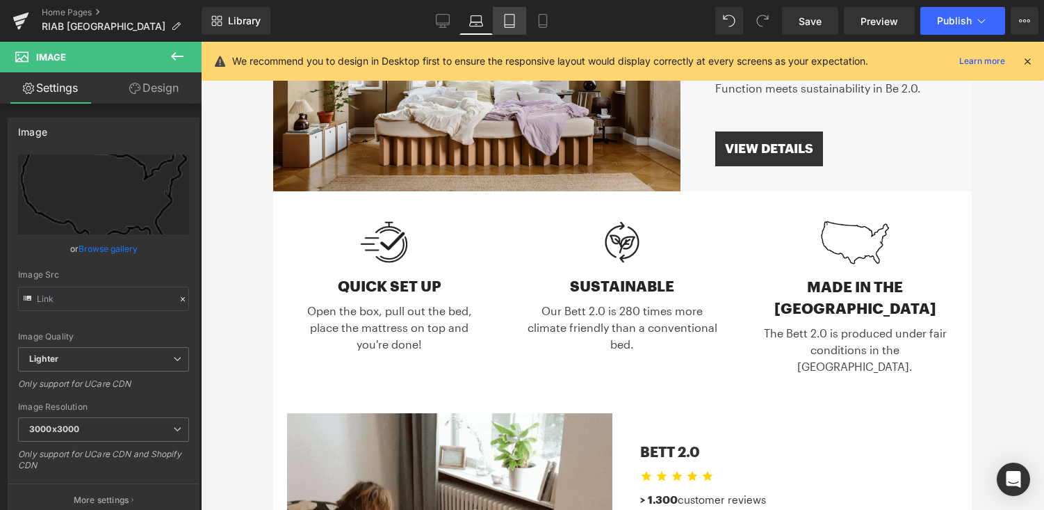
click at [511, 25] on icon at bounding box center [510, 25] width 10 height 0
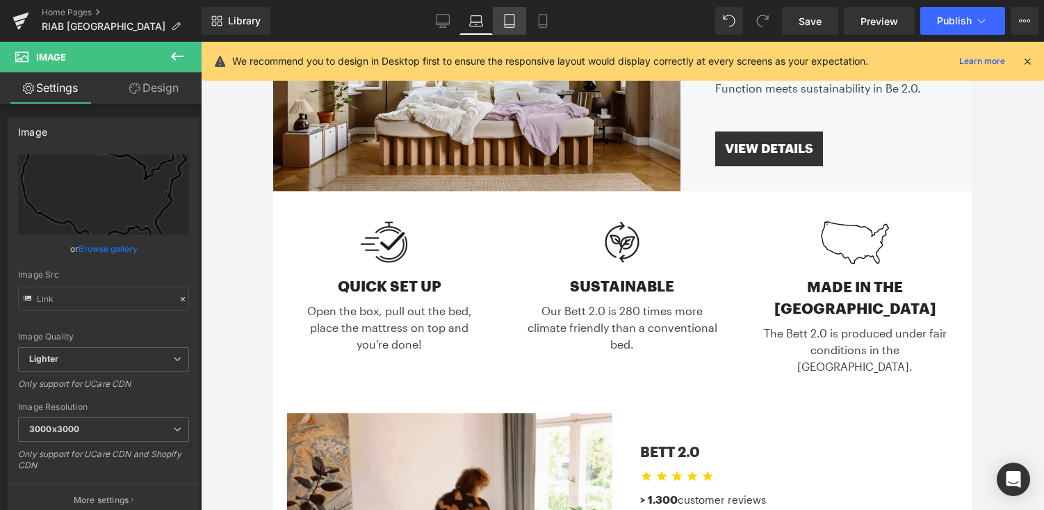
scroll to position [179, 0]
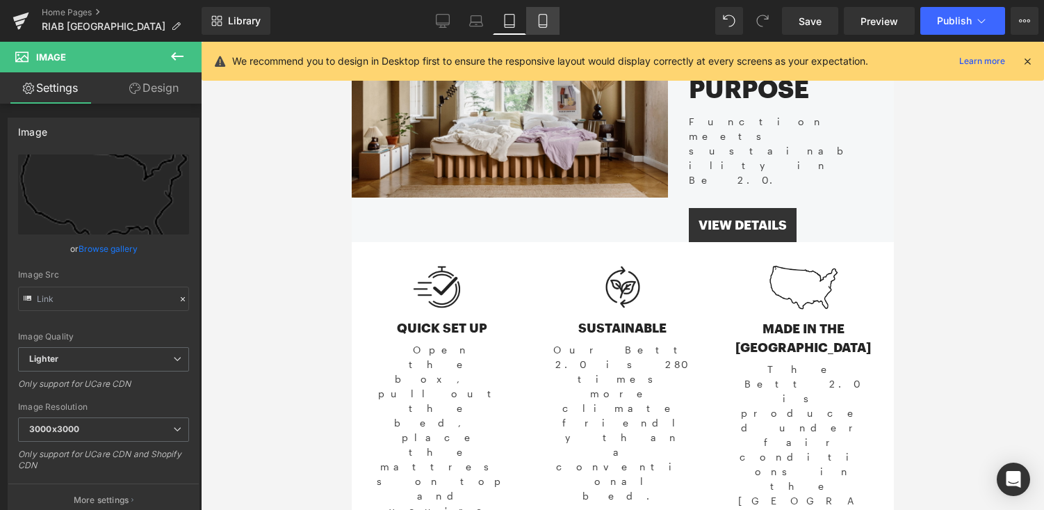
click at [550, 27] on icon at bounding box center [543, 21] width 14 height 14
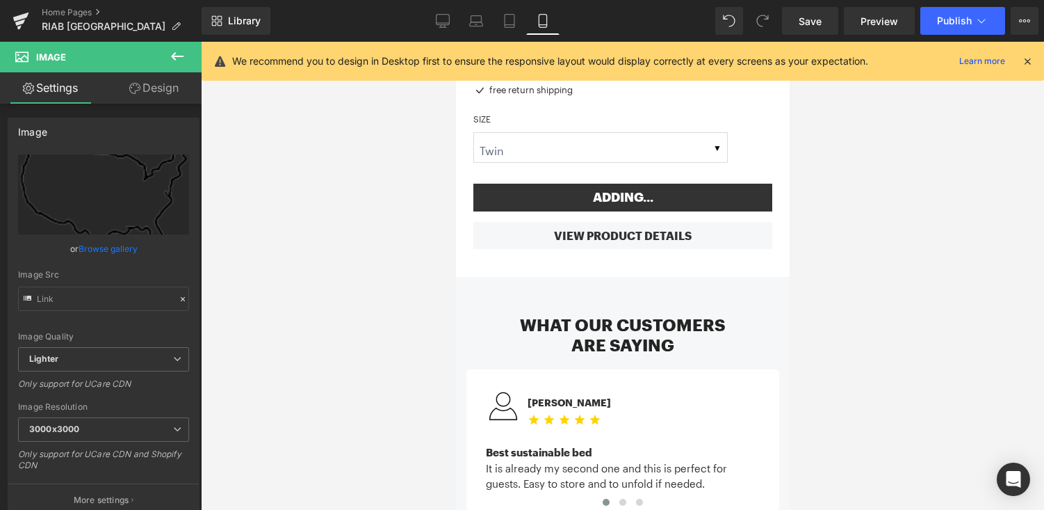
scroll to position [1605, 0]
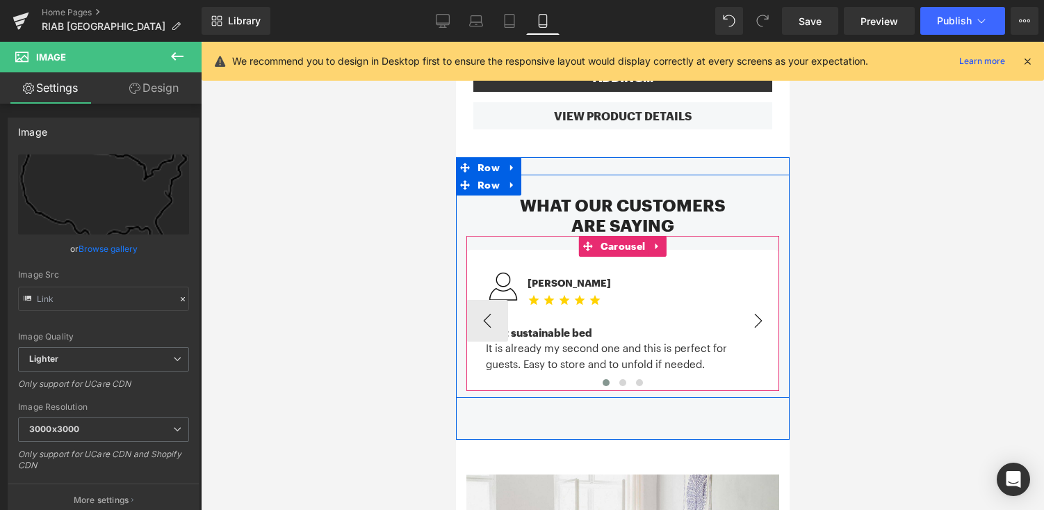
click at [765, 300] on button "›" at bounding box center [758, 321] width 42 height 42
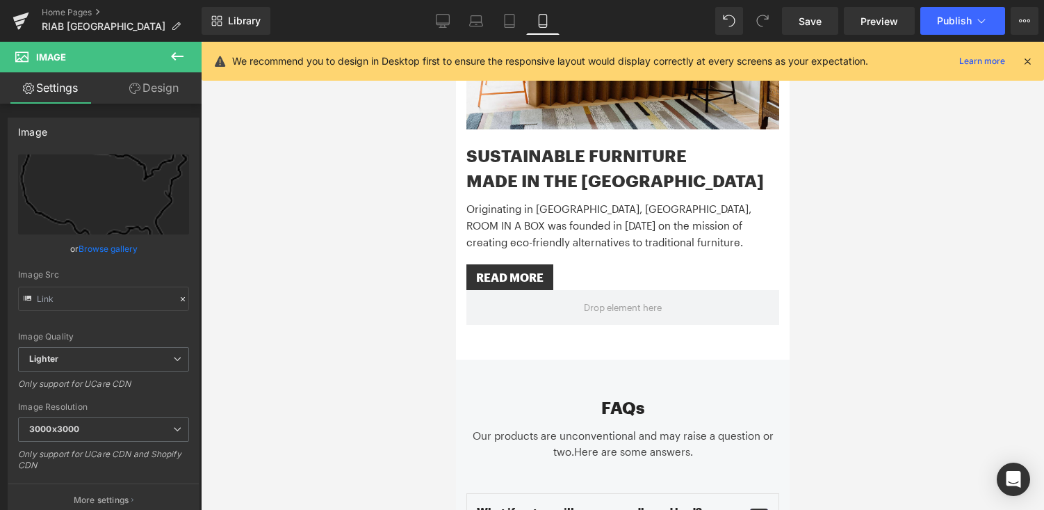
scroll to position [2205, 0]
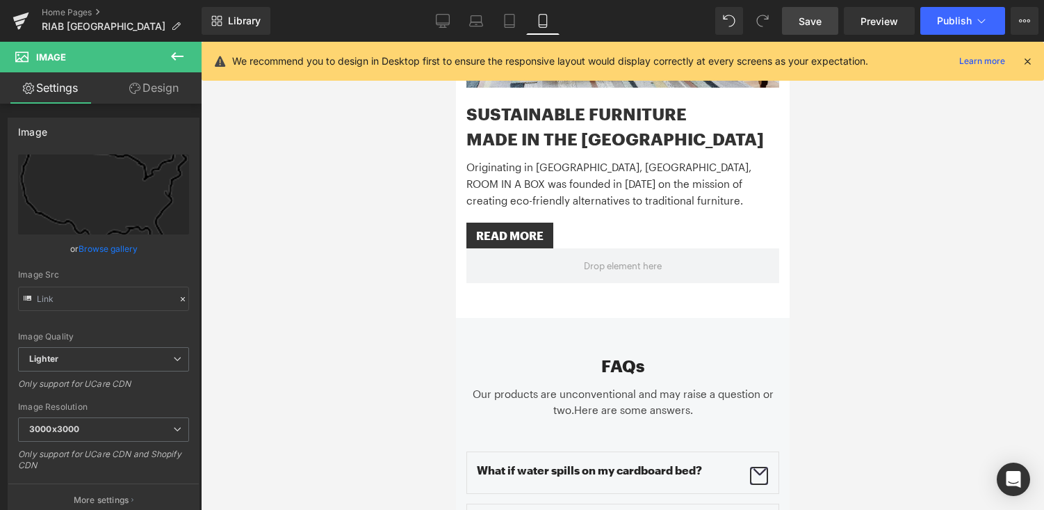
click at [805, 15] on span "Save" at bounding box center [810, 21] width 23 height 15
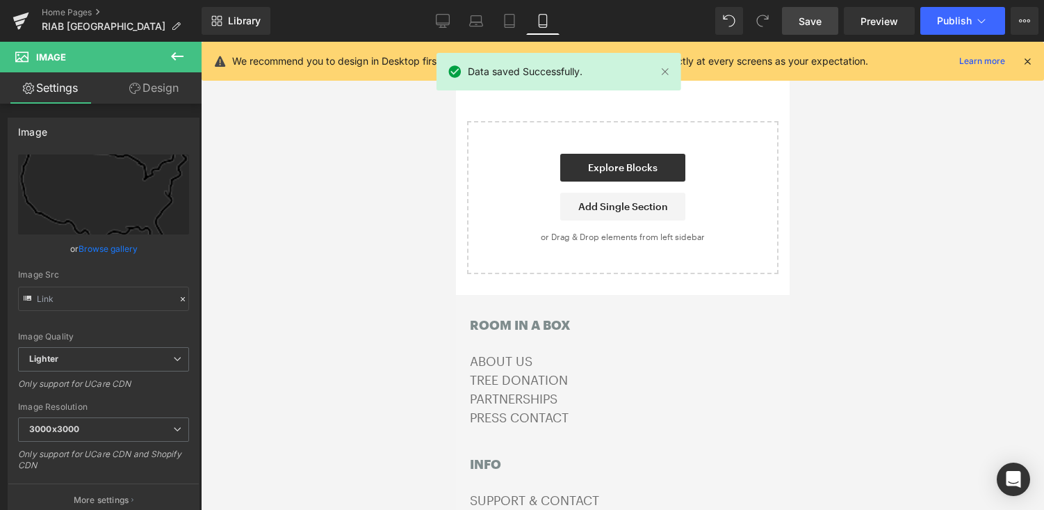
scroll to position [3225, 0]
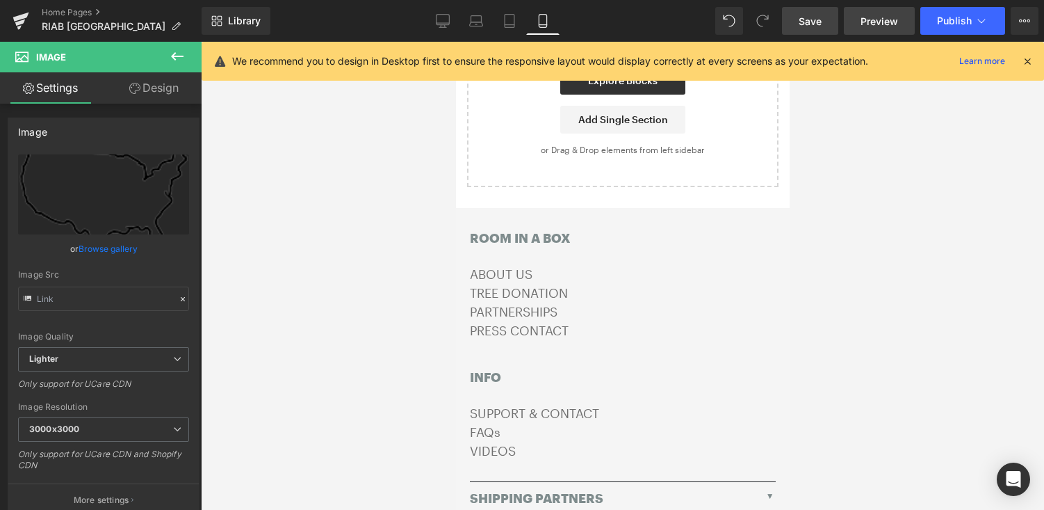
click at [877, 15] on span "Preview" at bounding box center [880, 21] width 38 height 15
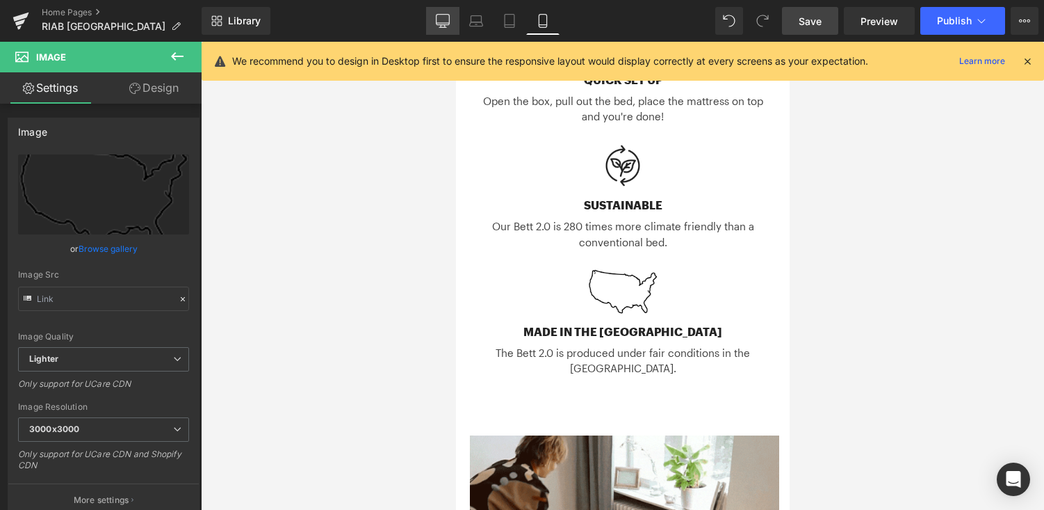
click at [455, 19] on link "Desktop" at bounding box center [442, 21] width 33 height 28
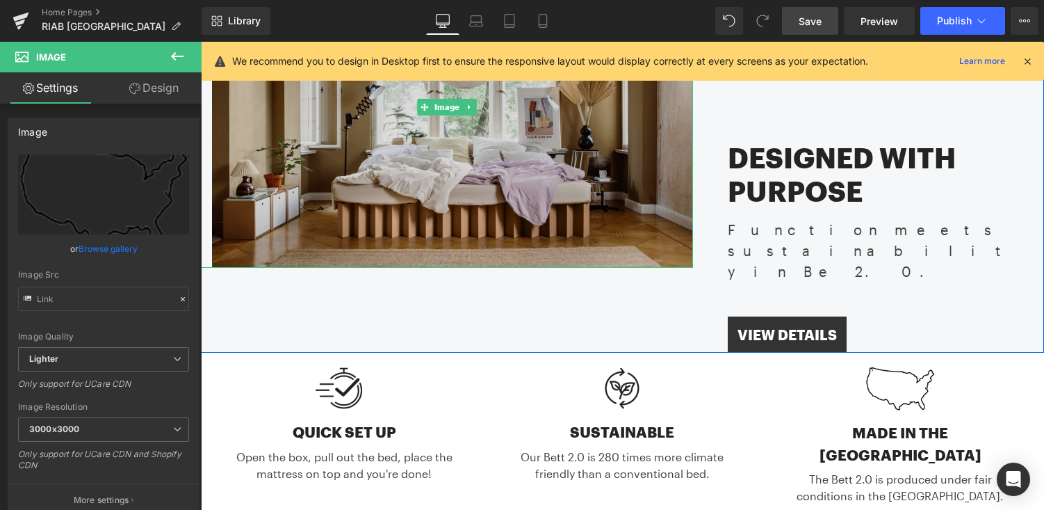
scroll to position [273, 0]
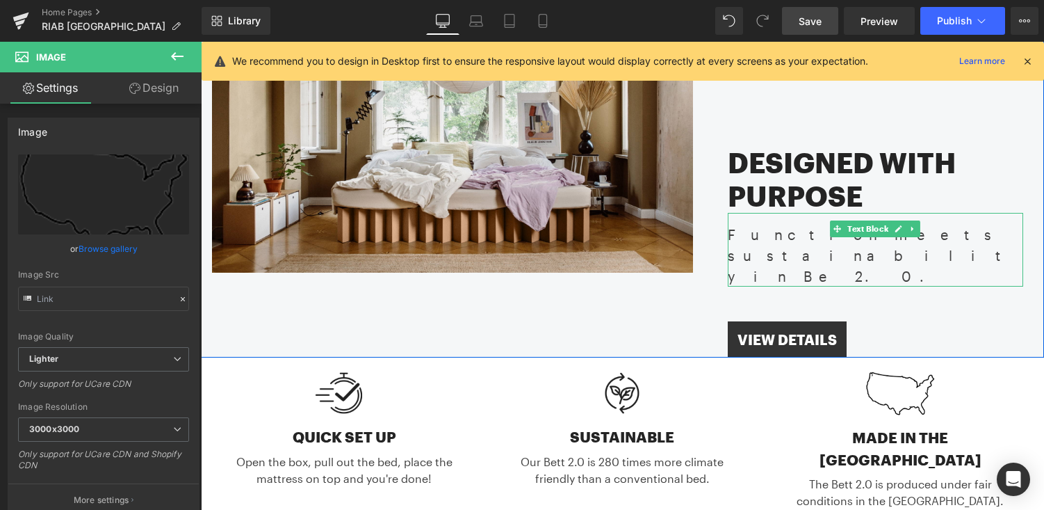
click at [949, 238] on div "Function meets sustainability in Be 2.0." at bounding box center [876, 250] width 296 height 74
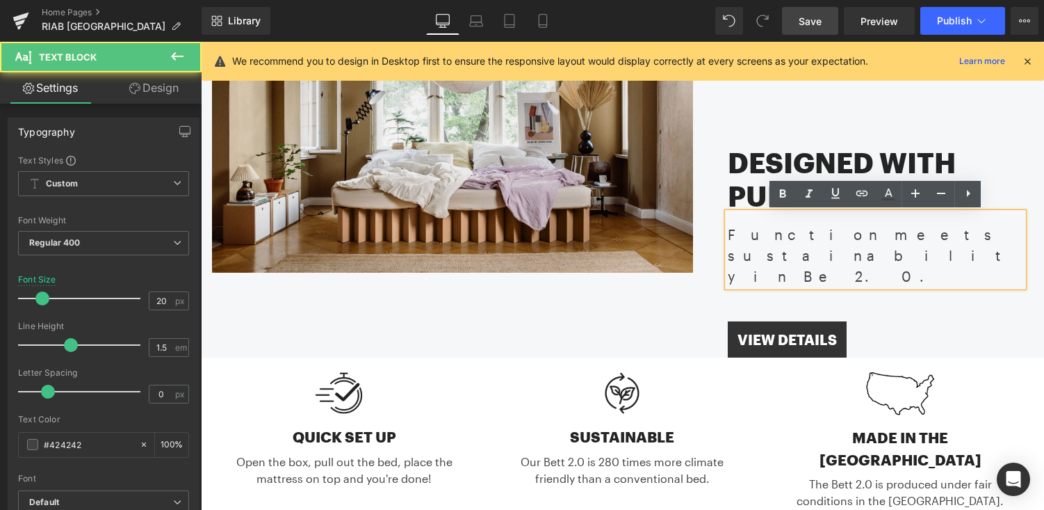
click at [951, 235] on div "Function meets sustainability in Be 2.0." at bounding box center [876, 250] width 296 height 74
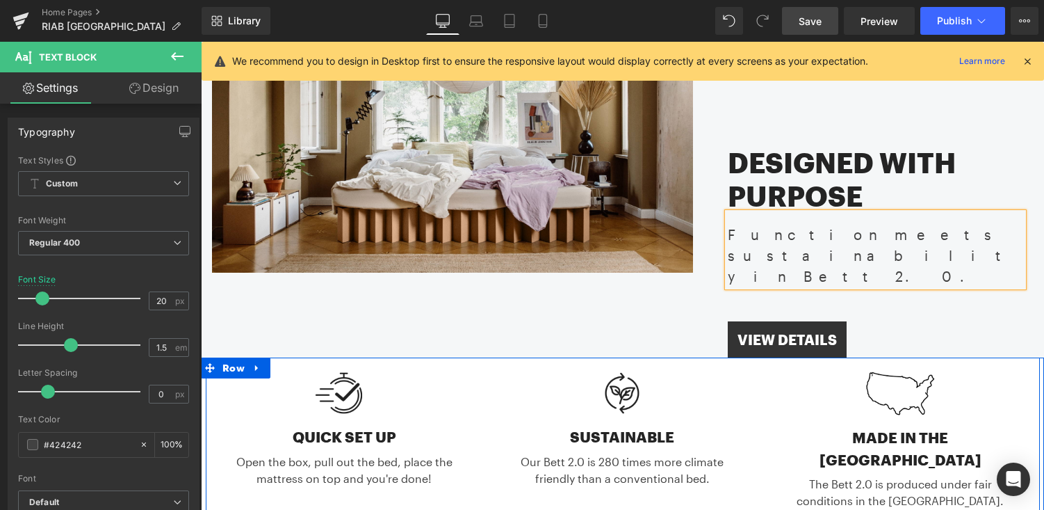
click at [656, 357] on div "Image QUICK SET UP Text Block Open the box, pull out the bed, place the mattres…" at bounding box center [623, 446] width 834 height 179
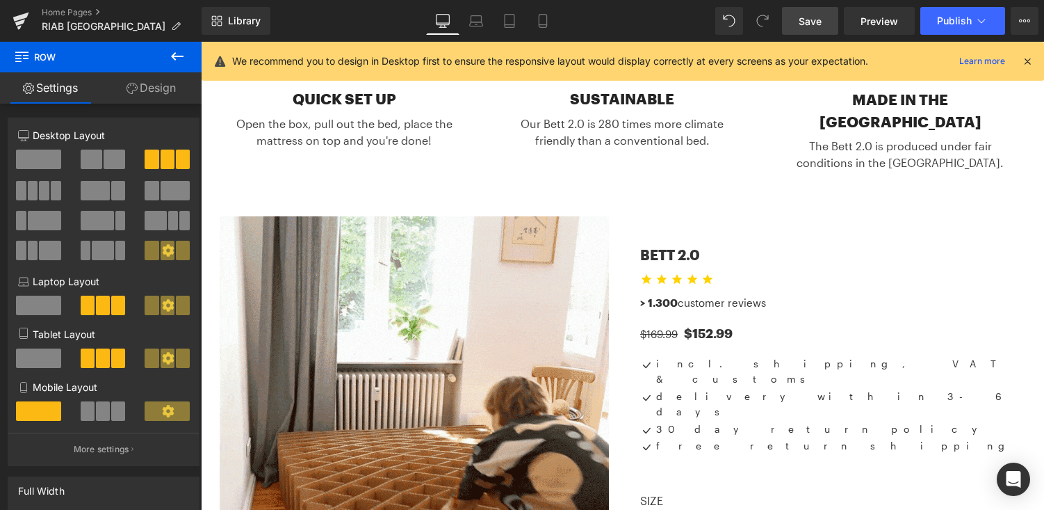
scroll to position [0, 0]
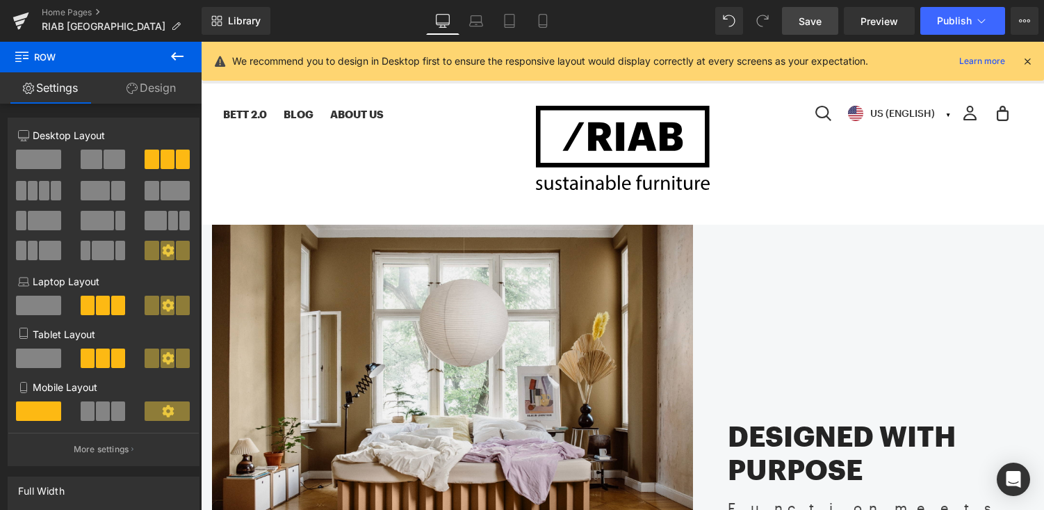
click at [1029, 63] on icon at bounding box center [1027, 61] width 13 height 13
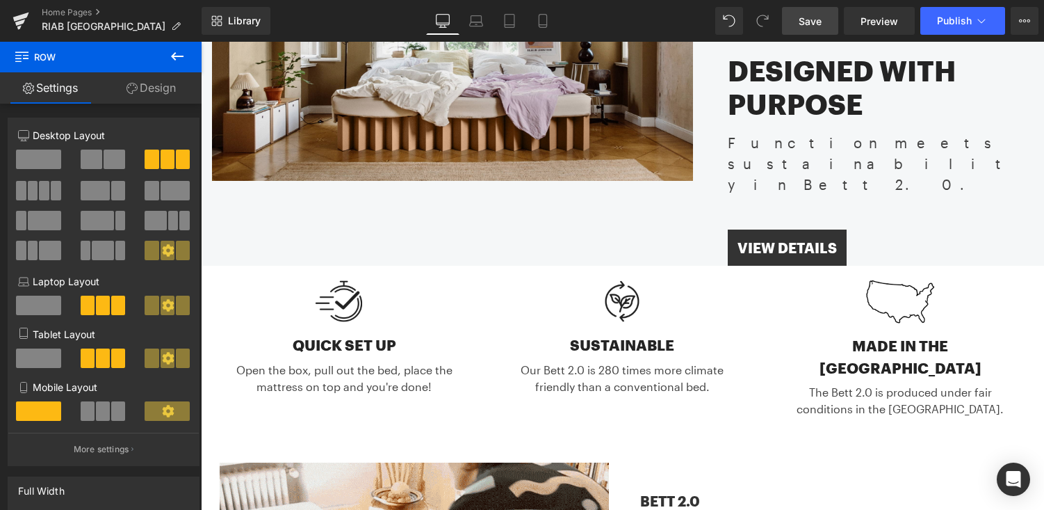
scroll to position [404, 0]
